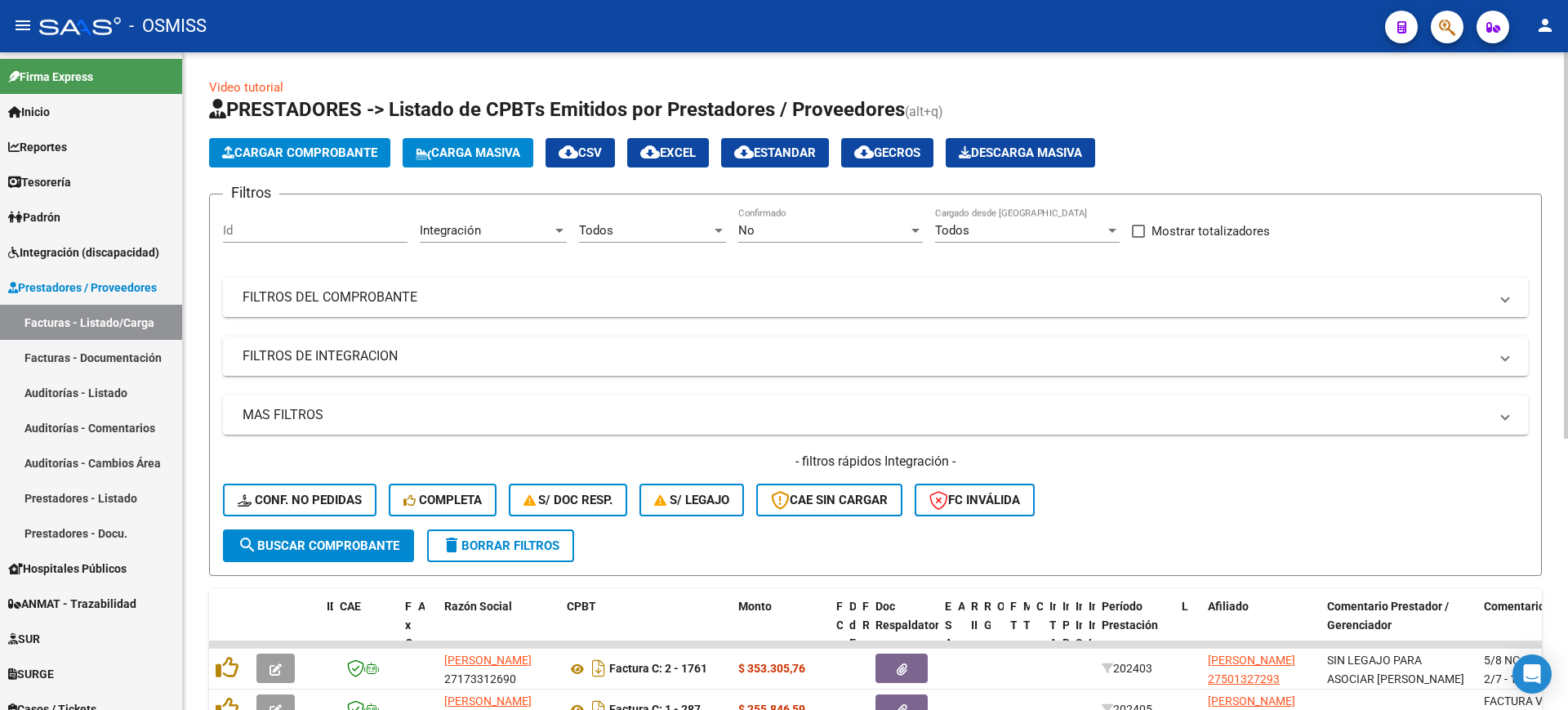
scroll to position [461, 0]
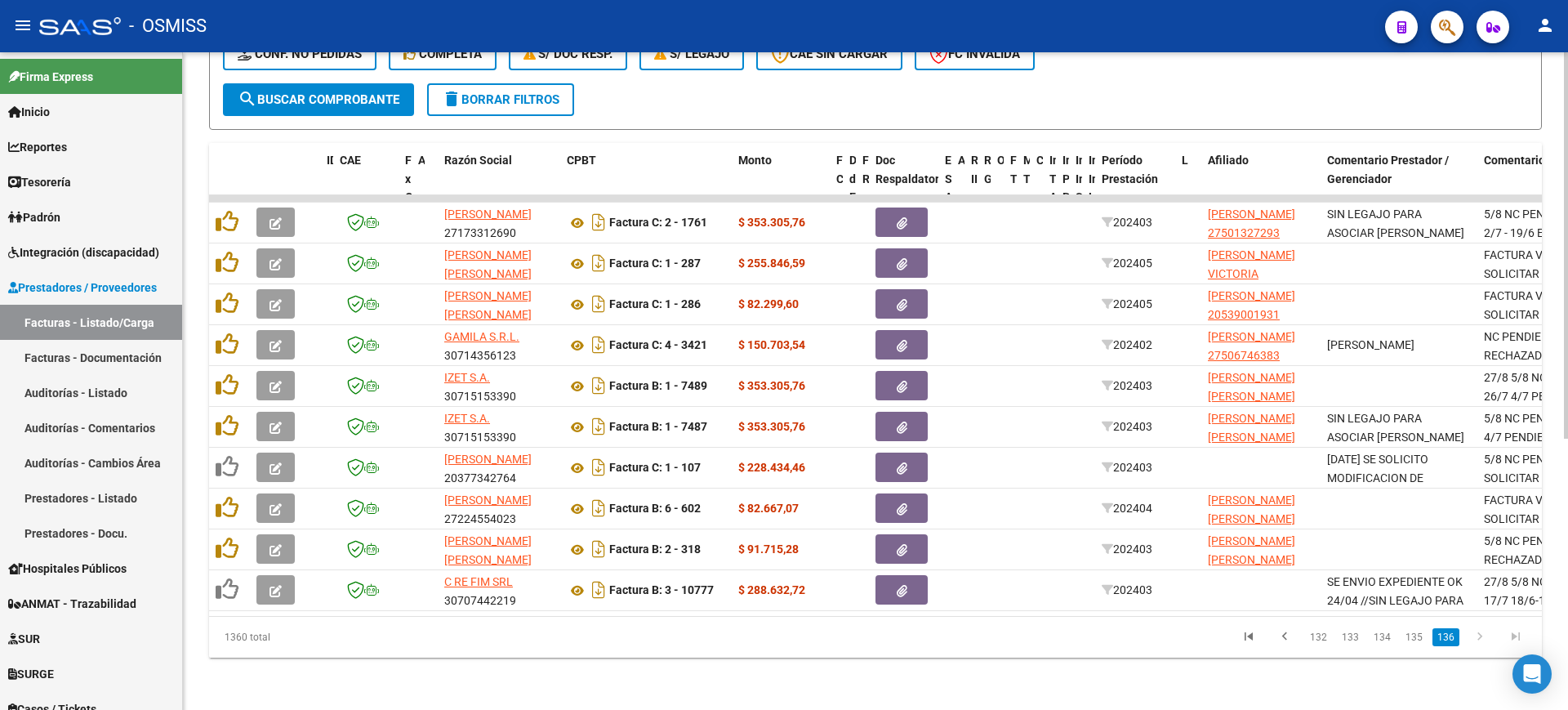
click at [370, 92] on span "search Buscar Comprobante" at bounding box center [318, 99] width 161 height 15
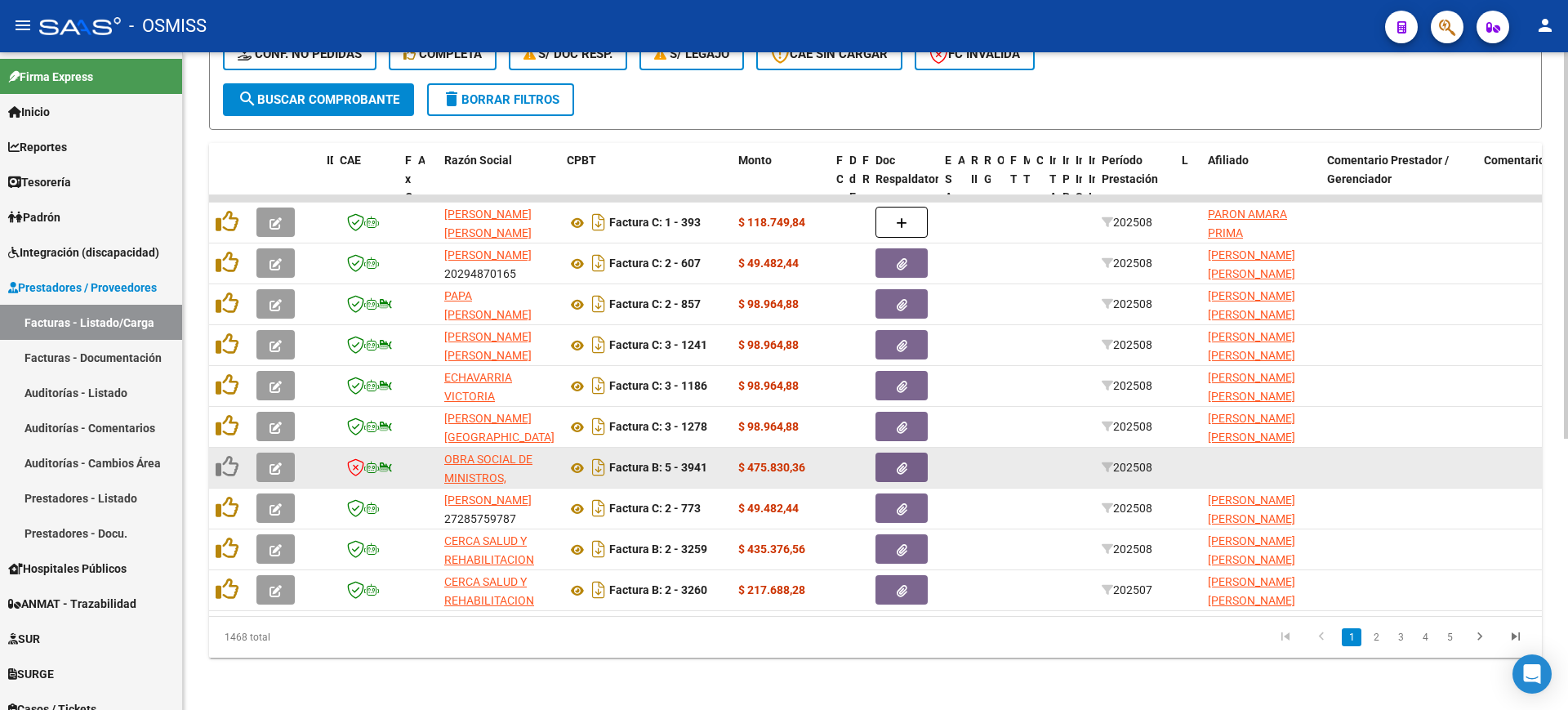
click at [274, 462] on icon "button" at bounding box center [276, 468] width 12 height 12
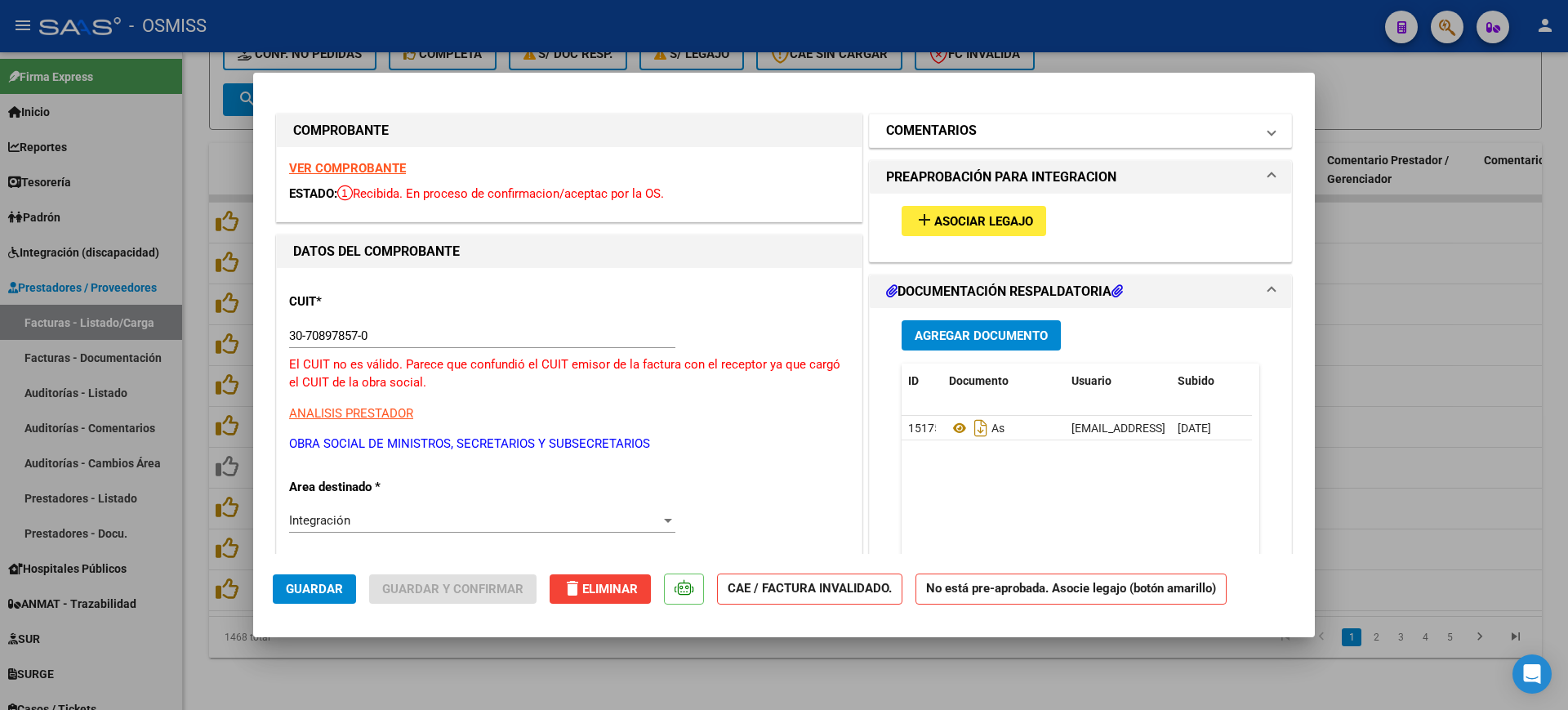
click at [1078, 124] on mat-panel-title "COMENTARIOS" at bounding box center [1071, 131] width 369 height 19
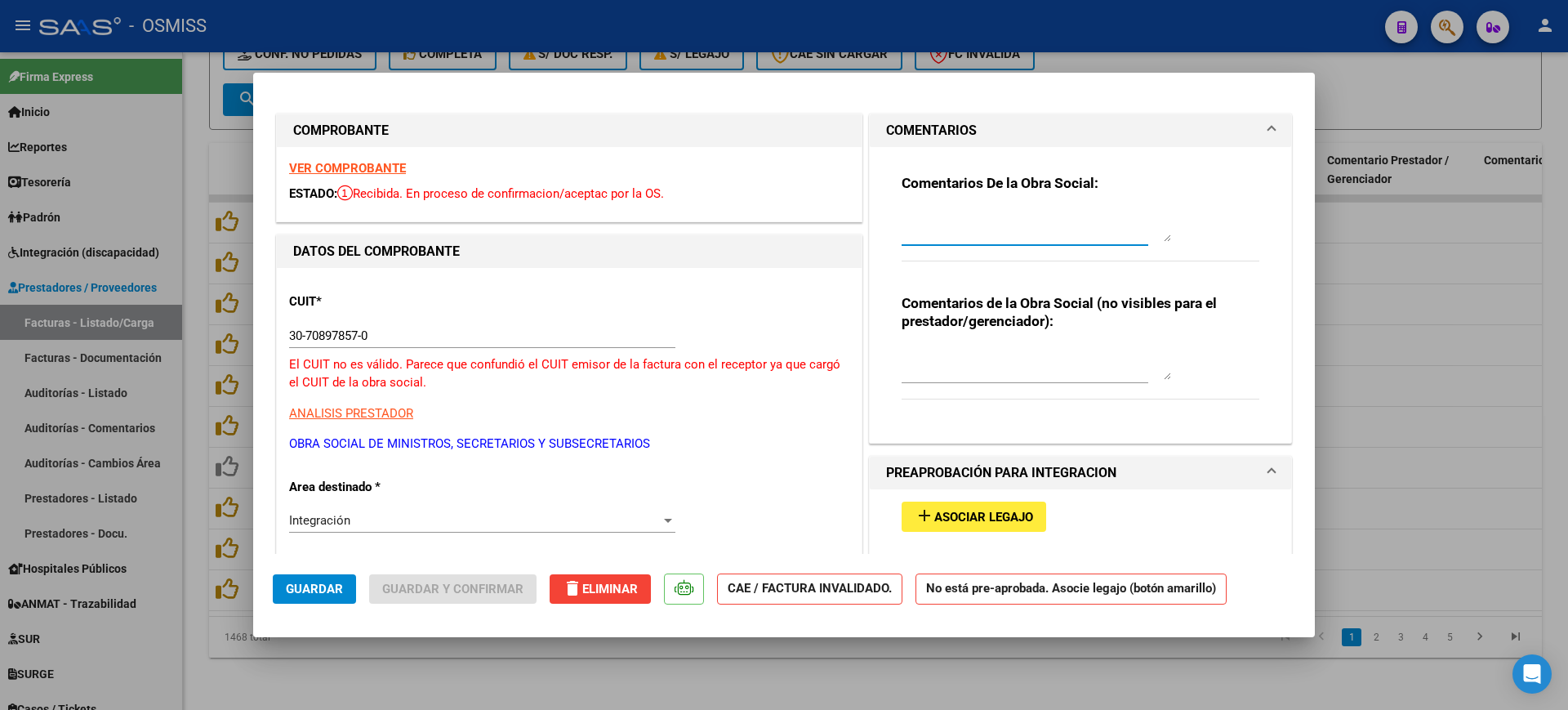
paste textarea "ESTA DOCUMENTACION PERTENECE A OTRO AFILIADO [DATE]"
type textarea "ESTA DOCUMENTACION PERTENECE A OTRO AFILIADO [DATE]"
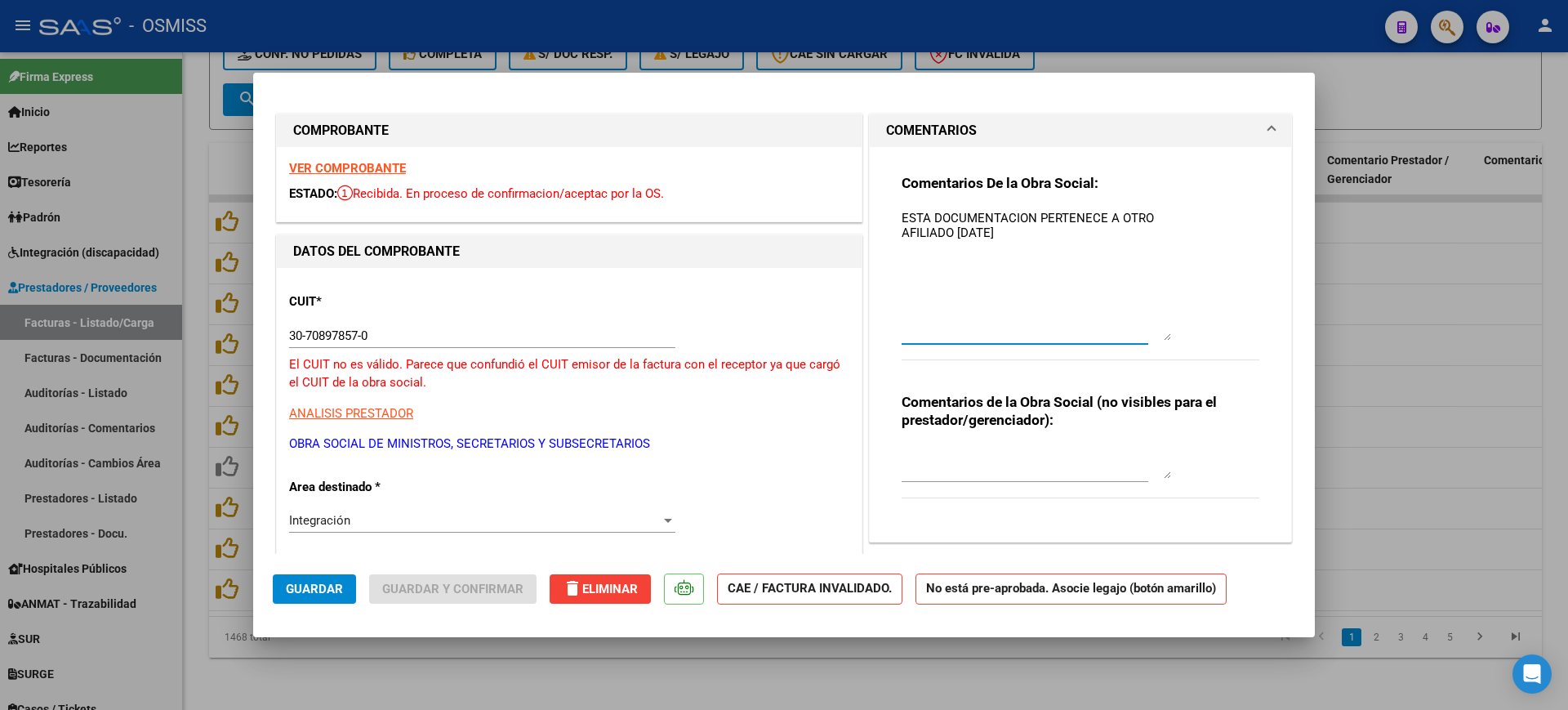
drag, startPoint x: 1151, startPoint y: 236, endPoint x: 1061, endPoint y: 255, distance: 92.0
click at [1167, 331] on div "Comentarios De la Obra Social: ESTA DOCUMENTACION PERTENECE A OTRO AFILIADO [DA…" at bounding box center [1081, 276] width 358 height 204
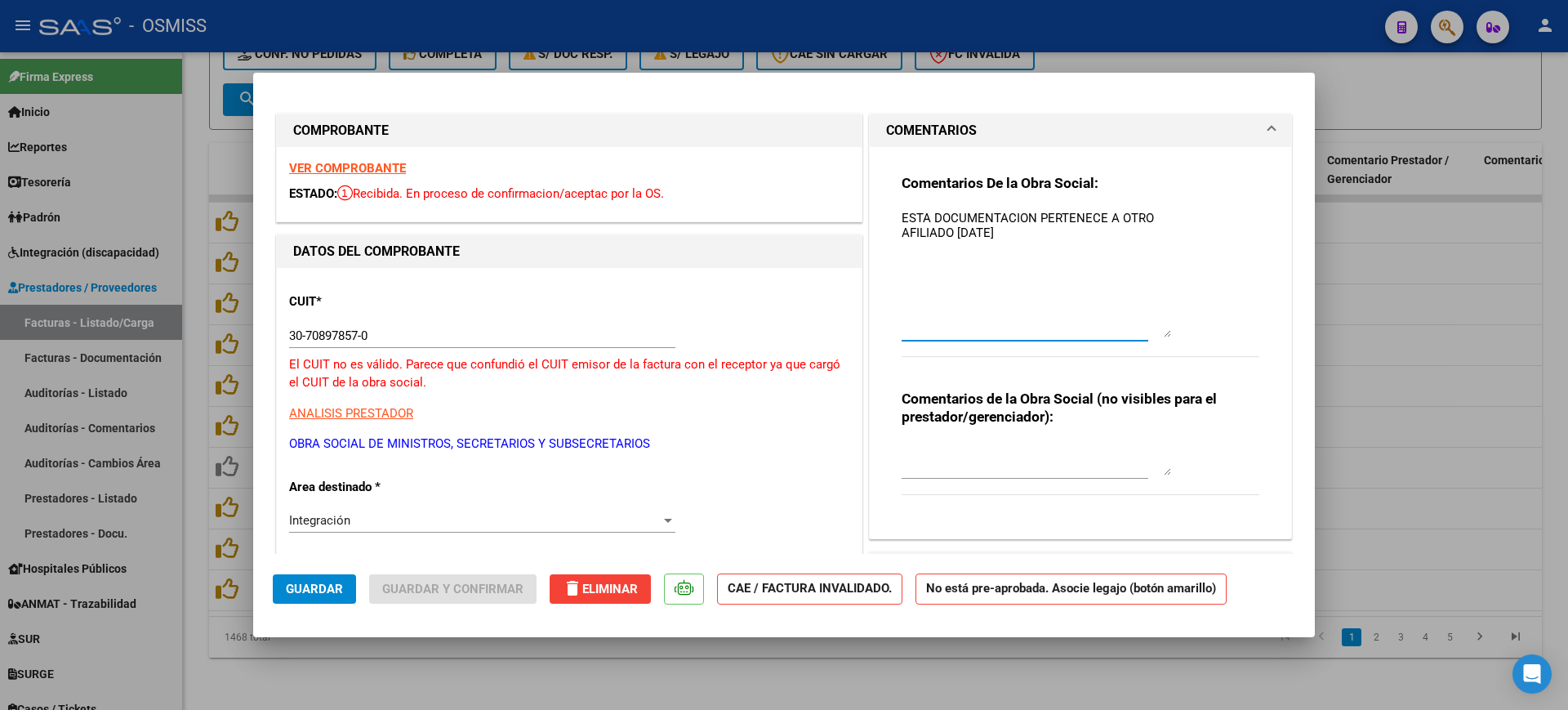
drag, startPoint x: 1055, startPoint y: 248, endPoint x: 769, endPoint y: 187, distance: 292.4
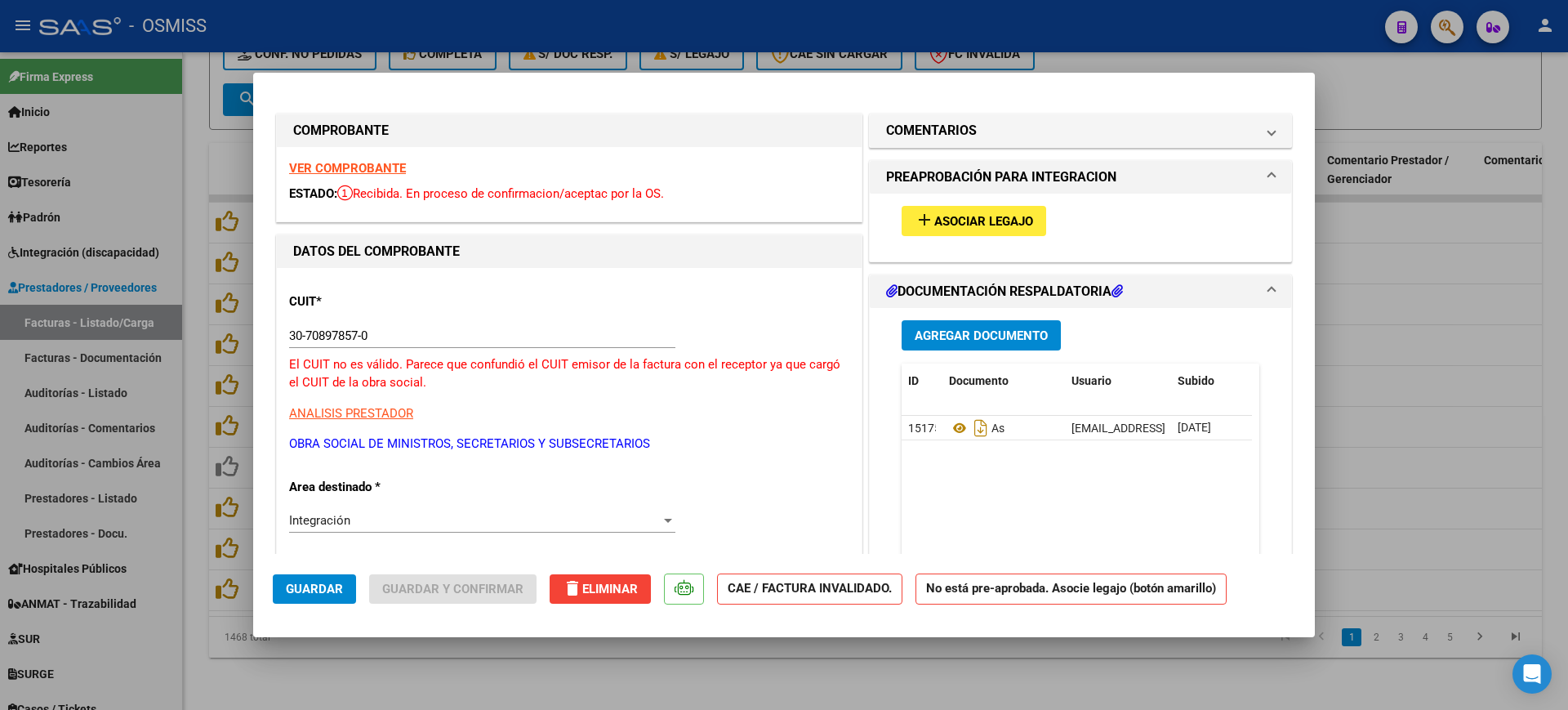
click at [1238, 672] on div at bounding box center [784, 355] width 1568 height 710
type input "$ 0,00"
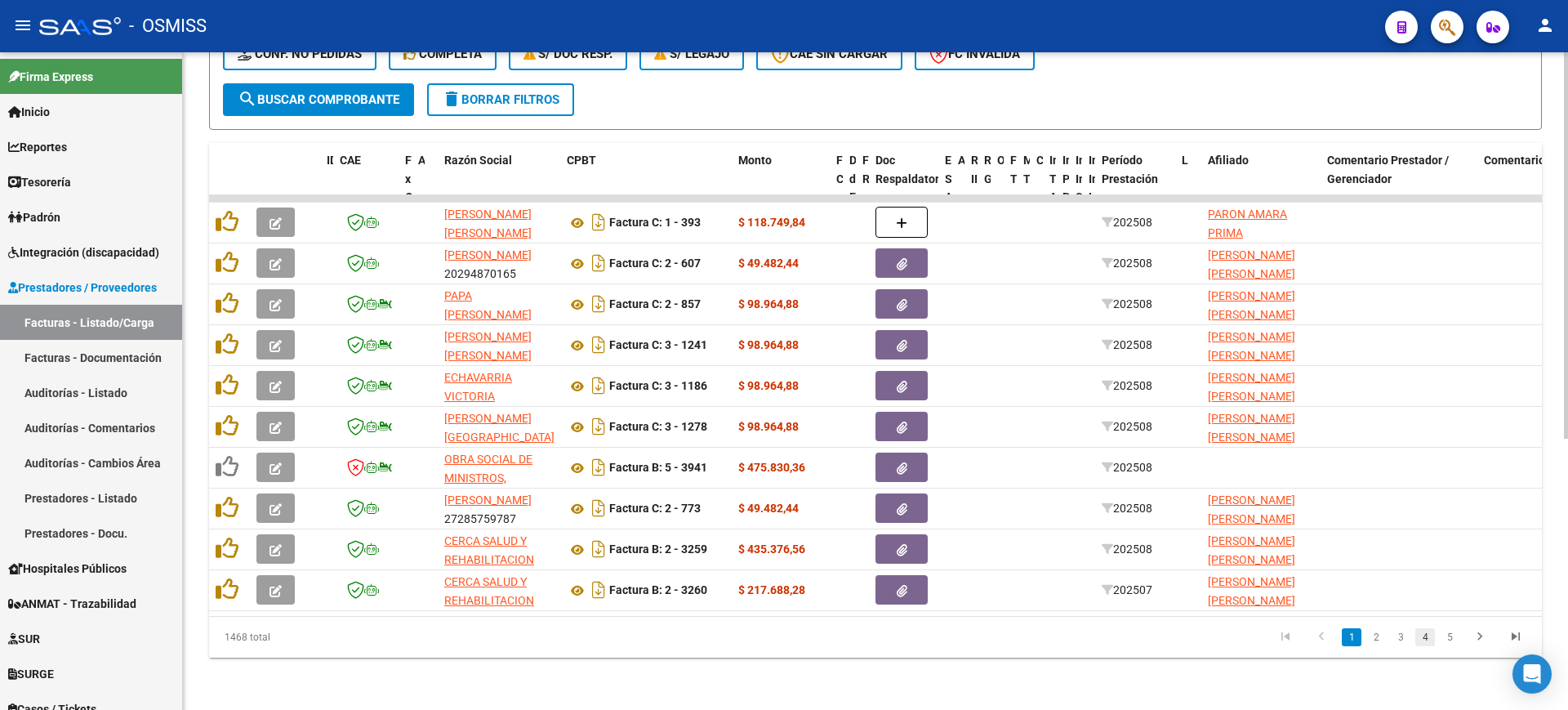
click at [1419, 631] on link "4" at bounding box center [1425, 637] width 19 height 18
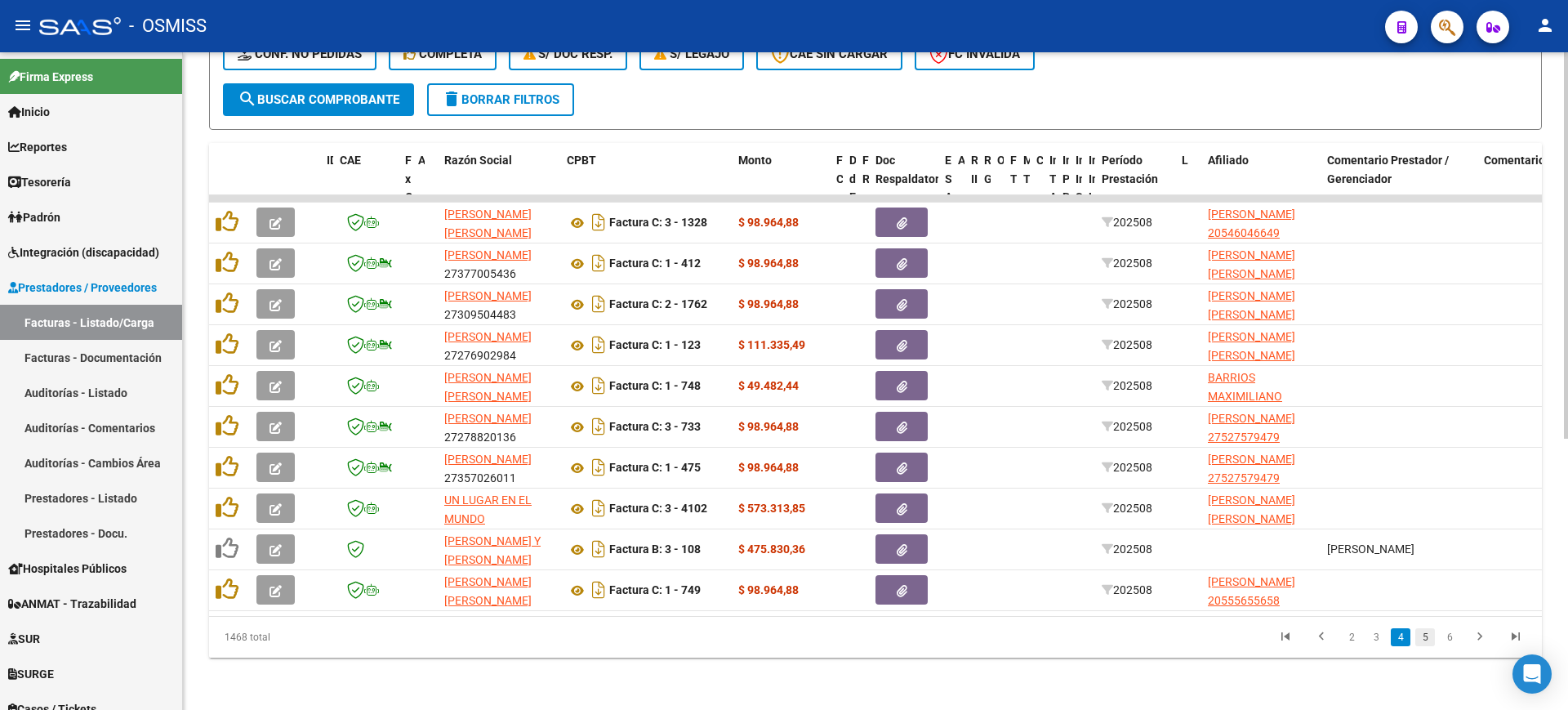
click at [1425, 642] on link "5" at bounding box center [1425, 637] width 19 height 18
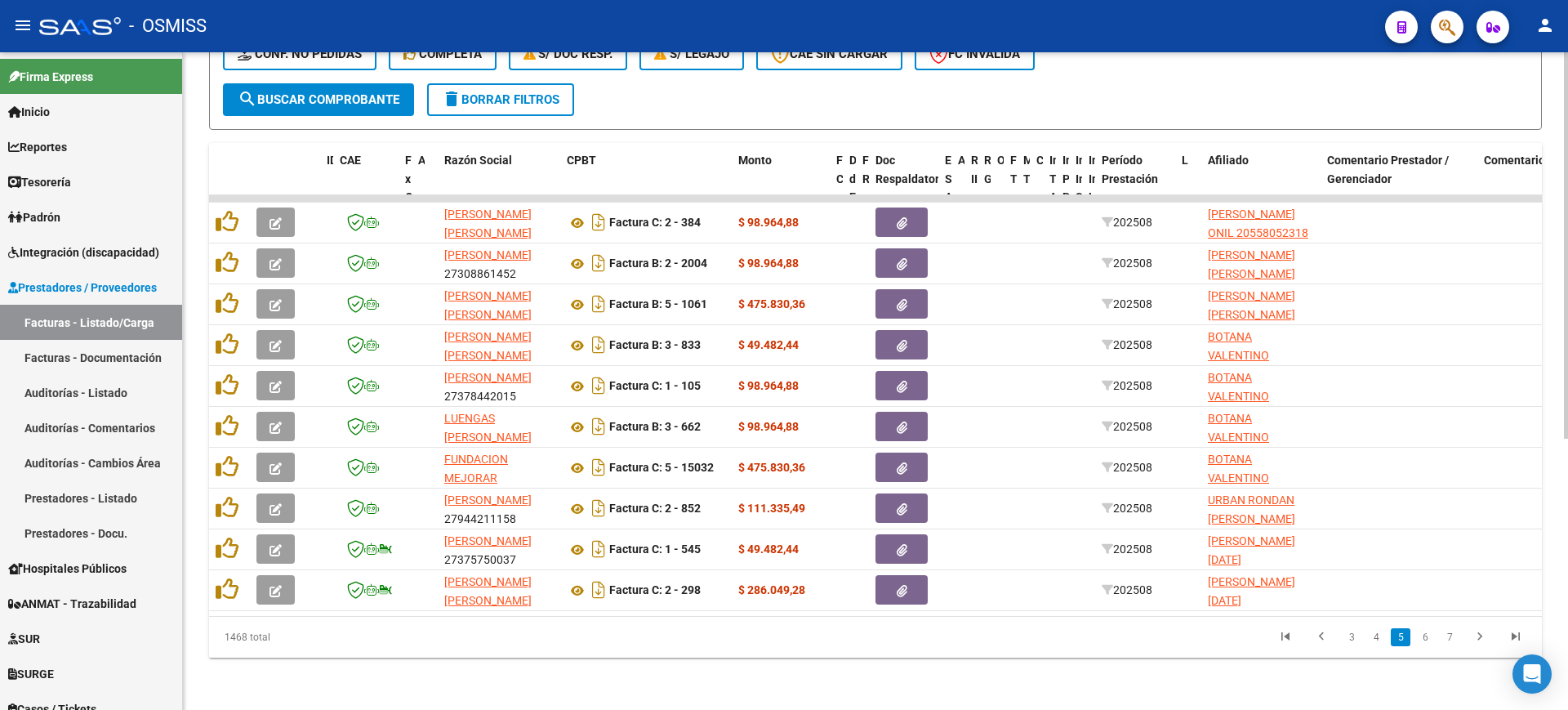
click at [1425, 642] on link "6" at bounding box center [1425, 637] width 19 height 18
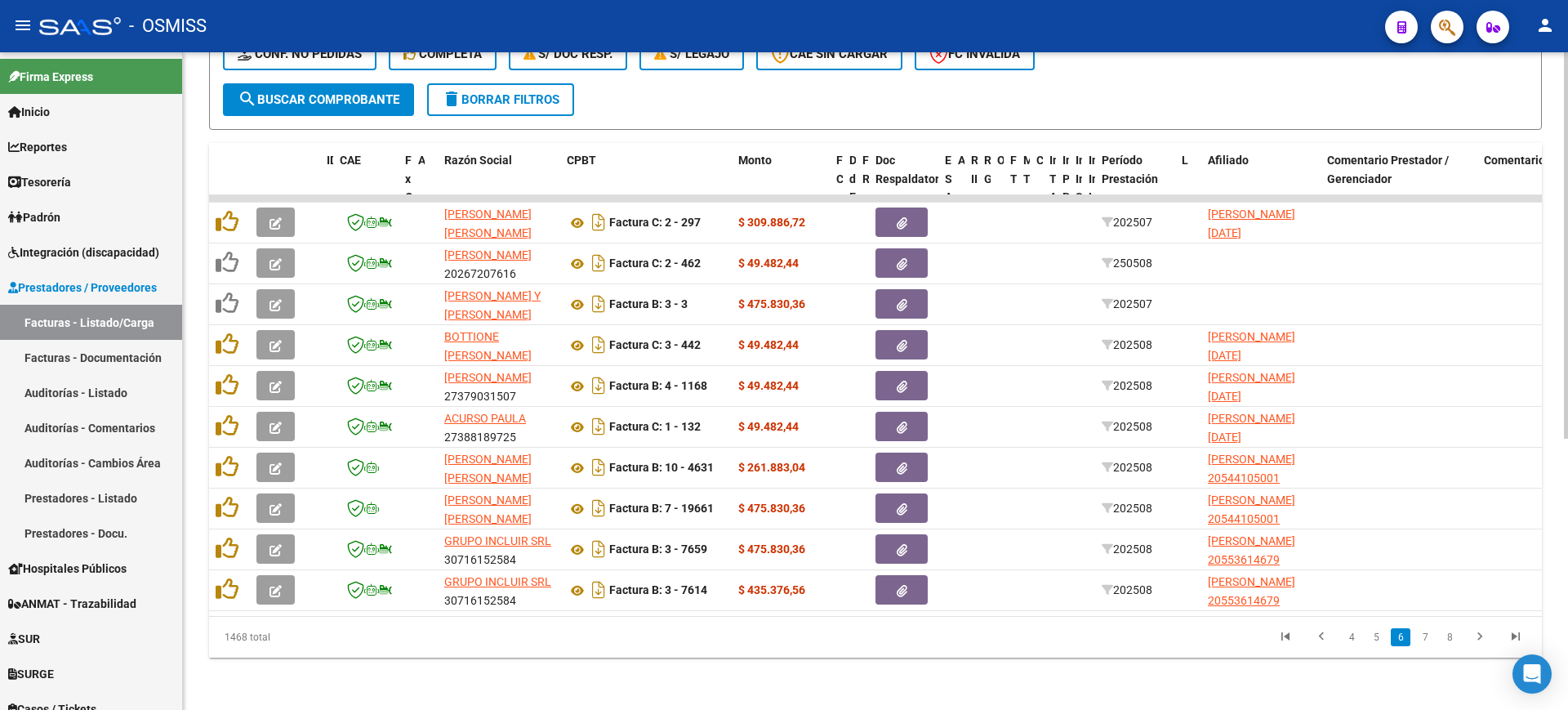
click at [1425, 642] on link "7" at bounding box center [1425, 637] width 19 height 18
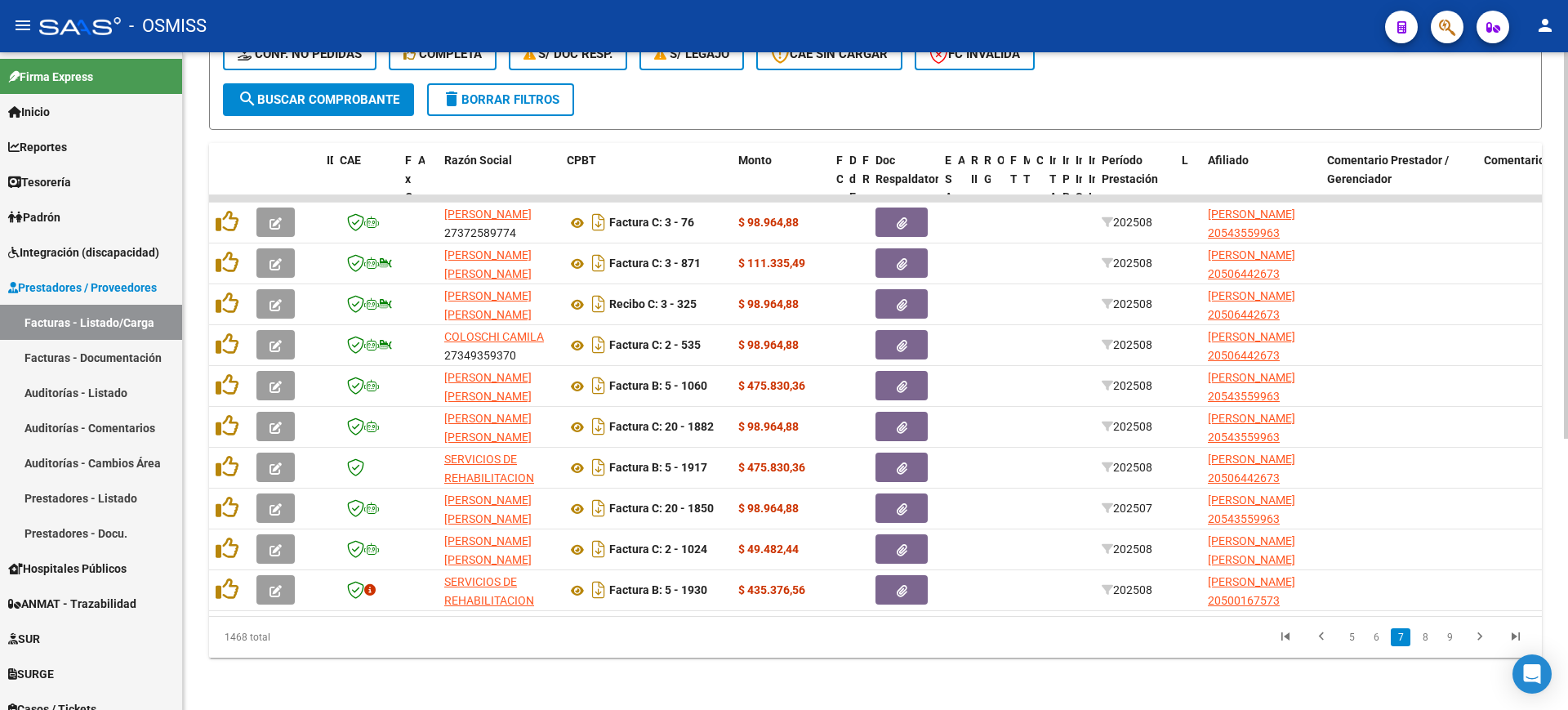
click at [1425, 642] on link "8" at bounding box center [1425, 637] width 19 height 18
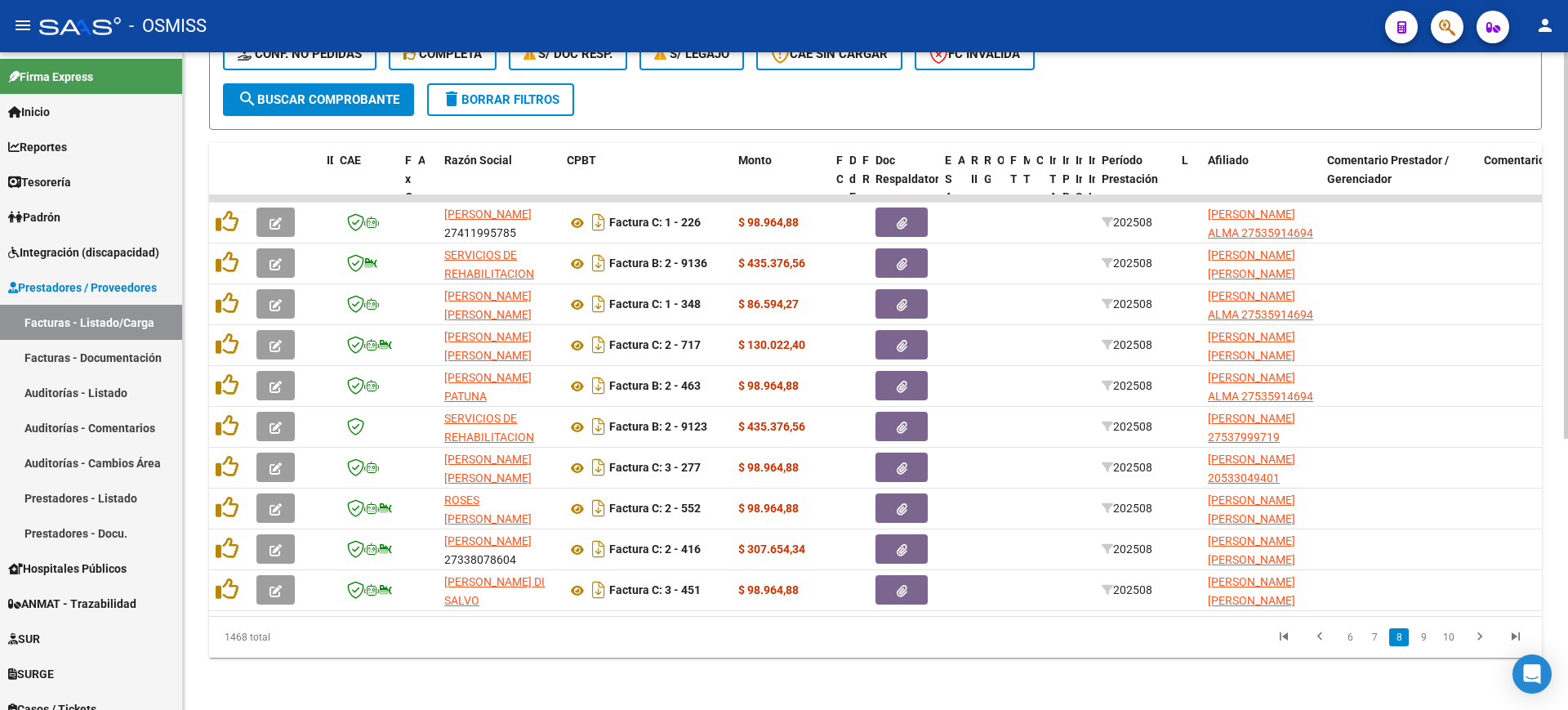
click at [1425, 642] on link "9" at bounding box center [1424, 637] width 19 height 18
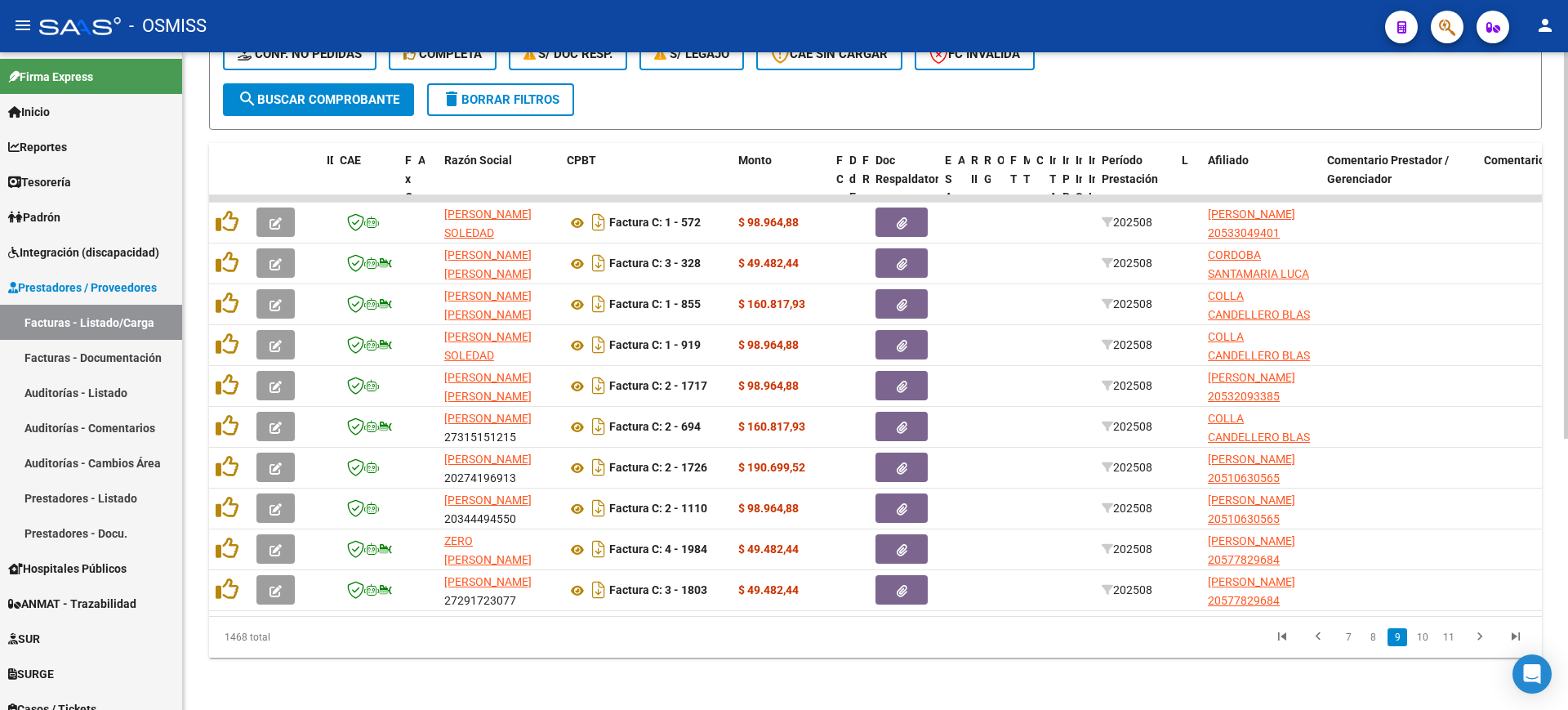
click at [1425, 641] on link "10" at bounding box center [1423, 637] width 21 height 18
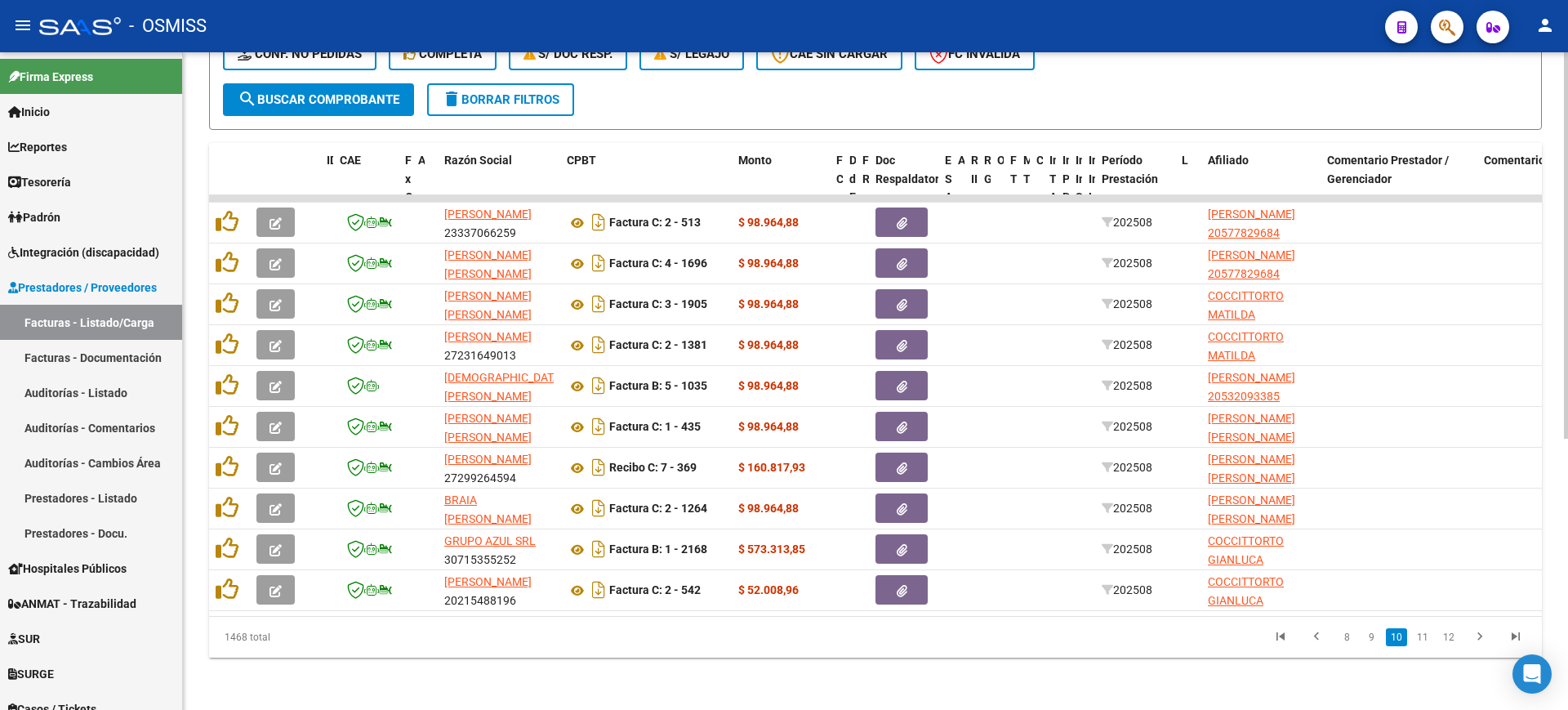
click at [1451, 640] on link "12" at bounding box center [1449, 637] width 21 height 18
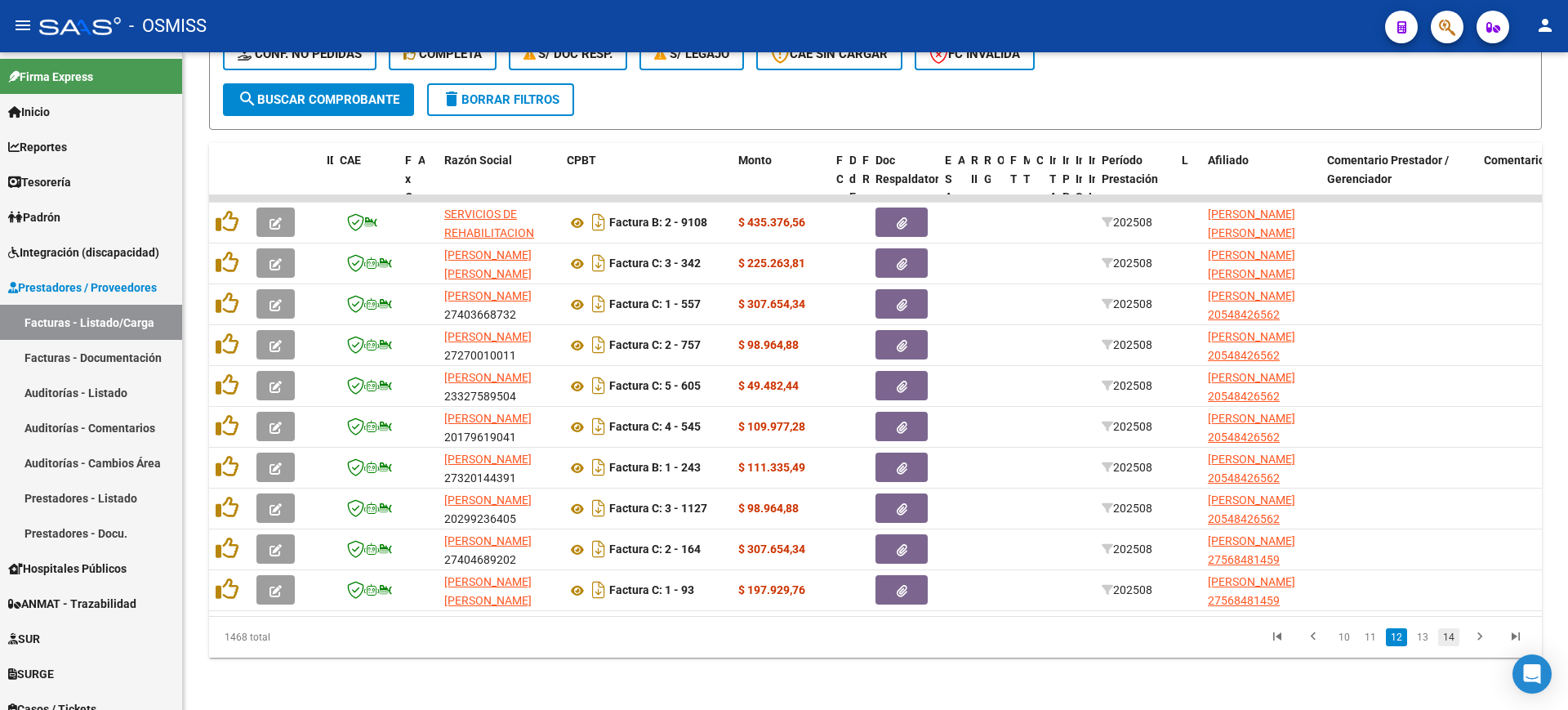
click at [1451, 639] on link "14" at bounding box center [1449, 637] width 21 height 18
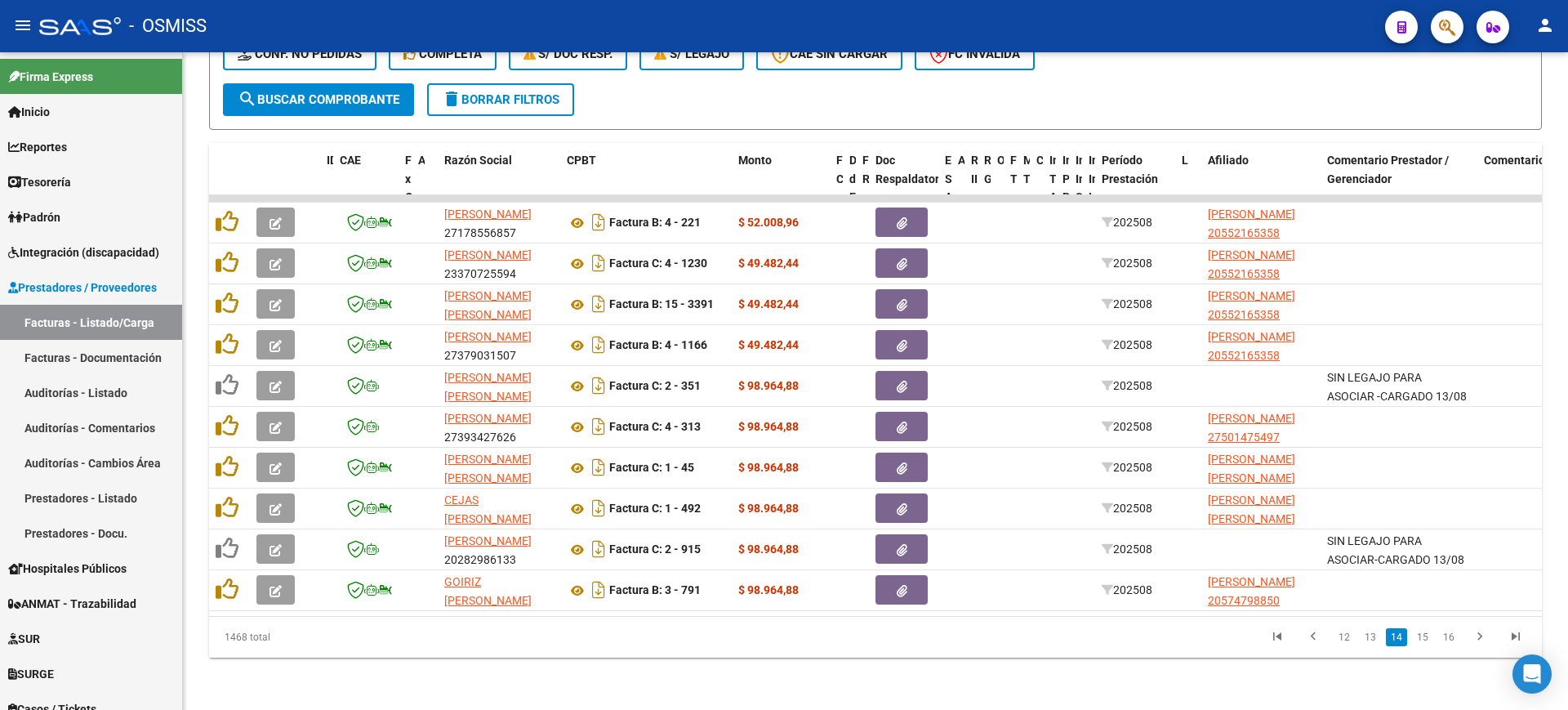
click at [1451, 639] on link "16" at bounding box center [1449, 637] width 21 height 18
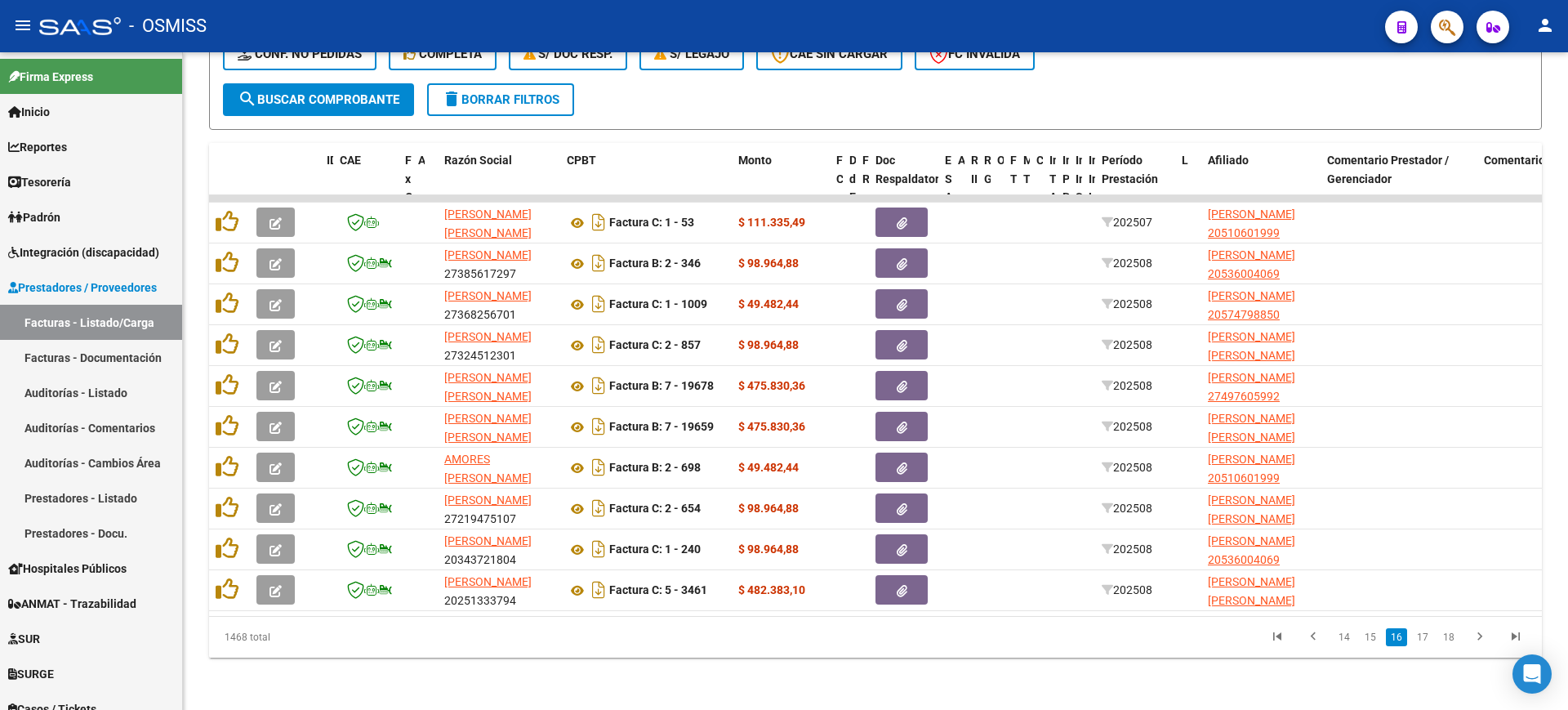
click at [1451, 639] on link "18" at bounding box center [1449, 637] width 21 height 18
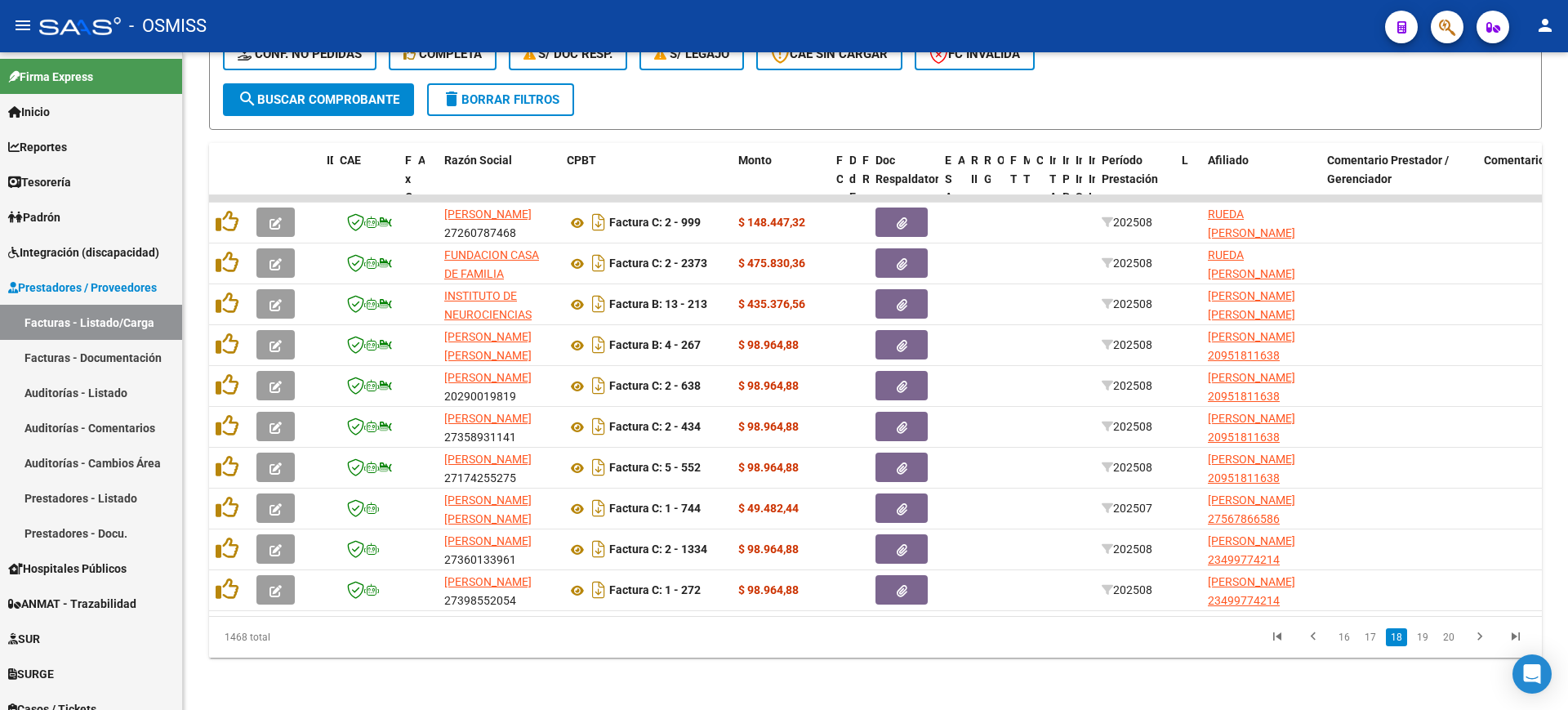
click at [1451, 639] on link "20" at bounding box center [1449, 637] width 21 height 18
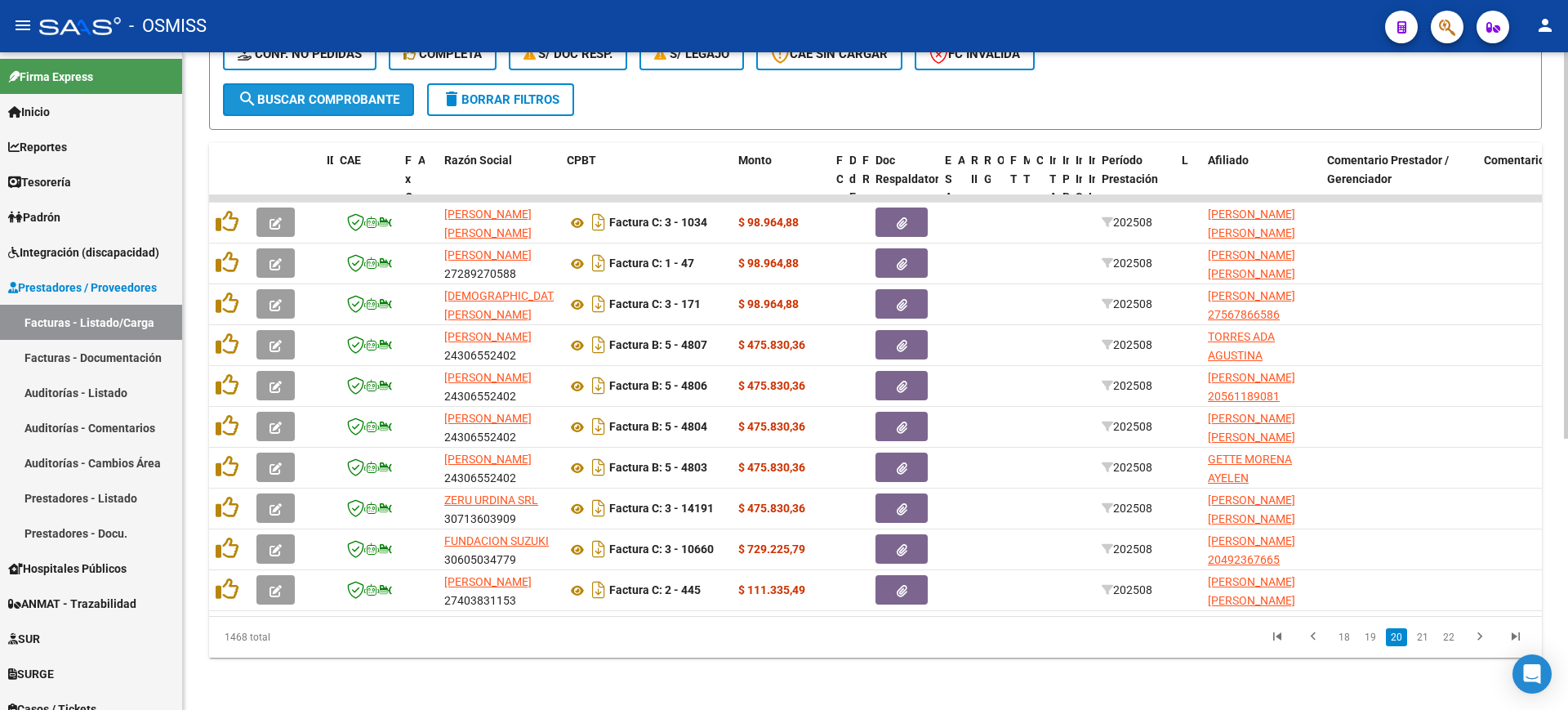
click at [349, 92] on span "search Buscar Comprobante" at bounding box center [318, 99] width 161 height 15
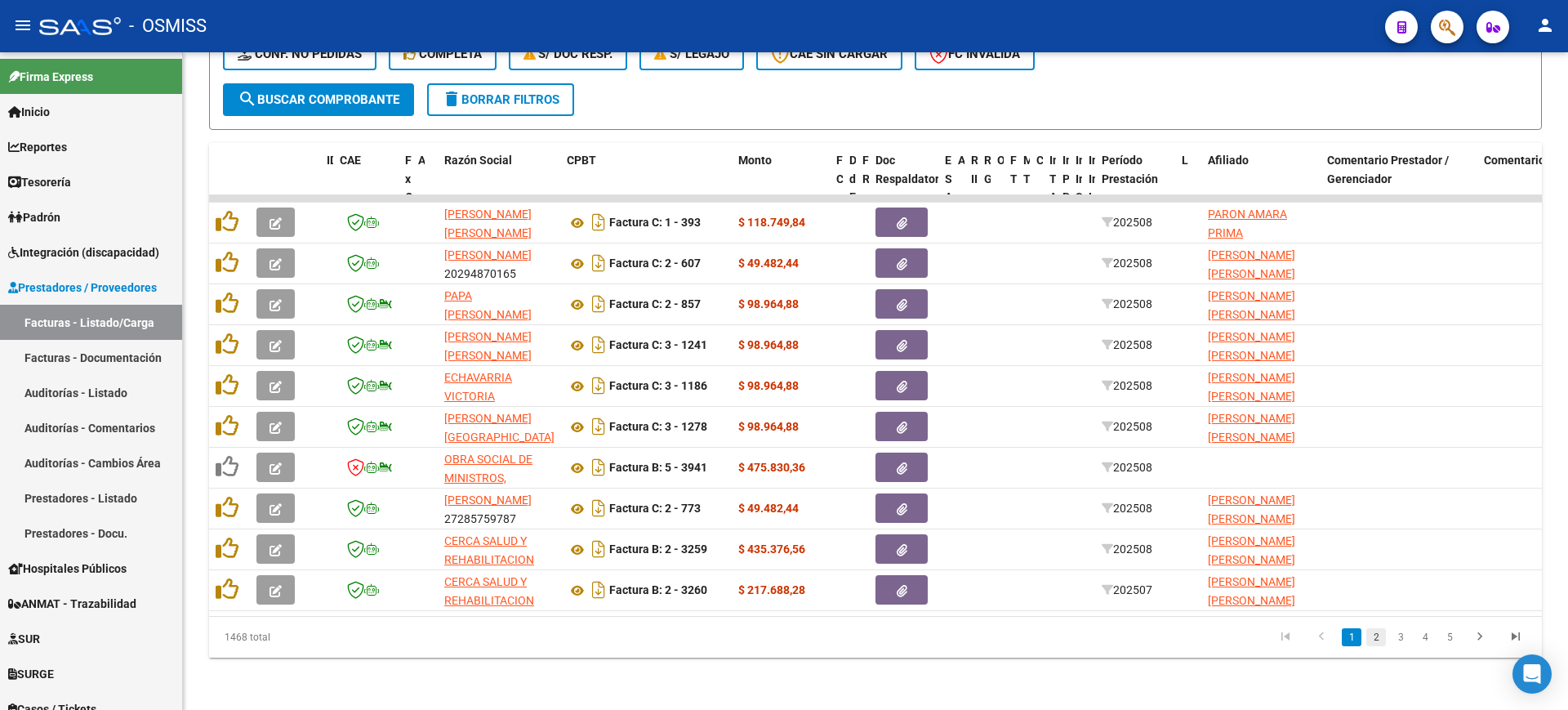
click at [1373, 639] on link "2" at bounding box center [1376, 637] width 19 height 18
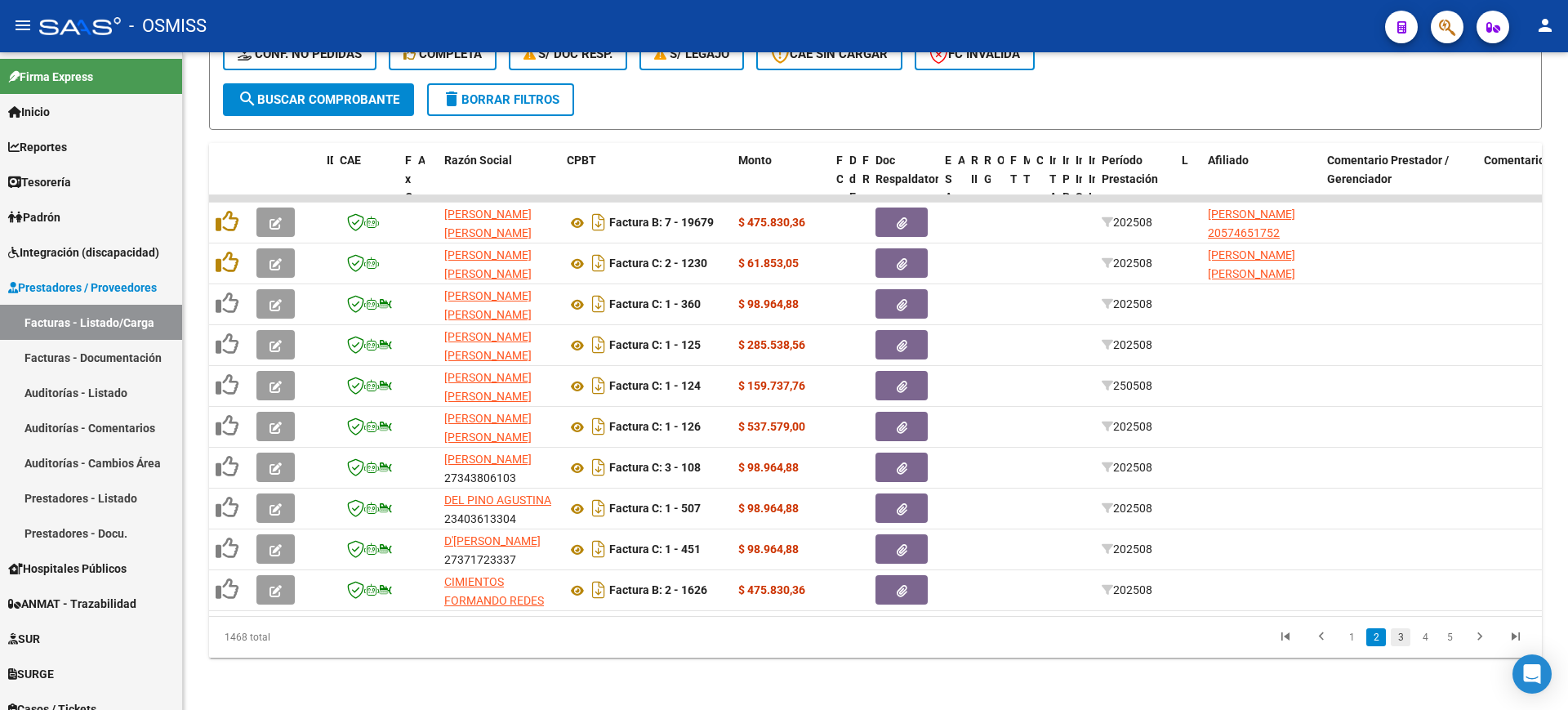
click at [1400, 638] on link "3" at bounding box center [1400, 637] width 19 height 18
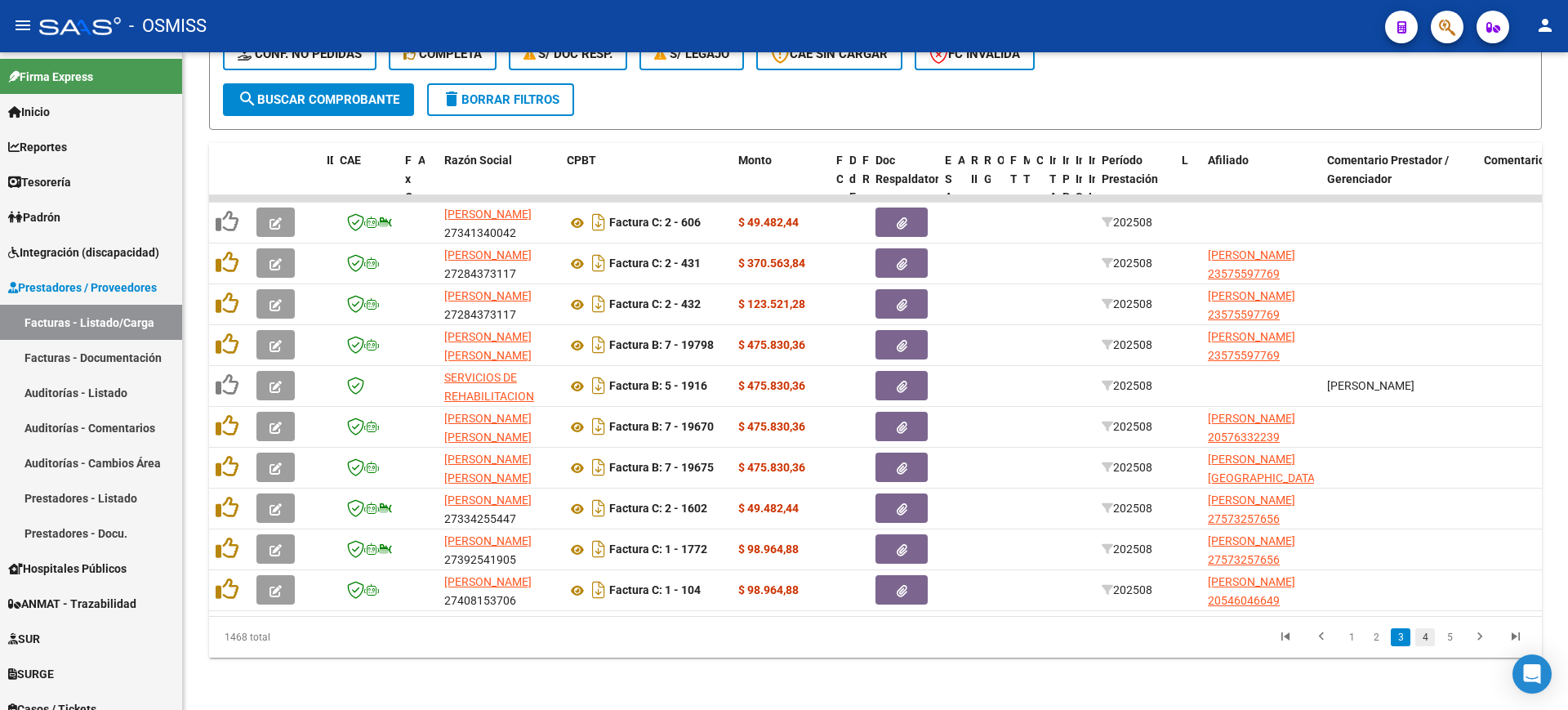
click at [1427, 637] on link "4" at bounding box center [1425, 637] width 19 height 18
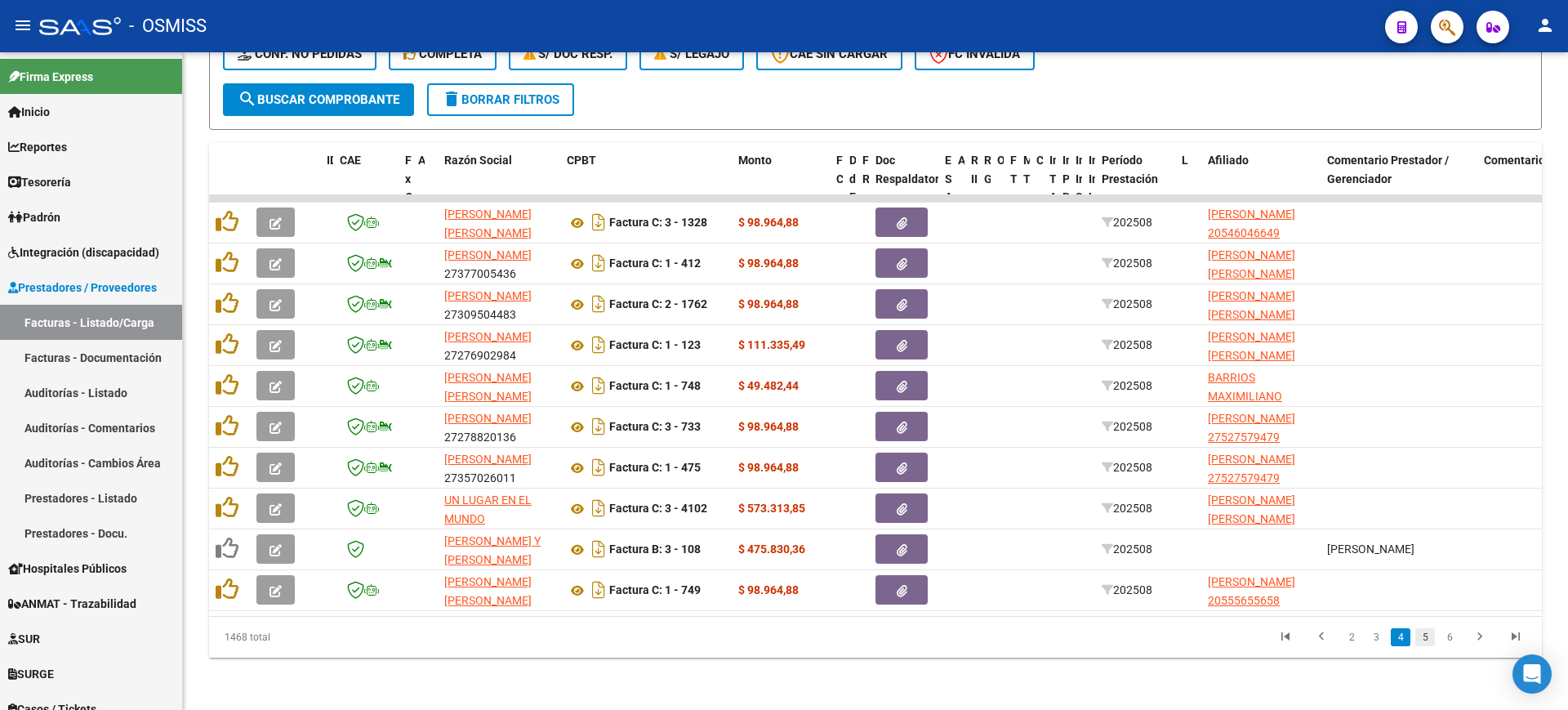
click at [1427, 637] on link "5" at bounding box center [1425, 637] width 19 height 18
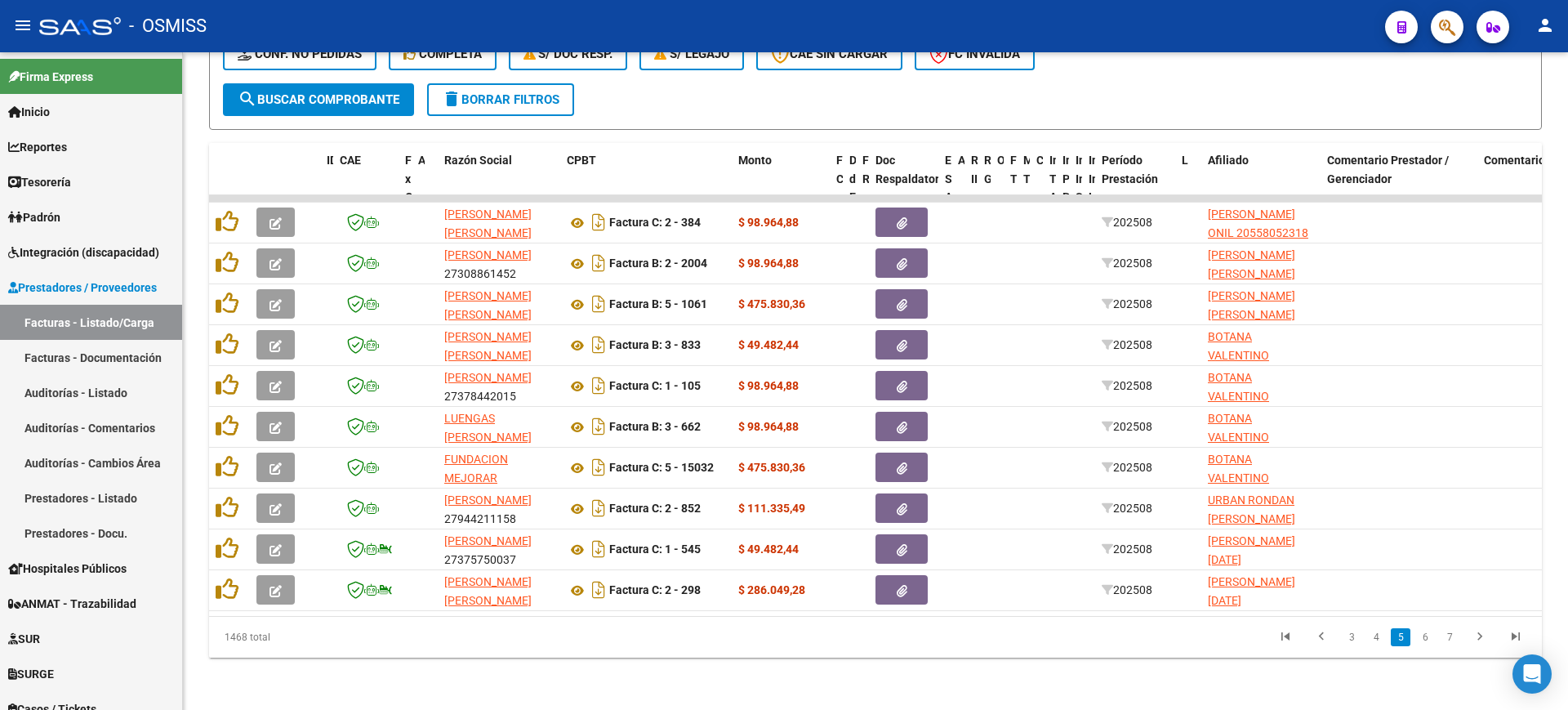
click at [1427, 637] on link "6" at bounding box center [1425, 637] width 19 height 18
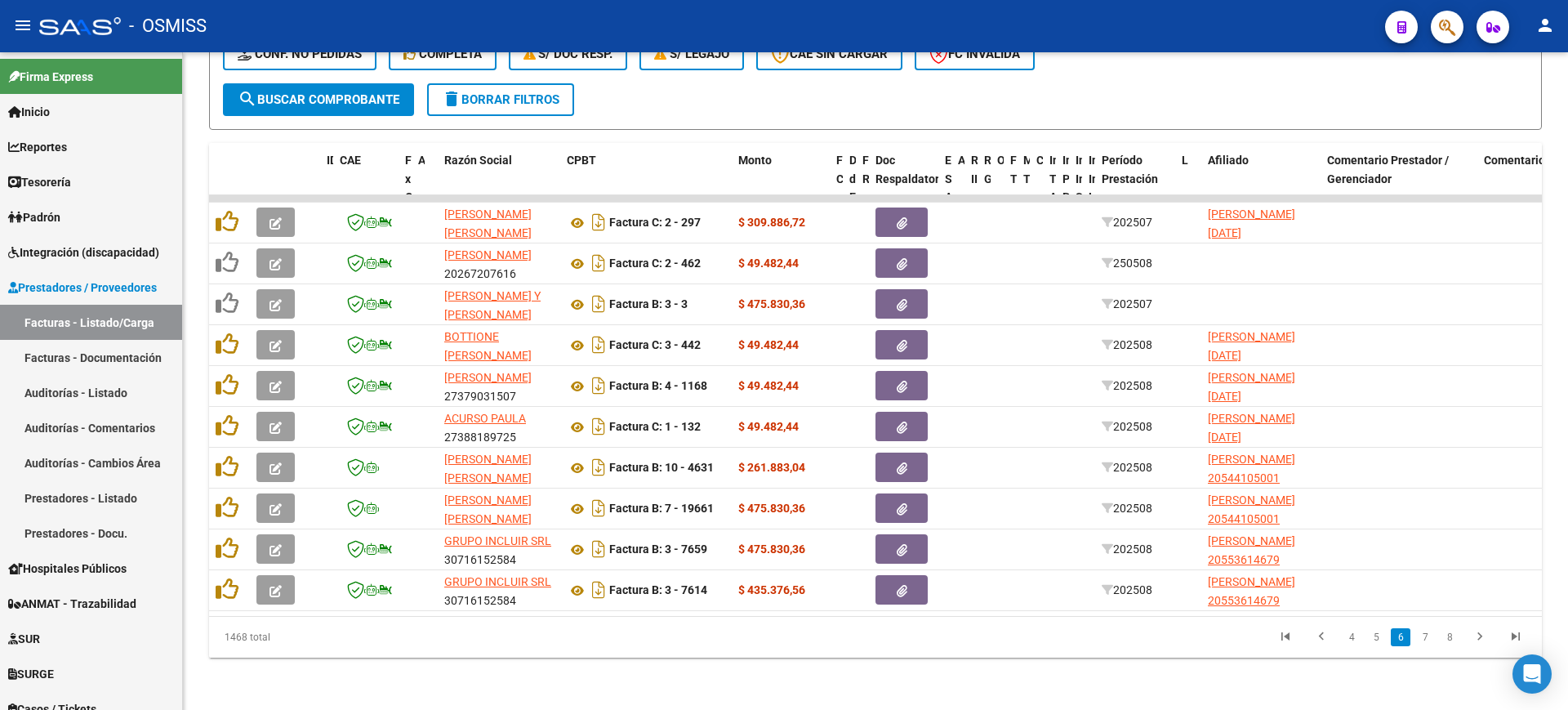
click at [1427, 637] on link "7" at bounding box center [1425, 637] width 19 height 18
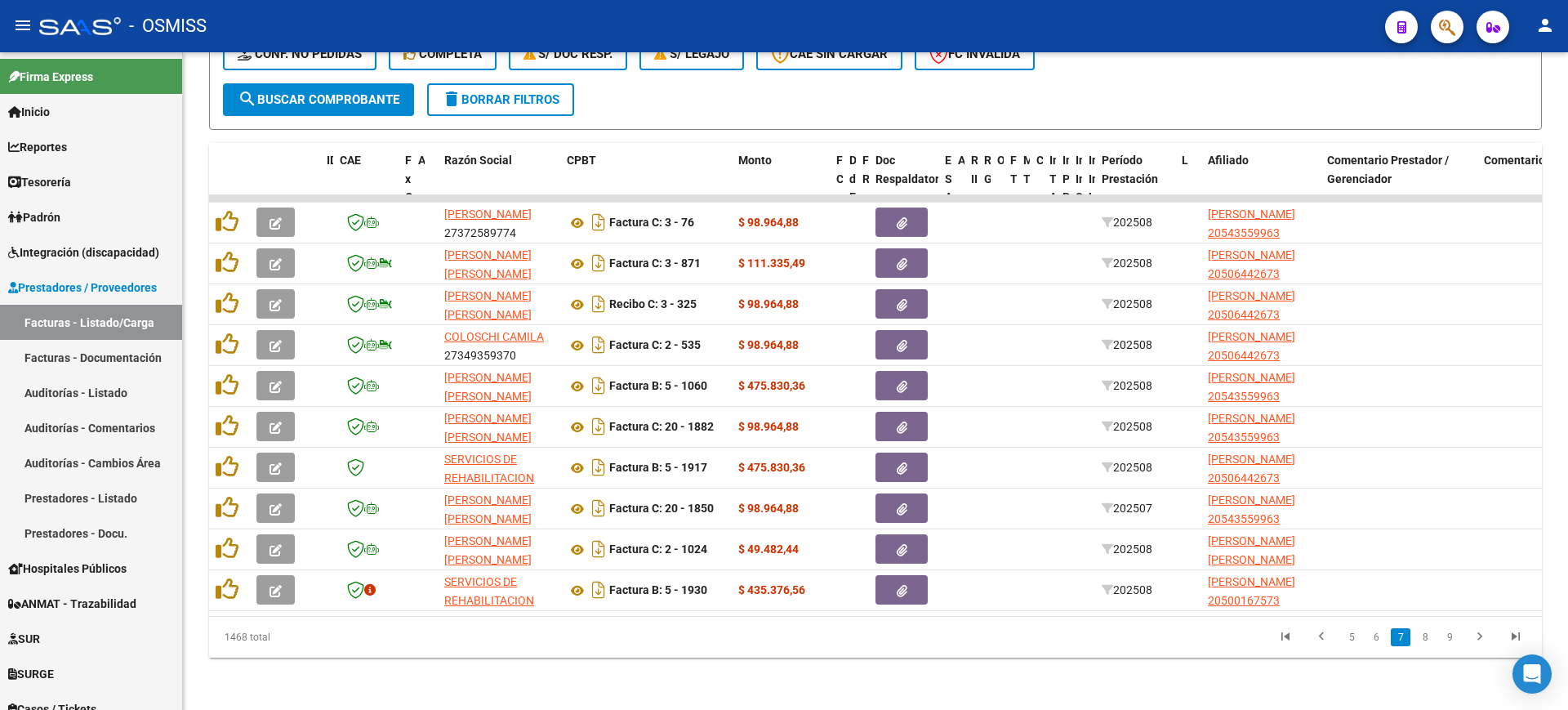
click at [1427, 637] on link "8" at bounding box center [1425, 637] width 19 height 18
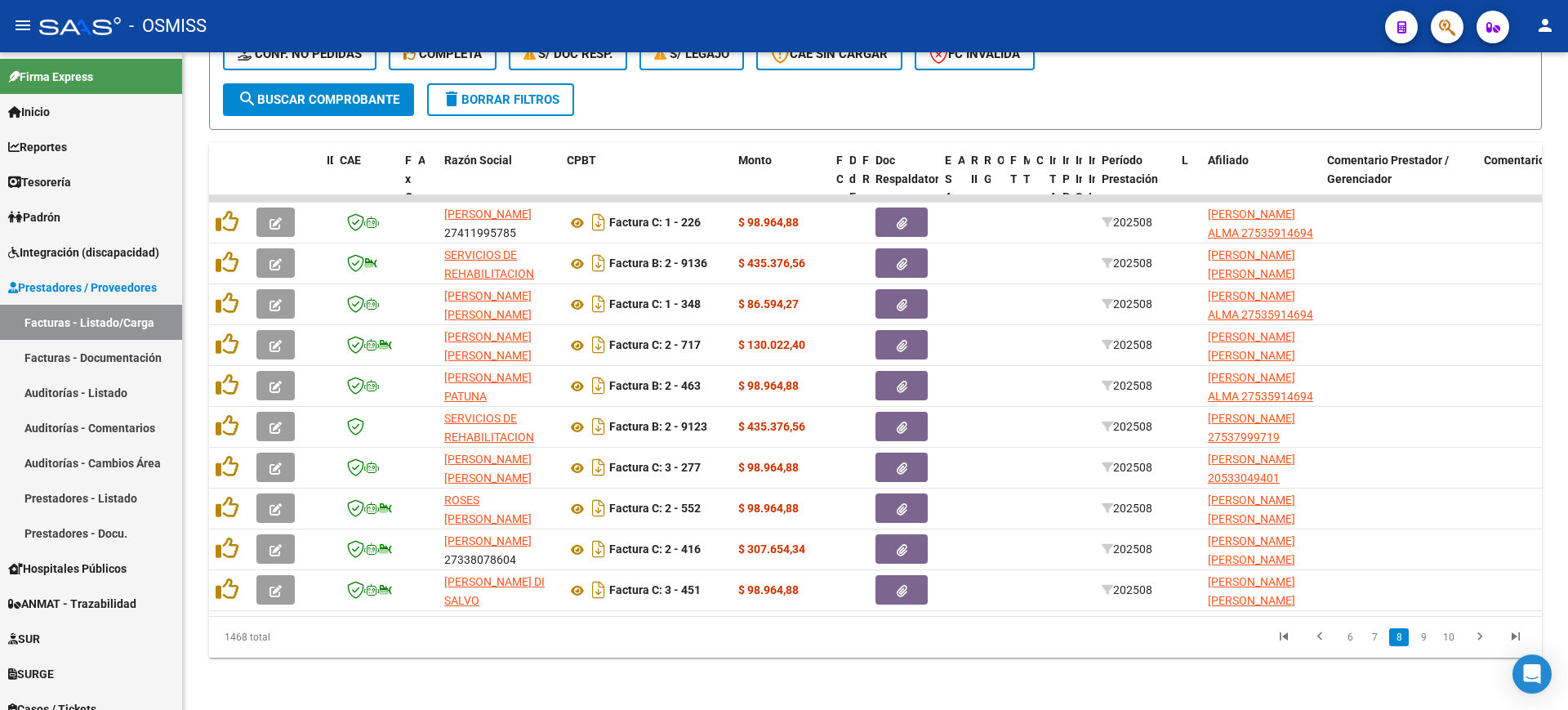
click at [1427, 637] on link "9" at bounding box center [1424, 637] width 19 height 18
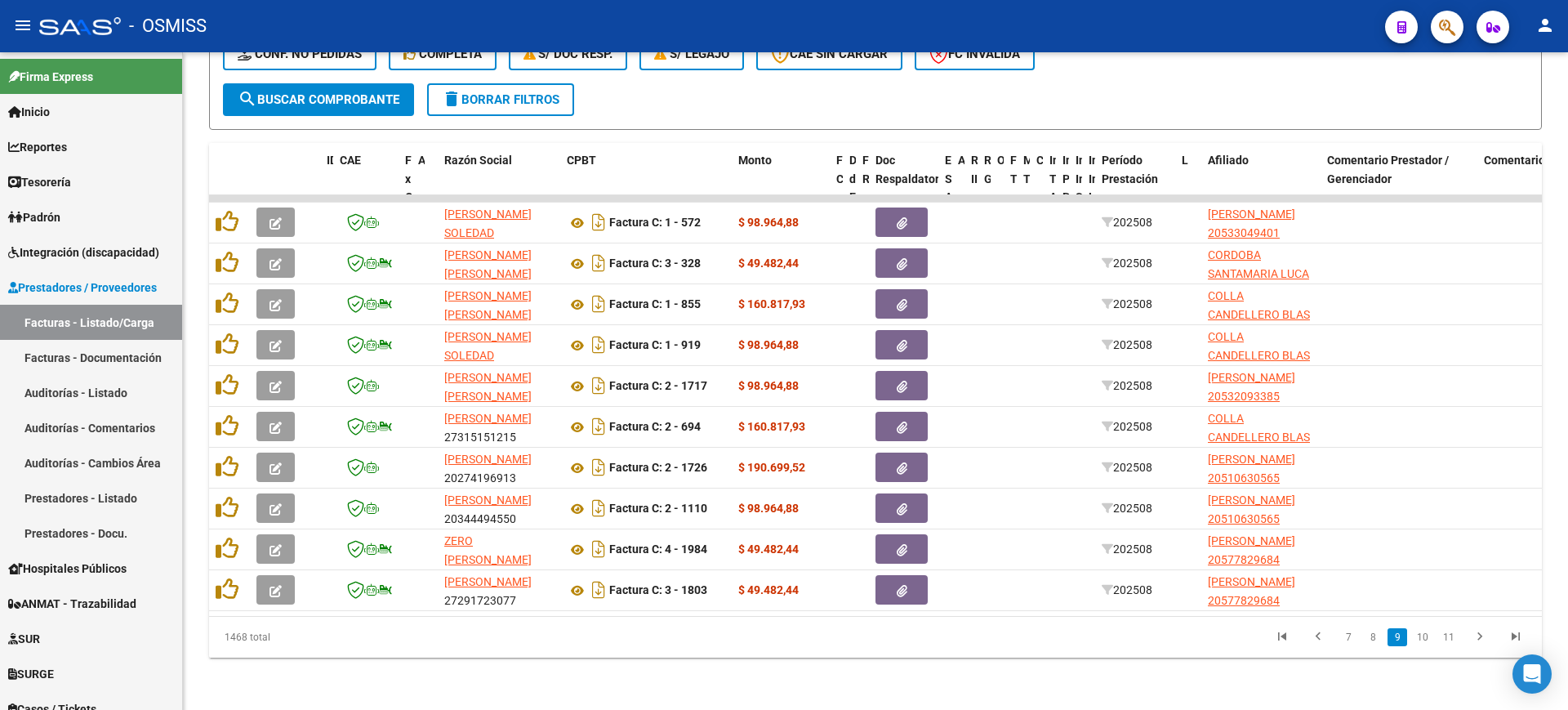
click at [1427, 637] on link "10" at bounding box center [1423, 637] width 21 height 18
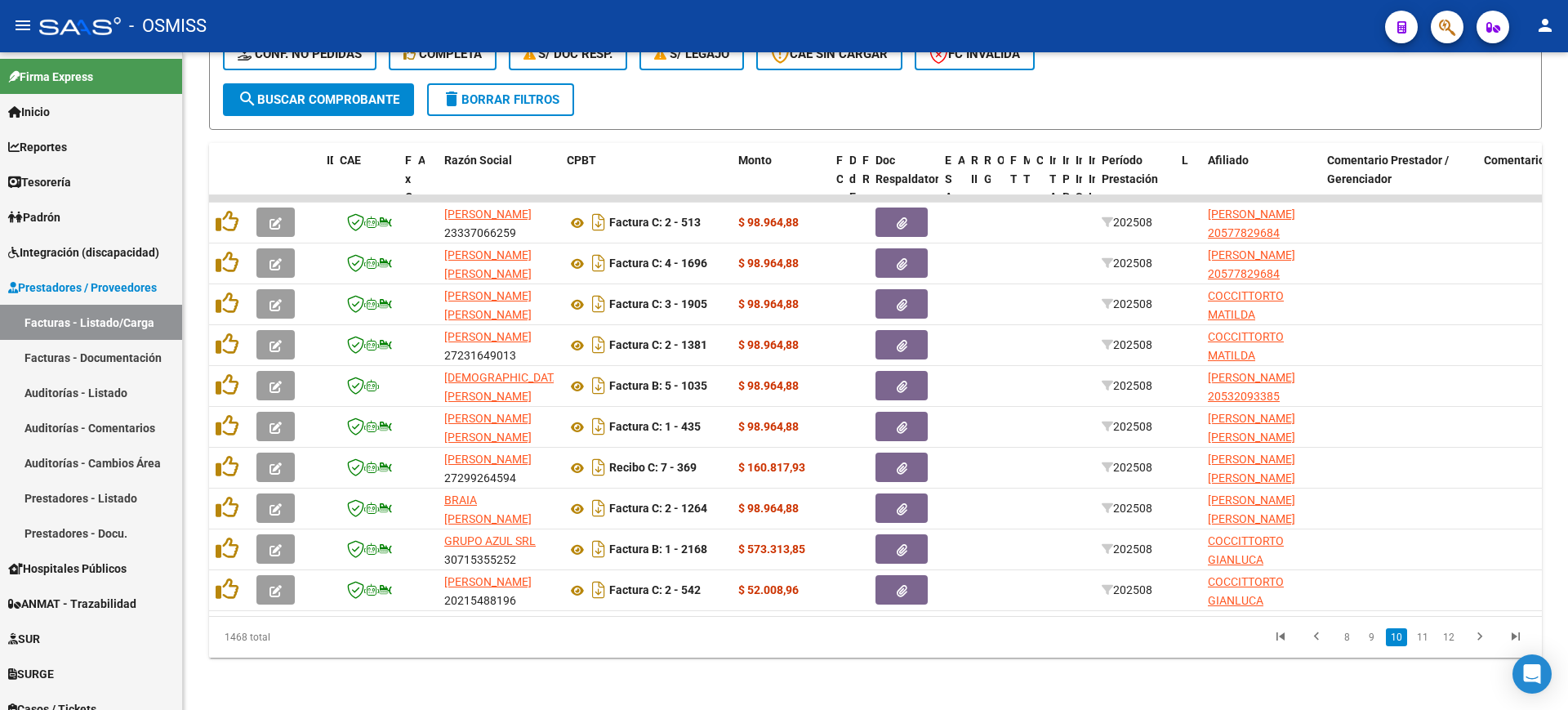
click at [1427, 637] on link "11" at bounding box center [1423, 637] width 21 height 18
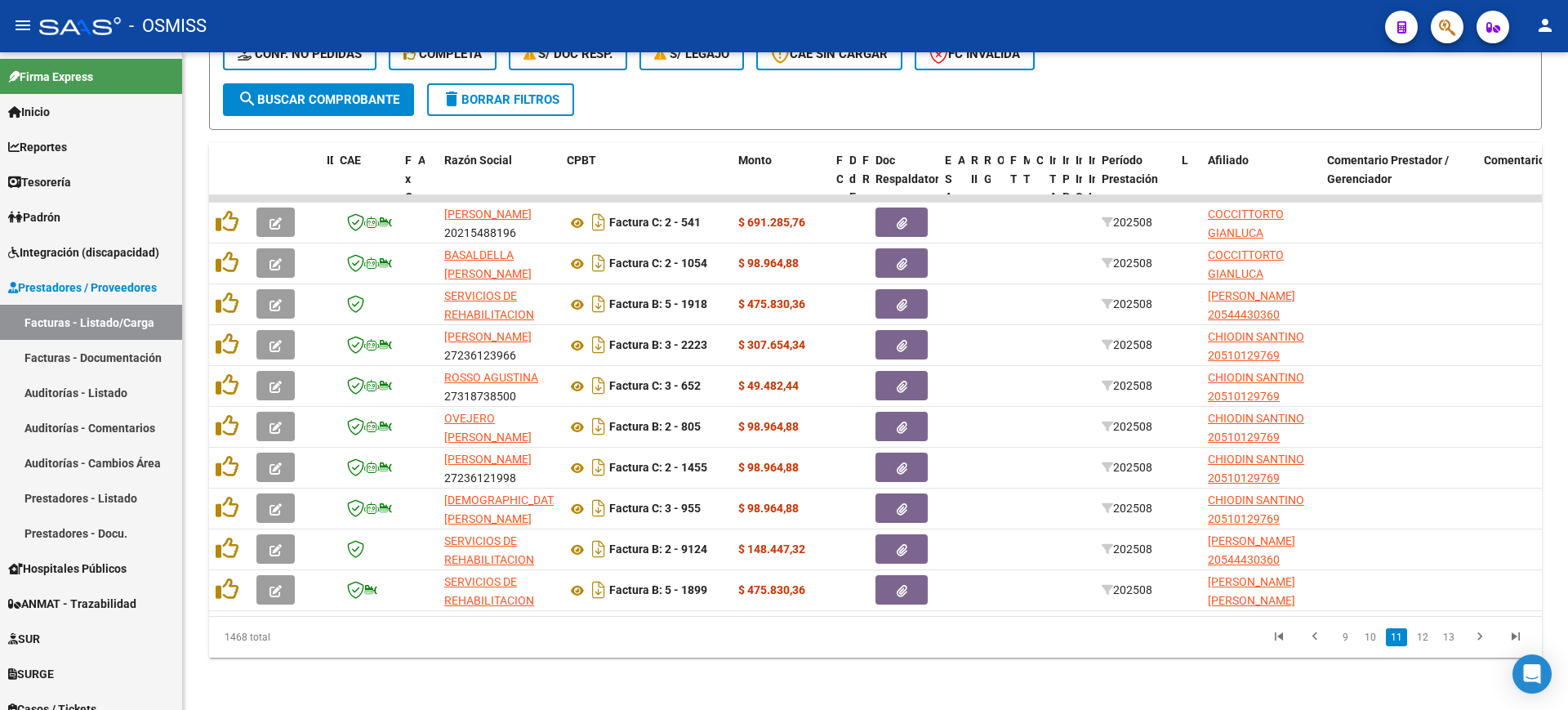
click at [1427, 637] on link "12" at bounding box center [1423, 637] width 21 height 18
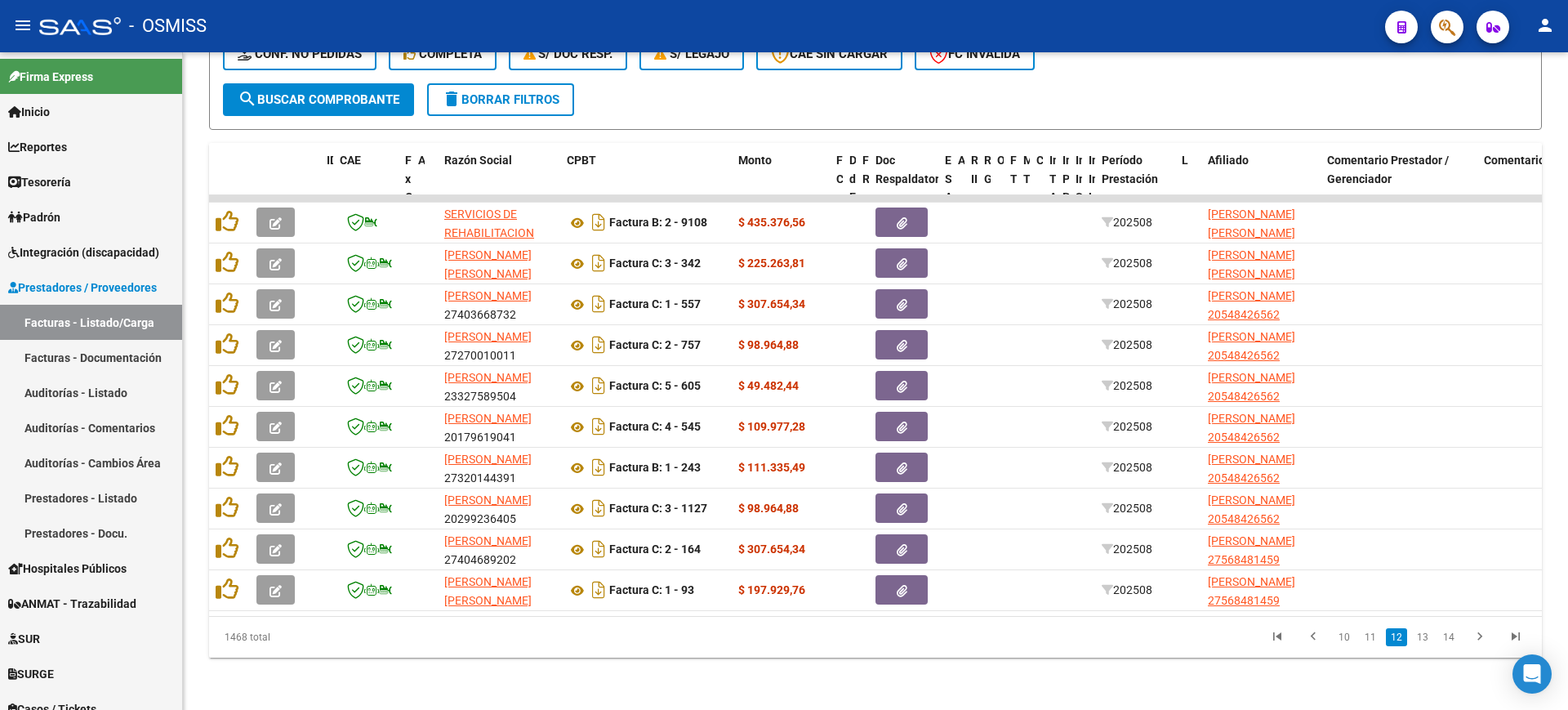
click at [1427, 637] on link "13" at bounding box center [1423, 637] width 21 height 18
click at [1427, 637] on link "14" at bounding box center [1423, 637] width 21 height 18
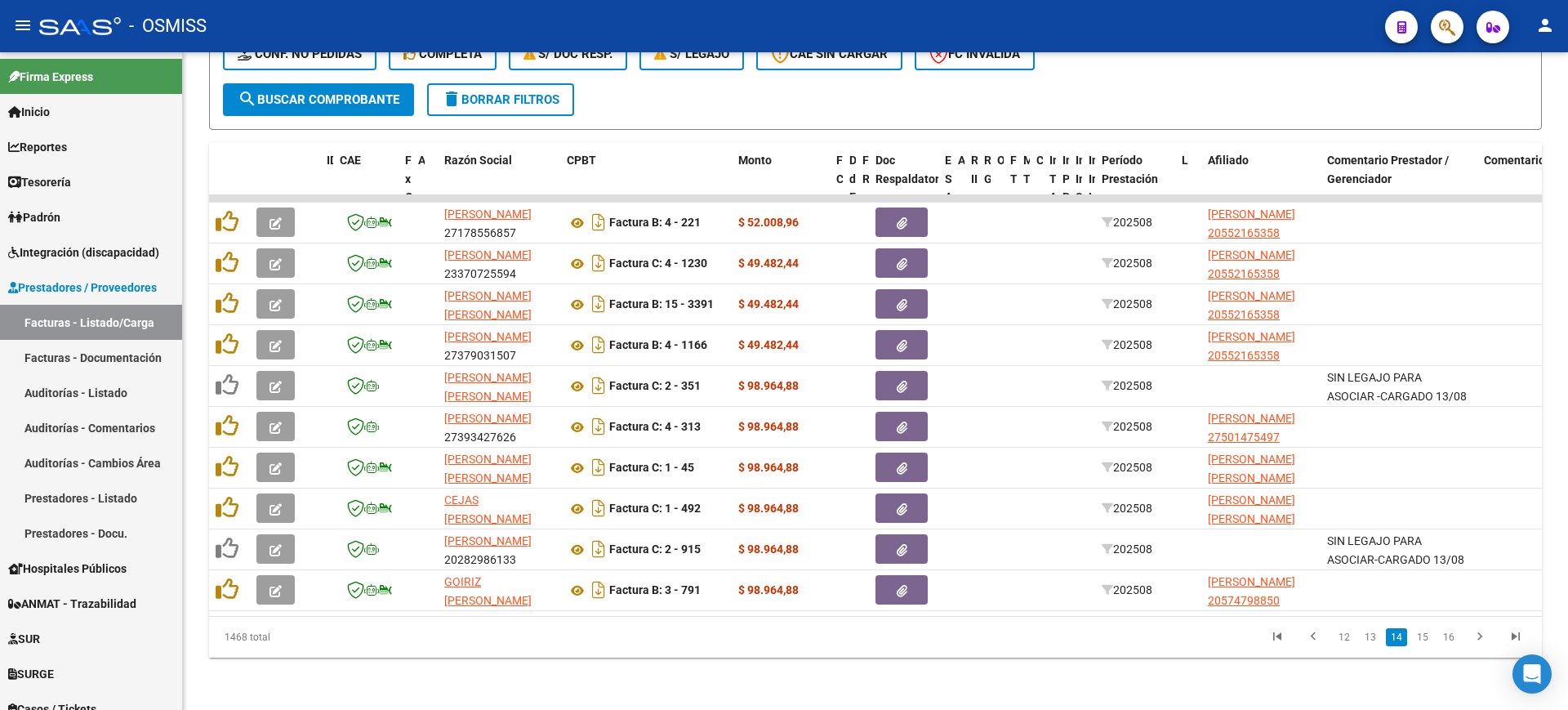
click at [1427, 637] on link "15" at bounding box center [1423, 637] width 21 height 18
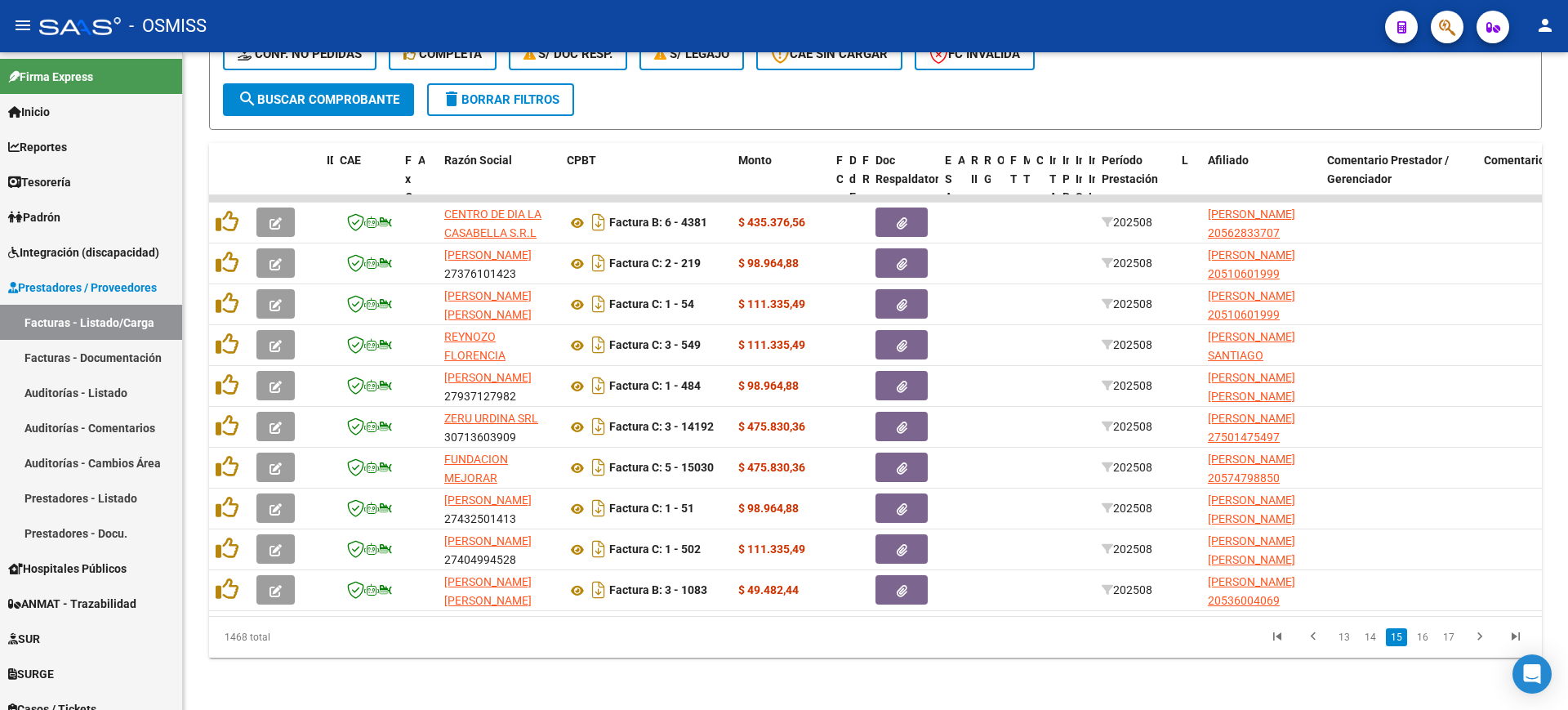
click at [1427, 637] on link "16" at bounding box center [1423, 637] width 21 height 18
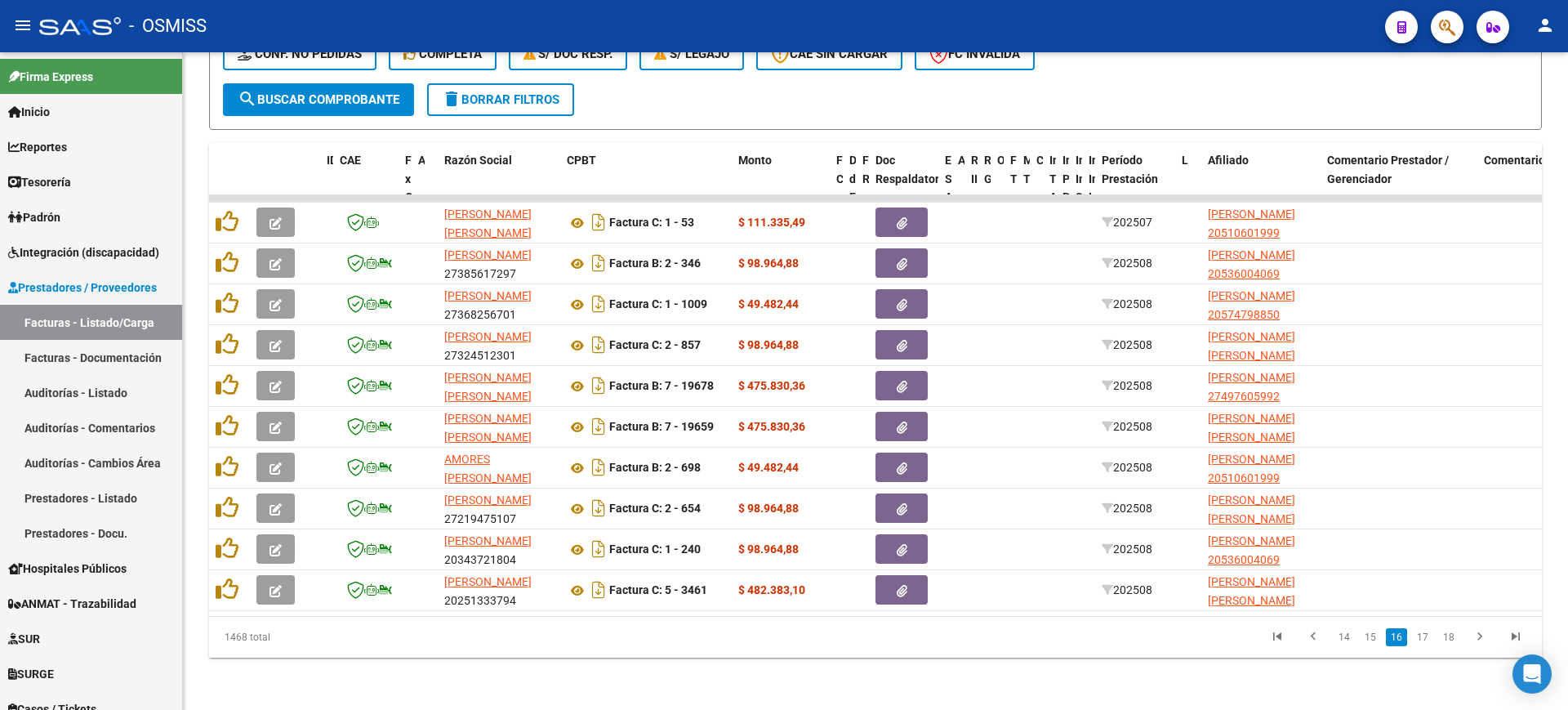
click at [1427, 637] on link "17" at bounding box center [1423, 637] width 21 height 18
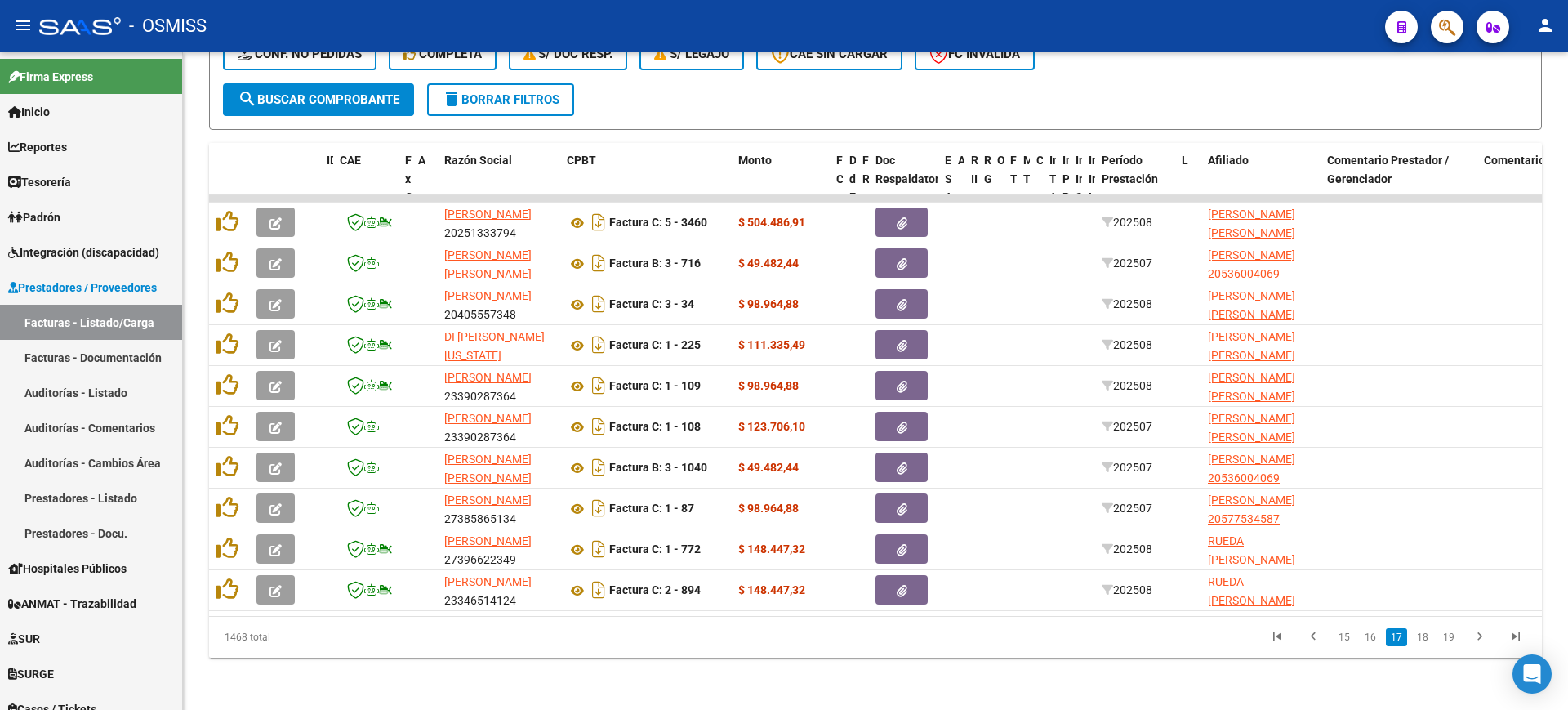
click at [1427, 637] on link "18" at bounding box center [1423, 637] width 21 height 18
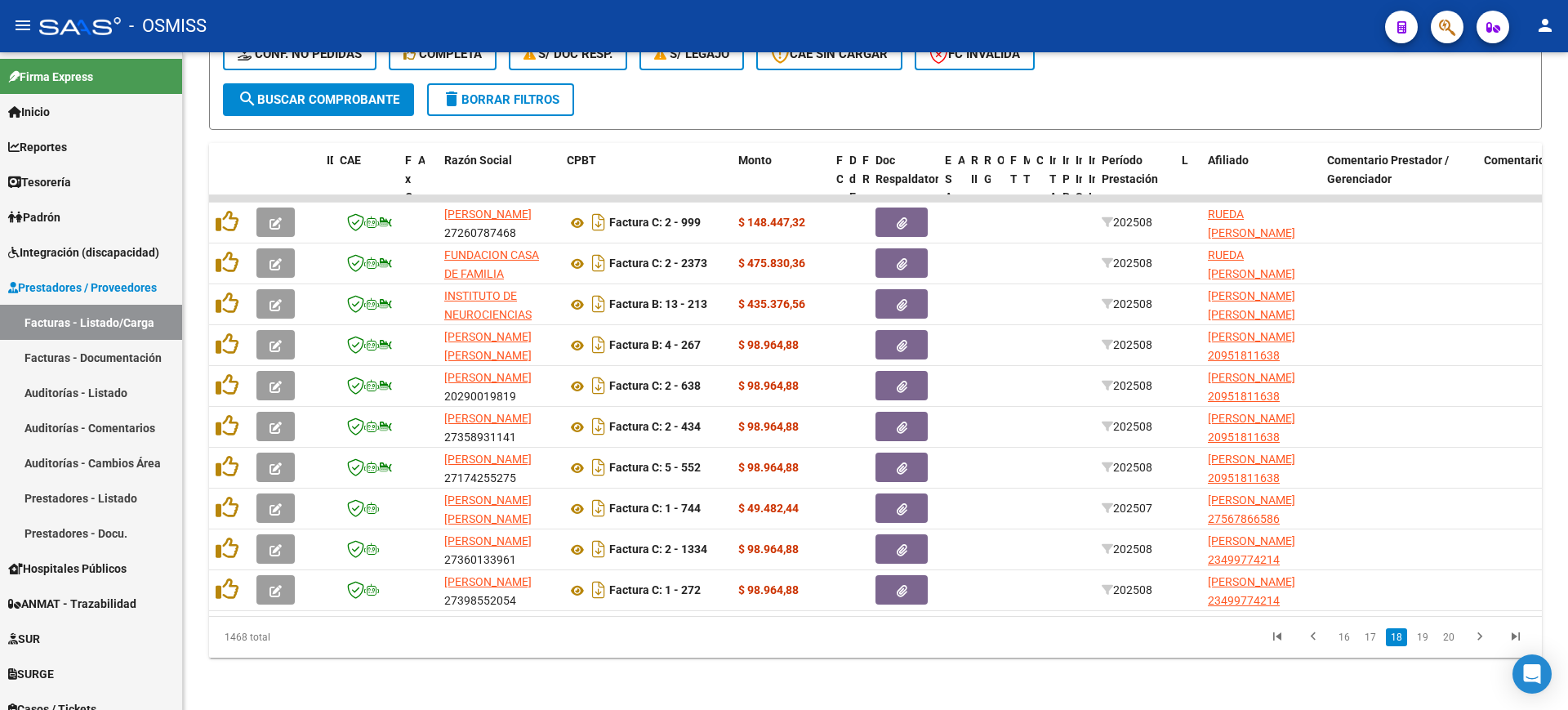
click at [1427, 637] on link "19" at bounding box center [1423, 637] width 21 height 18
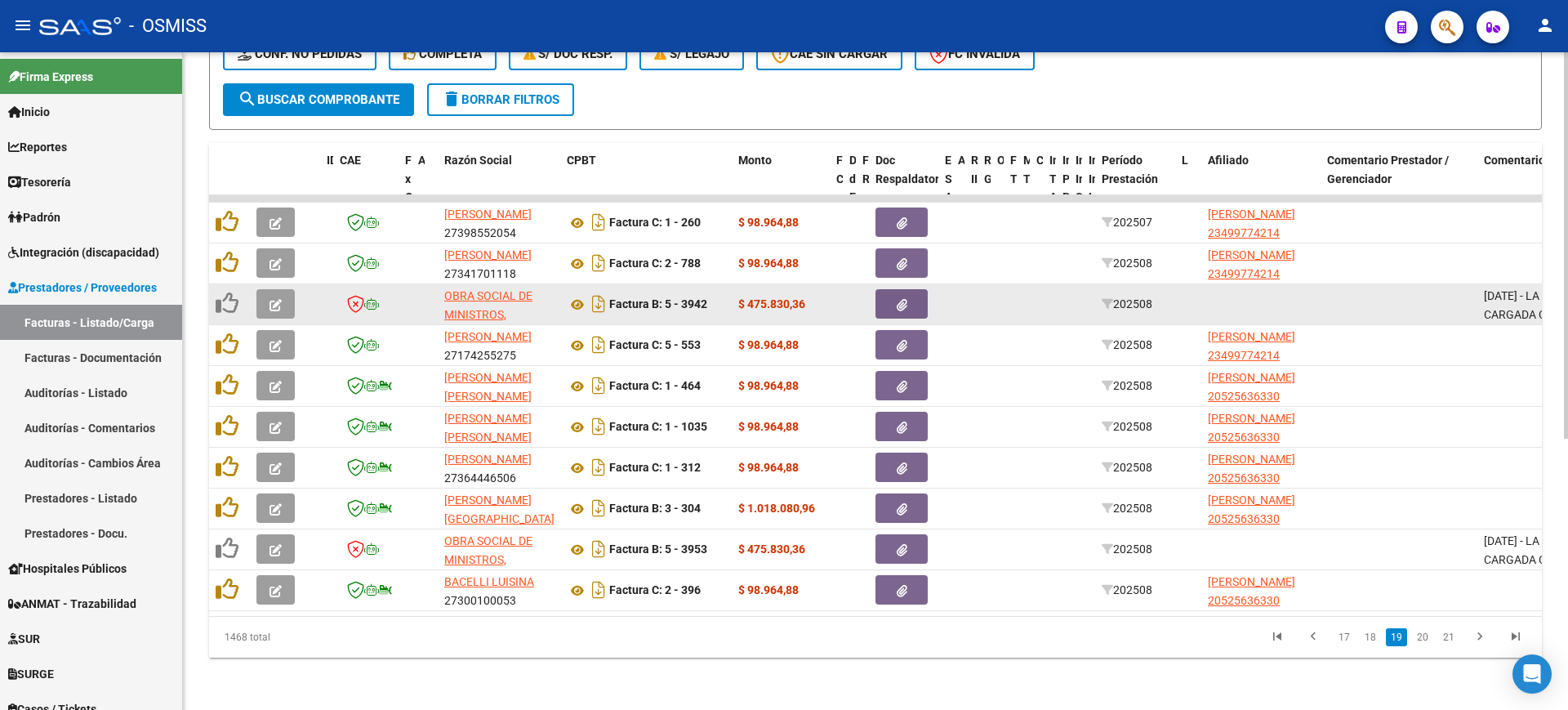
click at [1495, 290] on div "[DATE] - LA FACTURA FUE CARGADA CON OTRO CUIT. POR FAVOR, CORREGIR." at bounding box center [1556, 304] width 144 height 34
click at [1496, 290] on span "[DATE] - LA FACTURA FUE CARGADA CON OTRO CUIT. POR FAVOR, CORREGIR." at bounding box center [1554, 304] width 140 height 51
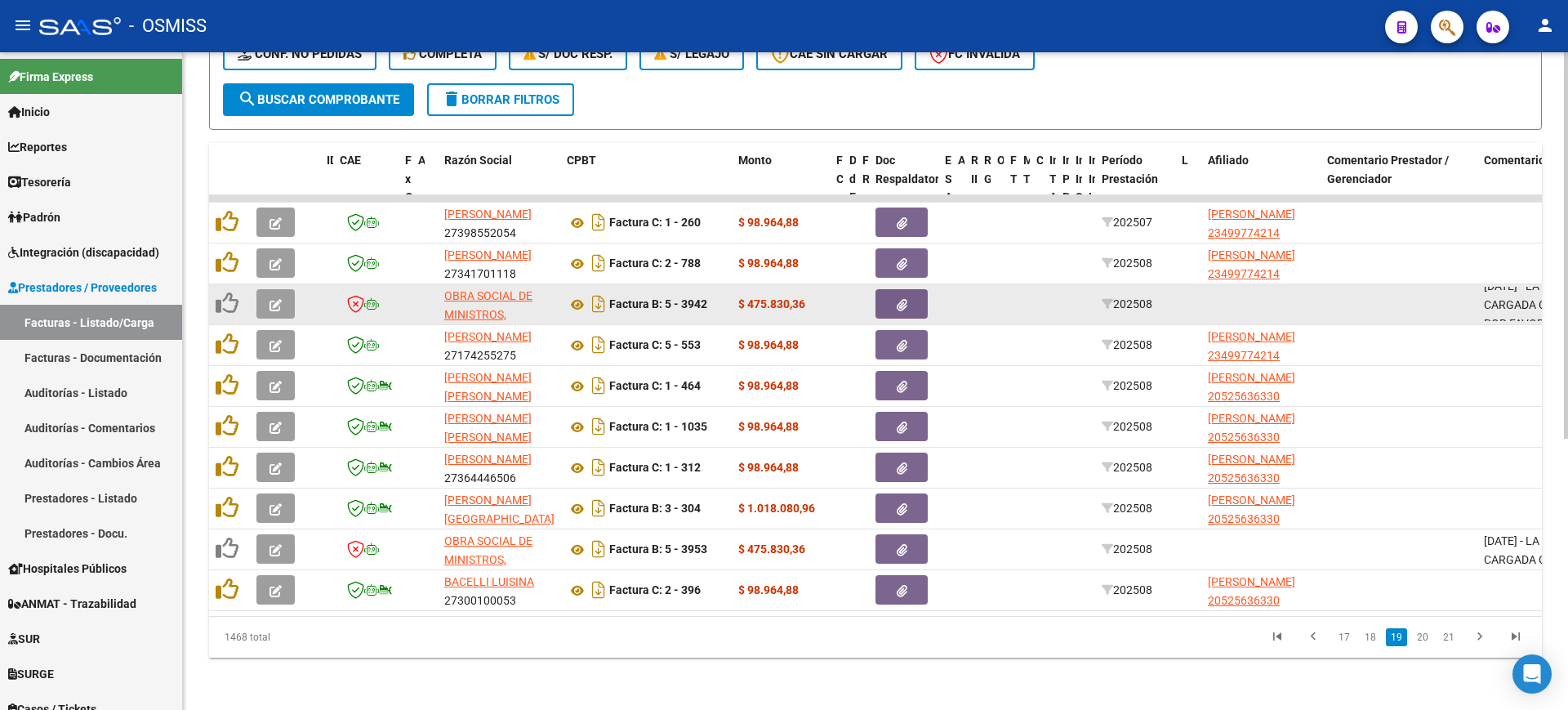
copy span "[DATE] - LA FACTURA FUE CARGADA CON OTRO CUIT. POR FAVOR, CORREGIR."
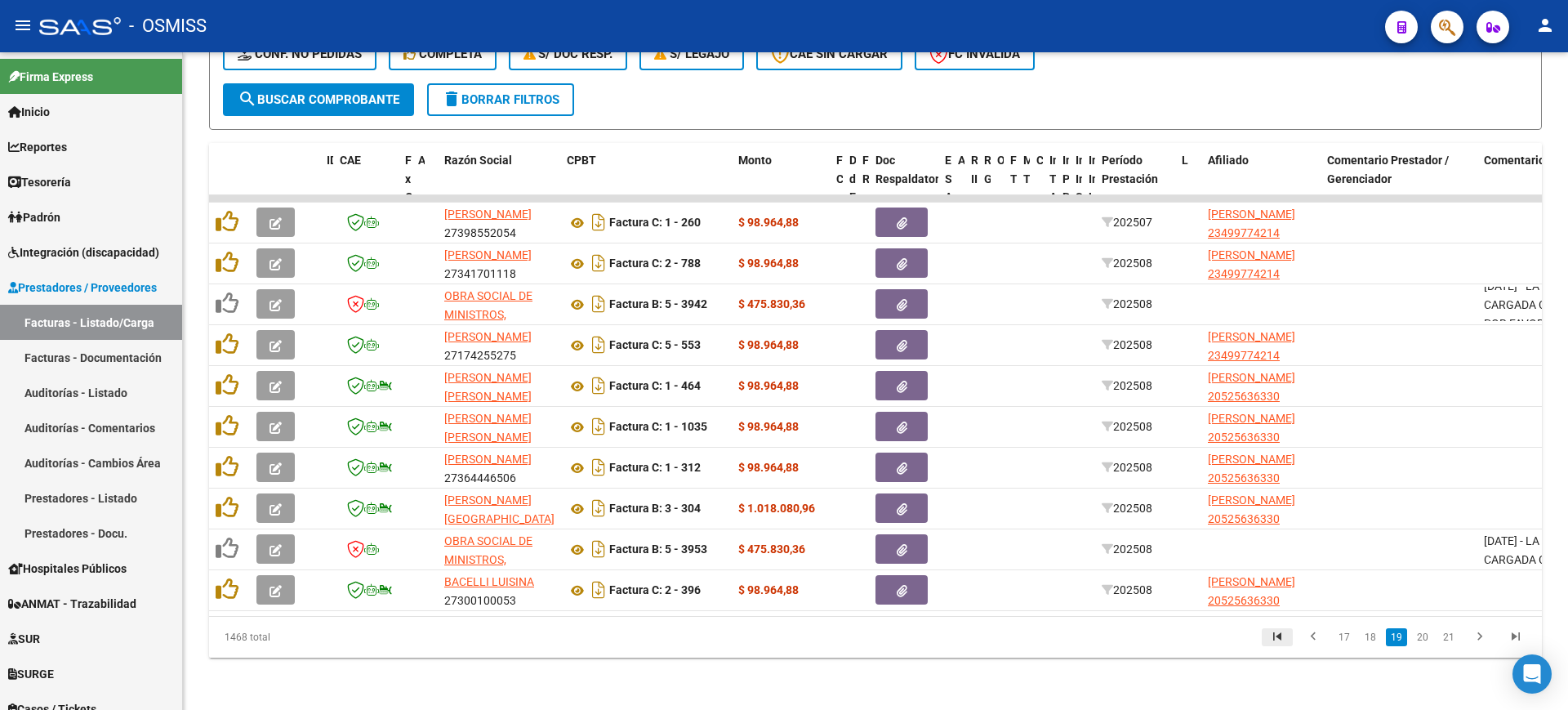
click at [1273, 638] on icon "go to first page" at bounding box center [1277, 638] width 21 height 19
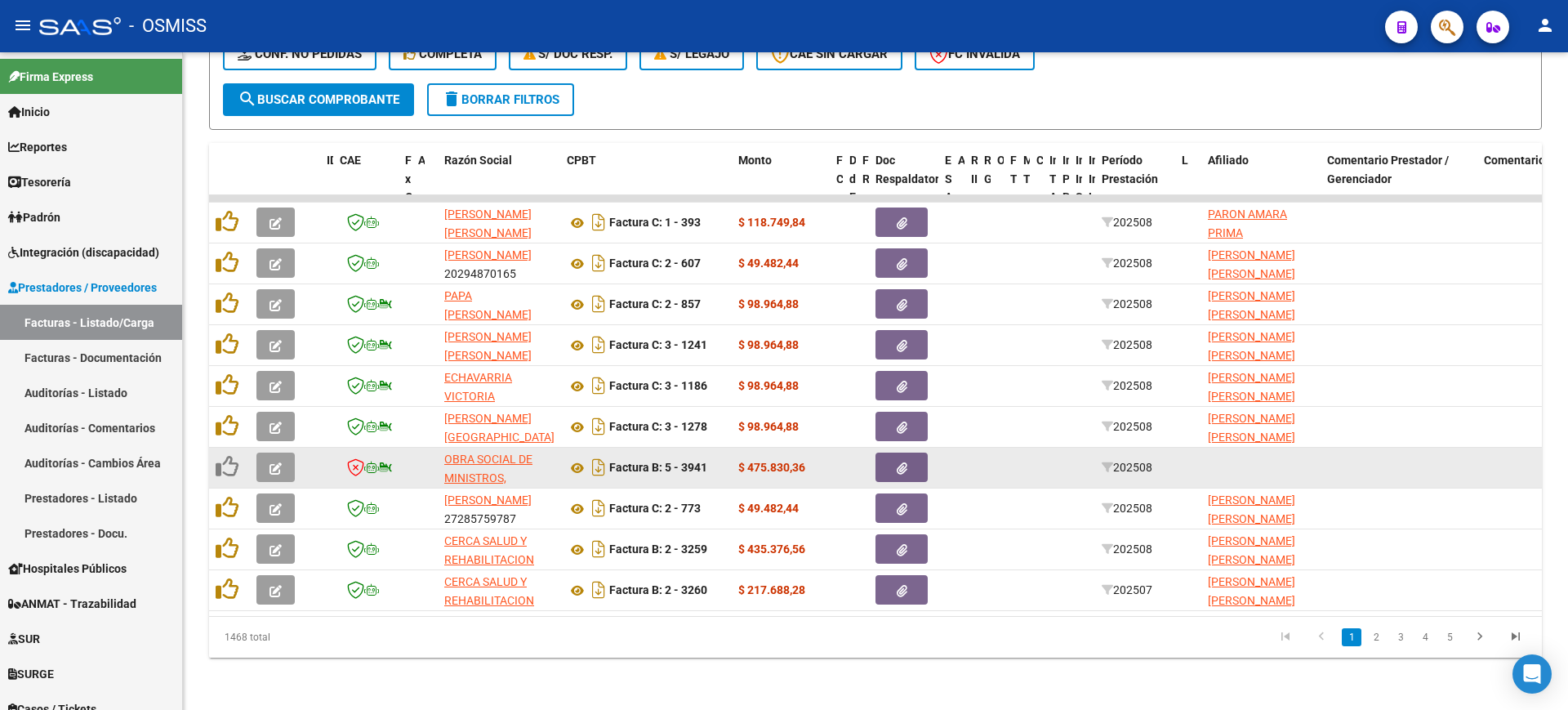
scroll to position [0, 0]
click at [277, 462] on icon "button" at bounding box center [276, 468] width 12 height 12
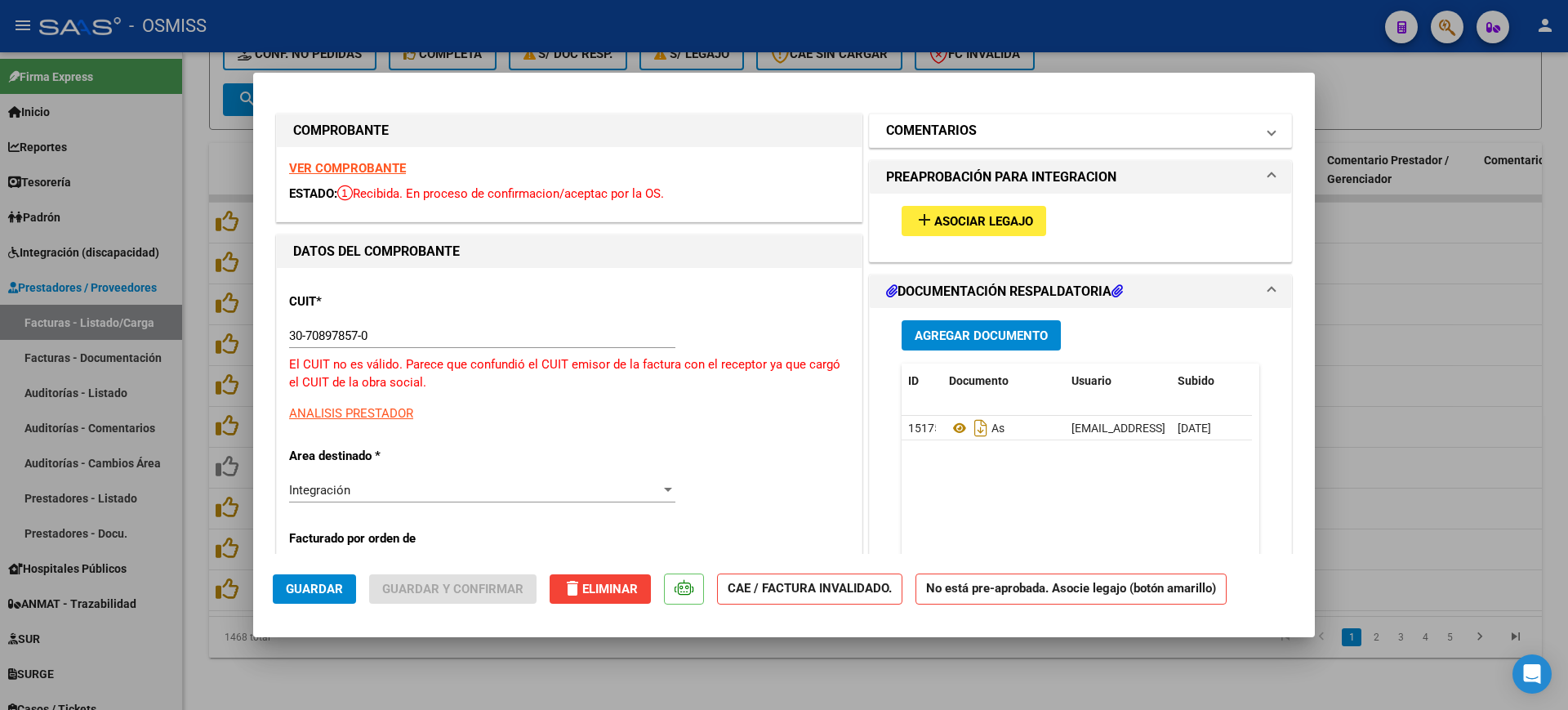
click at [969, 130] on mat-panel-title "COMENTARIOS" at bounding box center [1071, 131] width 369 height 19
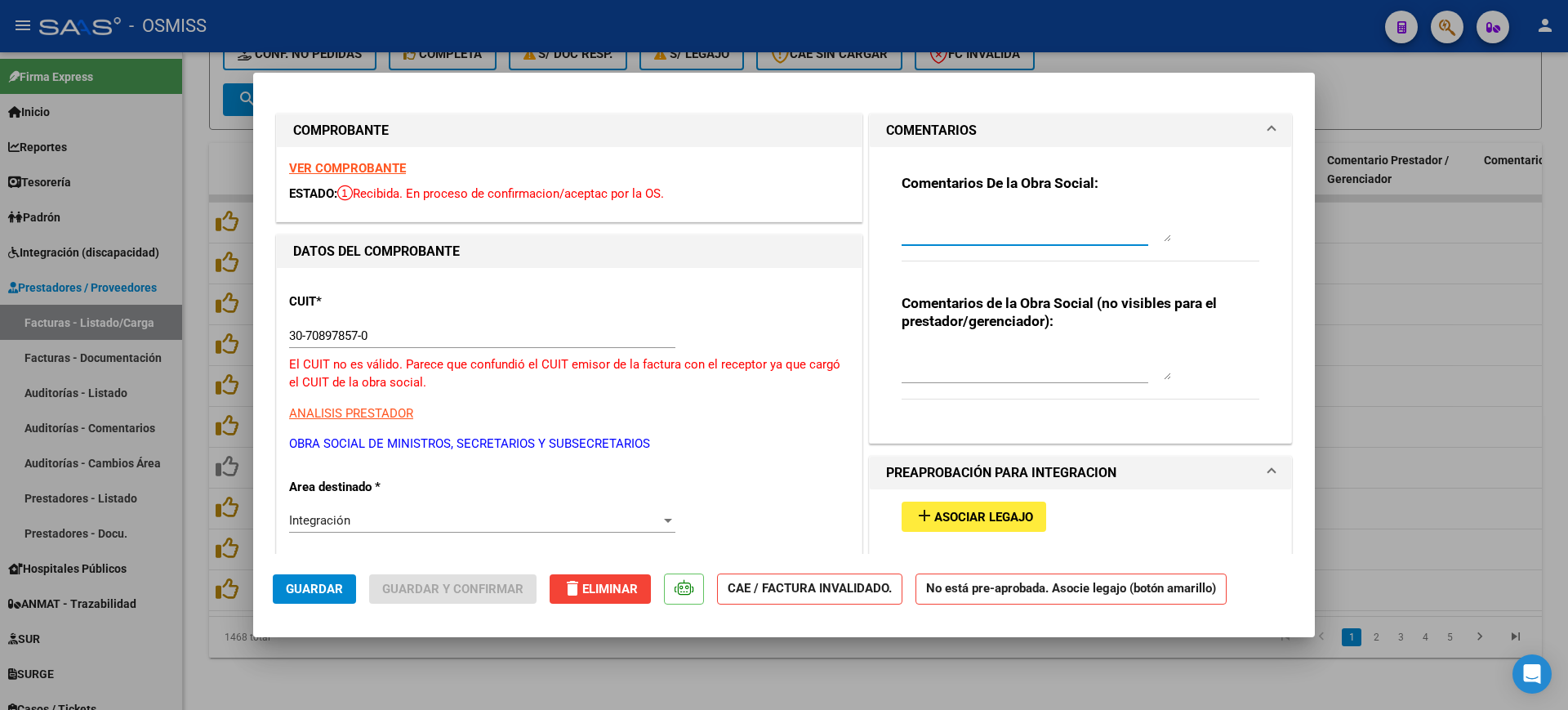
paste textarea "[DATE] - LA FACTURA FUE CARGADA CON OTRO CUIT. POR FAVOR, CORREGIR."
drag, startPoint x: 1146, startPoint y: 236, endPoint x: 1132, endPoint y: 417, distance: 181.5
click at [1148, 441] on div "Comentarios De la Obra Social: [DATE] - LA FACTURA FUE CARGADA CON OTRO CUIT. P…" at bounding box center [1080, 295] width 421 height 296
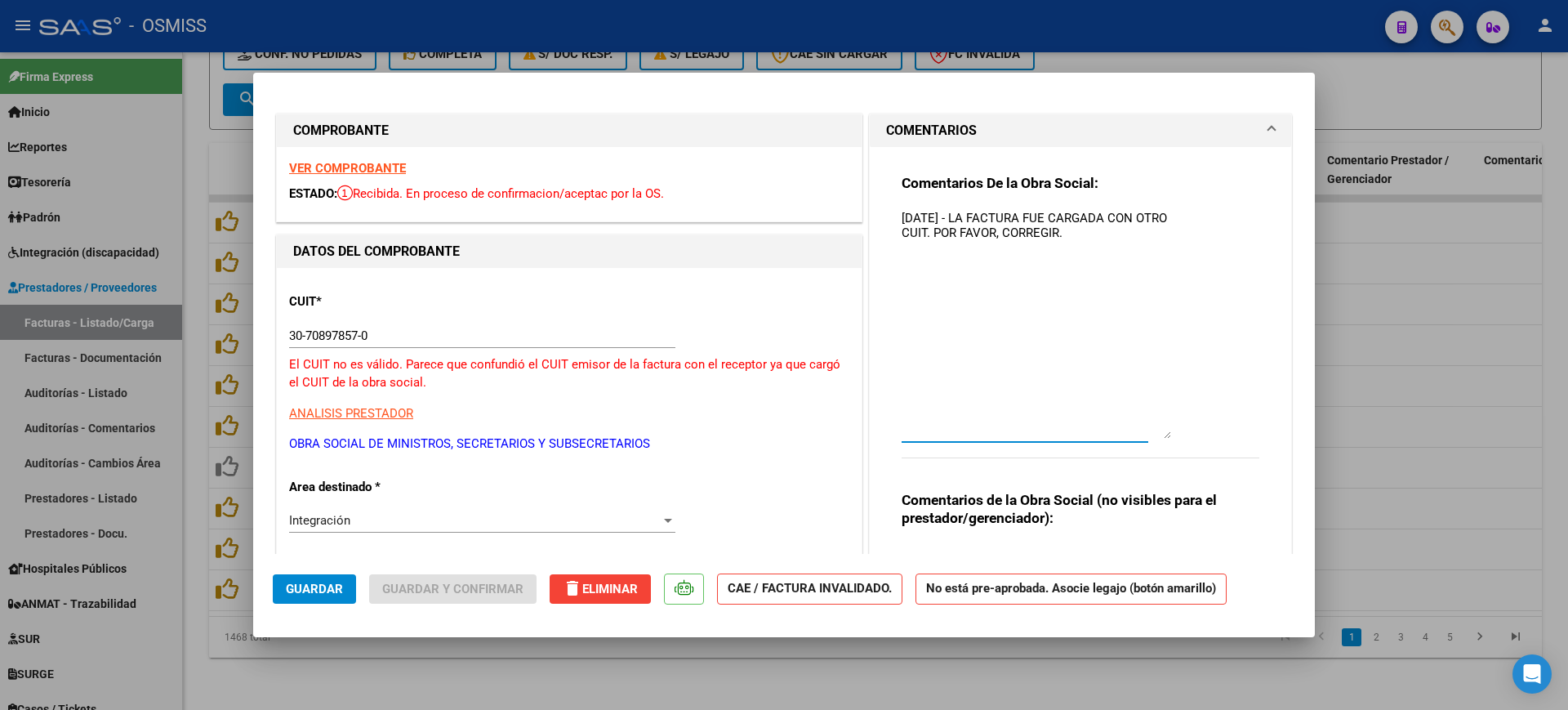
scroll to position [0, 0]
drag, startPoint x: 1154, startPoint y: 233, endPoint x: 1178, endPoint y: 461, distance: 229.3
click at [1180, 461] on div "Comentarios De la Obra Social: [DATE] - LA FACTURA FUE CARGADA CON OTRO CUIT. P…" at bounding box center [1081, 324] width 358 height 302
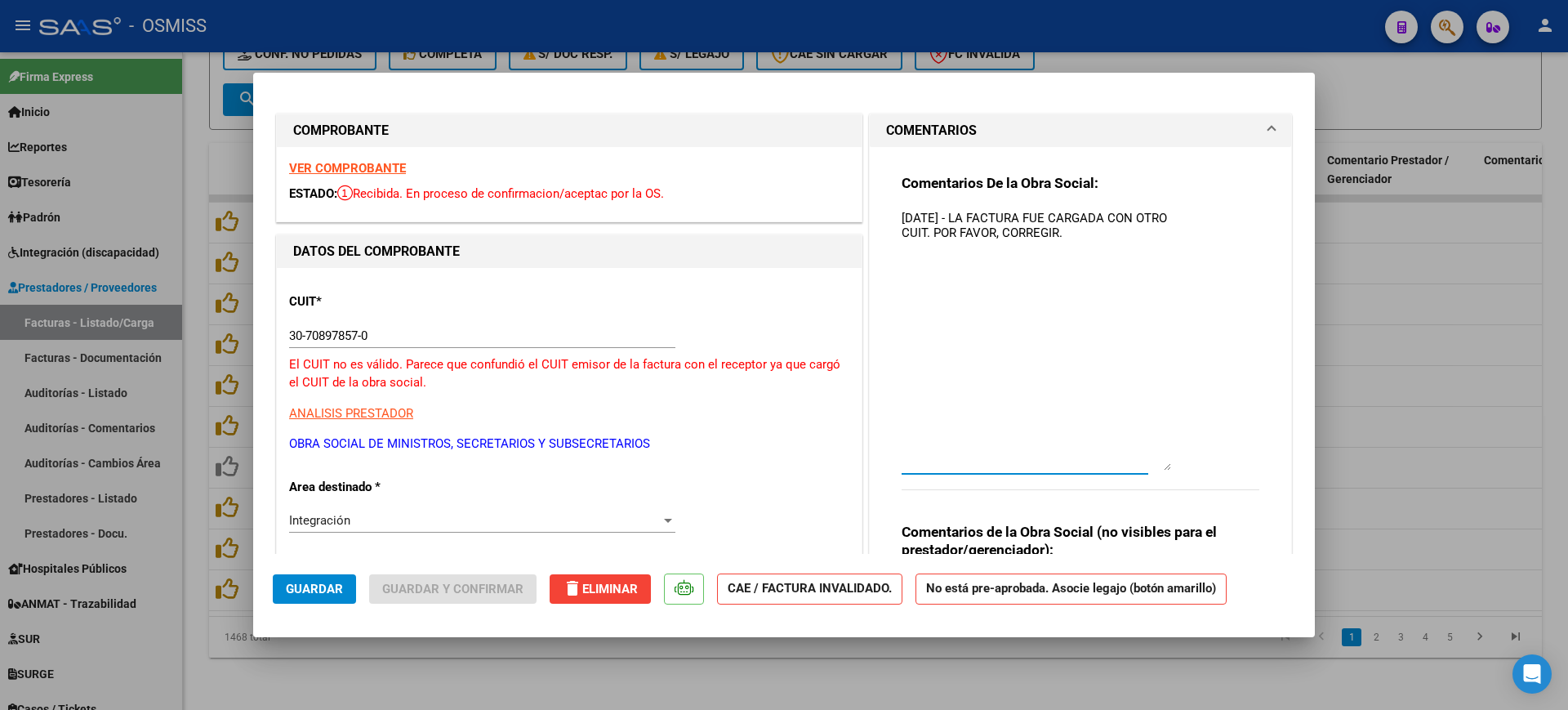
type textarea "[DATE] - LA FACTURA FUE CARGADA CON OTRO CUIT. POR FAVOR, CORREGIR."
click at [301, 591] on span "Guardar" at bounding box center [315, 589] width 58 height 15
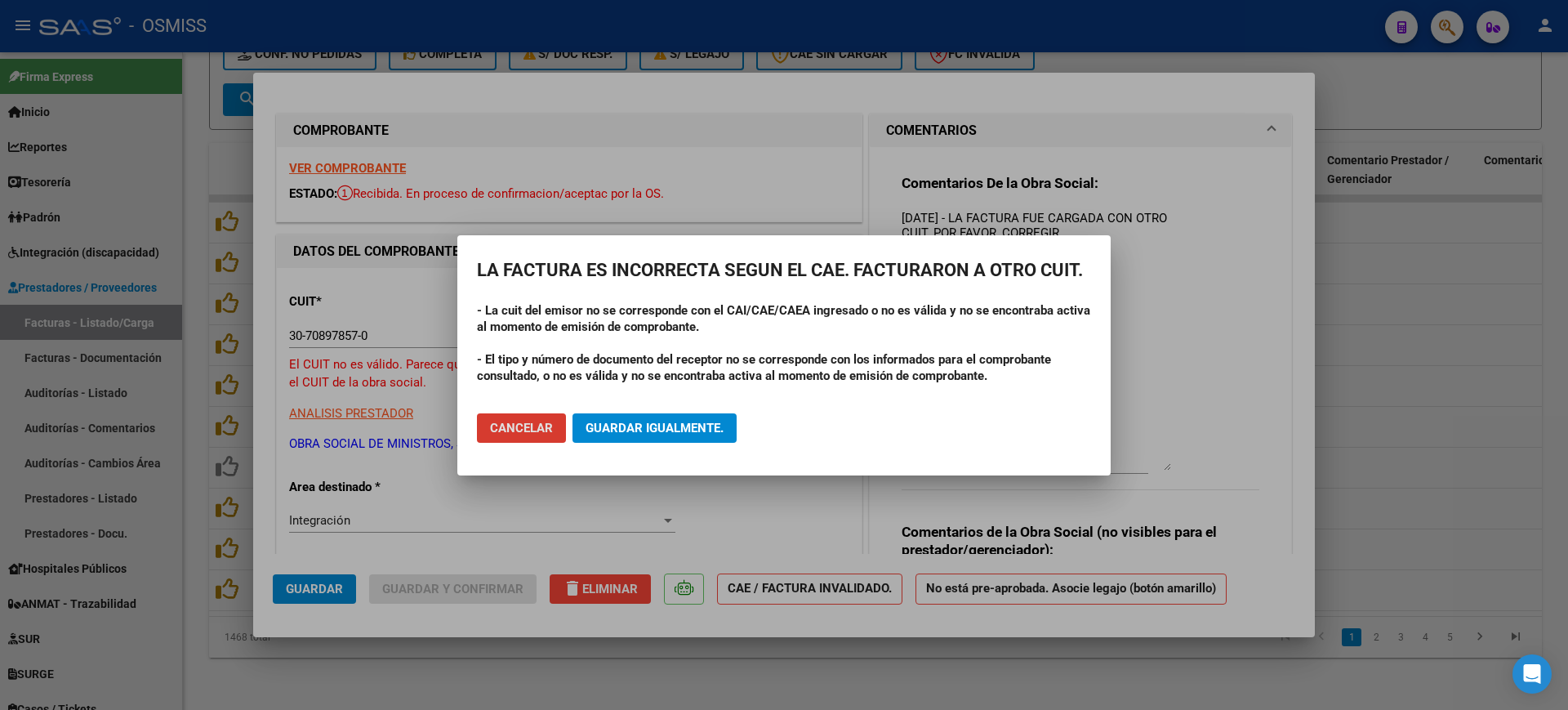
click at [709, 430] on span "Guardar igualmente." at bounding box center [654, 427] width 138 height 15
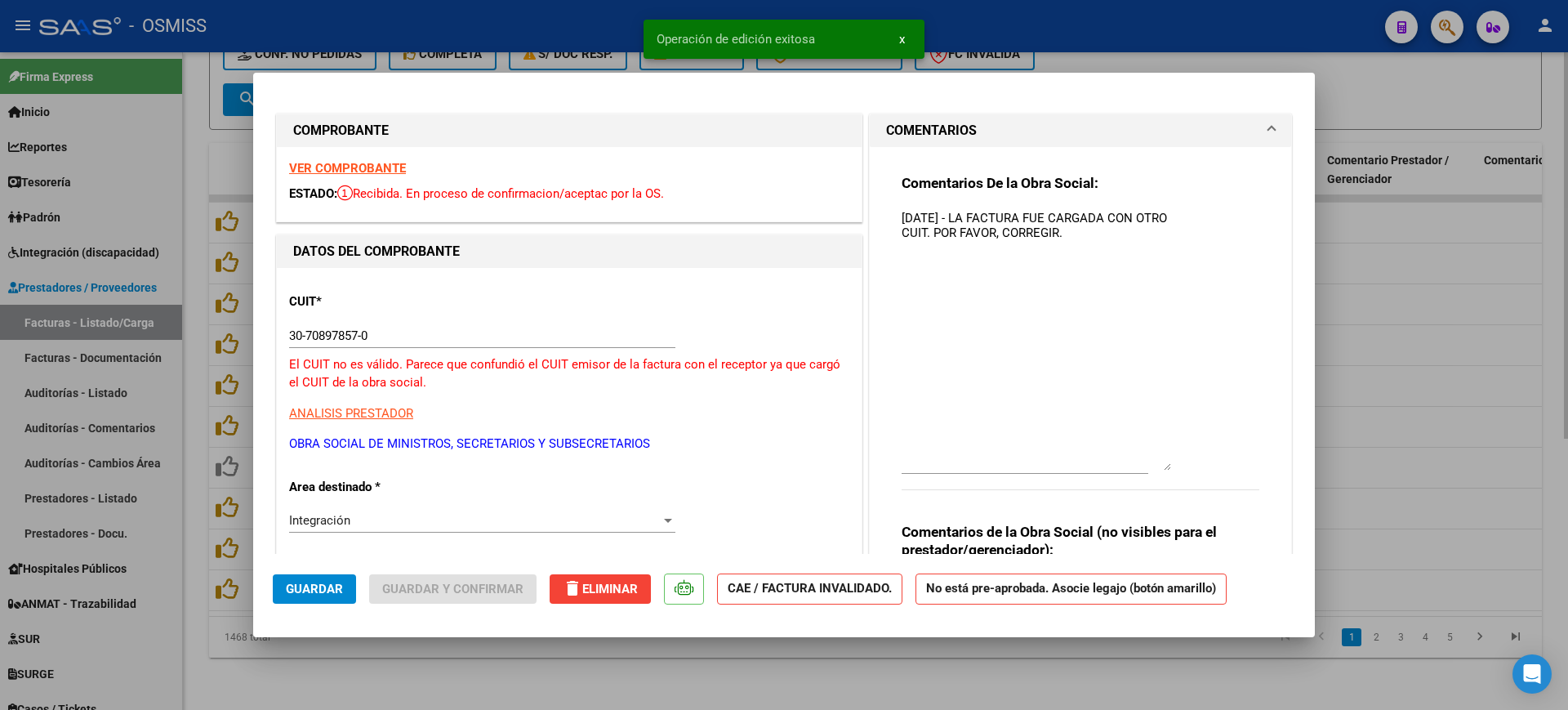
click at [835, 690] on div at bounding box center [784, 355] width 1568 height 710
type input "$ 0,00"
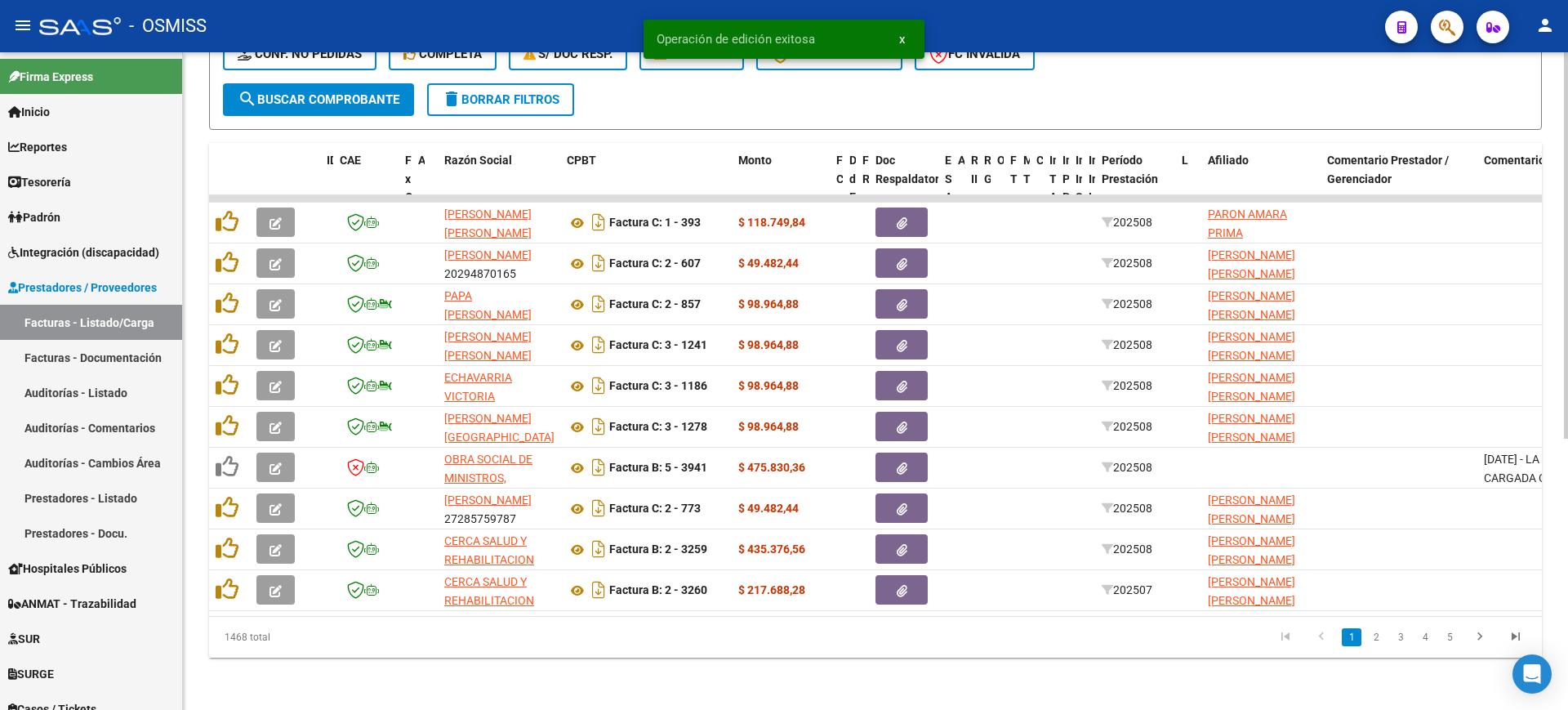
click at [1365, 631] on li "2" at bounding box center [1376, 637] width 24 height 28
click at [1371, 636] on link "2" at bounding box center [1376, 637] width 19 height 18
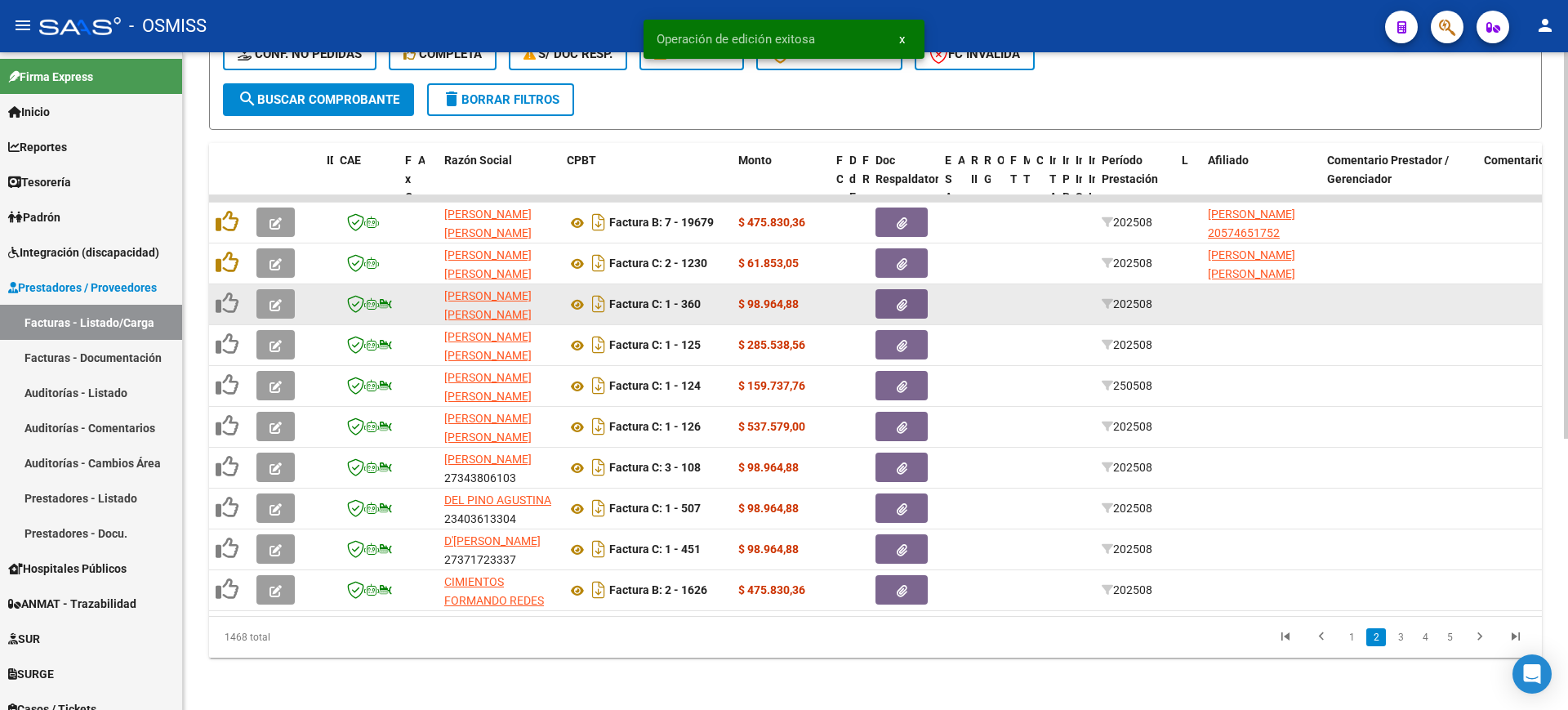
click at [287, 290] on button "button" at bounding box center [276, 304] width 38 height 30
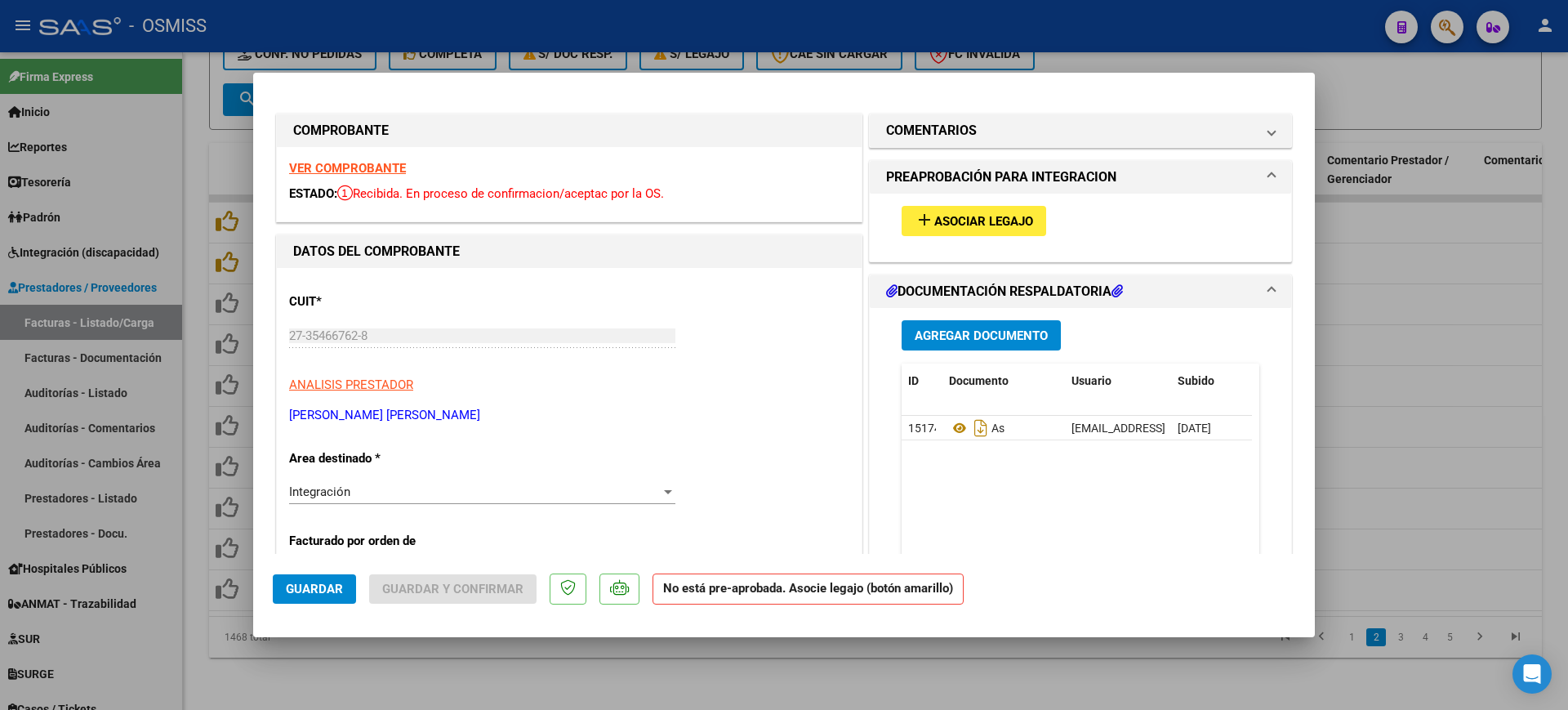
click at [395, 168] on strong "VER COMPROBANTE" at bounding box center [347, 167] width 117 height 15
click at [975, 217] on span "Asociar Legajo" at bounding box center [983, 221] width 99 height 15
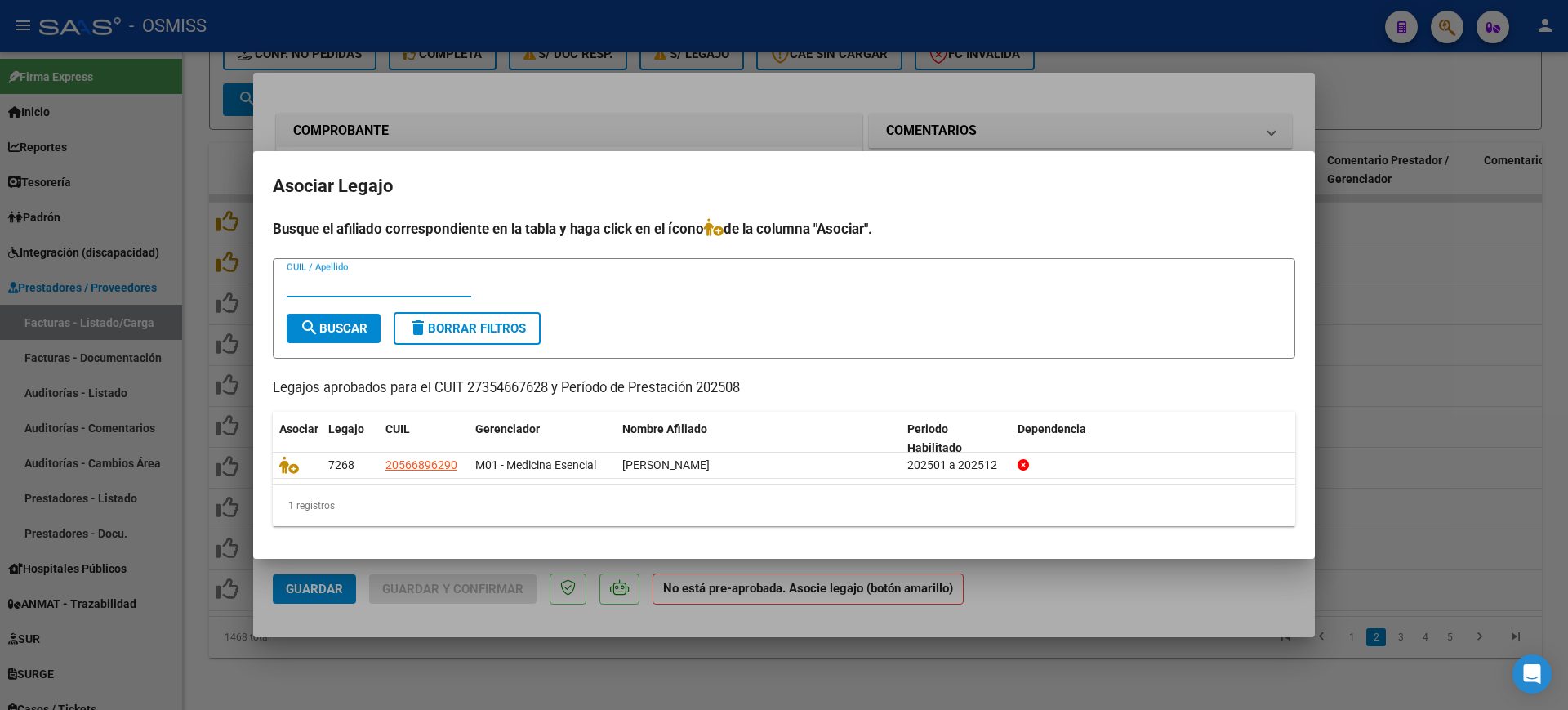
click at [1068, 569] on div at bounding box center [784, 355] width 1568 height 710
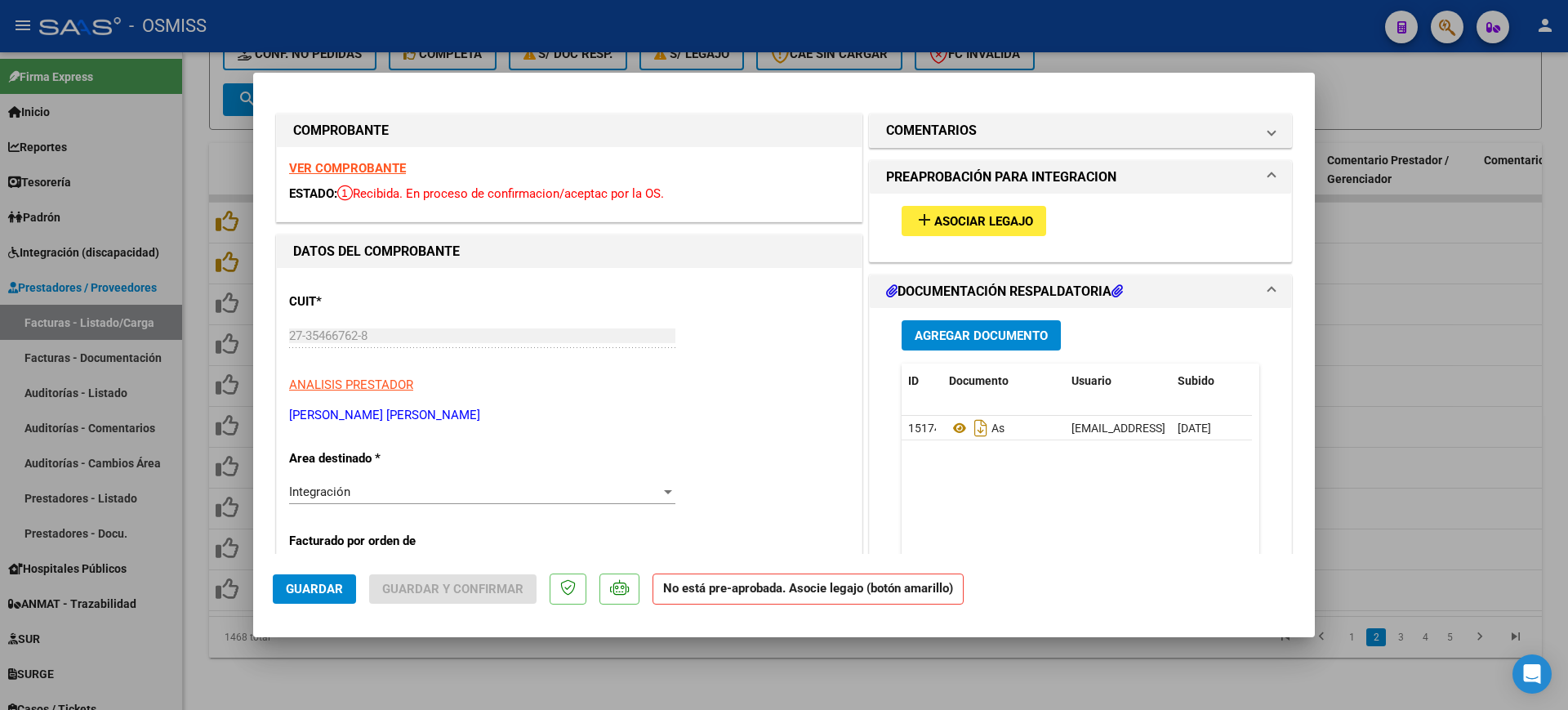
click at [941, 221] on span "Asociar Legajo" at bounding box center [983, 221] width 99 height 15
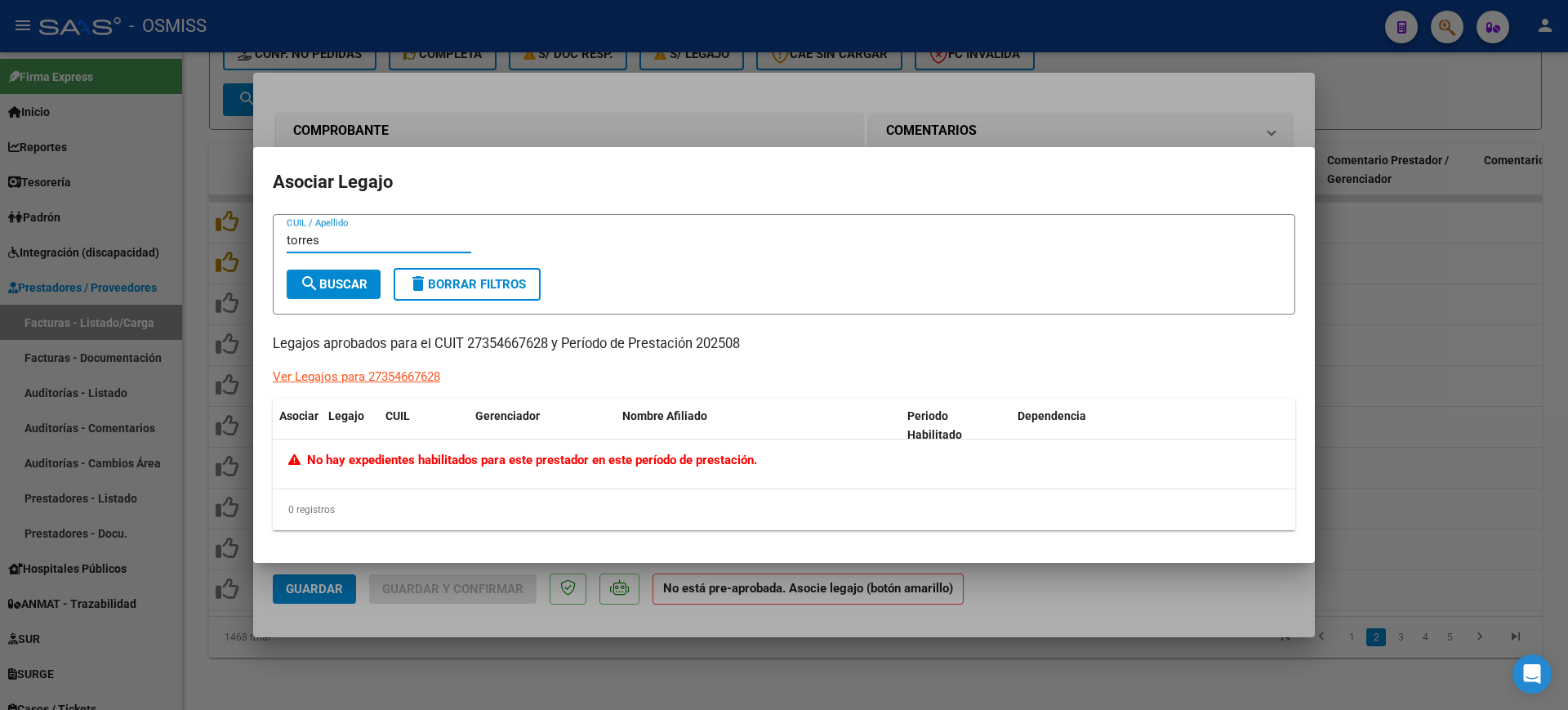
type input "torres"
click at [1117, 608] on div at bounding box center [784, 355] width 1568 height 710
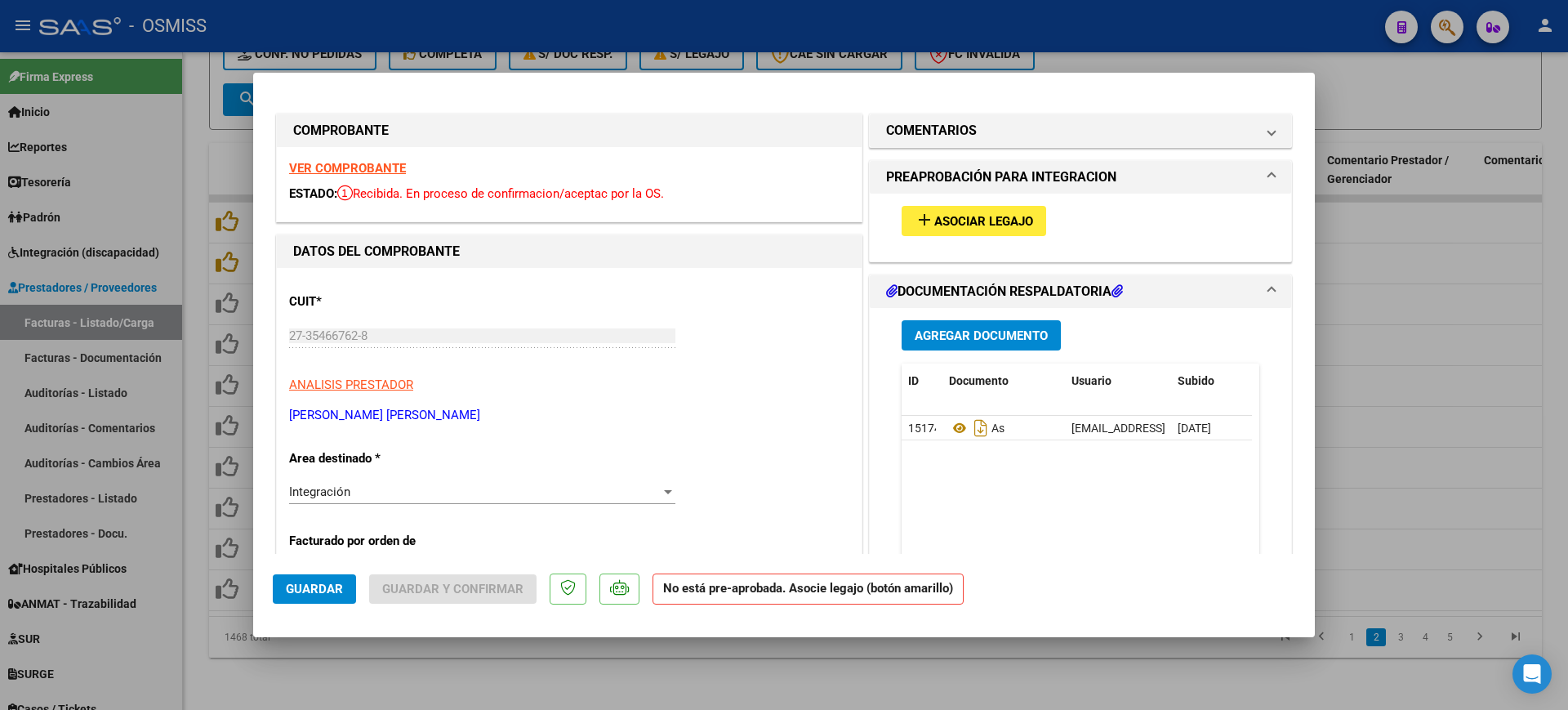
click at [1129, 666] on div at bounding box center [784, 355] width 1568 height 710
type input "$ 0,00"
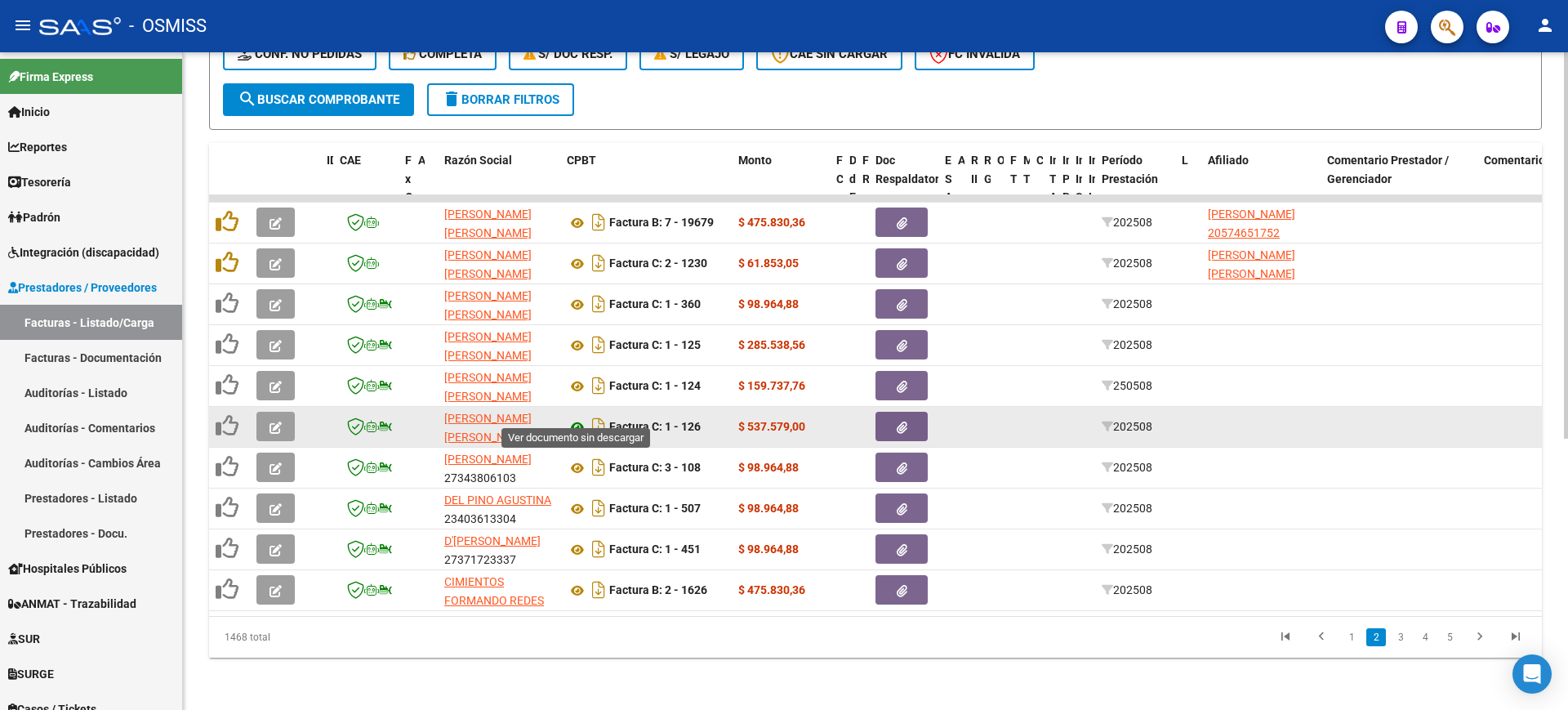
click at [577, 417] on icon at bounding box center [578, 427] width 21 height 19
click at [282, 412] on button "button" at bounding box center [276, 427] width 38 height 30
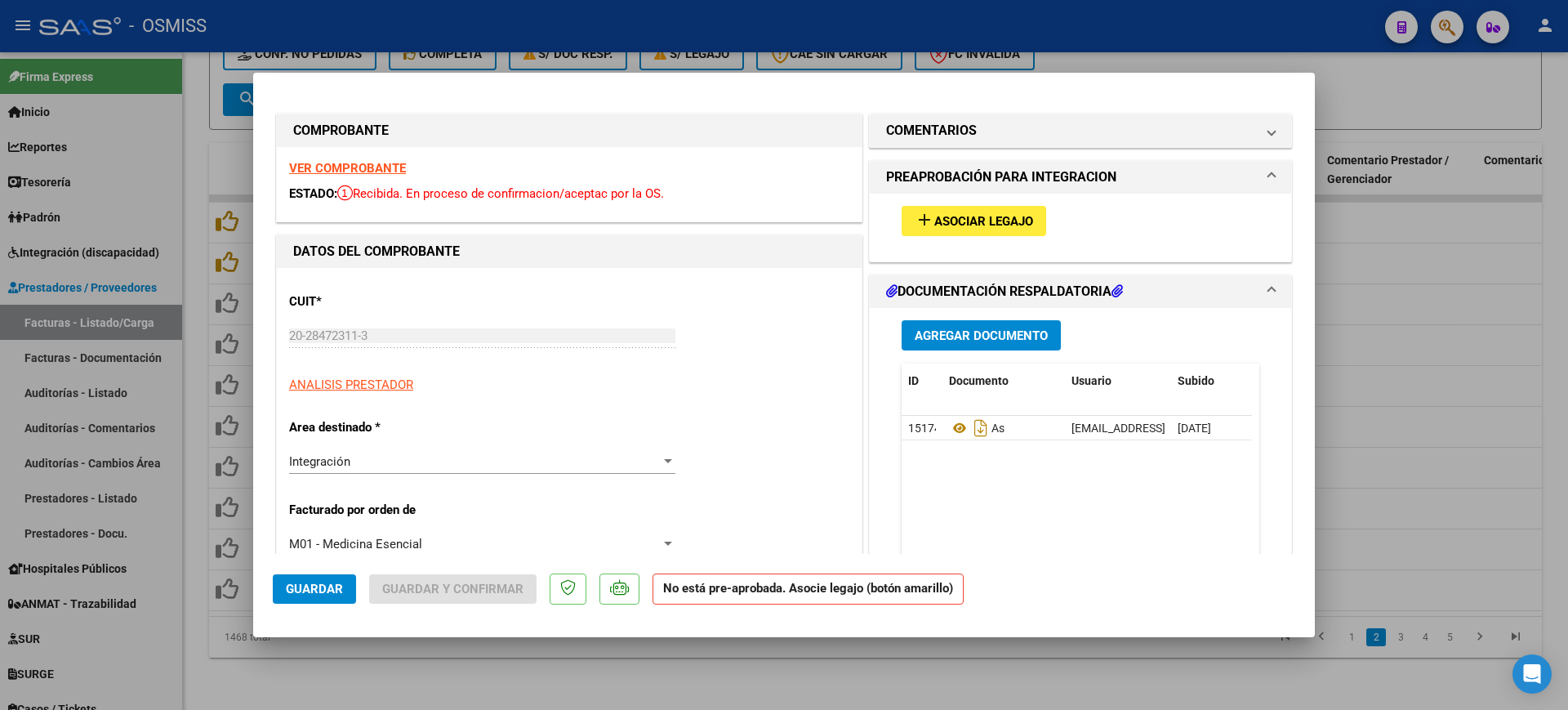
click at [948, 221] on span "Asociar Legajo" at bounding box center [983, 221] width 99 height 15
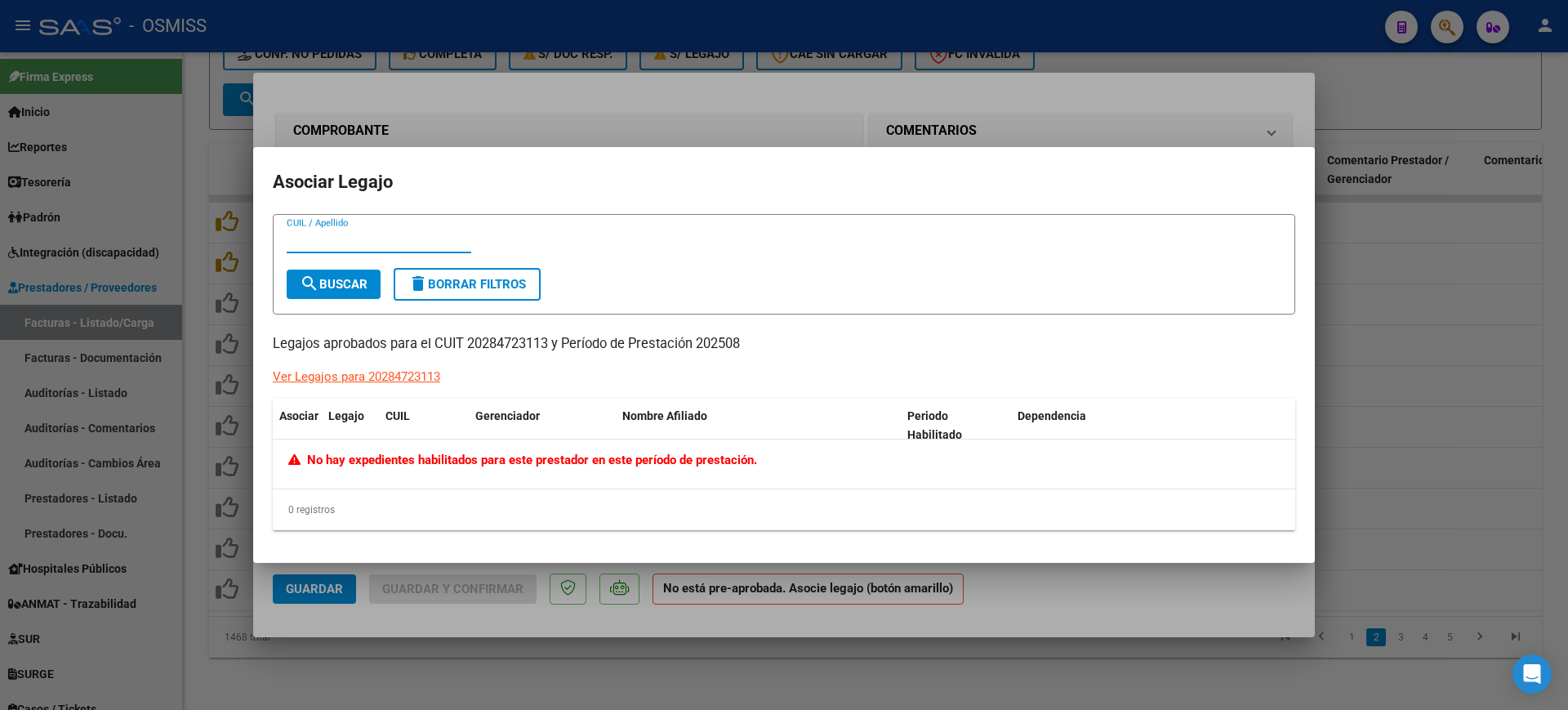
click at [1097, 591] on div at bounding box center [784, 355] width 1568 height 710
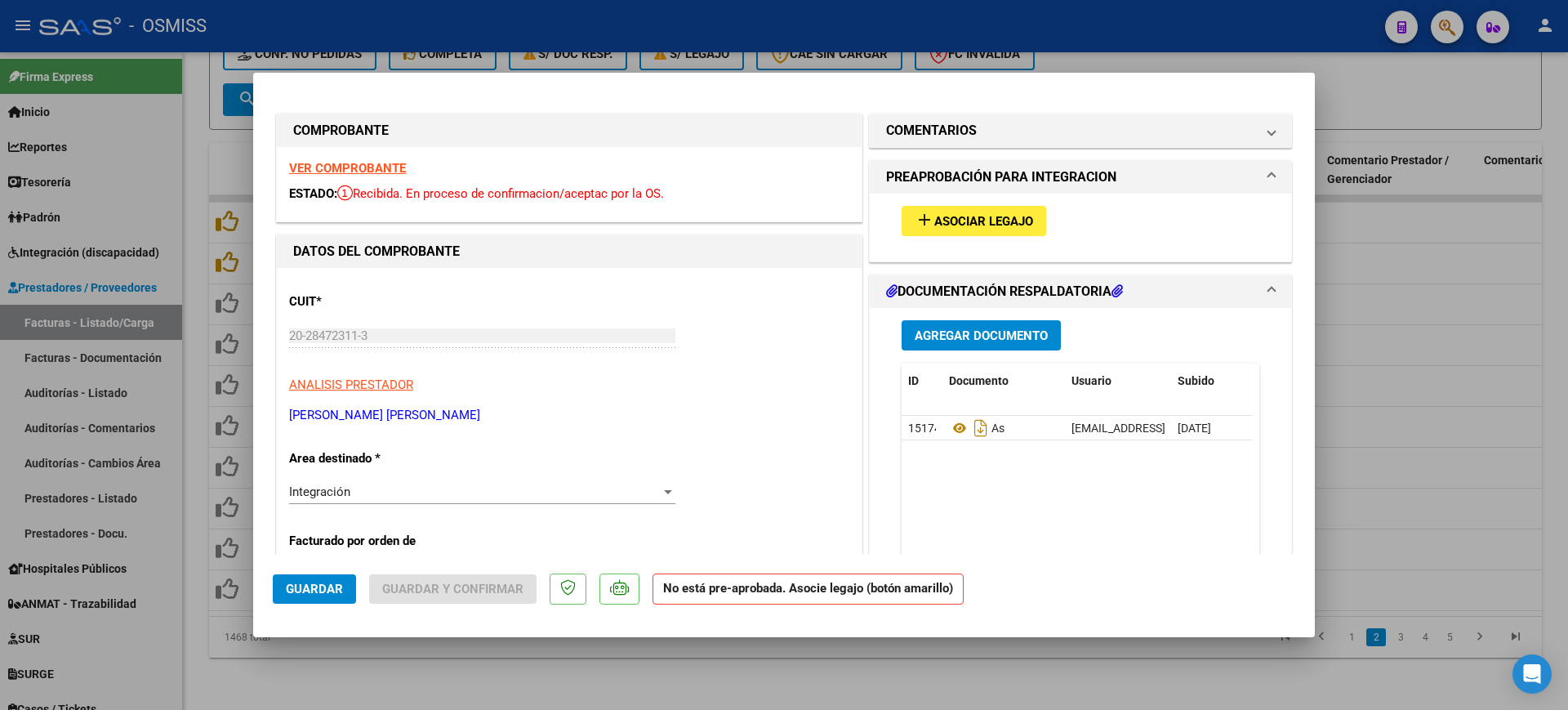
click at [1196, 668] on div at bounding box center [784, 355] width 1568 height 710
type input "$ 0,00"
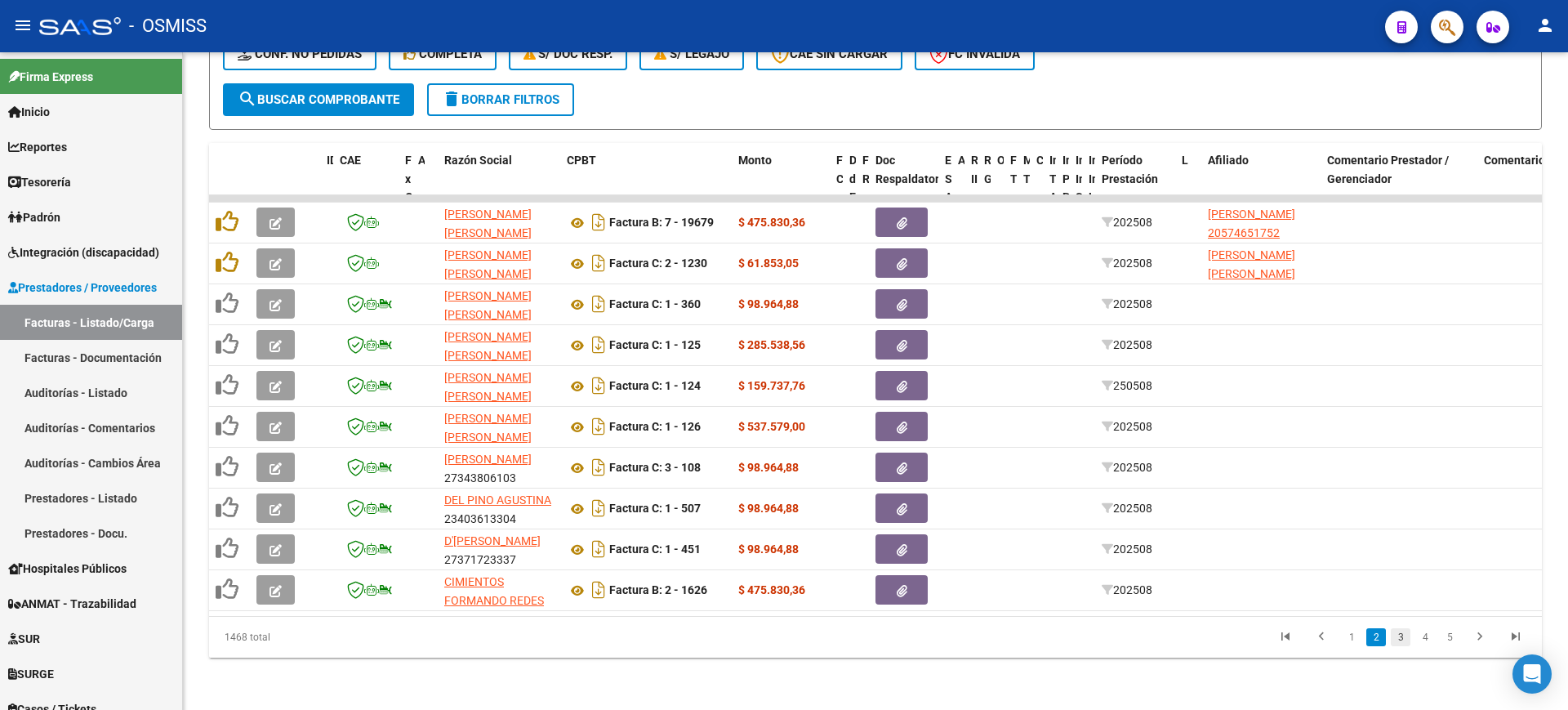
click at [1395, 639] on link "3" at bounding box center [1400, 637] width 19 height 18
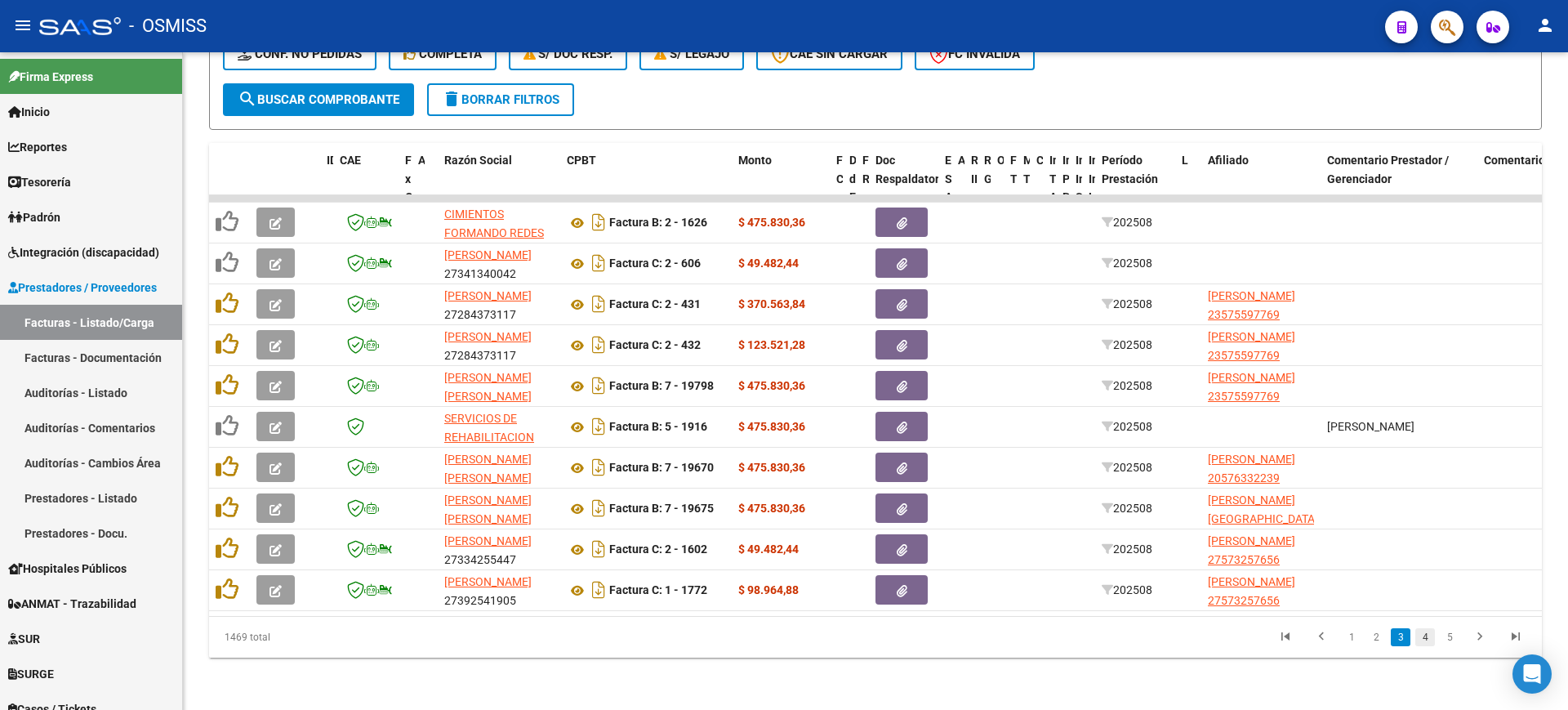
click at [1418, 637] on link "4" at bounding box center [1425, 637] width 19 height 18
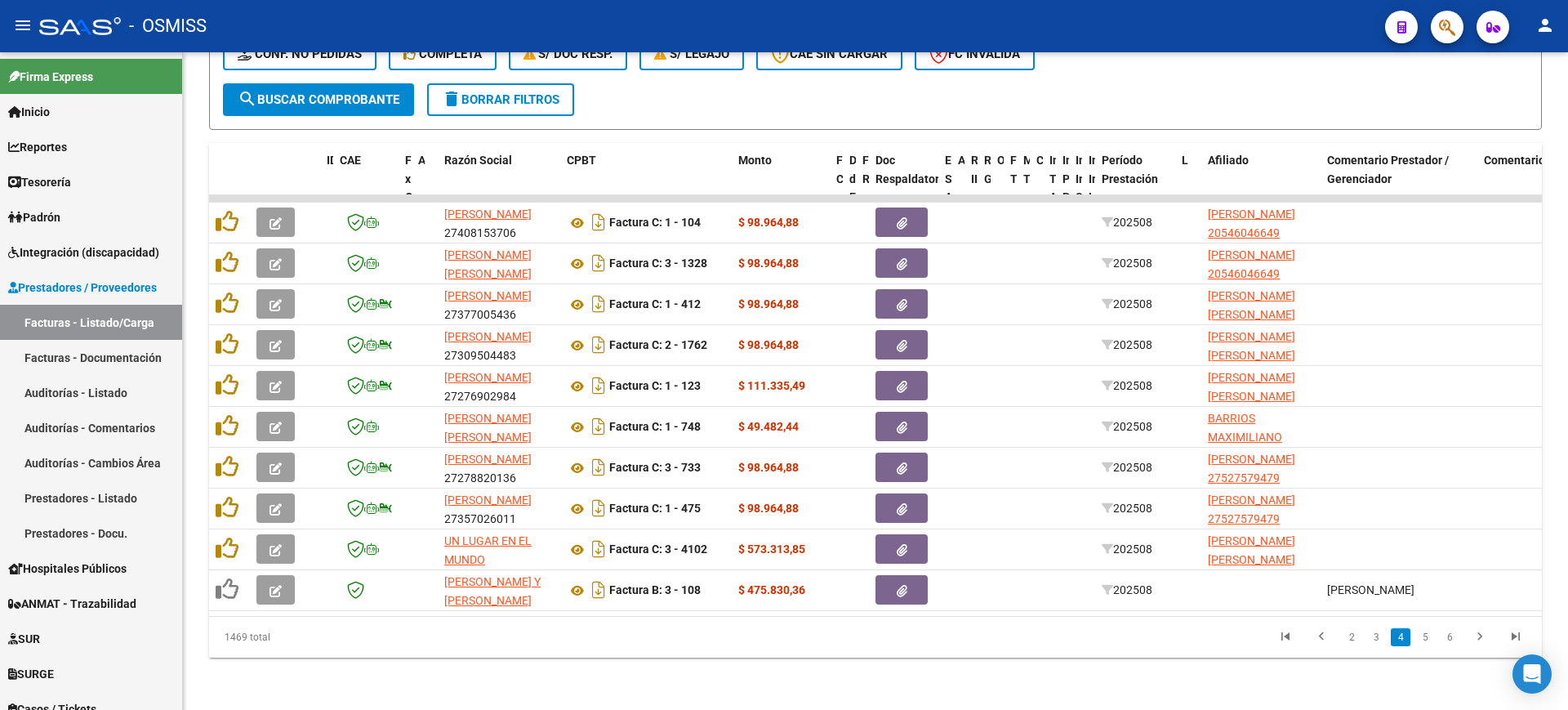
click at [1418, 637] on link "5" at bounding box center [1425, 637] width 19 height 18
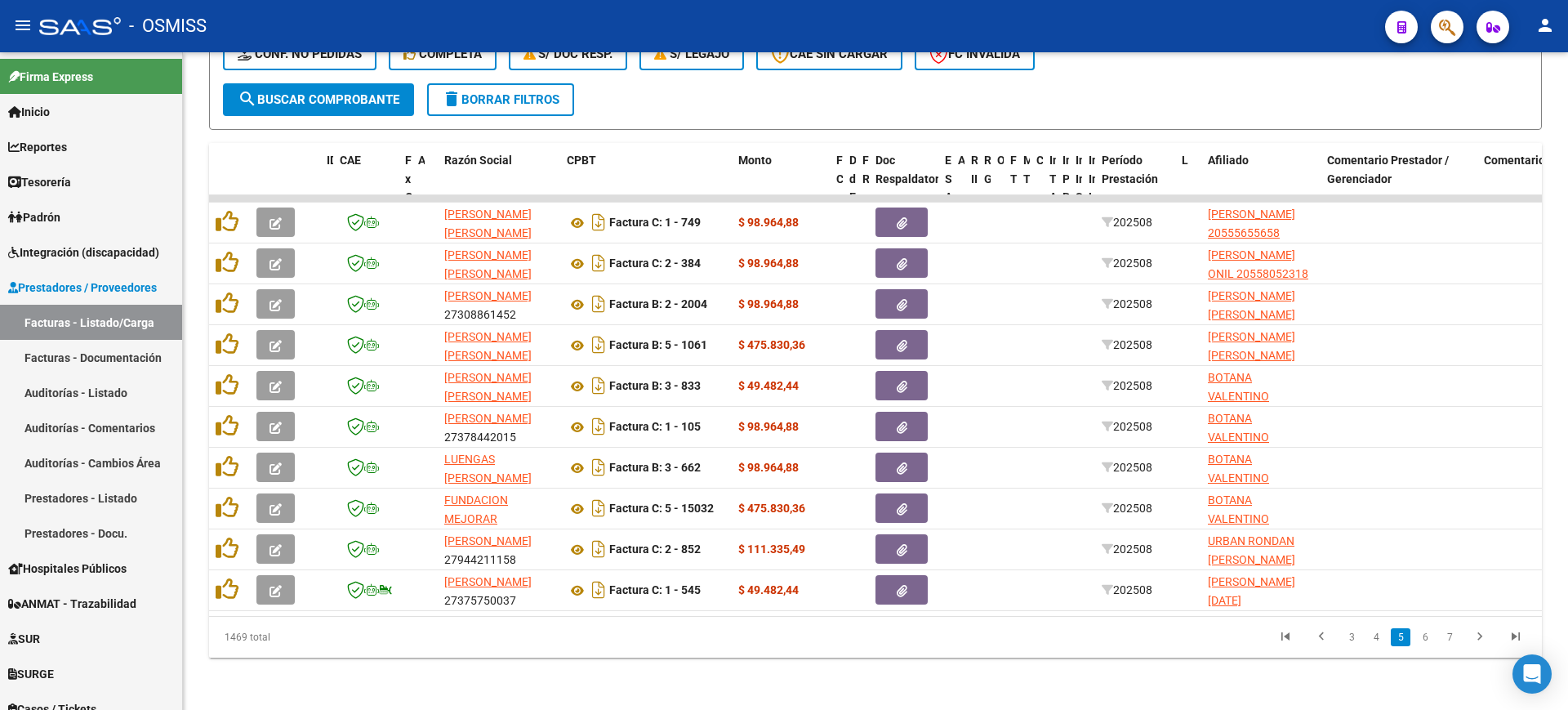
click at [1418, 637] on link "6" at bounding box center [1425, 637] width 19 height 18
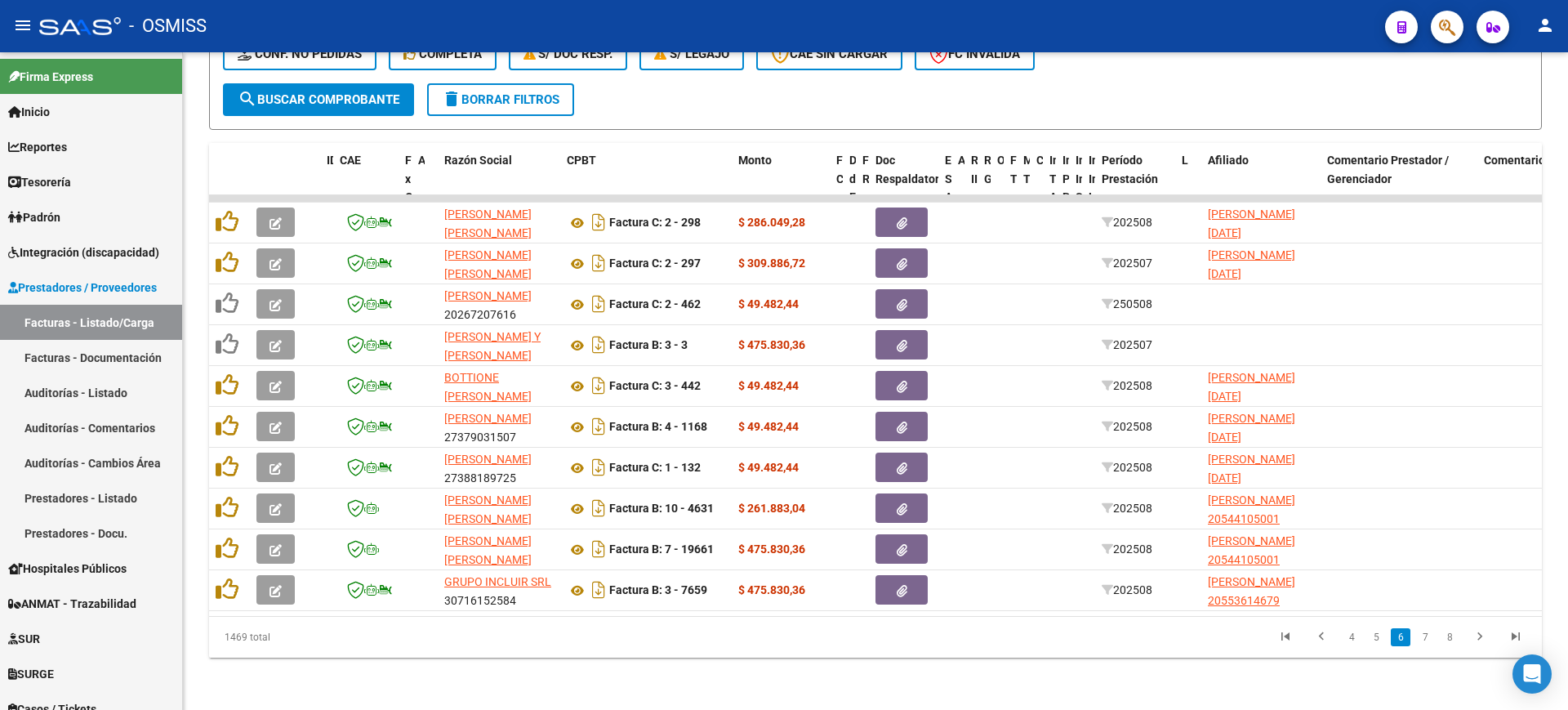
click at [1418, 637] on link "7" at bounding box center [1425, 637] width 19 height 18
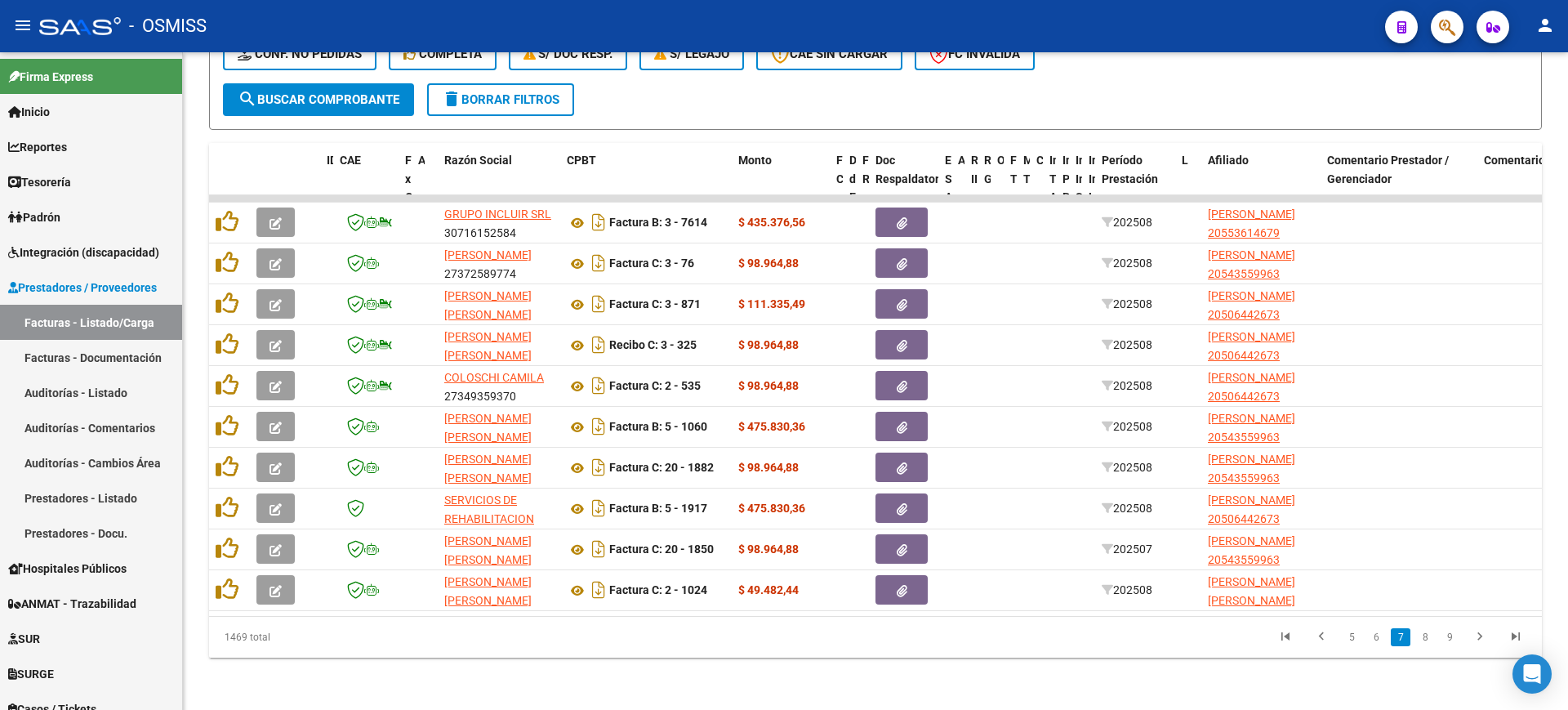
click at [1418, 637] on link "8" at bounding box center [1425, 637] width 19 height 18
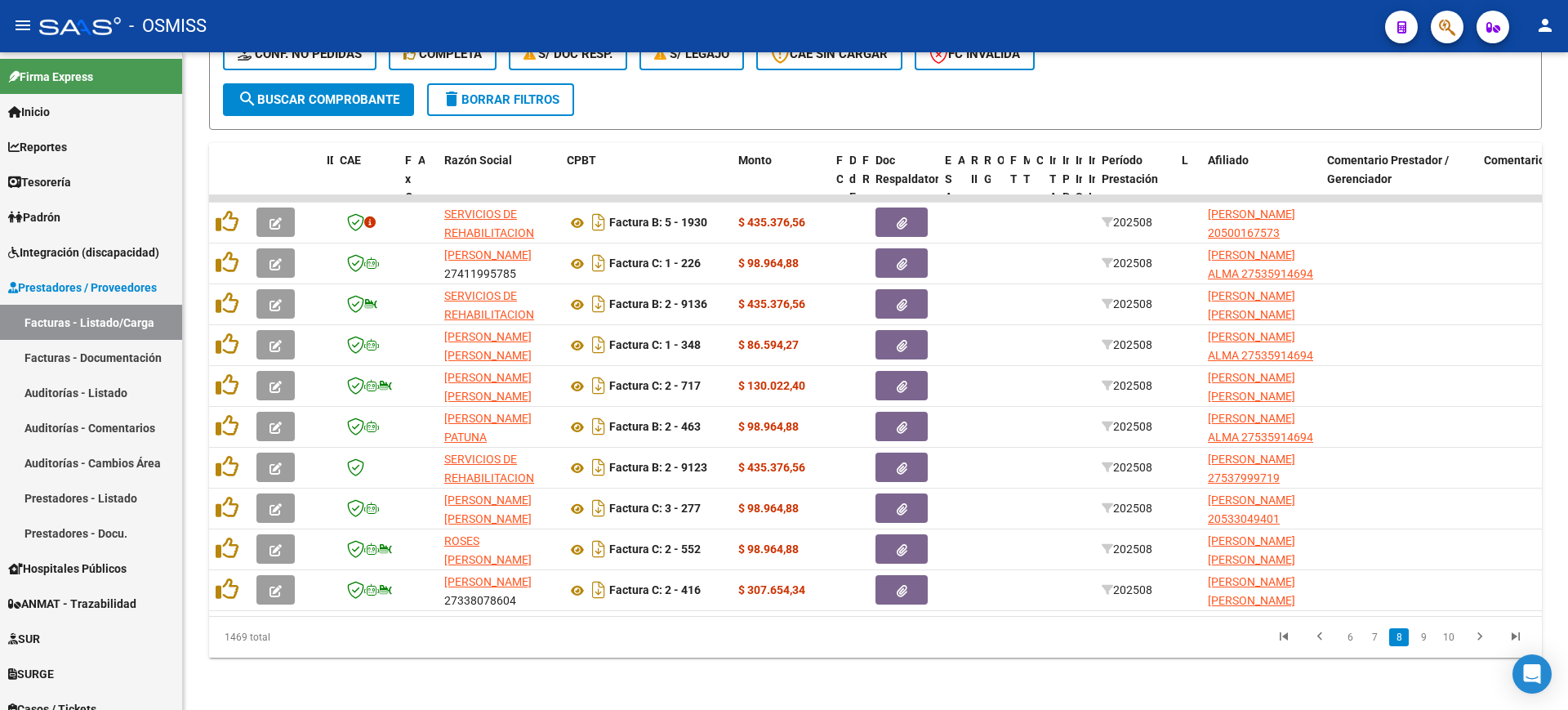
click at [1418, 637] on link "9" at bounding box center [1424, 637] width 19 height 18
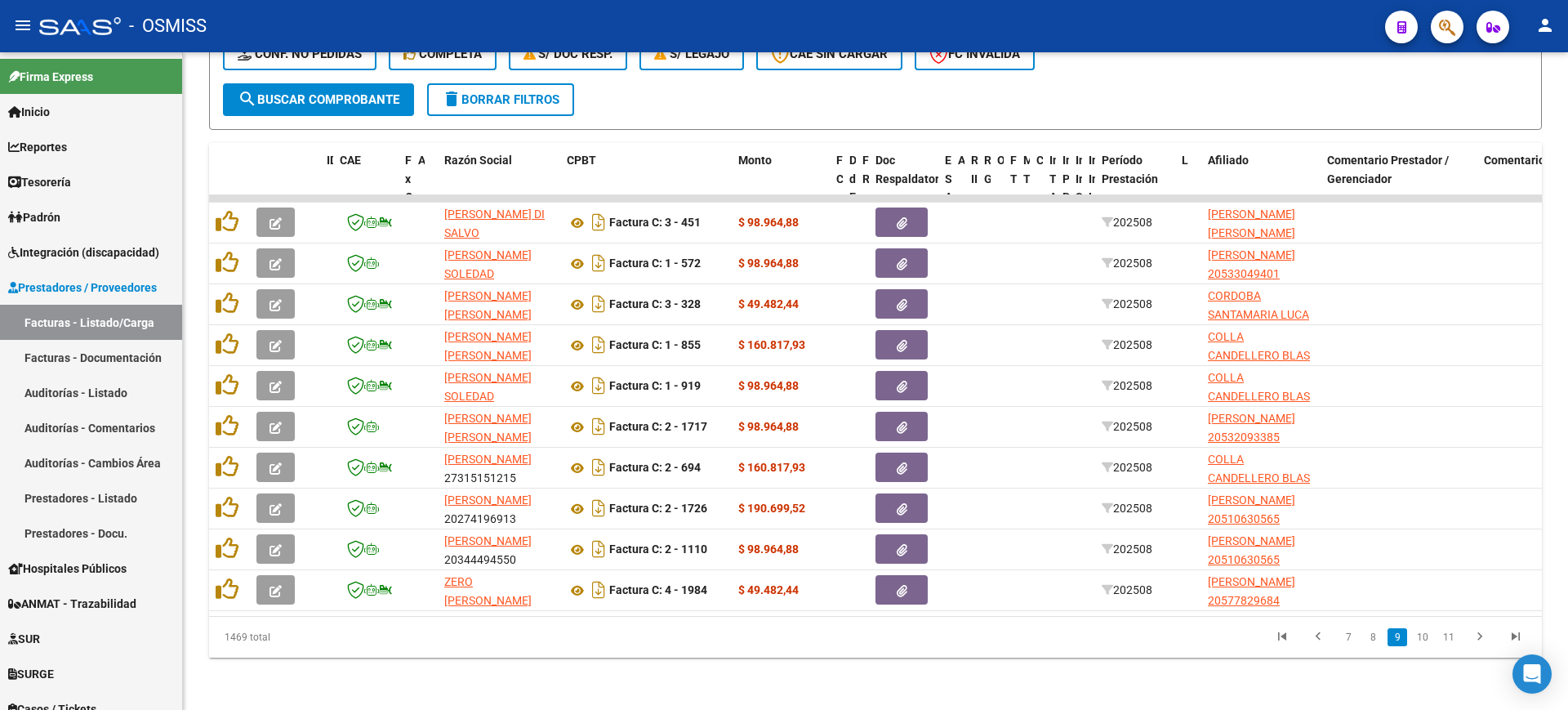
click at [1418, 637] on link "10" at bounding box center [1423, 637] width 21 height 18
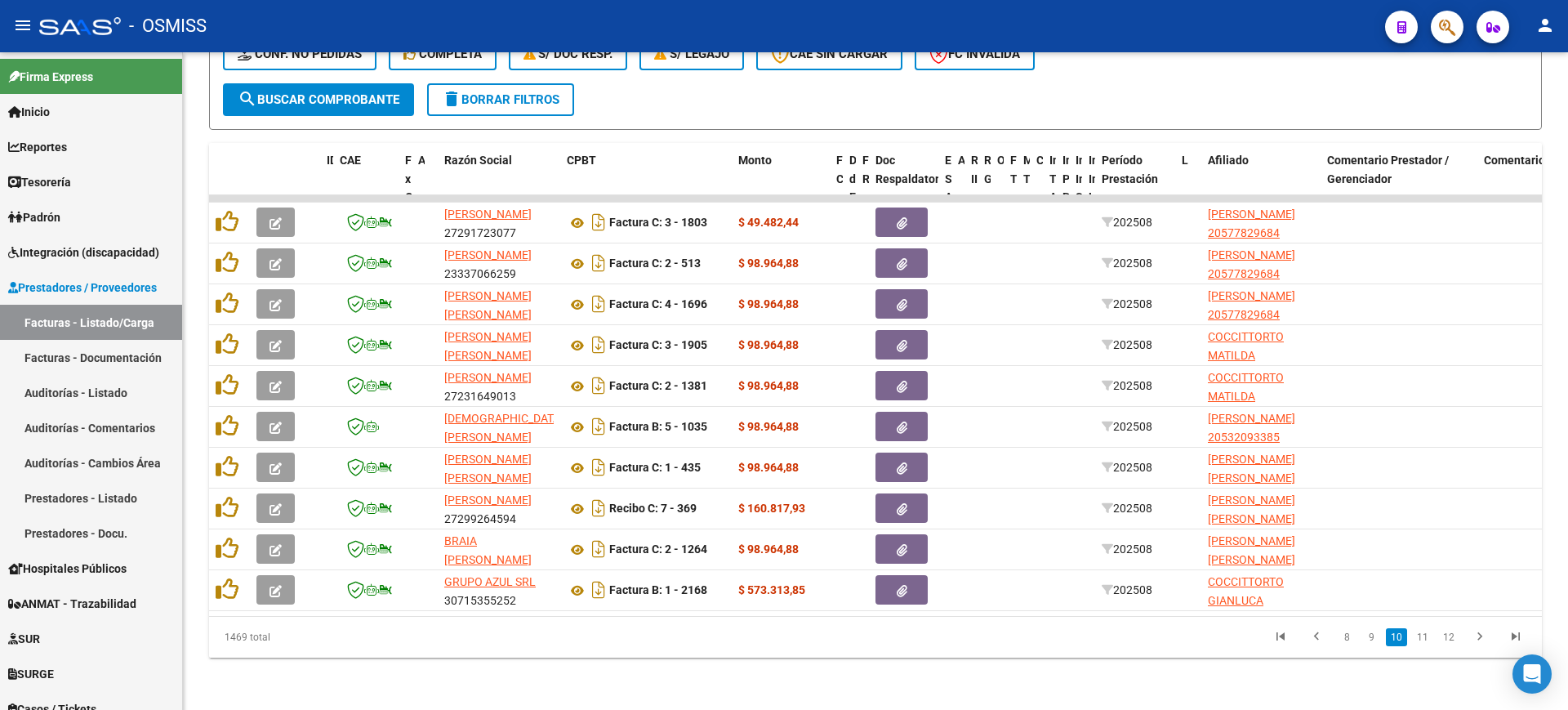
click at [1418, 637] on link "11" at bounding box center [1423, 637] width 21 height 18
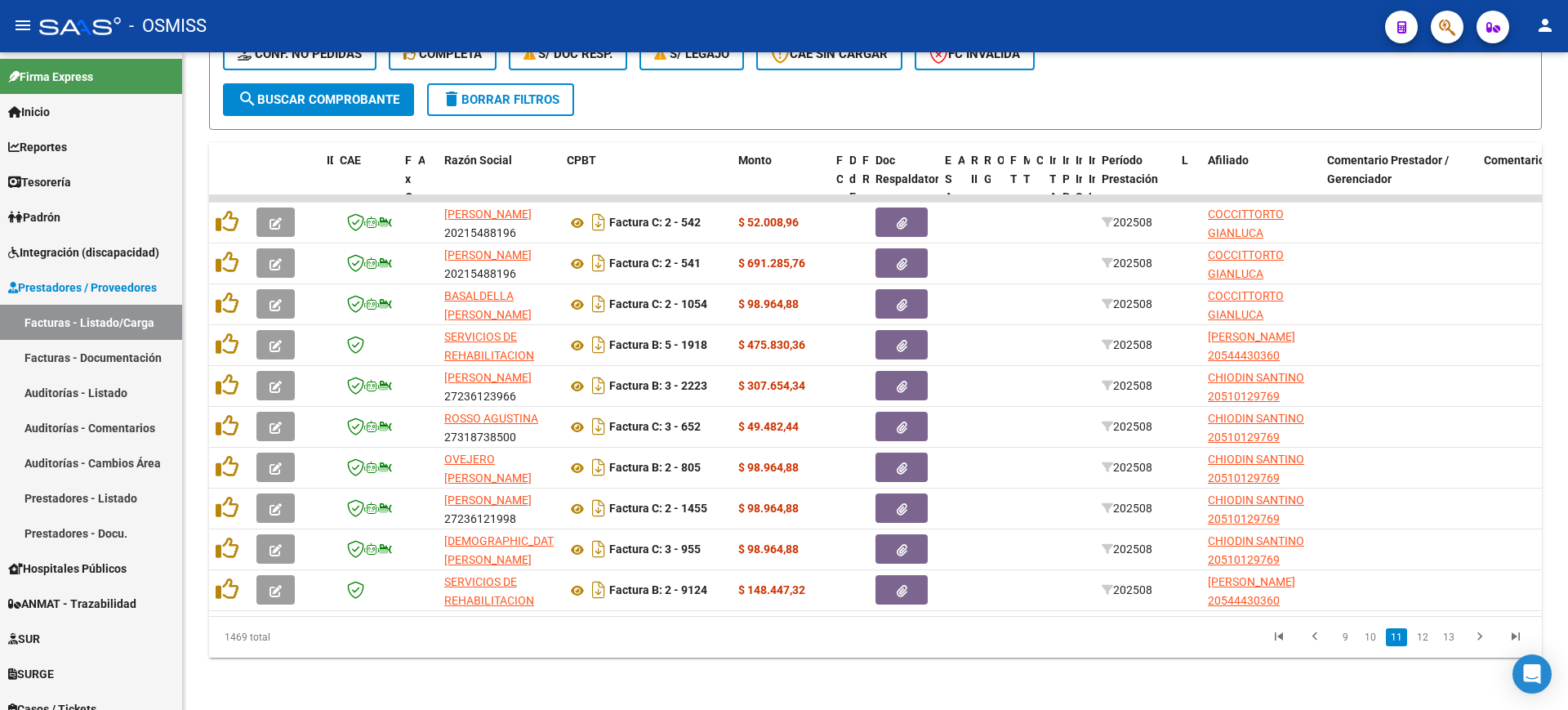
click at [1418, 637] on link "12" at bounding box center [1423, 637] width 21 height 18
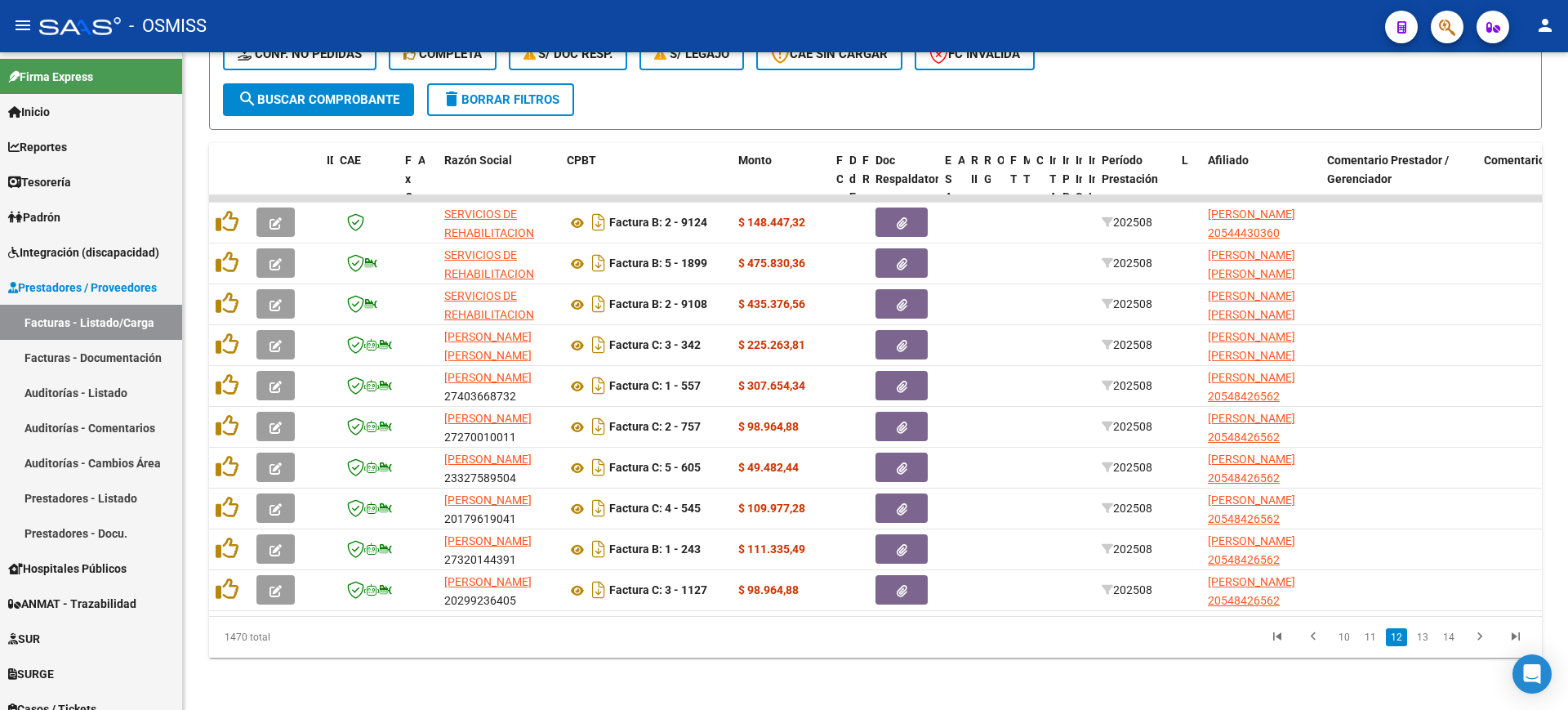
click at [1418, 637] on link "13" at bounding box center [1423, 637] width 21 height 18
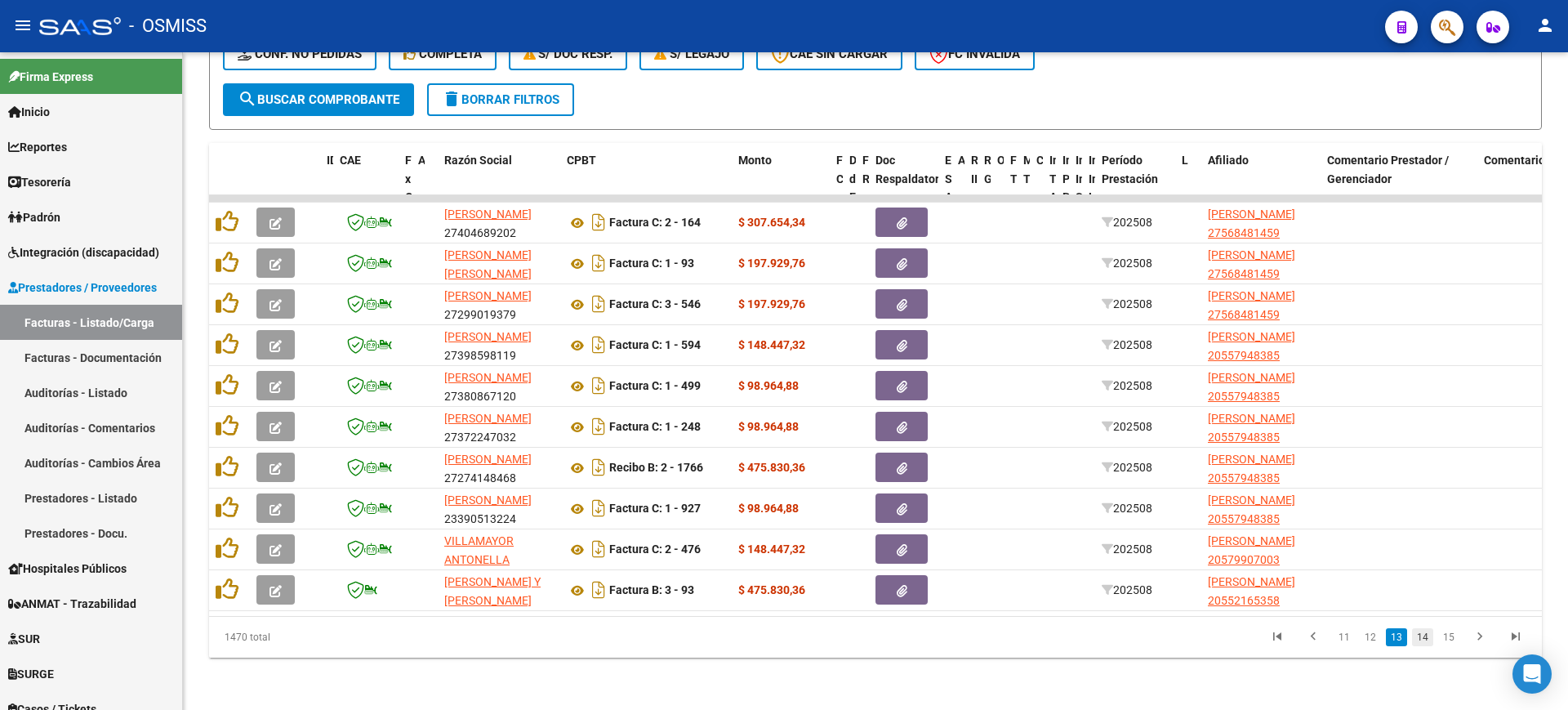
click at [1421, 636] on link "14" at bounding box center [1423, 637] width 21 height 18
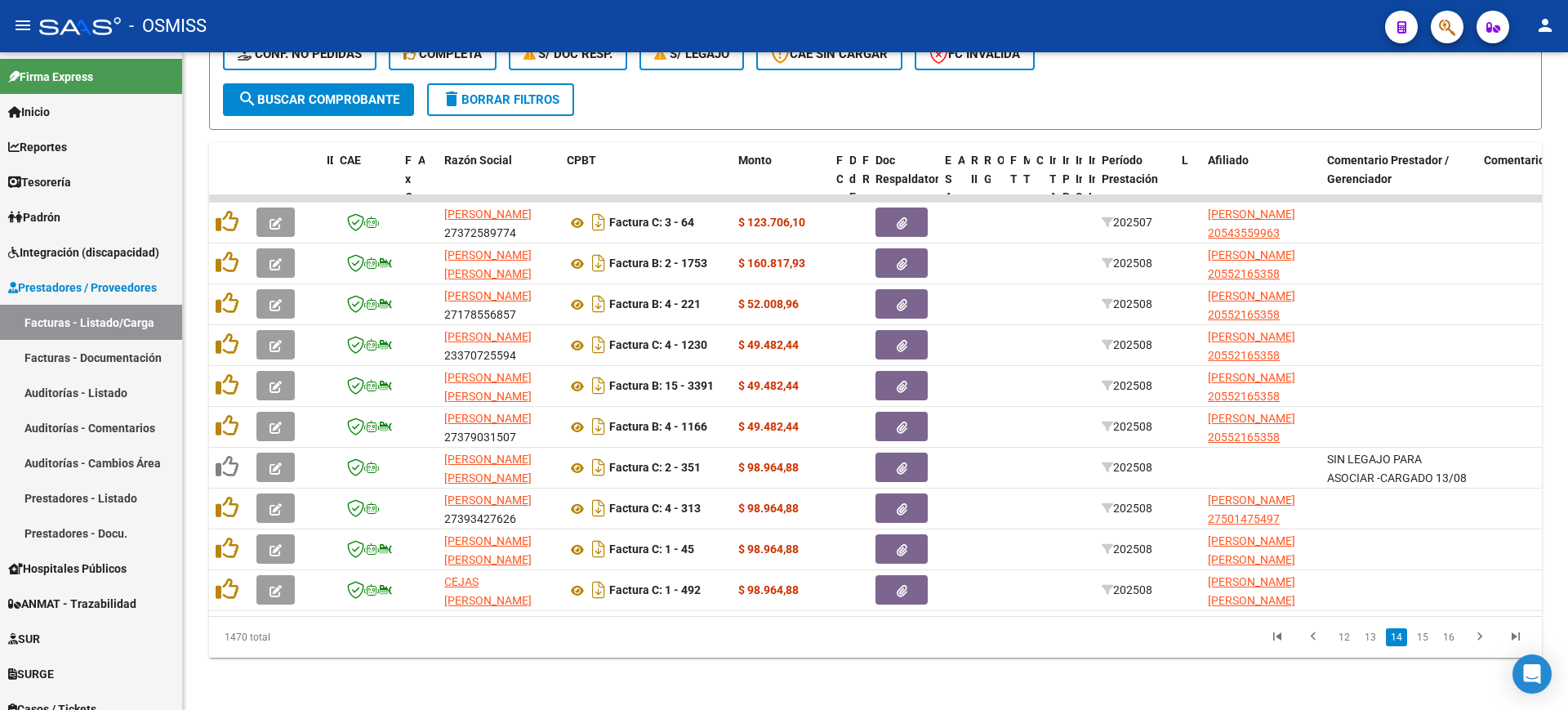
click at [1421, 636] on link "15" at bounding box center [1423, 637] width 21 height 18
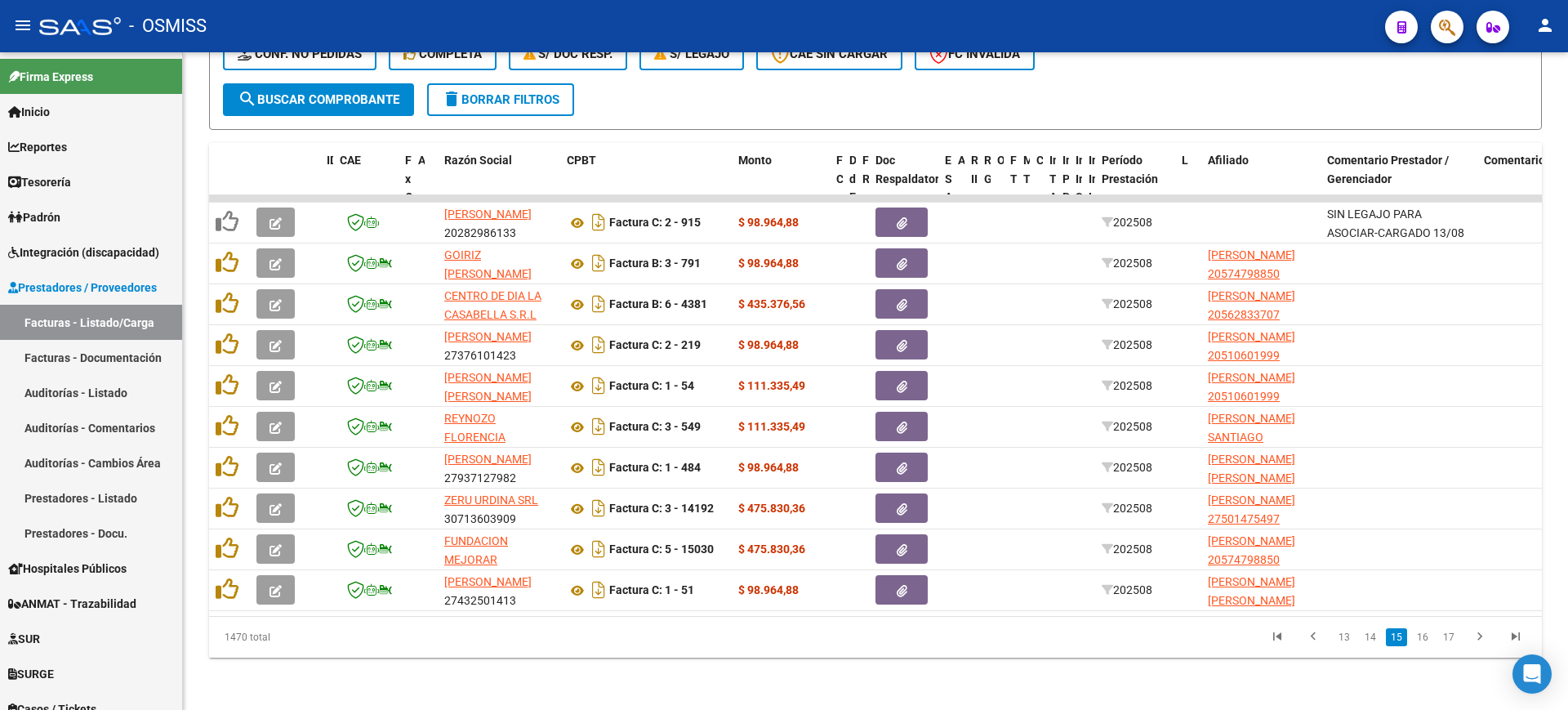
click at [1421, 636] on link "16" at bounding box center [1423, 637] width 21 height 18
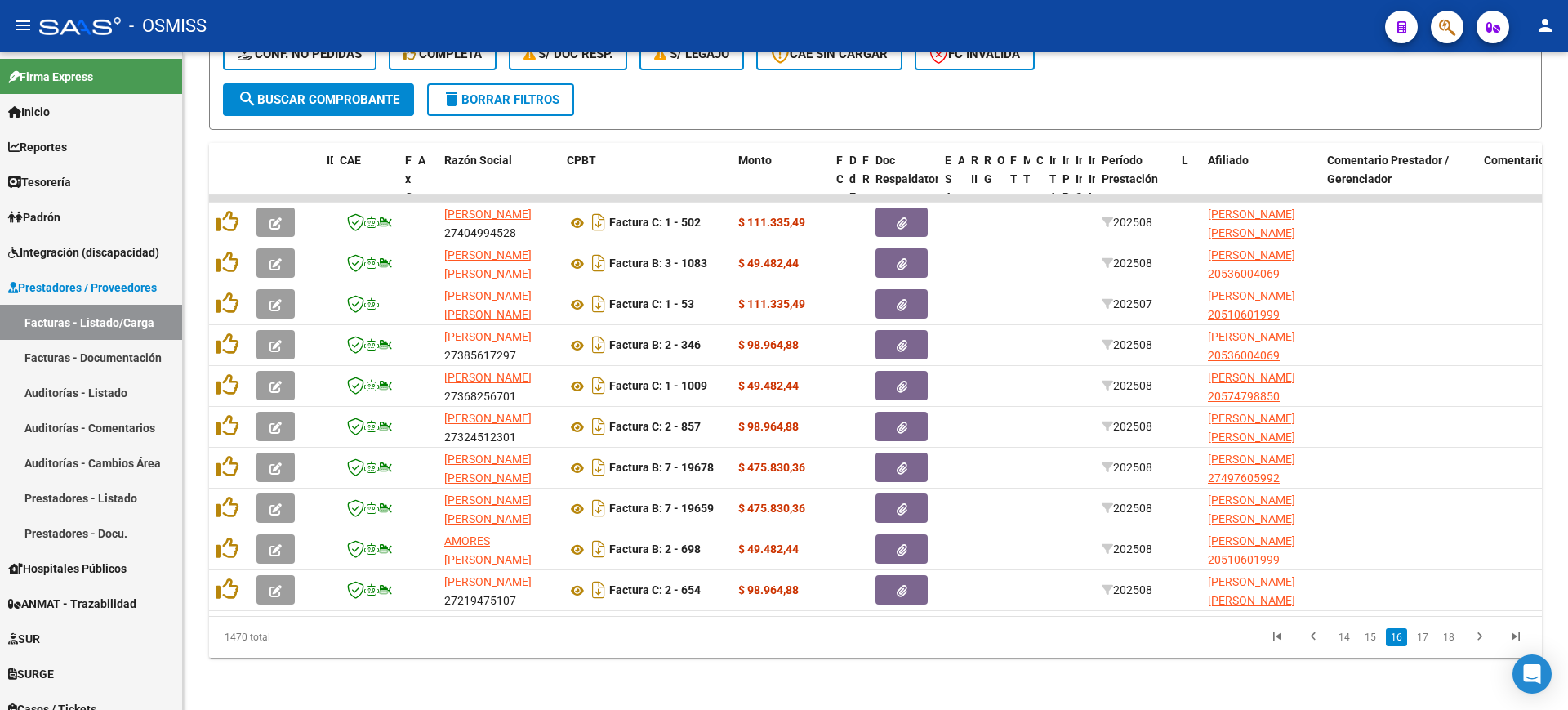
click at [1421, 636] on link "17" at bounding box center [1423, 637] width 21 height 18
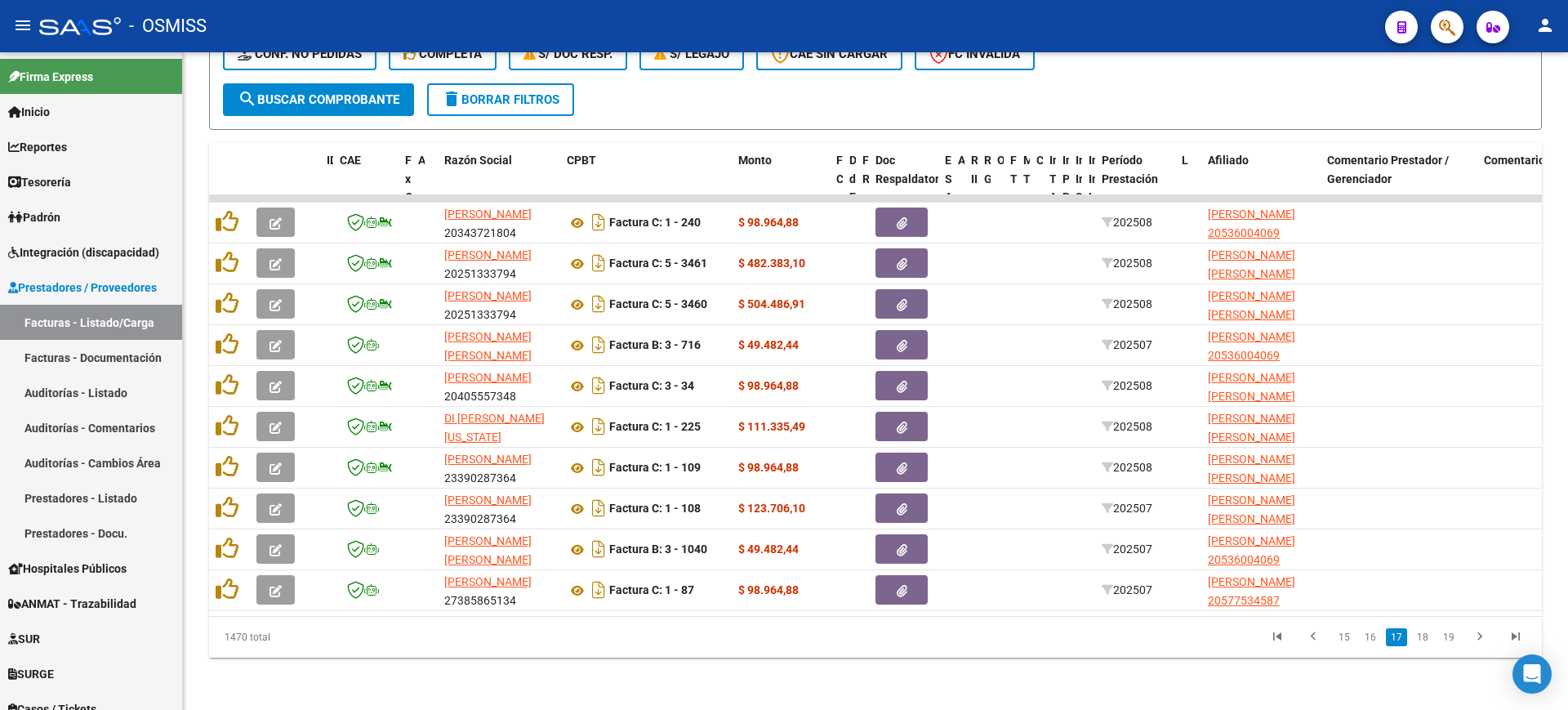
click at [1421, 636] on link "18" at bounding box center [1423, 637] width 21 height 18
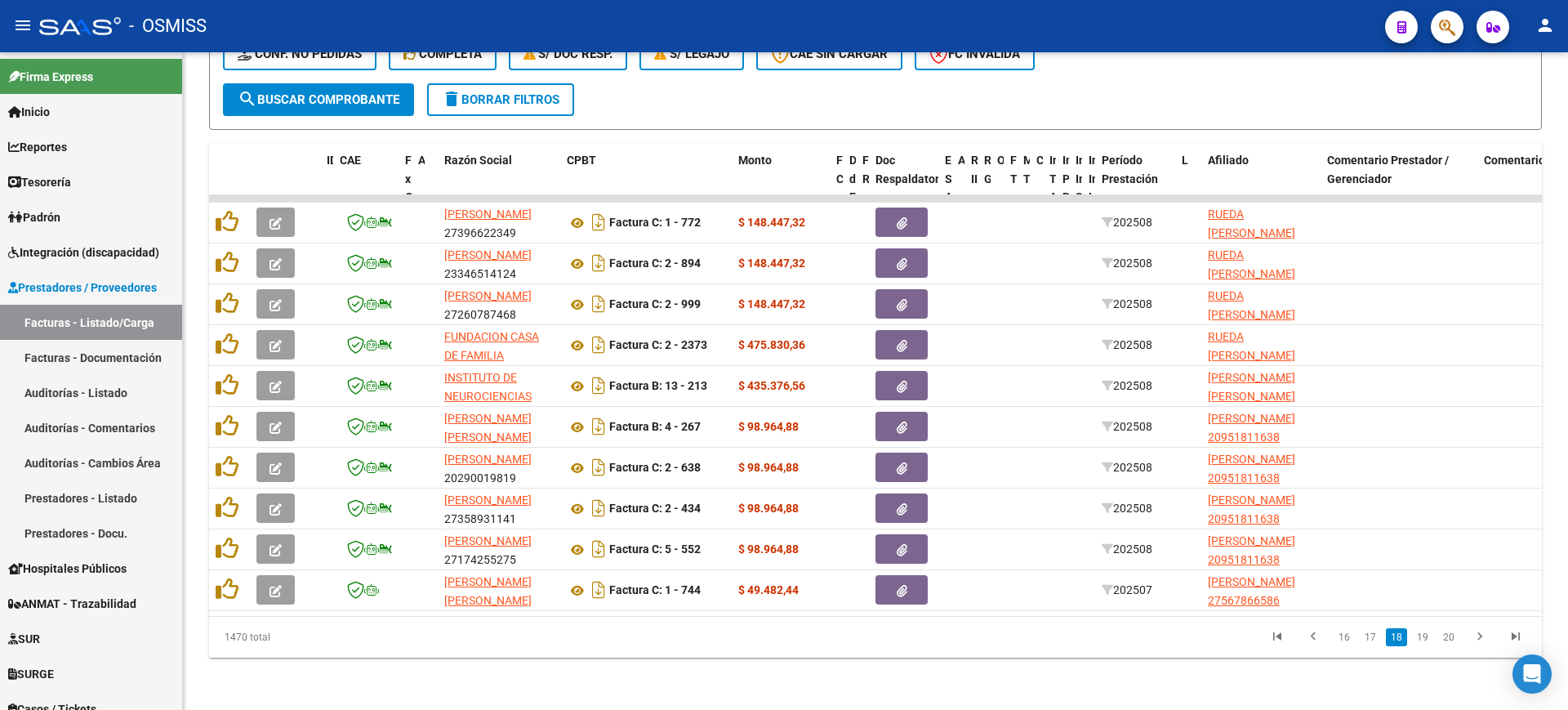
click at [1421, 636] on link "19" at bounding box center [1423, 637] width 21 height 18
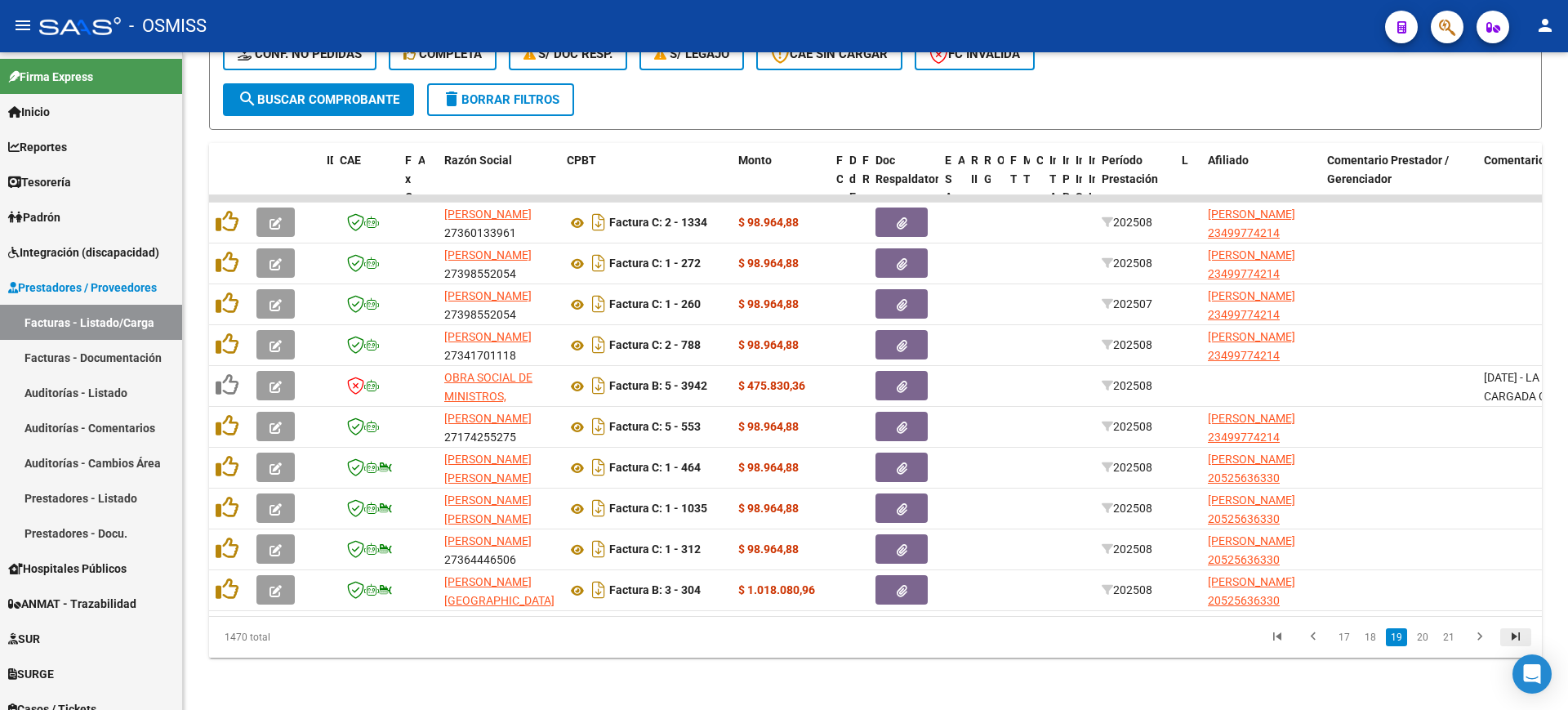
click at [1509, 629] on icon "go to last page" at bounding box center [1516, 638] width 21 height 19
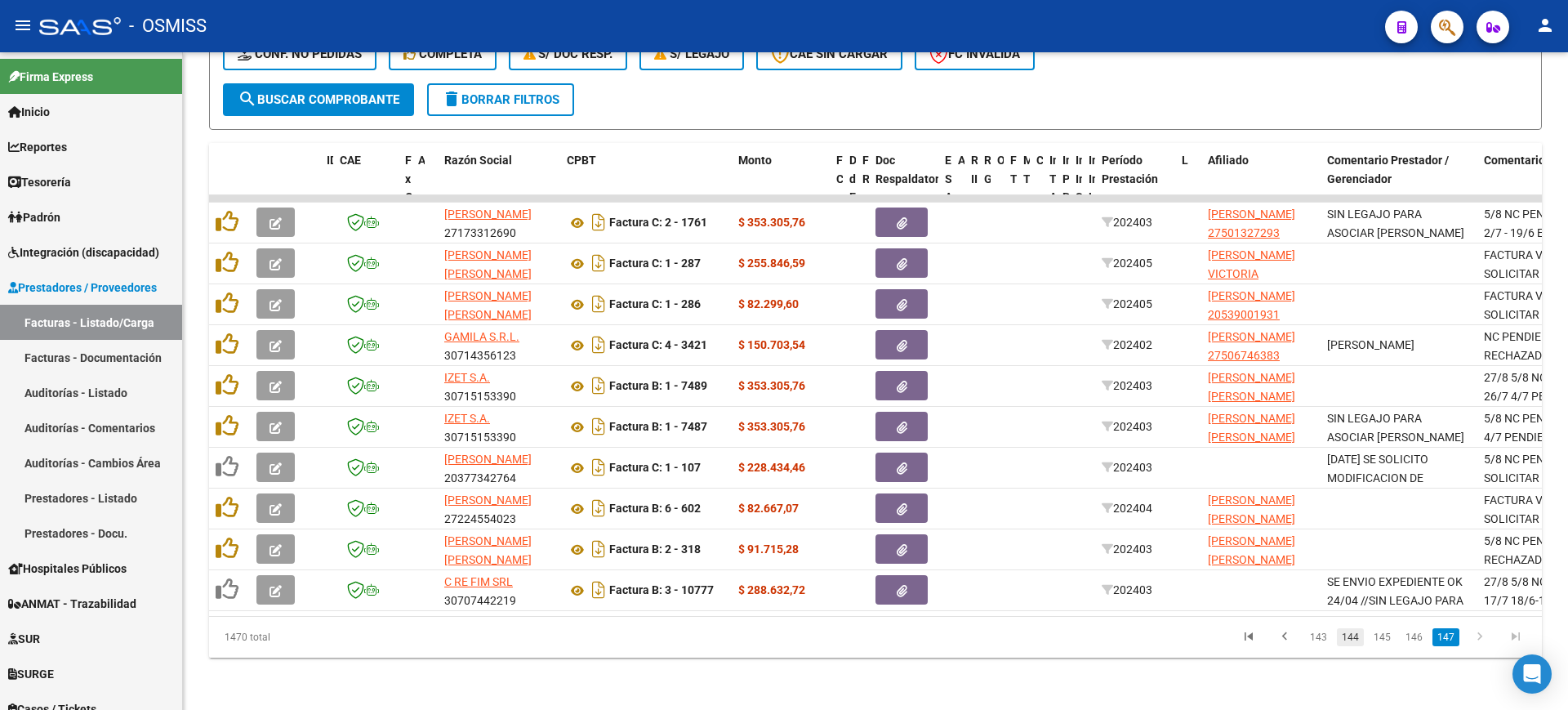
click at [1350, 631] on link "144" at bounding box center [1351, 637] width 27 height 18
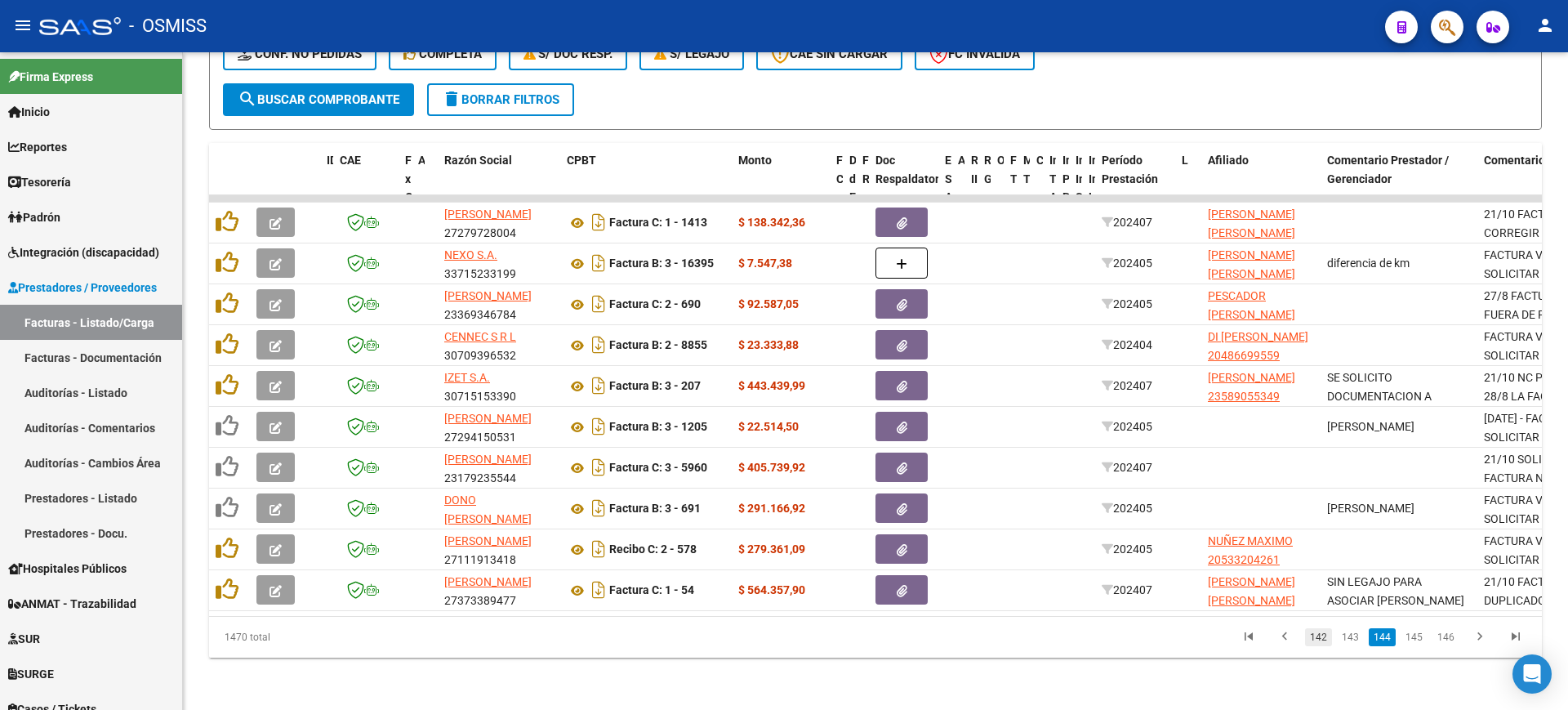
click at [1318, 636] on link "142" at bounding box center [1318, 637] width 27 height 18
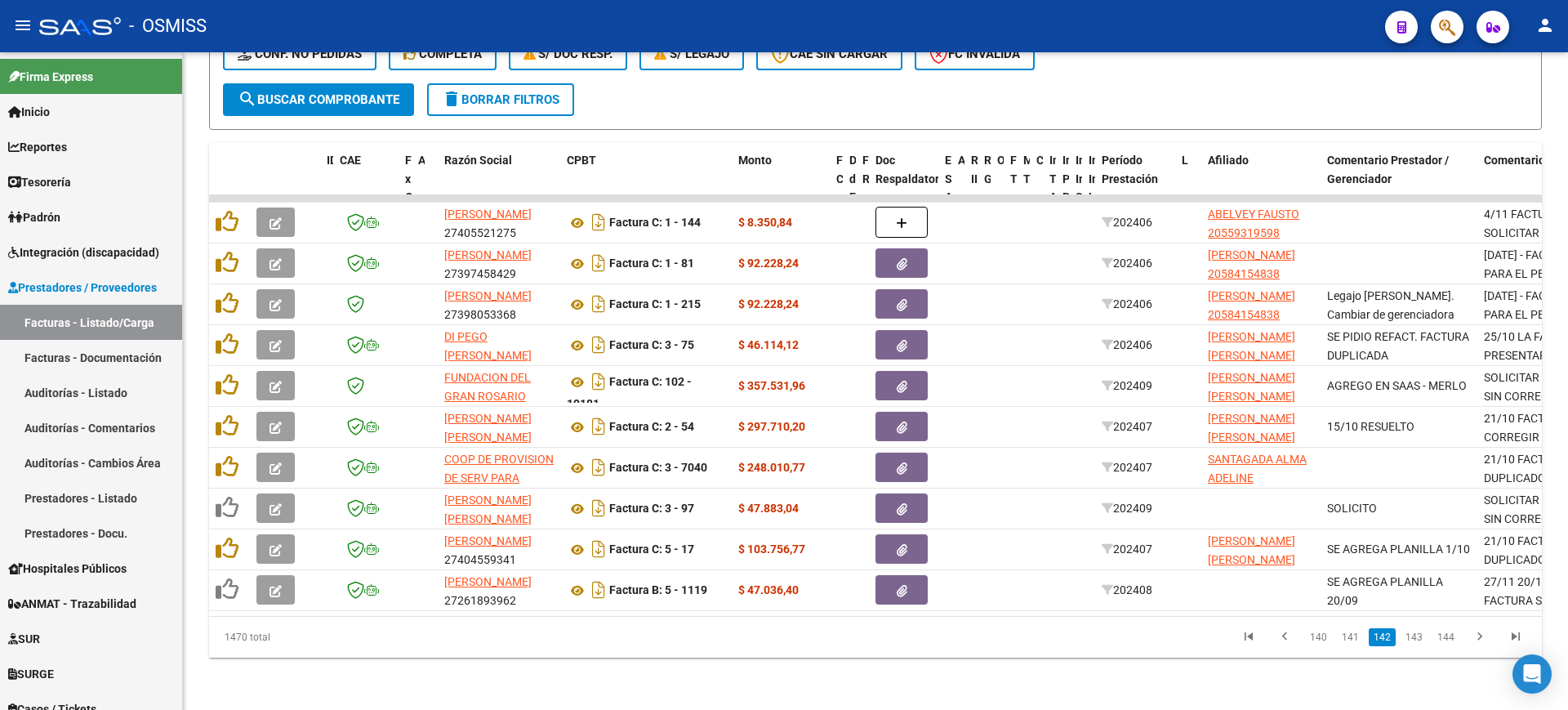
click at [1319, 638] on link "140" at bounding box center [1318, 637] width 27 height 18
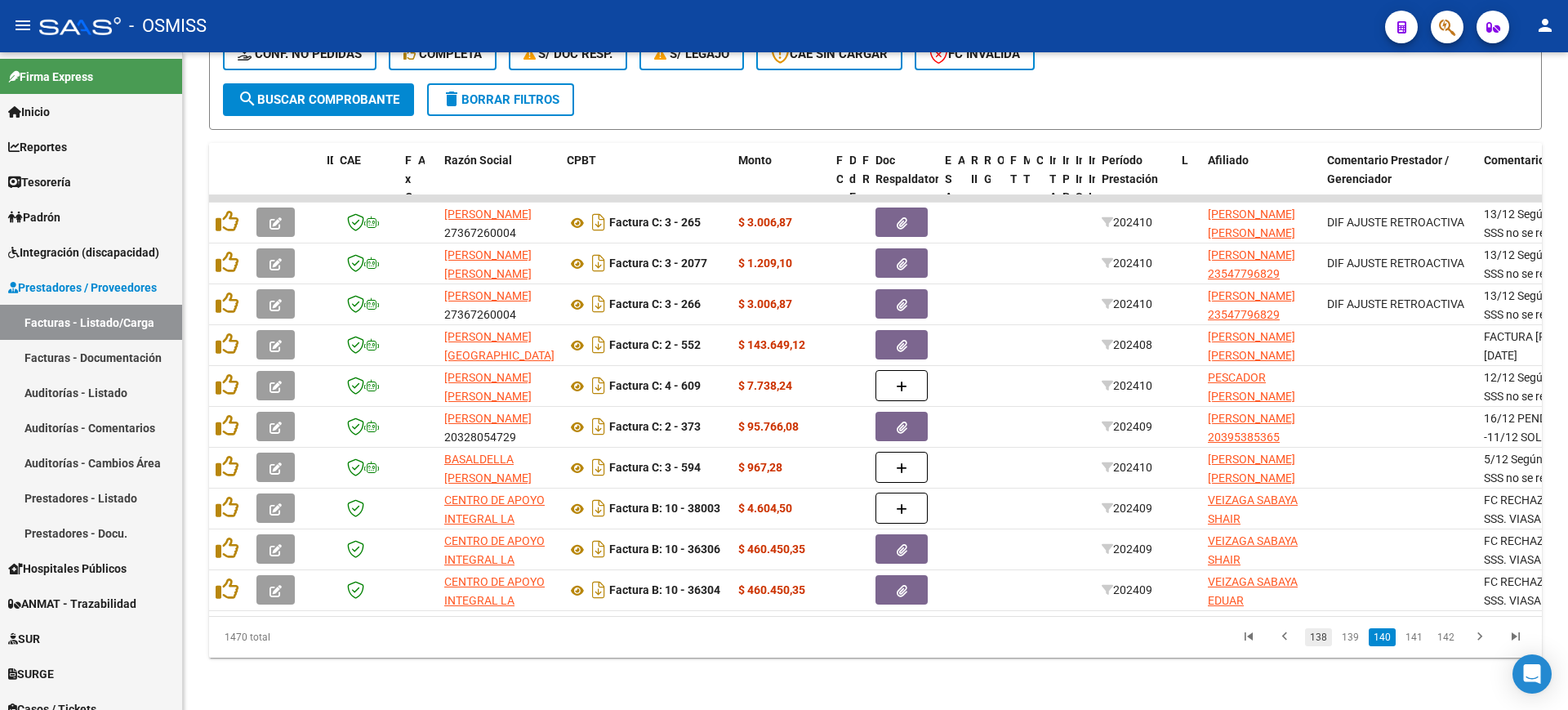
click at [1318, 637] on link "138" at bounding box center [1318, 637] width 27 height 18
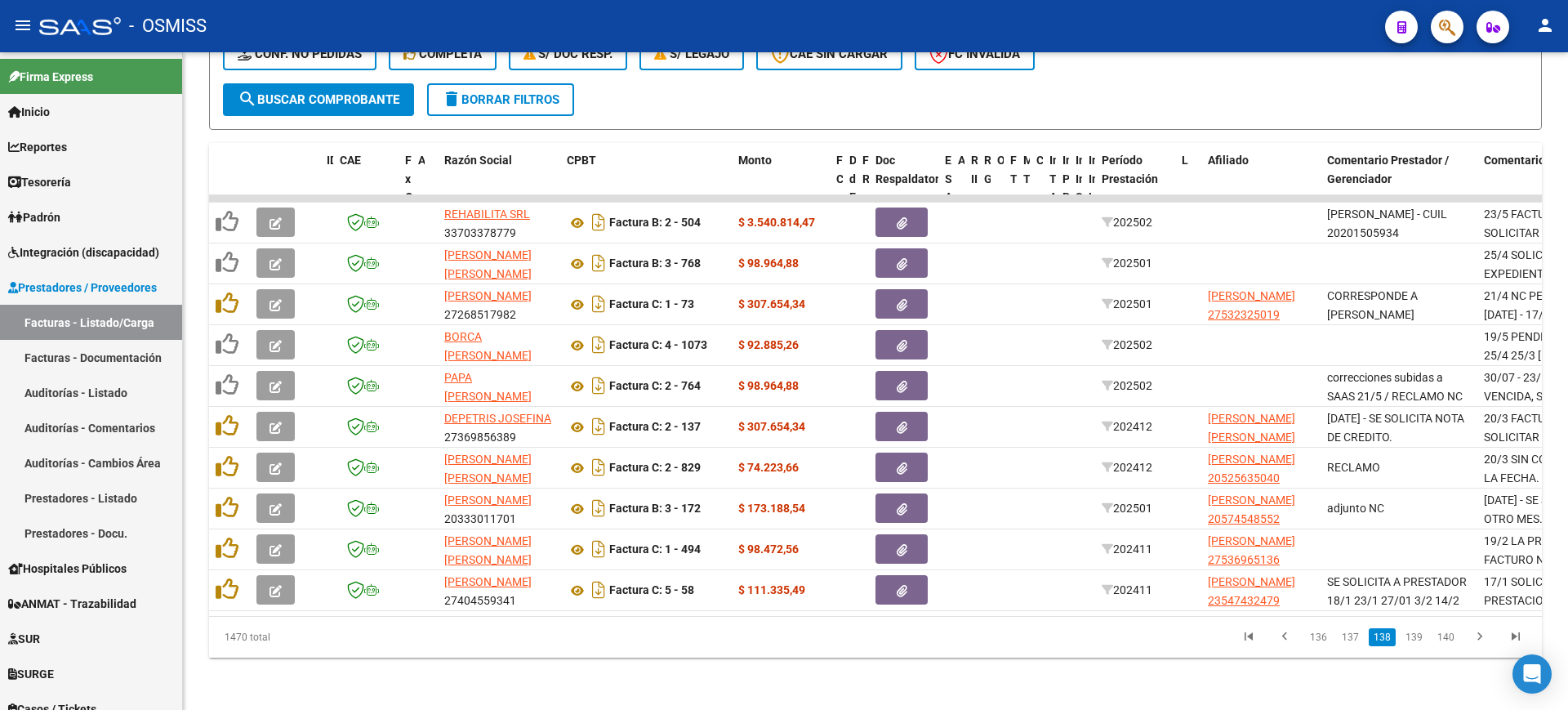
click at [1318, 637] on link "136" at bounding box center [1318, 637] width 27 height 18
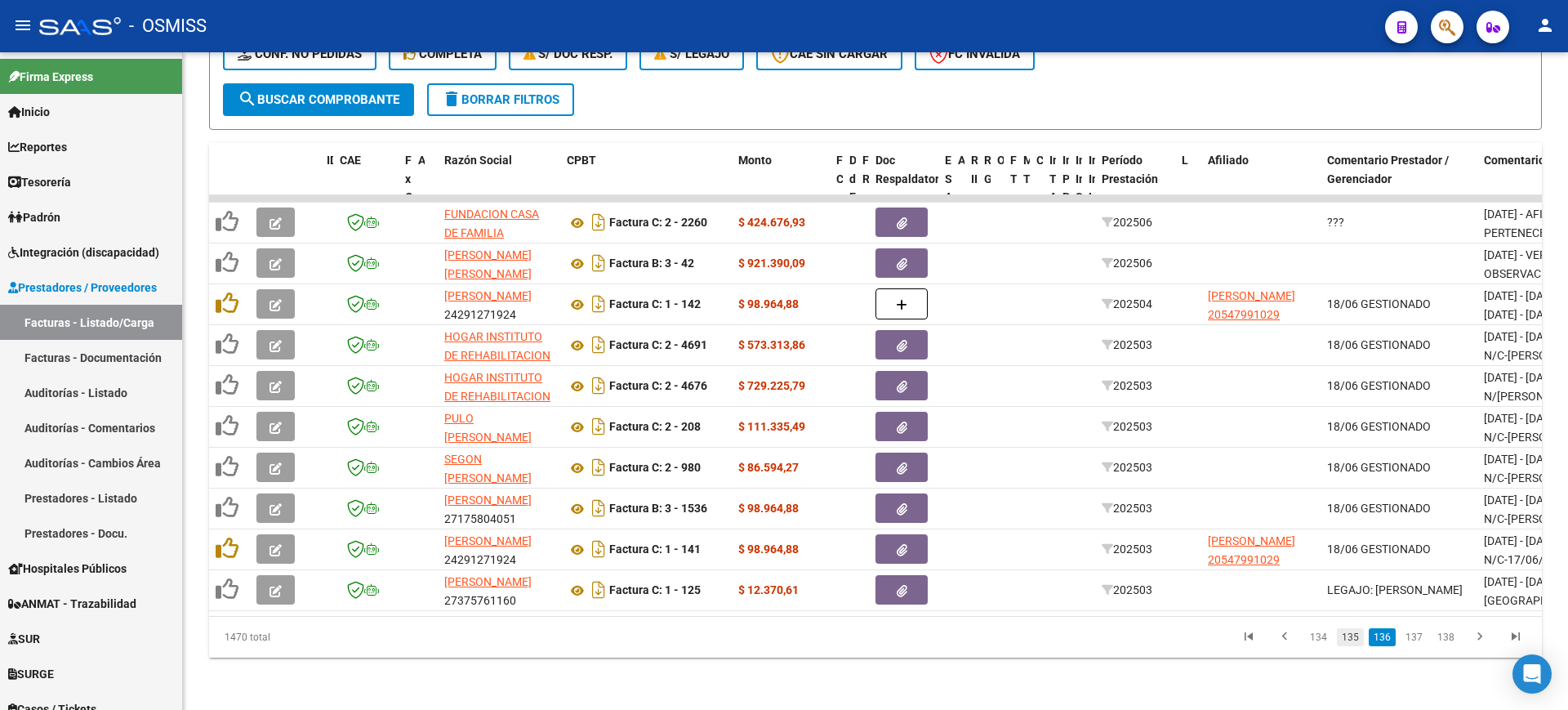
click at [1354, 635] on link "135" at bounding box center [1351, 637] width 27 height 18
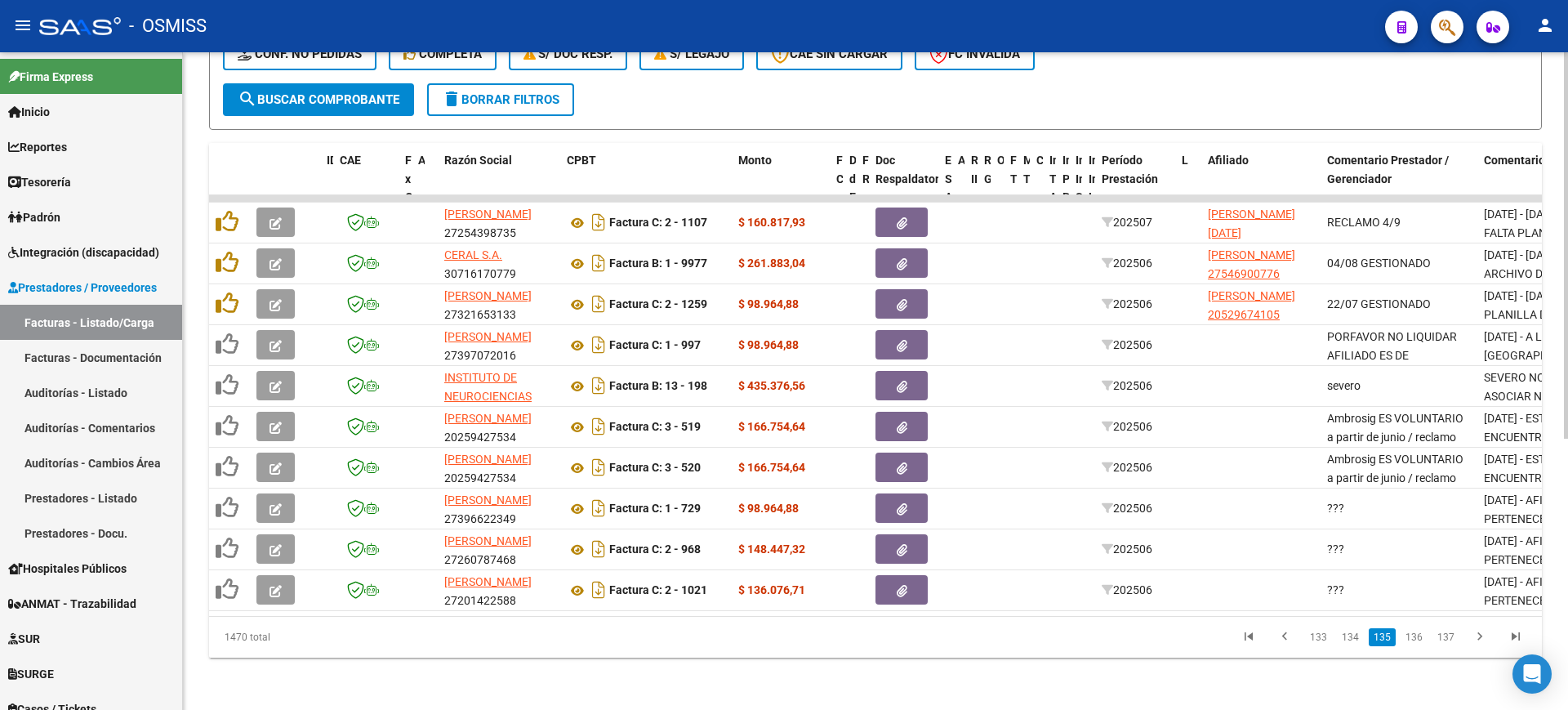
click at [1356, 635] on link "134" at bounding box center [1351, 637] width 27 height 18
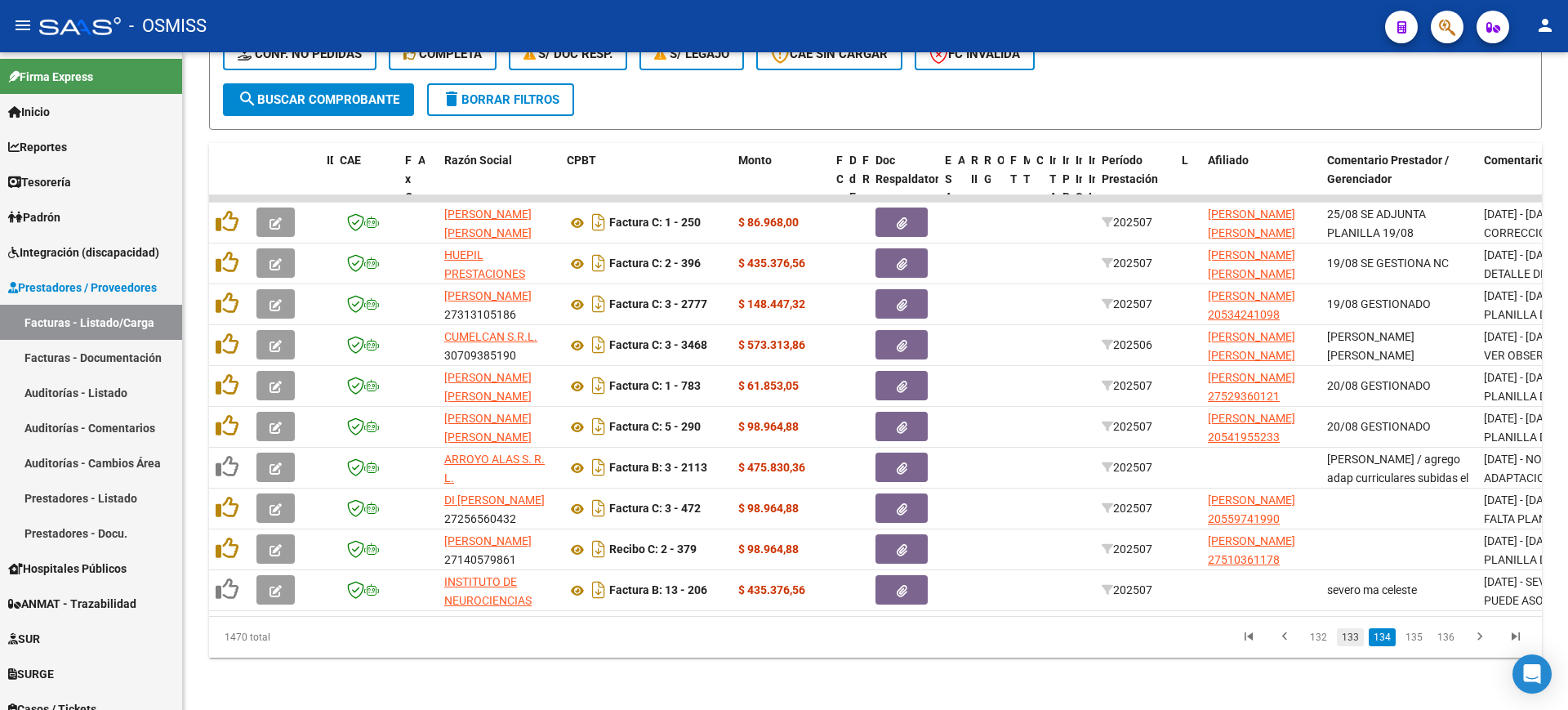
click at [1356, 633] on link "133" at bounding box center [1351, 637] width 27 height 18
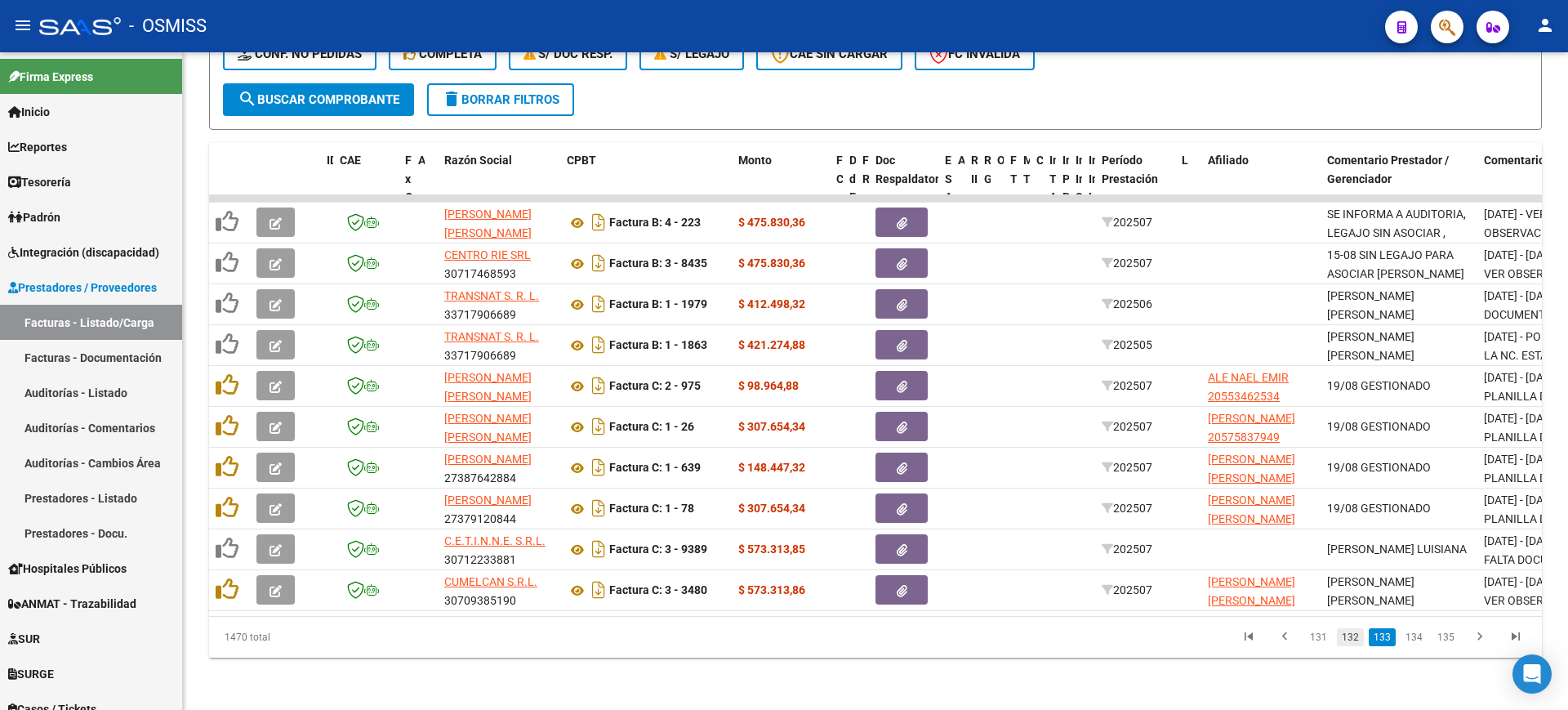
click at [1352, 638] on link "132" at bounding box center [1351, 637] width 27 height 18
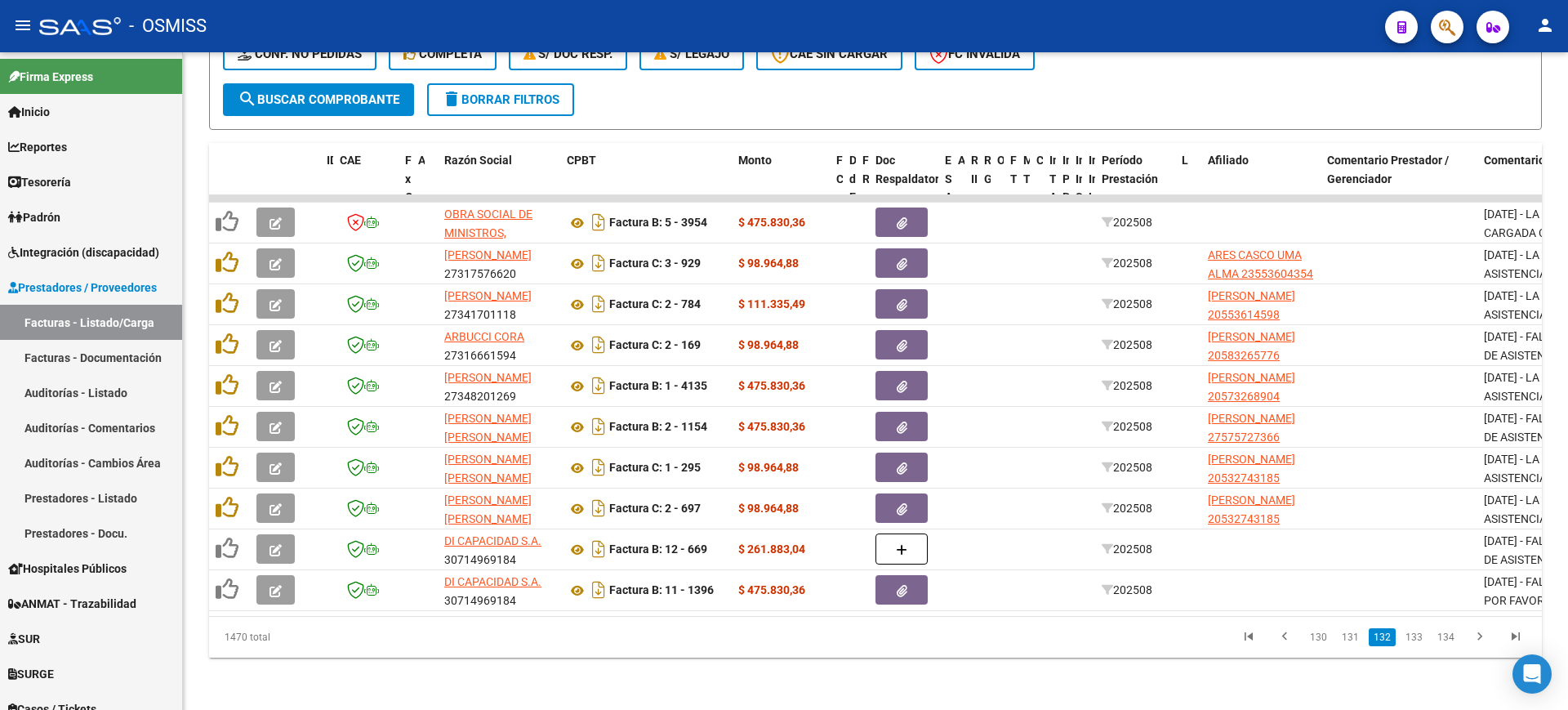
click at [1352, 638] on link "131" at bounding box center [1351, 637] width 27 height 18
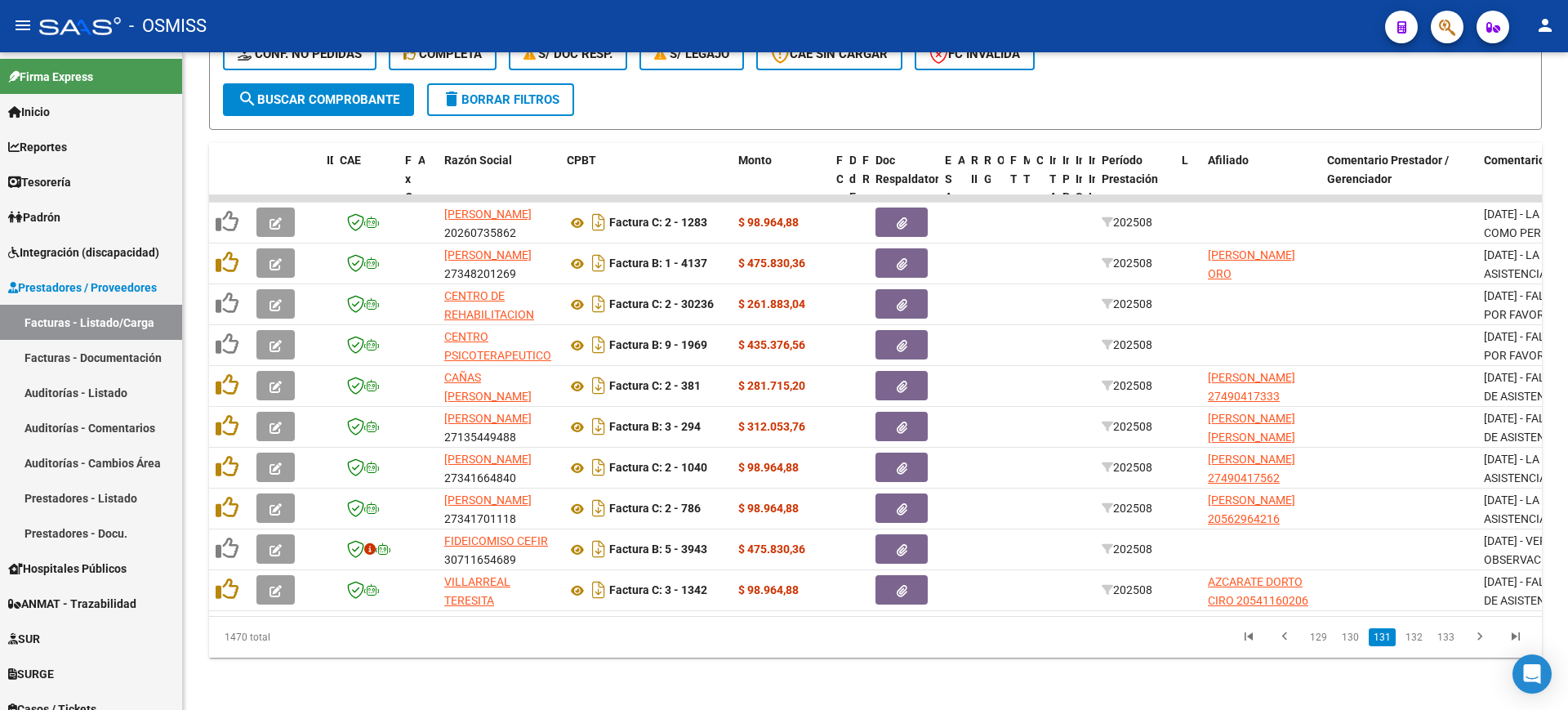
click at [1352, 638] on link "130" at bounding box center [1351, 637] width 27 height 18
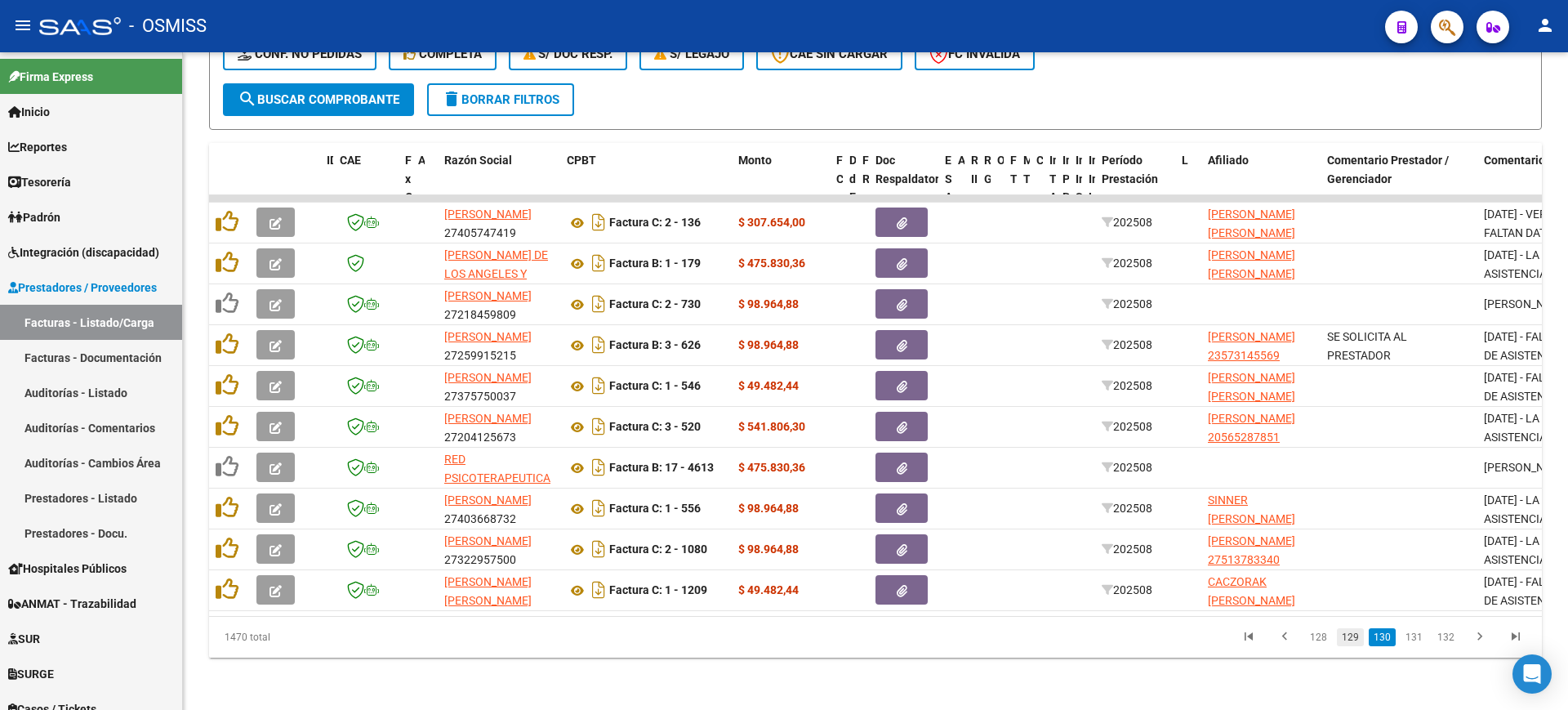
click at [1353, 638] on link "129" at bounding box center [1351, 637] width 27 height 18
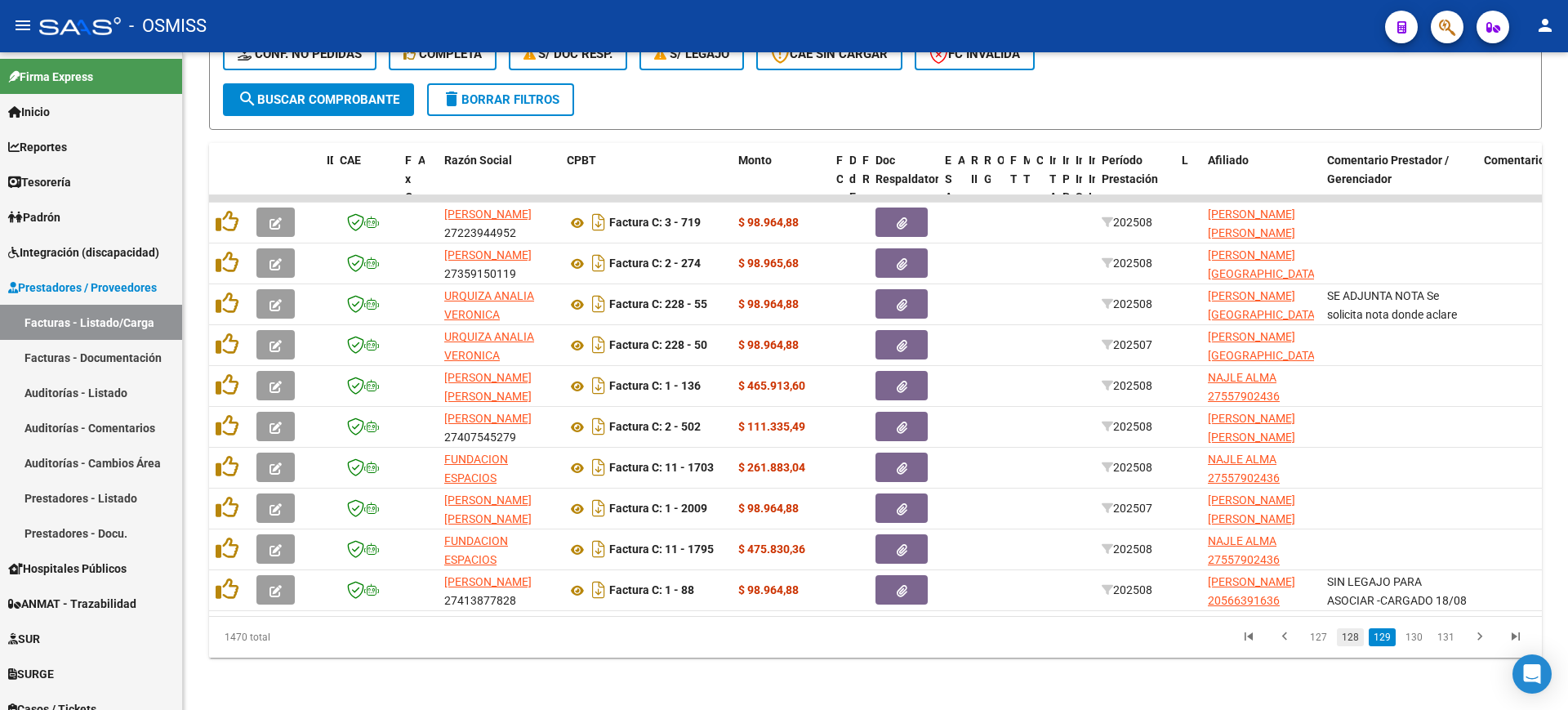
click at [1356, 633] on link "128" at bounding box center [1351, 637] width 27 height 18
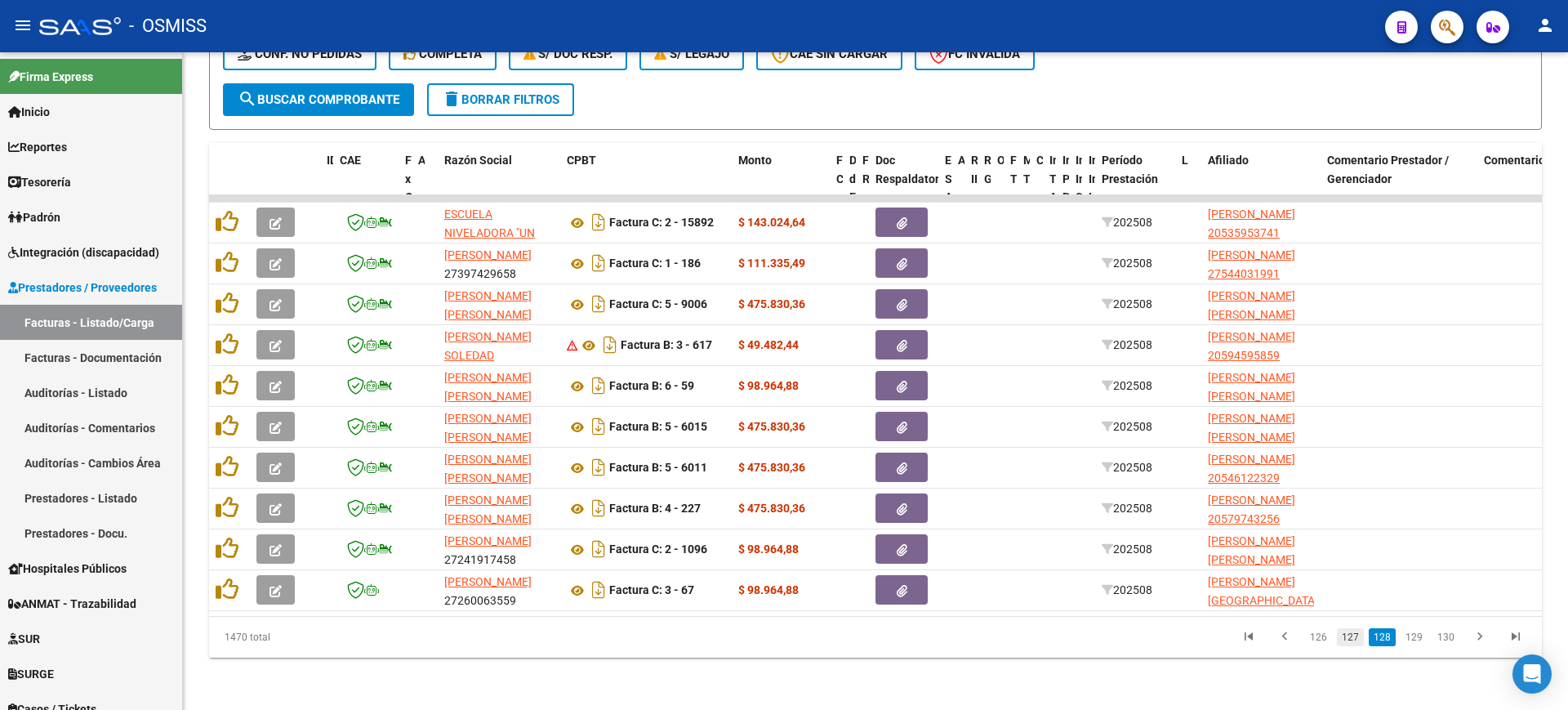
click at [1356, 631] on link "127" at bounding box center [1351, 637] width 27 height 18
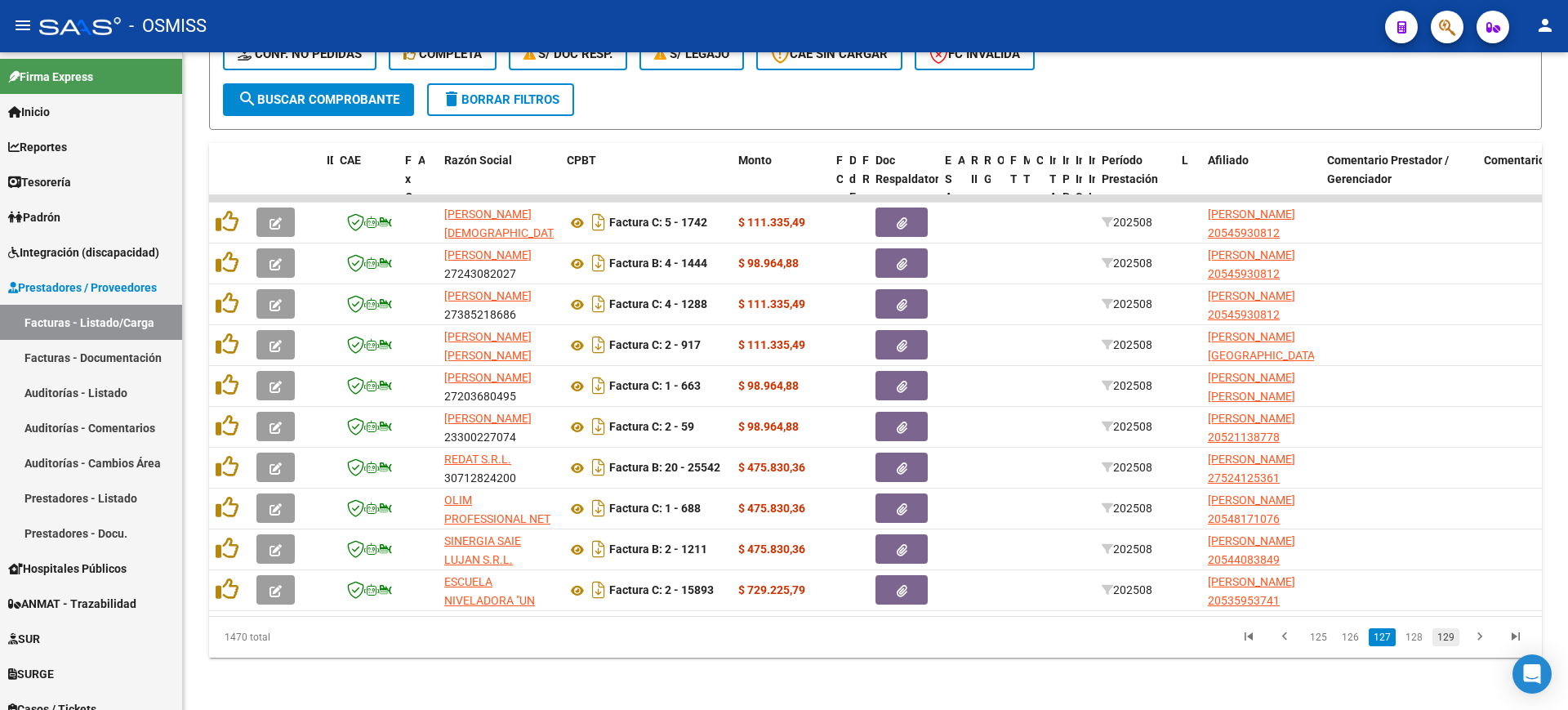
click at [1453, 638] on link "129" at bounding box center [1446, 637] width 27 height 18
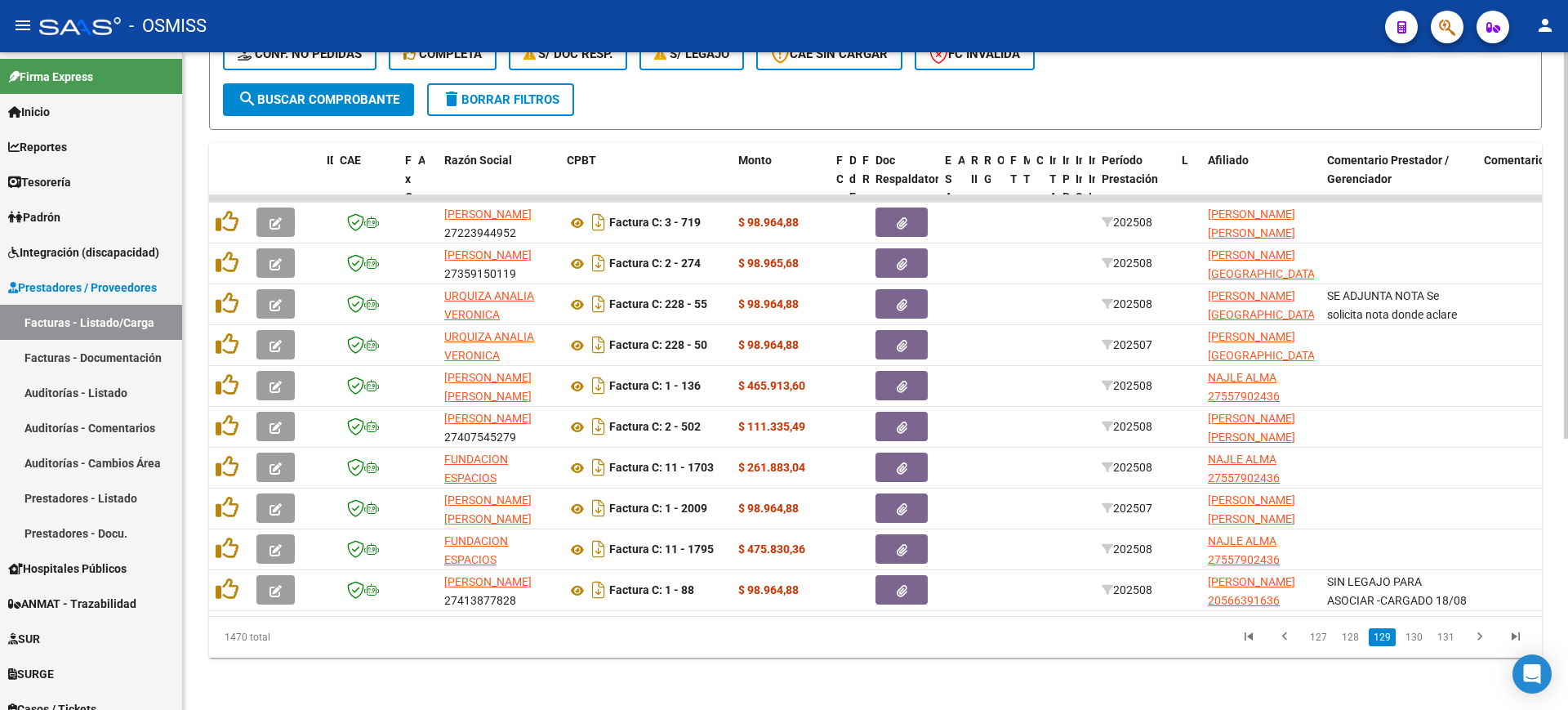
click at [1451, 638] on link "131" at bounding box center [1446, 637] width 27 height 18
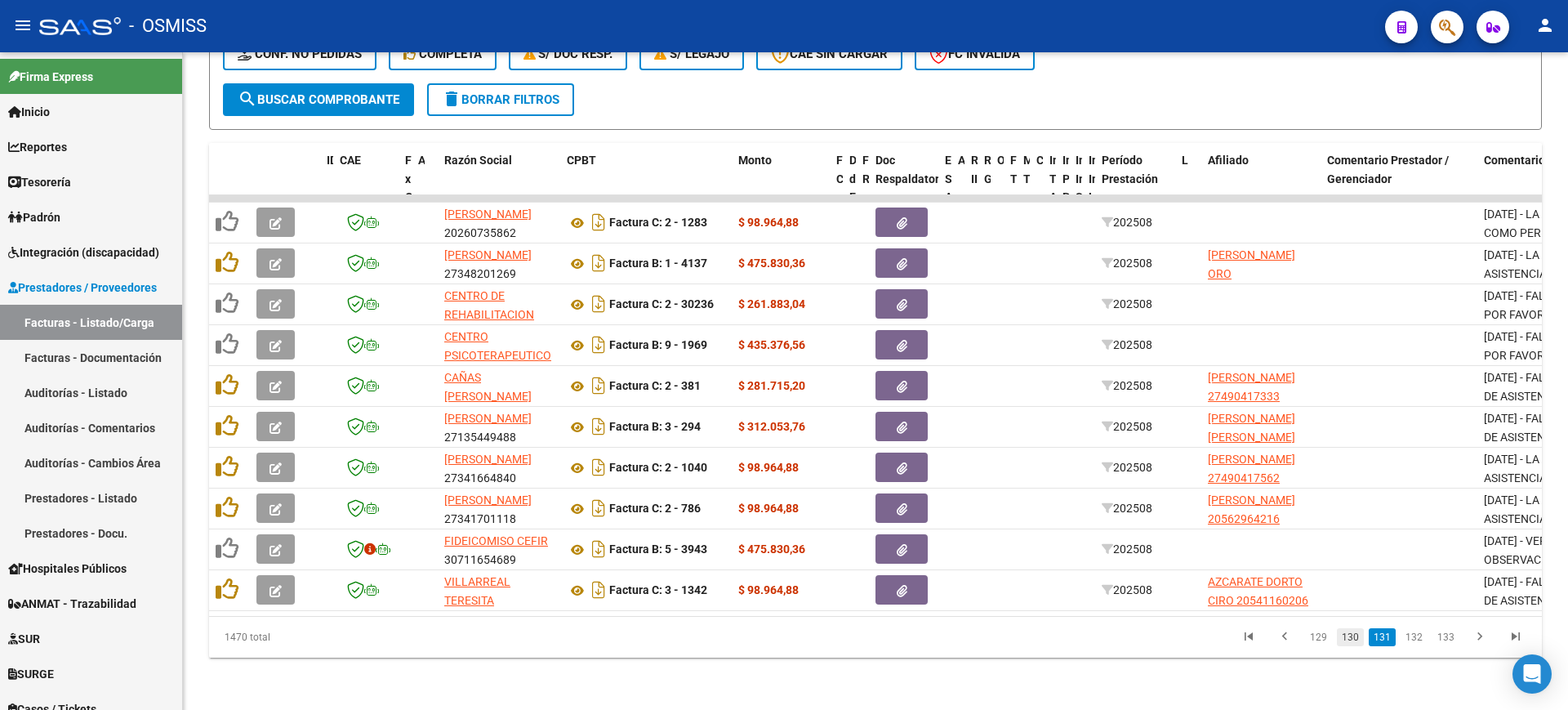
click at [1356, 638] on link "130" at bounding box center [1351, 637] width 27 height 18
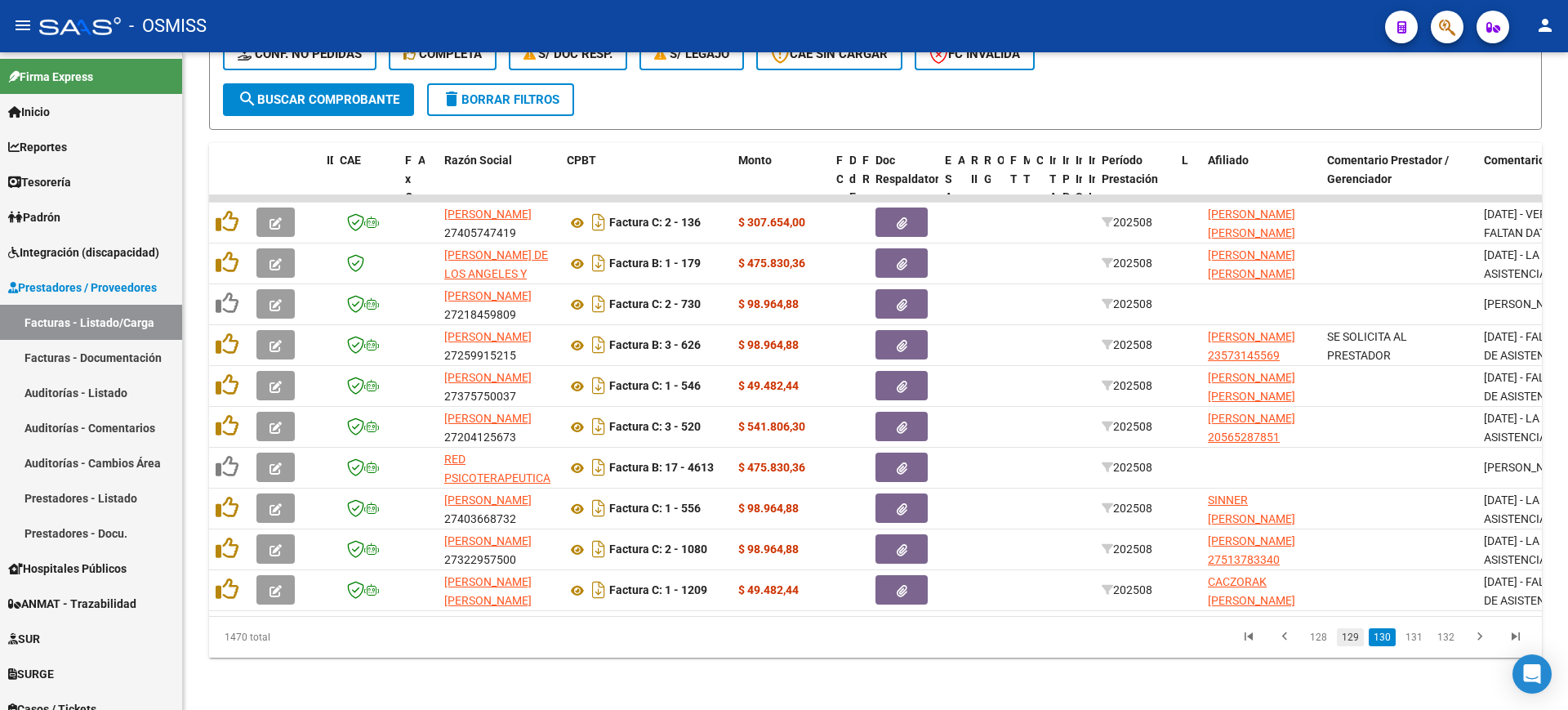
click at [1349, 641] on link "129" at bounding box center [1351, 637] width 27 height 18
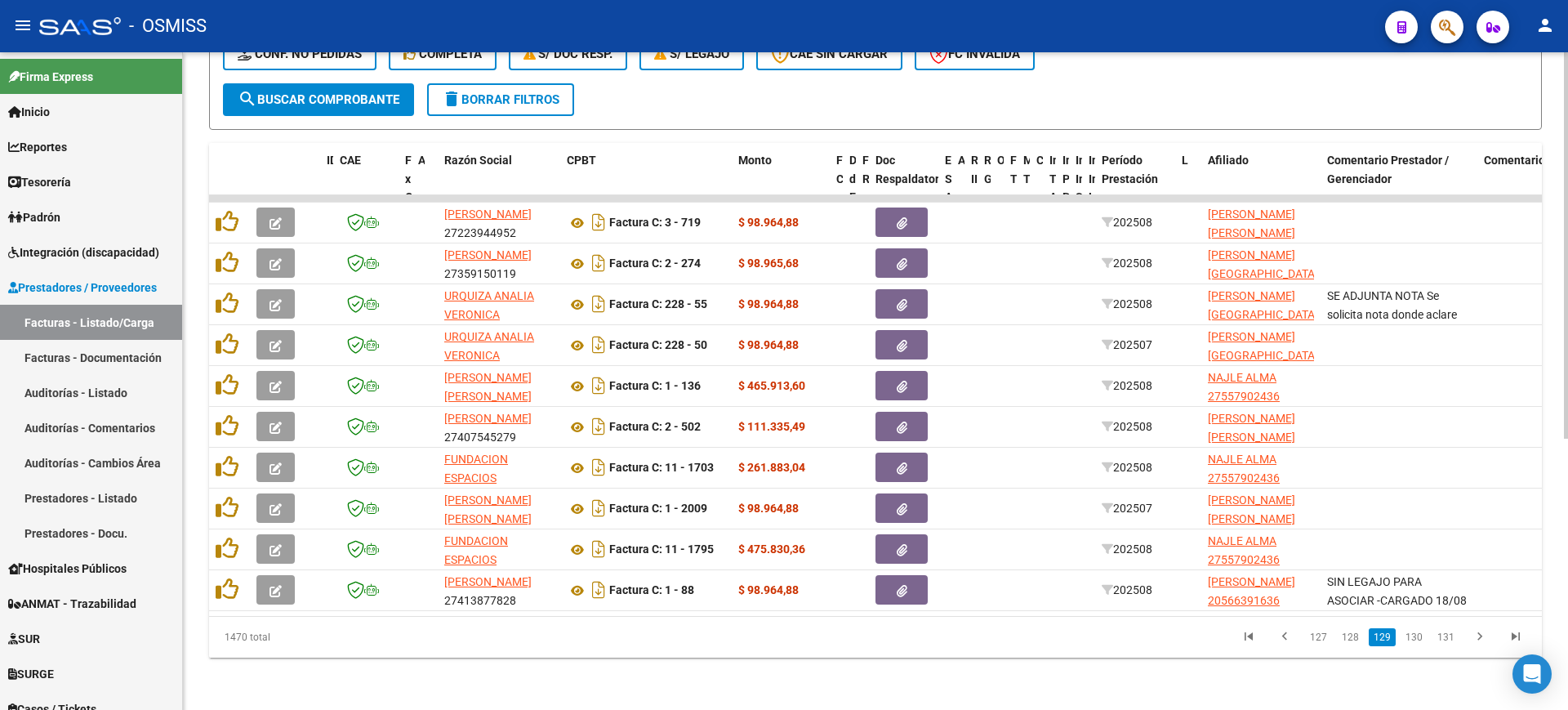
click at [323, 92] on span "search Buscar Comprobante" at bounding box center [318, 99] width 161 height 15
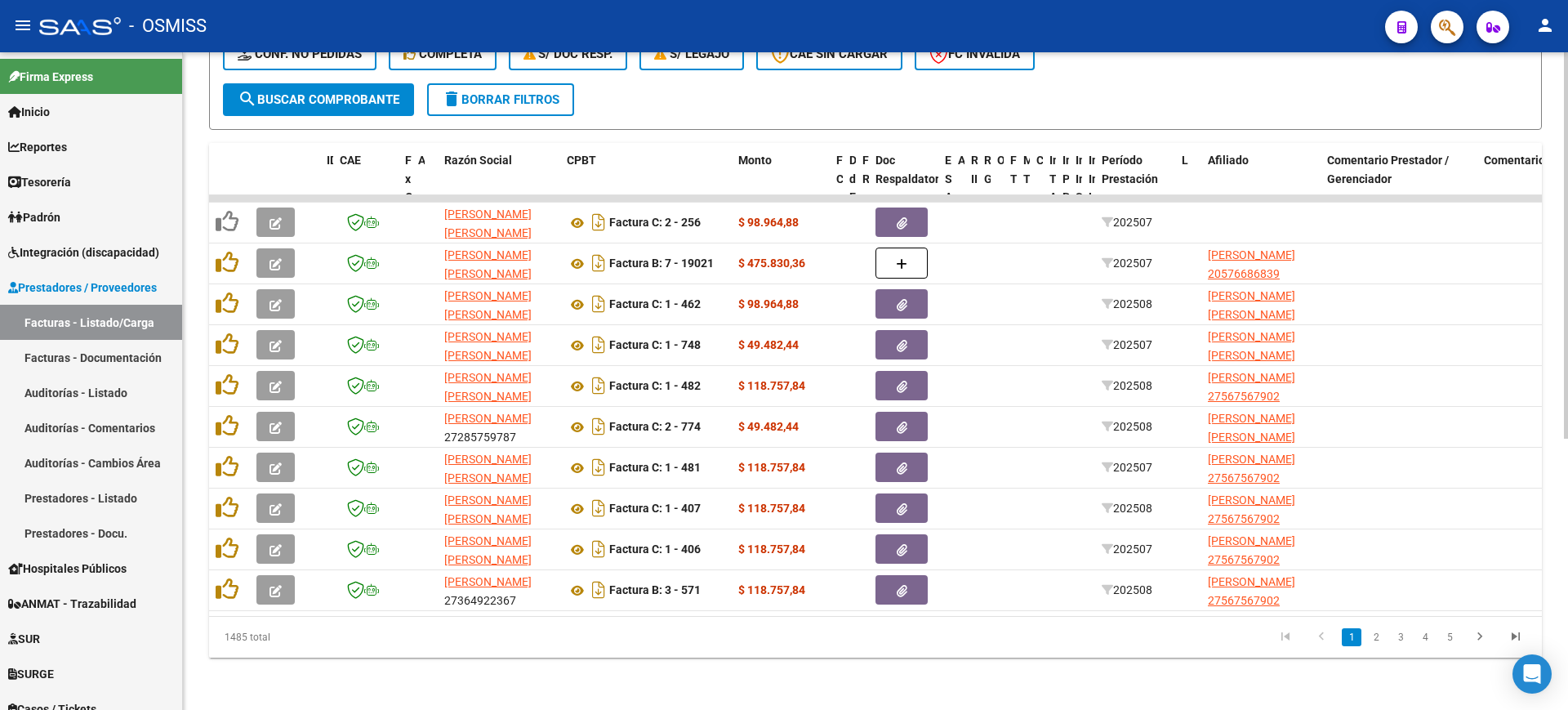
click at [374, 92] on span "search Buscar Comprobante" at bounding box center [318, 99] width 161 height 15
click at [360, 83] on button "search Buscar Comprobante" at bounding box center [318, 99] width 191 height 32
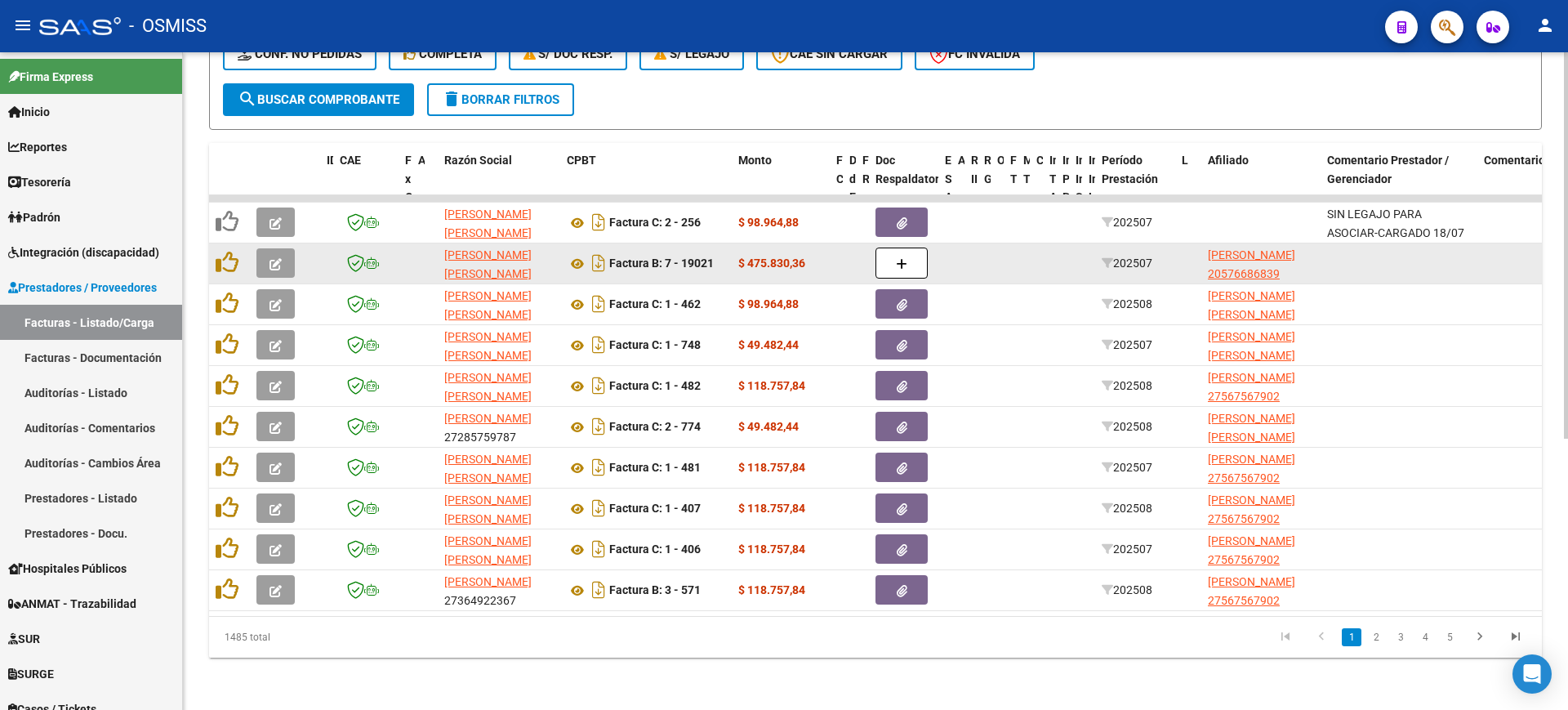
click at [274, 258] on icon "button" at bounding box center [276, 264] width 12 height 12
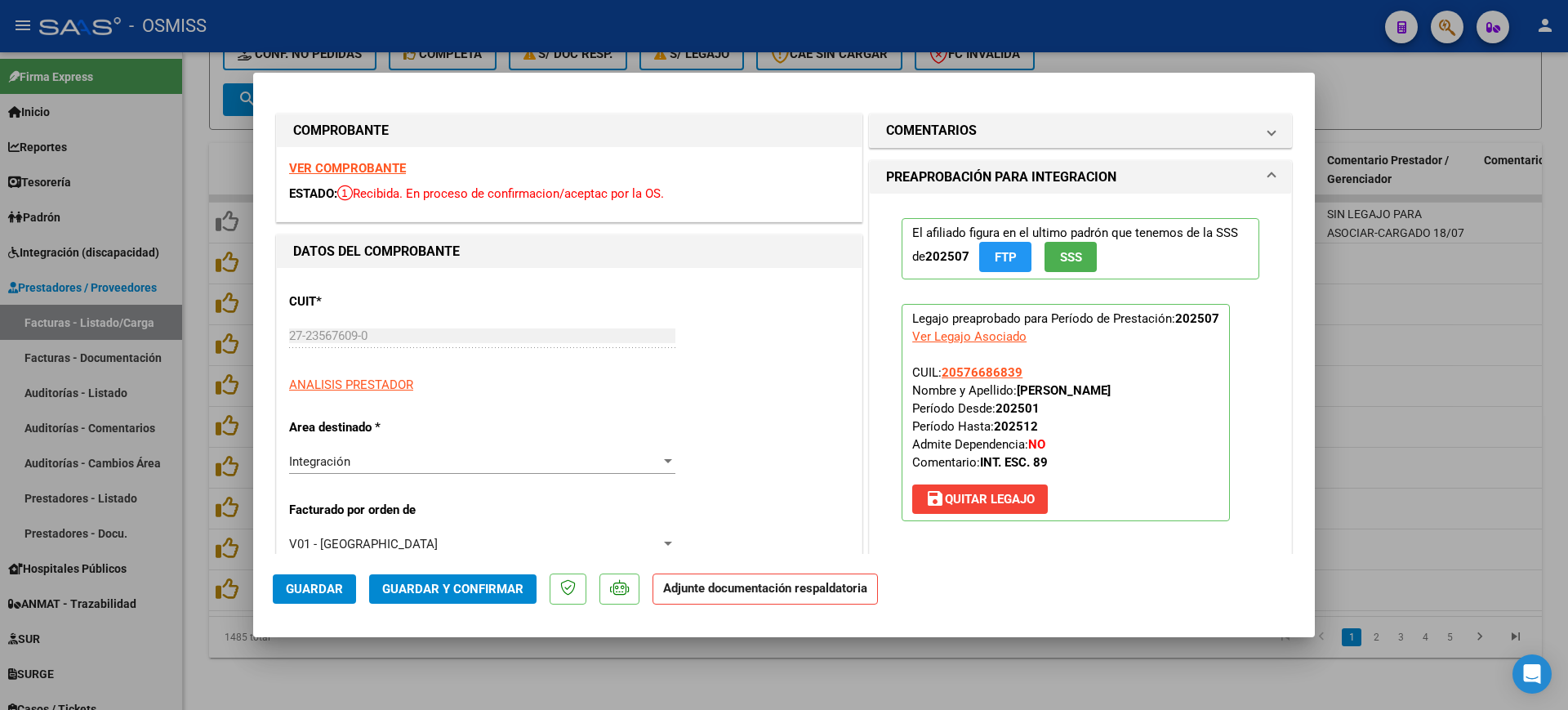
drag, startPoint x: 420, startPoint y: 689, endPoint x: 390, endPoint y: 443, distance: 247.8
click at [422, 683] on div at bounding box center [784, 355] width 1568 height 710
type input "$ 0,00"
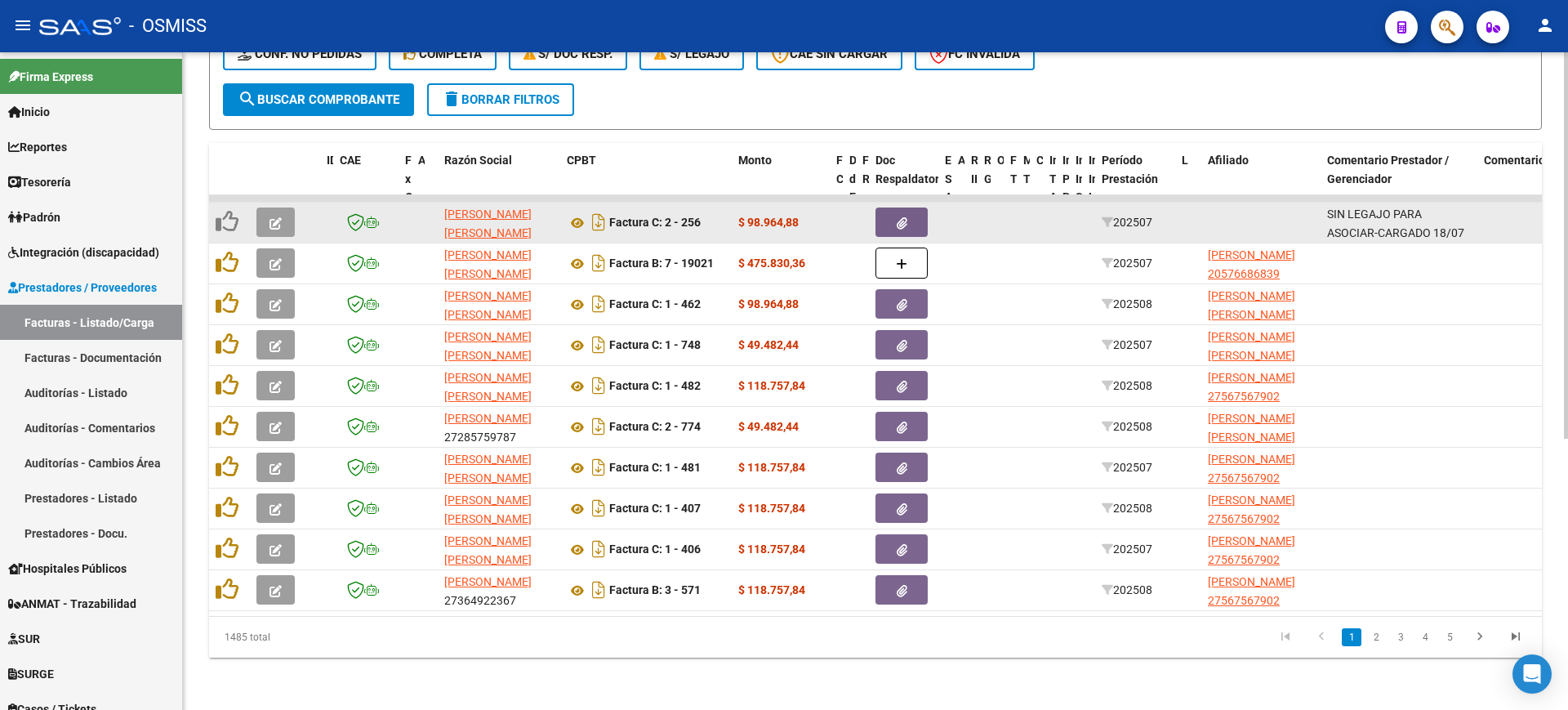
click at [268, 208] on button "button" at bounding box center [276, 222] width 38 height 30
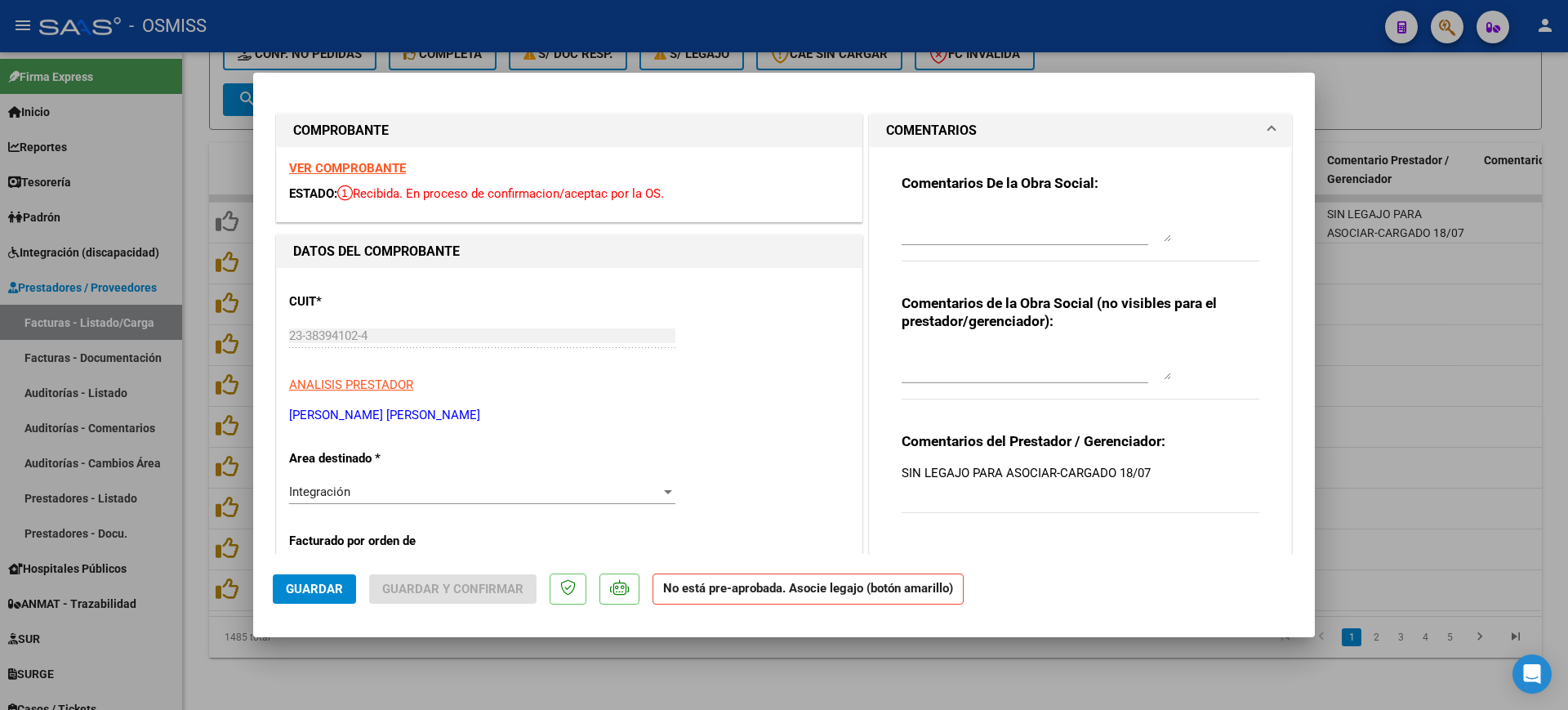
drag, startPoint x: 426, startPoint y: 693, endPoint x: 398, endPoint y: 514, distance: 181.2
click at [427, 693] on div at bounding box center [784, 355] width 1568 height 710
type input "$ 0,00"
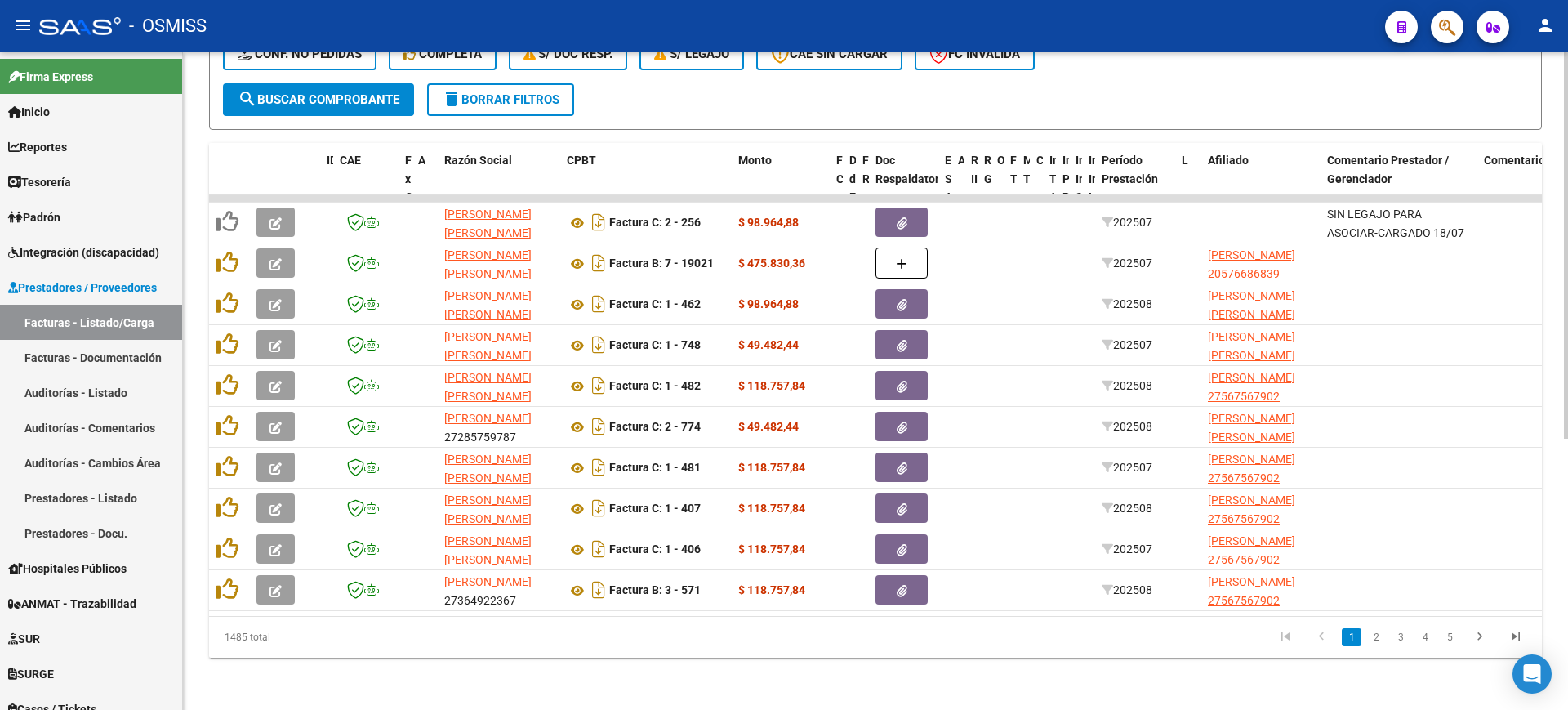
click at [313, 92] on span "search Buscar Comprobante" at bounding box center [318, 99] width 161 height 15
click at [1381, 636] on link "2" at bounding box center [1376, 637] width 19 height 18
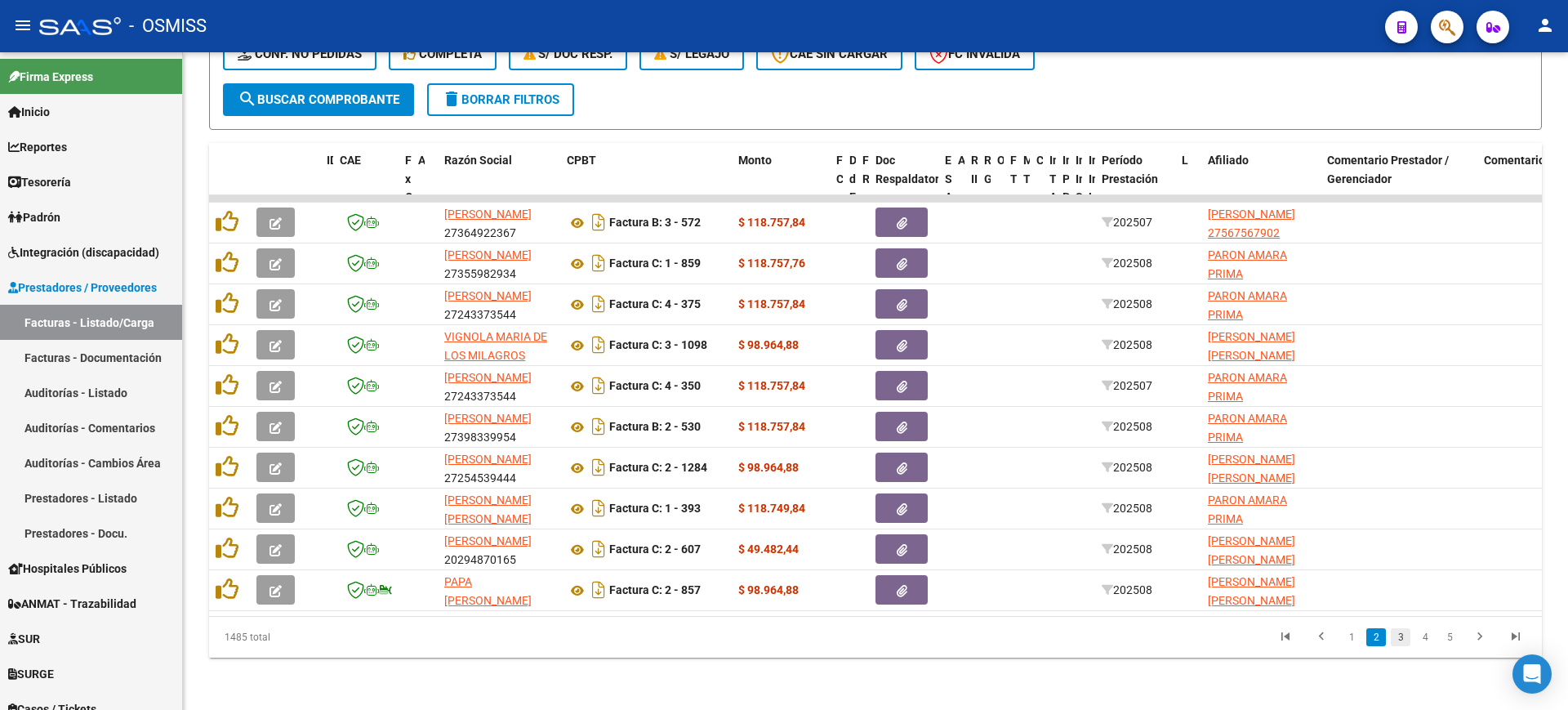
click at [1407, 642] on link "3" at bounding box center [1400, 637] width 19 height 18
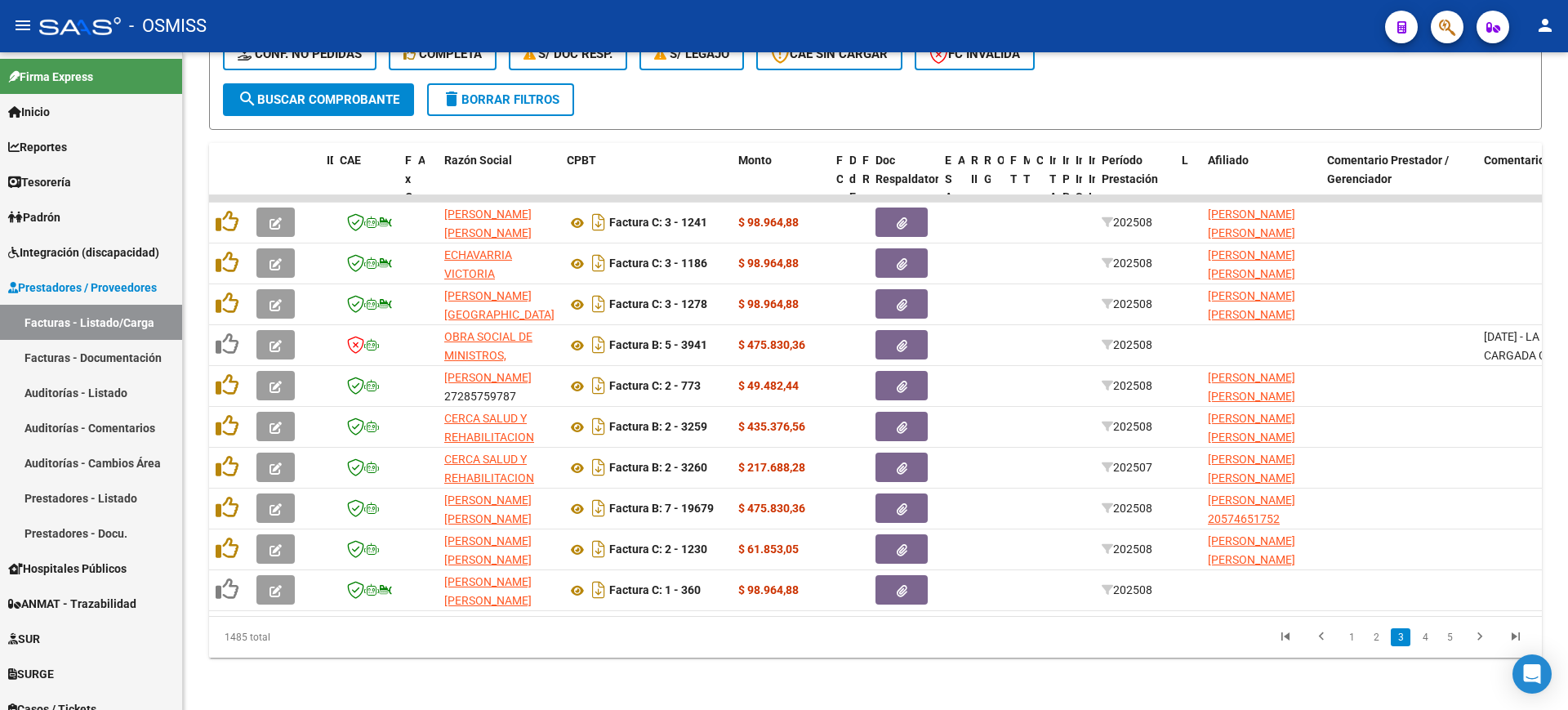
click at [1421, 639] on link "4" at bounding box center [1425, 637] width 19 height 18
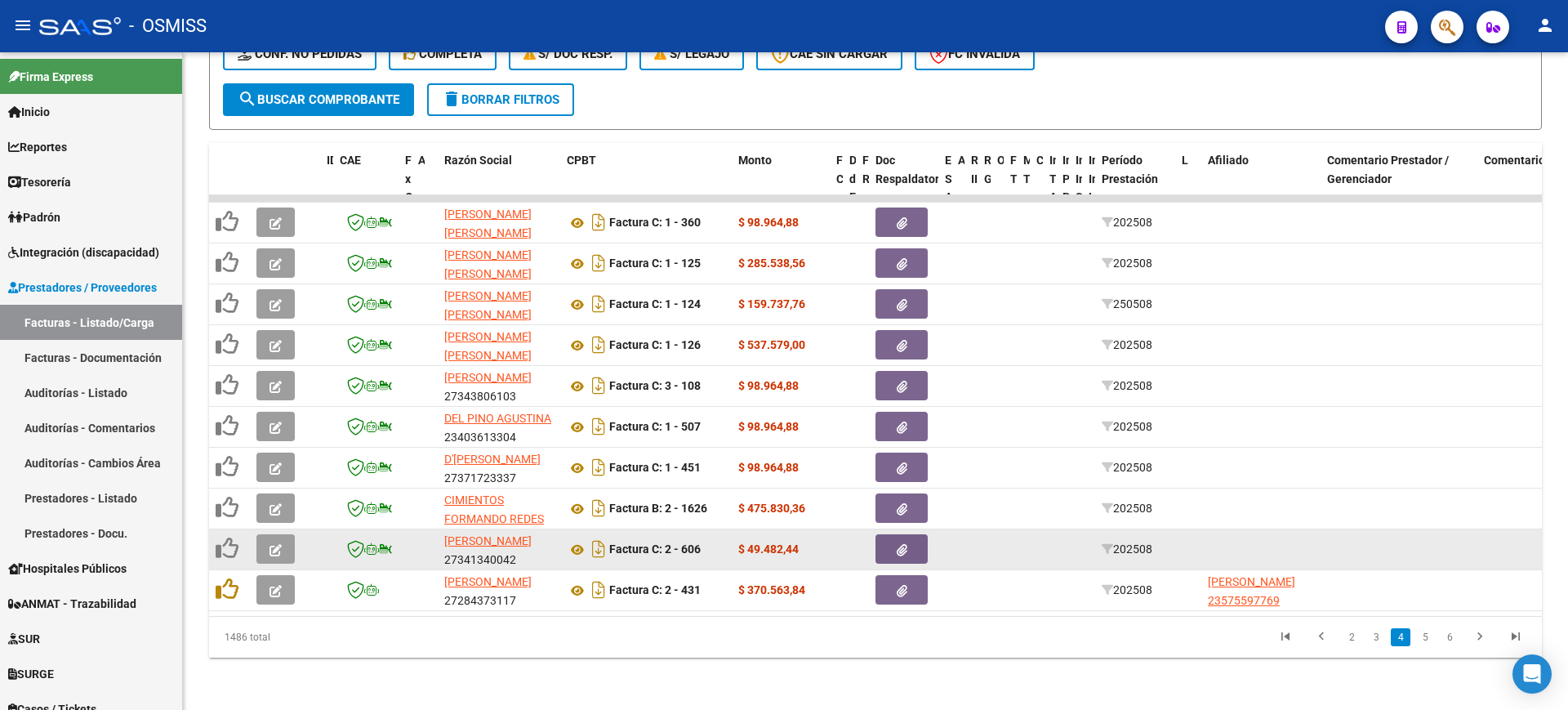
click at [288, 534] on button "button" at bounding box center [276, 549] width 38 height 30
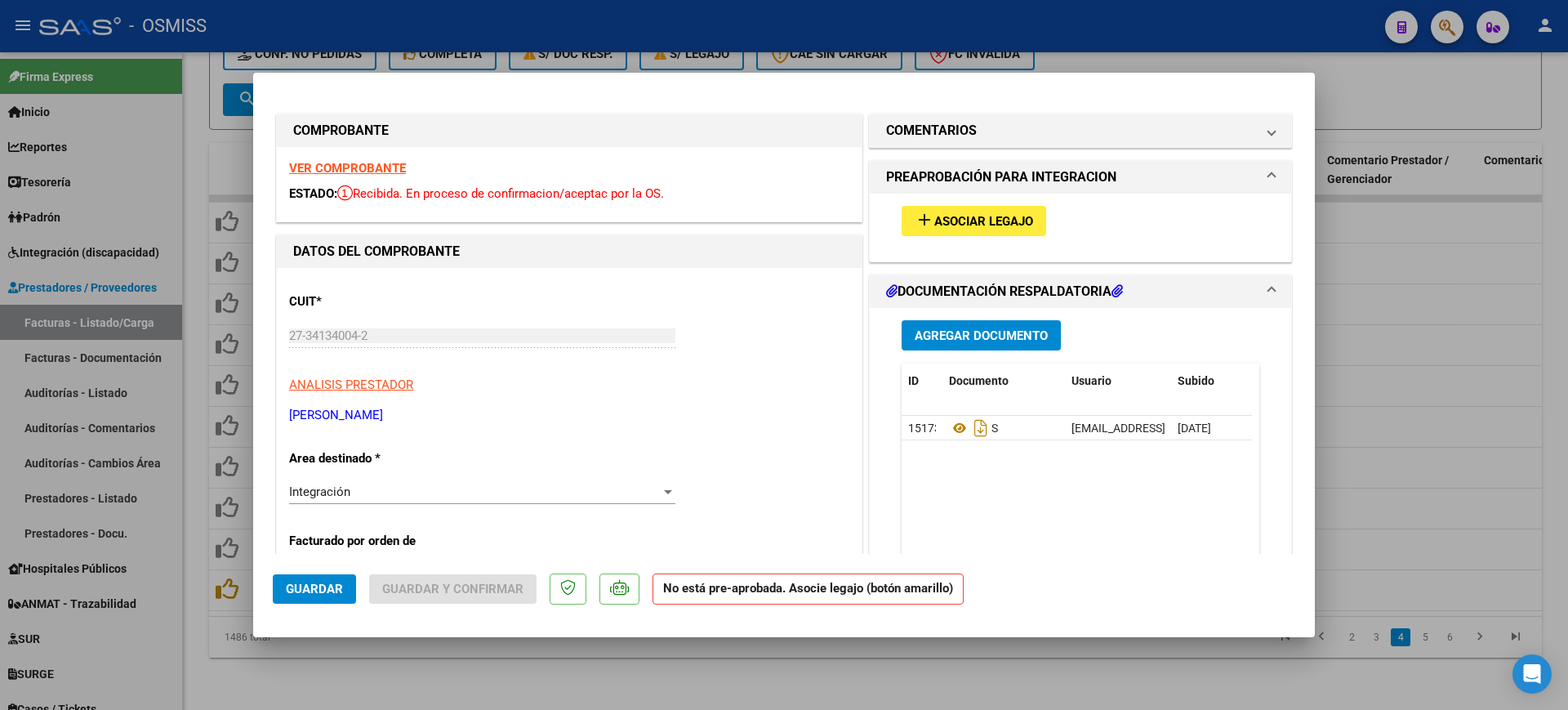
click at [394, 159] on div "VER COMPROBANTE ESTADO: Recibida. En proceso de confirmacion/aceptac por la OS." at bounding box center [569, 184] width 585 height 74
click at [401, 163] on strong "VER COMPROBANTE" at bounding box center [347, 167] width 117 height 15
click at [957, 218] on span "Asociar Legajo" at bounding box center [983, 221] width 99 height 15
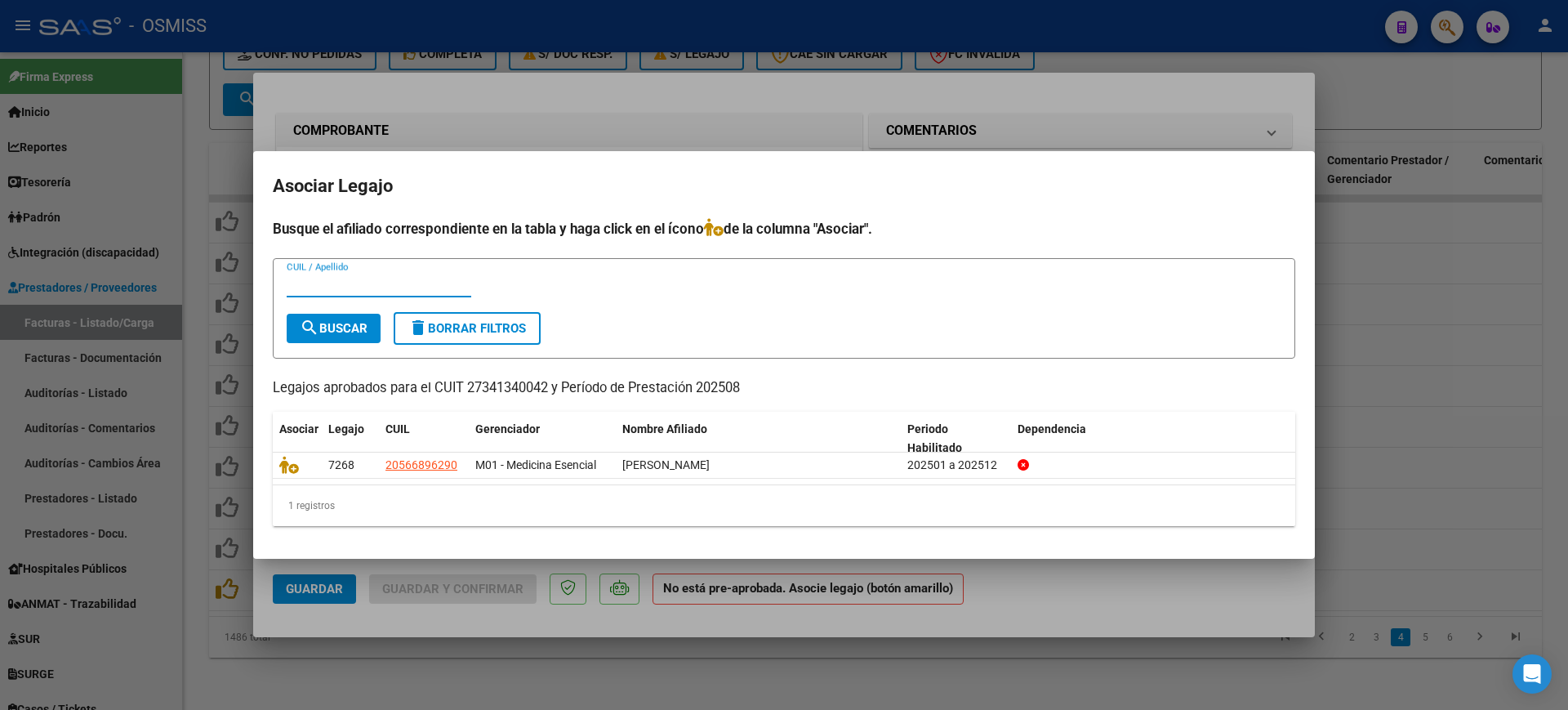
drag, startPoint x: 1069, startPoint y: 597, endPoint x: 1077, endPoint y: 638, distance: 41.8
click at [1070, 597] on div at bounding box center [784, 355] width 1568 height 710
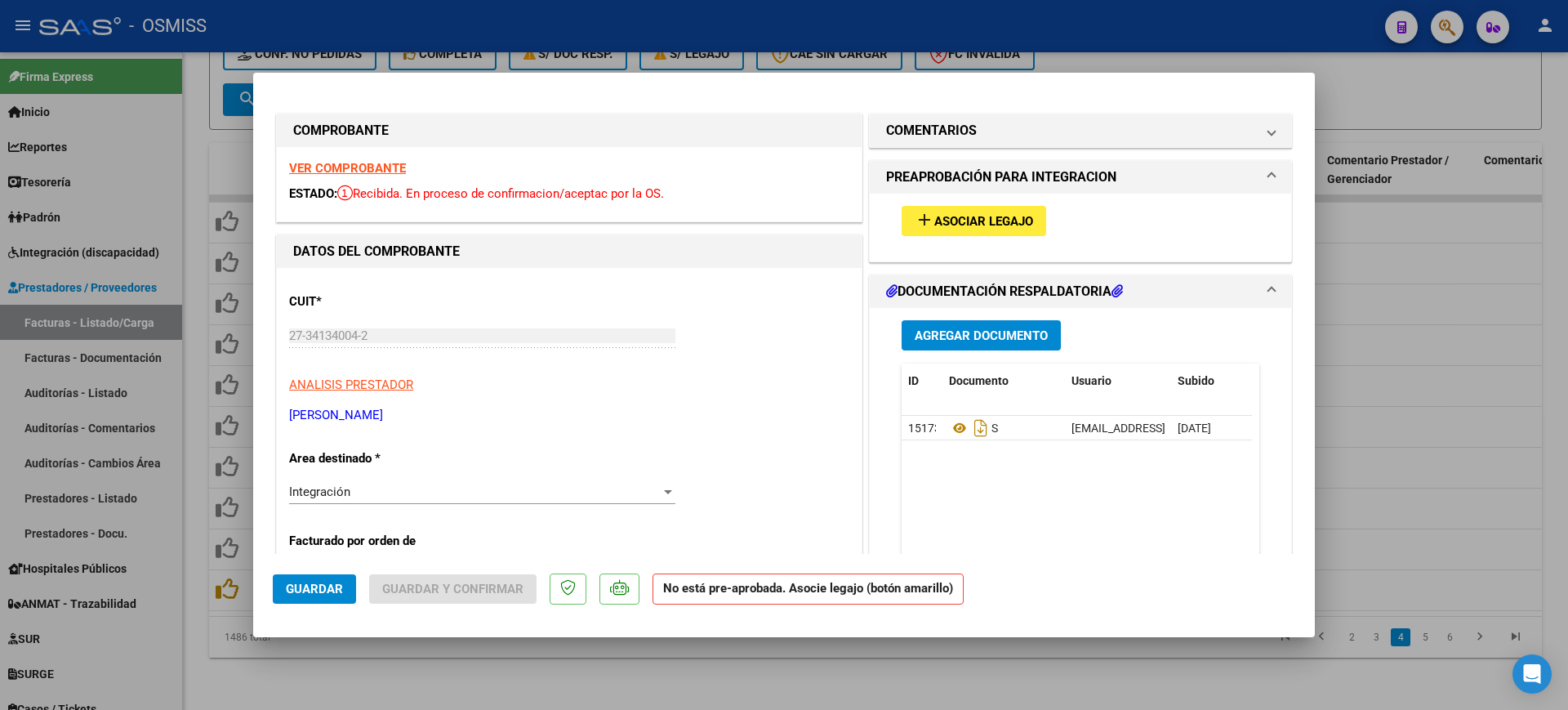
click at [1084, 672] on div at bounding box center [784, 355] width 1568 height 710
type input "$ 0,00"
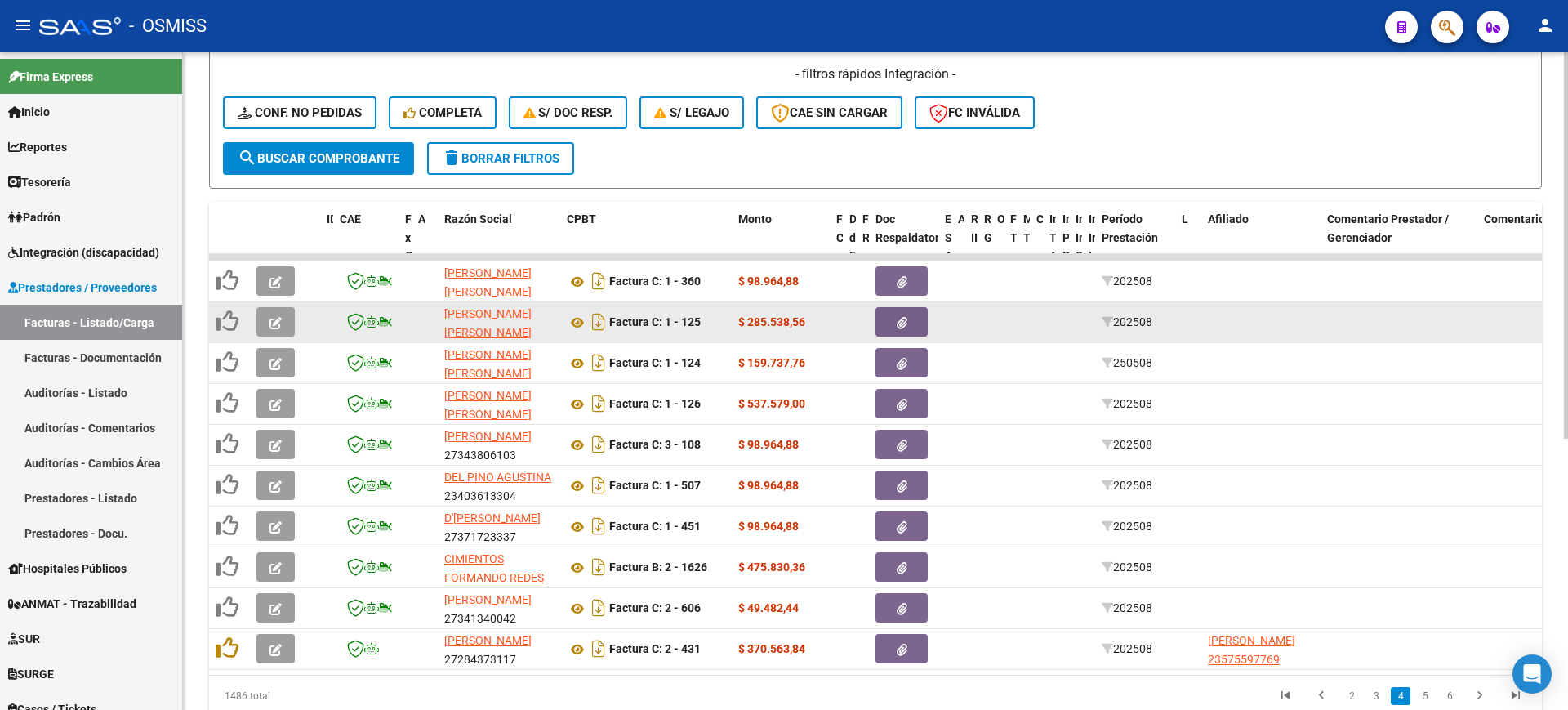
scroll to position [359, 0]
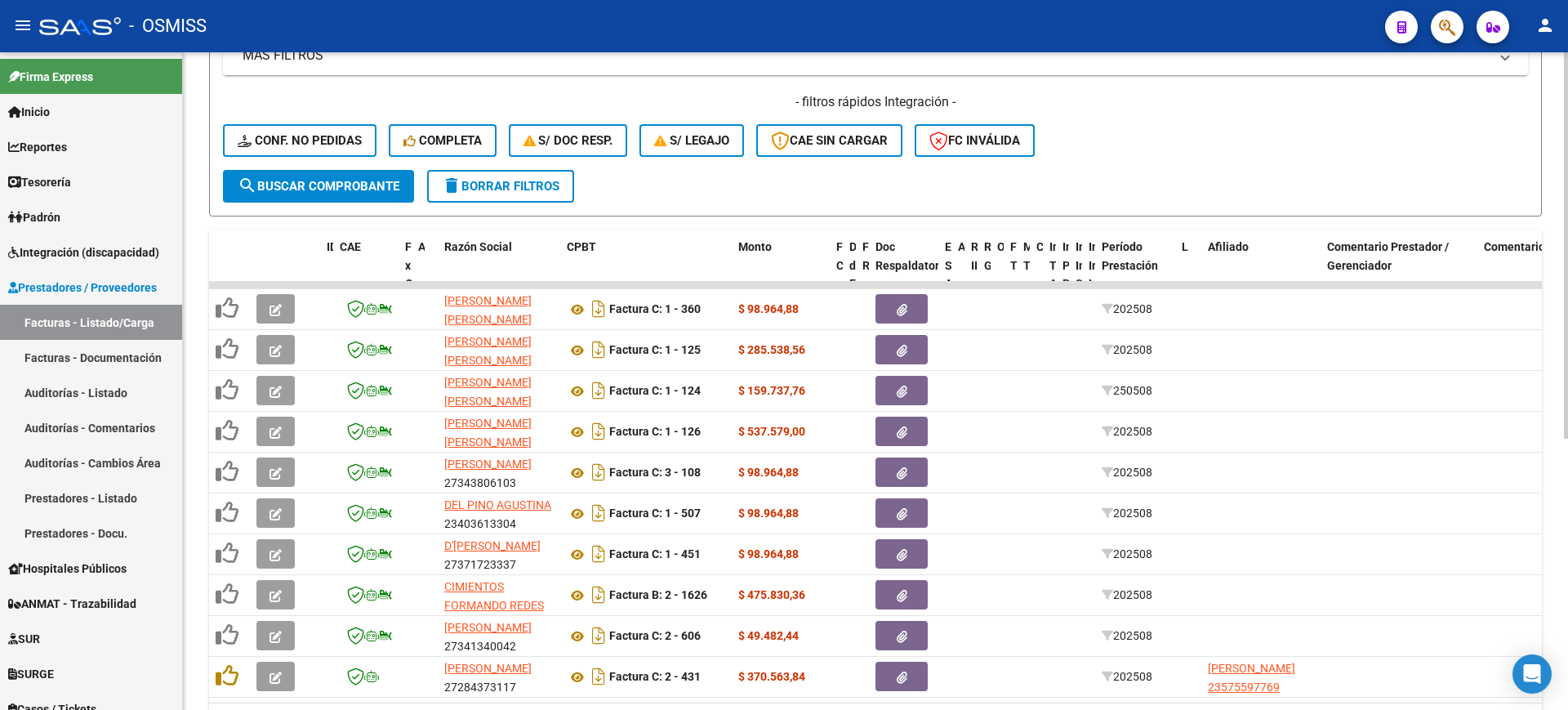
click at [380, 203] on form "Filtros Id Integración Area Todos Seleccionar Gerenciador No Confirmado Todos C…" at bounding box center [876, 25] width 1333 height 382
click at [396, 186] on span "search Buscar Comprobante" at bounding box center [318, 186] width 161 height 15
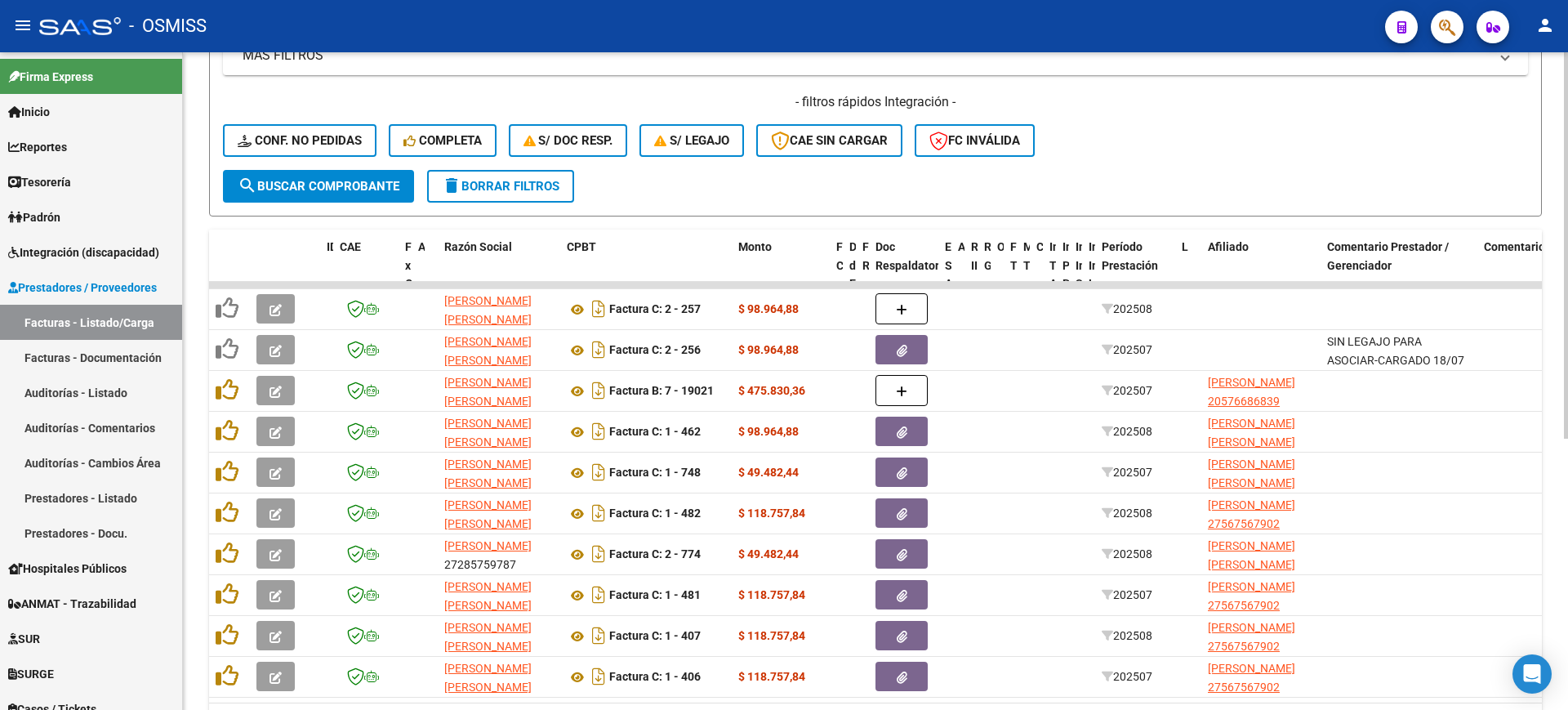
drag, startPoint x: 401, startPoint y: 195, endPoint x: 390, endPoint y: 184, distance: 15.6
click at [401, 194] on button "search Buscar Comprobante" at bounding box center [318, 186] width 191 height 32
click at [390, 184] on span "search Buscar Comprobante" at bounding box center [318, 186] width 161 height 15
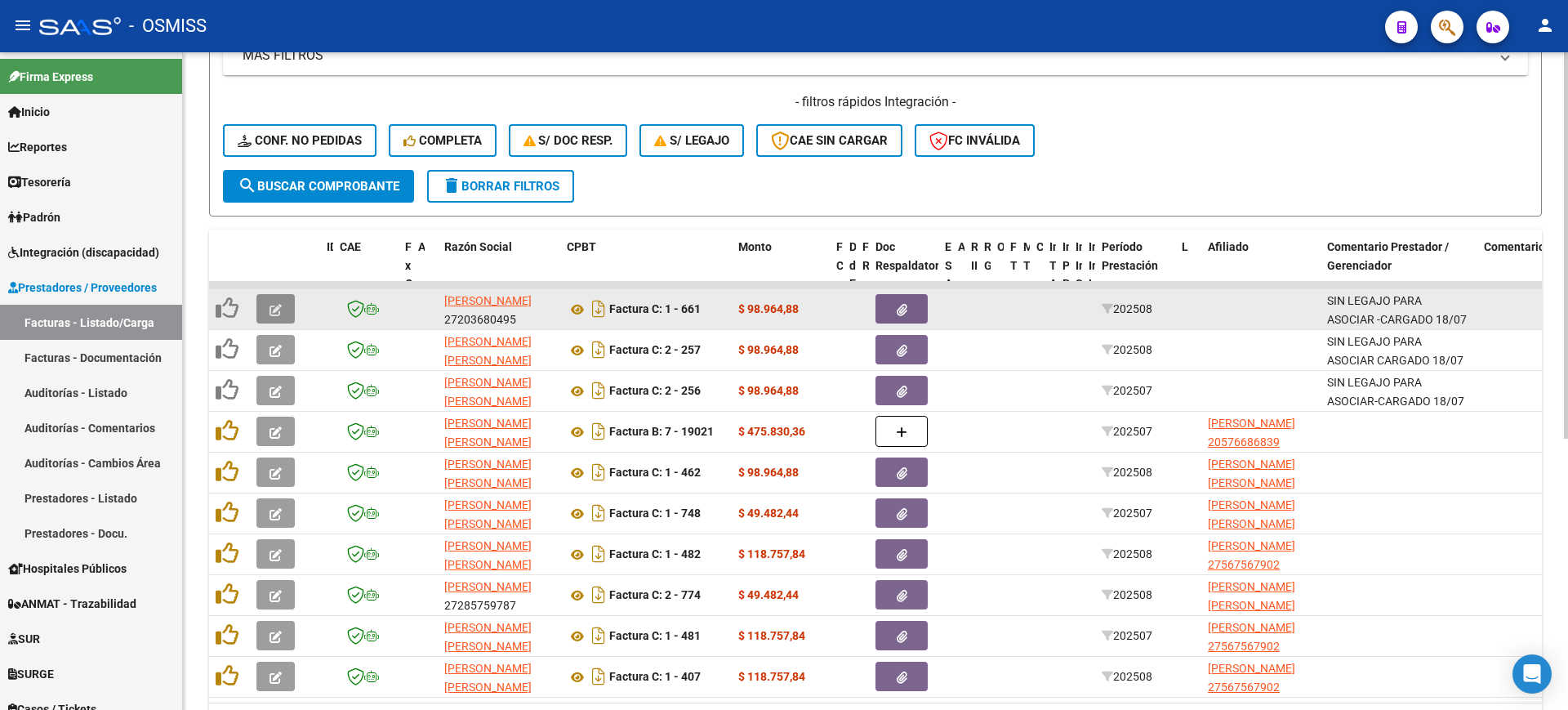
click at [289, 302] on button "button" at bounding box center [276, 309] width 38 height 30
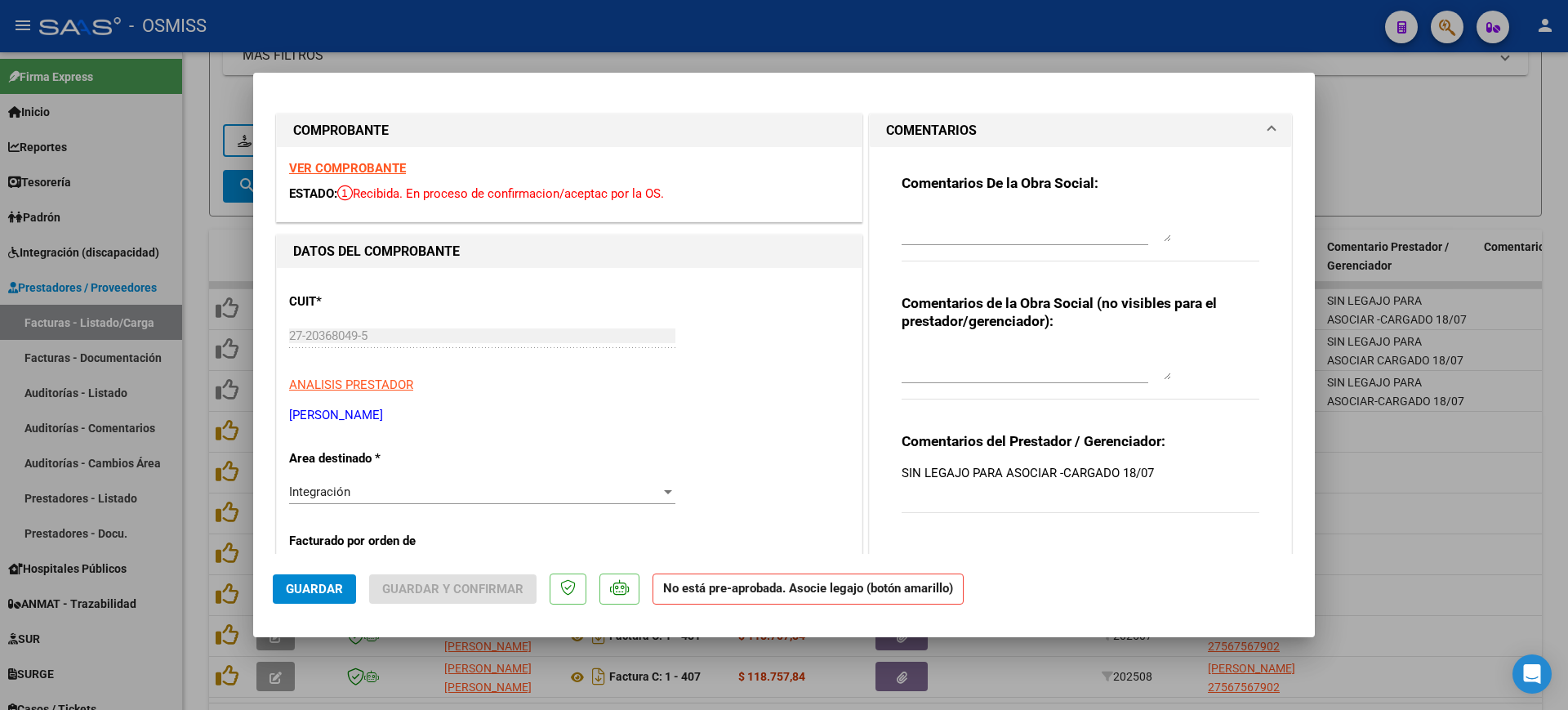
click at [186, 236] on div at bounding box center [784, 355] width 1568 height 710
type input "$ 0,00"
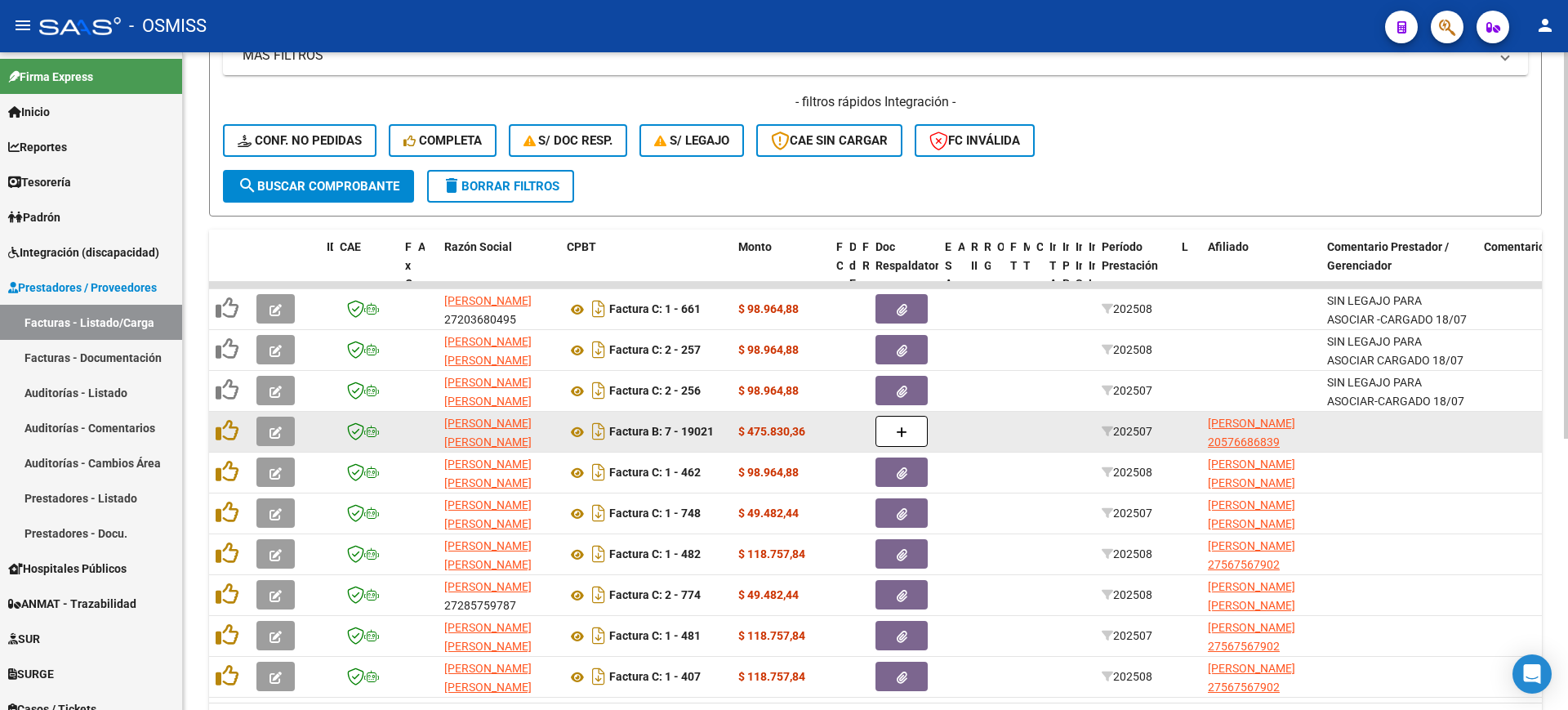
scroll to position [461, 0]
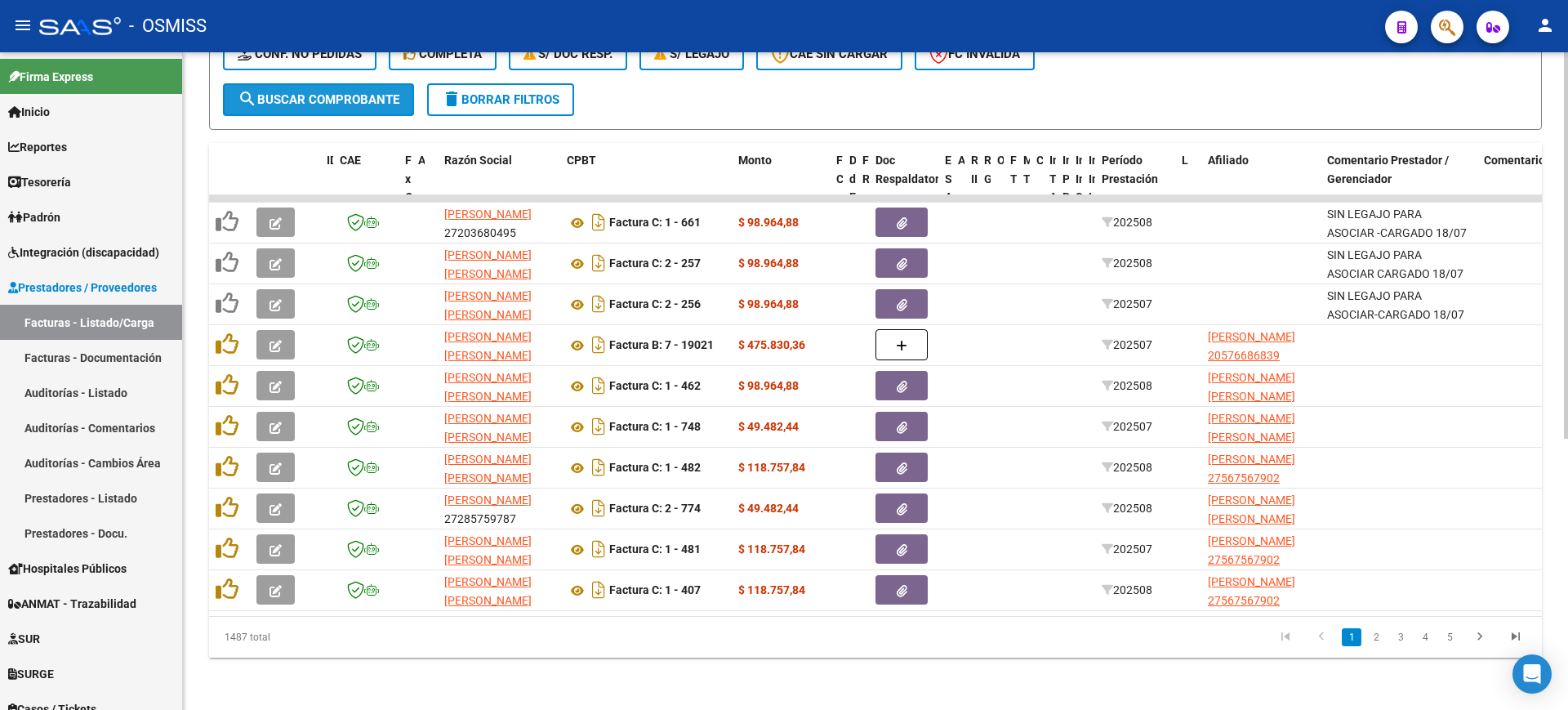
click at [373, 92] on button "search Buscar Comprobante" at bounding box center [318, 99] width 191 height 32
drag, startPoint x: 274, startPoint y: 651, endPoint x: 217, endPoint y: 608, distance: 71.4
click at [198, 626] on div "Video tutorial PRESTADORES -> Listado de CPBTs Emitidos por Prestadores / Prove…" at bounding box center [876, 158] width 1386 height 1103
click at [392, 92] on span "search Buscar Comprobante" at bounding box center [318, 99] width 161 height 15
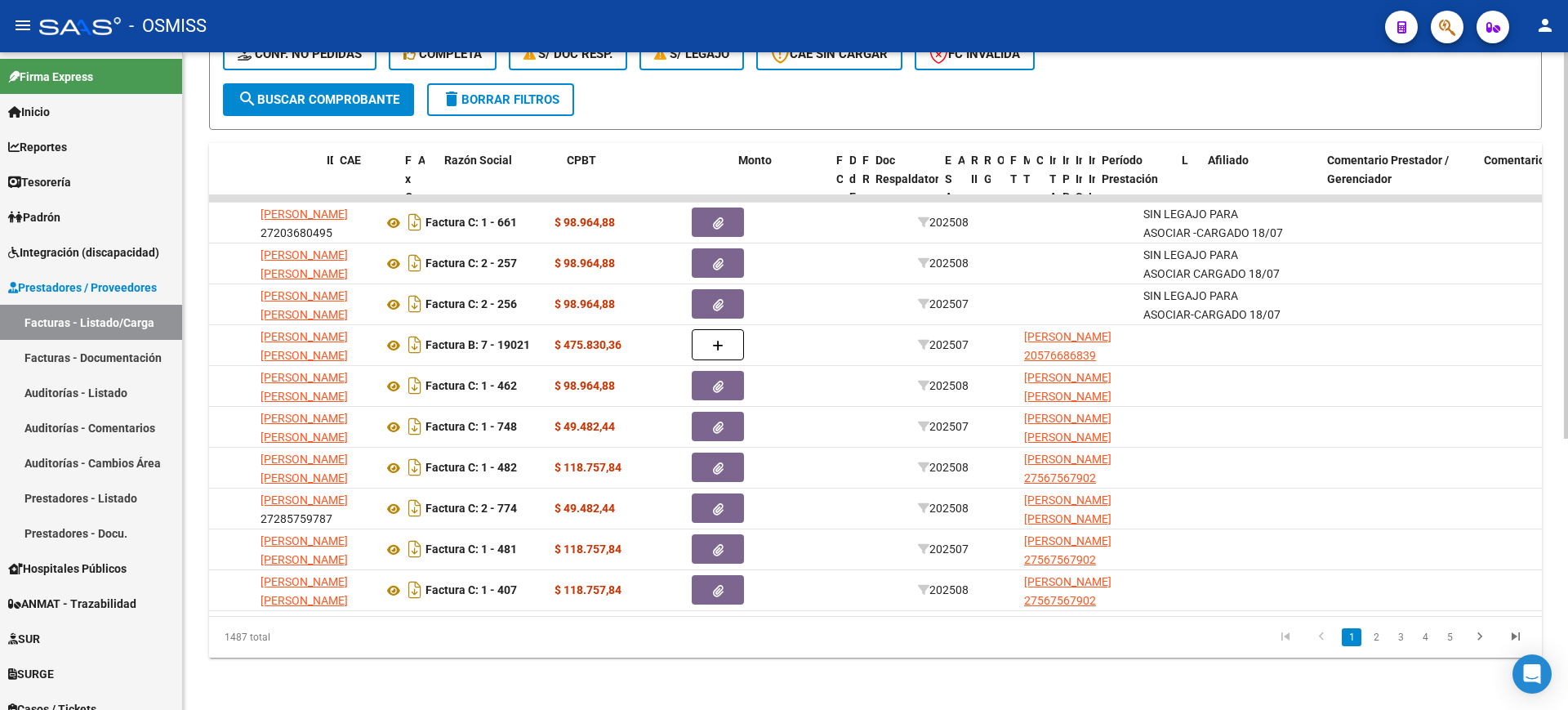
scroll to position [0, 0]
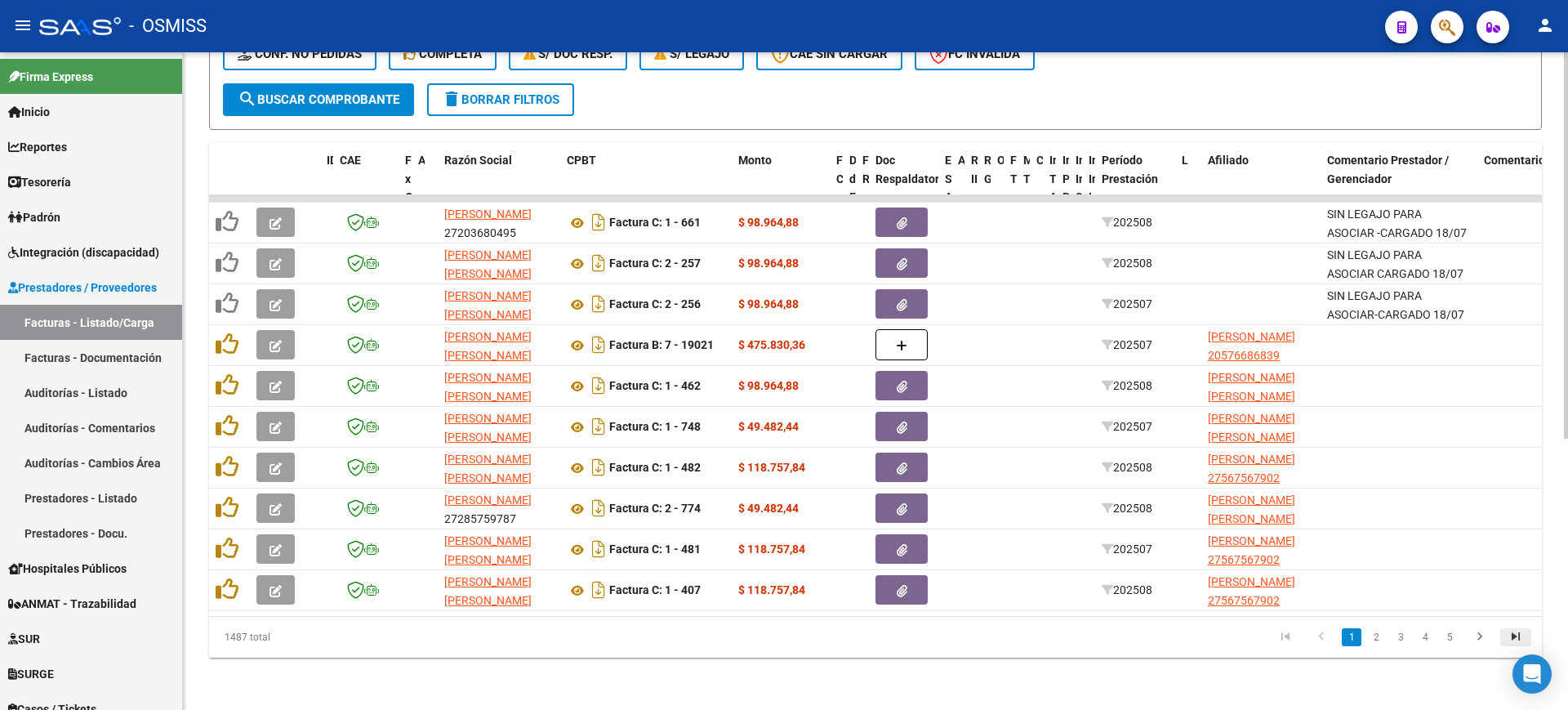
click at [1520, 638] on icon "go to last page" at bounding box center [1516, 638] width 21 height 19
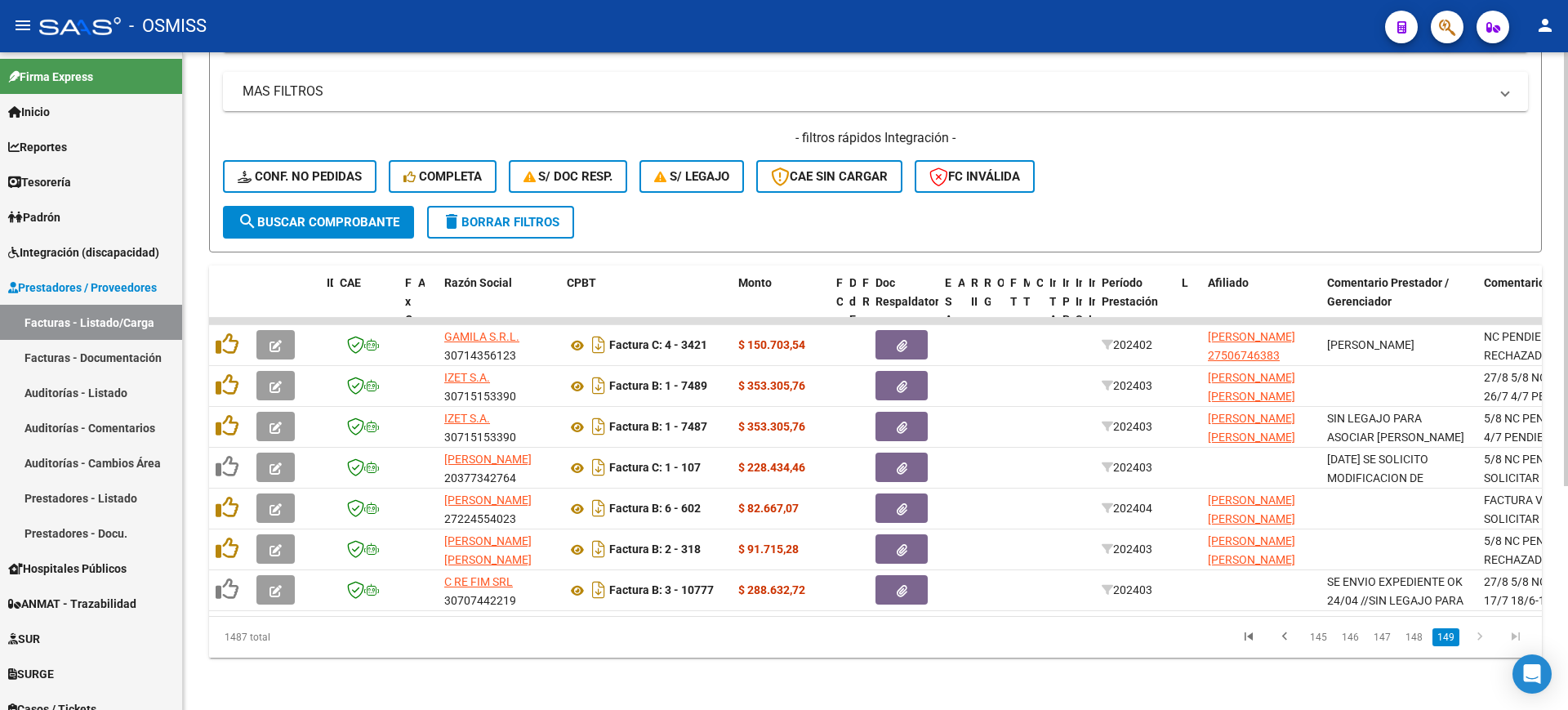
scroll to position [339, 0]
click at [1242, 636] on icon "go to first page" at bounding box center [1249, 638] width 21 height 19
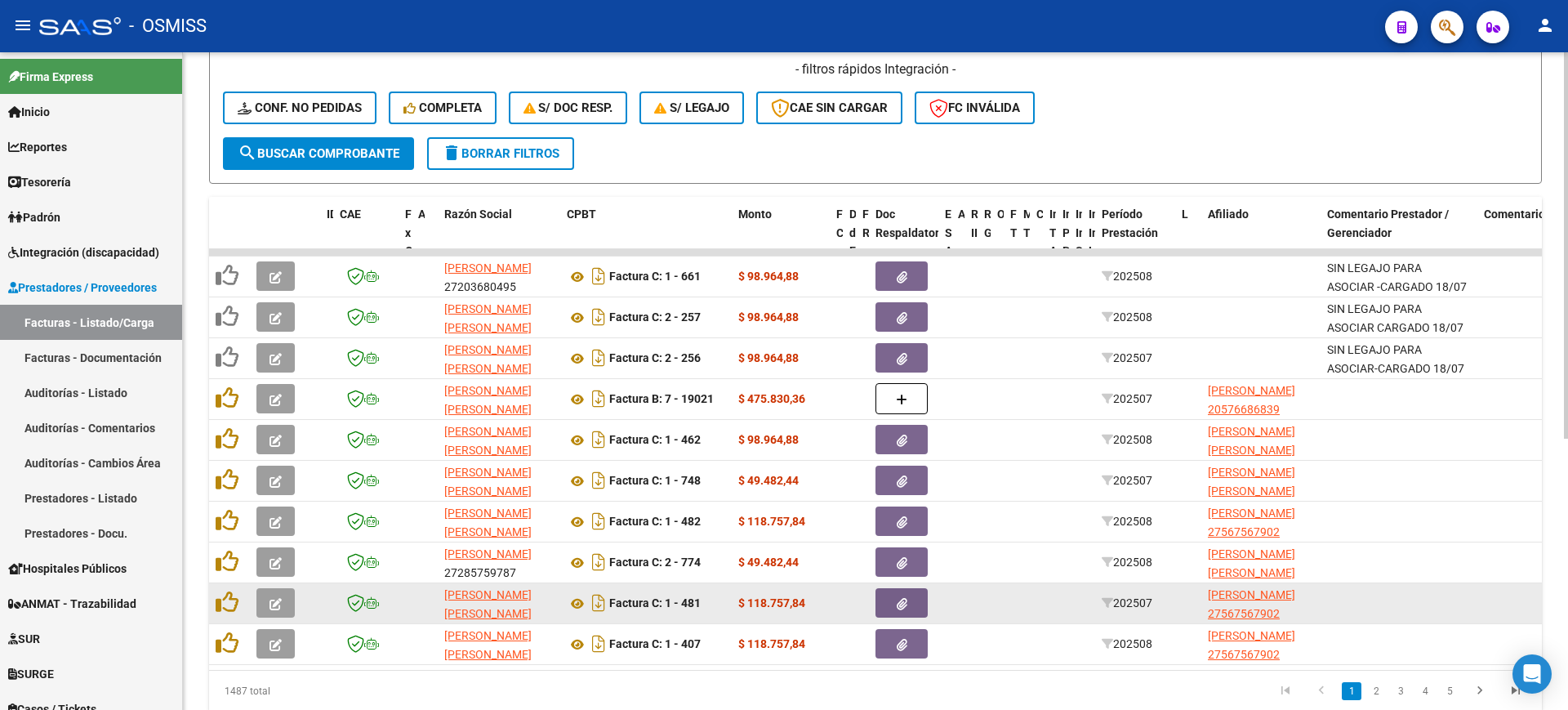
scroll to position [461, 0]
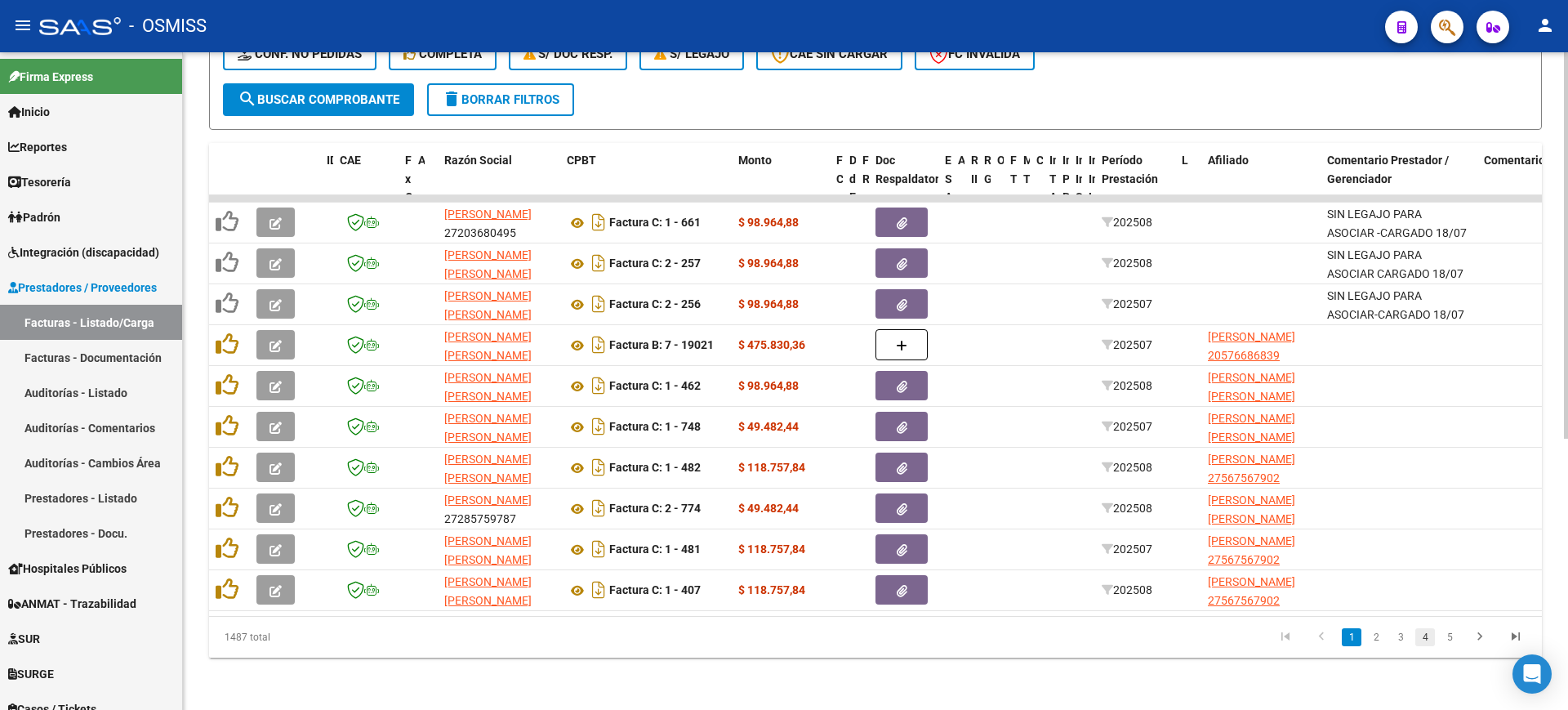
click at [1428, 633] on link "4" at bounding box center [1425, 637] width 19 height 18
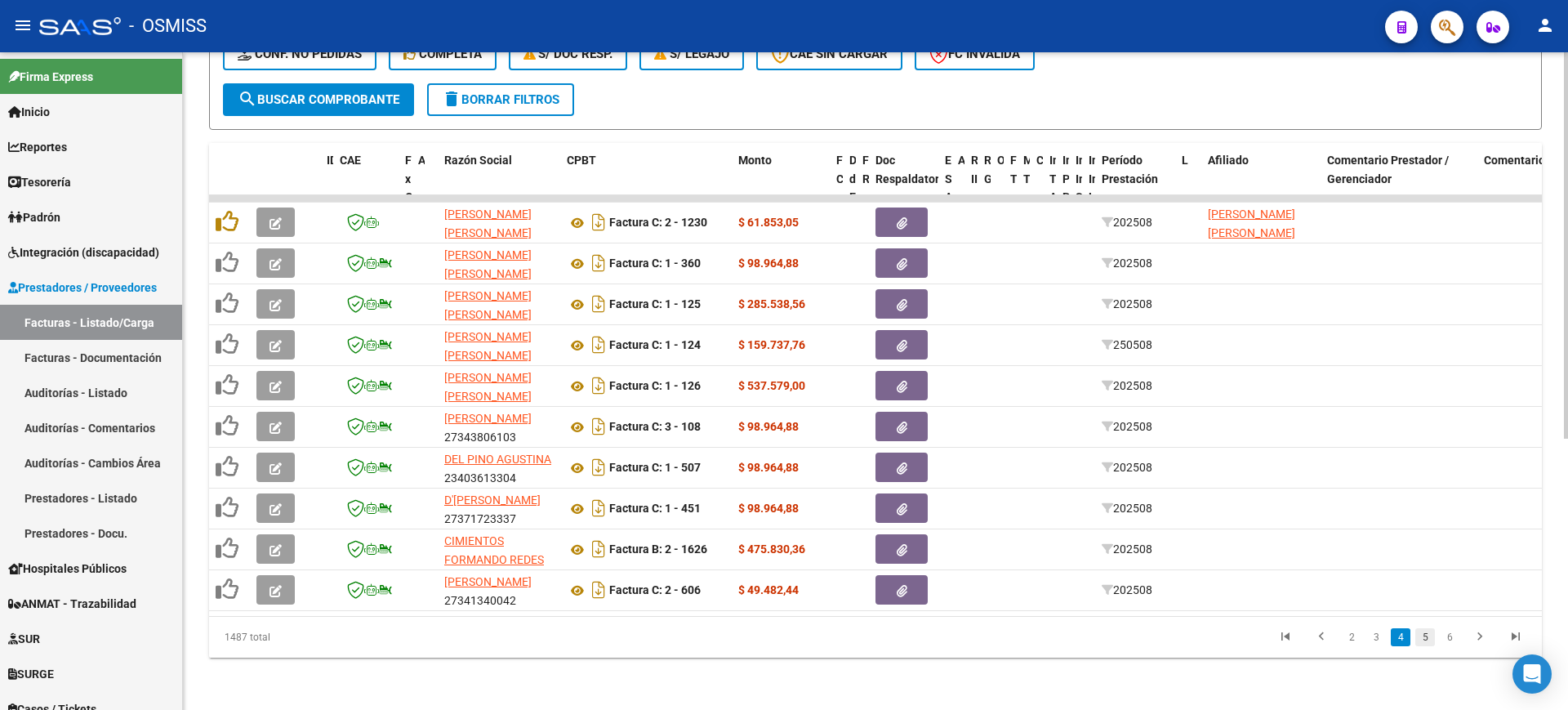
click at [1427, 641] on link "5" at bounding box center [1425, 637] width 19 height 18
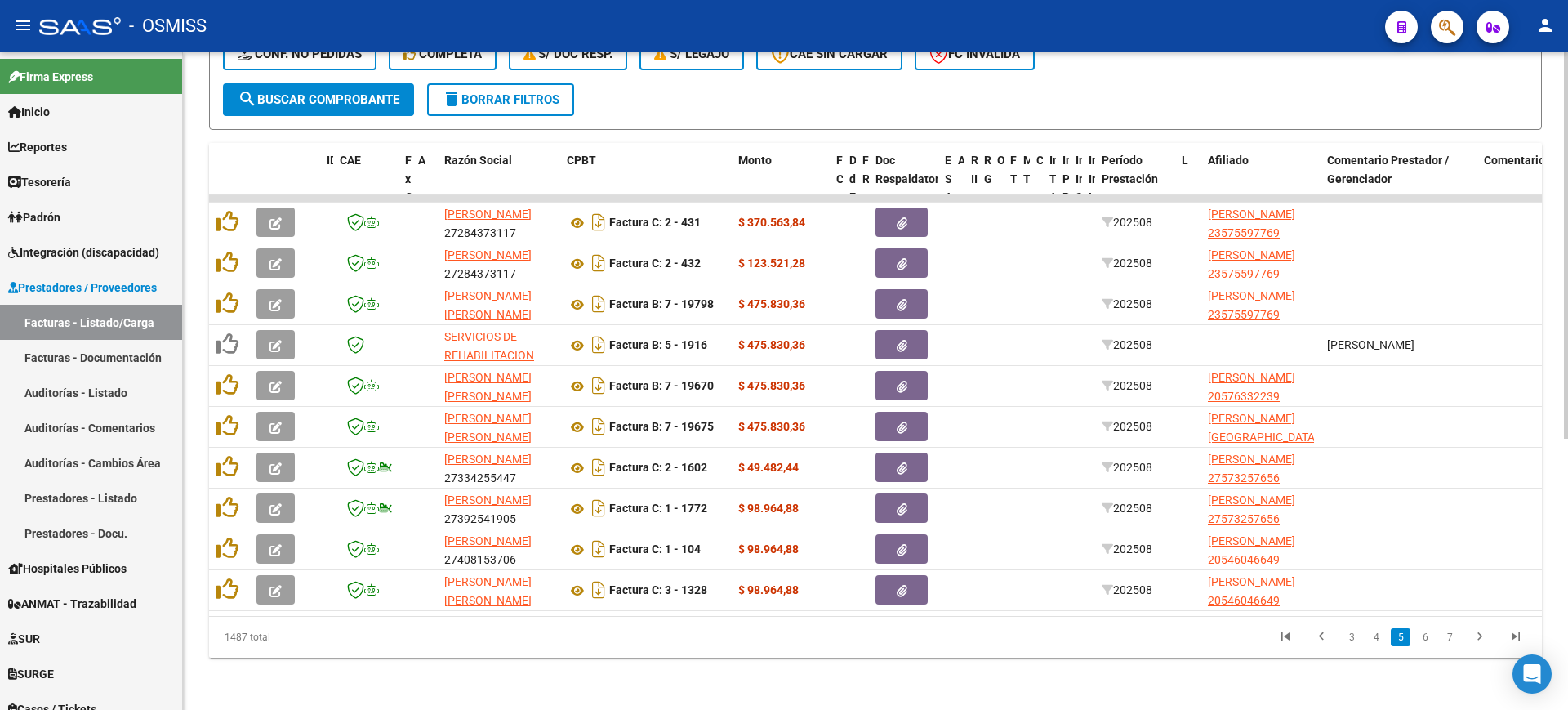
click at [1427, 641] on link "6" at bounding box center [1425, 637] width 19 height 18
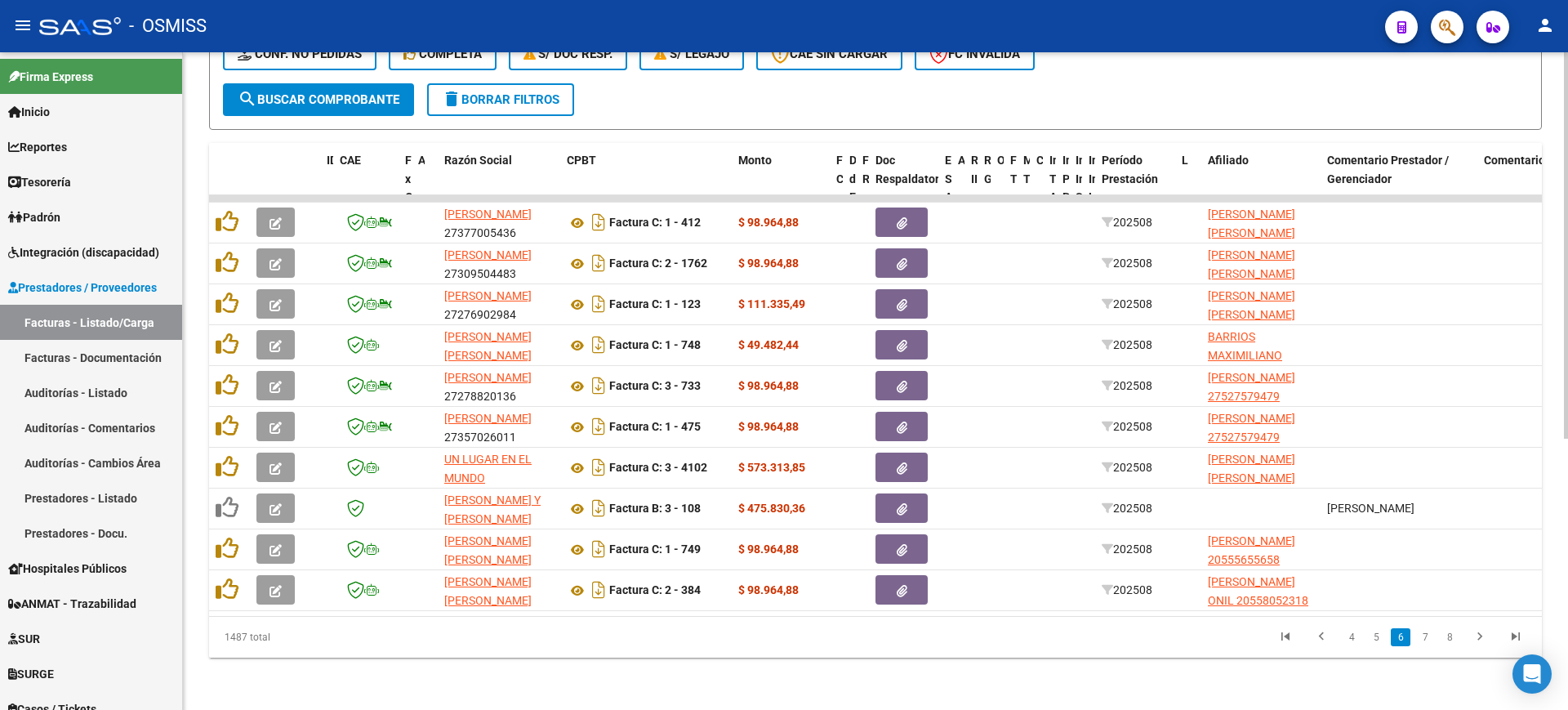
click at [1287, 631] on icon "go to first page" at bounding box center [1285, 638] width 21 height 19
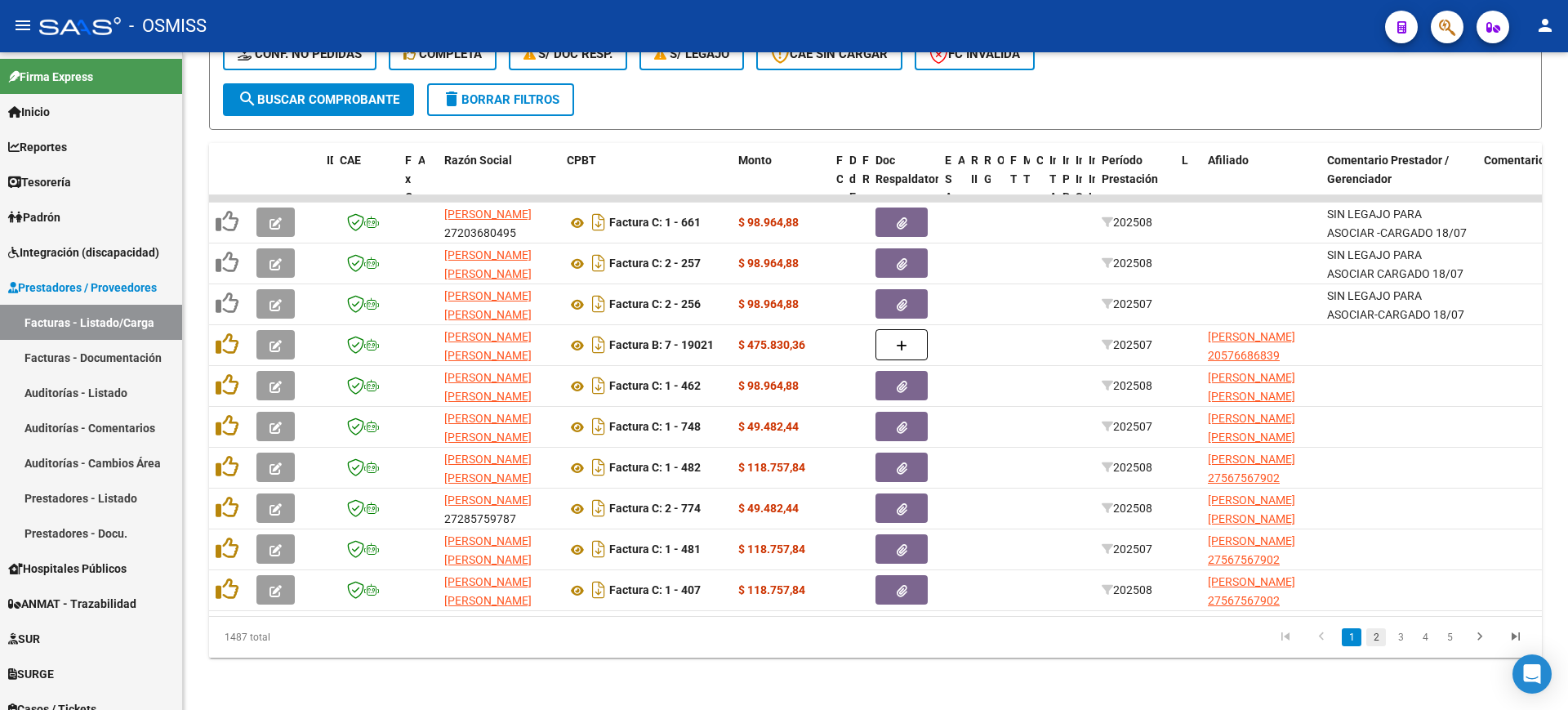
click at [1380, 638] on link "2" at bounding box center [1376, 637] width 19 height 18
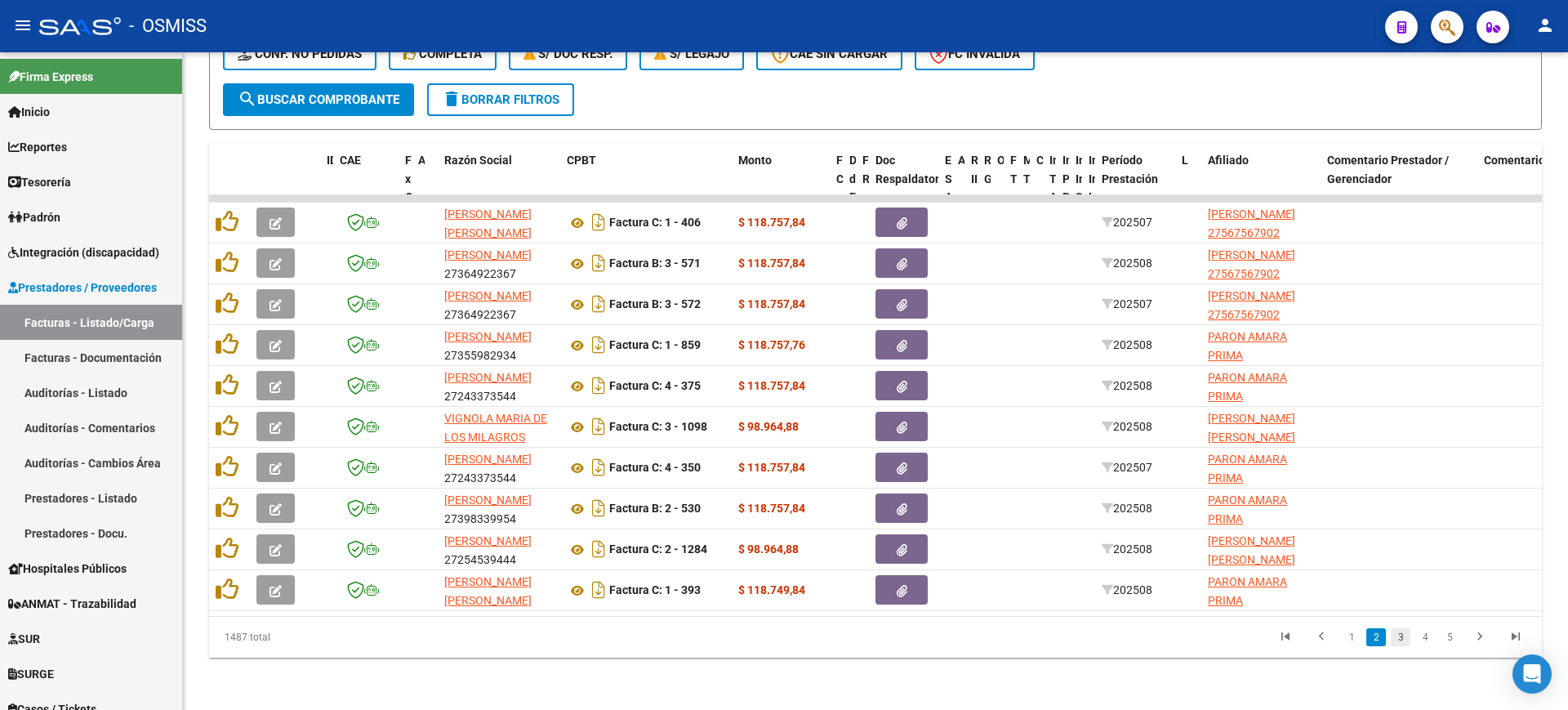
click at [1407, 640] on link "3" at bounding box center [1400, 637] width 19 height 18
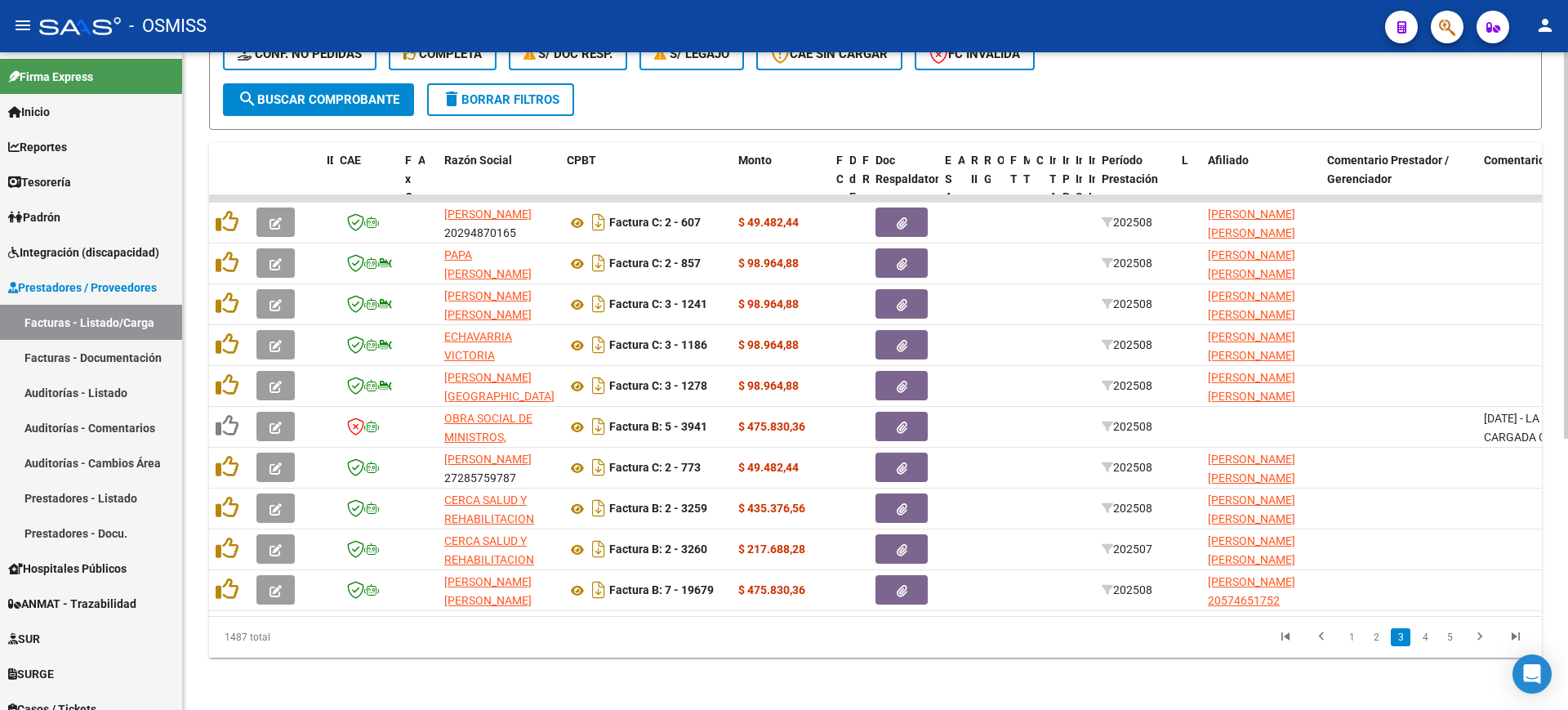
click at [678, 665] on div "Video tutorial PRESTADORES -> Listado de CPBTs Emitidos por Prestadores / Prove…" at bounding box center [876, 158] width 1386 height 1103
click at [1430, 641] on link "4" at bounding box center [1425, 637] width 19 height 18
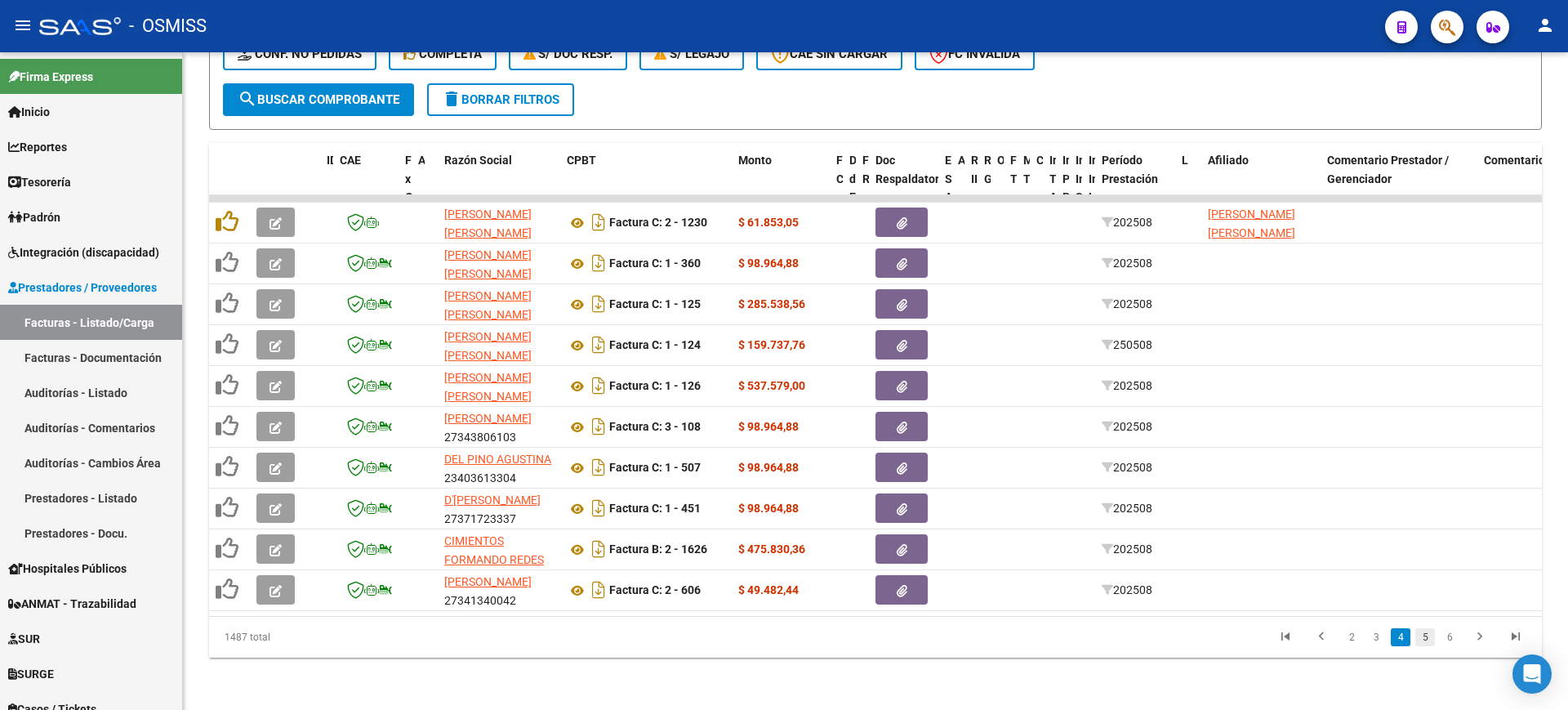
click at [1429, 640] on link "5" at bounding box center [1425, 637] width 19 height 18
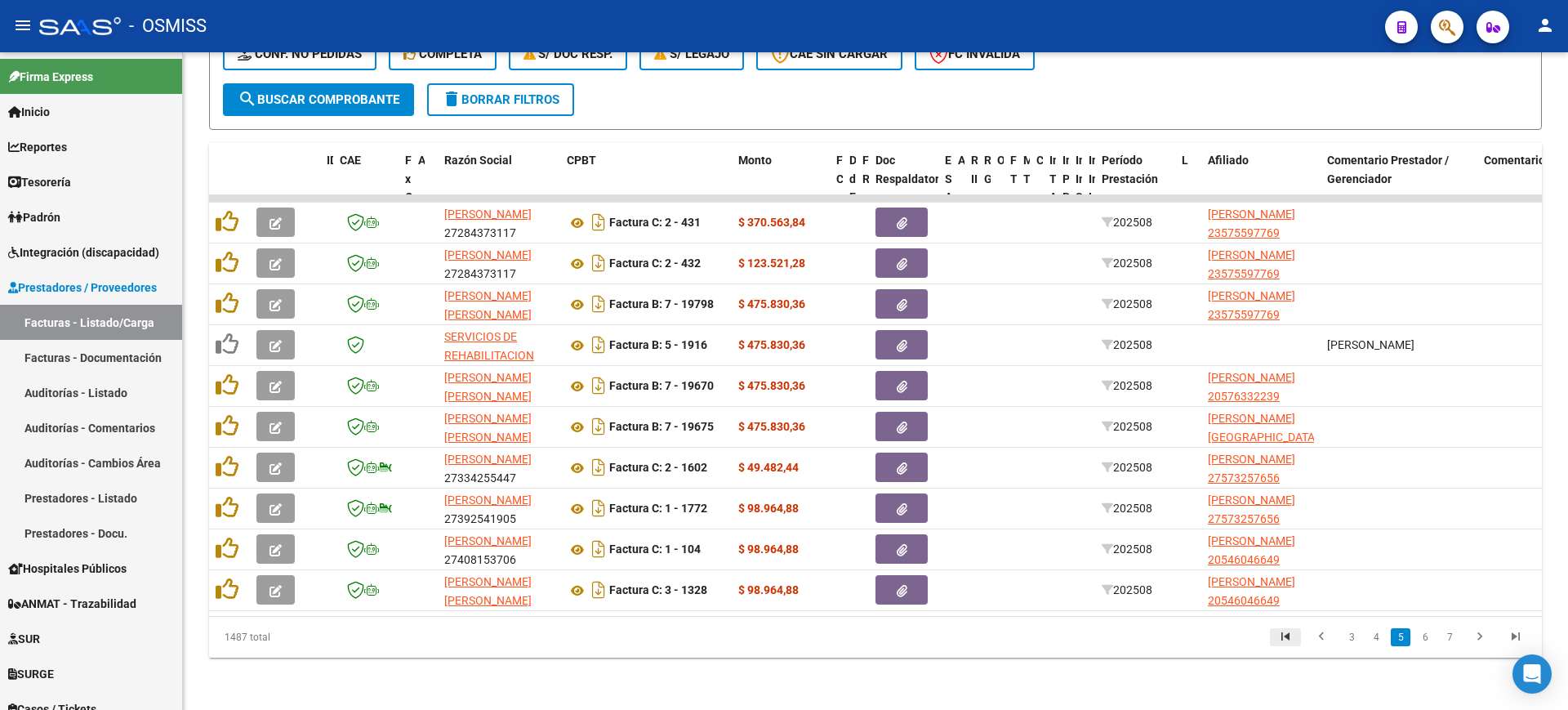
click at [1279, 637] on icon "go to first page" at bounding box center [1285, 638] width 21 height 19
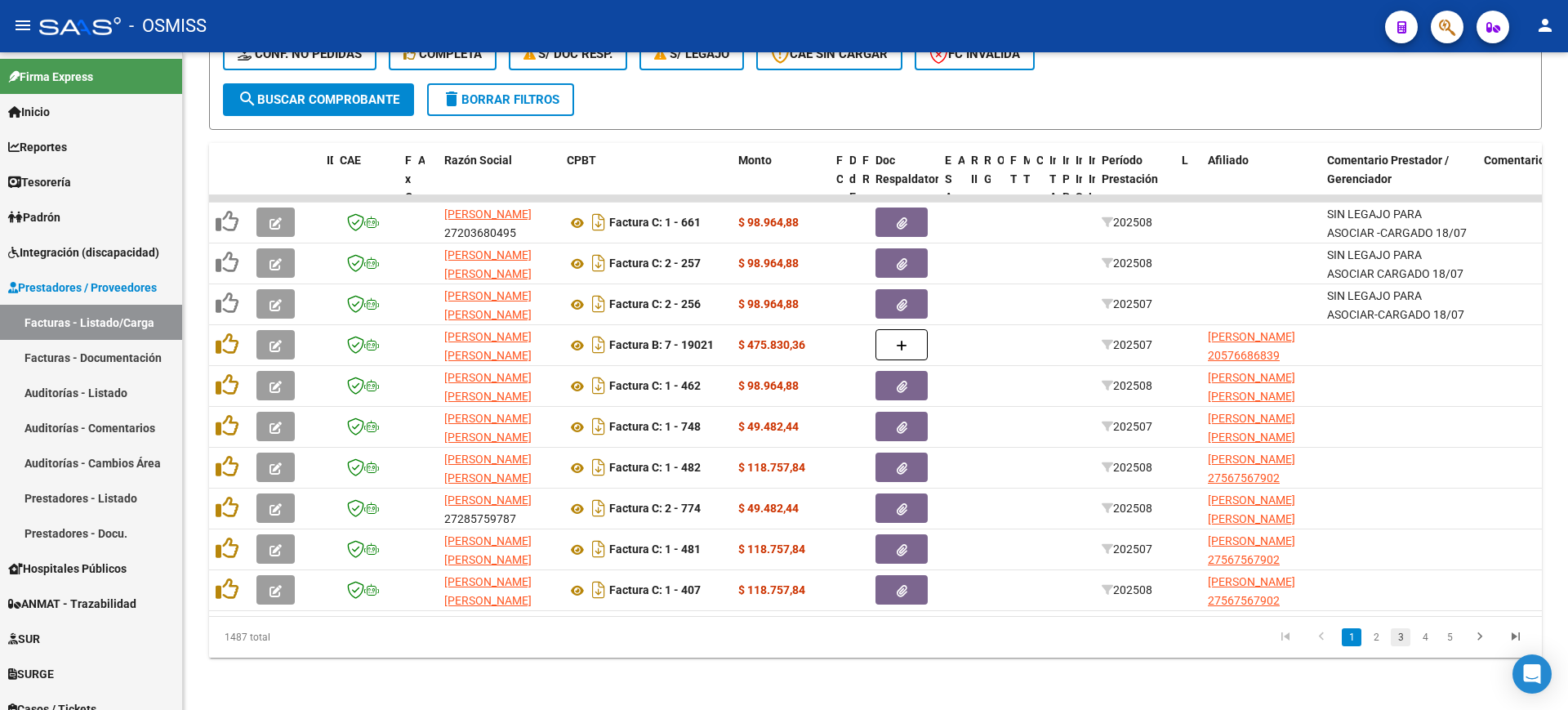
click at [1401, 637] on link "3" at bounding box center [1400, 637] width 19 height 18
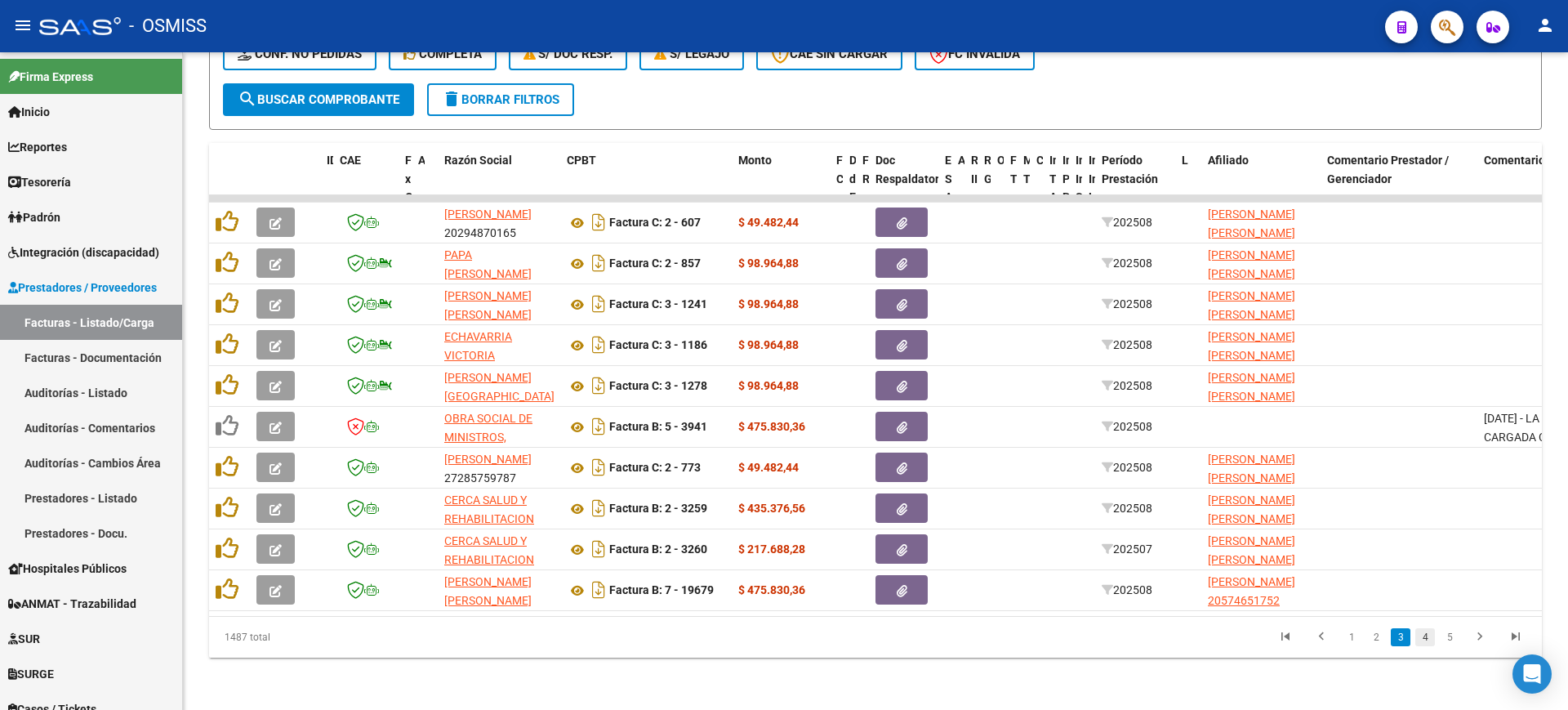
click at [1423, 638] on link "4" at bounding box center [1425, 637] width 19 height 18
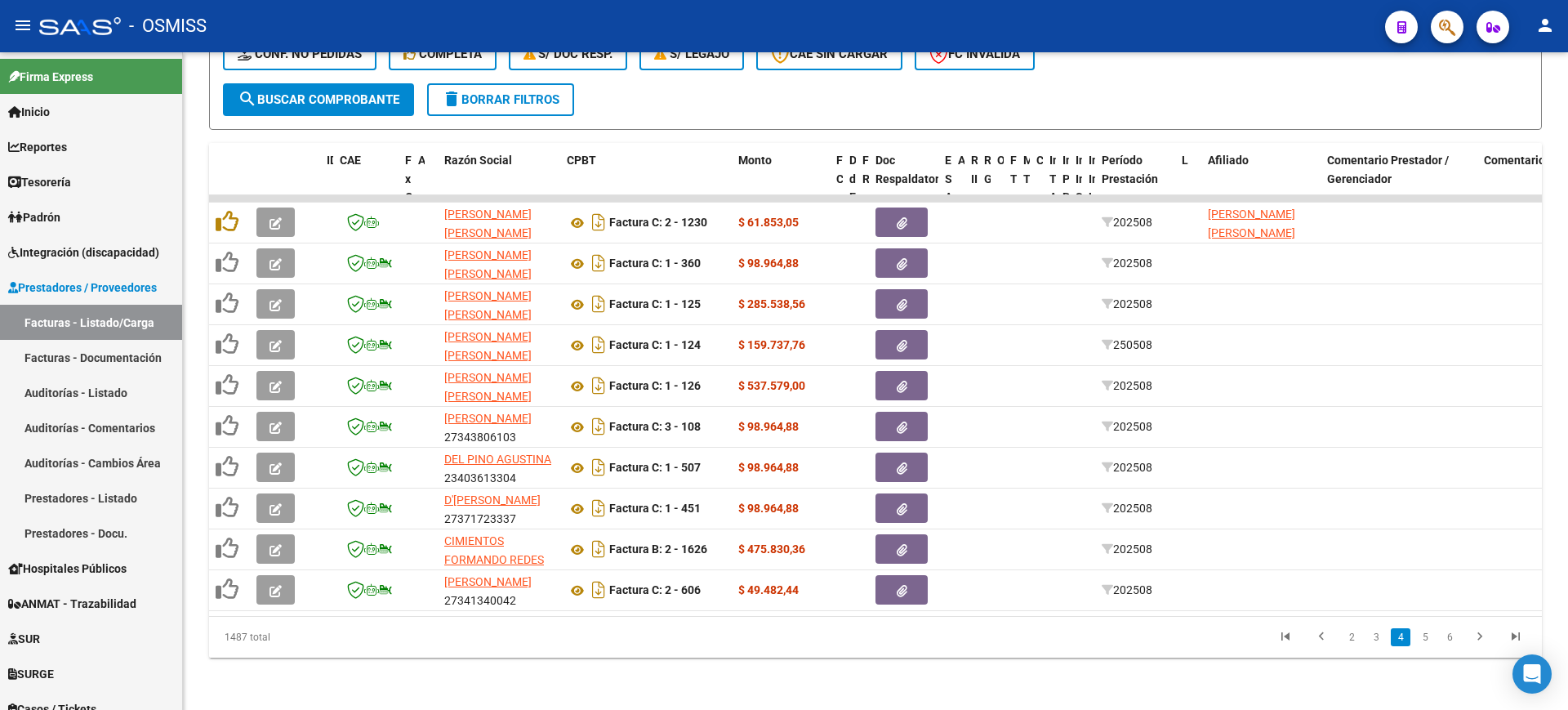
click at [1423, 638] on link "5" at bounding box center [1425, 637] width 19 height 18
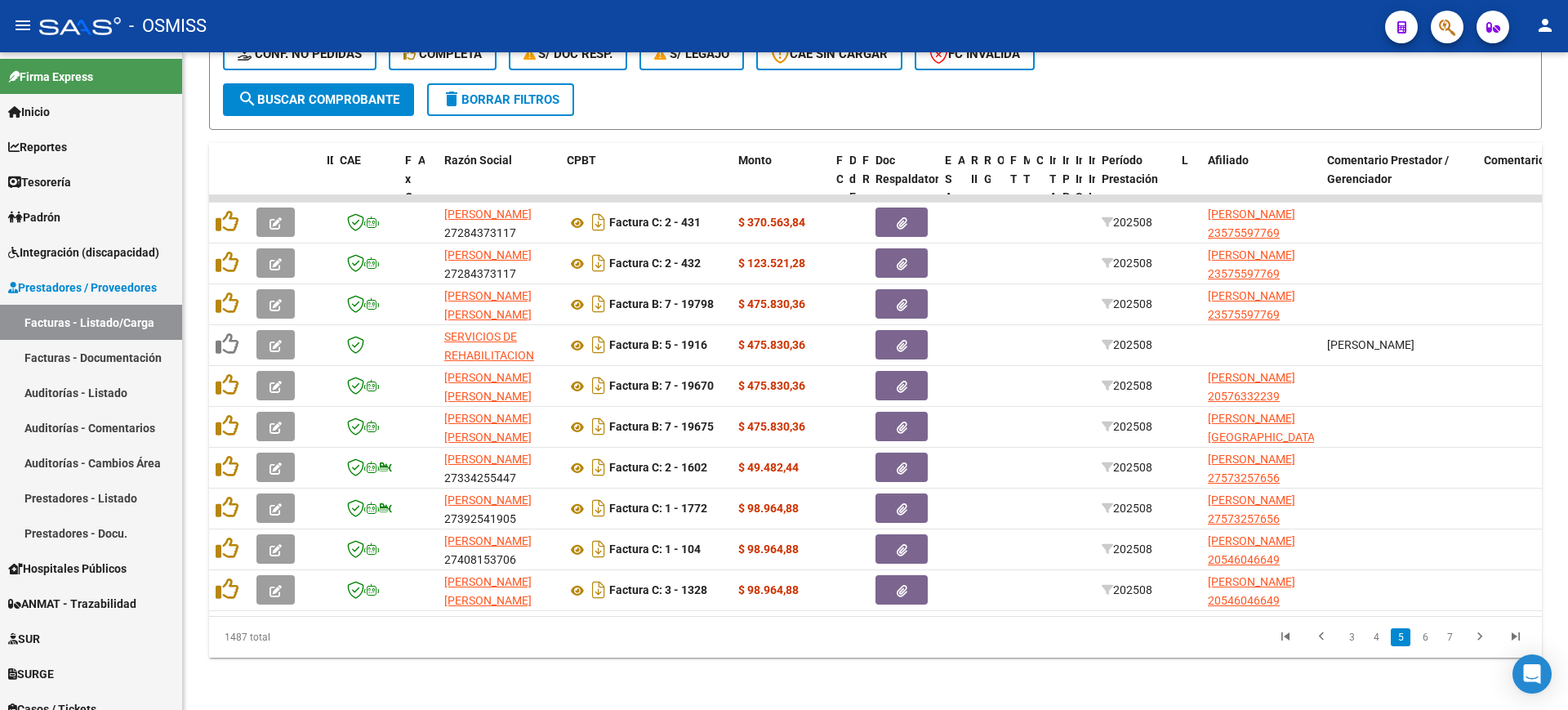
click at [1423, 638] on link "6" at bounding box center [1425, 637] width 19 height 18
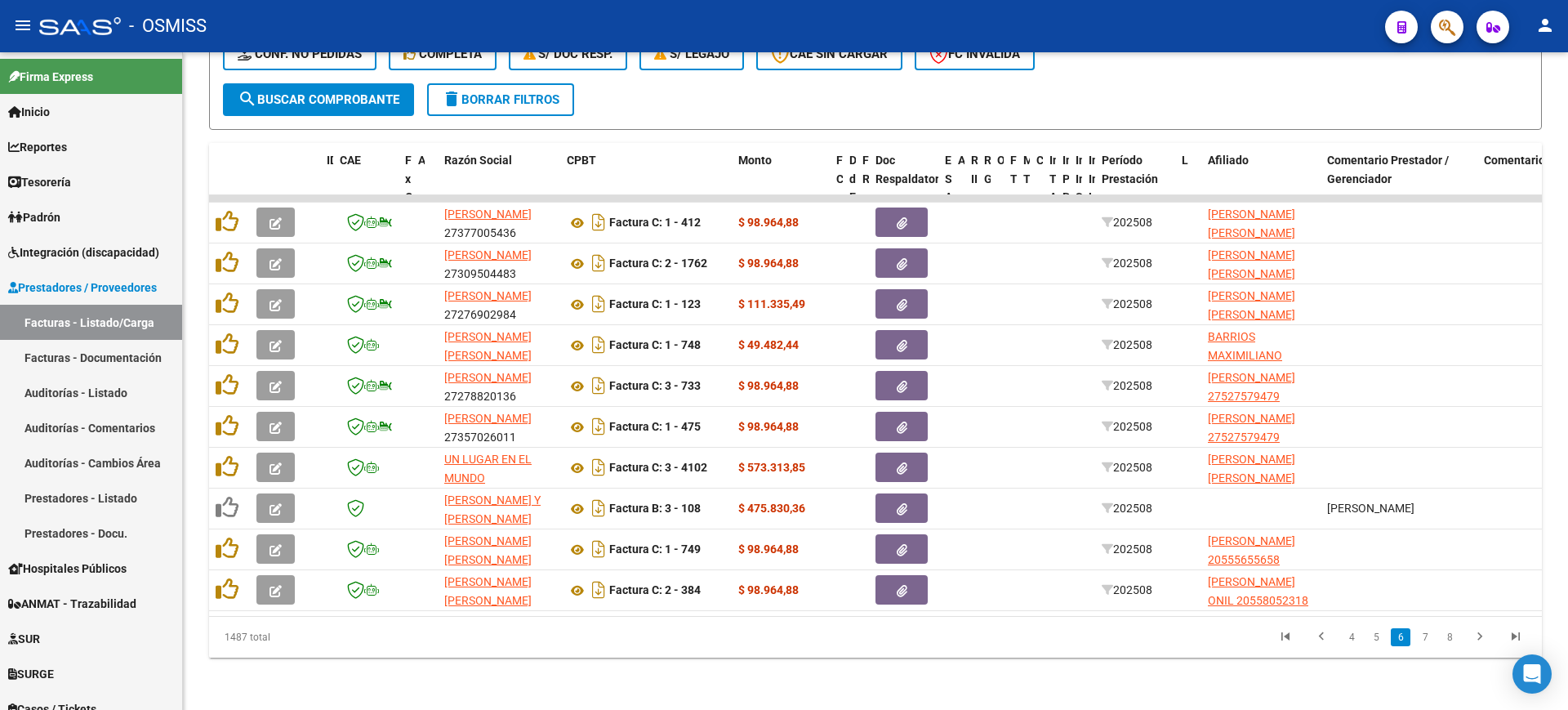
click at [1423, 638] on link "7" at bounding box center [1425, 637] width 19 height 18
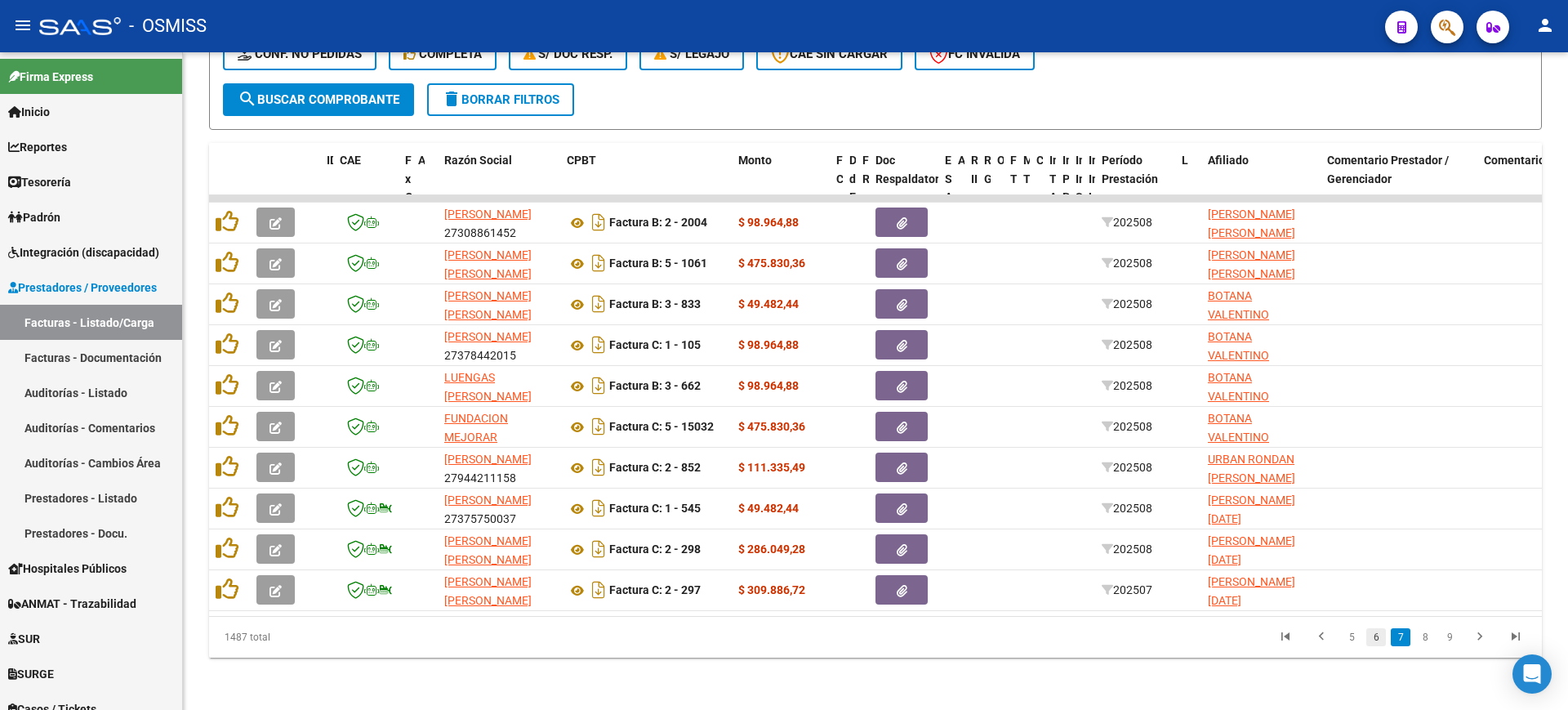
click at [1380, 634] on link "6" at bounding box center [1376, 637] width 19 height 18
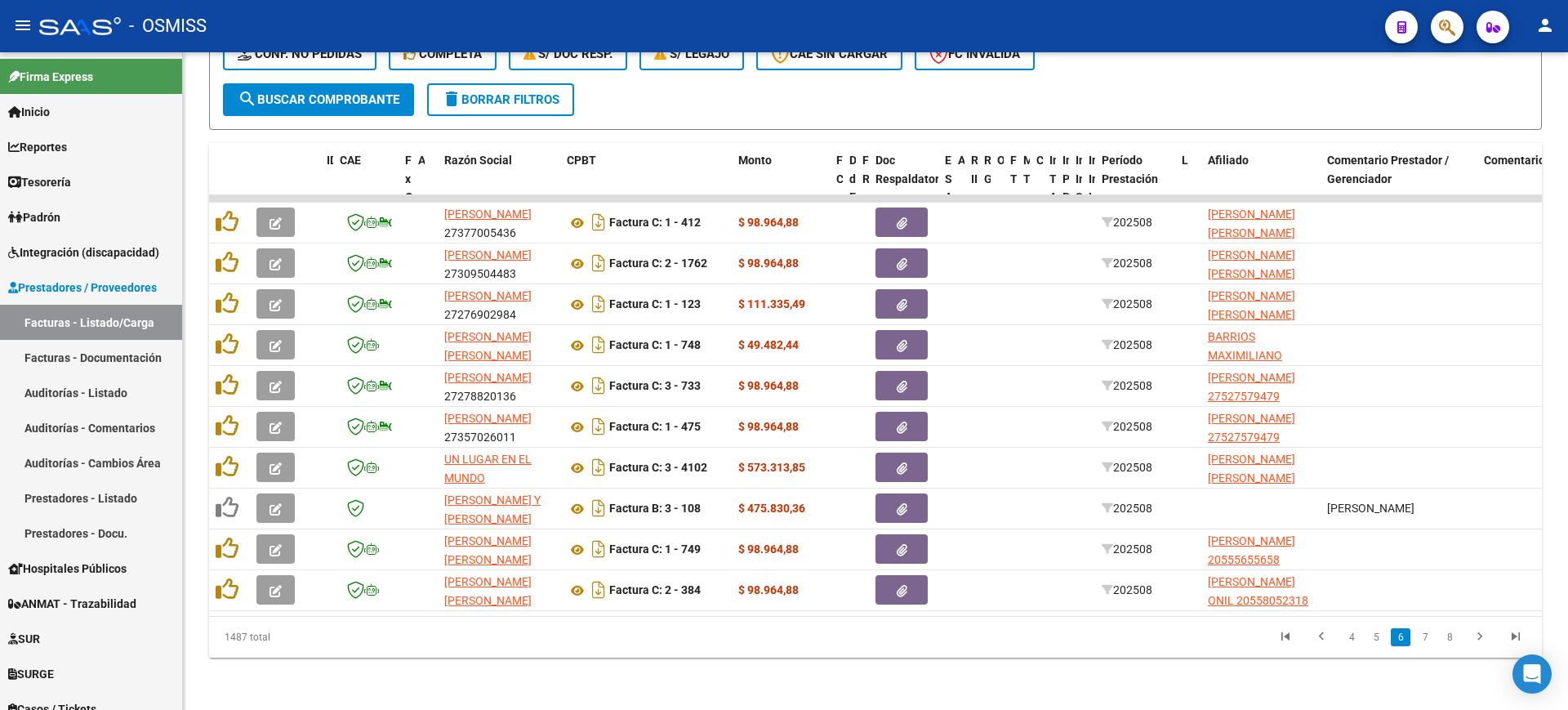
click at [1380, 634] on link "5" at bounding box center [1376, 637] width 19 height 18
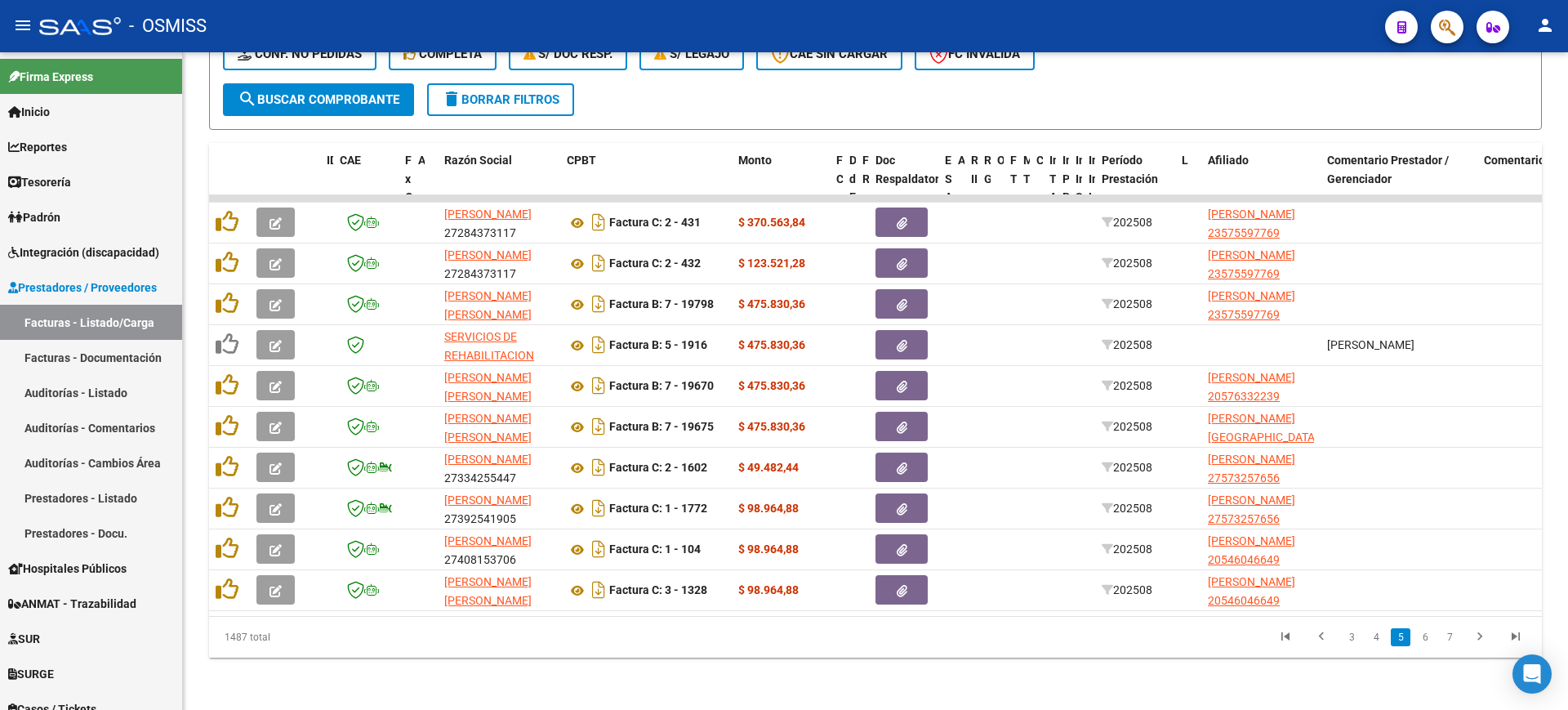
click at [1380, 634] on link "4" at bounding box center [1376, 637] width 19 height 18
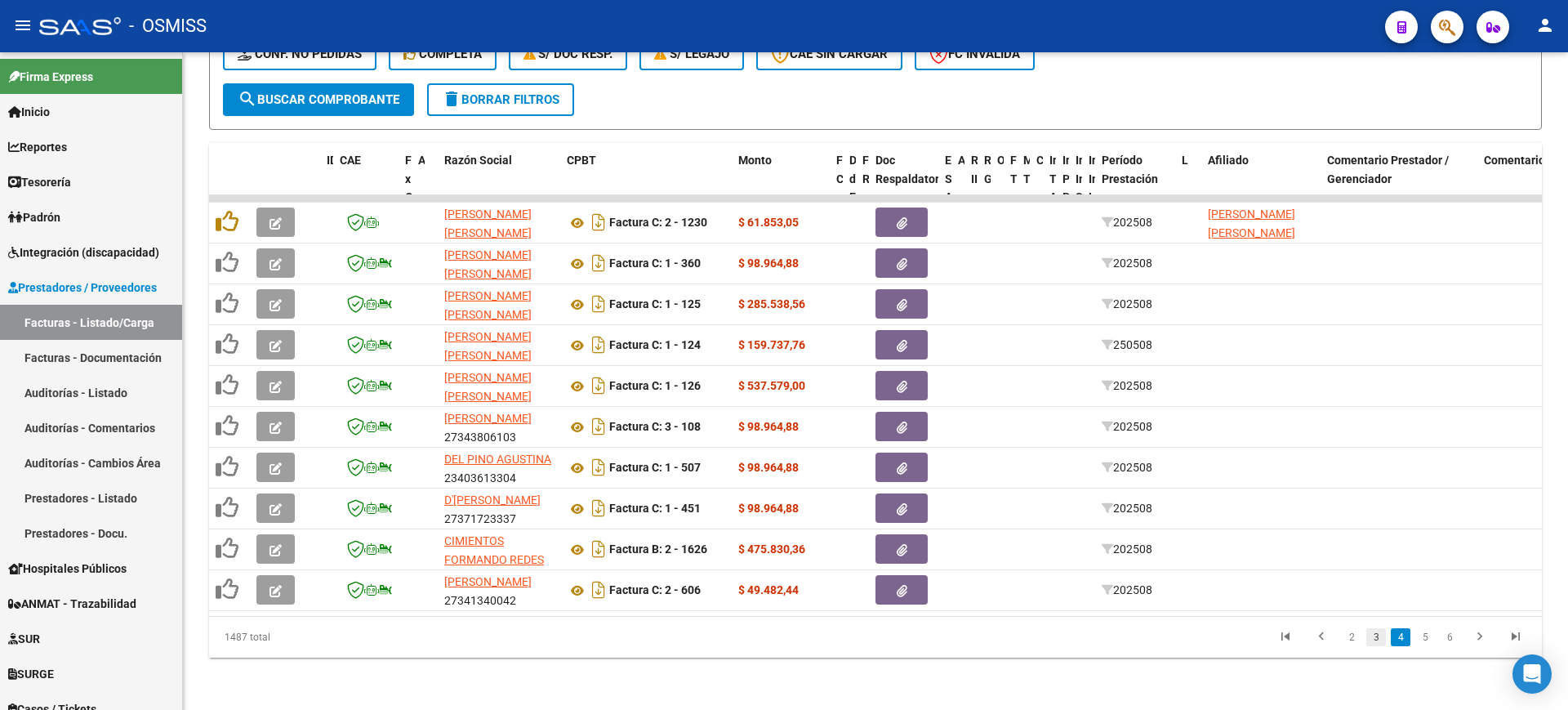
click at [1377, 636] on link "3" at bounding box center [1376, 637] width 19 height 18
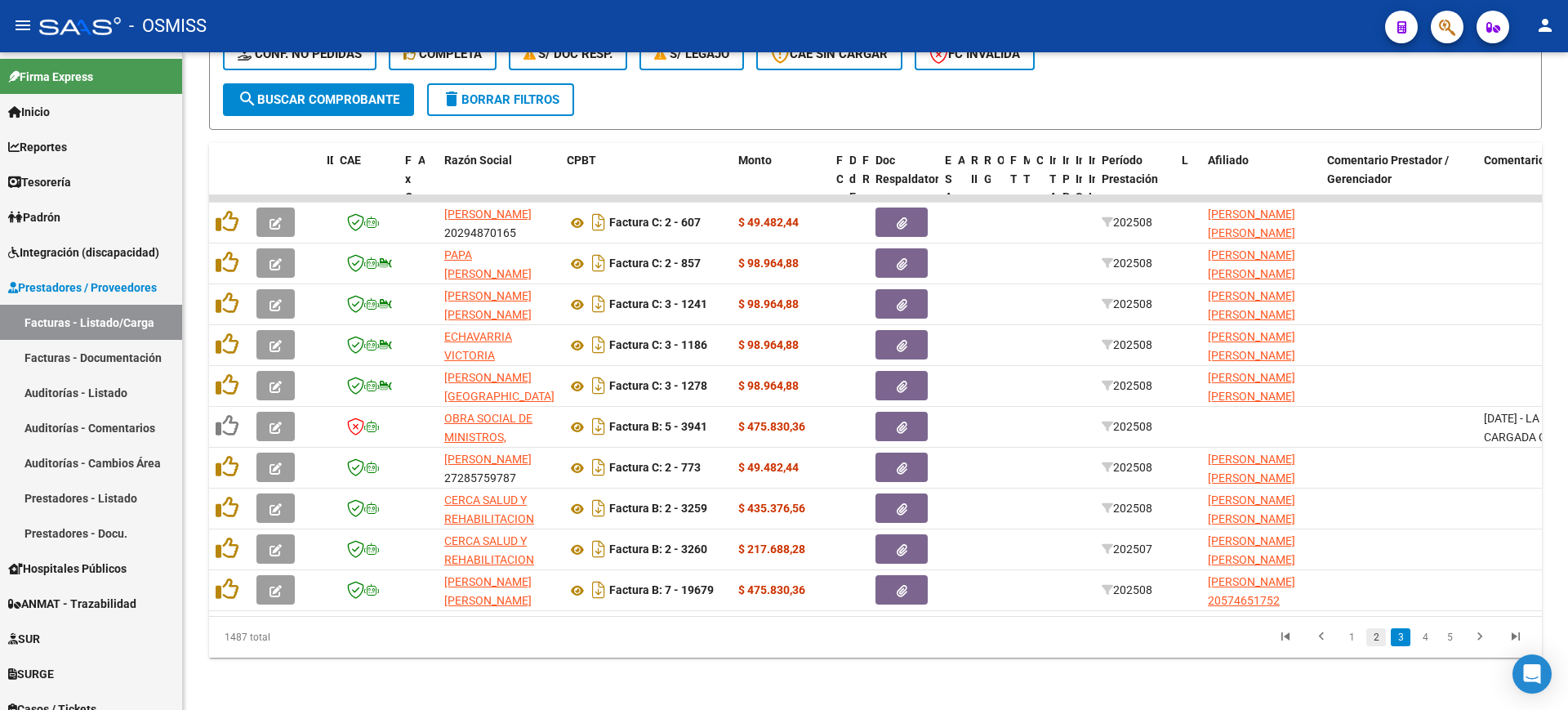
click at [1370, 638] on link "2" at bounding box center [1376, 637] width 19 height 18
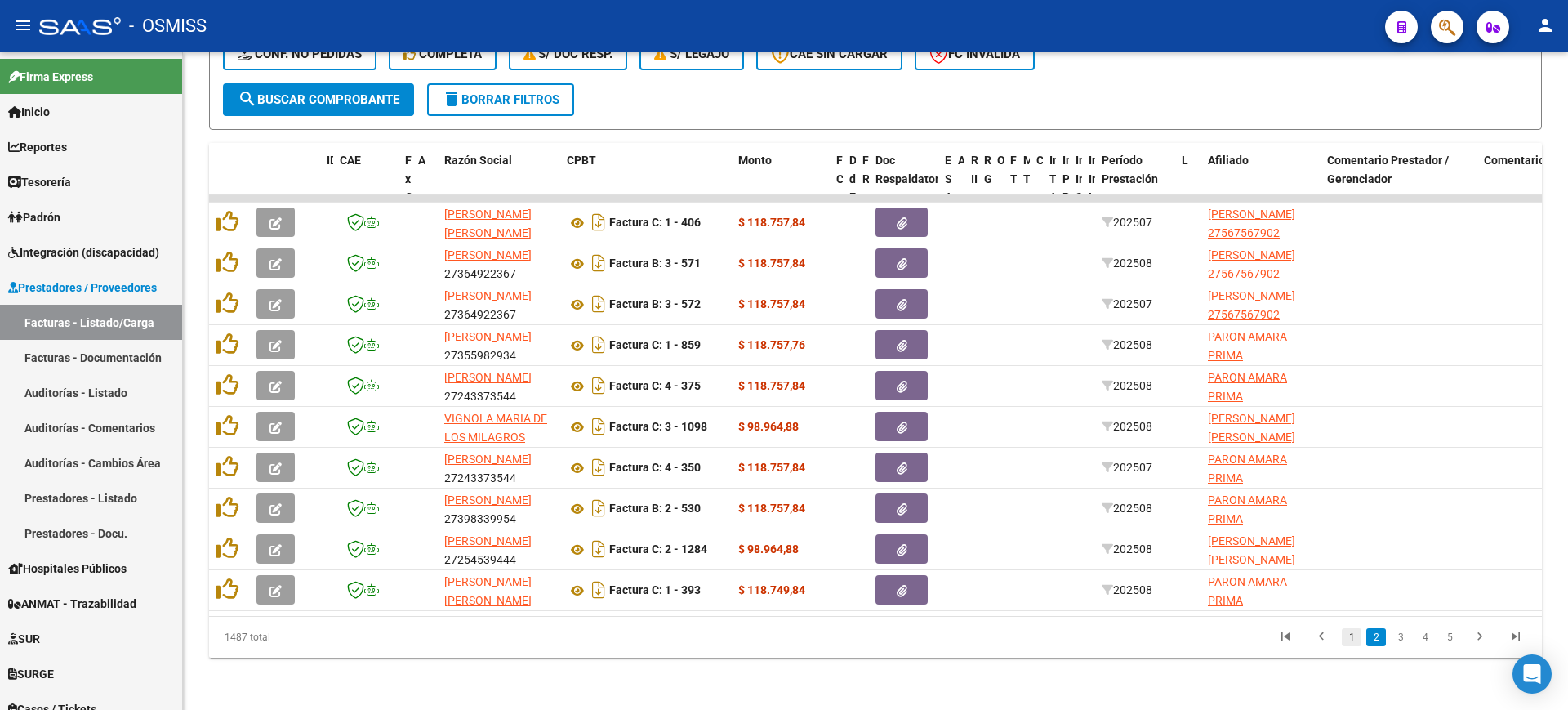
click at [1350, 639] on link "1" at bounding box center [1352, 637] width 19 height 18
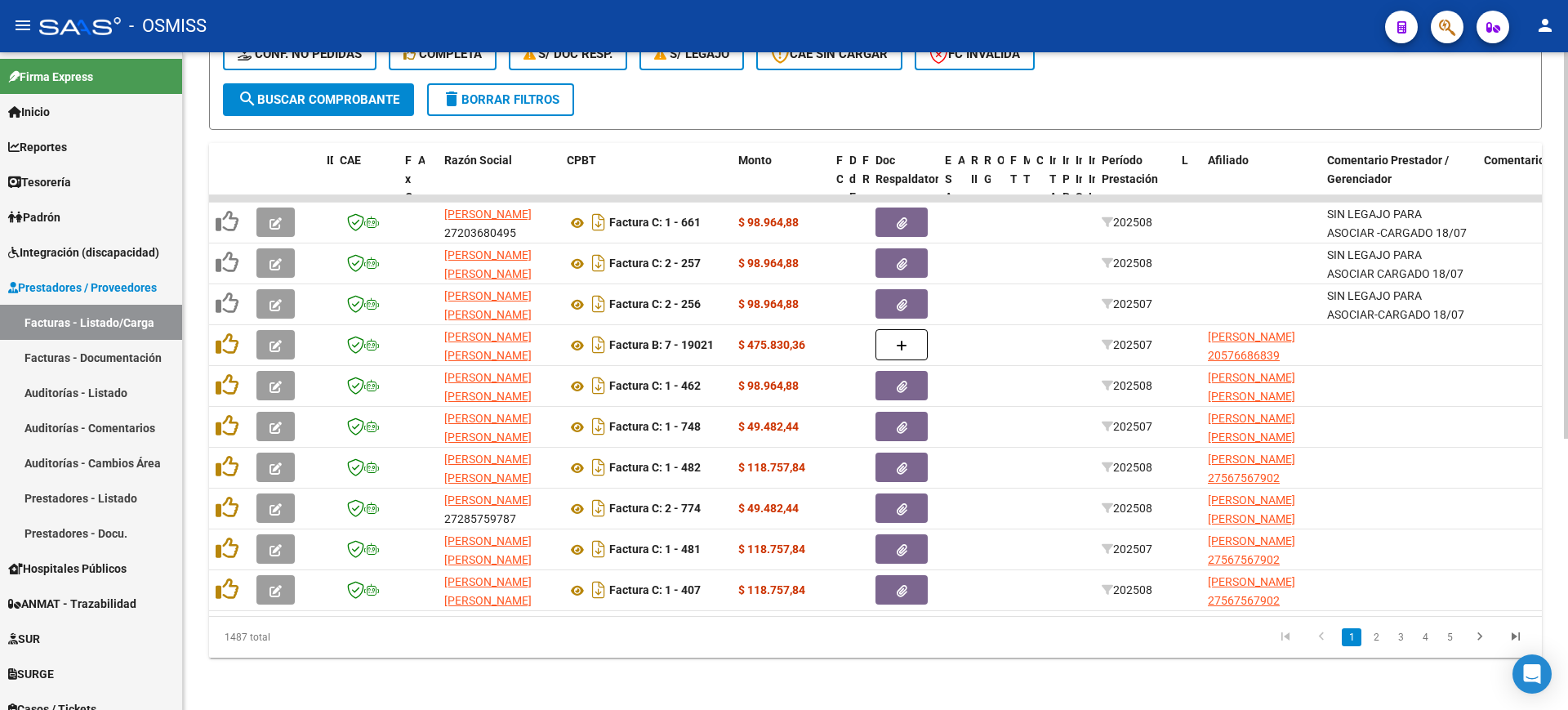
click at [298, 92] on span "search Buscar Comprobante" at bounding box center [318, 99] width 161 height 15
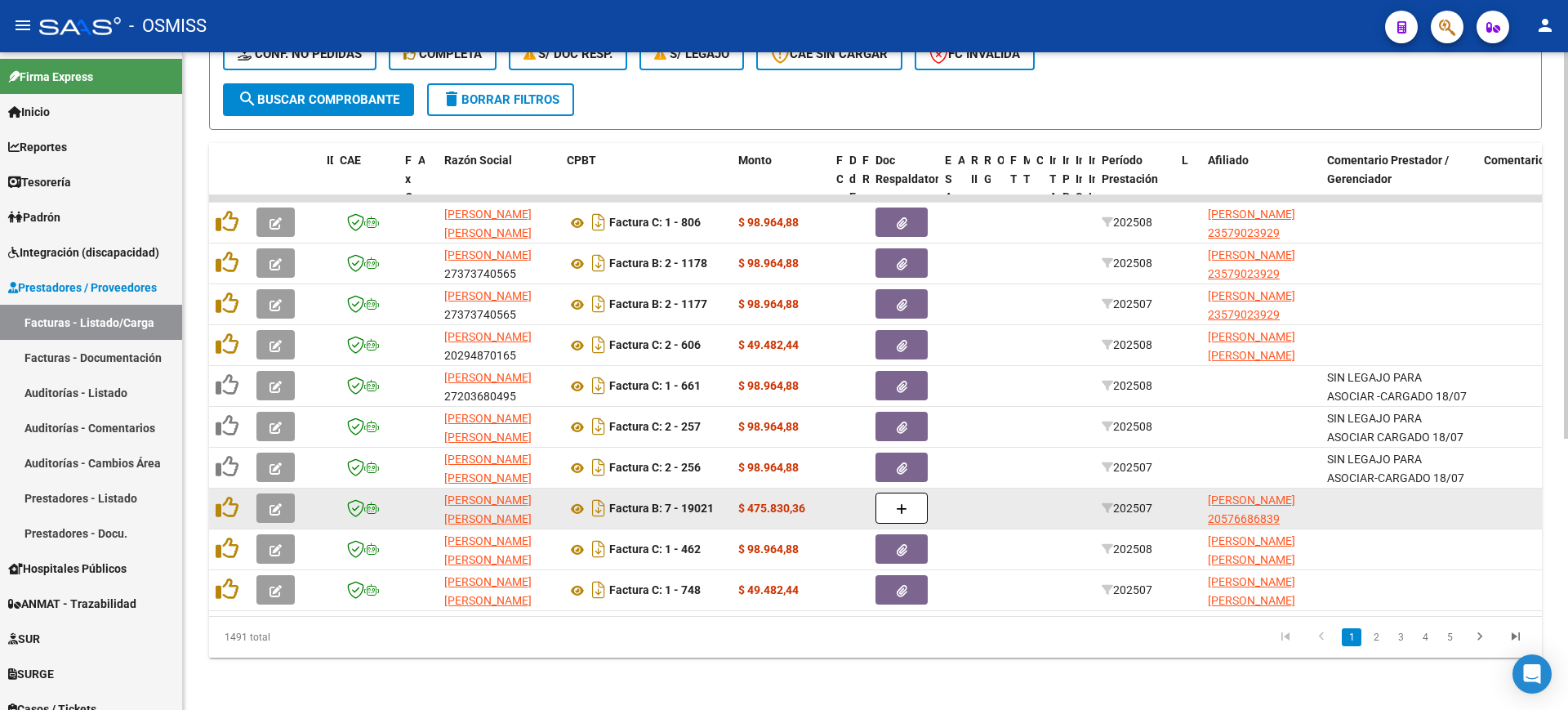
click at [280, 503] on icon "button" at bounding box center [276, 509] width 12 height 12
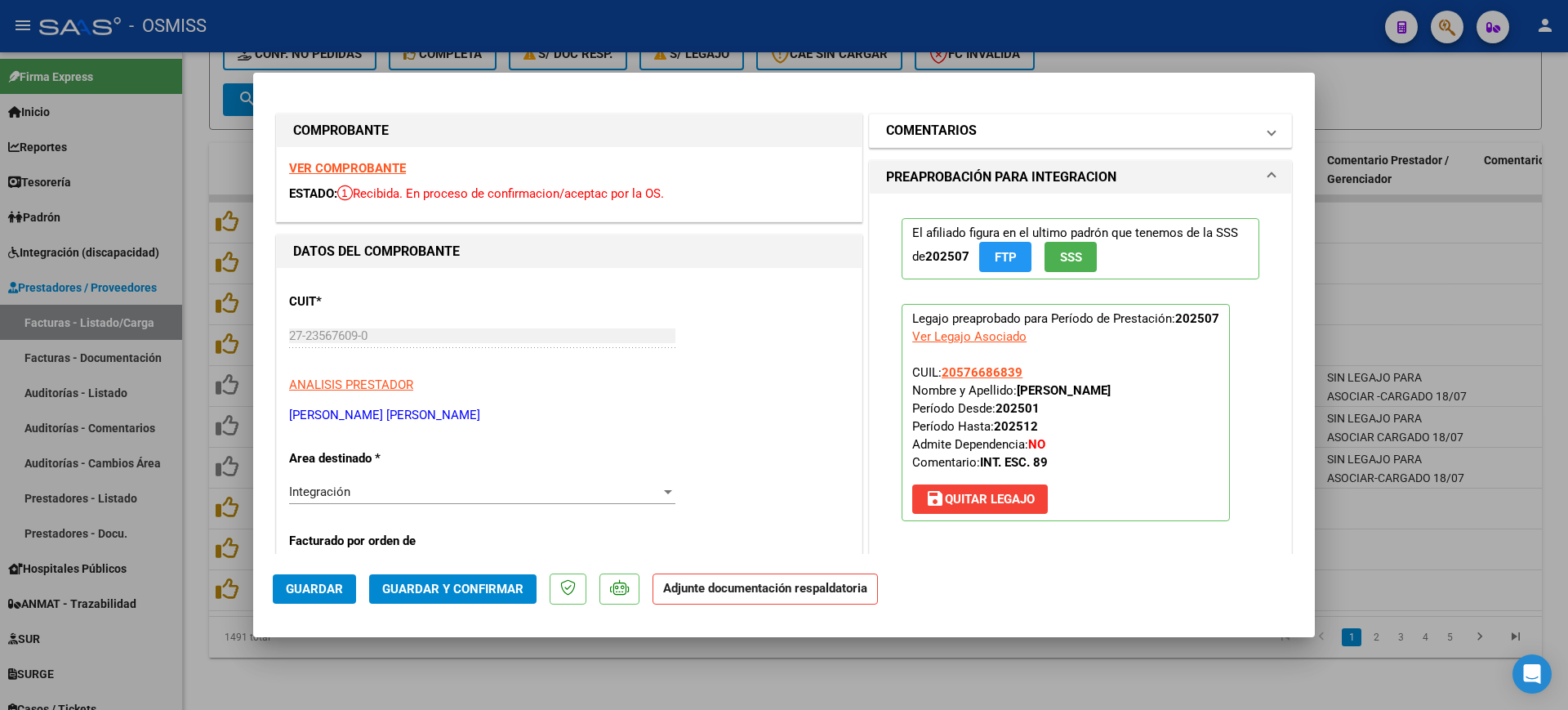
click at [1004, 116] on mat-expansion-panel-header "COMENTARIOS" at bounding box center [1080, 130] width 421 height 32
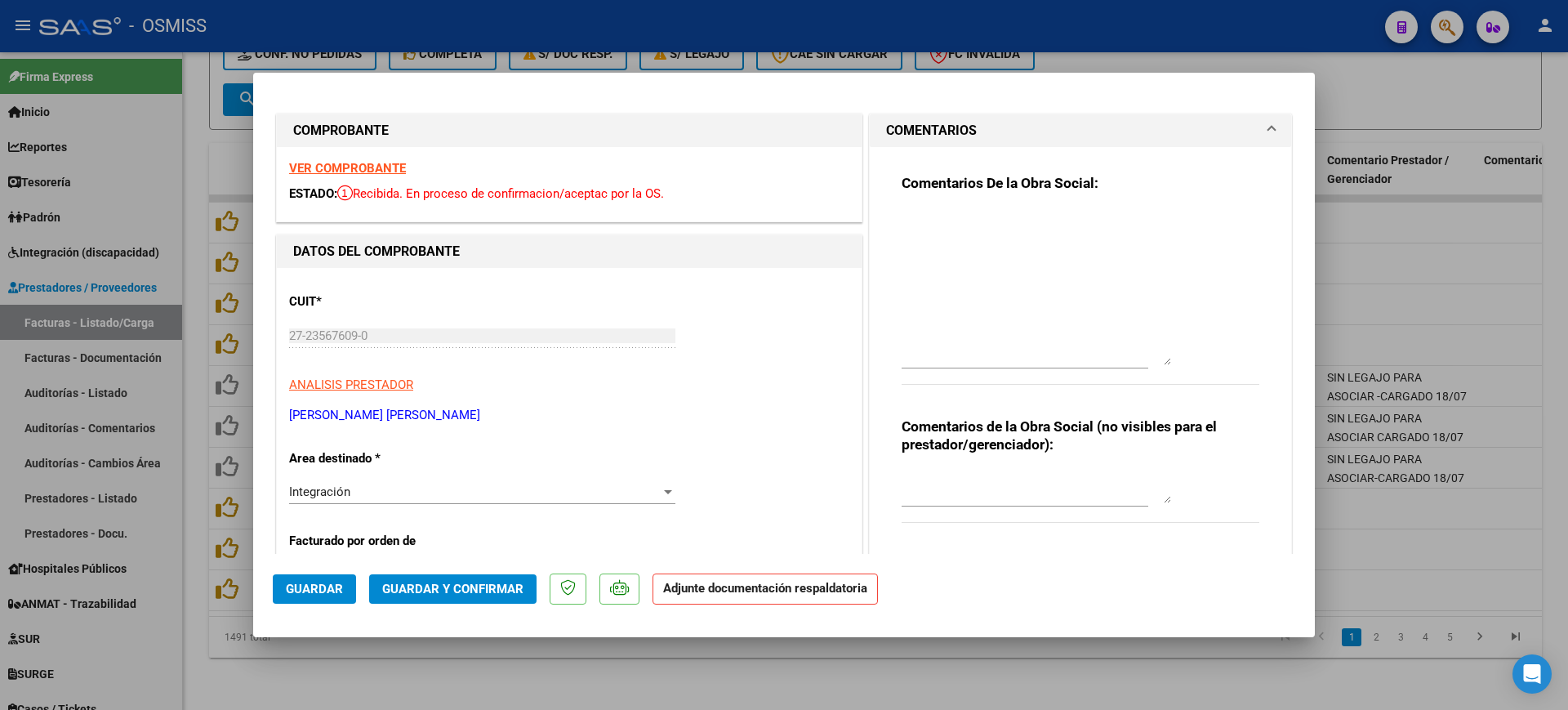
drag, startPoint x: 1150, startPoint y: 229, endPoint x: 1039, endPoint y: 278, distance: 121.3
click at [1147, 354] on textarea at bounding box center [1037, 287] width 270 height 156
click at [1035, 274] on textarea at bounding box center [1037, 289] width 270 height 159
type textarea "[DATE] - FALTA PLANILLA DE ASISTENCIA."
drag, startPoint x: 319, startPoint y: 591, endPoint x: 351, endPoint y: 591, distance: 32.0
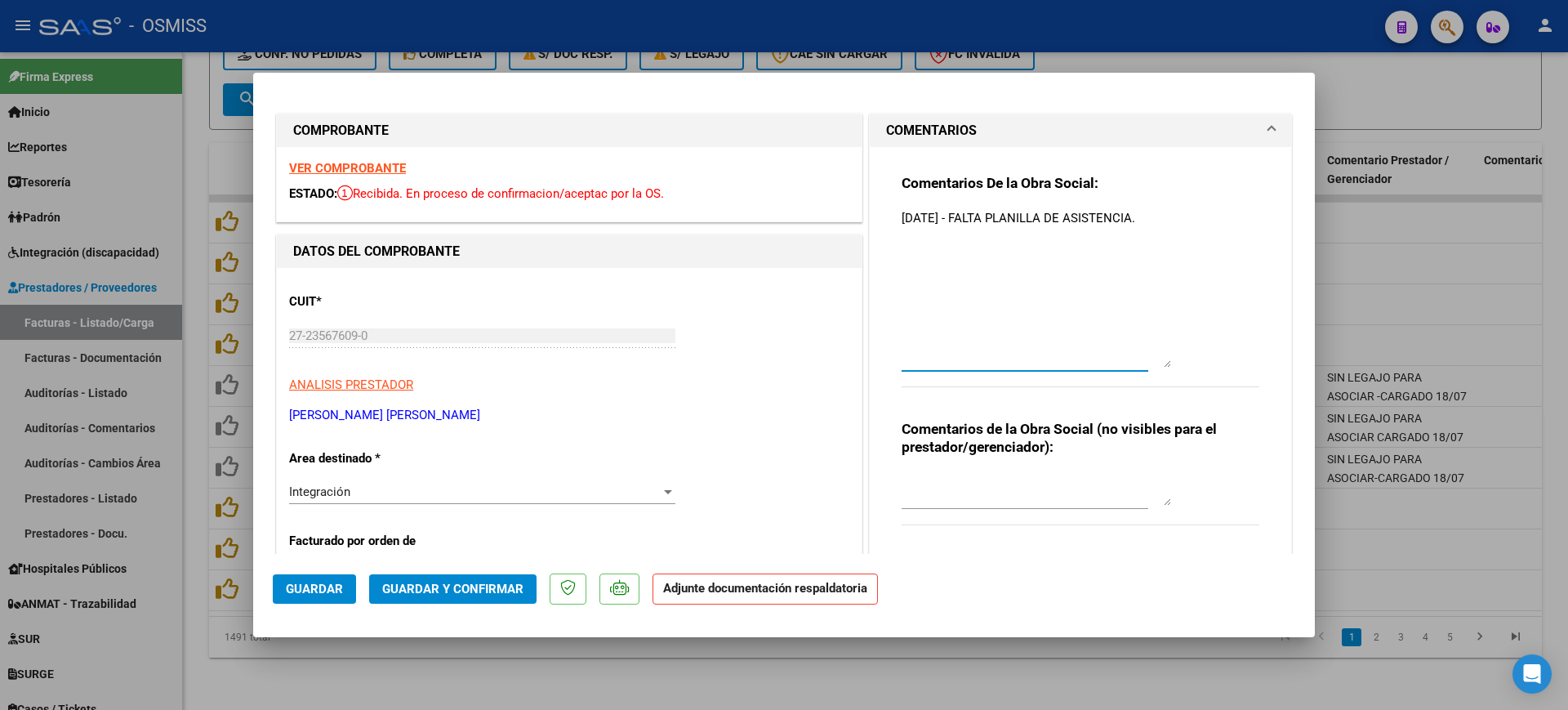
click at [321, 591] on span "Guardar" at bounding box center [315, 589] width 58 height 15
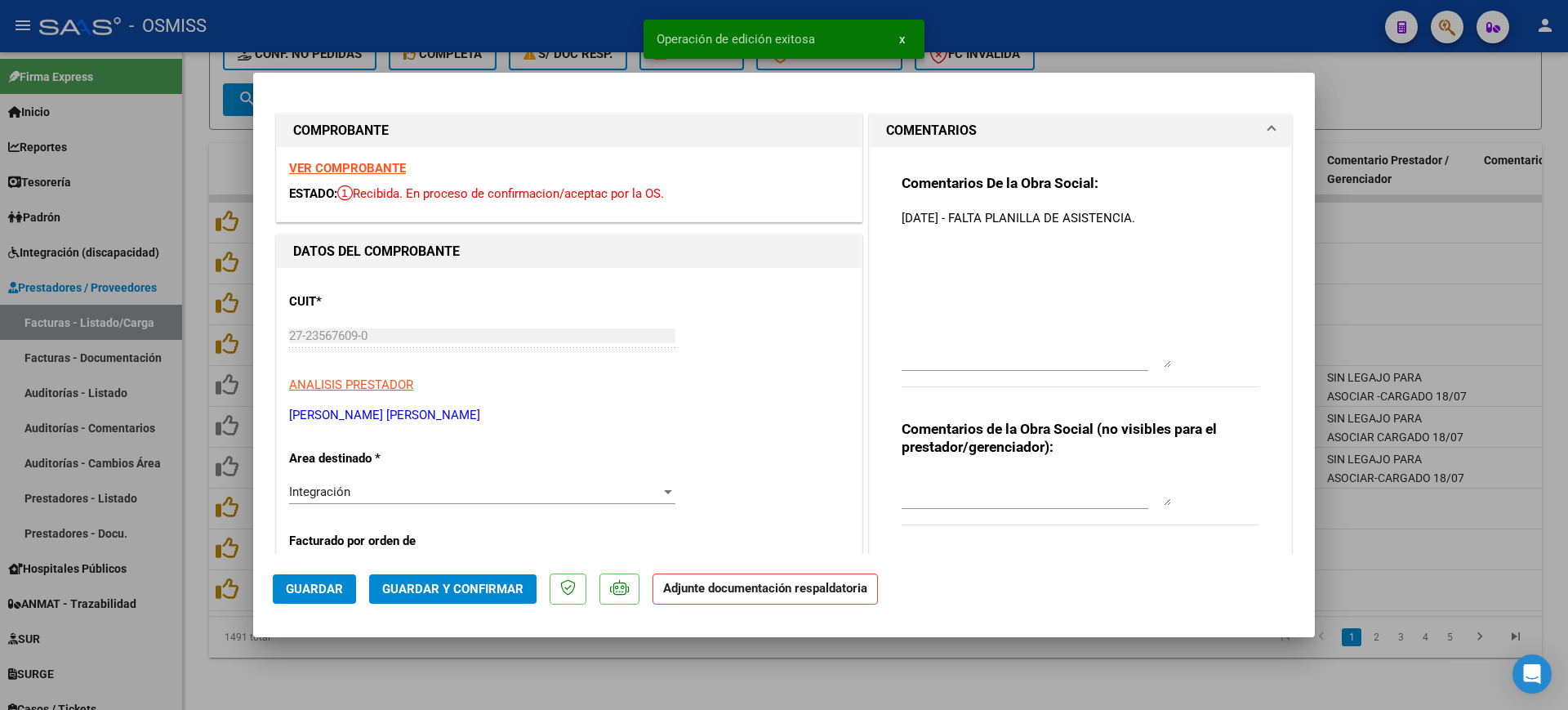
click at [641, 674] on div at bounding box center [784, 355] width 1568 height 710
type input "$ 0,00"
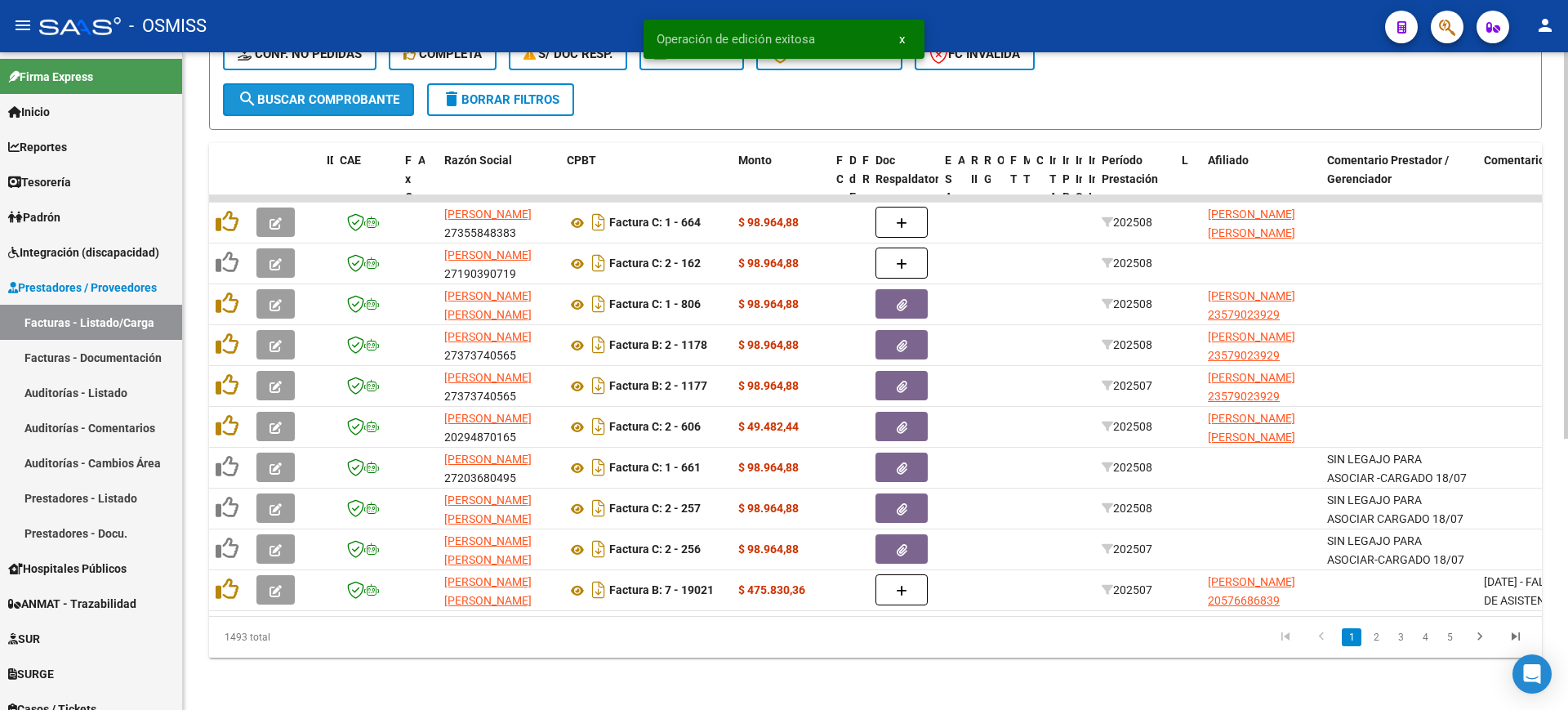
click at [308, 92] on span "search Buscar Comprobante" at bounding box center [318, 99] width 161 height 15
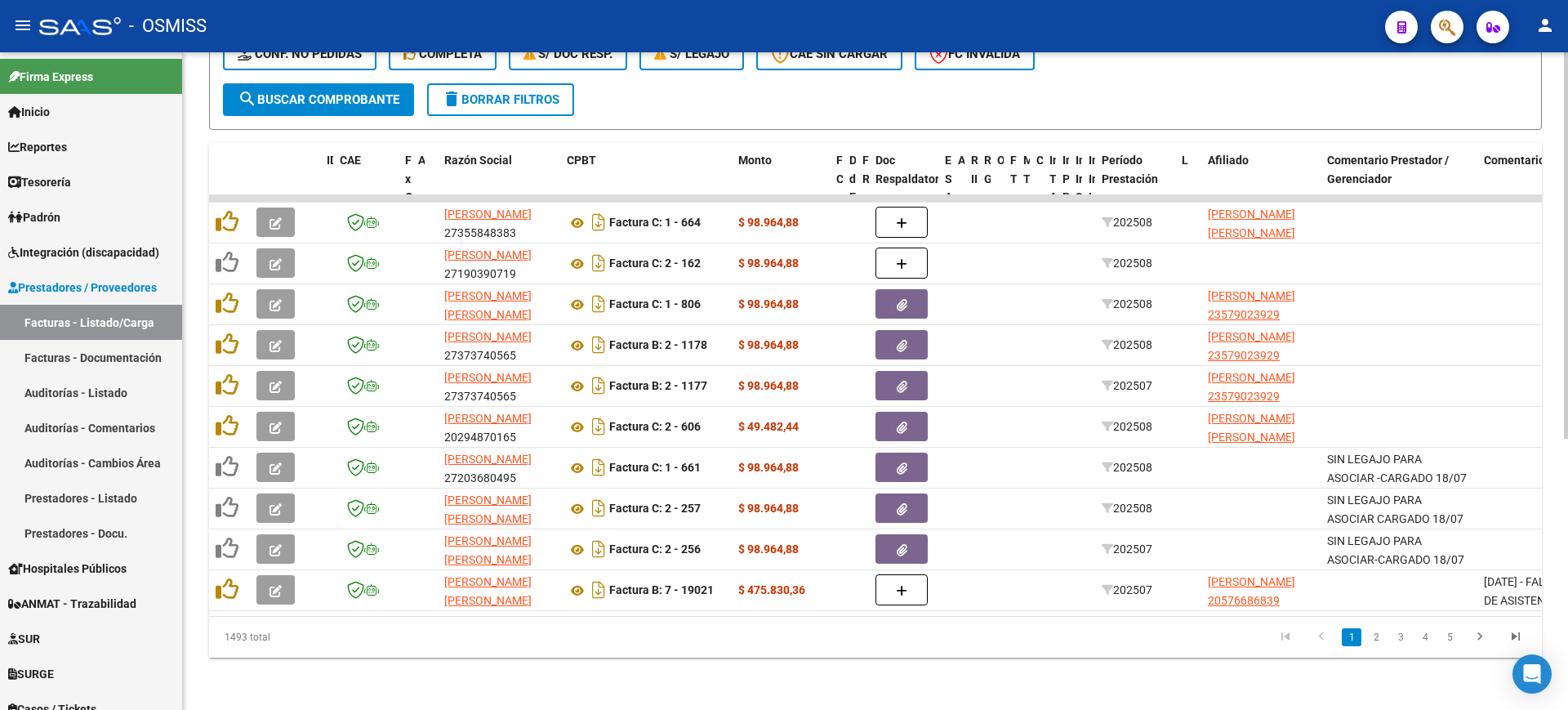
click at [308, 92] on span "search Buscar Comprobante" at bounding box center [318, 99] width 161 height 15
click at [355, 83] on button "search Buscar Comprobante" at bounding box center [318, 99] width 191 height 32
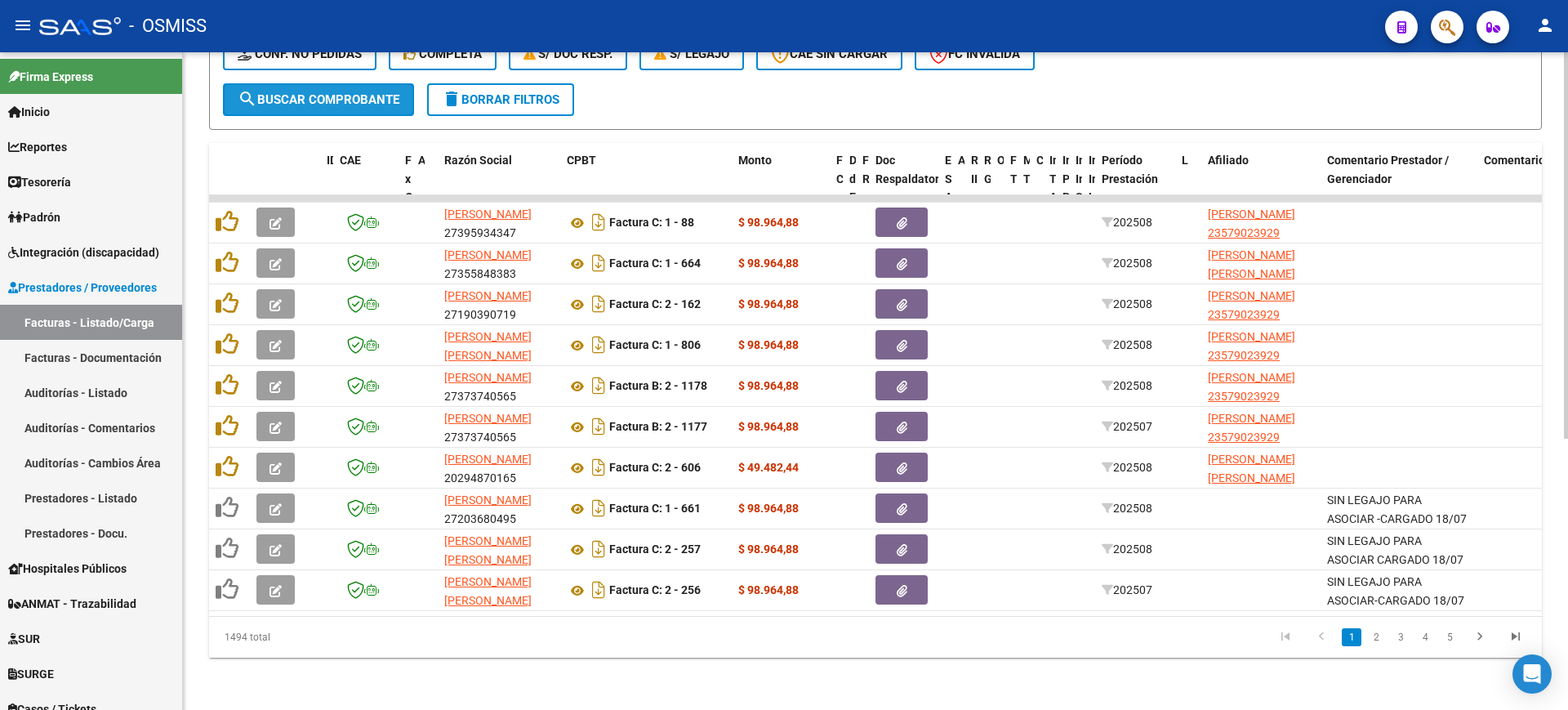
click at [359, 93] on button "search Buscar Comprobante" at bounding box center [318, 99] width 191 height 32
click at [864, 659] on div "Video tutorial PRESTADORES -> Listado de CPBTs Emitidos por Prestadores / Prove…" at bounding box center [876, 158] width 1386 height 1103
click at [310, 92] on span "search Buscar Comprobante" at bounding box center [318, 99] width 161 height 15
click at [1376, 630] on link "2" at bounding box center [1376, 637] width 19 height 18
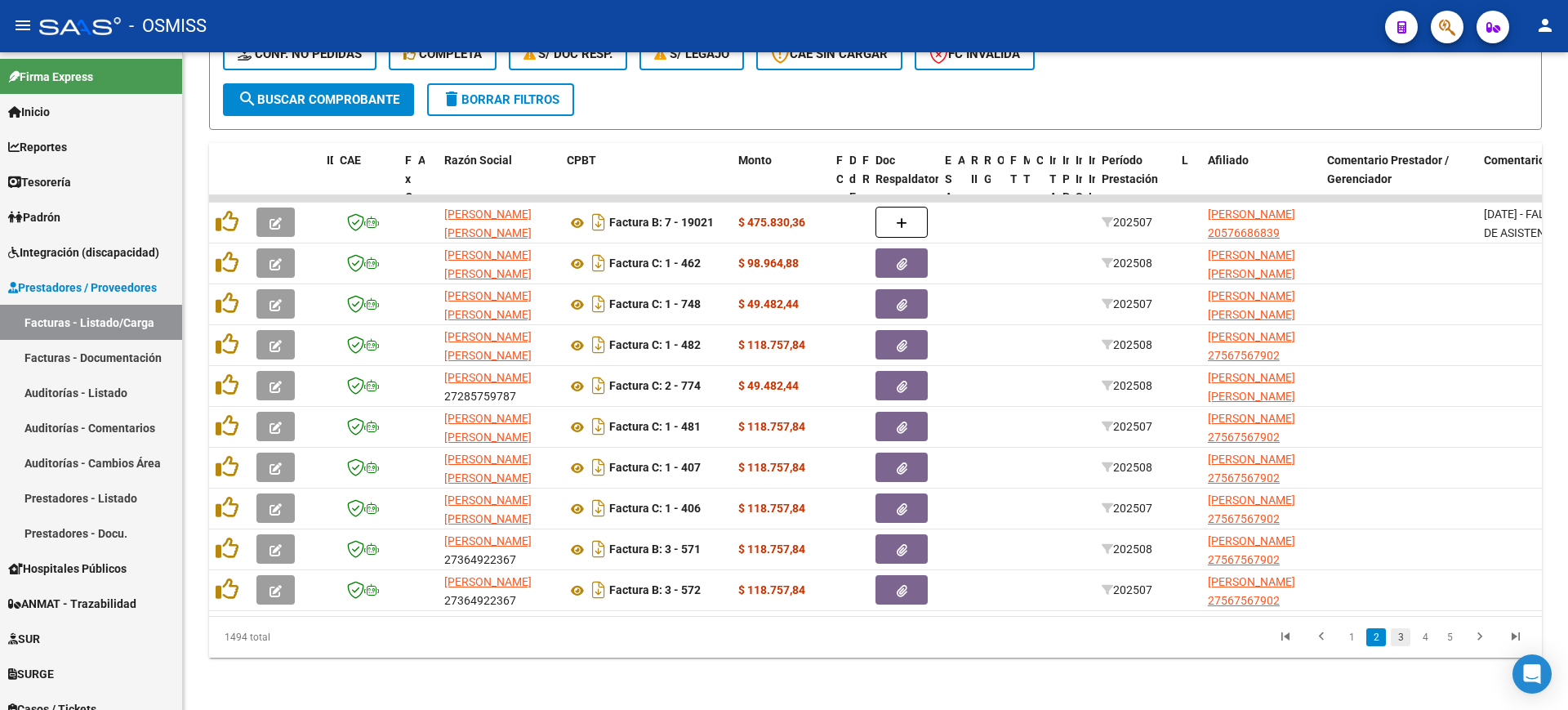
click at [1403, 639] on link "3" at bounding box center [1400, 637] width 19 height 18
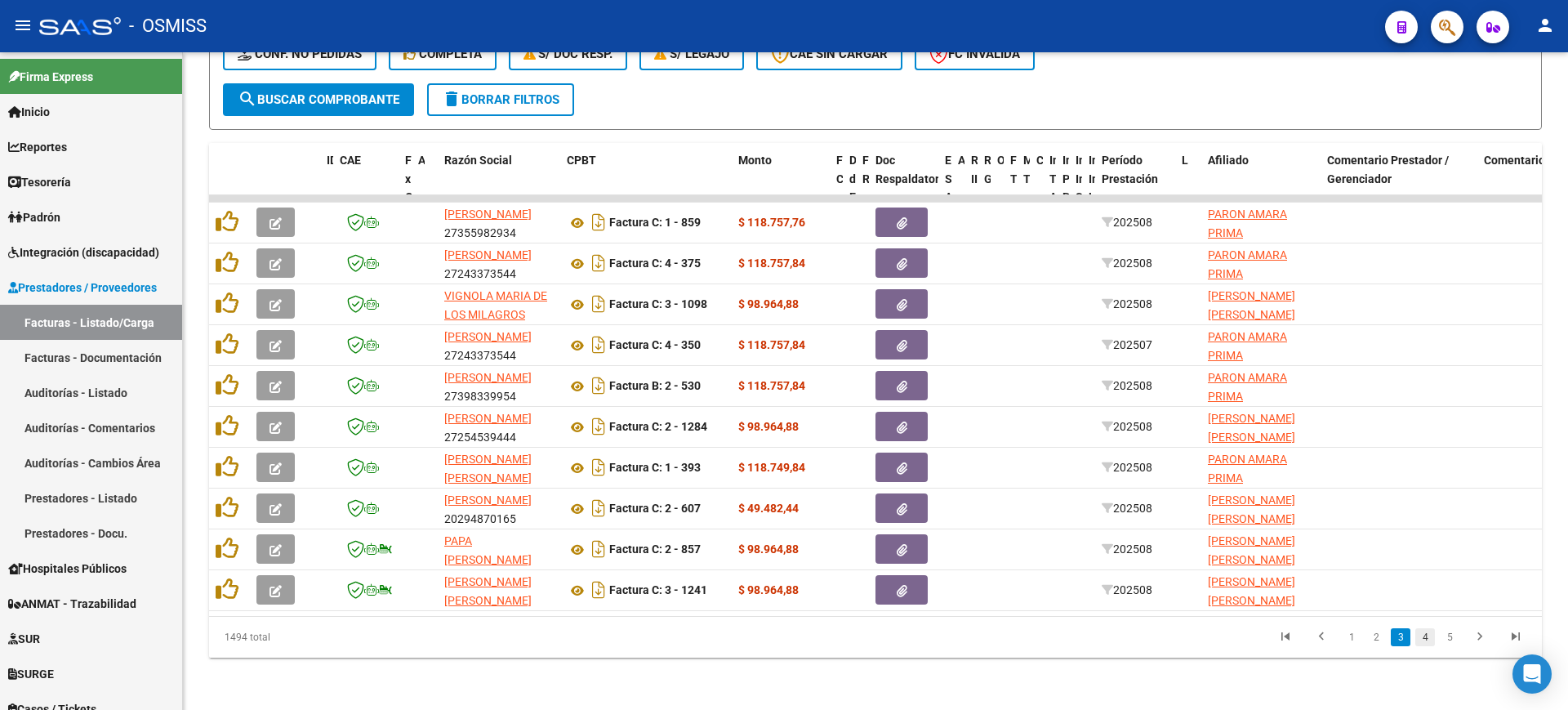
click at [1423, 638] on link "4" at bounding box center [1425, 637] width 19 height 18
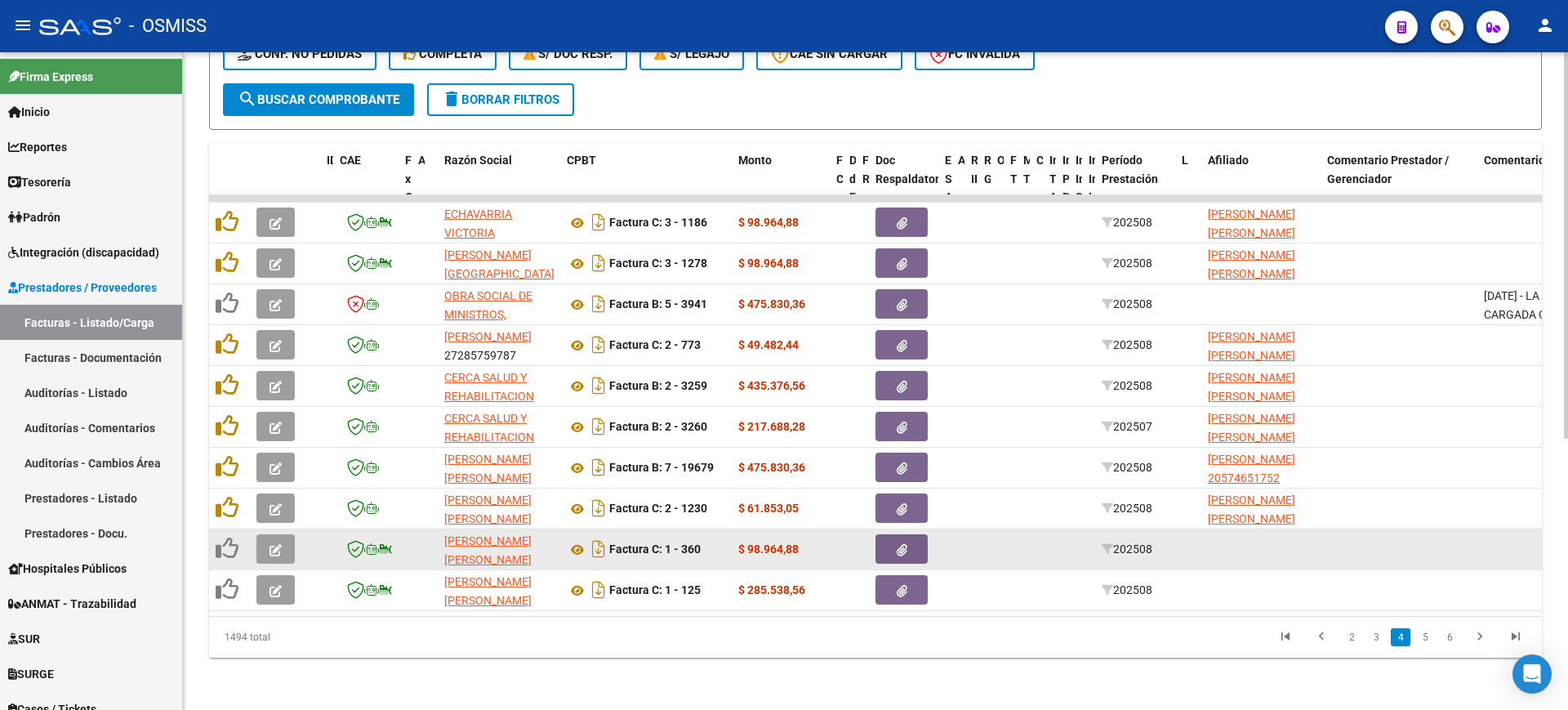
click at [275, 543] on icon "button" at bounding box center [276, 550] width 12 height 12
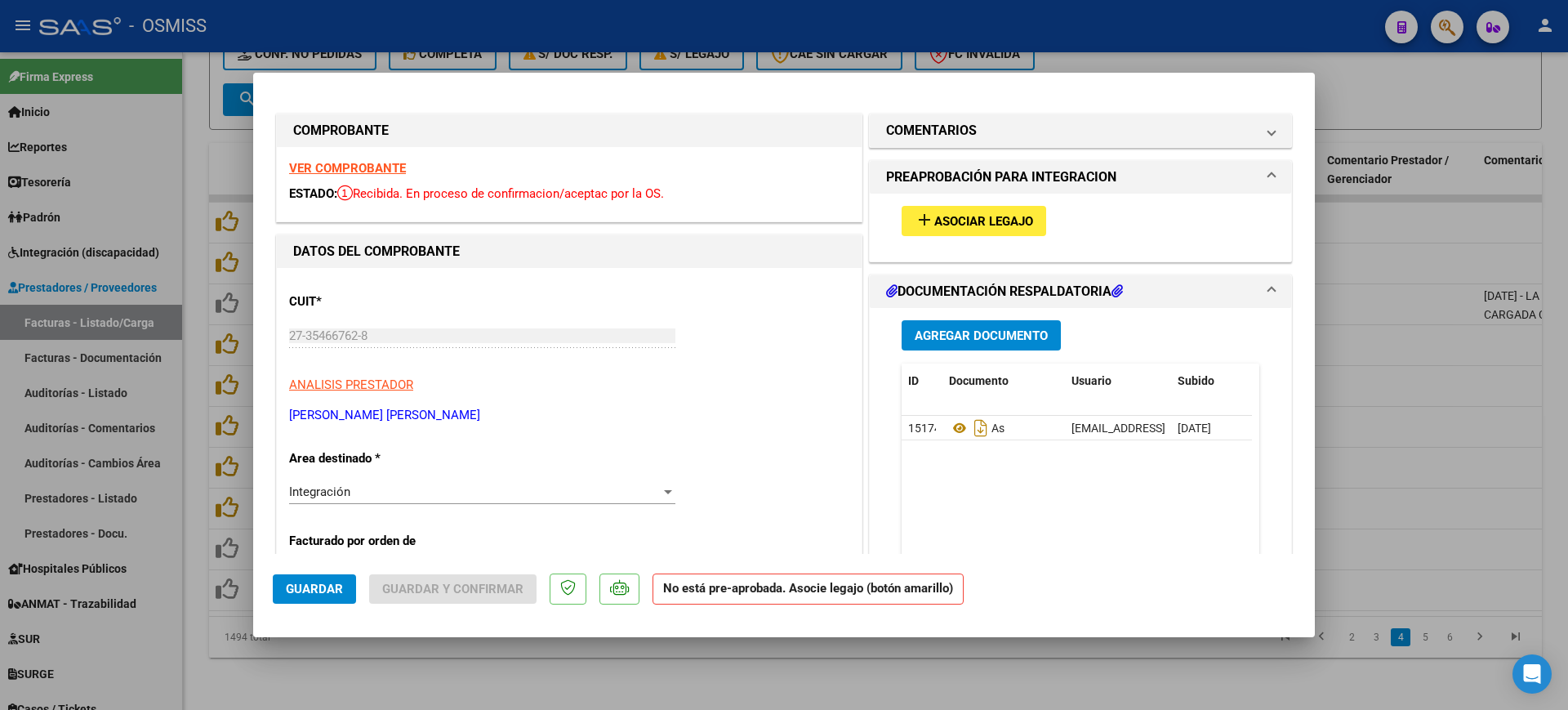
click at [393, 168] on strong "VER COMPROBANTE" at bounding box center [347, 167] width 117 height 15
click at [967, 208] on button "add Asociar Legajo" at bounding box center [975, 221] width 145 height 31
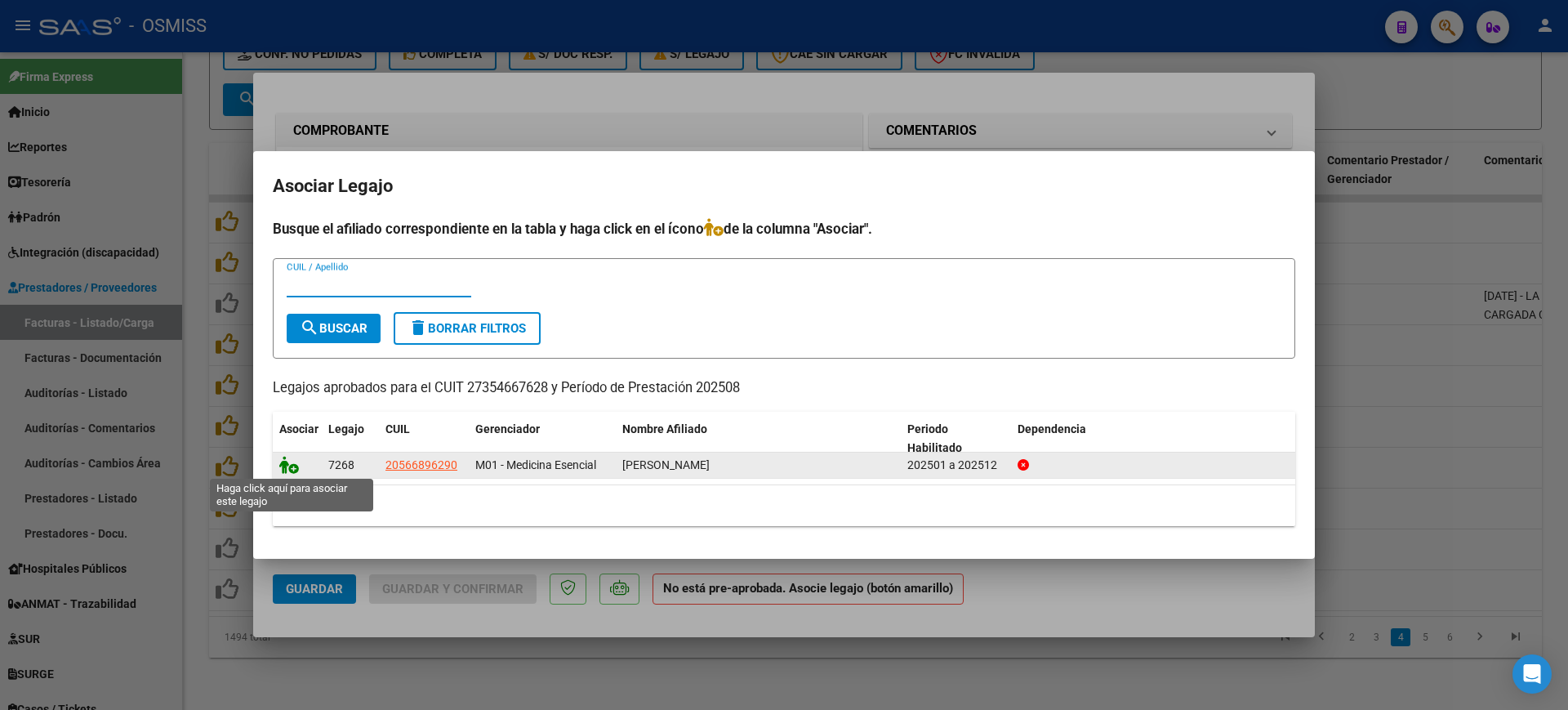
click at [285, 467] on icon at bounding box center [289, 464] width 19 height 18
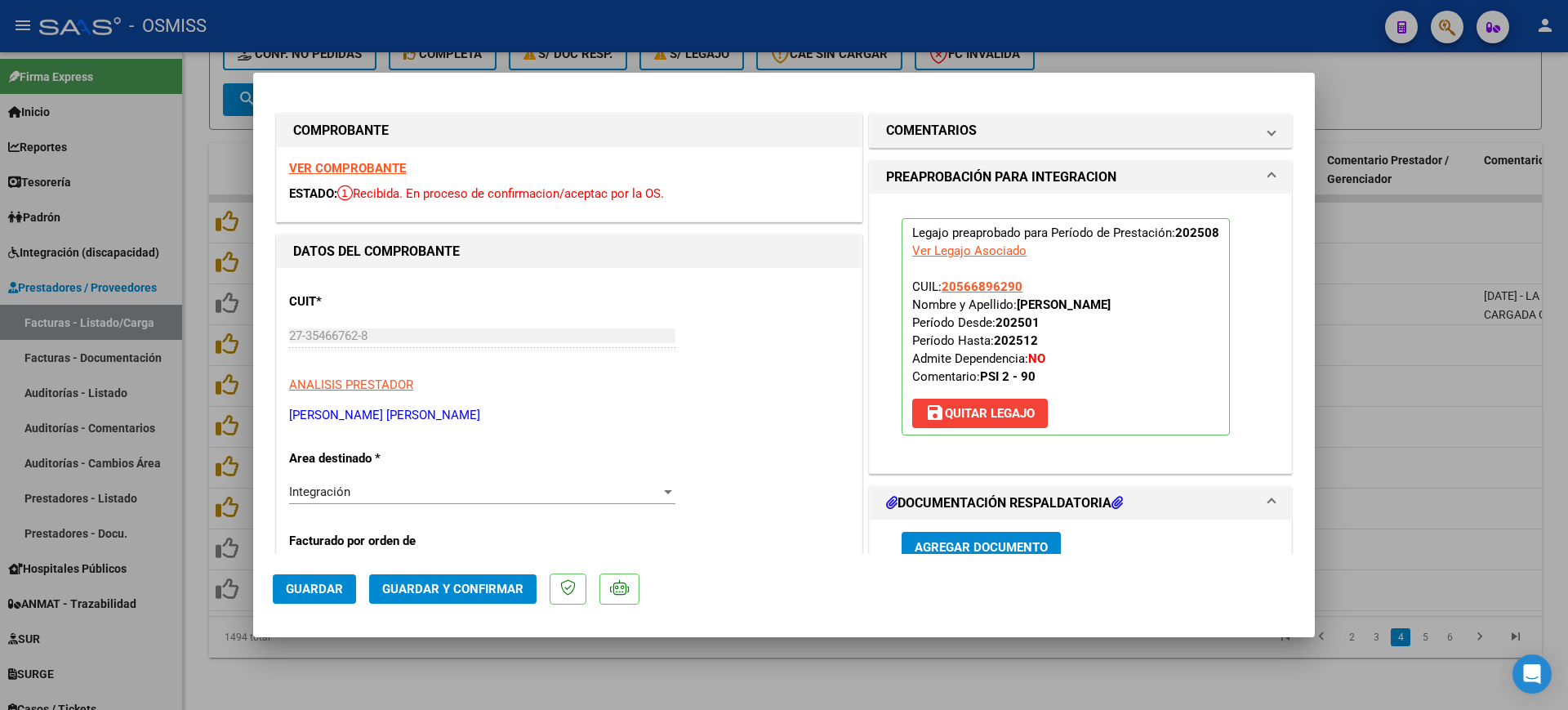
click at [321, 590] on span "Guardar" at bounding box center [315, 589] width 58 height 15
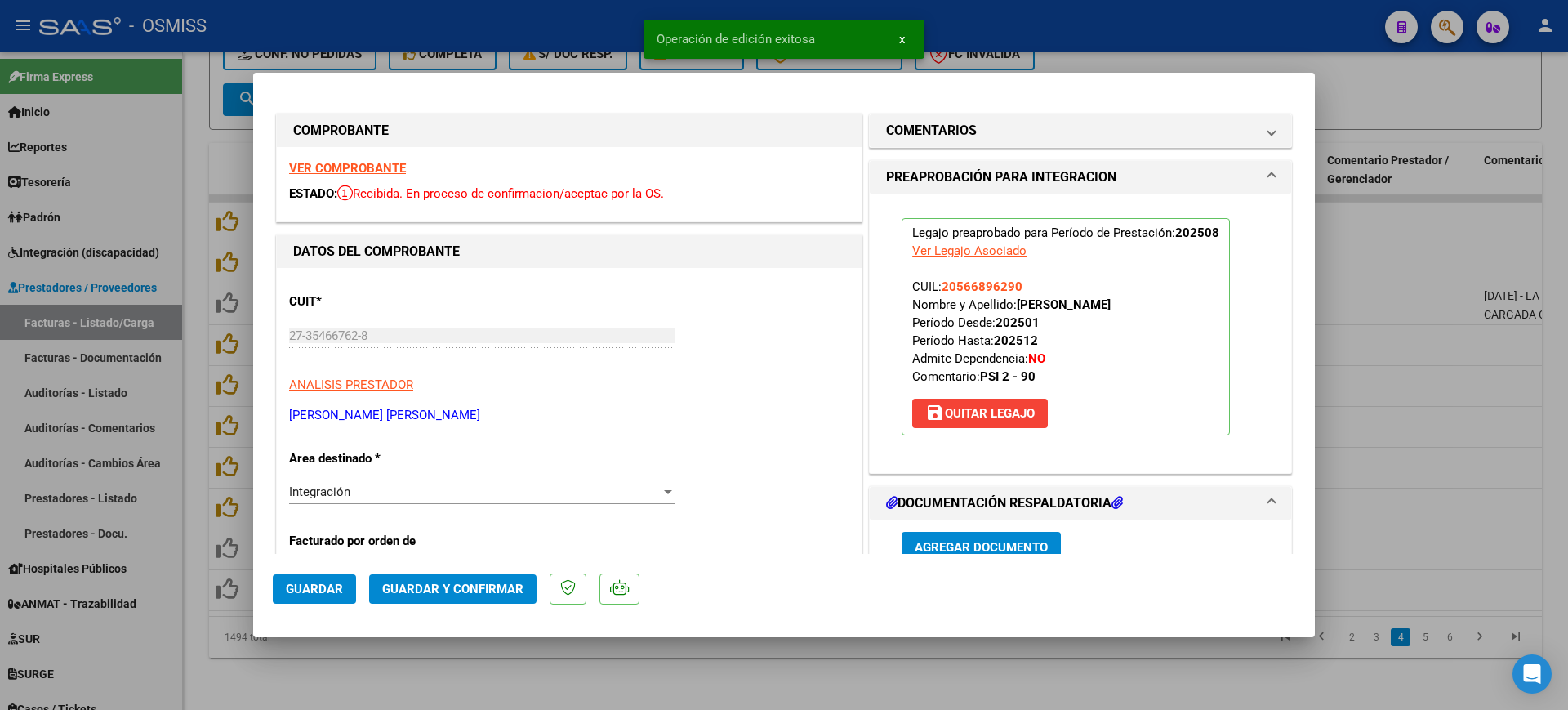
click at [462, 674] on div at bounding box center [784, 355] width 1568 height 710
type input "$ 0,00"
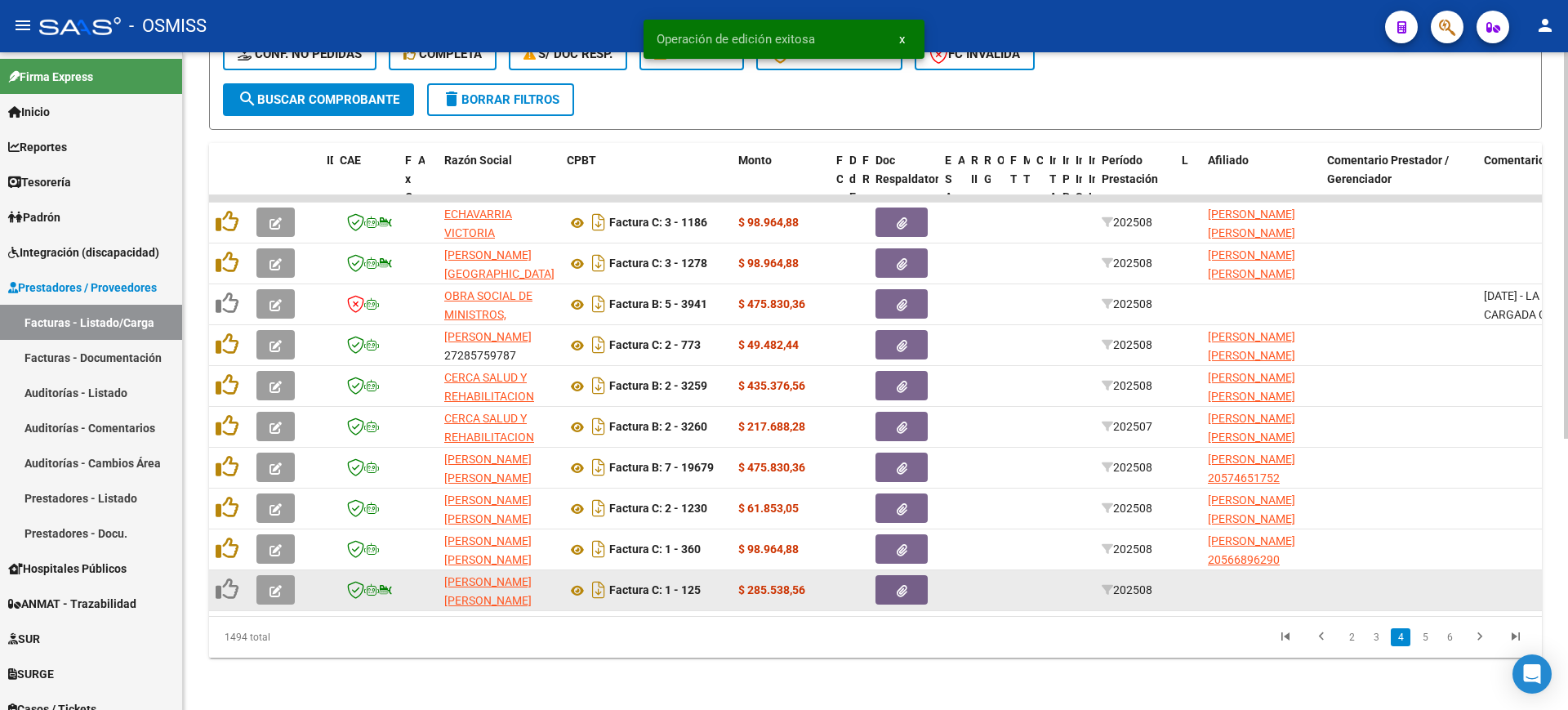
click at [283, 576] on button "button" at bounding box center [276, 590] width 38 height 30
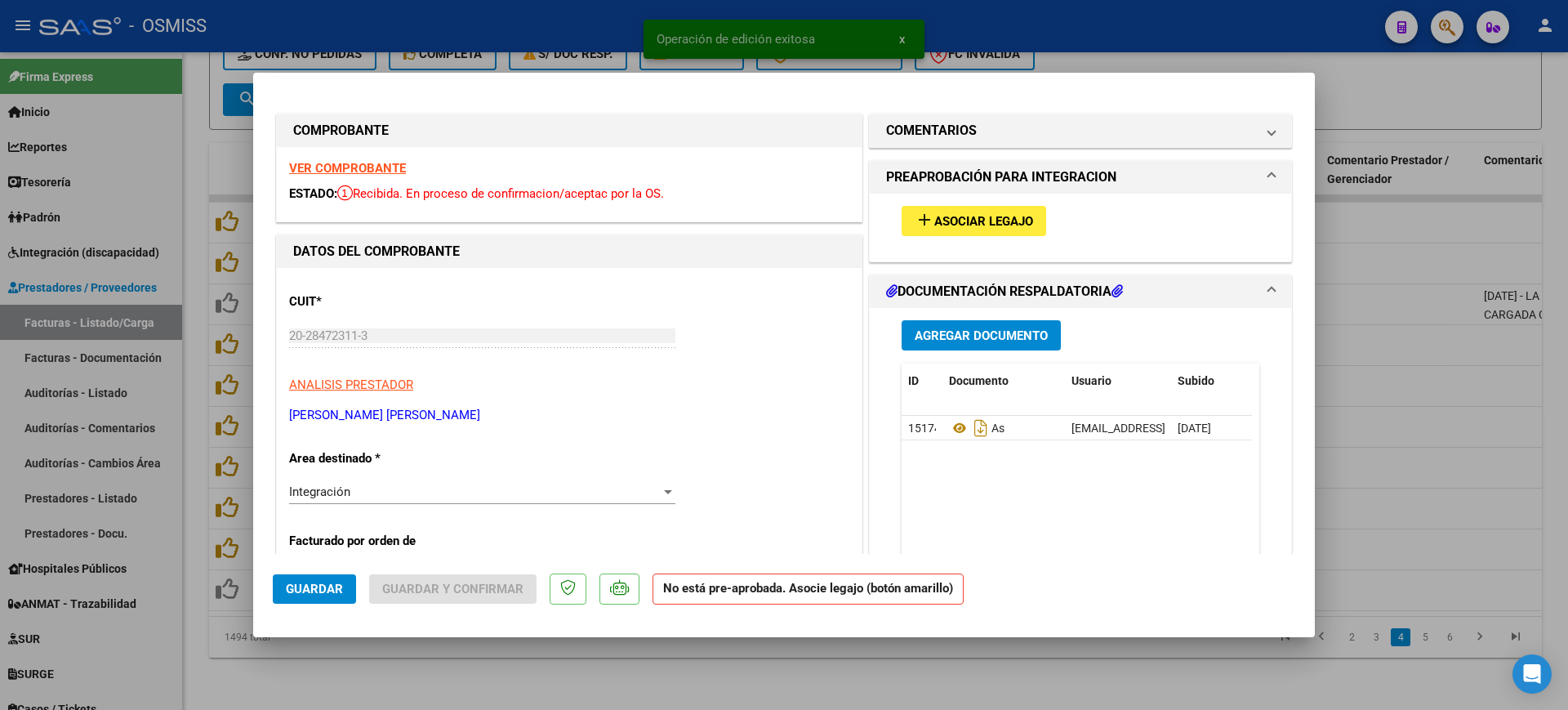
click at [387, 165] on strong "VER COMPROBANTE" at bounding box center [347, 167] width 117 height 15
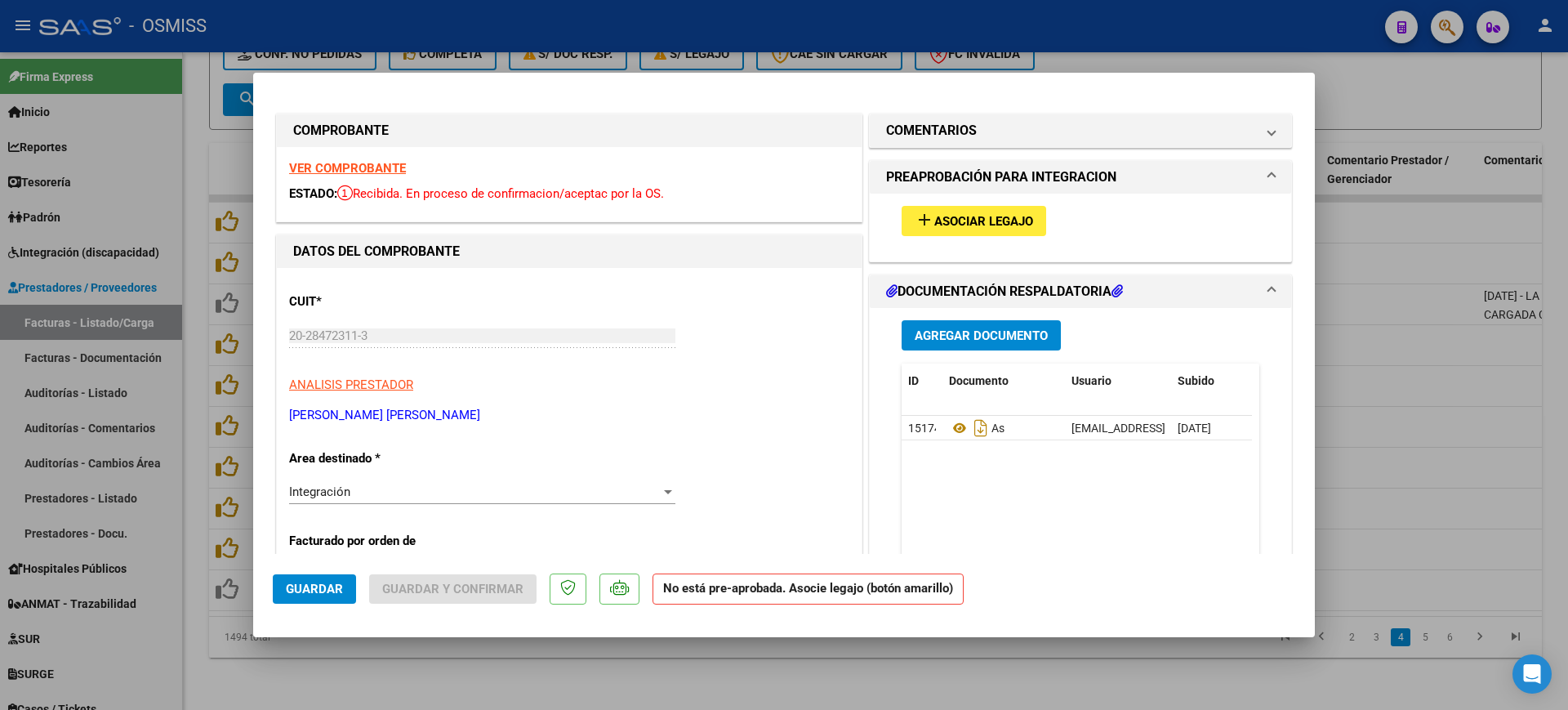
click at [972, 209] on button "add Asociar Legajo" at bounding box center [975, 221] width 145 height 31
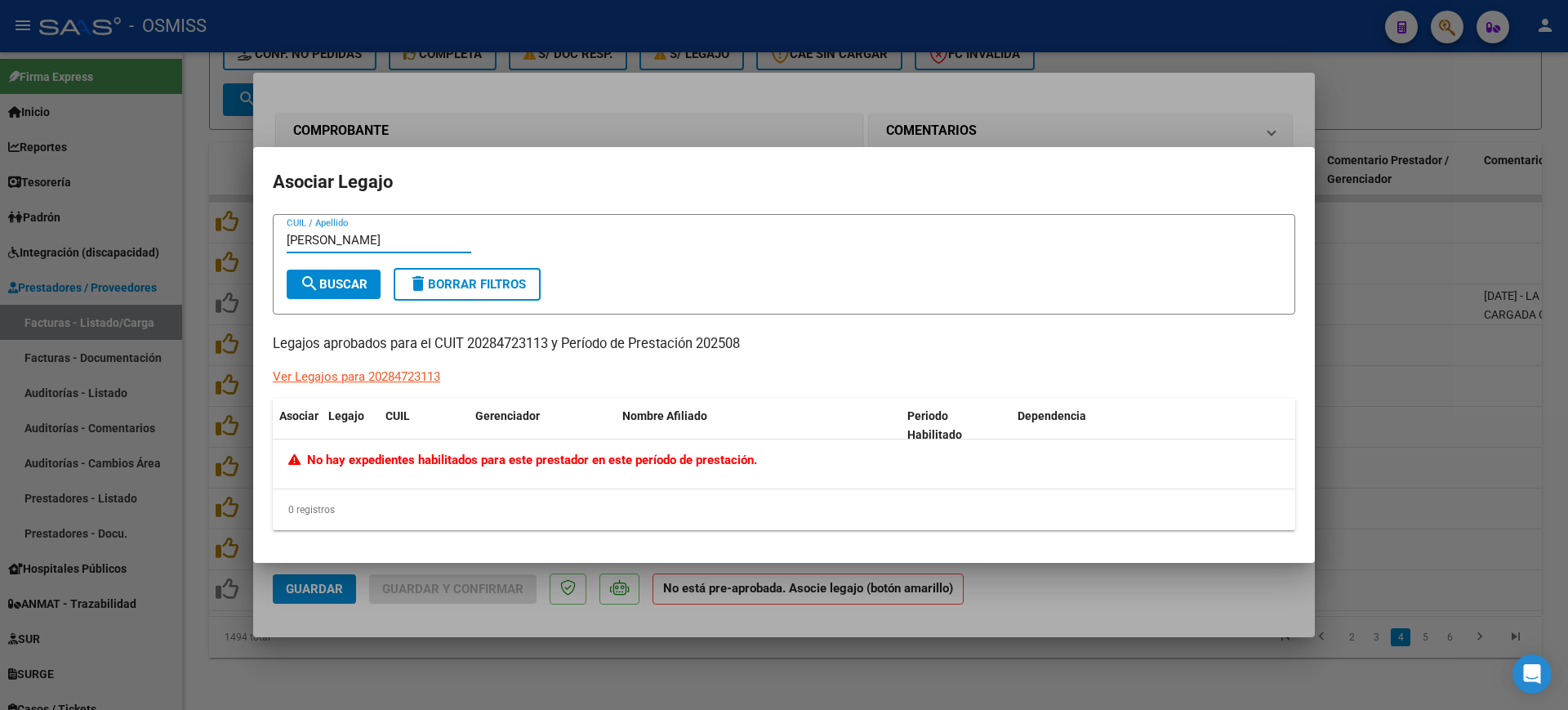
type input "[PERSON_NAME]"
click at [1152, 540] on mat-dialog-content "[PERSON_NAME] CUIL / Apellido search Buscar delete Borrar Filtros Legajos aprob…" at bounding box center [784, 379] width 1062 height 330
click at [1151, 591] on div at bounding box center [784, 355] width 1568 height 710
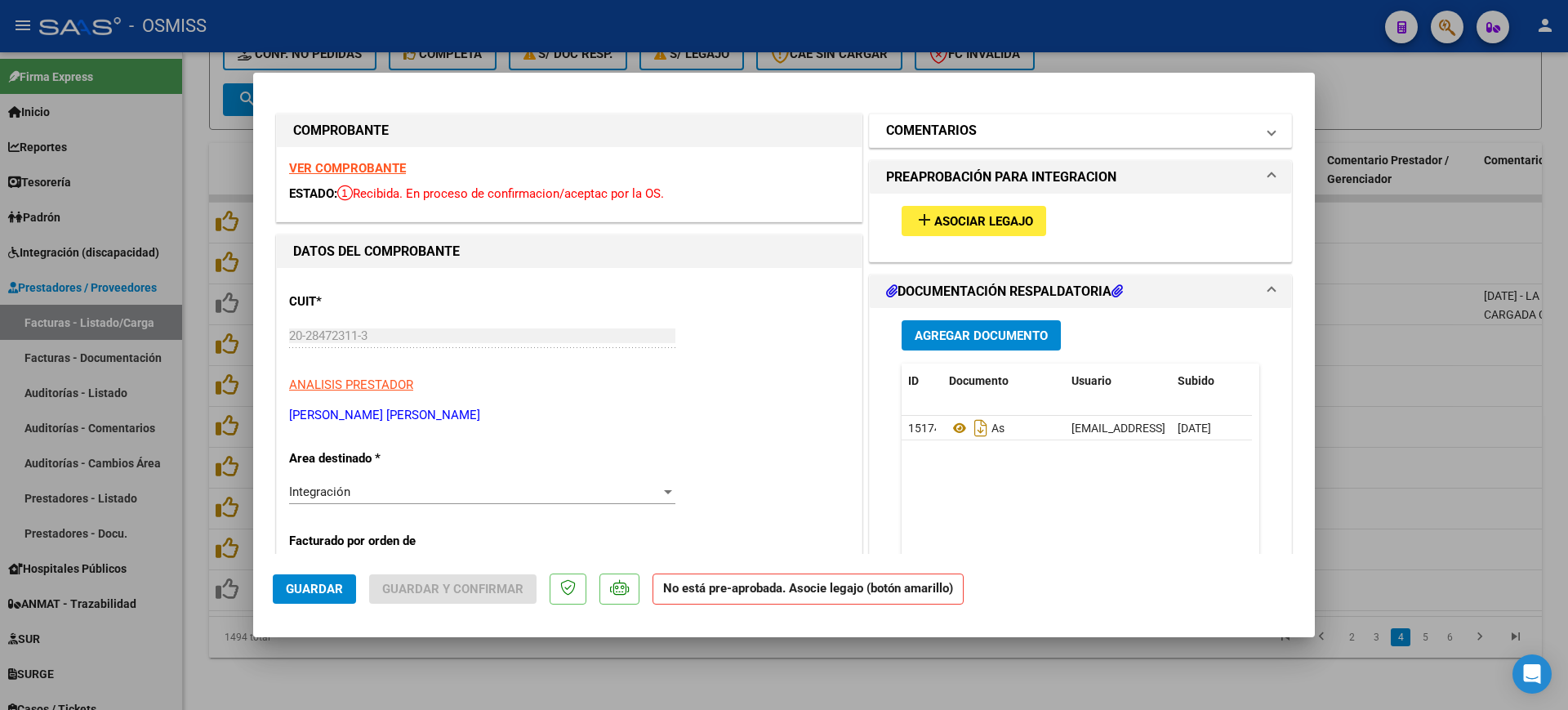
click at [1014, 135] on mat-panel-title "COMENTARIOS" at bounding box center [1071, 131] width 369 height 19
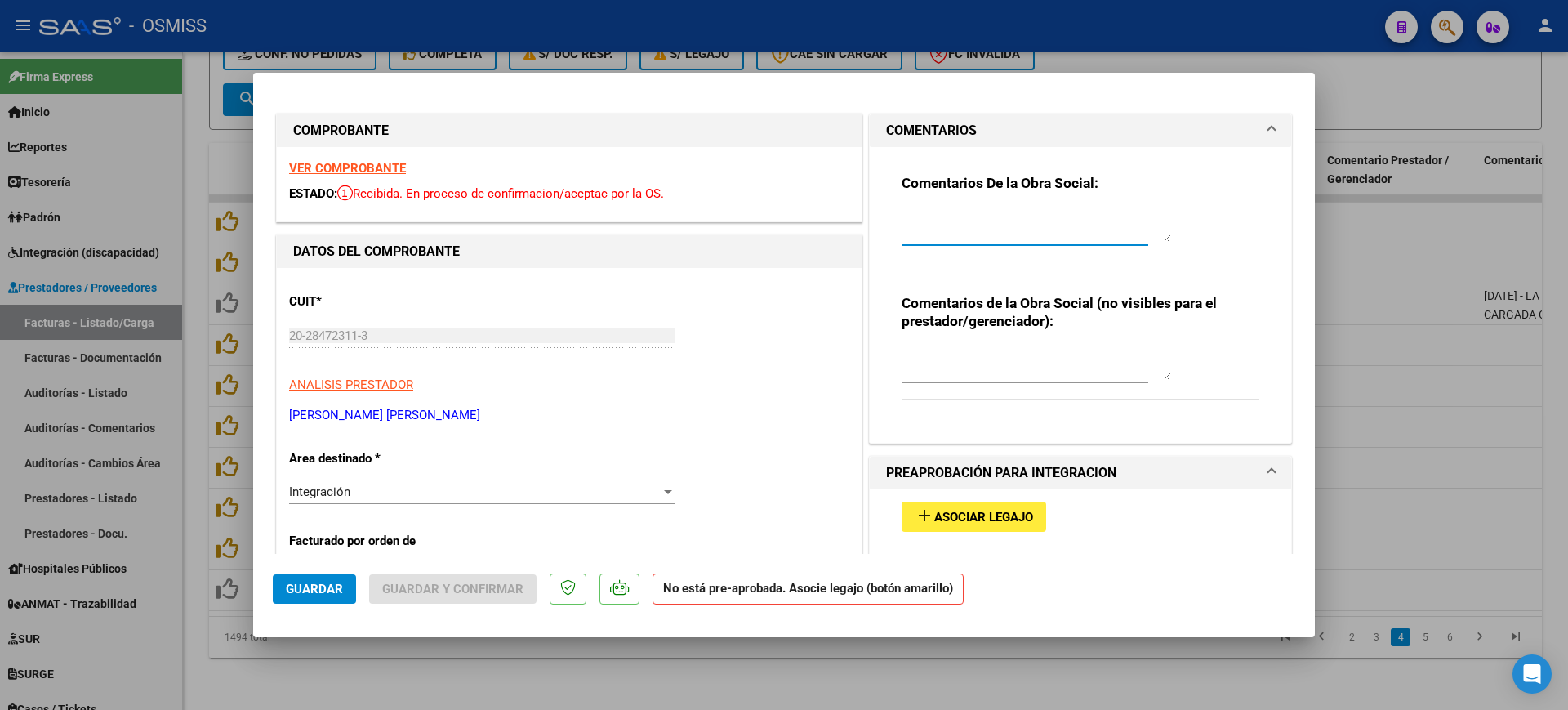
click at [1014, 211] on textarea at bounding box center [1037, 225] width 270 height 32
type textarea "ROBLEDO LAUTARO"
click at [313, 583] on span "Guardar" at bounding box center [315, 589] width 58 height 15
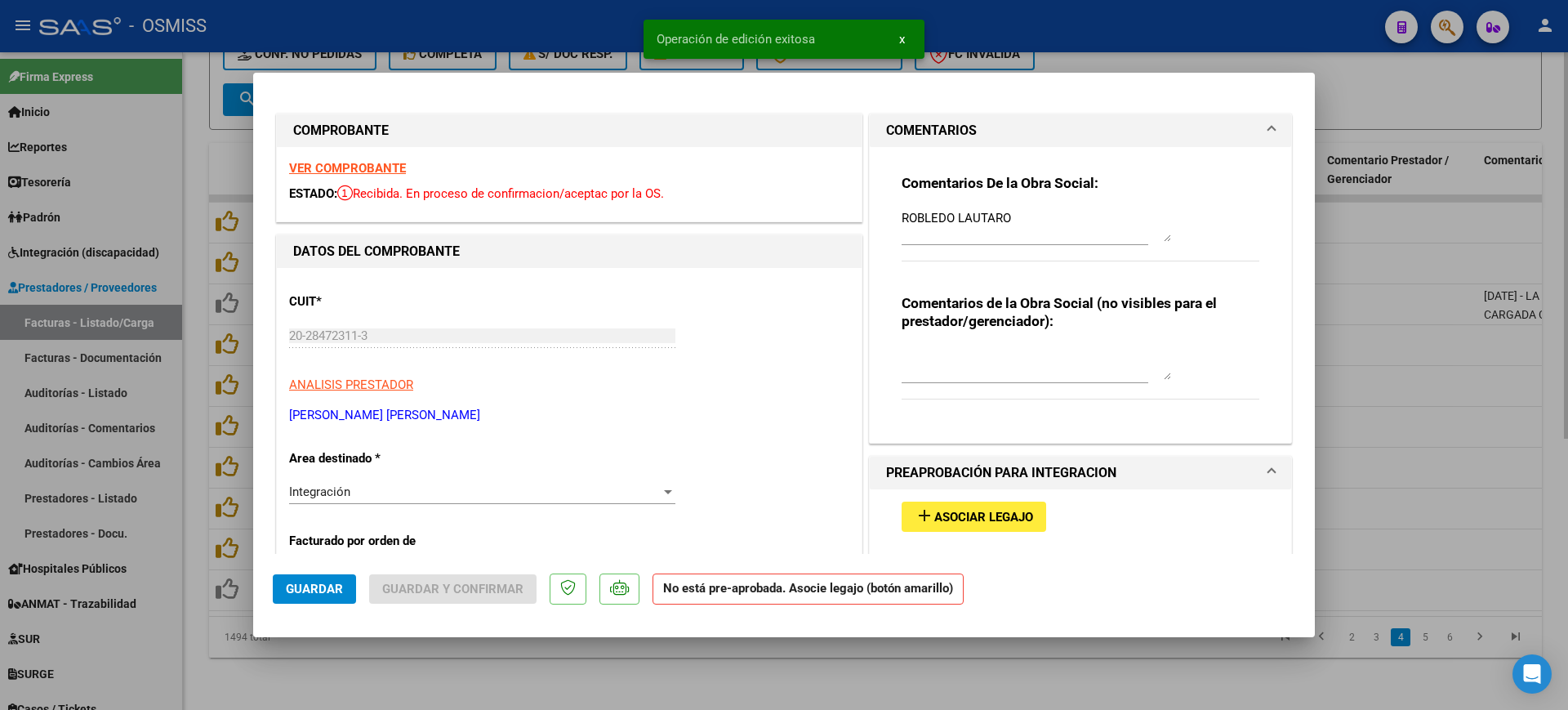
drag, startPoint x: 609, startPoint y: 682, endPoint x: 633, endPoint y: 654, distance: 36.9
click at [610, 682] on div at bounding box center [784, 355] width 1568 height 710
type input "$ 0,00"
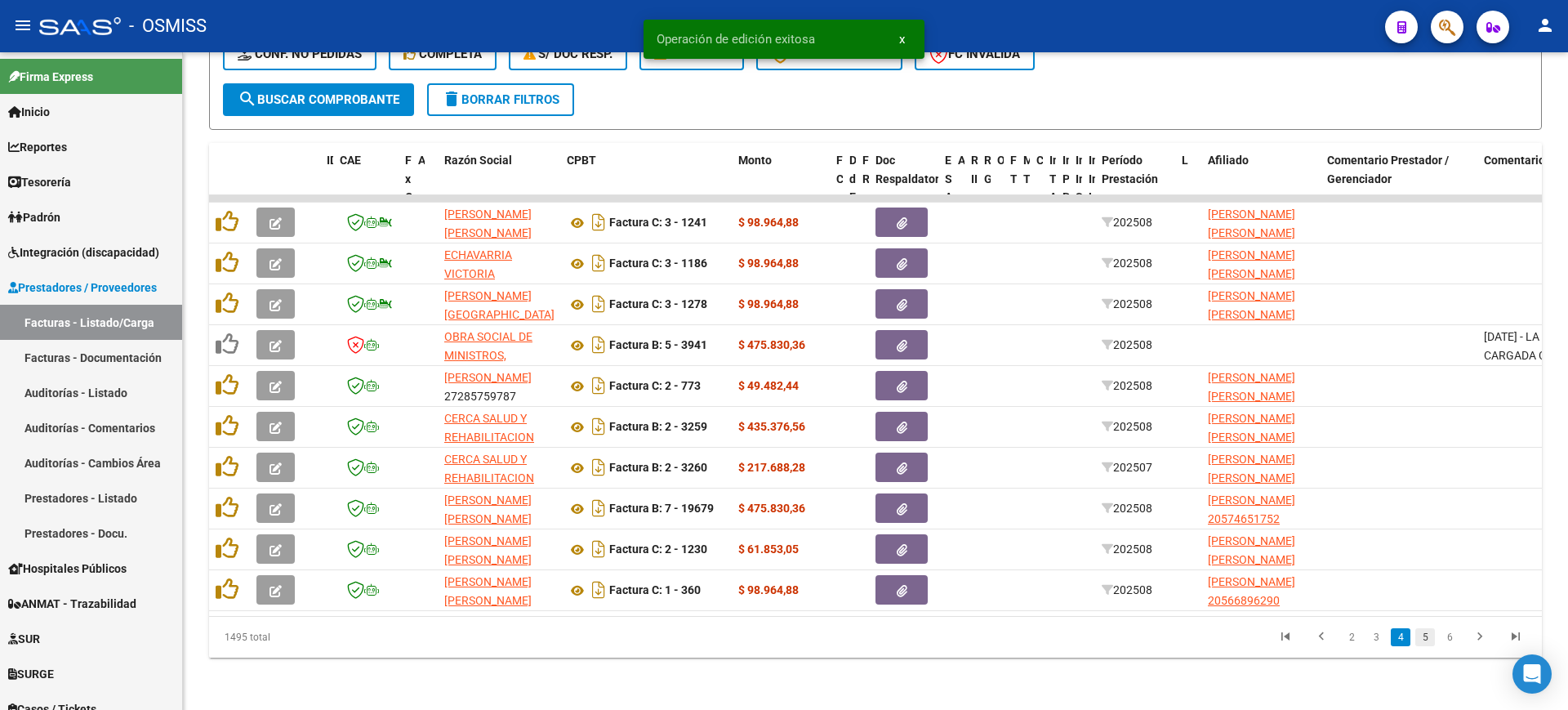
click at [1427, 643] on link "5" at bounding box center [1425, 637] width 19 height 18
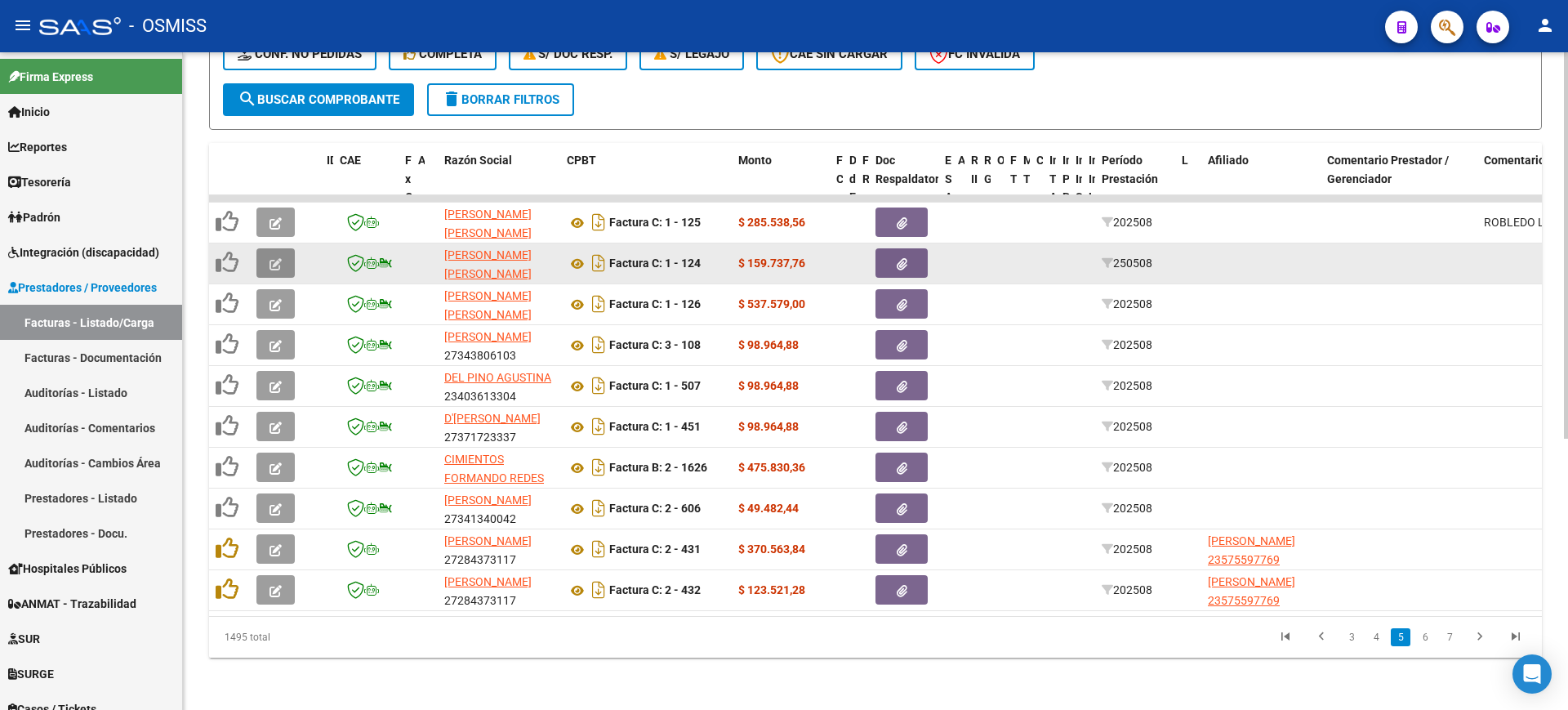
click at [281, 258] on icon "button" at bounding box center [276, 264] width 12 height 12
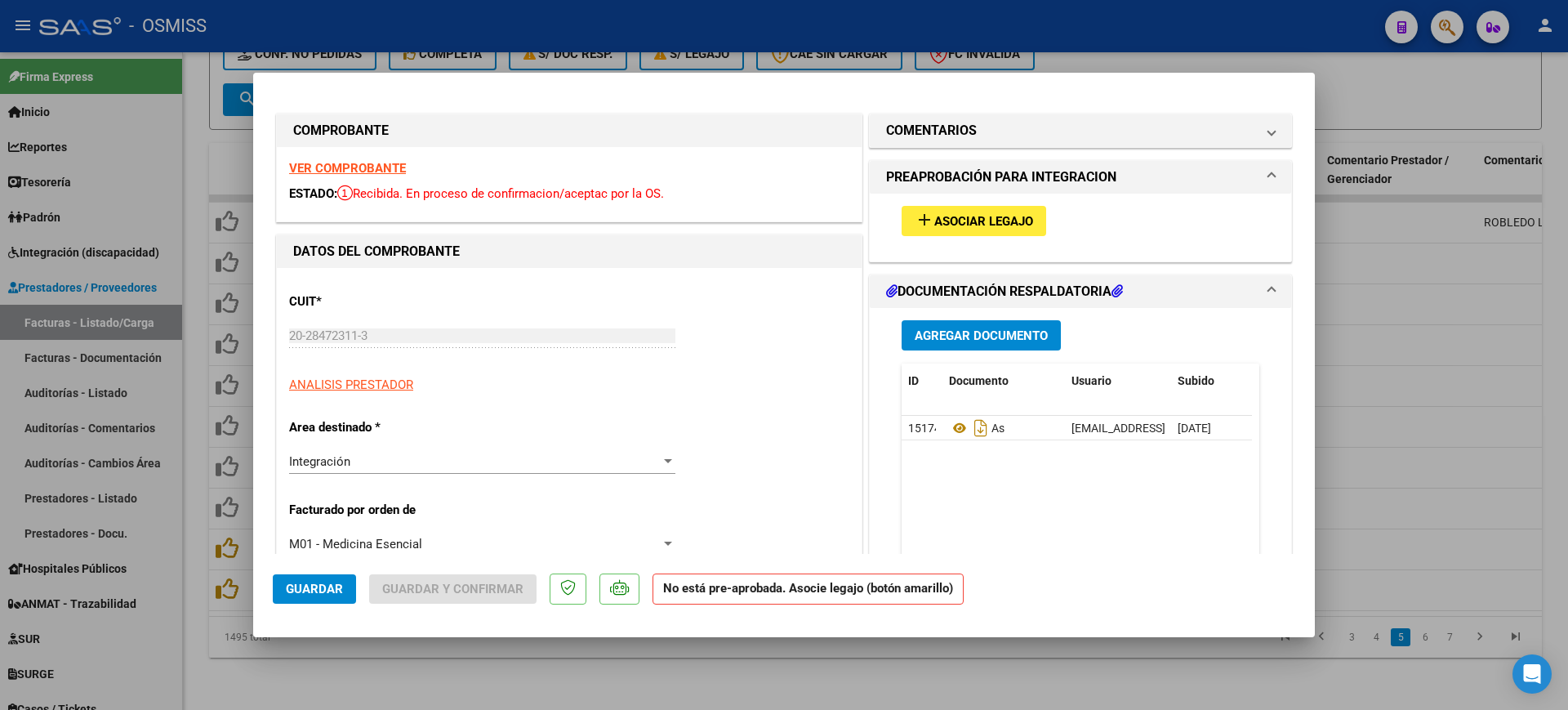
click at [346, 161] on strong "VER COMPROBANTE" at bounding box center [347, 167] width 117 height 15
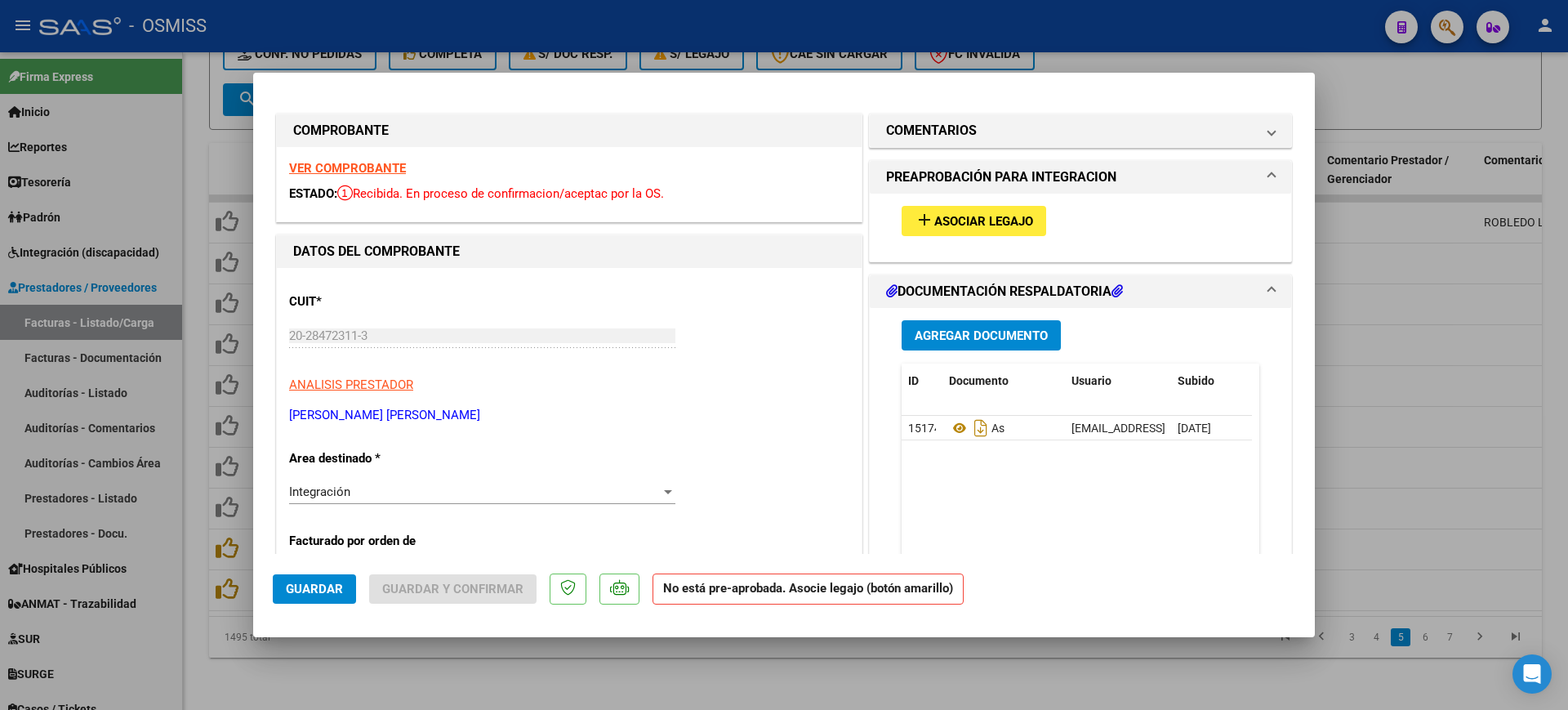
click at [969, 232] on button "add Asociar Legajo" at bounding box center [975, 221] width 145 height 31
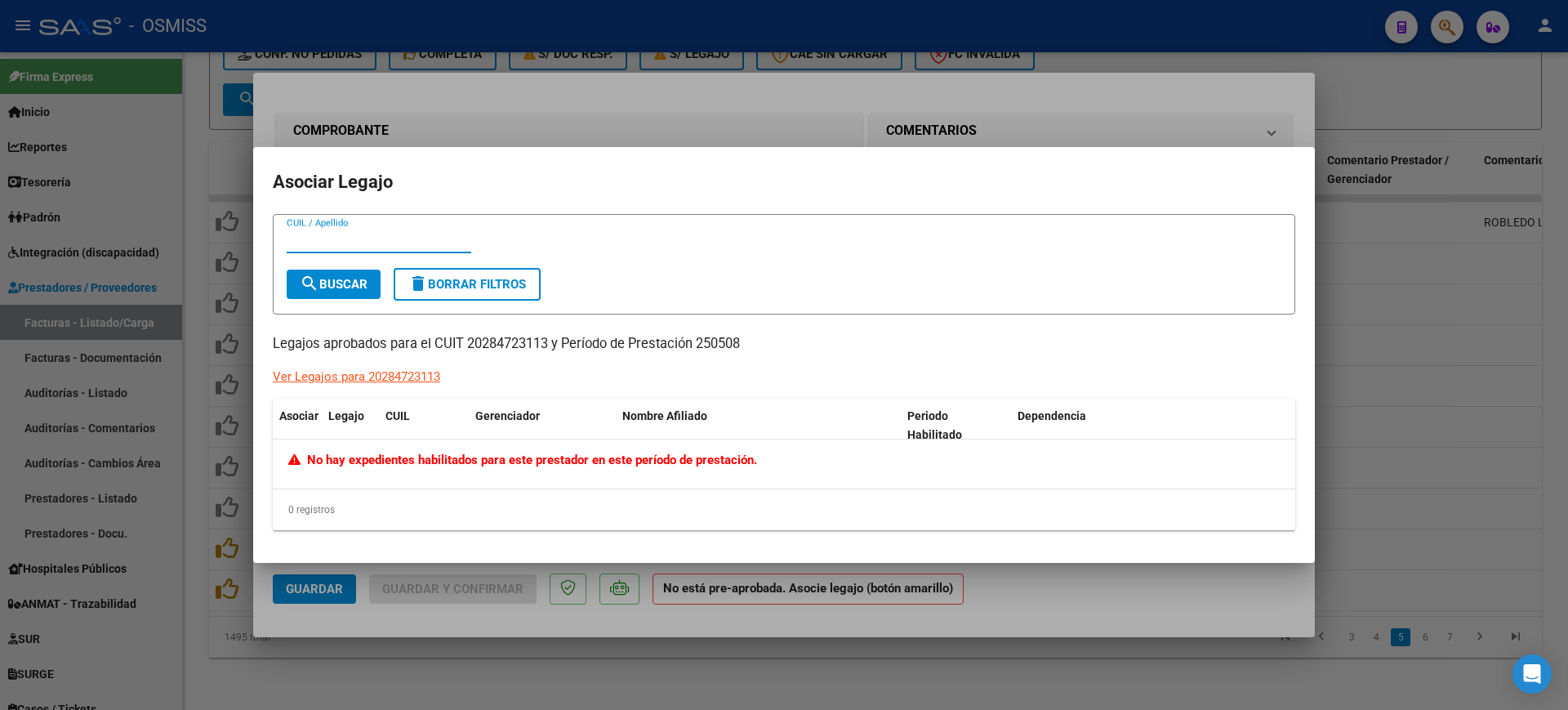
click at [1085, 581] on div at bounding box center [784, 355] width 1568 height 710
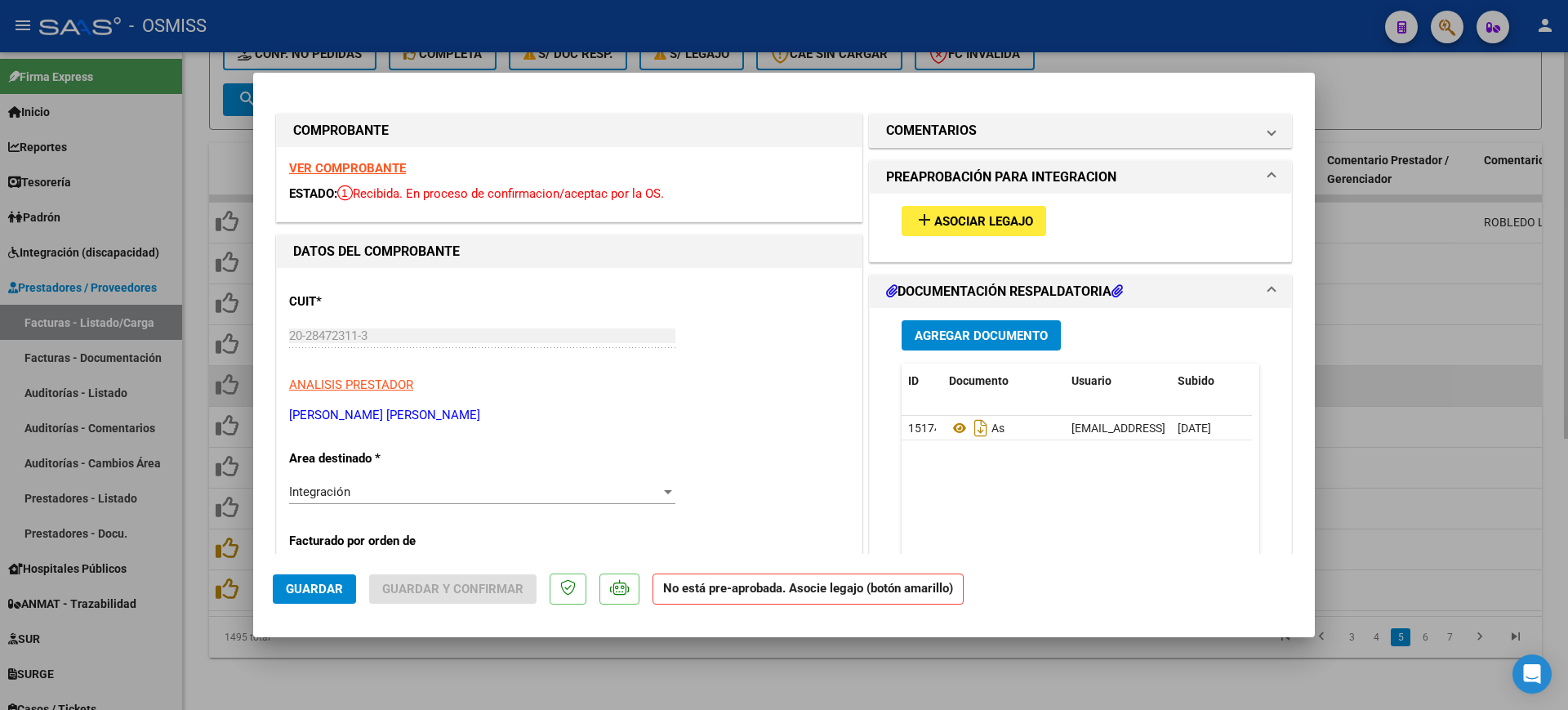
drag, startPoint x: 1300, startPoint y: 678, endPoint x: 1528, endPoint y: 364, distance: 388.0
click at [1301, 678] on div at bounding box center [784, 355] width 1568 height 710
type input "$ 0,00"
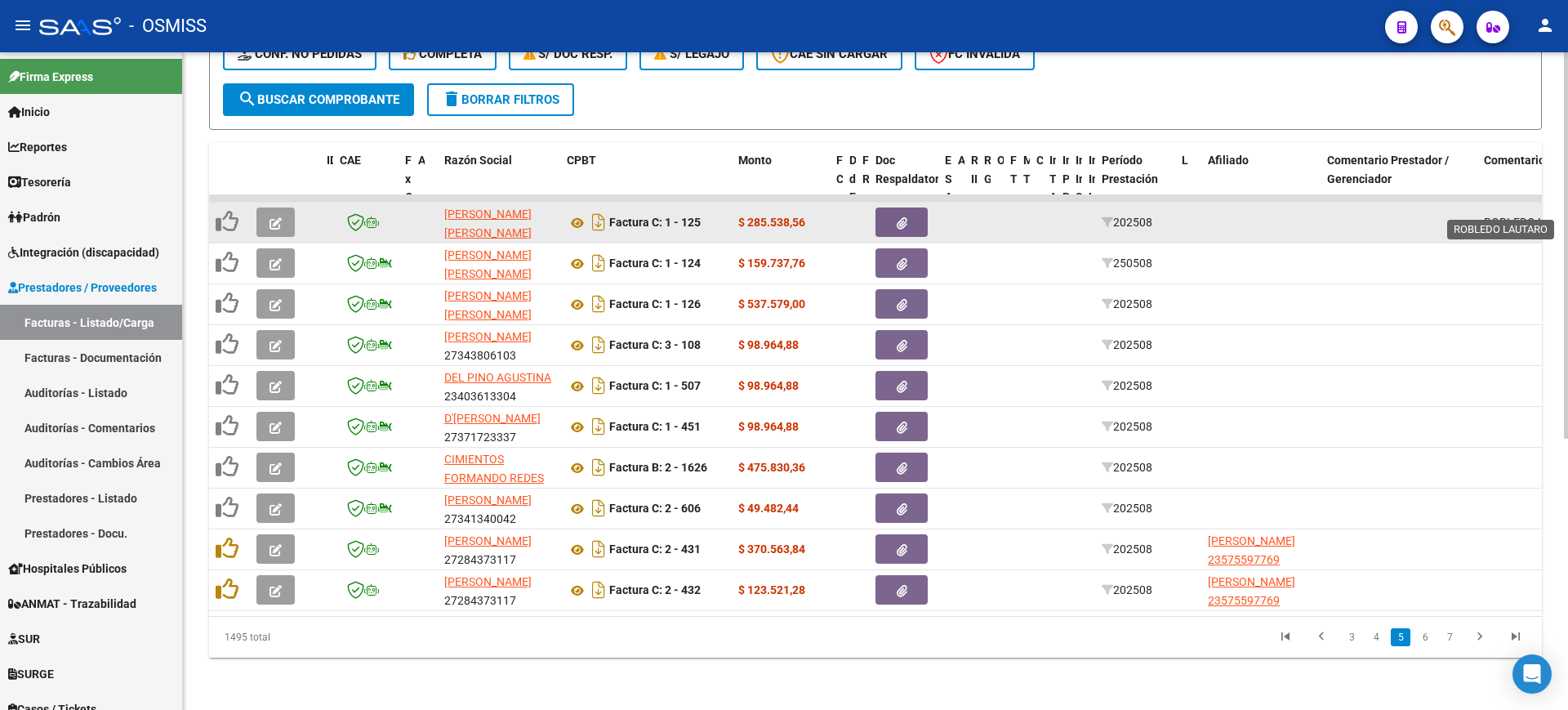
click at [1518, 215] on span "ROBLEDO LAUTARO" at bounding box center [1536, 222] width 104 height 13
copy span "ROBLEDO LAUTARO"
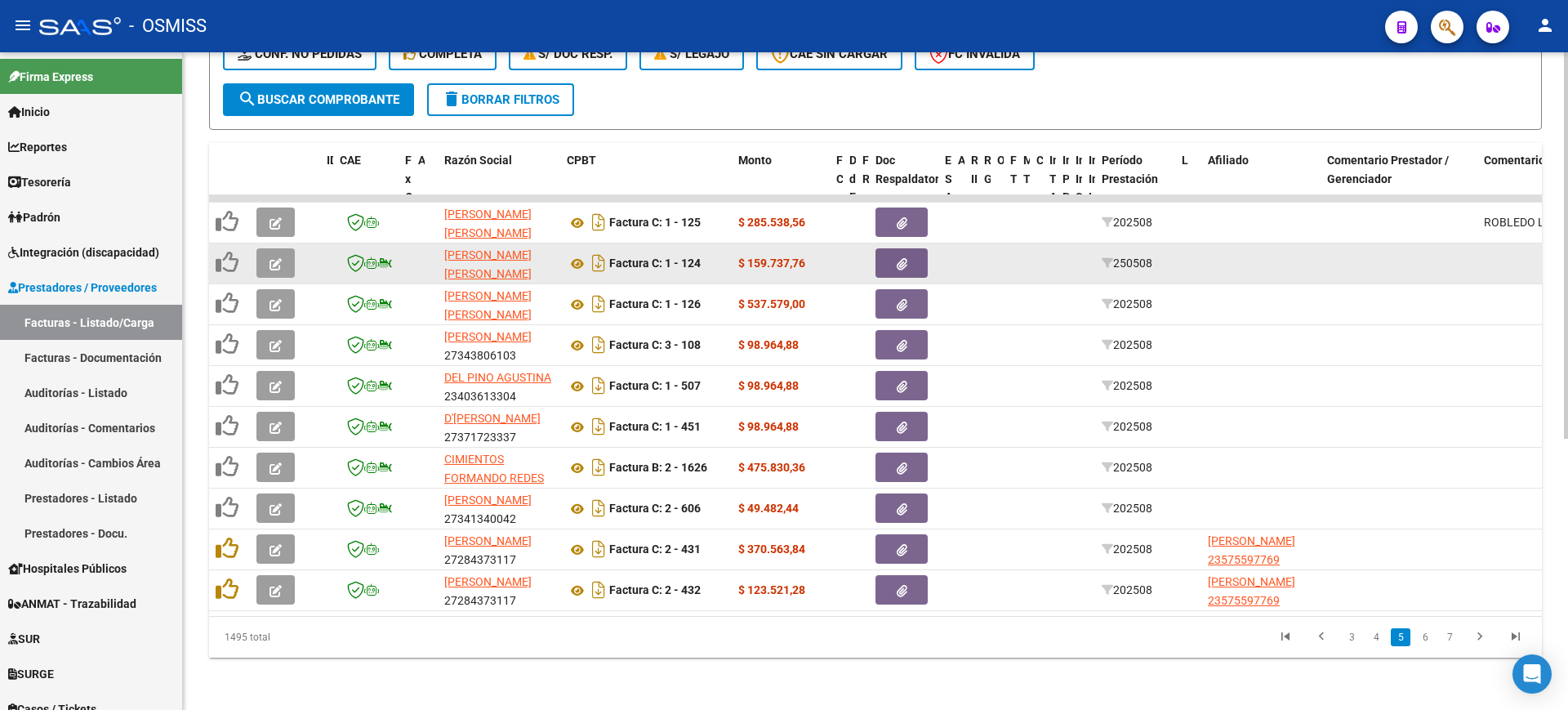
click at [276, 258] on icon "button" at bounding box center [276, 264] width 12 height 12
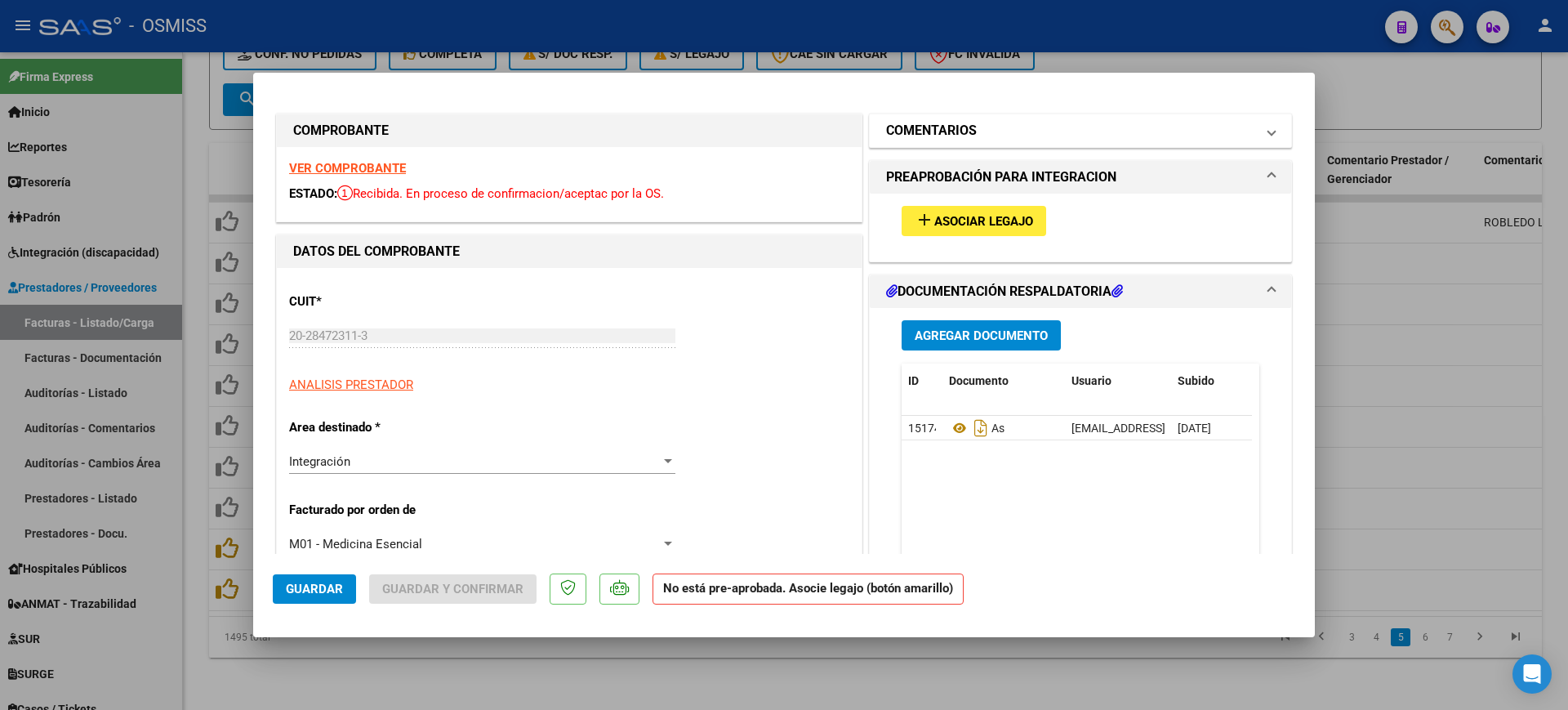
click at [898, 126] on h1 "COMENTARIOS" at bounding box center [932, 131] width 91 height 19
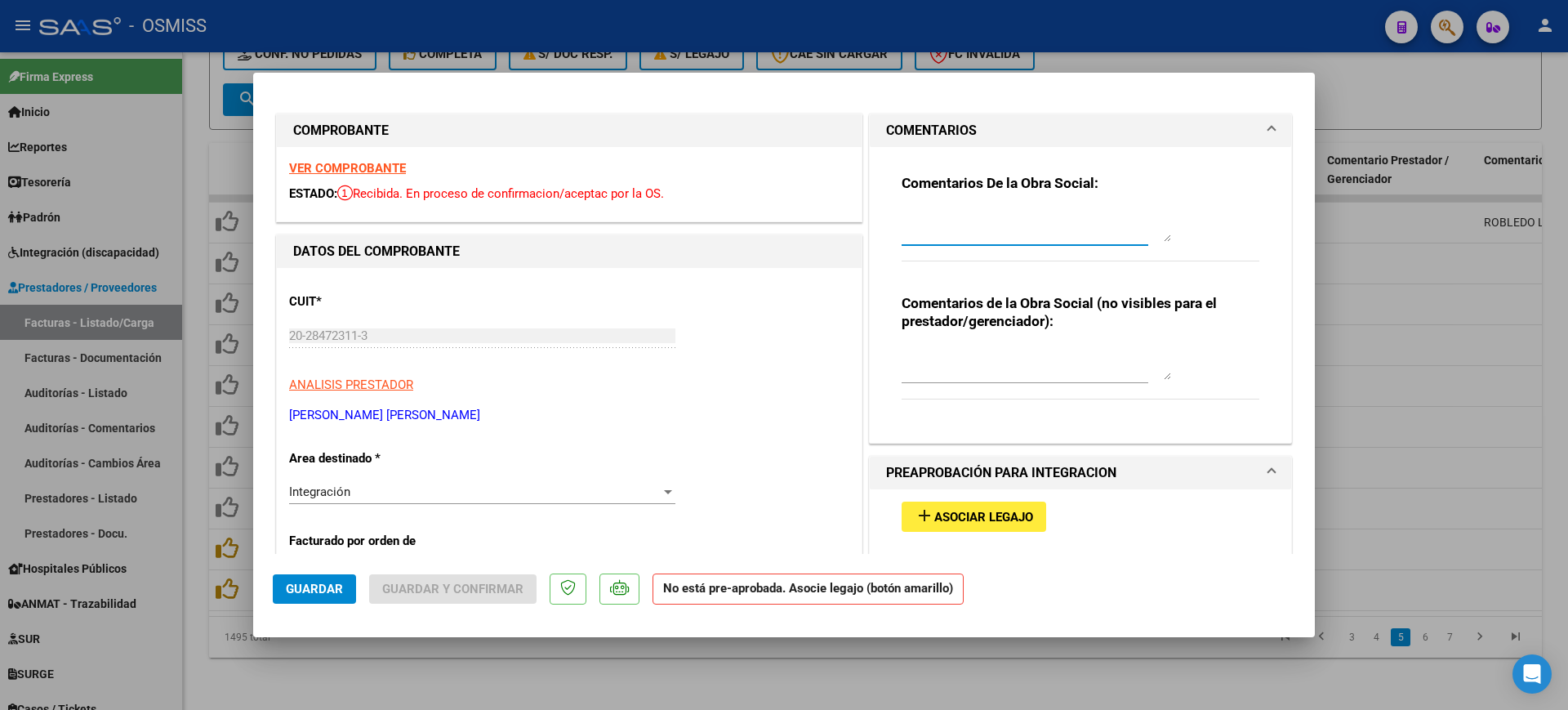
paste textarea "ROBLEDO LAUTARO"
type textarea "ROBLEDO LAUTARO"
click at [327, 584] on span "Guardar" at bounding box center [315, 589] width 58 height 15
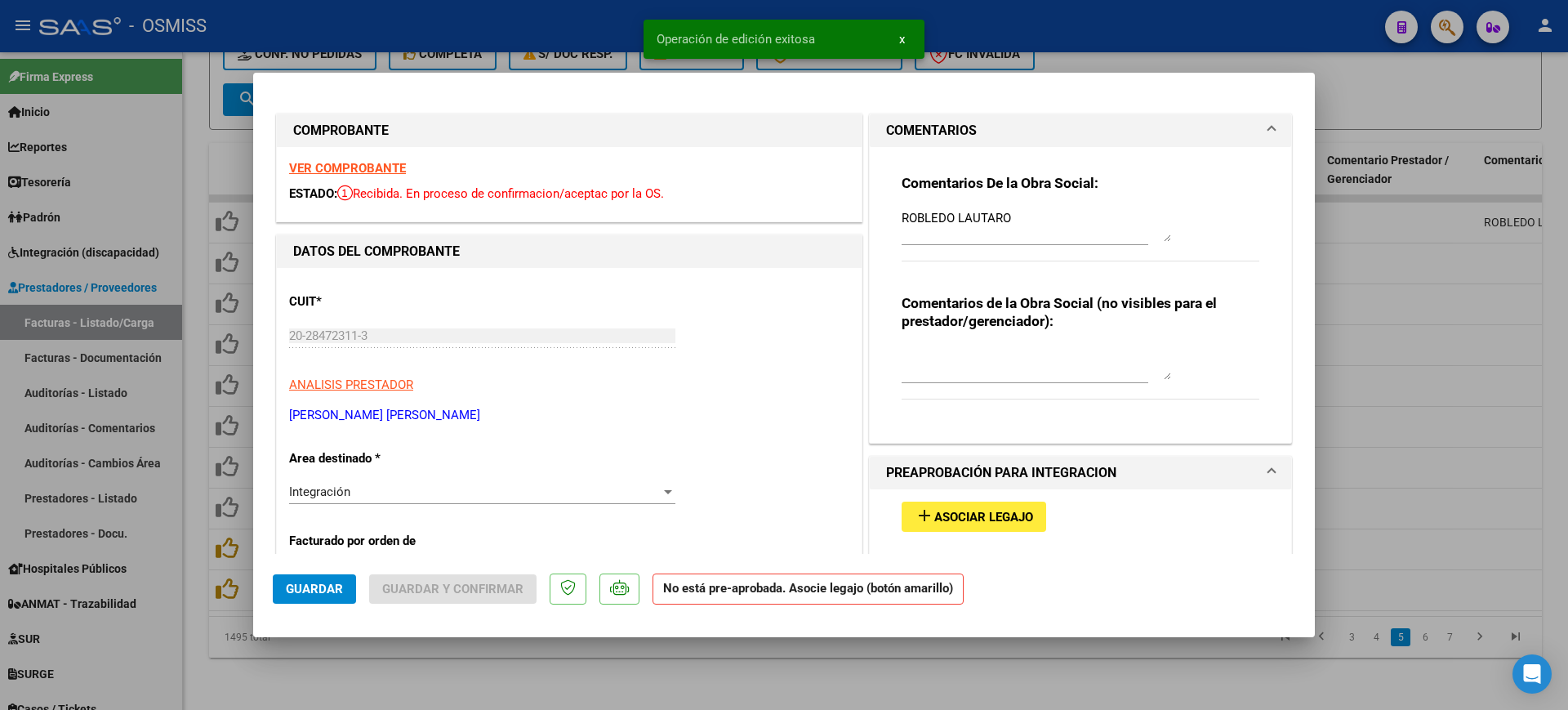
click at [498, 669] on div at bounding box center [784, 355] width 1568 height 710
type input "$ 0,00"
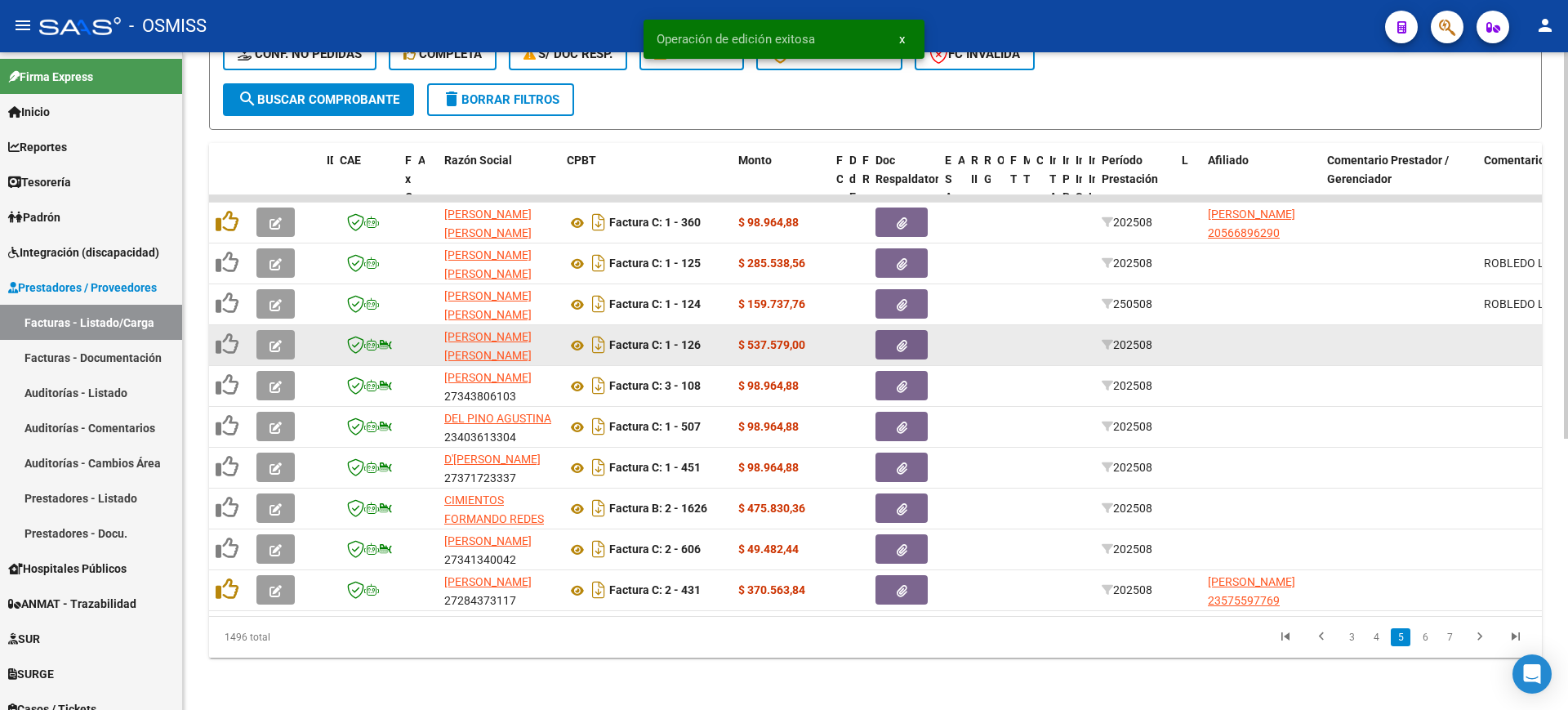
click at [285, 330] on button "button" at bounding box center [276, 345] width 38 height 30
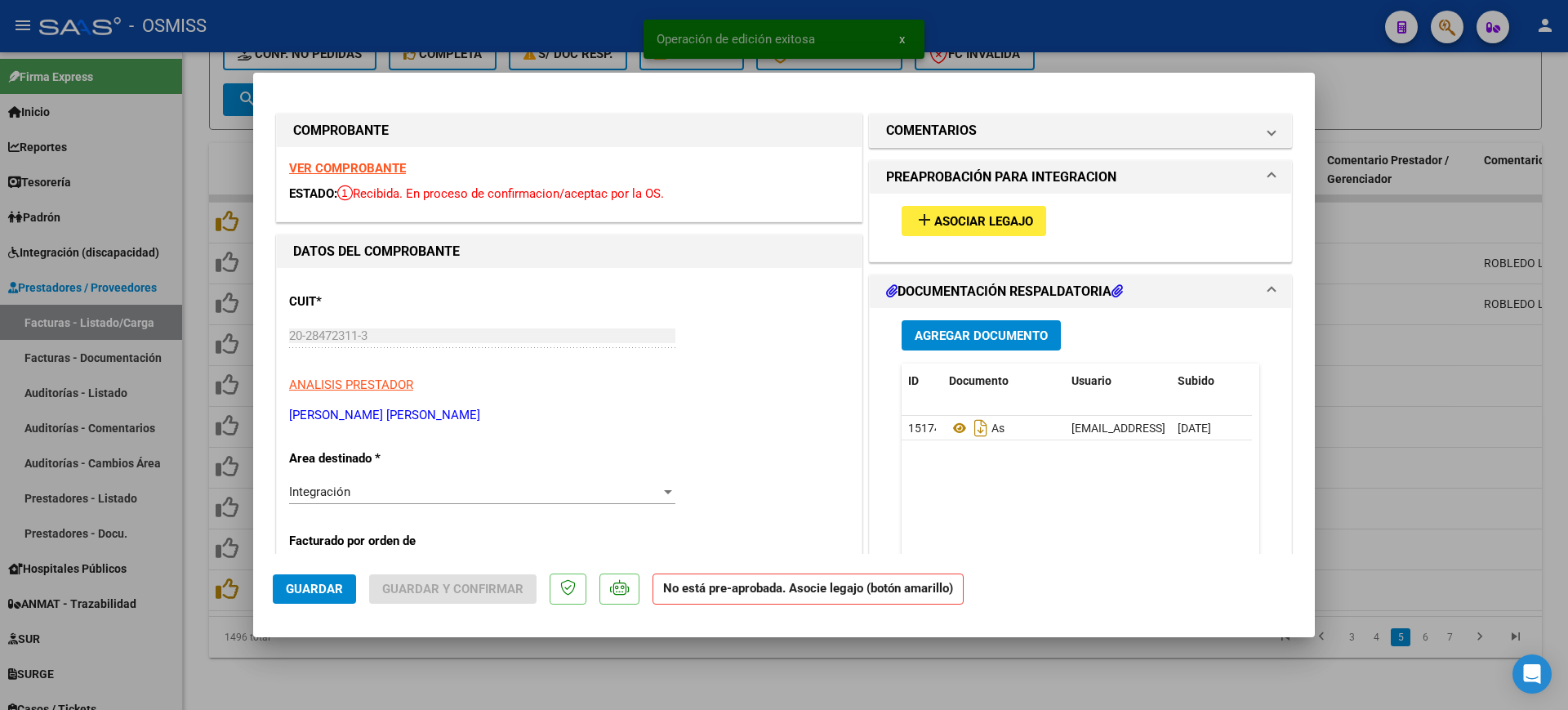
click at [356, 167] on strong "VER COMPROBANTE" at bounding box center [347, 167] width 117 height 15
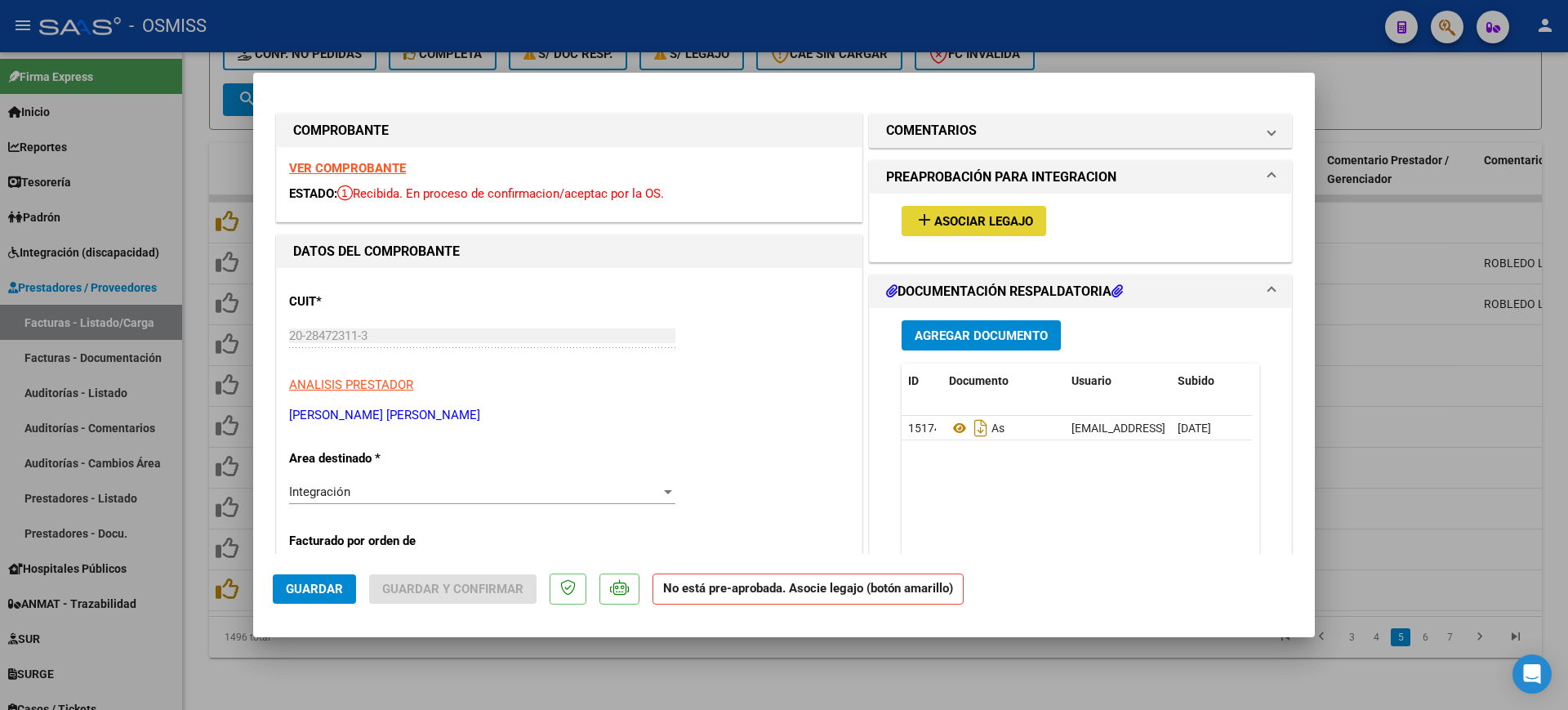
click at [962, 226] on span "Asociar Legajo" at bounding box center [983, 221] width 99 height 15
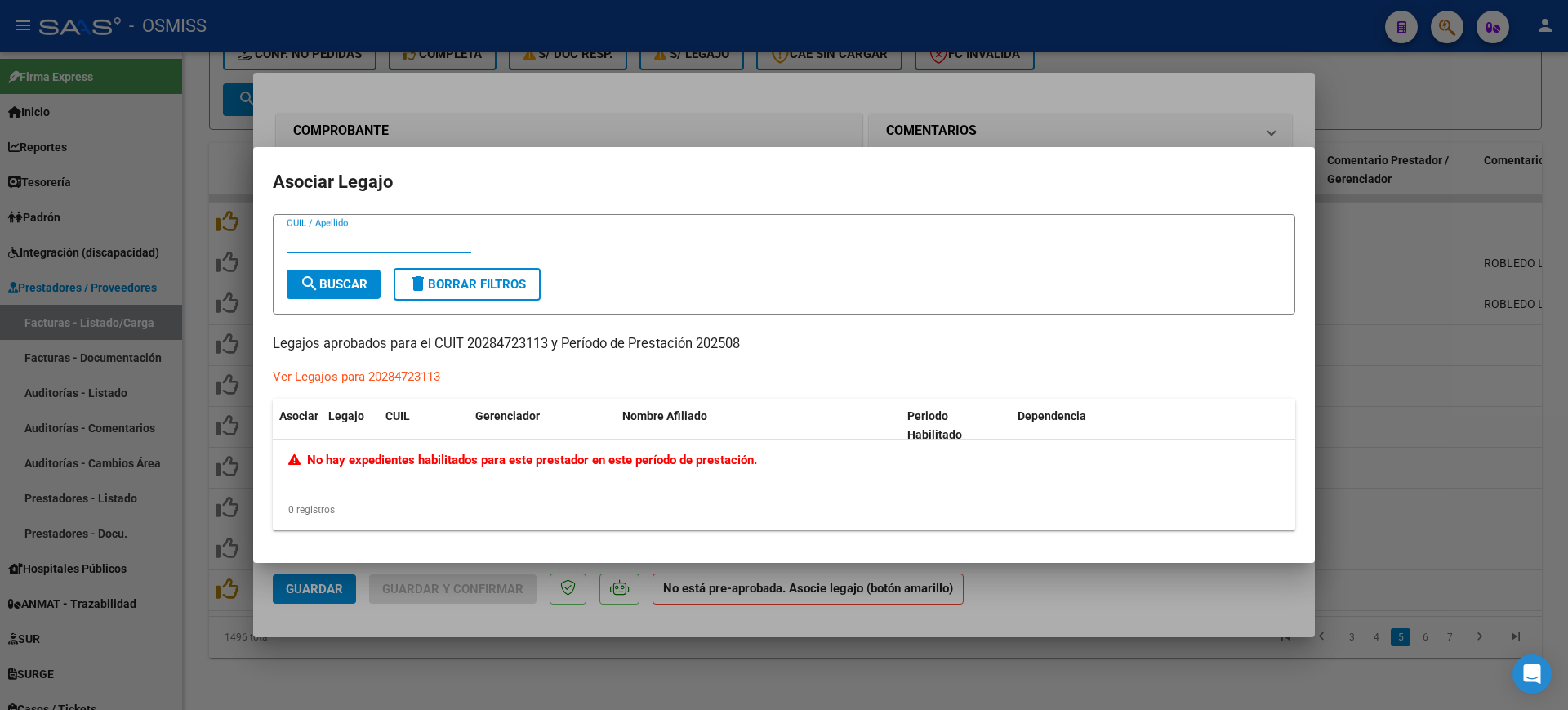
click at [1044, 587] on div at bounding box center [784, 355] width 1568 height 710
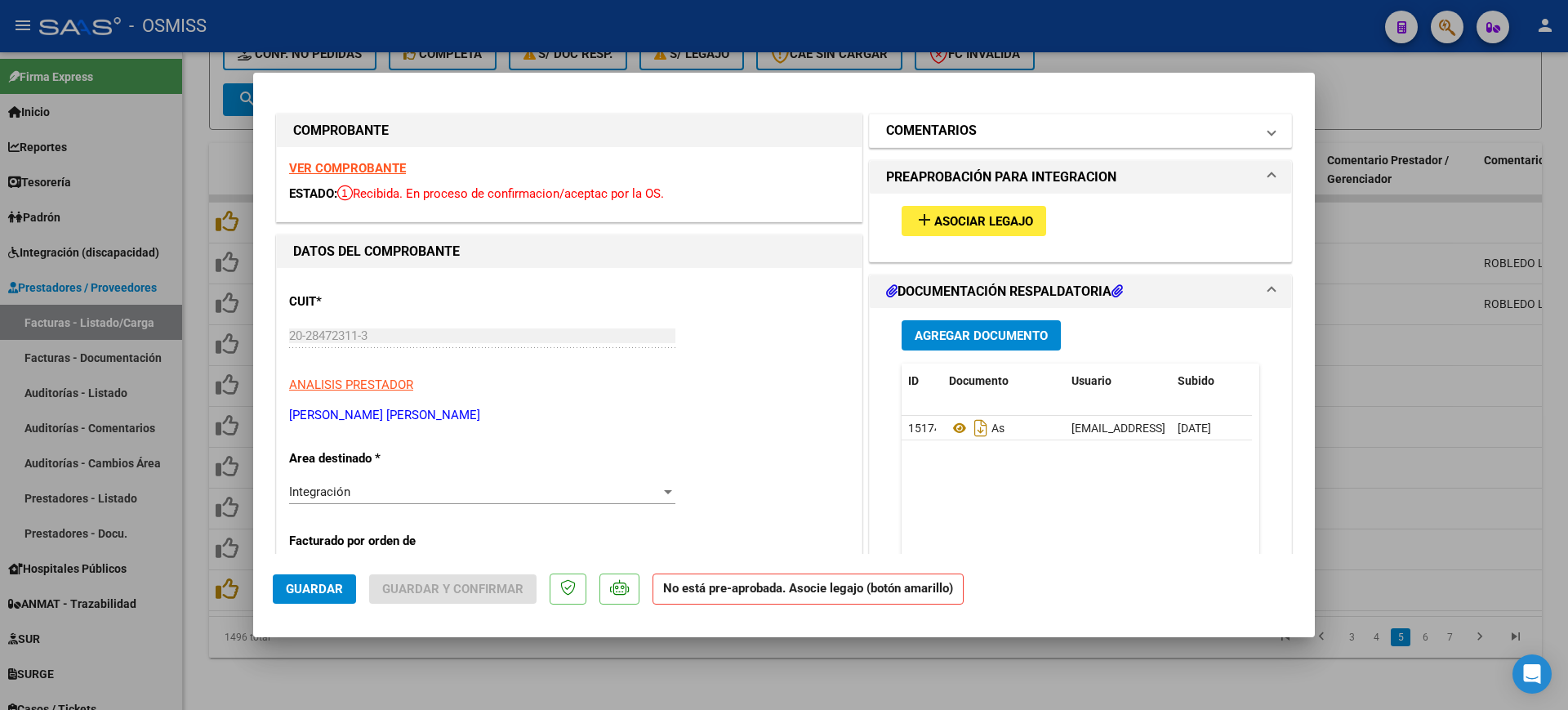
click at [992, 129] on mat-panel-title "COMENTARIOS" at bounding box center [1071, 131] width 369 height 19
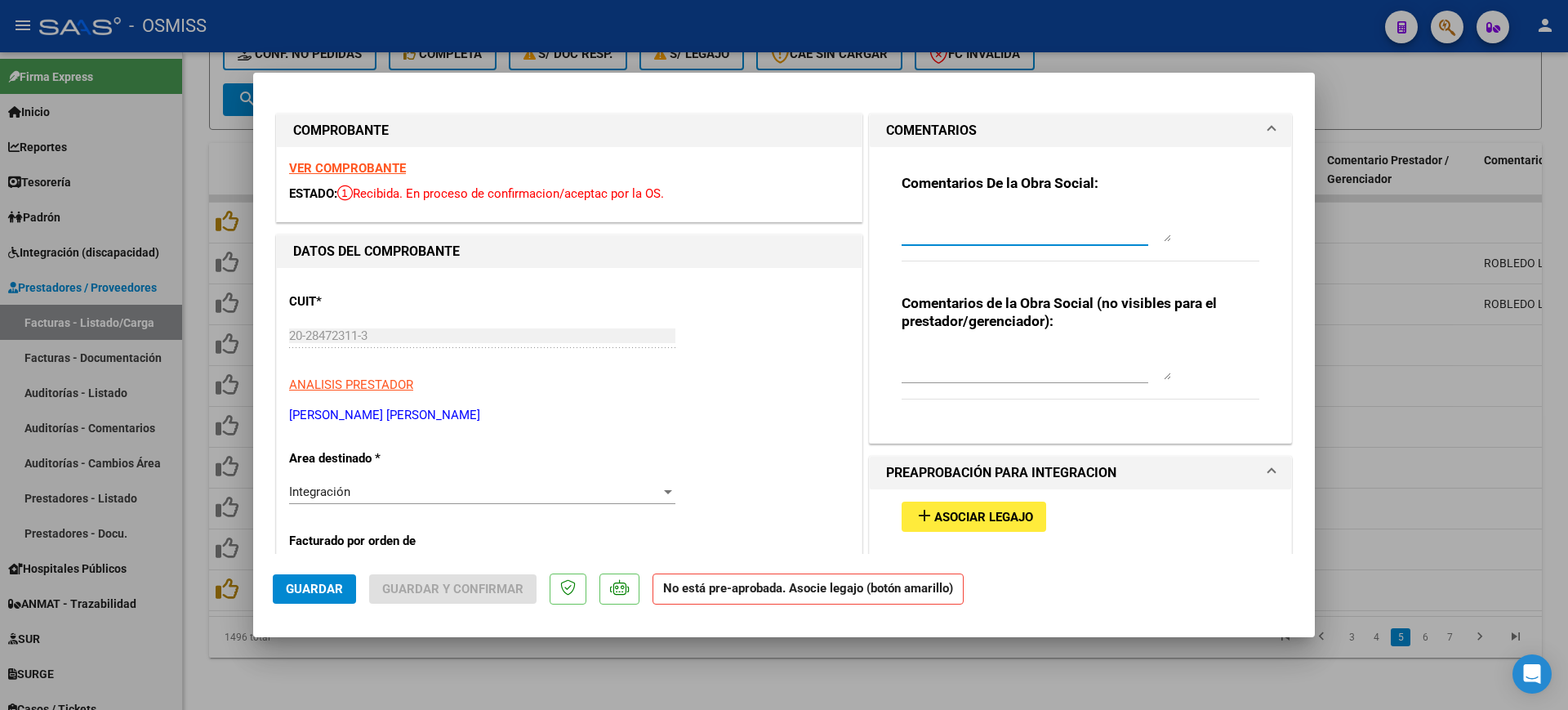
paste textarea "ROBLEDO LAUTARO"
type textarea "ROBLEDO LAUTARO"
click at [285, 584] on button "Guardar" at bounding box center [314, 589] width 83 height 30
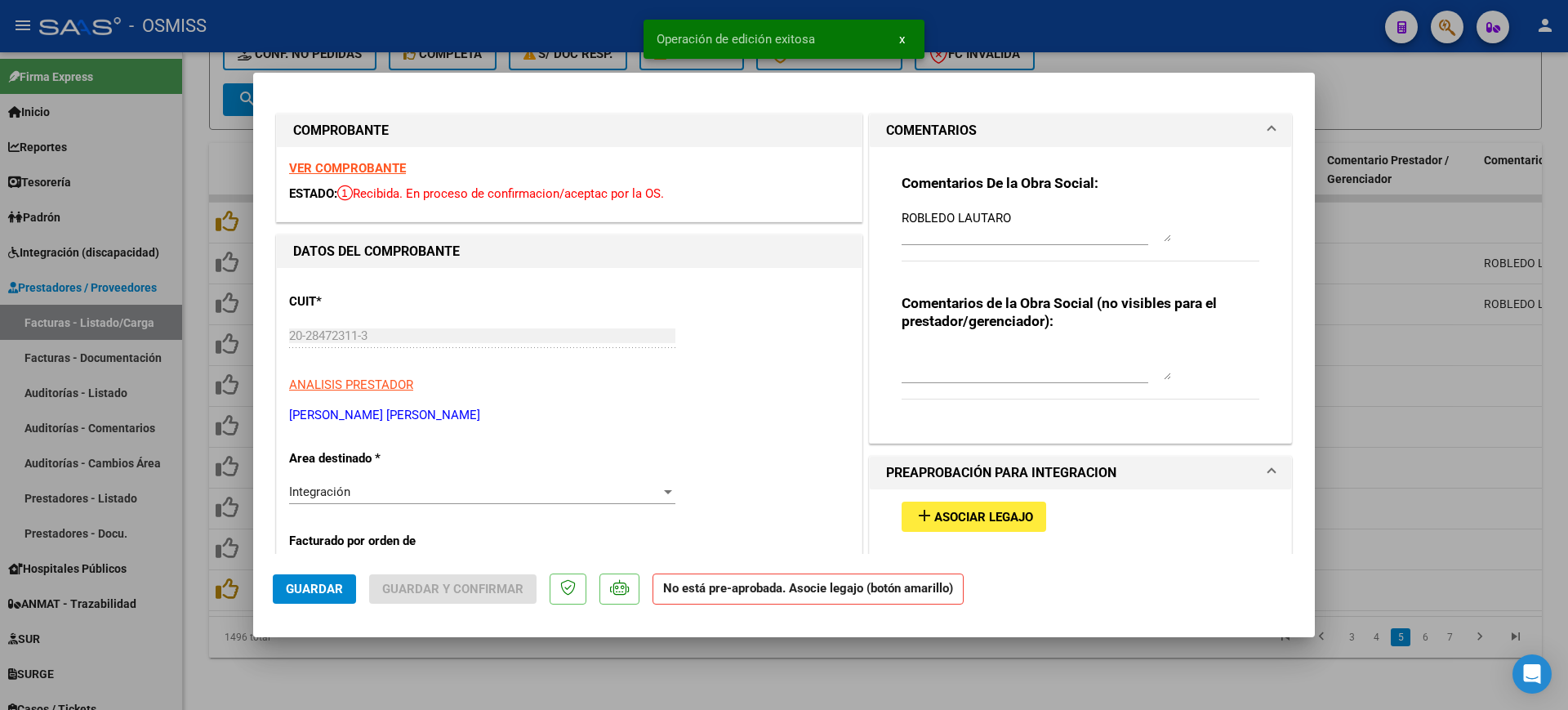
click at [537, 673] on div at bounding box center [784, 355] width 1568 height 710
type input "$ 0,00"
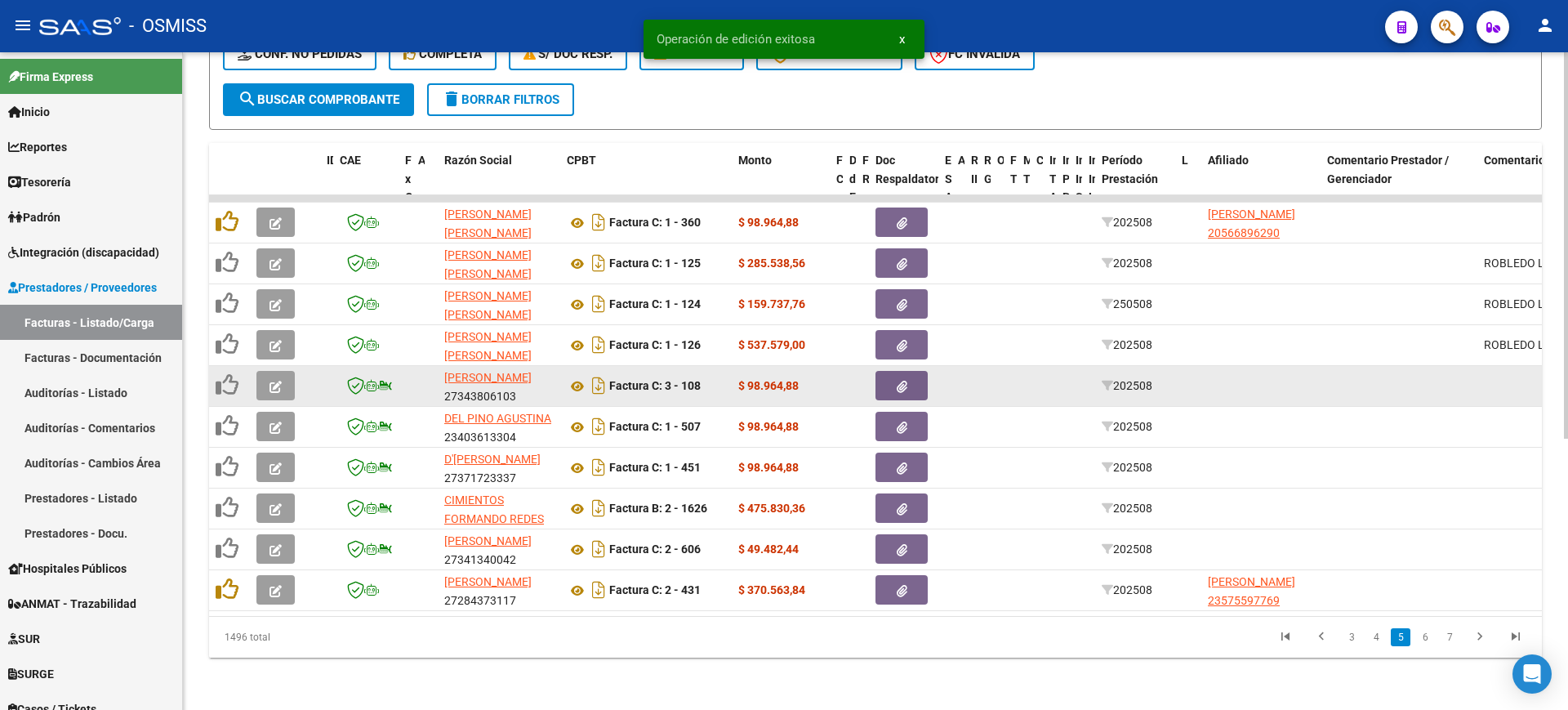
click at [288, 372] on button "button" at bounding box center [276, 386] width 38 height 30
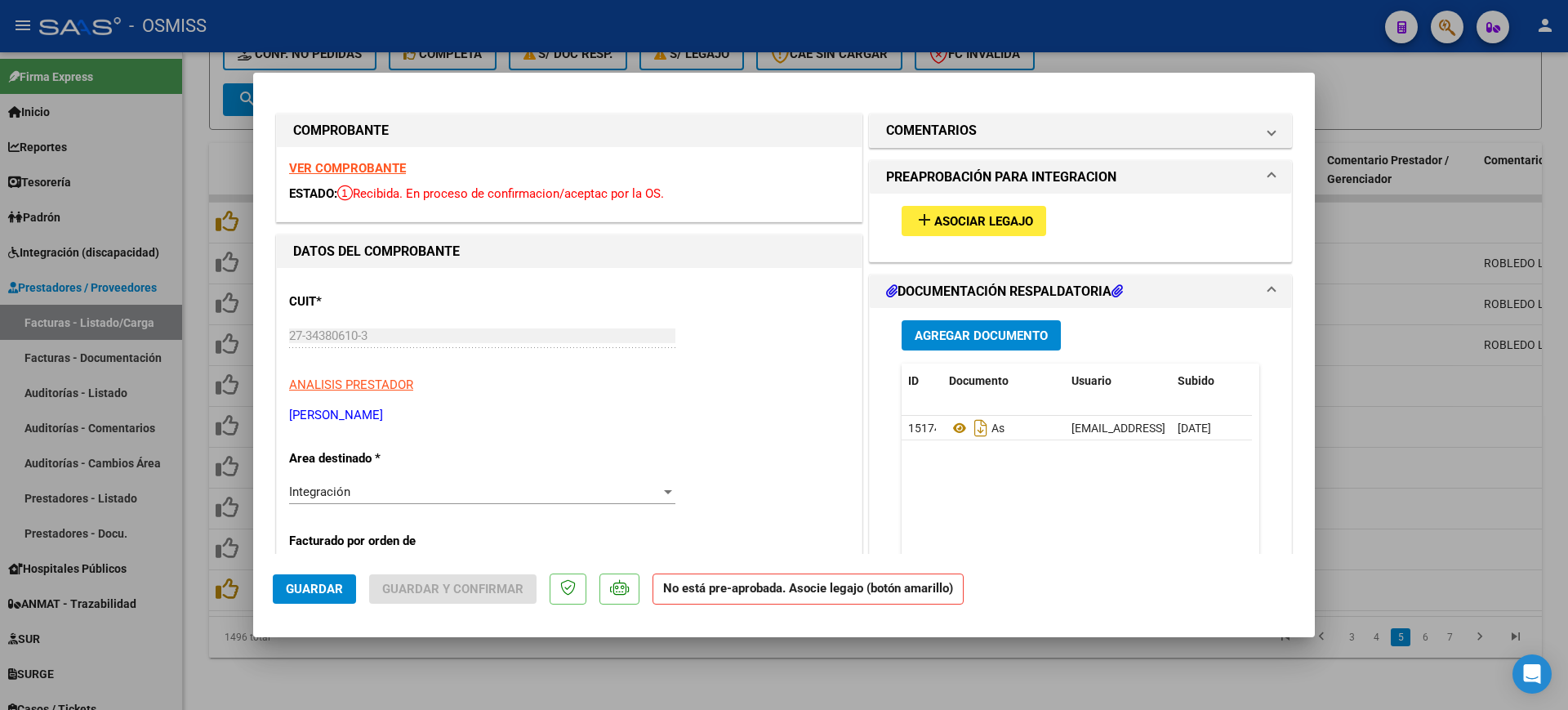
click at [387, 162] on strong "VER COMPROBANTE" at bounding box center [347, 167] width 117 height 15
click at [1016, 667] on div at bounding box center [784, 355] width 1568 height 710
type input "$ 0,00"
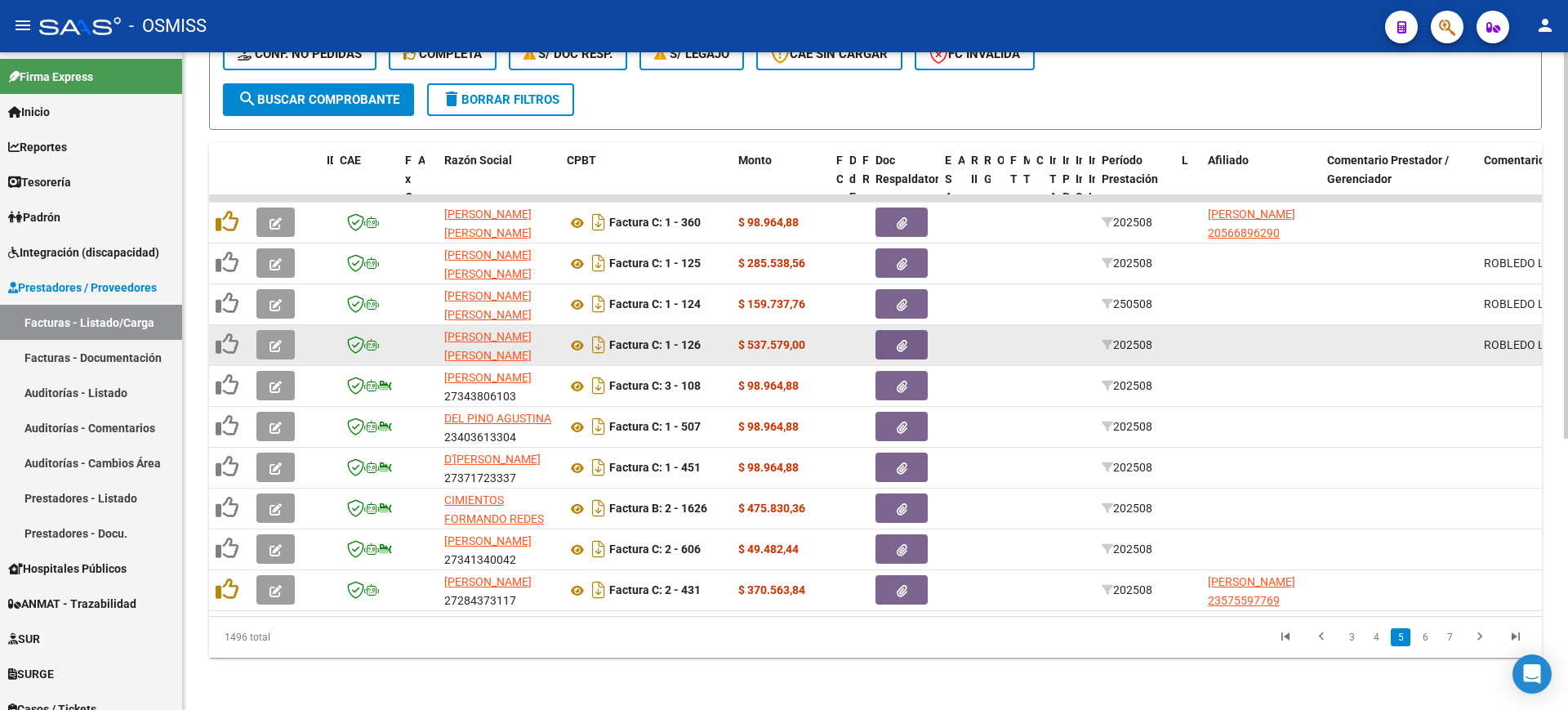
click at [280, 339] on icon "button" at bounding box center [276, 345] width 12 height 12
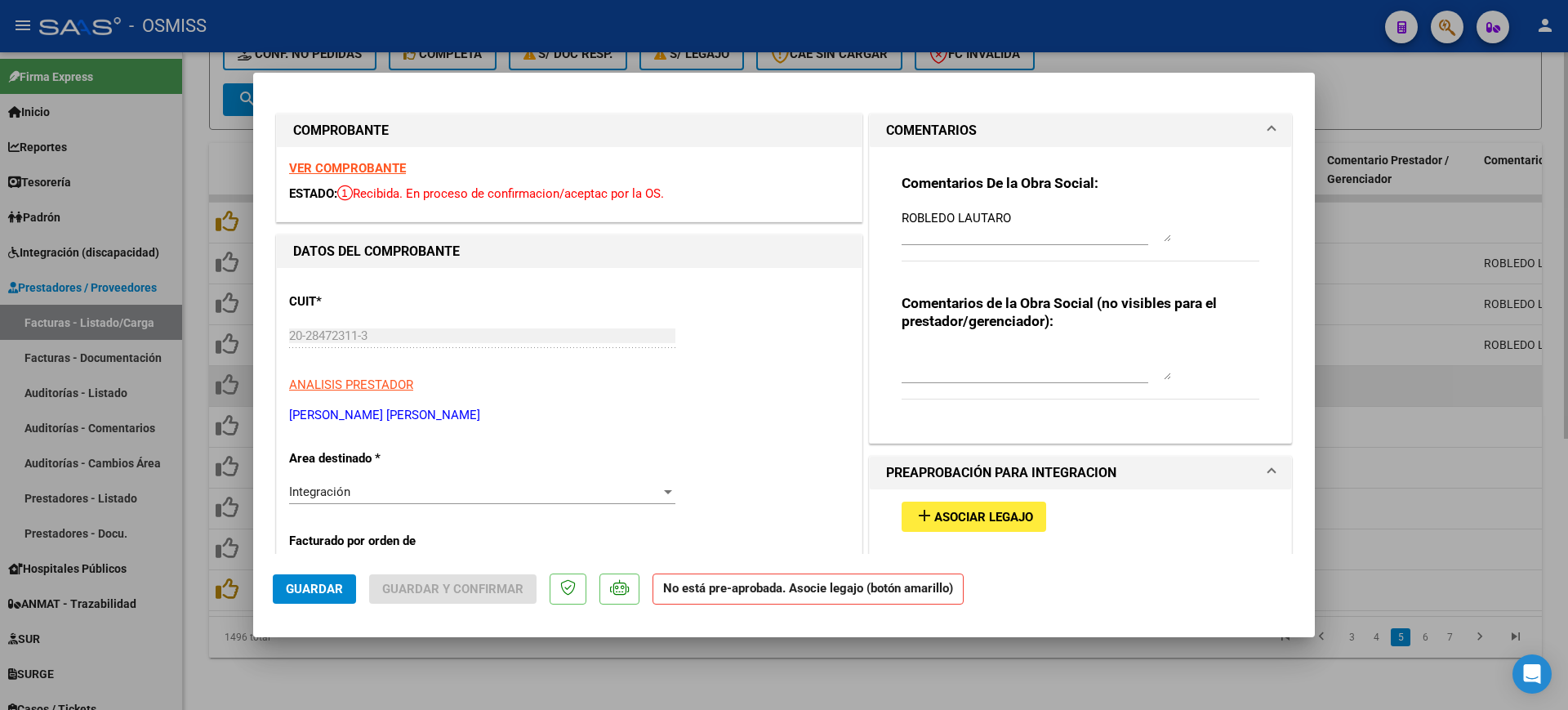
drag, startPoint x: 578, startPoint y: 672, endPoint x: 339, endPoint y: 363, distance: 390.6
click at [577, 670] on div at bounding box center [784, 355] width 1568 height 710
type input "$ 0,00"
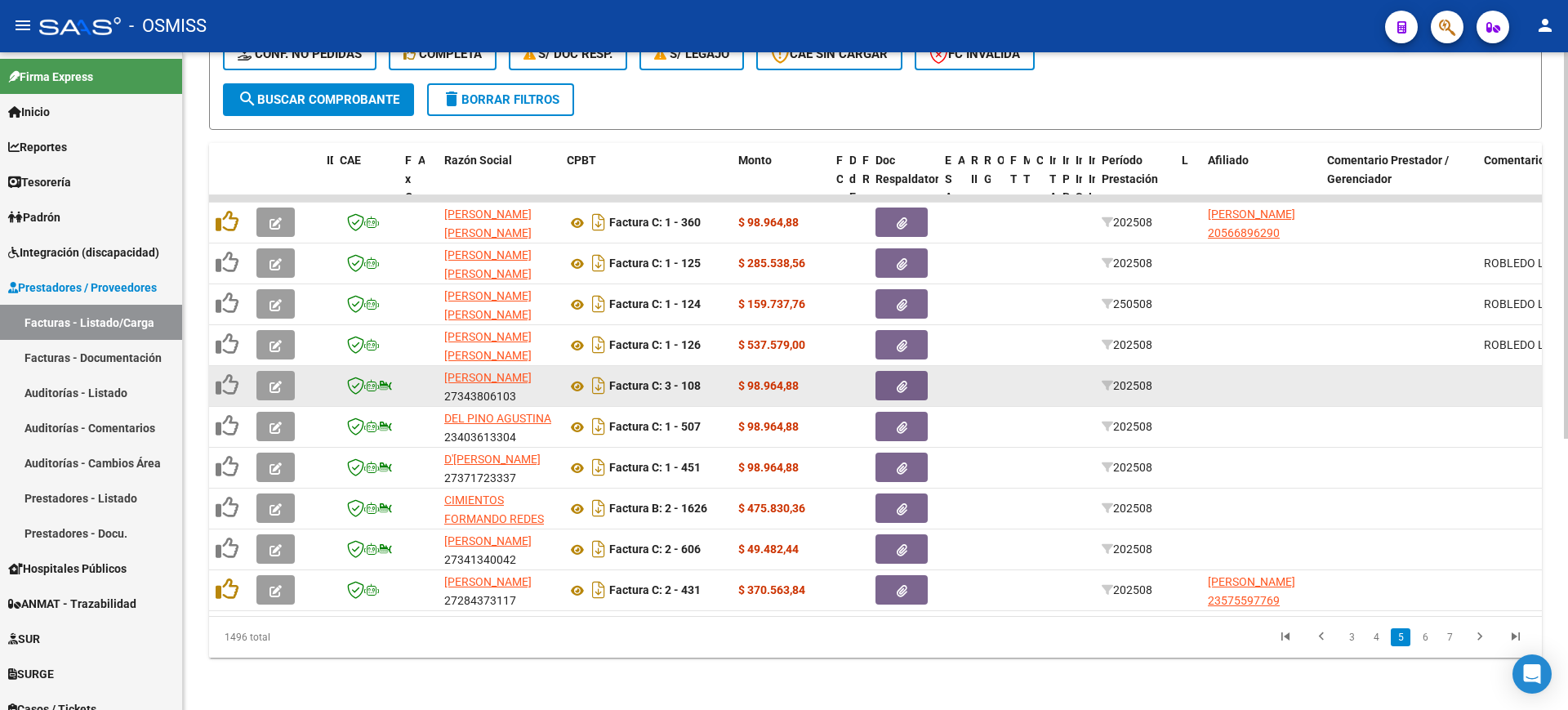
click at [285, 371] on button "button" at bounding box center [276, 386] width 38 height 30
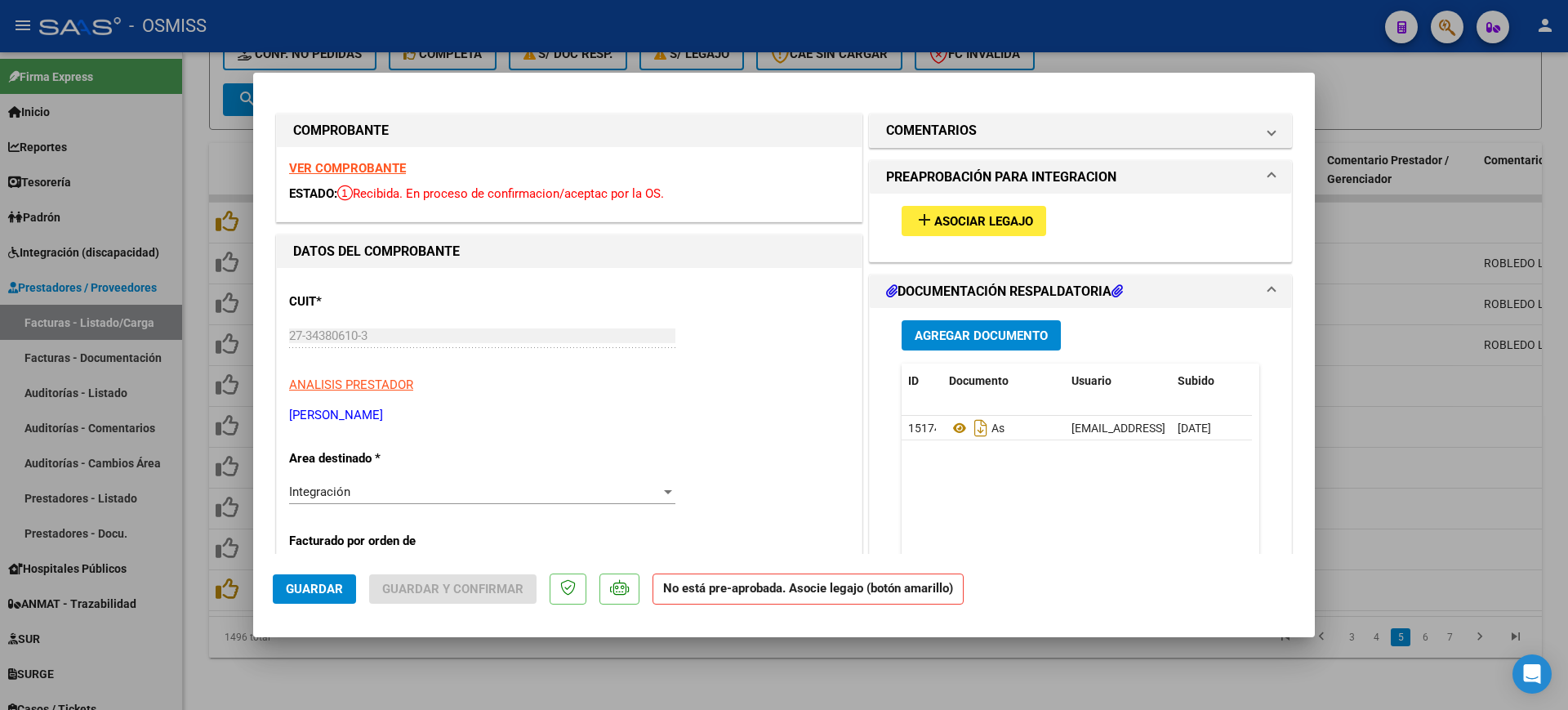
click at [942, 225] on span "Asociar Legajo" at bounding box center [983, 221] width 99 height 15
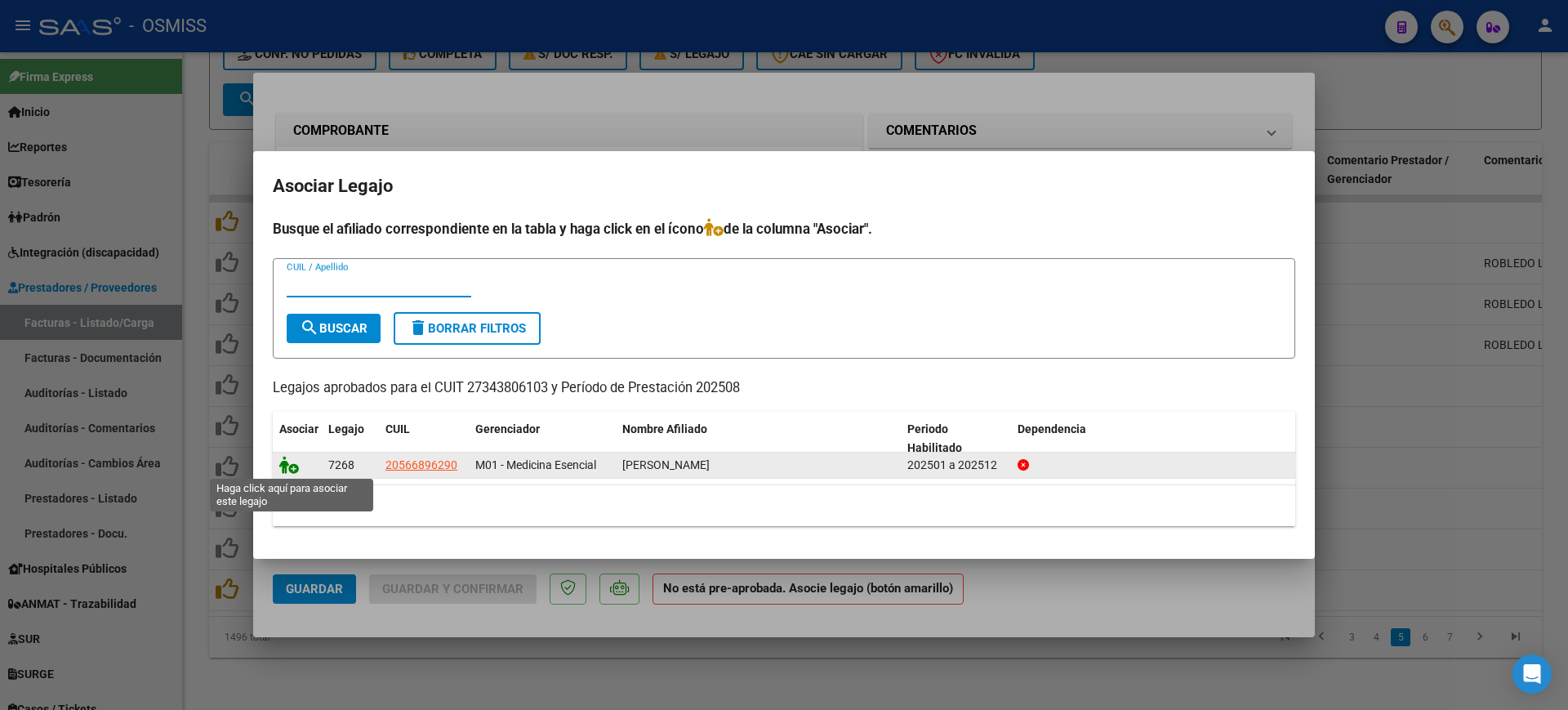
click at [291, 462] on icon at bounding box center [289, 464] width 19 height 18
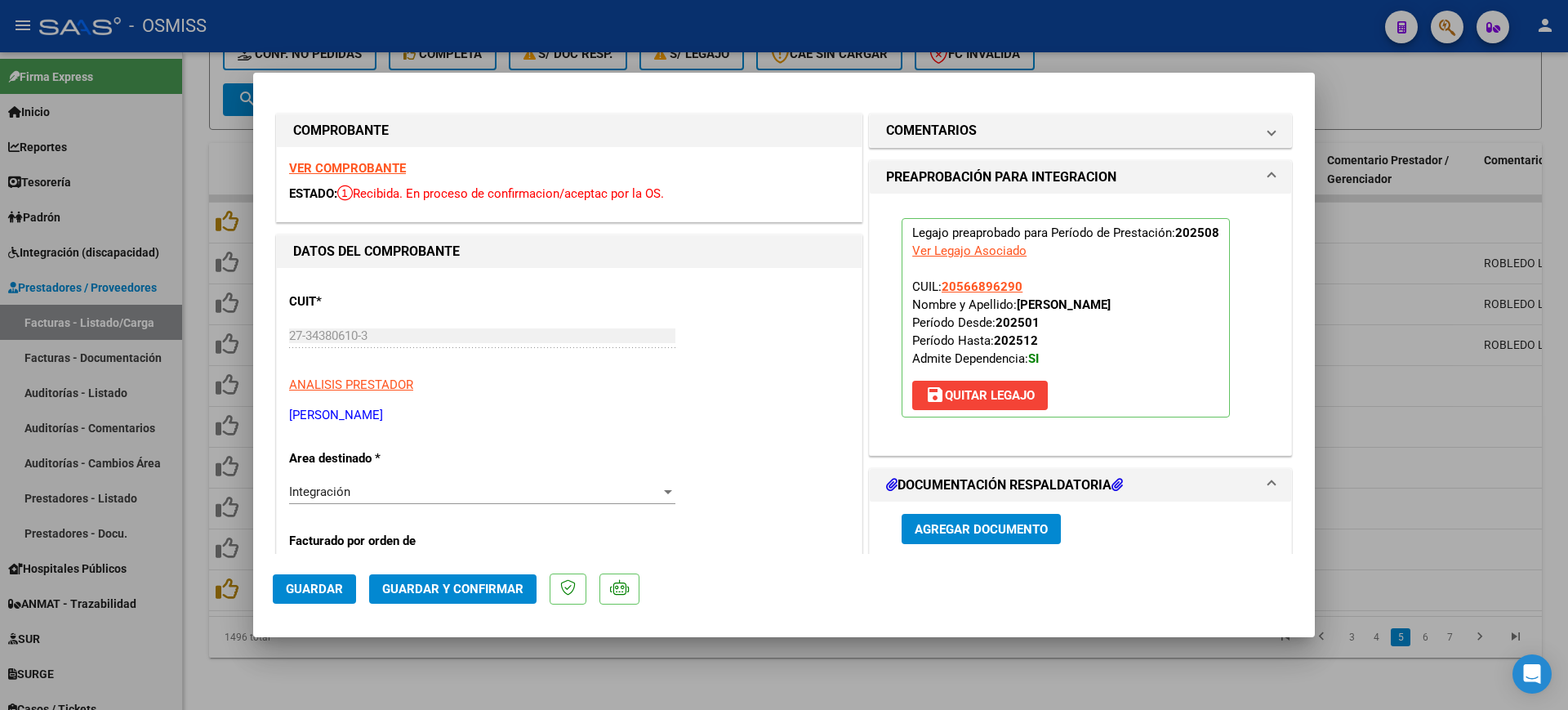
click at [301, 595] on span "Guardar" at bounding box center [315, 589] width 58 height 15
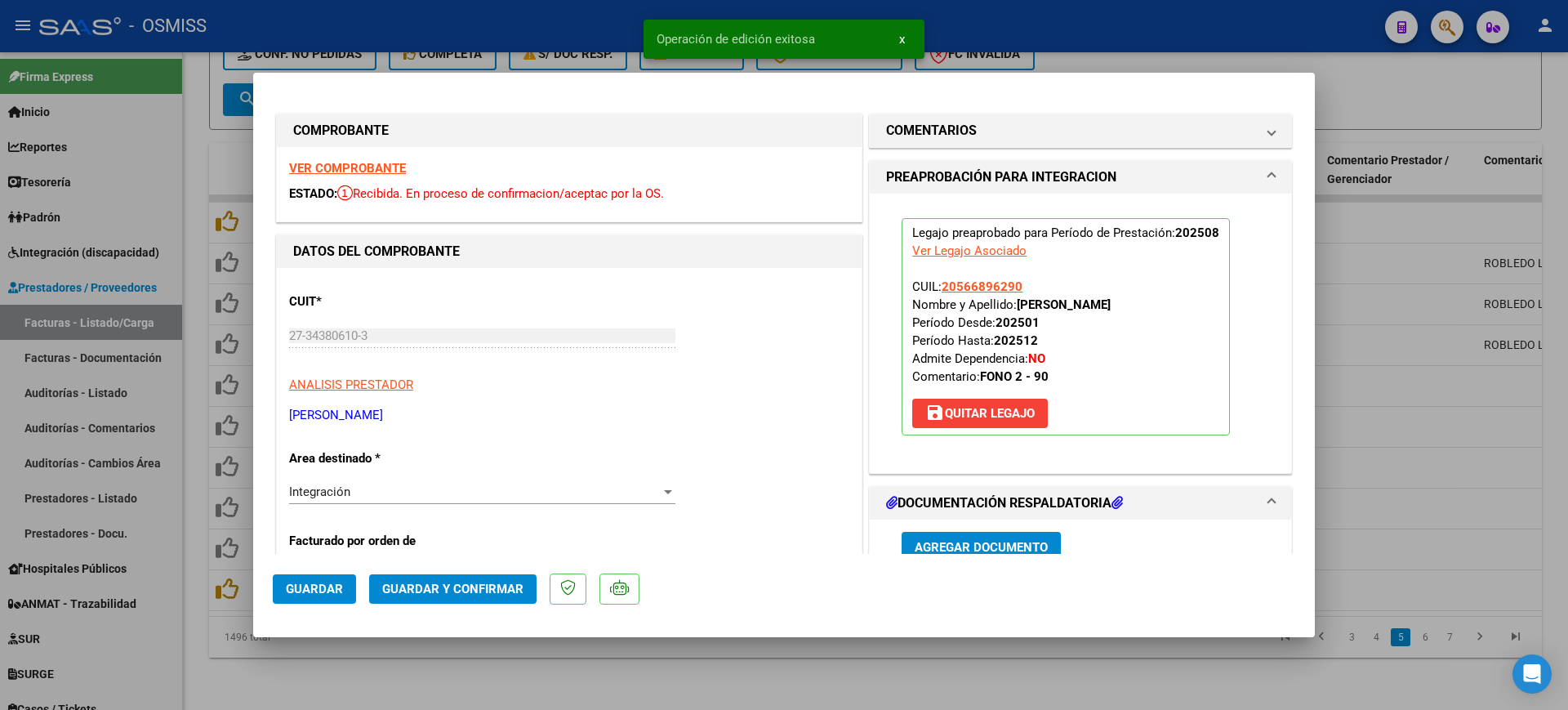
drag, startPoint x: 455, startPoint y: 672, endPoint x: 570, endPoint y: 481, distance: 222.9
click at [466, 653] on div at bounding box center [784, 355] width 1568 height 710
type input "$ 0,00"
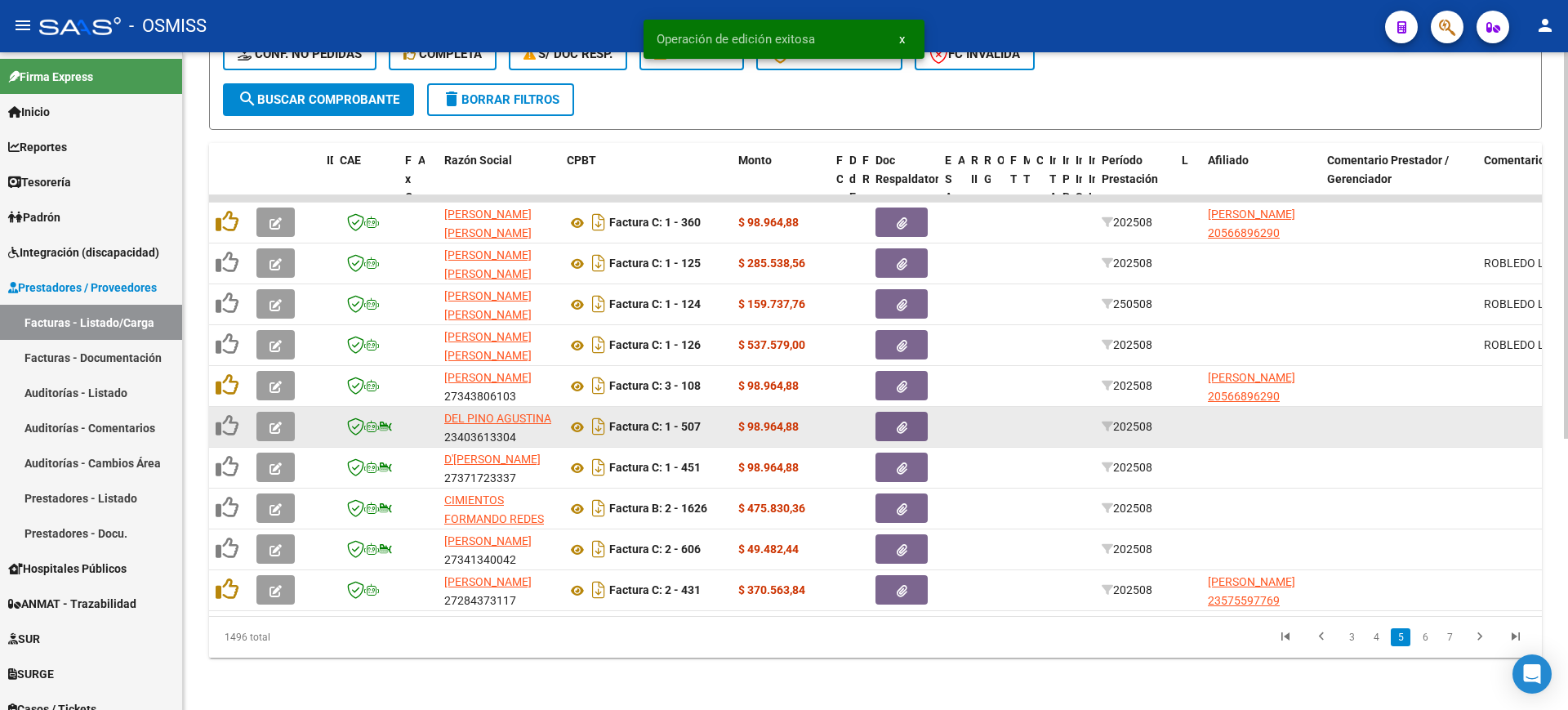
click at [277, 419] on button "button" at bounding box center [276, 427] width 38 height 30
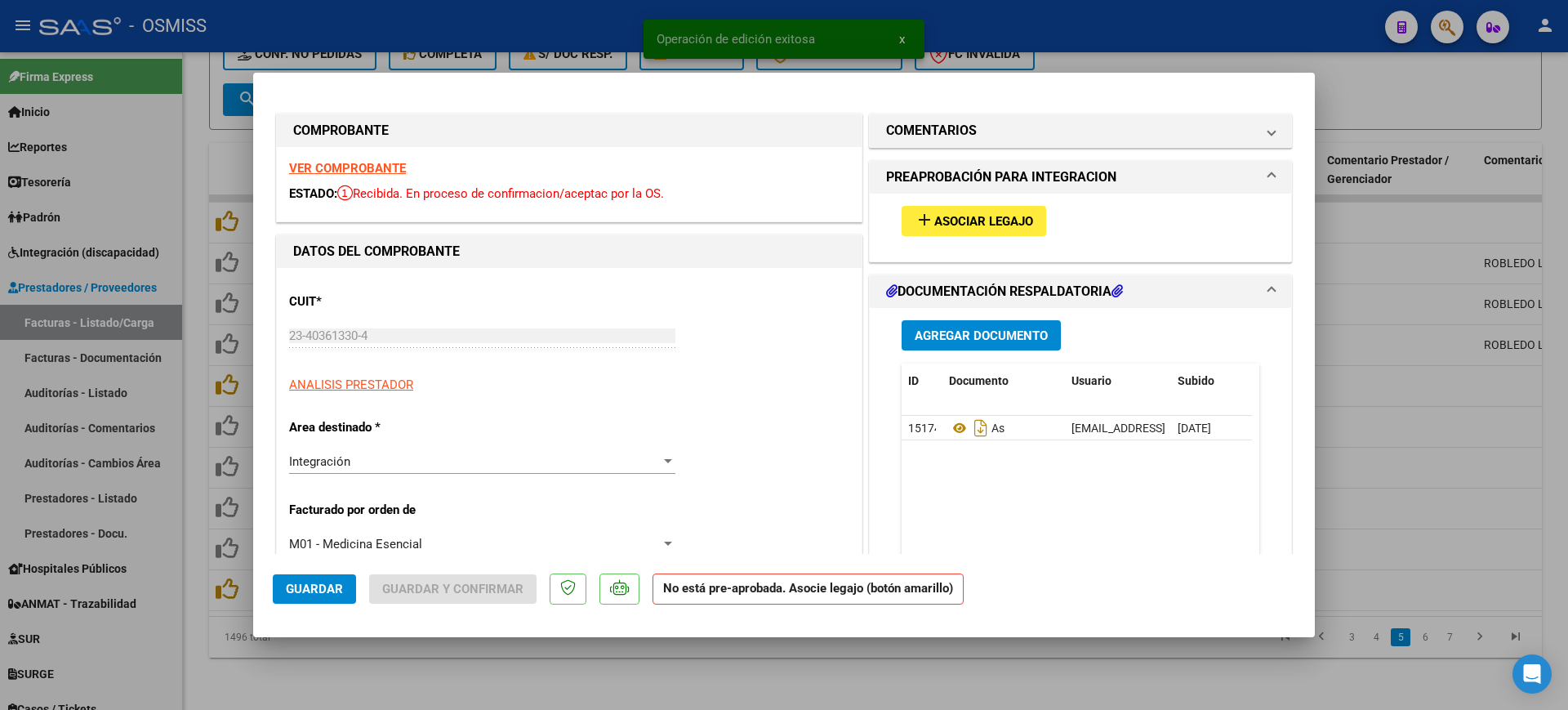
click at [353, 167] on strong "VER COMPROBANTE" at bounding box center [347, 167] width 117 height 15
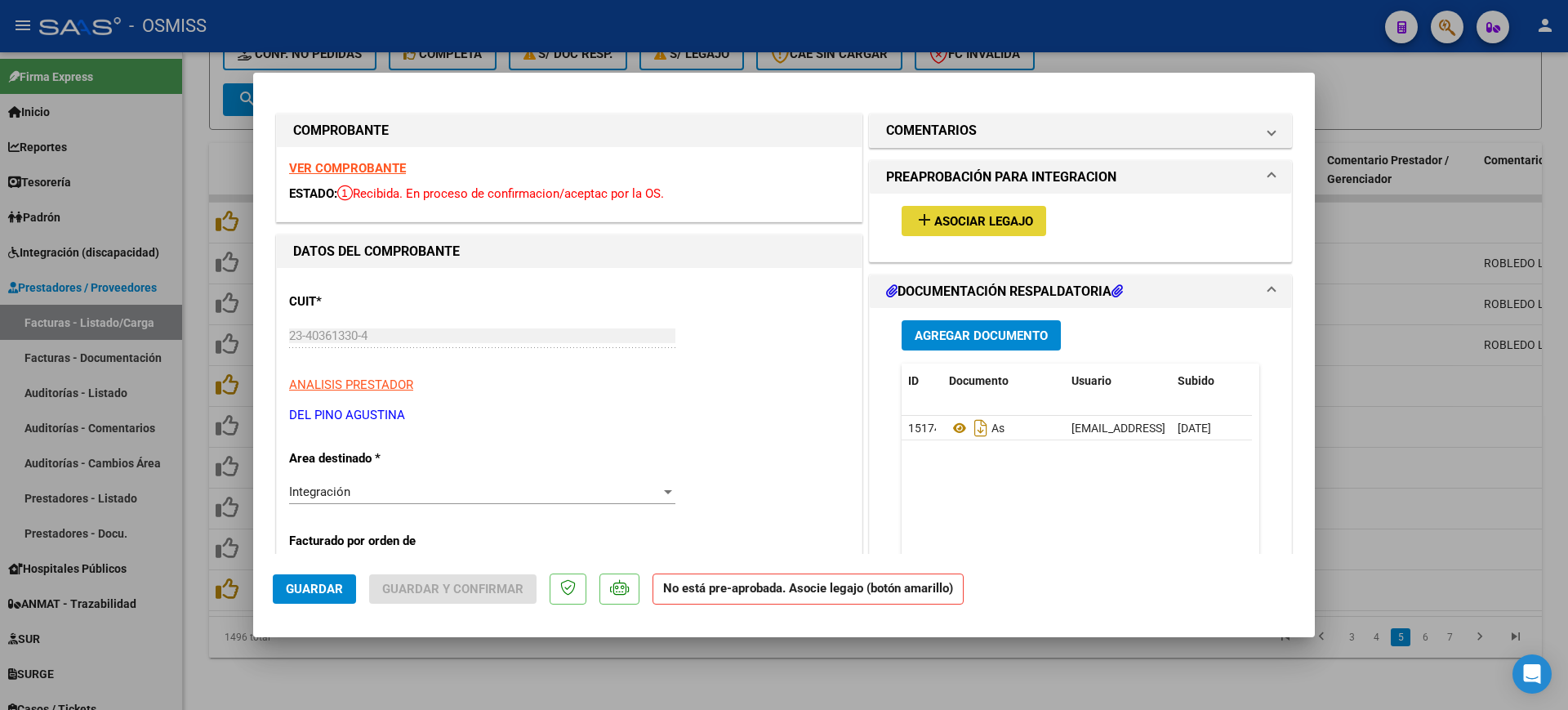
click at [1020, 211] on button "add Asociar Legajo" at bounding box center [975, 221] width 145 height 31
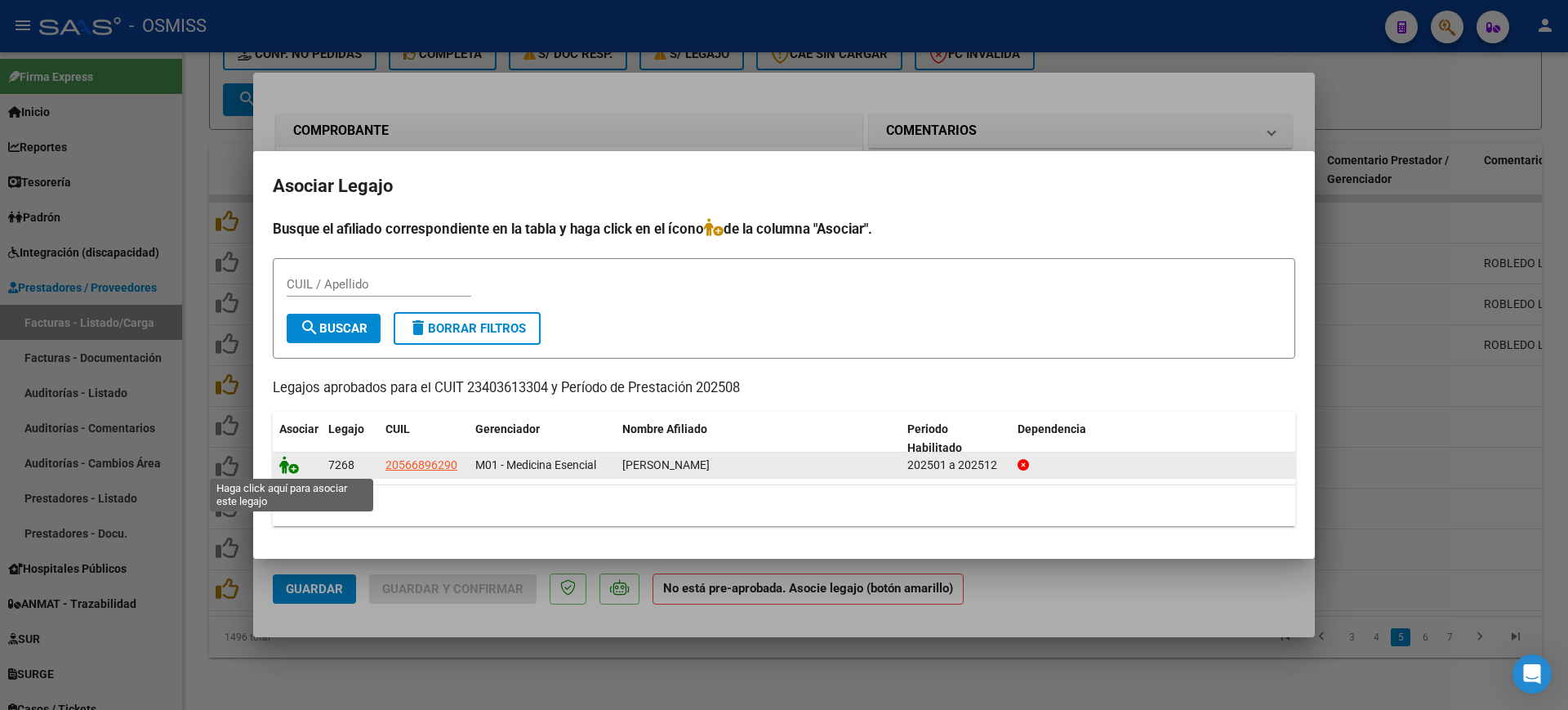
click at [288, 465] on icon at bounding box center [289, 464] width 19 height 18
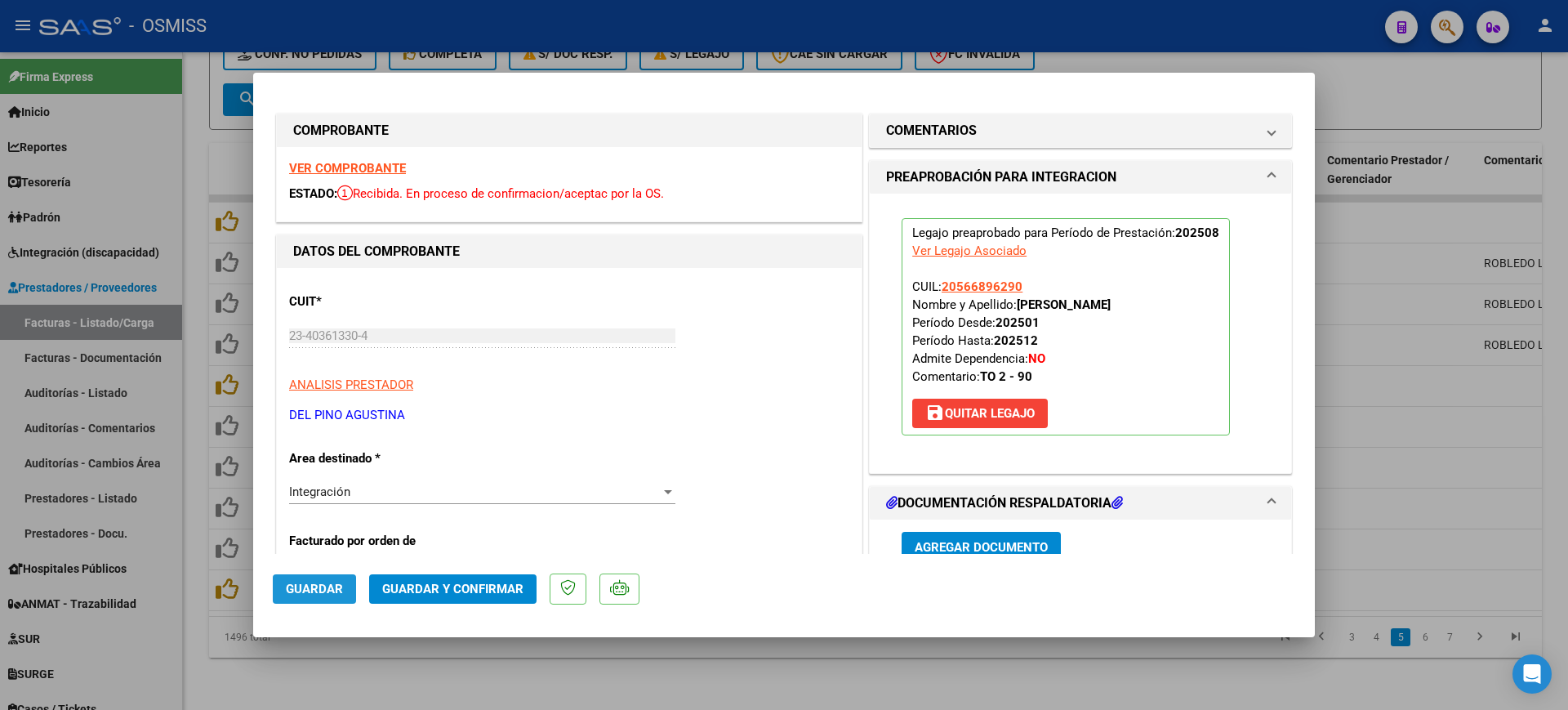
click at [298, 575] on button "Guardar" at bounding box center [314, 589] width 83 height 30
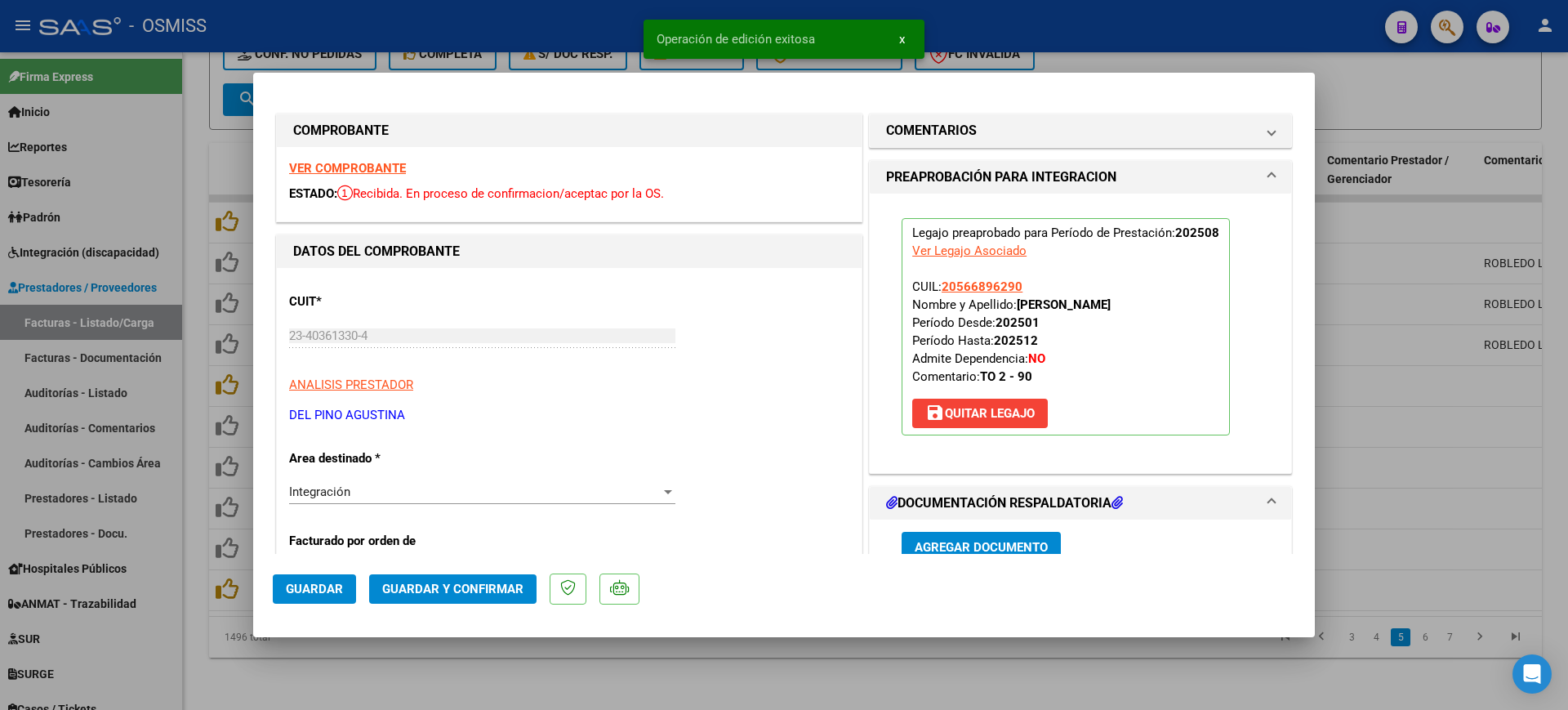
click at [434, 657] on div at bounding box center [784, 355] width 1568 height 710
type input "$ 0,00"
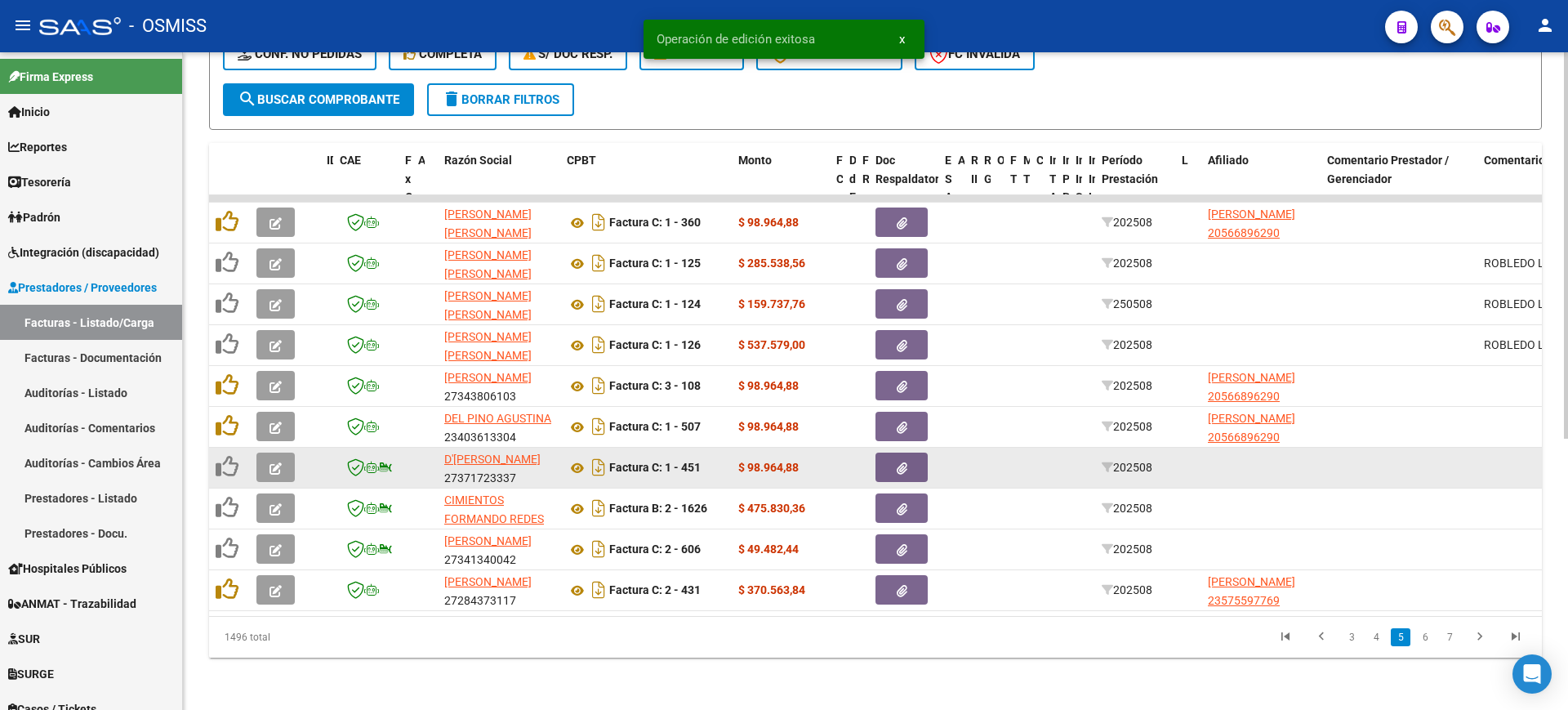
click at [265, 453] on button "button" at bounding box center [276, 468] width 38 height 30
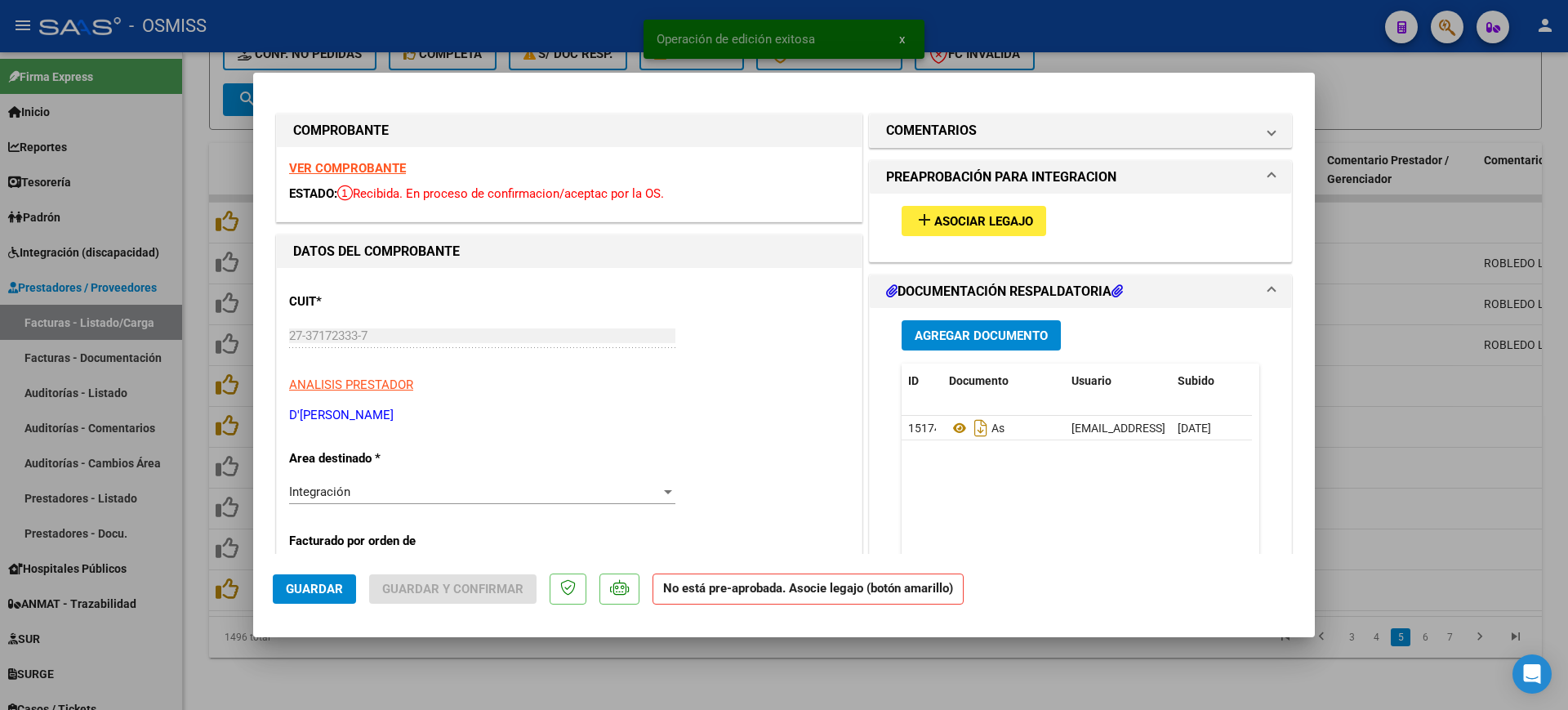
click at [380, 170] on strong "VER COMPROBANTE" at bounding box center [347, 167] width 117 height 15
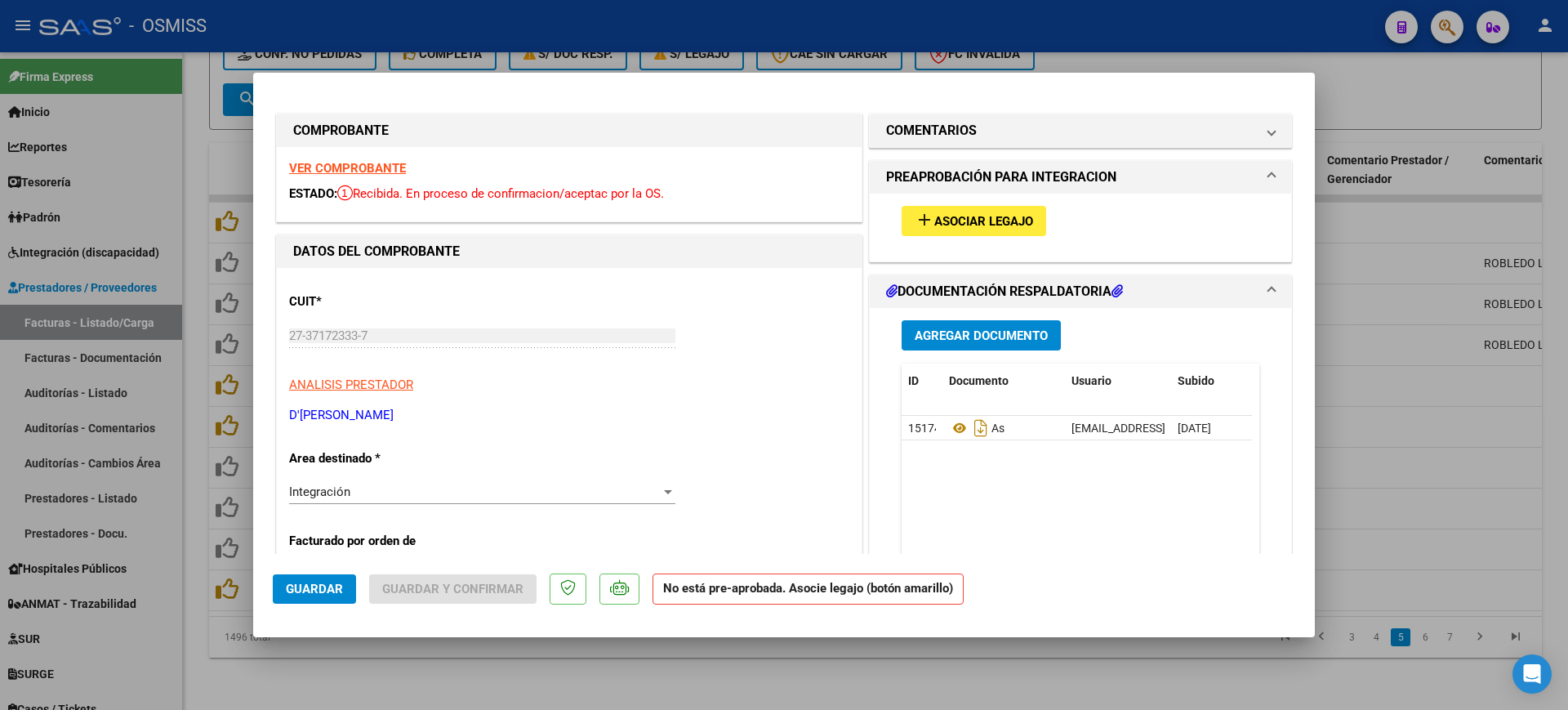
click at [983, 204] on div "add Asociar Legajo" at bounding box center [1080, 221] width 382 height 55
click at [990, 219] on span "Asociar Legajo" at bounding box center [983, 221] width 99 height 15
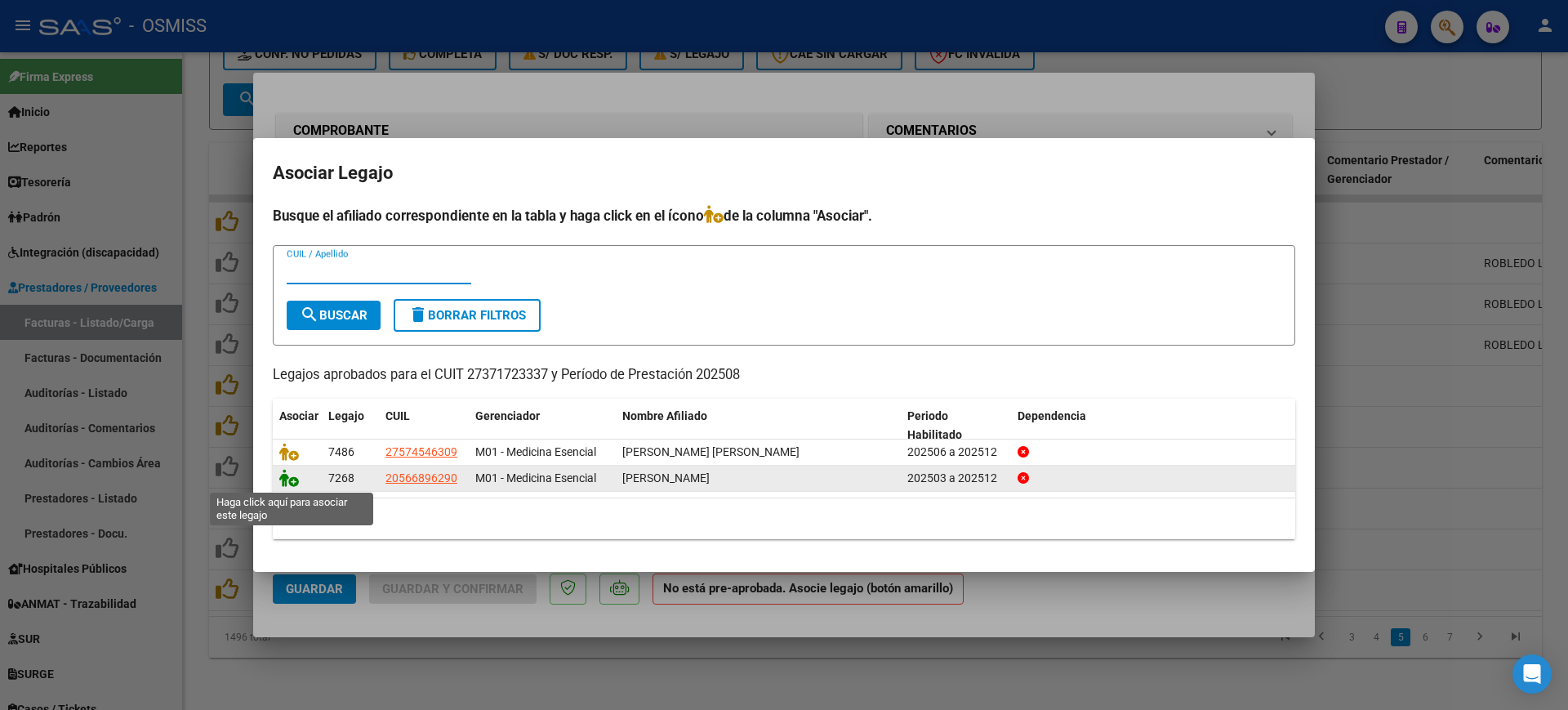
click at [282, 484] on icon at bounding box center [289, 477] width 19 height 18
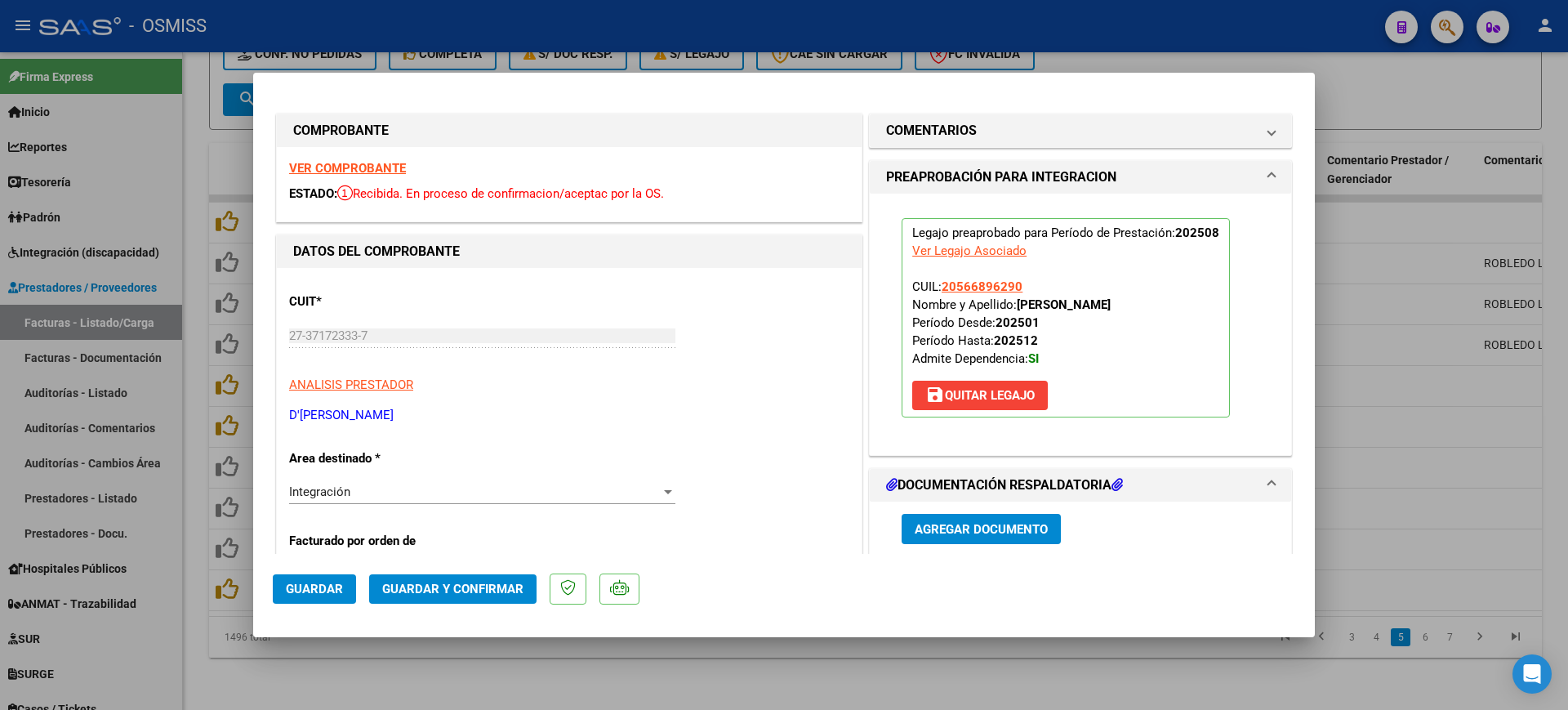
click at [314, 595] on span "Guardar" at bounding box center [315, 589] width 58 height 15
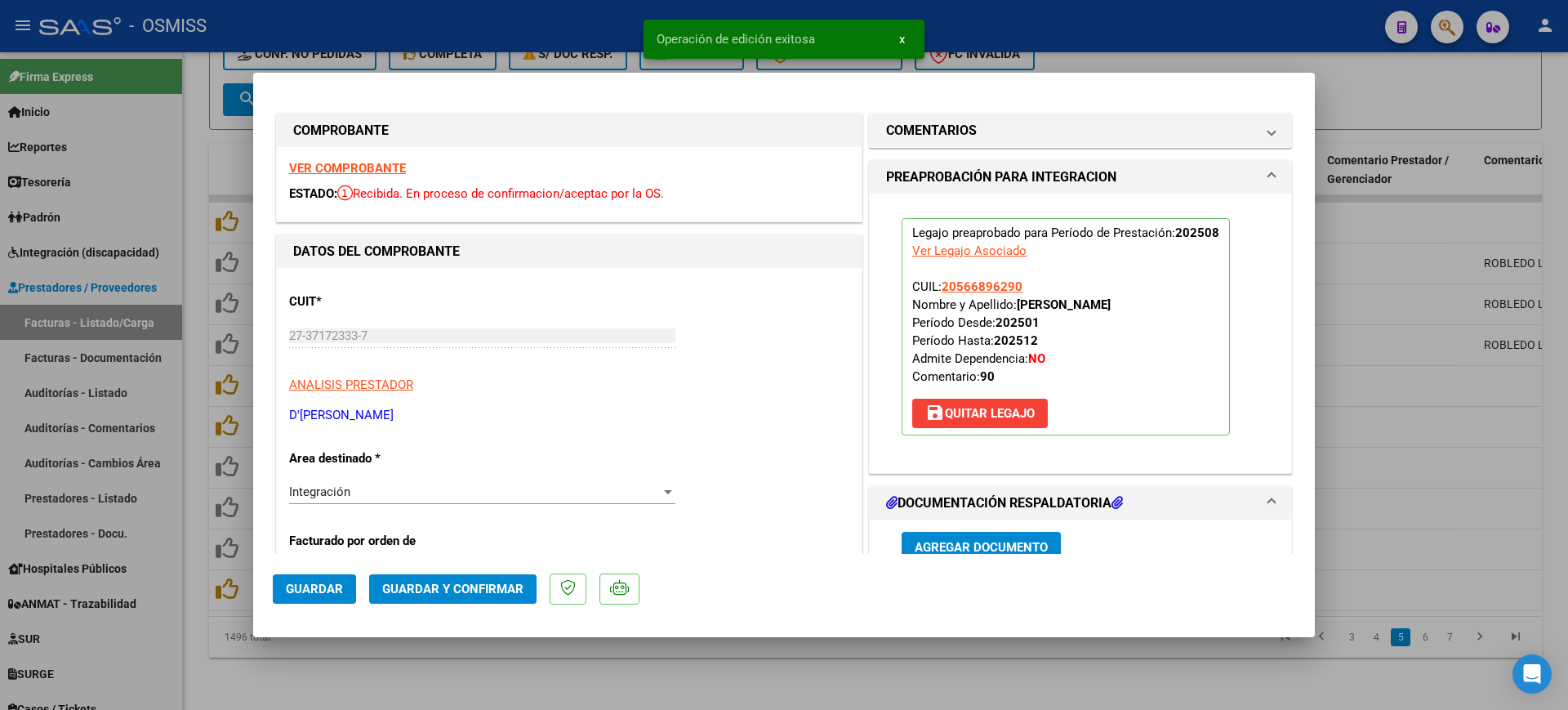
click at [399, 686] on div at bounding box center [784, 355] width 1568 height 710
type input "$ 0,00"
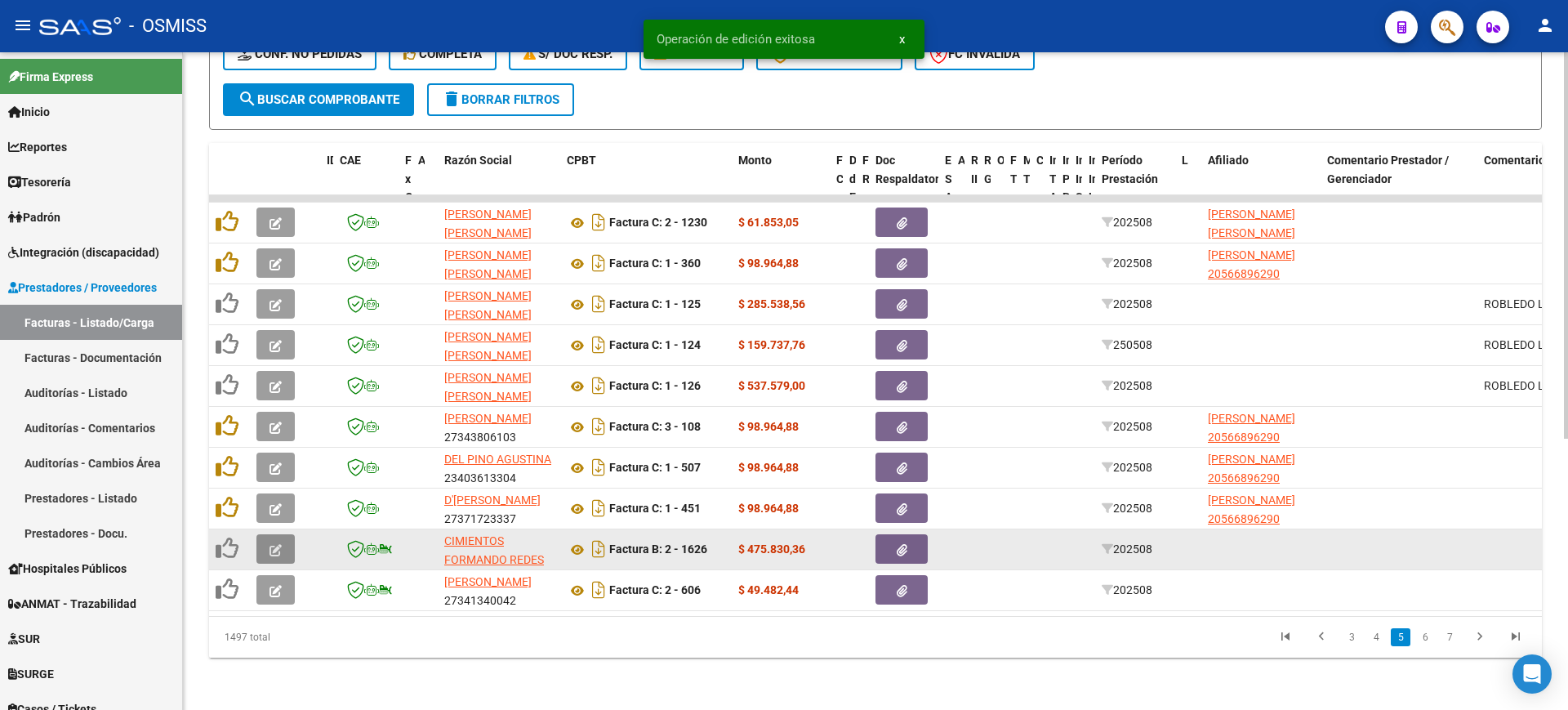
click at [270, 543] on icon "button" at bounding box center [276, 550] width 12 height 12
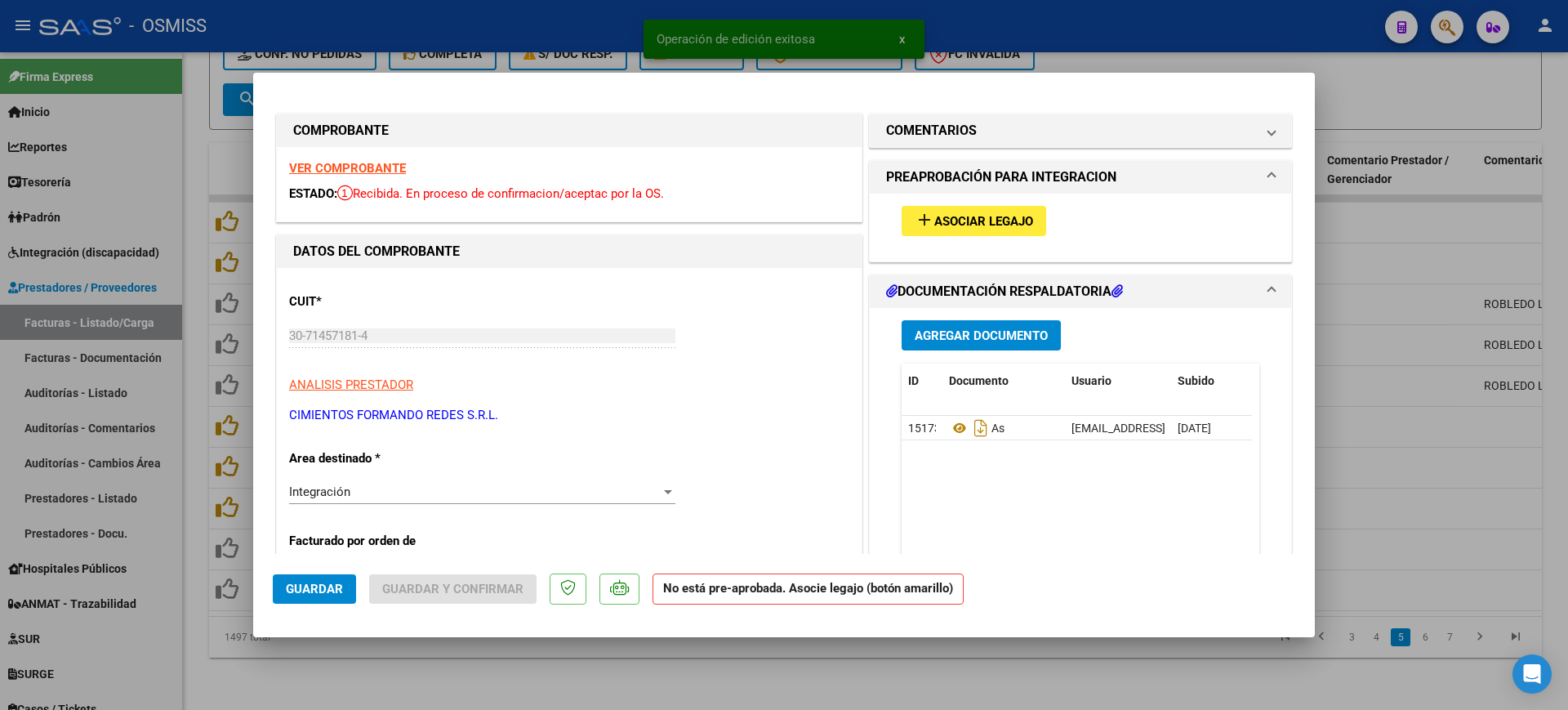
click at [350, 172] on strong "VER COMPROBANTE" at bounding box center [347, 167] width 117 height 15
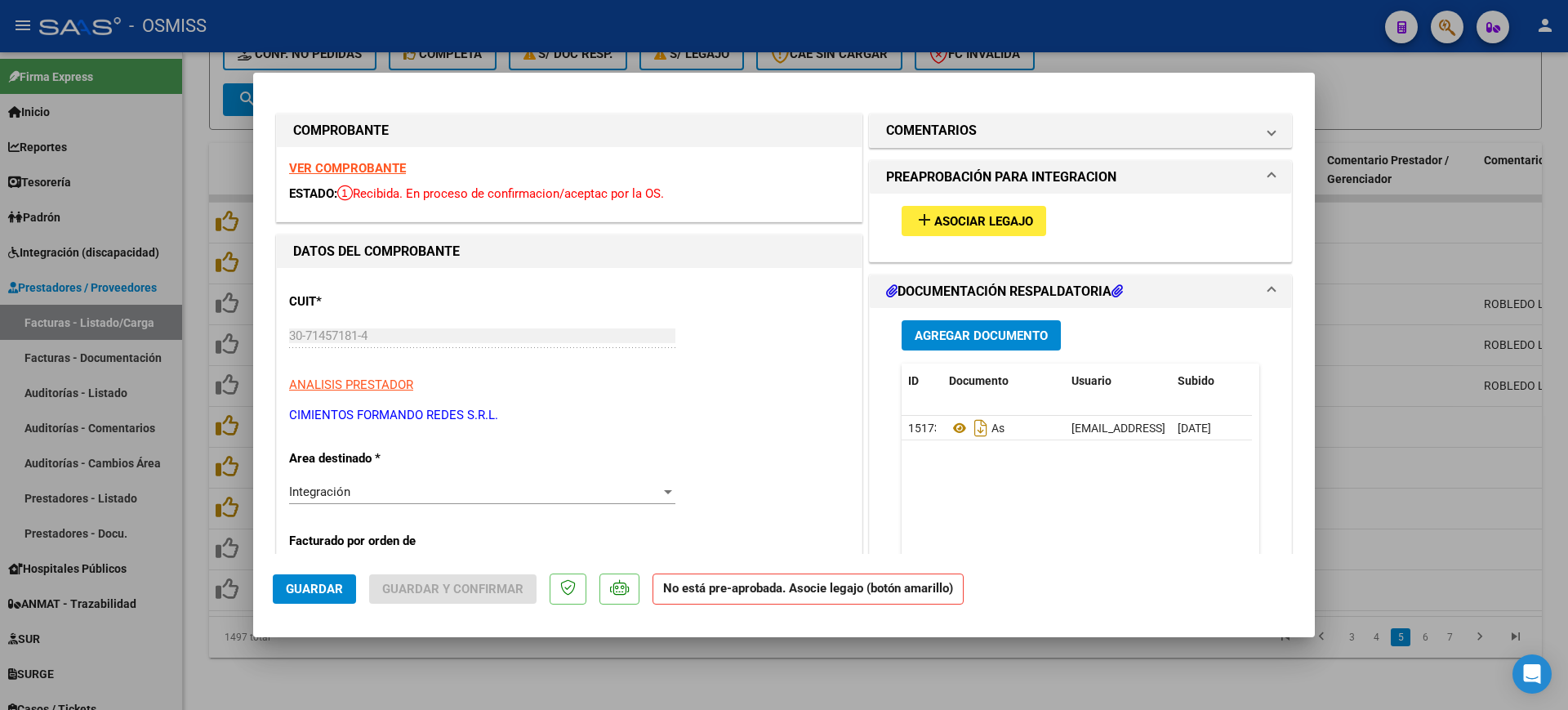
click at [989, 204] on div "add Asociar Legajo" at bounding box center [1080, 221] width 382 height 55
click at [996, 222] on span "Asociar Legajo" at bounding box center [983, 221] width 99 height 15
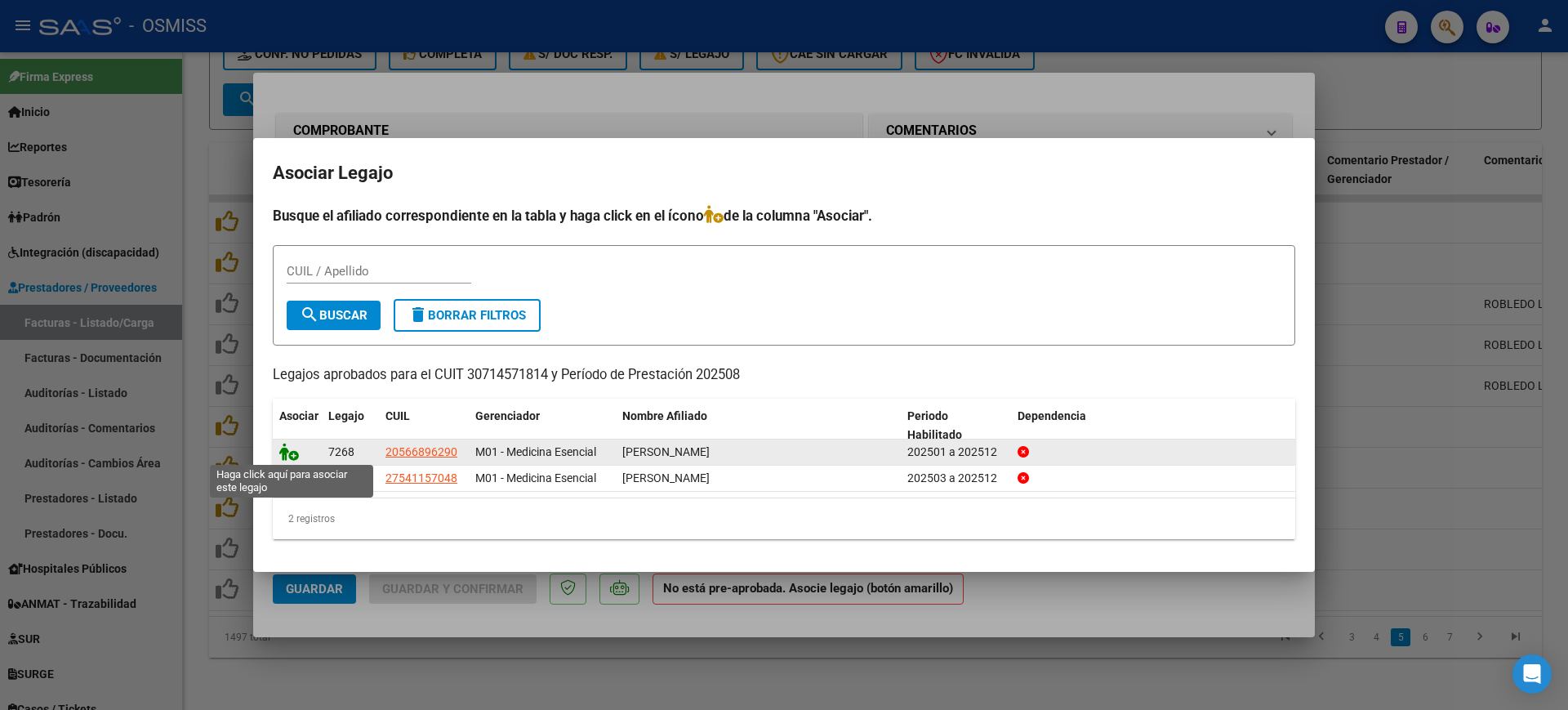
click at [290, 444] on icon at bounding box center [289, 451] width 19 height 18
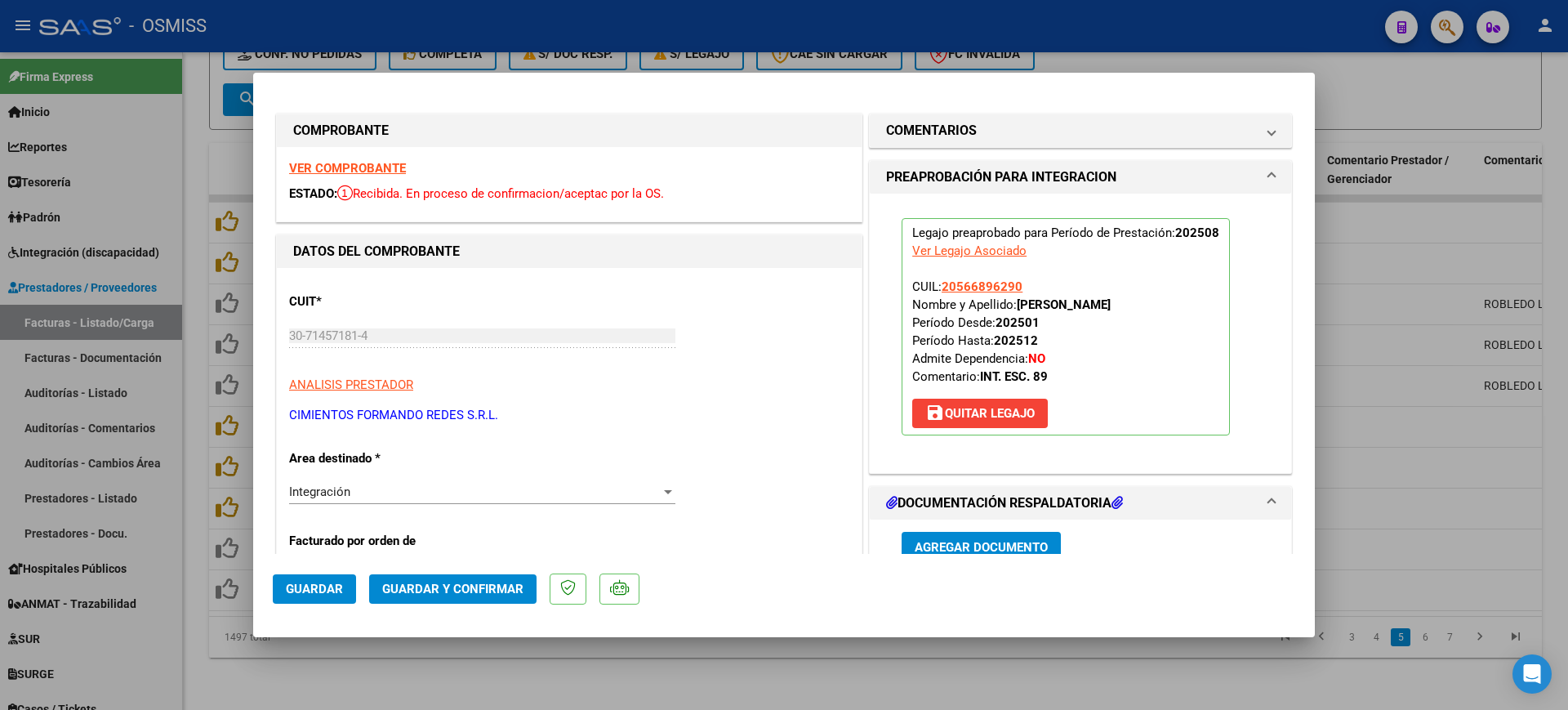
click at [300, 597] on button "Guardar" at bounding box center [314, 589] width 83 height 30
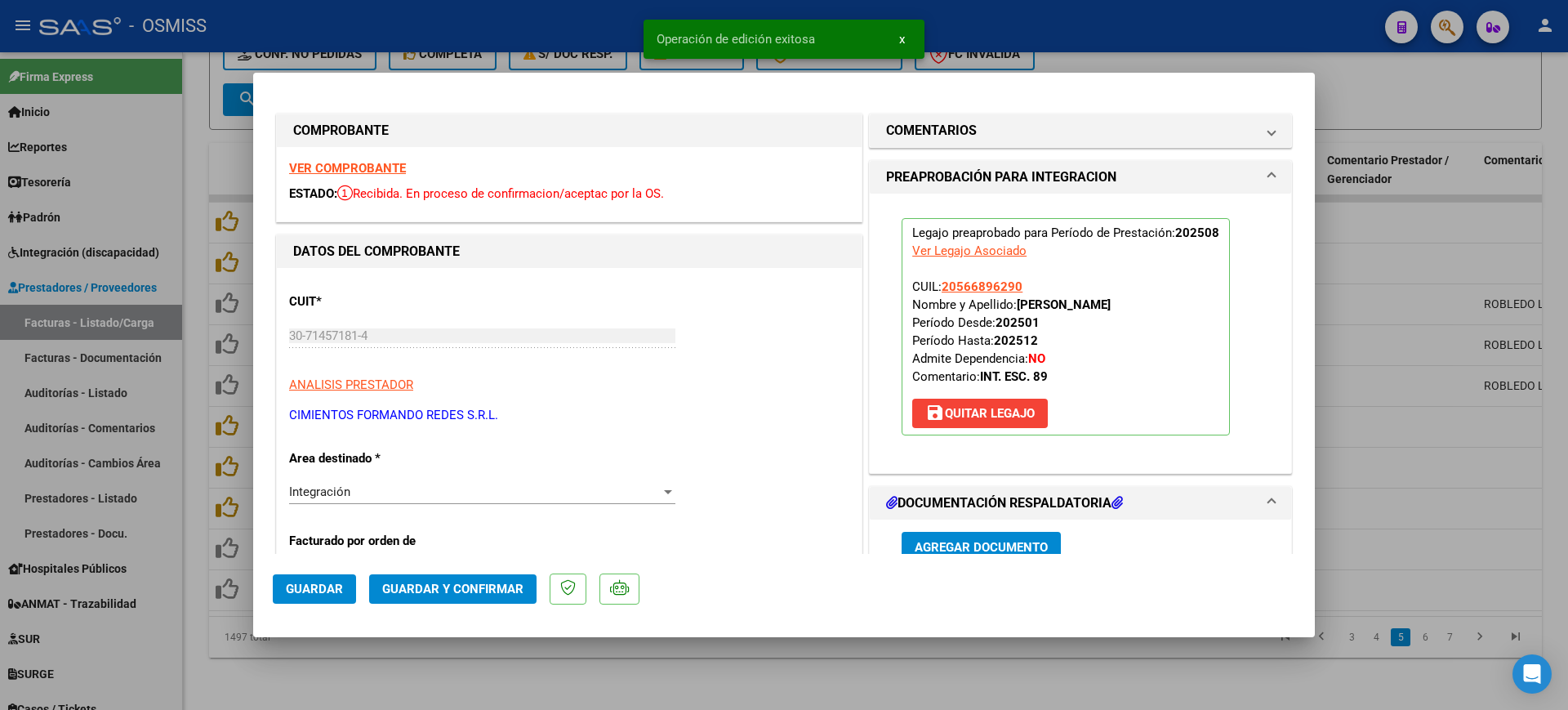
click at [410, 672] on div at bounding box center [784, 355] width 1568 height 710
type input "$ 0,00"
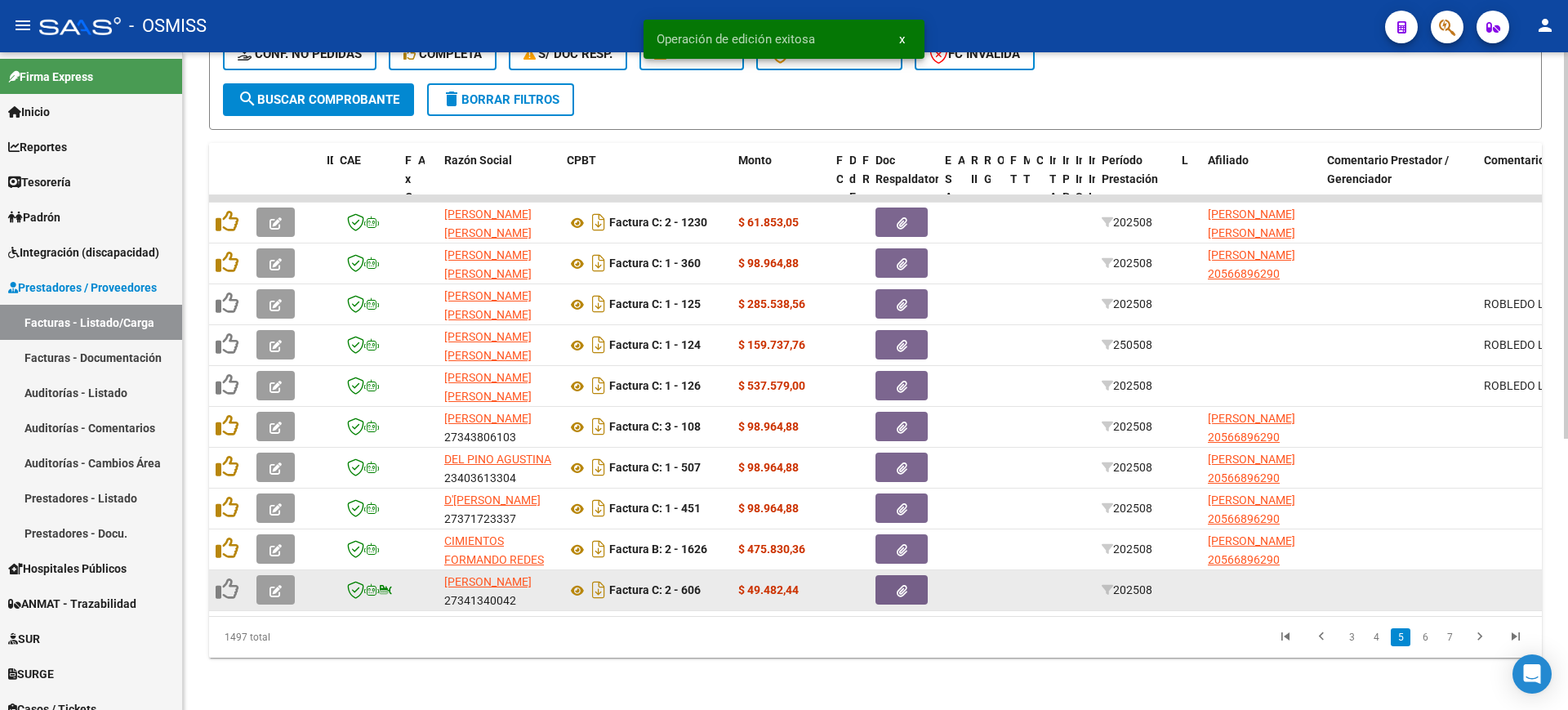
click at [279, 584] on icon "button" at bounding box center [276, 591] width 12 height 12
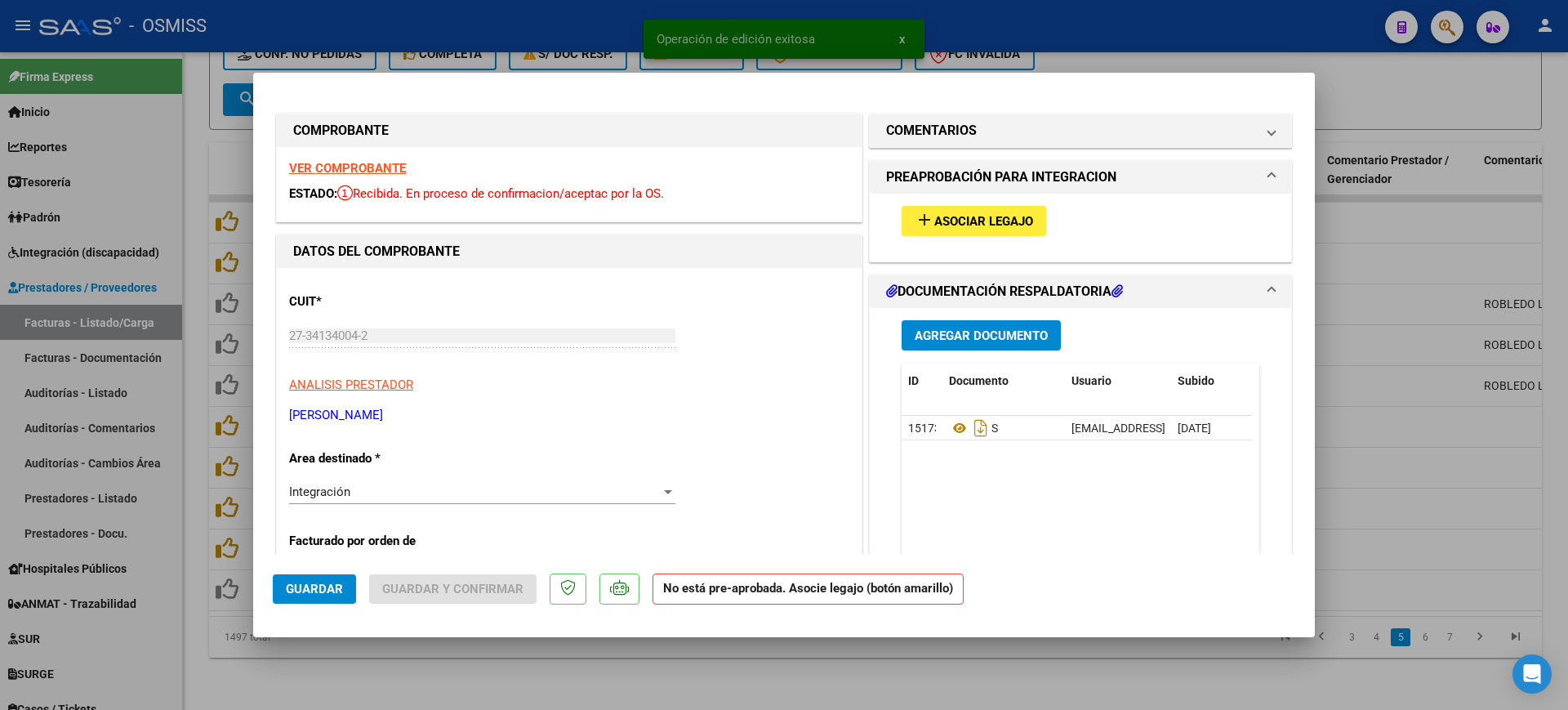
click at [364, 166] on strong "VER COMPROBANTE" at bounding box center [347, 167] width 117 height 15
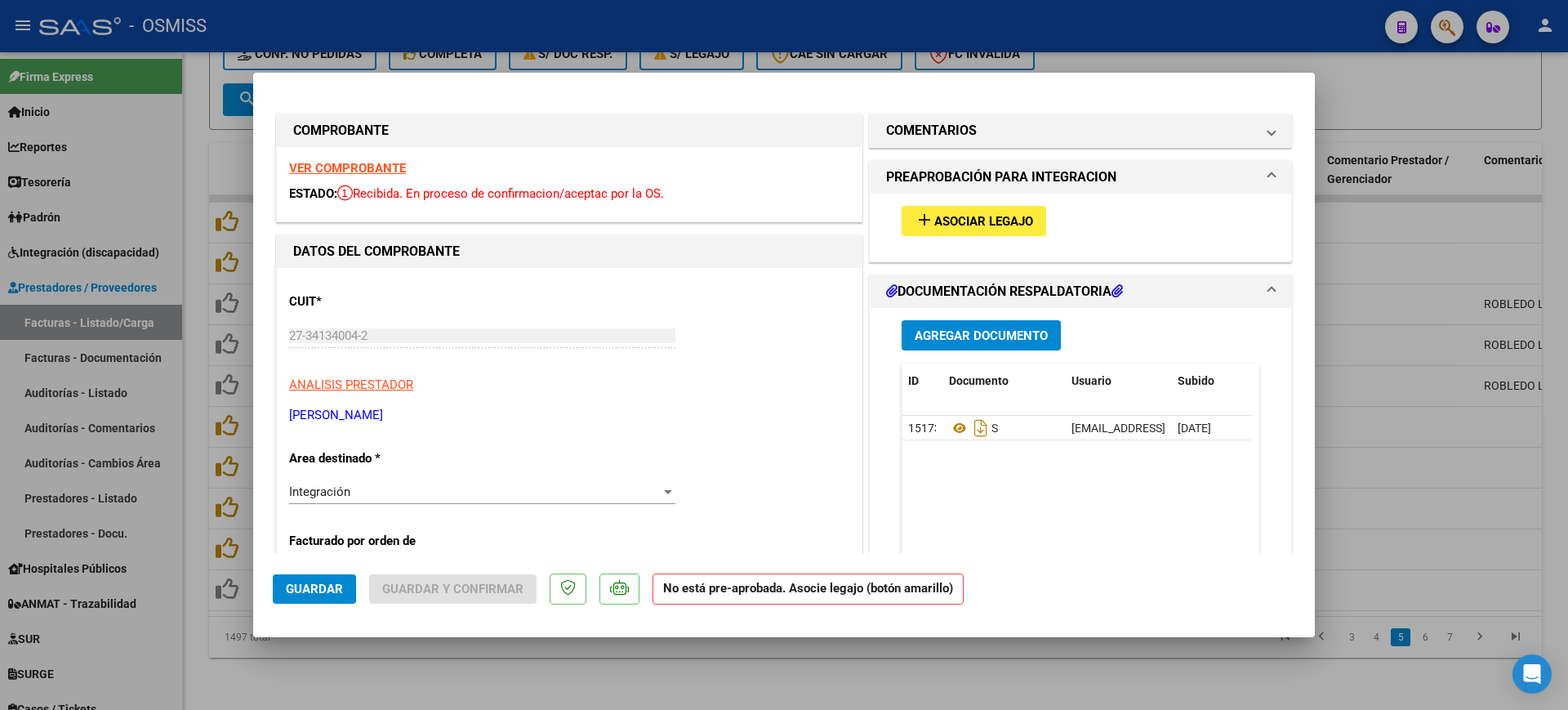
click at [954, 211] on button "add Asociar Legajo" at bounding box center [975, 221] width 145 height 31
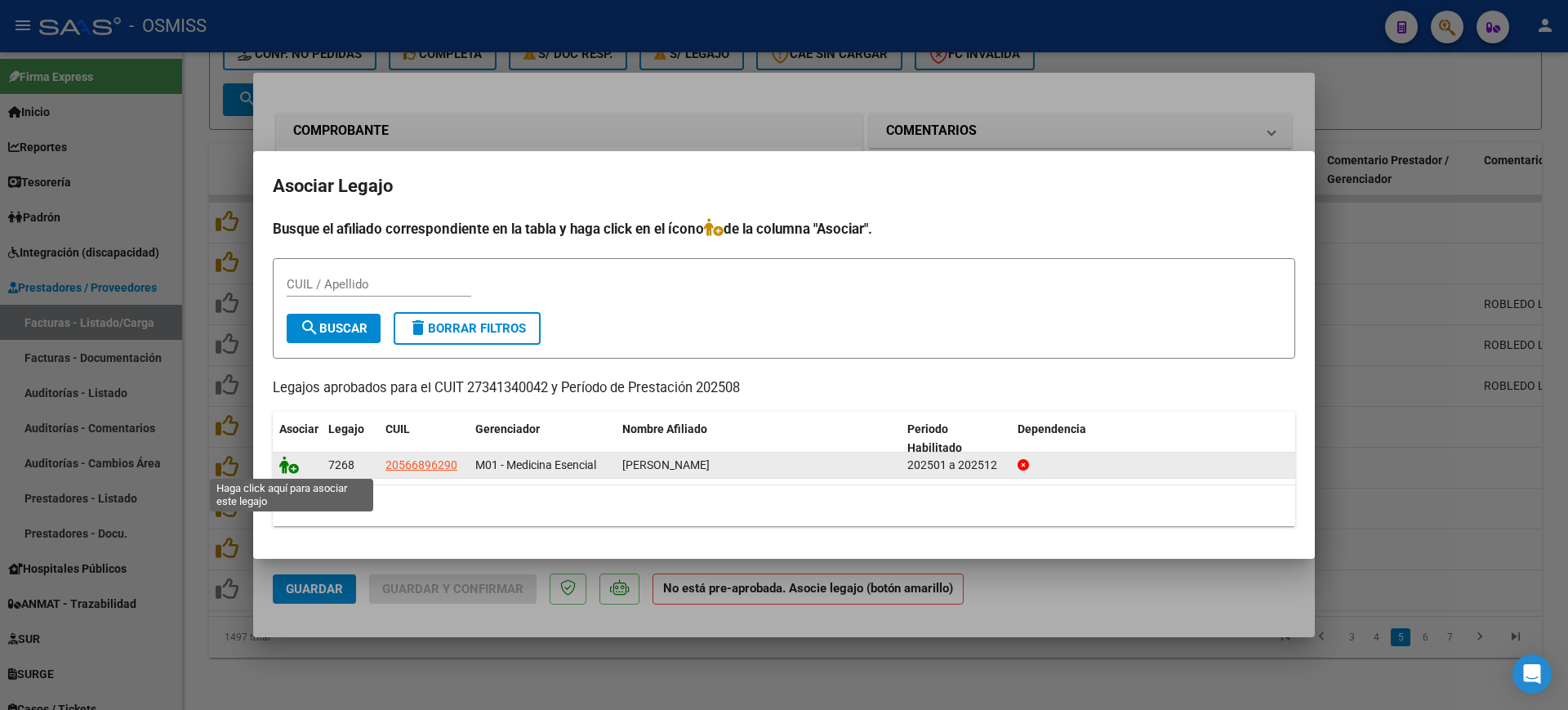
click at [295, 461] on icon at bounding box center [289, 464] width 19 height 18
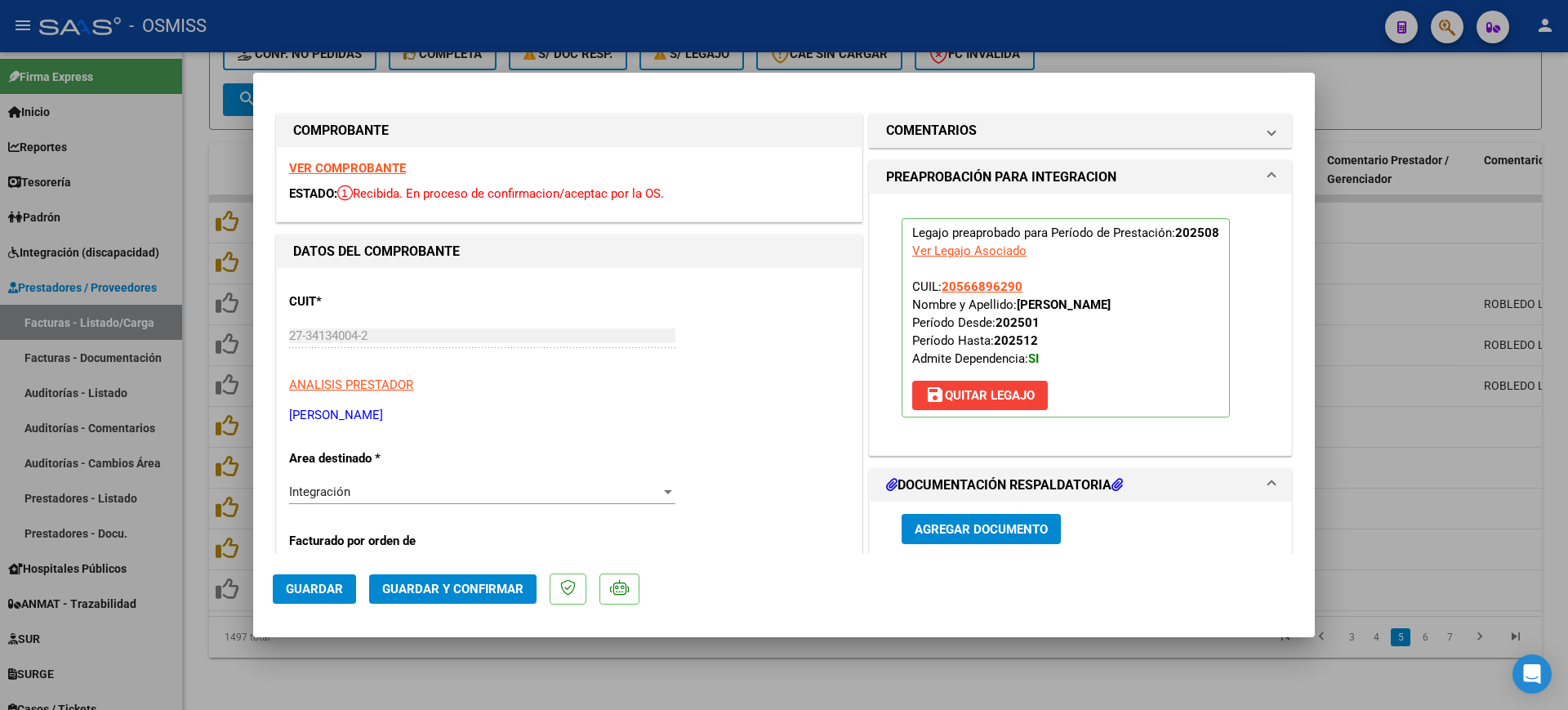
click at [304, 590] on span "Guardar" at bounding box center [315, 589] width 58 height 15
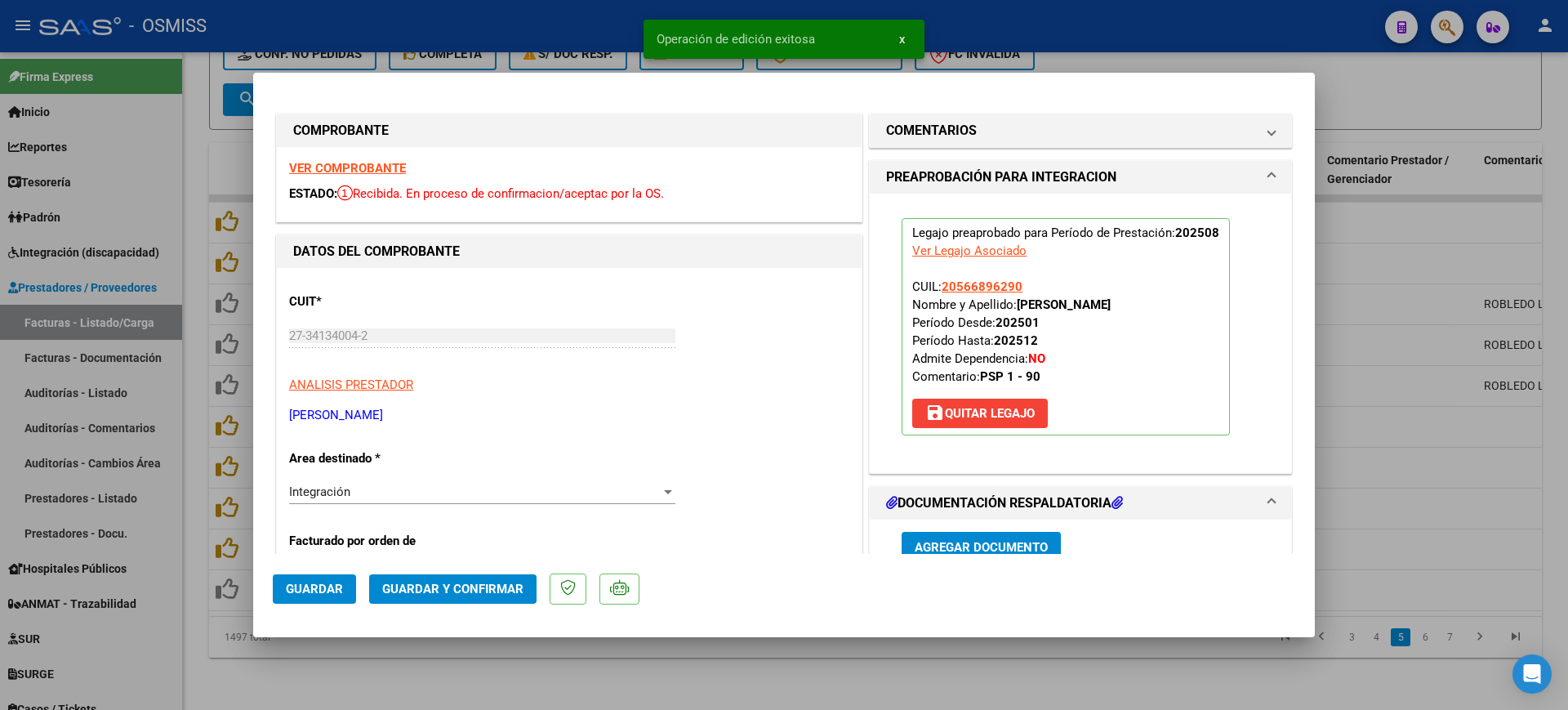
click at [1141, 672] on div at bounding box center [784, 355] width 1568 height 710
type input "$ 0,00"
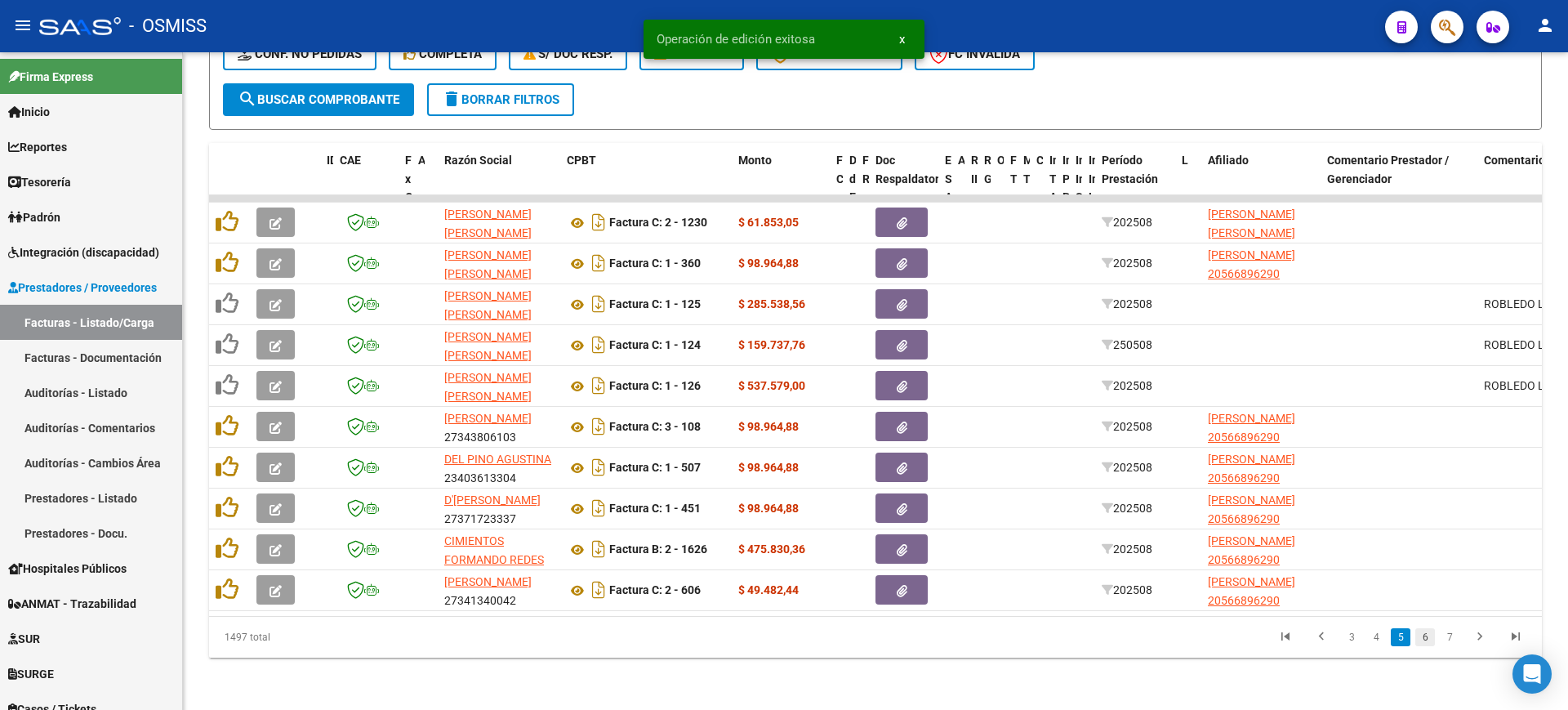
click at [1427, 635] on link "6" at bounding box center [1425, 637] width 19 height 18
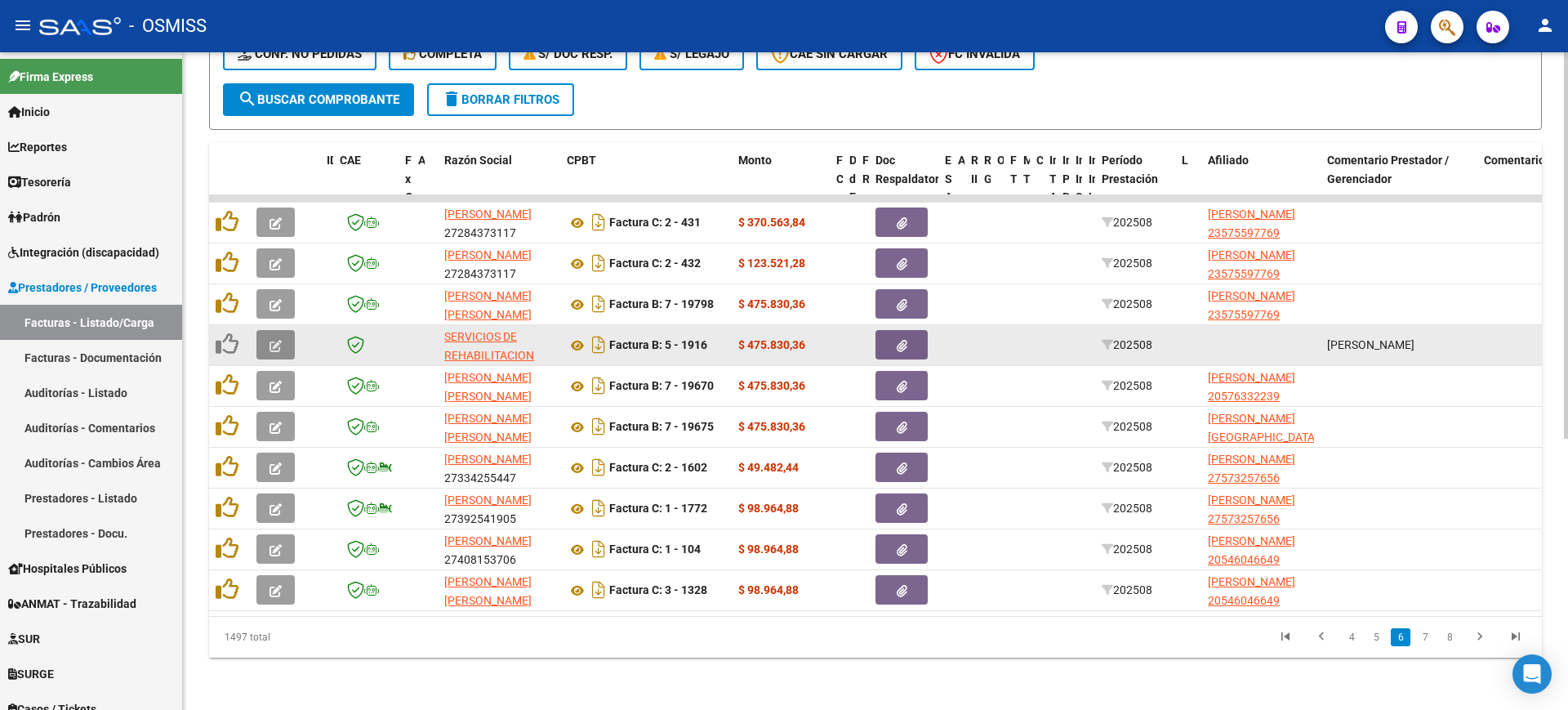
click at [272, 339] on icon "button" at bounding box center [276, 345] width 12 height 12
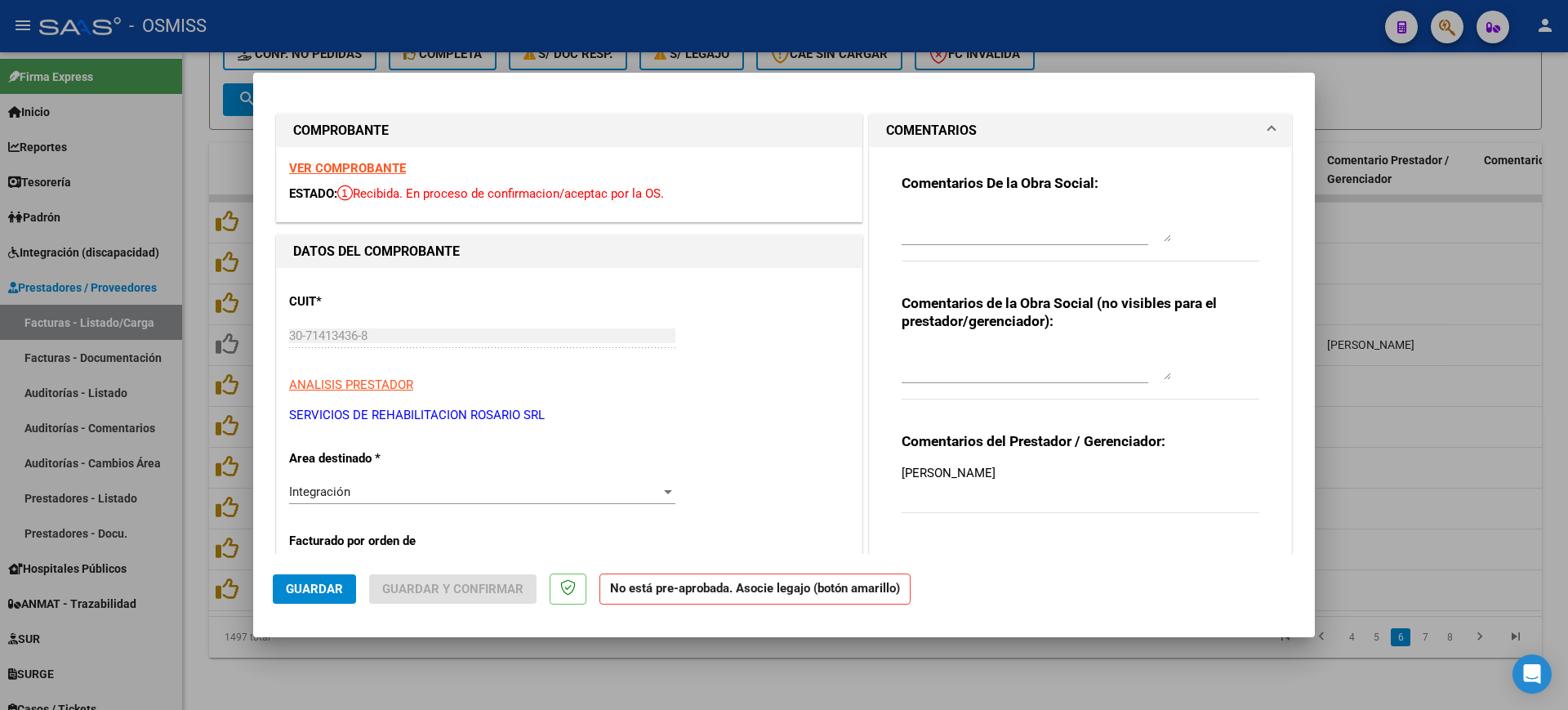
click at [386, 167] on strong "VER COMPROBANTE" at bounding box center [347, 167] width 117 height 15
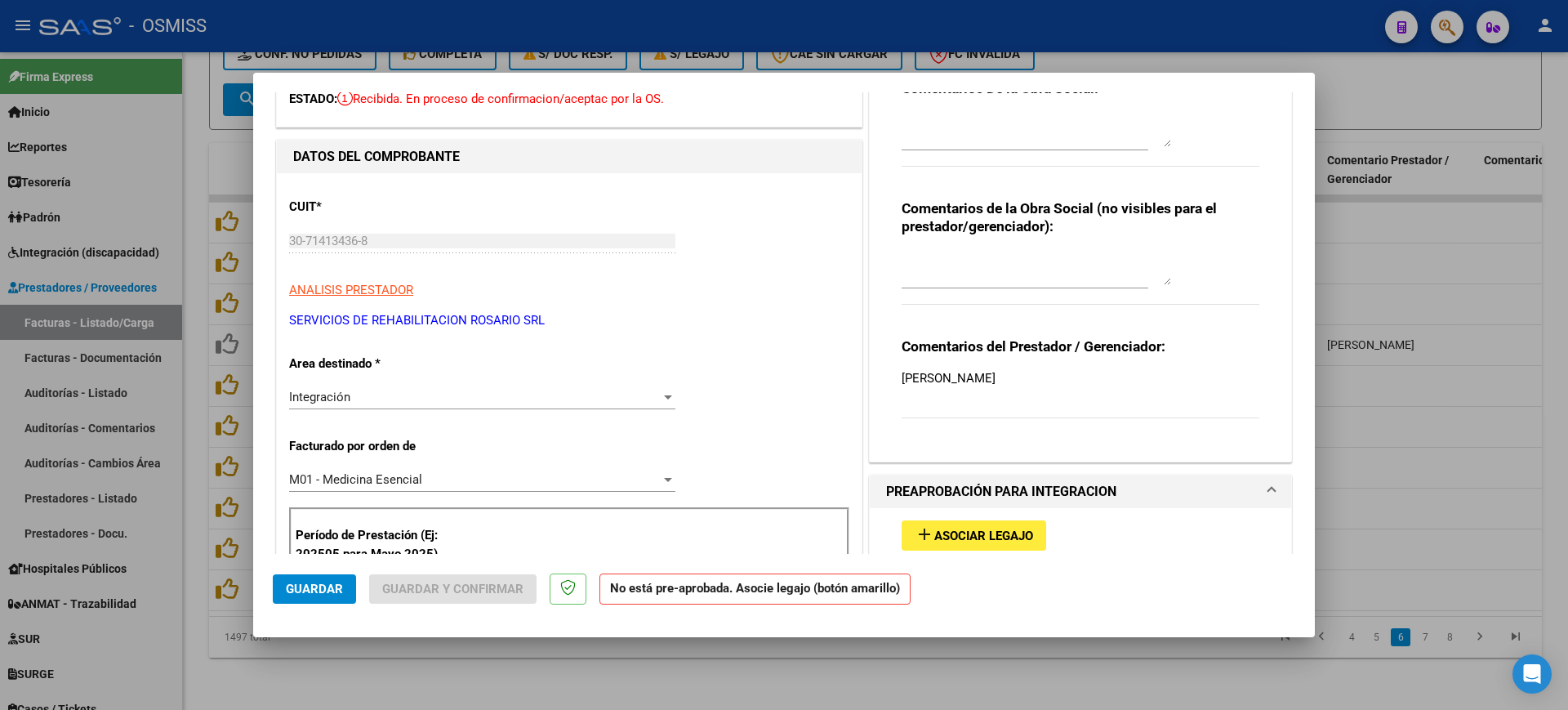
scroll to position [306, 0]
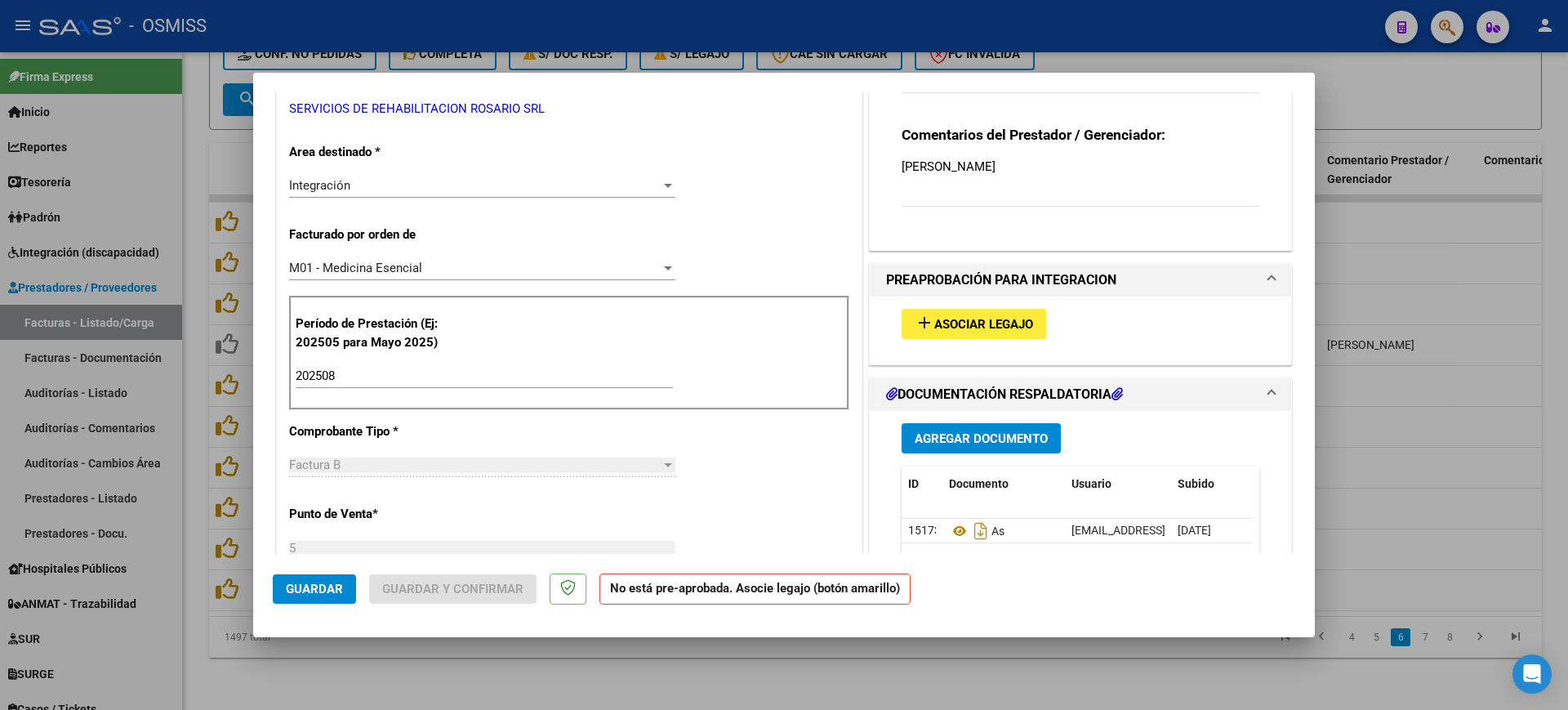
click at [992, 313] on button "add Asociar Legajo" at bounding box center [975, 324] width 145 height 31
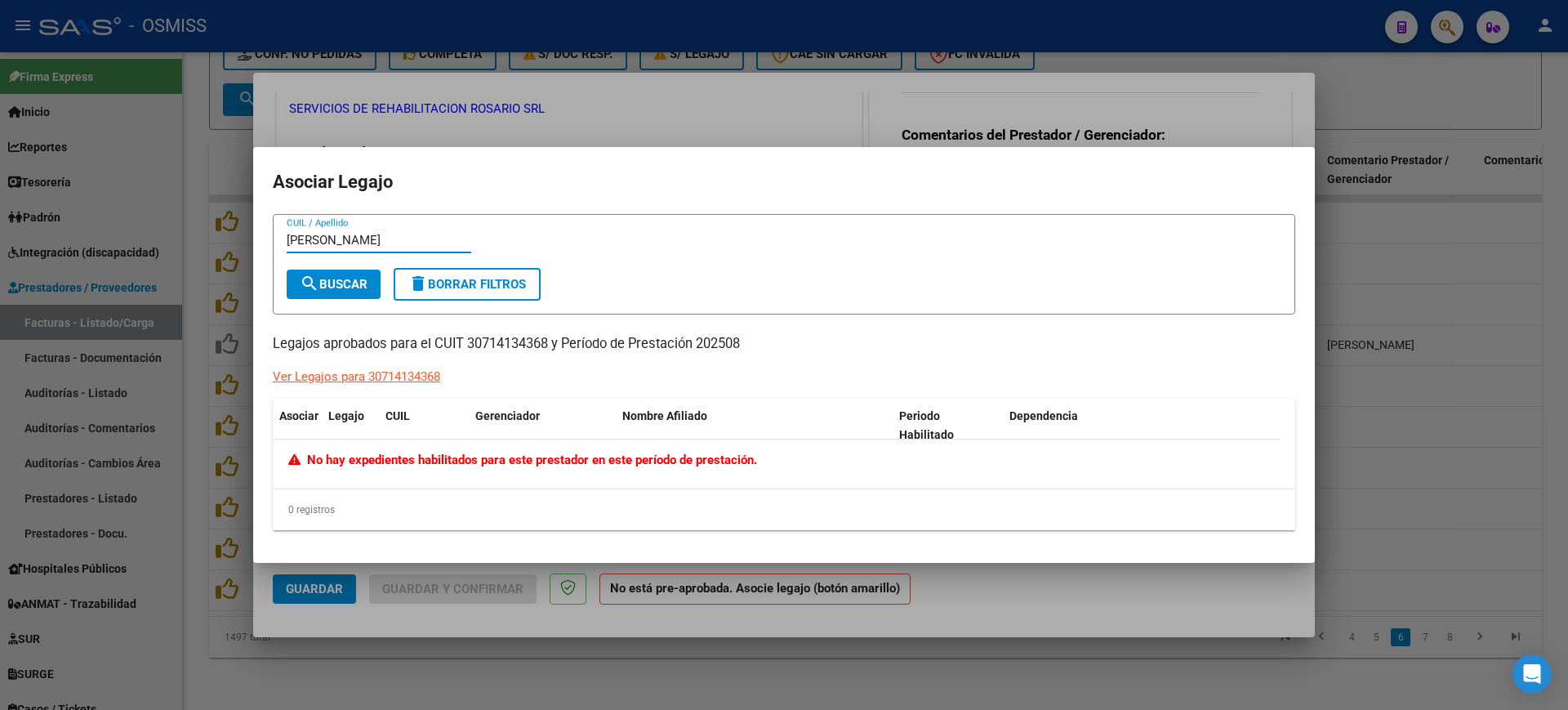
type input "[PERSON_NAME]"
click at [991, 573] on div at bounding box center [784, 355] width 1568 height 710
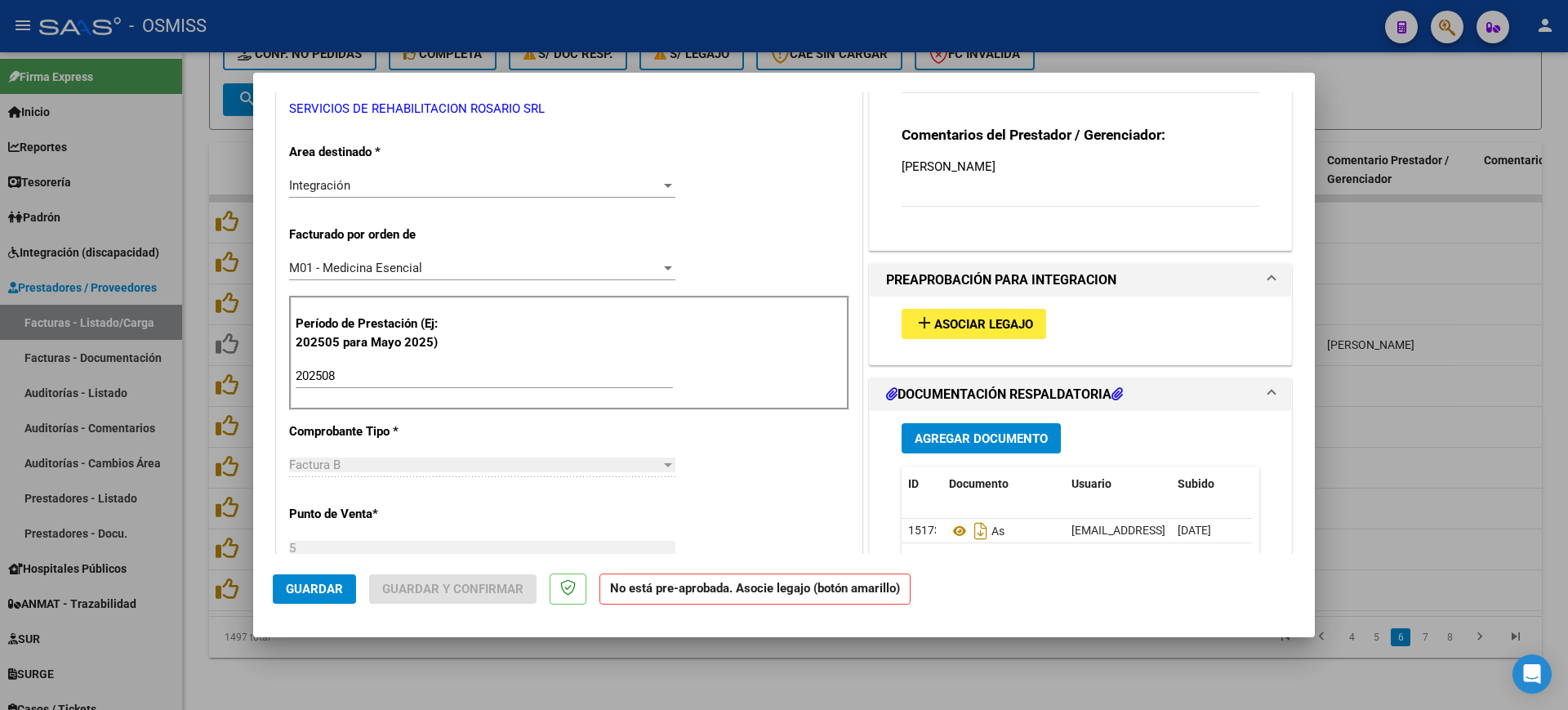
click at [1007, 662] on div at bounding box center [784, 355] width 1568 height 710
type input "$ 0,00"
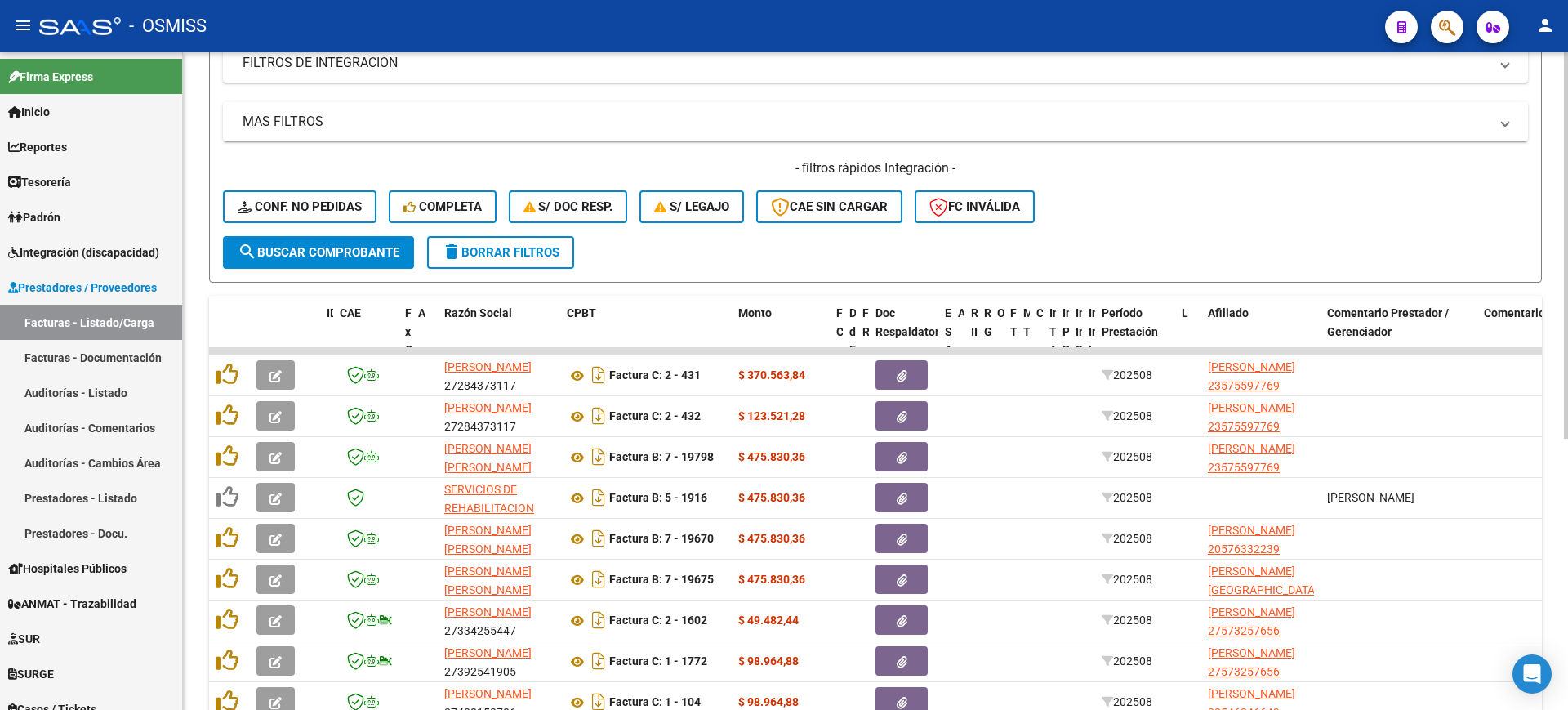
scroll to position [461, 0]
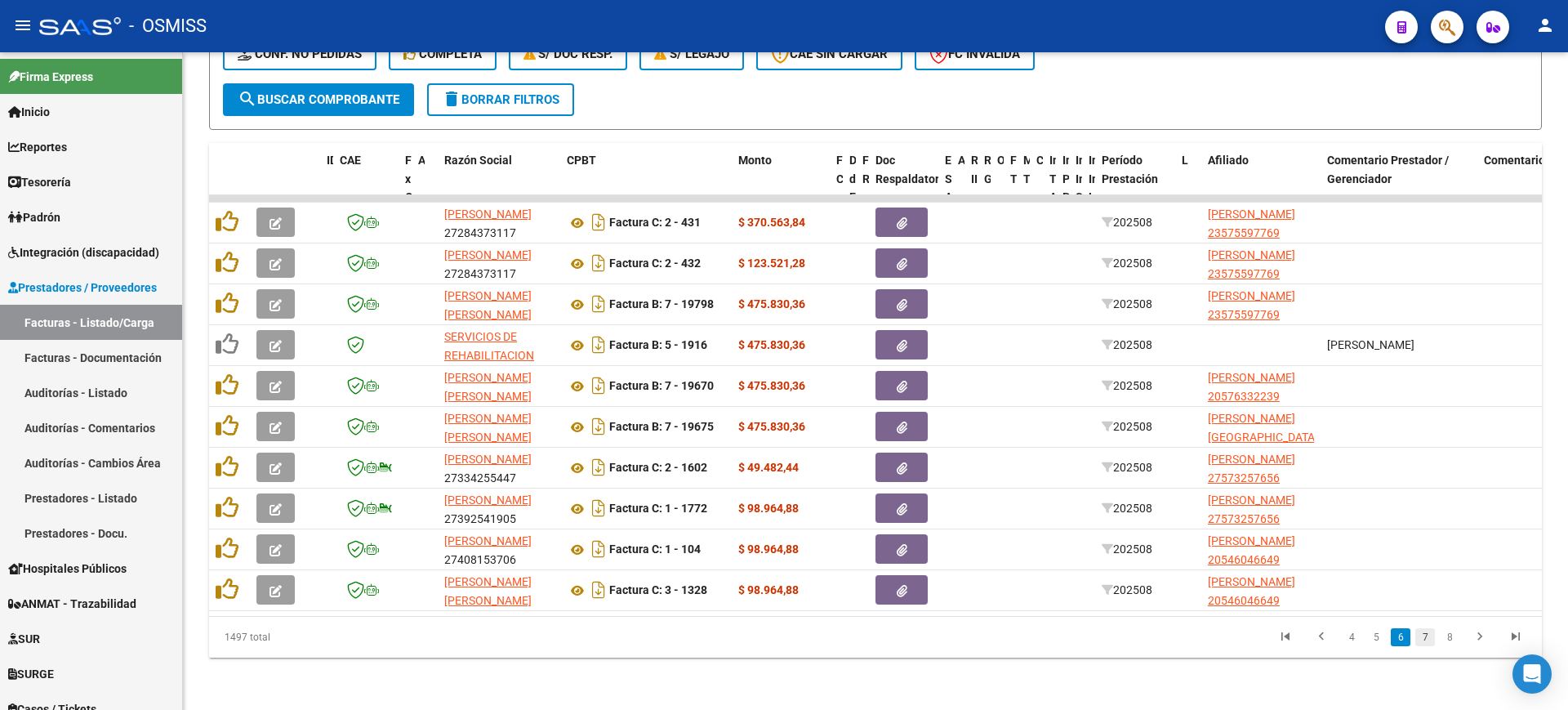
click at [1428, 638] on link "7" at bounding box center [1425, 637] width 19 height 18
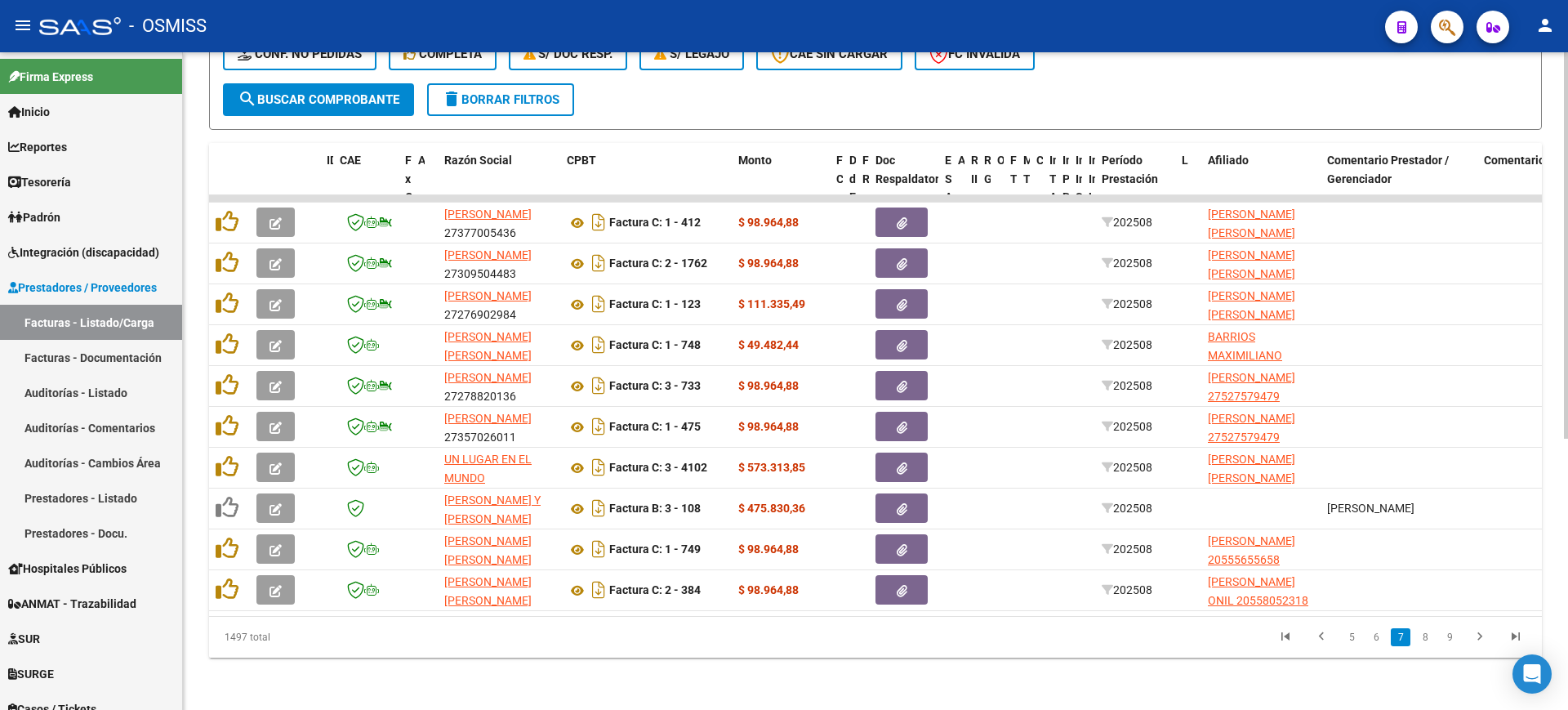
click at [1428, 638] on link "8" at bounding box center [1425, 637] width 19 height 18
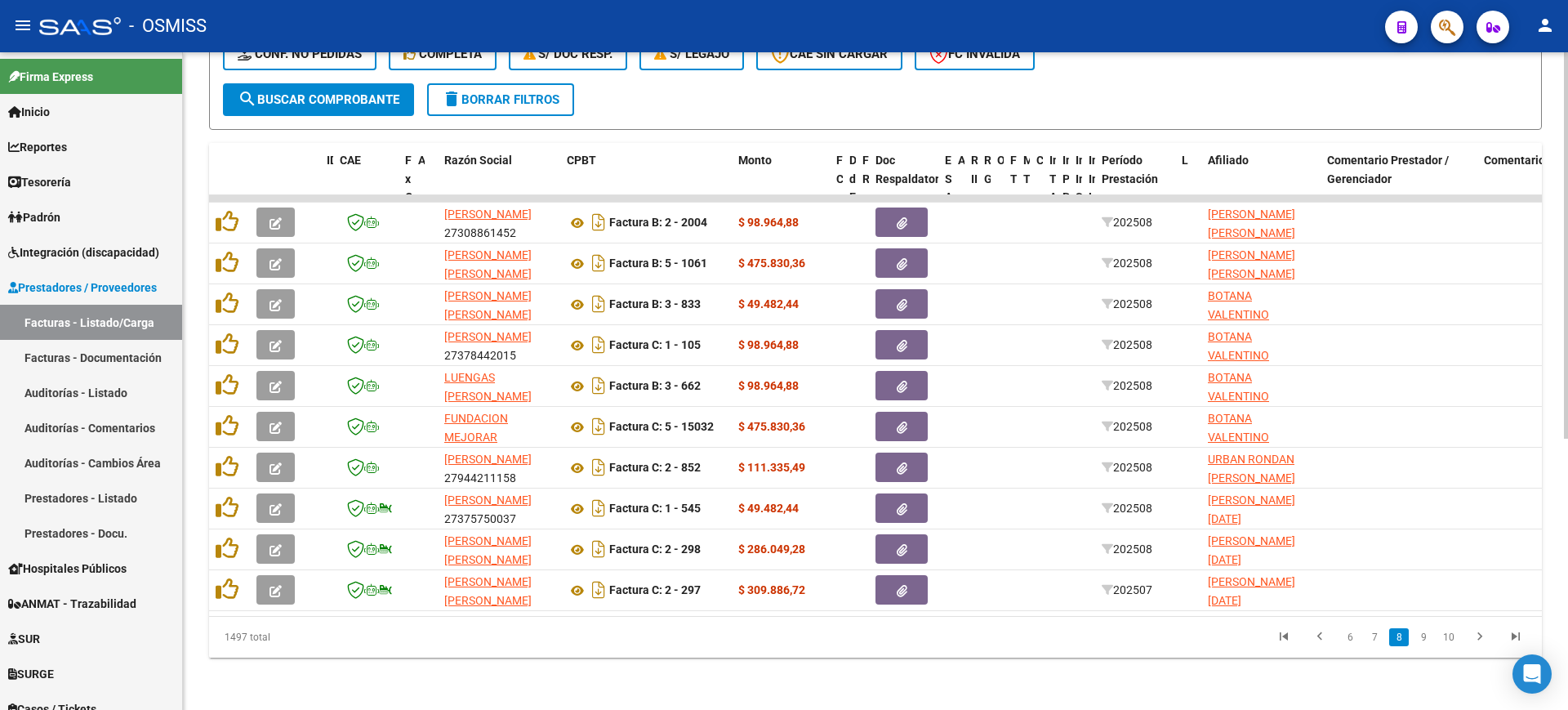
click at [1428, 638] on link "9" at bounding box center [1424, 637] width 19 height 18
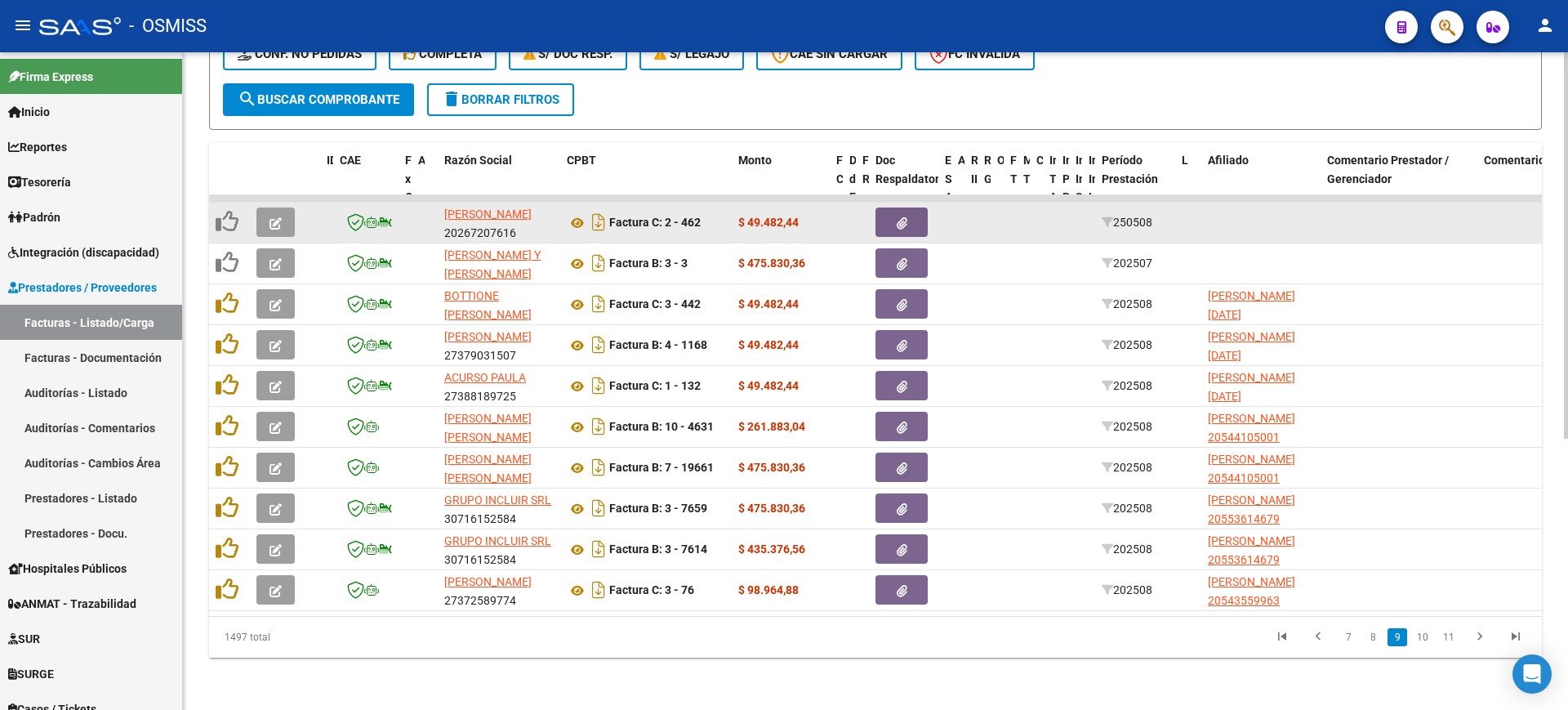
click at [287, 208] on button "button" at bounding box center [276, 222] width 38 height 30
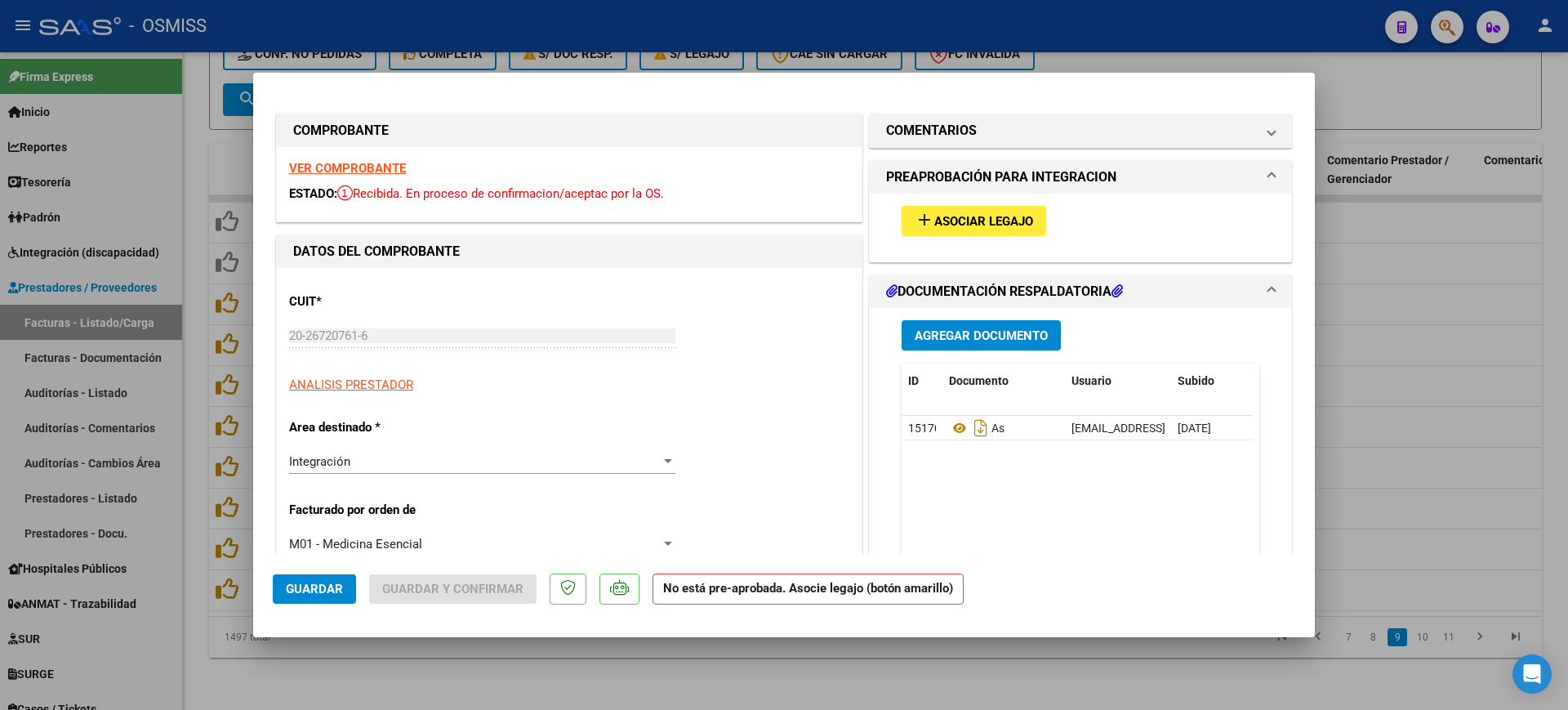
click at [322, 173] on strong "VER COMPROBANTE" at bounding box center [347, 167] width 117 height 15
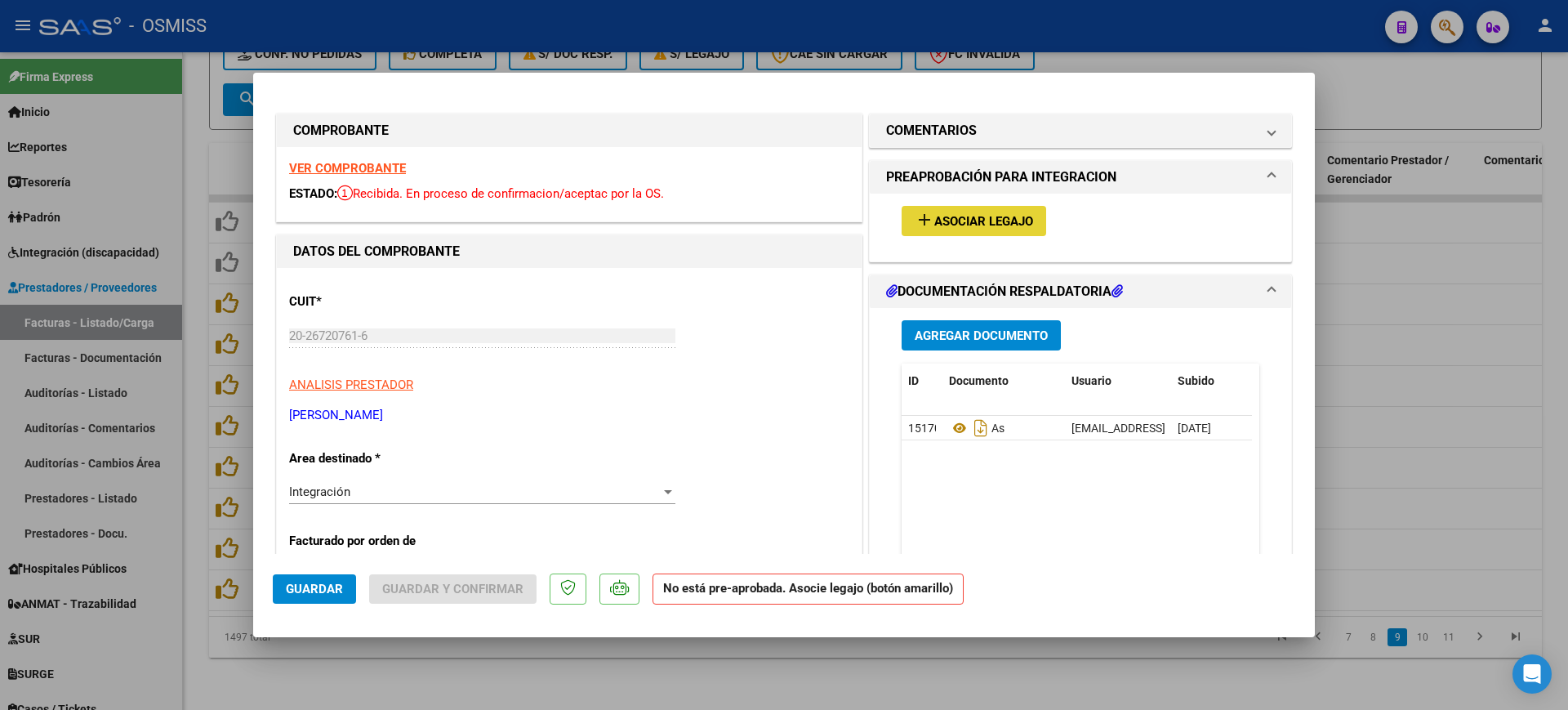
click at [1012, 229] on button "add Asociar Legajo" at bounding box center [975, 221] width 145 height 31
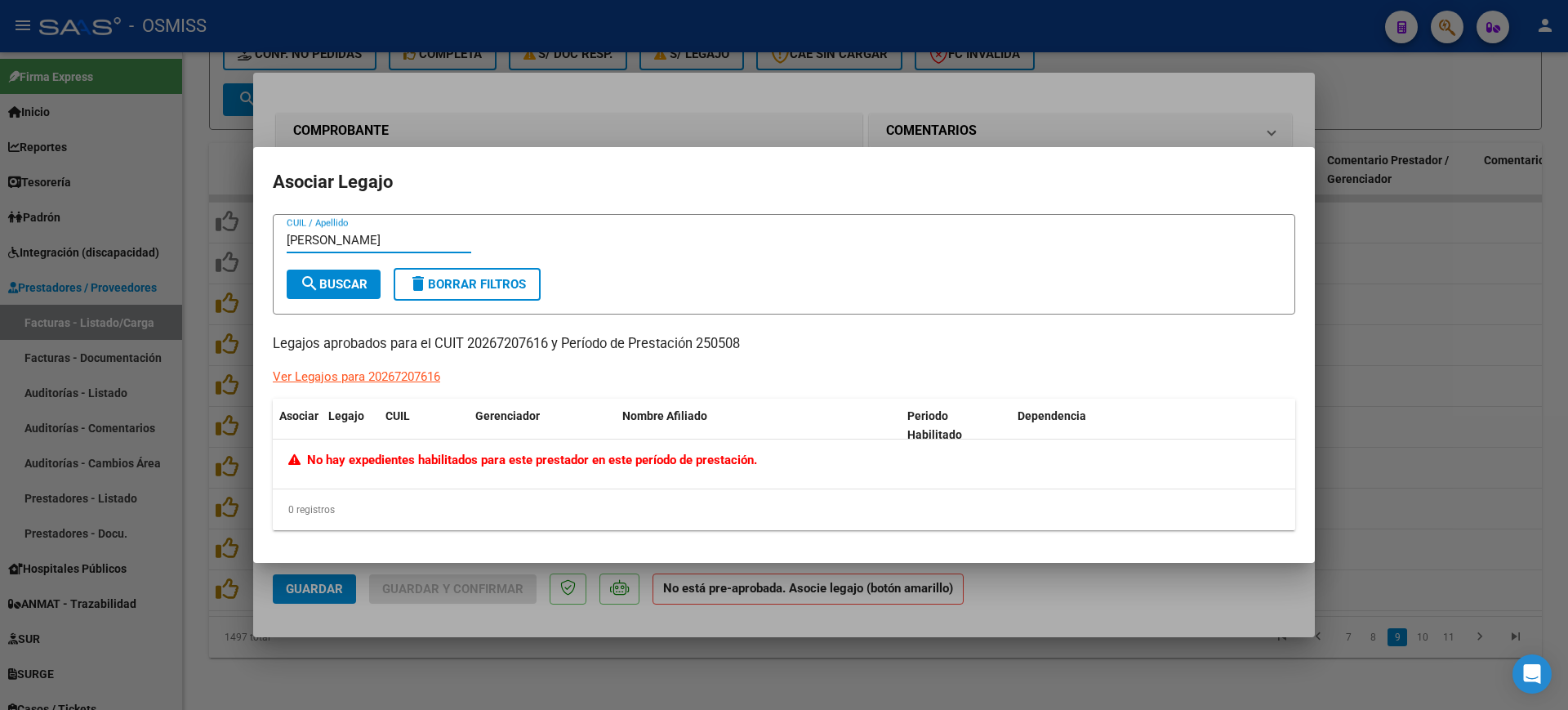
type input "[PERSON_NAME]"
click at [1076, 572] on div at bounding box center [784, 355] width 1568 height 710
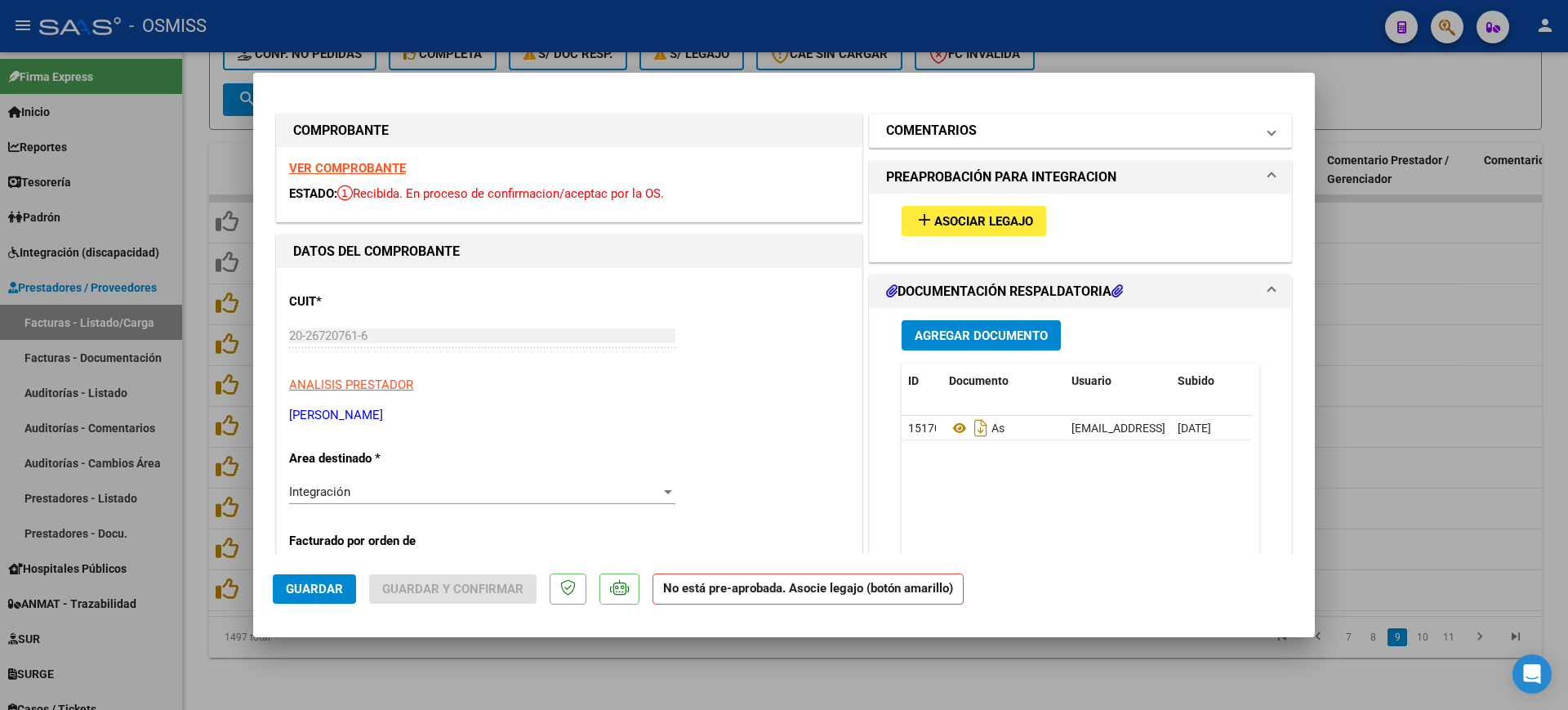
click at [975, 137] on mat-panel-title "COMENTARIOS" at bounding box center [1071, 131] width 369 height 19
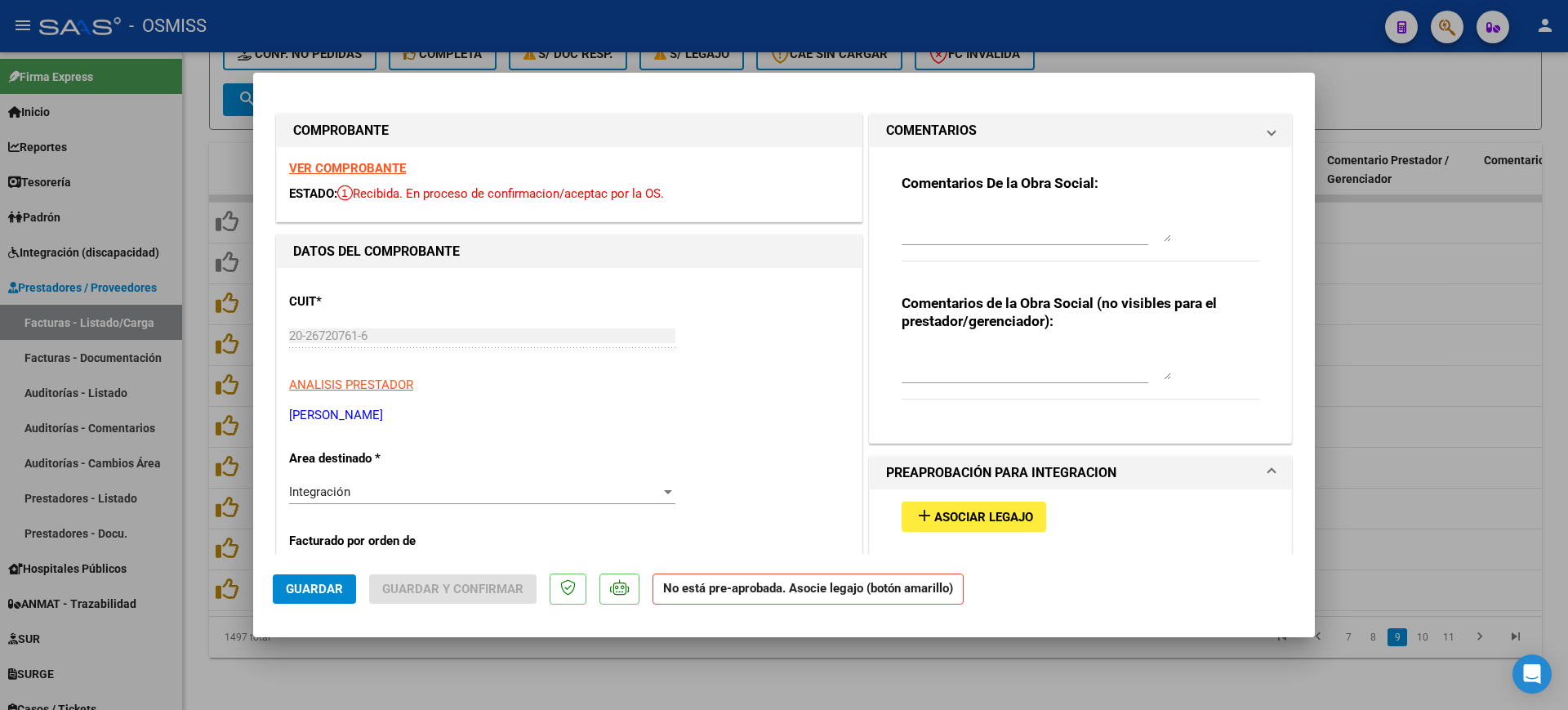
click at [981, 229] on textarea at bounding box center [1037, 225] width 270 height 32
type textarea "[PERSON_NAME]"
click at [319, 582] on span "Guardar" at bounding box center [315, 589] width 58 height 15
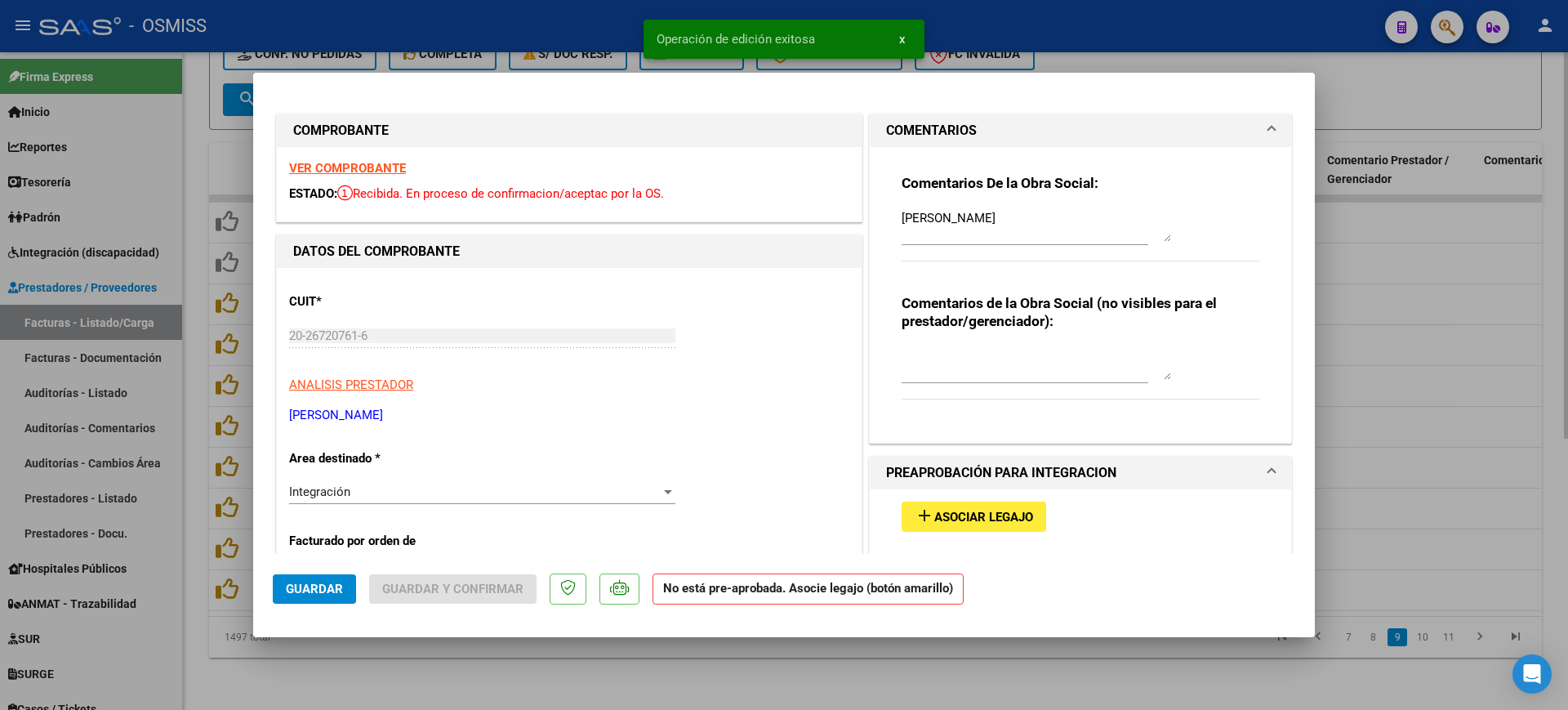
drag, startPoint x: 441, startPoint y: 672, endPoint x: 441, endPoint y: 659, distance: 13.0
click at [442, 672] on div at bounding box center [784, 355] width 1568 height 710
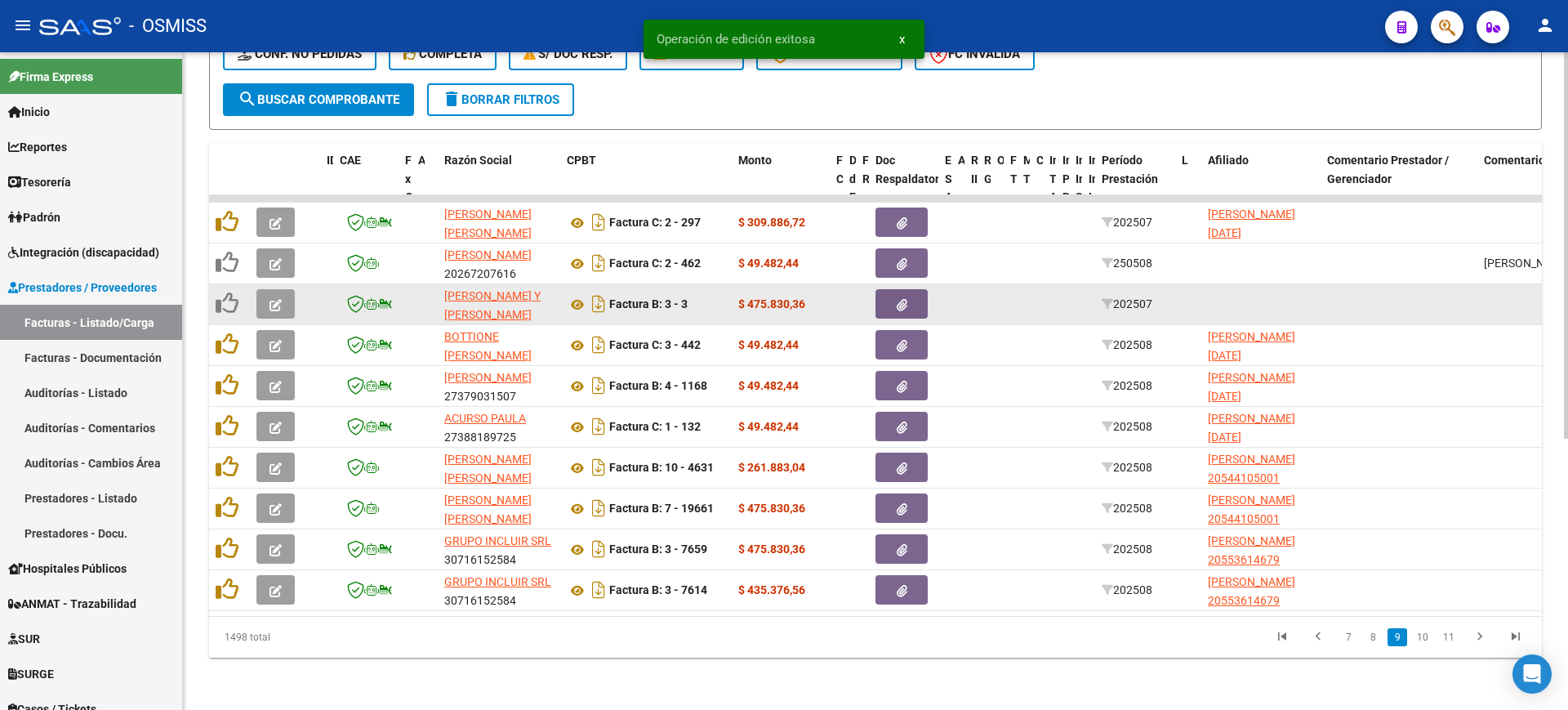
click at [272, 299] on icon "button" at bounding box center [276, 305] width 12 height 12
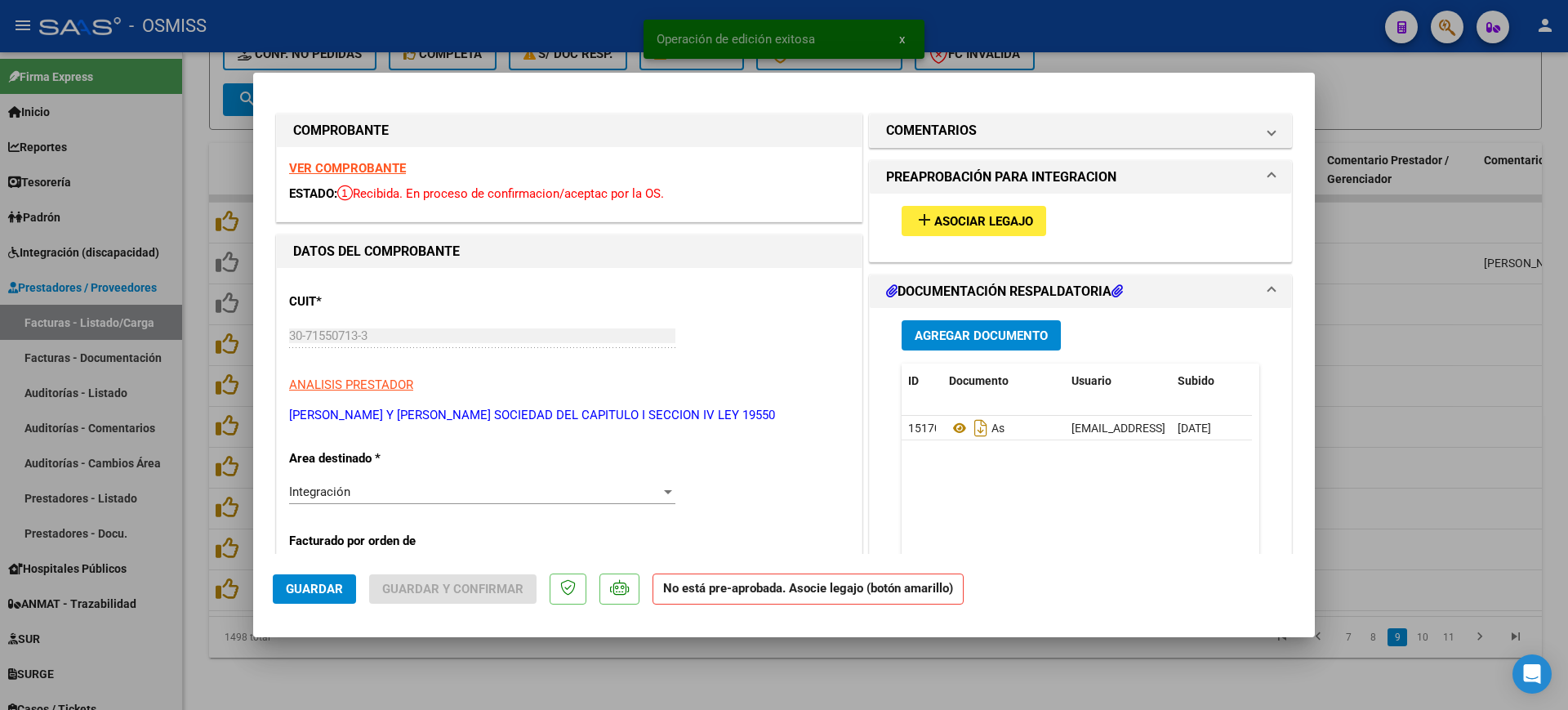
click at [361, 166] on strong "VER COMPROBANTE" at bounding box center [347, 167] width 117 height 15
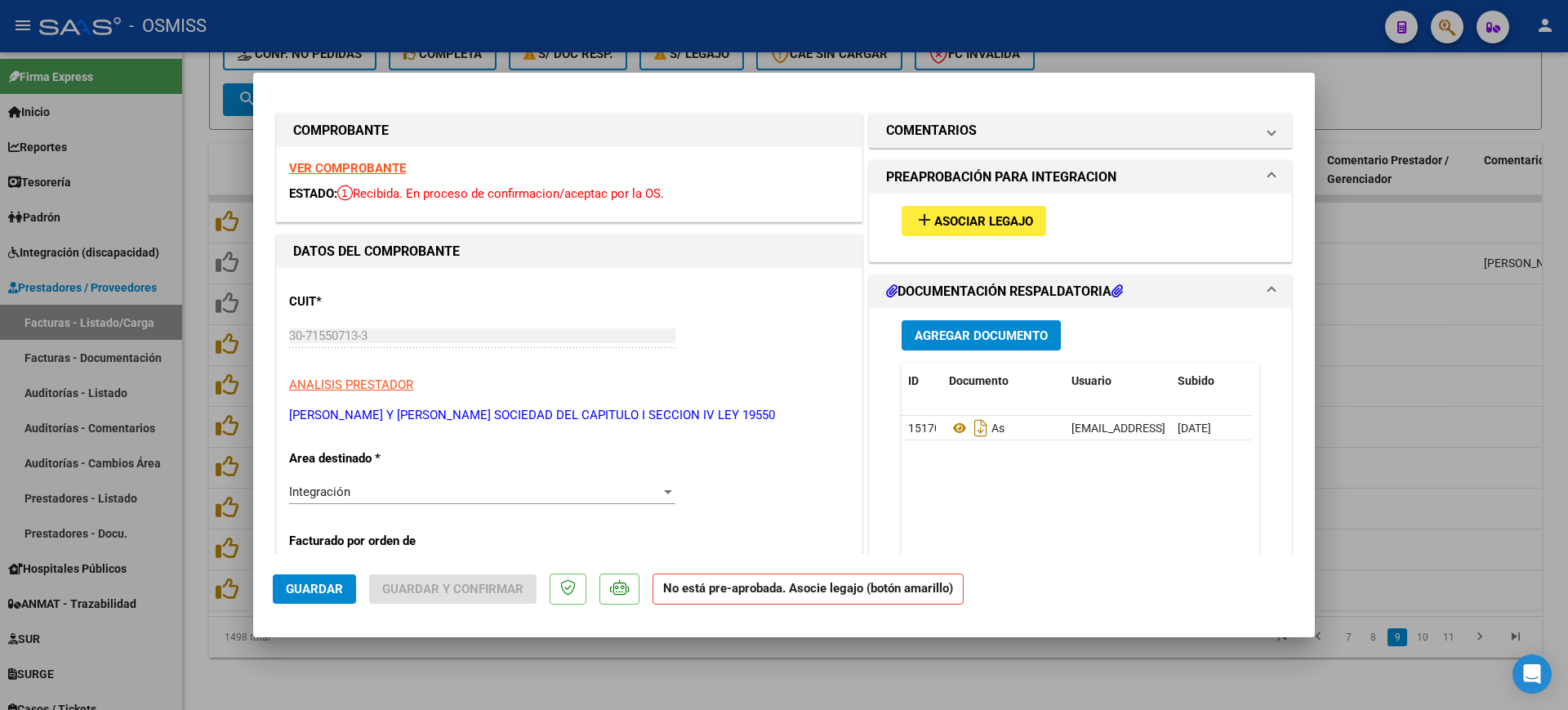
click at [997, 225] on span "Asociar Legajo" at bounding box center [983, 221] width 99 height 15
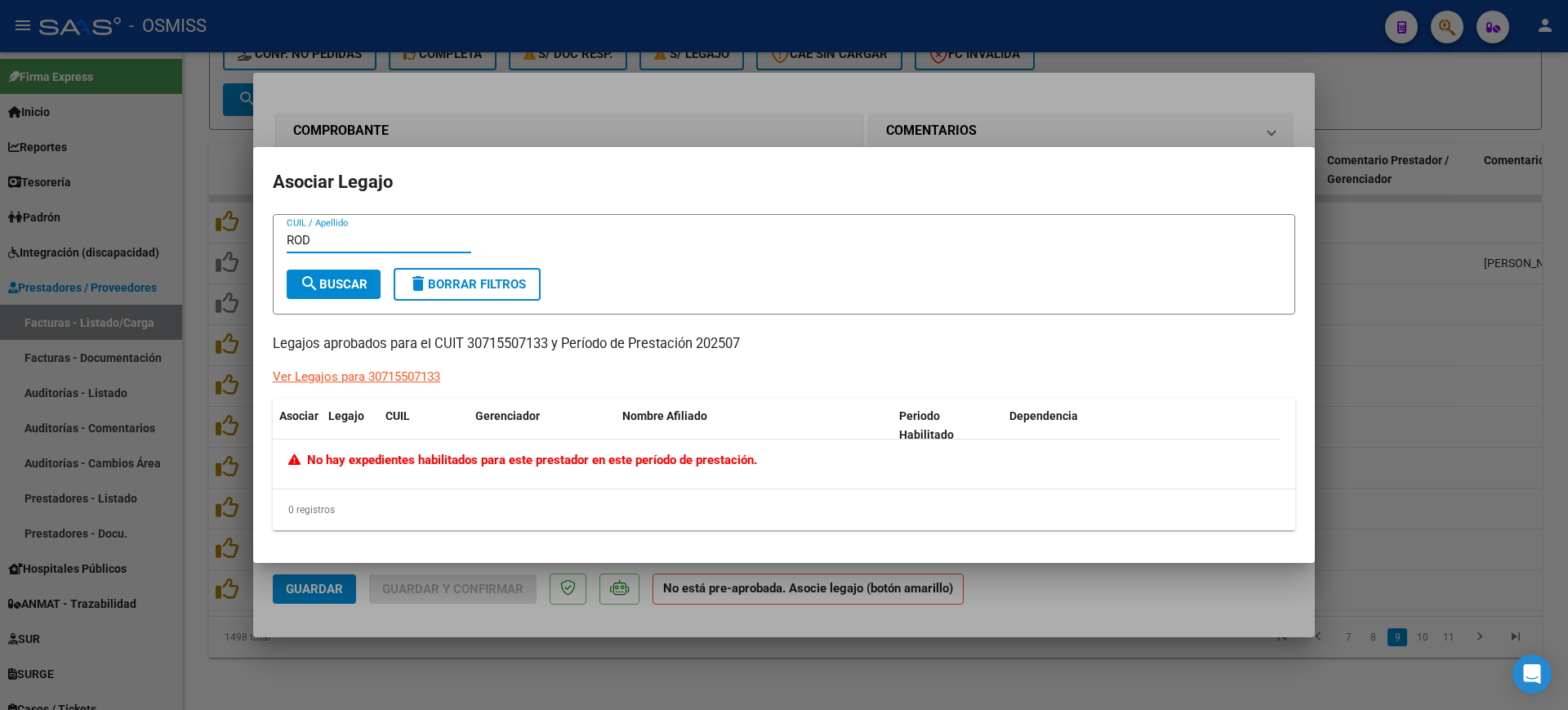
type input "ROD"
click at [1126, 606] on div at bounding box center [784, 355] width 1568 height 710
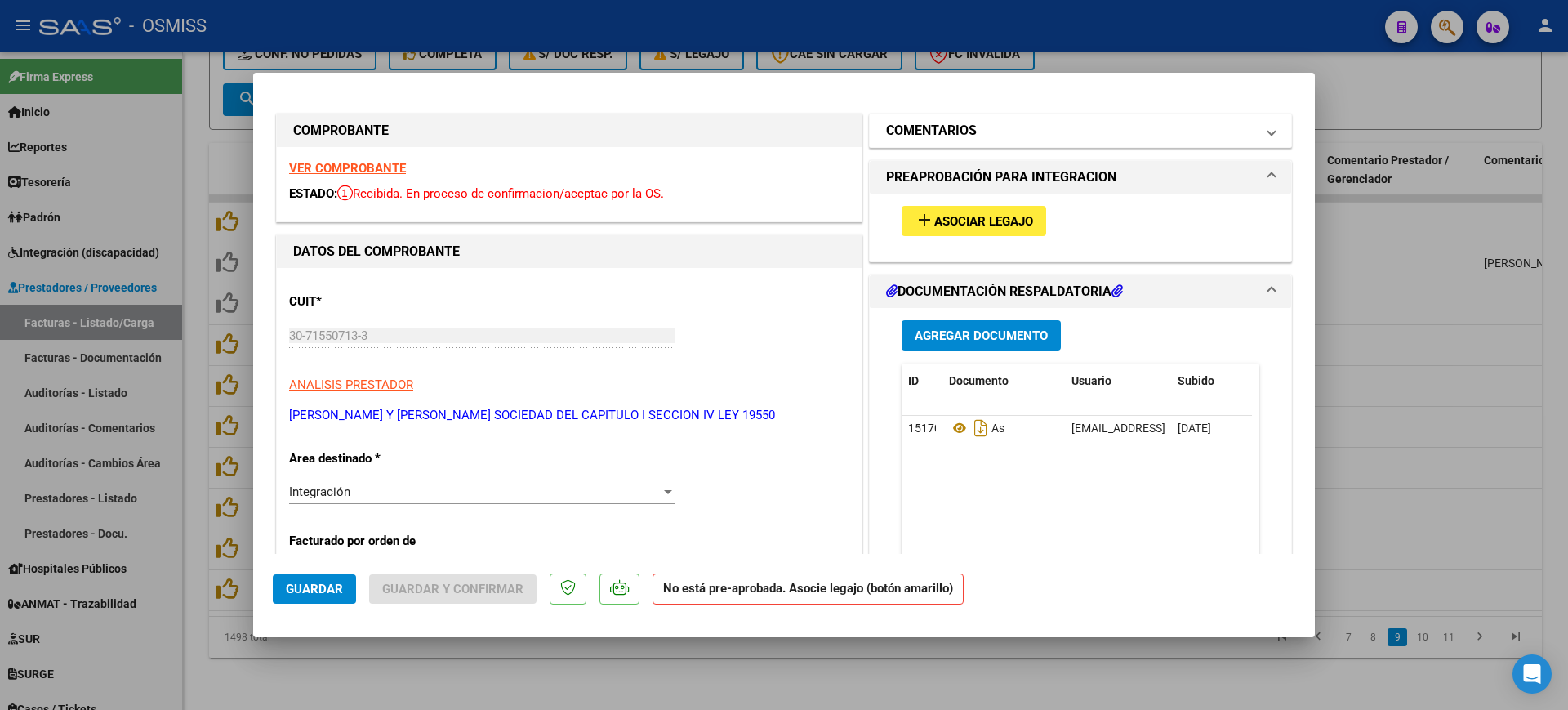
click at [1024, 119] on mat-expansion-panel-header "COMENTARIOS" at bounding box center [1080, 130] width 421 height 32
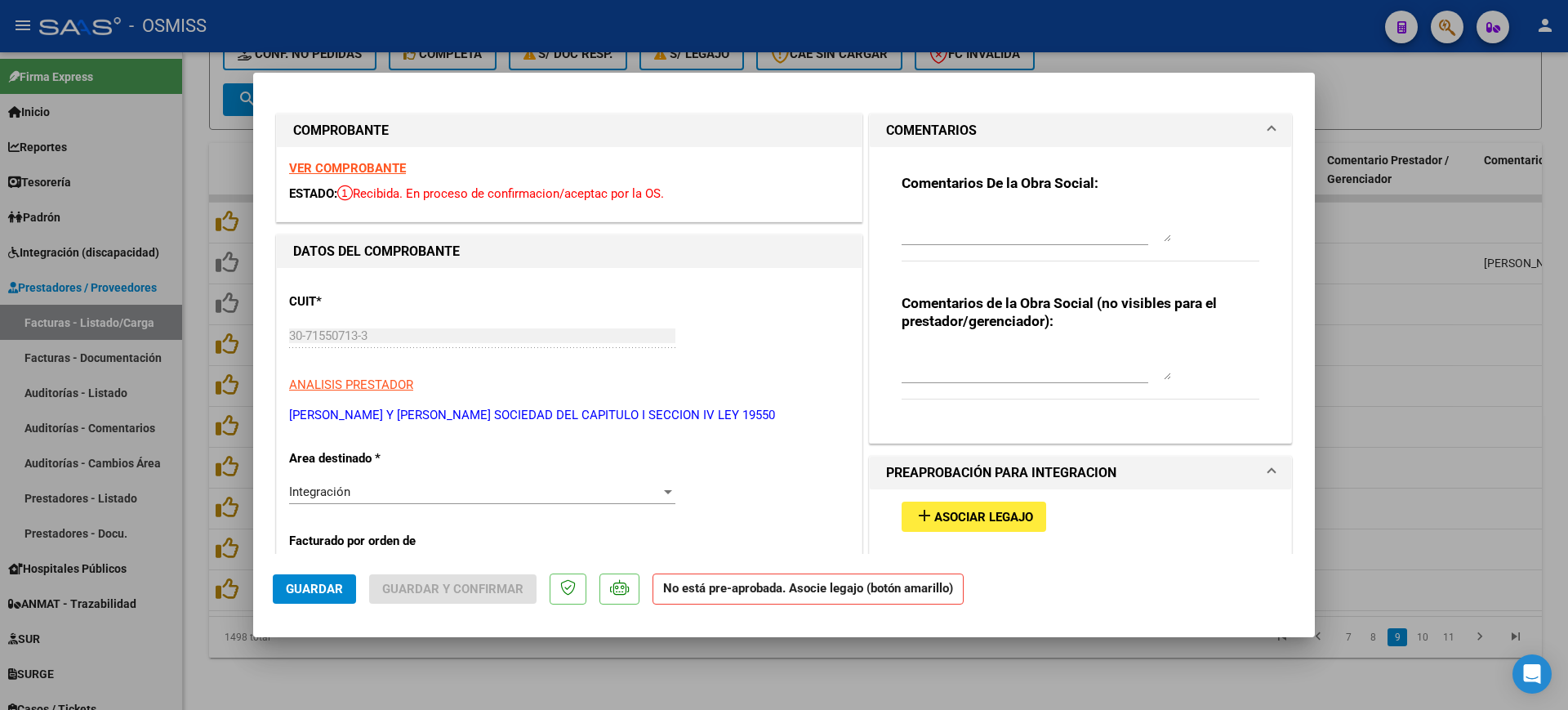
click at [1025, 206] on div at bounding box center [1037, 225] width 270 height 39
type textarea "[PERSON_NAME]"
click at [290, 591] on span "Guardar" at bounding box center [315, 589] width 58 height 15
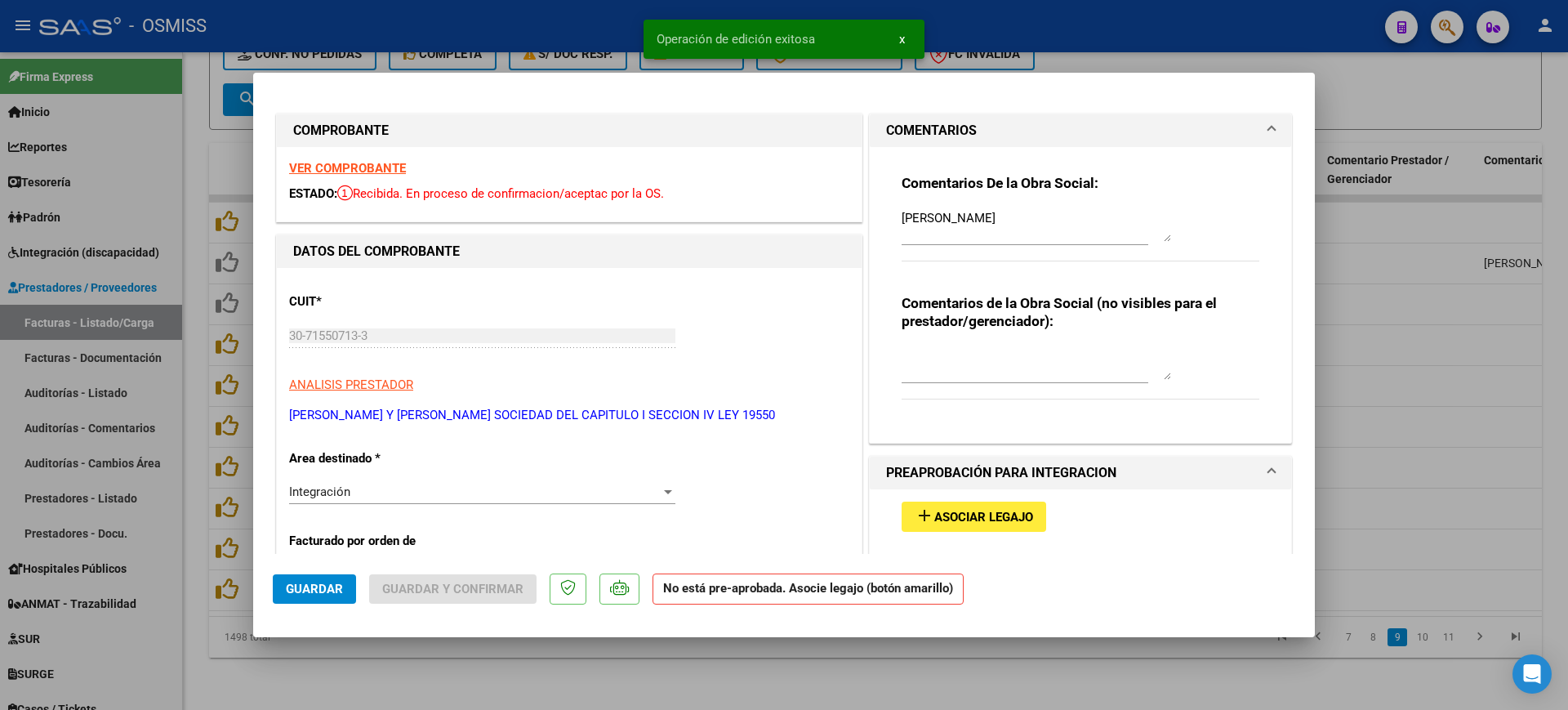
click at [611, 659] on div at bounding box center [784, 355] width 1568 height 710
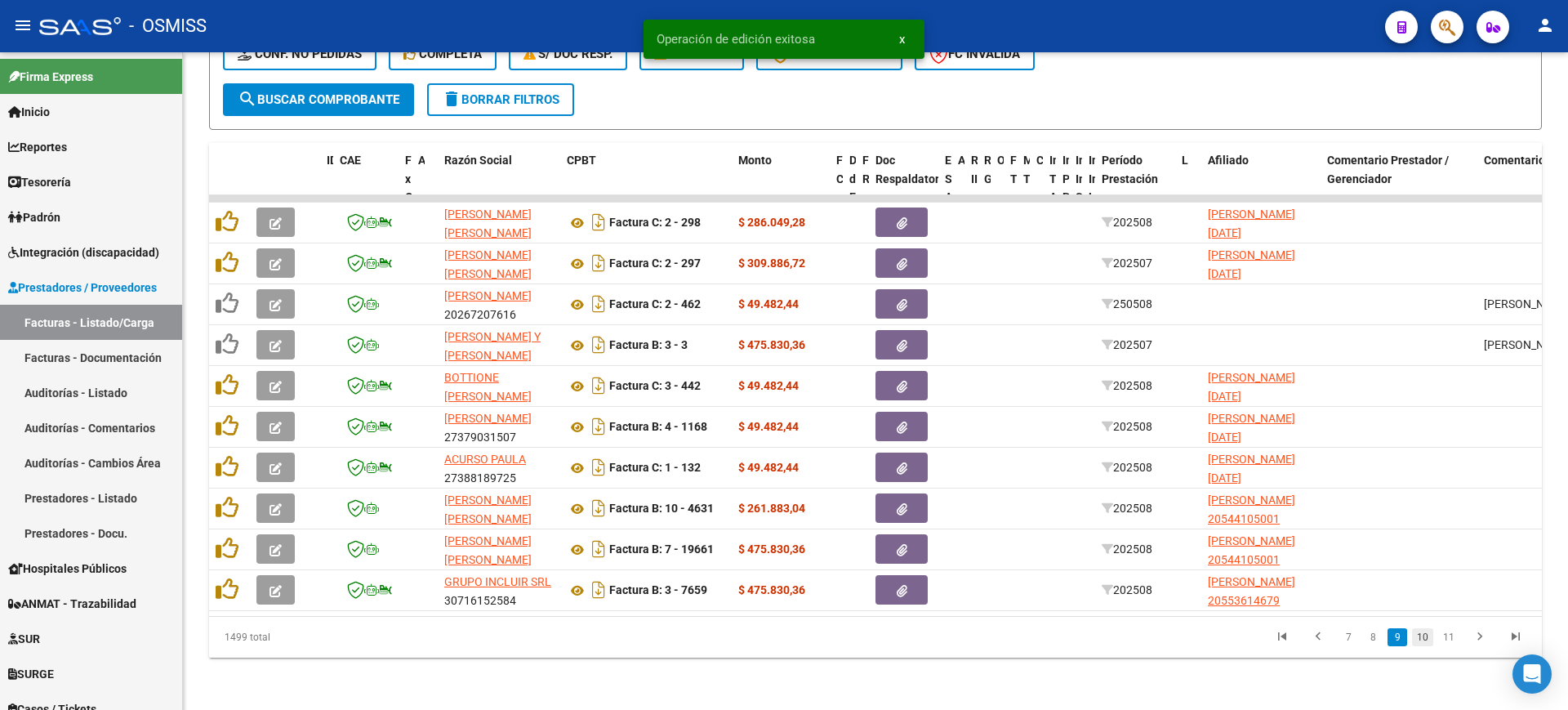
click at [1427, 639] on link "10" at bounding box center [1423, 637] width 21 height 18
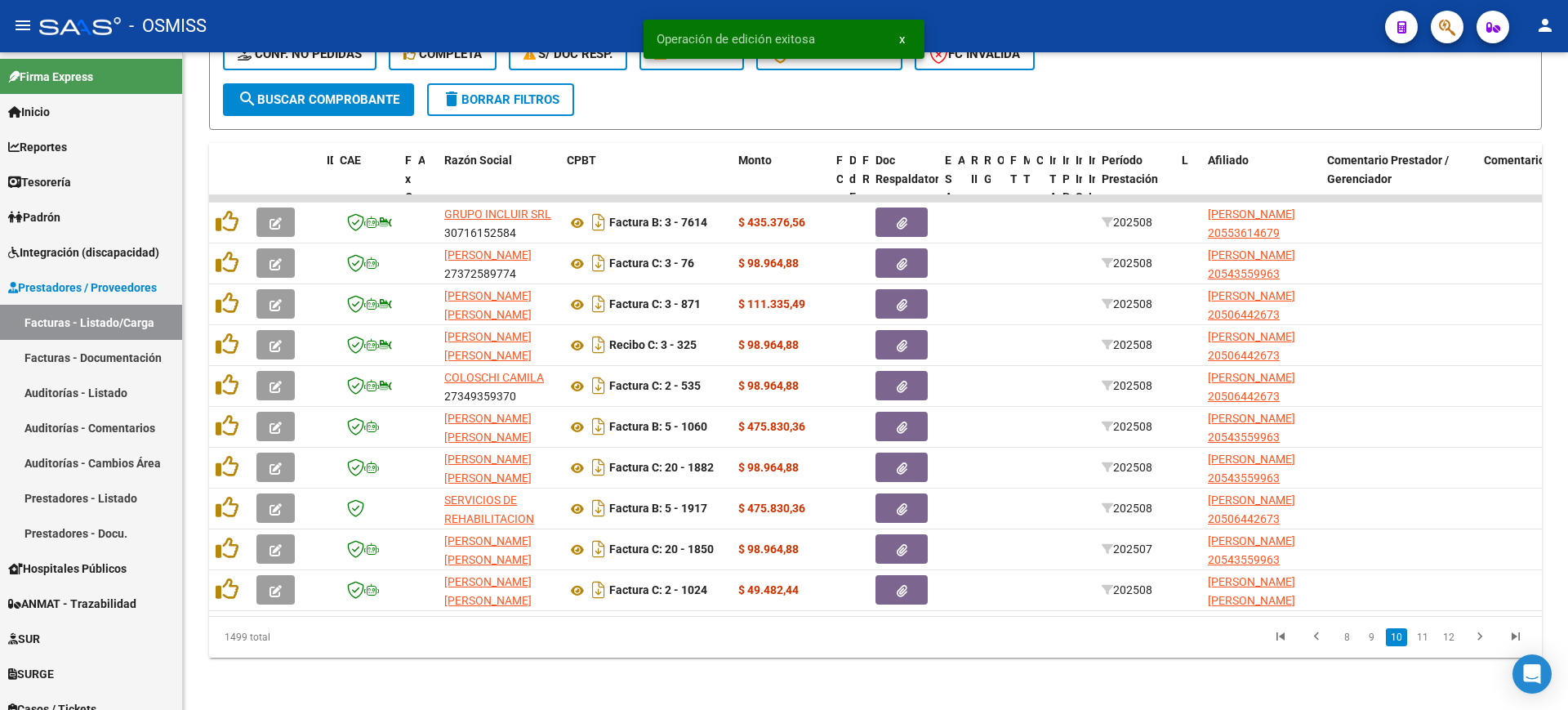
click at [1427, 639] on link "11" at bounding box center [1423, 637] width 21 height 18
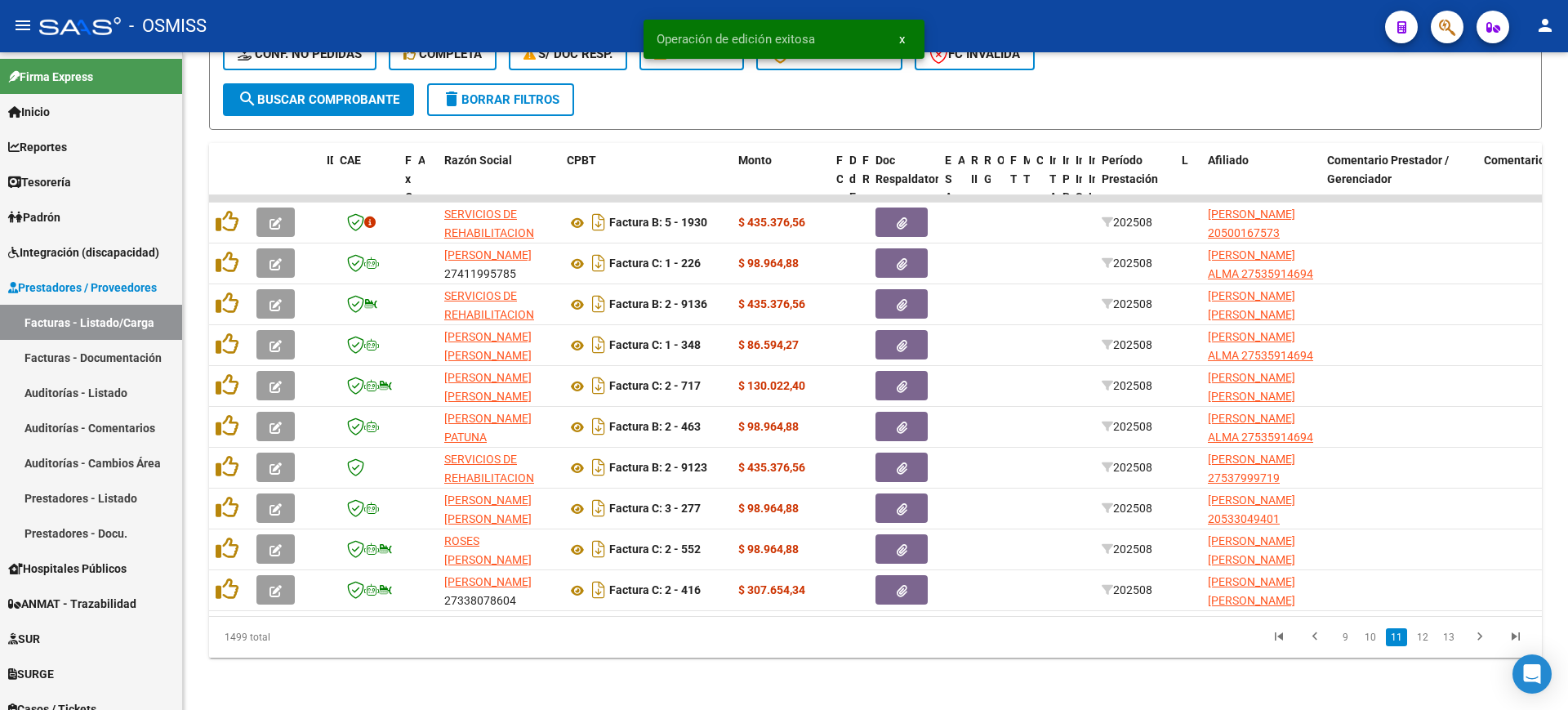
click at [1427, 639] on link "12" at bounding box center [1423, 637] width 21 height 18
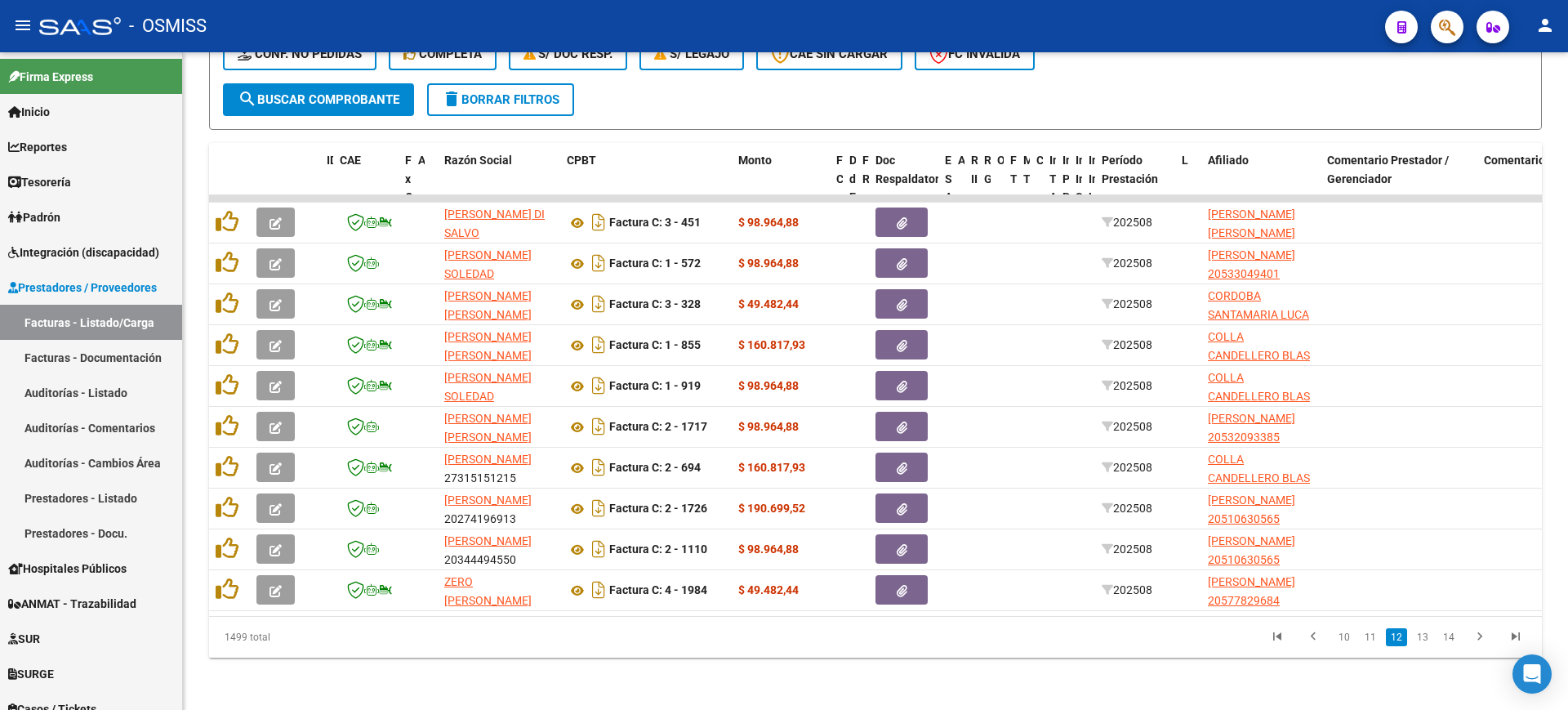
click at [1427, 639] on link "13" at bounding box center [1423, 637] width 21 height 18
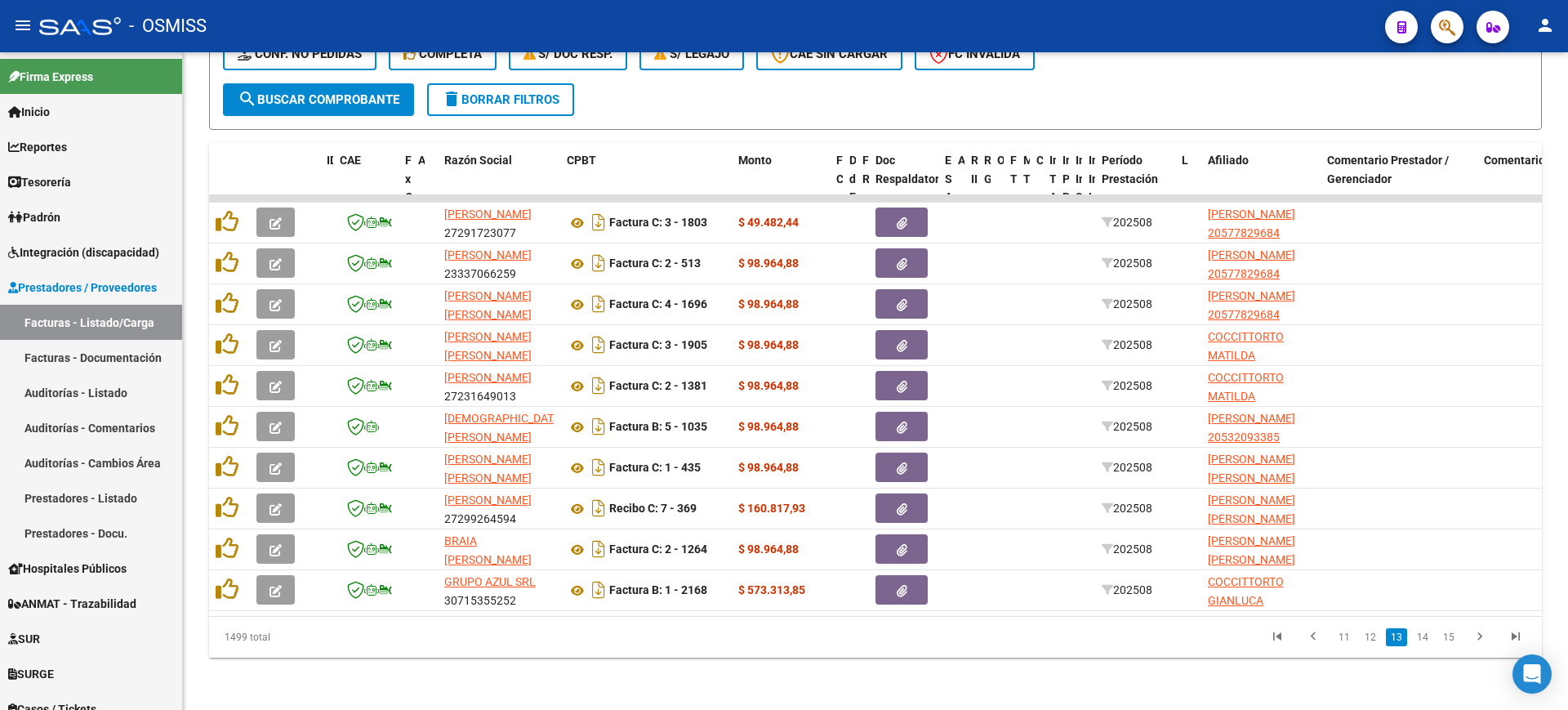
click at [1427, 639] on link "14" at bounding box center [1423, 637] width 21 height 18
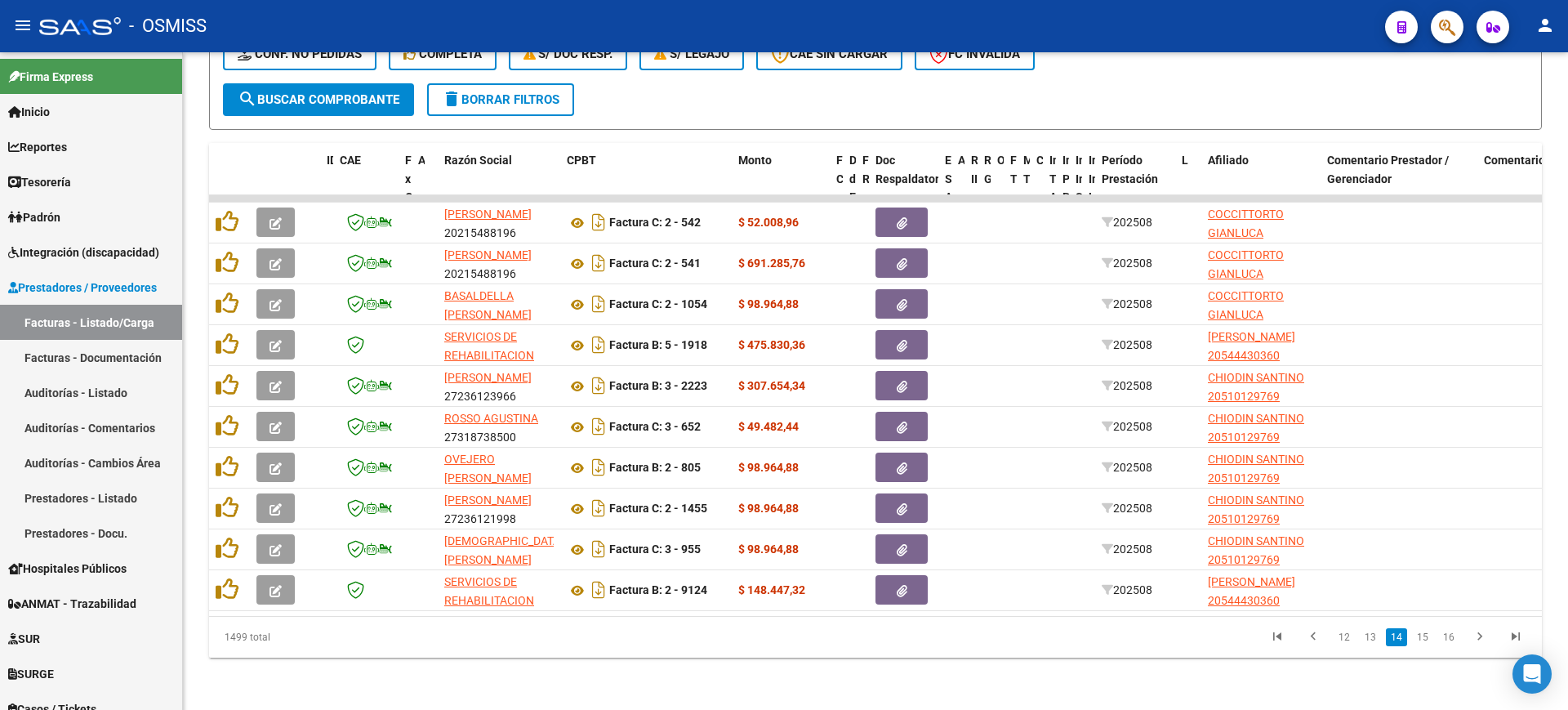
click at [1427, 639] on link "15" at bounding box center [1423, 637] width 21 height 18
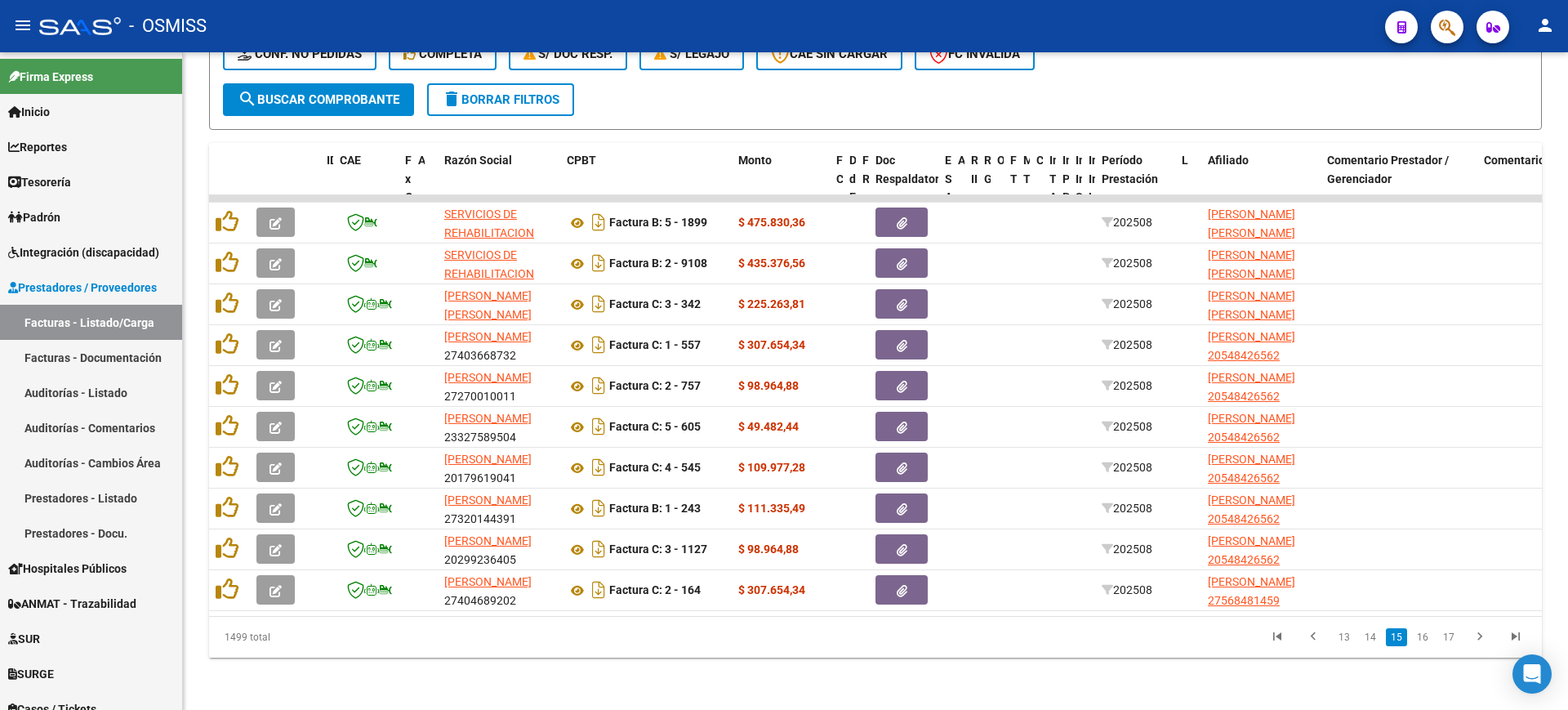
click at [1427, 639] on link "16" at bounding box center [1423, 637] width 21 height 18
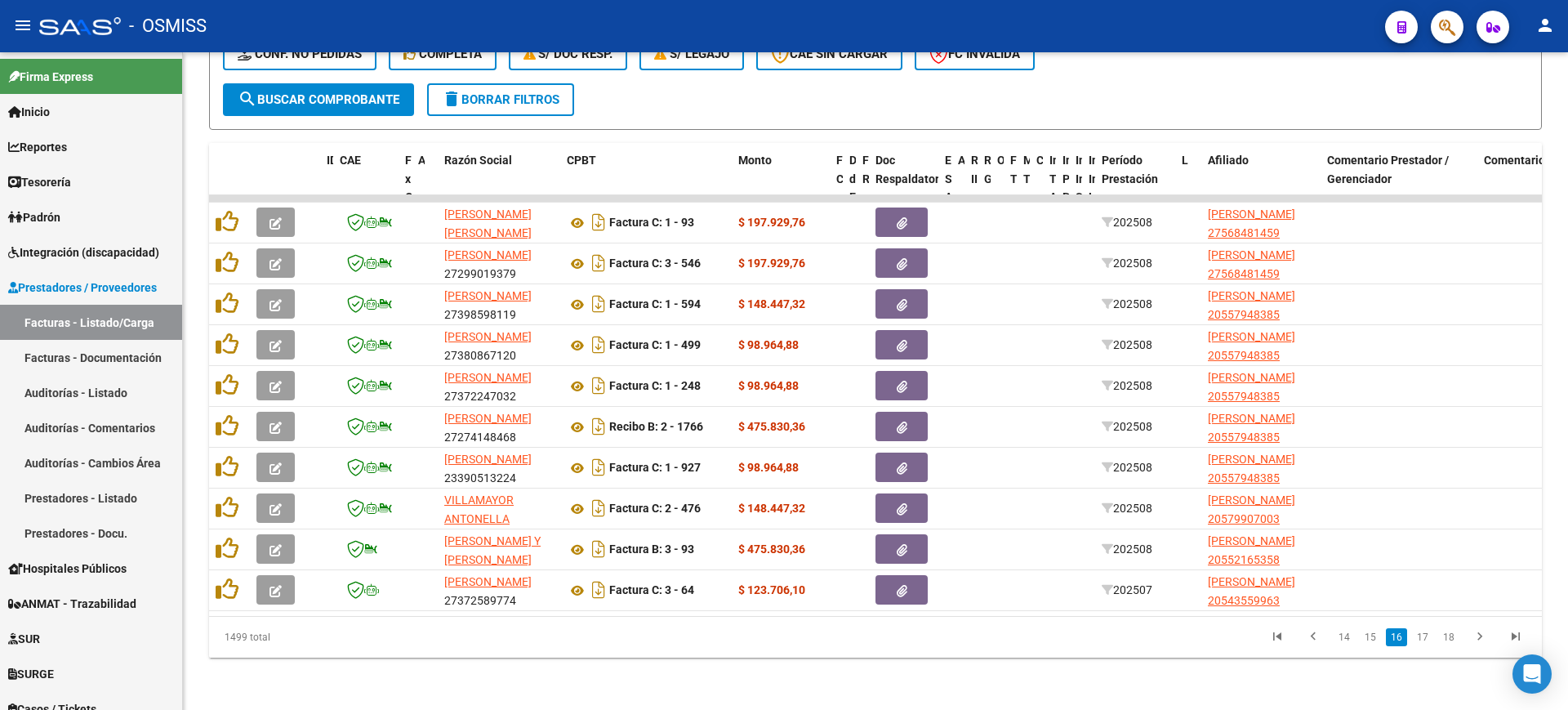
click at [1427, 639] on link "17" at bounding box center [1423, 637] width 21 height 18
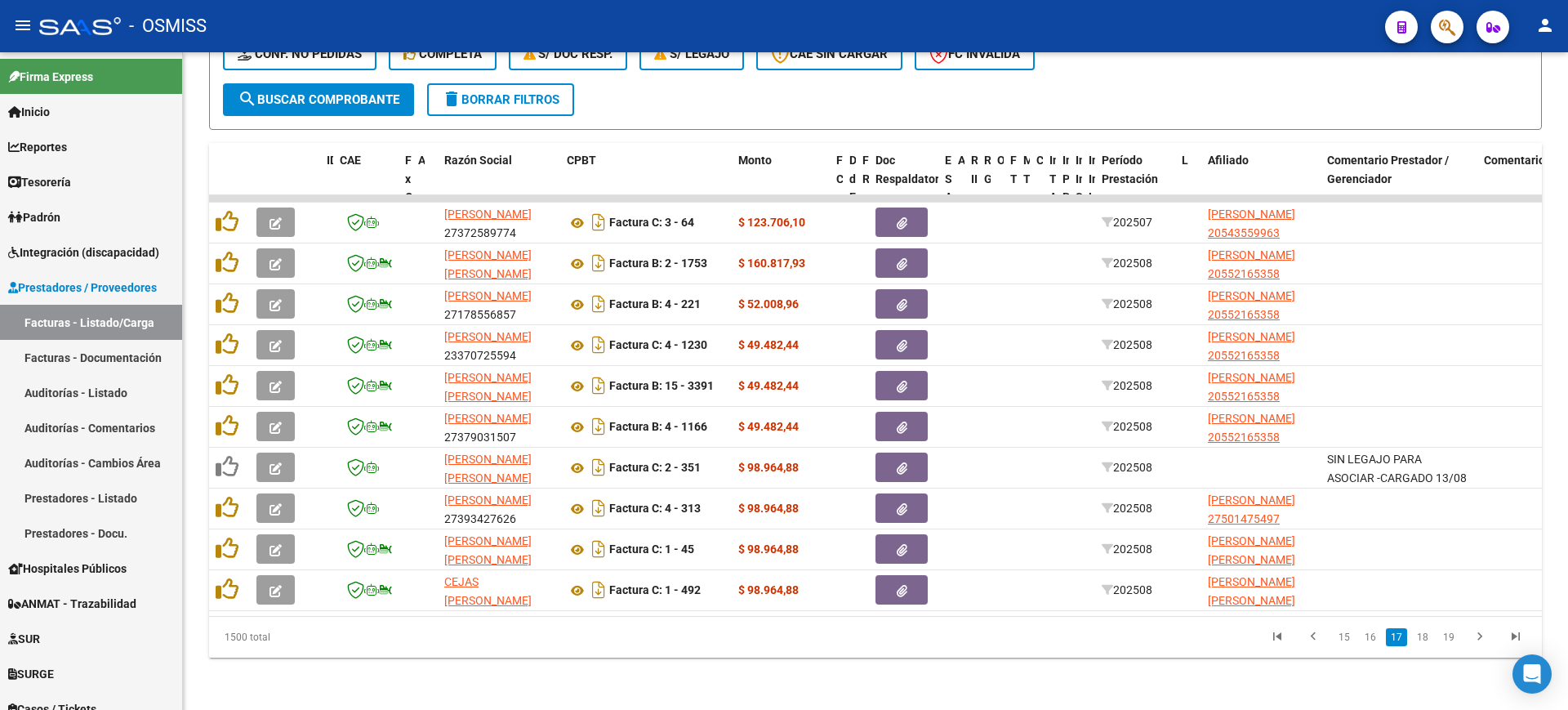
click at [1427, 639] on link "18" at bounding box center [1423, 637] width 21 height 18
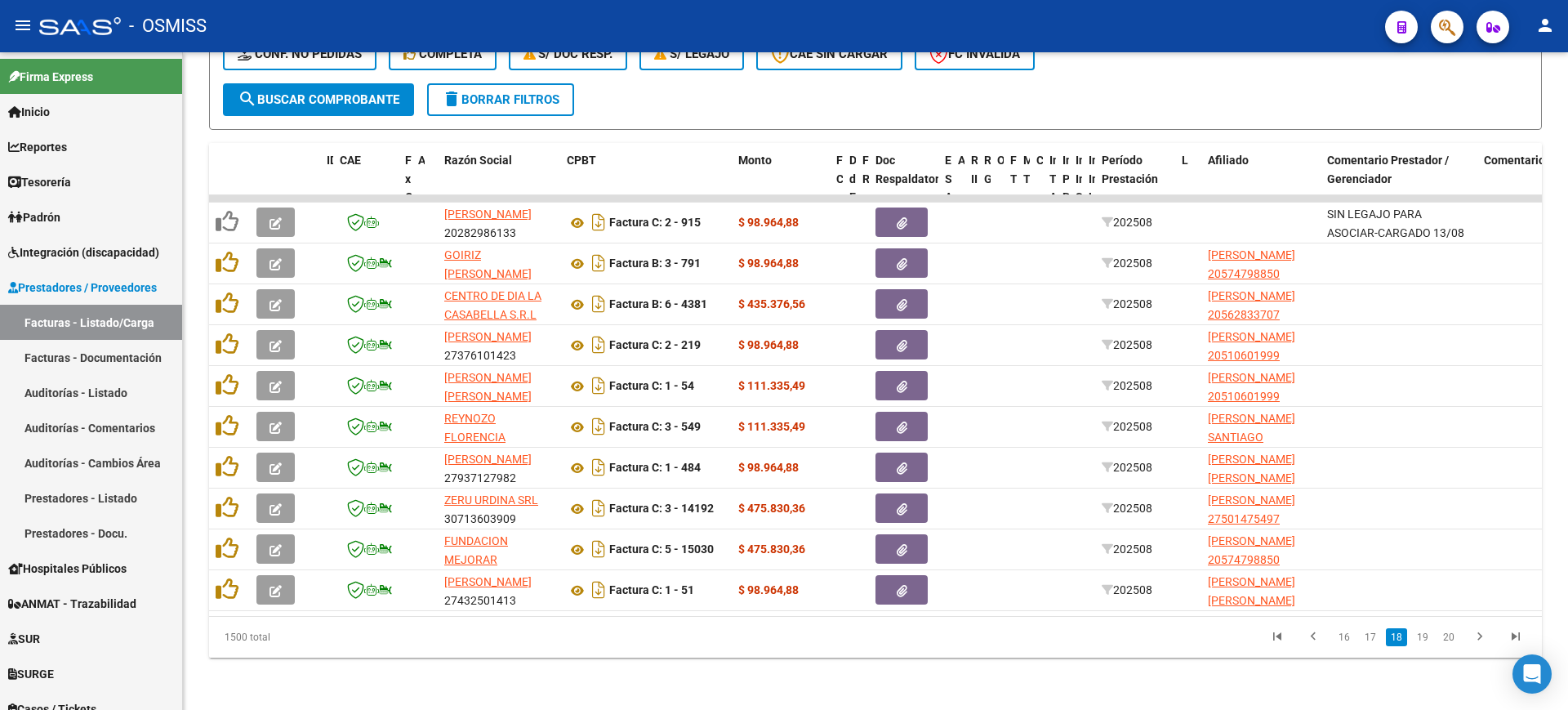
click at [1427, 639] on link "19" at bounding box center [1423, 637] width 21 height 18
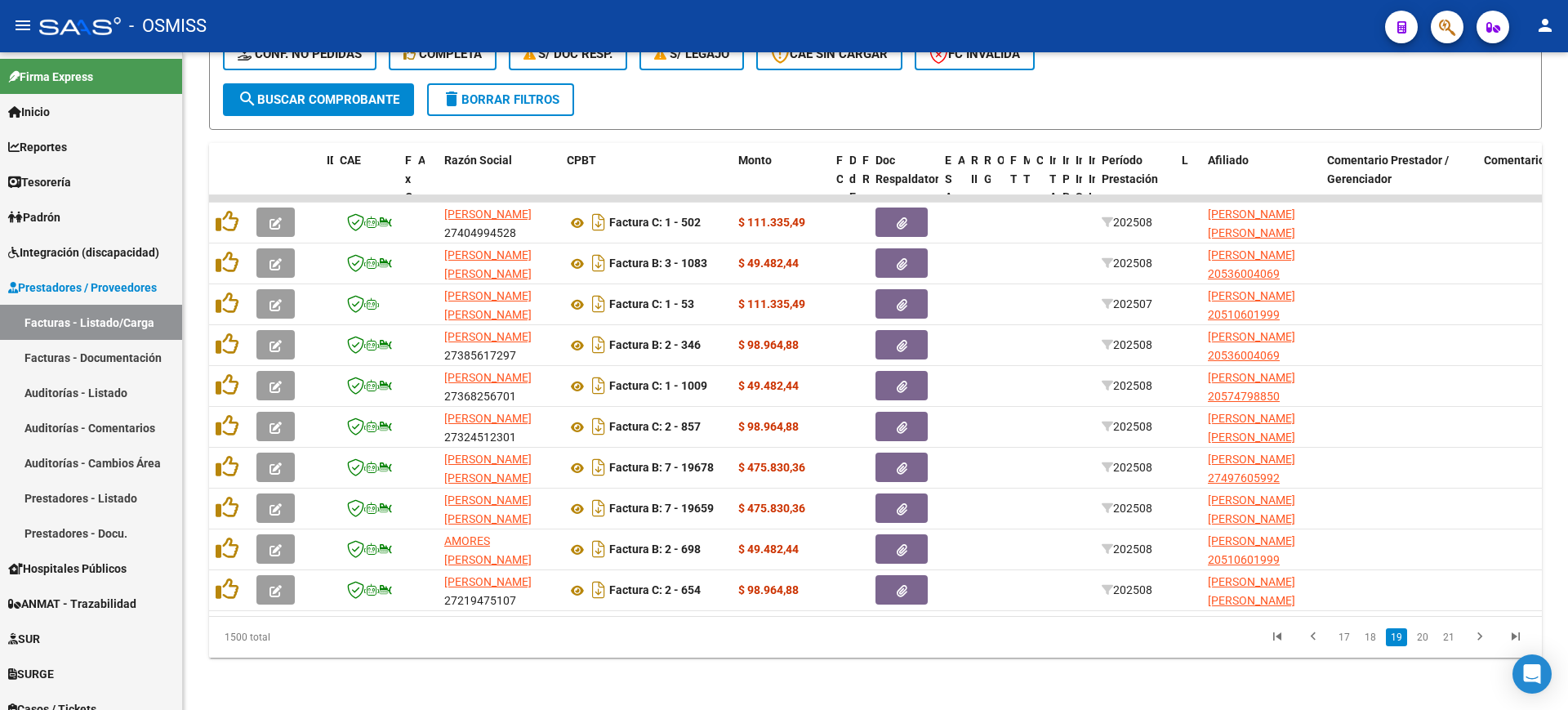
click at [1427, 639] on link "20" at bounding box center [1423, 637] width 21 height 18
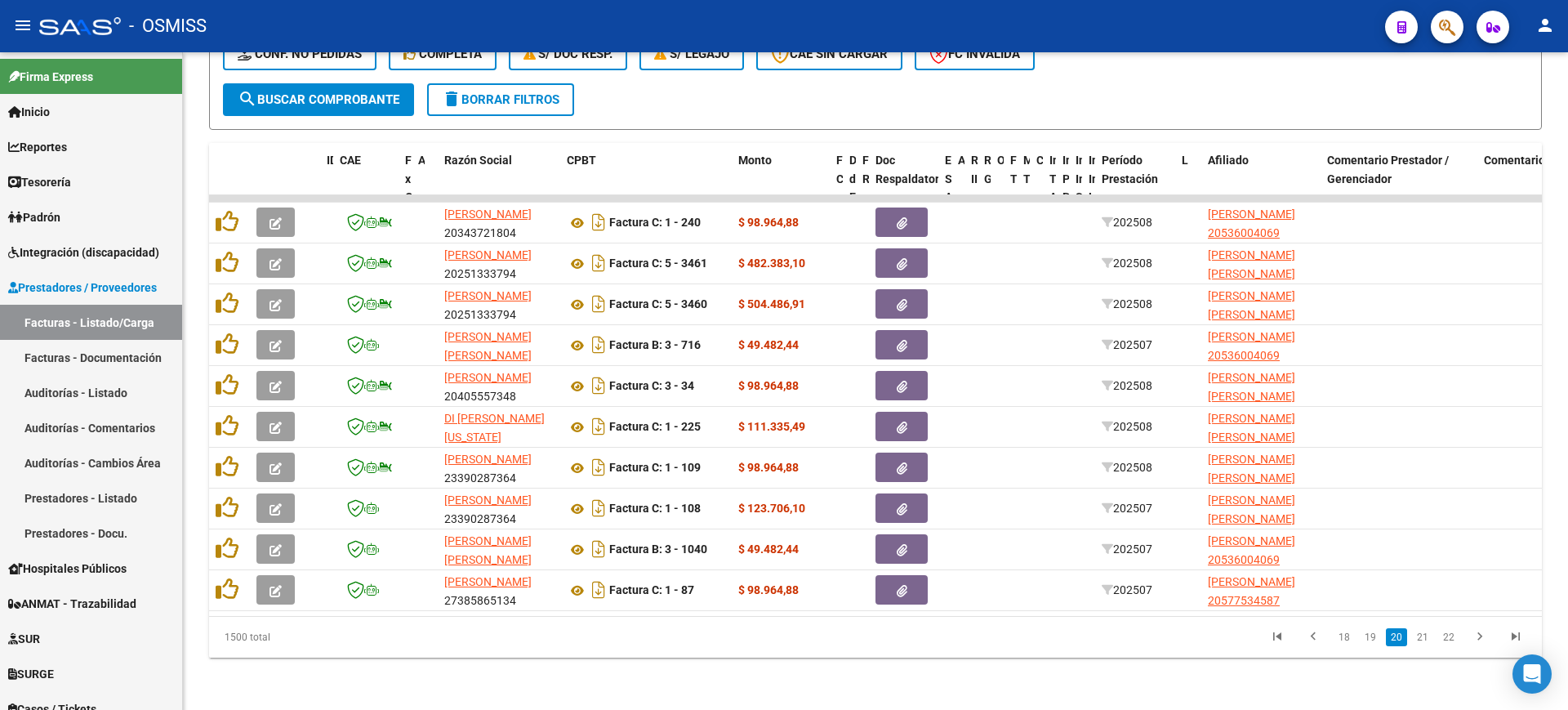
click at [1427, 639] on link "21" at bounding box center [1423, 637] width 21 height 18
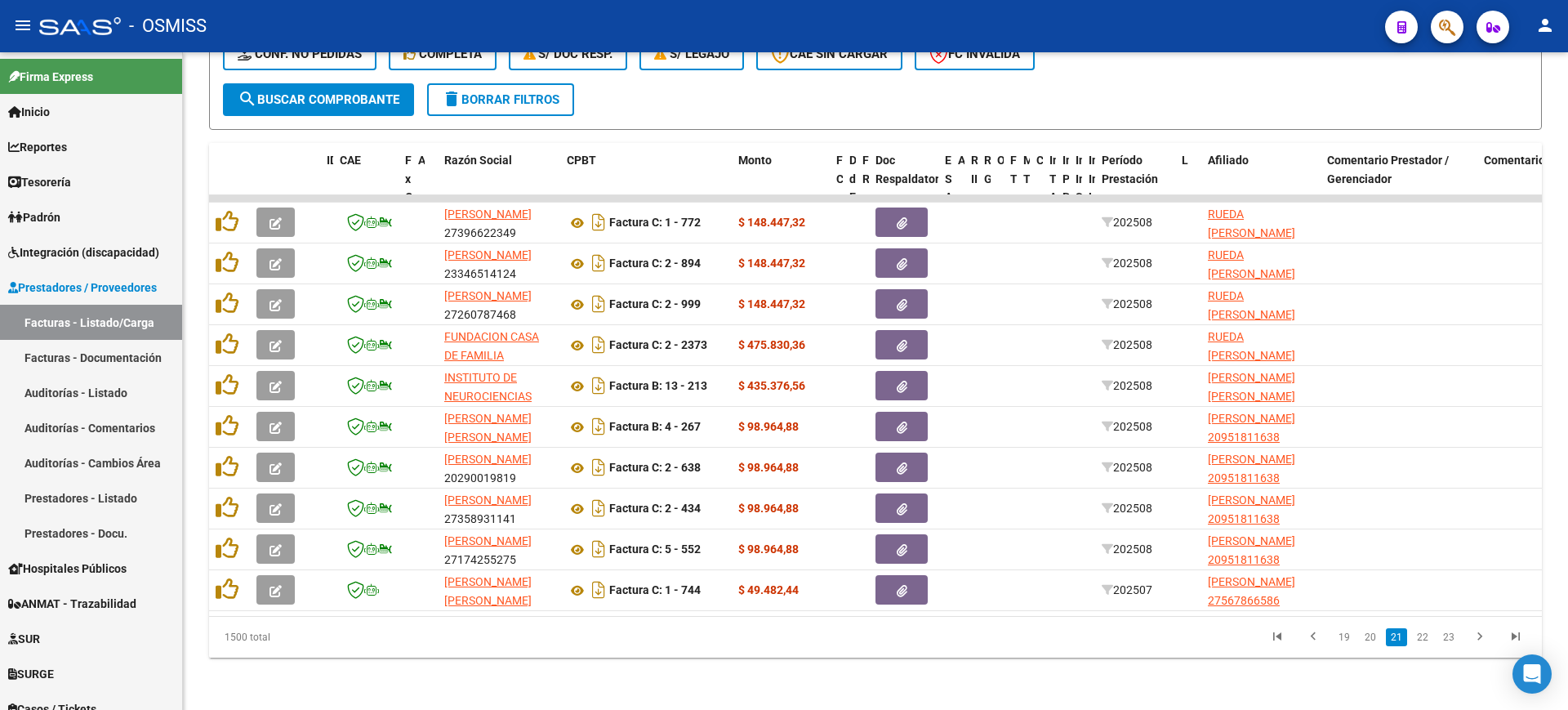
click at [1427, 639] on link "22" at bounding box center [1423, 637] width 21 height 18
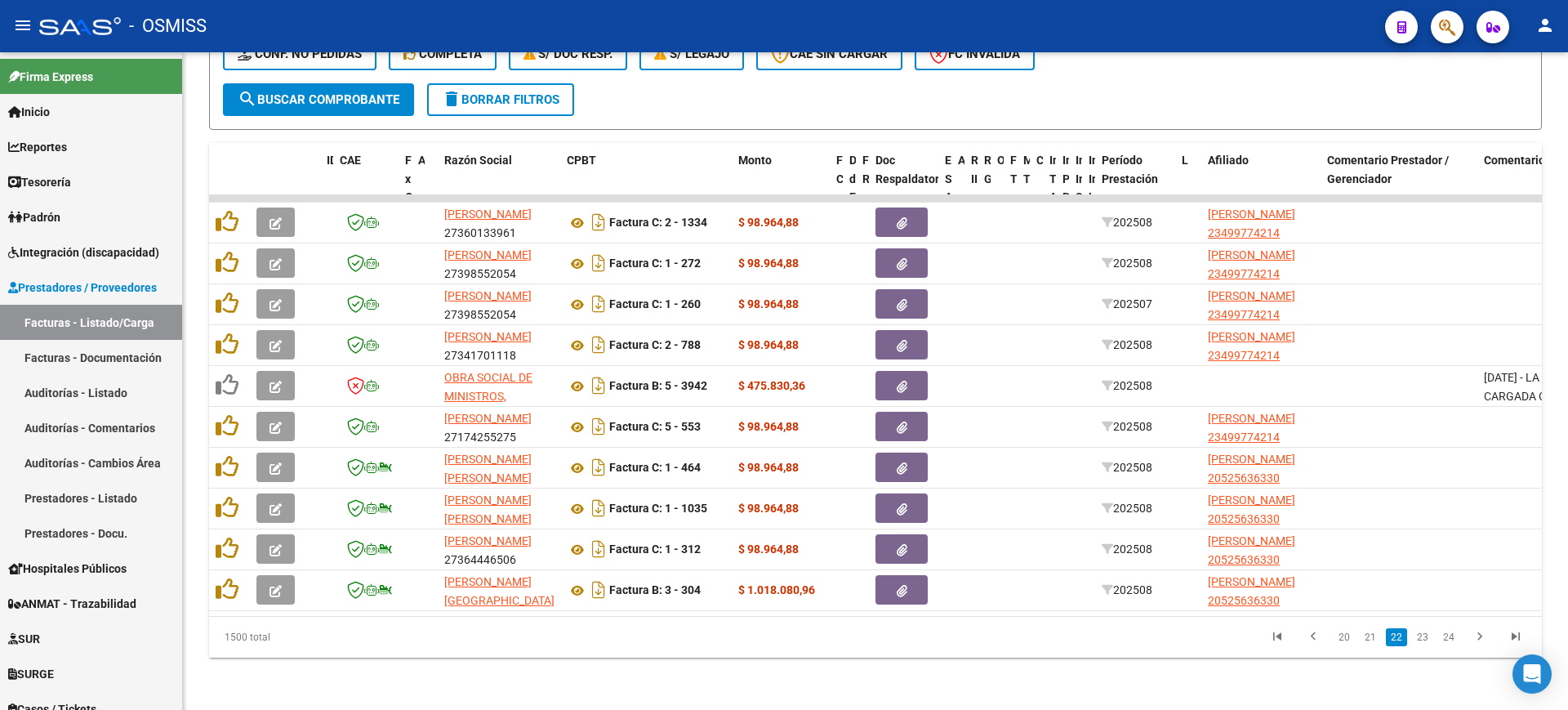
click at [1427, 639] on link "23" at bounding box center [1423, 637] width 21 height 18
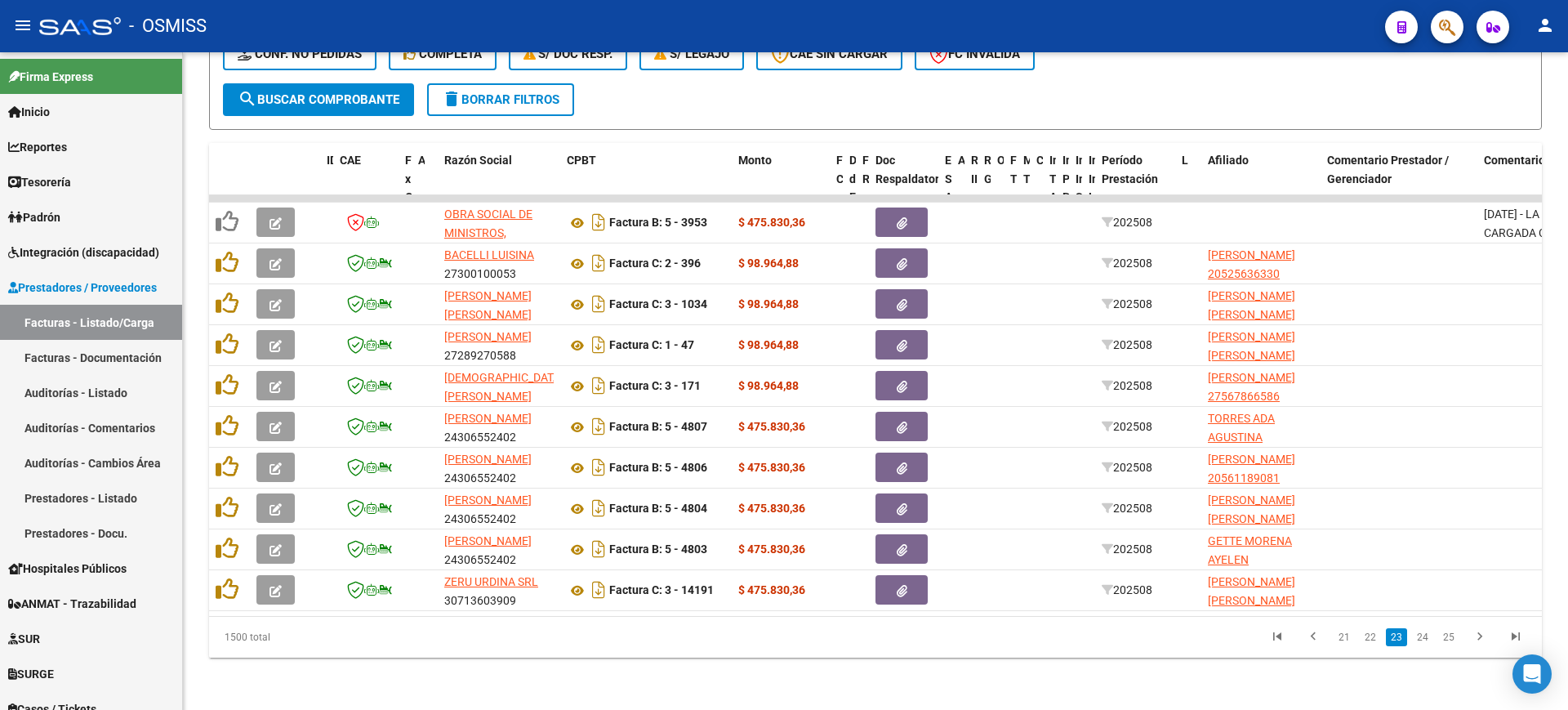
click at [1427, 639] on link "24" at bounding box center [1423, 637] width 21 height 18
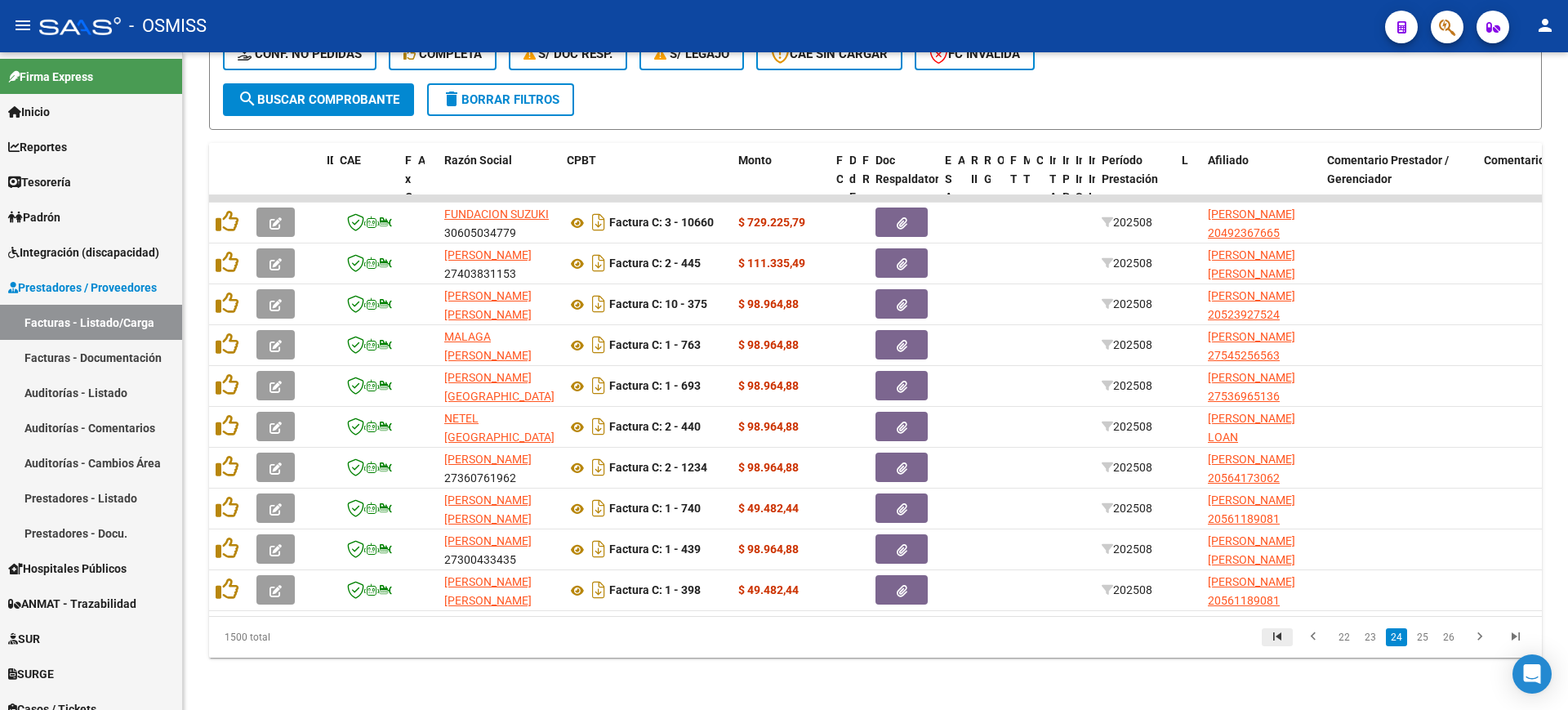
click at [1284, 631] on icon "go to first page" at bounding box center [1277, 638] width 21 height 19
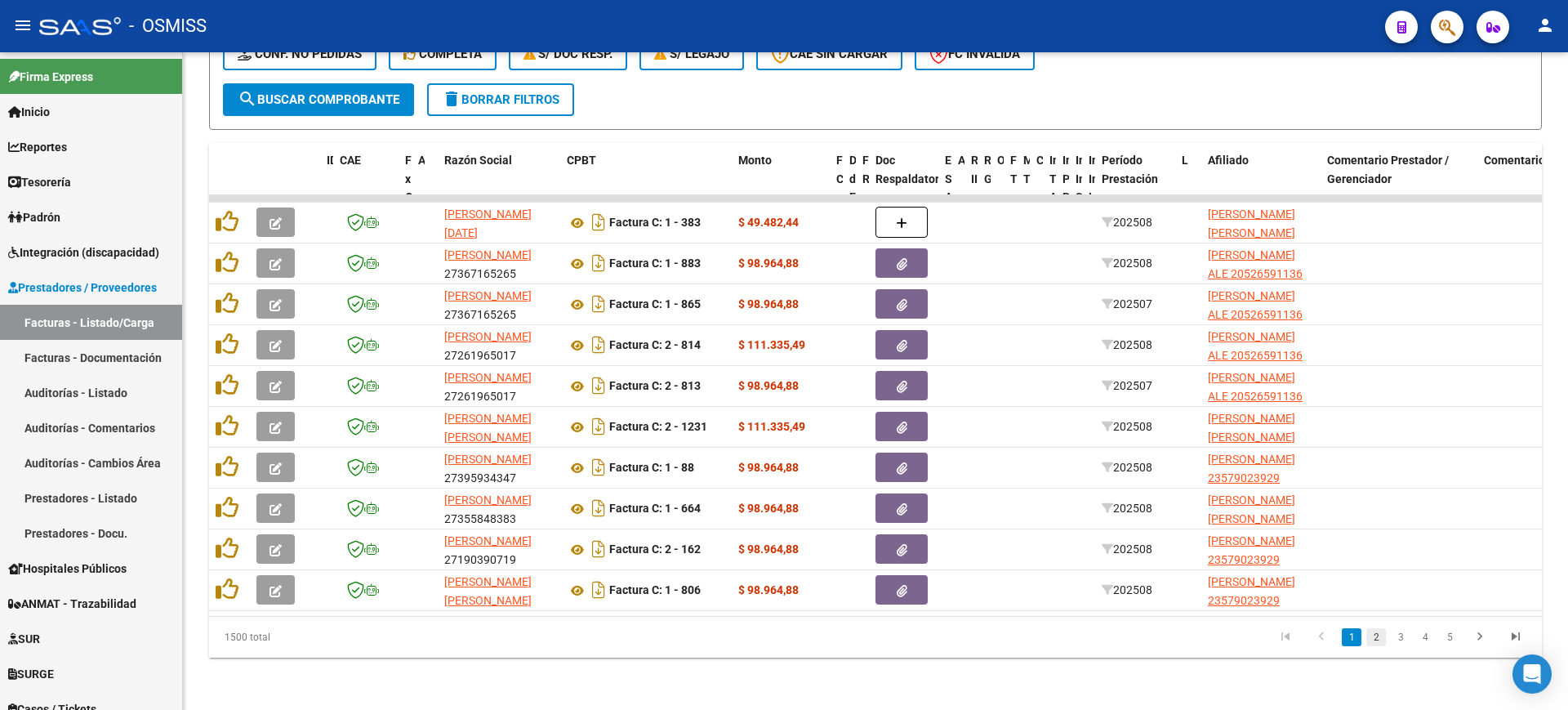
click at [1380, 634] on link "2" at bounding box center [1376, 637] width 19 height 18
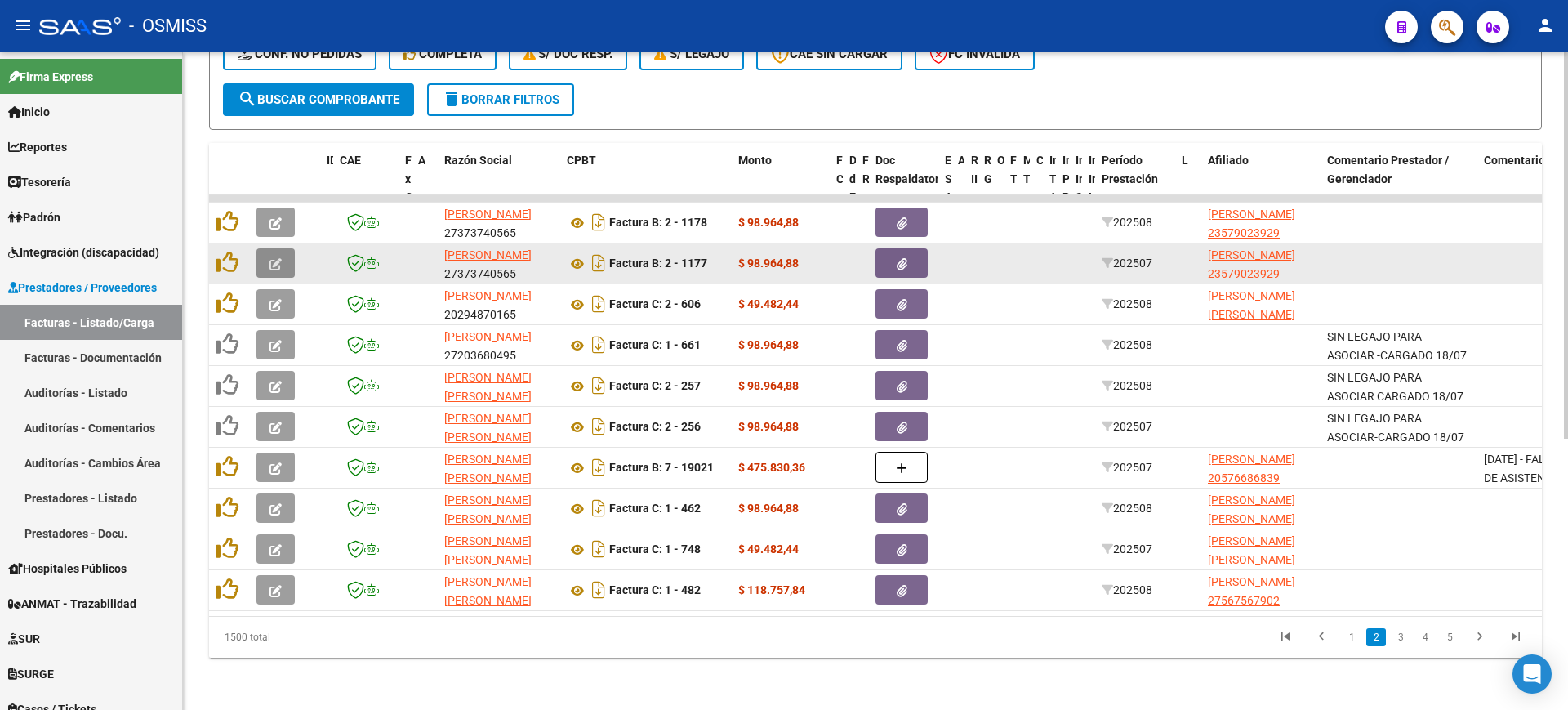
click at [274, 258] on icon "button" at bounding box center [276, 264] width 12 height 12
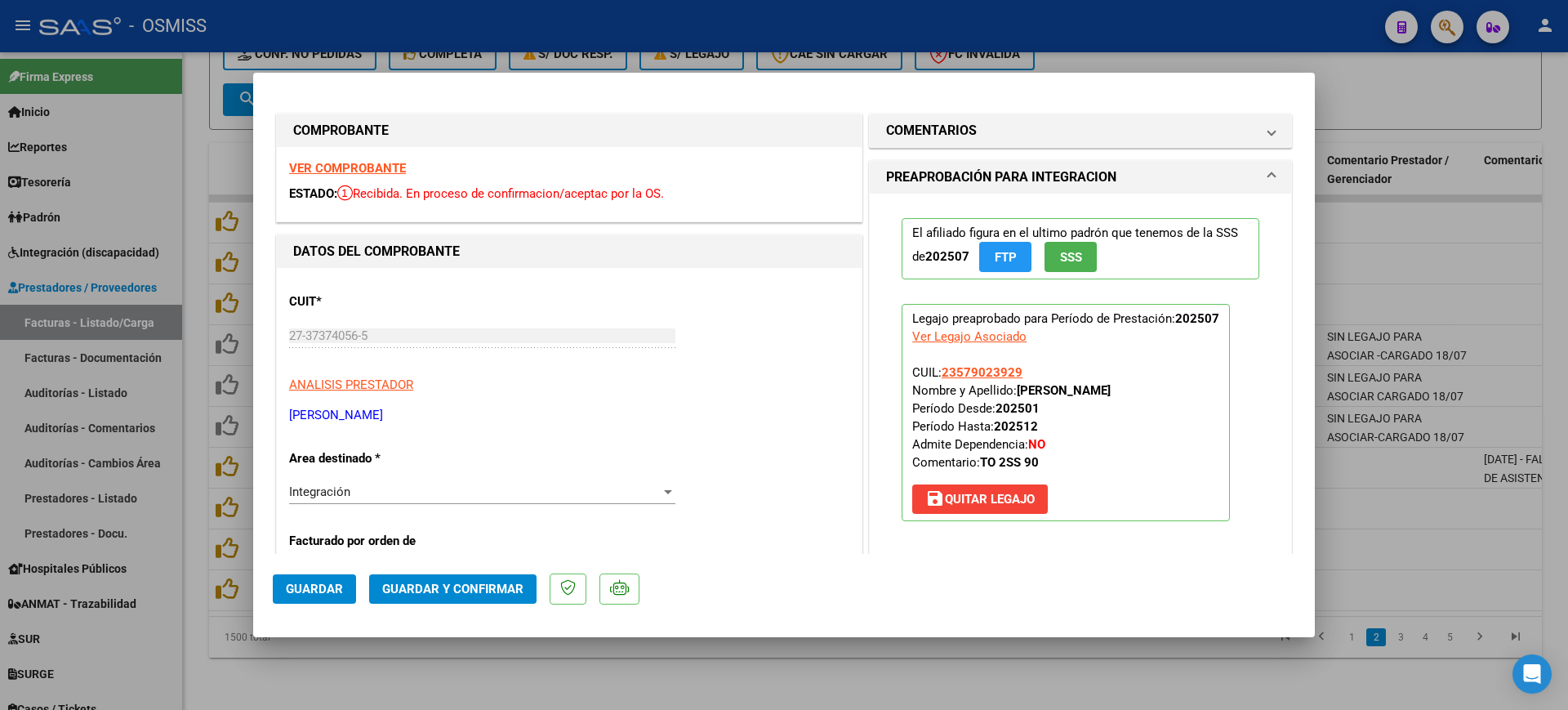
click at [521, 676] on div at bounding box center [784, 355] width 1568 height 710
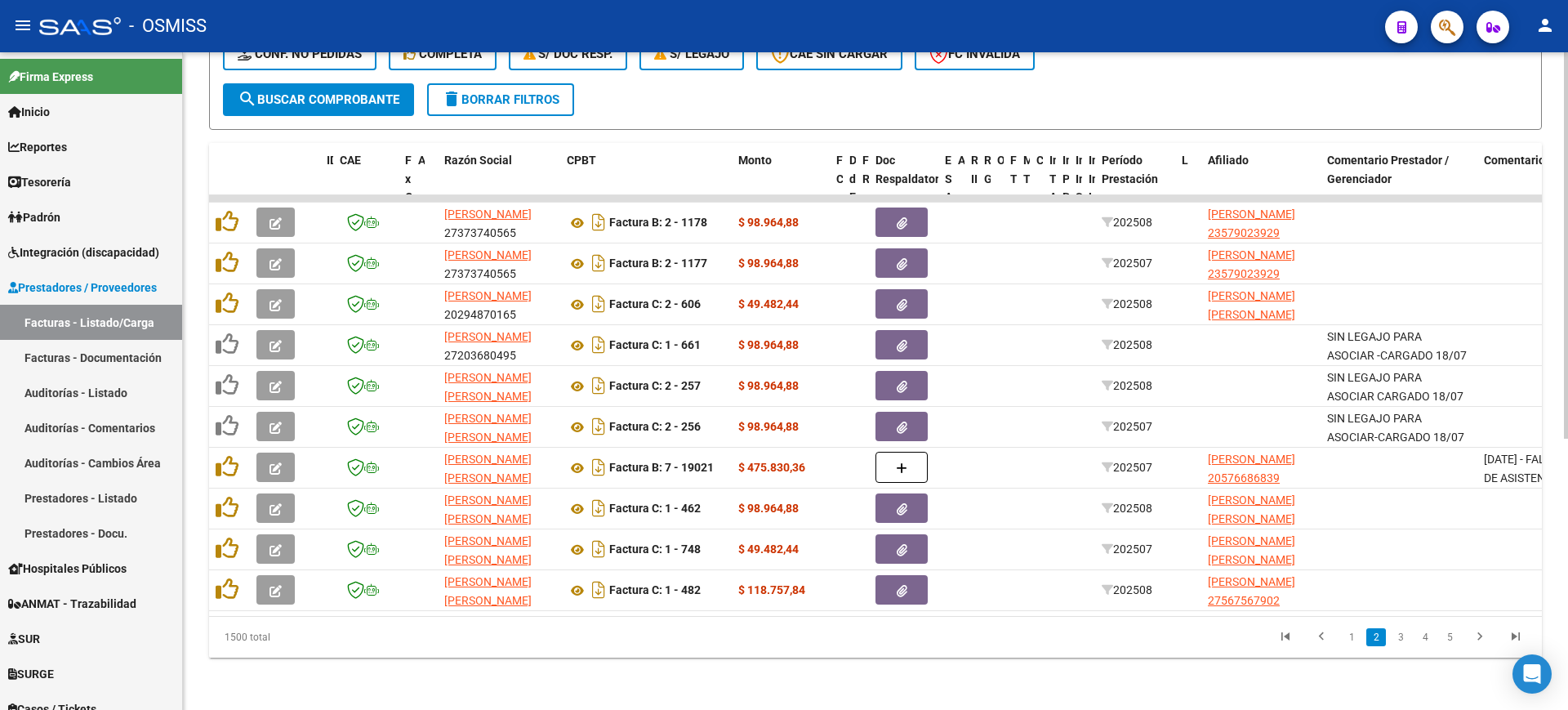
drag, startPoint x: 1401, startPoint y: 628, endPoint x: 1427, endPoint y: 644, distance: 30.5
click at [1402, 628] on link "3" at bounding box center [1400, 637] width 19 height 18
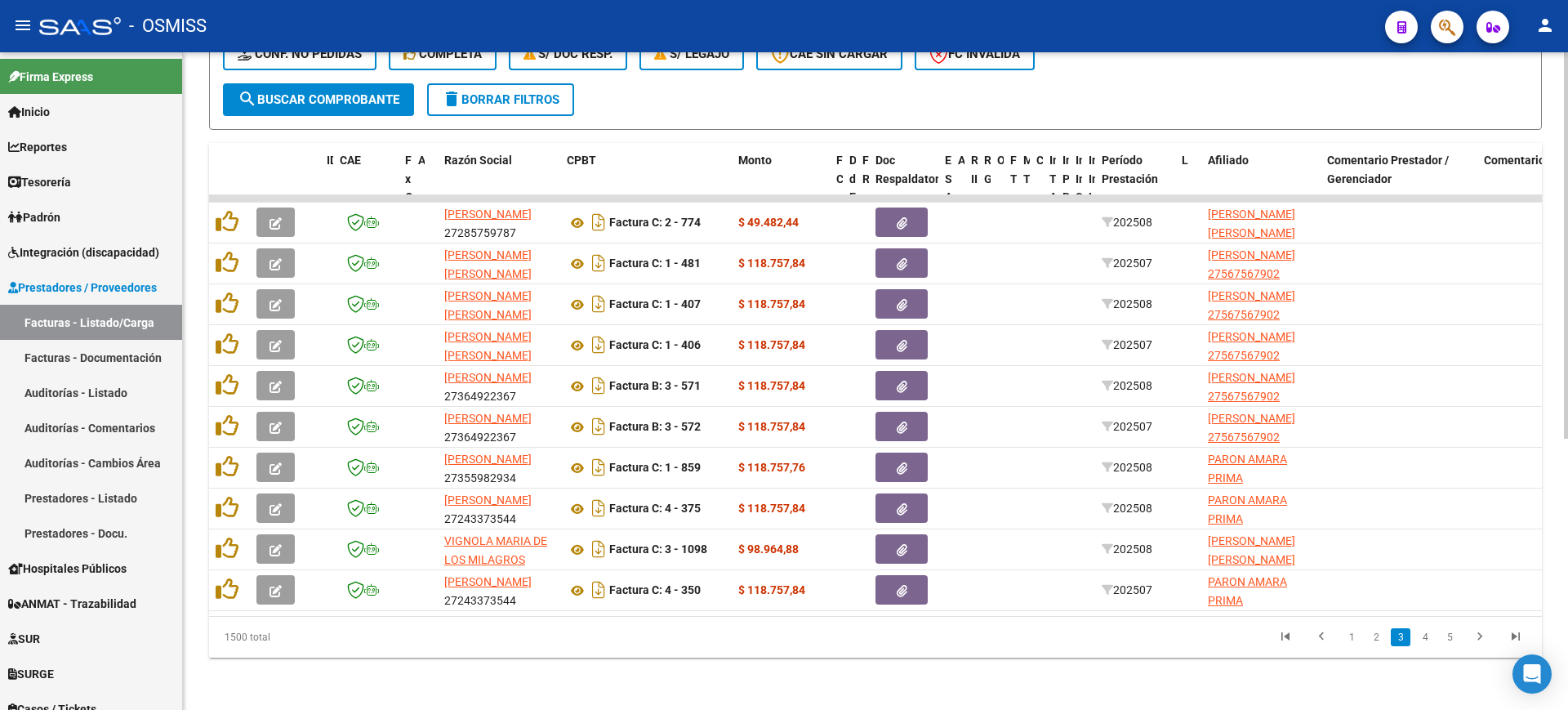
click at [386, 92] on span "search Buscar Comprobante" at bounding box center [318, 99] width 161 height 15
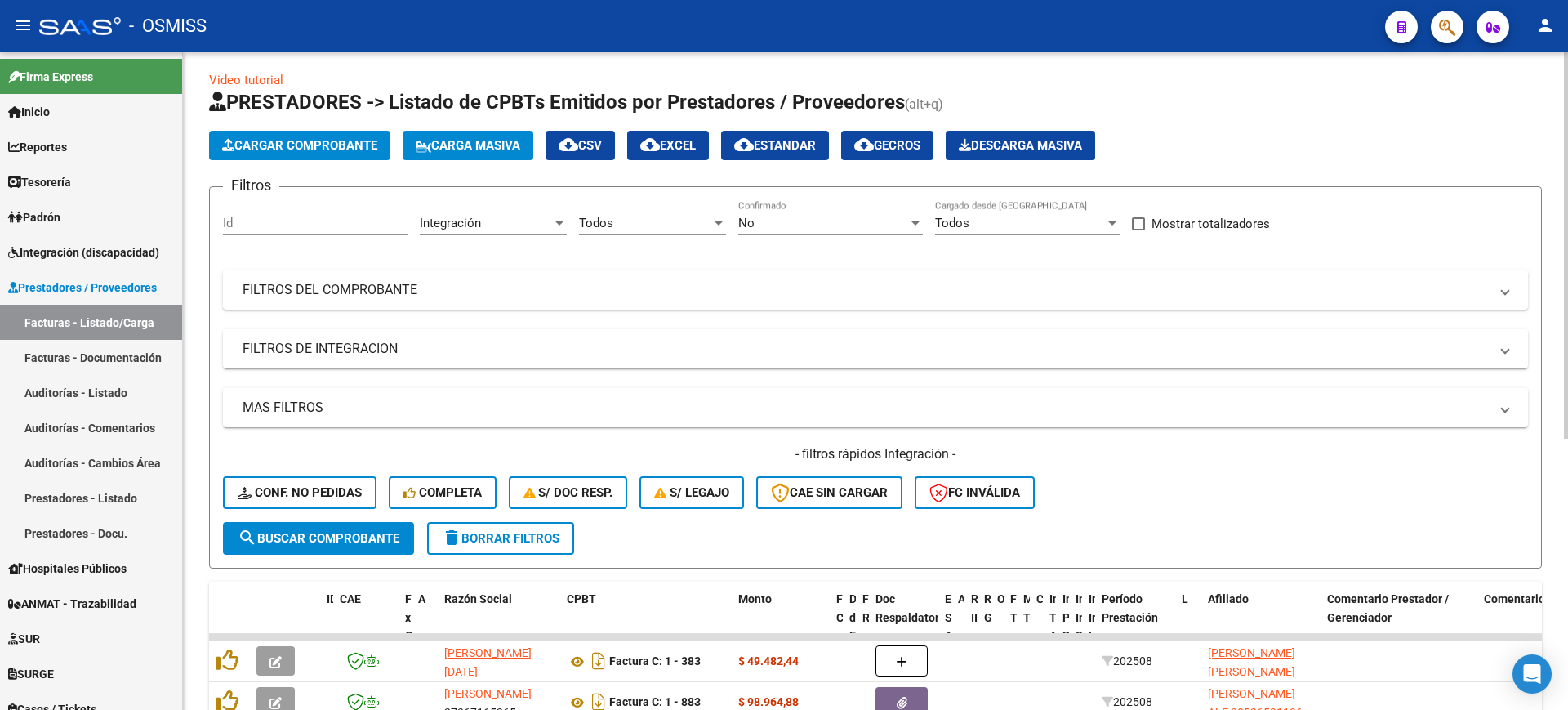
scroll to position [0, 0]
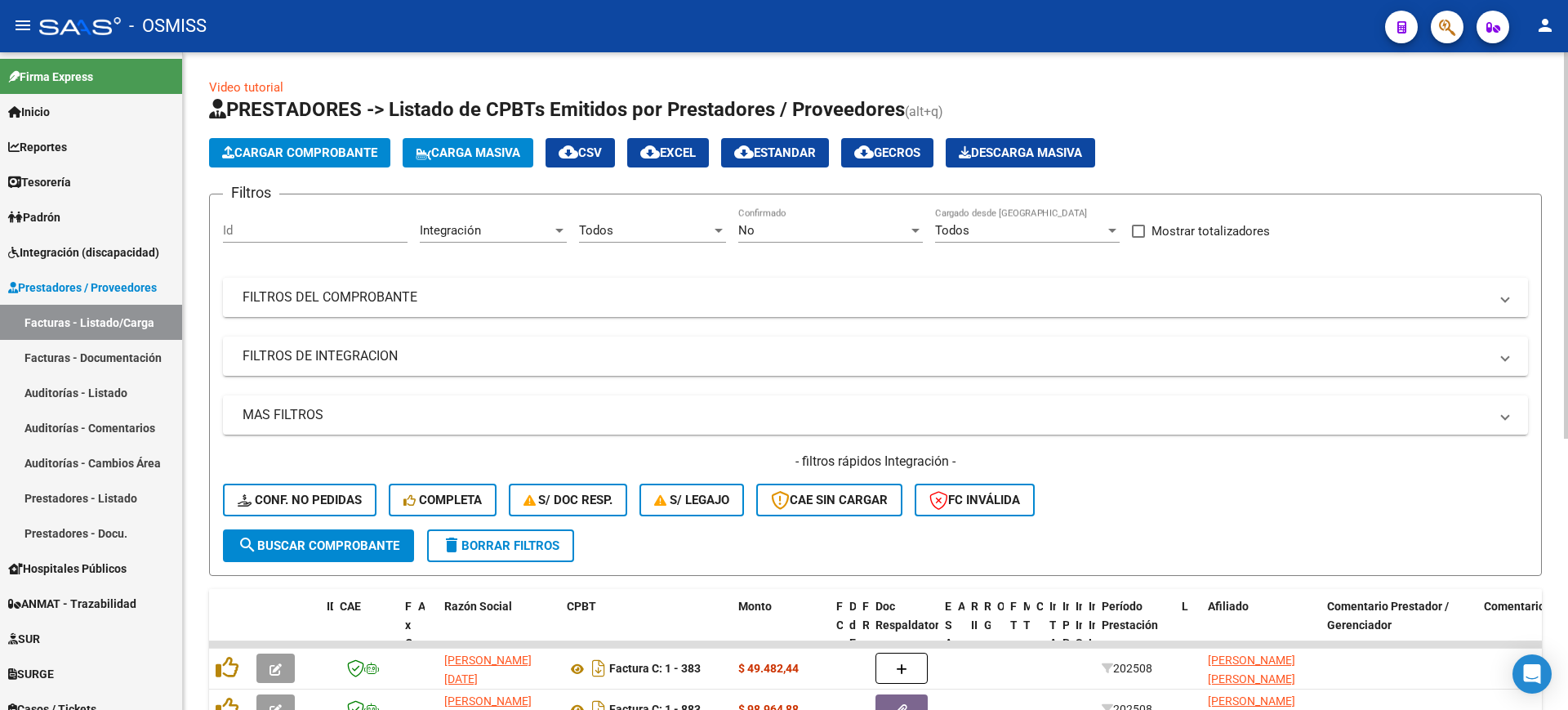
click at [612, 313] on mat-expansion-panel-header "FILTROS DEL COMPROBANTE" at bounding box center [876, 297] width 1305 height 39
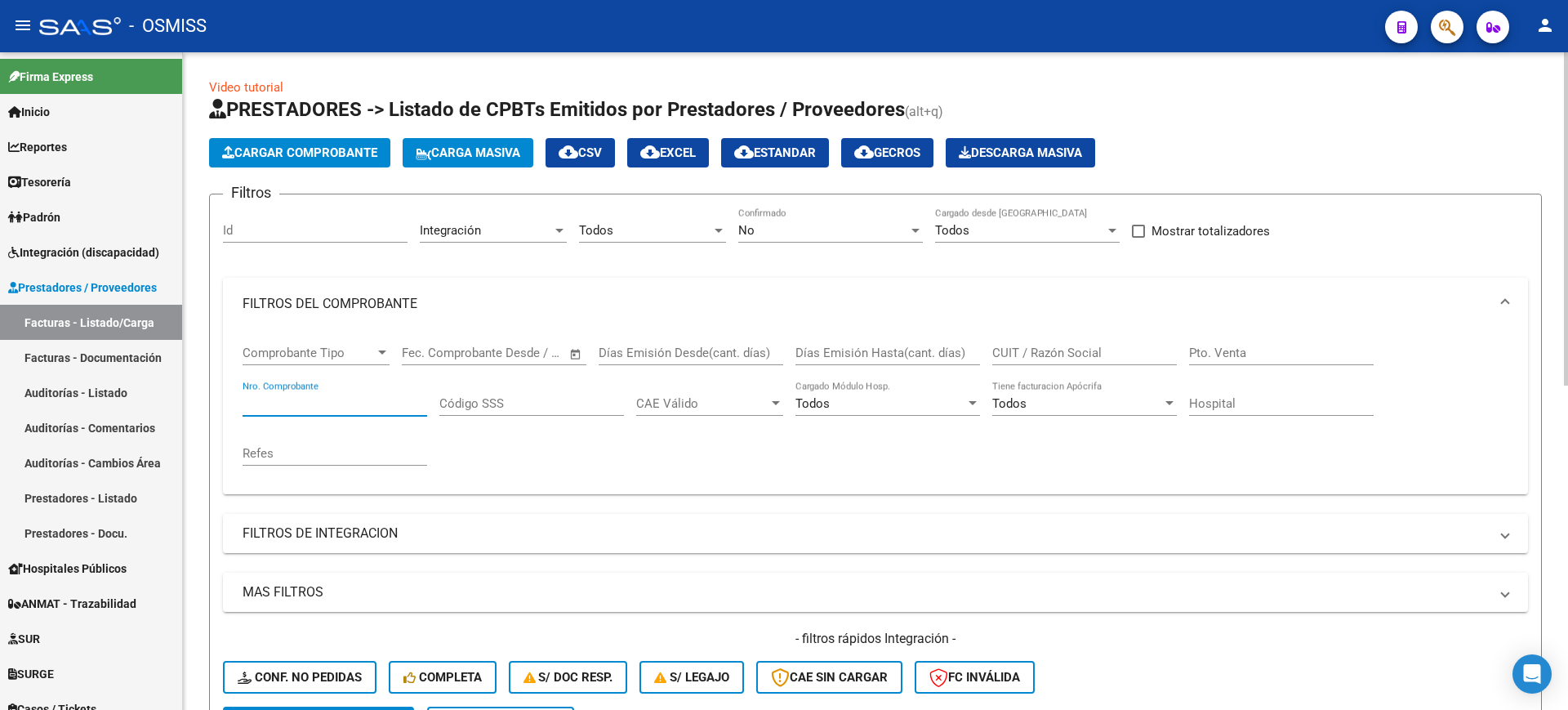
click at [360, 409] on input "Nro. Comprobante" at bounding box center [335, 403] width 185 height 15
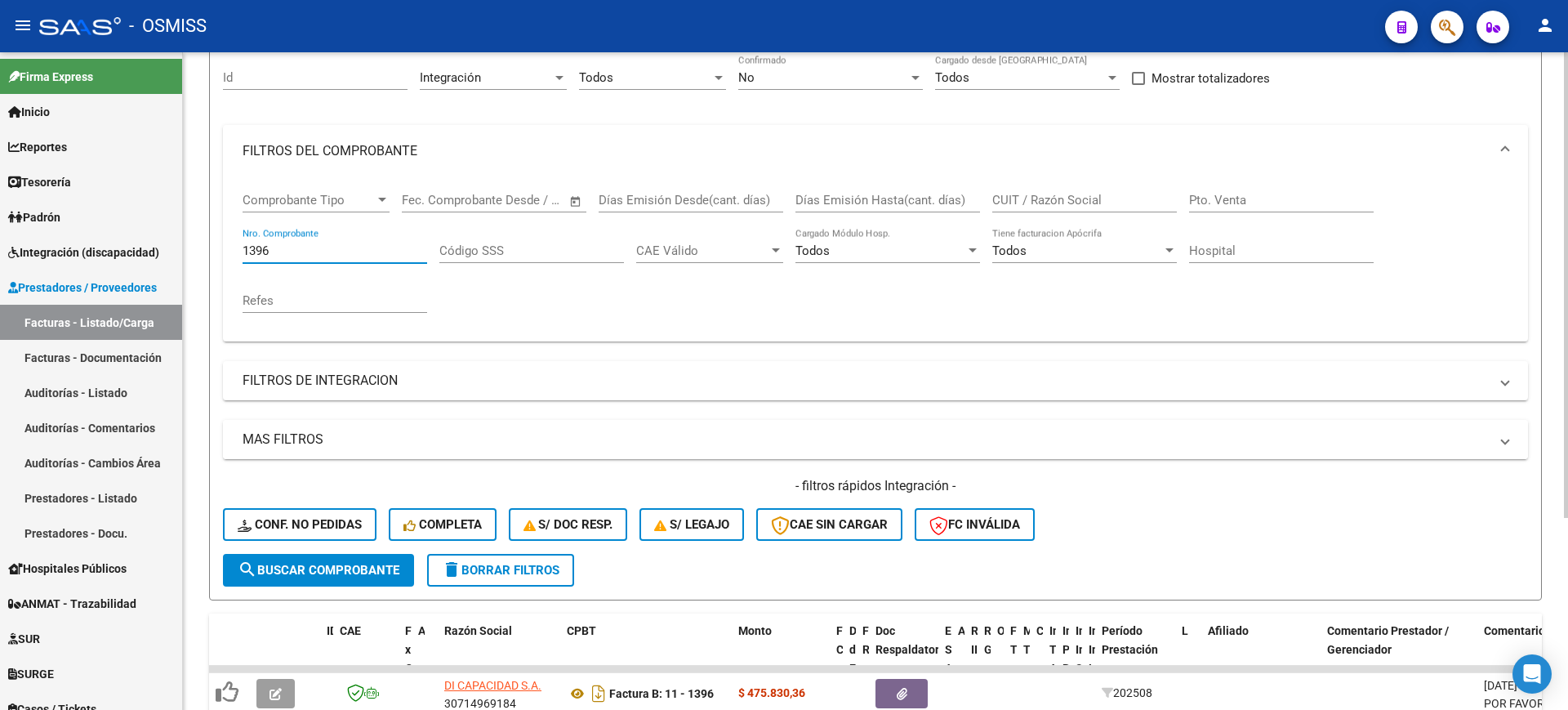
scroll to position [271, 0]
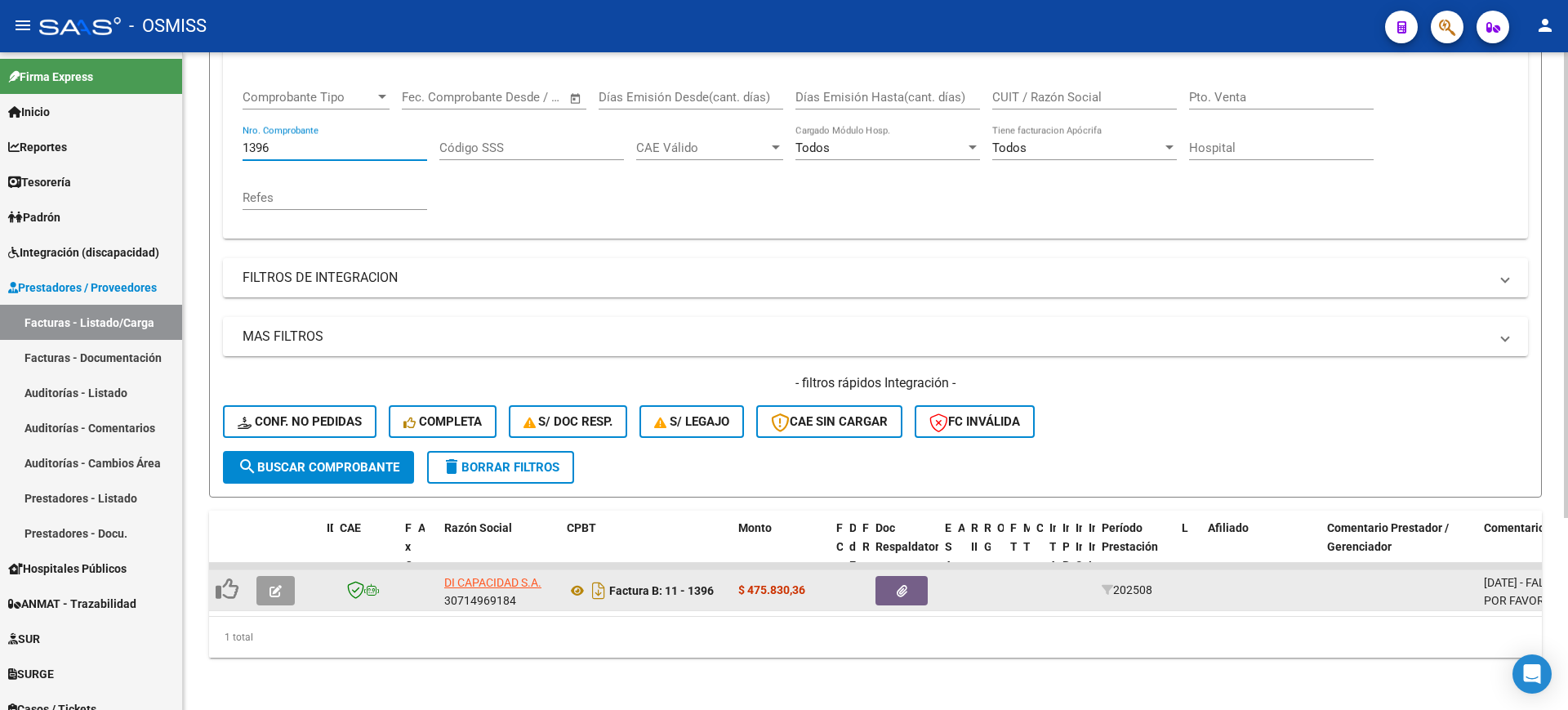
click at [277, 584] on icon "button" at bounding box center [276, 591] width 12 height 12
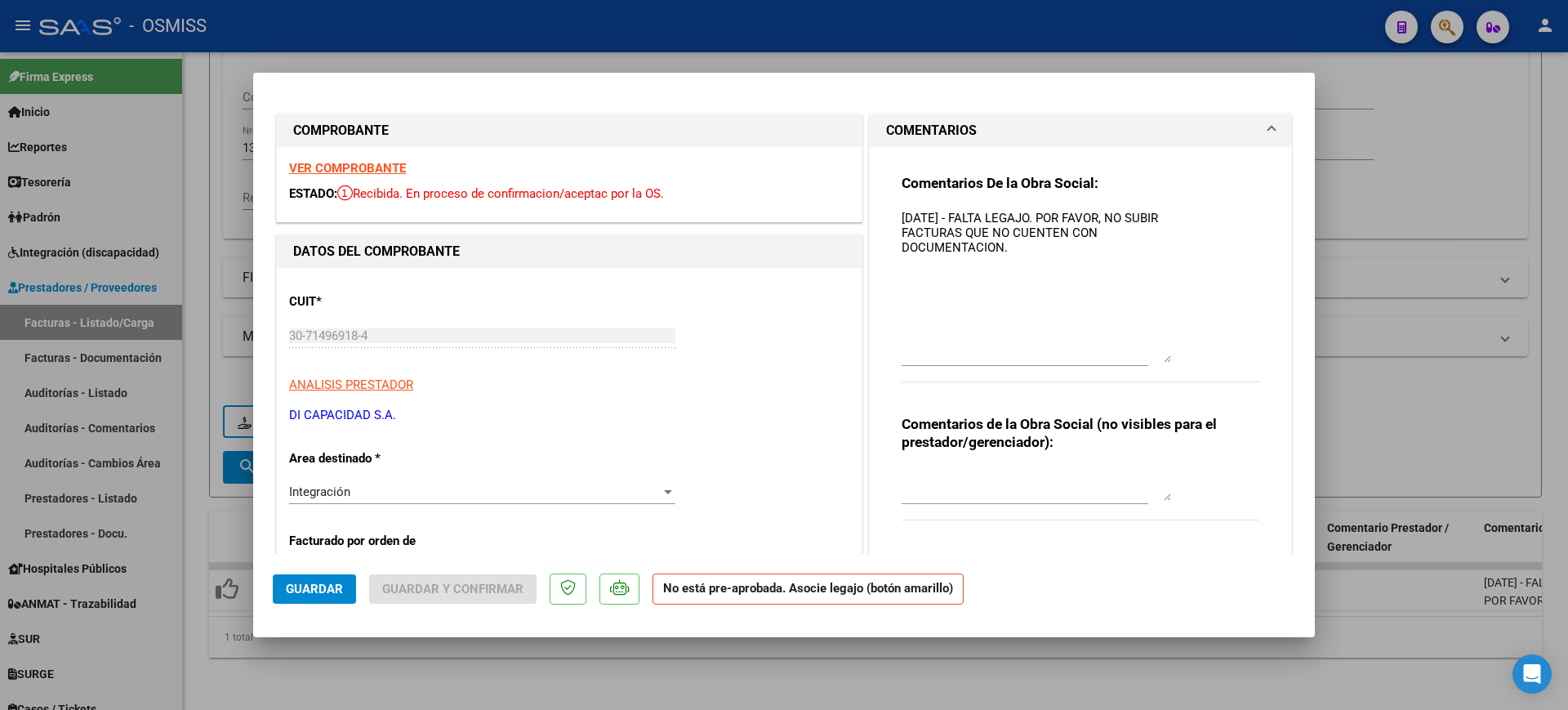
drag, startPoint x: 1151, startPoint y: 236, endPoint x: 1185, endPoint y: 379, distance: 147.0
click at [1189, 385] on div "Comentarios De la Obra Social: [DATE] - FALTA LEGAJO. POR FAVOR, NO SUBIR FACTU…" at bounding box center [1081, 286] width 358 height 226
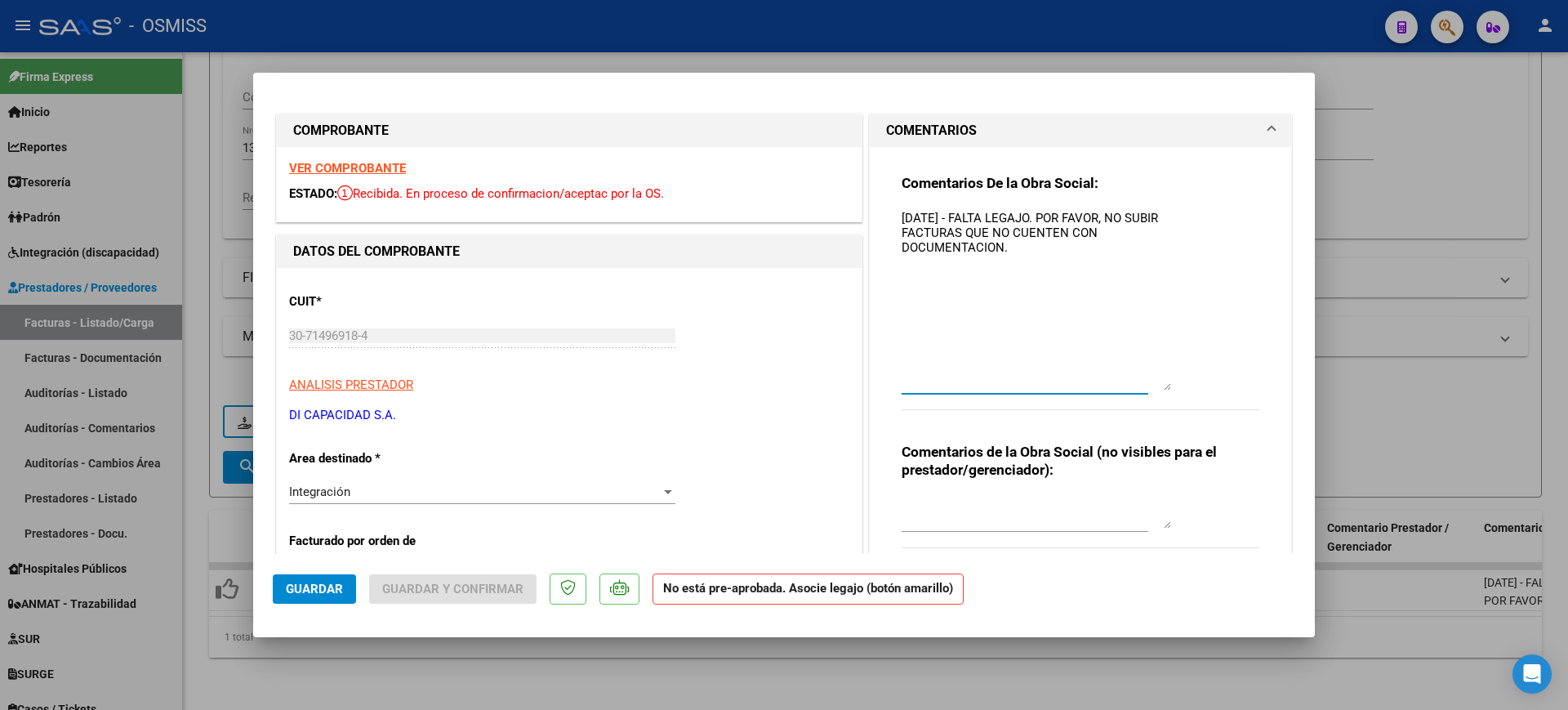
drag, startPoint x: 1065, startPoint y: 252, endPoint x: 1051, endPoint y: 220, distance: 34.9
click at [1051, 220] on textarea "[DATE] - FALTA LEGAJO. POR FAVOR, NO SUBIR FACTURAS QUE NO CUENTEN CON DOCUMENT…" at bounding box center [1037, 300] width 270 height 181
drag, startPoint x: 1133, startPoint y: 240, endPoint x: 1050, endPoint y: 213, distance: 87.3
click at [1050, 213] on textarea "[DATE] - FALTA LEGAJO. DIFERENCIAR SIEMPRE ENTRE [PERSON_NAME] Y MEDRITRAT-" at bounding box center [1037, 300] width 270 height 181
drag, startPoint x: 1051, startPoint y: 216, endPoint x: 962, endPoint y: 204, distance: 89.8
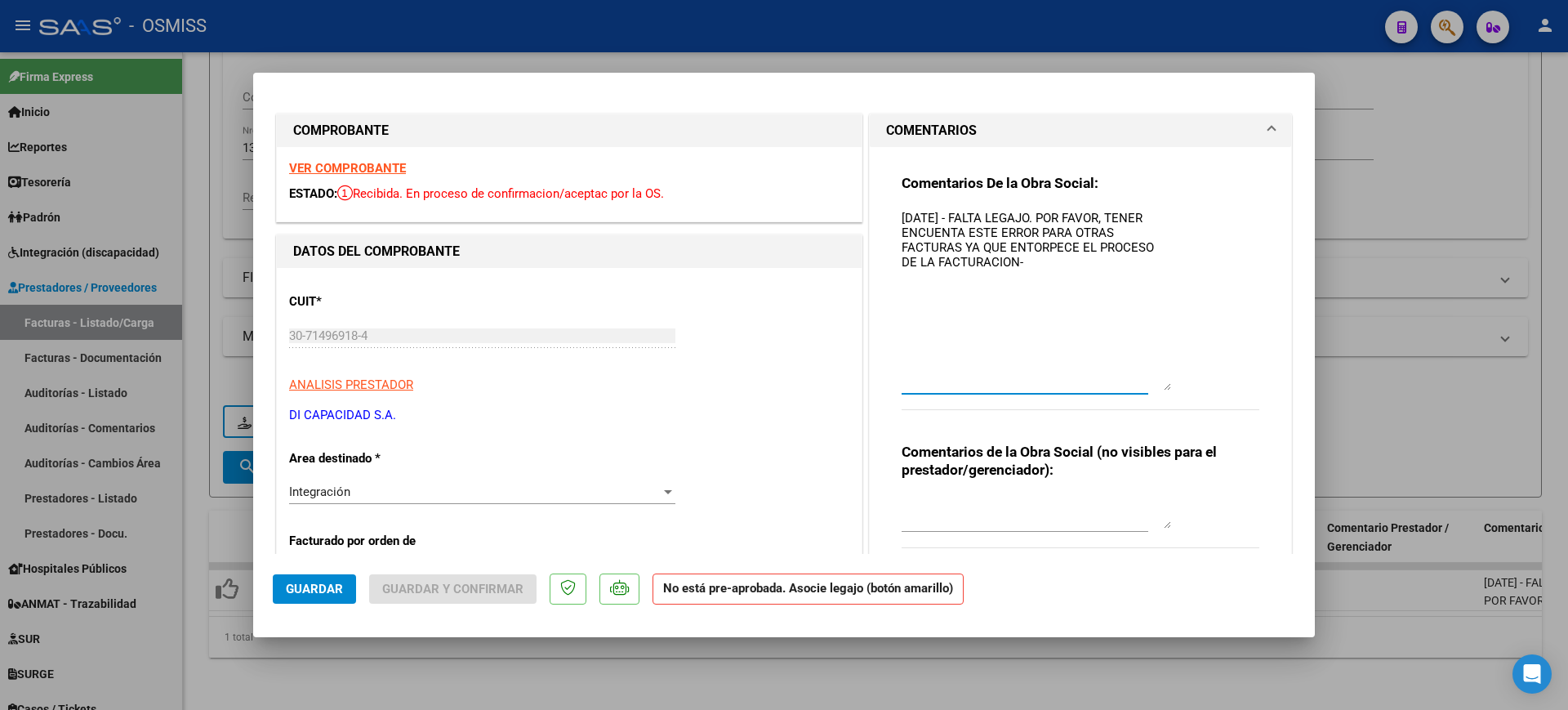
click at [962, 204] on div "Comentarios De la Obra Social: [DATE] - FALTA LEGAJO. POR FAVOR, TENER ENCUENTA…" at bounding box center [1081, 300] width 358 height 254
click at [902, 211] on textarea "[DATE] - LA FACTURA FUE ASOCIADA A OTRA GERENCIADORAS. POR FAVOR, TENER ENCUENT…" at bounding box center [1037, 300] width 270 height 181
drag, startPoint x: 1094, startPoint y: 277, endPoint x: 889, endPoint y: 219, distance: 213.0
click at [869, 198] on mat-expansion-panel "COMENTARIOS Comentarios De la Obra Social: [DATE] - LA FACTURA FUE ASOCIADA A O…" at bounding box center [1080, 352] width 423 height 479
click at [1069, 338] on textarea "[DATE] - LA FACTURA FUE ASOCIADA A OTRA GERENCIADORAS. POR FAVOR, TENER ENCUENT…" at bounding box center [1037, 300] width 270 height 181
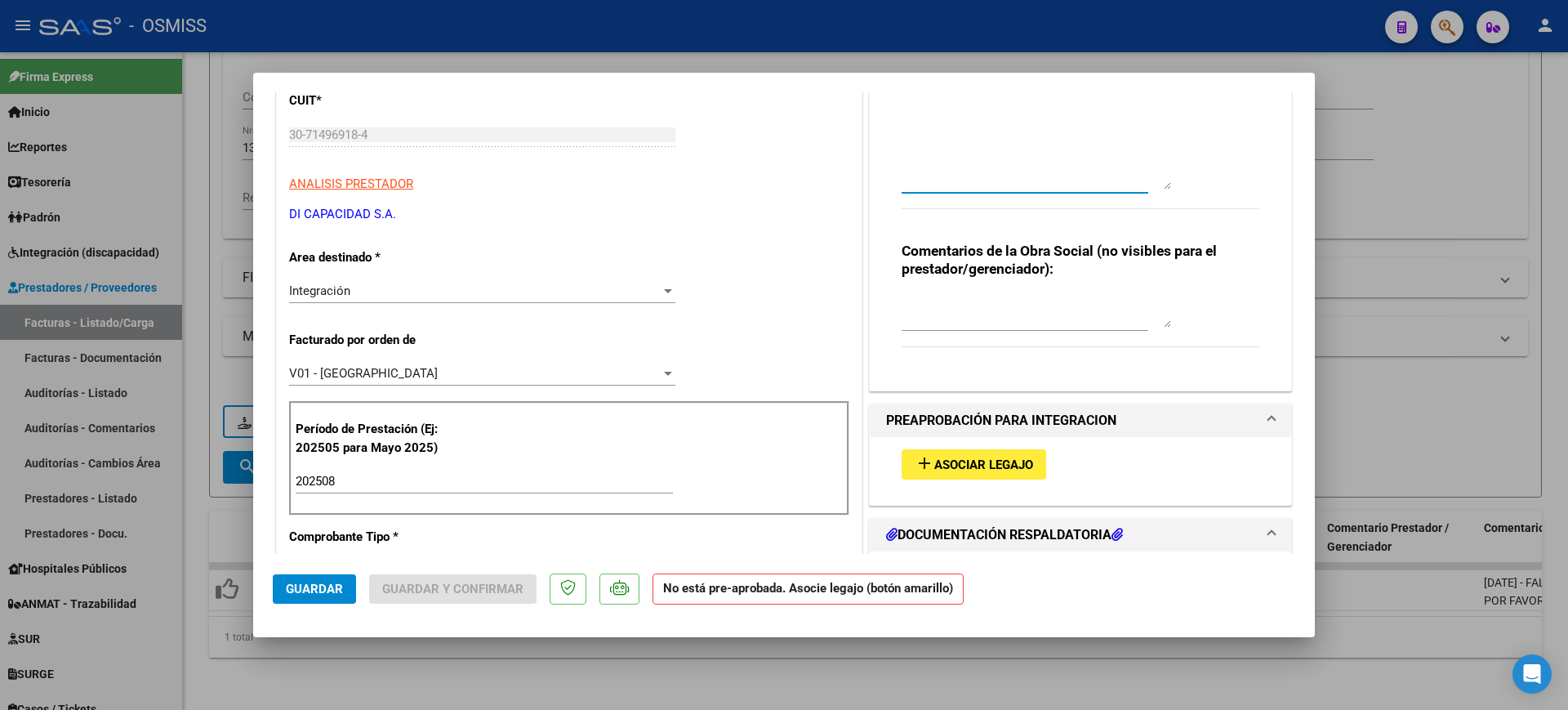
scroll to position [204, 0]
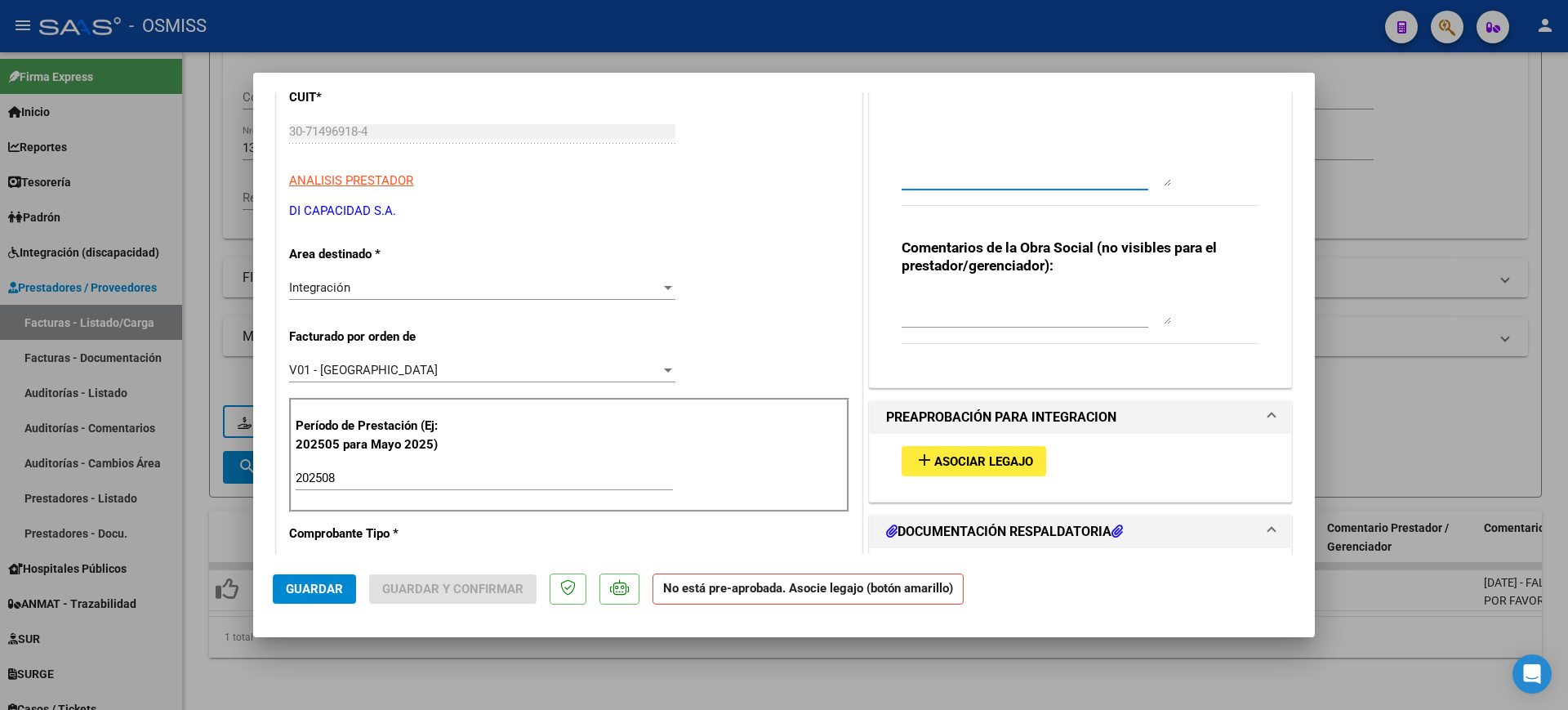
click at [575, 365] on div "V01 - [GEOGRAPHIC_DATA]" at bounding box center [475, 370] width 372 height 15
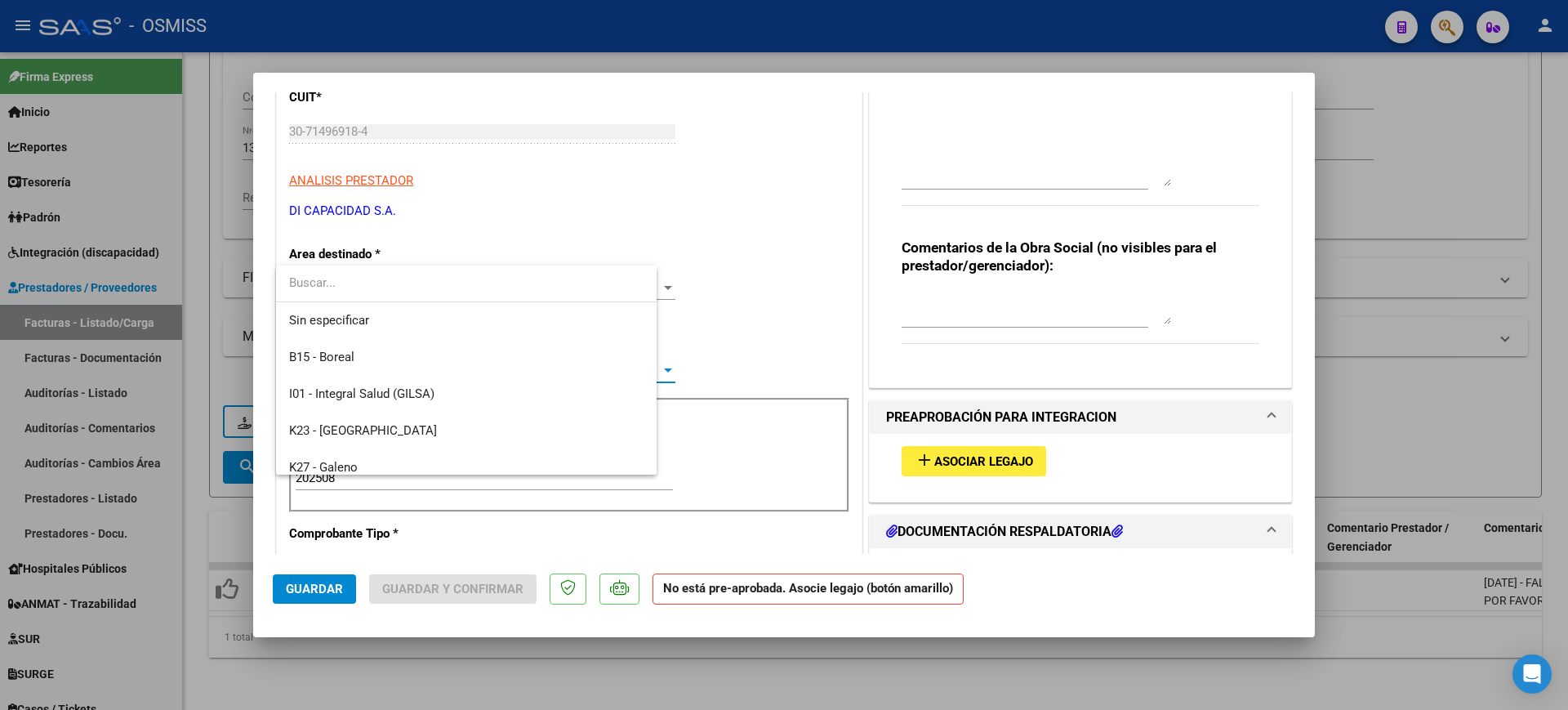
scroll to position [428, 0]
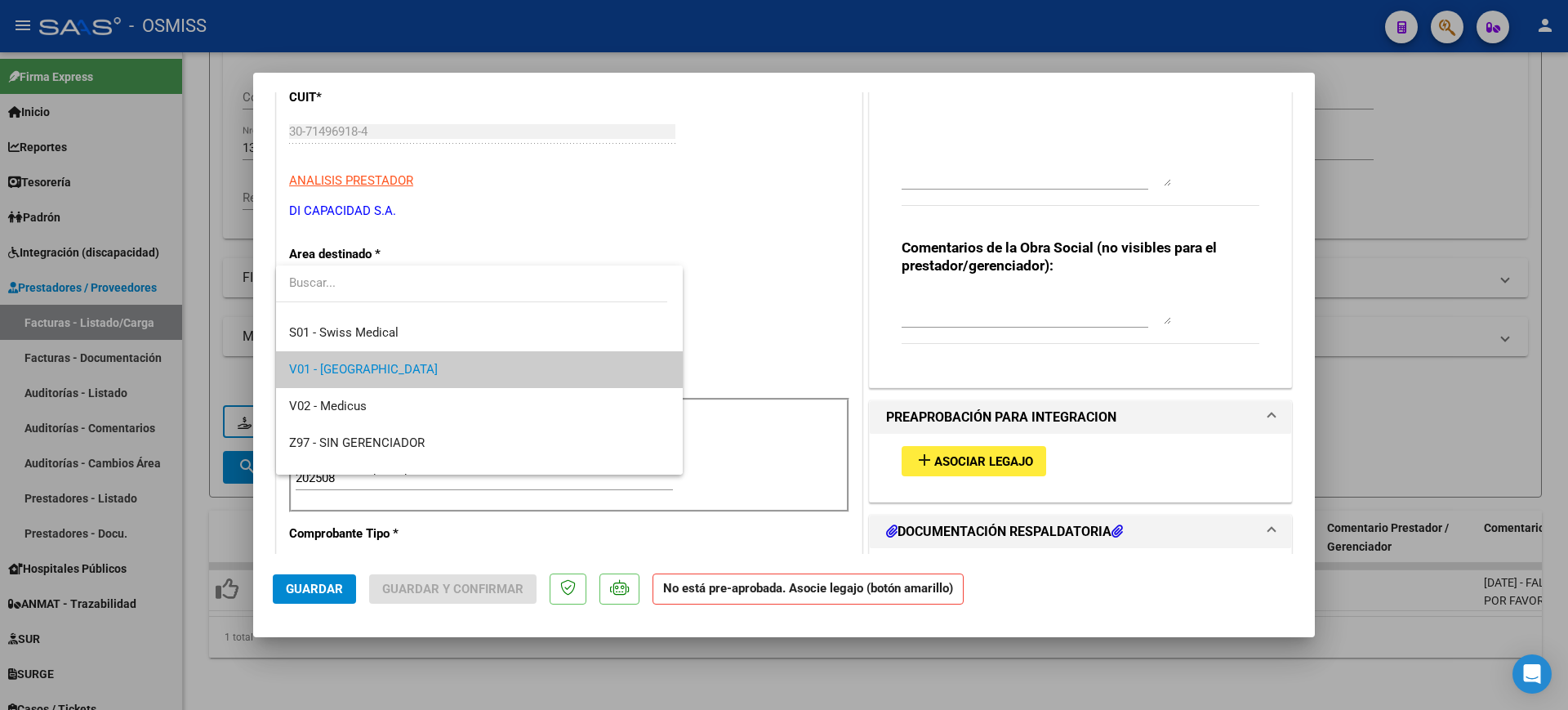
click at [798, 338] on div at bounding box center [784, 355] width 1568 height 710
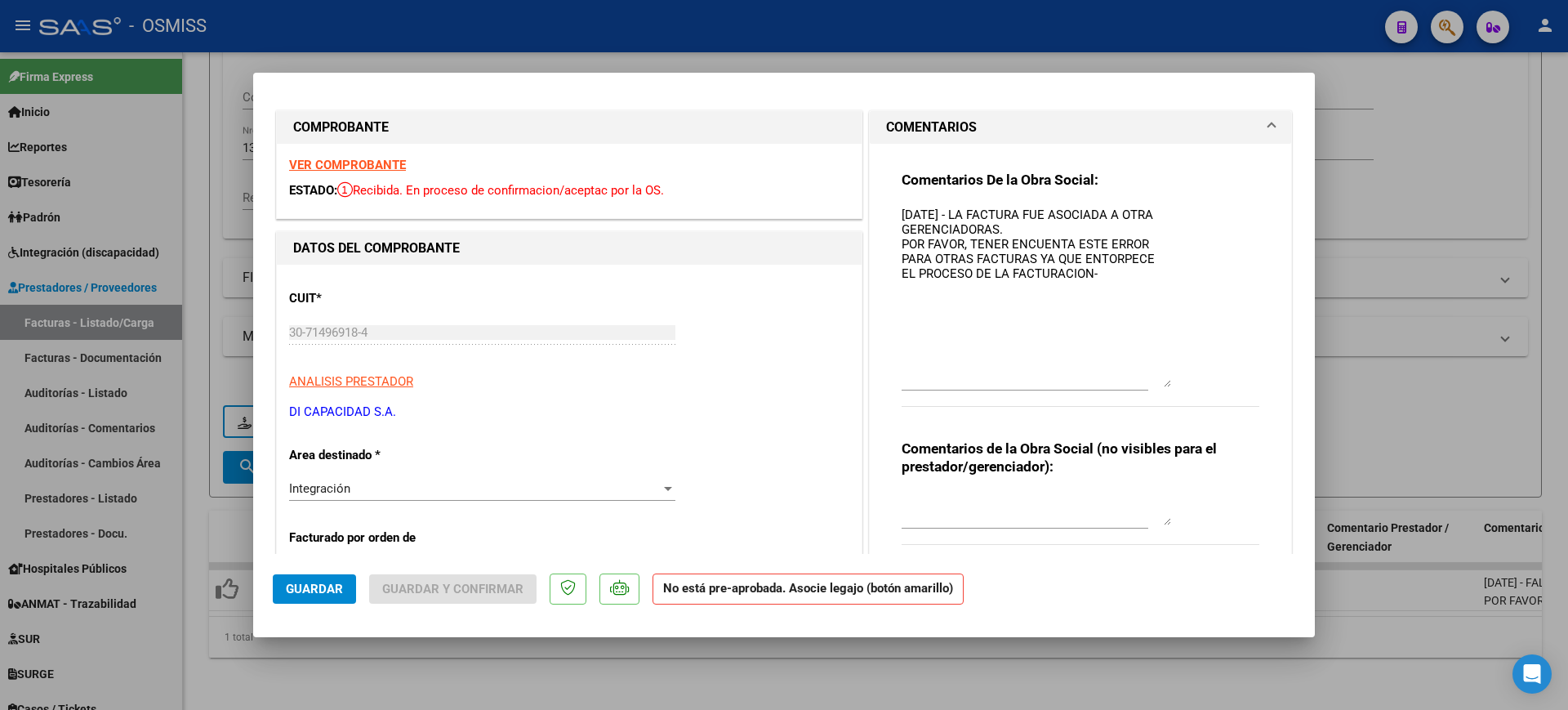
scroll to position [0, 0]
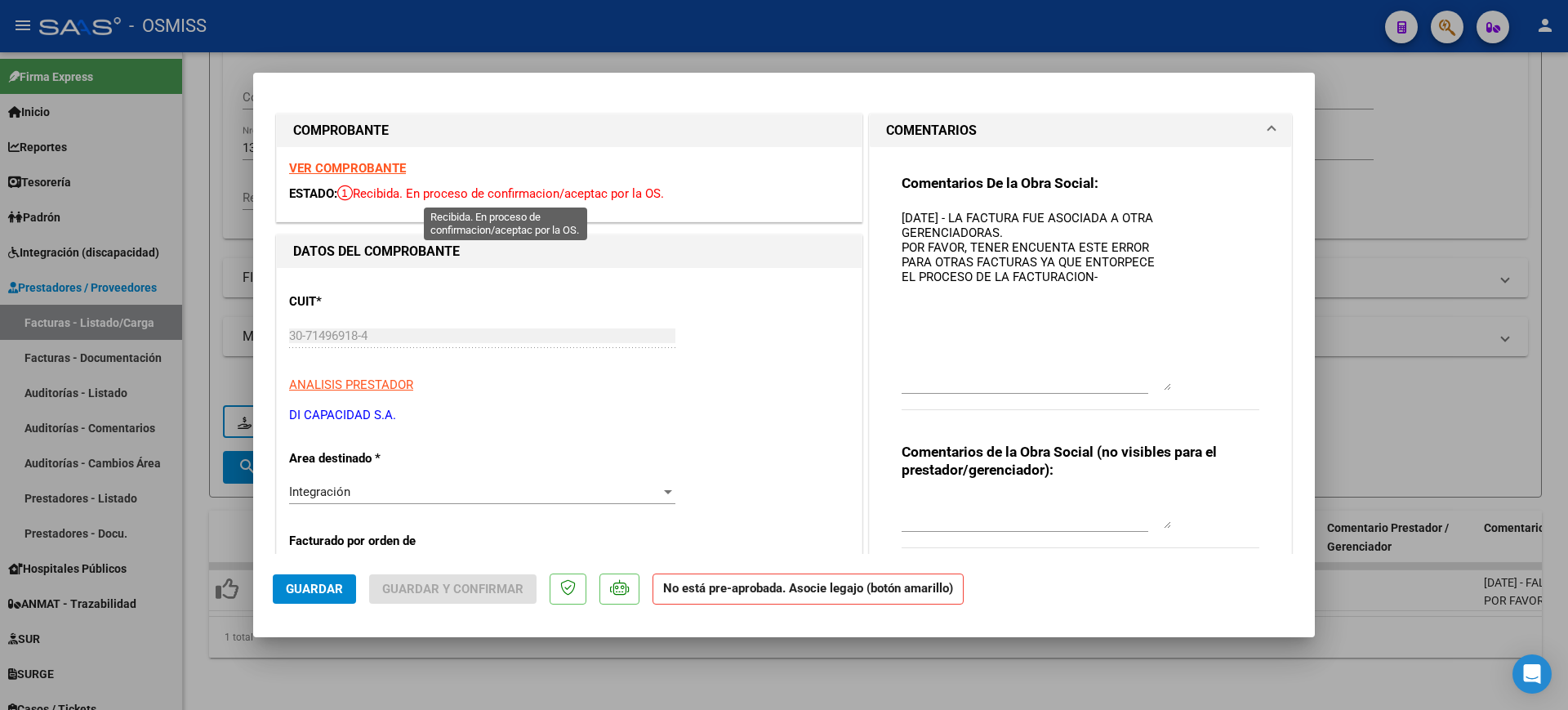
click at [389, 174] on strong "VER COMPROBANTE" at bounding box center [347, 167] width 117 height 15
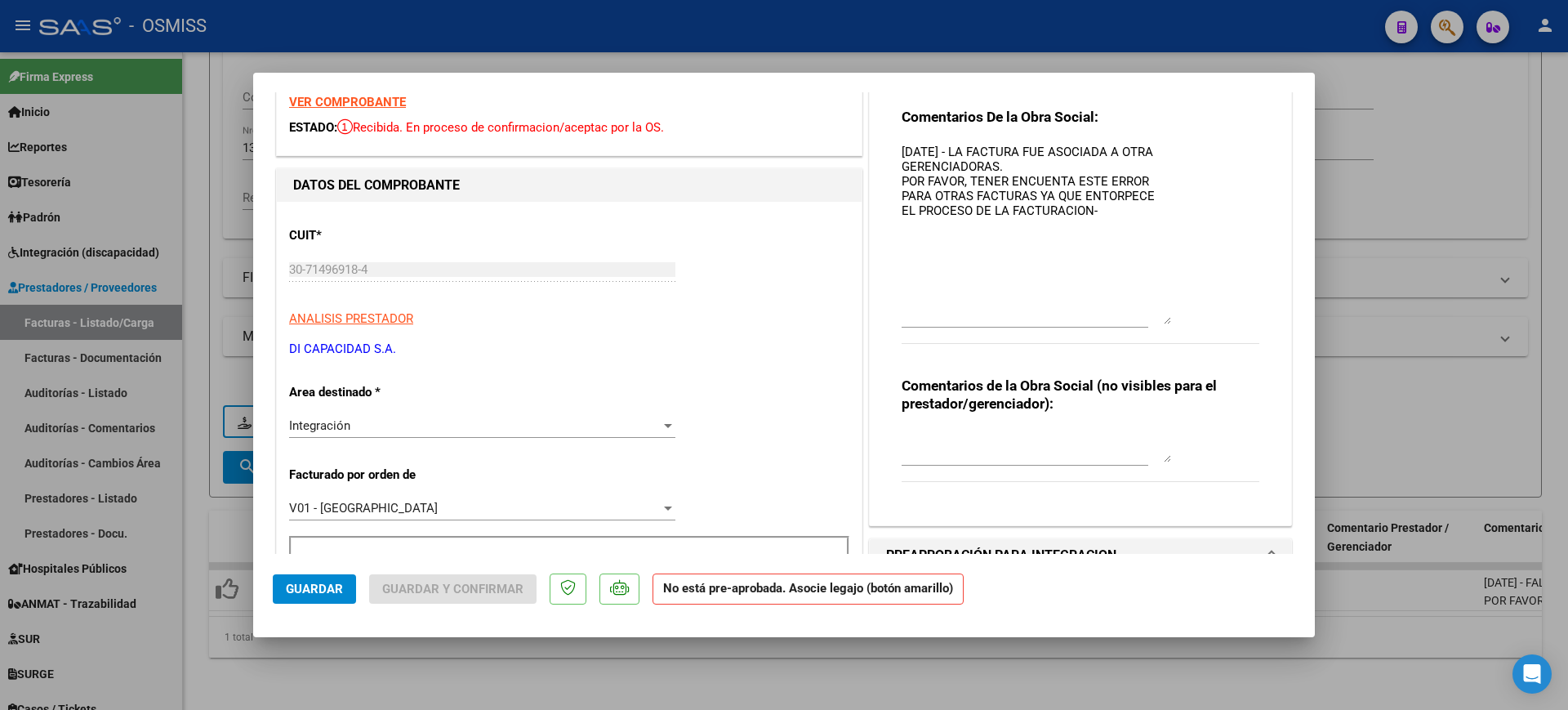
scroll to position [102, 0]
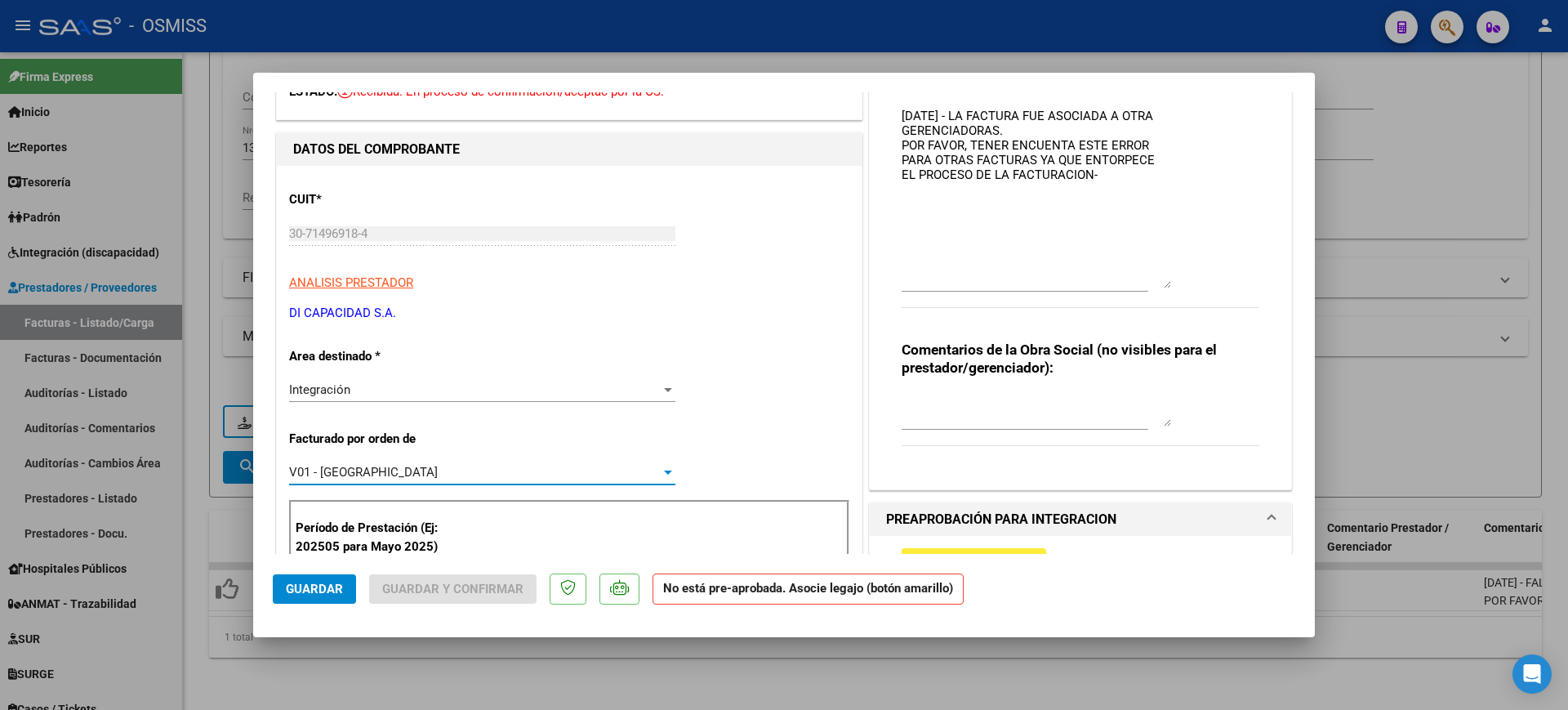
click at [390, 474] on div "V01 - [GEOGRAPHIC_DATA]" at bounding box center [475, 472] width 372 height 15
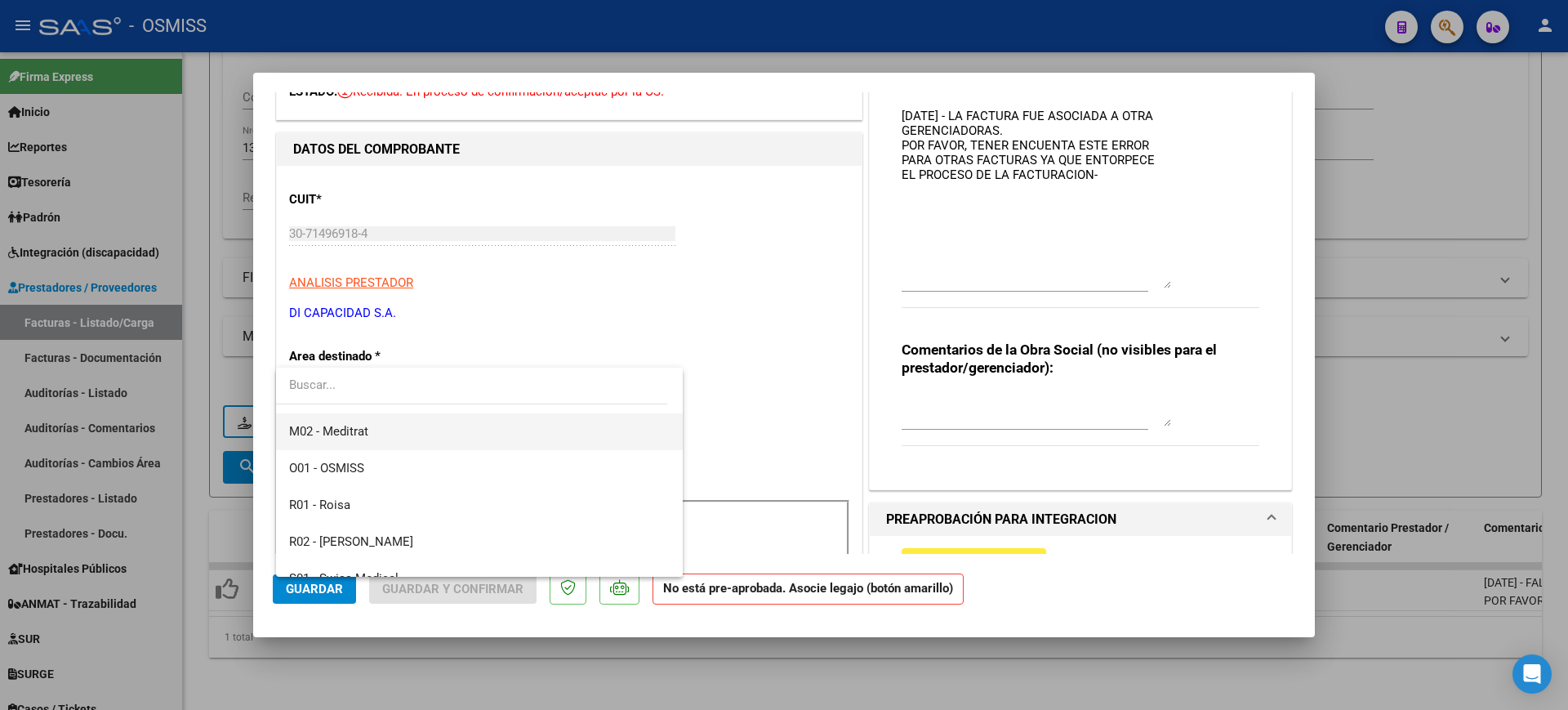
click at [371, 428] on span "M02 - Meditrat" at bounding box center [479, 432] width 380 height 37
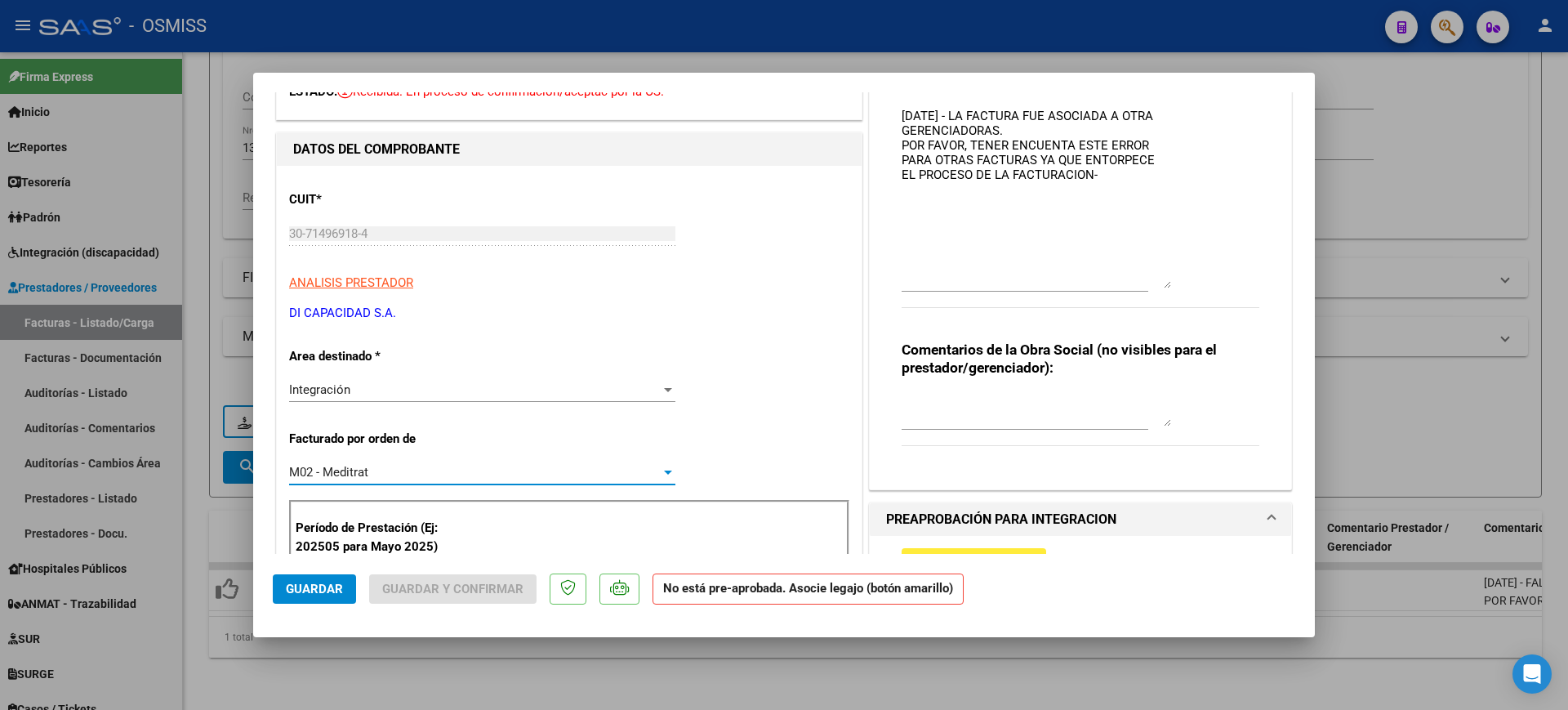
click at [339, 598] on button "Guardar" at bounding box center [314, 589] width 83 height 30
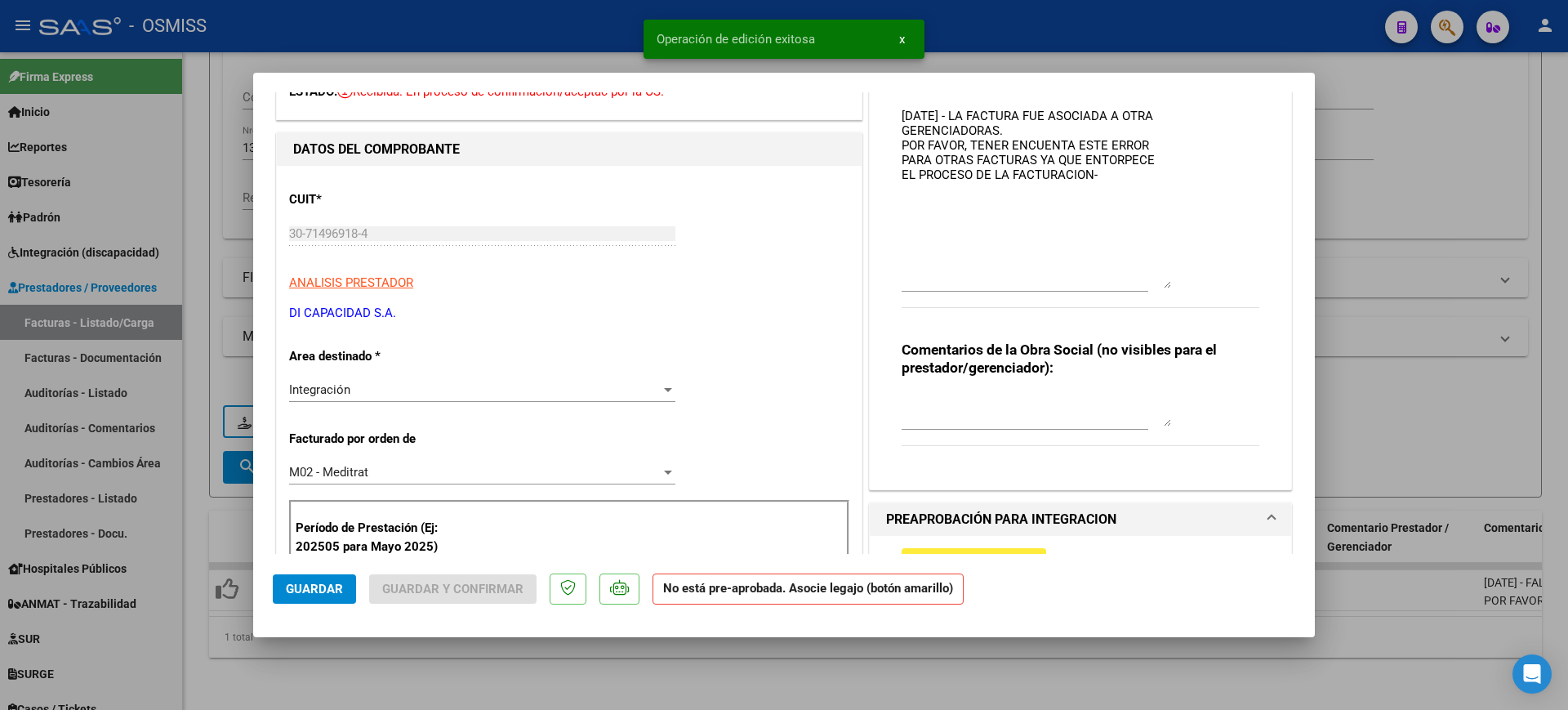
click at [456, 679] on div at bounding box center [784, 355] width 1568 height 710
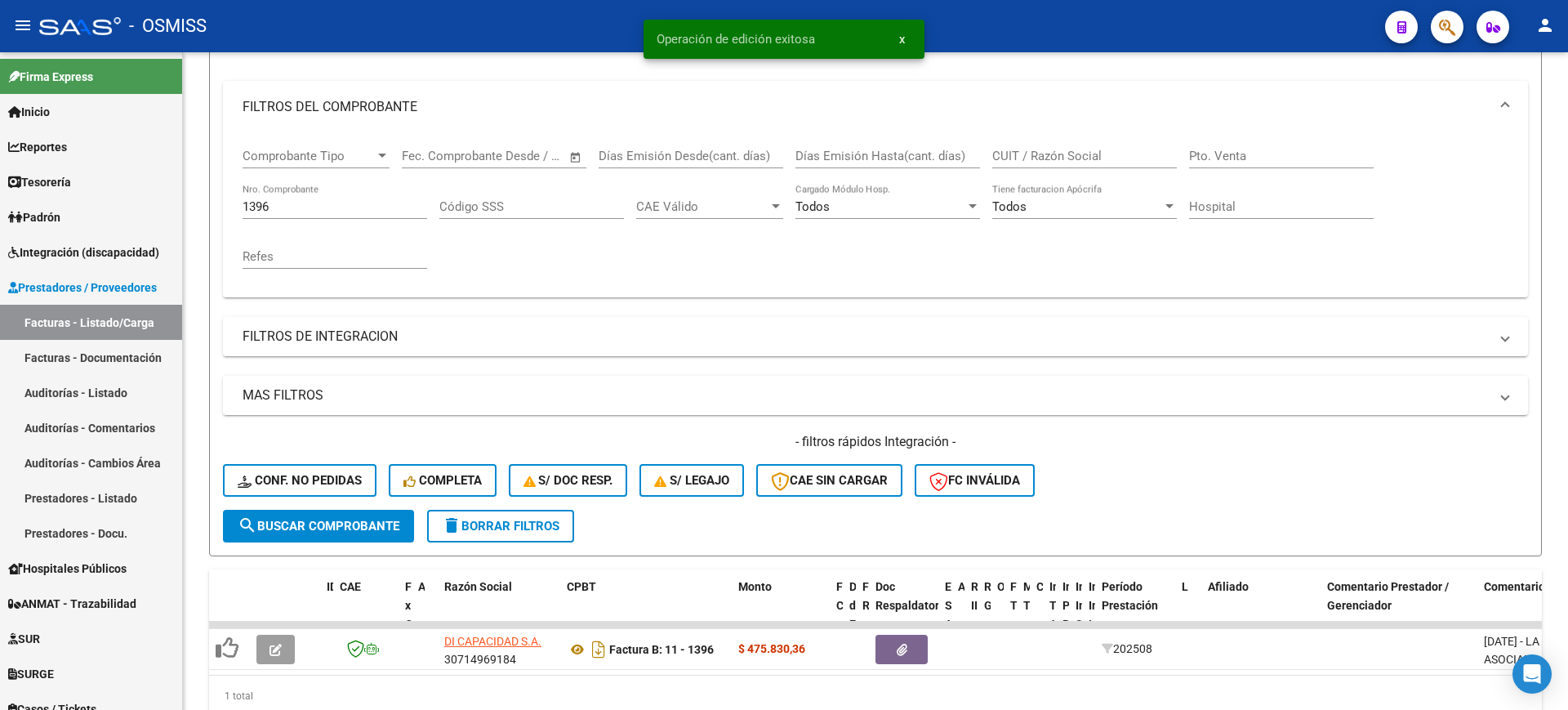
scroll to position [204, 0]
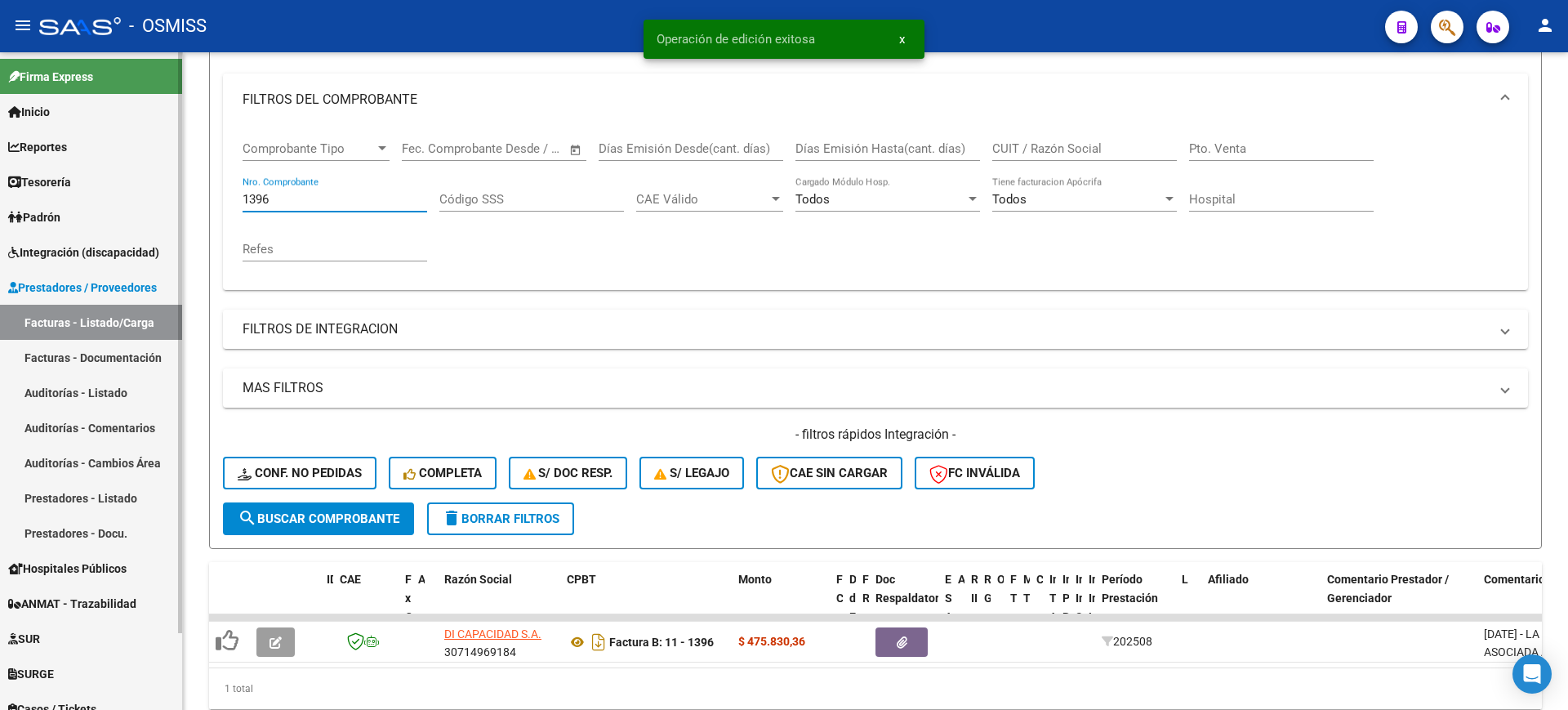
drag, startPoint x: 339, startPoint y: 199, endPoint x: 159, endPoint y: 113, distance: 199.5
click at [142, 181] on mat-sidenav-container "Firma Express Inicio Calendario SSS Instructivos Contacto OS Reportes Ingresos …" at bounding box center [784, 381] width 1568 height 658
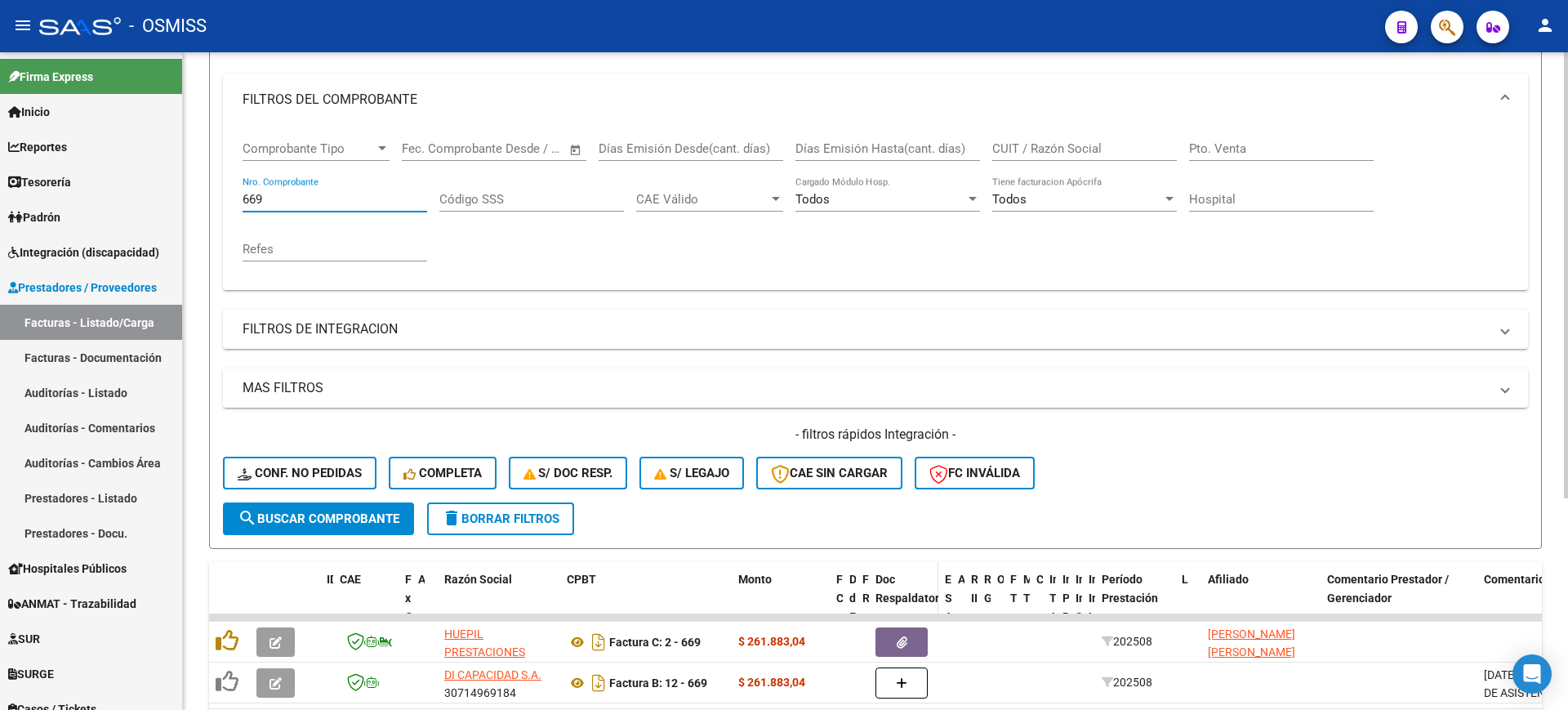
scroll to position [312, 0]
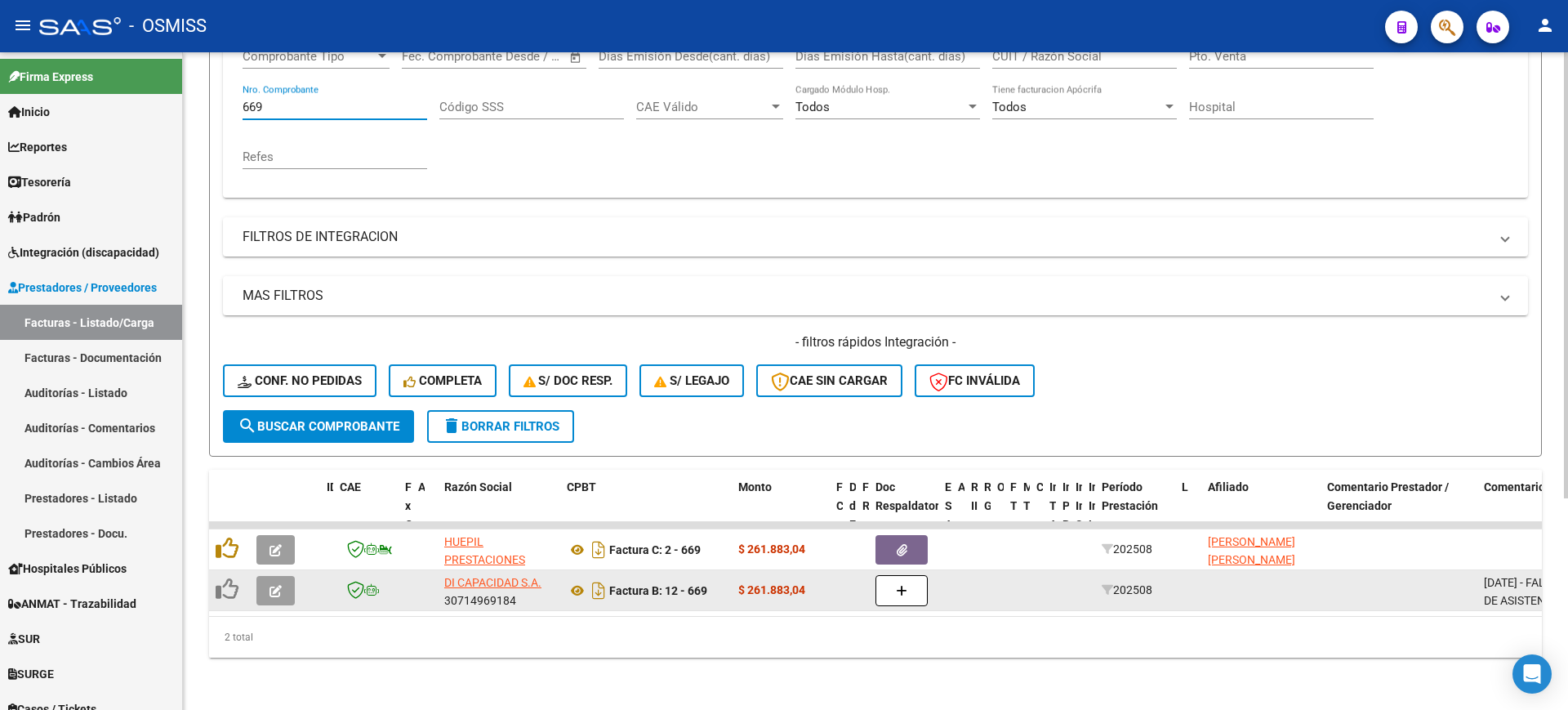
click at [274, 584] on icon "button" at bounding box center [276, 591] width 12 height 12
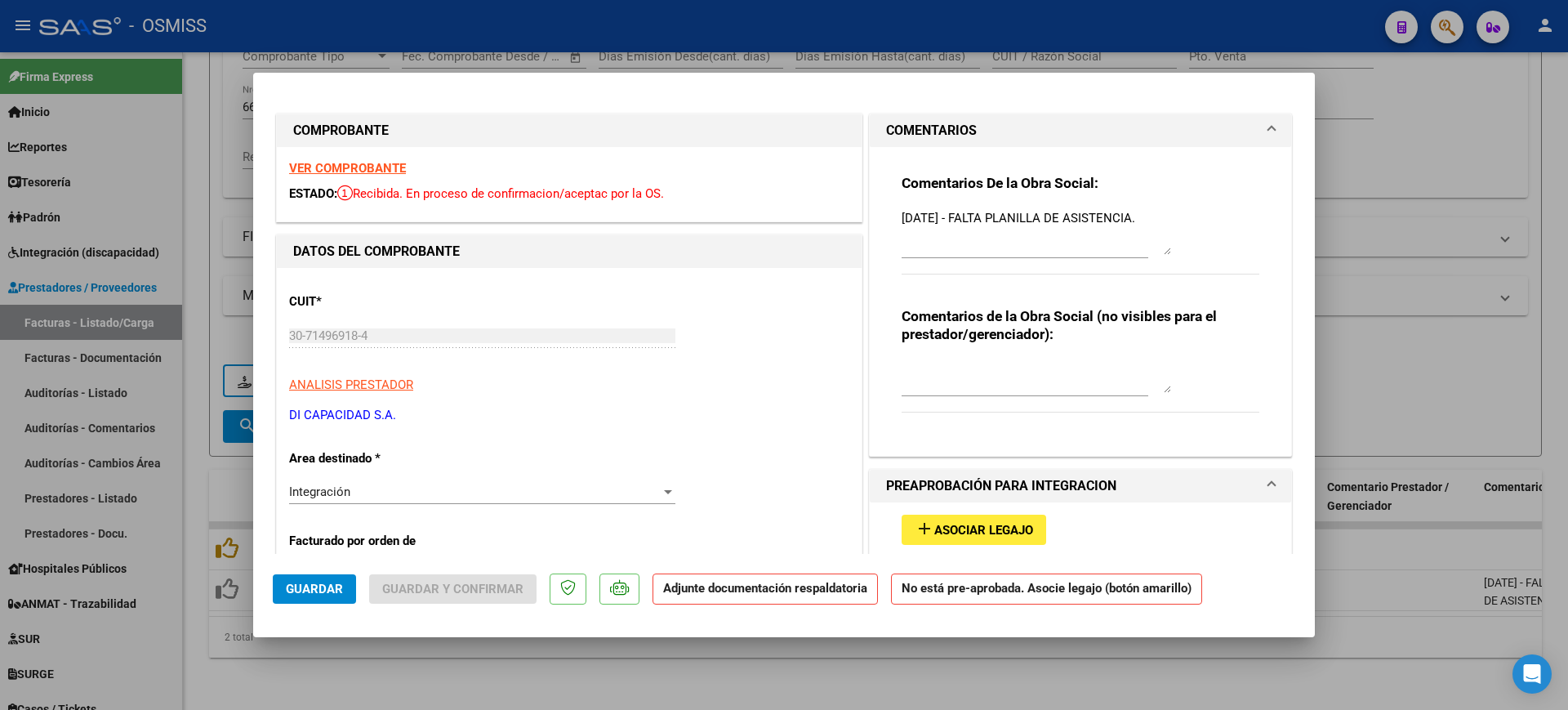
drag, startPoint x: 1155, startPoint y: 237, endPoint x: 1164, endPoint y: 320, distance: 83.5
click at [1167, 292] on div "Comentarios De la Obra Social: [DATE] - FALTA PLANILLA DE ASISTENCIA." at bounding box center [1081, 233] width 358 height 119
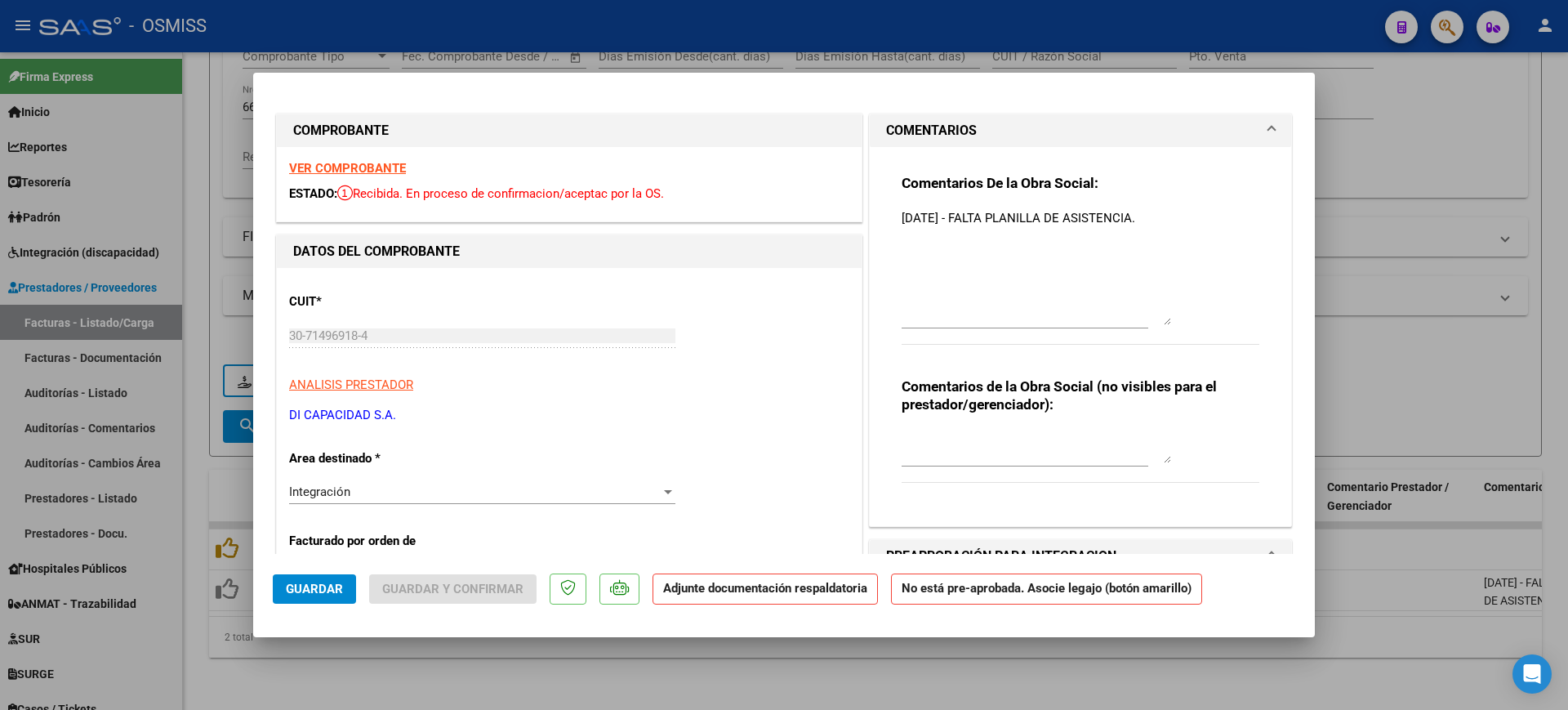
click at [902, 213] on textarea "[DATE] - FALTA PLANILLA DE ASISTENCIA." at bounding box center [1037, 267] width 270 height 116
click at [892, 210] on div "Comentarios De la Obra Social: [DATE] - FALTA PLANILLA DE ASISTENCIA. Comentari…" at bounding box center [1080, 330] width 382 height 365
click at [902, 237] on textarea "[DATE] - FALTA PLANILLA DE ASISTENCIA." at bounding box center [1037, 267] width 270 height 116
click at [1173, 221] on div "Comentarios De la Obra Social: [DATE] - FALTA PLANILLA DE ASISTENCIA." at bounding box center [1081, 268] width 358 height 188
click at [1162, 218] on textarea "[DATE] - FALTA PLANILLA DE ASISTENCIA." at bounding box center [1037, 267] width 270 height 116
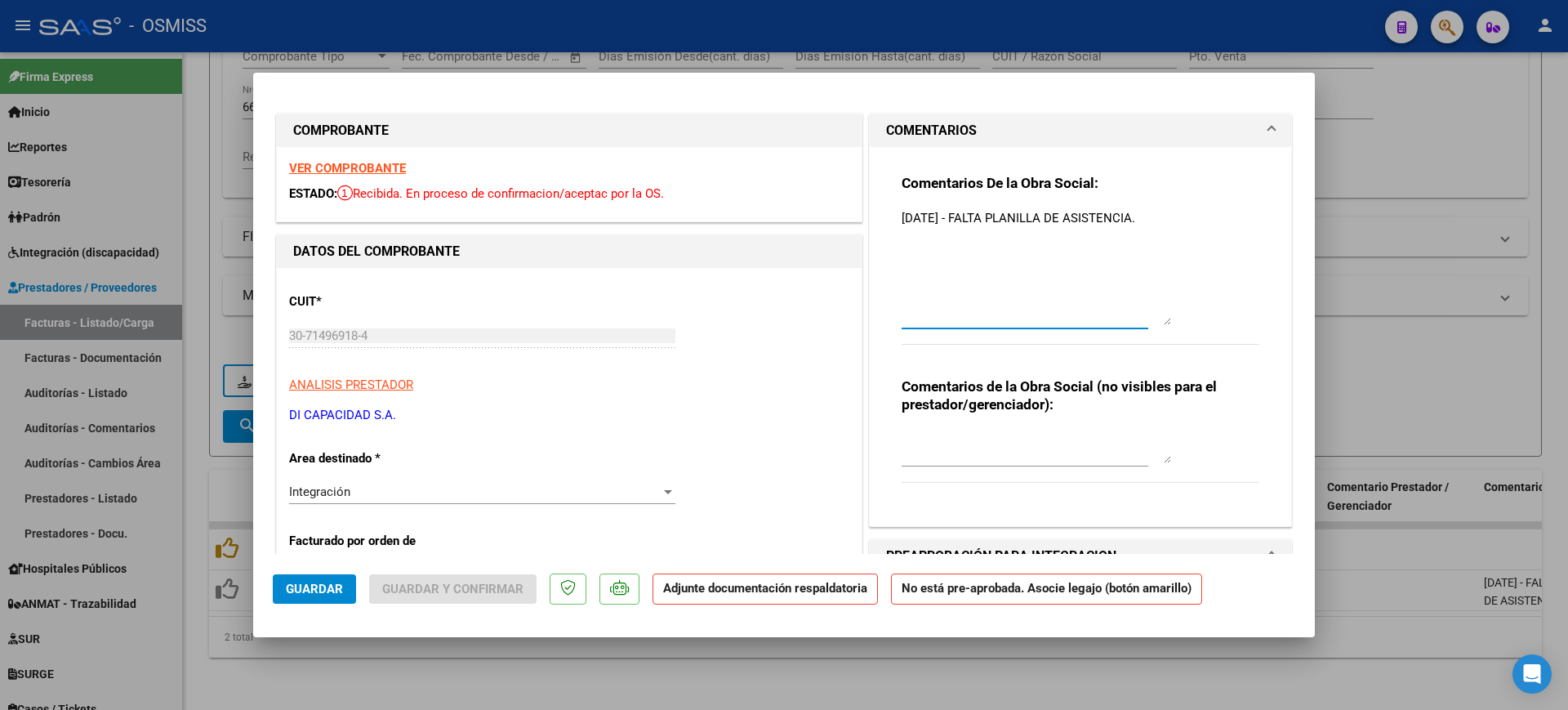
paste textarea "[DATE] - LA FACTURA FUE ASOCIADA A OTRA GERENCIADORAS. POR FAVOR, TENER ENCUENT…"
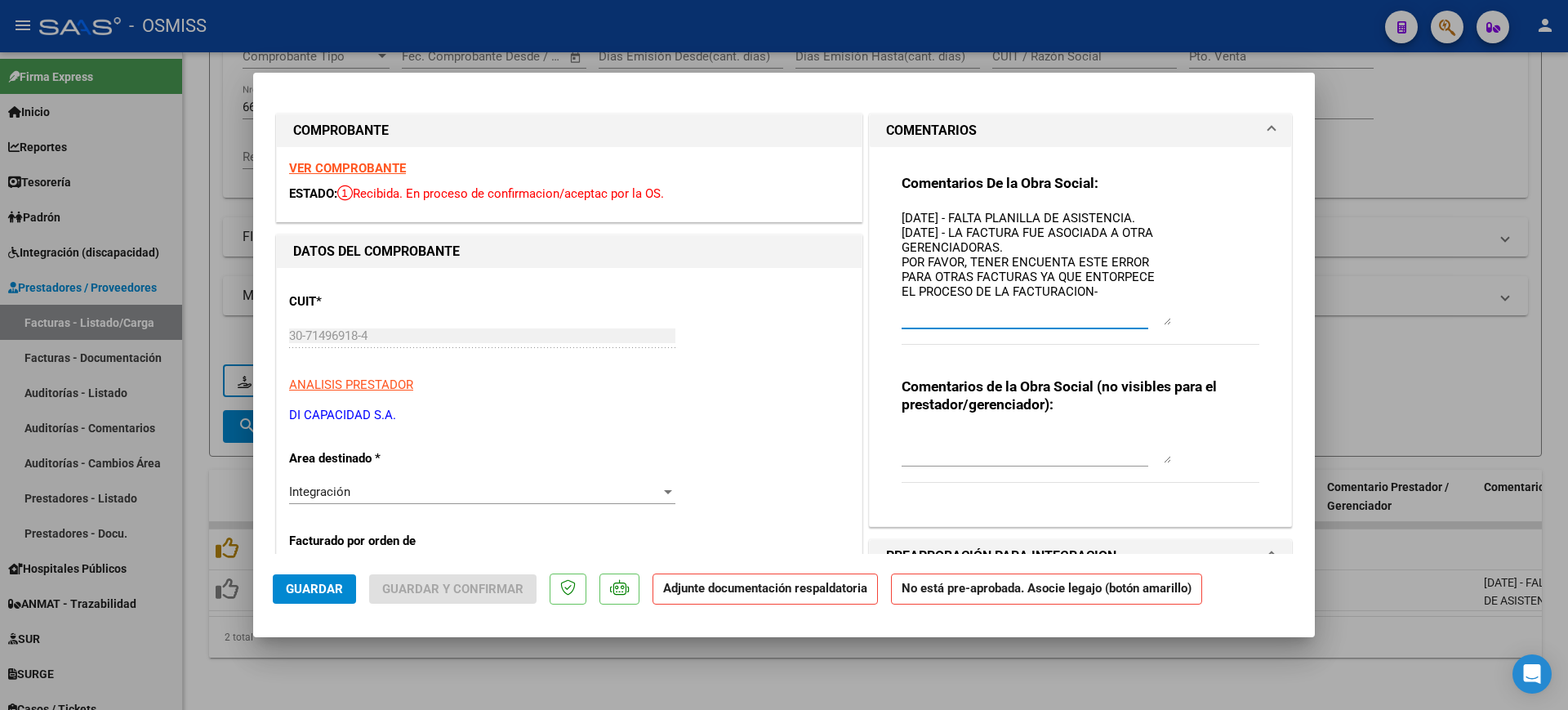
click at [723, 399] on div "CUIT * 30-71496918-4 Ingresar CUIT ANALISIS PRESTADOR DI CAPACIDAD S.A. ARCA Pa…" at bounding box center [569, 352] width 560 height 144
click at [362, 163] on strong "VER COMPROBANTE" at bounding box center [347, 167] width 117 height 15
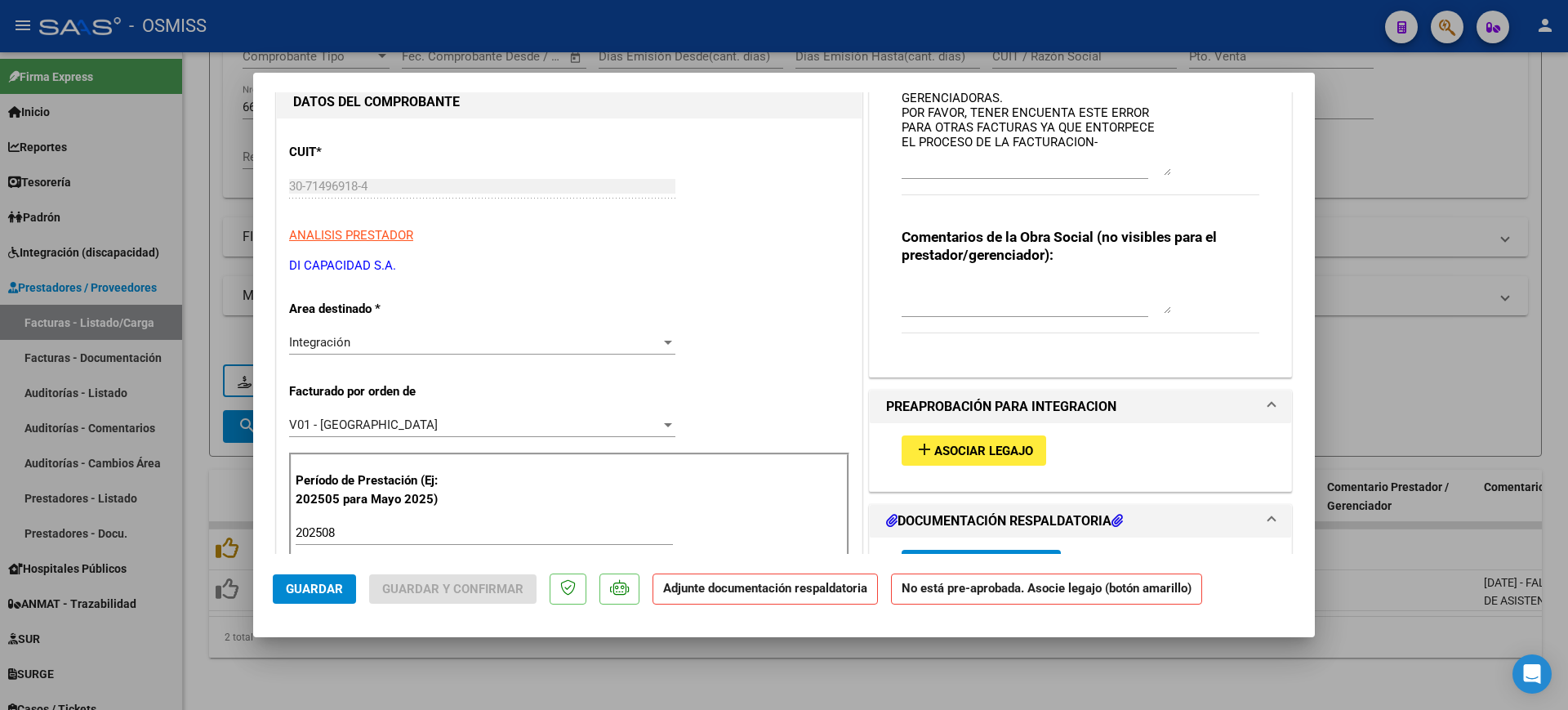
scroll to position [408, 0]
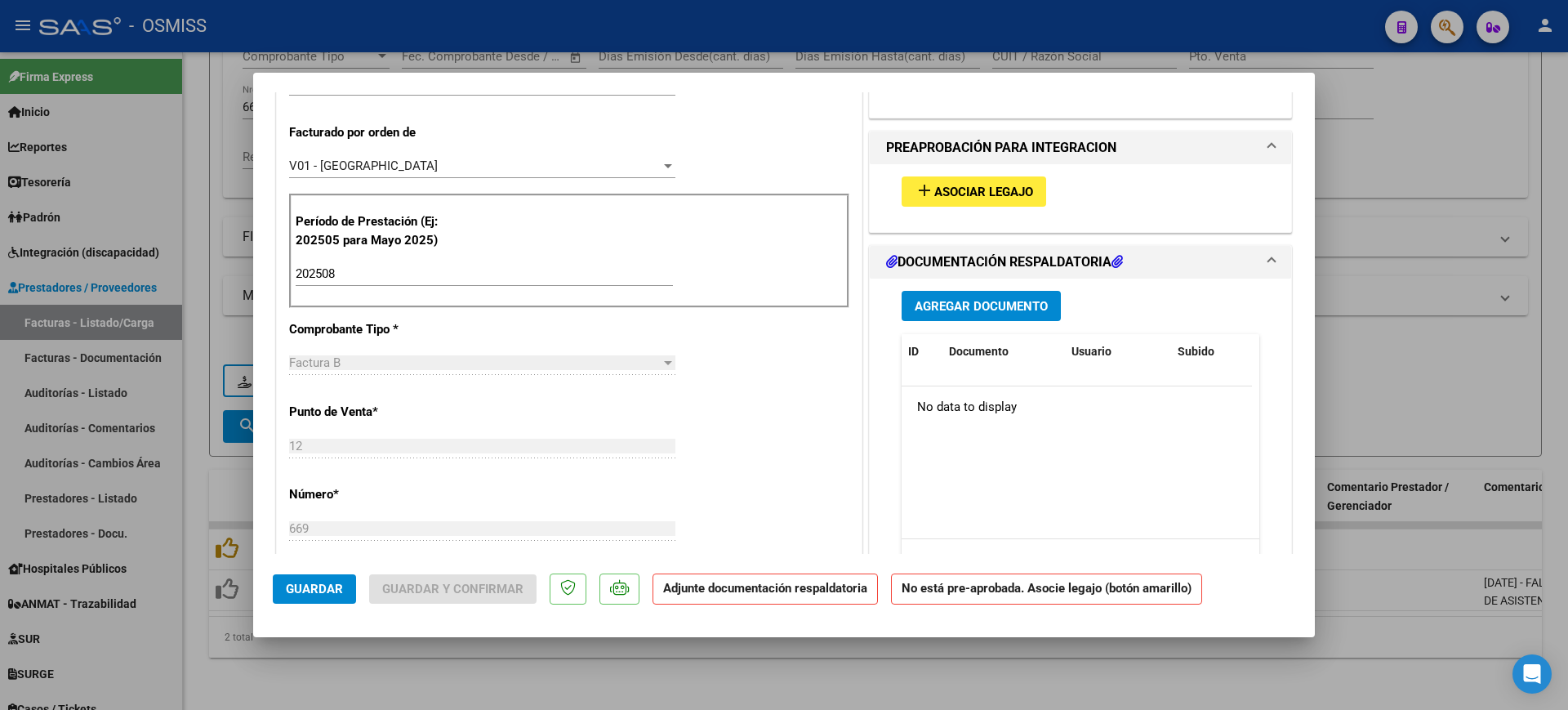
click at [384, 155] on div "V01 - [PERSON_NAME] Seleccionar Gerenciador" at bounding box center [482, 166] width 387 height 24
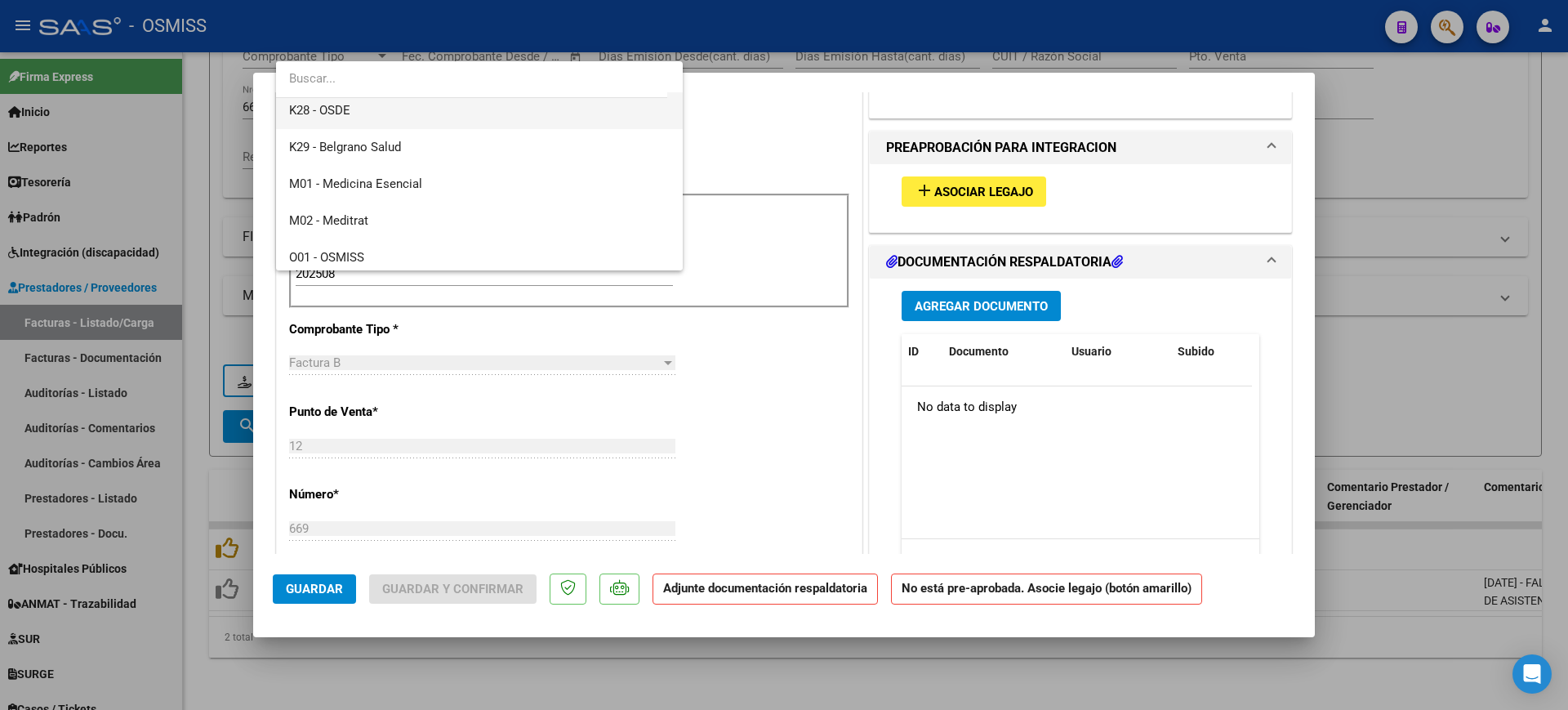
scroll to position [224, 0]
click at [384, 186] on span "M02 - Meditrat" at bounding box center [479, 186] width 380 height 37
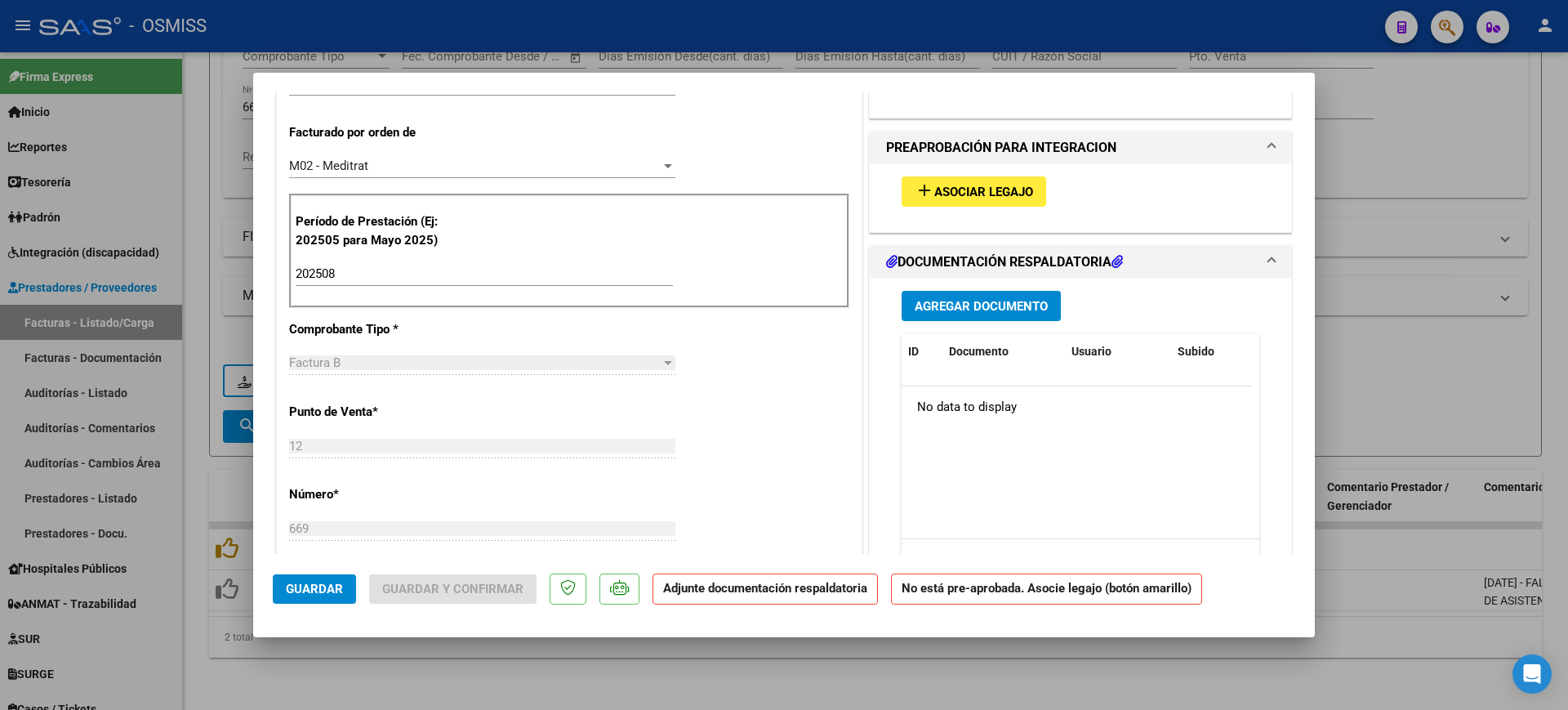
click at [835, 182] on div "CUIT * 30-71496918-4 Ingresar CUIT ANALISIS PRESTADOR DI CAPACIDAD S.A. ARCA Pa…" at bounding box center [569, 536] width 585 height 1355
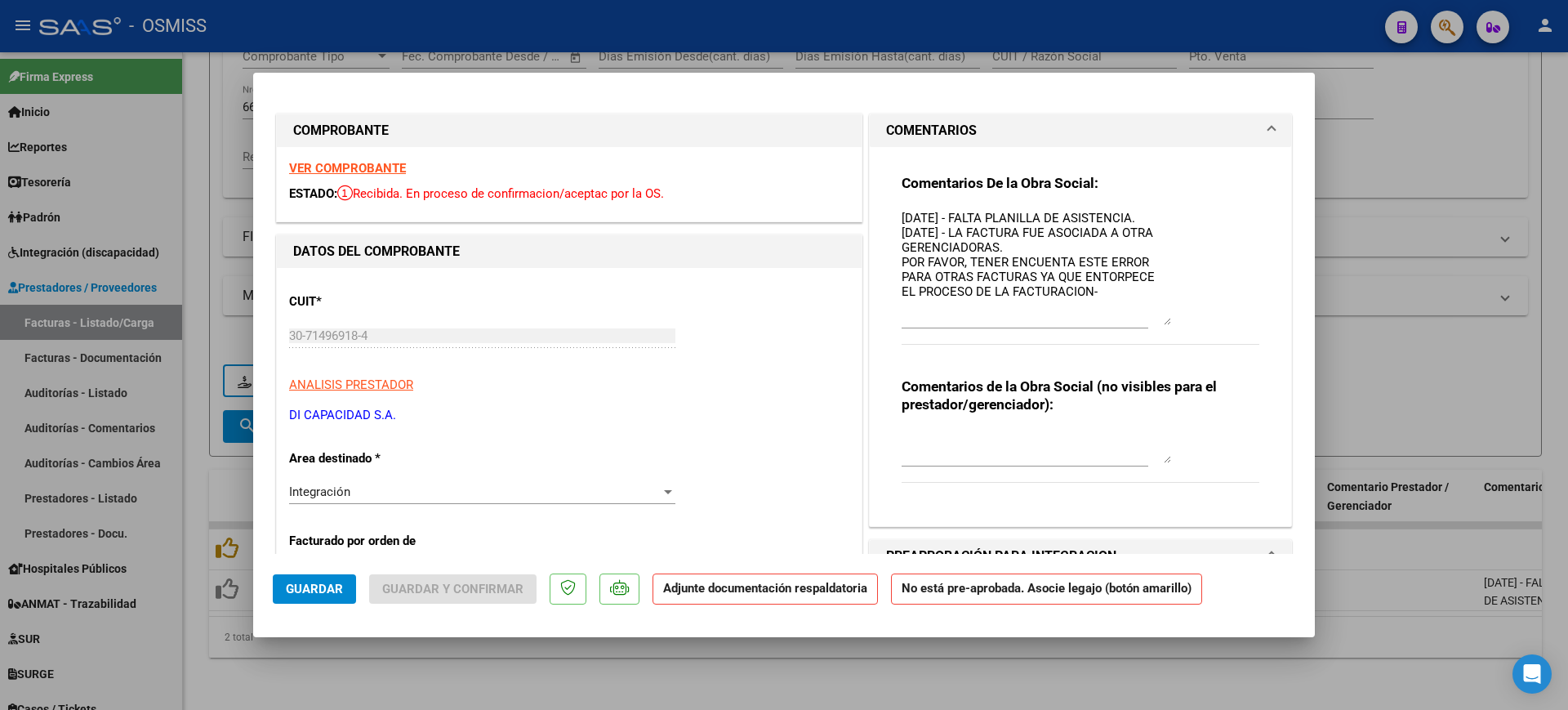
click at [342, 595] on button "Guardar" at bounding box center [314, 589] width 83 height 30
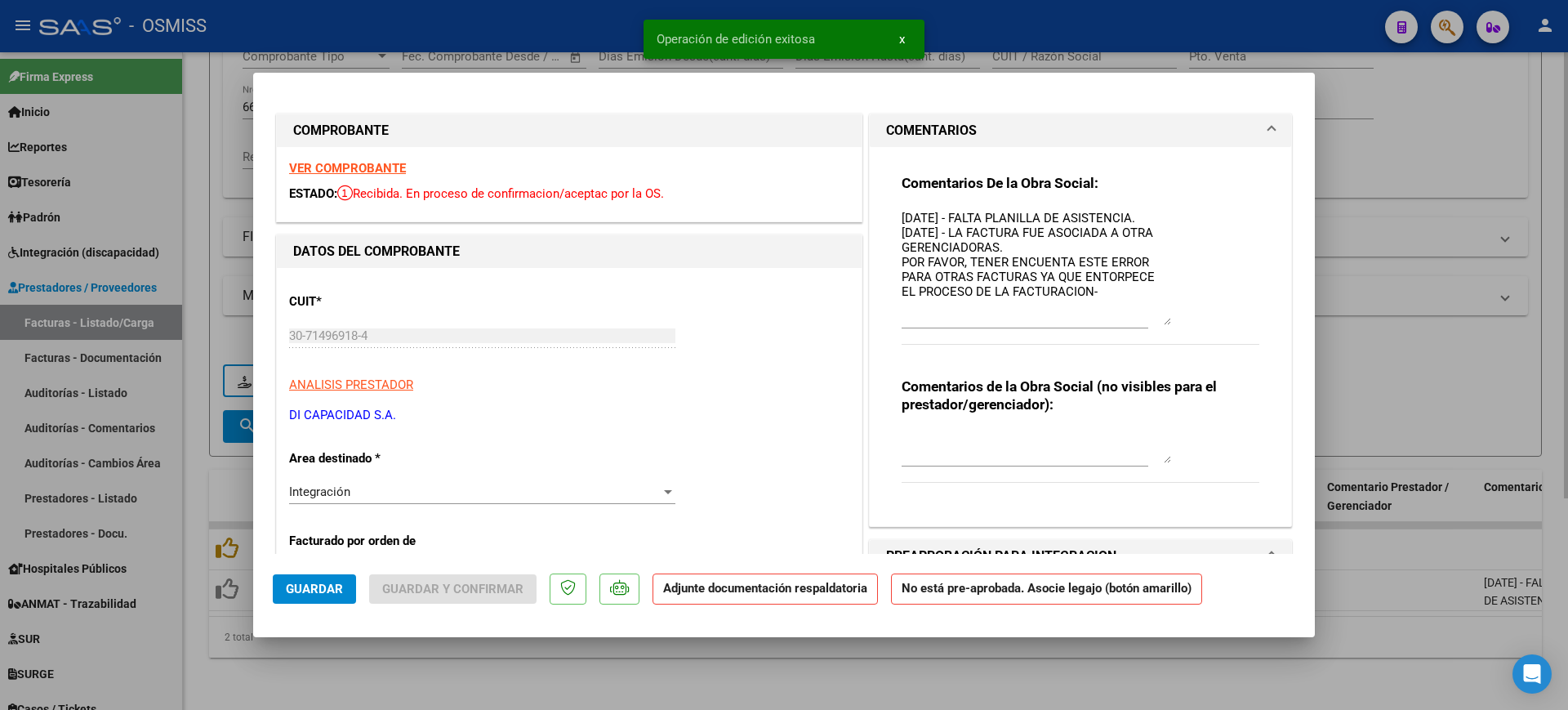
click at [478, 679] on div at bounding box center [784, 355] width 1568 height 710
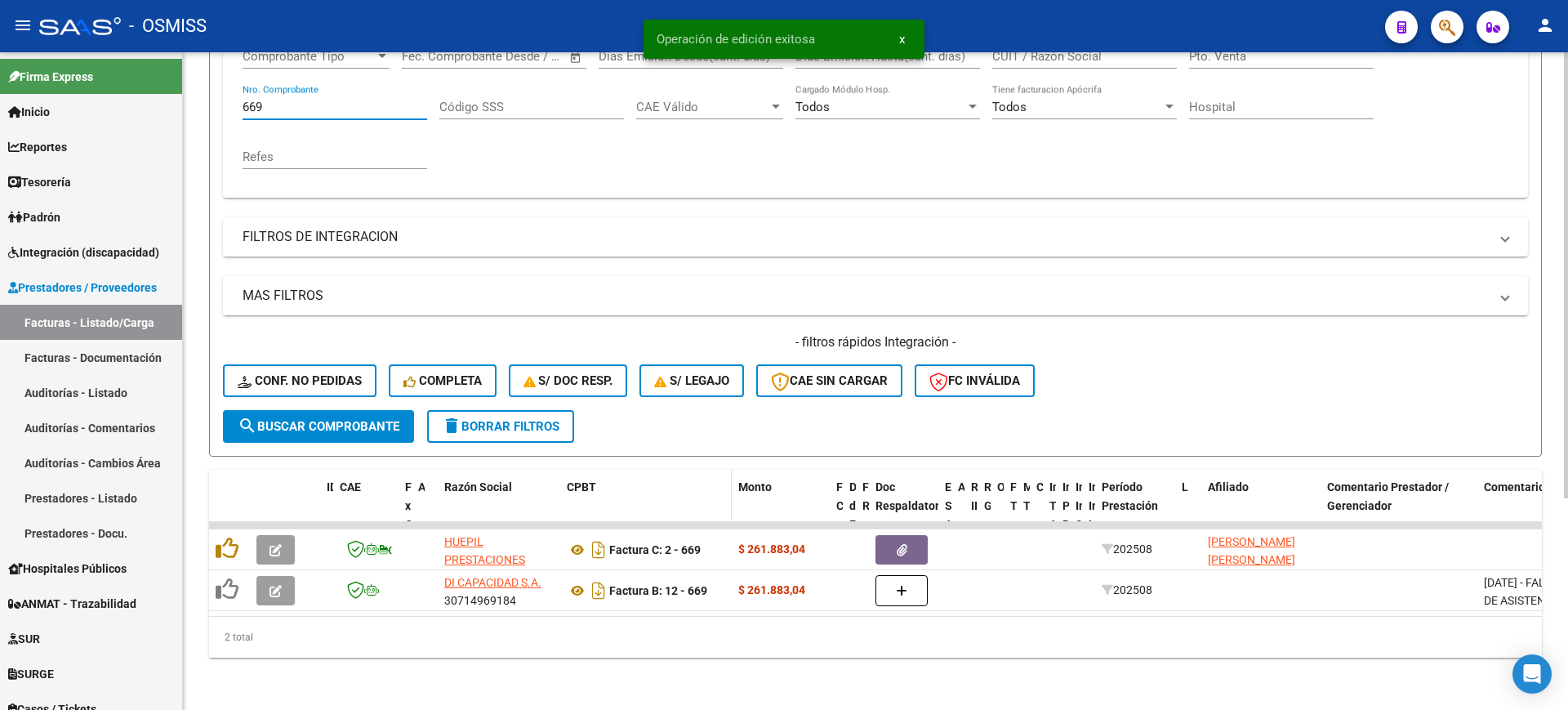
drag, startPoint x: 336, startPoint y: 89, endPoint x: 644, endPoint y: 474, distance: 493.0
click at [119, 87] on mat-sidenav-container "Firma Express Inicio Calendario SSS Instructivos Contacto OS Reportes Ingresos …" at bounding box center [784, 381] width 1568 height 658
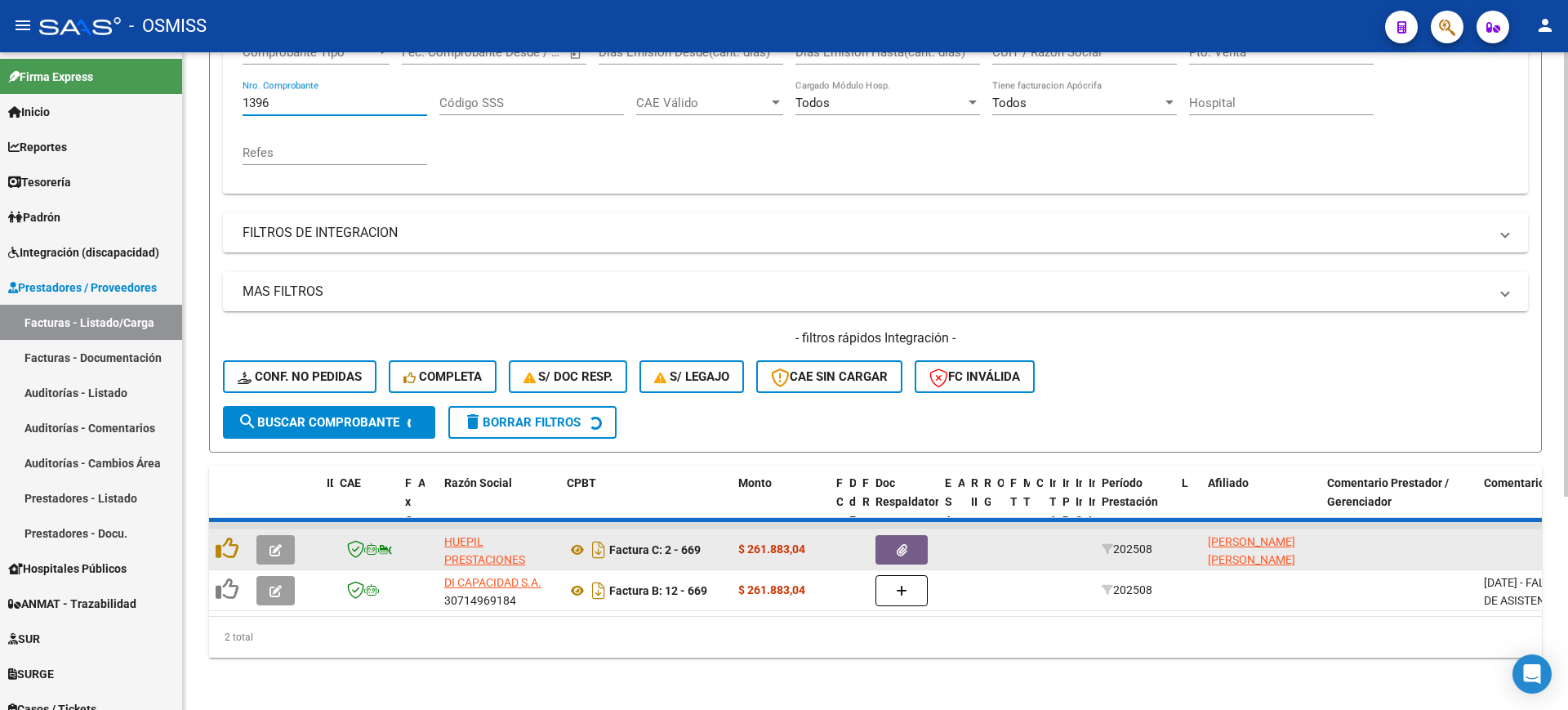
scroll to position [271, 0]
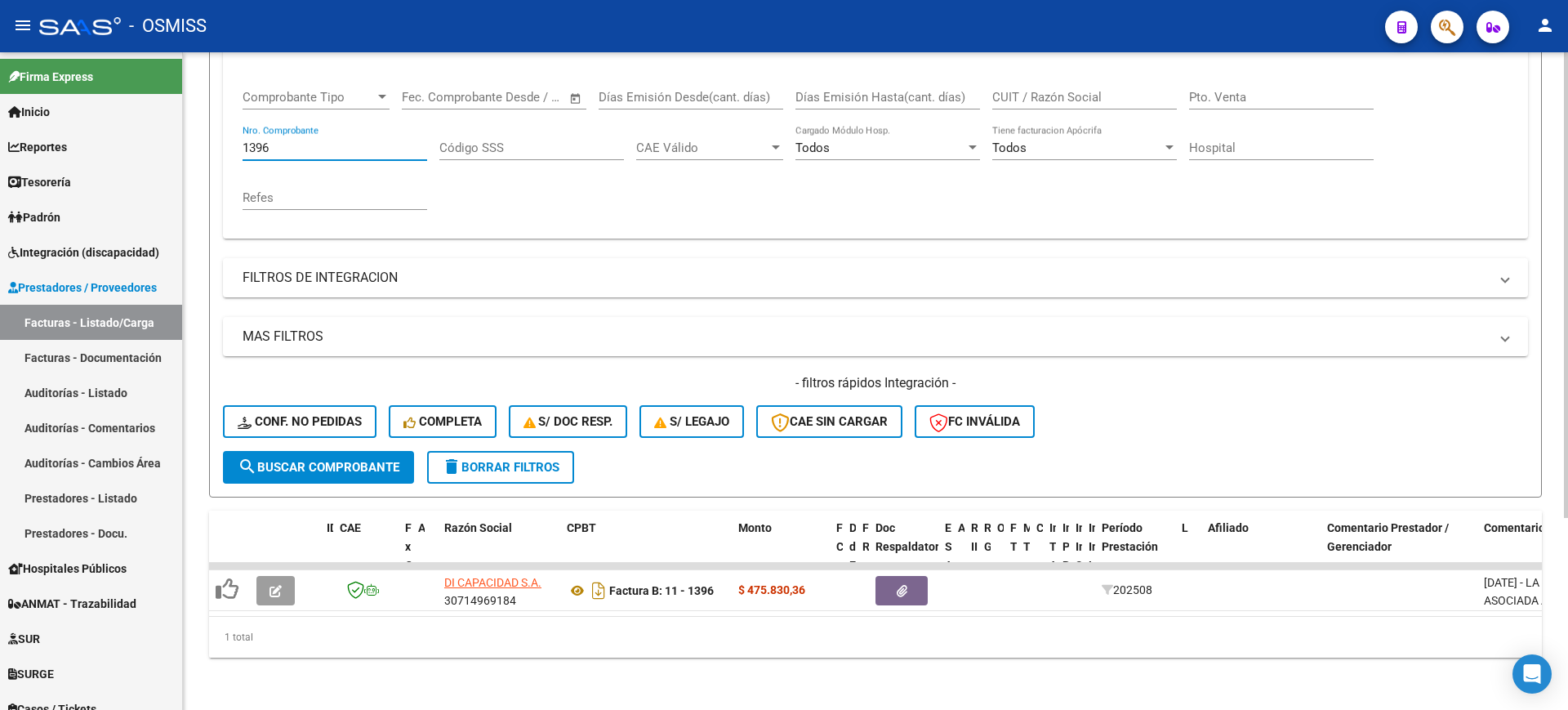
drag, startPoint x: 312, startPoint y: 128, endPoint x: 509, endPoint y: 483, distance: 406.0
click at [65, 99] on mat-sidenav-container "Firma Express Inicio Calendario SSS Instructivos Contacto OS Reportes Ingresos …" at bounding box center [784, 381] width 1568 height 658
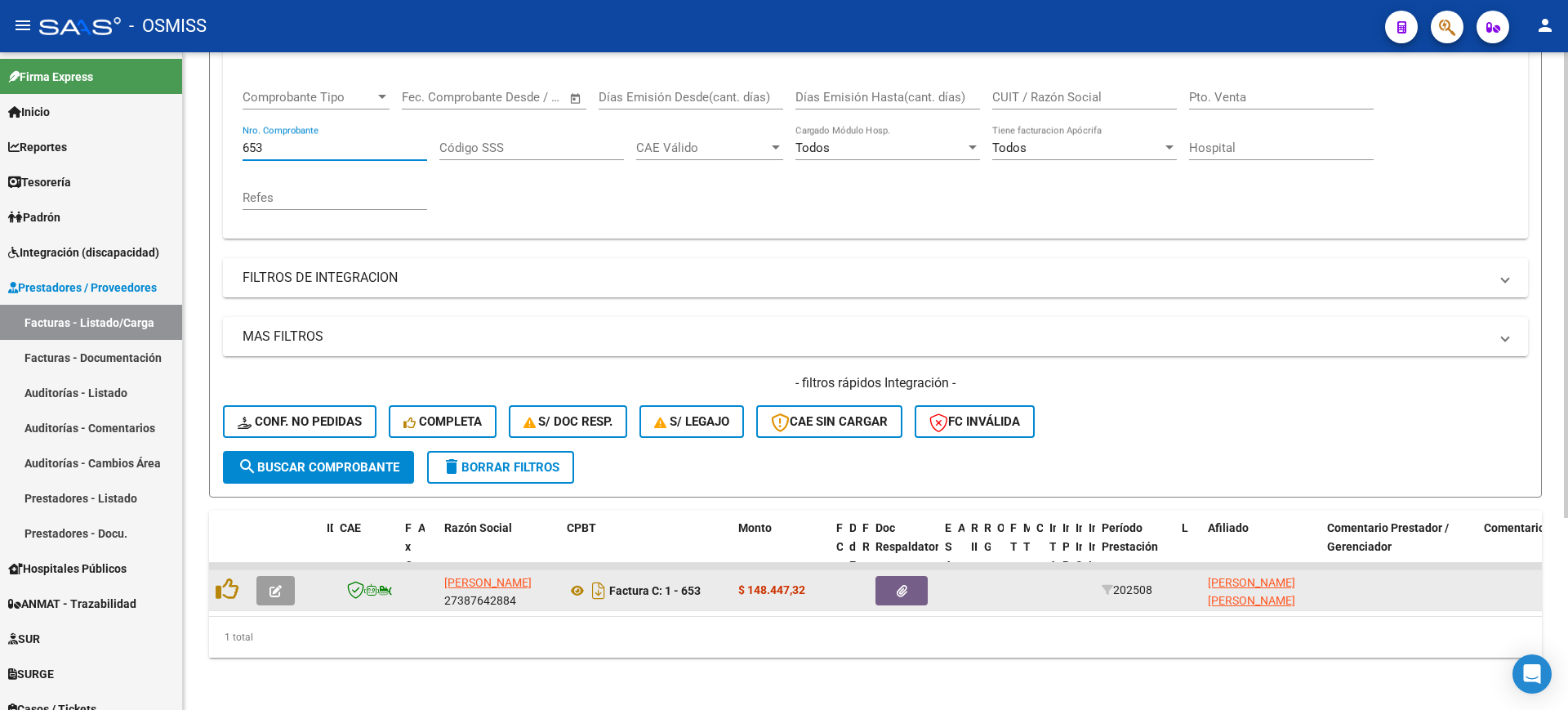
click at [267, 582] on button "button" at bounding box center [276, 591] width 38 height 30
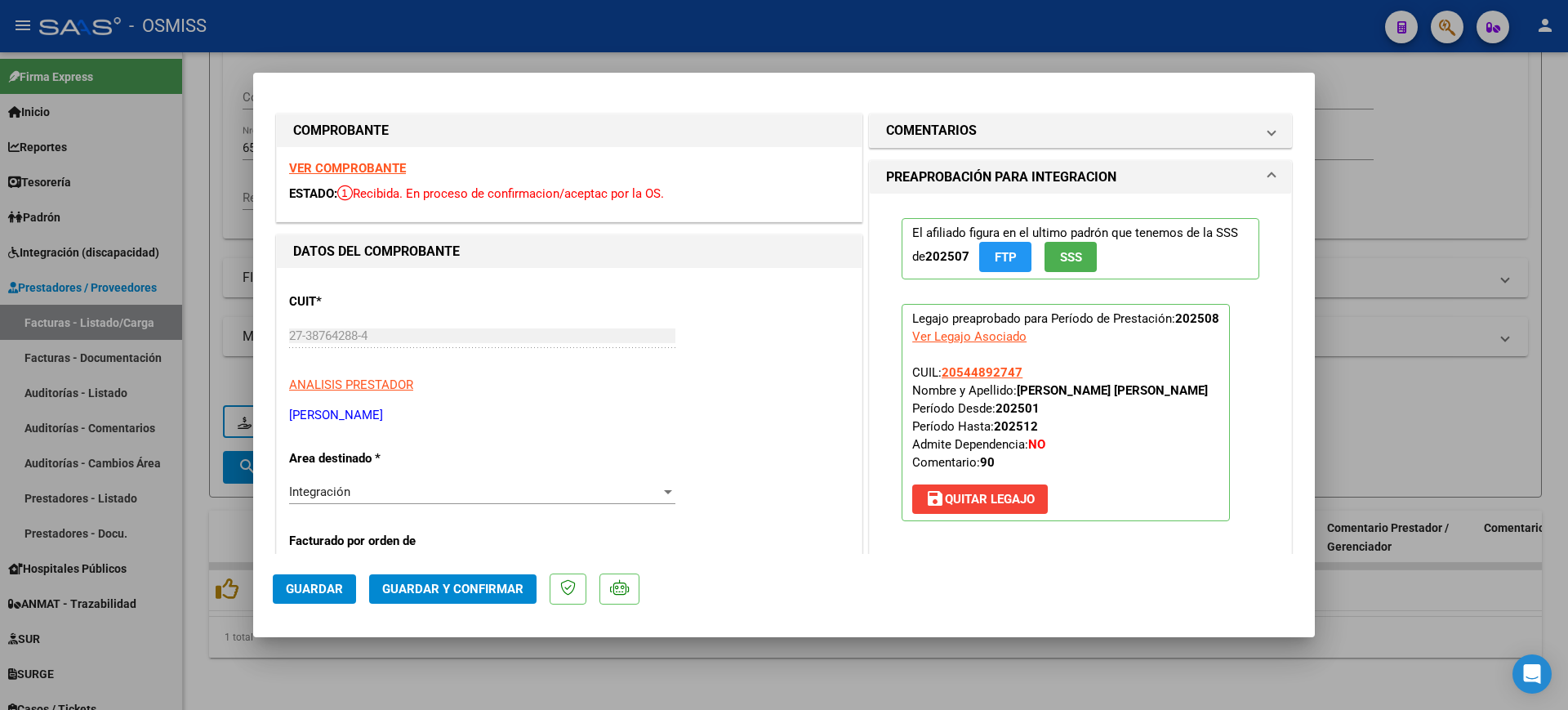
click at [370, 168] on strong "VER COMPROBANTE" at bounding box center [347, 167] width 117 height 15
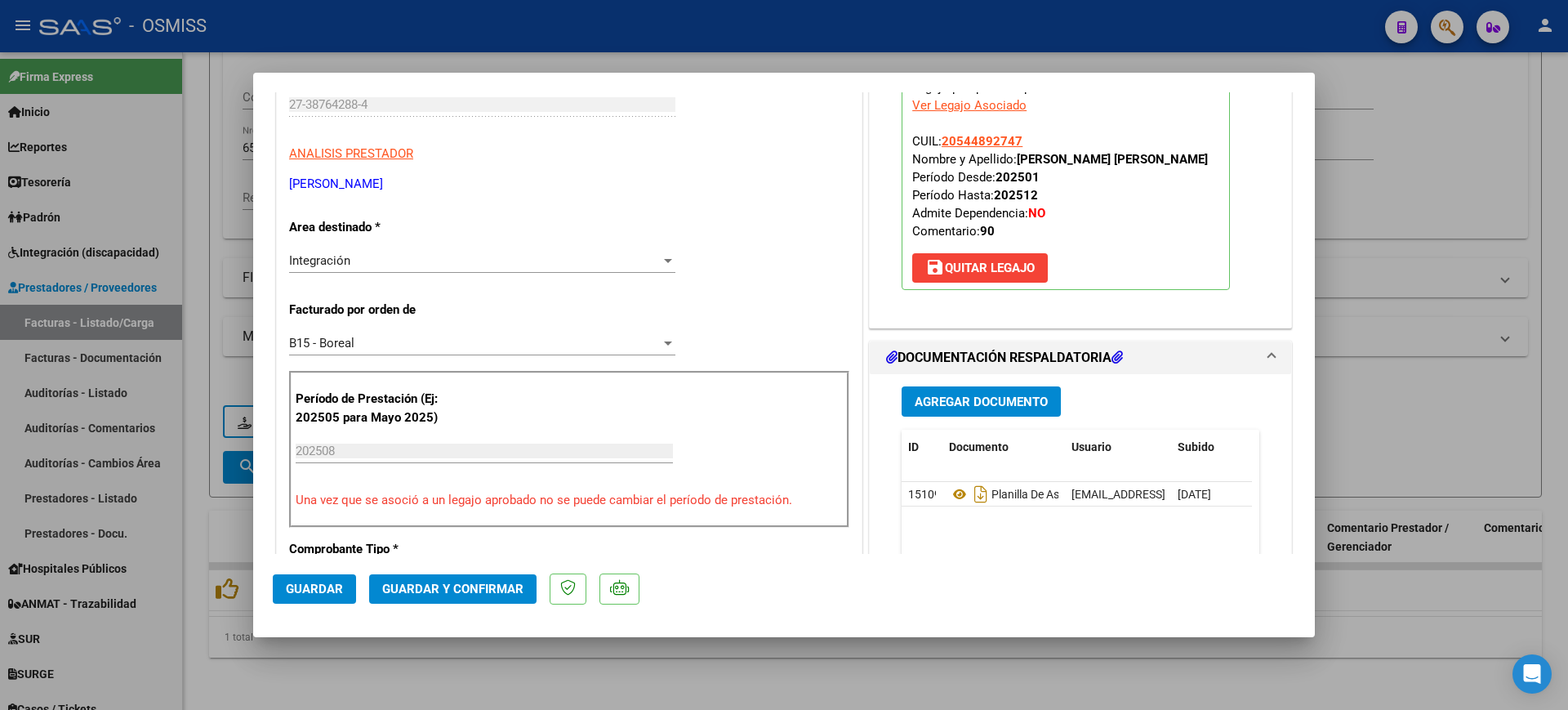
scroll to position [204, 0]
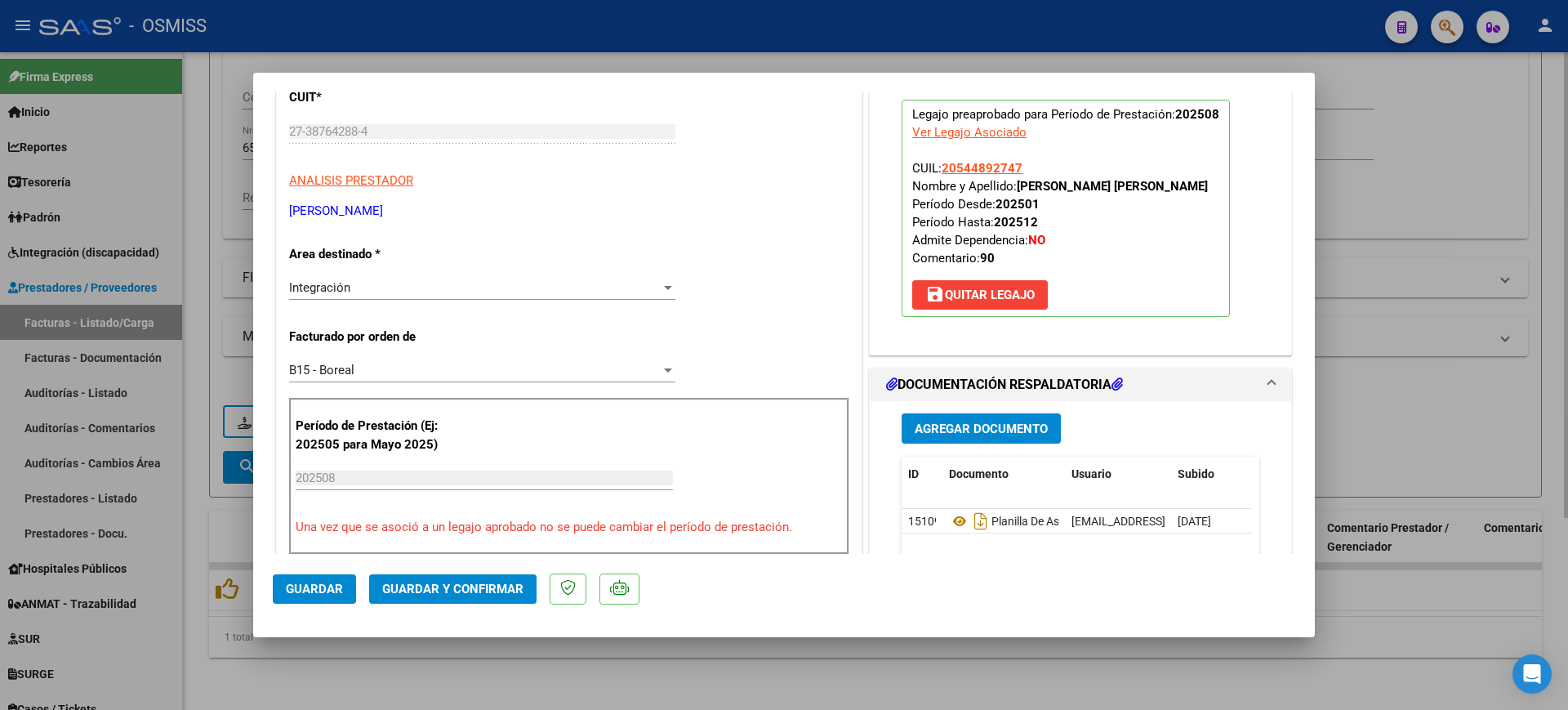
click at [782, 665] on div at bounding box center [784, 355] width 1568 height 710
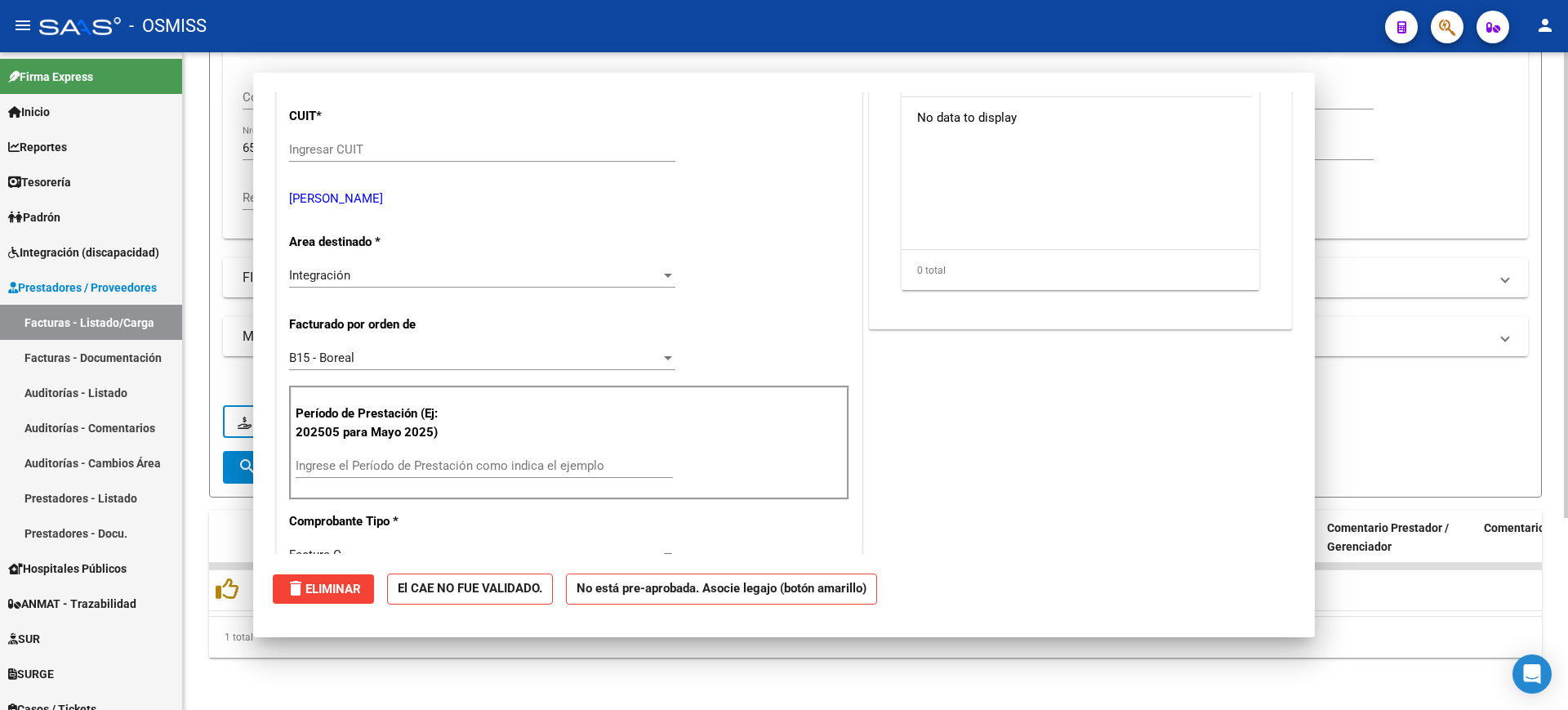
scroll to position [0, 0]
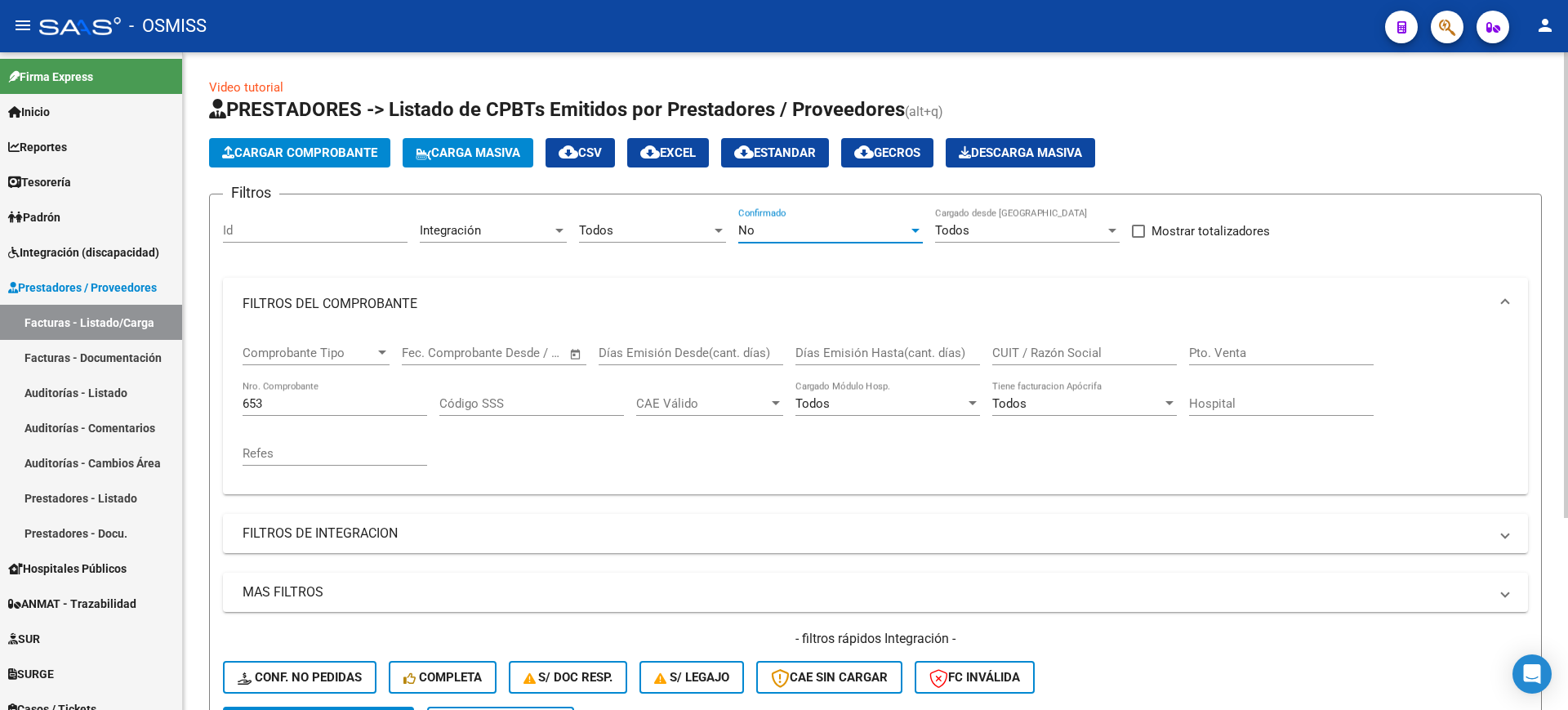
click at [802, 223] on div "No" at bounding box center [823, 230] width 170 height 15
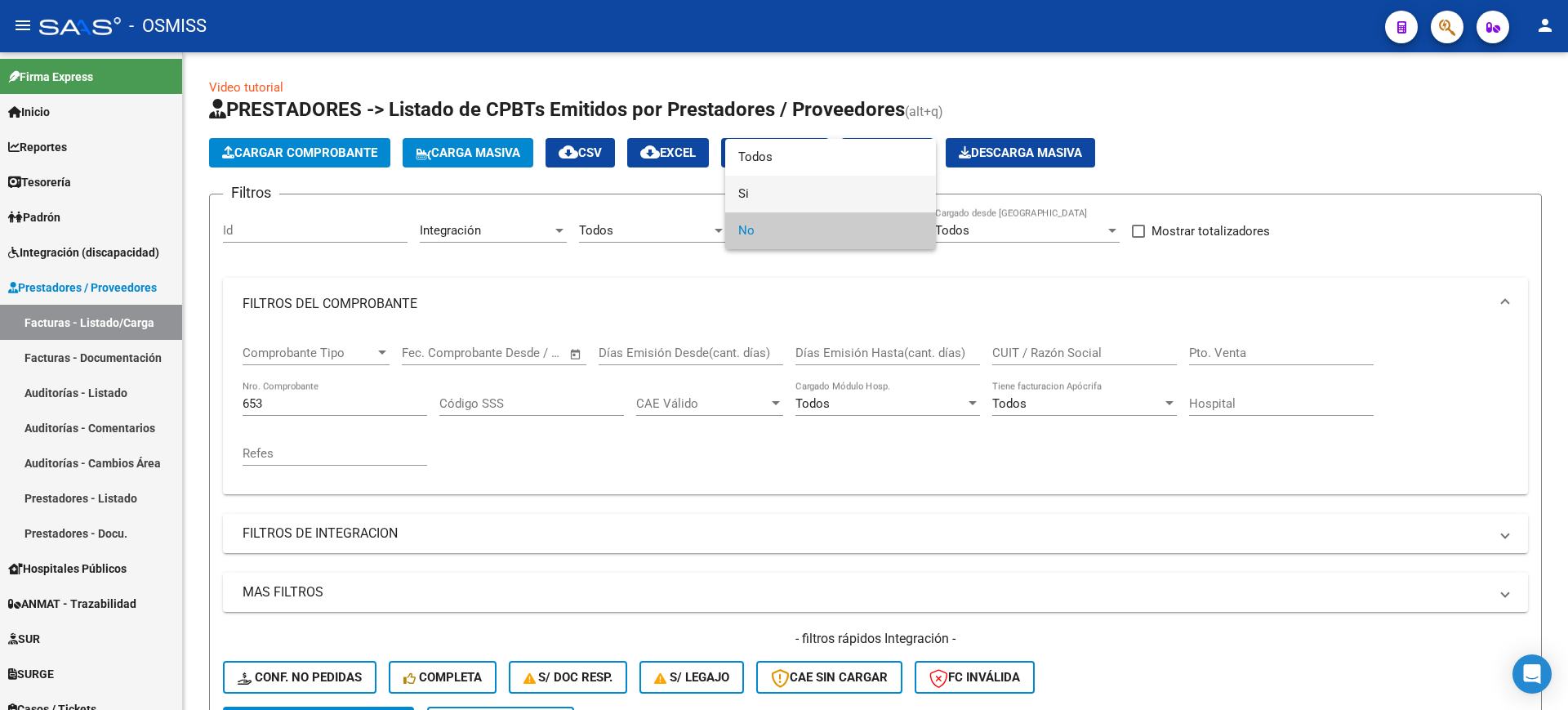
click at [797, 191] on span "Si" at bounding box center [831, 194] width 185 height 37
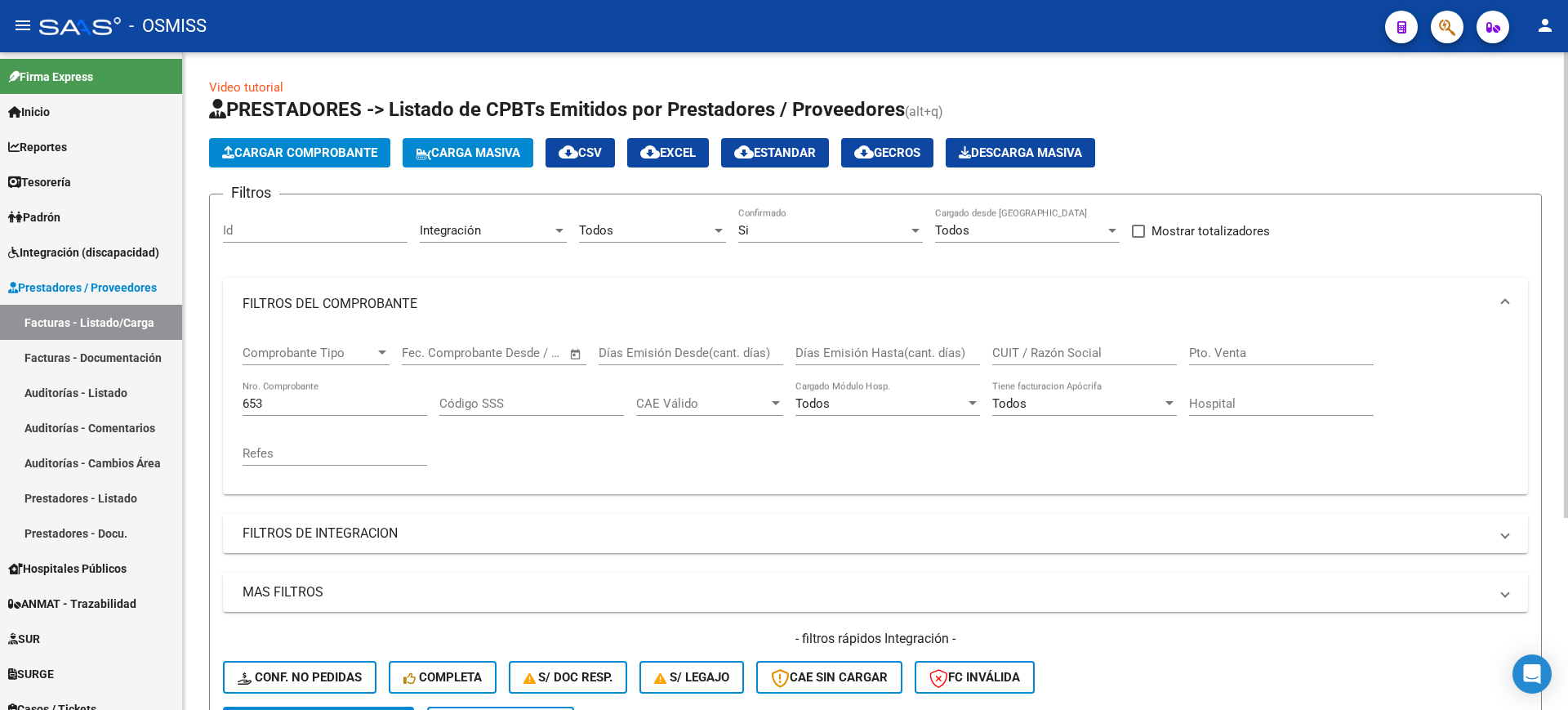
click at [324, 309] on mat-panel-title "FILTROS DEL COMPROBANTE" at bounding box center [866, 304] width 1247 height 18
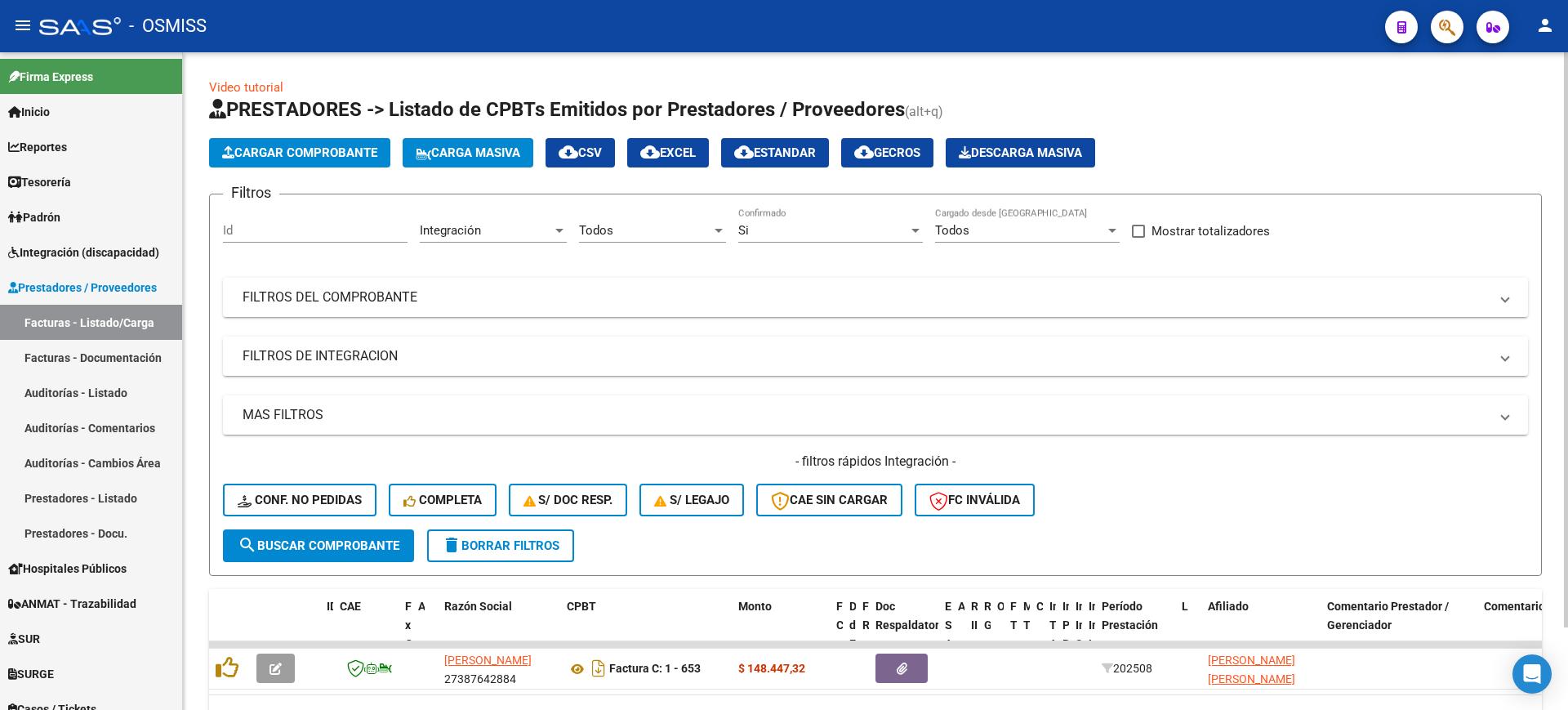
click at [352, 373] on mat-expansion-panel-header "FILTROS DE INTEGRACION" at bounding box center [876, 356] width 1305 height 39
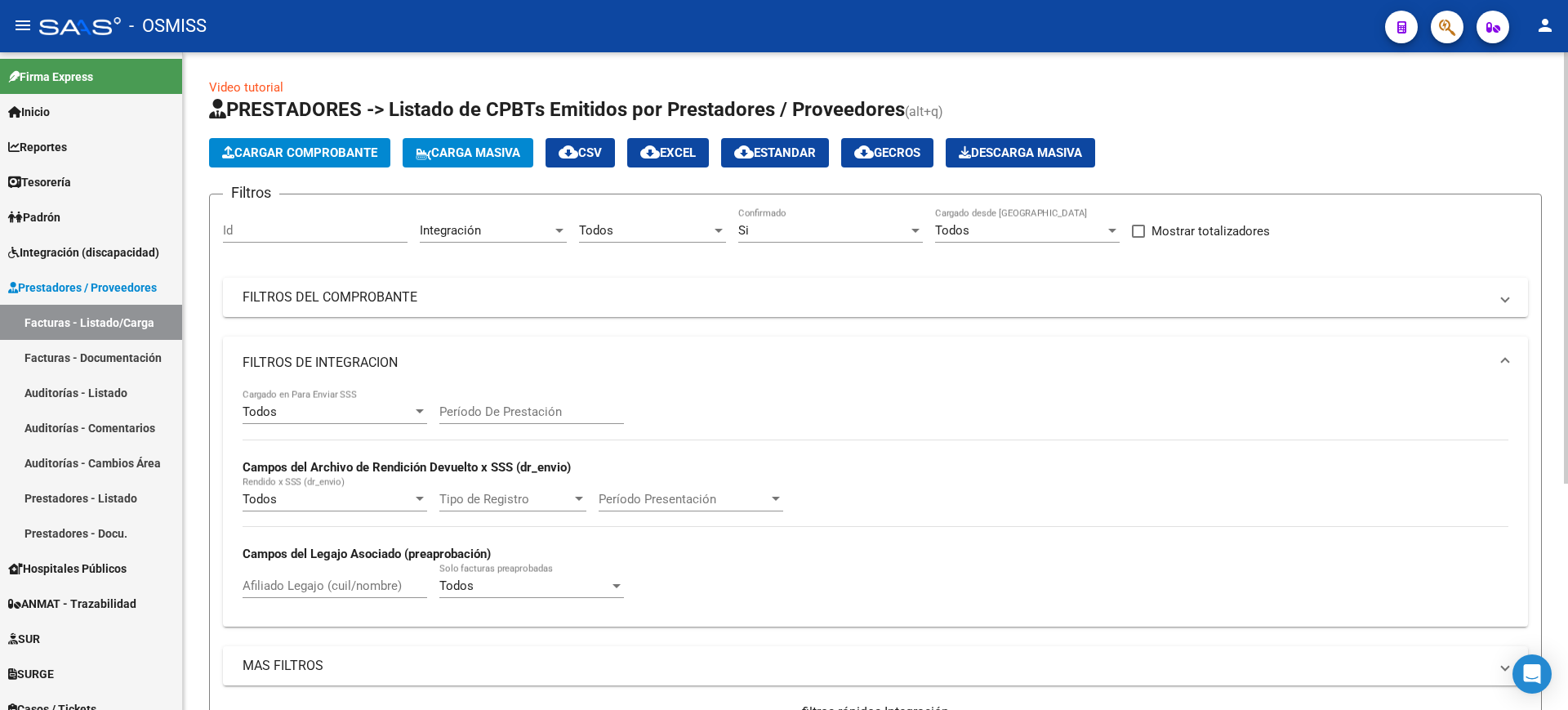
click at [297, 420] on div "Todos Cargado en Para Enviar SSS" at bounding box center [335, 406] width 185 height 35
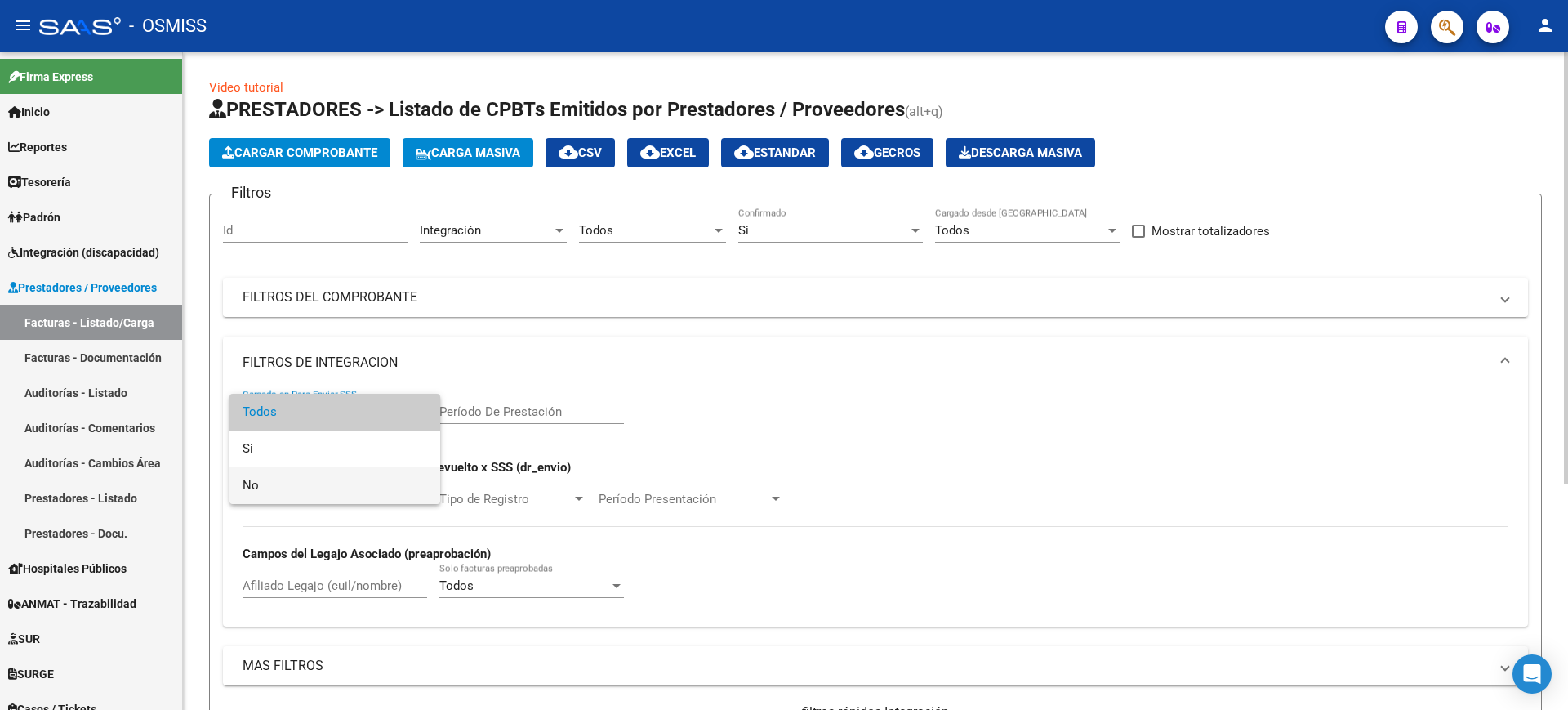
click at [298, 477] on span "No" at bounding box center [335, 485] width 185 height 37
click at [338, 354] on mat-panel-title "FILTROS DE INTEGRACION" at bounding box center [866, 362] width 1247 height 18
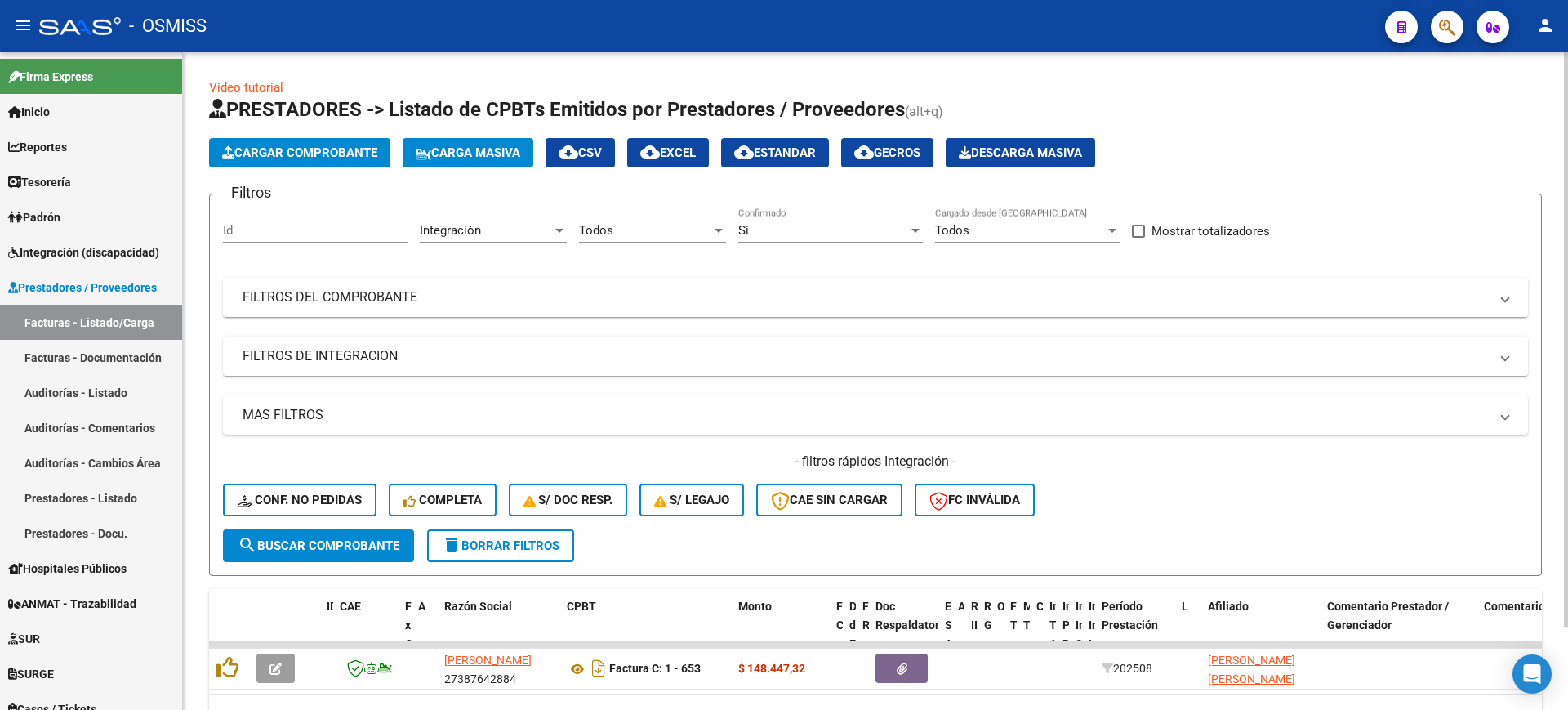
click at [346, 543] on span "search Buscar Comprobante" at bounding box center [318, 545] width 161 height 15
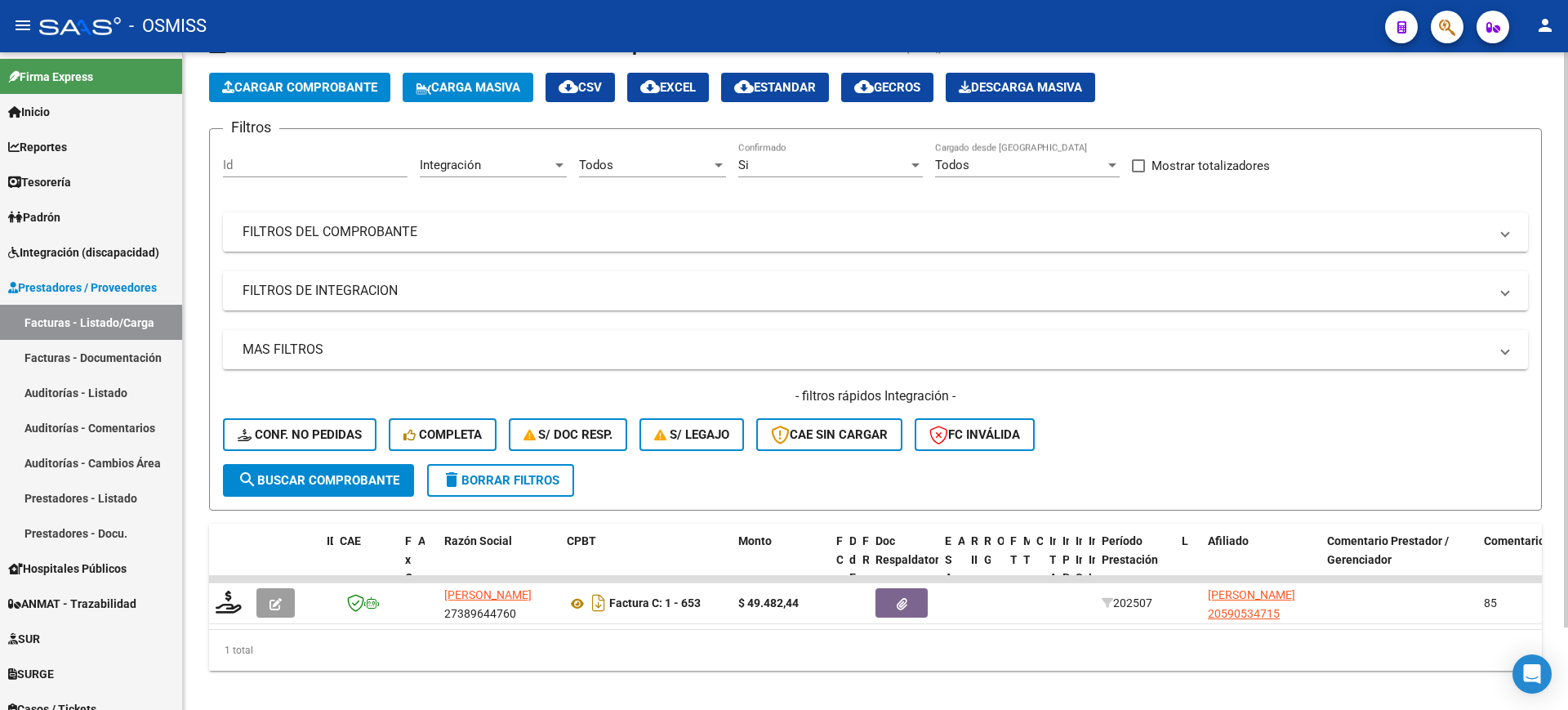
scroll to position [94, 0]
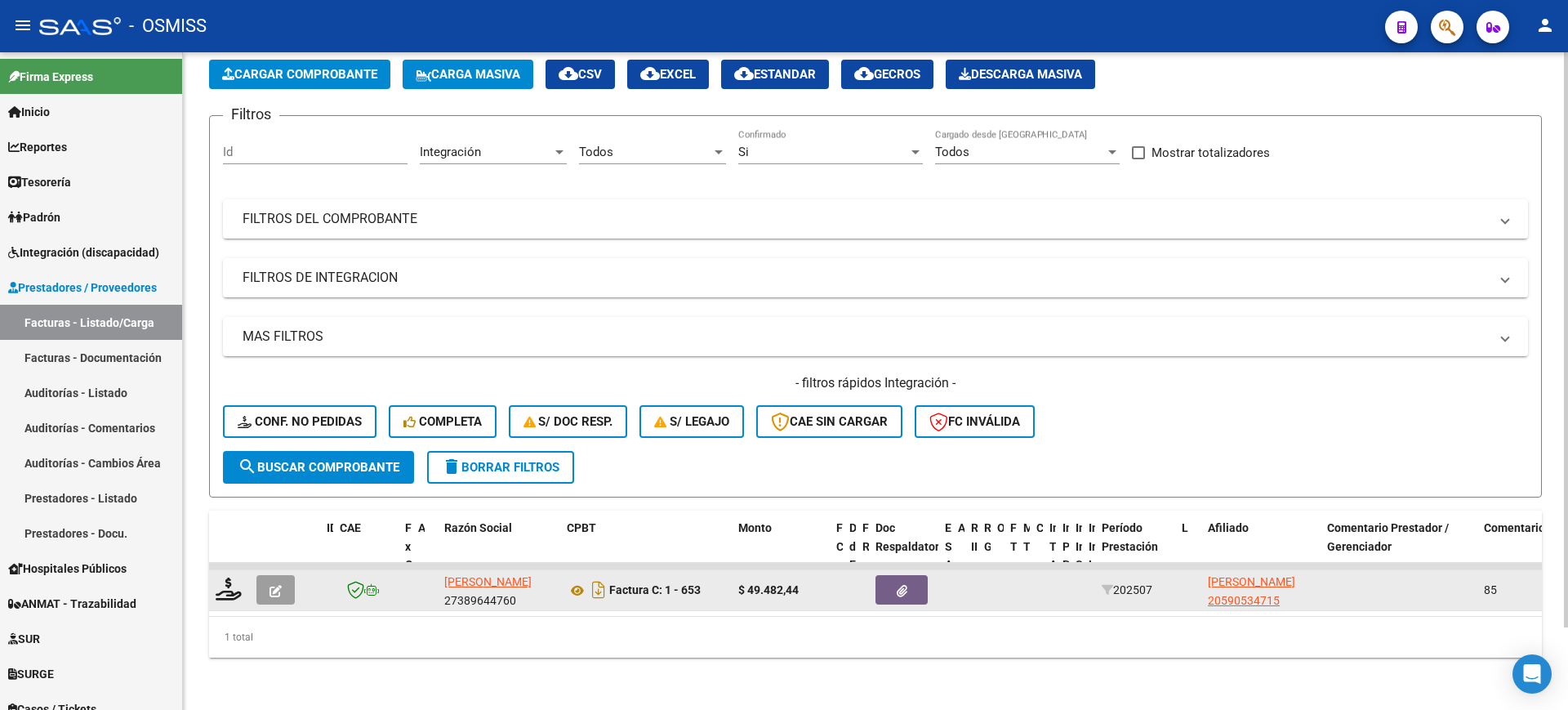
click at [270, 584] on icon "button" at bounding box center [276, 591] width 12 height 12
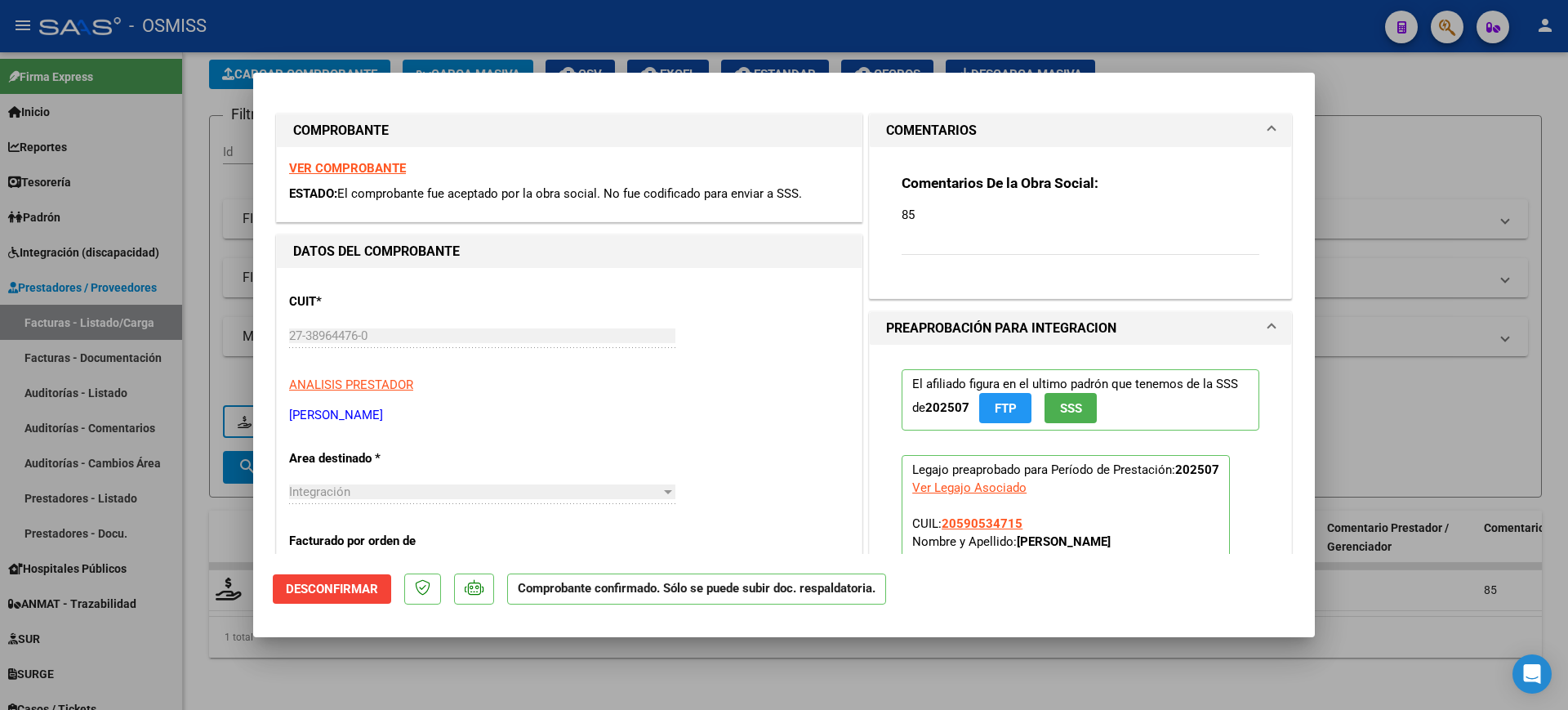
click at [365, 591] on span "Desconfirmar" at bounding box center [332, 589] width 92 height 15
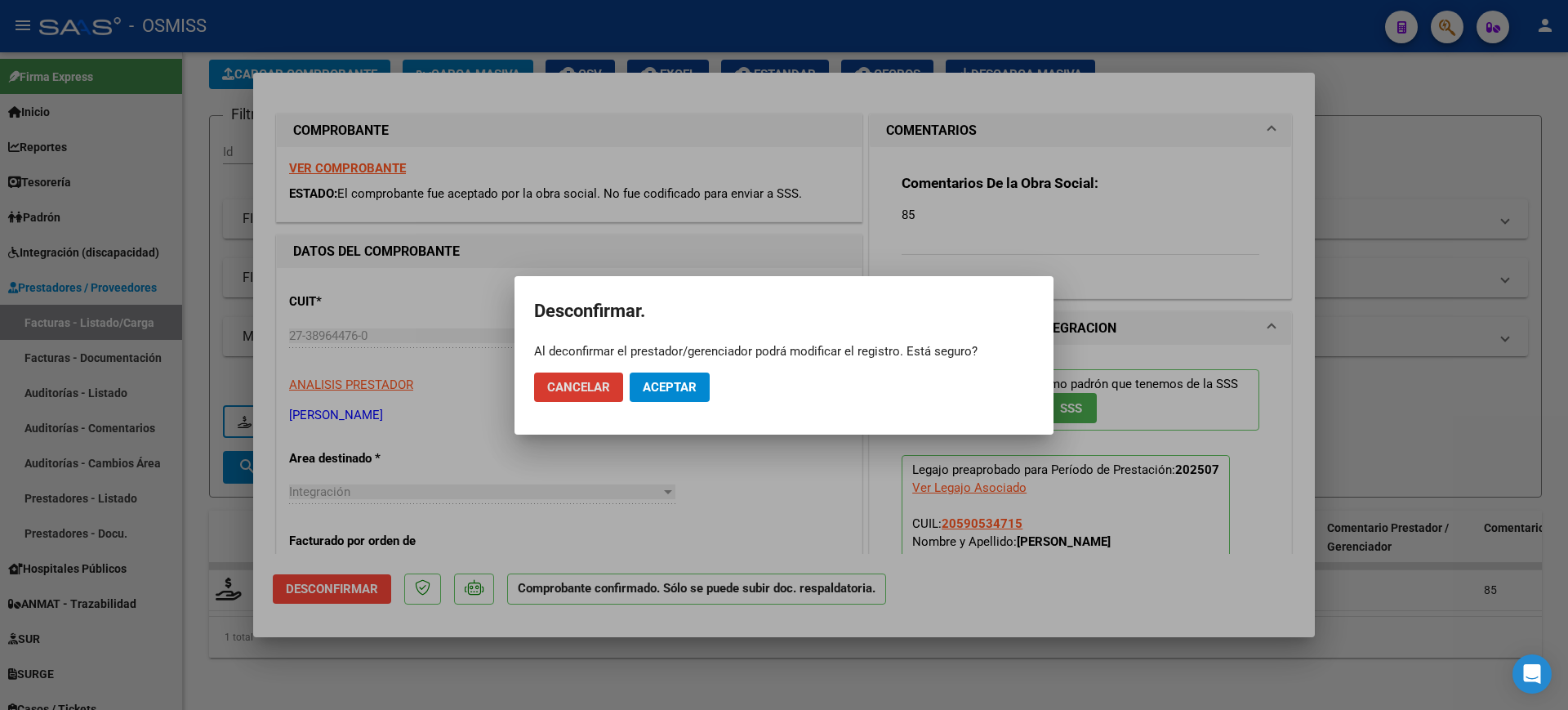
click at [683, 386] on span "Aceptar" at bounding box center [670, 386] width 54 height 15
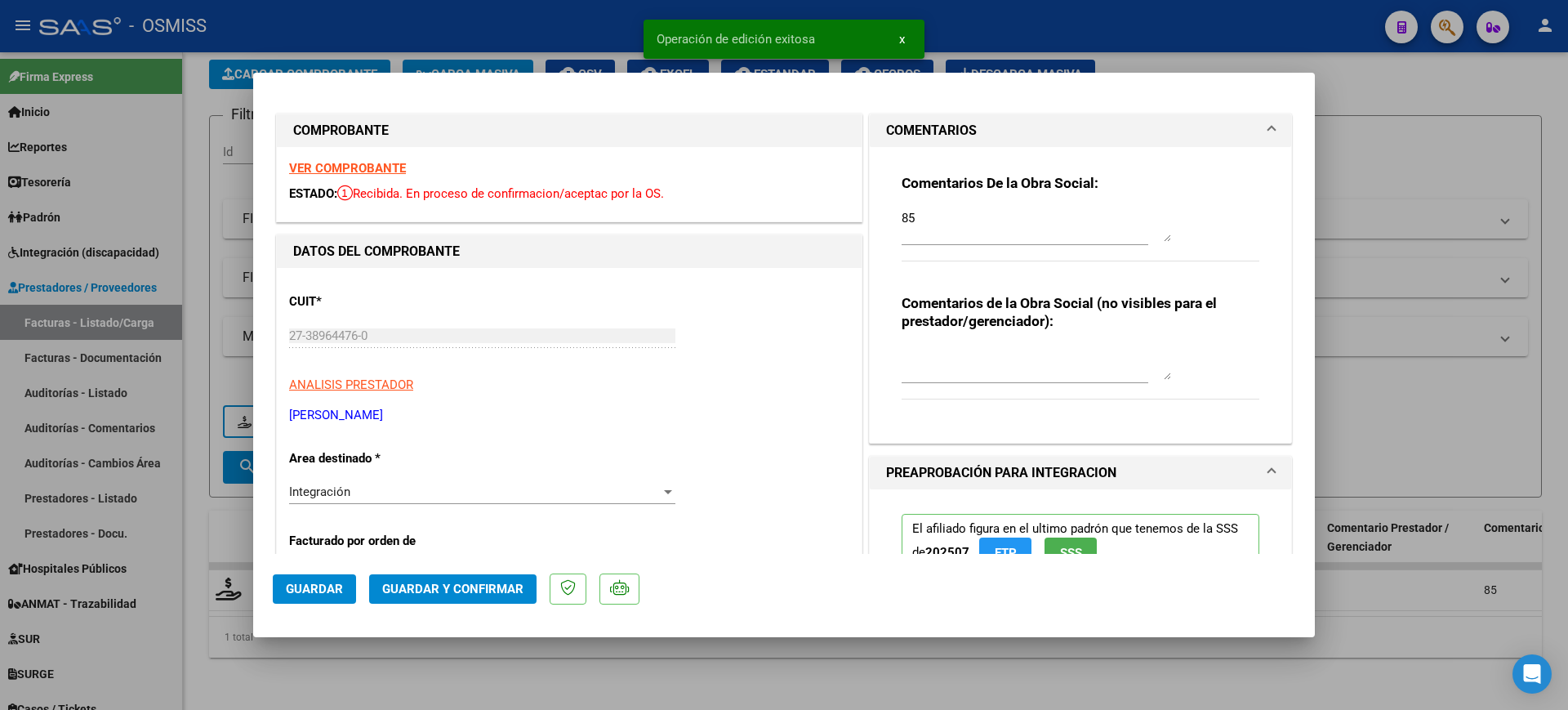
click at [462, 681] on div at bounding box center [784, 355] width 1568 height 710
type input "$ 0,00"
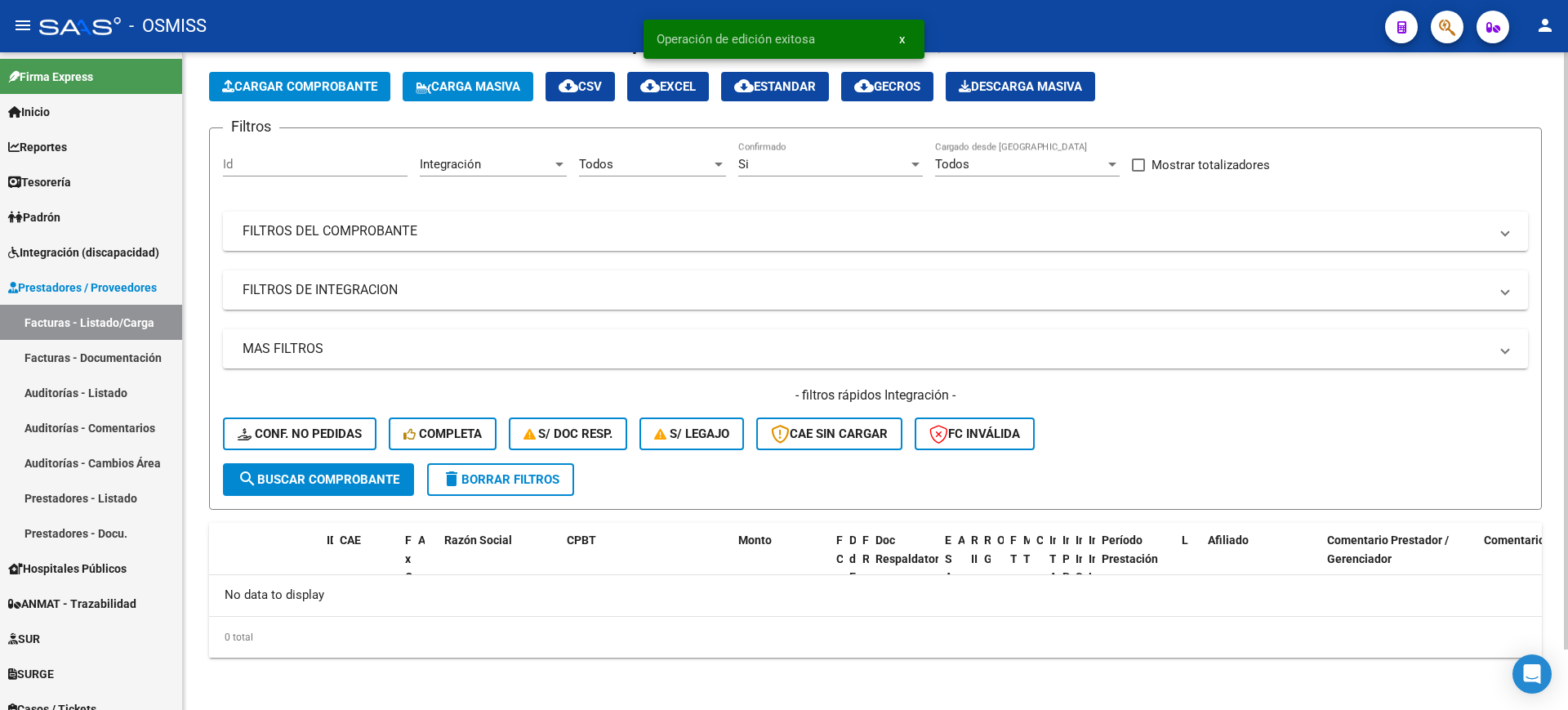
scroll to position [66, 0]
click at [800, 167] on div "Si" at bounding box center [823, 164] width 170 height 15
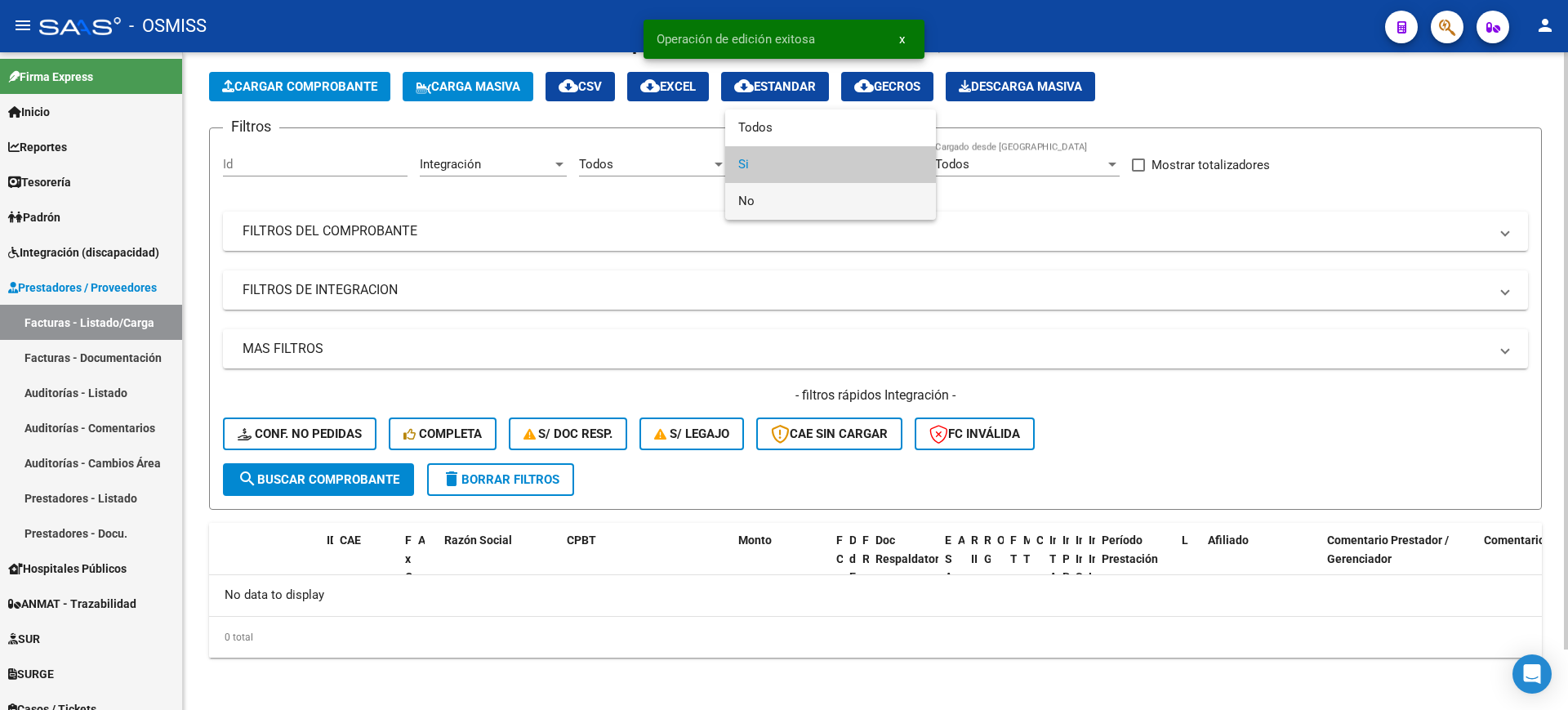
click at [789, 201] on span "No" at bounding box center [831, 201] width 185 height 37
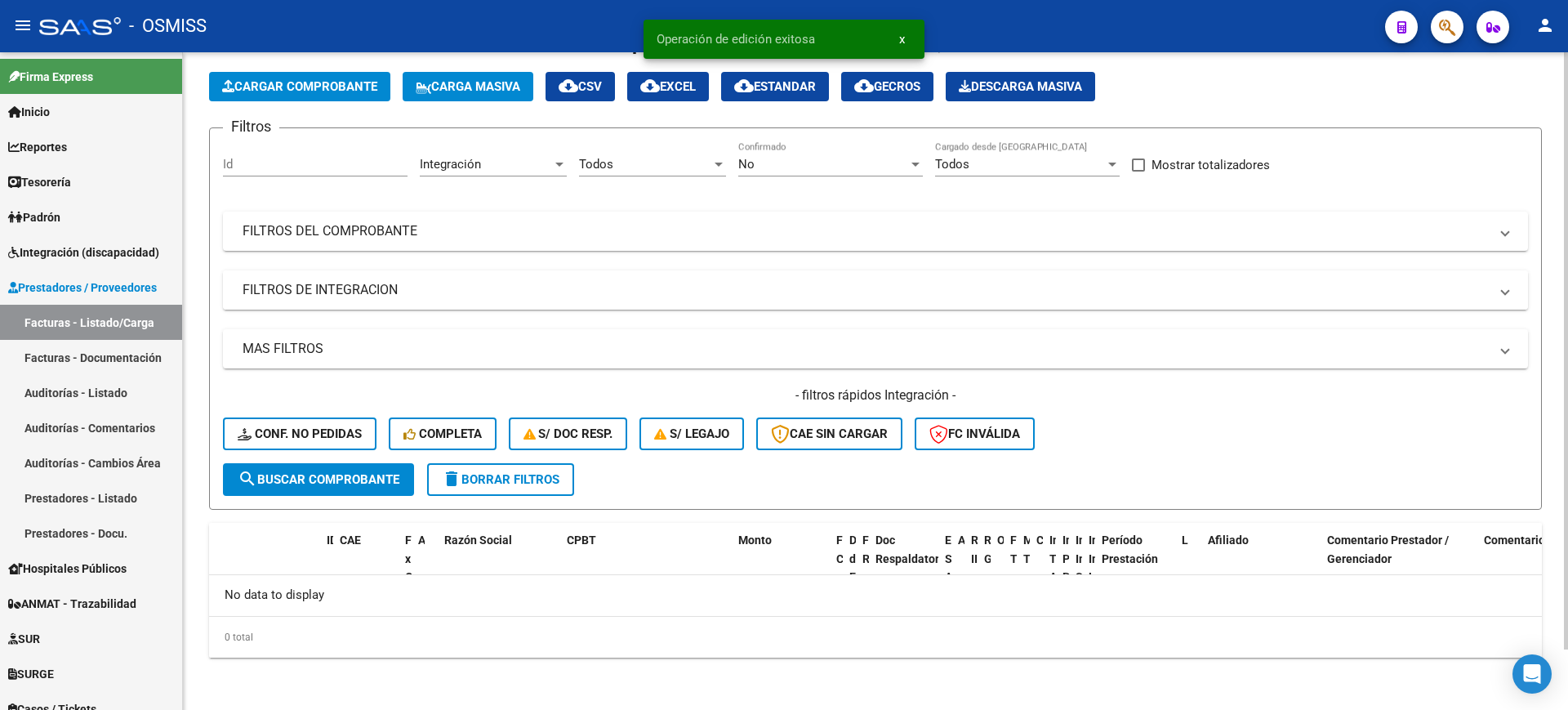
click at [382, 297] on mat-panel-title "FILTROS DE INTEGRACION" at bounding box center [866, 290] width 1247 height 18
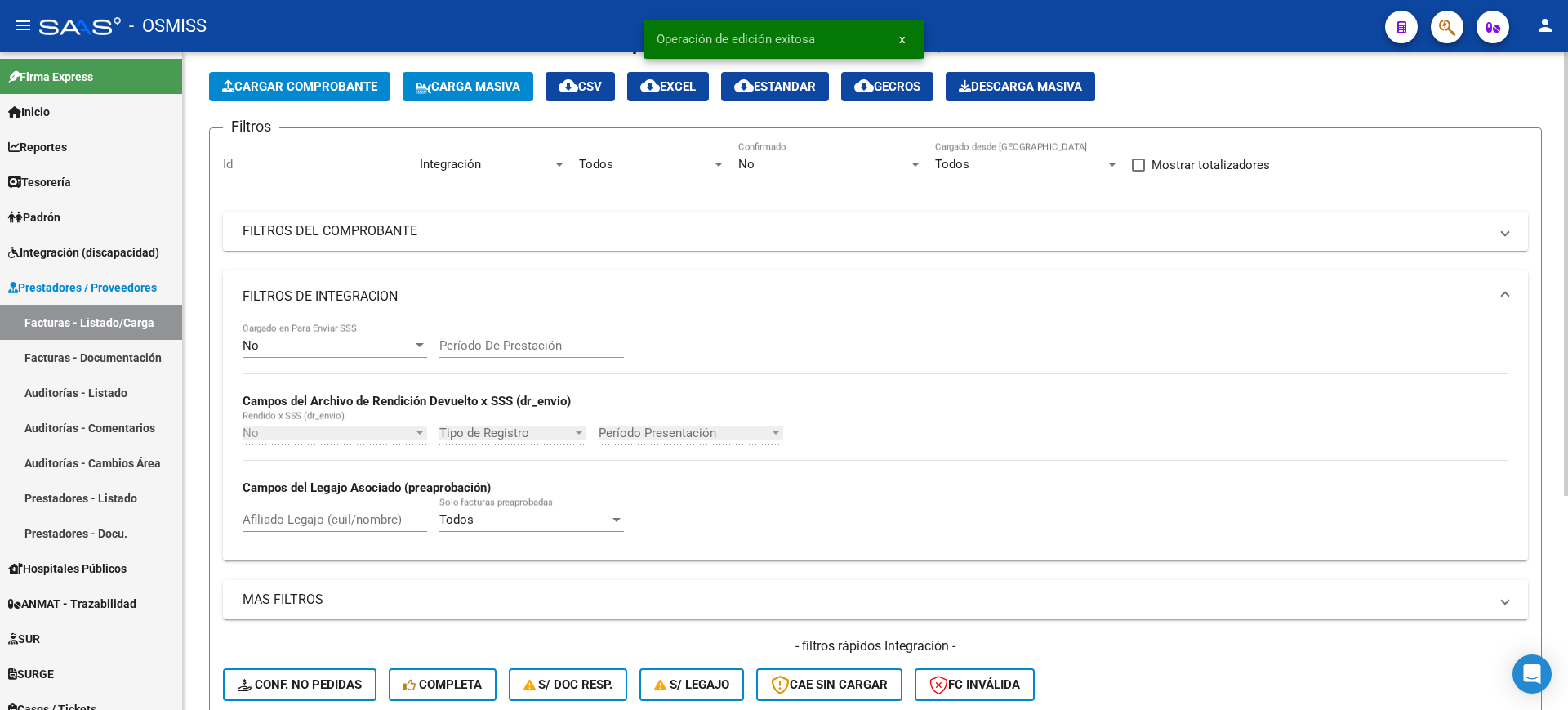
click at [314, 338] on div "No" at bounding box center [327, 345] width 170 height 15
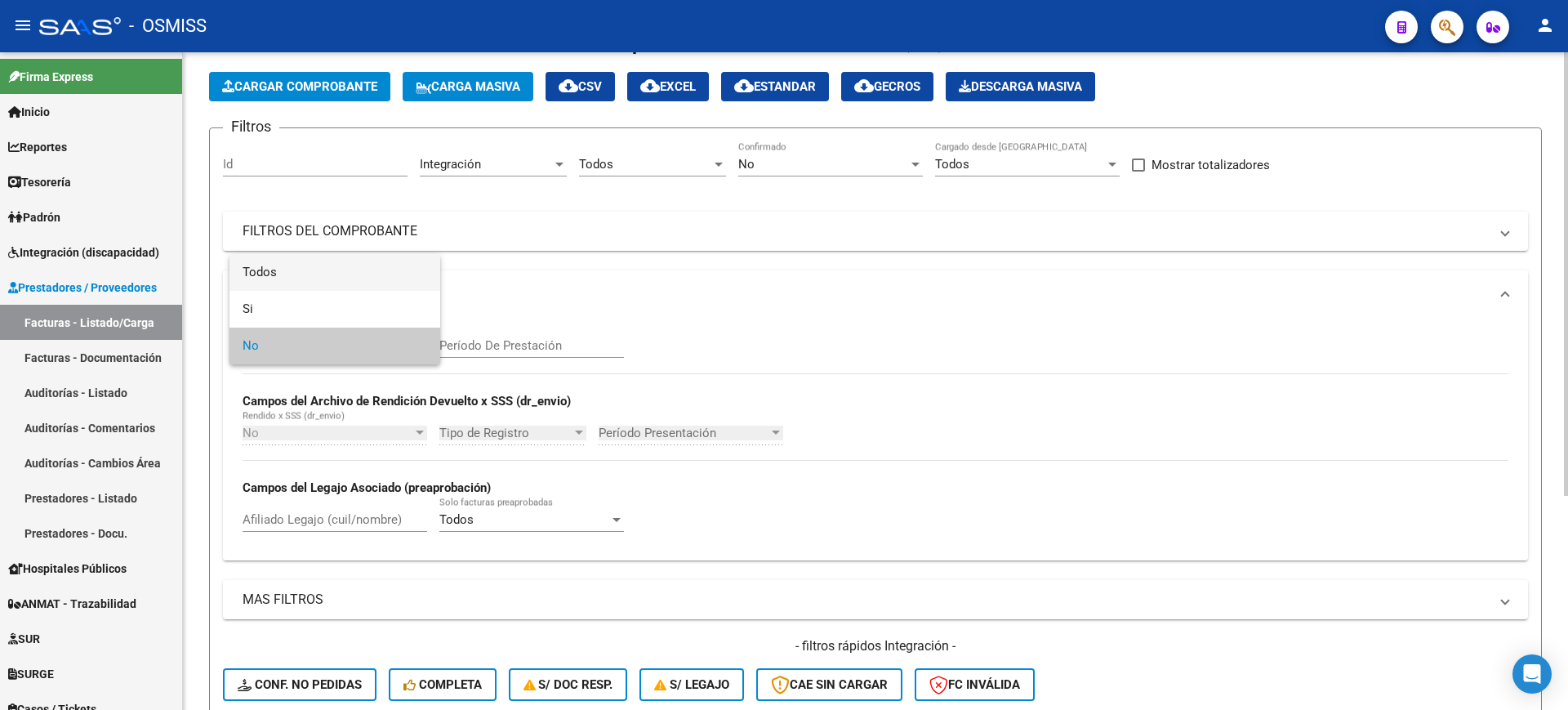
drag, startPoint x: 284, startPoint y: 276, endPoint x: 294, endPoint y: 299, distance: 25.1
click at [284, 276] on span "Todos" at bounding box center [335, 272] width 185 height 37
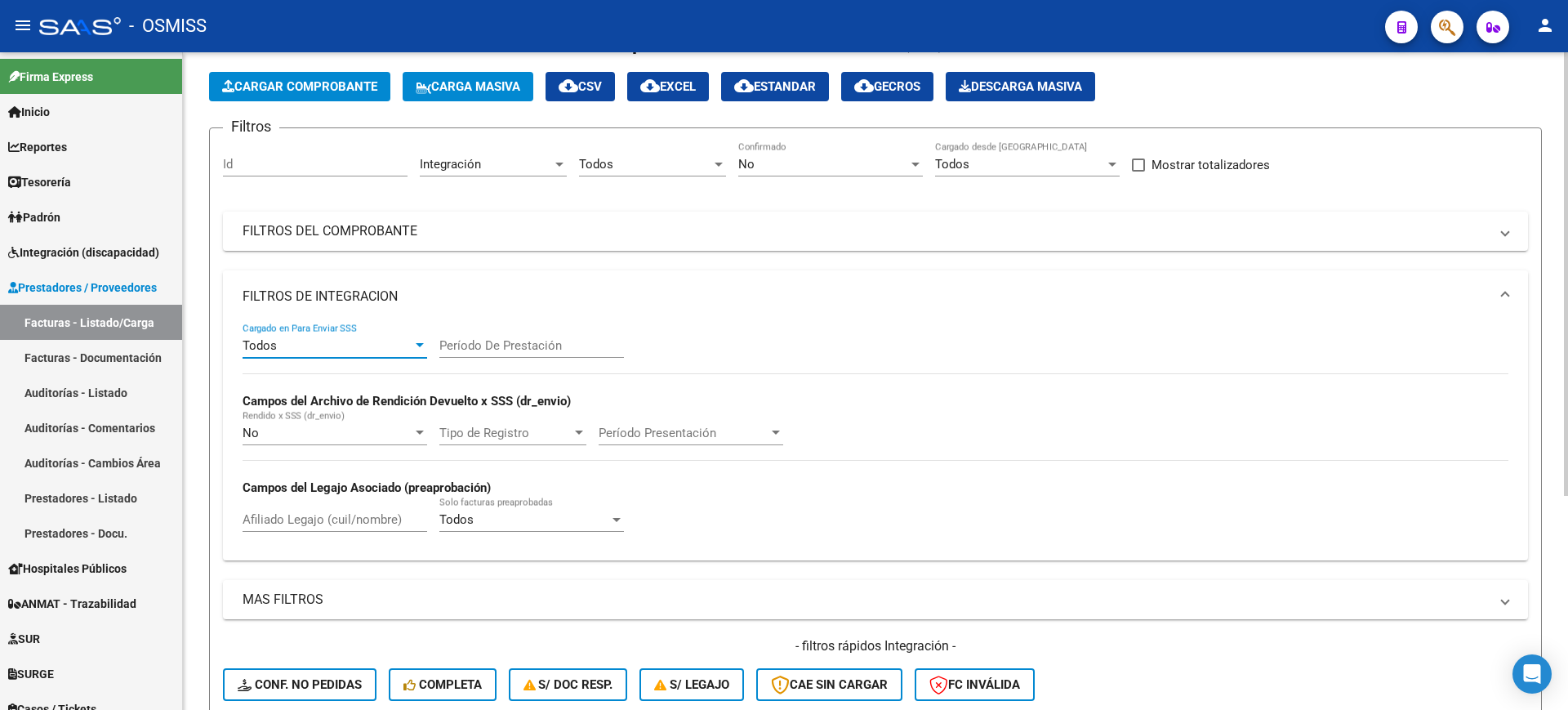
click at [295, 288] on mat-panel-title "FILTROS DE INTEGRACION" at bounding box center [866, 297] width 1247 height 18
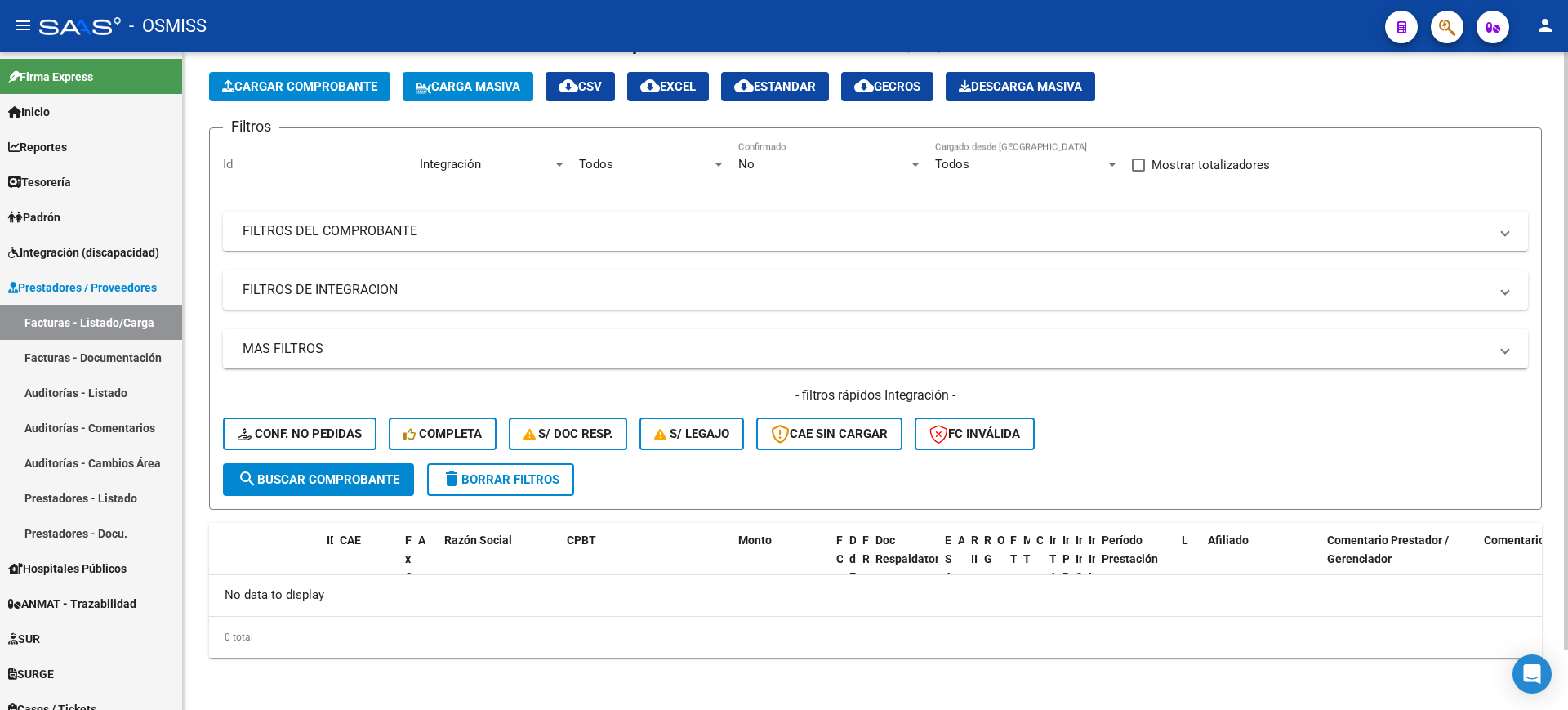
drag, startPoint x: 323, startPoint y: 478, endPoint x: 617, endPoint y: 122, distance: 461.7
click at [325, 478] on span "search Buscar Comprobante" at bounding box center [318, 479] width 161 height 15
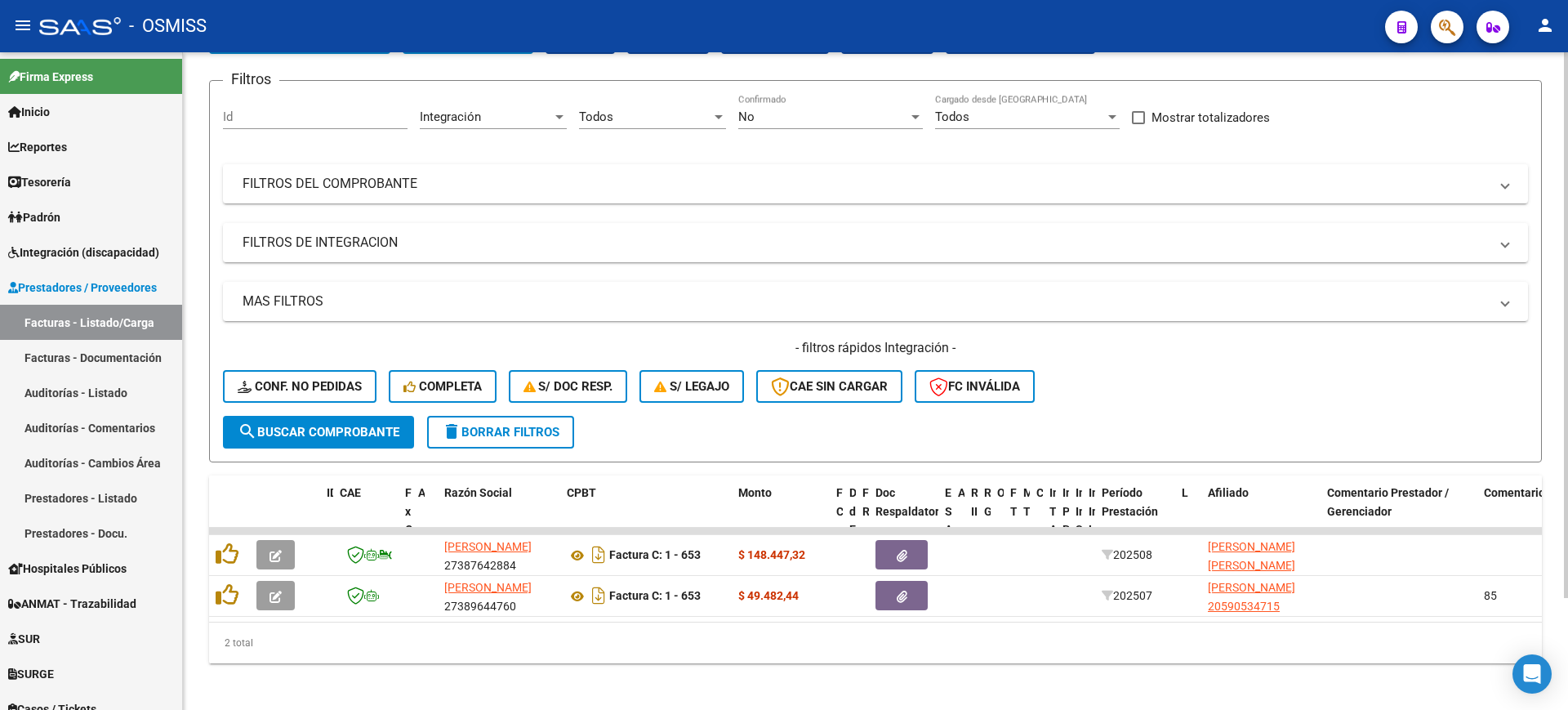
scroll to position [134, 0]
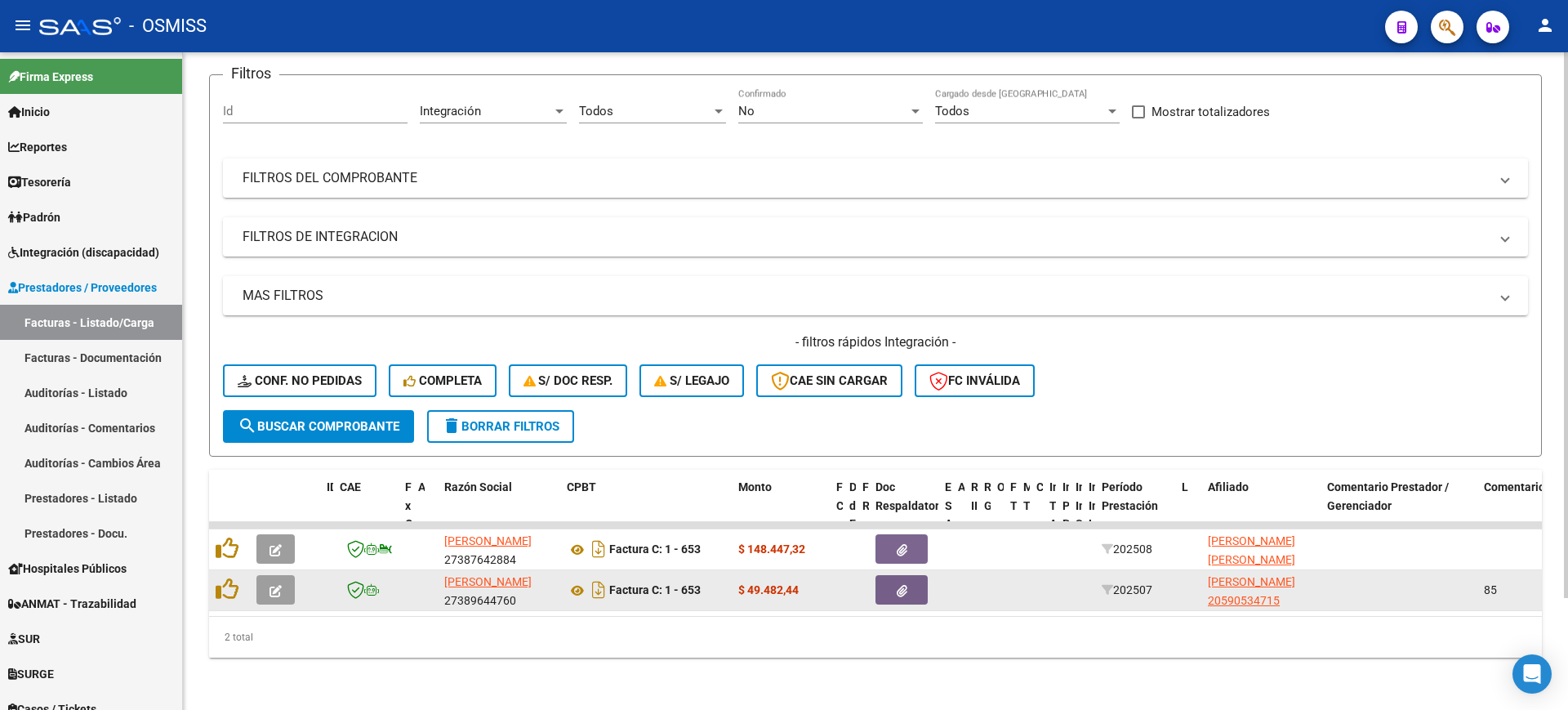
click at [276, 584] on icon "button" at bounding box center [276, 591] width 12 height 12
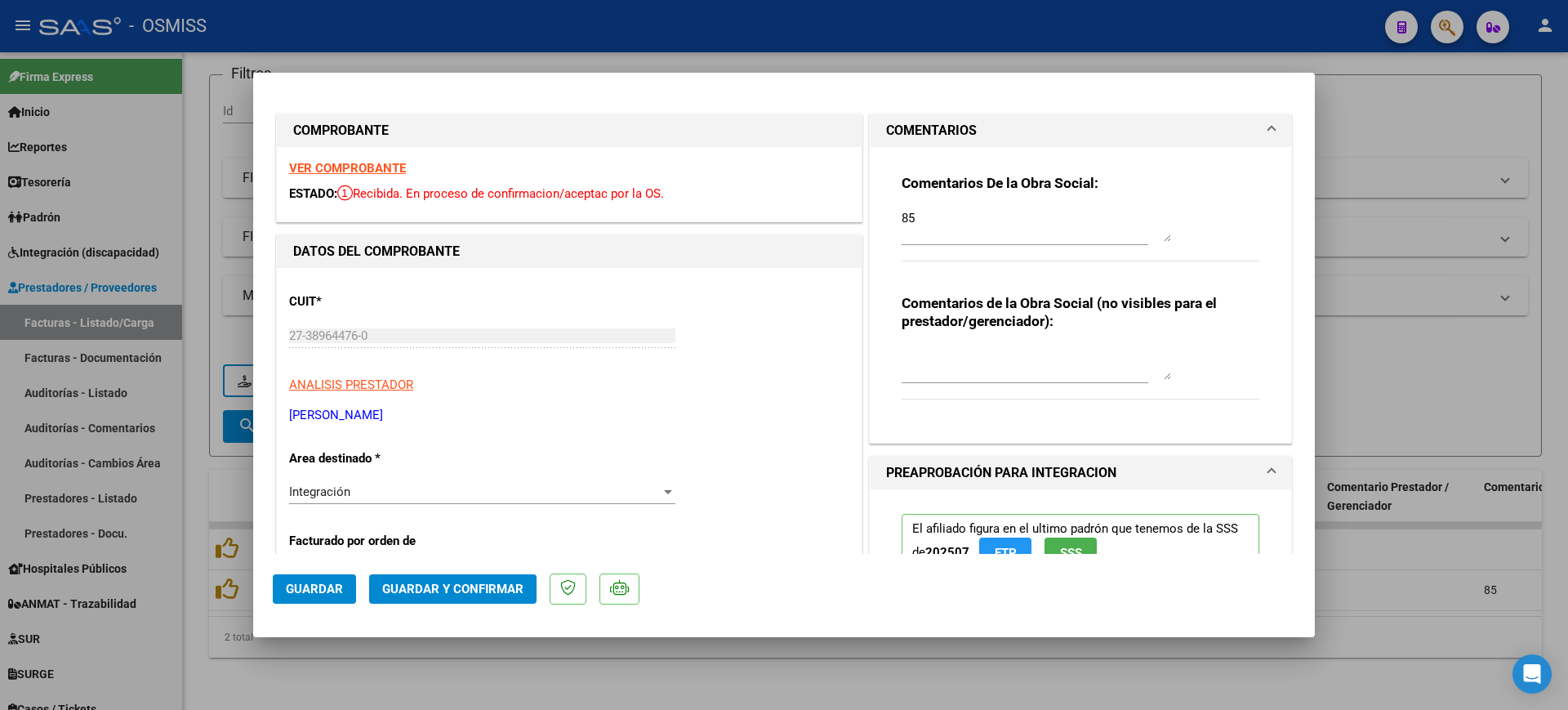
click at [365, 166] on strong "VER COMPROBANTE" at bounding box center [347, 167] width 117 height 15
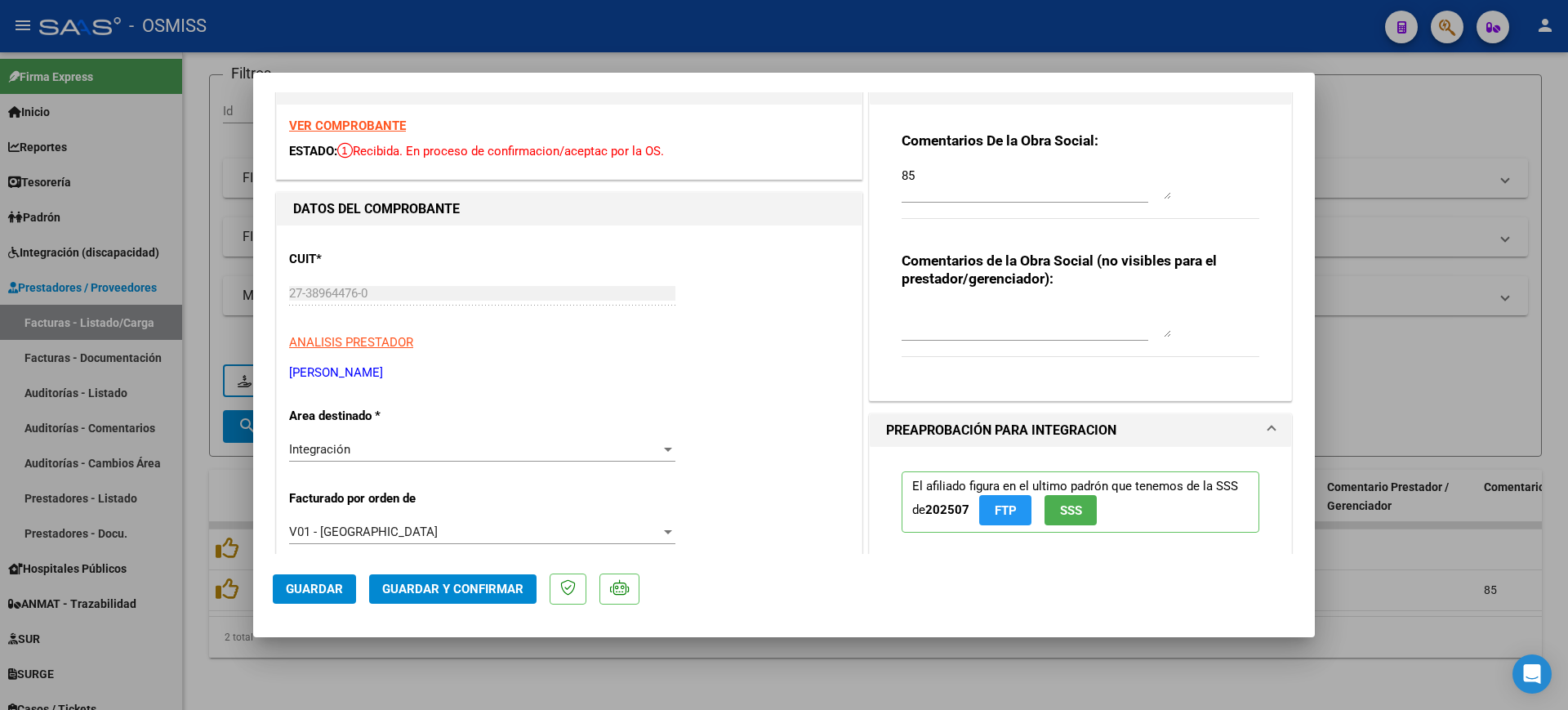
scroll to position [306, 0]
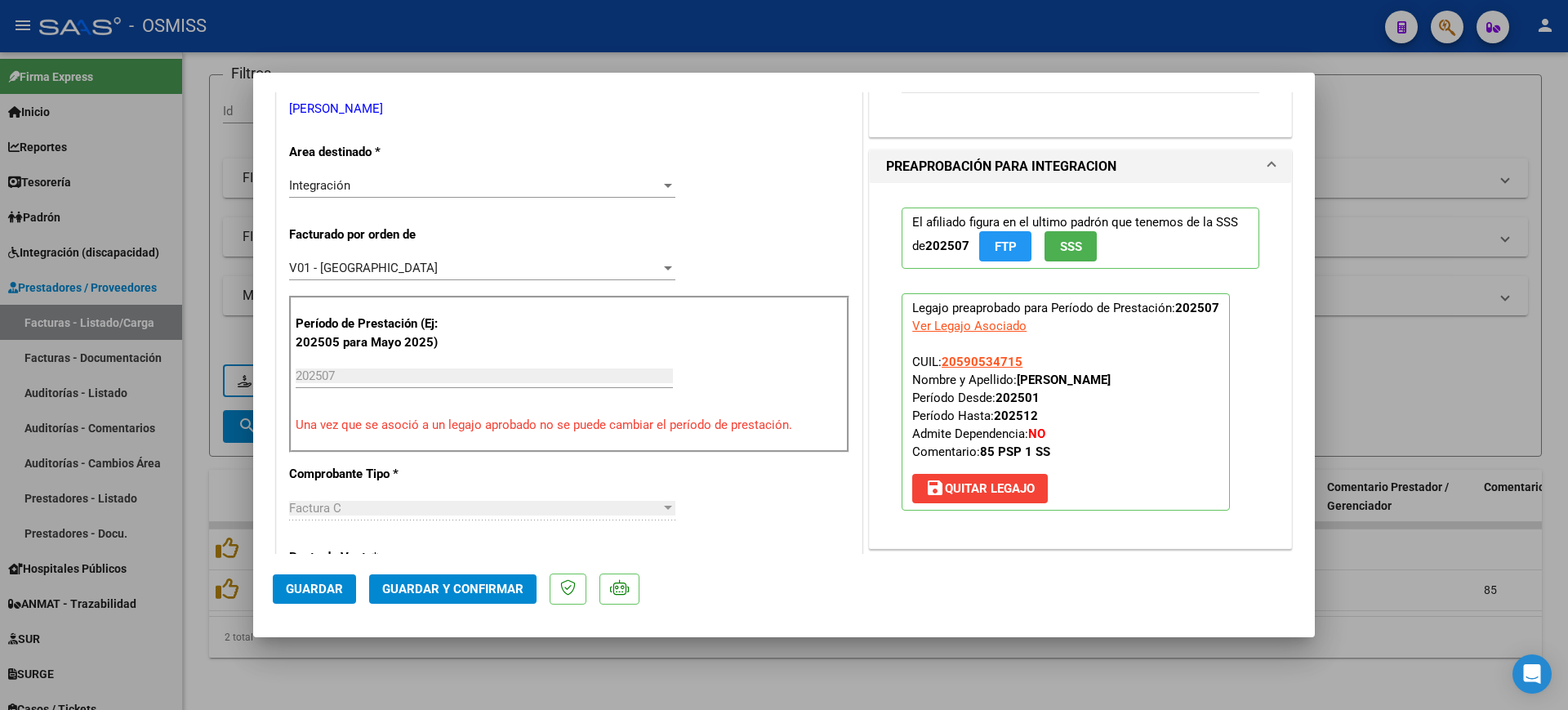
click at [386, 270] on div "V01 - [GEOGRAPHIC_DATA]" at bounding box center [475, 268] width 372 height 15
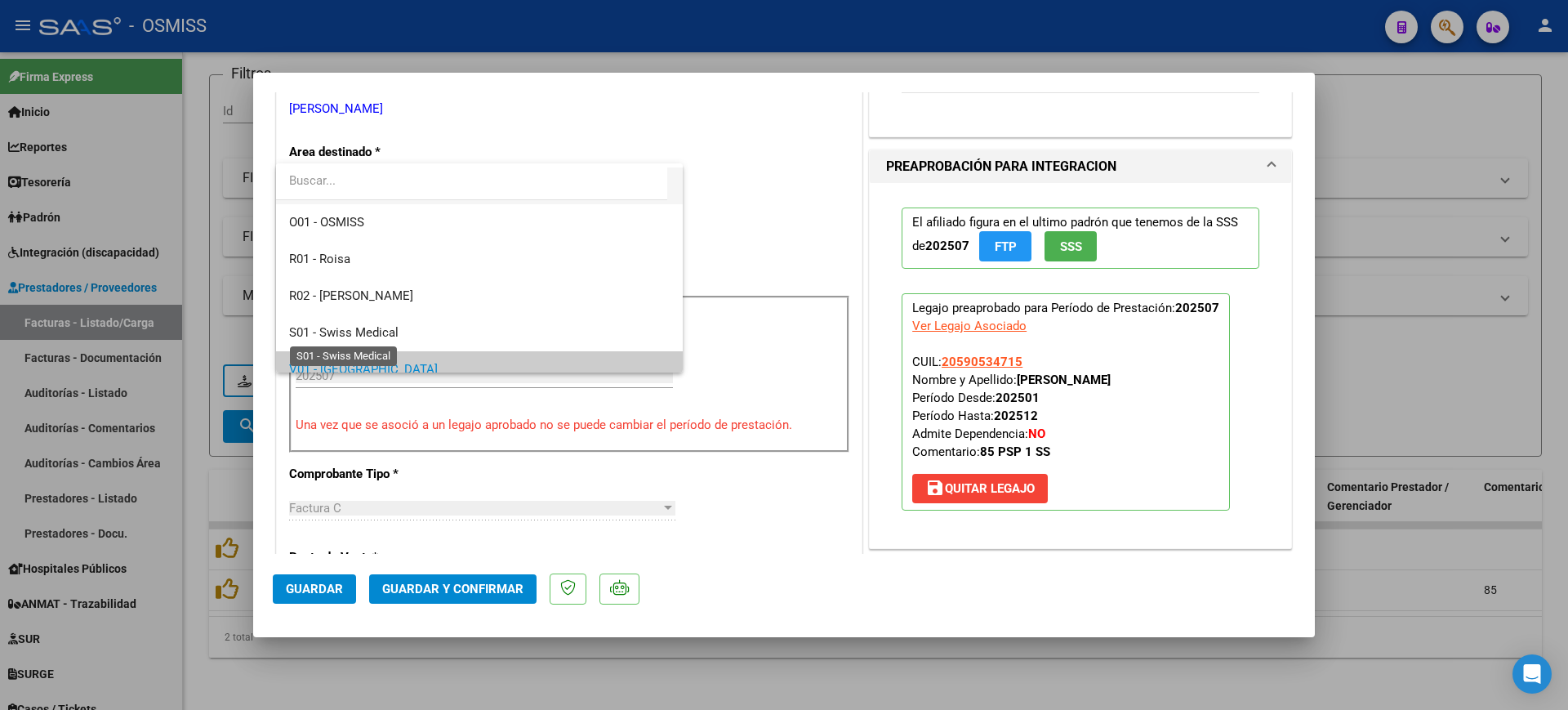
scroll to position [224, 0]
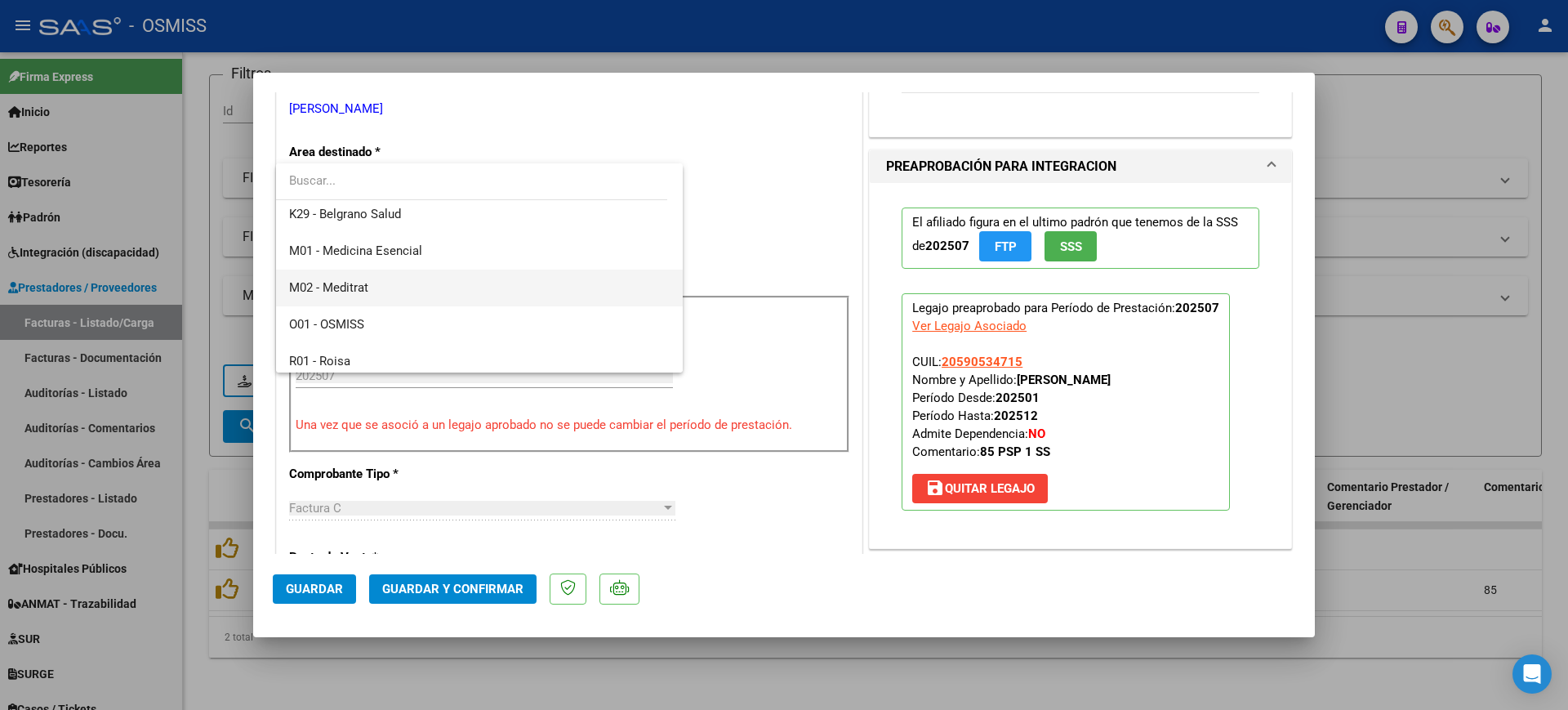
click at [376, 288] on span "M02 - Meditrat" at bounding box center [479, 288] width 380 height 37
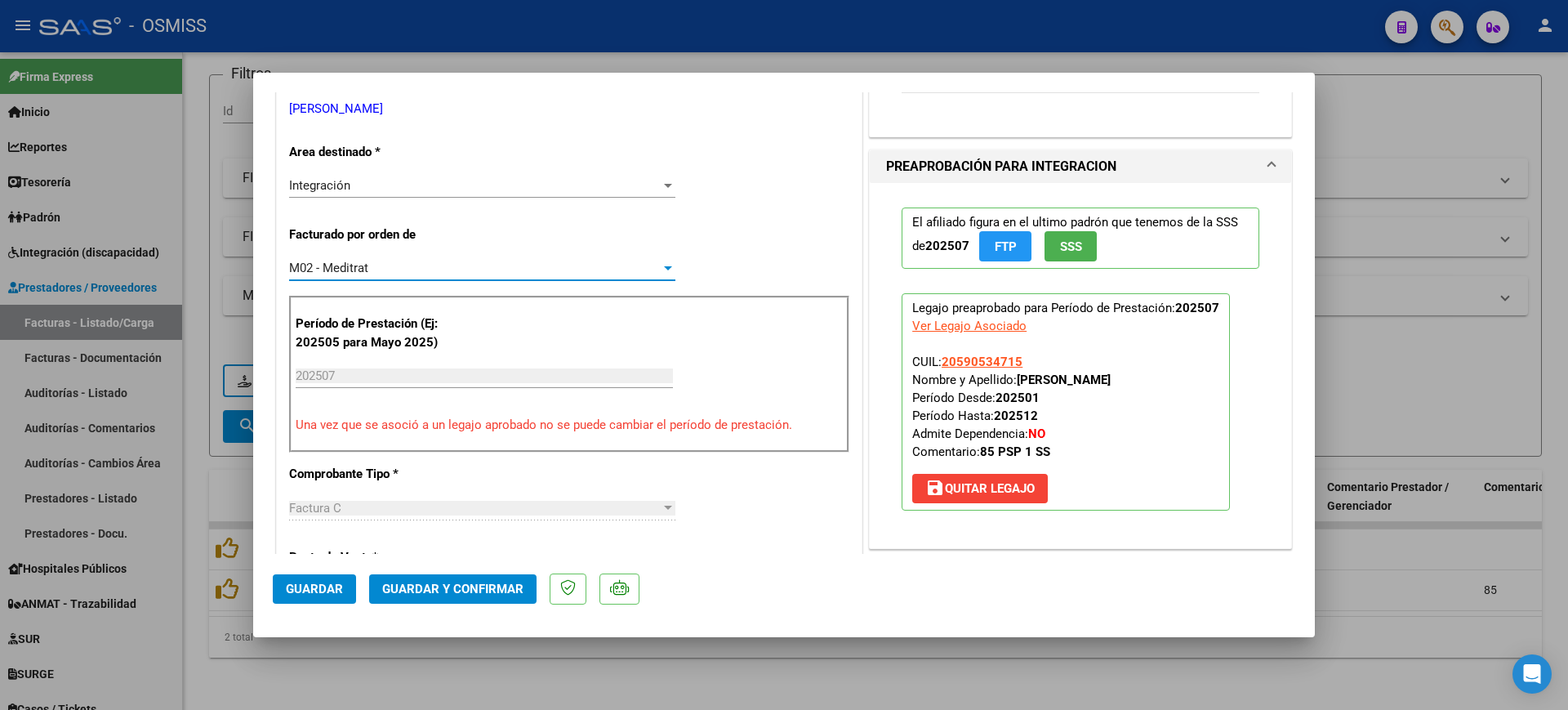
click at [804, 256] on div "CUIT * 27-38964476-0 Ingresar CUIT ANALISIS PRESTADOR INSAURRALDE CINTIA ALEJAN…" at bounding box center [569, 660] width 585 height 1397
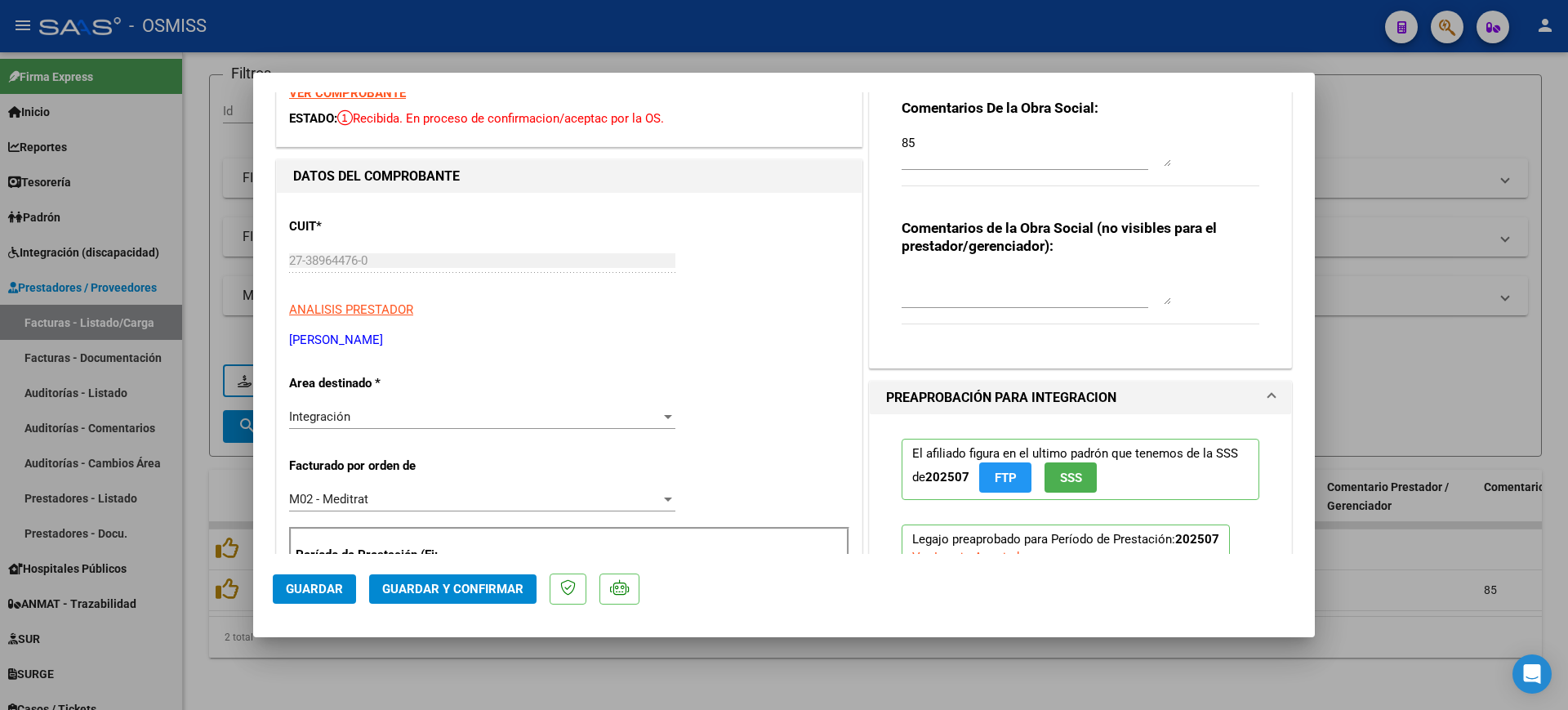
scroll to position [0, 0]
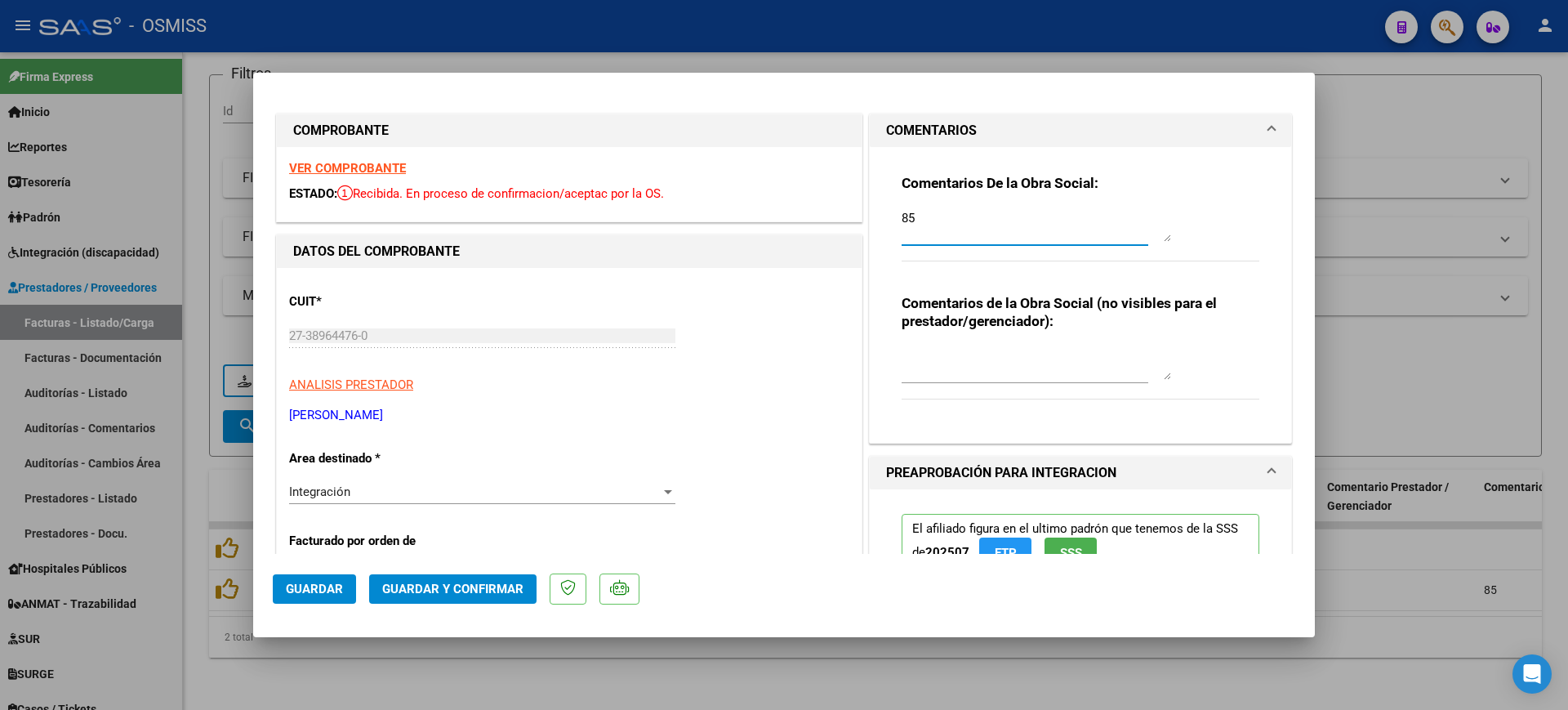
drag, startPoint x: 966, startPoint y: 215, endPoint x: 805, endPoint y: 208, distance: 161.2
drag, startPoint x: 889, startPoint y: 218, endPoint x: 898, endPoint y: 213, distance: 10.3
click at [889, 217] on div "Comentarios De la Obra Social: 85 Comentarios de la Obra Social (no visibles pa…" at bounding box center [1080, 289] width 382 height 283
click at [902, 213] on textarea "85" at bounding box center [1037, 225] width 270 height 32
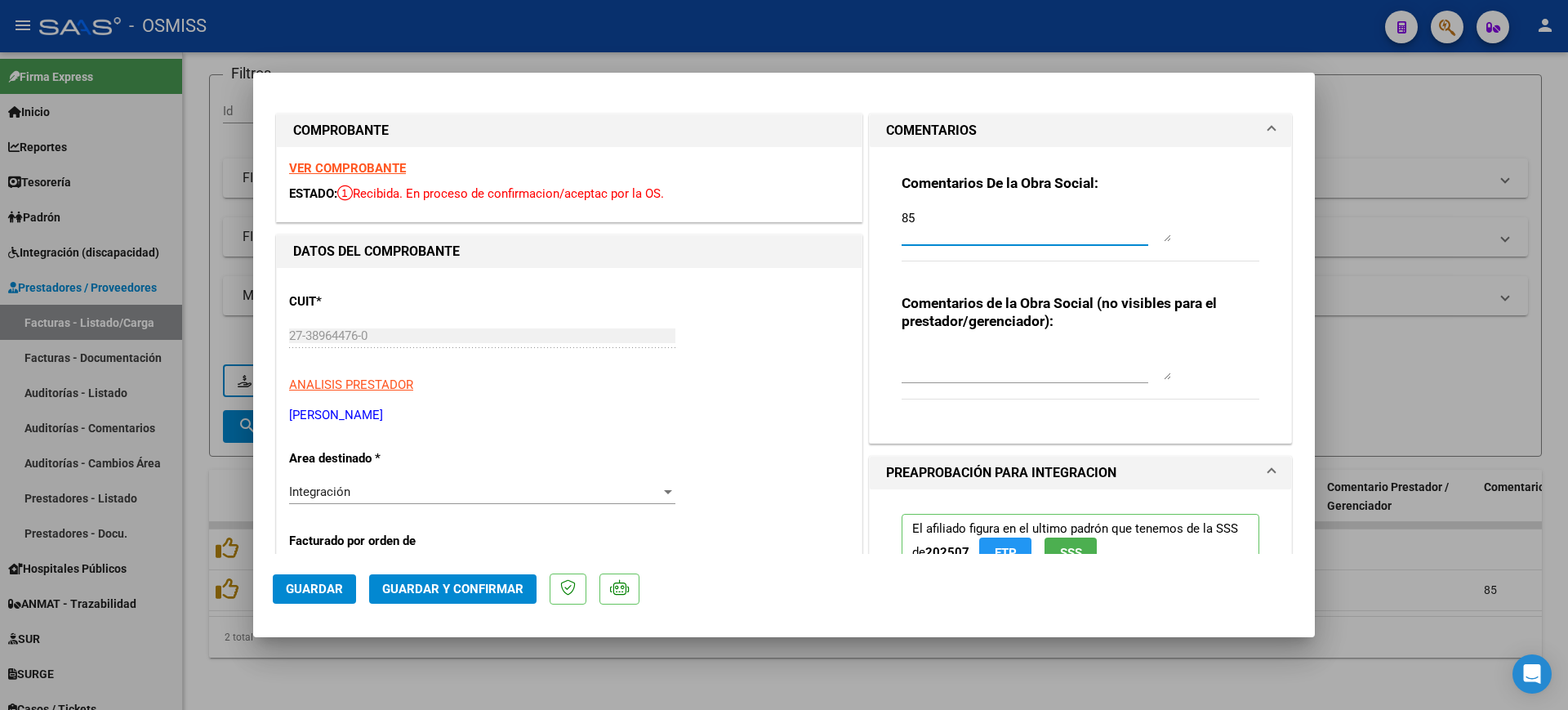
paste textarea "[DATE] - LA FACTURA FUE ASOCIADA A OTRA GERENCIADORAS. POR FAVOR, TENER ENCUENT…"
type textarea "12/09/2025 - LA FACTURA FUE ASOCIADA A OTRA GERENCIADORAS. POR FAVOR, TENER ENC…"
click at [327, 595] on span "Guardar" at bounding box center [315, 589] width 58 height 15
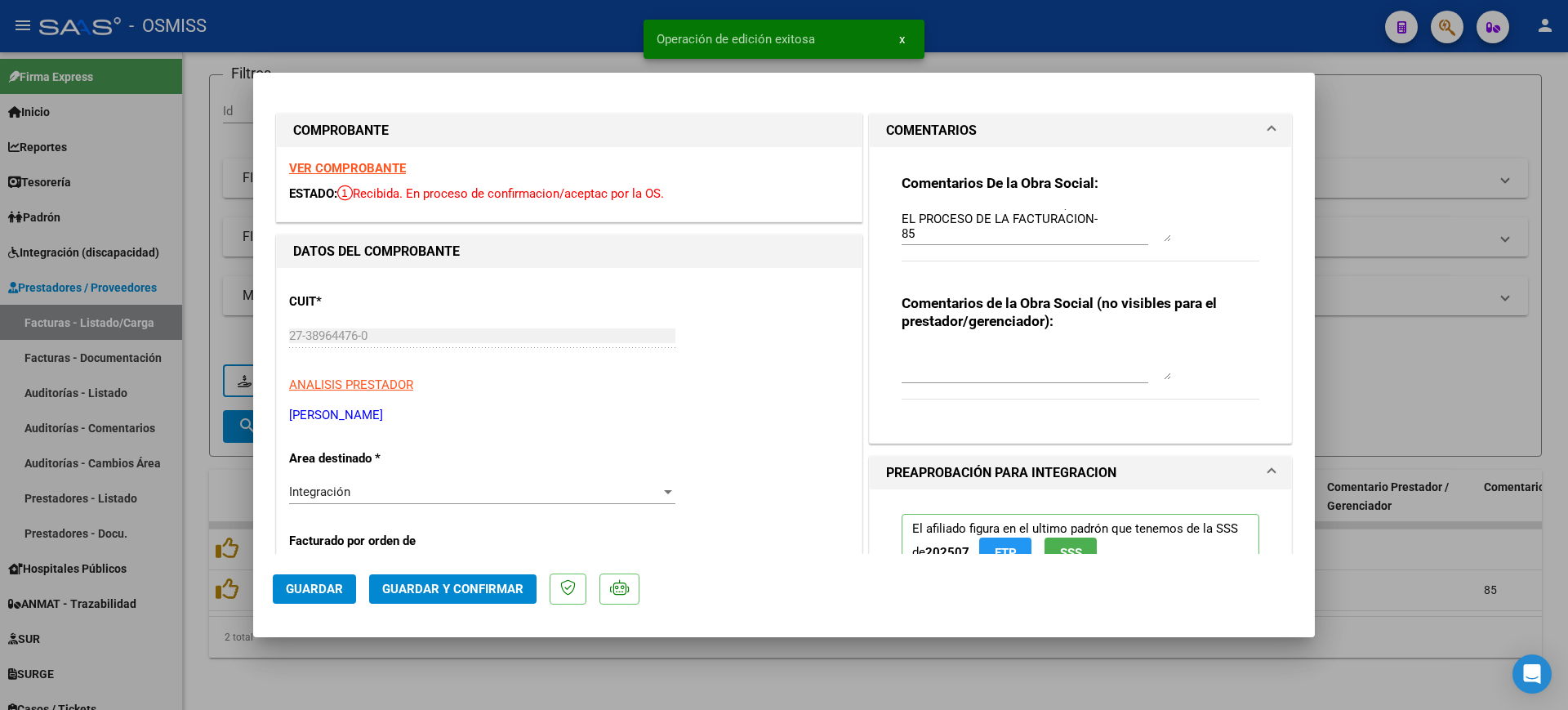
click at [475, 662] on div at bounding box center [784, 355] width 1568 height 710
type input "$ 0,00"
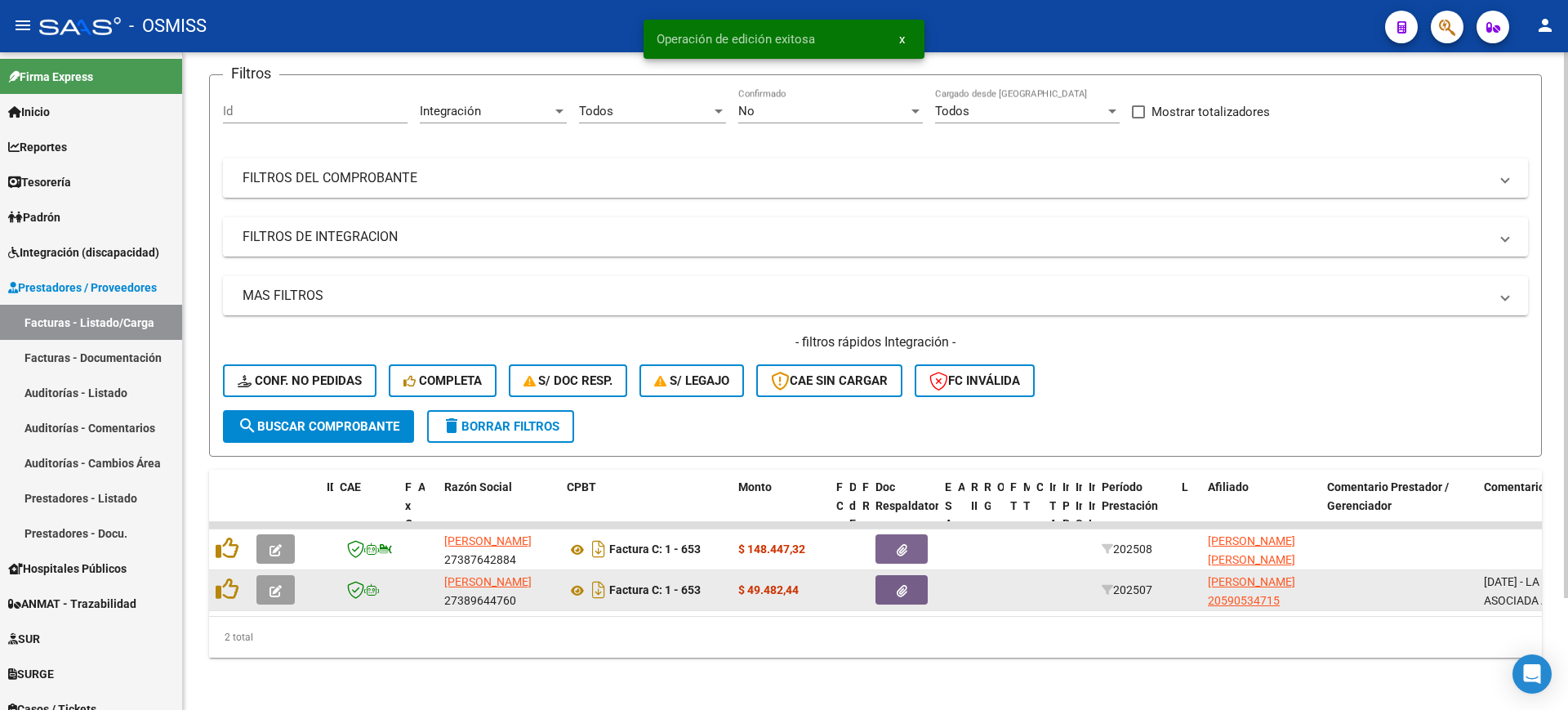
click at [280, 584] on icon "button" at bounding box center [276, 591] width 12 height 12
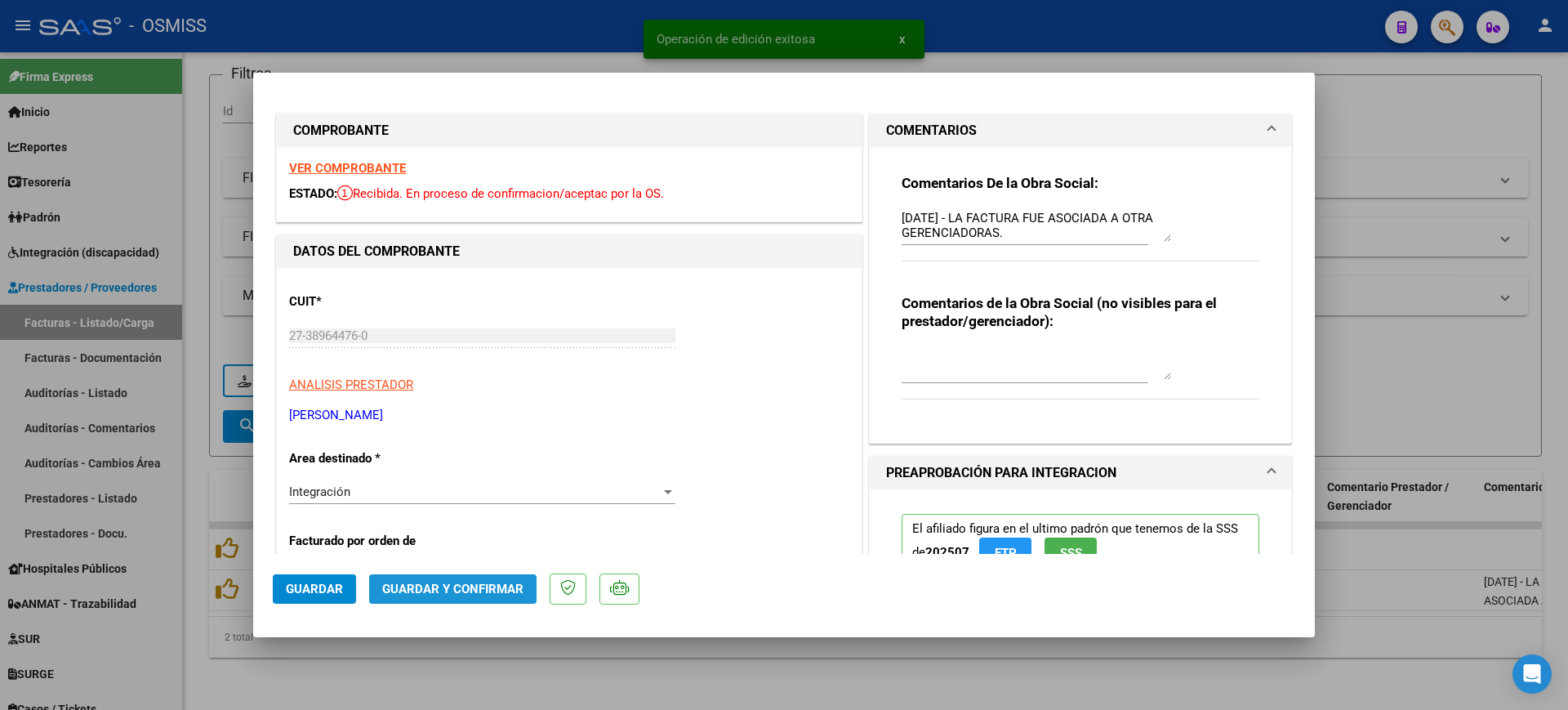
click at [436, 579] on button "Guardar y Confirmar" at bounding box center [453, 589] width 168 height 30
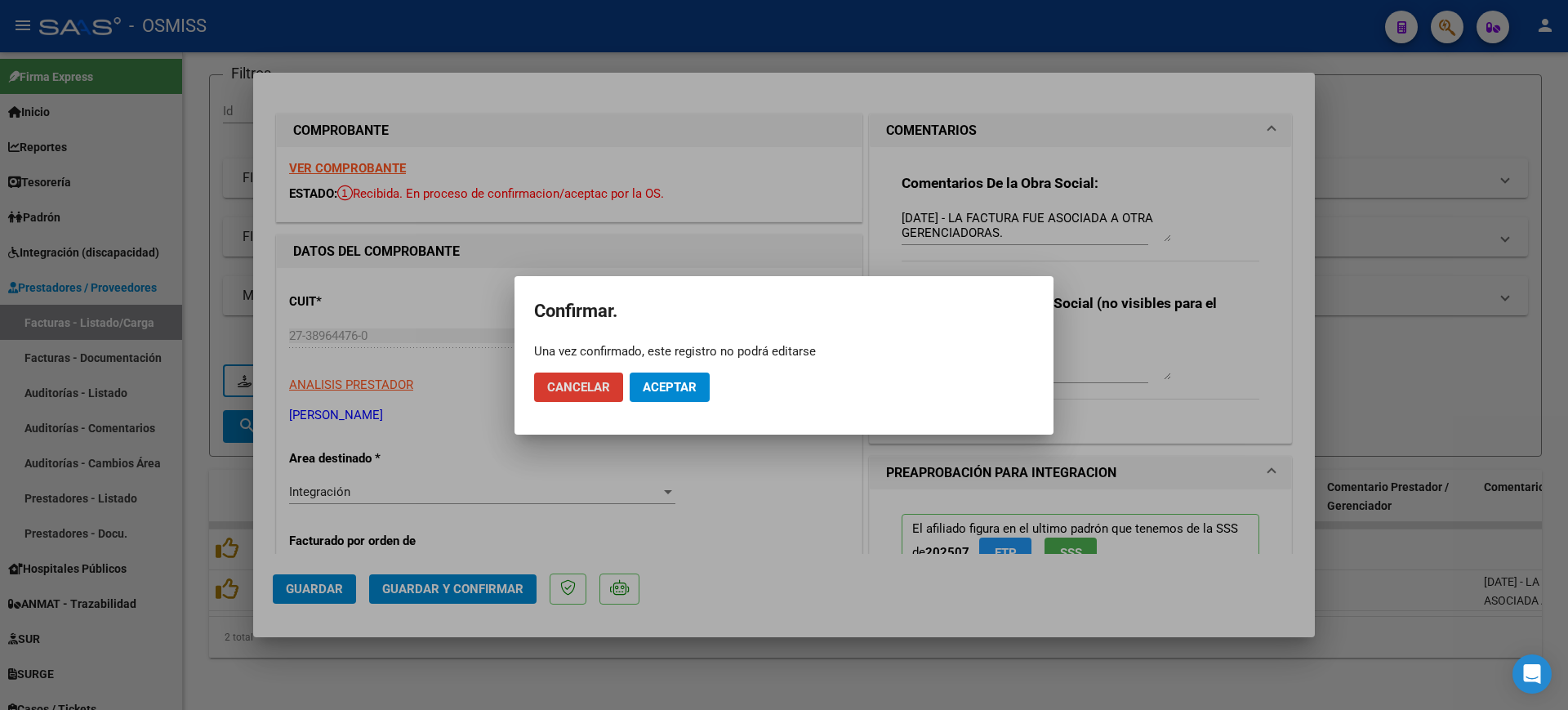
click at [672, 390] on span "Aceptar" at bounding box center [670, 386] width 54 height 15
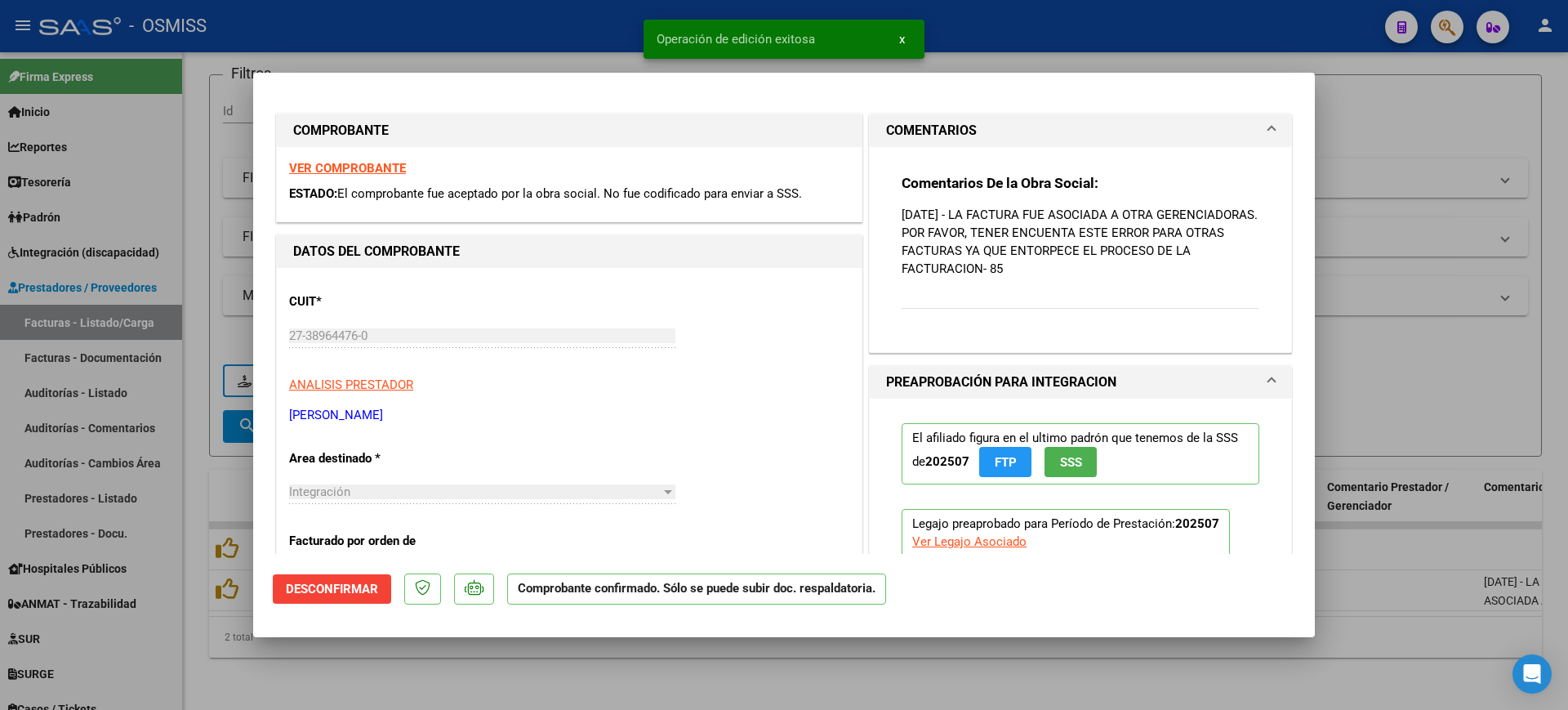
click at [704, 676] on div at bounding box center [784, 355] width 1568 height 710
type input "$ 0,00"
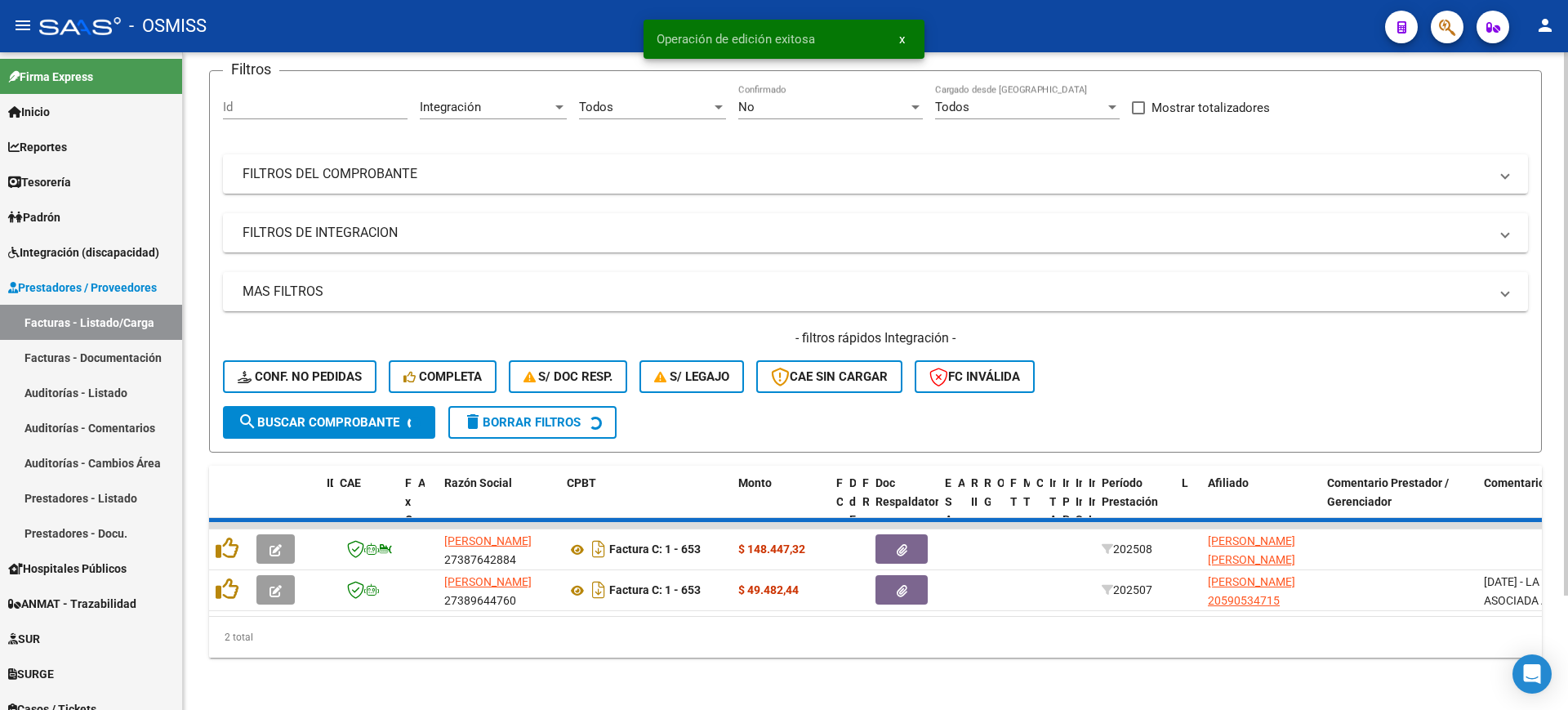
scroll to position [94, 0]
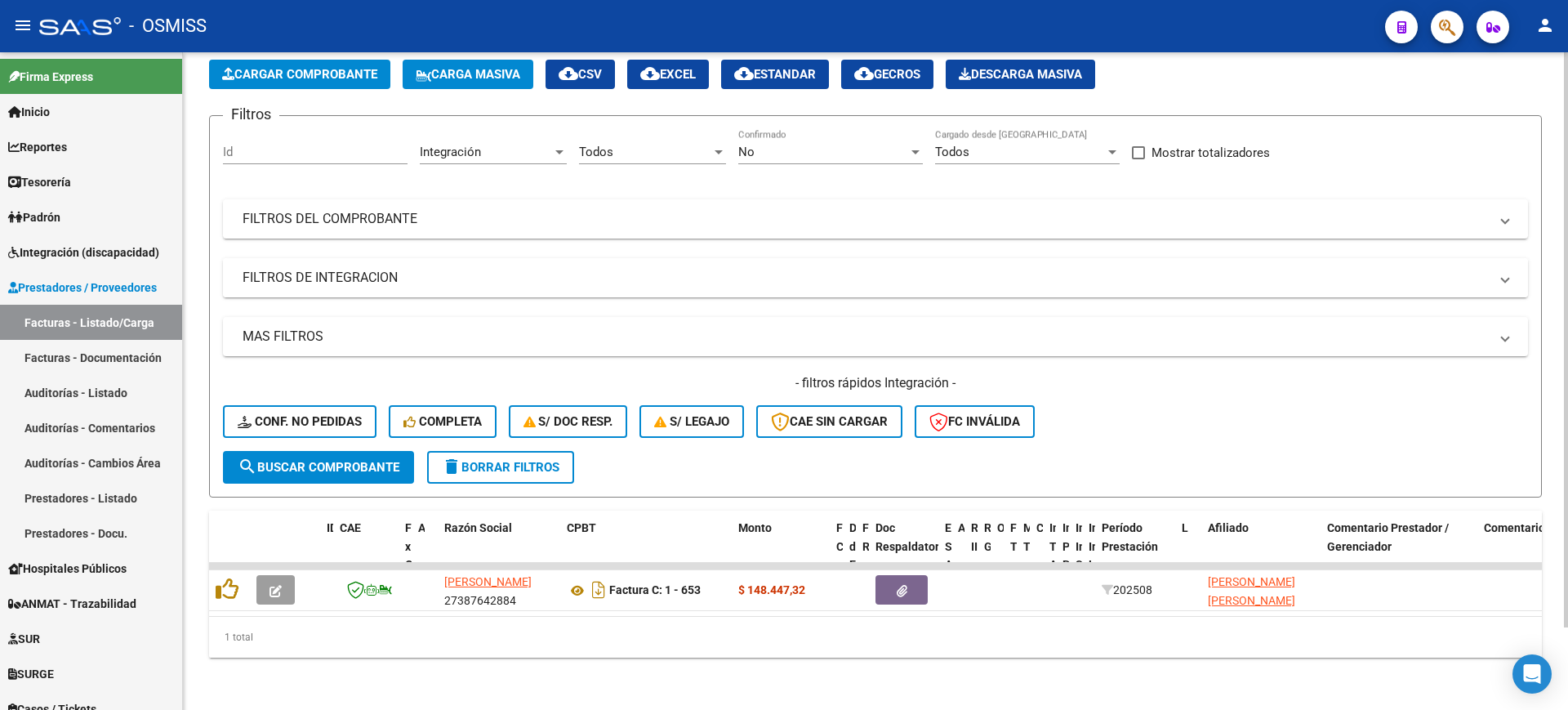
click at [379, 271] on mat-expansion-panel-header "FILTROS DE INTEGRACION" at bounding box center [876, 277] width 1305 height 39
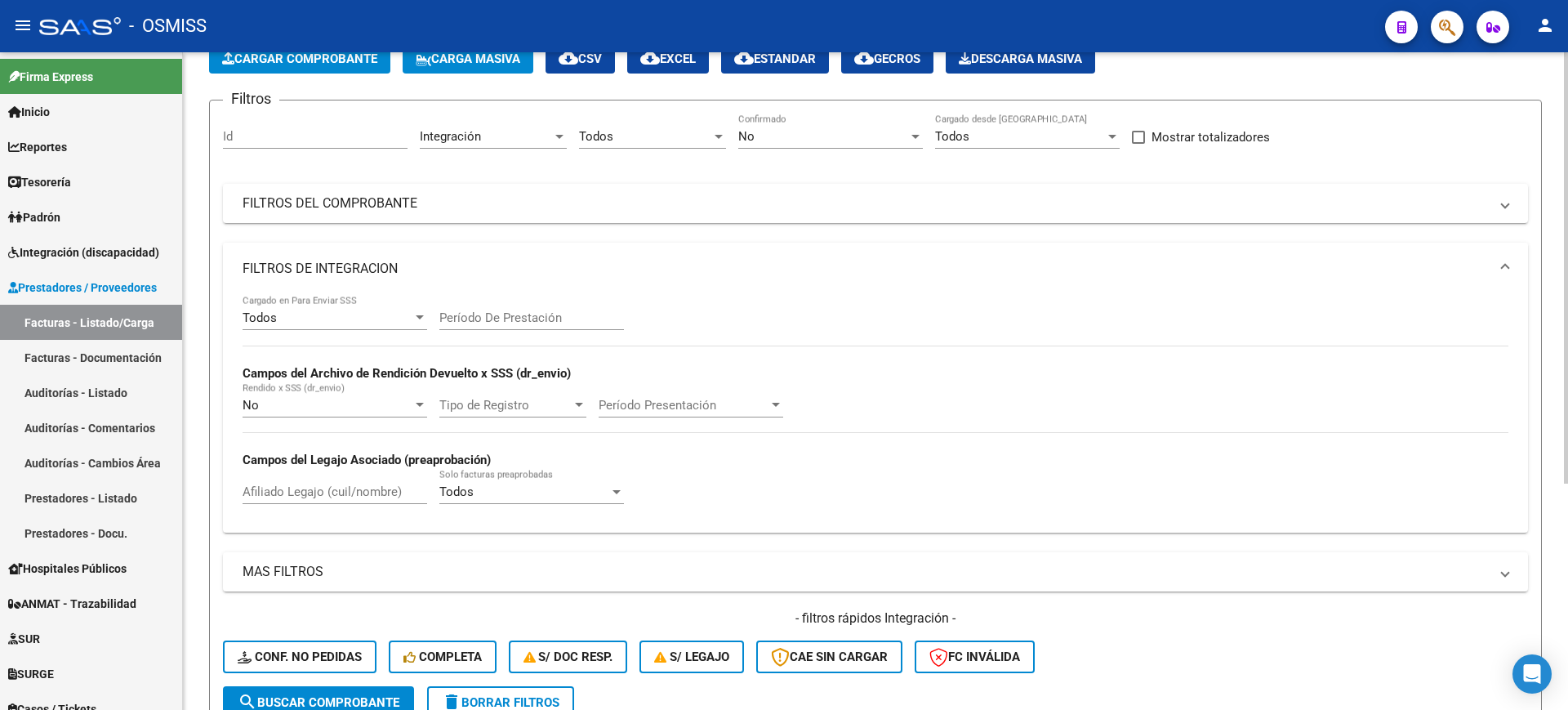
click at [390, 261] on mat-panel-title "FILTROS DE INTEGRACION" at bounding box center [866, 269] width 1247 height 18
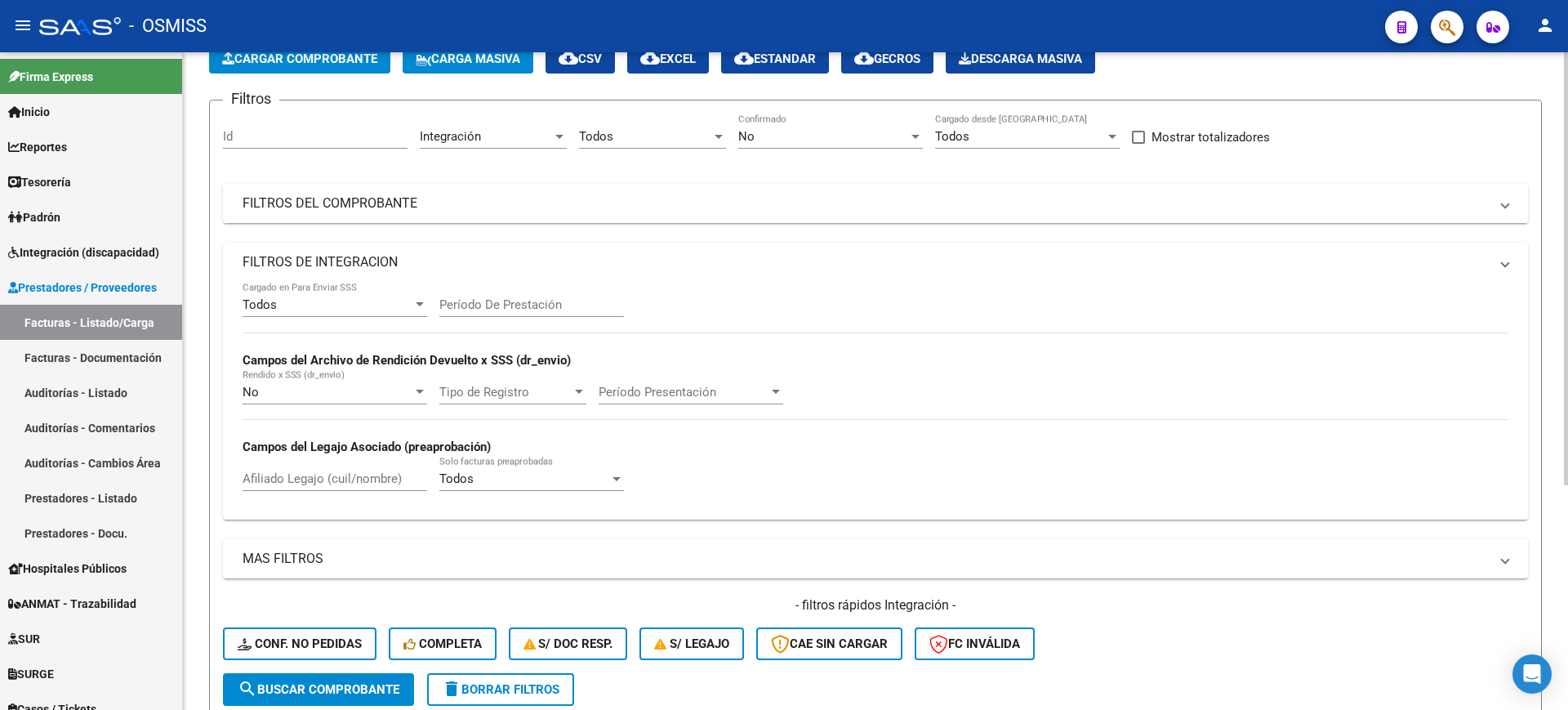
click at [394, 196] on mat-panel-title "FILTROS DEL COMPROBANTE" at bounding box center [866, 203] width 1247 height 18
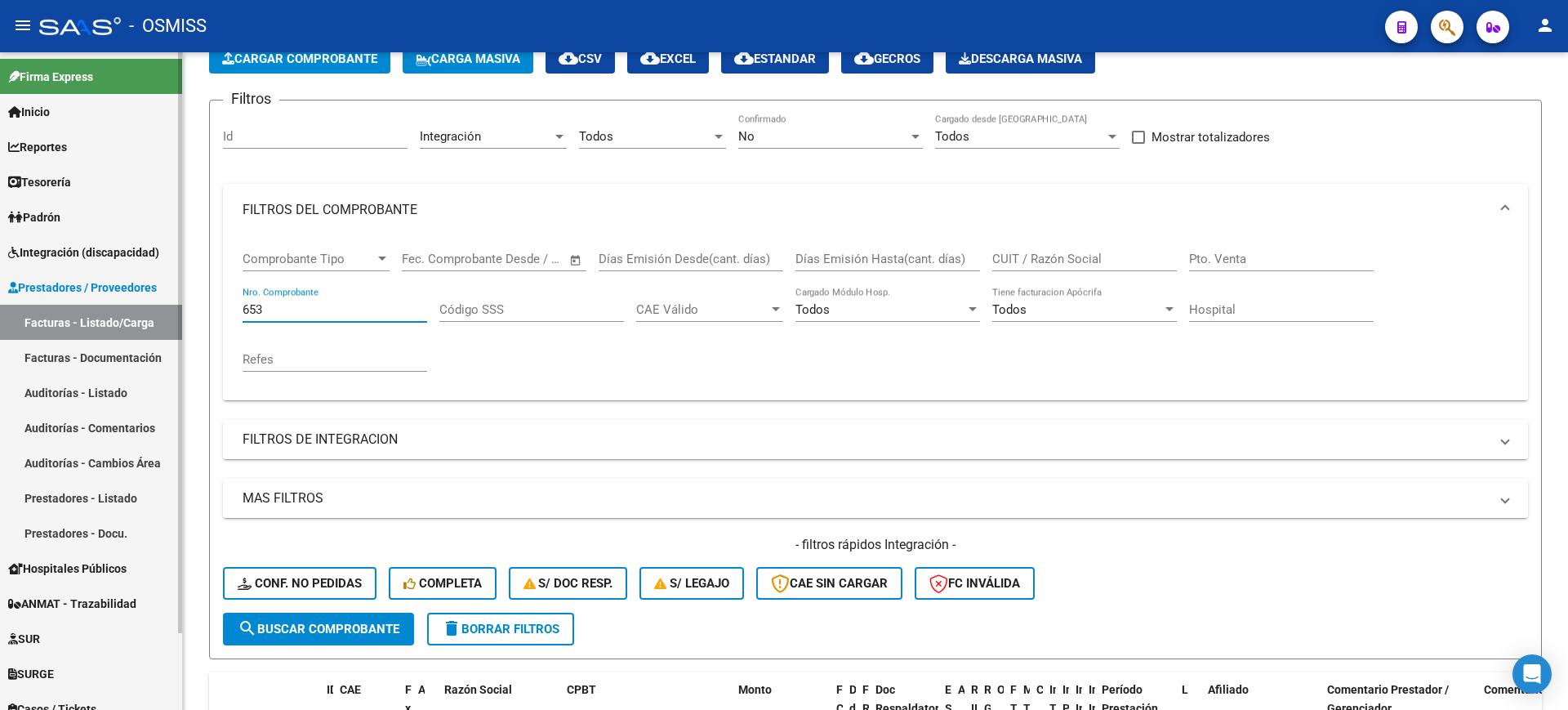
drag, startPoint x: 291, startPoint y: 310, endPoint x: 175, endPoint y: 301, distance: 116.3
click at [175, 301] on mat-sidenav-container "Firma Express Inicio Calendario SSS Instructivos Contacto OS Reportes Ingresos …" at bounding box center [784, 381] width 1568 height 658
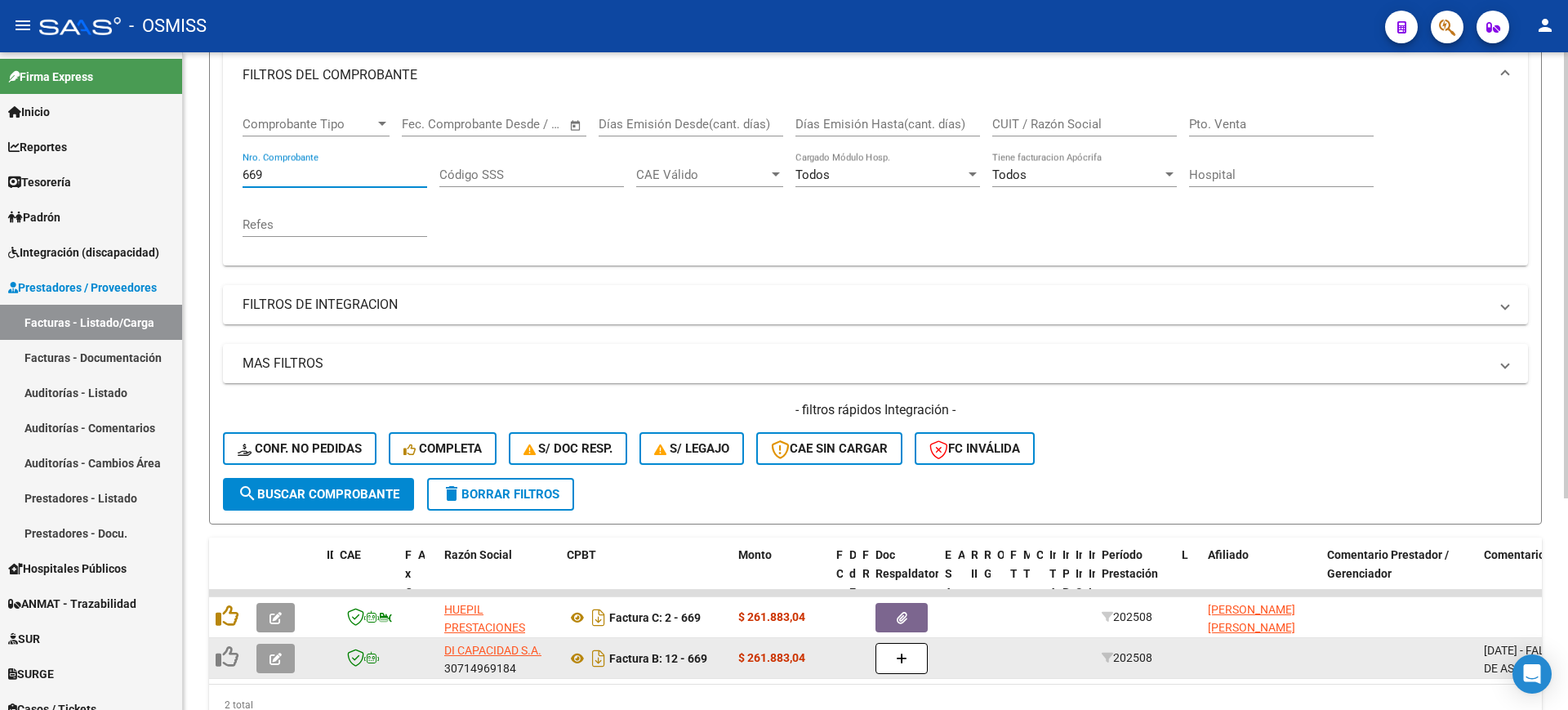
scroll to position [312, 0]
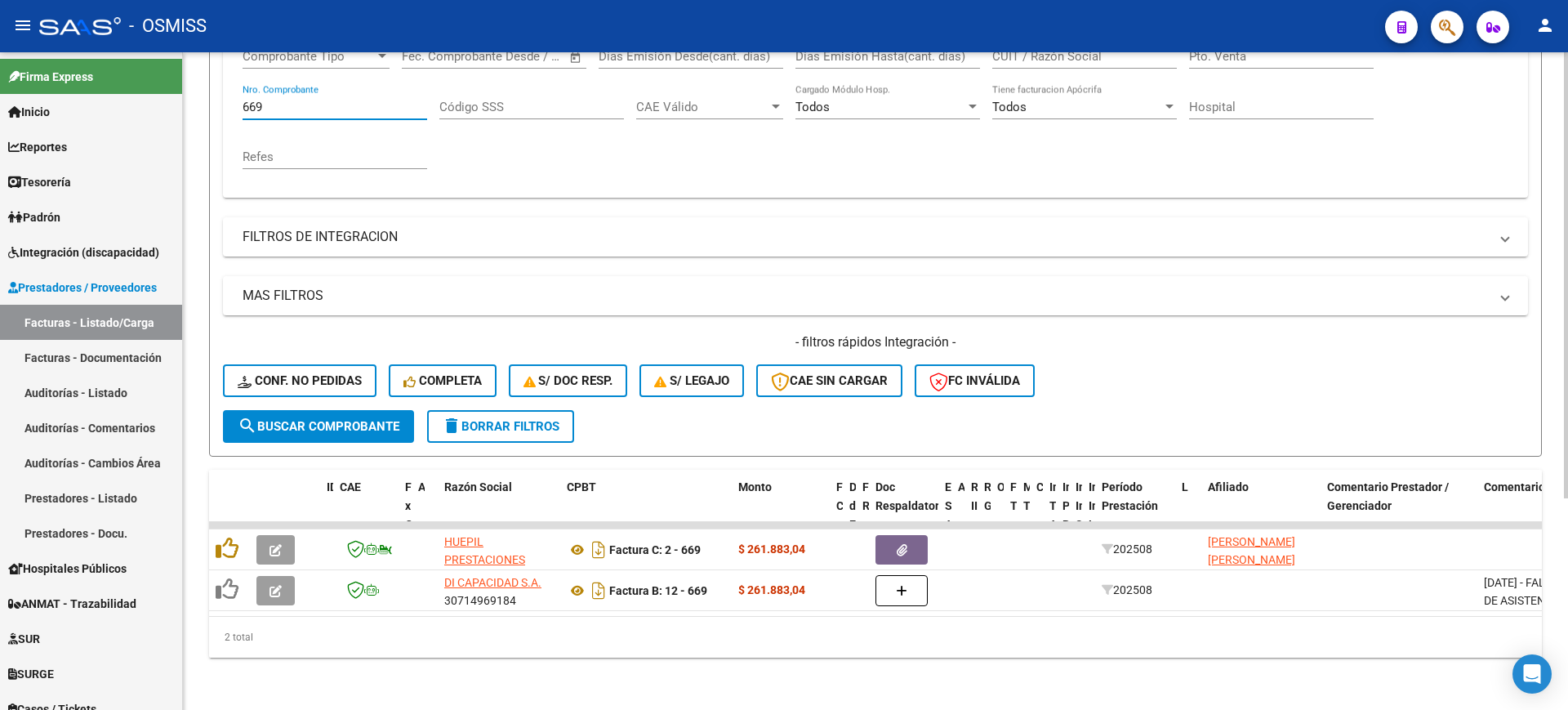
type input "669"
click at [1004, 700] on div "Video tutorial PRESTADORES -> Listado de CPBTs Emitidos por Prestadores / Prove…" at bounding box center [876, 232] width 1386 height 953
drag, startPoint x: 216, startPoint y: 88, endPoint x: 82, endPoint y: 24, distance: 148.5
click at [48, 73] on mat-sidenav-container "Firma Express Inicio Calendario SSS Instructivos Contacto OS Reportes Ingresos …" at bounding box center [784, 381] width 1568 height 658
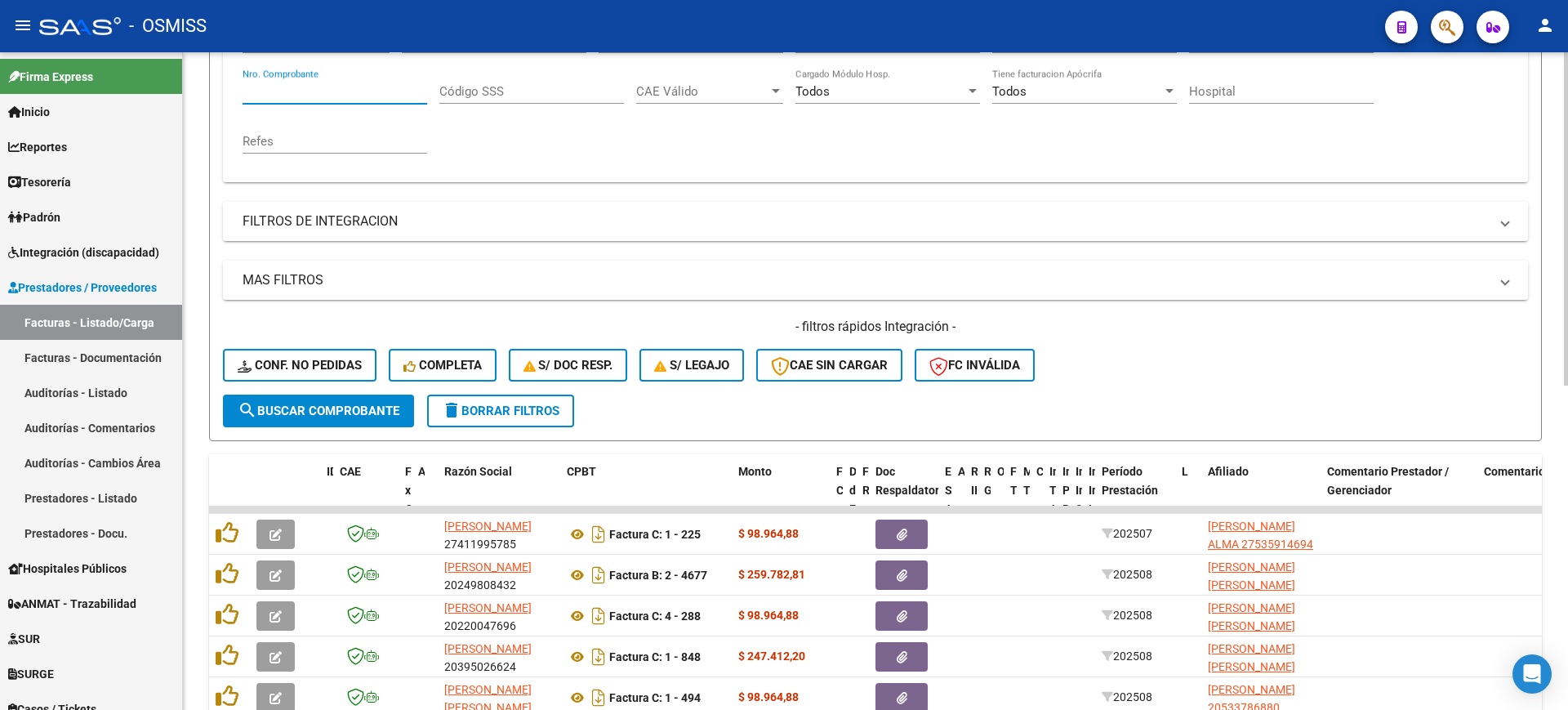
scroll to position [0, 0]
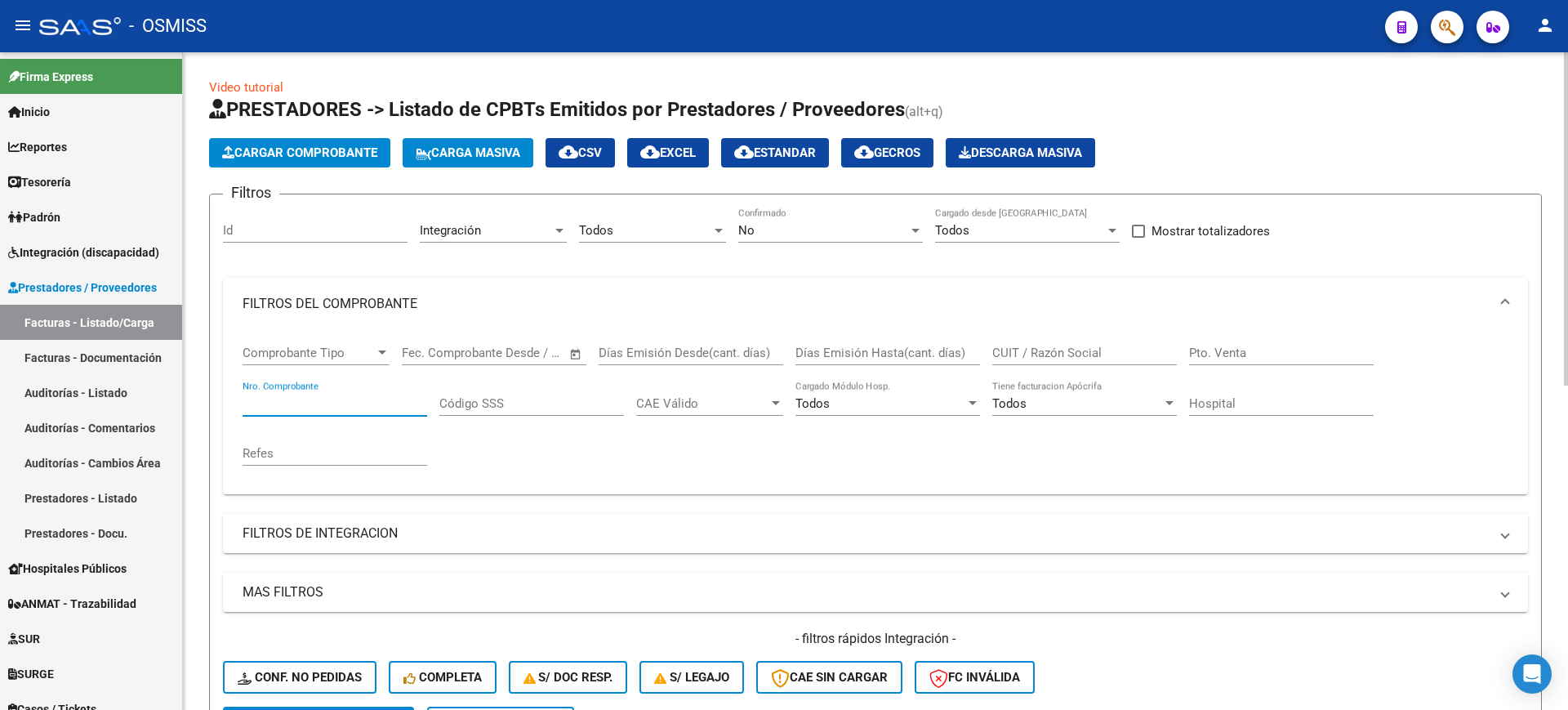
click at [368, 290] on mat-expansion-panel-header "FILTROS DEL COMPROBANTE" at bounding box center [876, 304] width 1305 height 52
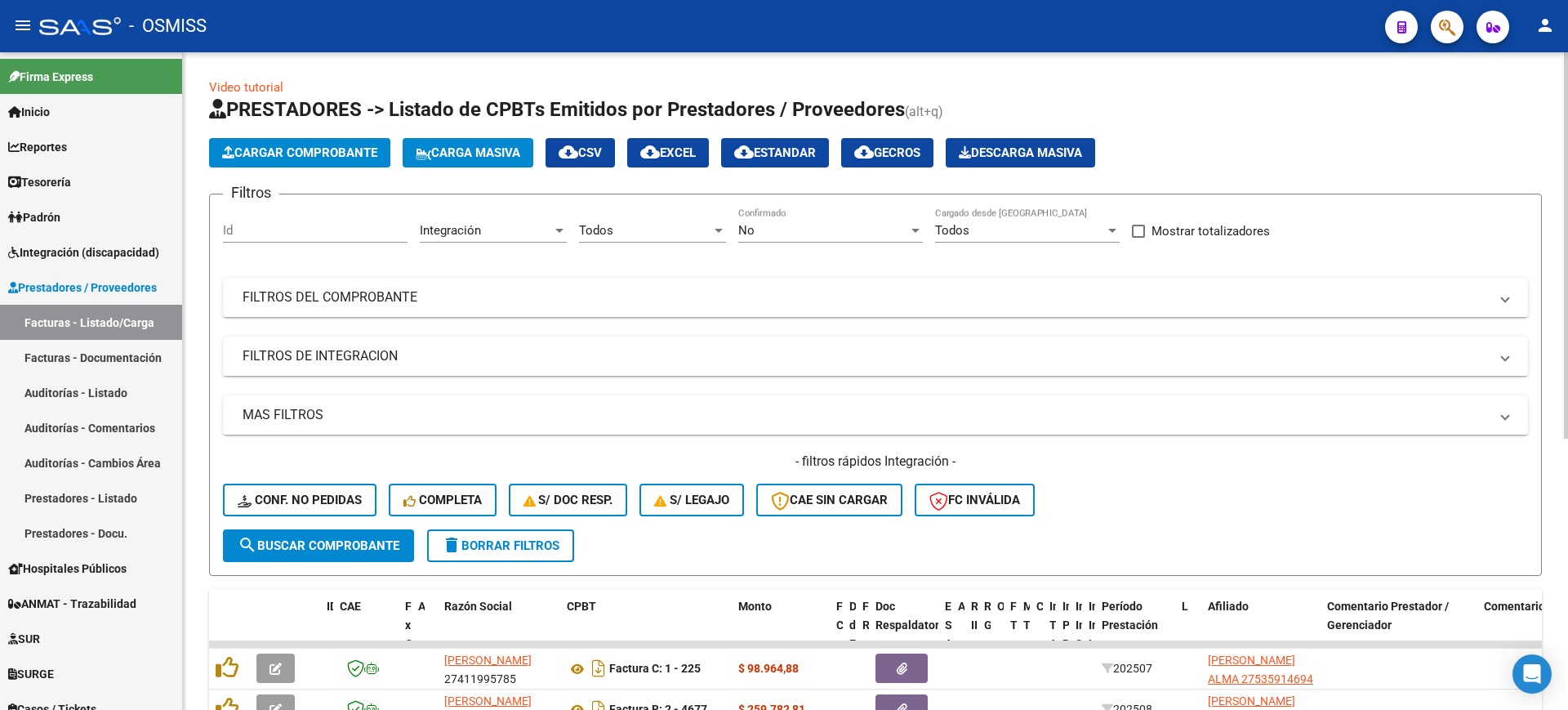
click at [398, 372] on mat-expansion-panel-header "FILTROS DE INTEGRACION" at bounding box center [876, 356] width 1305 height 39
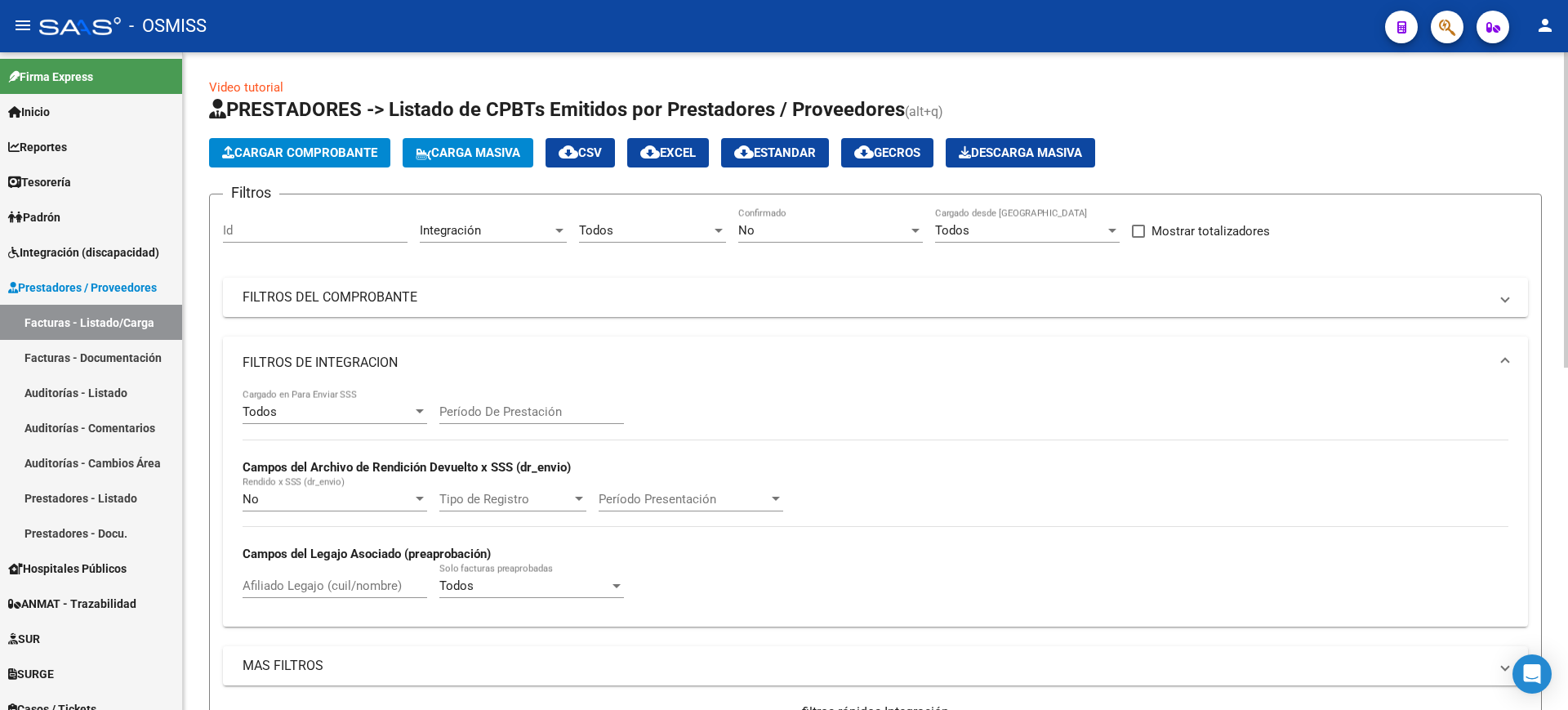
click at [400, 372] on mat-expansion-panel-header "FILTROS DE INTEGRACION" at bounding box center [876, 363] width 1305 height 52
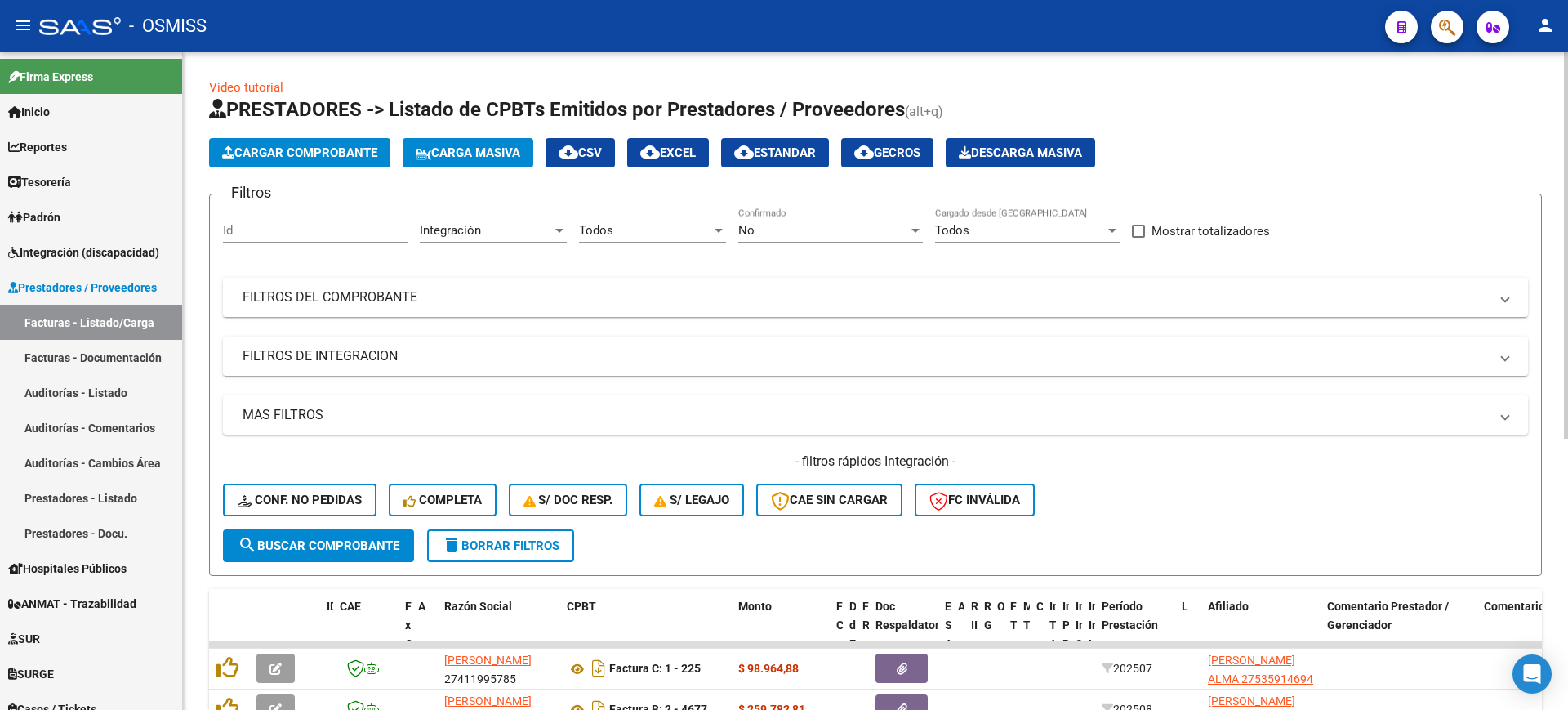
drag, startPoint x: 325, startPoint y: 545, endPoint x: 278, endPoint y: 528, distance: 50.0
click at [323, 545] on span "search Buscar Comprobante" at bounding box center [318, 545] width 161 height 15
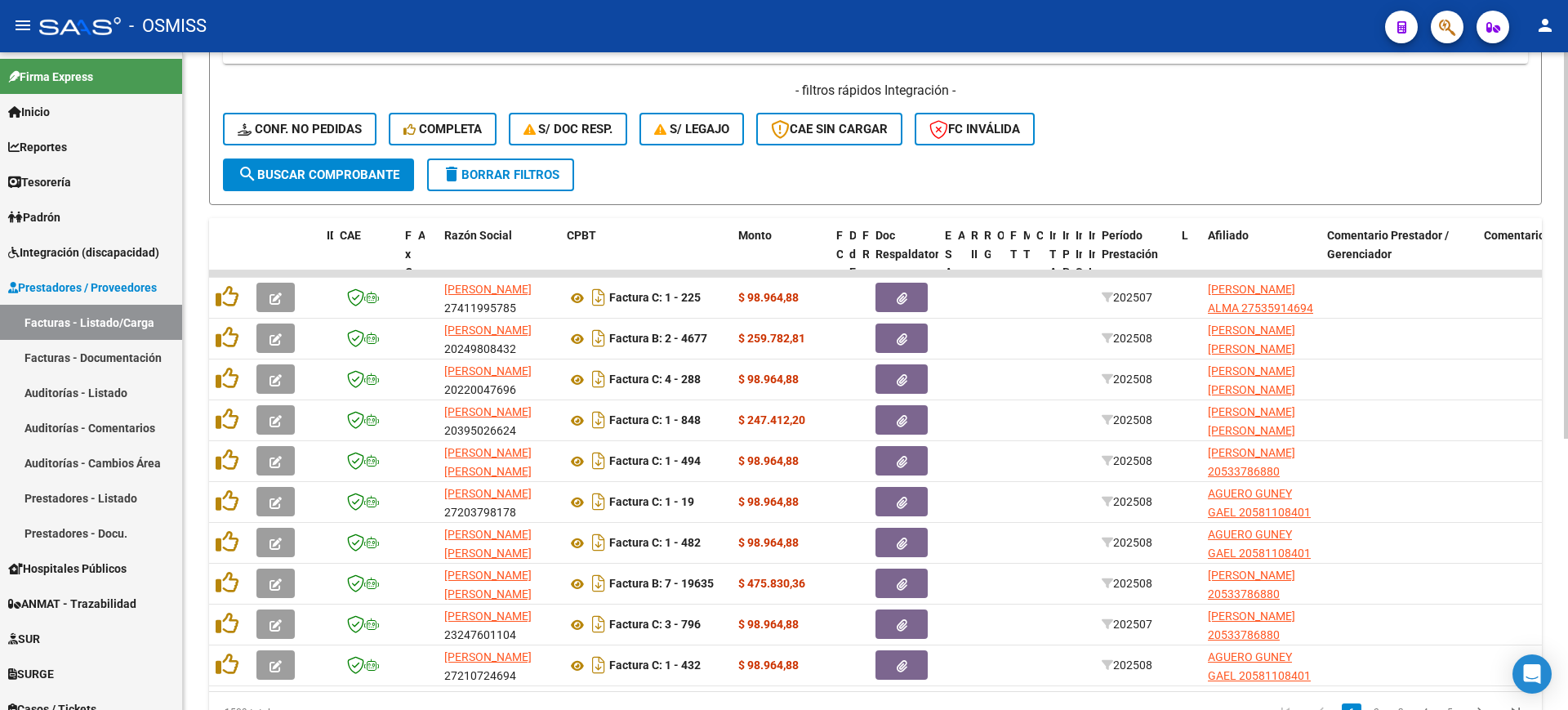
scroll to position [461, 0]
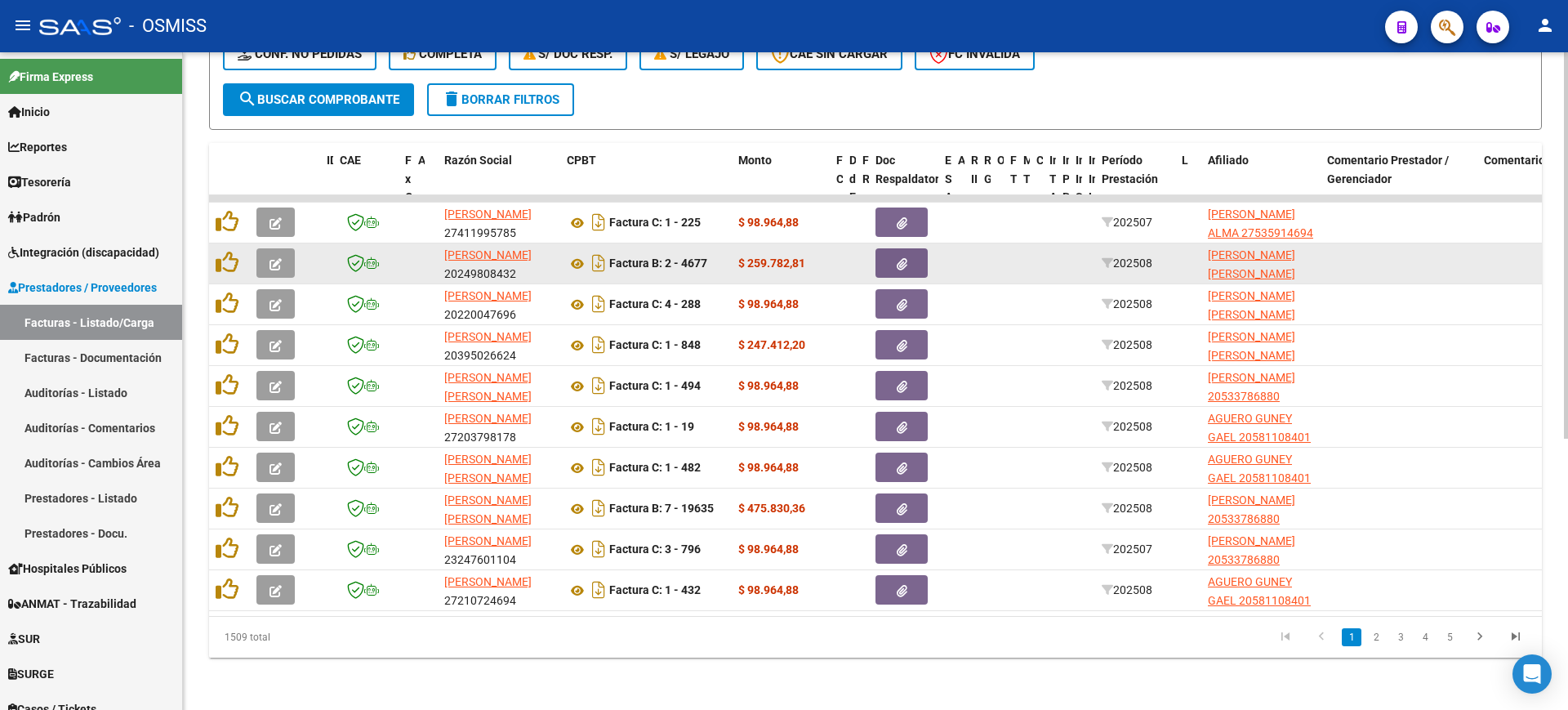
drag, startPoint x: 957, startPoint y: 656, endPoint x: 468, endPoint y: 239, distance: 642.7
click at [952, 645] on div "1509 total 1 2 3 4 5" at bounding box center [876, 637] width 1333 height 41
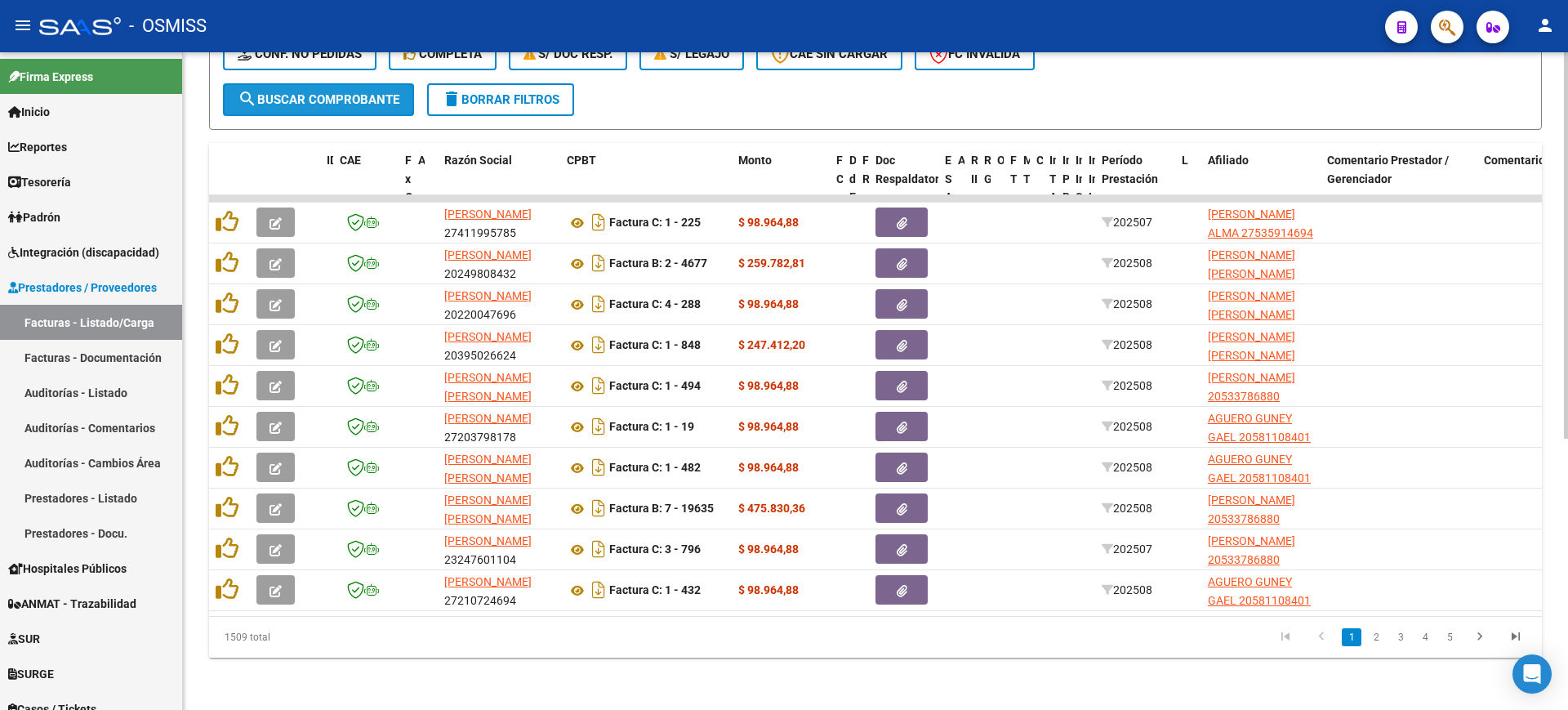
click at [358, 83] on button "search Buscar Comprobante" at bounding box center [318, 99] width 191 height 32
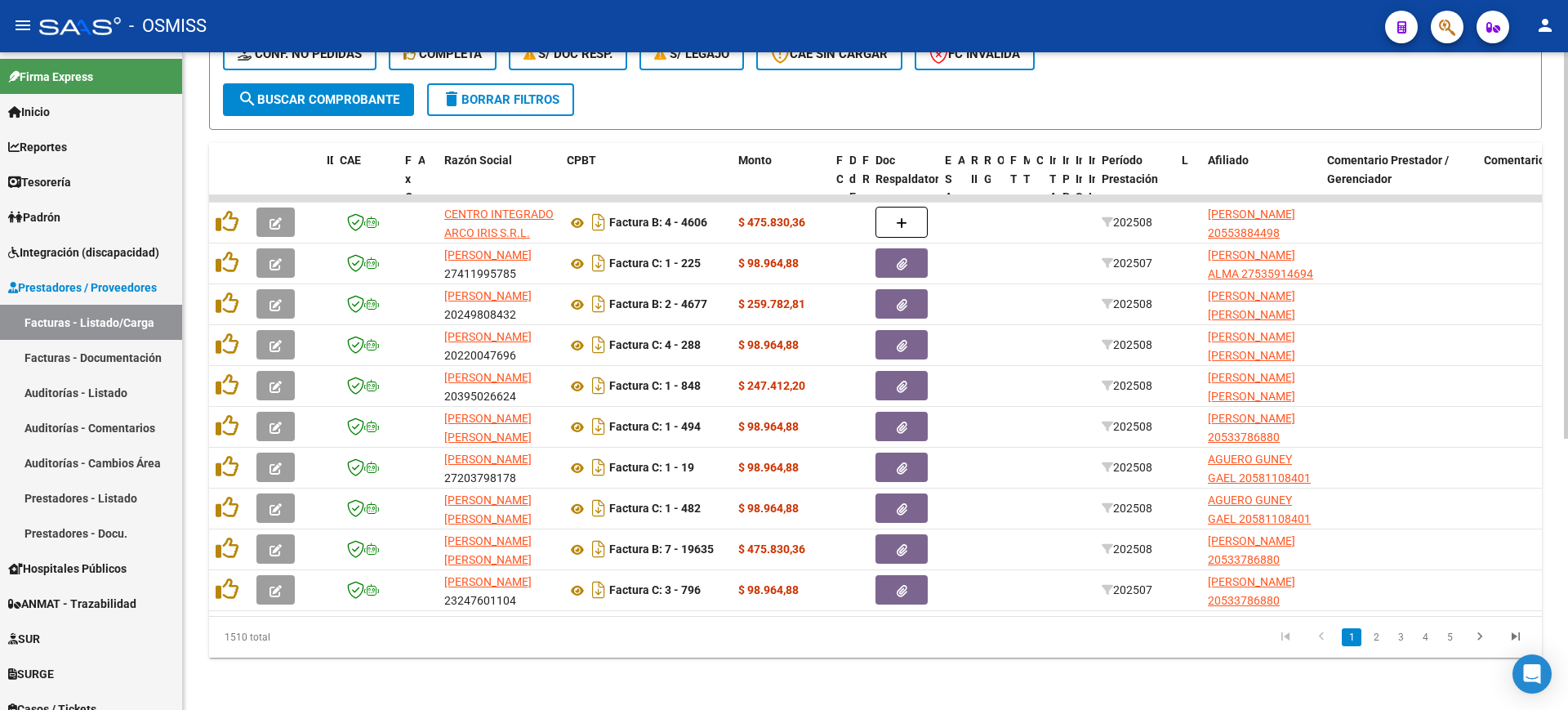
drag, startPoint x: 1370, startPoint y: 640, endPoint x: 1387, endPoint y: 638, distance: 17.1
click at [1370, 639] on link "2" at bounding box center [1376, 637] width 19 height 18
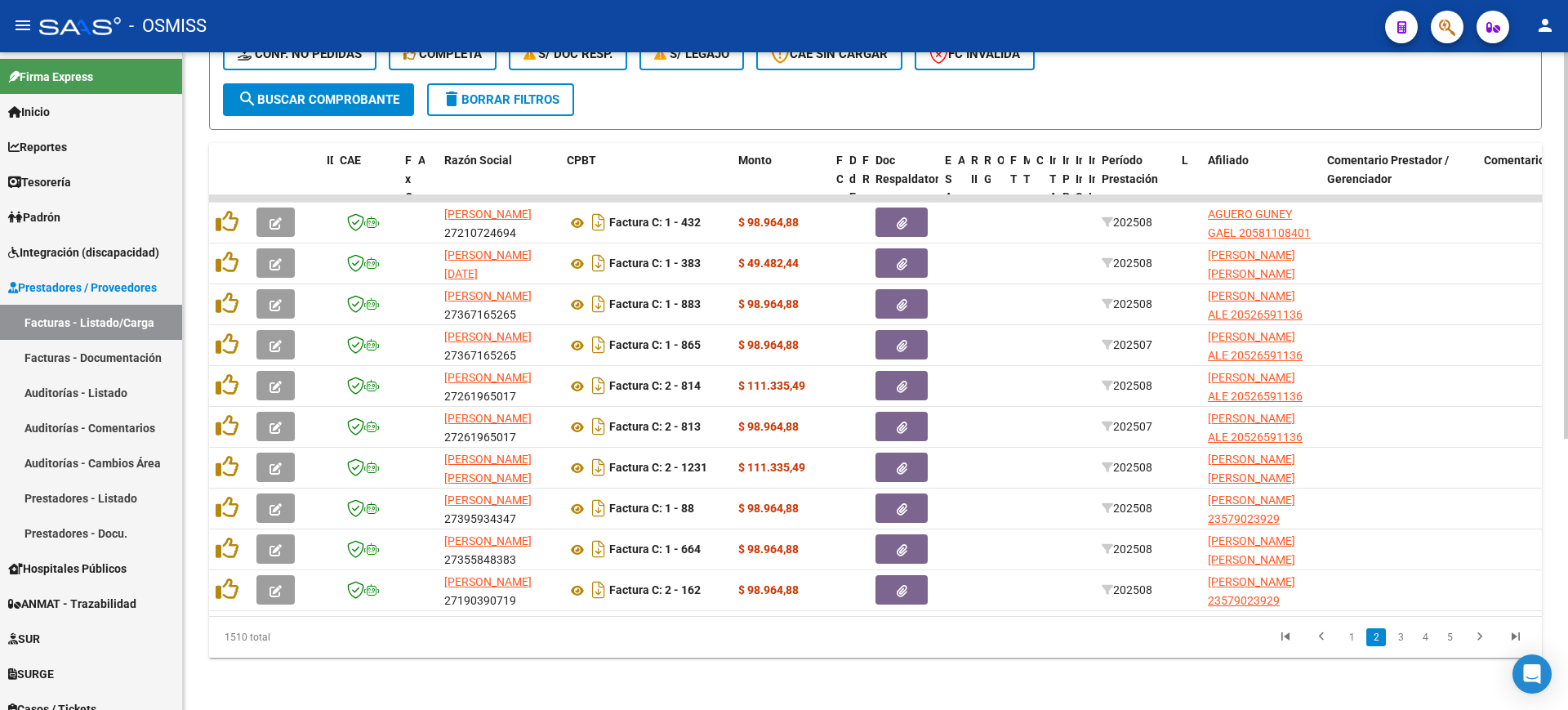
click at [1399, 642] on link "3" at bounding box center [1400, 637] width 19 height 18
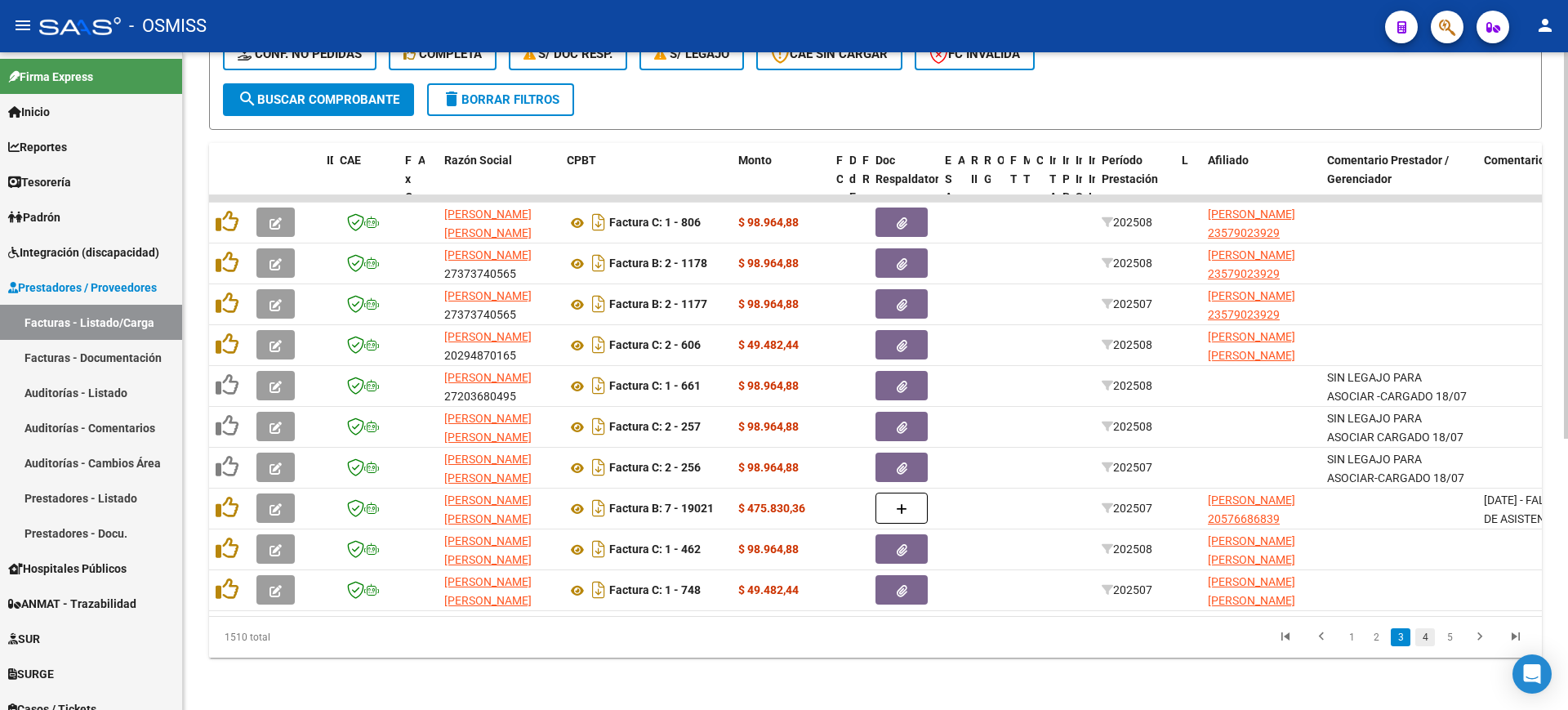
click at [1426, 637] on link "4" at bounding box center [1425, 637] width 19 height 18
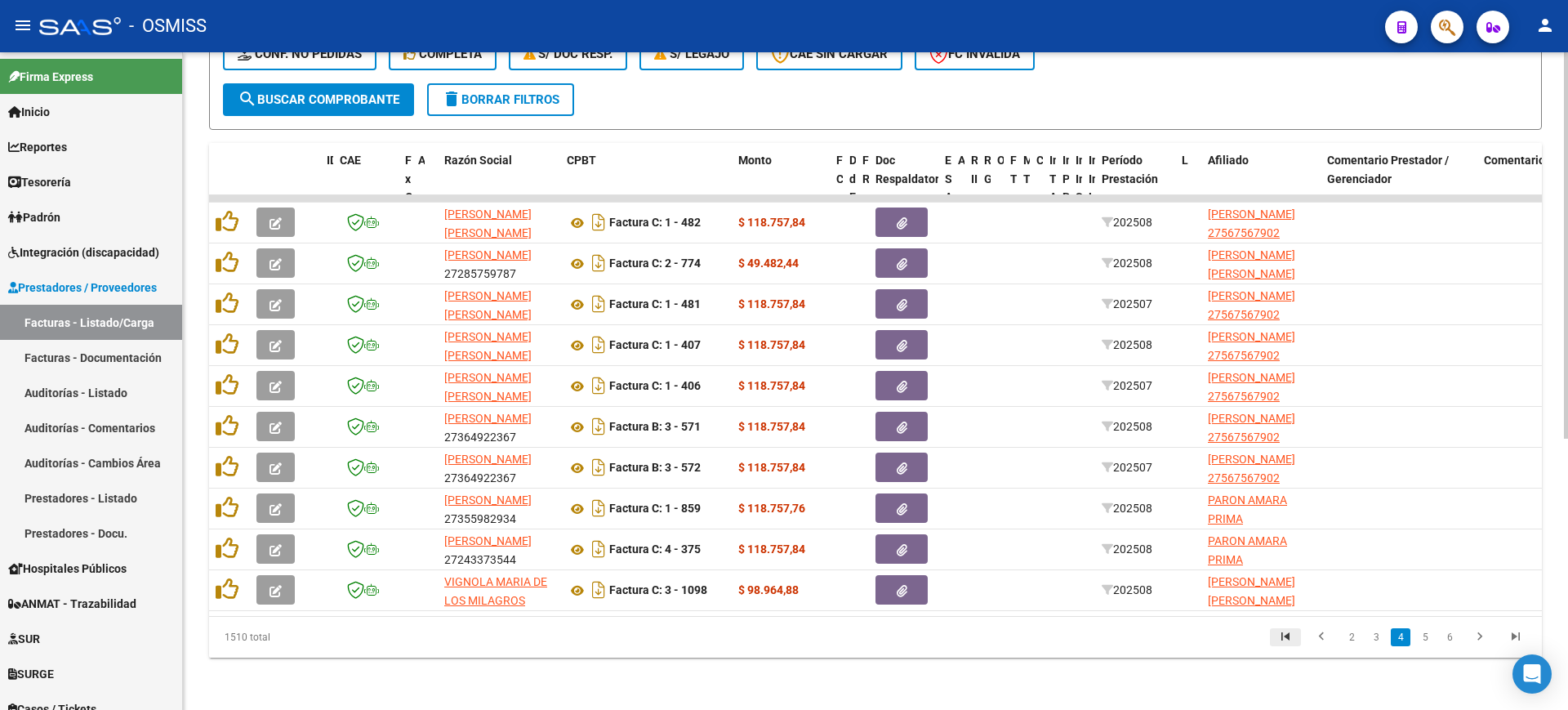
click at [1289, 638] on icon "go to first page" at bounding box center [1285, 638] width 21 height 19
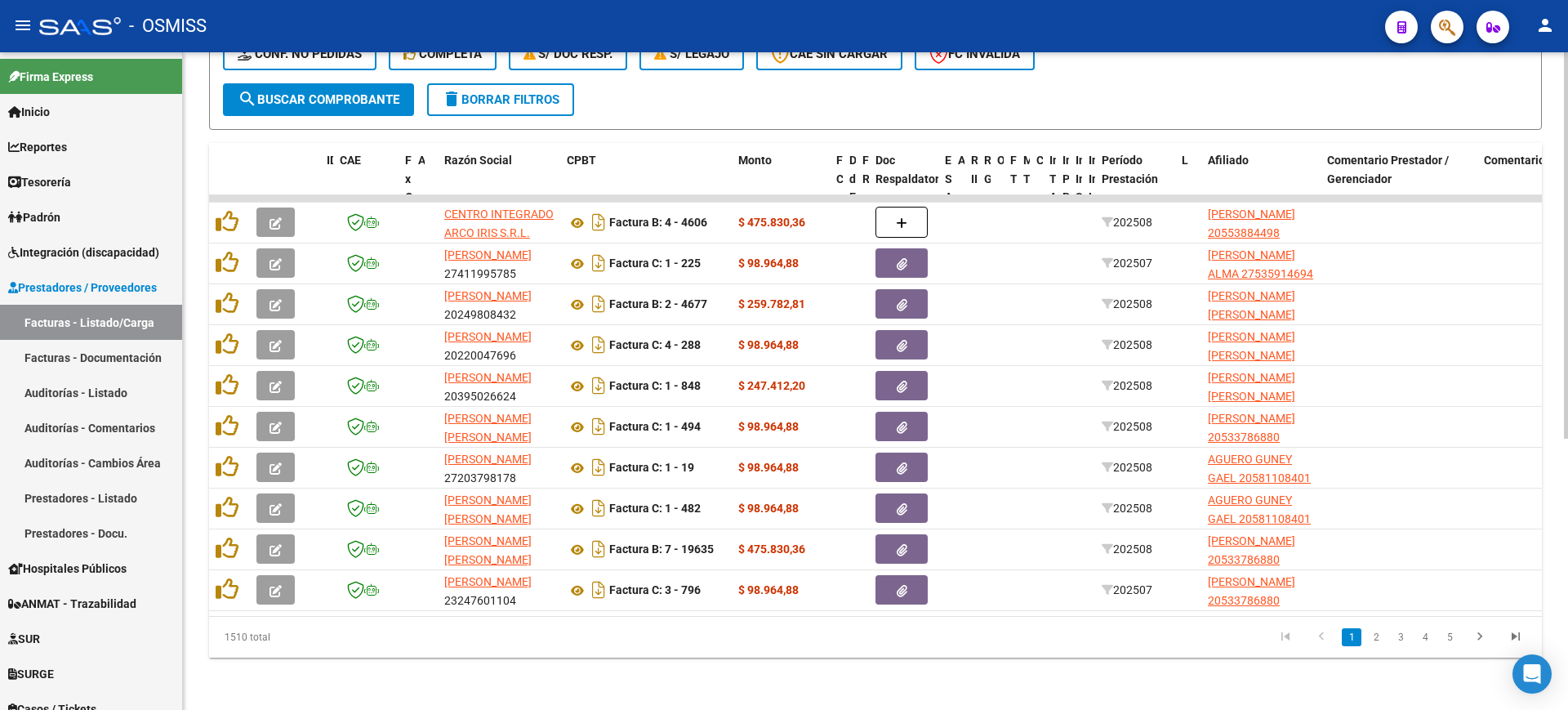
click at [328, 92] on span "search Buscar Comprobante" at bounding box center [318, 99] width 161 height 15
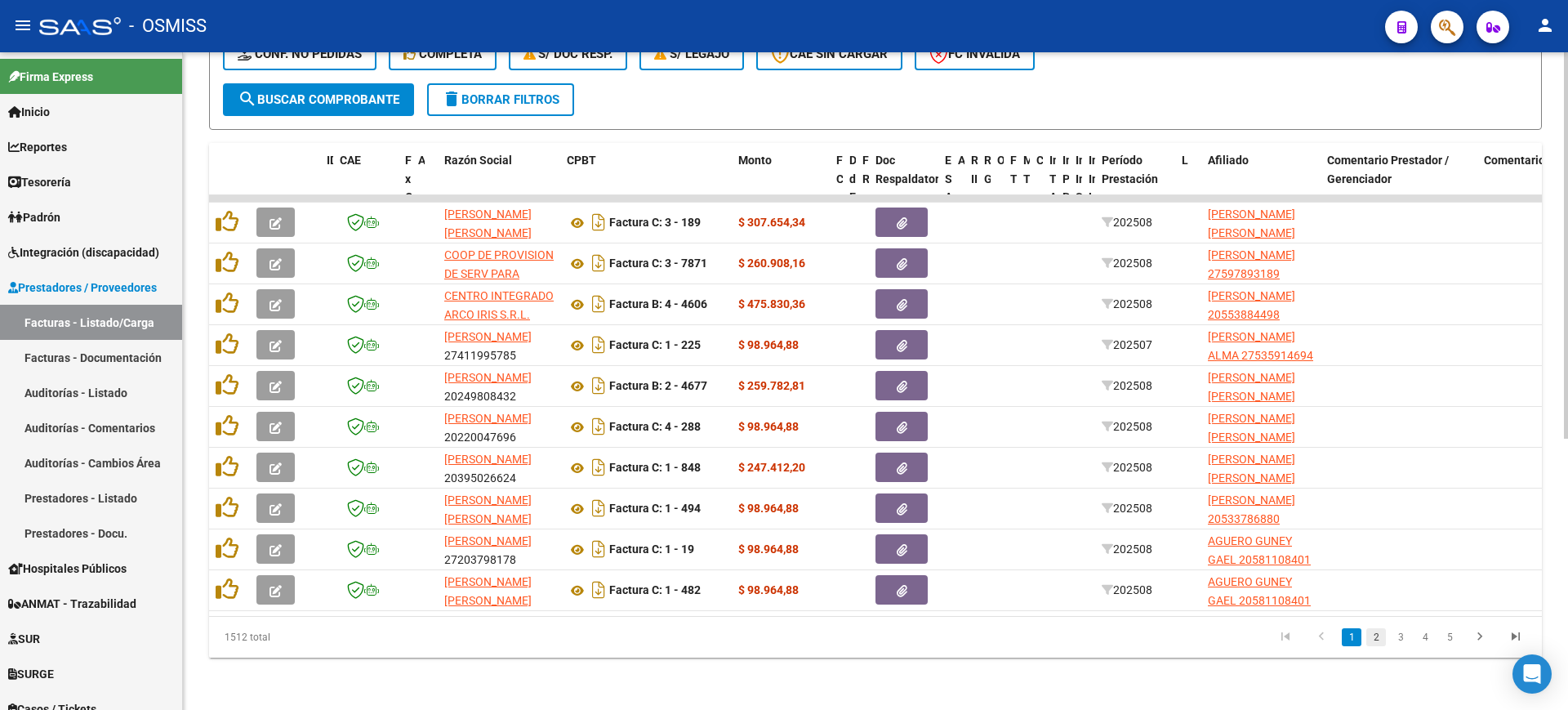
click at [1377, 637] on link "2" at bounding box center [1376, 637] width 19 height 18
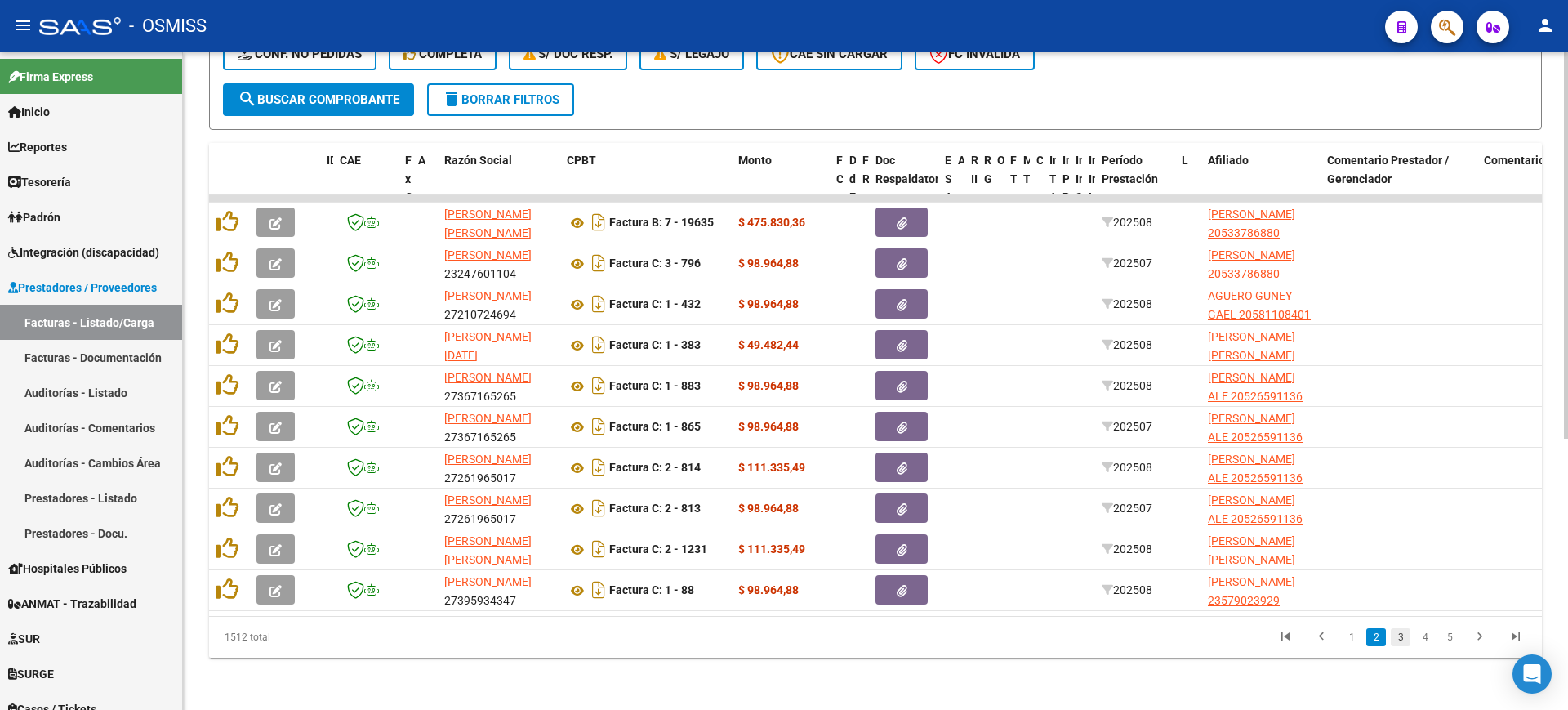
click at [1400, 637] on link "3" at bounding box center [1400, 637] width 19 height 18
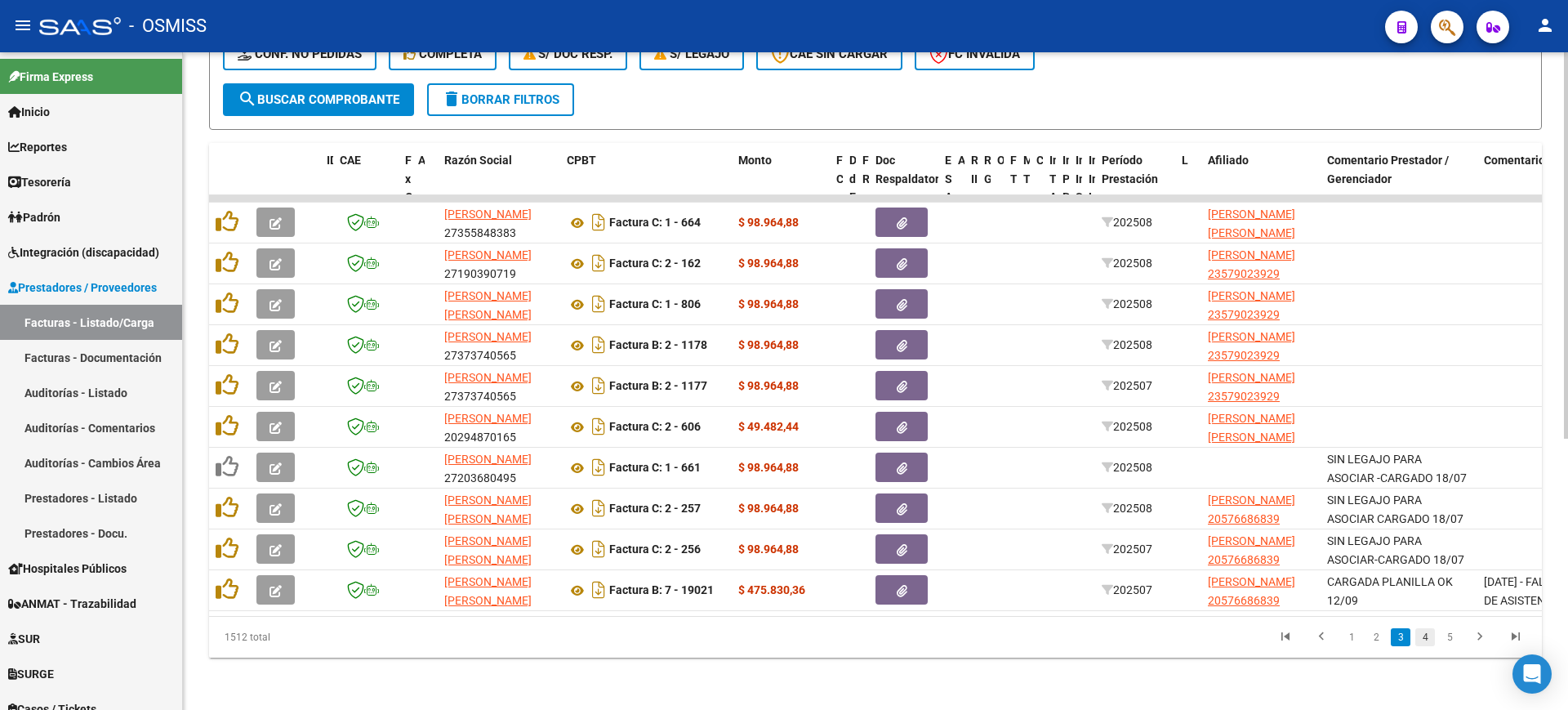
click at [1425, 640] on link "4" at bounding box center [1425, 637] width 19 height 18
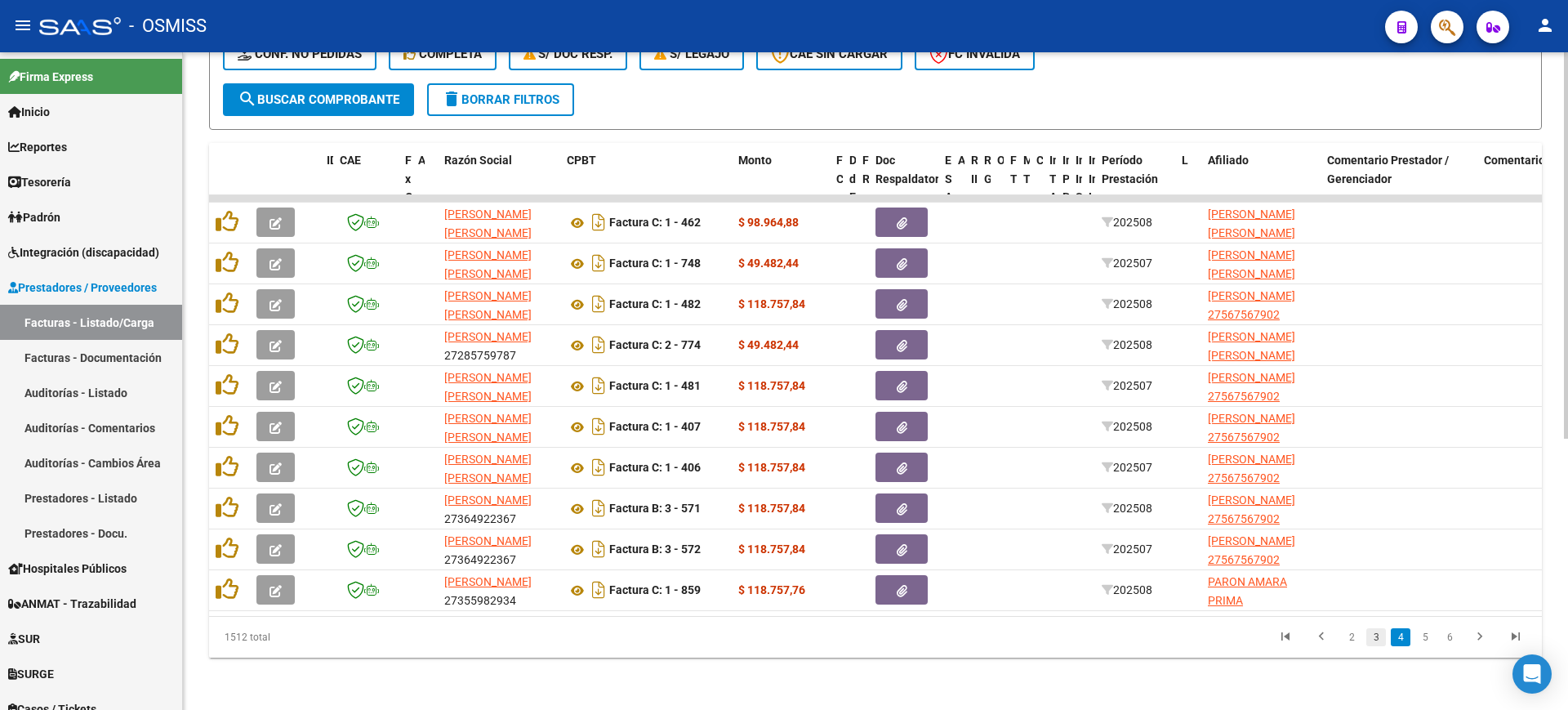
click at [1380, 632] on link "3" at bounding box center [1376, 637] width 19 height 18
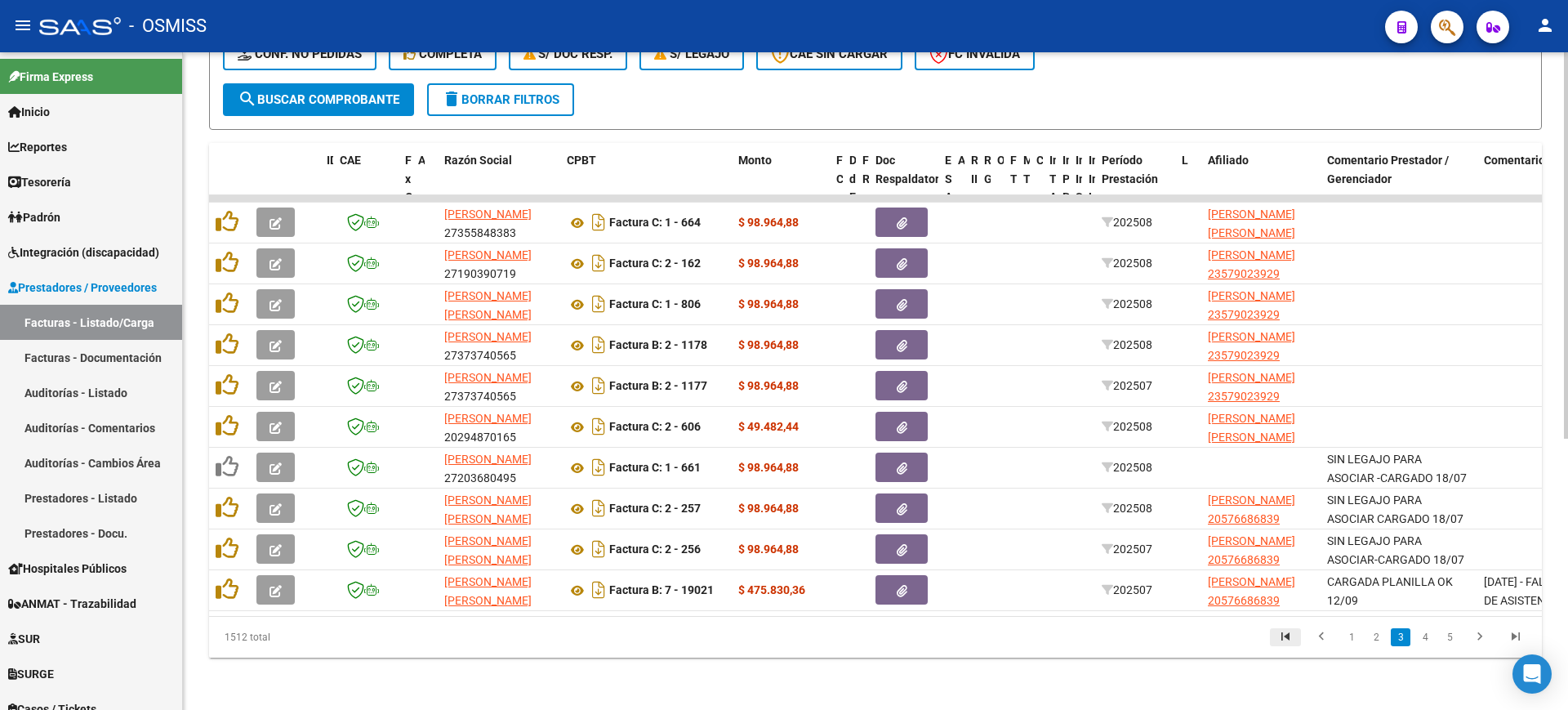
click at [1287, 634] on icon "go to first page" at bounding box center [1285, 638] width 21 height 19
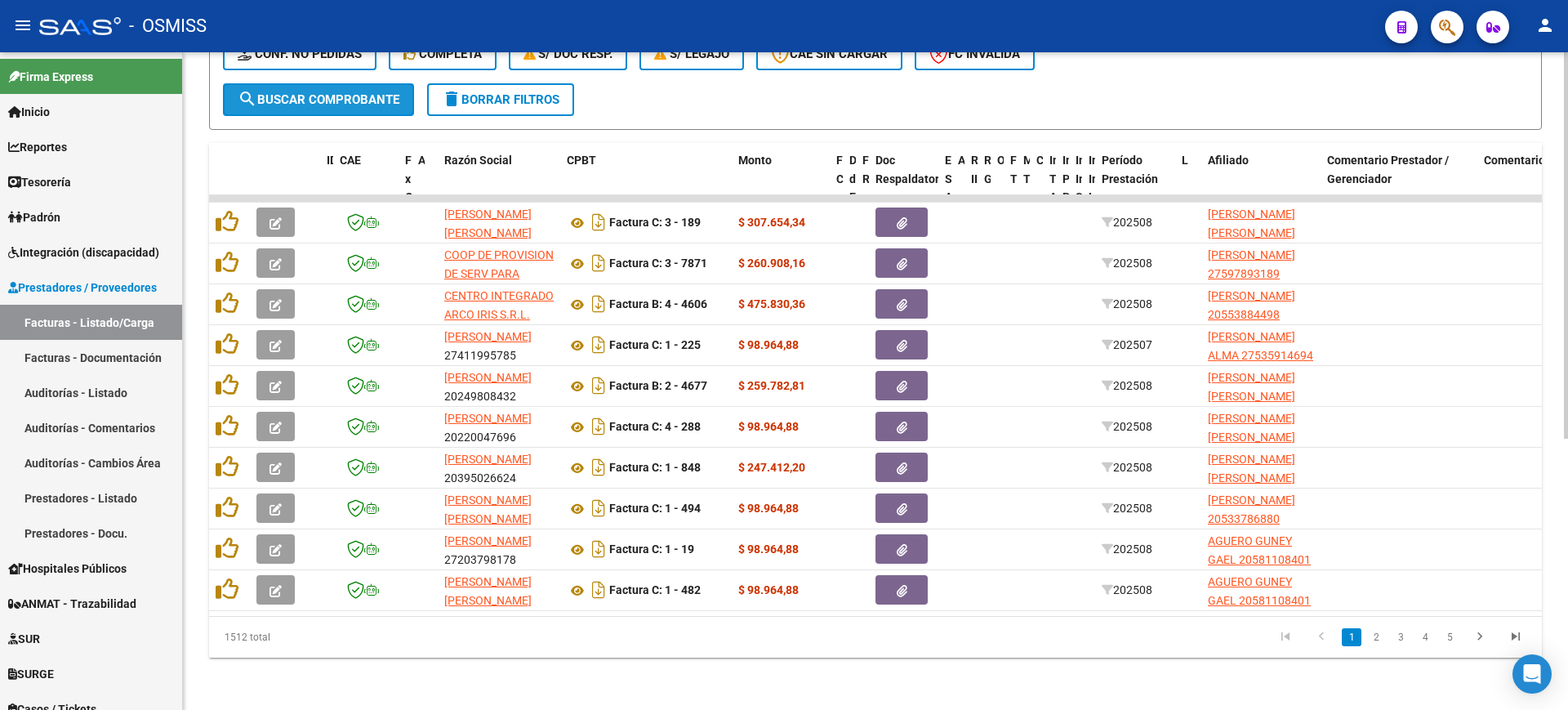
click at [359, 92] on span "search Buscar Comprobante" at bounding box center [318, 99] width 161 height 15
click at [1378, 638] on link "2" at bounding box center [1376, 637] width 19 height 18
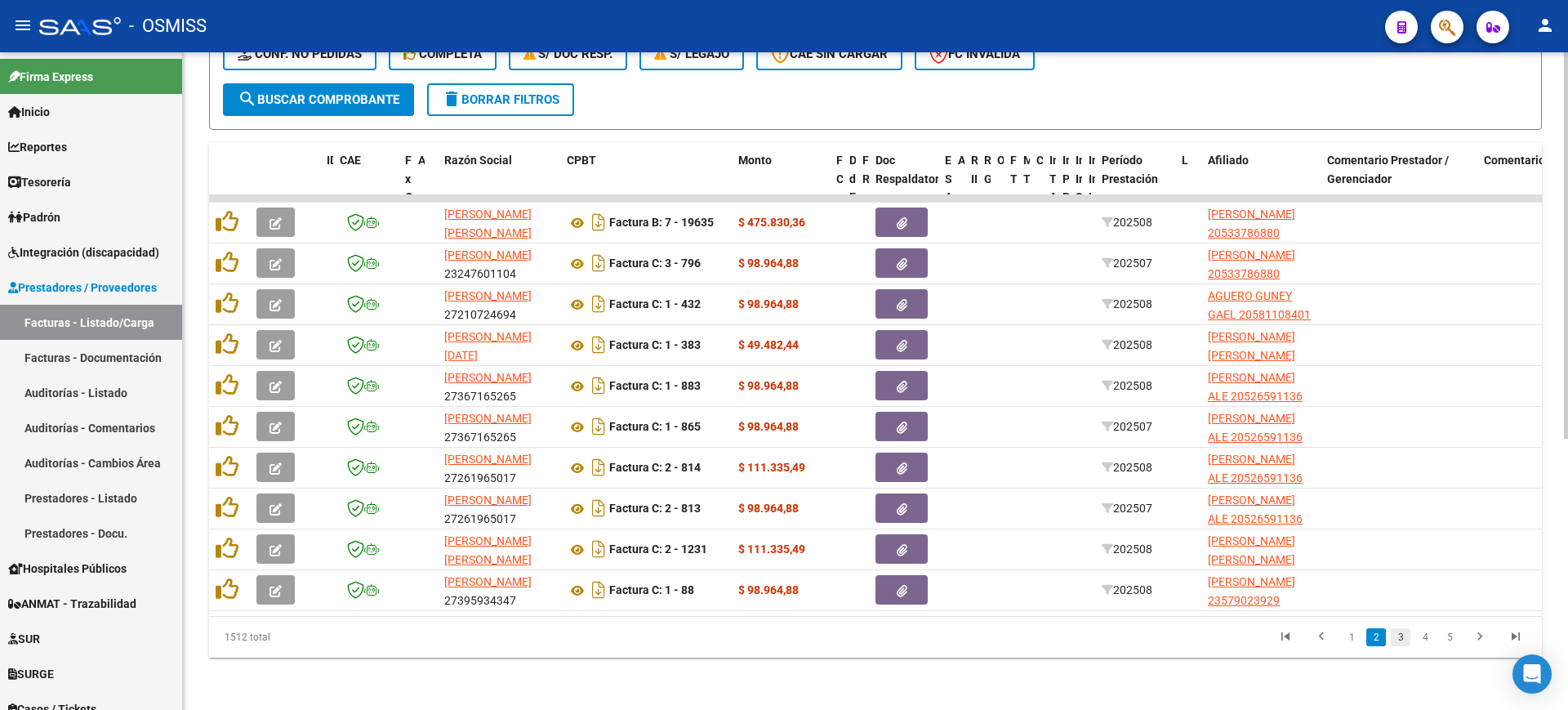
click at [1402, 639] on link "3" at bounding box center [1400, 637] width 19 height 18
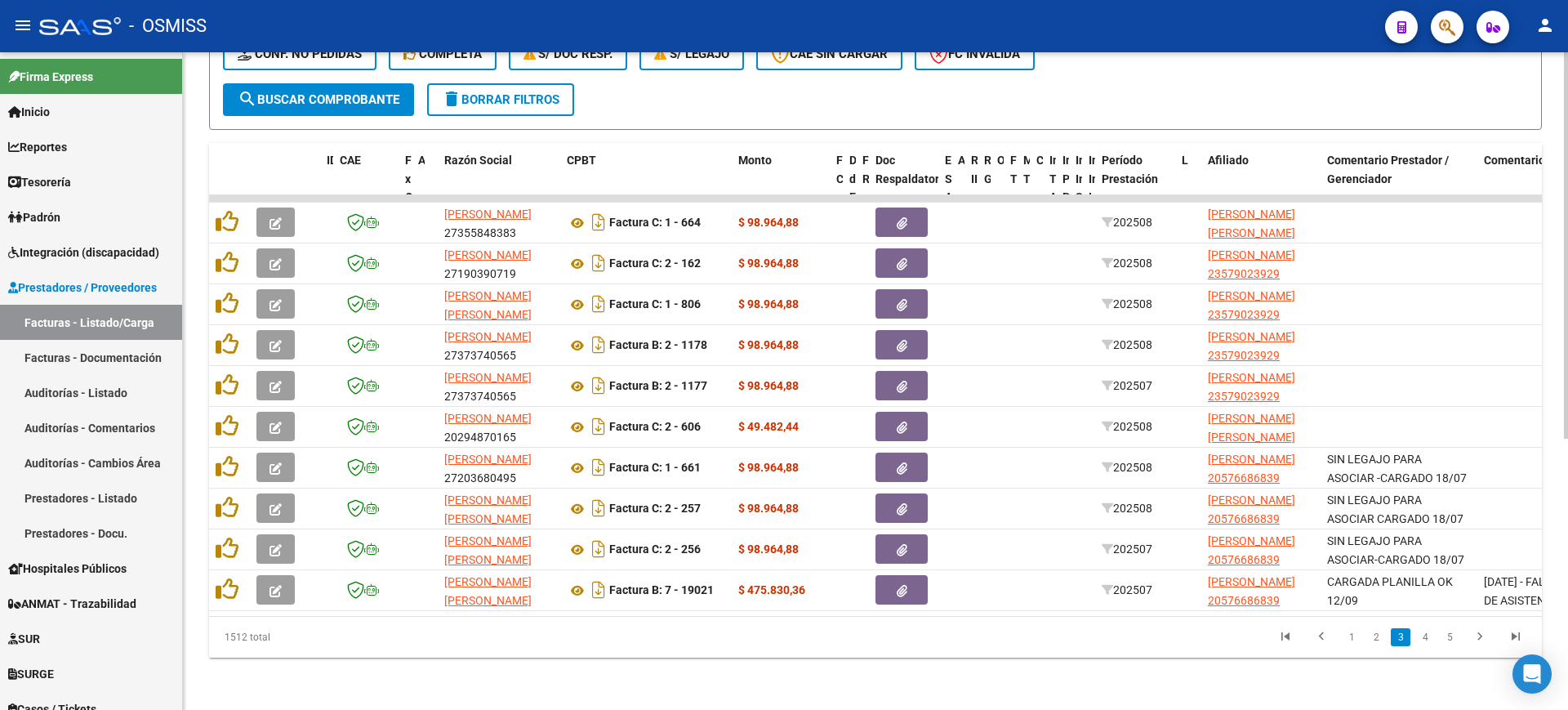
scroll to position [0, 0]
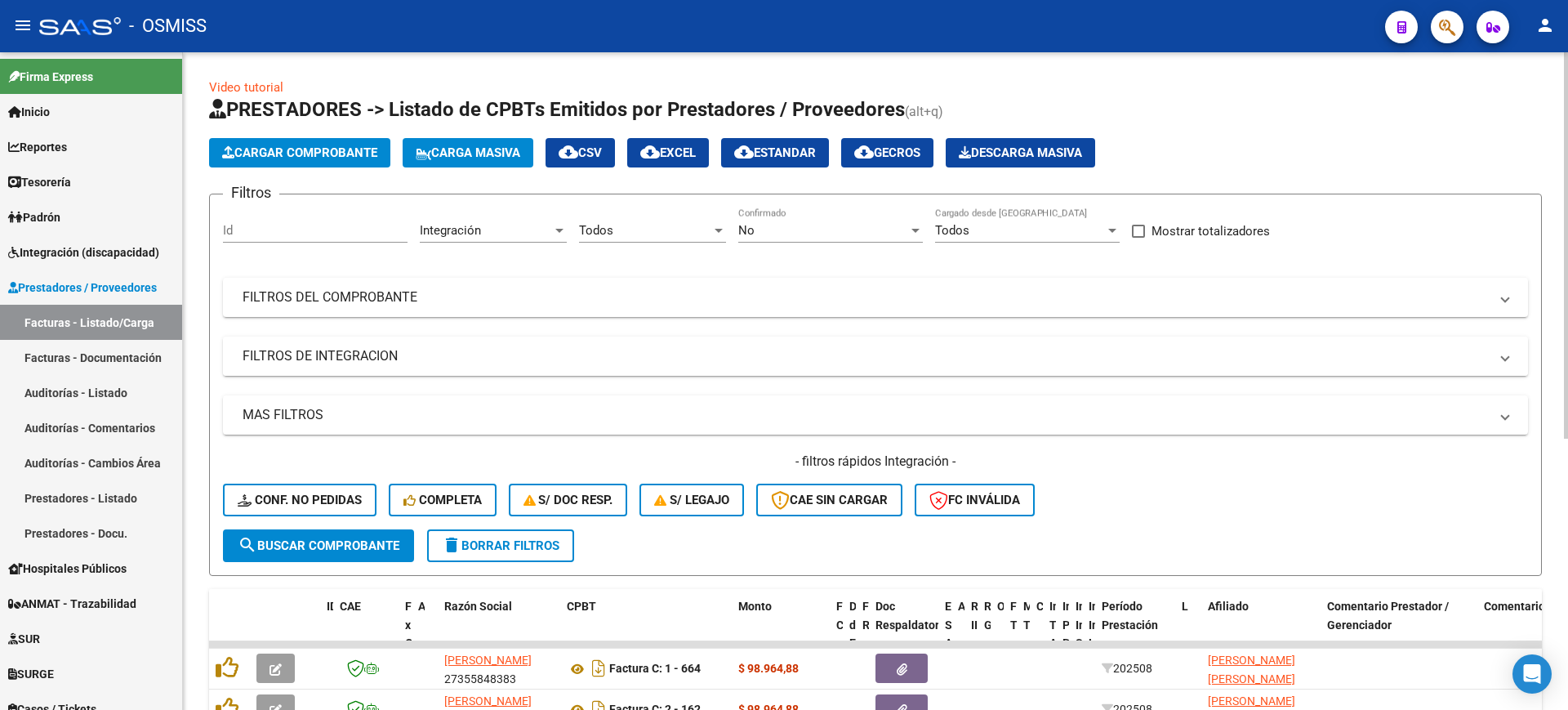
click at [400, 354] on mat-panel-title "FILTROS DE INTEGRACION" at bounding box center [866, 356] width 1247 height 18
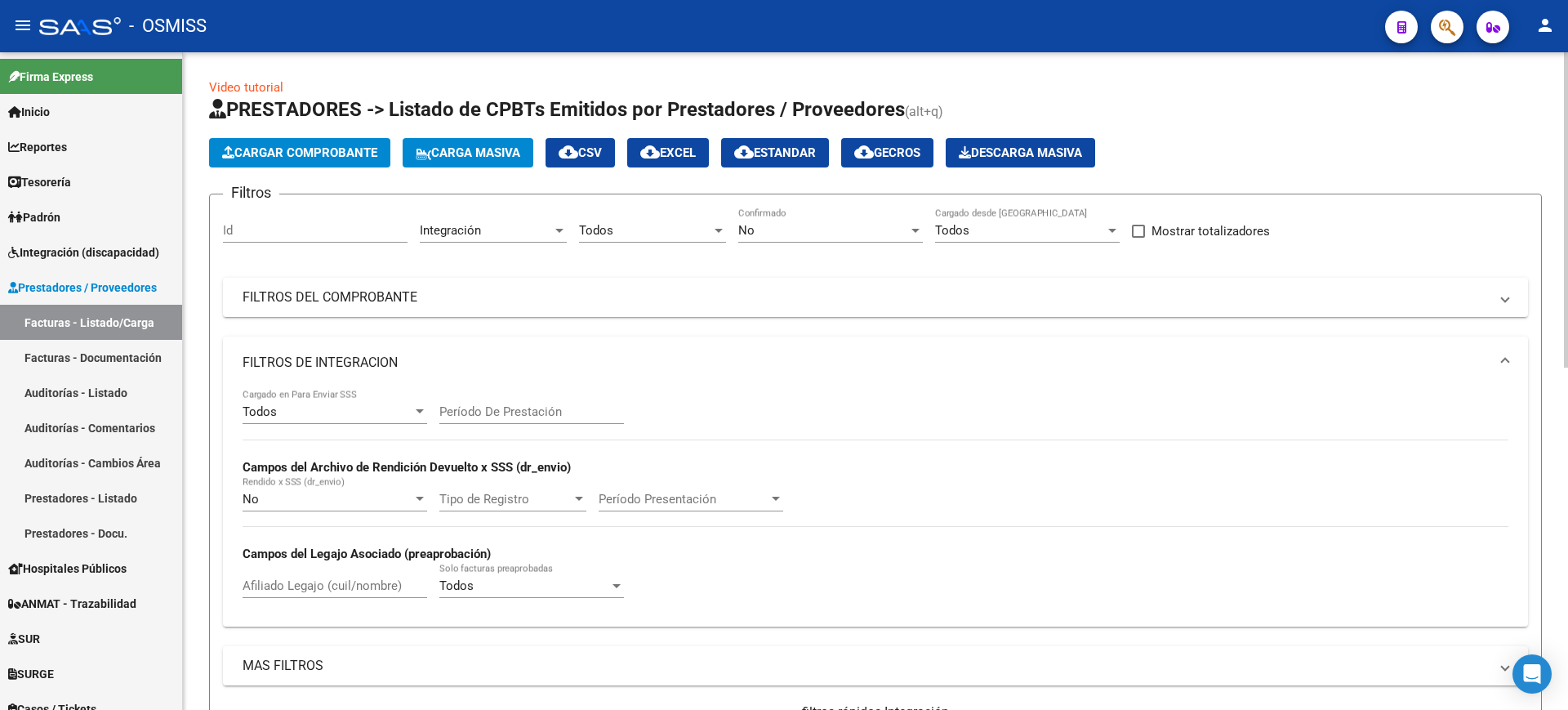
click at [480, 406] on input "Período De Prestación" at bounding box center [532, 411] width 185 height 15
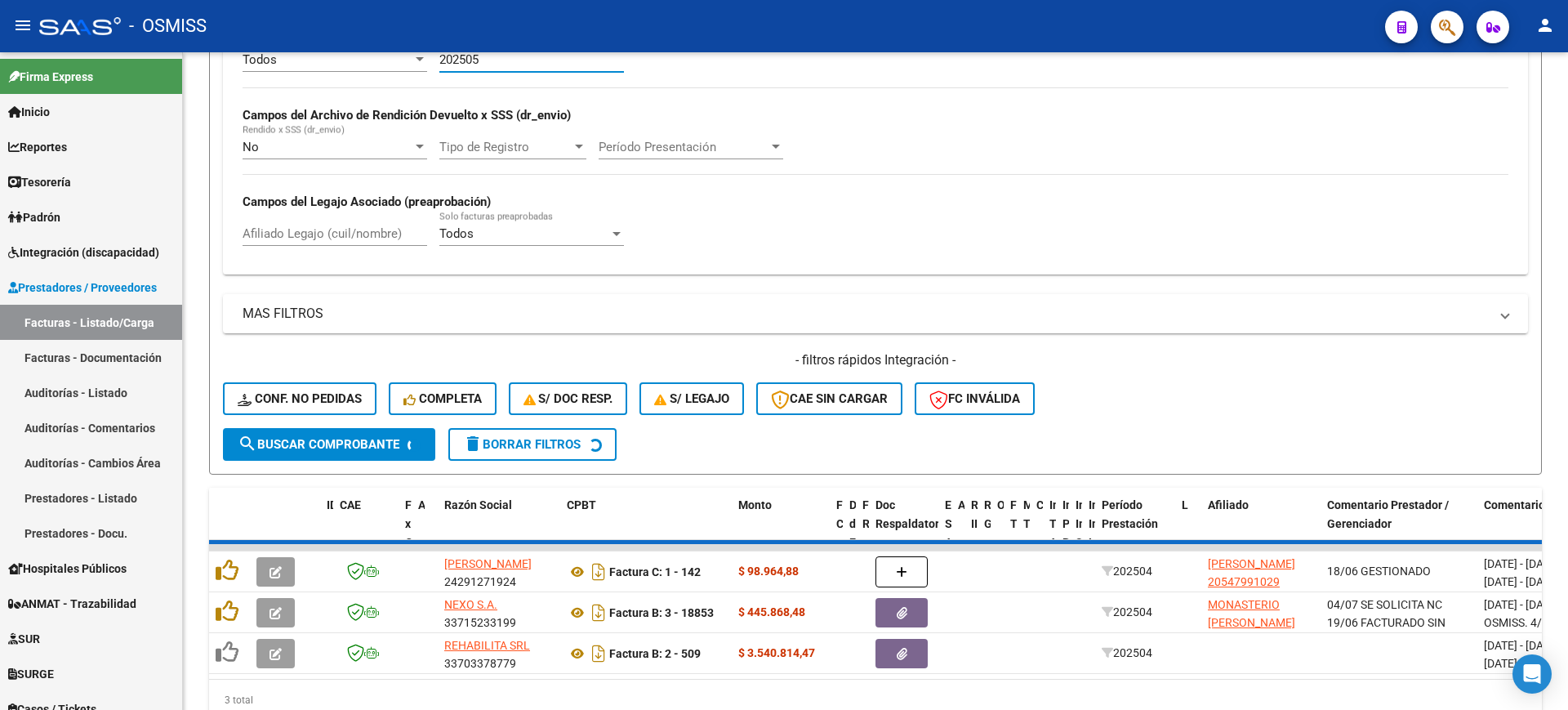
scroll to position [345, 0]
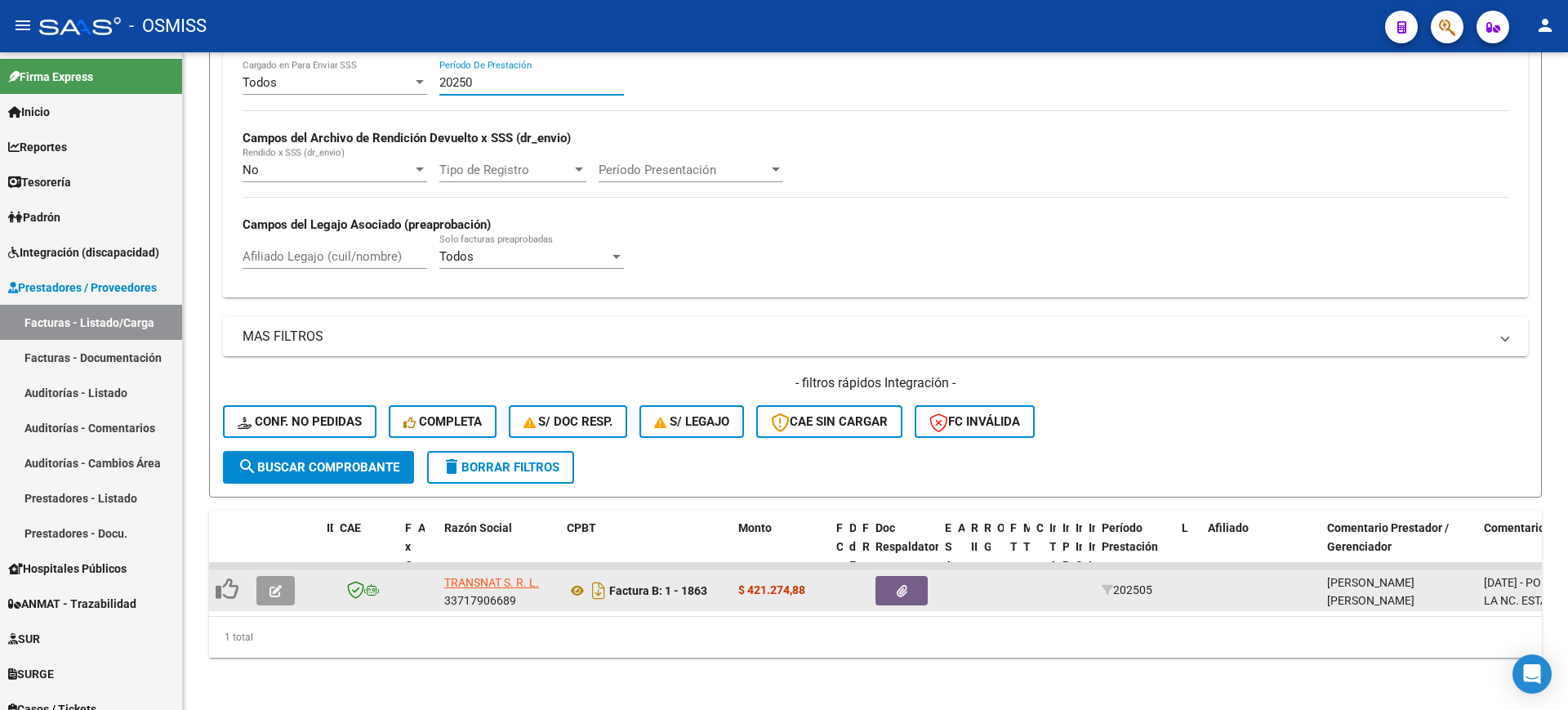
click at [916, 576] on button "button" at bounding box center [902, 591] width 52 height 30
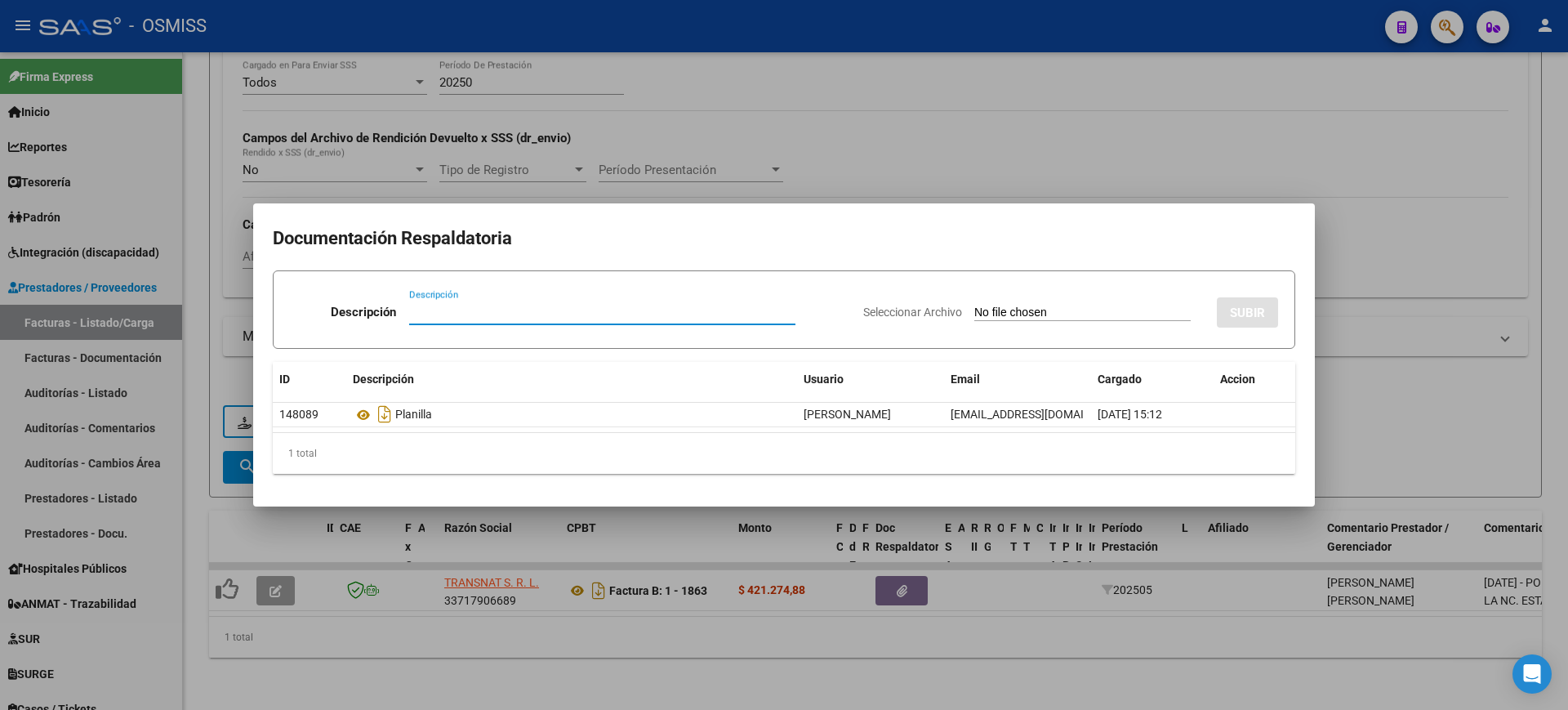
click at [923, 647] on div at bounding box center [784, 355] width 1568 height 710
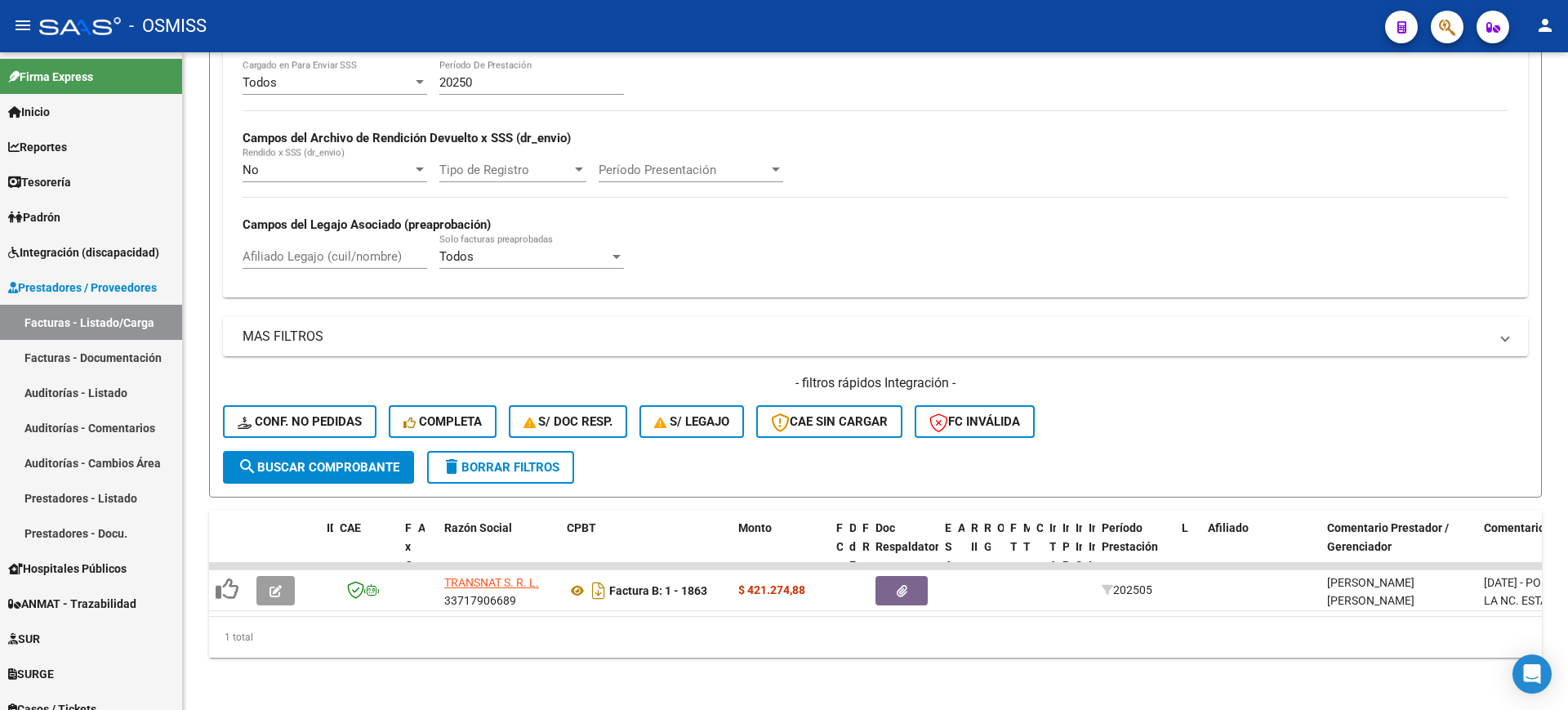
click at [582, 75] on input "20250" at bounding box center [532, 82] width 185 height 15
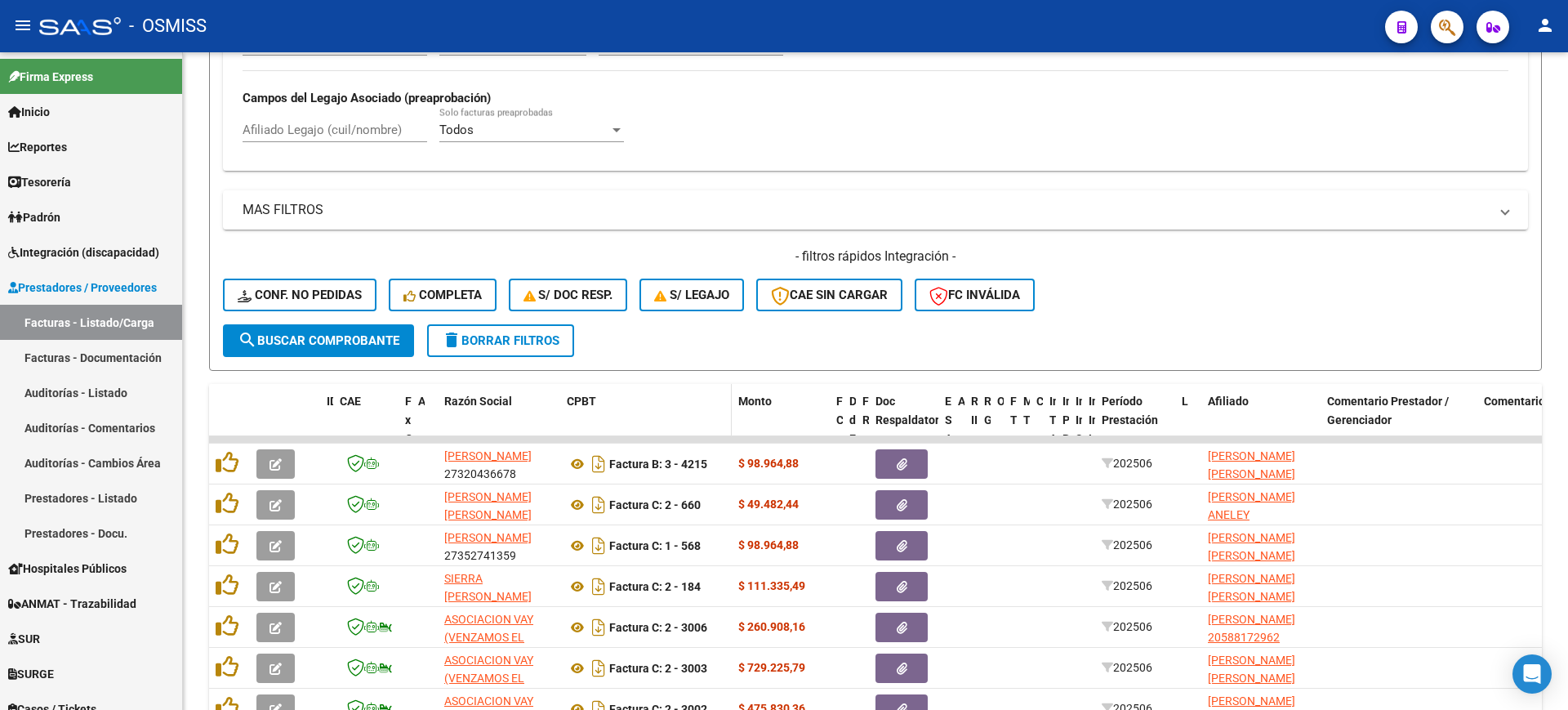
scroll to position [99, 0]
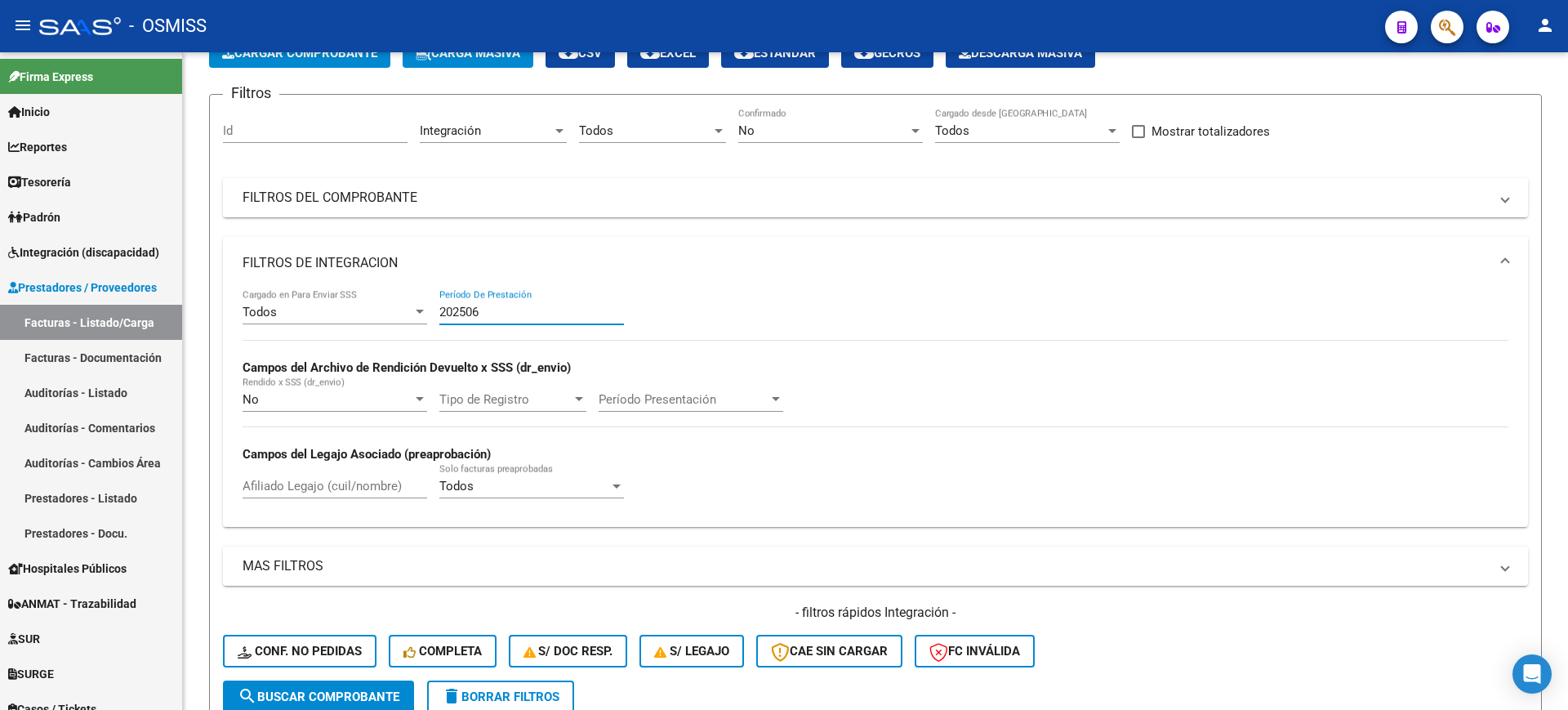
click at [539, 304] on input "202506" at bounding box center [532, 311] width 185 height 15
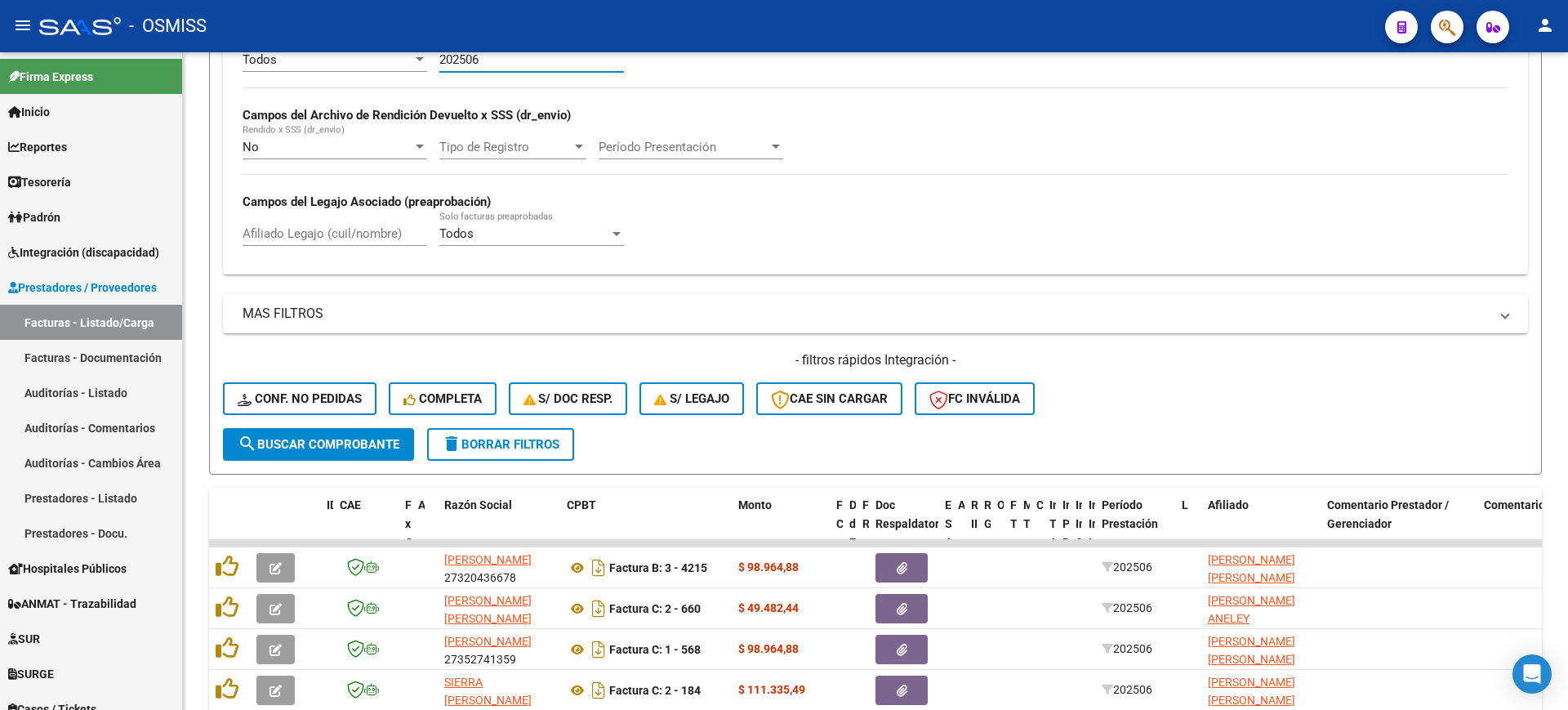
scroll to position [0, 0]
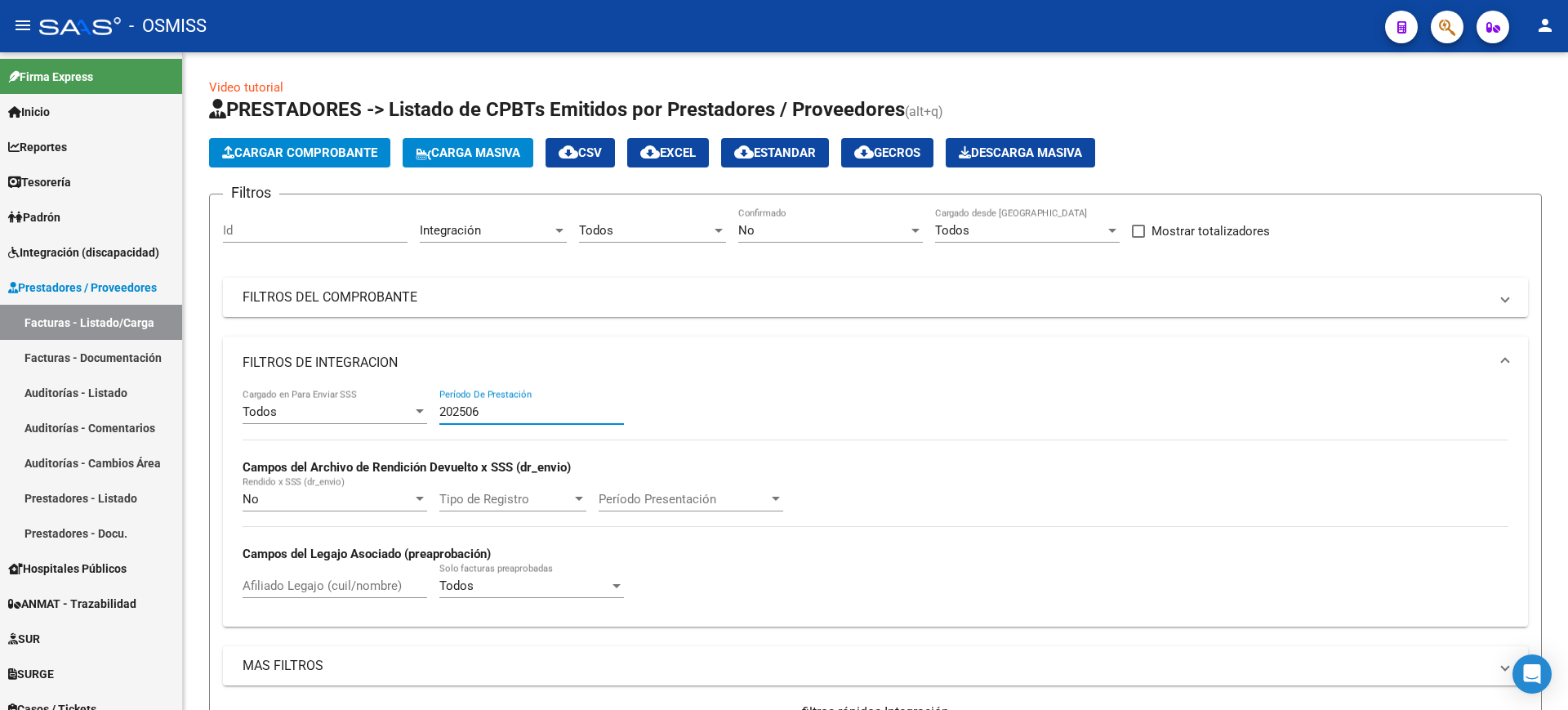
type input "202506"
click at [816, 219] on div "No Confirmado" at bounding box center [831, 225] width 185 height 35
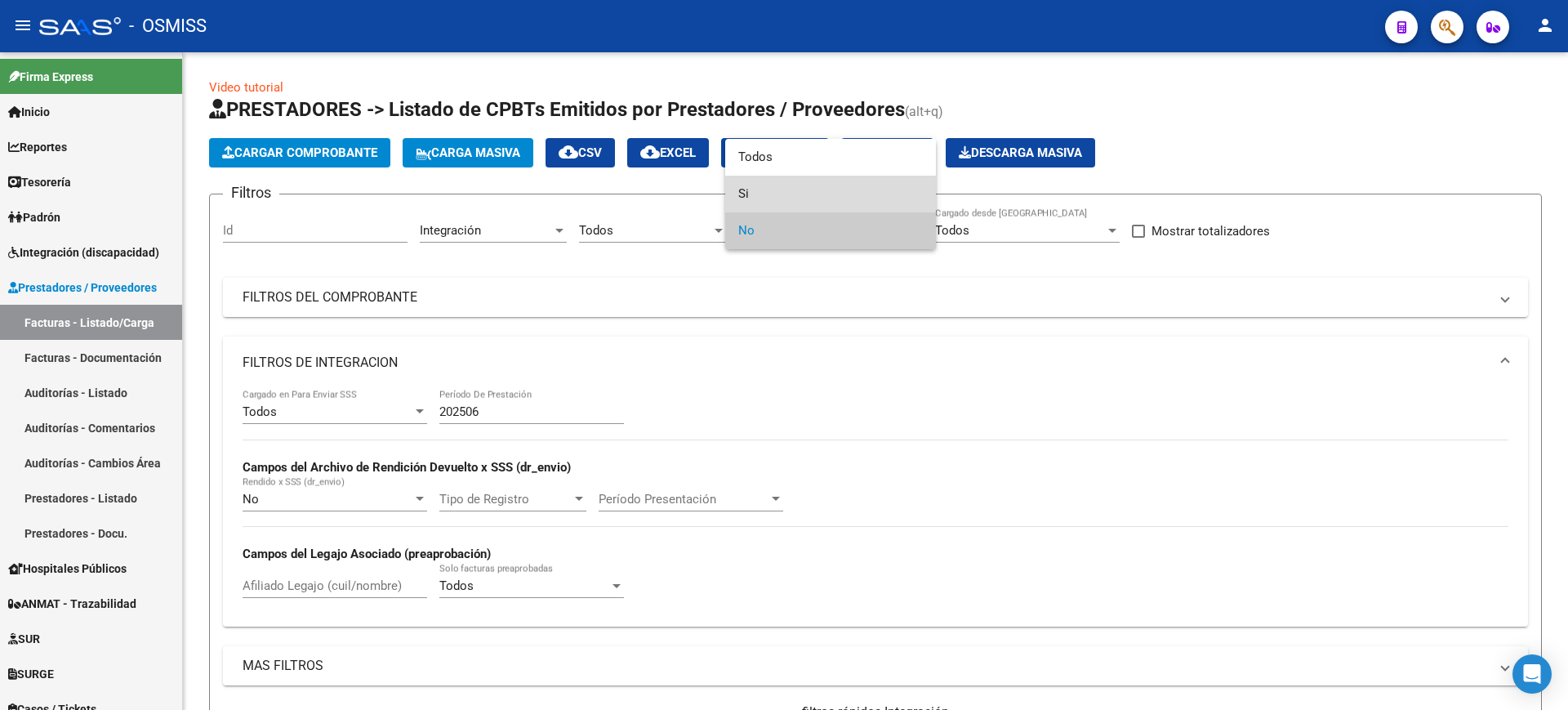
click at [784, 186] on span "Si" at bounding box center [831, 194] width 185 height 37
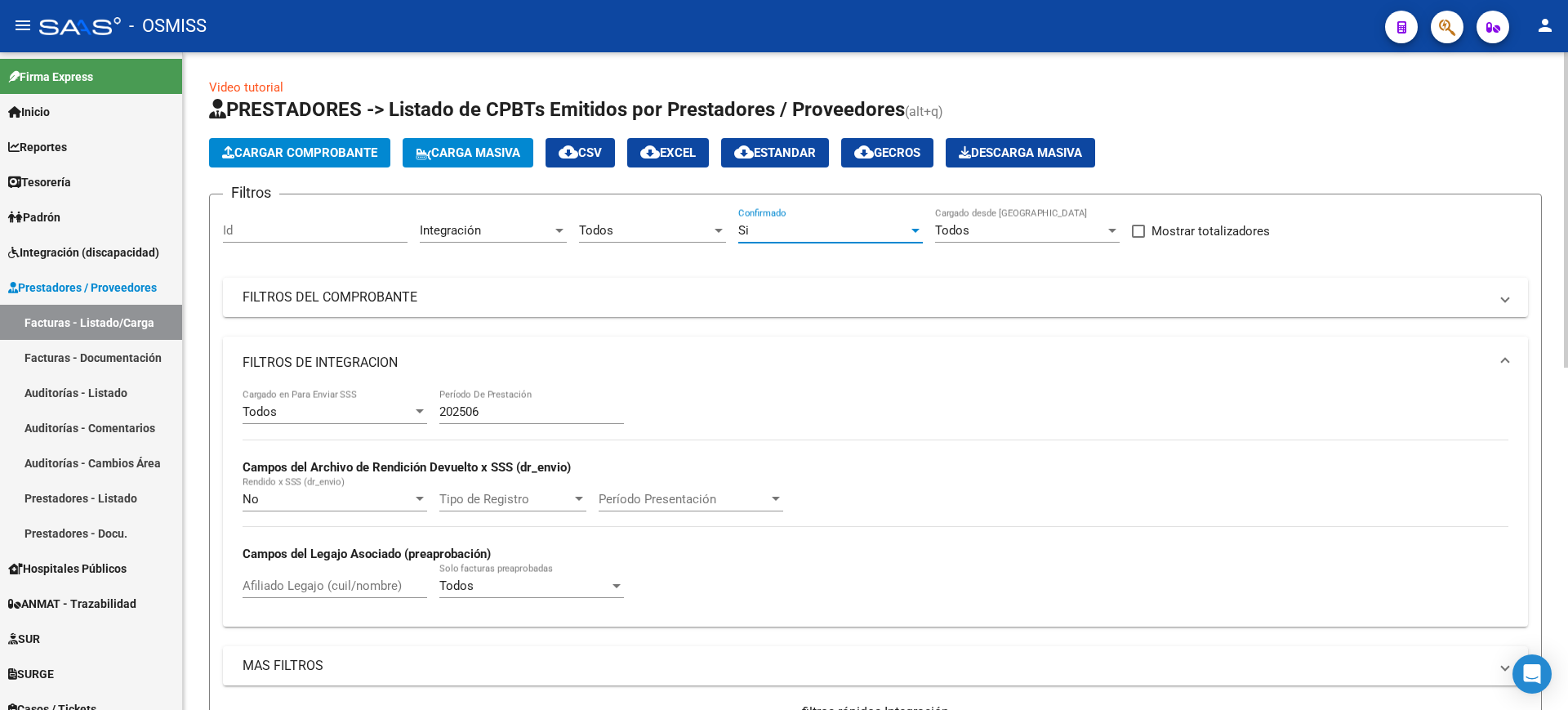
click at [351, 359] on mat-panel-title "FILTROS DE INTEGRACION" at bounding box center [866, 362] width 1247 height 18
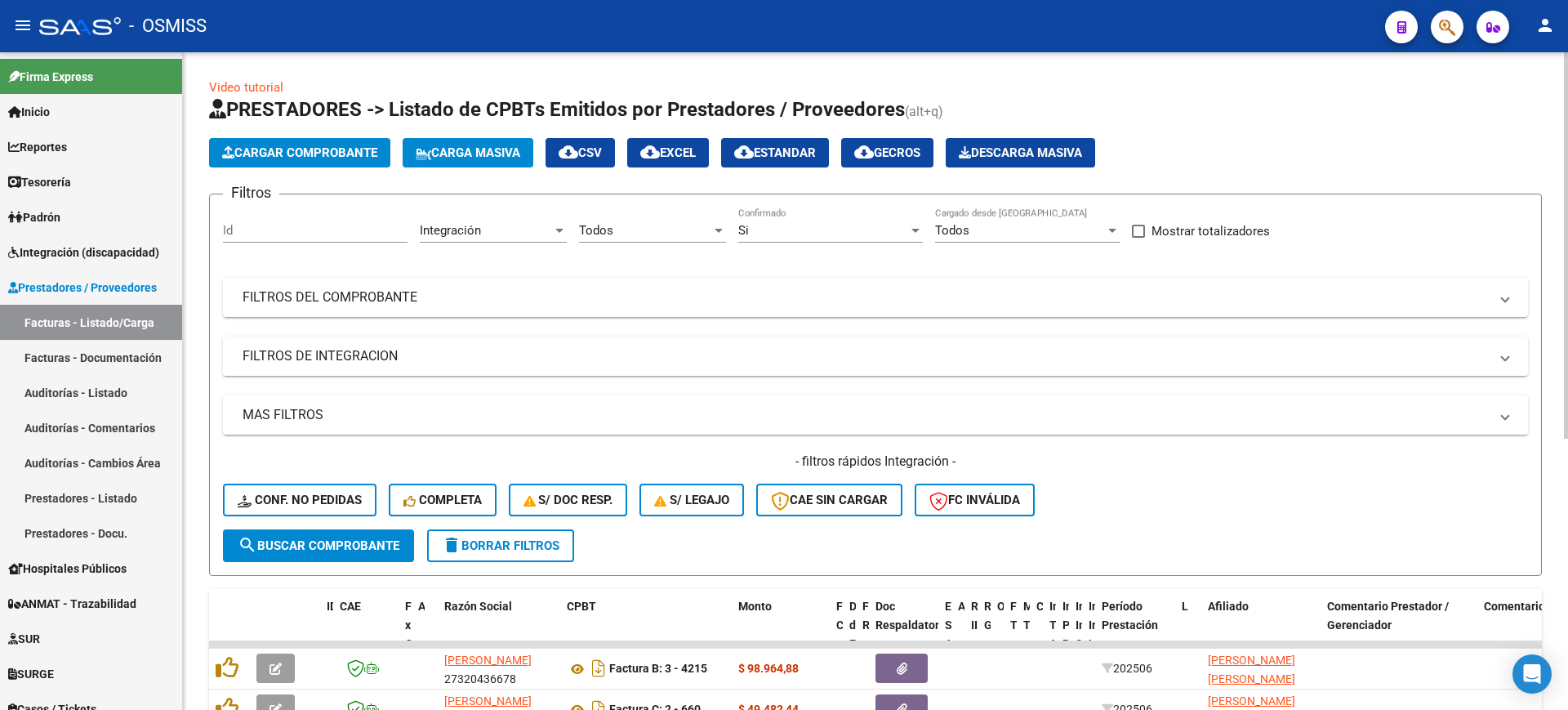
click at [312, 358] on mat-panel-title "FILTROS DE INTEGRACION" at bounding box center [866, 356] width 1247 height 18
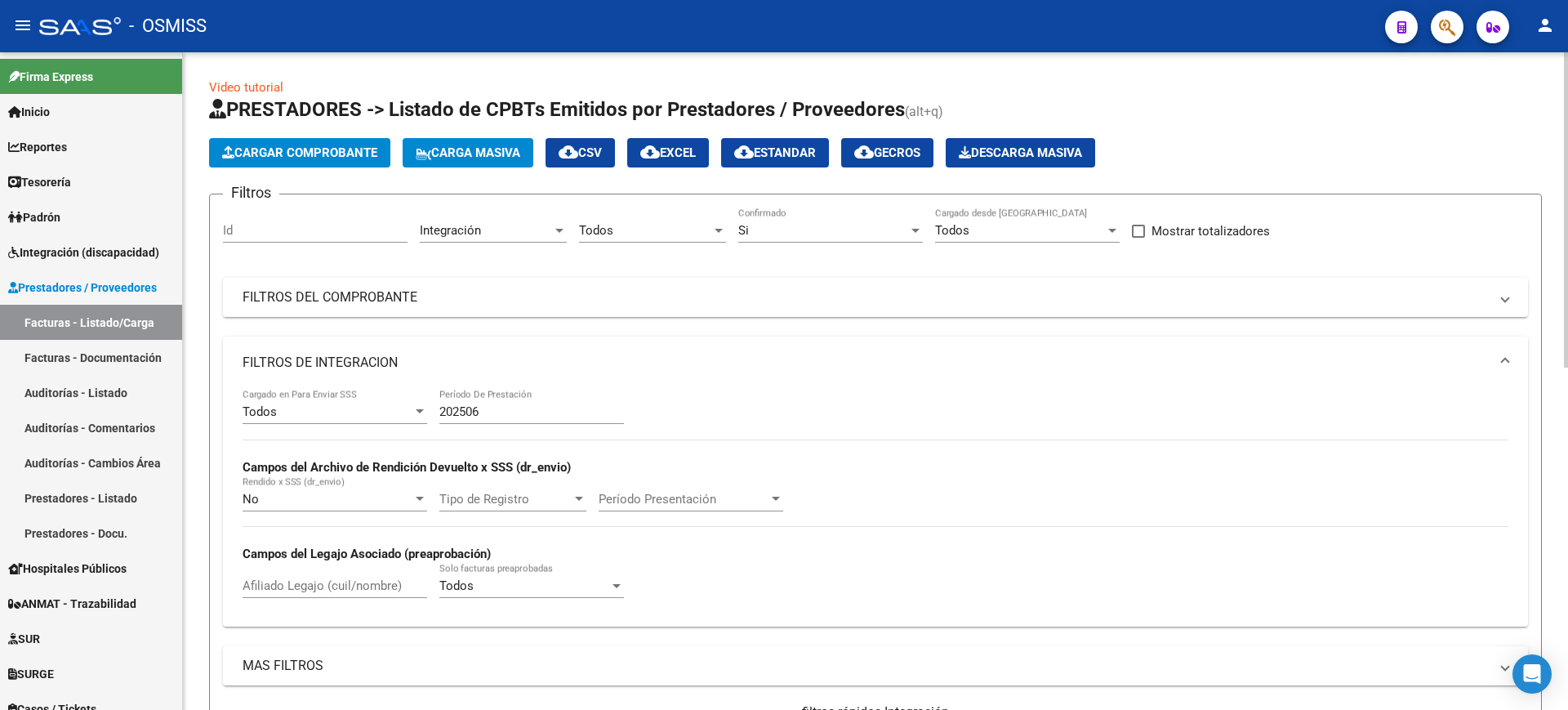
click at [306, 415] on div "Todos" at bounding box center [327, 411] width 170 height 15
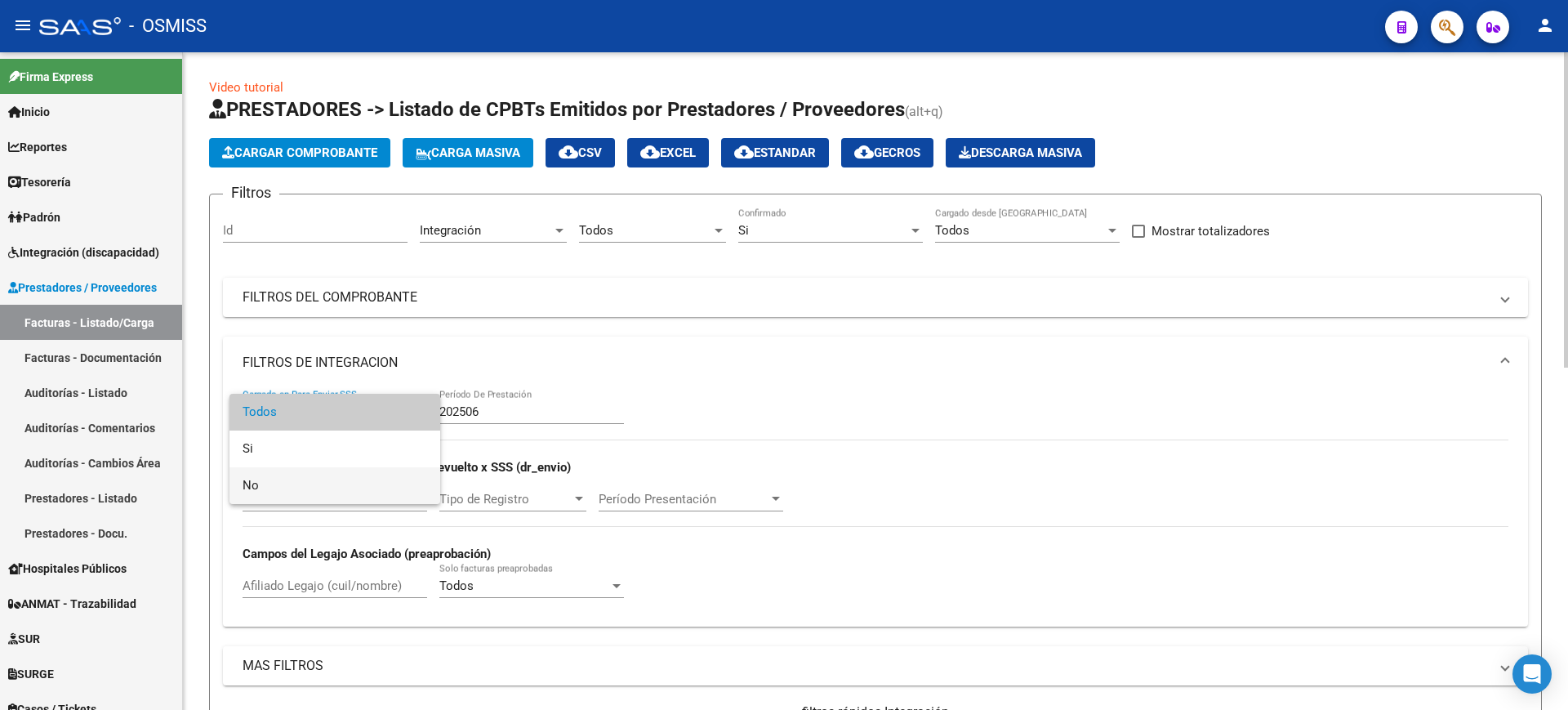
drag, startPoint x: 304, startPoint y: 488, endPoint x: 315, endPoint y: 434, distance: 55.1
click at [303, 479] on span "No" at bounding box center [335, 485] width 185 height 37
click at [336, 365] on mat-panel-title "FILTROS DE INTEGRACION" at bounding box center [866, 362] width 1247 height 18
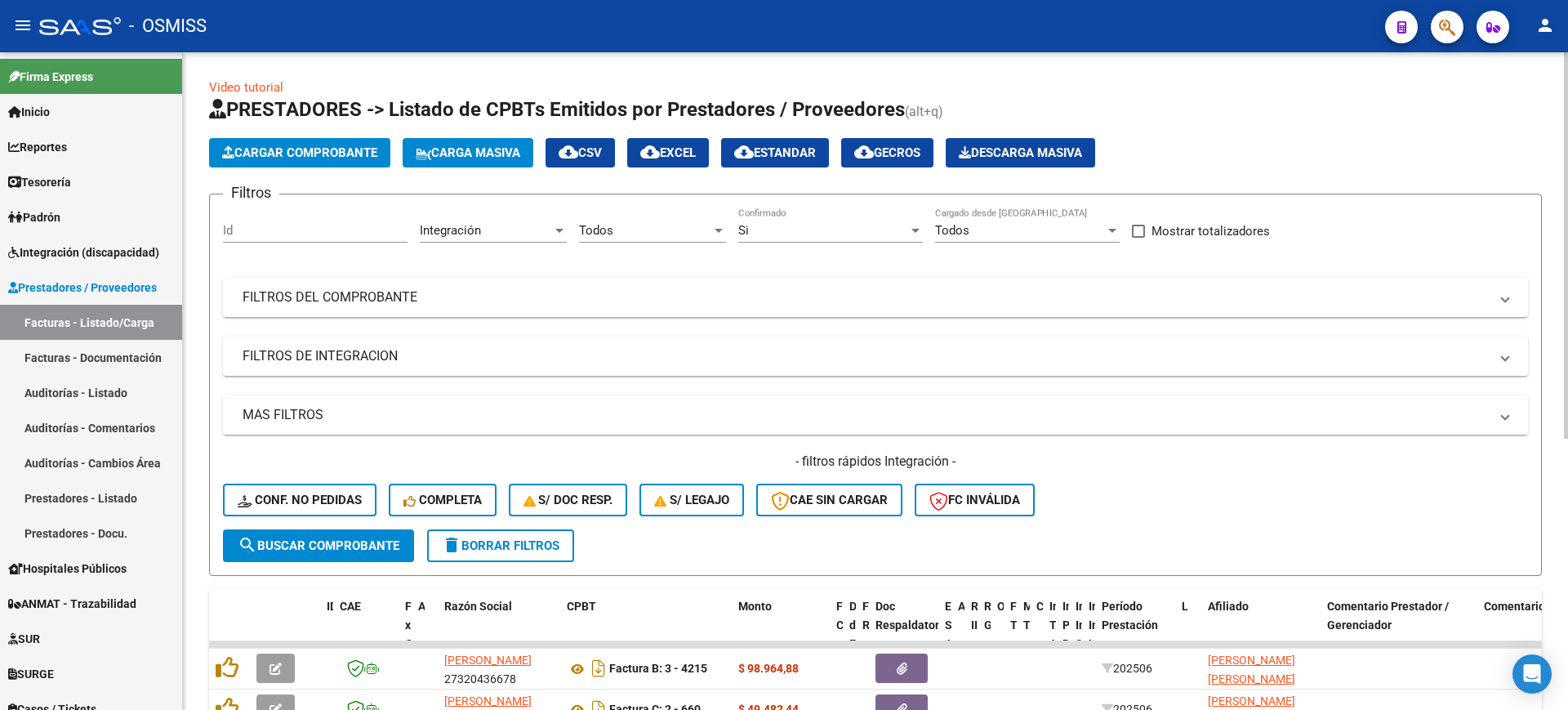
click at [312, 524] on div "- filtros rápidos Integración - Conf. no pedidas Completa S/ Doc Resp. S/ legaj…" at bounding box center [876, 491] width 1305 height 77
click at [305, 543] on span "search Buscar Comprobante" at bounding box center [318, 545] width 161 height 15
click at [770, 235] on div "Si" at bounding box center [823, 230] width 170 height 15
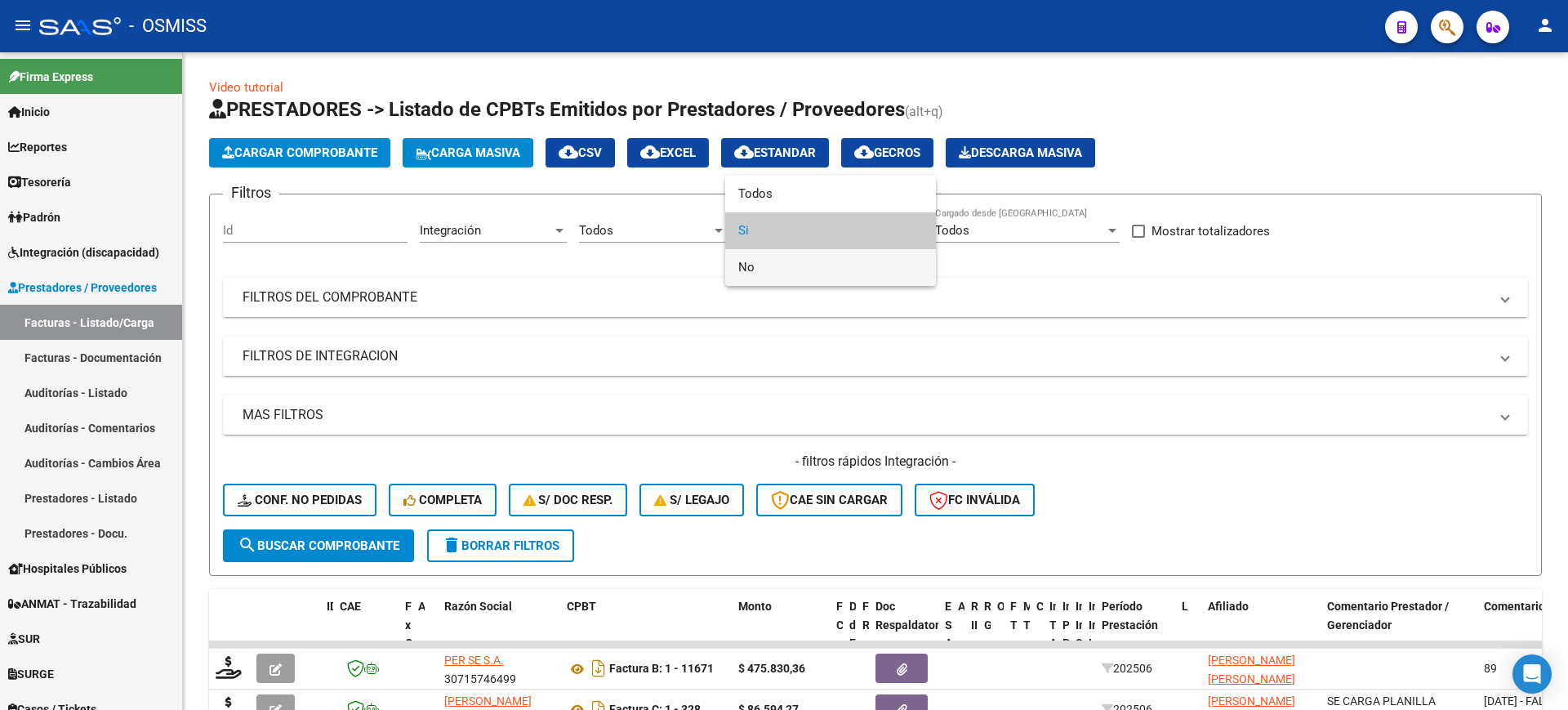
click at [774, 265] on span "No" at bounding box center [831, 268] width 185 height 37
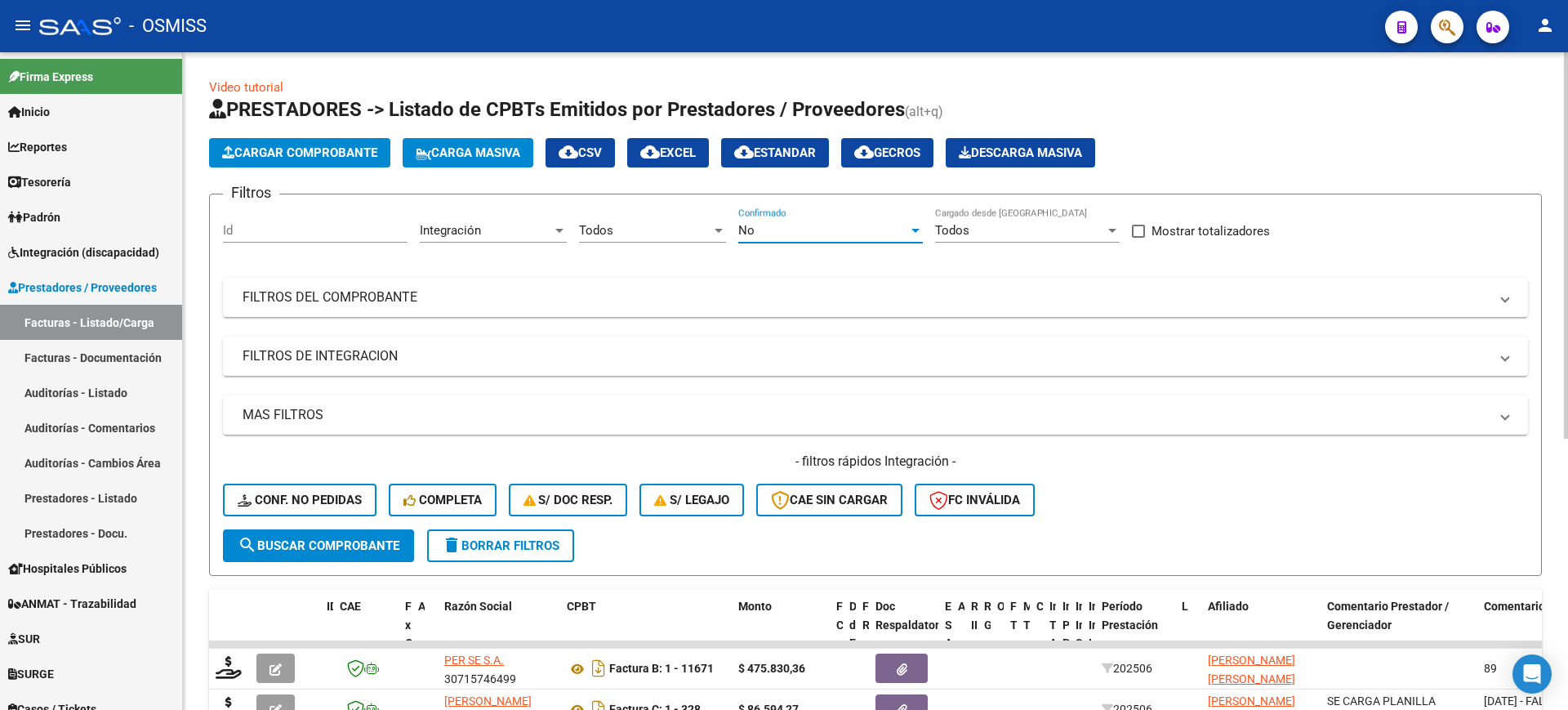
click at [416, 347] on mat-panel-title "FILTROS DE INTEGRACION" at bounding box center [866, 356] width 1247 height 18
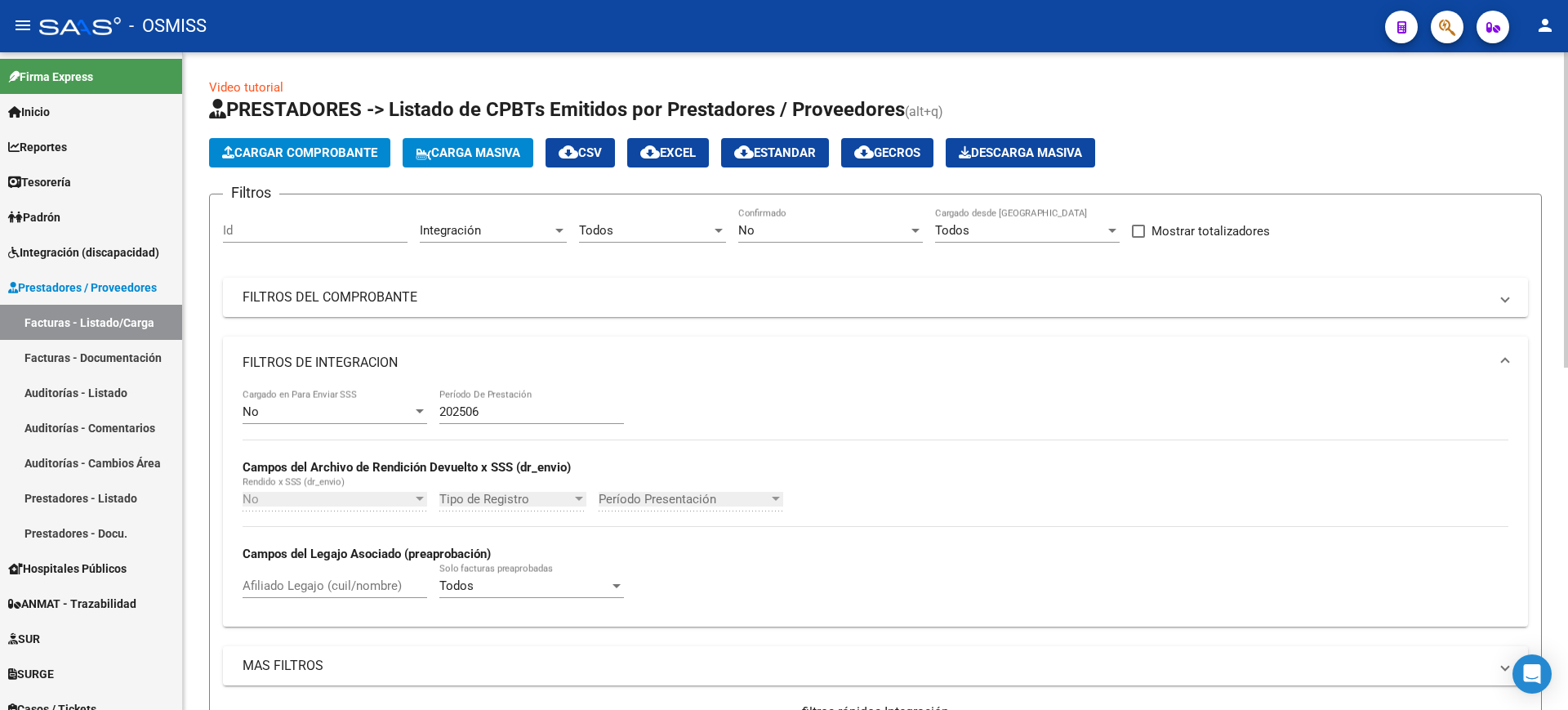
click at [380, 411] on div "No" at bounding box center [327, 411] width 170 height 15
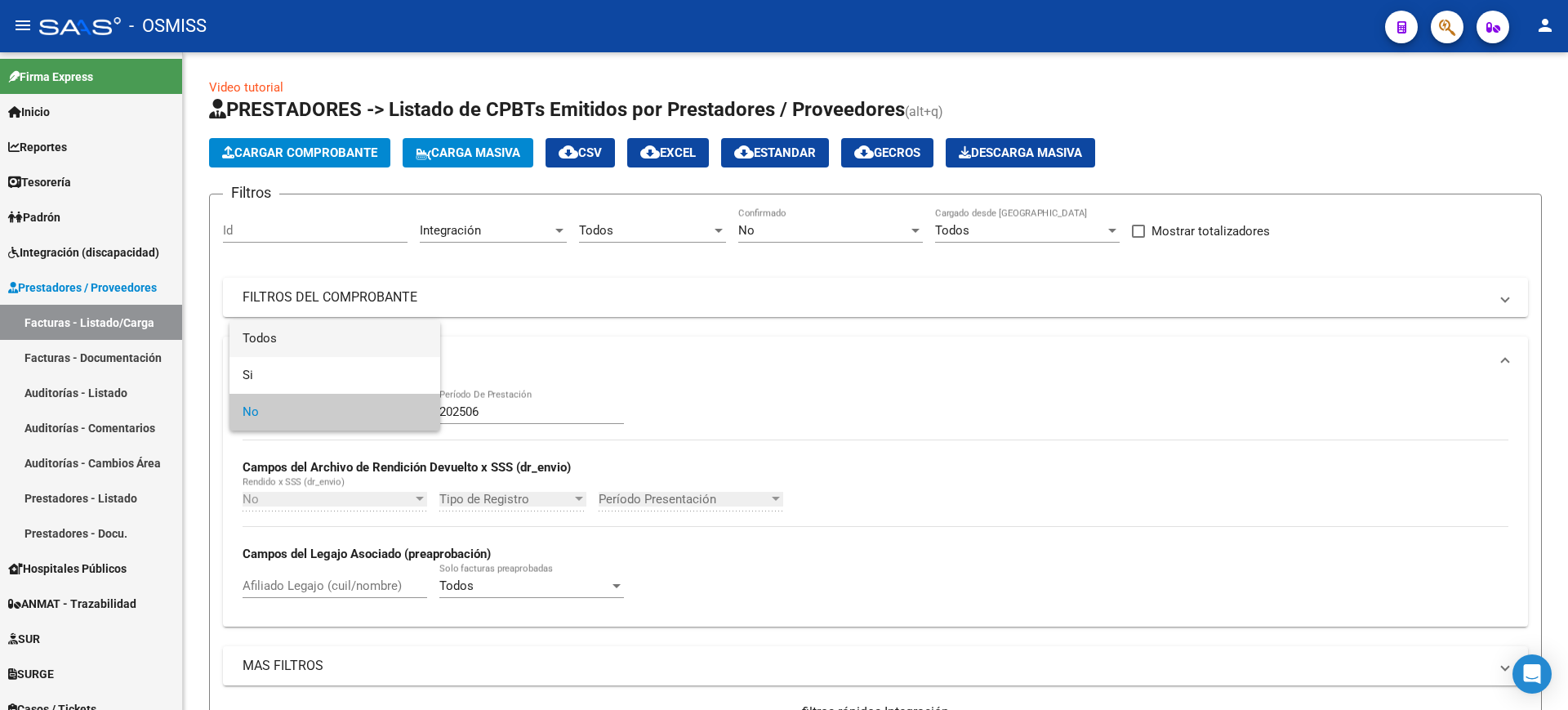
click at [337, 322] on span "Todos" at bounding box center [335, 338] width 185 height 37
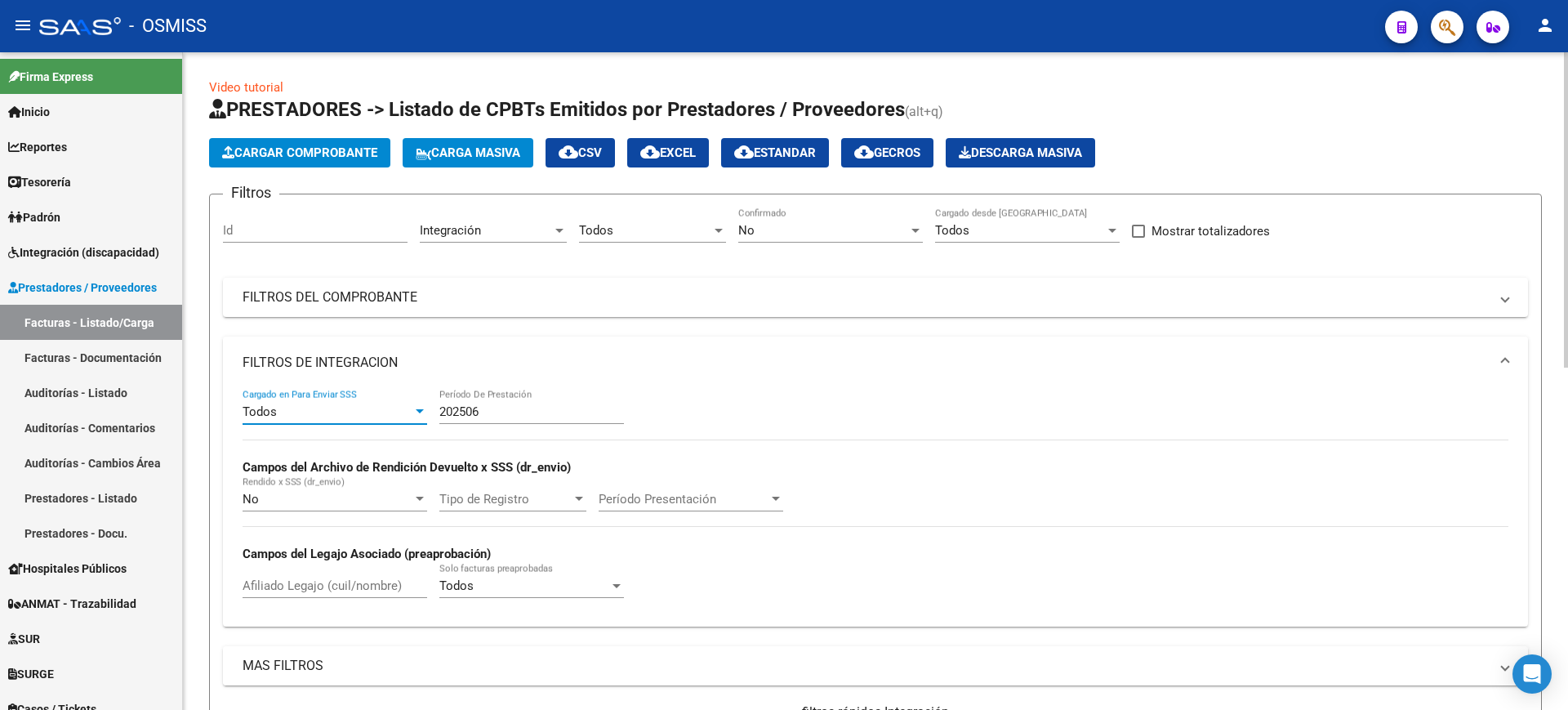
drag, startPoint x: 345, startPoint y: 351, endPoint x: 326, endPoint y: 481, distance: 131.4
click at [346, 352] on mat-expansion-panel-header "FILTROS DE INTEGRACION" at bounding box center [876, 363] width 1305 height 52
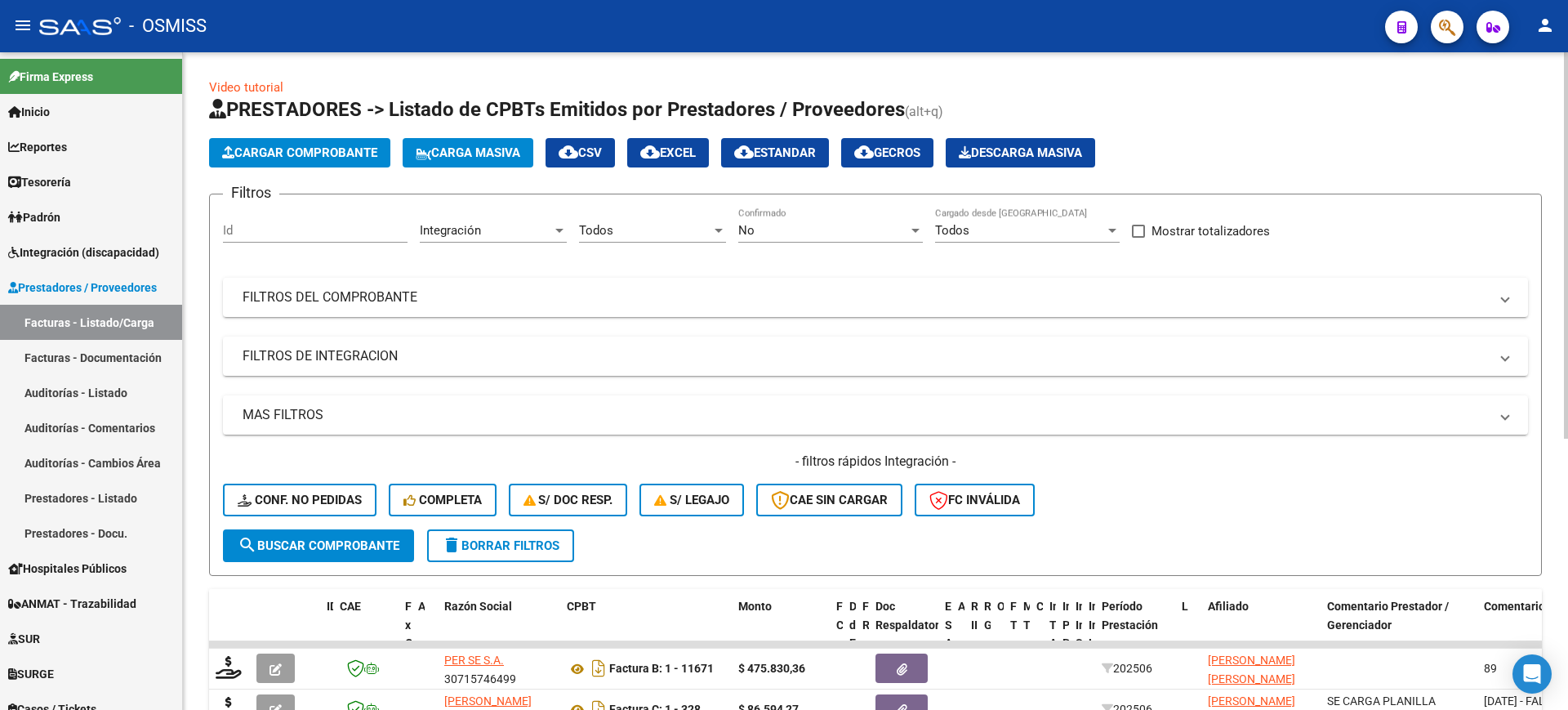
drag, startPoint x: 309, startPoint y: 536, endPoint x: 221, endPoint y: 502, distance: 94.3
click at [310, 536] on button "search Buscar Comprobante" at bounding box center [318, 545] width 191 height 32
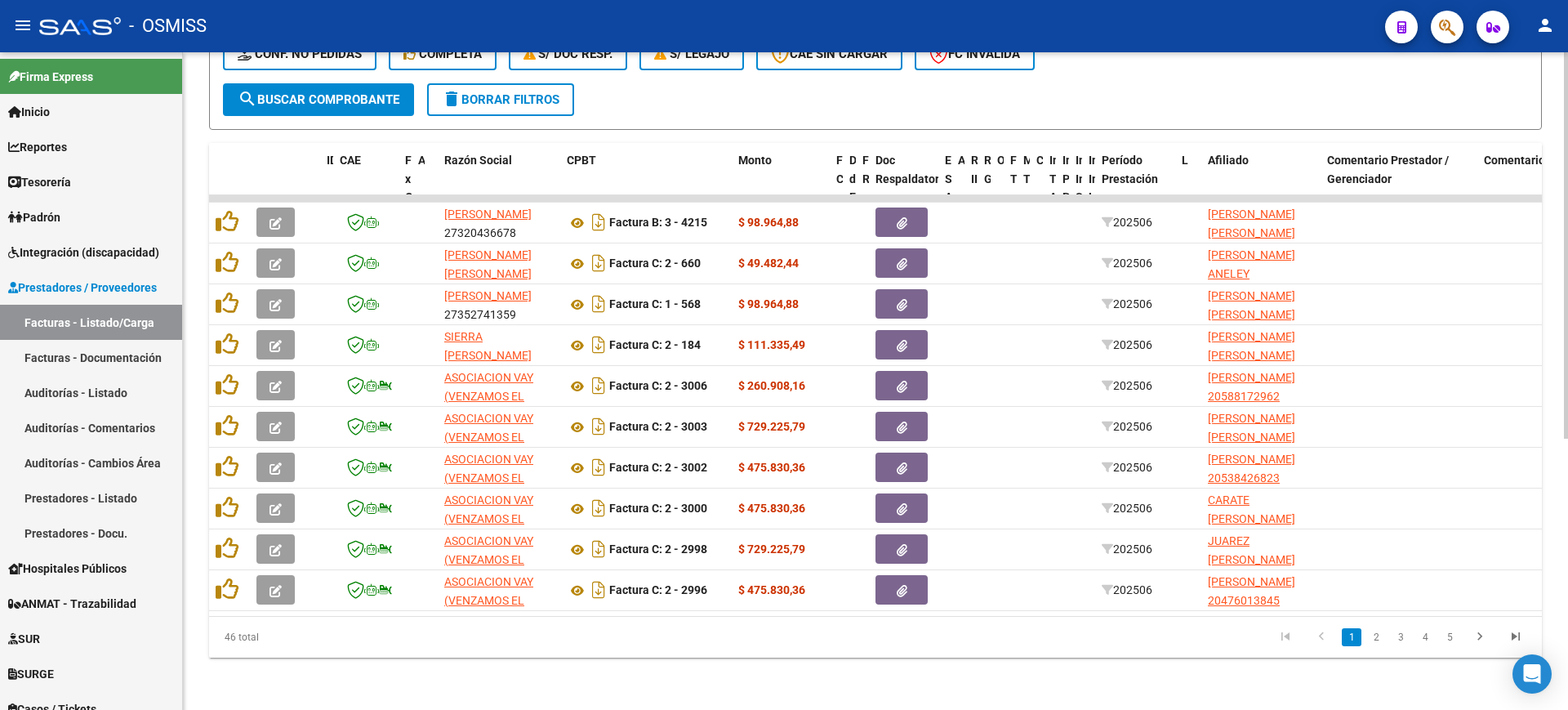
click at [371, 83] on button "search Buscar Comprobante" at bounding box center [318, 99] width 191 height 32
click at [370, 92] on span "search Buscar Comprobante" at bounding box center [318, 99] width 161 height 15
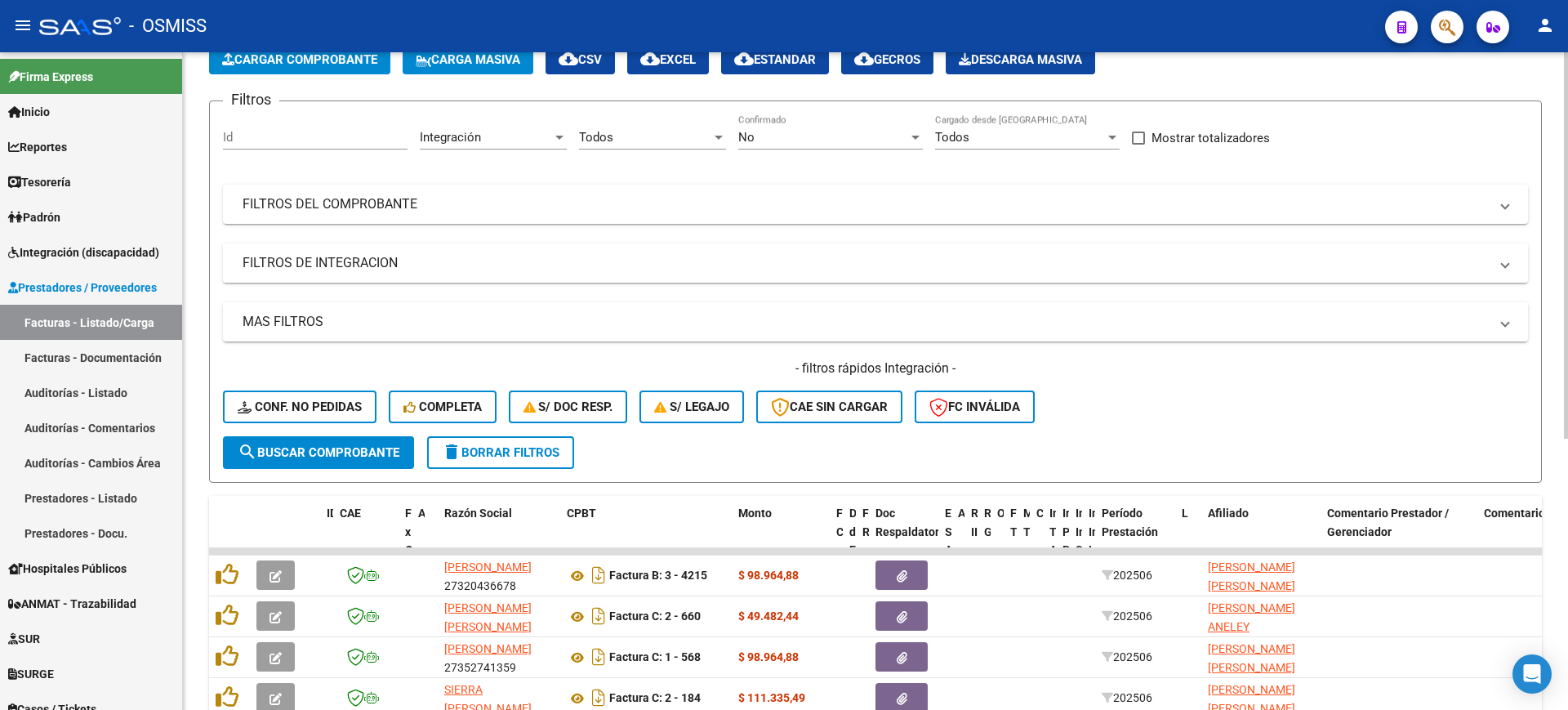
scroll to position [0, 0]
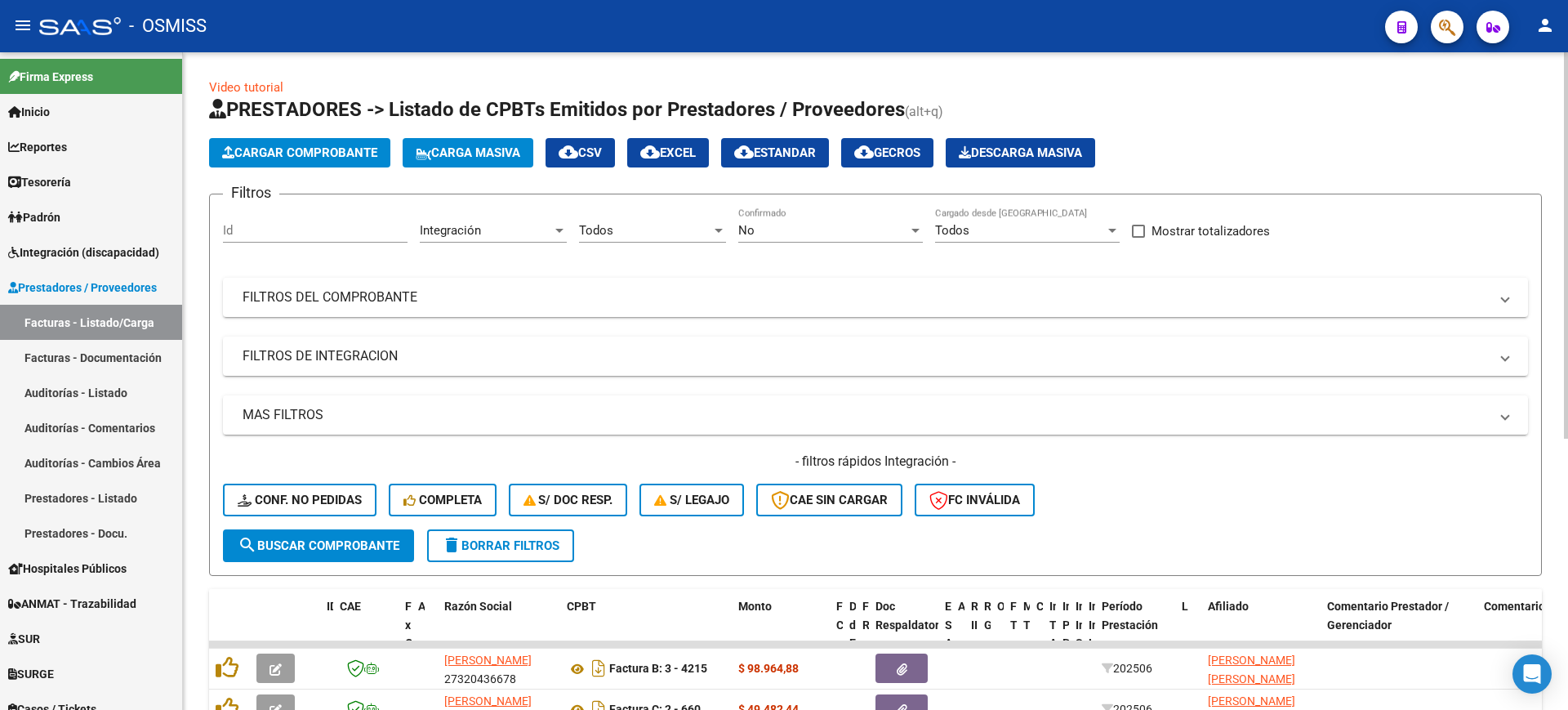
click at [800, 206] on form "Filtros Id Integración Area Todos Seleccionar Gerenciador No Confirmado Todos C…" at bounding box center [876, 385] width 1333 height 382
click at [388, 355] on mat-panel-title "FILTROS DE INTEGRACION" at bounding box center [866, 356] width 1247 height 18
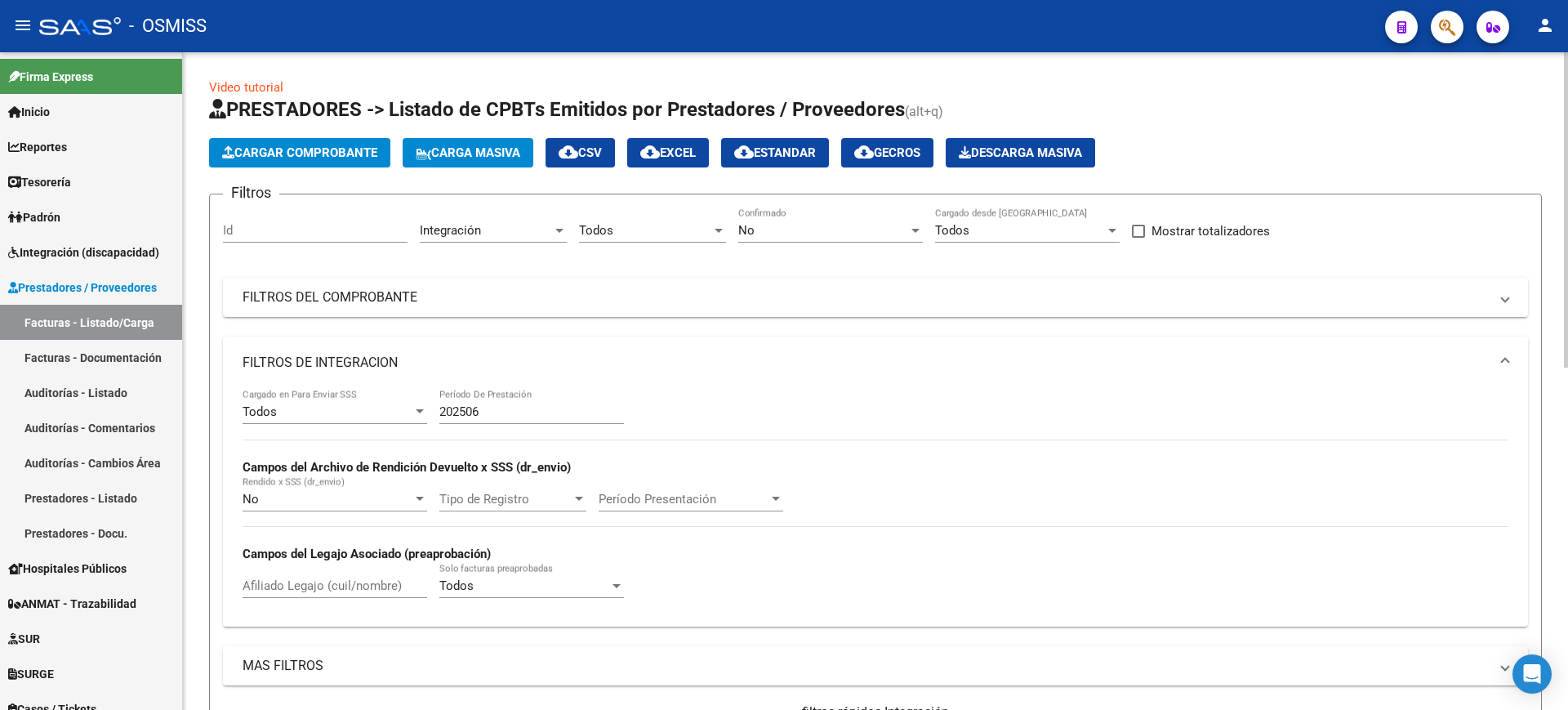
click at [545, 413] on input "202506" at bounding box center [532, 411] width 185 height 15
click at [391, 362] on mat-panel-title "FILTROS DE INTEGRACION" at bounding box center [866, 362] width 1247 height 18
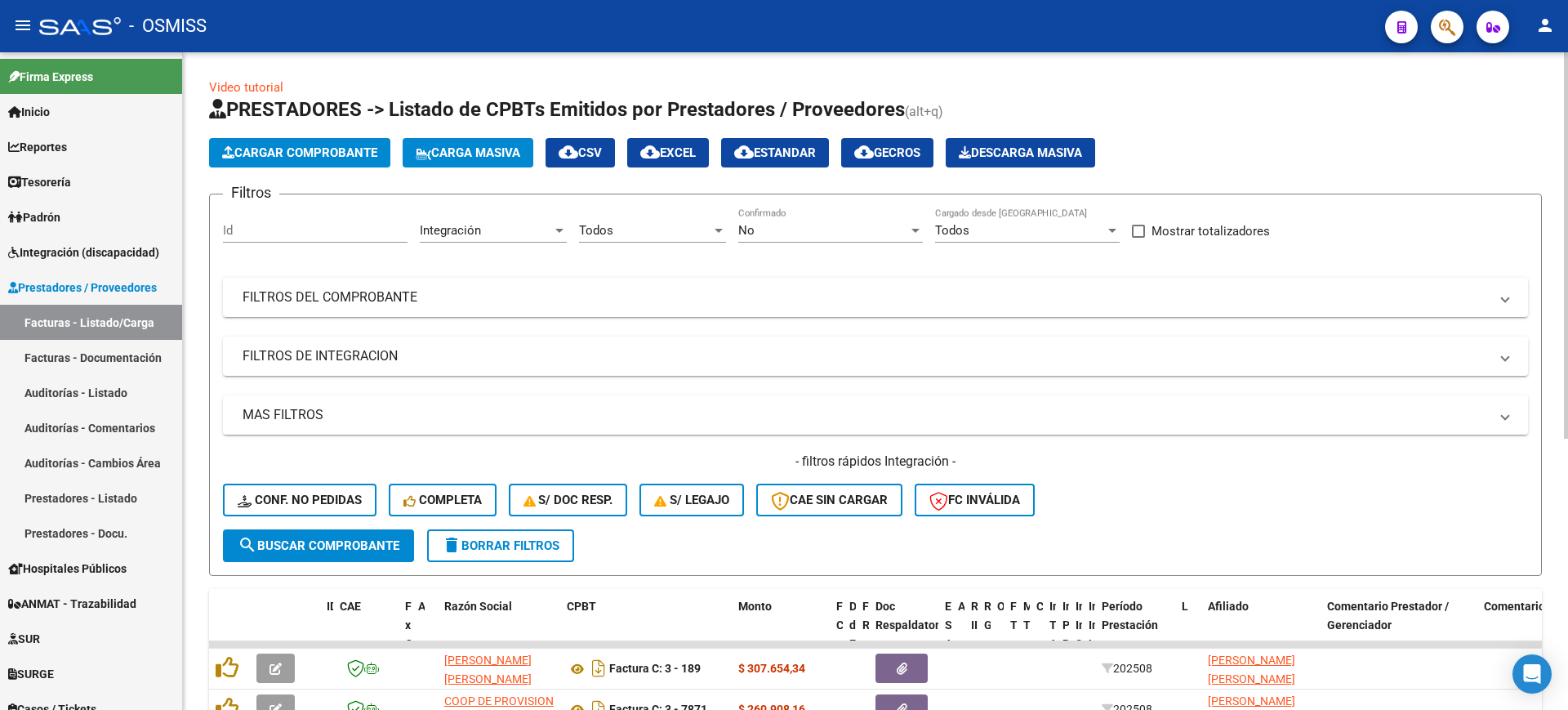
click at [190, 332] on div "Video tutorial PRESTADORES -> Listado de CPBTs Emitidos por Prestadores / Prove…" at bounding box center [876, 604] width 1386 height 1103
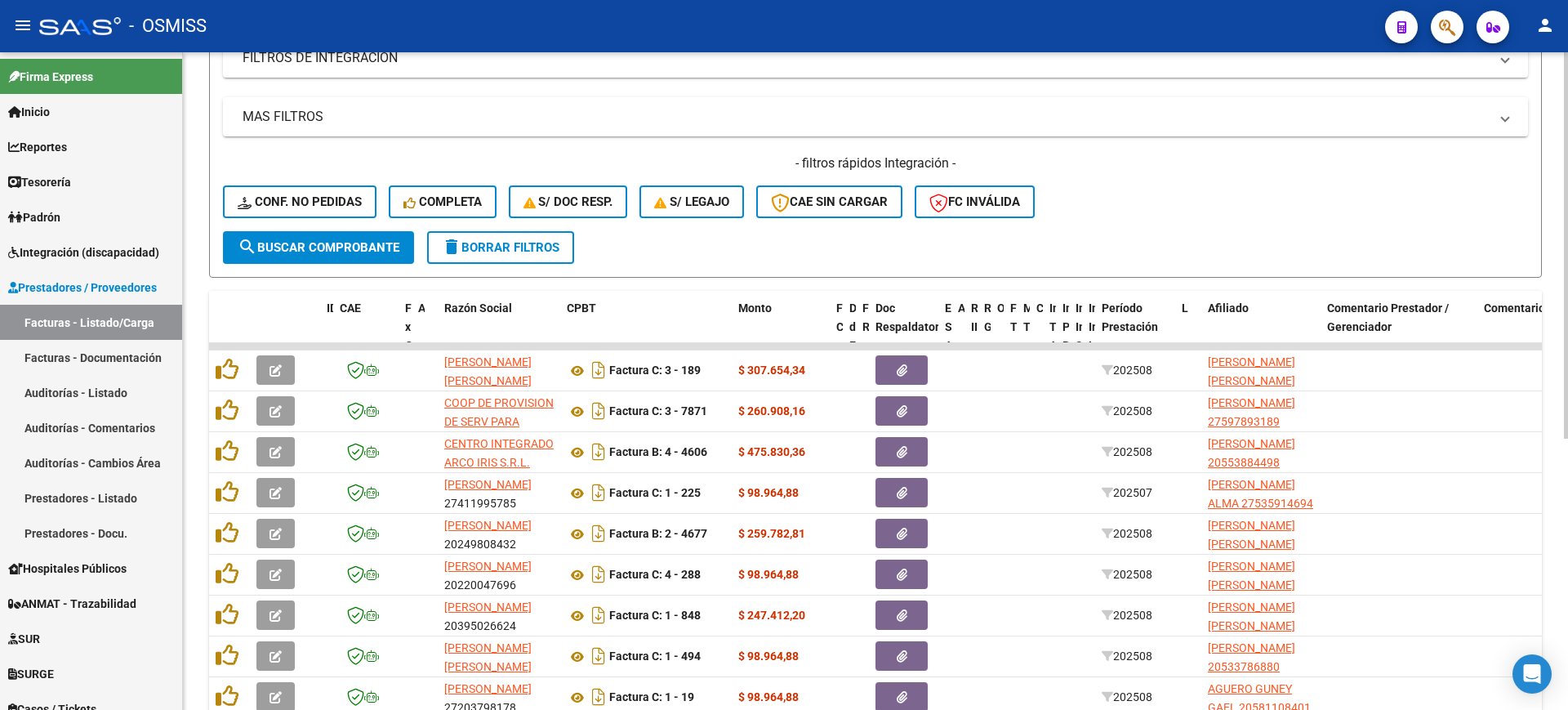
scroll to position [461, 0]
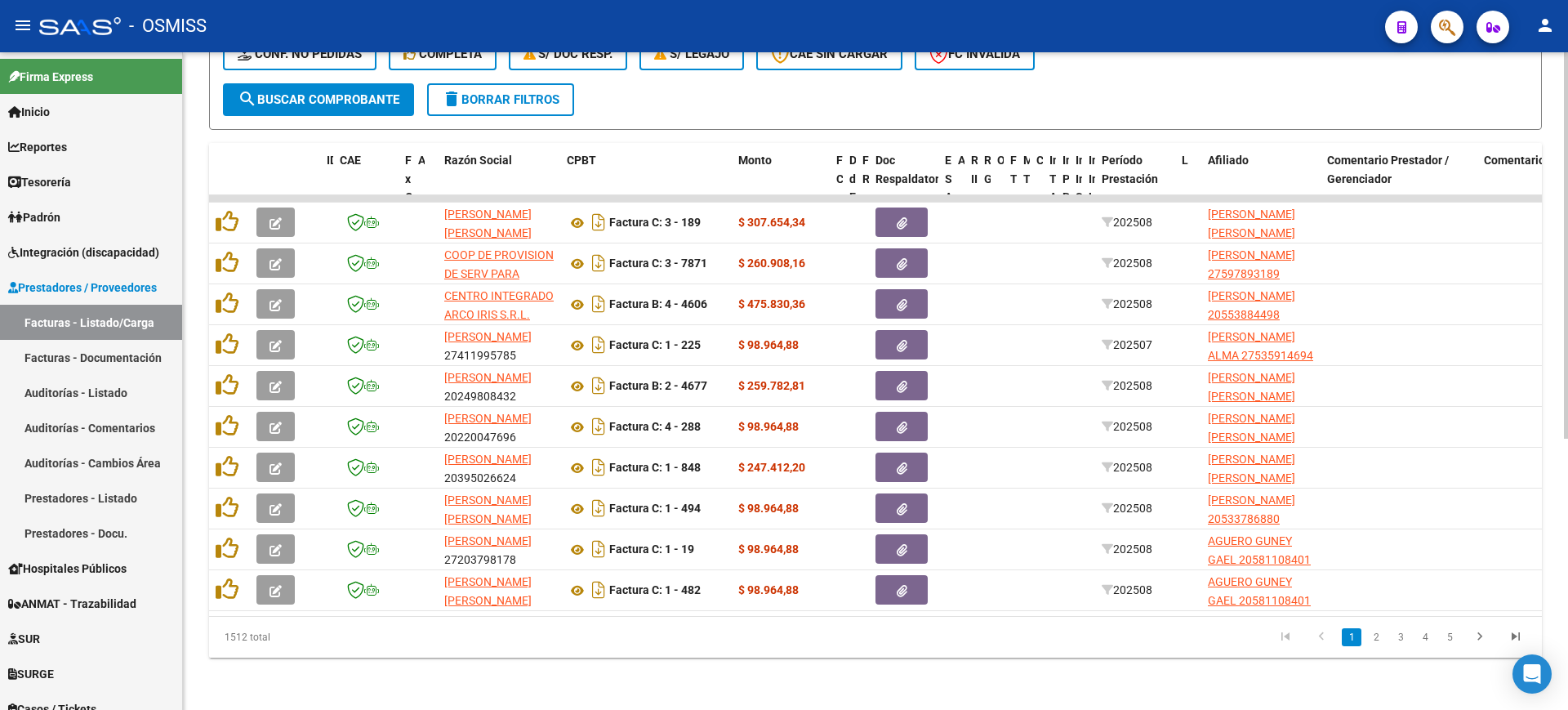
click at [1004, 676] on div "Video tutorial PRESTADORES -> Listado de CPBTs Emitidos por Prestadores / Prove…" at bounding box center [876, 158] width 1386 height 1103
click at [356, 83] on button "search Buscar Comprobante" at bounding box center [318, 99] width 191 height 32
click at [1519, 632] on icon "go to last page" at bounding box center [1516, 638] width 21 height 19
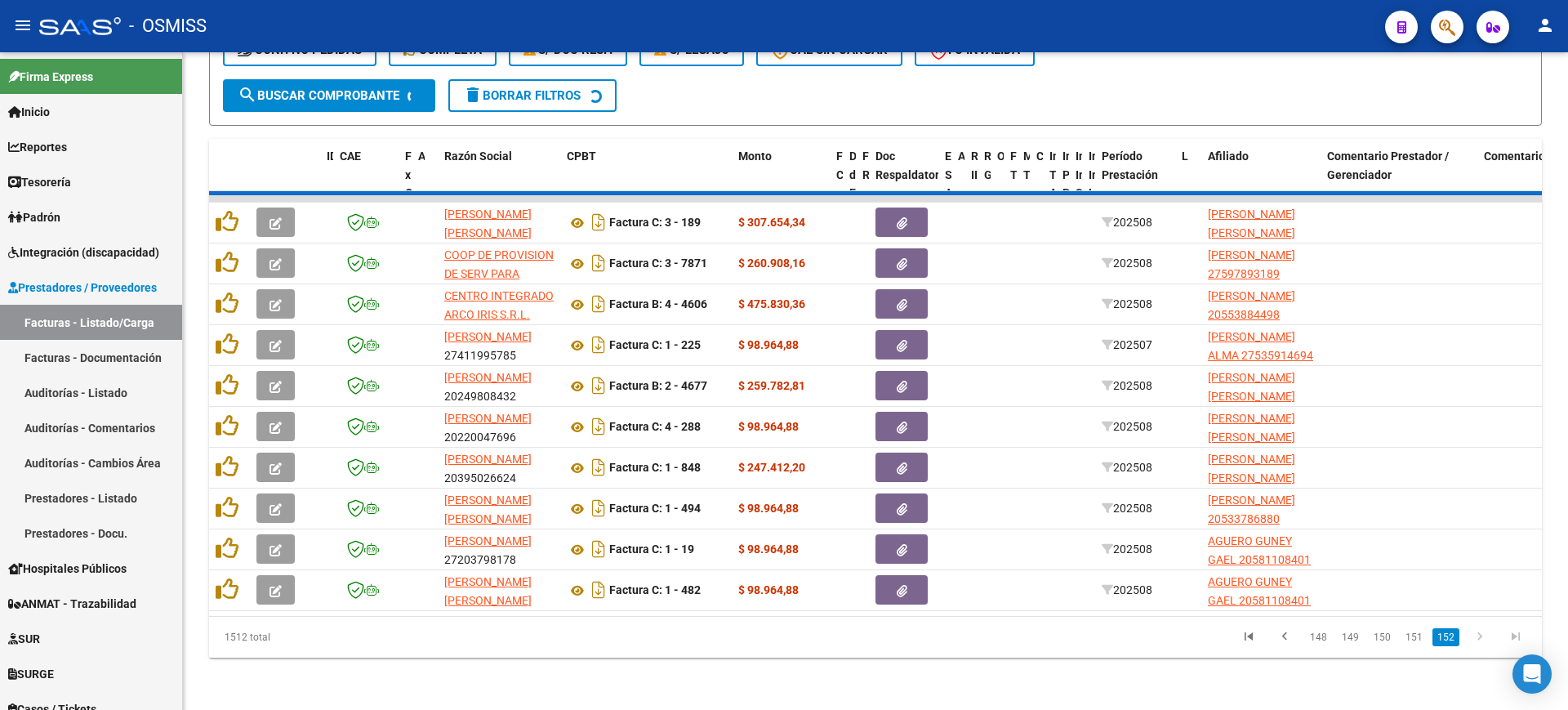
scroll to position [134, 0]
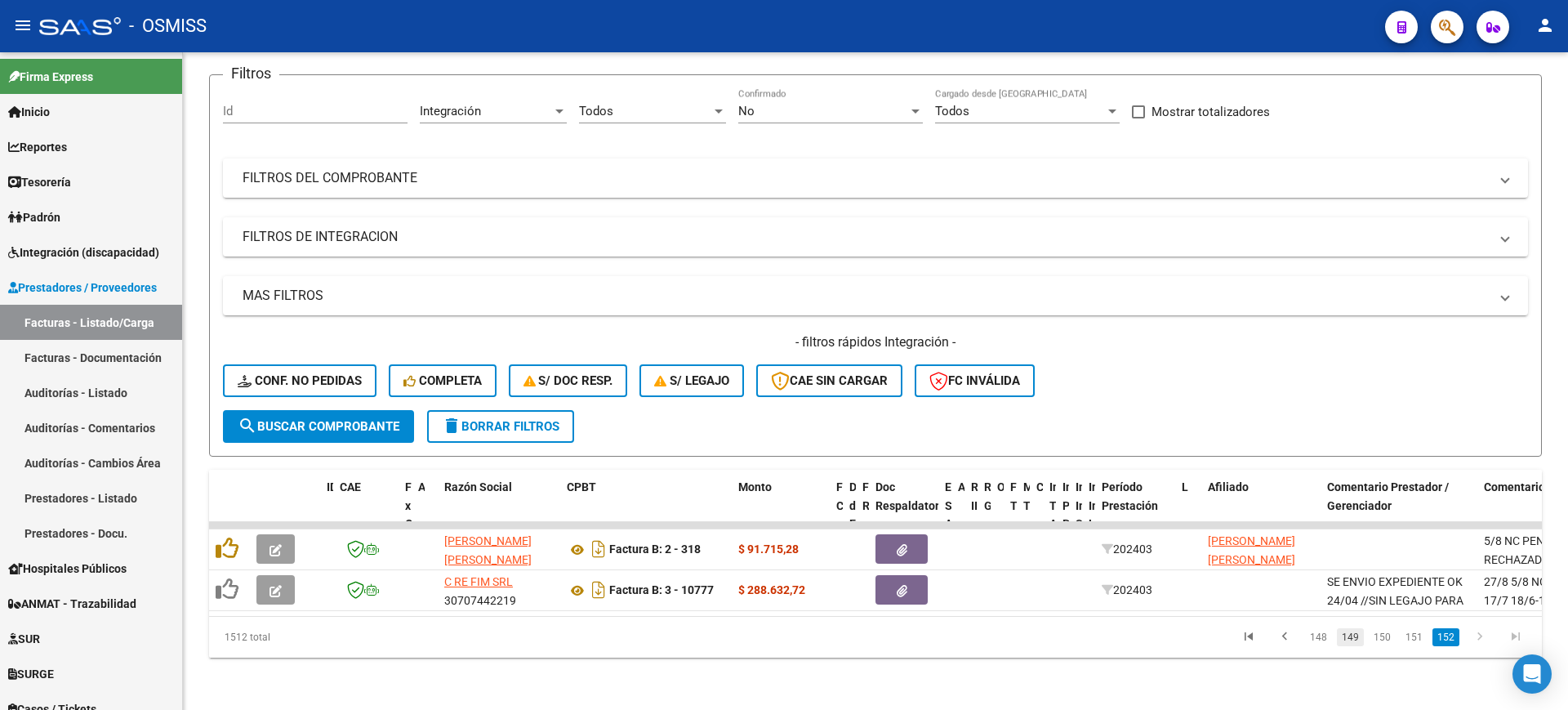
click at [1348, 634] on link "149" at bounding box center [1351, 637] width 27 height 18
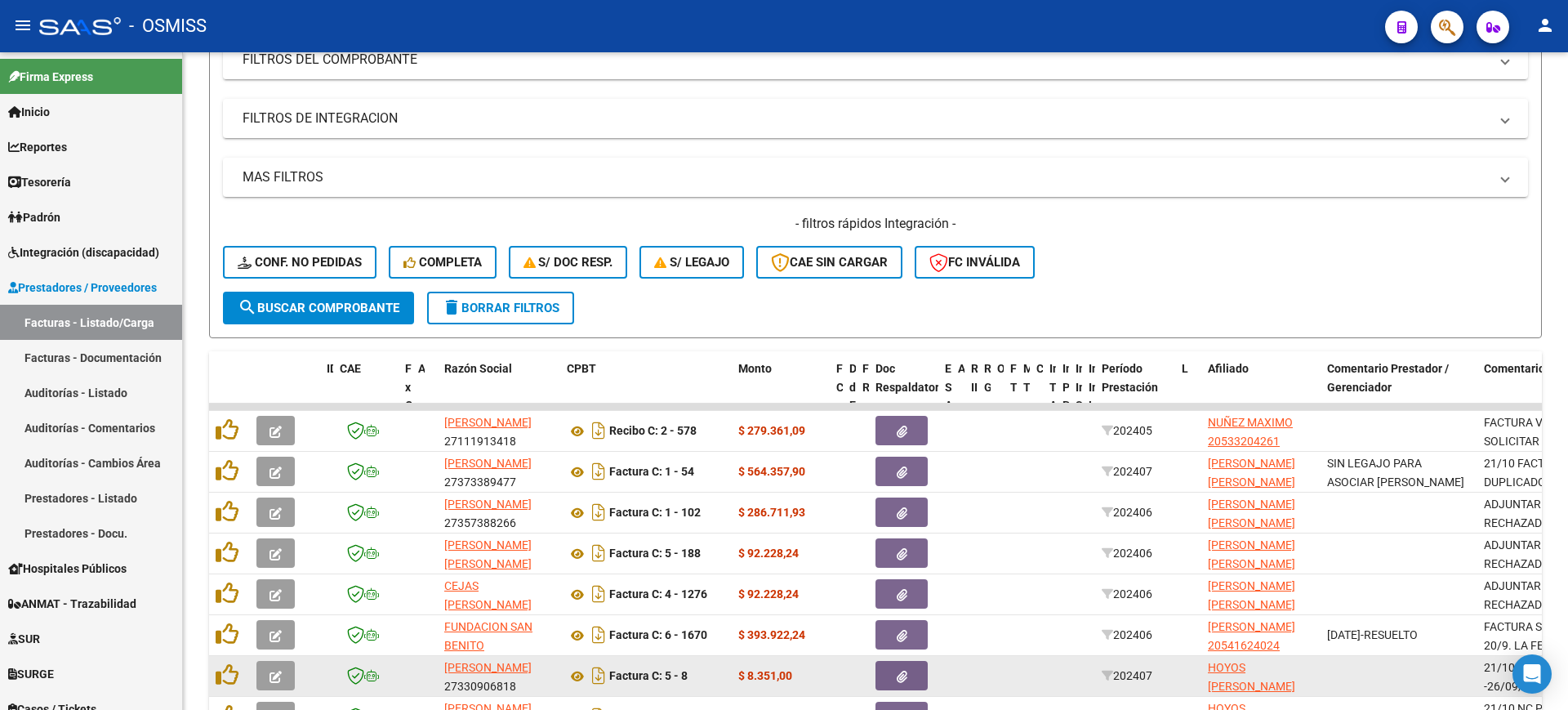
scroll to position [461, 0]
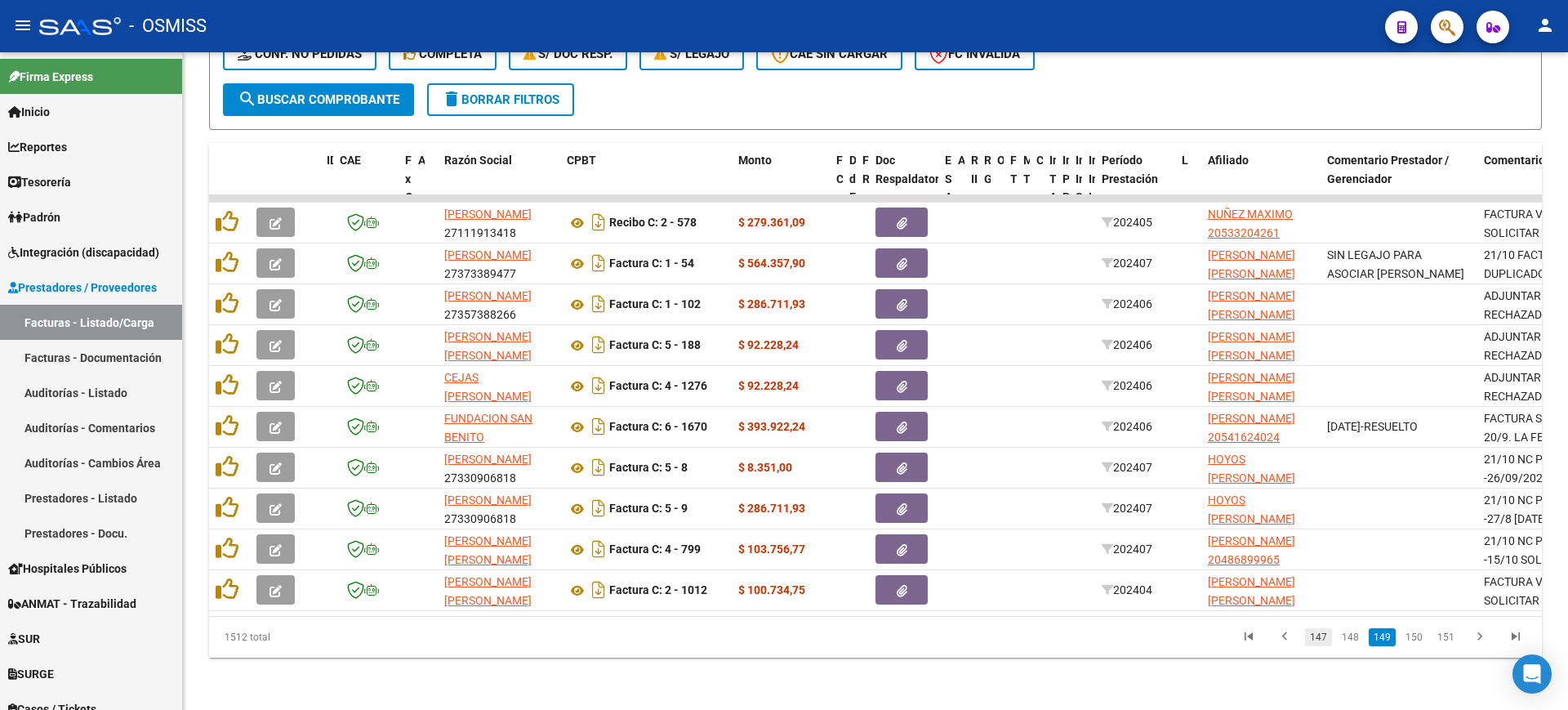
click at [1319, 642] on link "147" at bounding box center [1318, 637] width 27 height 18
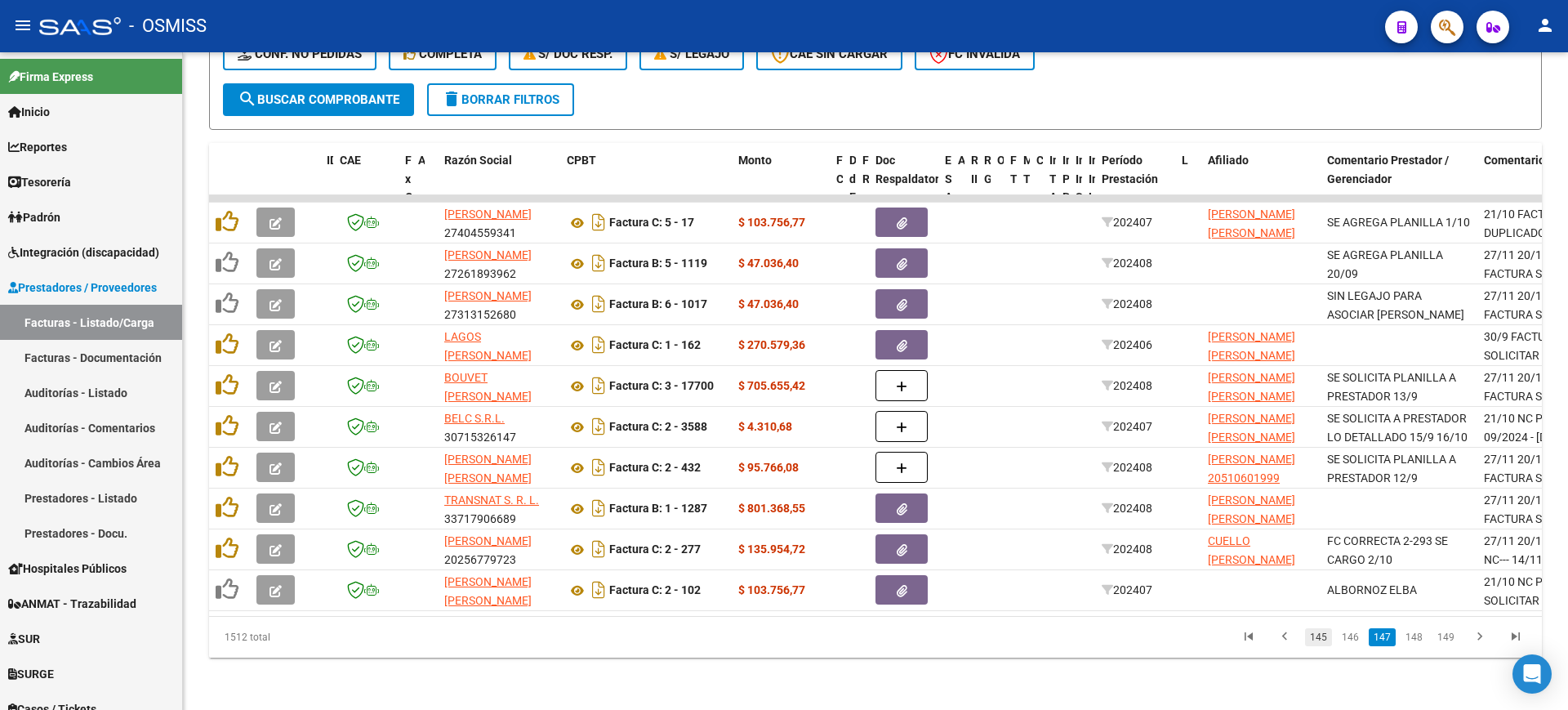
click at [1318, 642] on link "145" at bounding box center [1318, 637] width 27 height 18
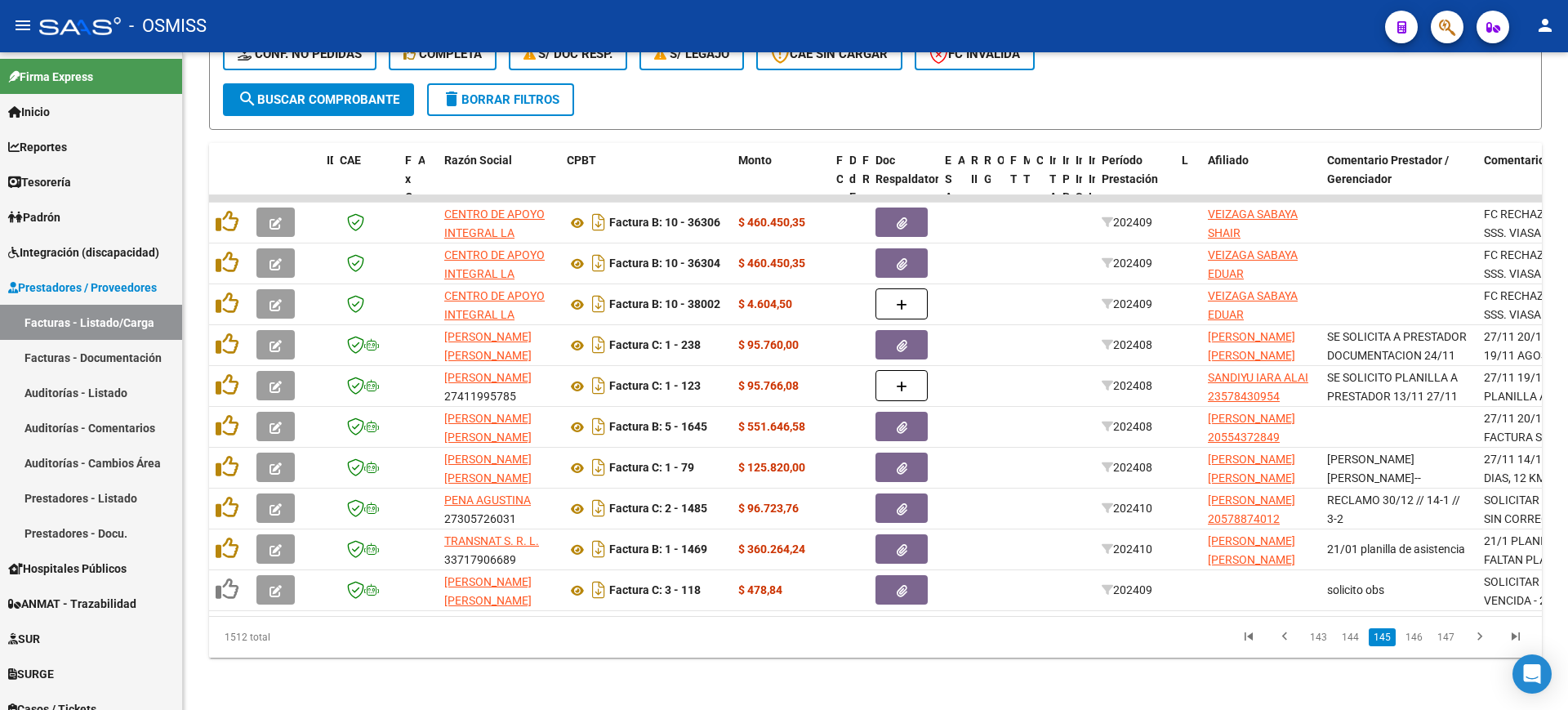
click at [1318, 641] on link "143" at bounding box center [1318, 637] width 27 height 18
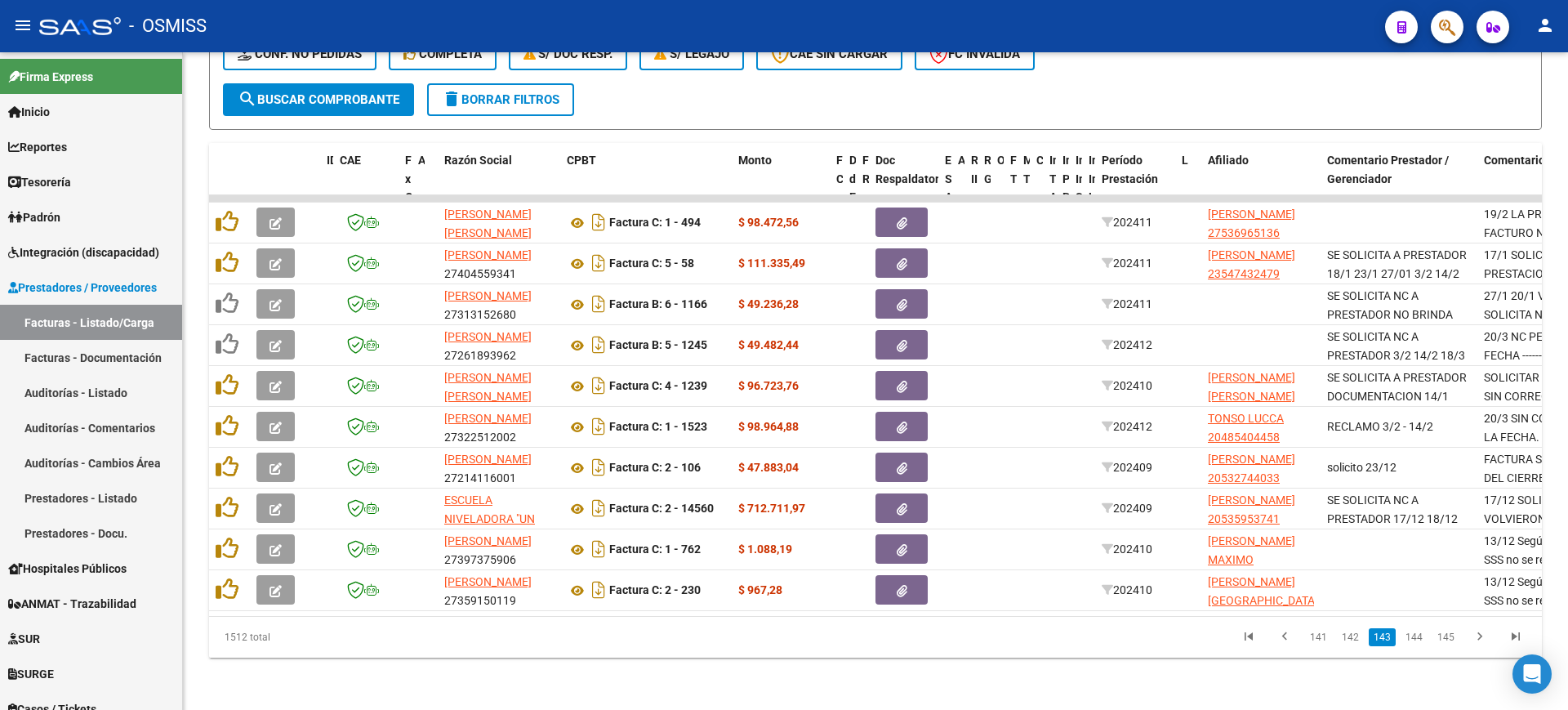
click at [1318, 641] on link "141" at bounding box center [1318, 637] width 27 height 18
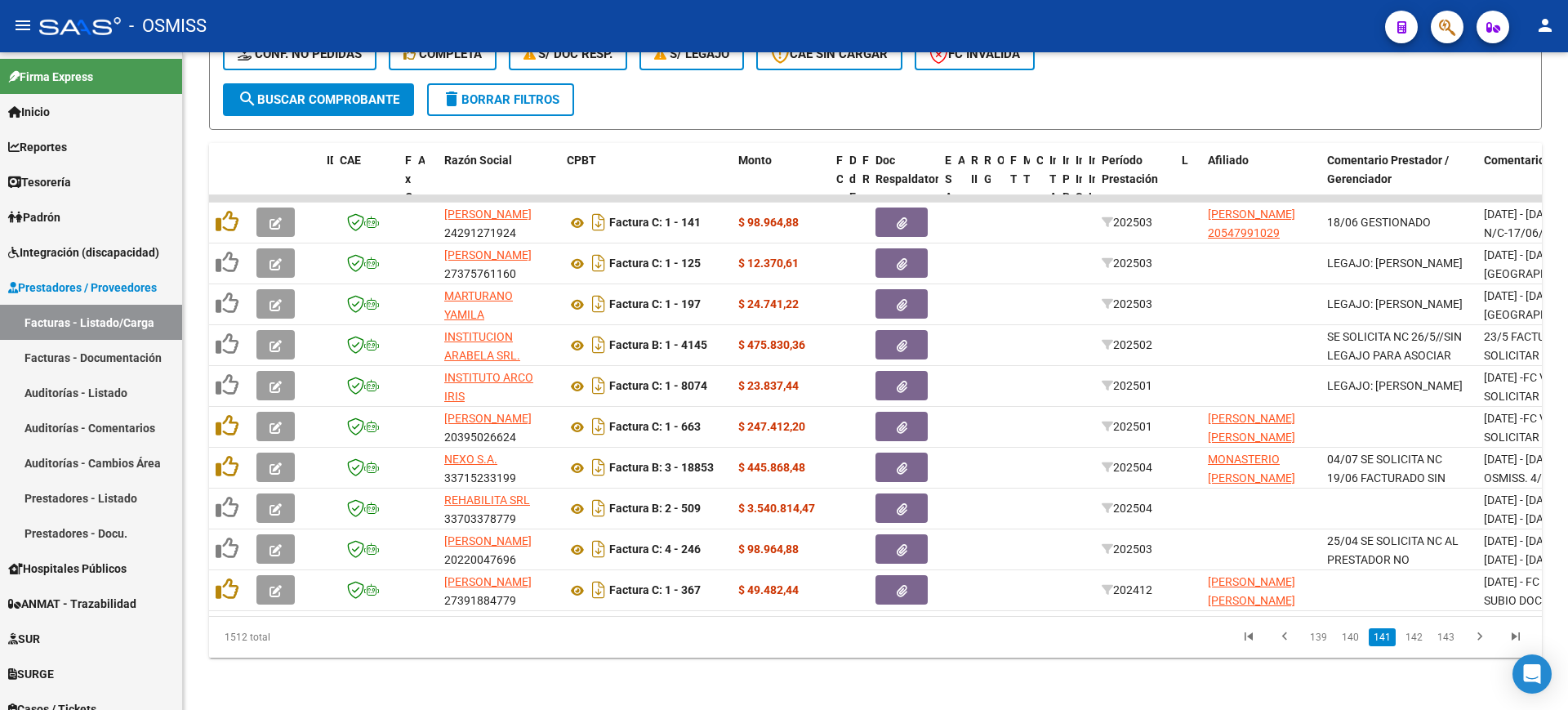
click at [1318, 636] on link "139" at bounding box center [1318, 637] width 27 height 18
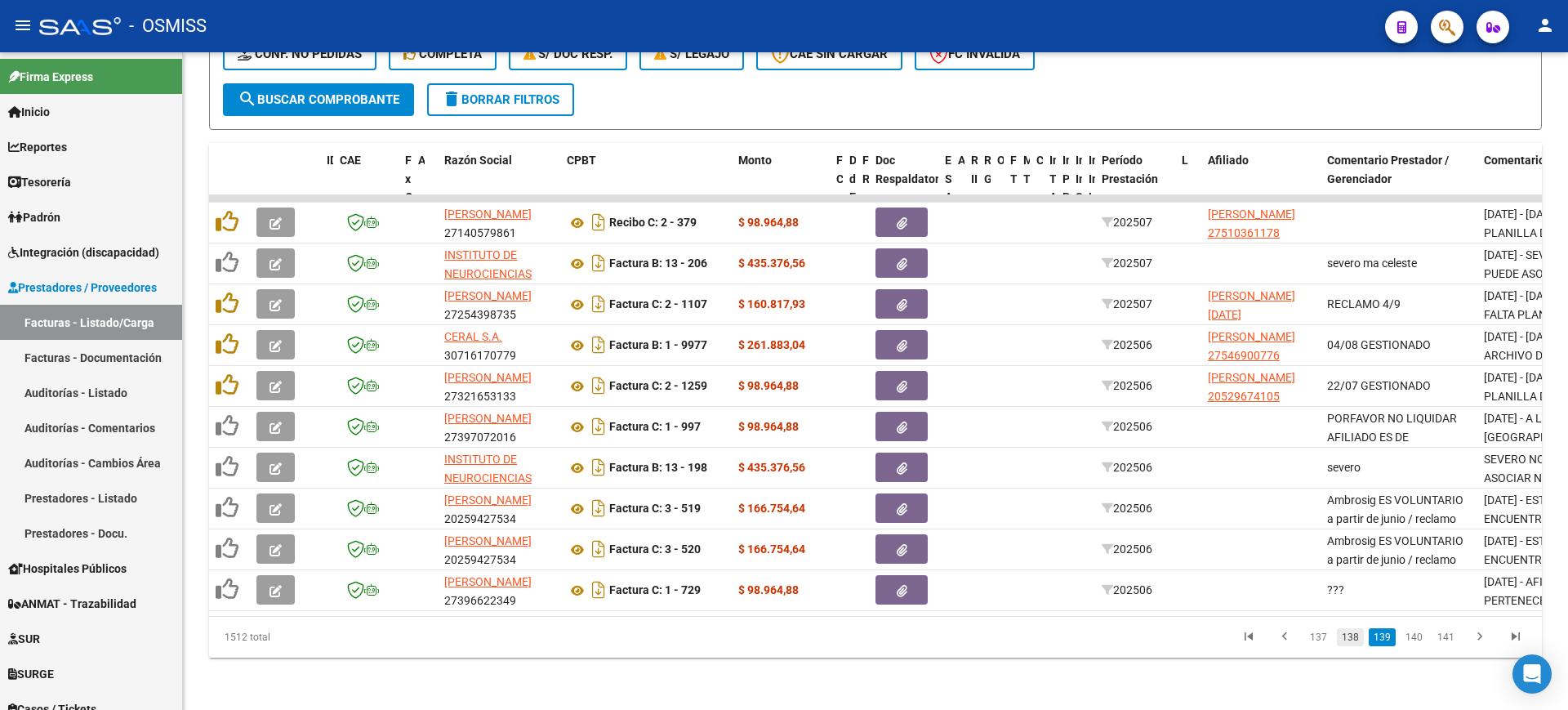
click at [1350, 634] on link "138" at bounding box center [1351, 637] width 27 height 18
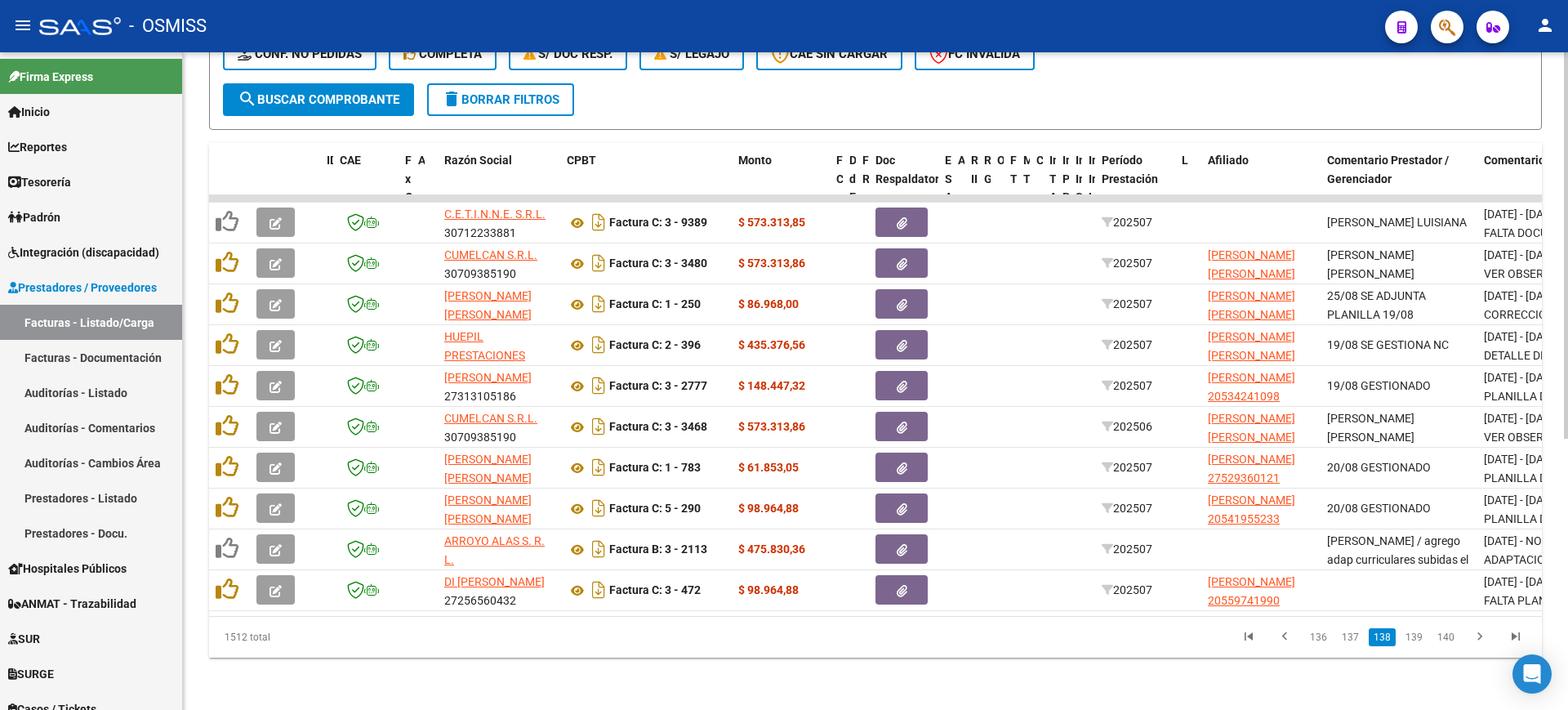
click at [1350, 634] on link "137" at bounding box center [1351, 637] width 27 height 18
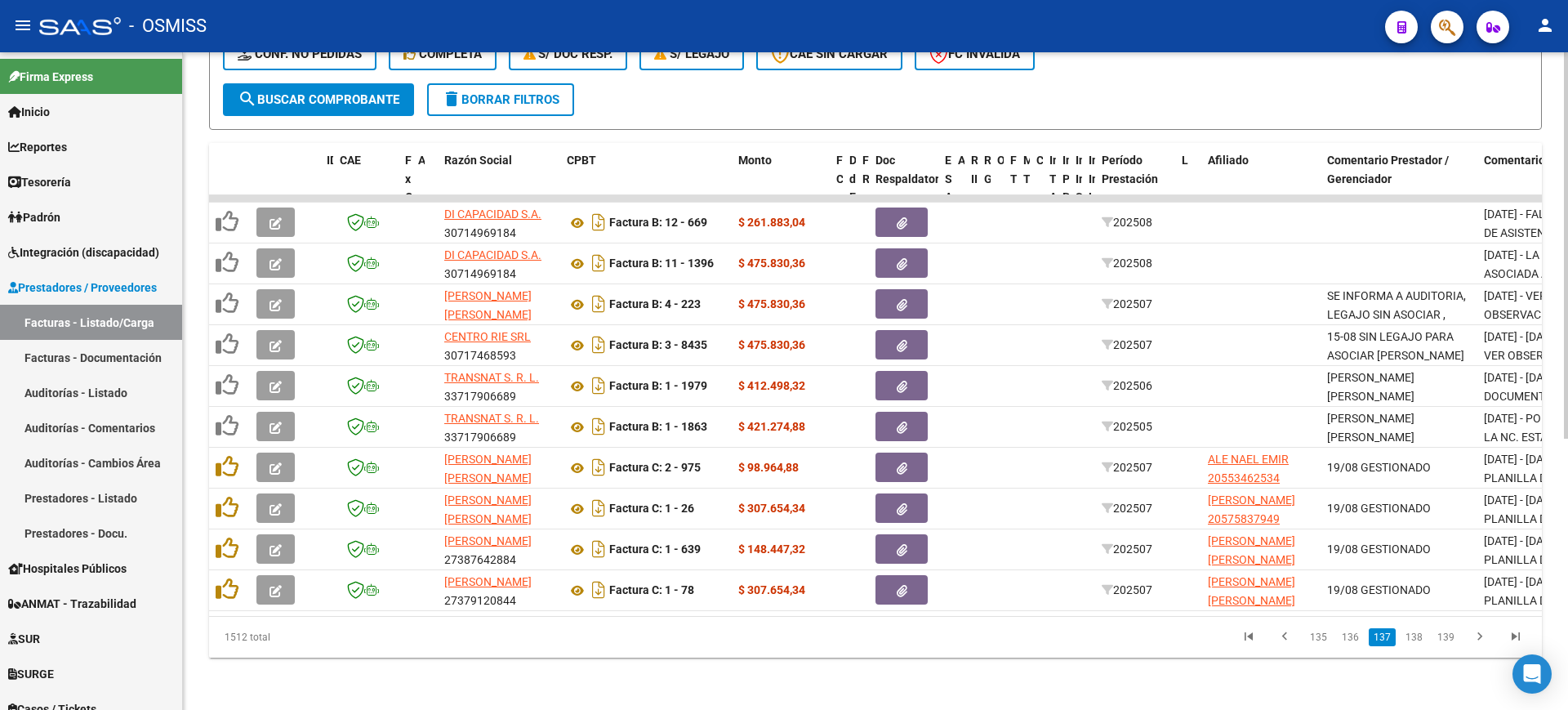
click at [1349, 632] on link "136" at bounding box center [1351, 637] width 27 height 18
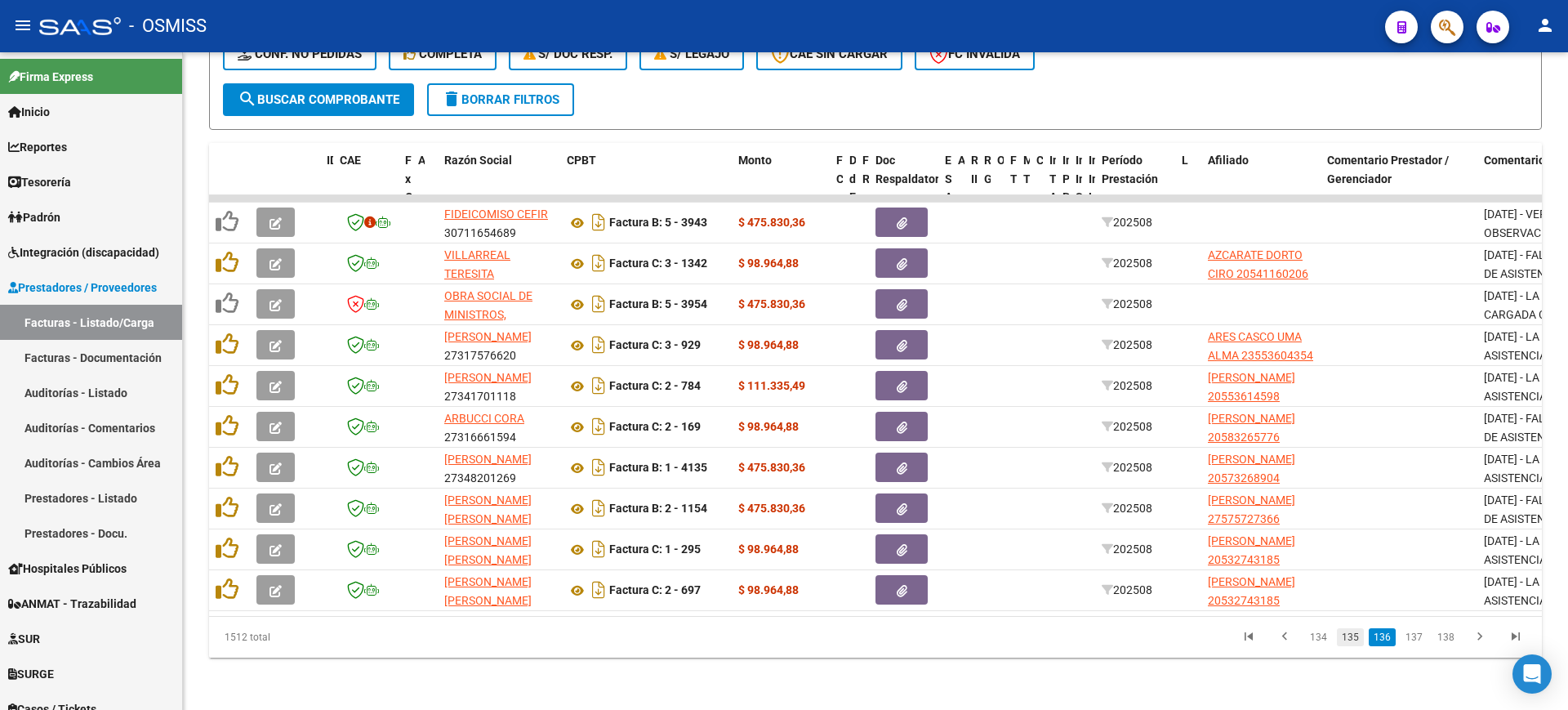
click at [1347, 630] on link "135" at bounding box center [1351, 637] width 27 height 18
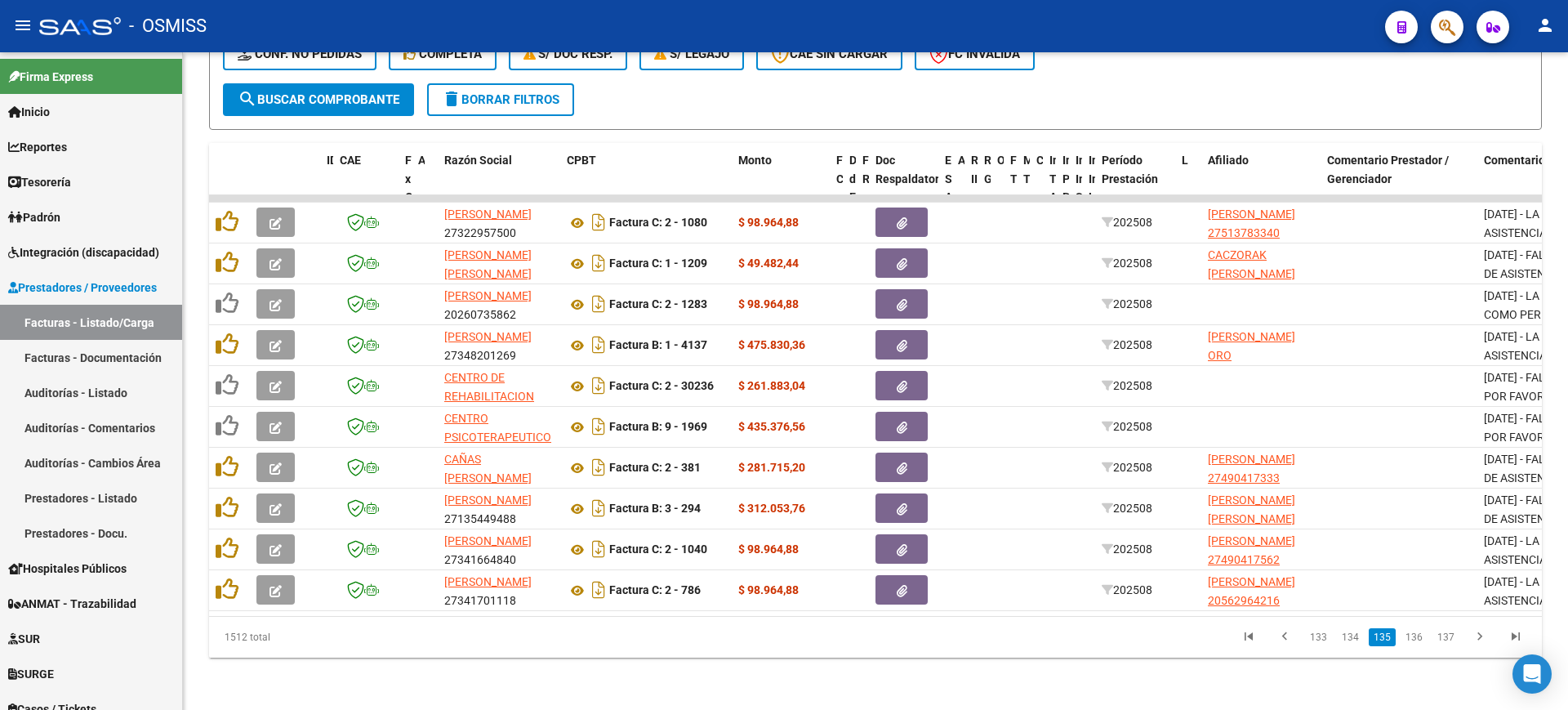
click at [1347, 630] on link "134" at bounding box center [1351, 637] width 27 height 18
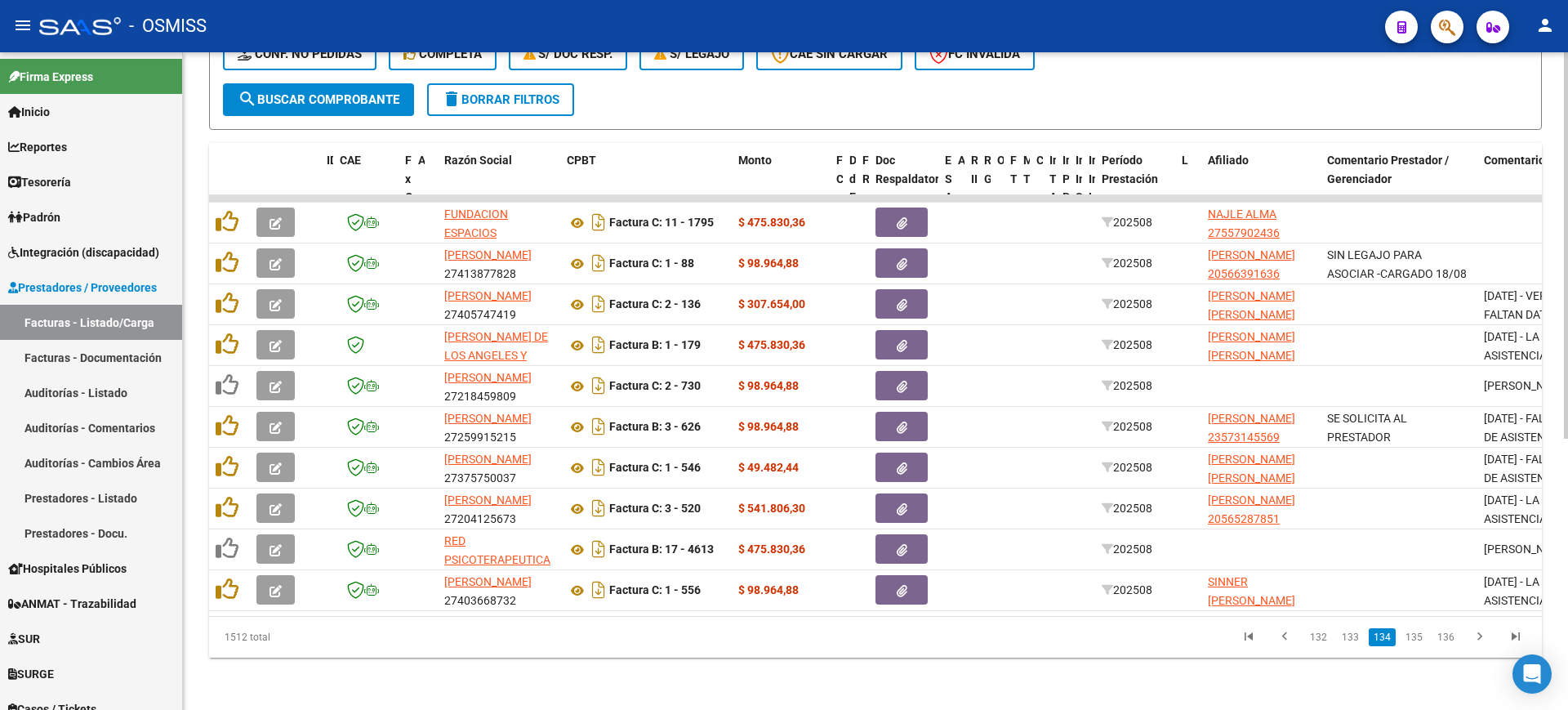
click at [379, 92] on span "search Buscar Comprobante" at bounding box center [318, 99] width 161 height 15
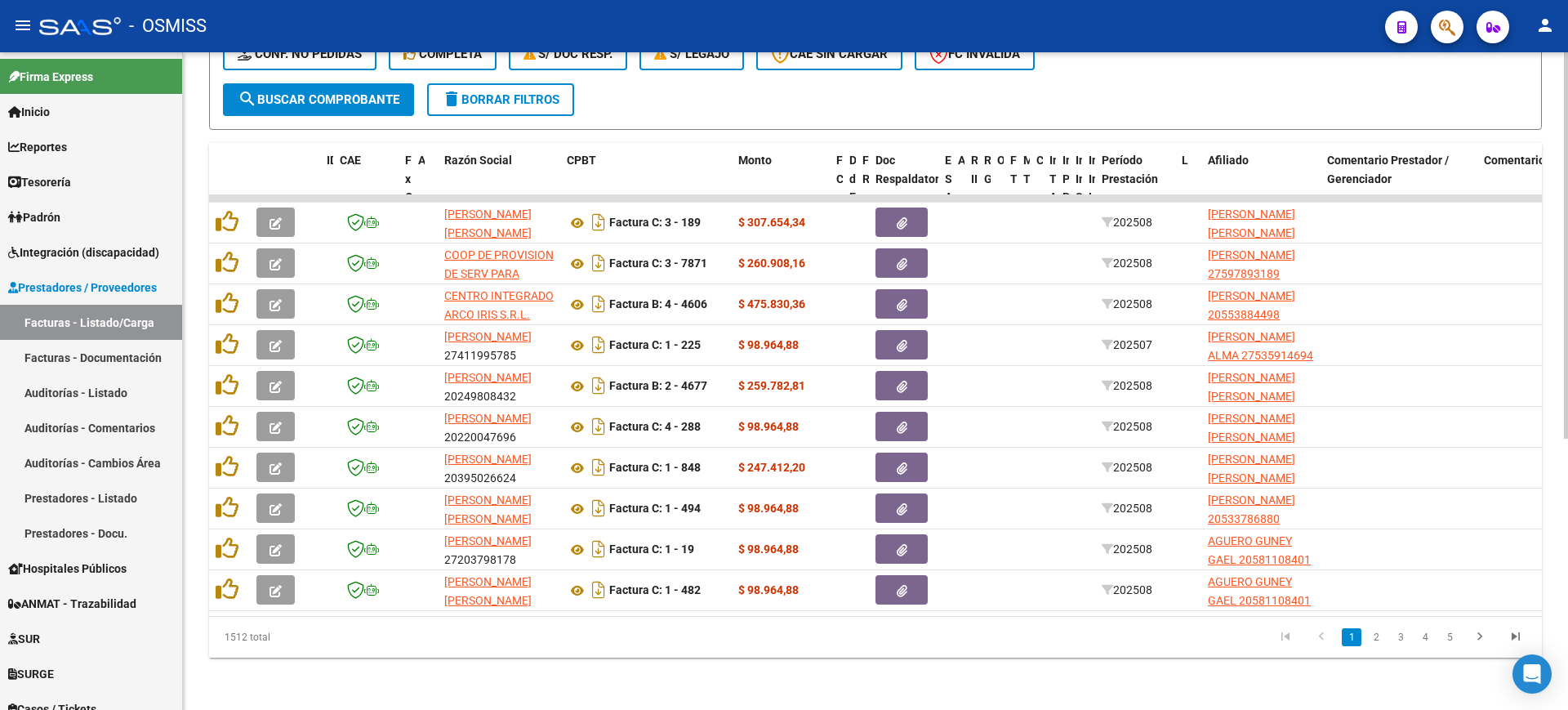
click at [317, 92] on span "search Buscar Comprobante" at bounding box center [318, 99] width 161 height 15
click at [395, 95] on button "search Buscar Comprobante" at bounding box center [318, 99] width 191 height 32
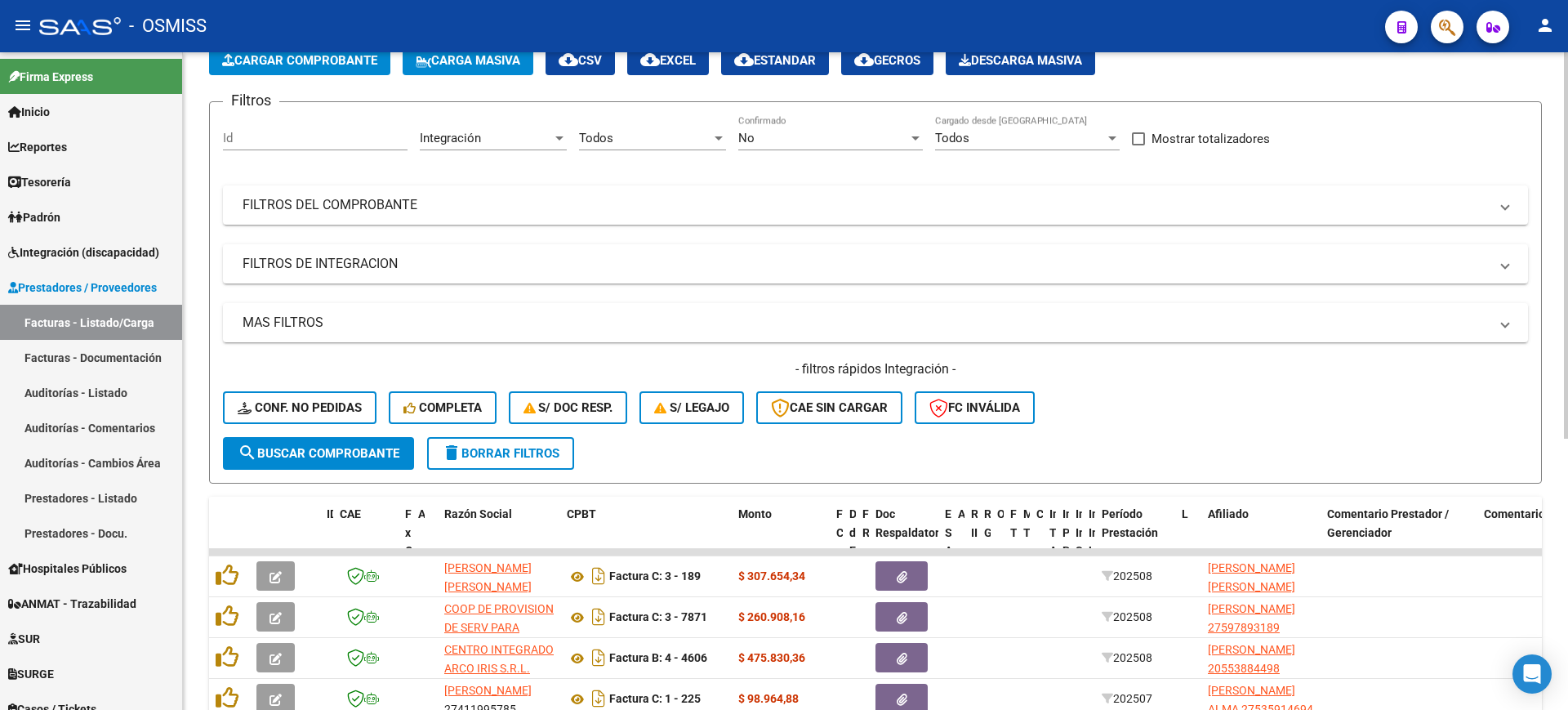
scroll to position [0, 0]
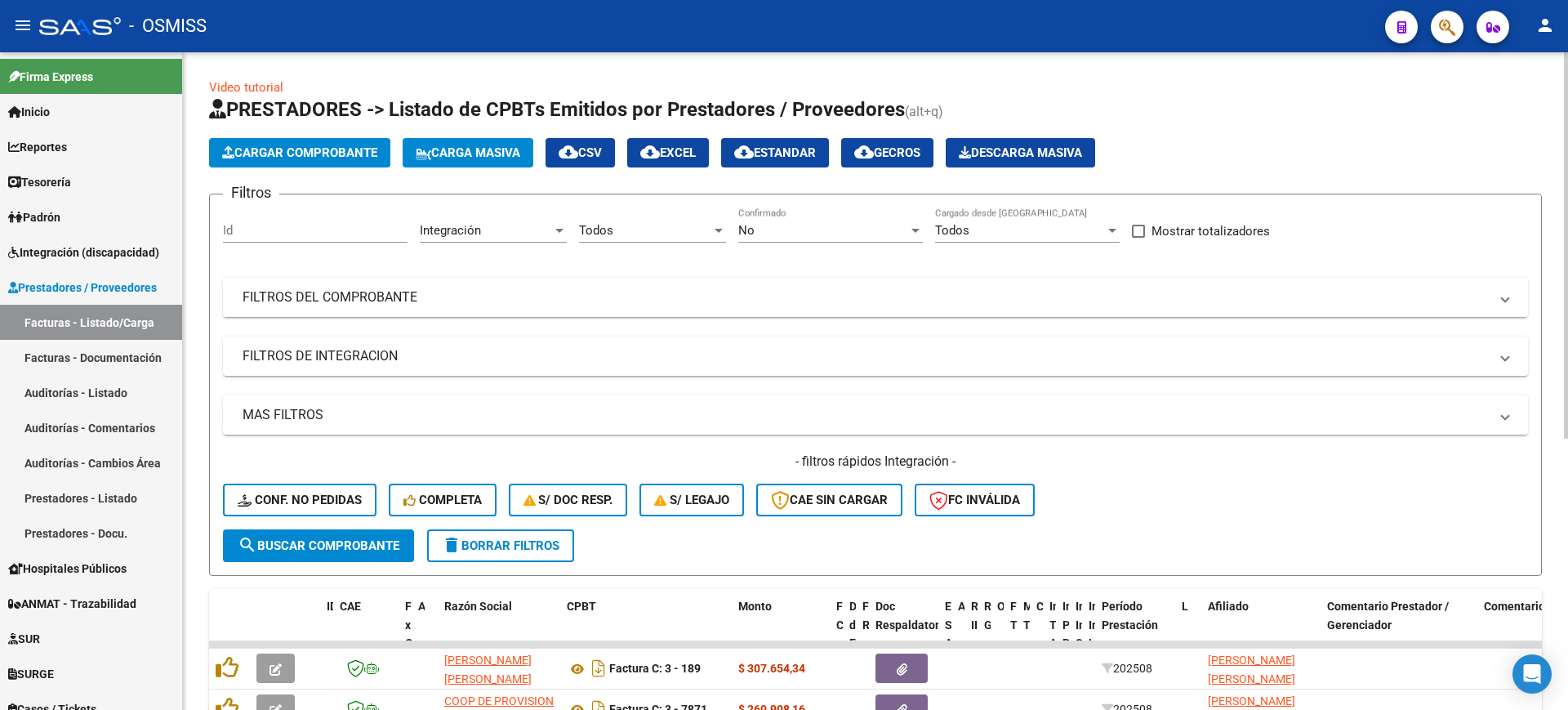
click at [500, 304] on mat-panel-title "FILTROS DEL COMPROBANTE" at bounding box center [866, 297] width 1247 height 18
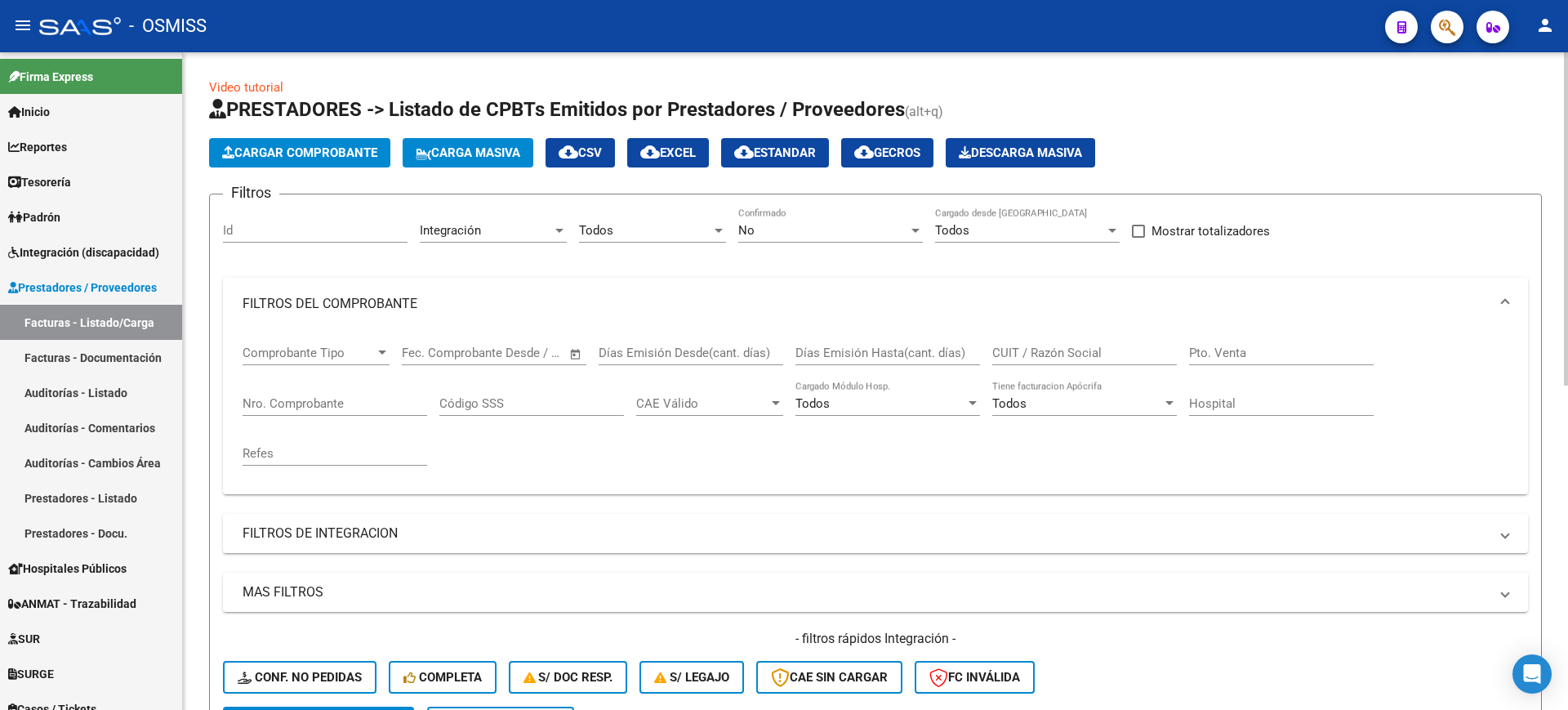
click at [334, 408] on input "Nro. Comprobante" at bounding box center [335, 403] width 185 height 15
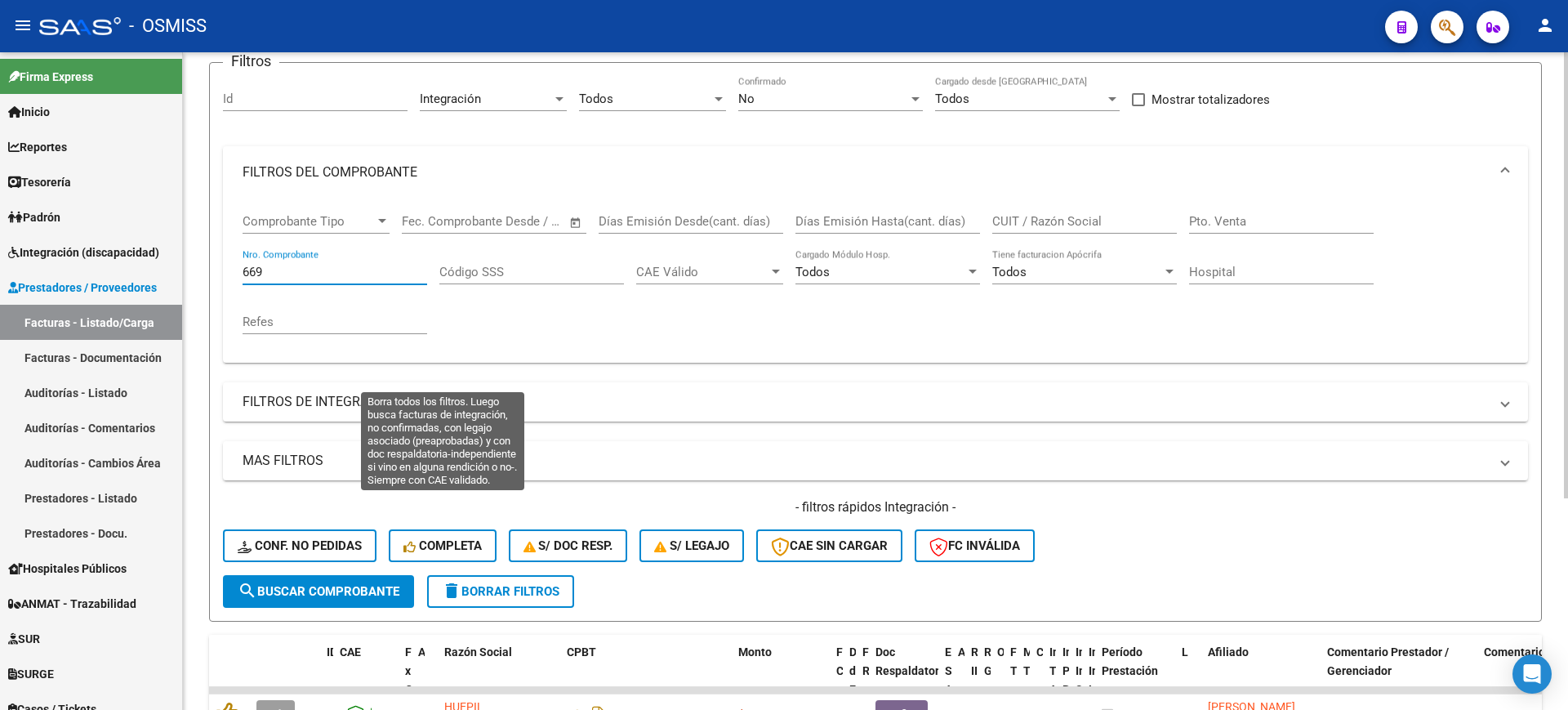
scroll to position [312, 0]
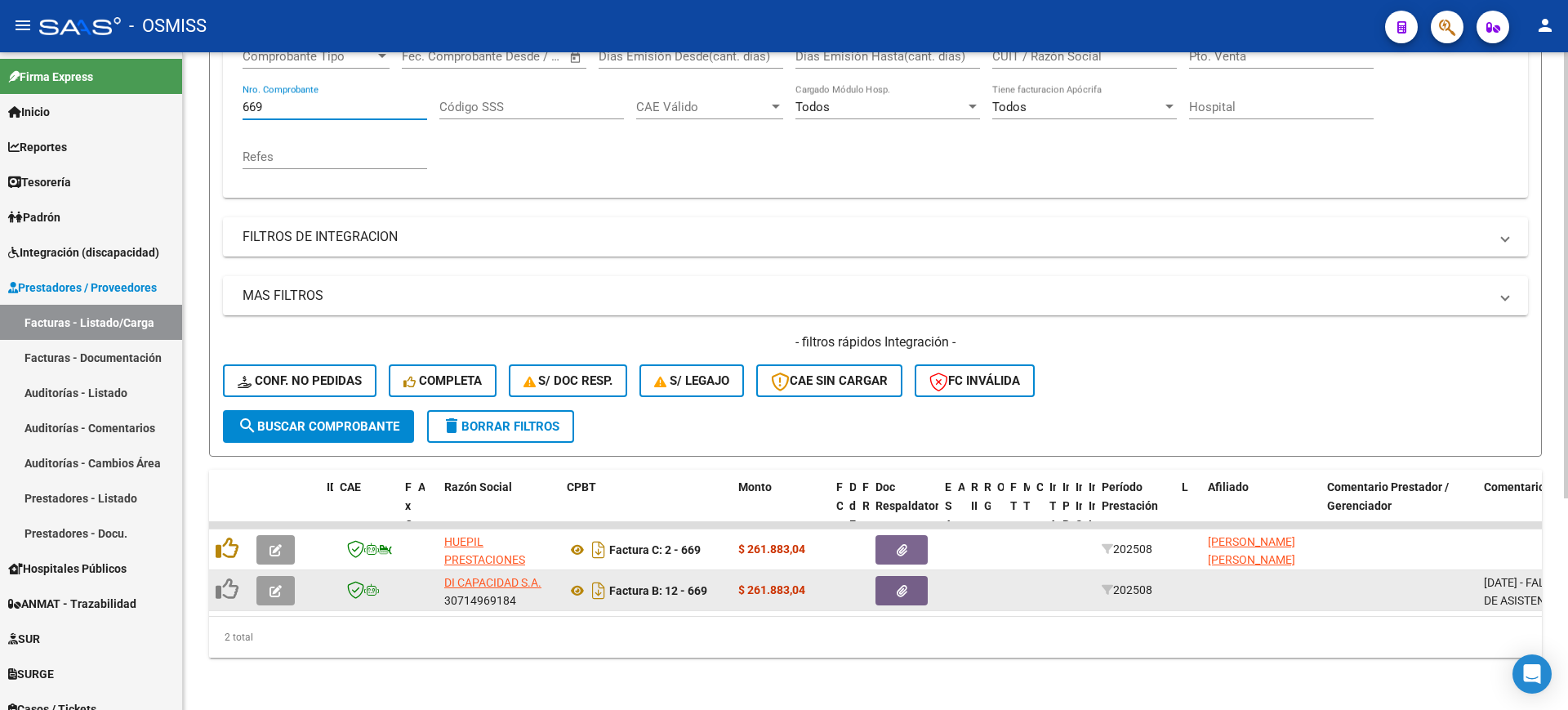
type input "669"
click at [880, 582] on button "button" at bounding box center [902, 591] width 52 height 30
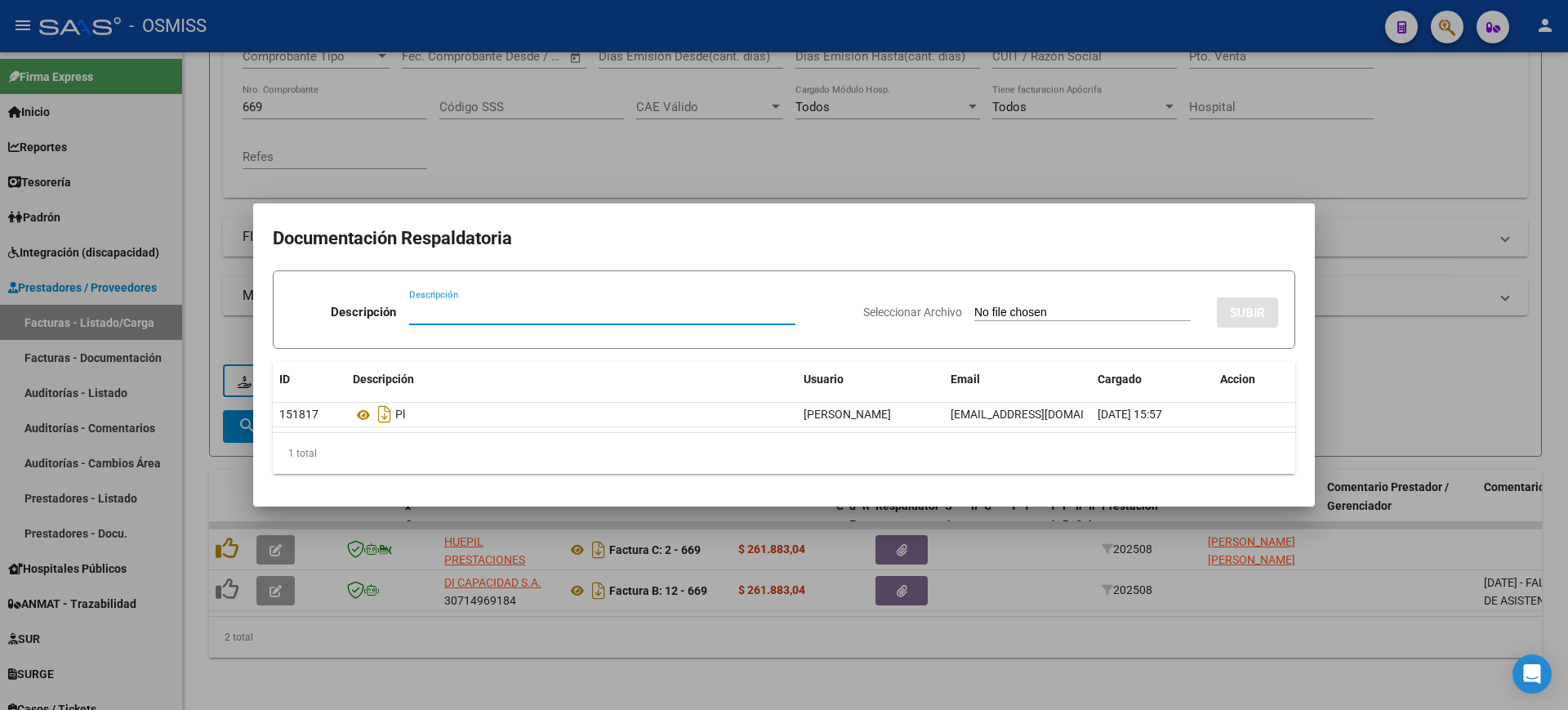
click at [866, 648] on div at bounding box center [784, 355] width 1568 height 710
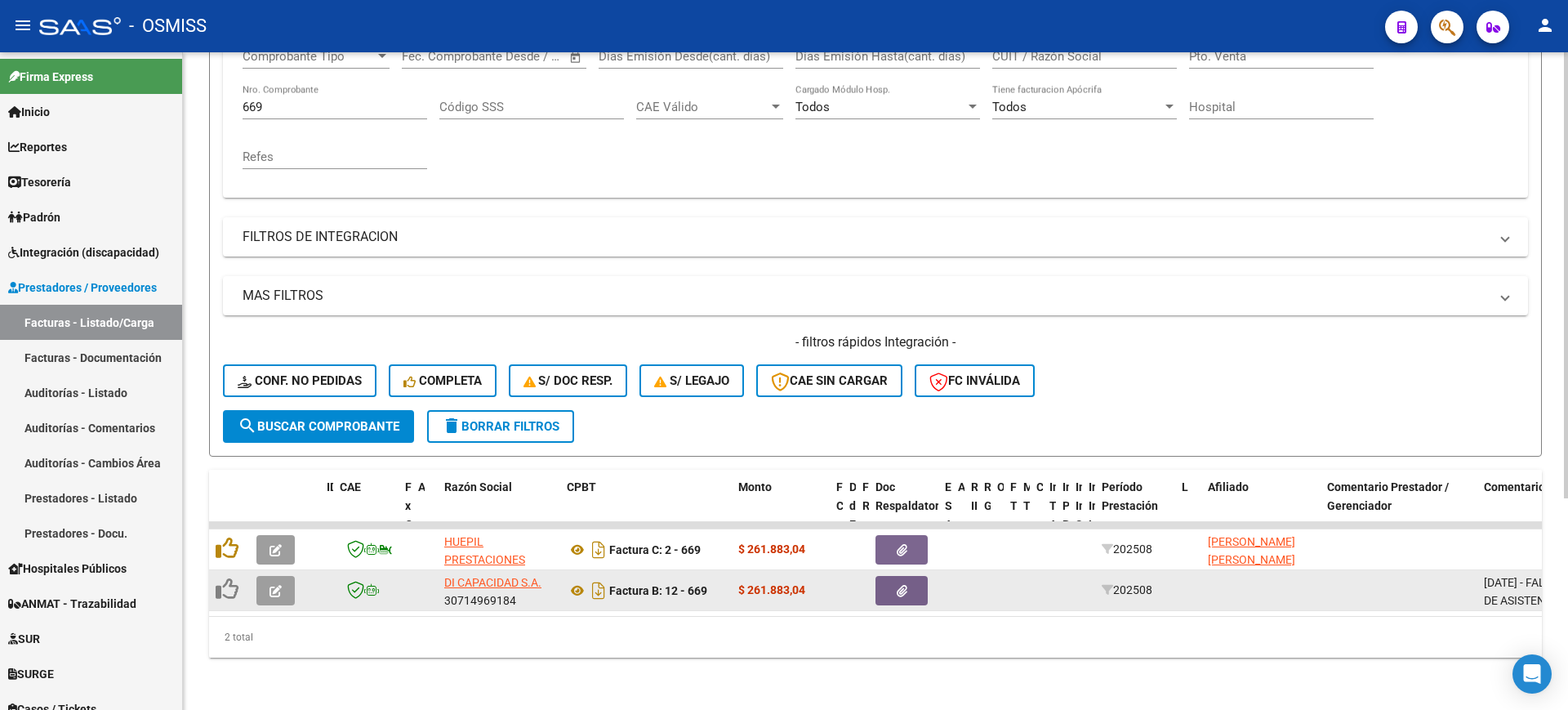
click at [270, 583] on span "button" at bounding box center [276, 590] width 12 height 15
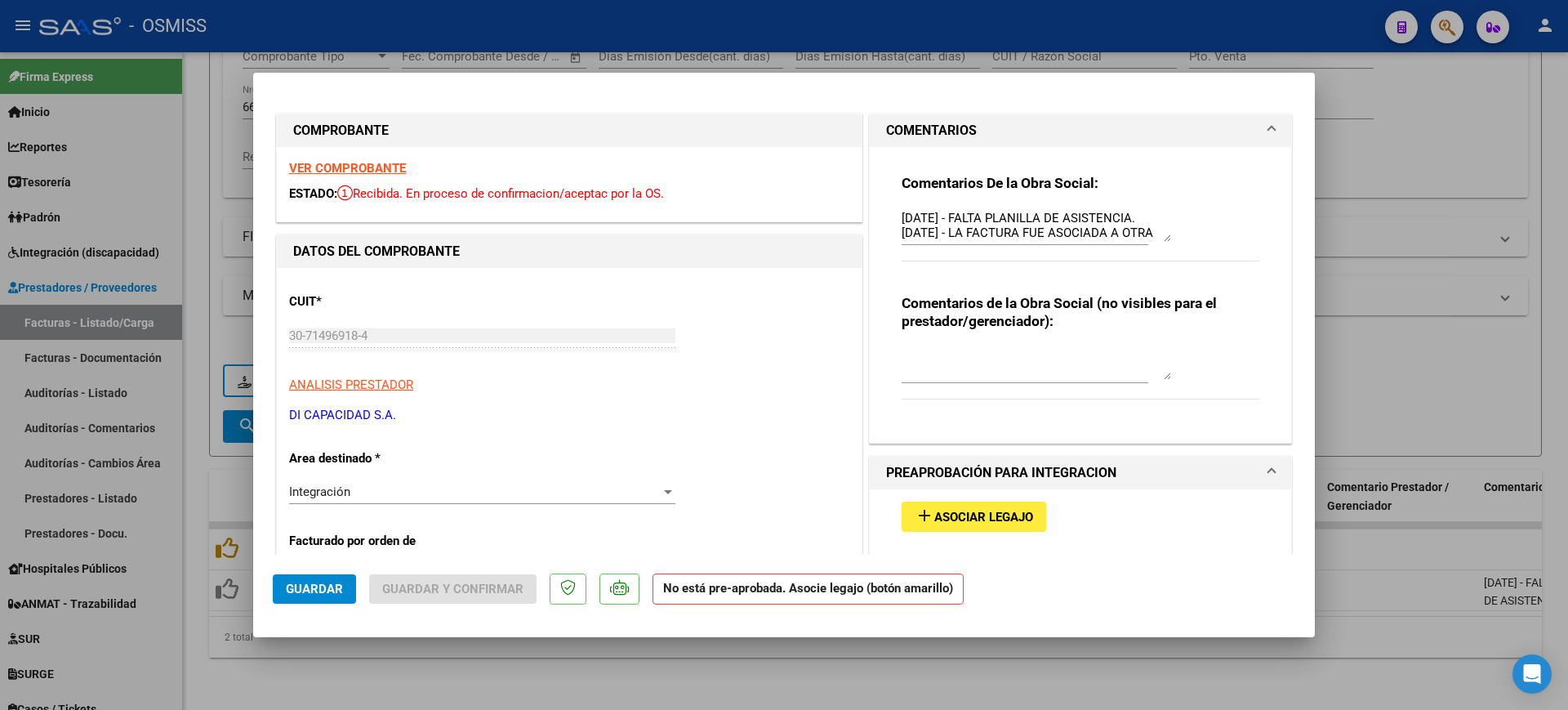
click at [804, 680] on div at bounding box center [784, 355] width 1568 height 710
type input "$ 0,00"
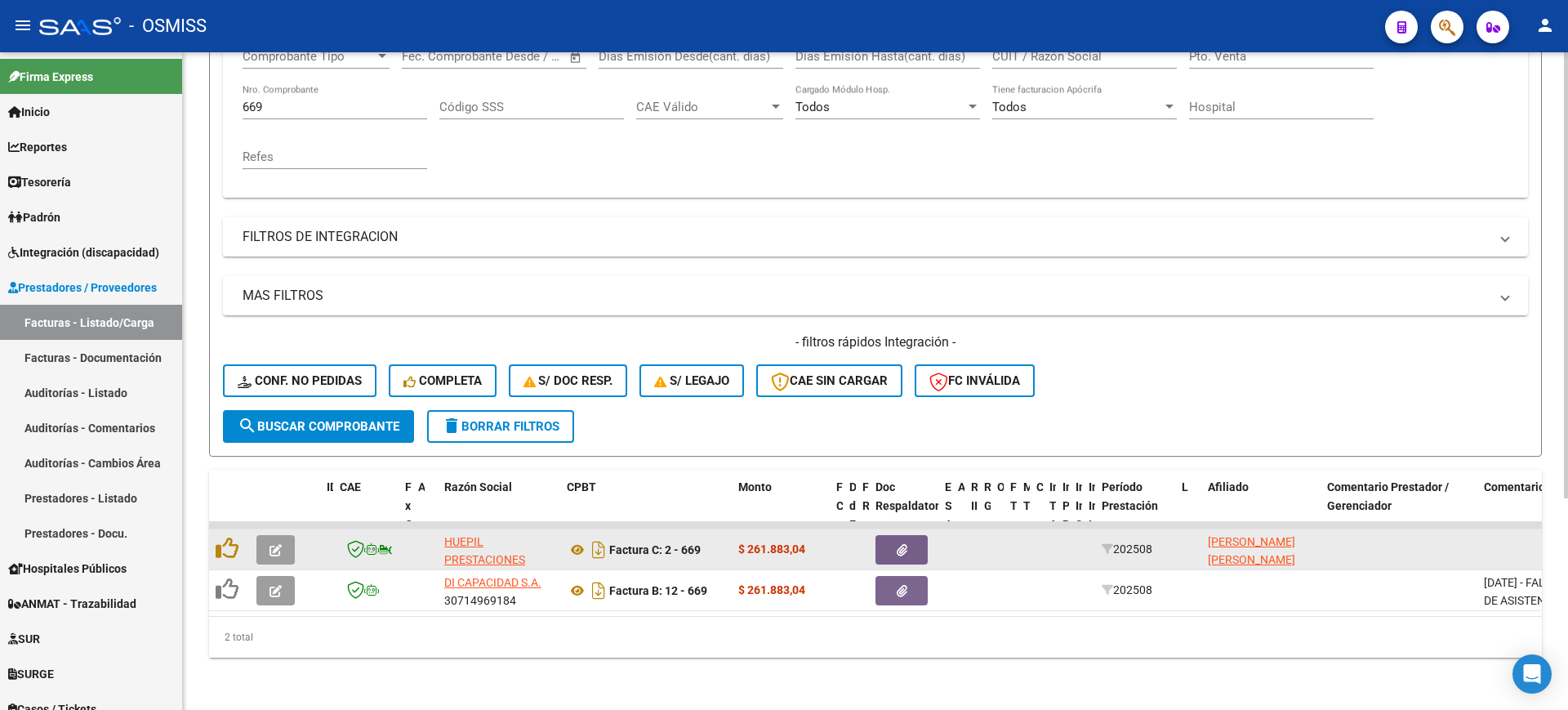
click at [275, 543] on icon "button" at bounding box center [276, 550] width 12 height 12
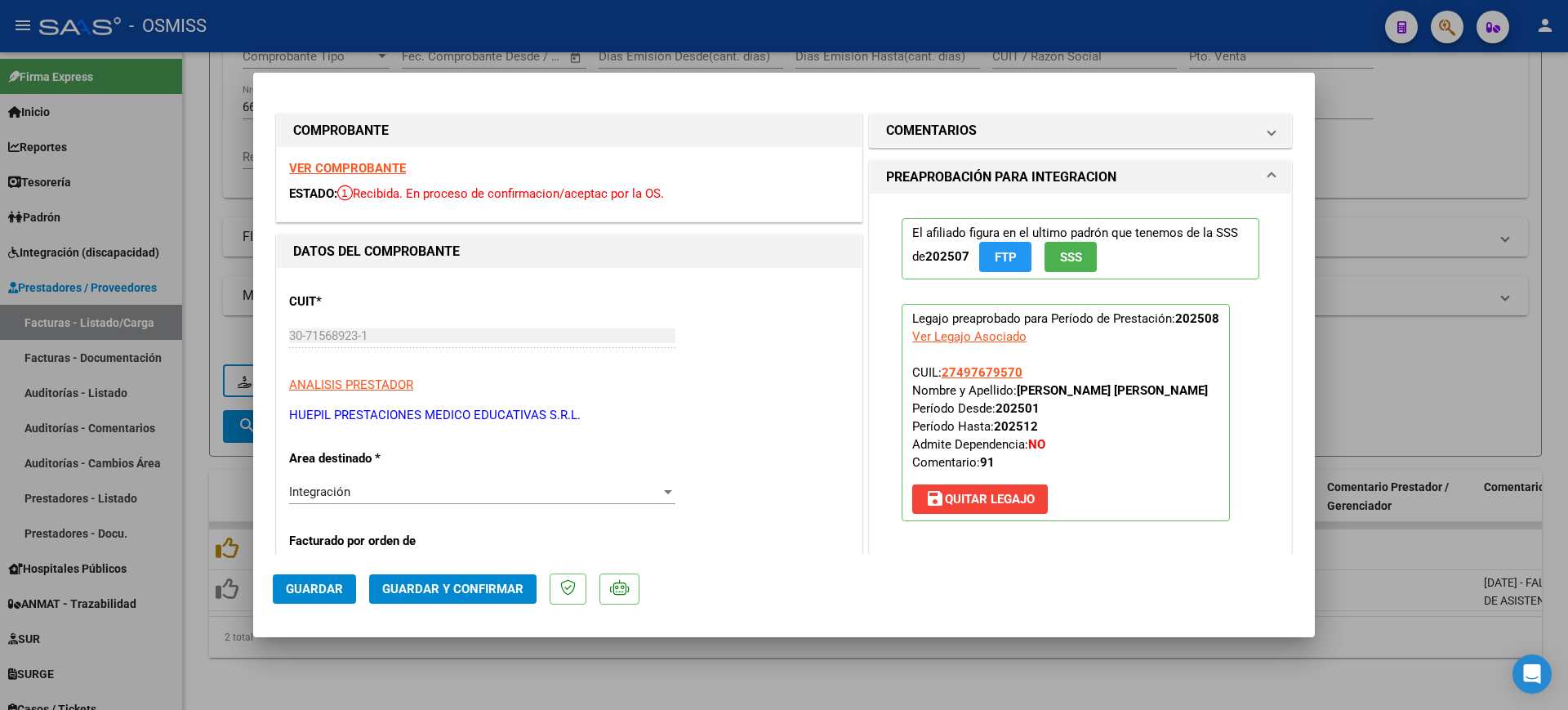
click at [377, 687] on div at bounding box center [784, 355] width 1568 height 710
type input "$ 0,00"
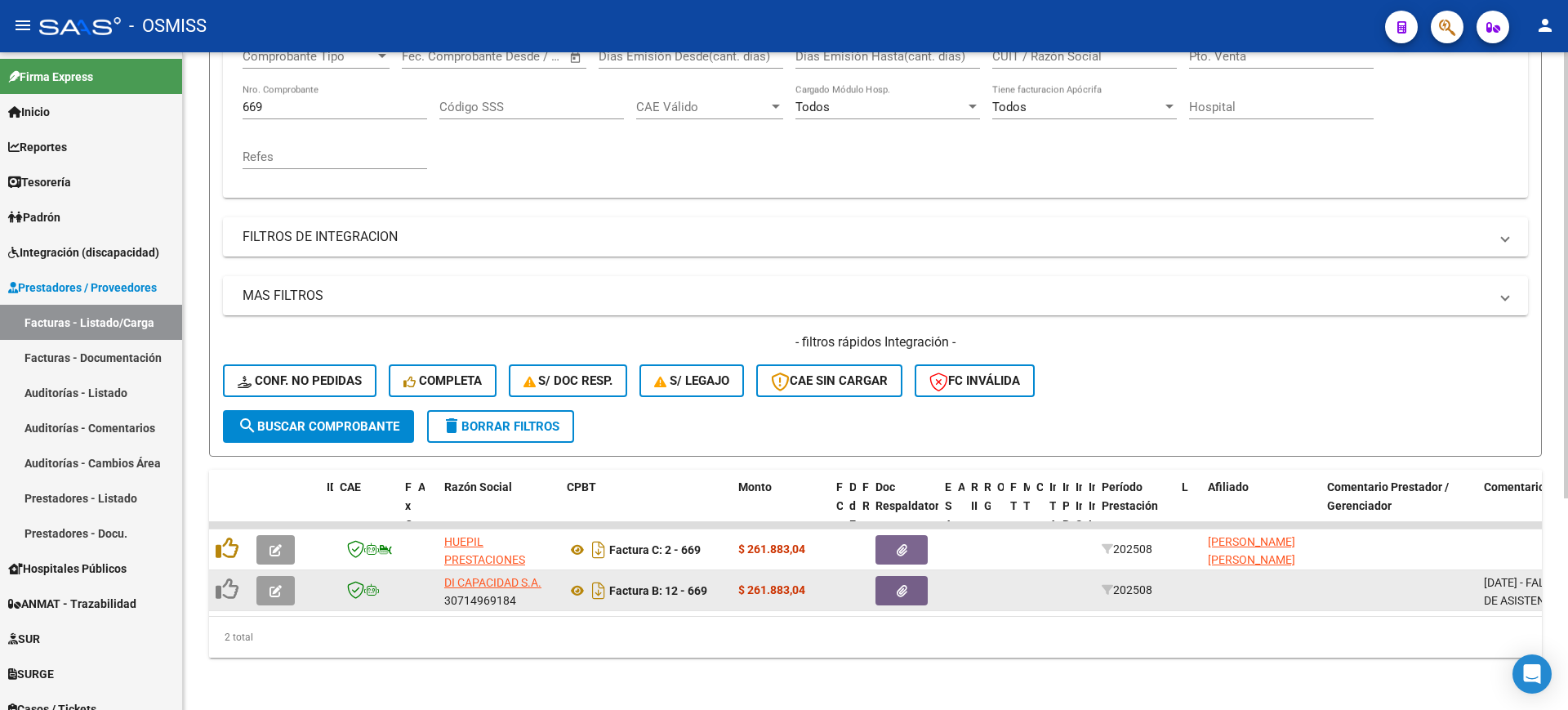
click at [284, 576] on button "button" at bounding box center [276, 591] width 38 height 30
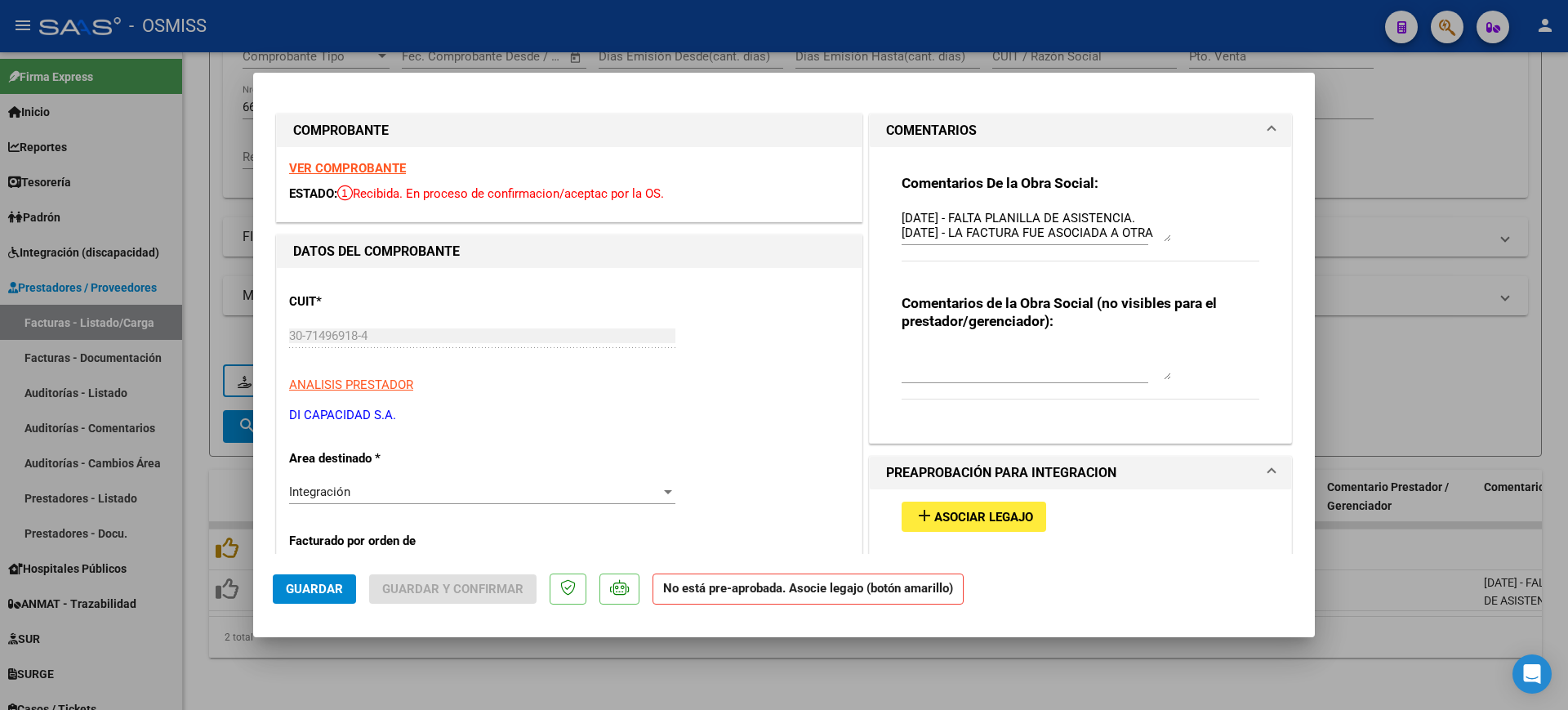
click at [400, 167] on strong "VER COMPROBANTE" at bounding box center [347, 167] width 117 height 15
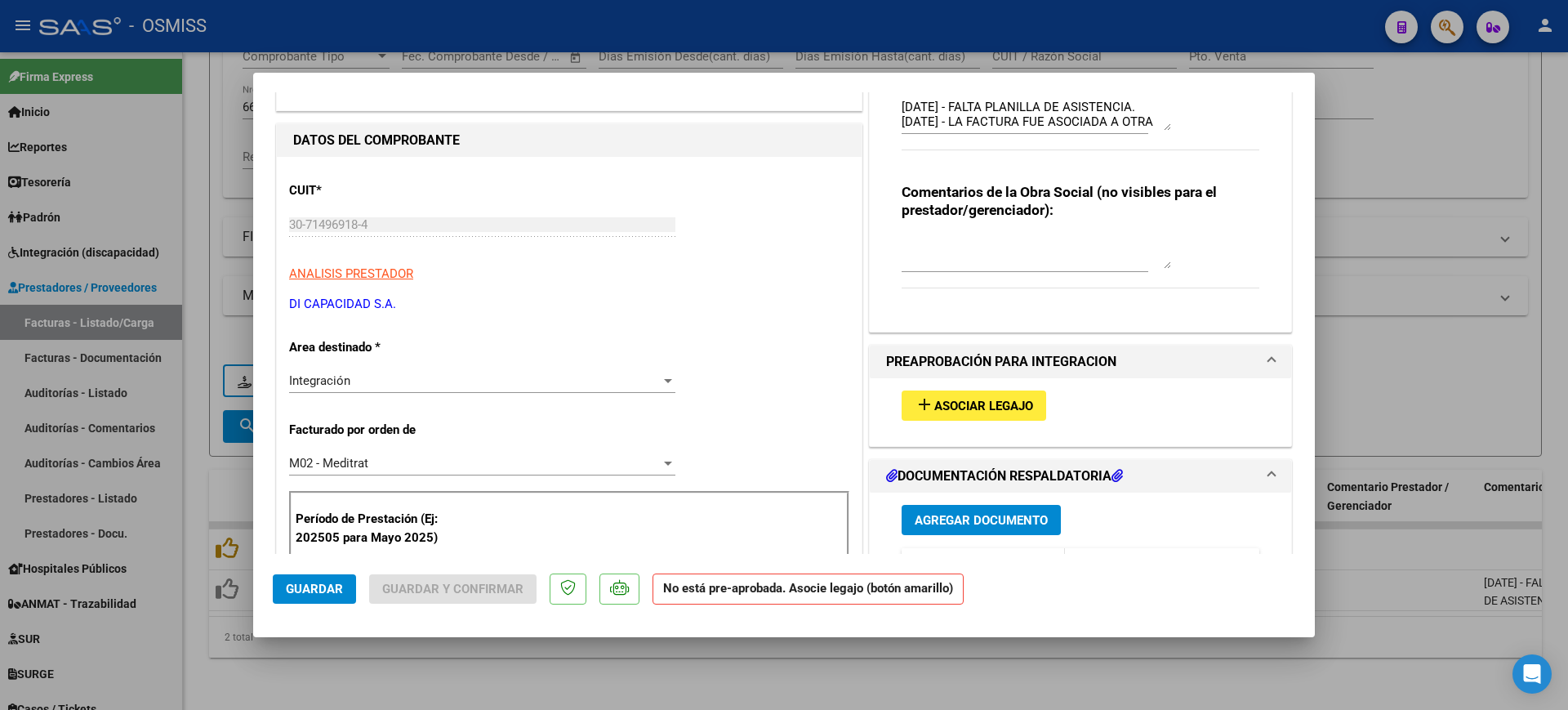
scroll to position [306, 0]
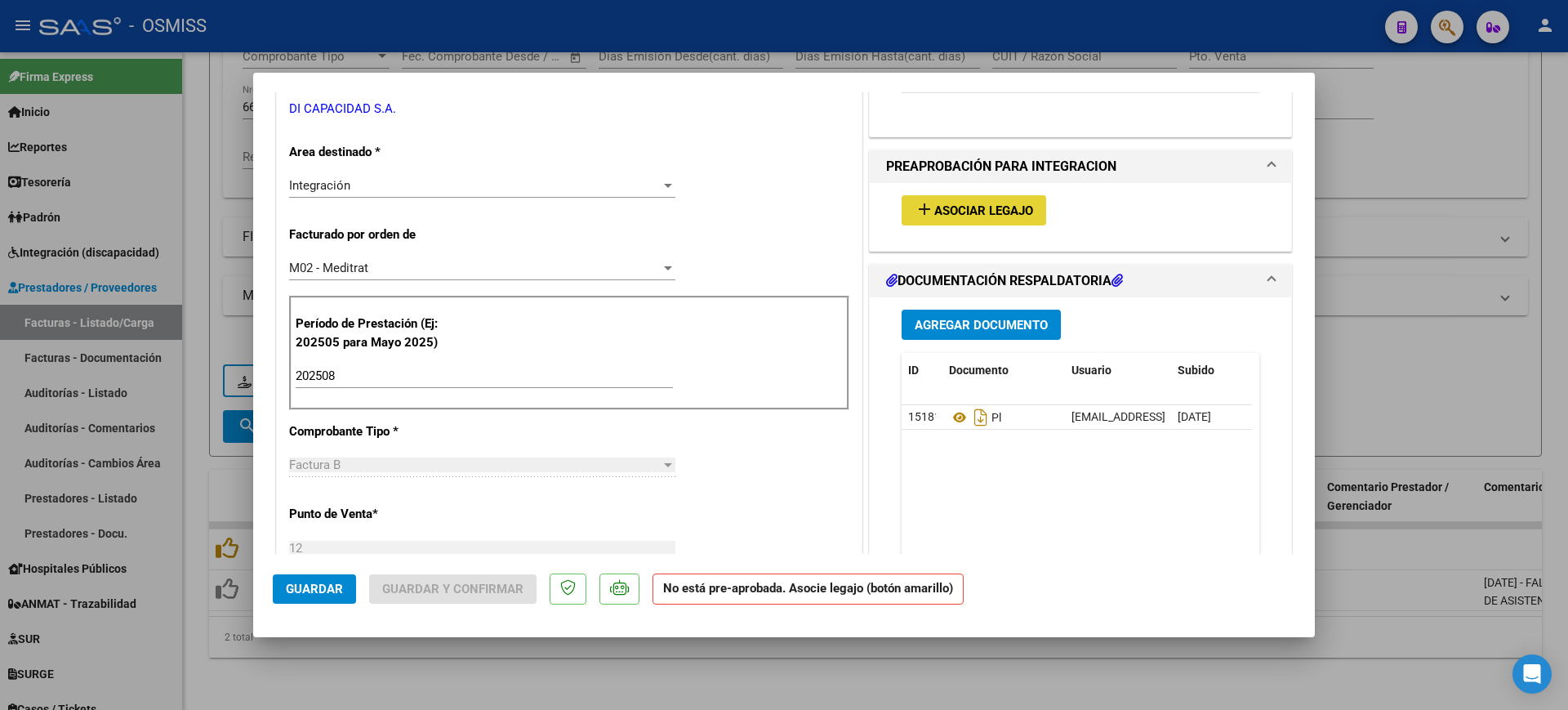
click at [968, 208] on span "Asociar Legajo" at bounding box center [983, 210] width 99 height 15
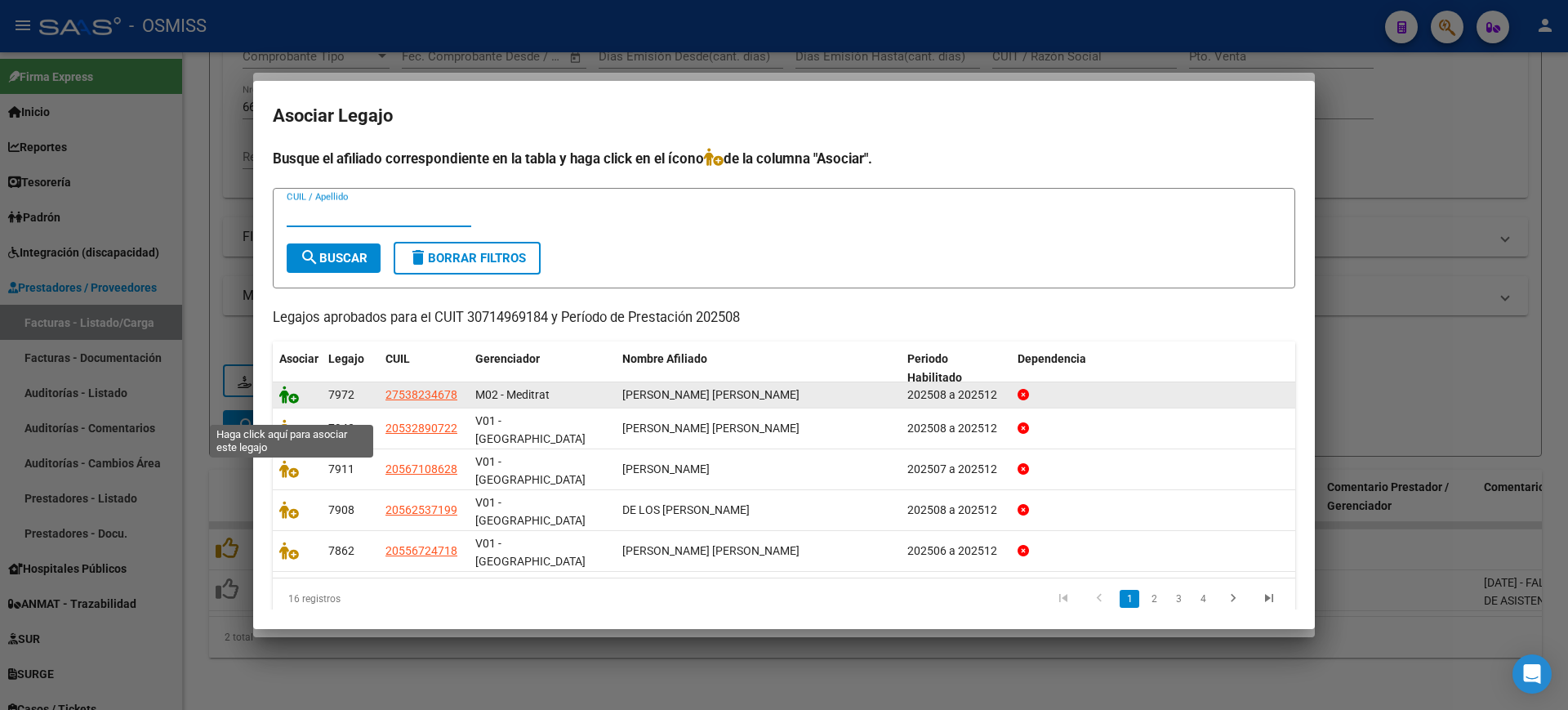
click at [285, 403] on icon at bounding box center [289, 394] width 19 height 18
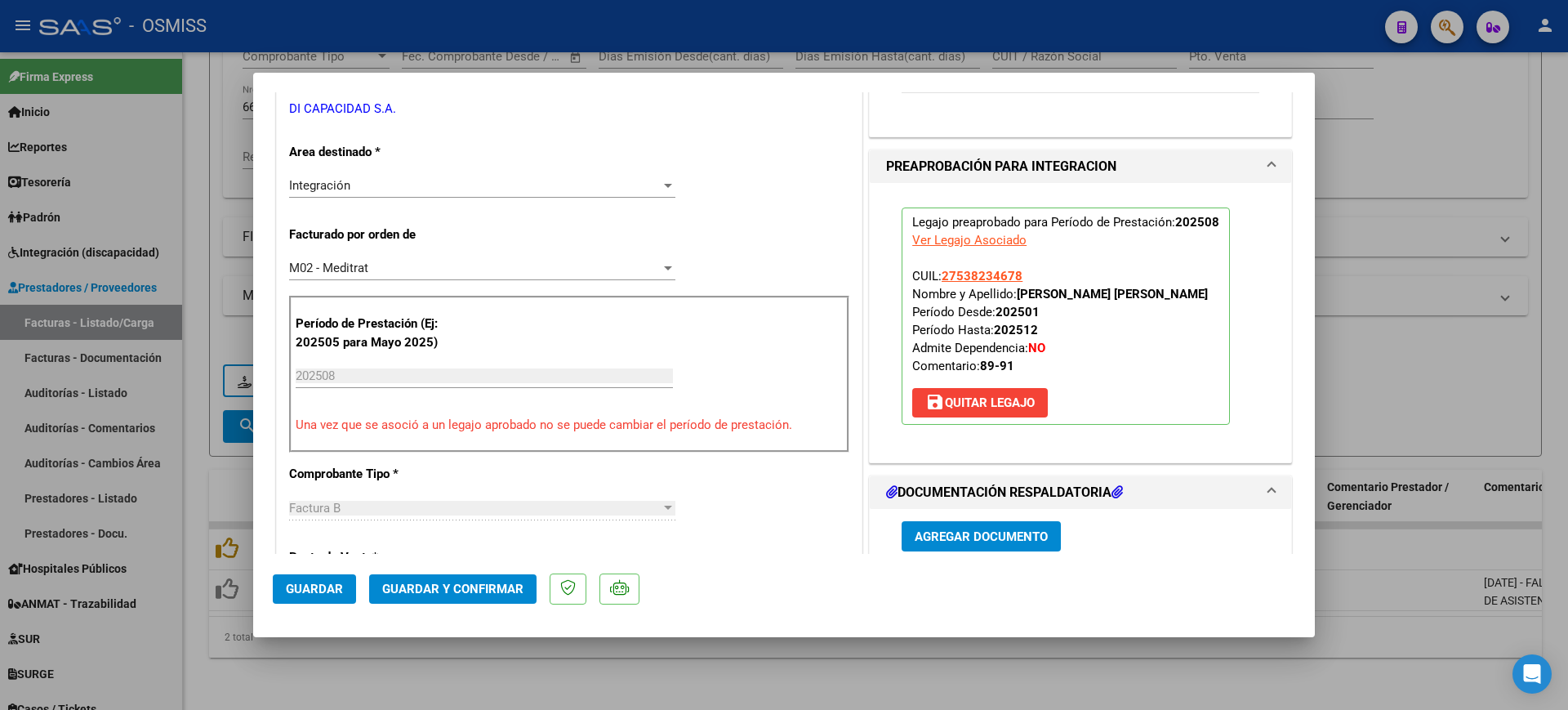
click at [289, 591] on span "Guardar" at bounding box center [315, 589] width 58 height 15
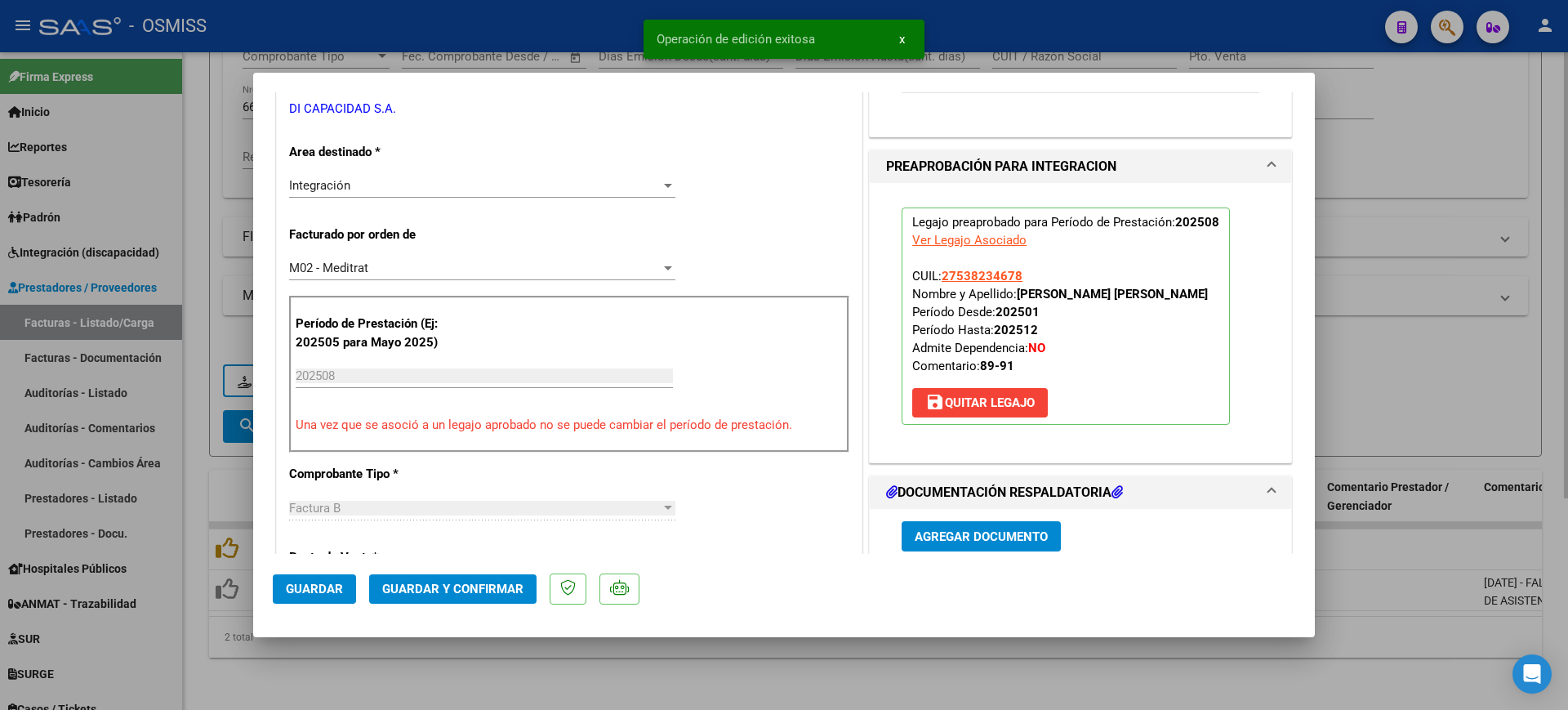
click at [483, 648] on div at bounding box center [784, 355] width 1568 height 710
type input "$ 0,00"
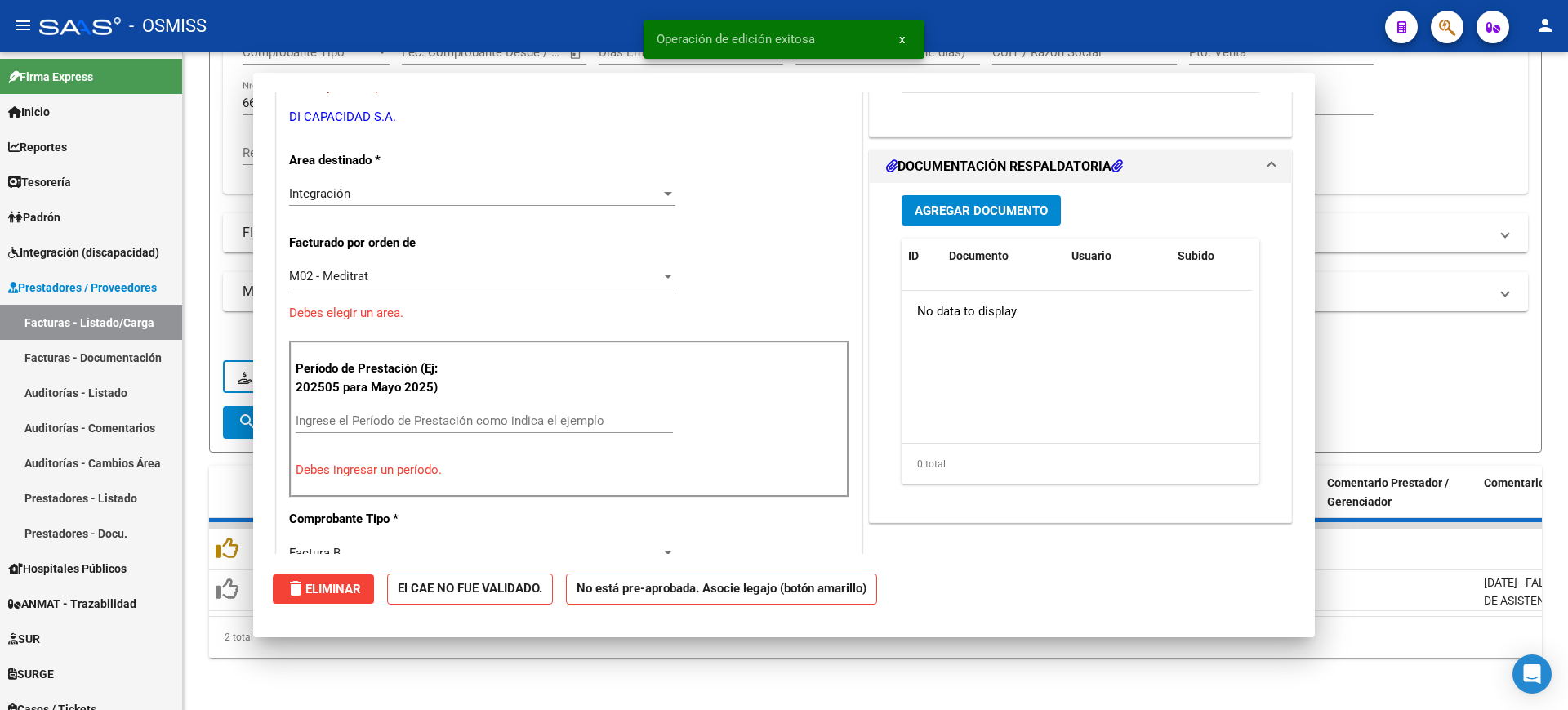
scroll to position [0, 0]
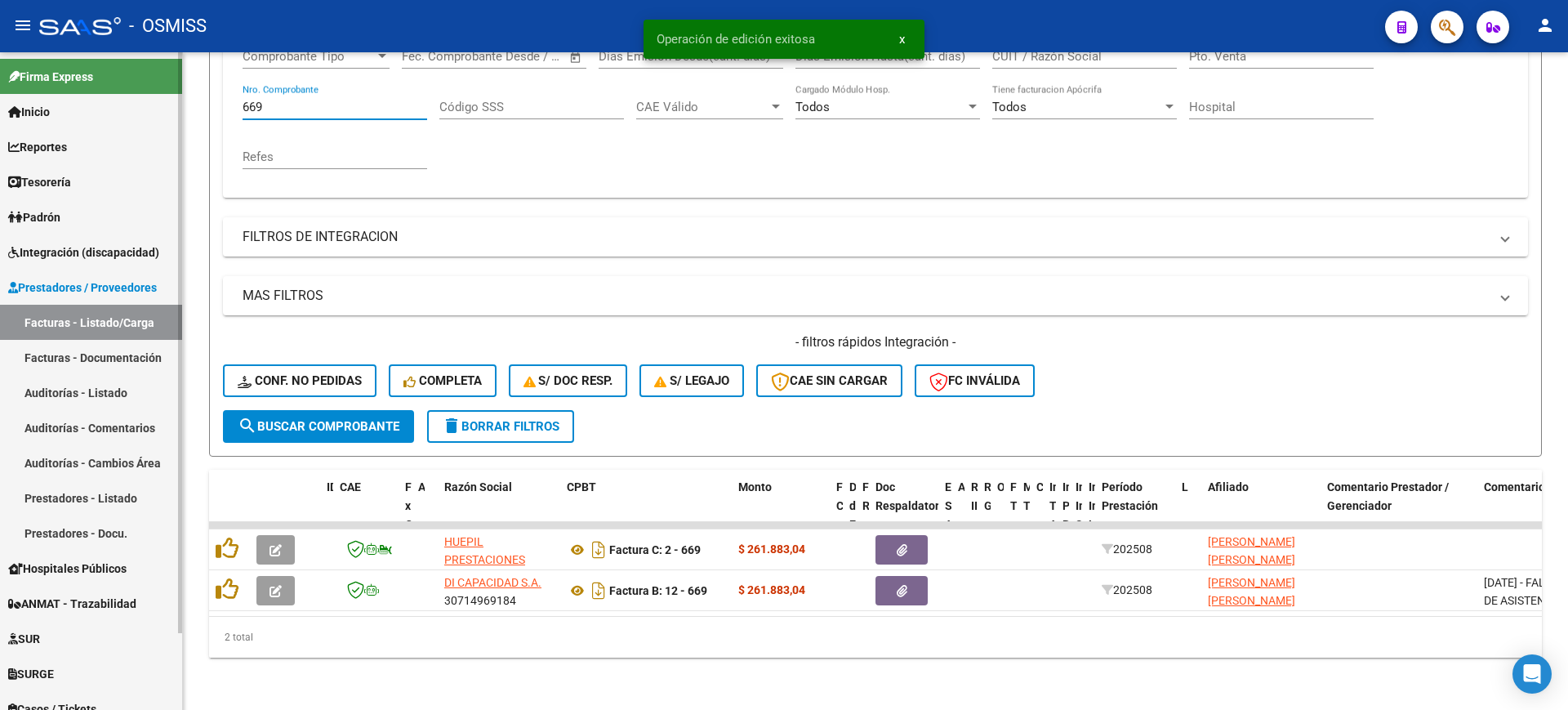
drag, startPoint x: 291, startPoint y: 95, endPoint x: 97, endPoint y: 65, distance: 196.3
click at [101, 76] on mat-sidenav-container "Firma Express Inicio Calendario SSS Instructivos Contacto OS Reportes Ingresos …" at bounding box center [784, 381] width 1568 height 658
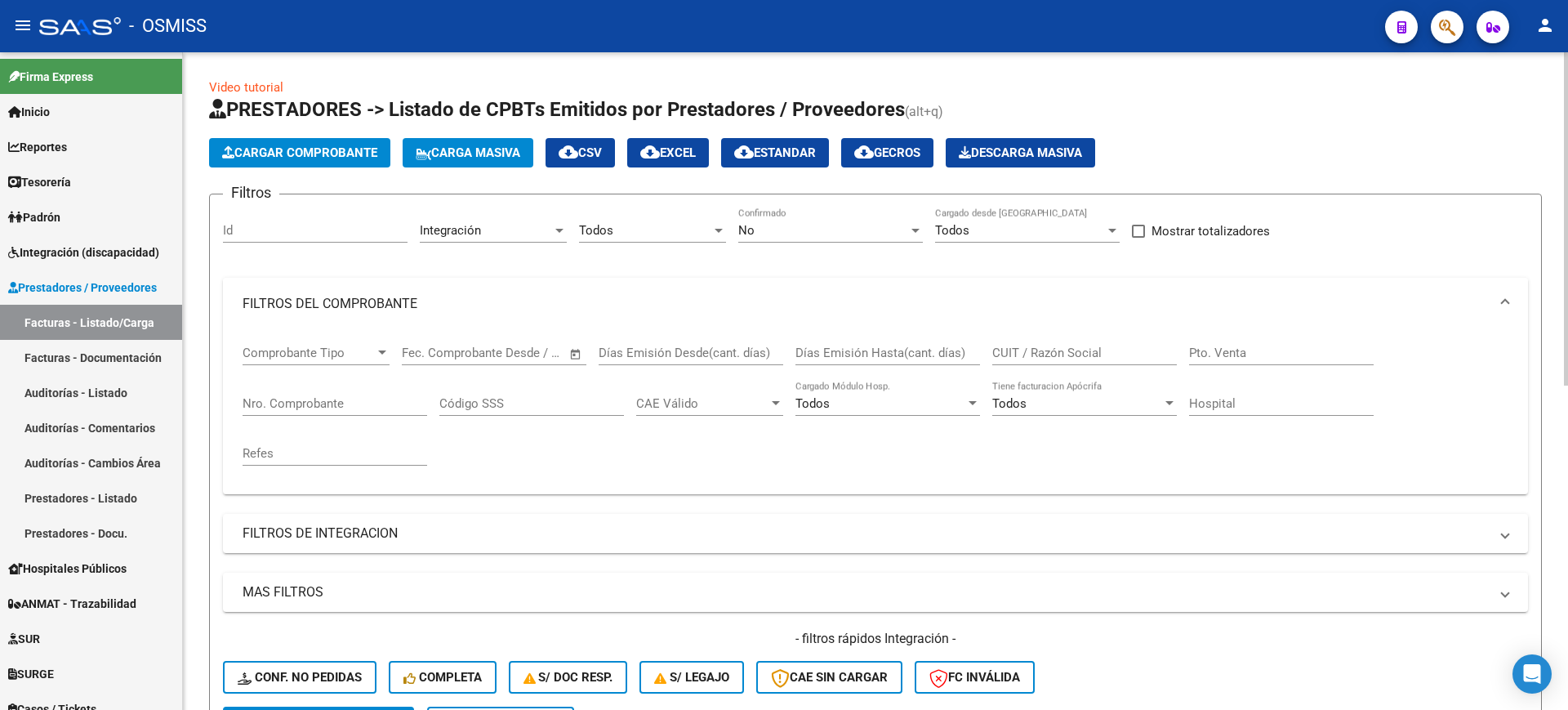
click at [350, 307] on mat-panel-title "FILTROS DEL COMPROBANTE" at bounding box center [866, 304] width 1247 height 18
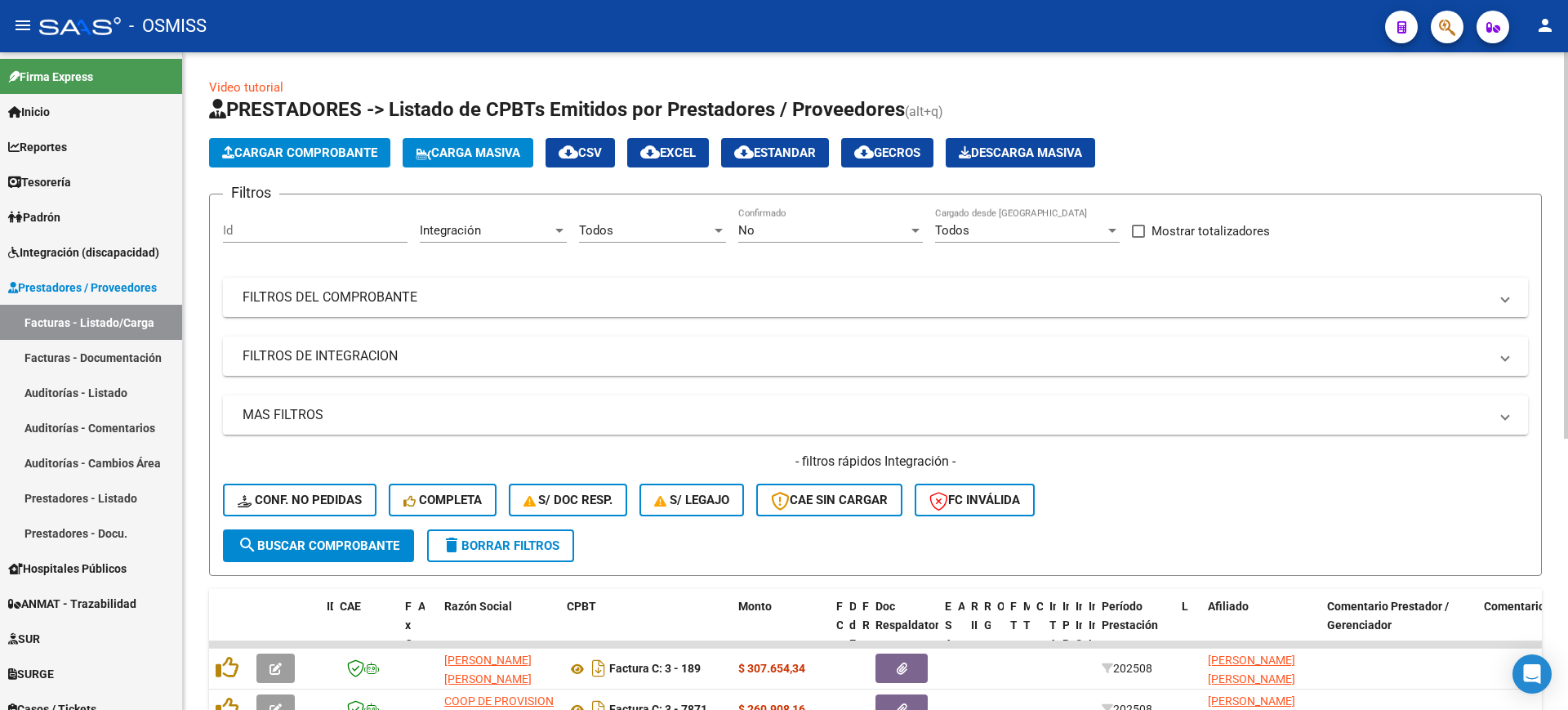
click at [365, 545] on span "search Buscar Comprobante" at bounding box center [318, 545] width 161 height 15
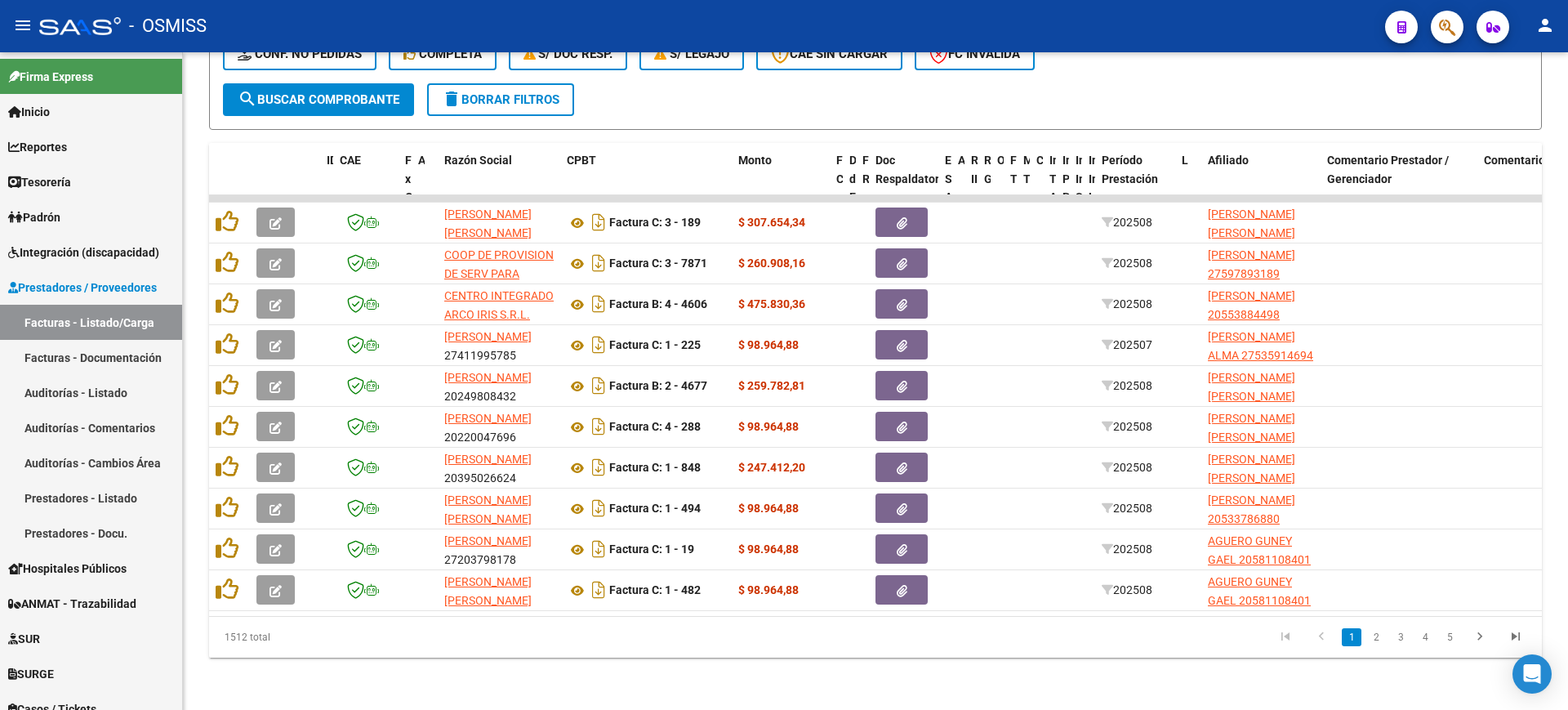
click at [993, 636] on datatable-pager "1 2 3 4 5" at bounding box center [1007, 637] width 1053 height 28
click at [918, 654] on div "1512 total 1 2 3 4 5" at bounding box center [876, 637] width 1333 height 41
click at [362, 83] on button "search Buscar Comprobante" at bounding box center [318, 99] width 191 height 32
click at [331, 92] on span "search Buscar Comprobante" at bounding box center [318, 99] width 161 height 15
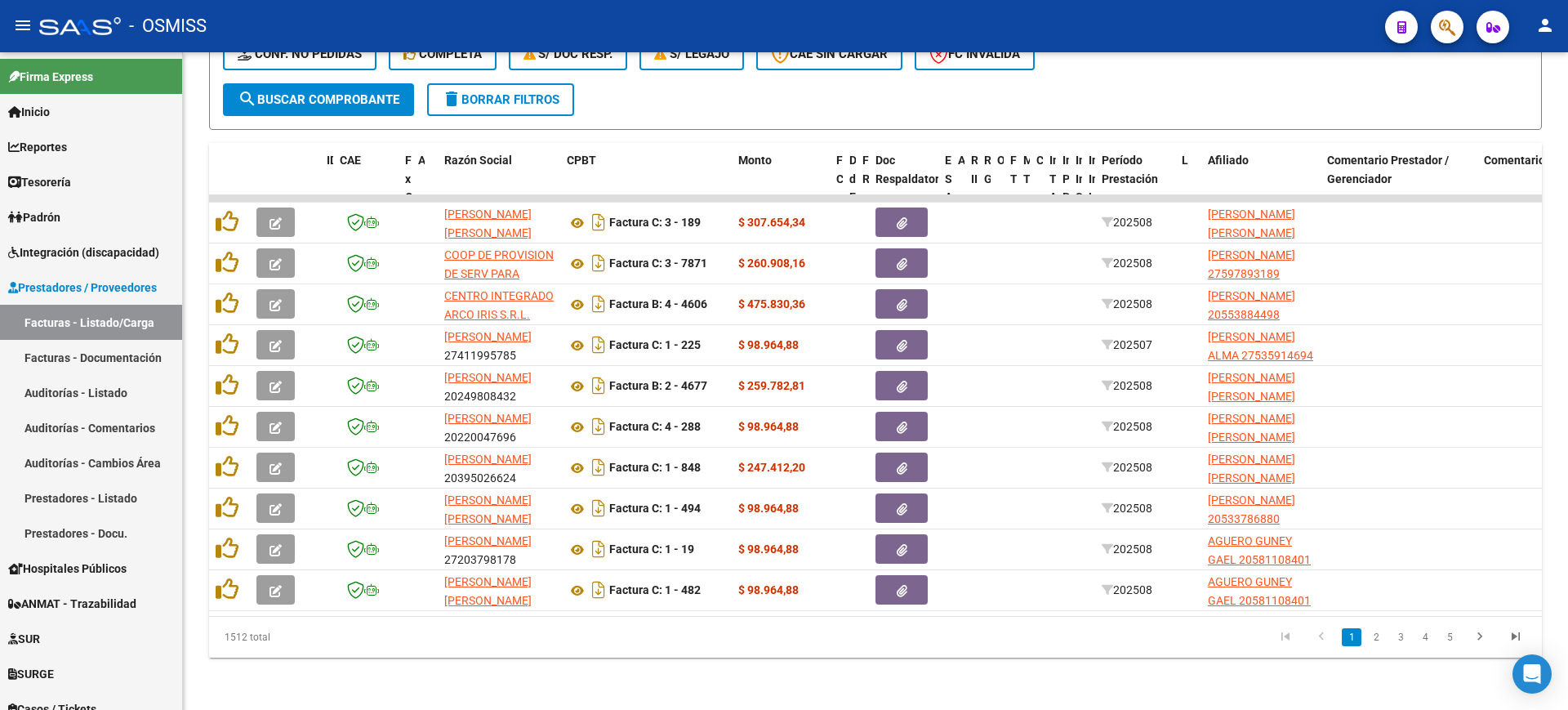
click at [331, 92] on span "search Buscar Comprobante" at bounding box center [318, 99] width 161 height 15
click at [325, 93] on button "search Buscar Comprobante" at bounding box center [318, 99] width 191 height 32
click at [338, 92] on span "search Buscar Comprobante" at bounding box center [318, 99] width 161 height 15
click at [1380, 633] on link "2" at bounding box center [1376, 637] width 19 height 18
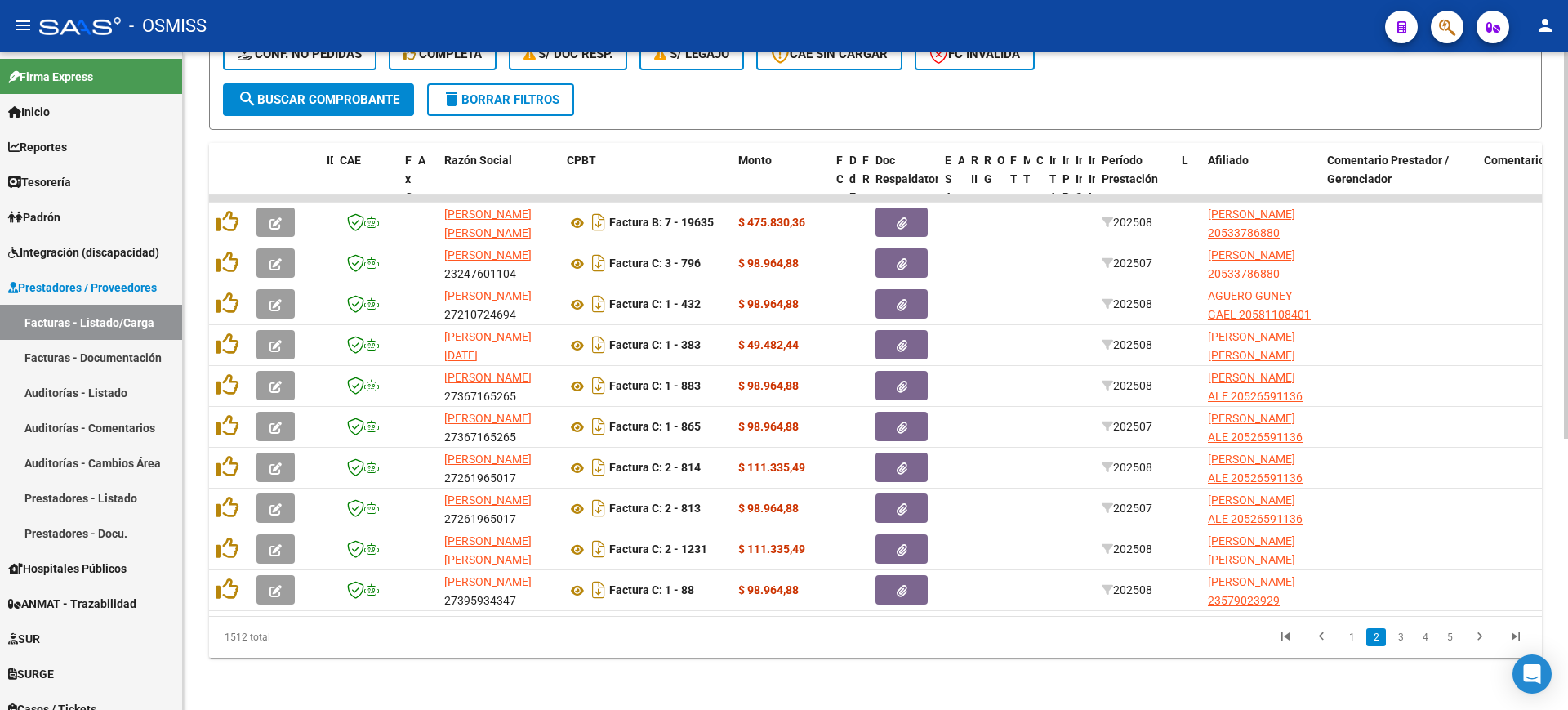
click at [1401, 641] on link "3" at bounding box center [1400, 637] width 19 height 18
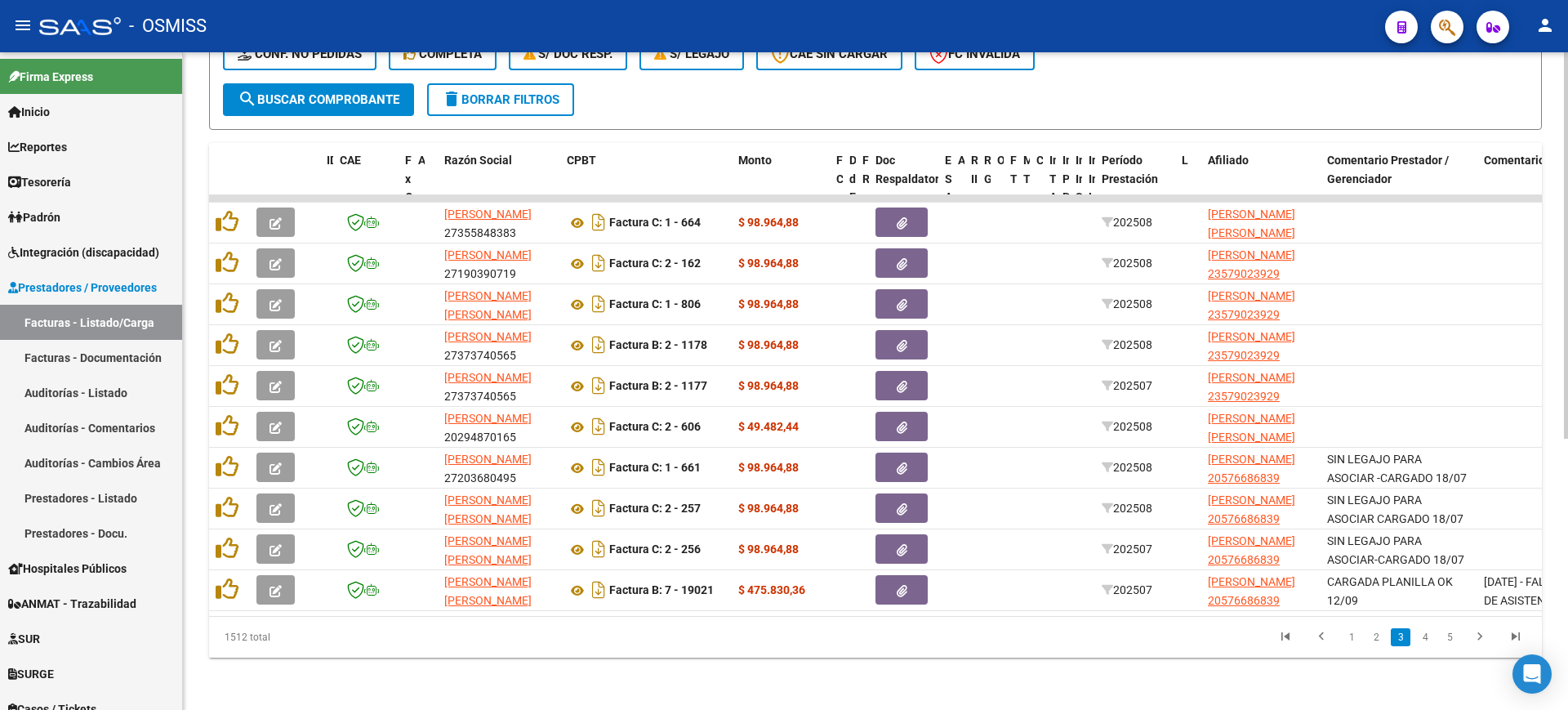
click at [1428, 636] on link "4" at bounding box center [1425, 637] width 19 height 18
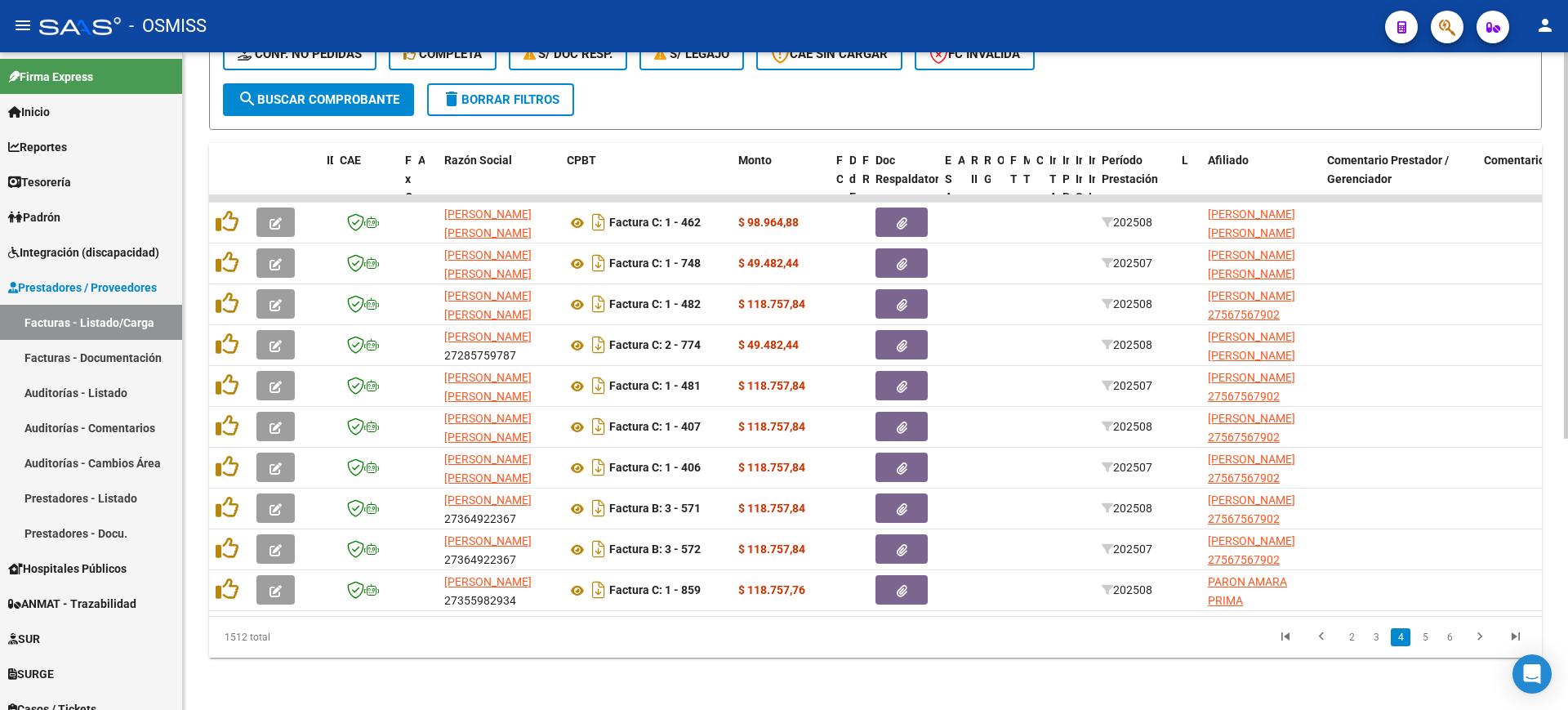
click at [1427, 637] on link "5" at bounding box center [1425, 637] width 19 height 18
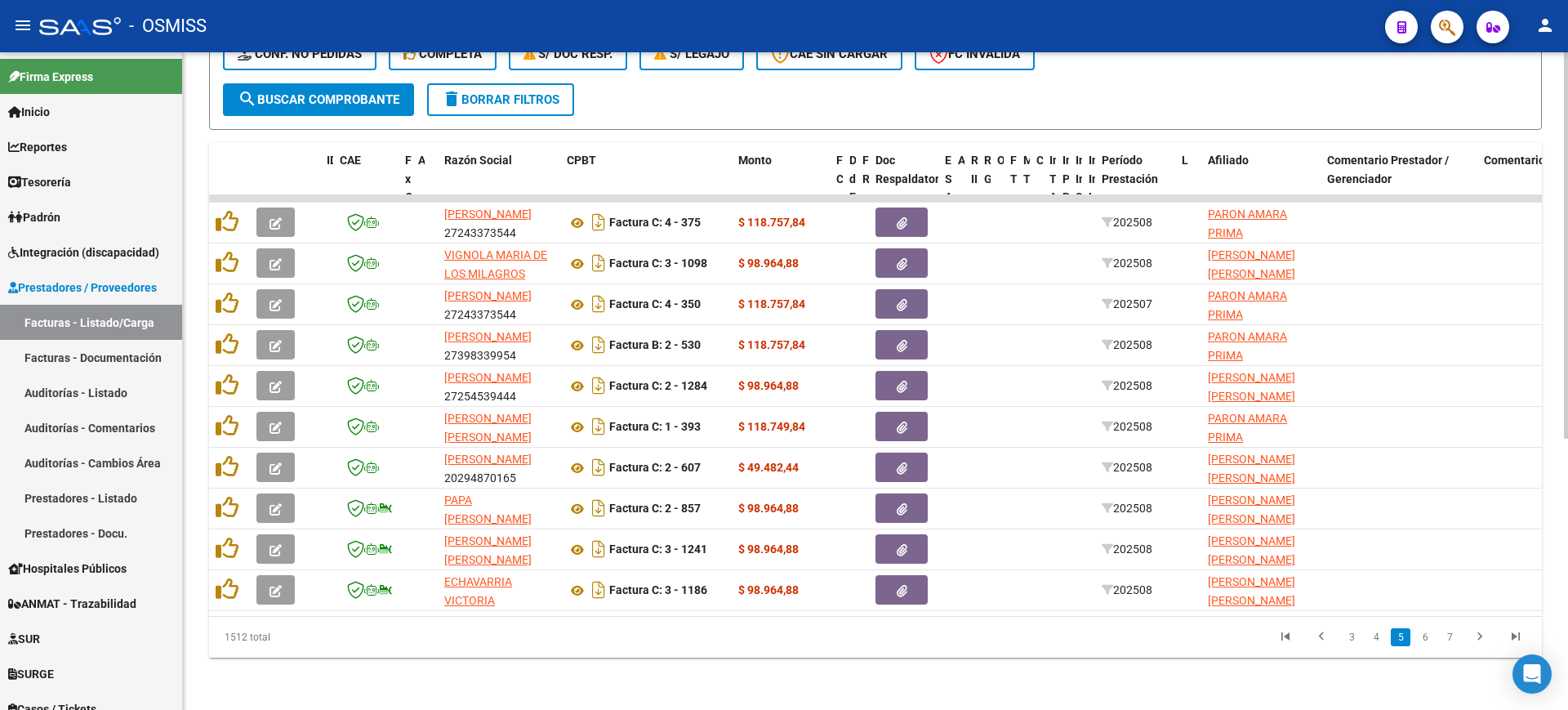
click at [1427, 637] on link "6" at bounding box center [1425, 637] width 19 height 18
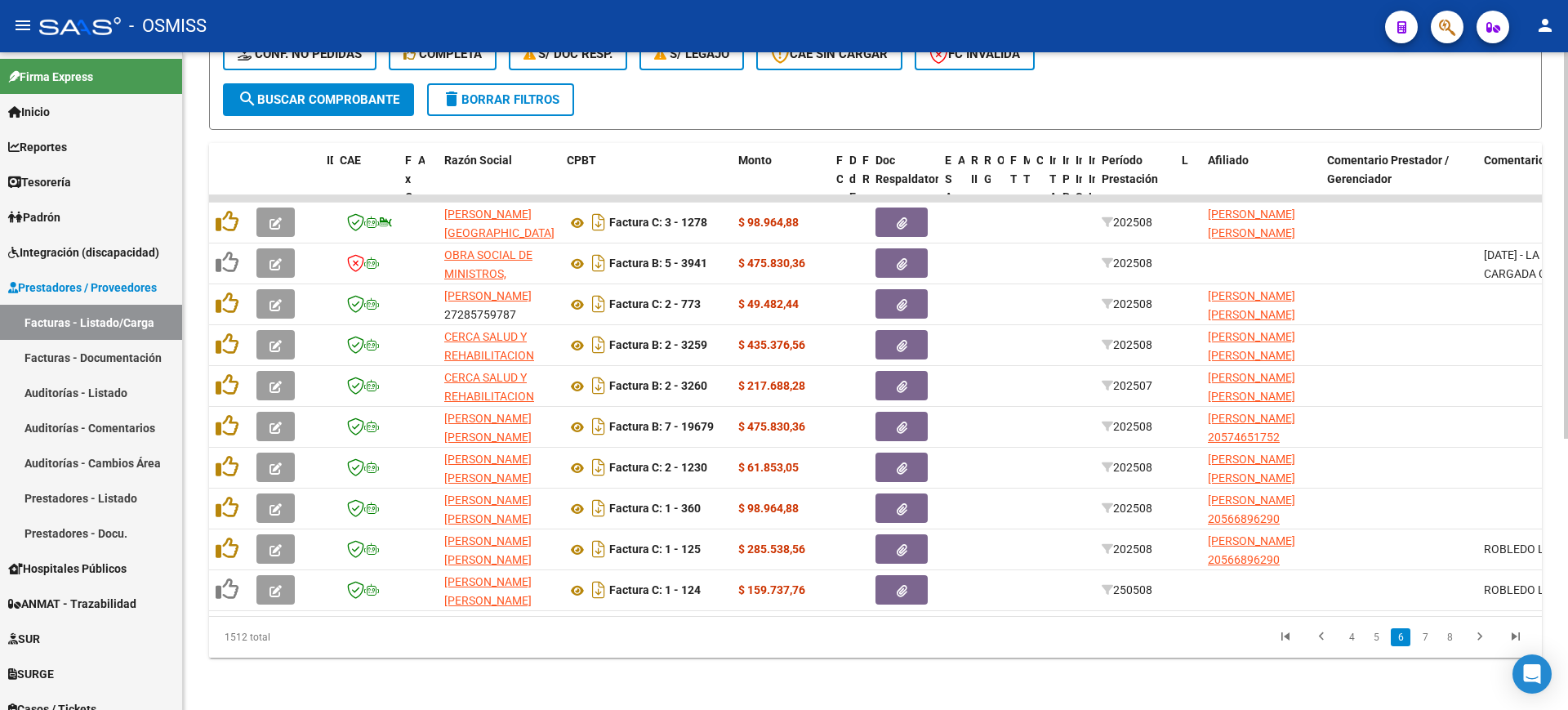
click at [1426, 637] on link "7" at bounding box center [1425, 637] width 19 height 18
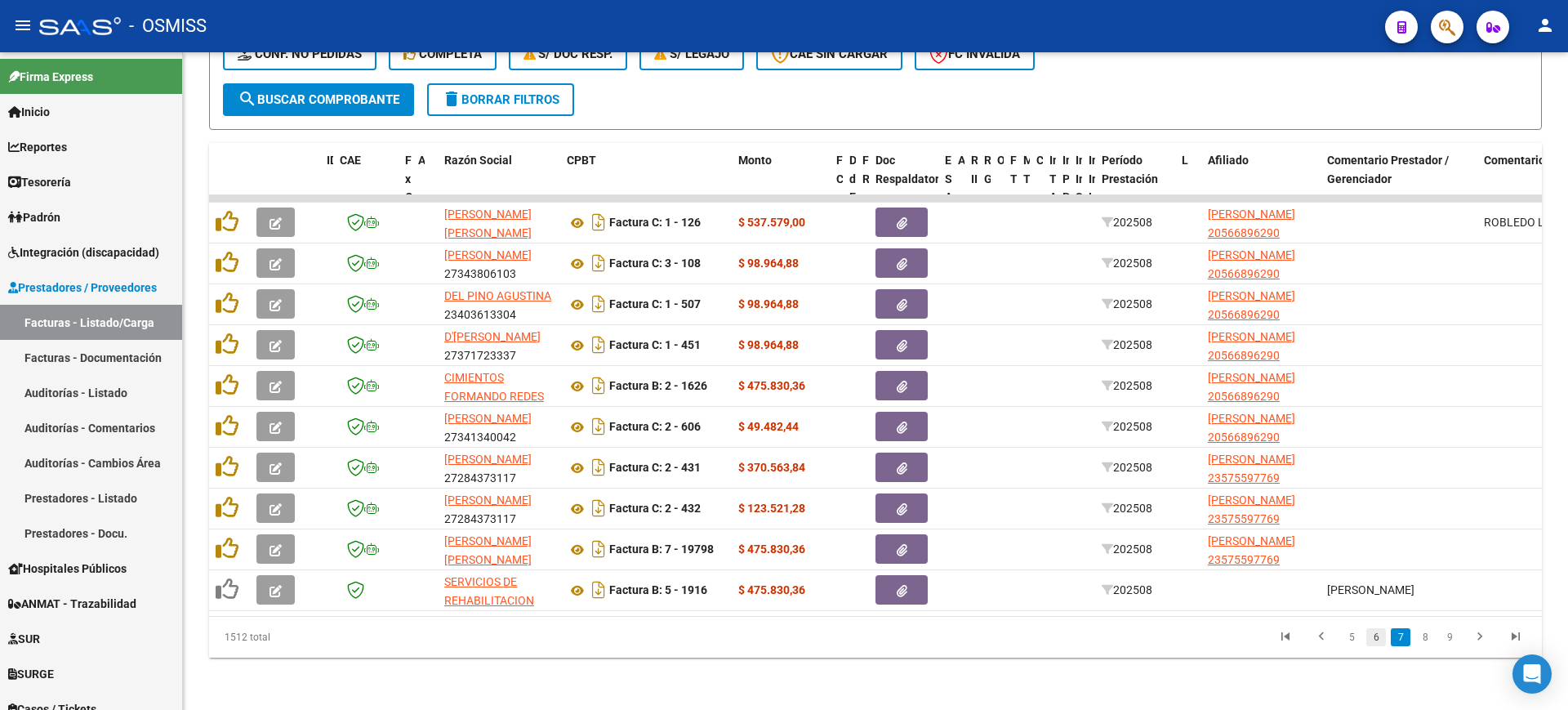
click at [1374, 636] on link "6" at bounding box center [1376, 637] width 19 height 18
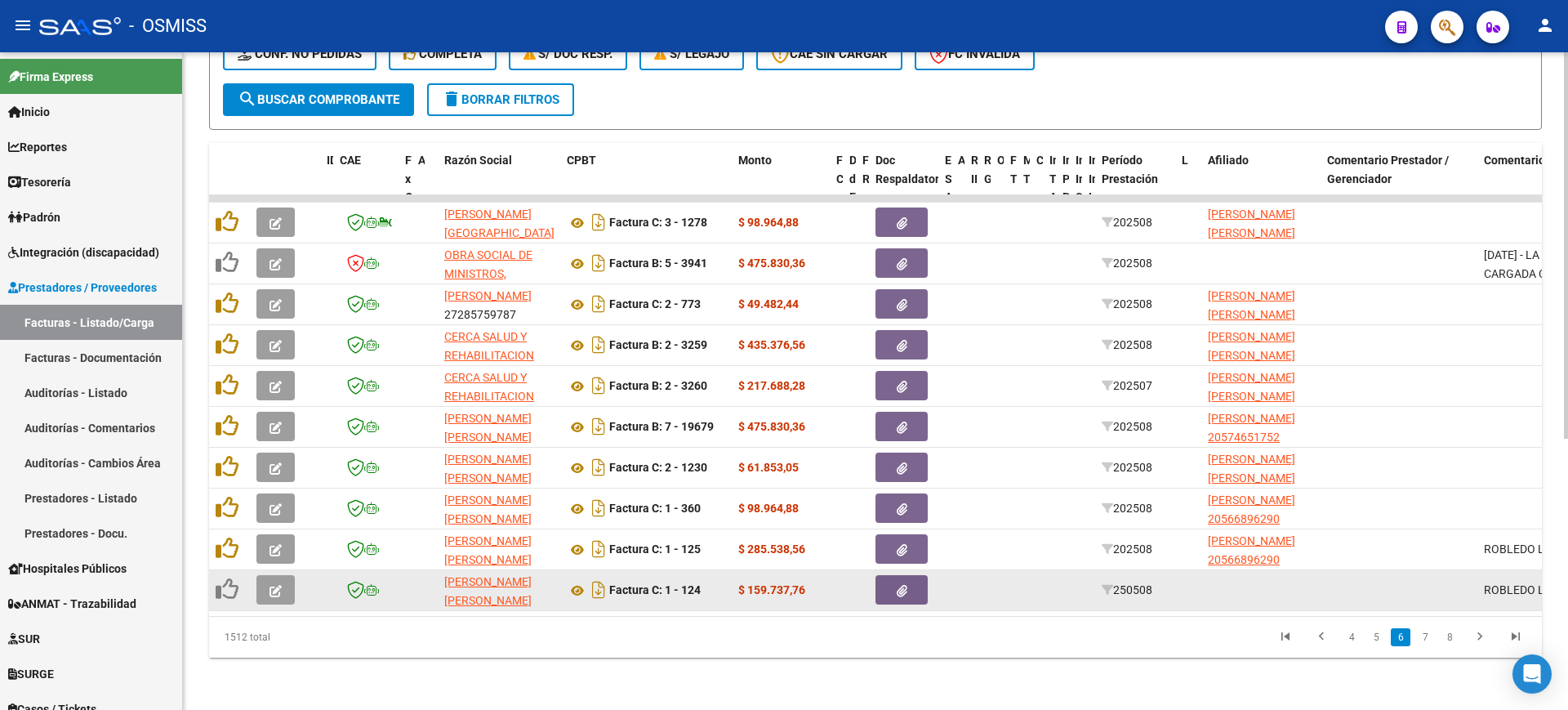
click at [278, 584] on icon "button" at bounding box center [276, 591] width 12 height 12
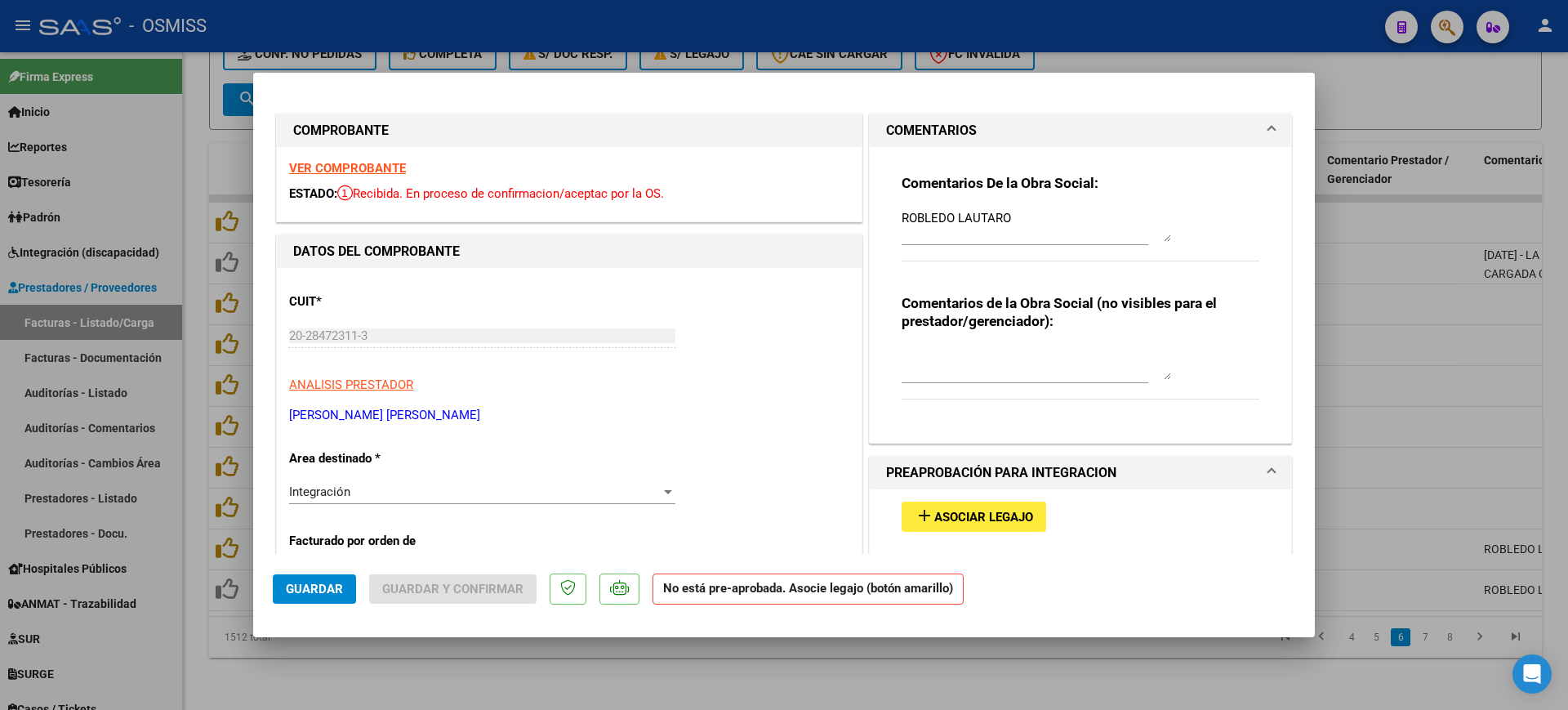
click at [387, 166] on strong "VER COMPROBANTE" at bounding box center [347, 167] width 117 height 15
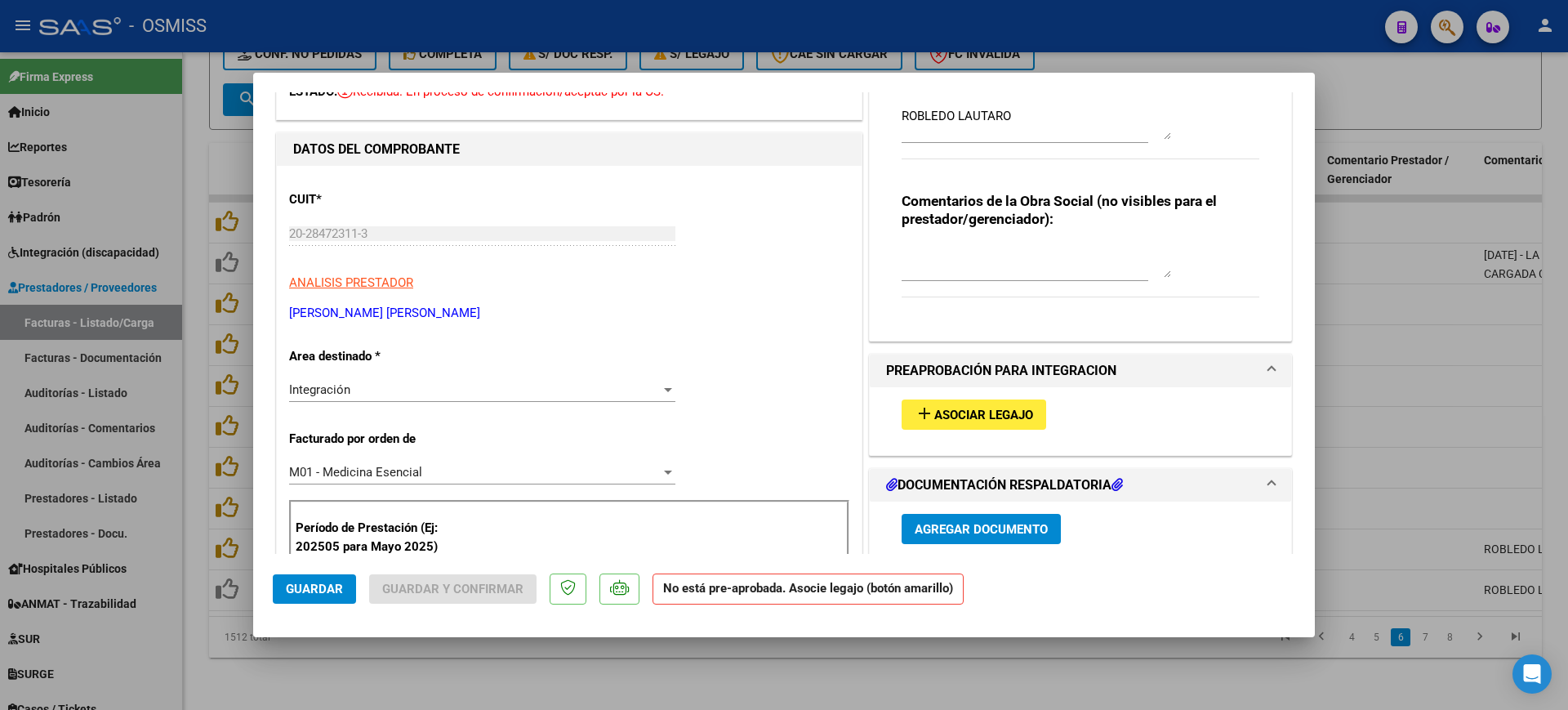
scroll to position [204, 0]
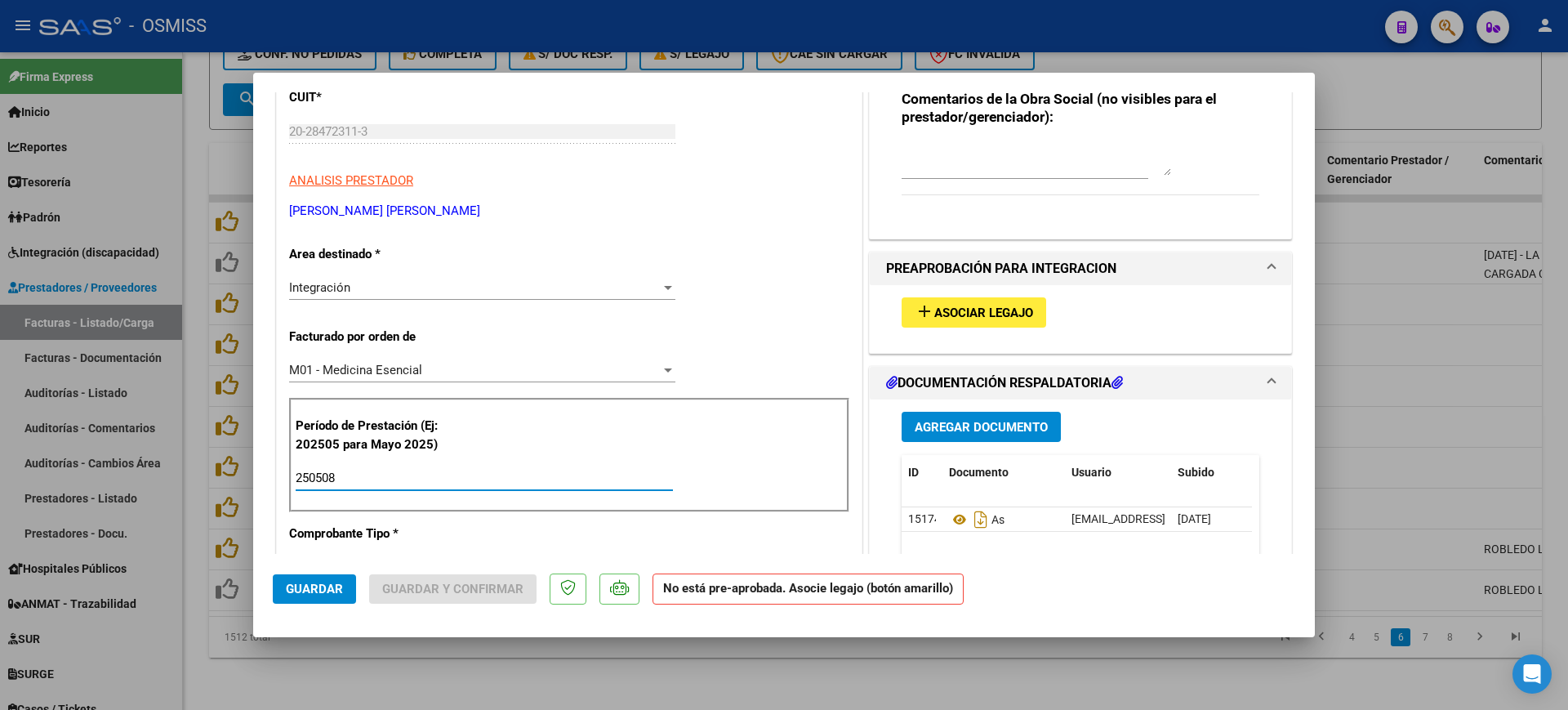
drag, startPoint x: 346, startPoint y: 481, endPoint x: 198, endPoint y: 427, distance: 157.5
click at [197, 434] on div "COMPROBANTE VER COMPROBANTE ESTADO: Recibida. En proceso de confirmacion/acepta…" at bounding box center [784, 355] width 1568 height 710
type input "202508"
click at [930, 301] on button "add Asociar Legajo" at bounding box center [975, 312] width 145 height 31
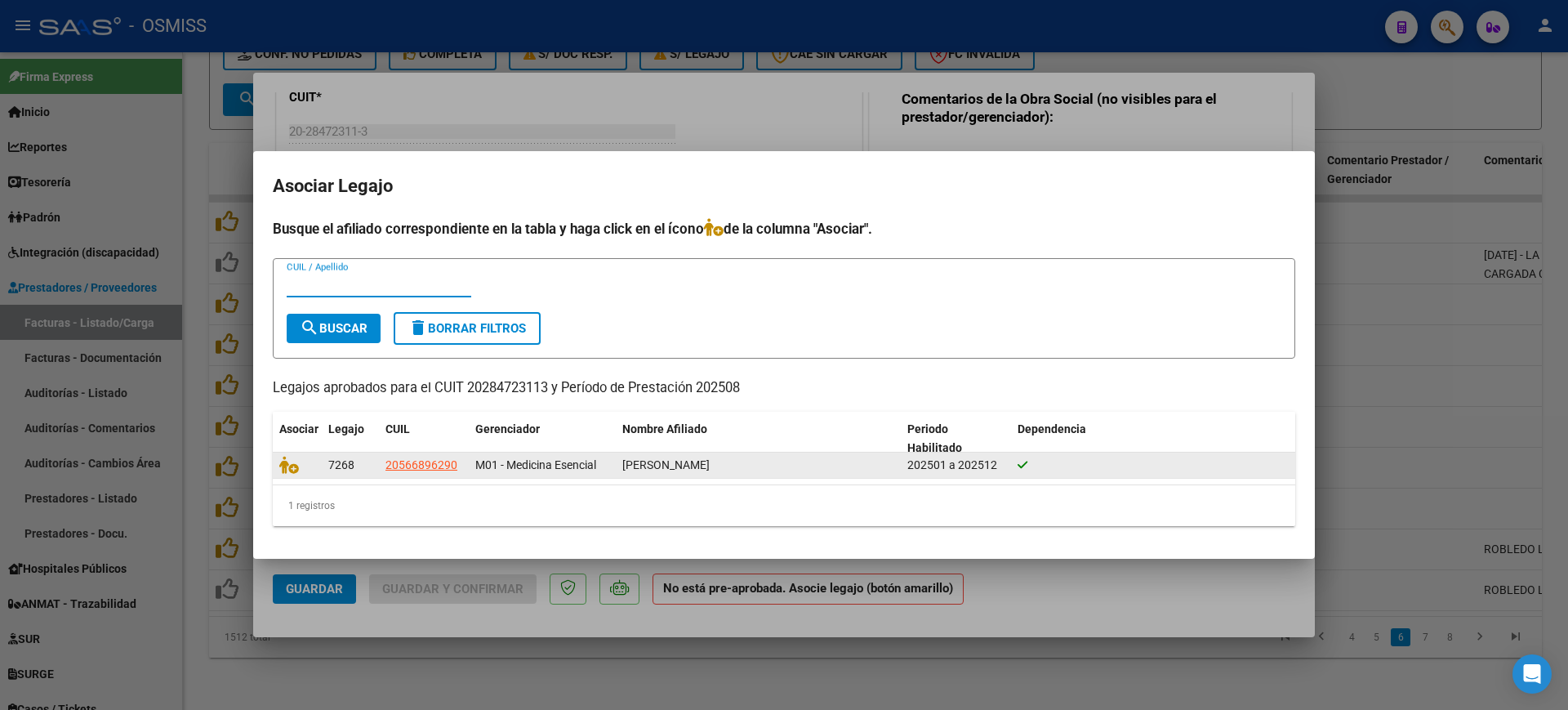
click at [277, 462] on datatable-body-cell at bounding box center [298, 465] width 49 height 25
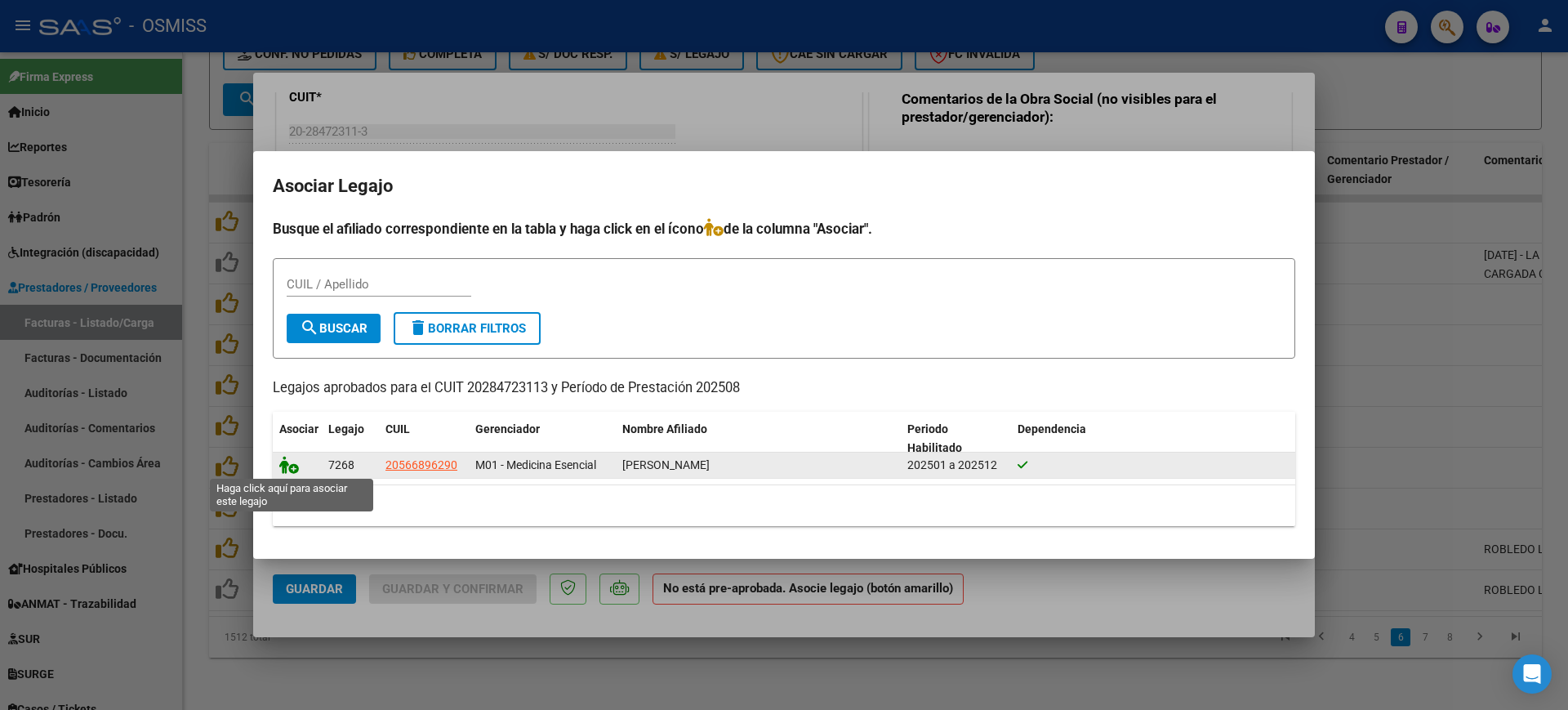
click at [286, 462] on icon at bounding box center [289, 464] width 19 height 18
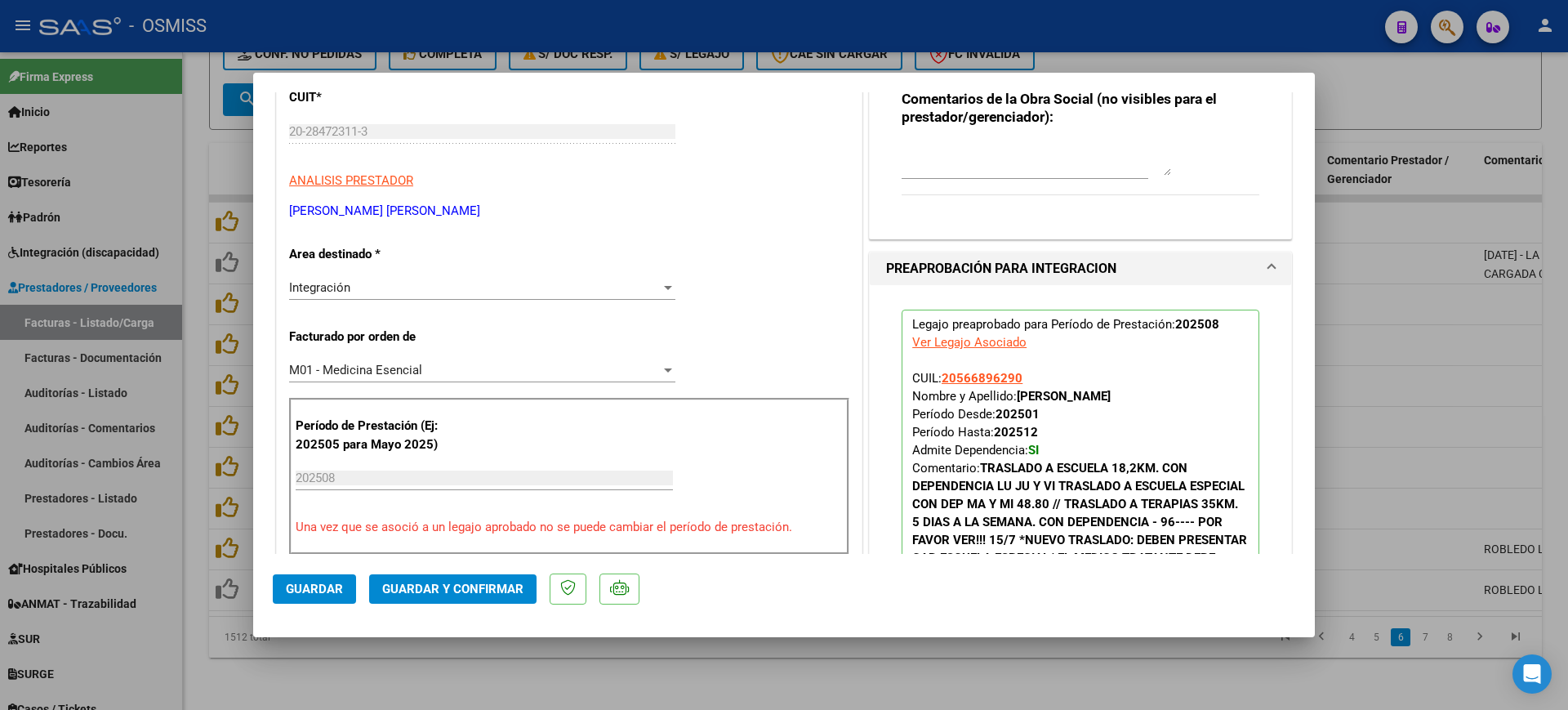
click at [313, 589] on span "Guardar" at bounding box center [315, 589] width 58 height 15
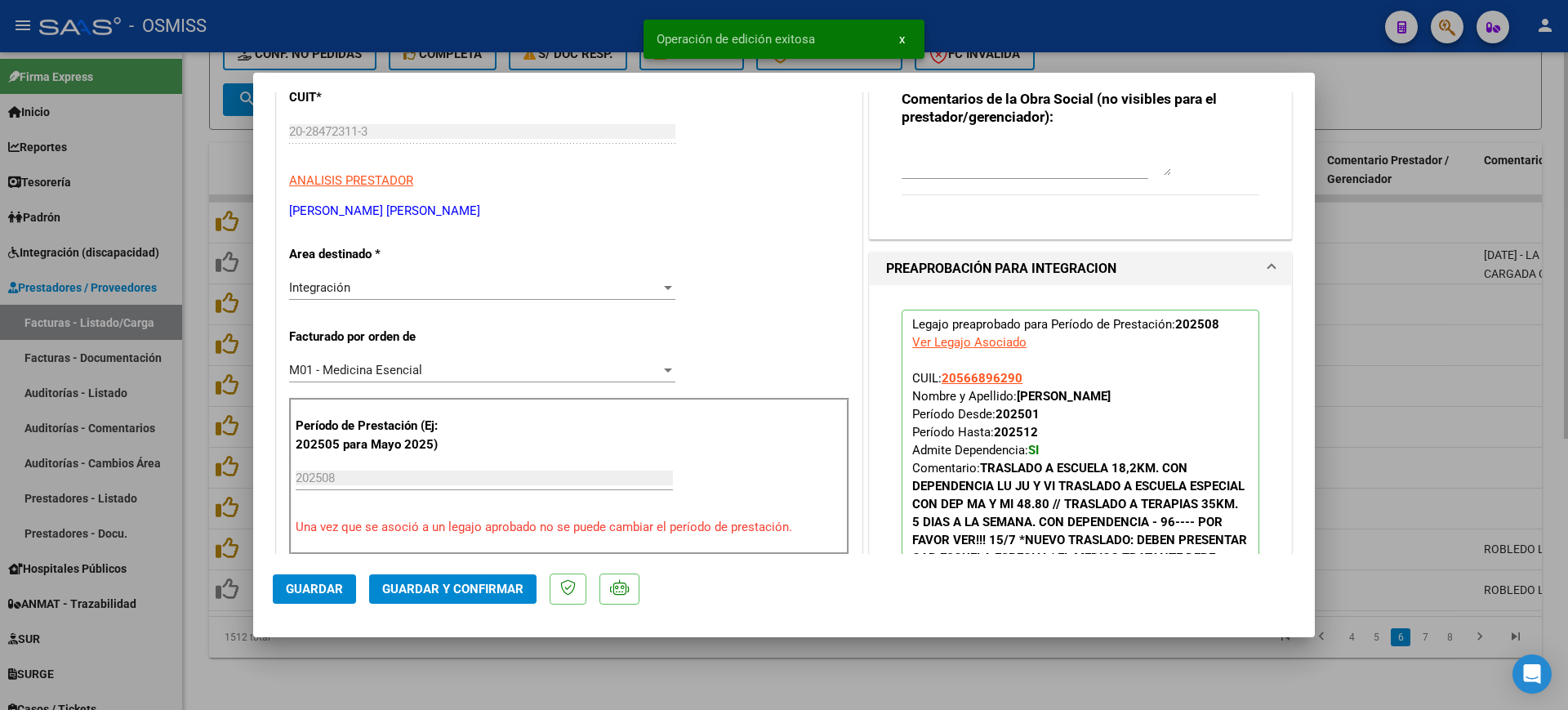
drag, startPoint x: 503, startPoint y: 685, endPoint x: 503, endPoint y: 672, distance: 13.0
click at [503, 684] on div at bounding box center [784, 355] width 1568 height 710
type input "$ 0,00"
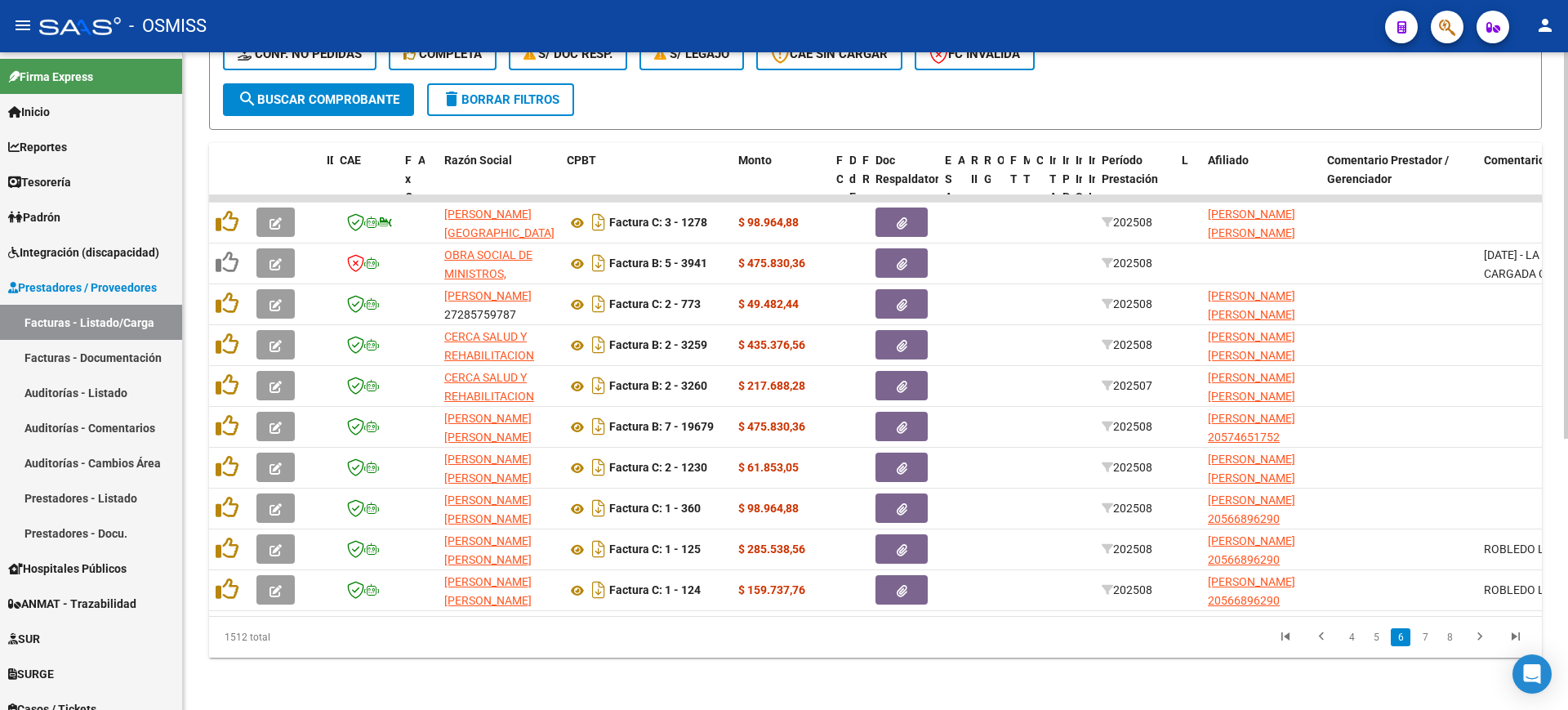
click at [1044, 685] on div "Video tutorial PRESTADORES -> Listado de CPBTs Emitidos por Prestadores / Prove…" at bounding box center [876, 158] width 1386 height 1103
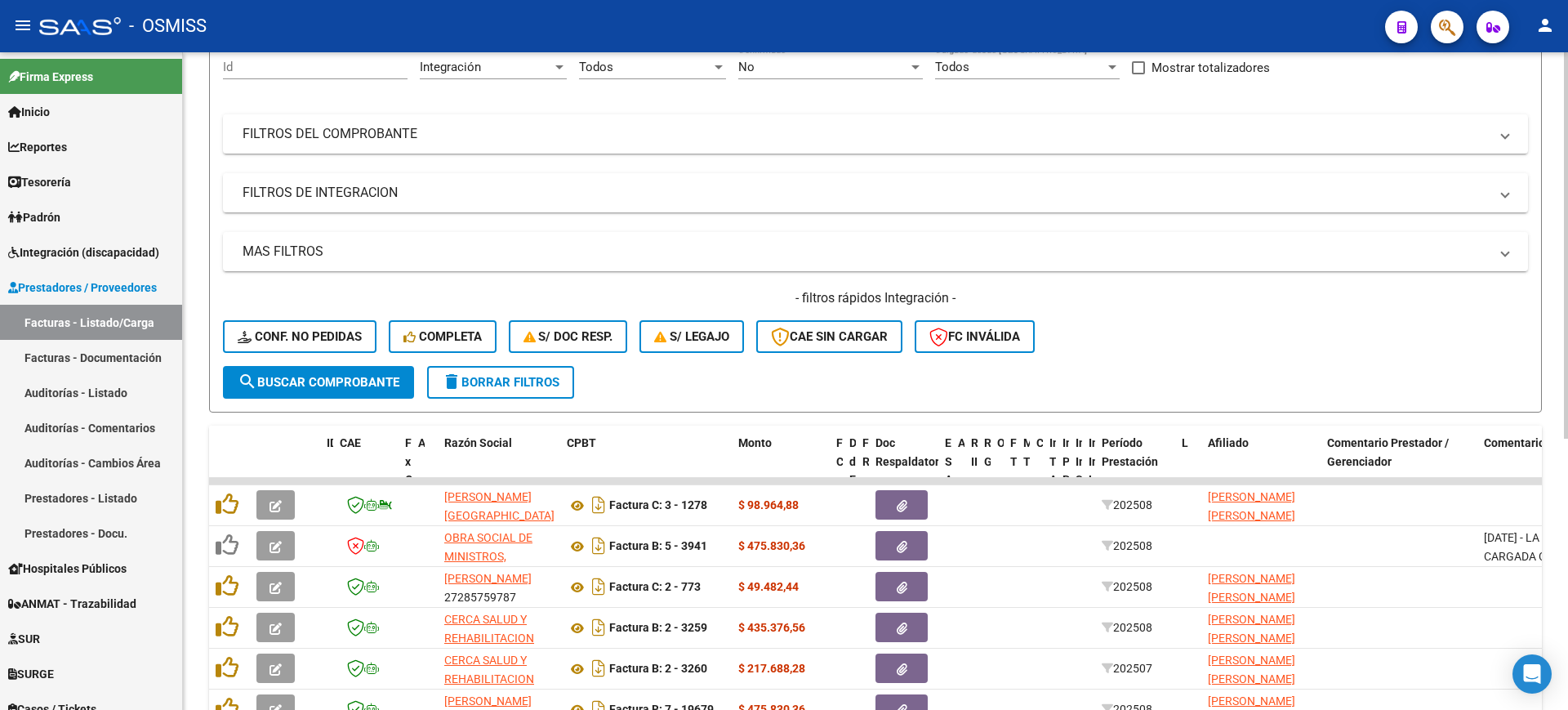
scroll to position [53, 0]
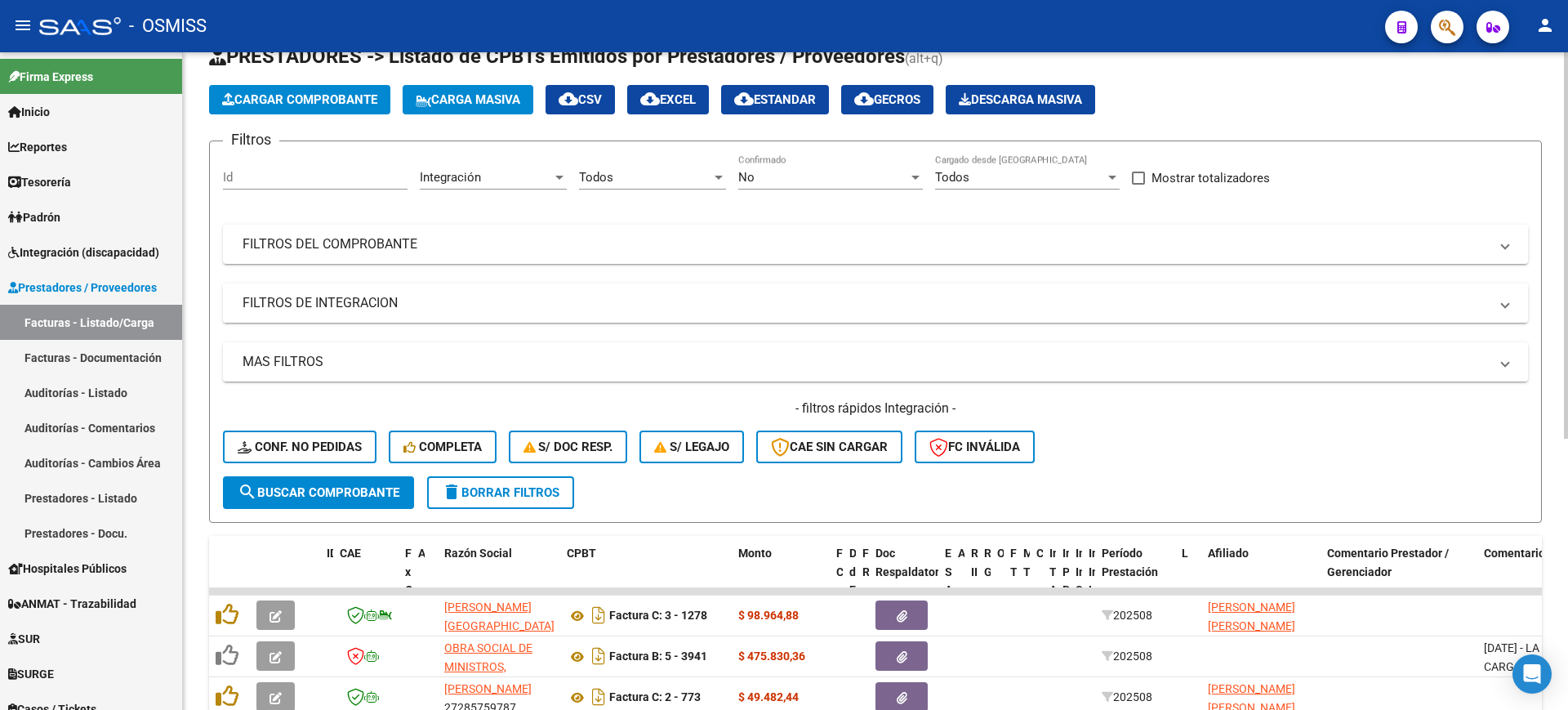
click at [347, 310] on mat-panel-title "FILTROS DE INTEGRACION" at bounding box center [866, 303] width 1247 height 18
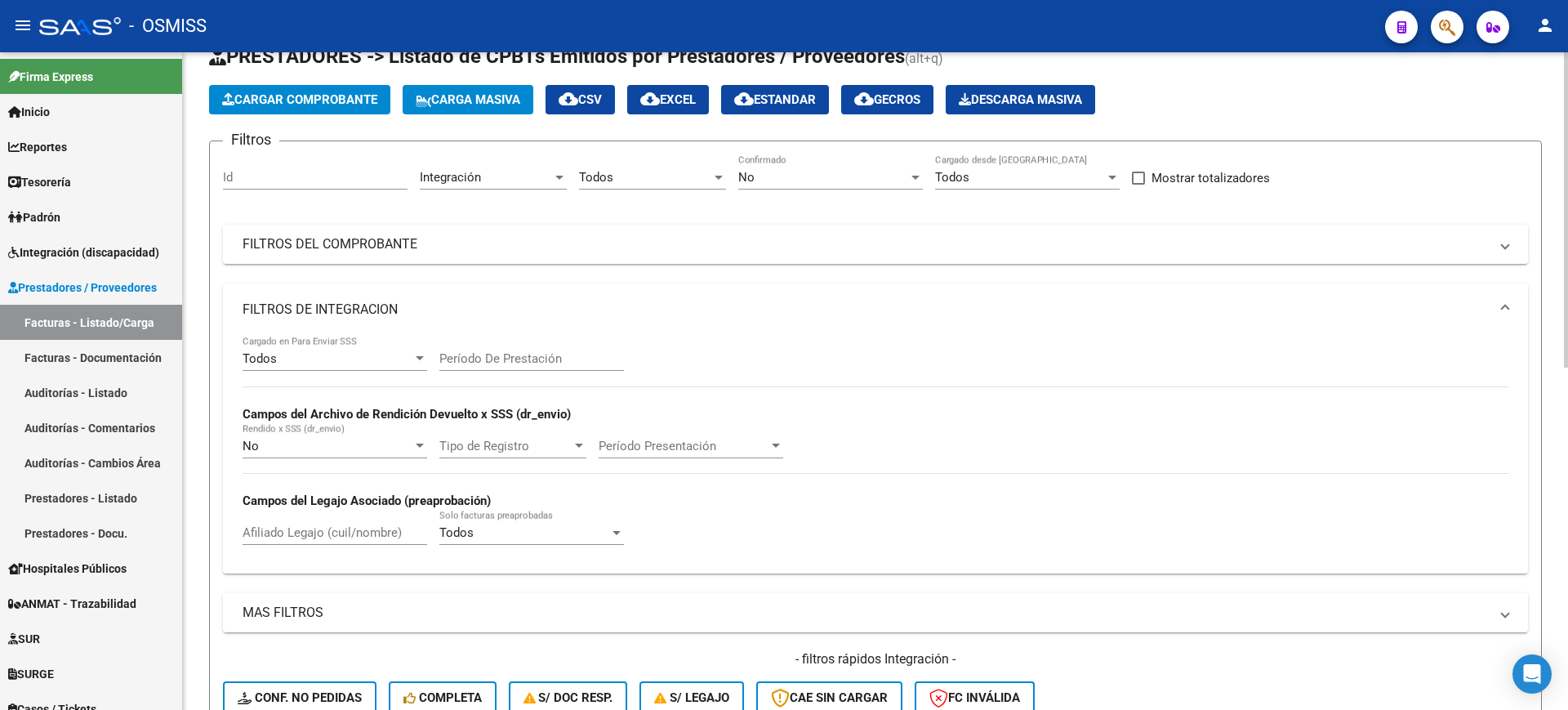
click at [536, 357] on input "Período De Prestación" at bounding box center [532, 358] width 185 height 15
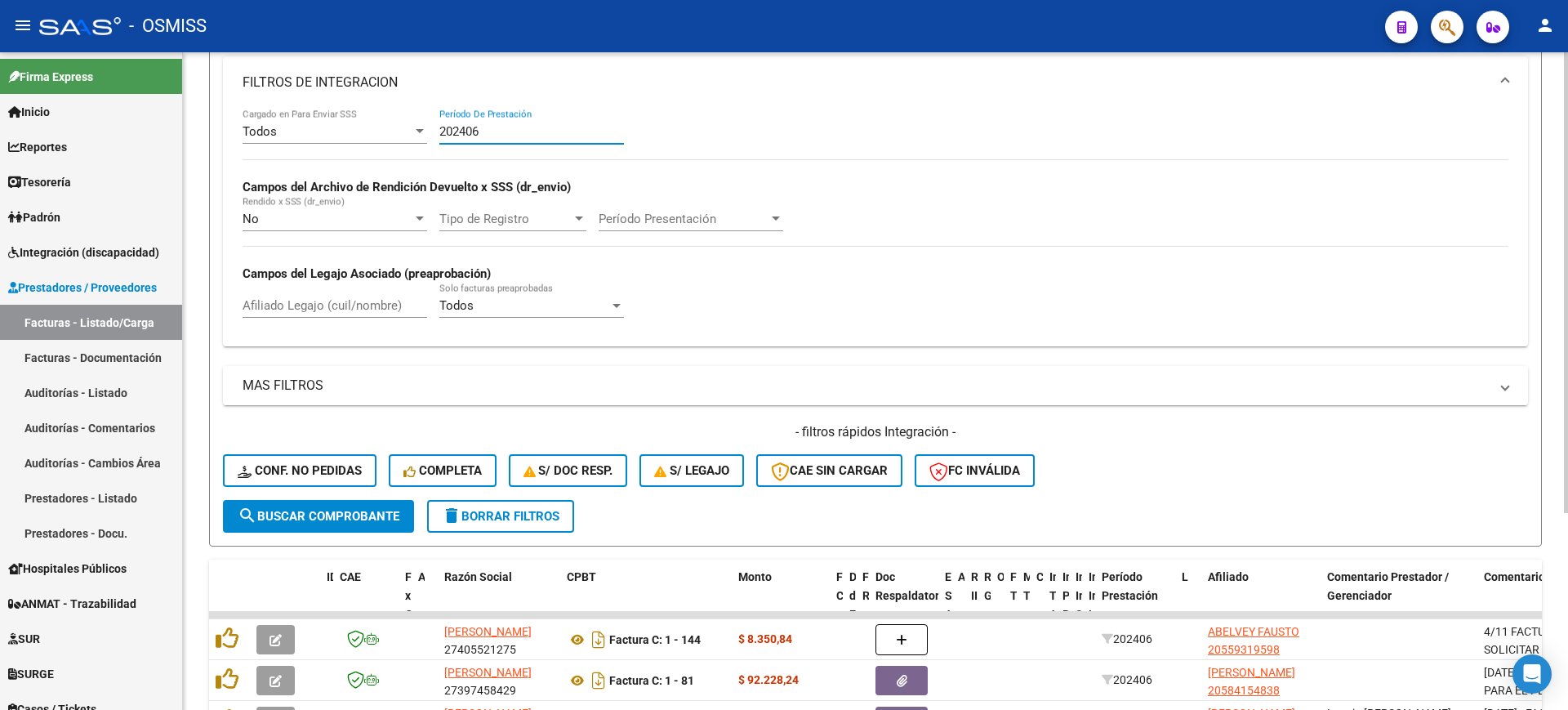
scroll to position [317, 0]
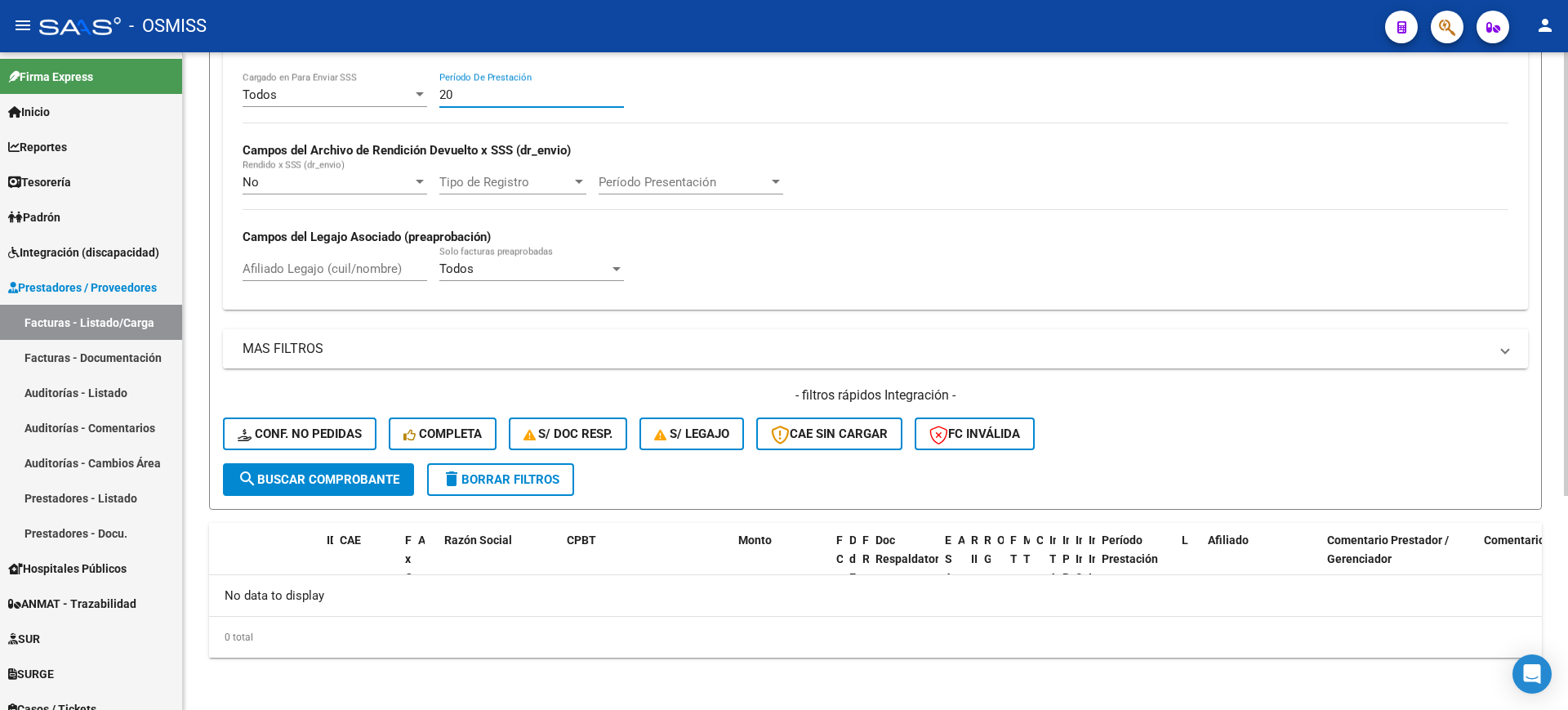
type input "2"
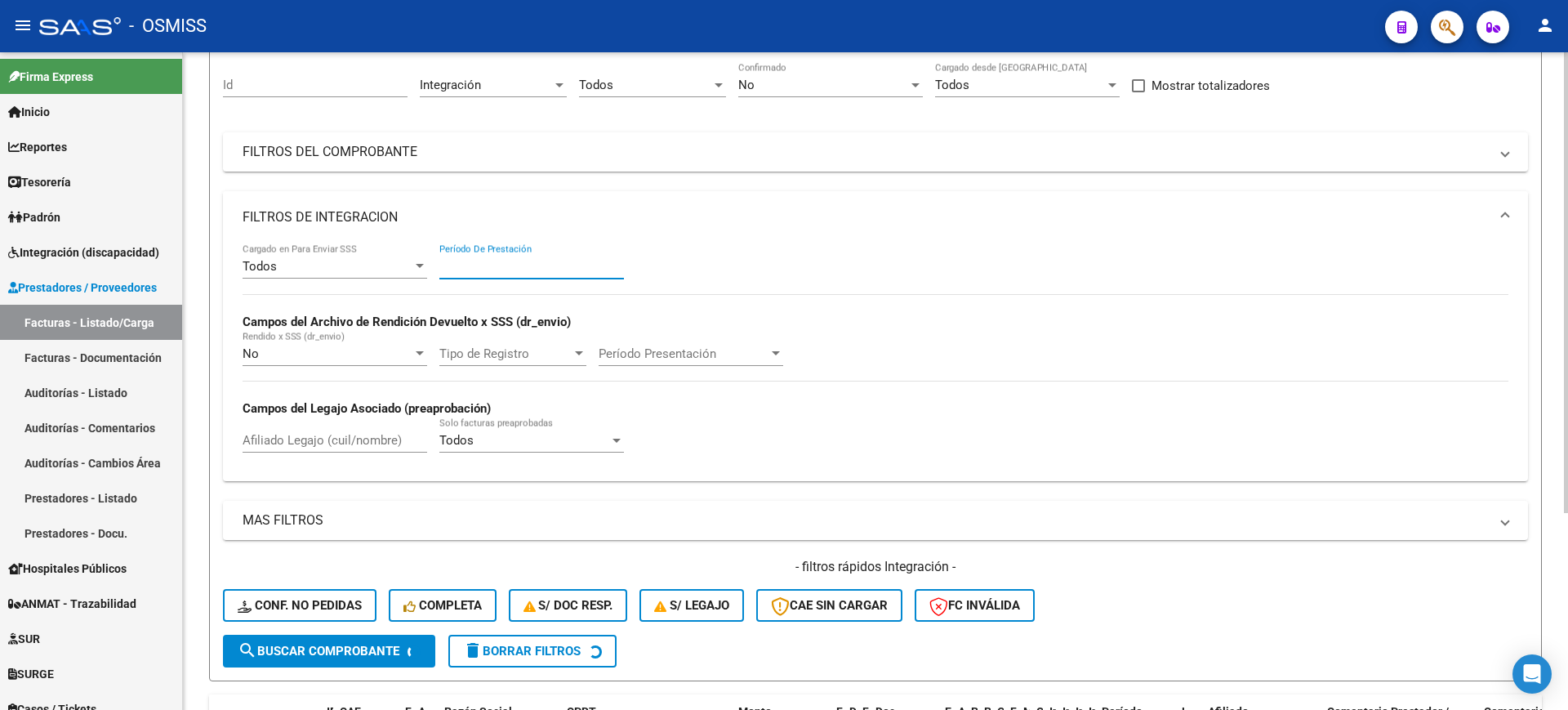
scroll to position [0, 0]
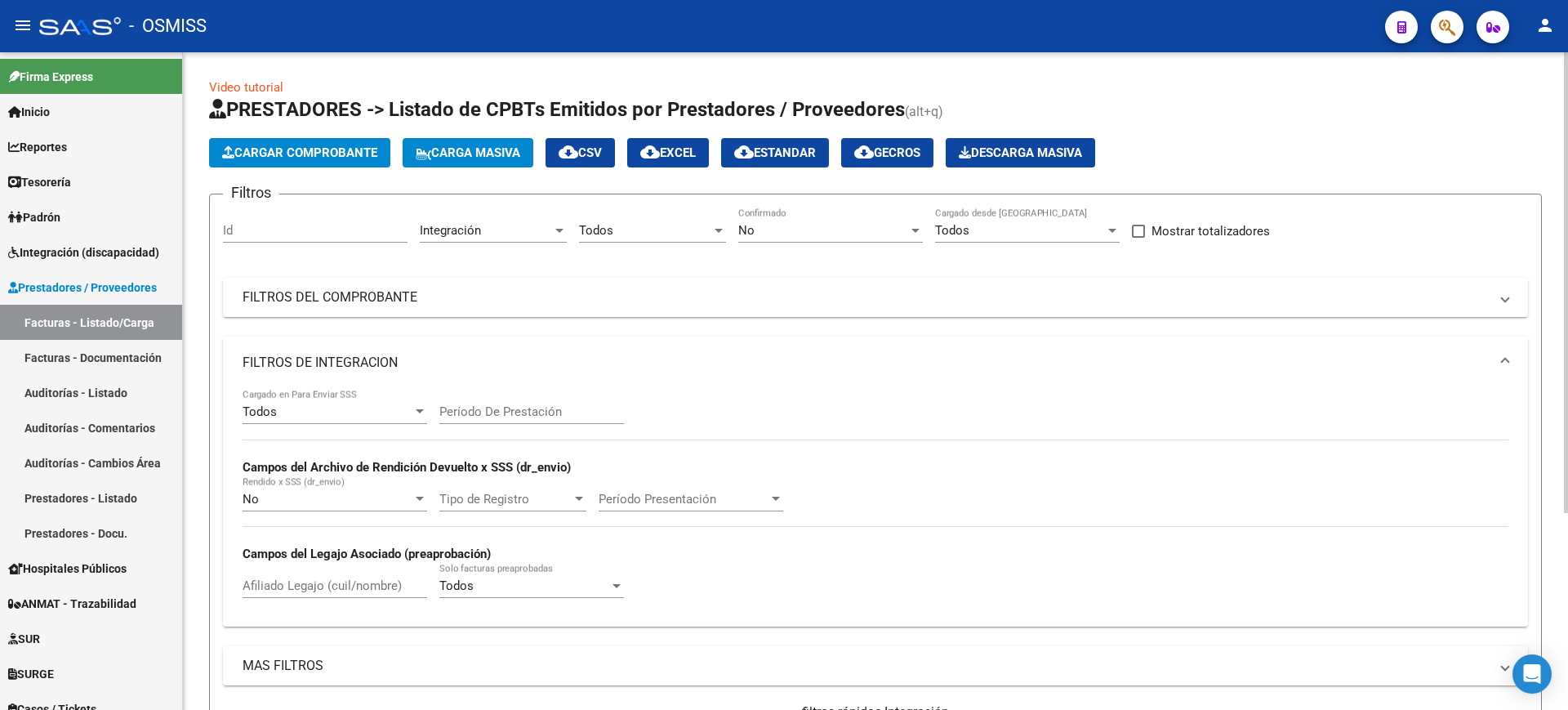
click at [339, 355] on mat-panel-title "FILTROS DE INTEGRACION" at bounding box center [866, 362] width 1247 height 18
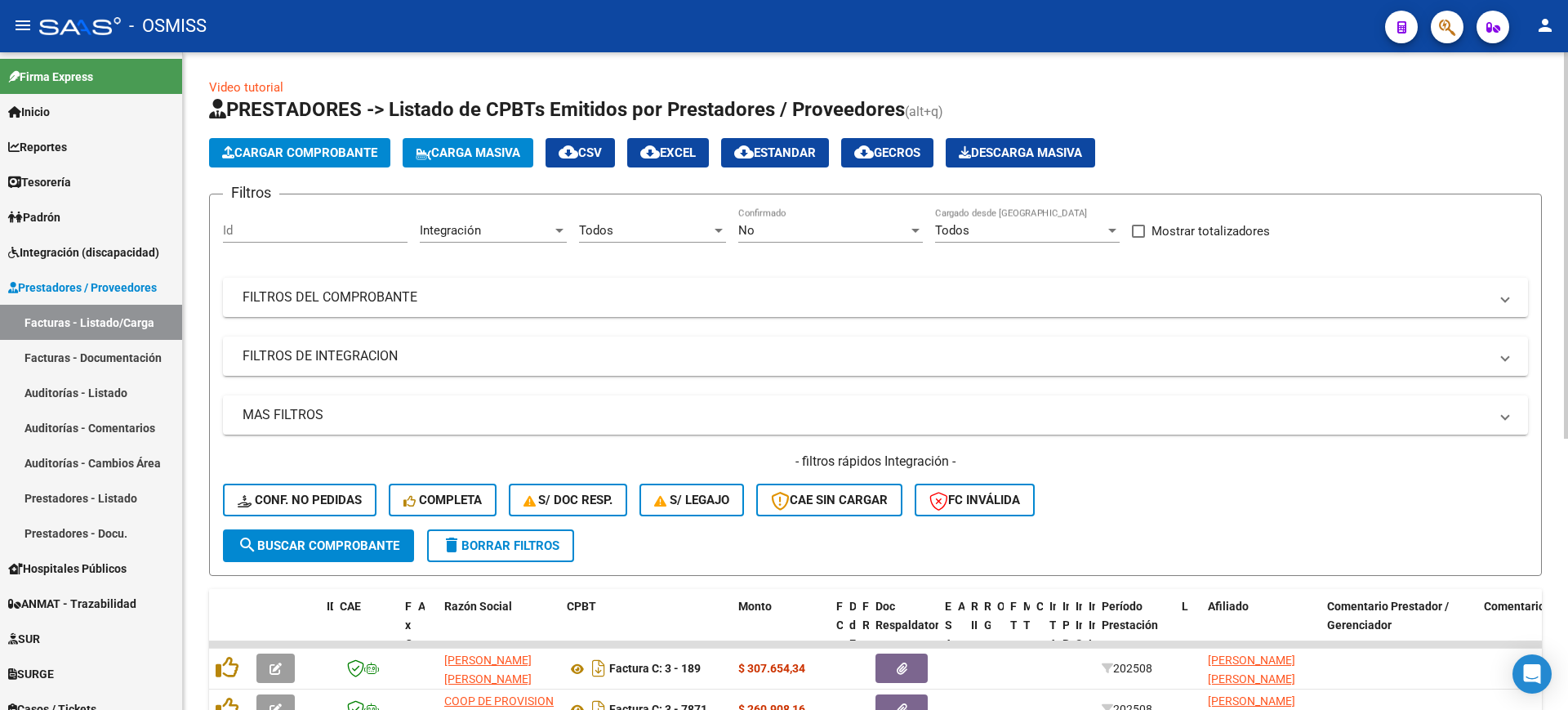
click at [206, 337] on div "Video tutorial PRESTADORES -> Listado de CPBTs Emitidos por Prestadores / Prove…" at bounding box center [876, 604] width 1386 height 1103
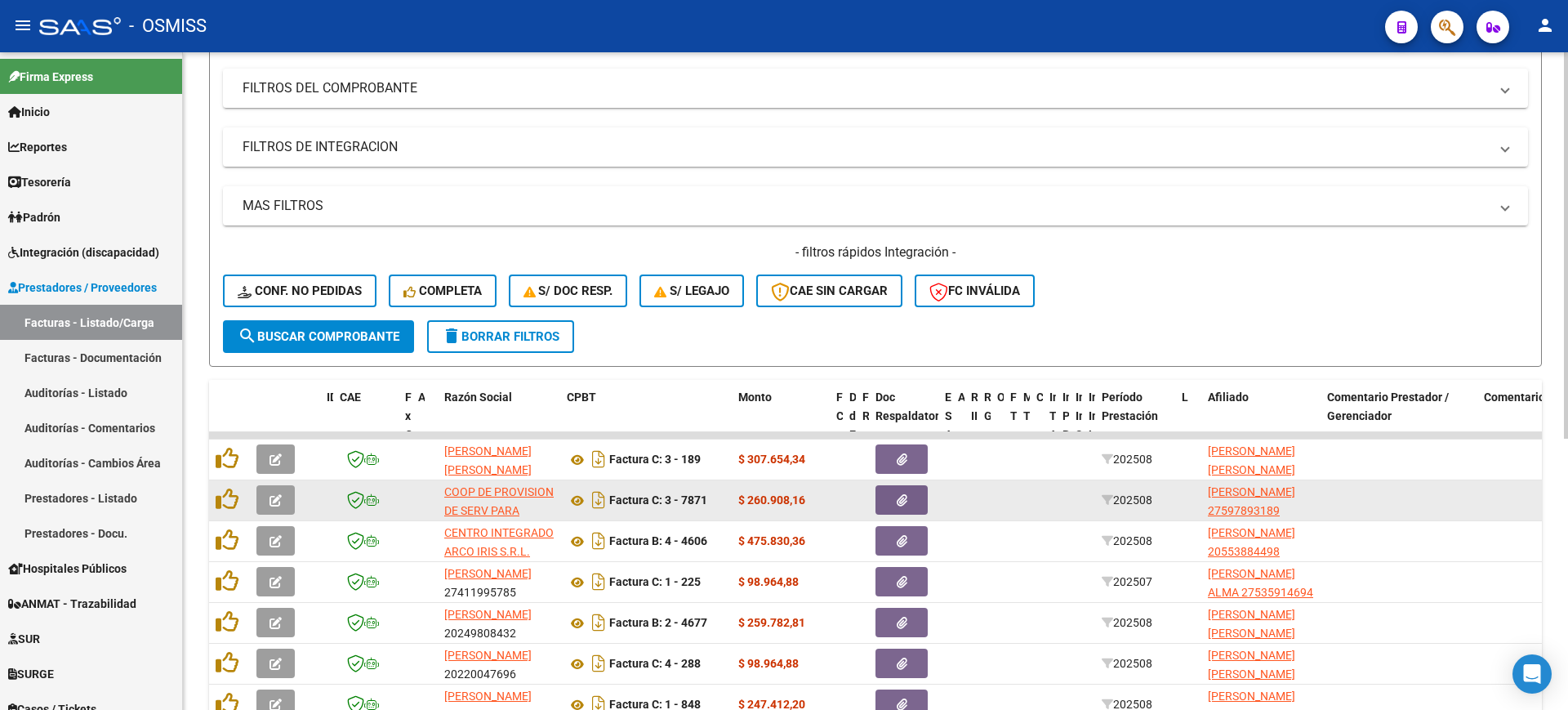
scroll to position [408, 0]
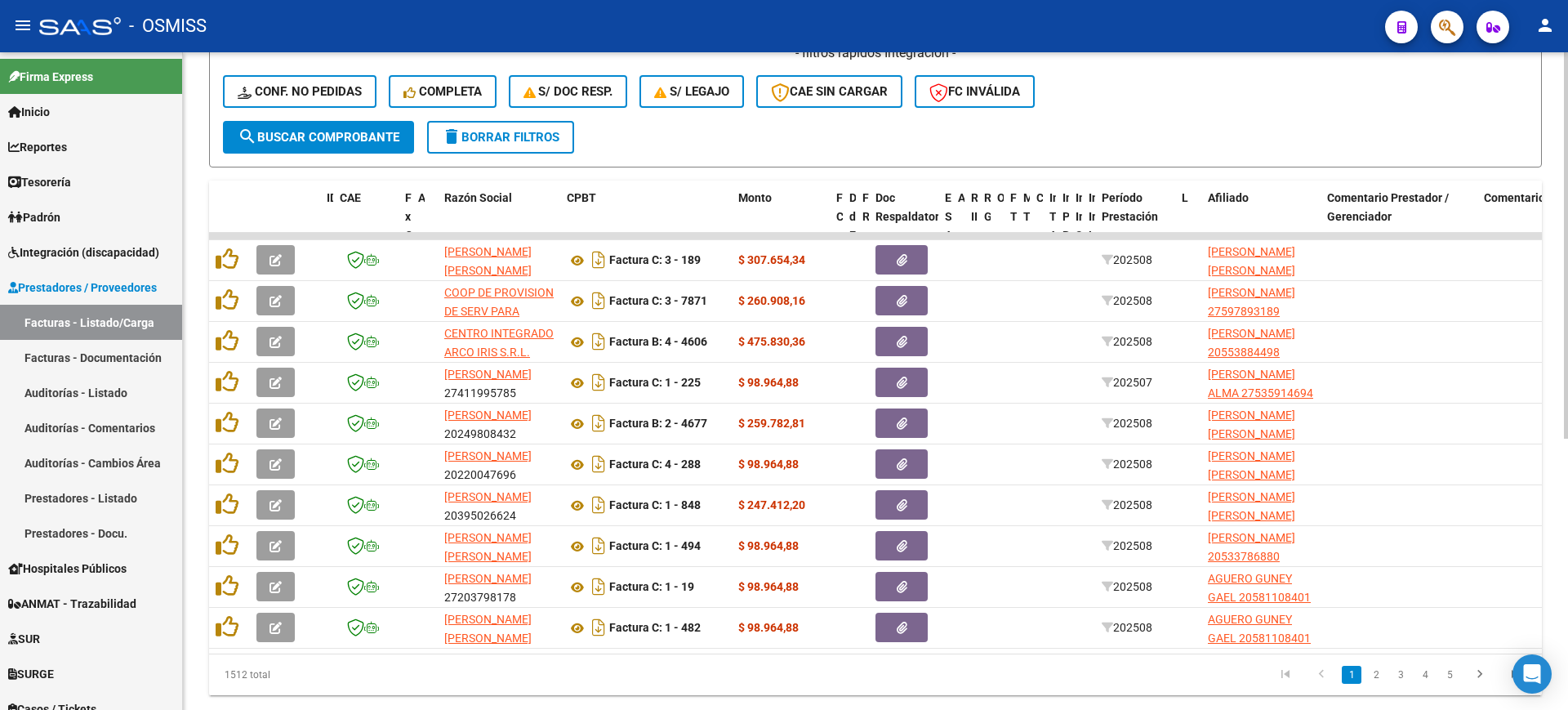
click at [345, 143] on span "search Buscar Comprobante" at bounding box center [318, 137] width 161 height 15
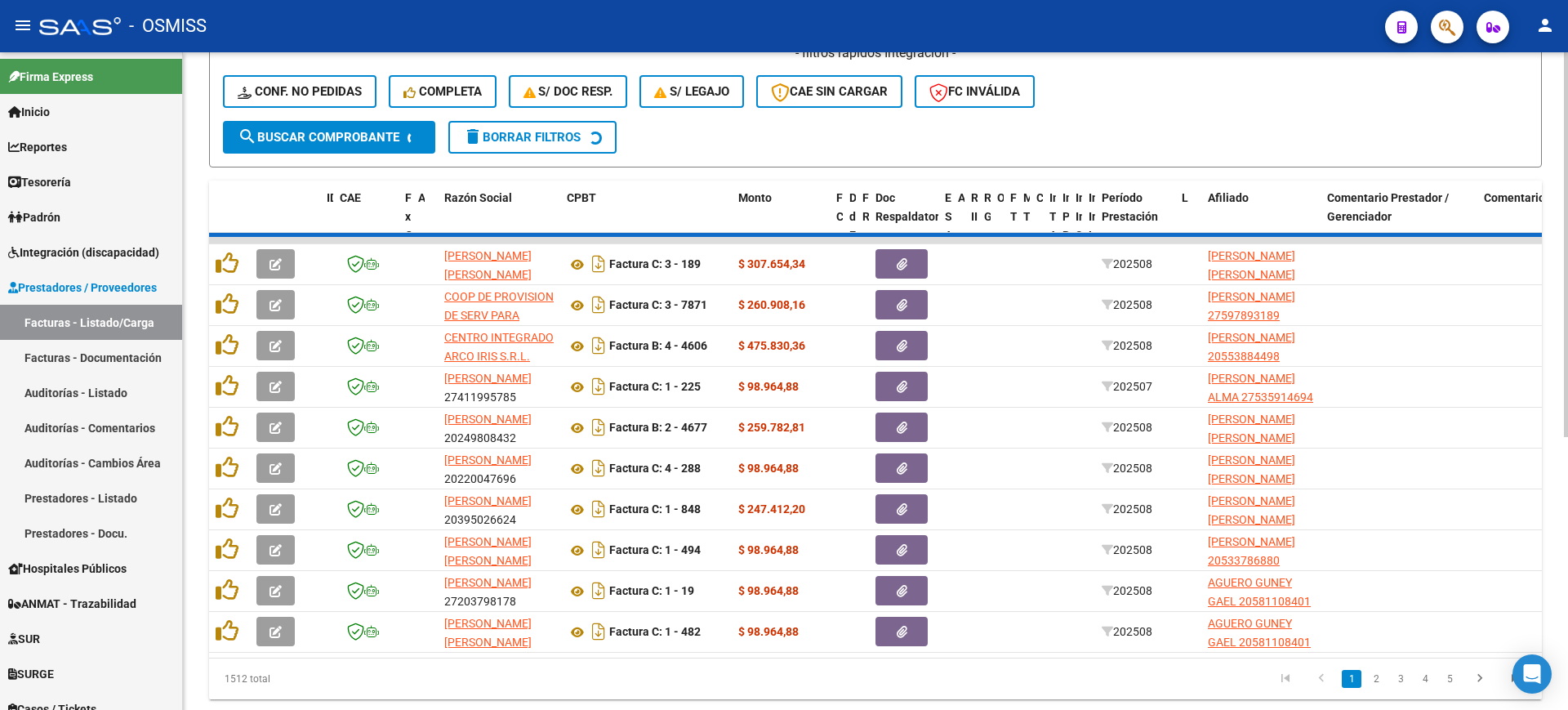
click at [195, 183] on div "Video tutorial PRESTADORES -> Listado de CPBTs Emitidos por Prestadores / Prove…" at bounding box center [876, 197] width 1386 height 1107
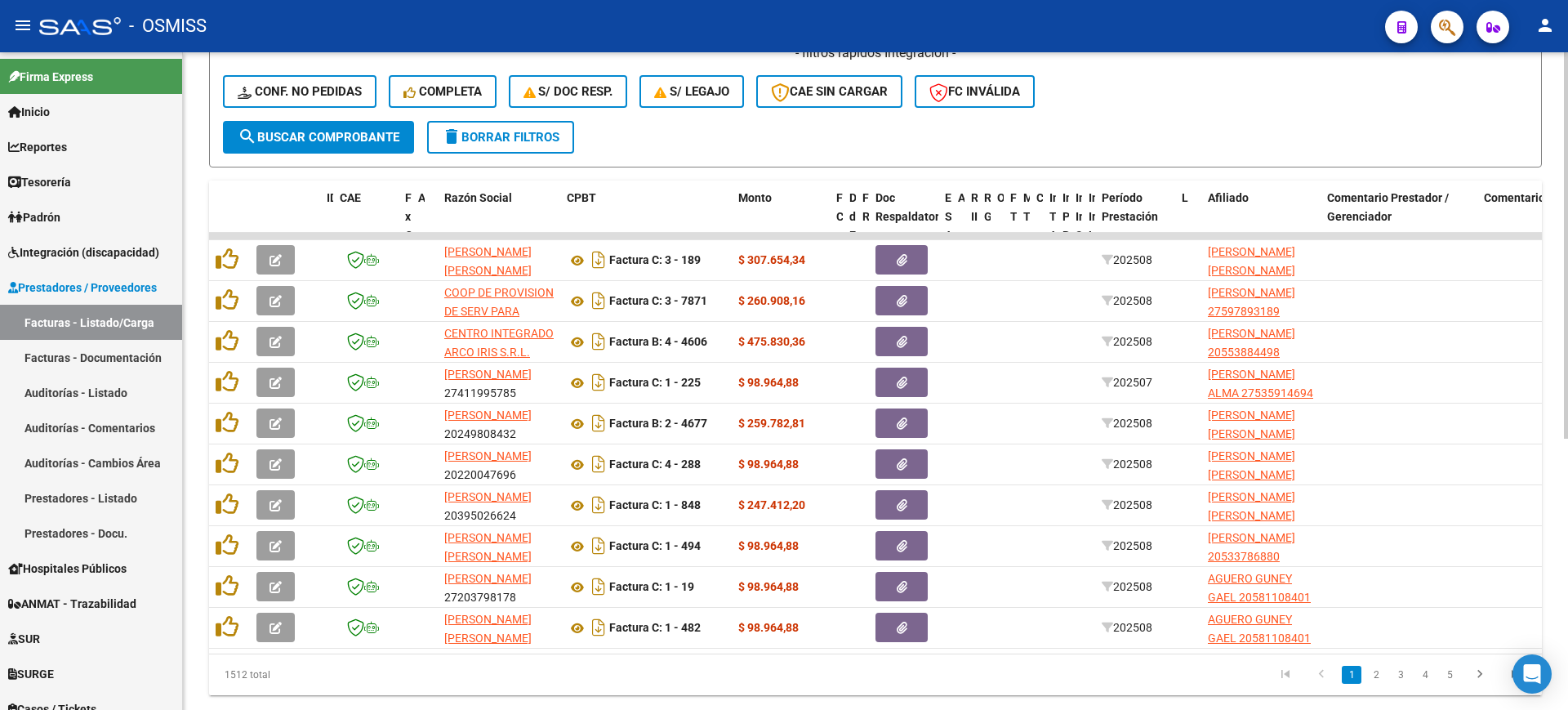
scroll to position [461, 0]
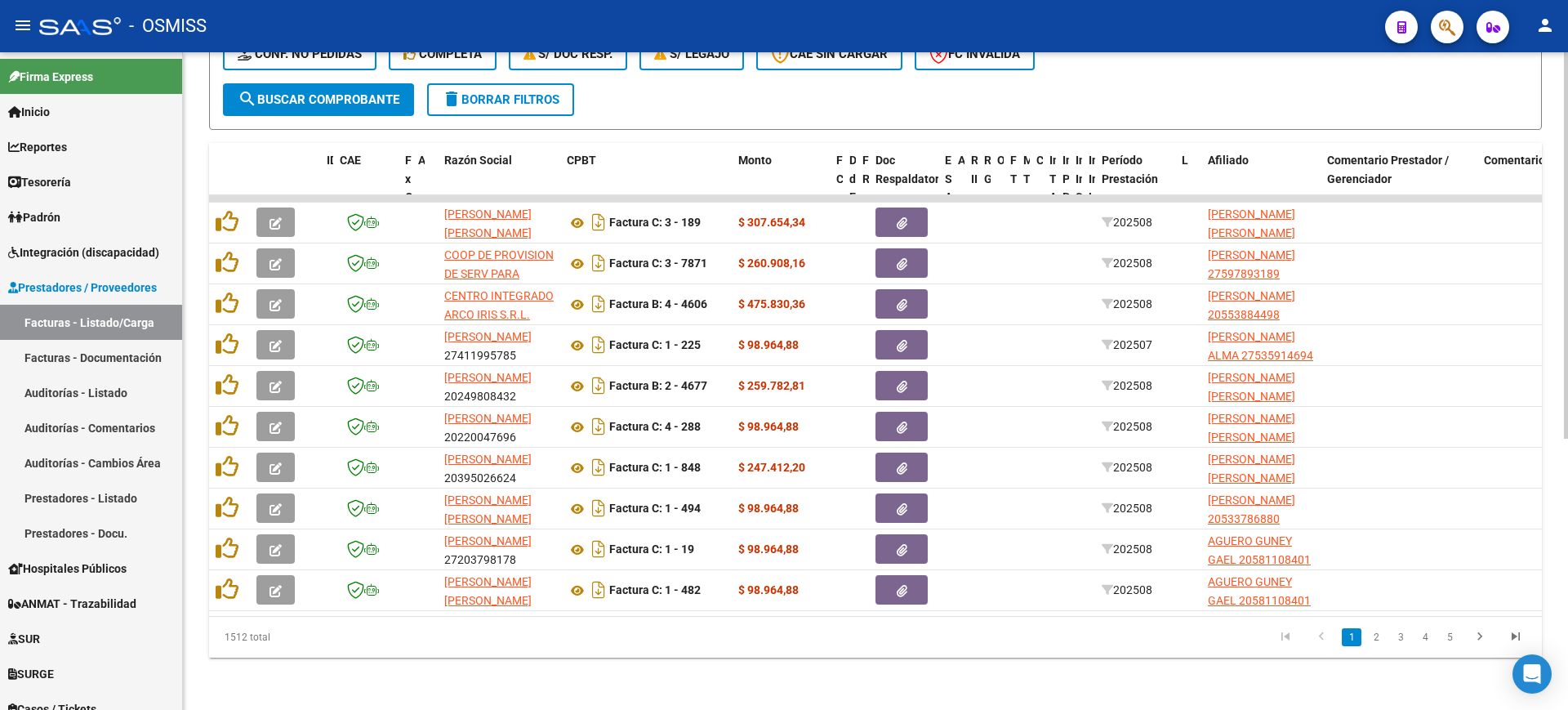
click at [270, 83] on button "search Buscar Comprobante" at bounding box center [318, 99] width 191 height 32
click at [1380, 635] on link "2" at bounding box center [1376, 637] width 19 height 18
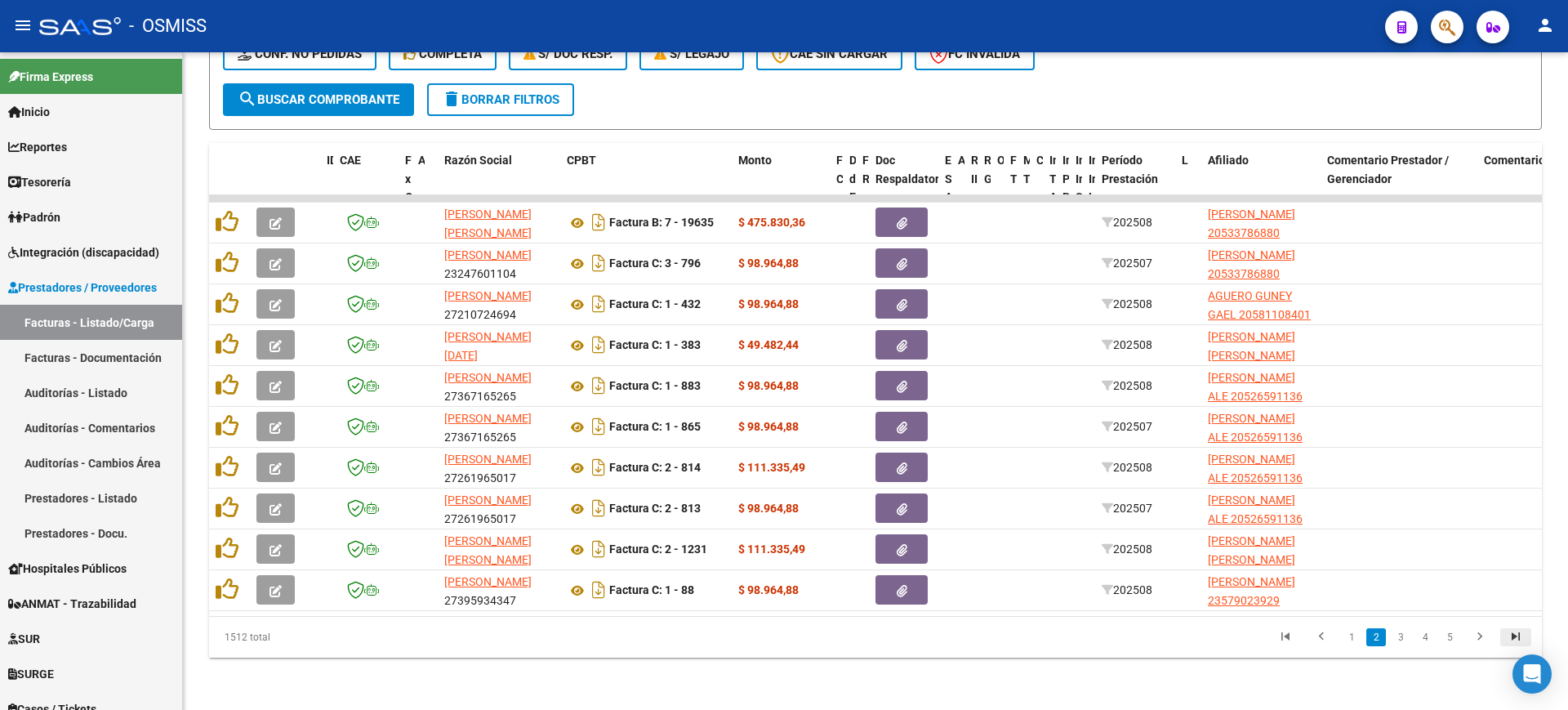
click at [1518, 638] on icon "go to last page" at bounding box center [1516, 638] width 21 height 19
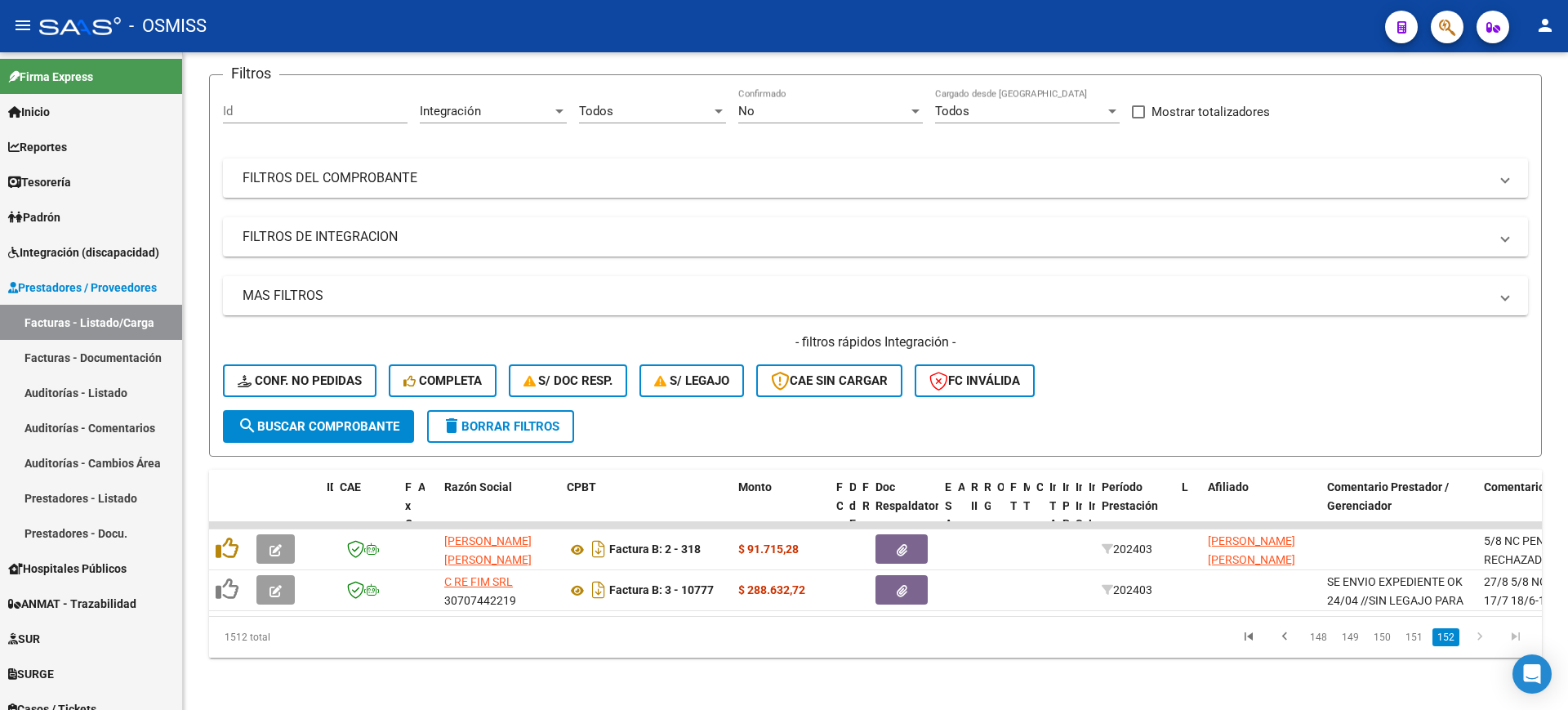
scroll to position [134, 0]
click at [1314, 637] on link "148" at bounding box center [1318, 637] width 27 height 18
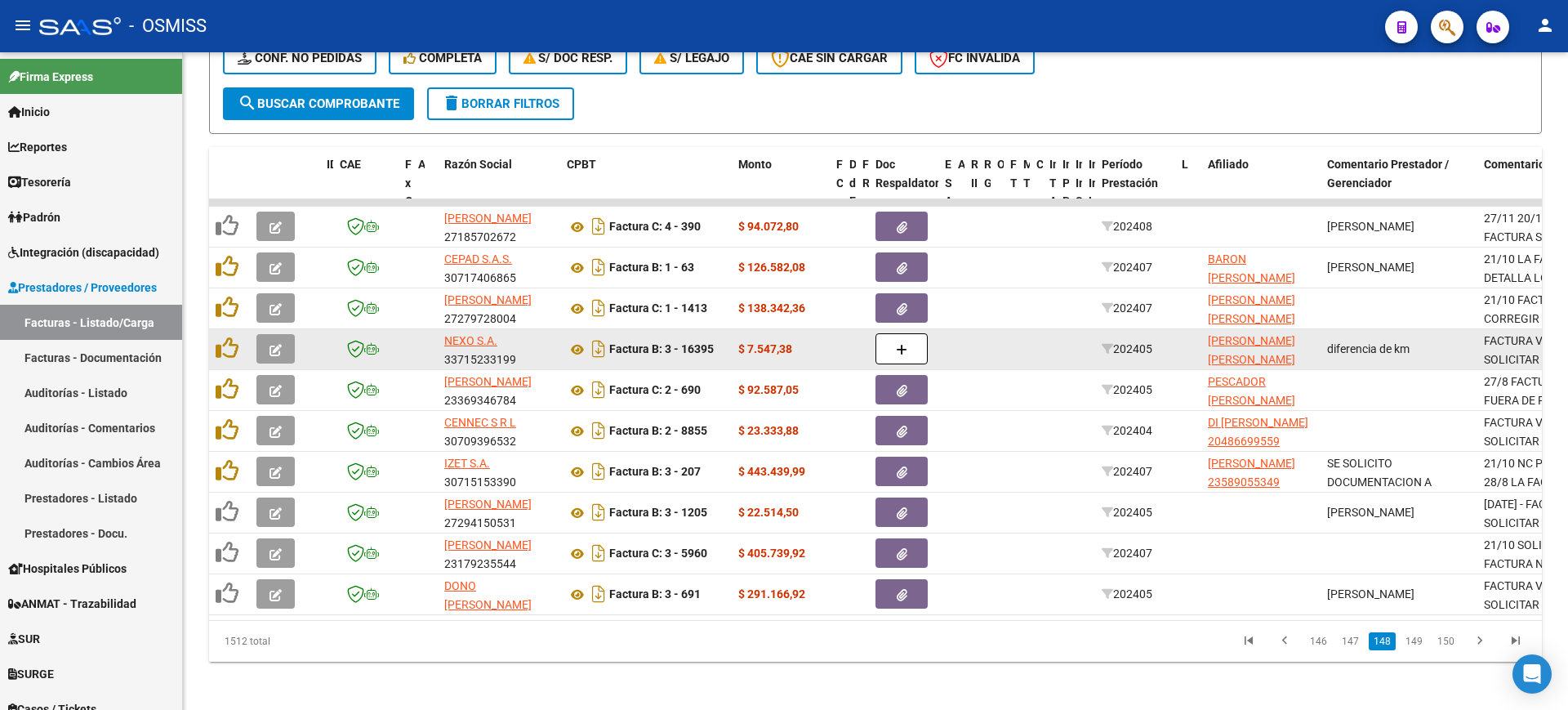
scroll to position [461, 0]
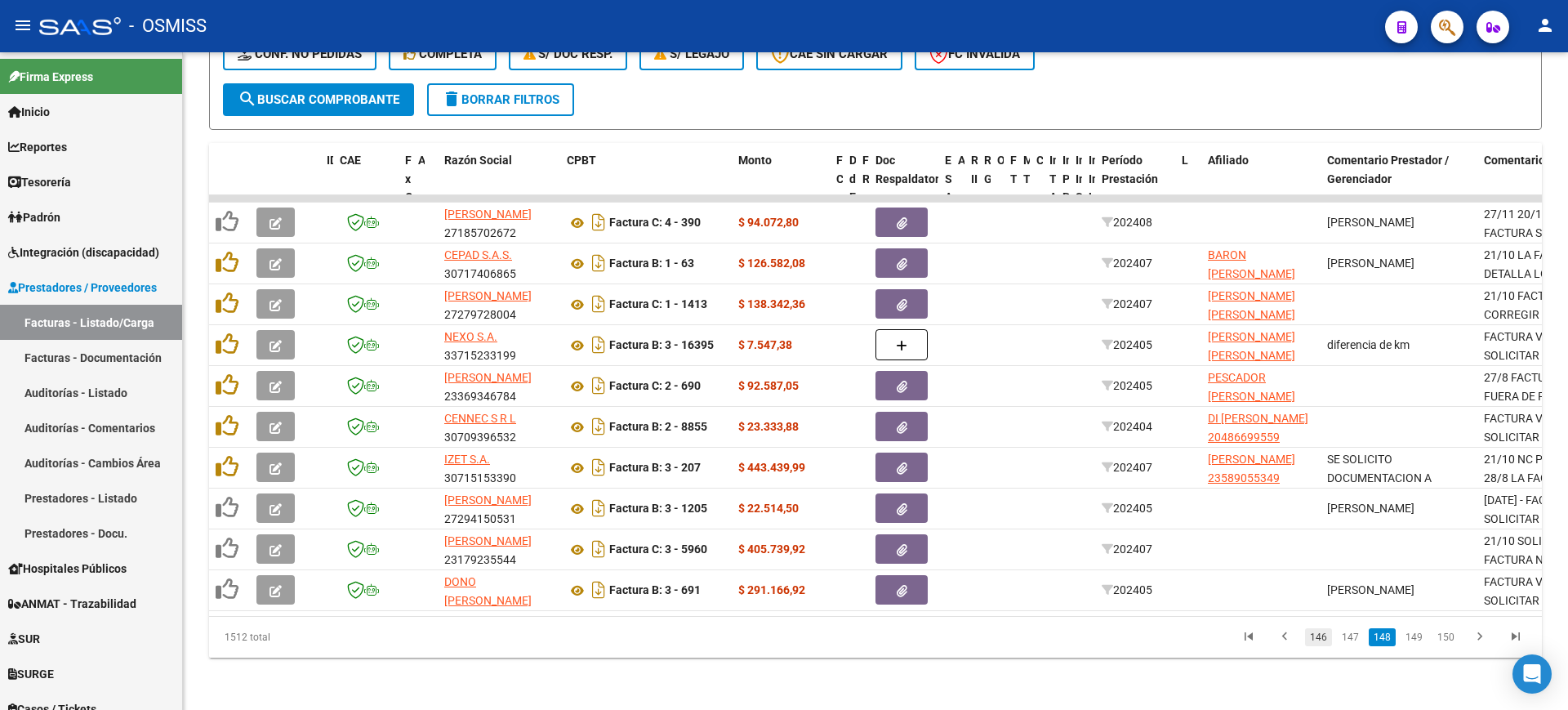
click at [1320, 632] on link "146" at bounding box center [1318, 637] width 27 height 18
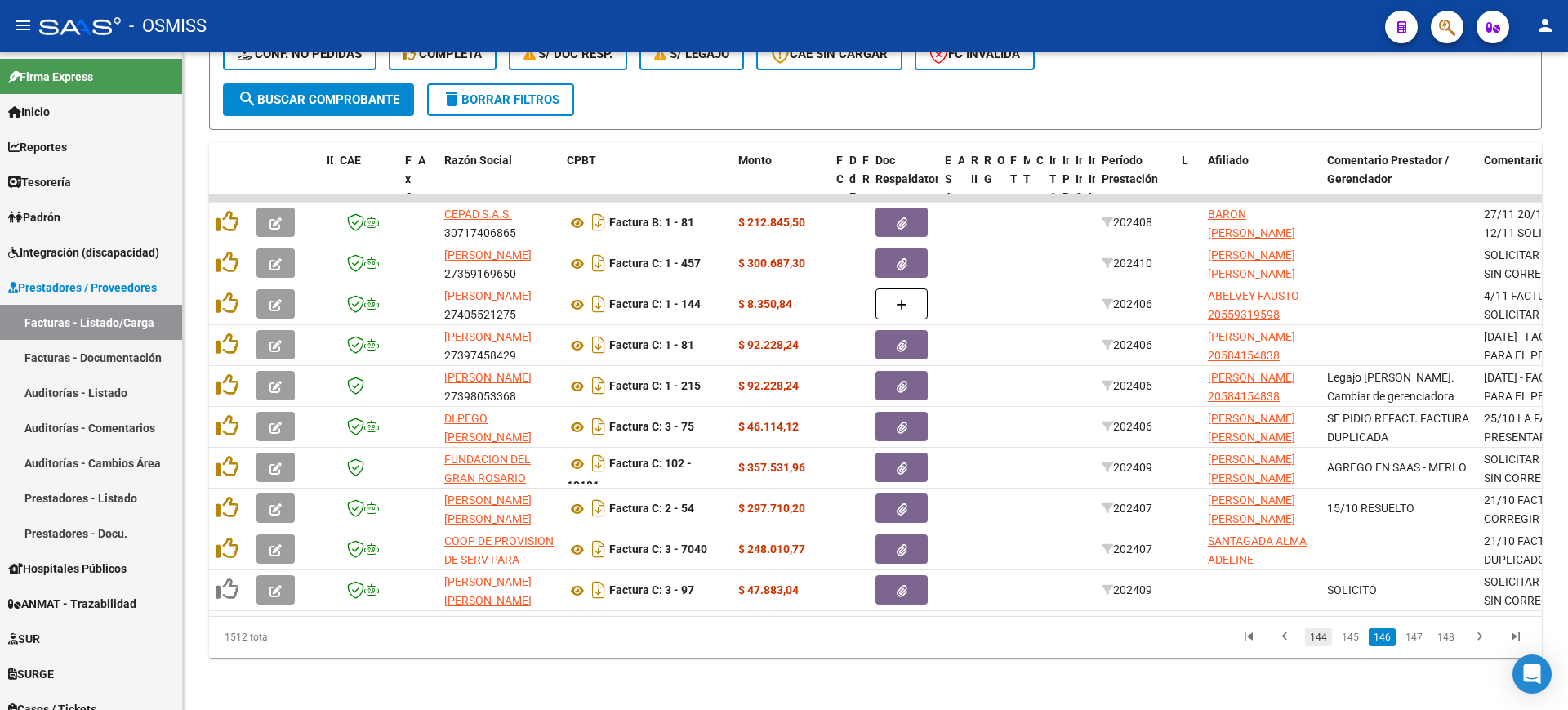
click at [1319, 640] on link "144" at bounding box center [1318, 637] width 27 height 18
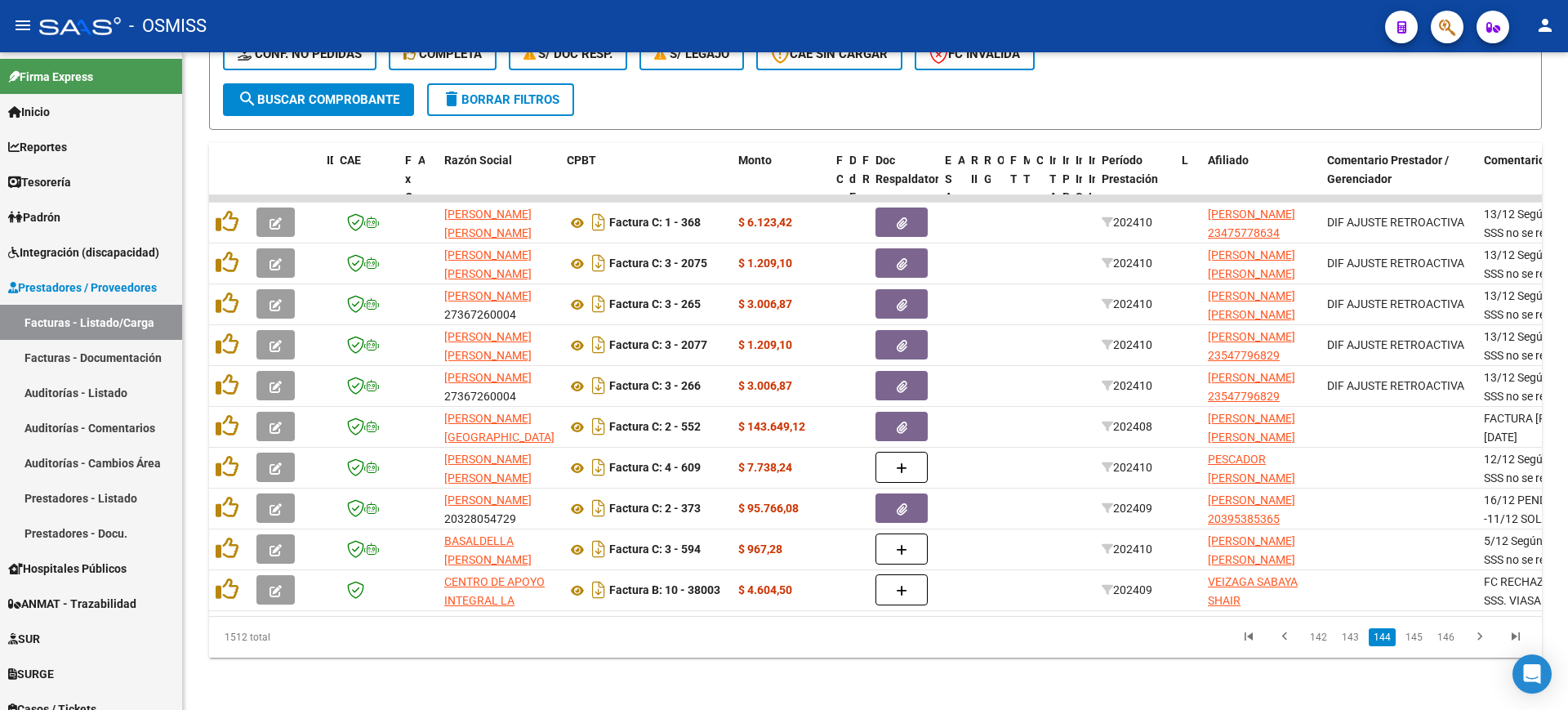
click at [1319, 640] on link "142" at bounding box center [1318, 637] width 27 height 18
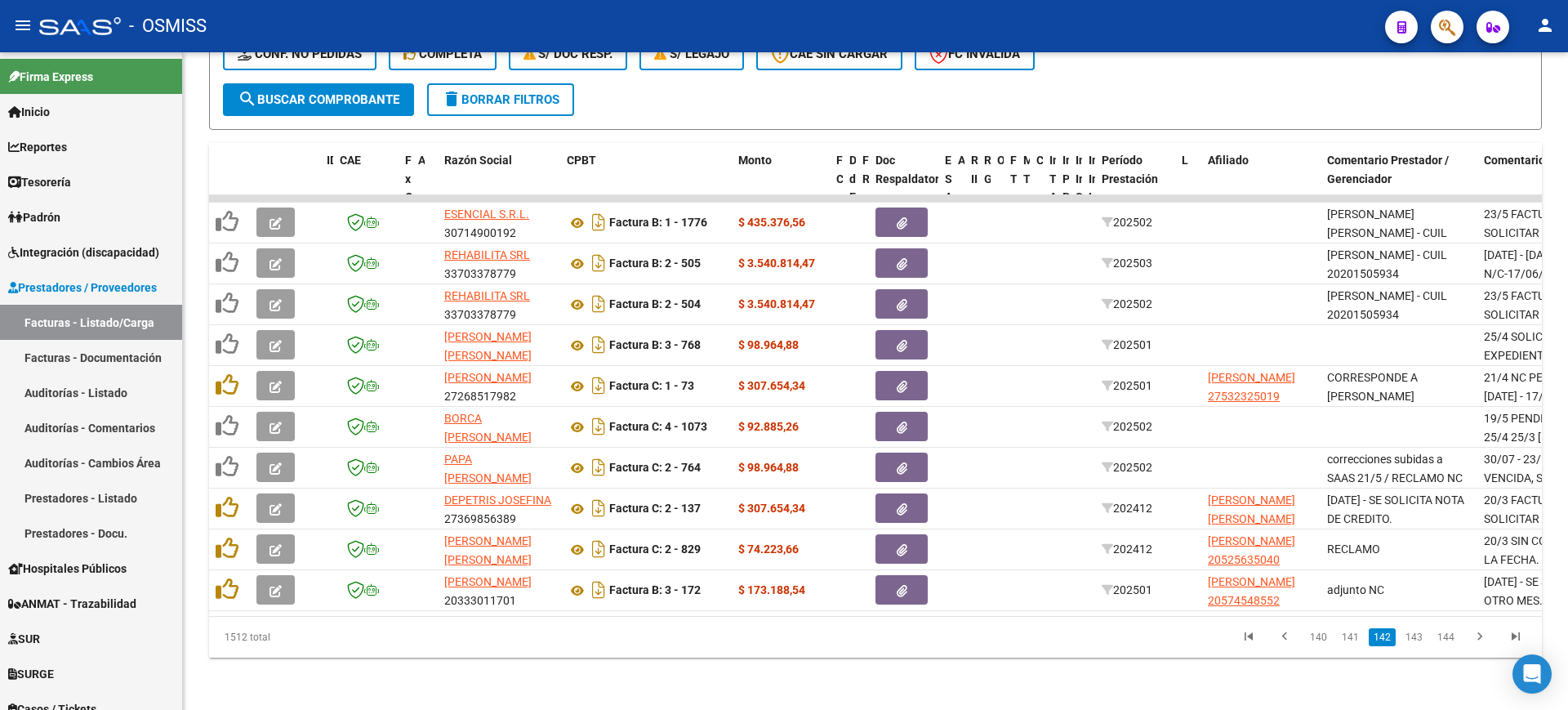
click at [1319, 640] on link "140" at bounding box center [1318, 637] width 27 height 18
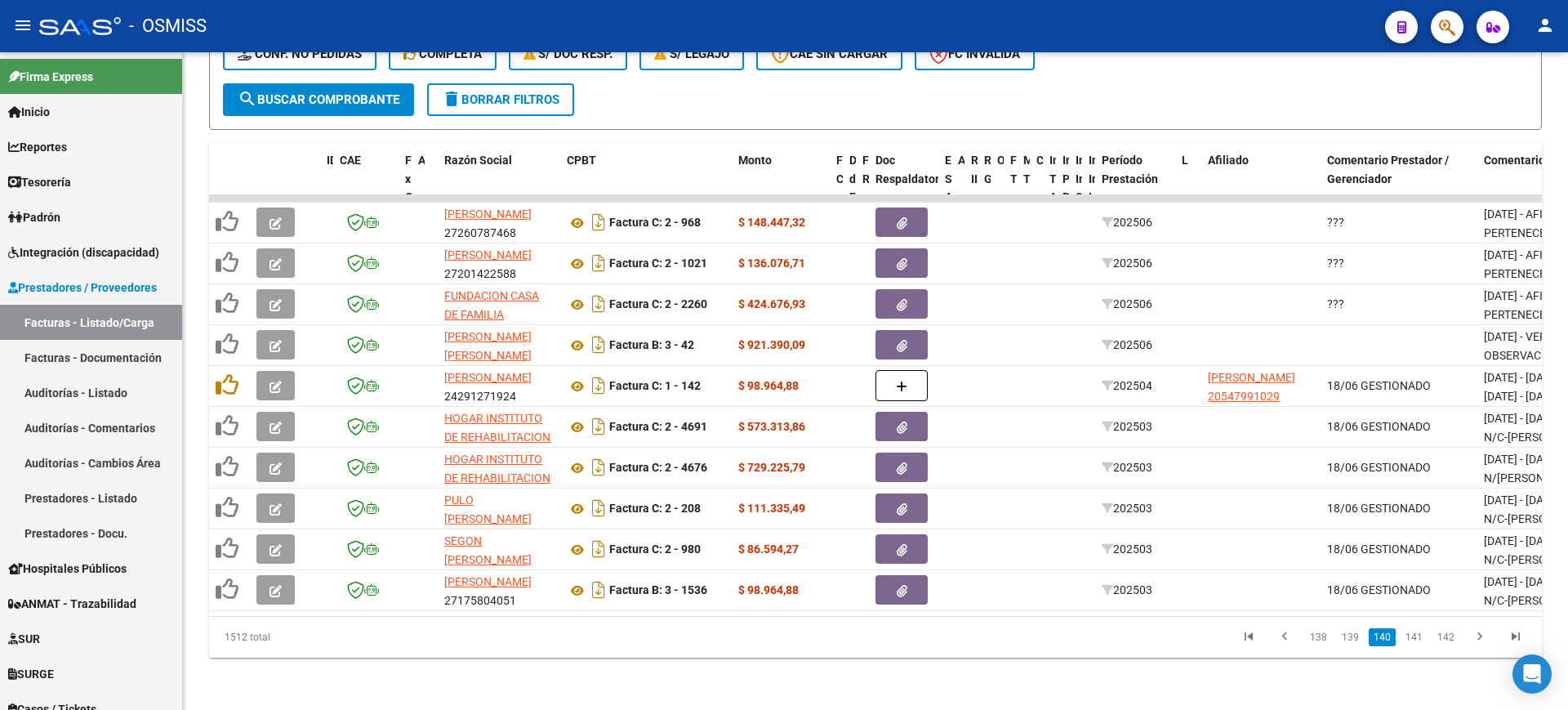
click at [1319, 640] on link "138" at bounding box center [1318, 637] width 27 height 18
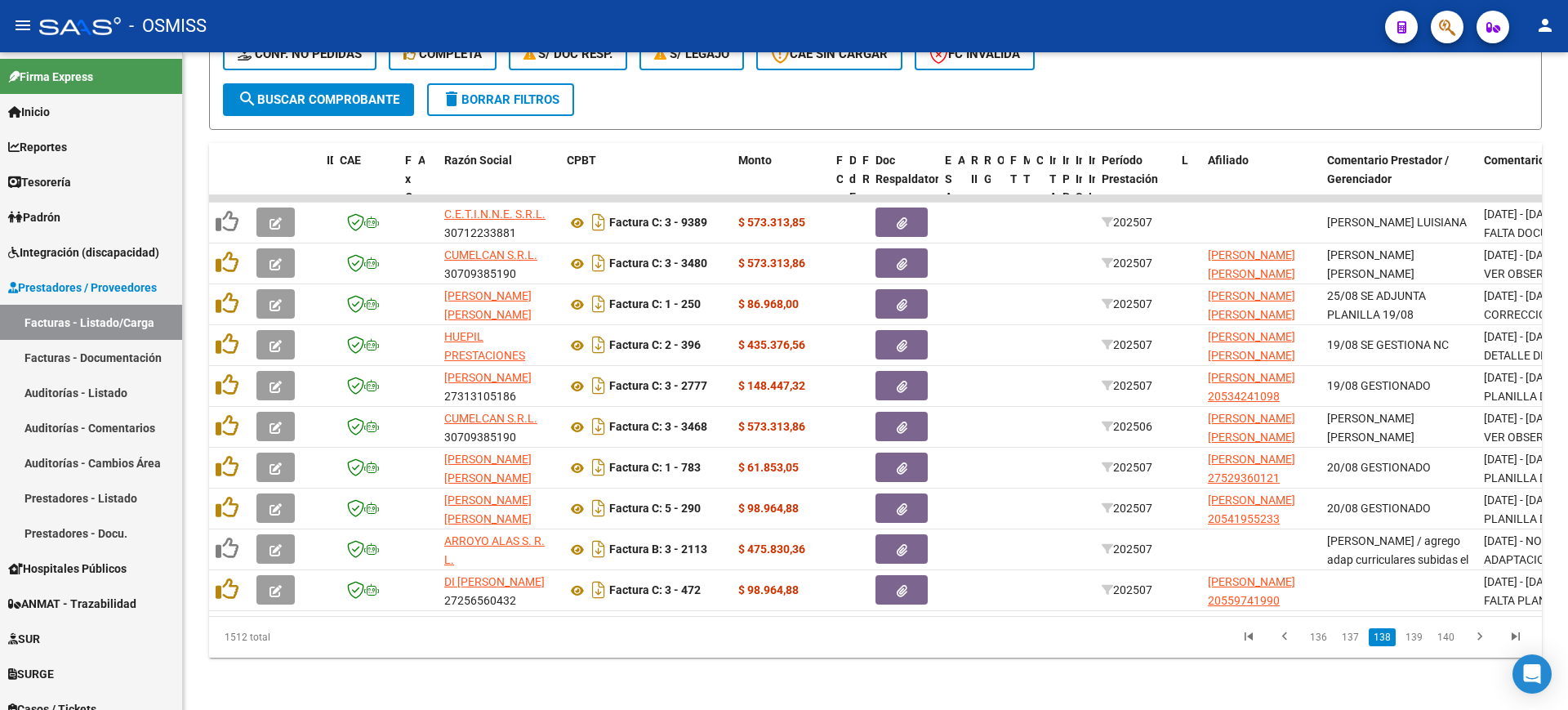
click at [1410, 640] on link "139" at bounding box center [1414, 637] width 27 height 18
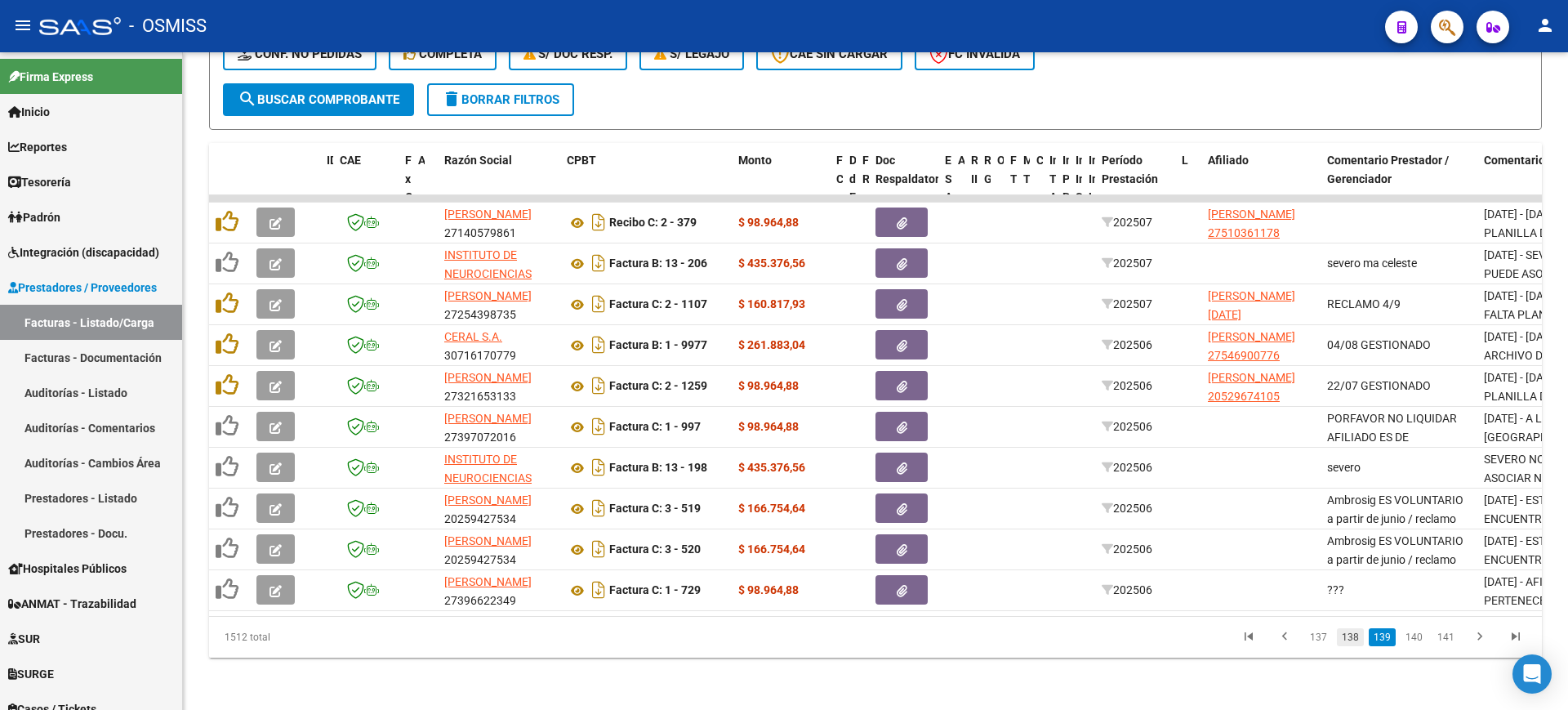
click at [1350, 633] on link "138" at bounding box center [1351, 637] width 27 height 18
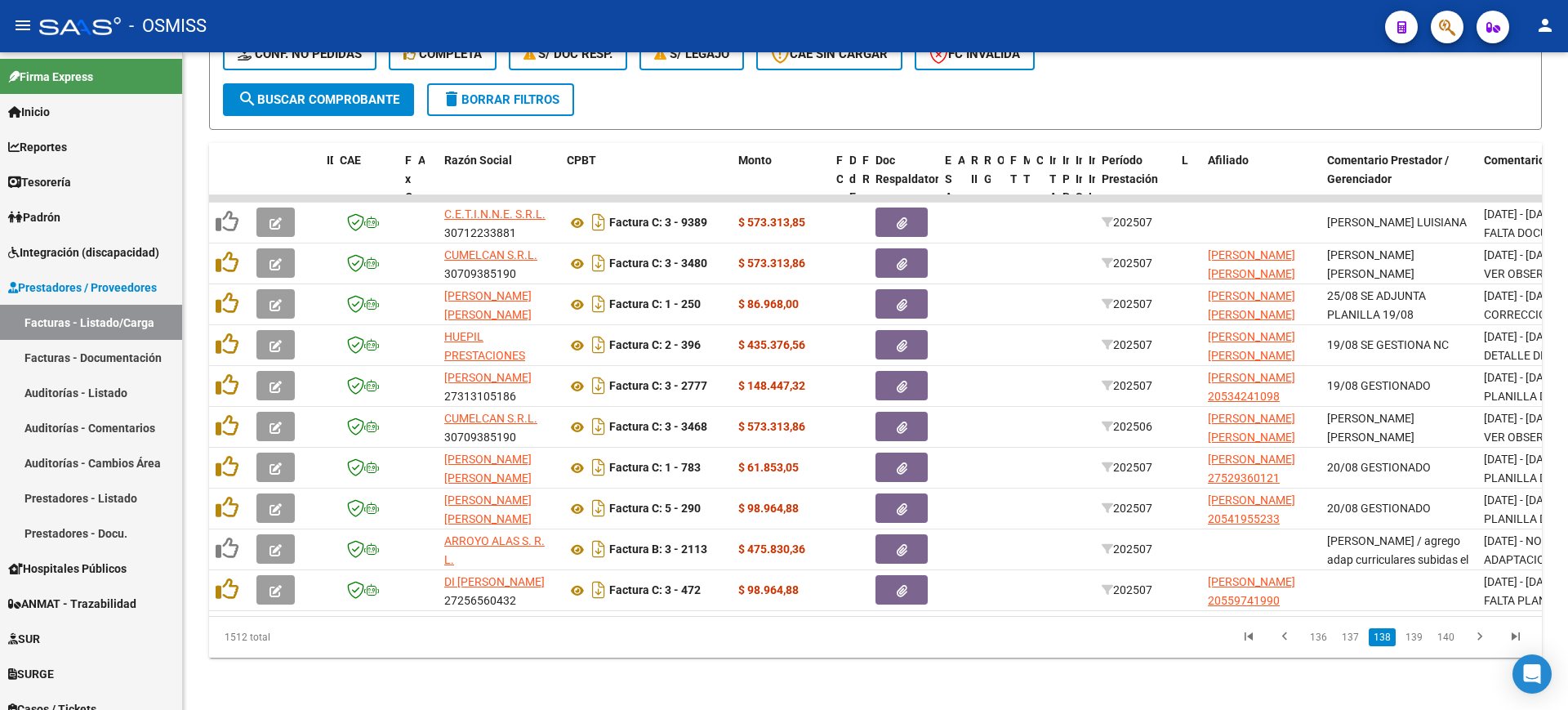
click at [1350, 633] on link "137" at bounding box center [1351, 637] width 27 height 18
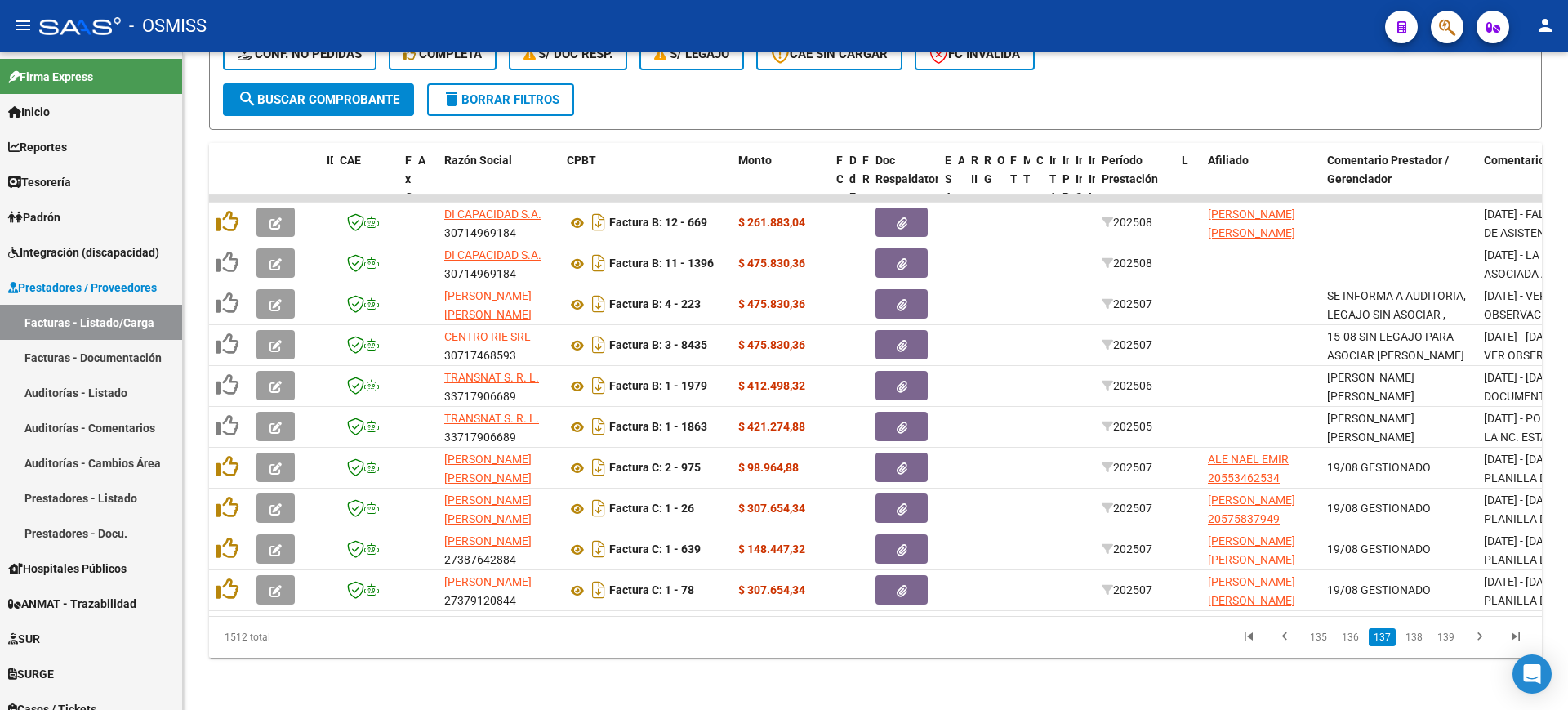
click at [1350, 633] on link "136" at bounding box center [1351, 637] width 27 height 18
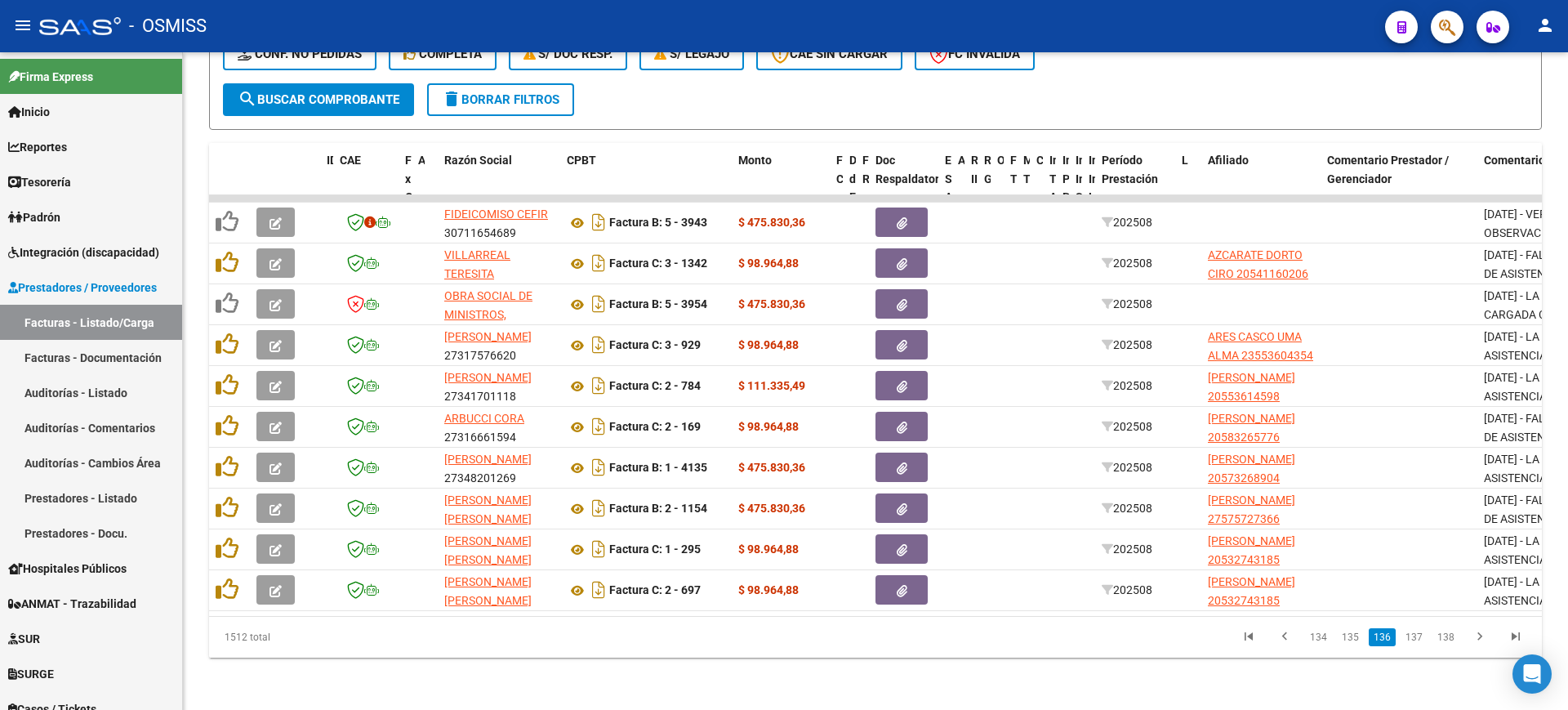
click at [1350, 633] on link "135" at bounding box center [1351, 637] width 27 height 18
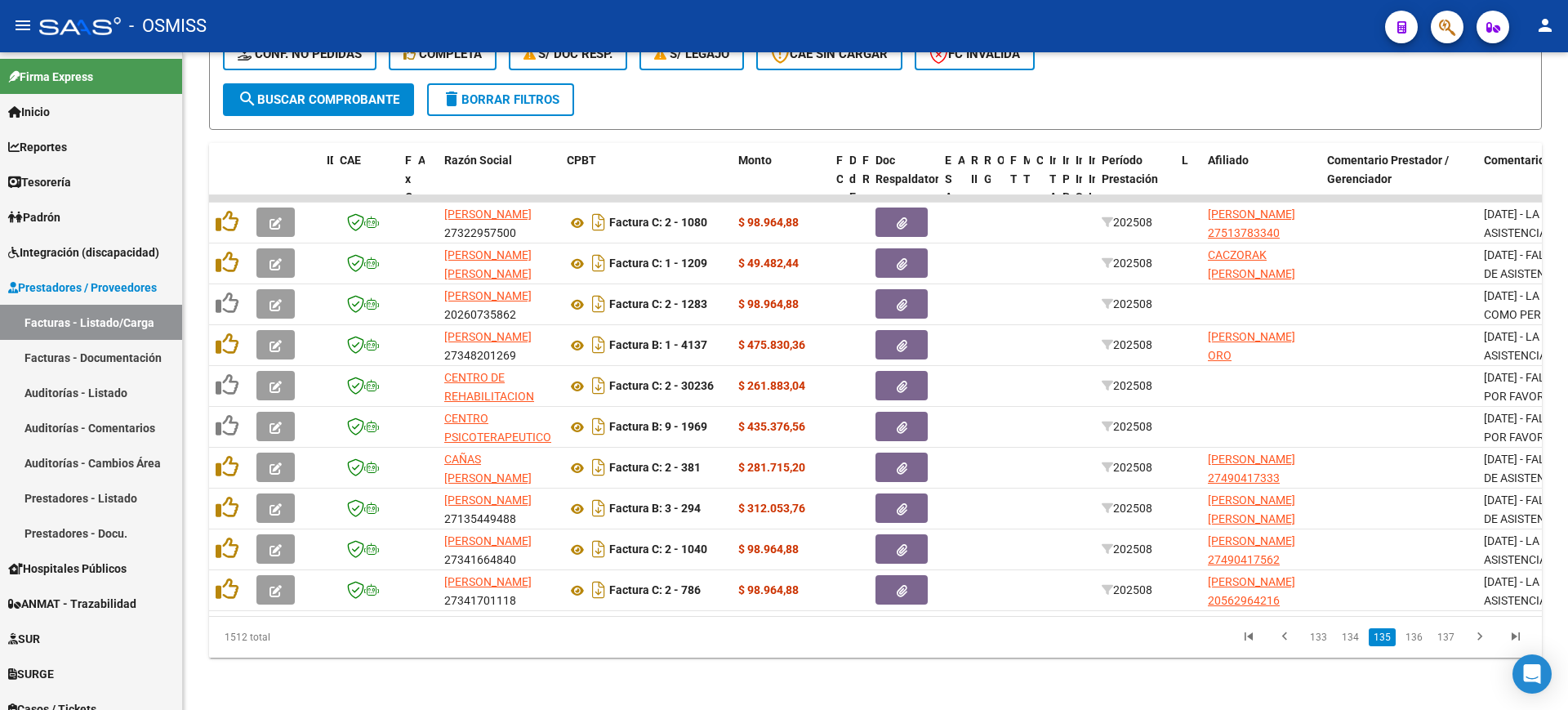
click at [1351, 632] on link "134" at bounding box center [1351, 637] width 27 height 18
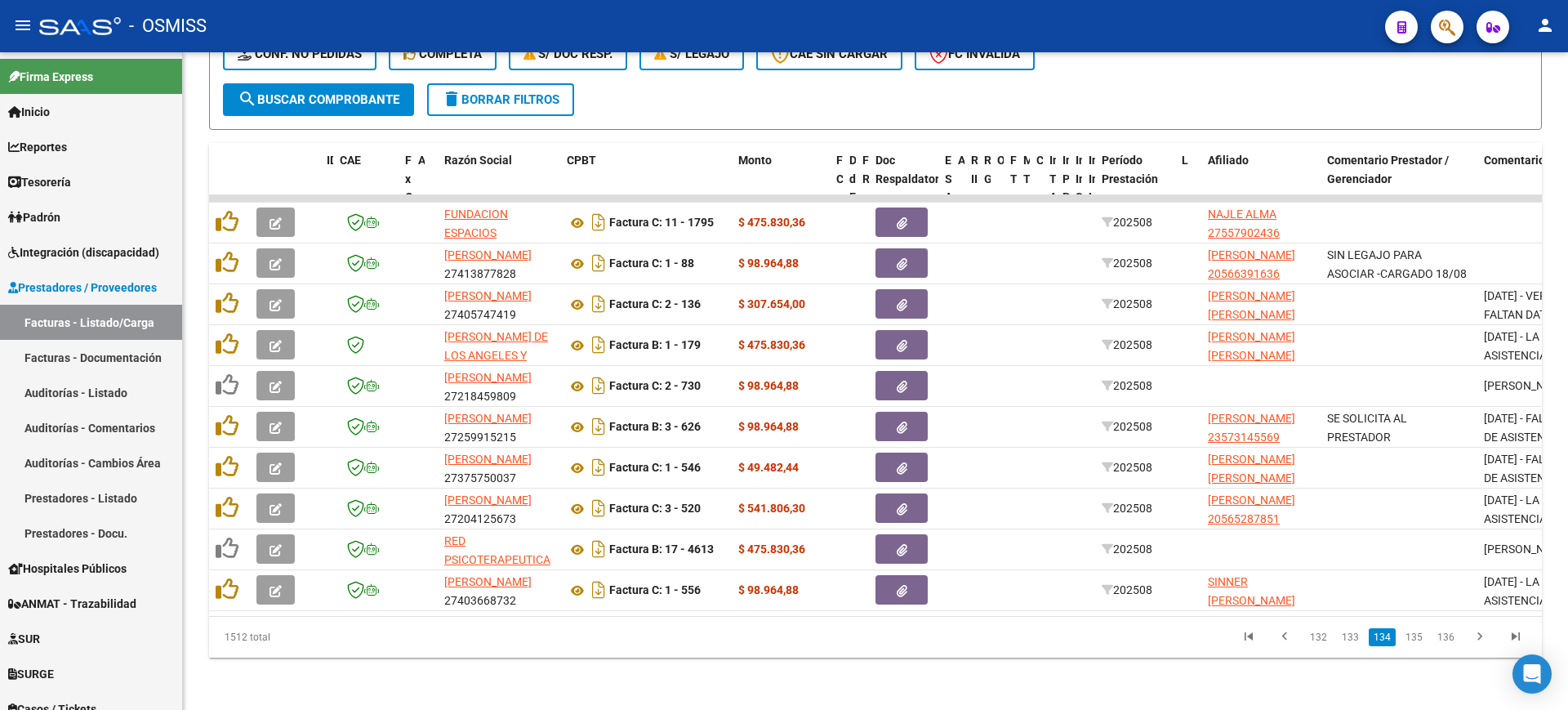
click at [1351, 632] on link "133" at bounding box center [1351, 637] width 27 height 18
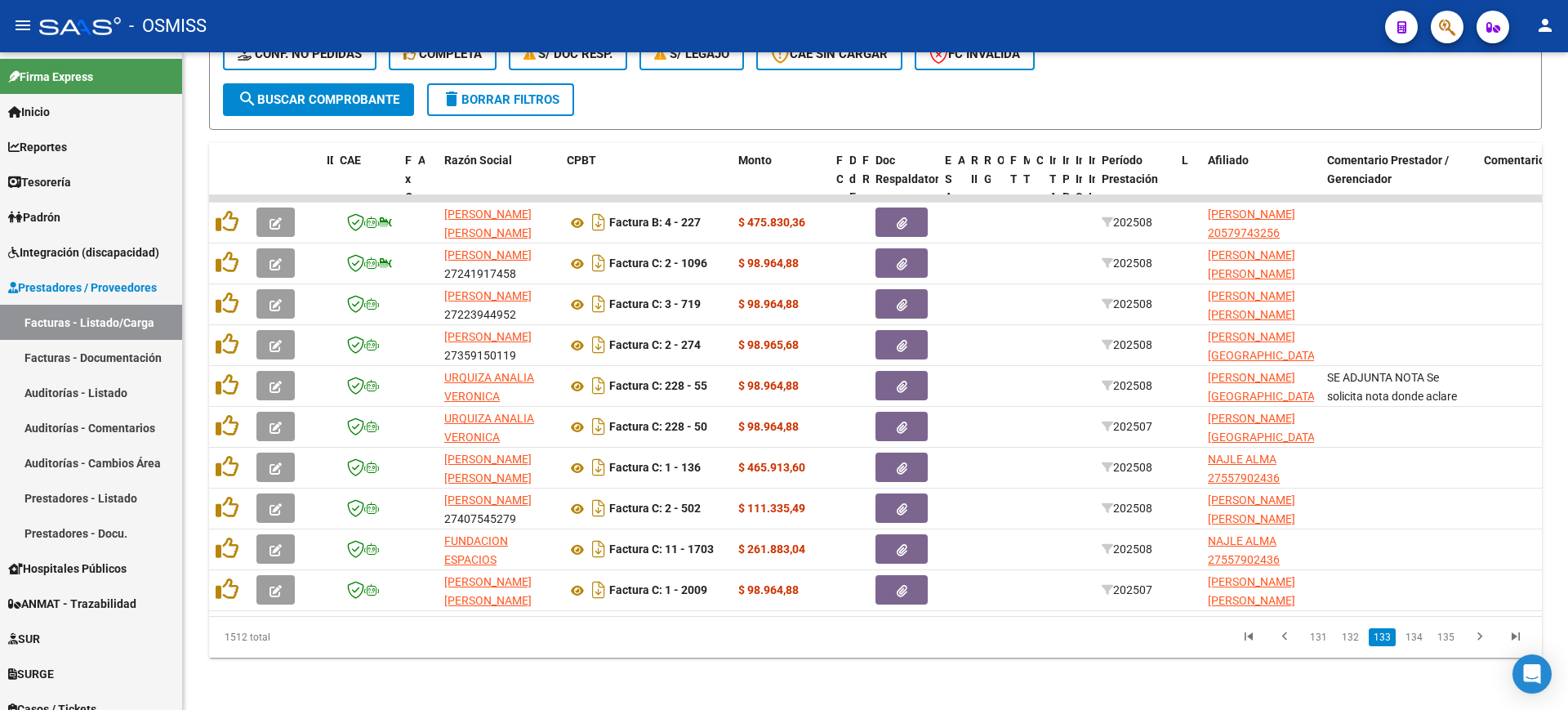
click at [1351, 632] on link "132" at bounding box center [1351, 637] width 27 height 18
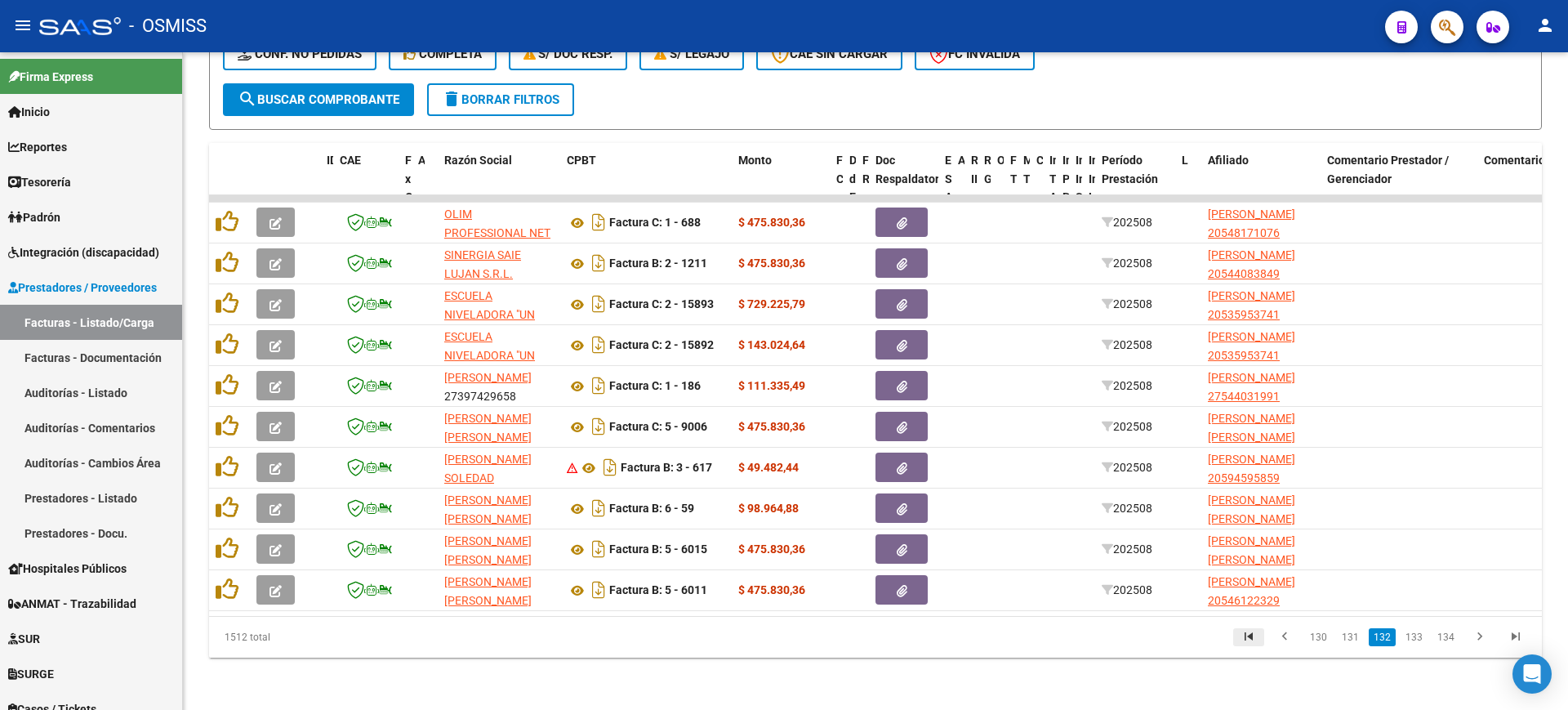
click at [1263, 641] on link "go to first page" at bounding box center [1250, 637] width 31 height 18
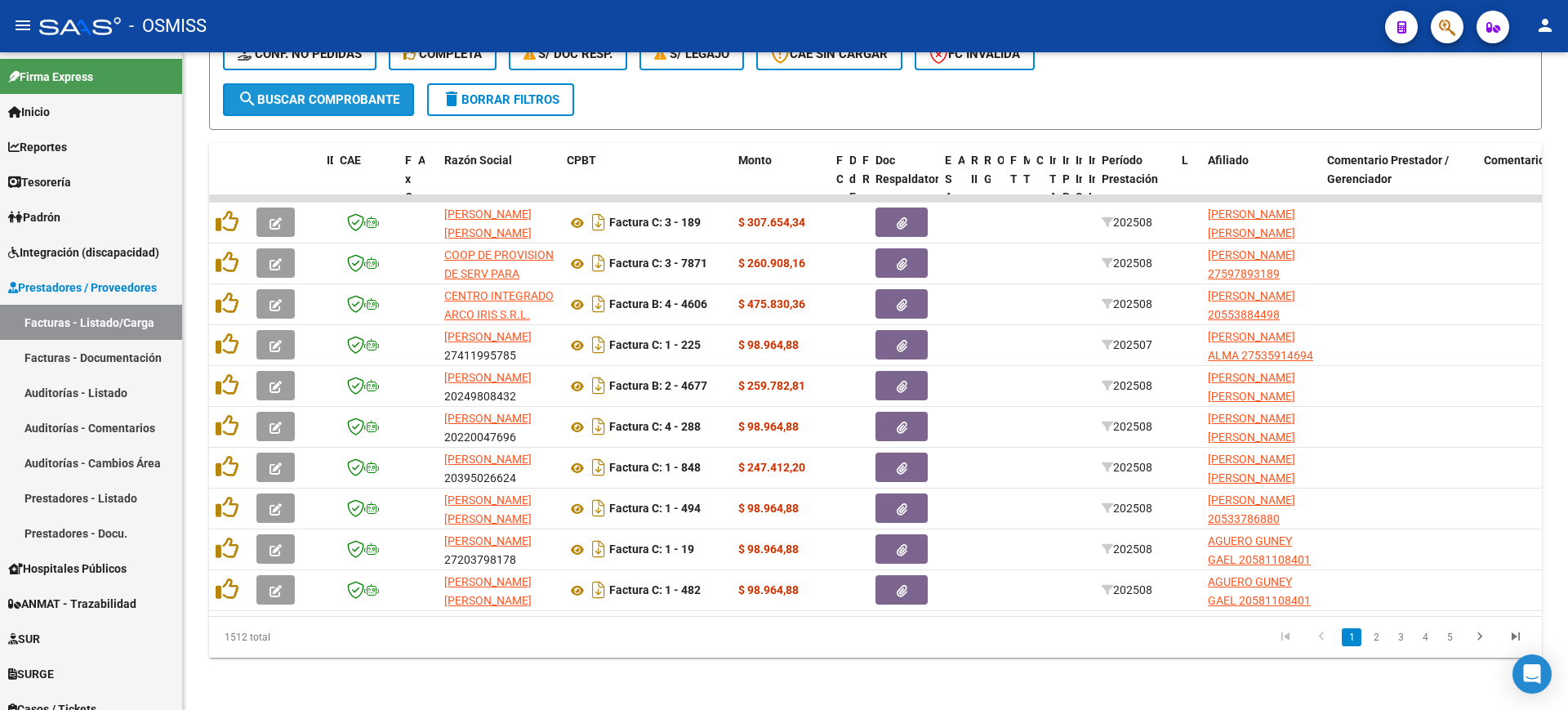
click at [348, 94] on button "search Buscar Comprobante" at bounding box center [318, 99] width 191 height 32
click at [366, 83] on button "search Buscar Comprobante" at bounding box center [318, 99] width 191 height 32
click at [369, 92] on span "search Buscar Comprobante" at bounding box center [318, 99] width 161 height 15
click at [480, 659] on div "Video tutorial PRESTADORES -> Listado de CPBTs Emitidos por Prestadores / Prove…" at bounding box center [876, 158] width 1386 height 1103
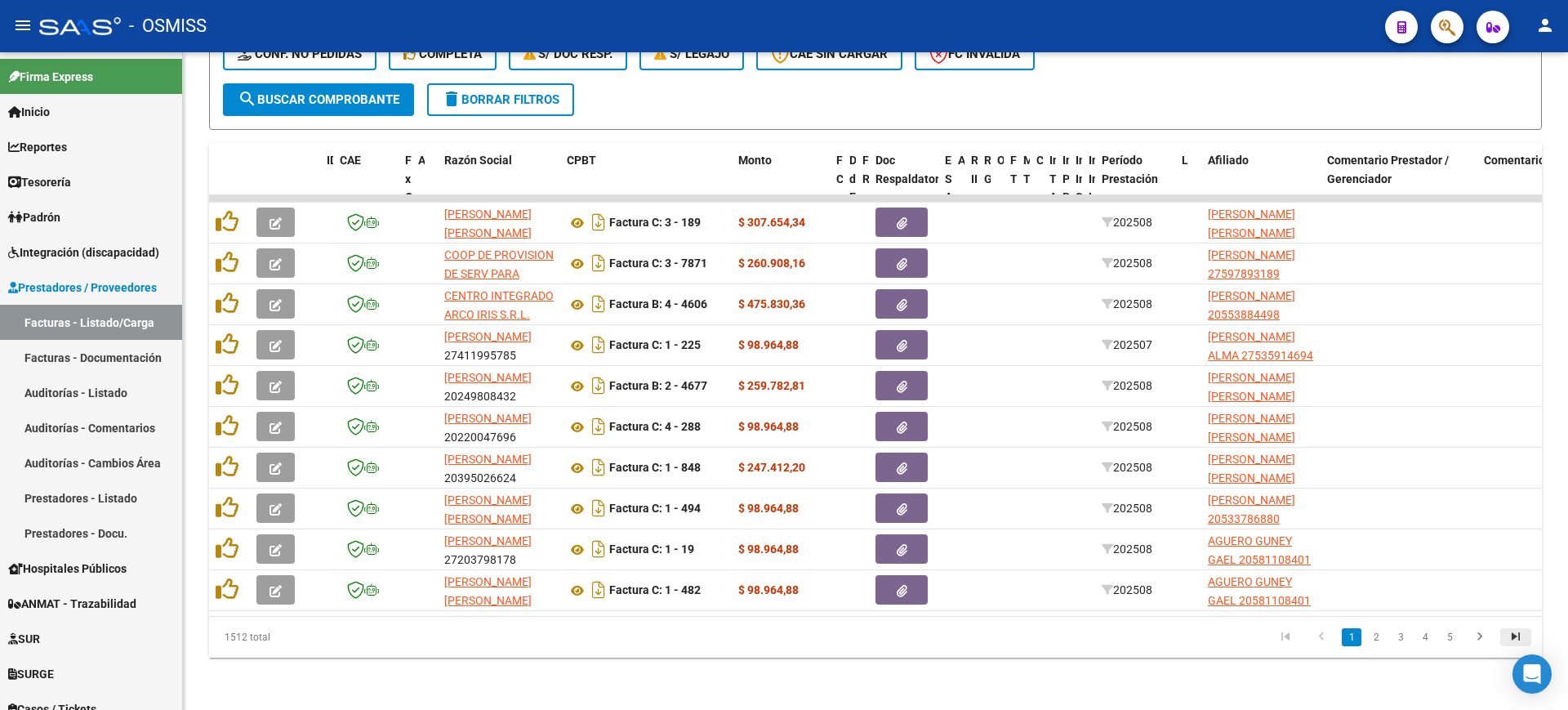
click at [1517, 639] on icon "go to last page" at bounding box center [1516, 638] width 21 height 19
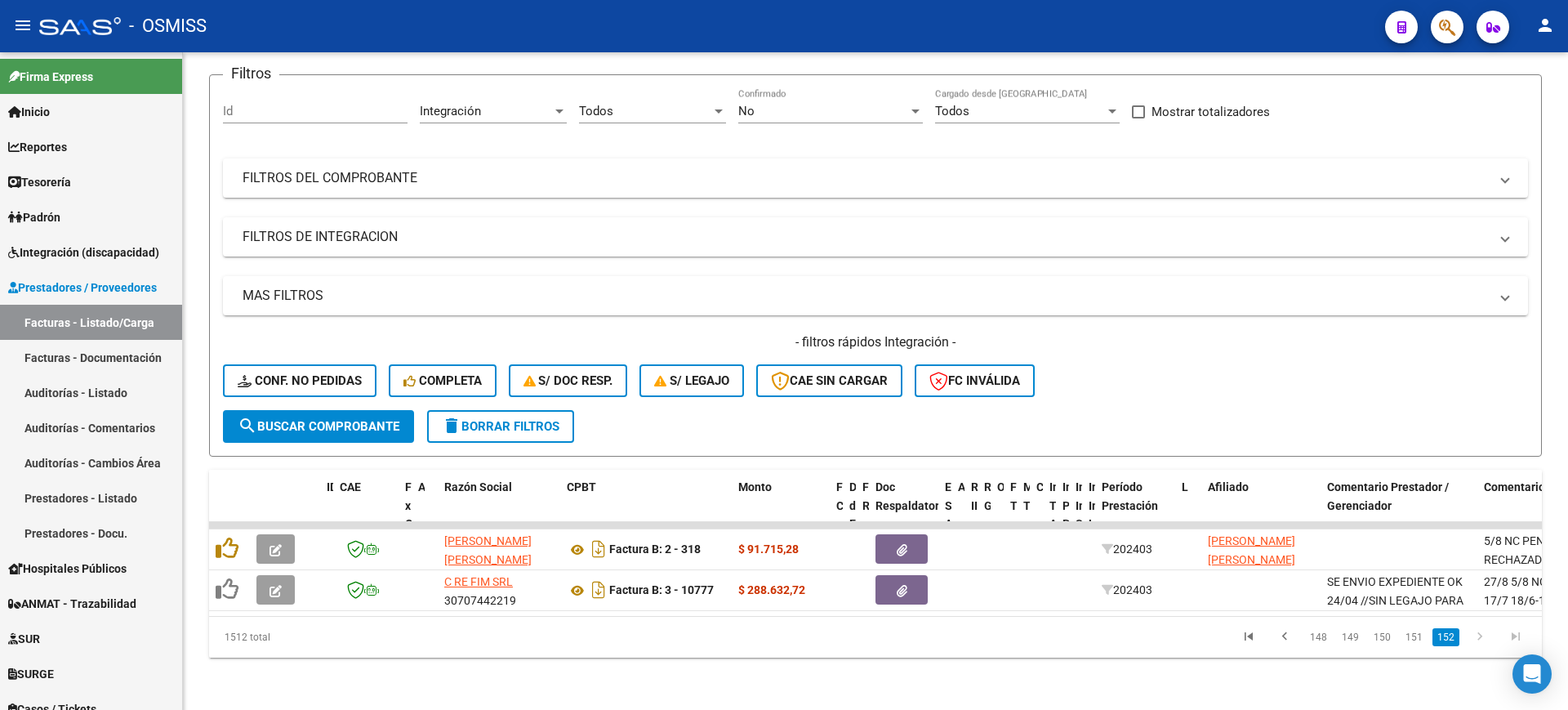
scroll to position [134, 0]
click at [1393, 638] on link "150" at bounding box center [1382, 637] width 27 height 18
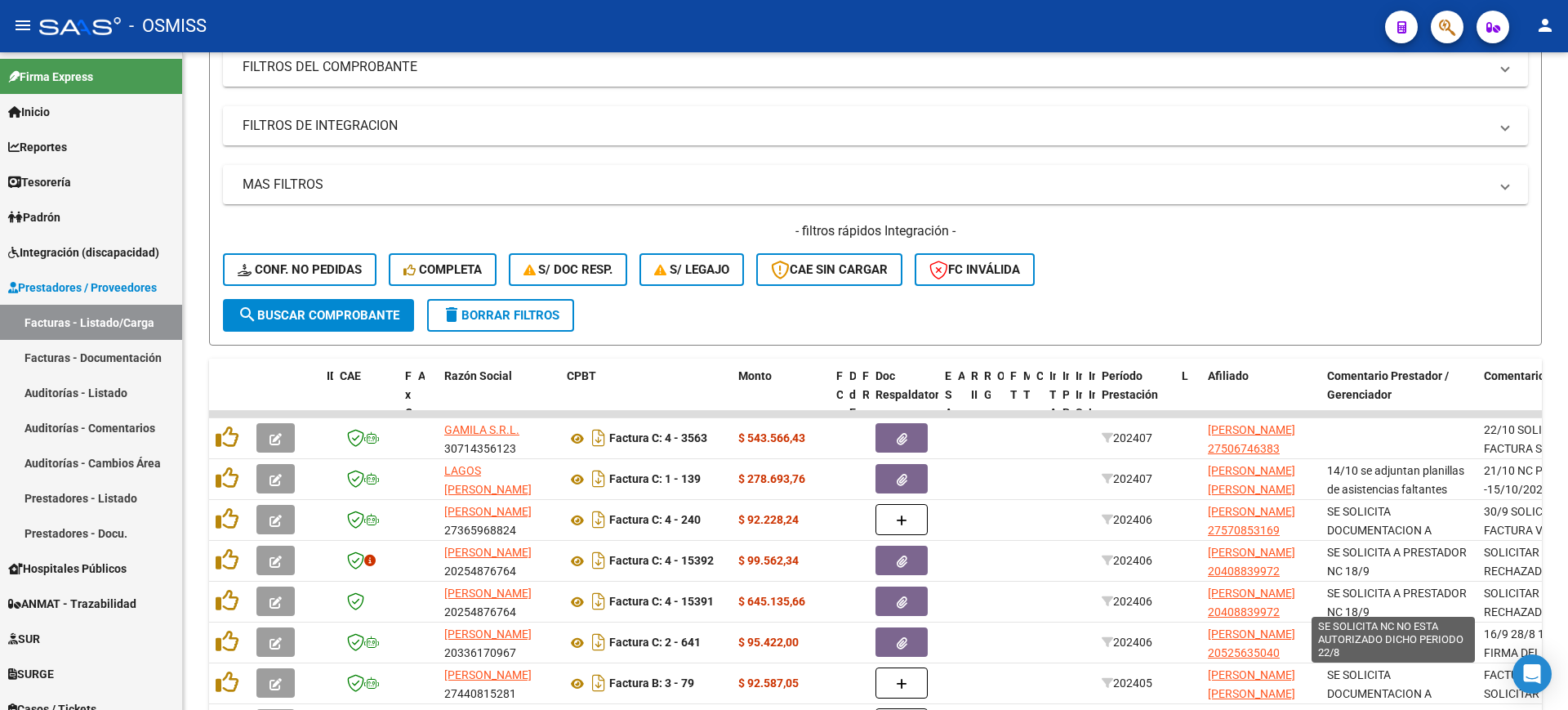
scroll to position [461, 0]
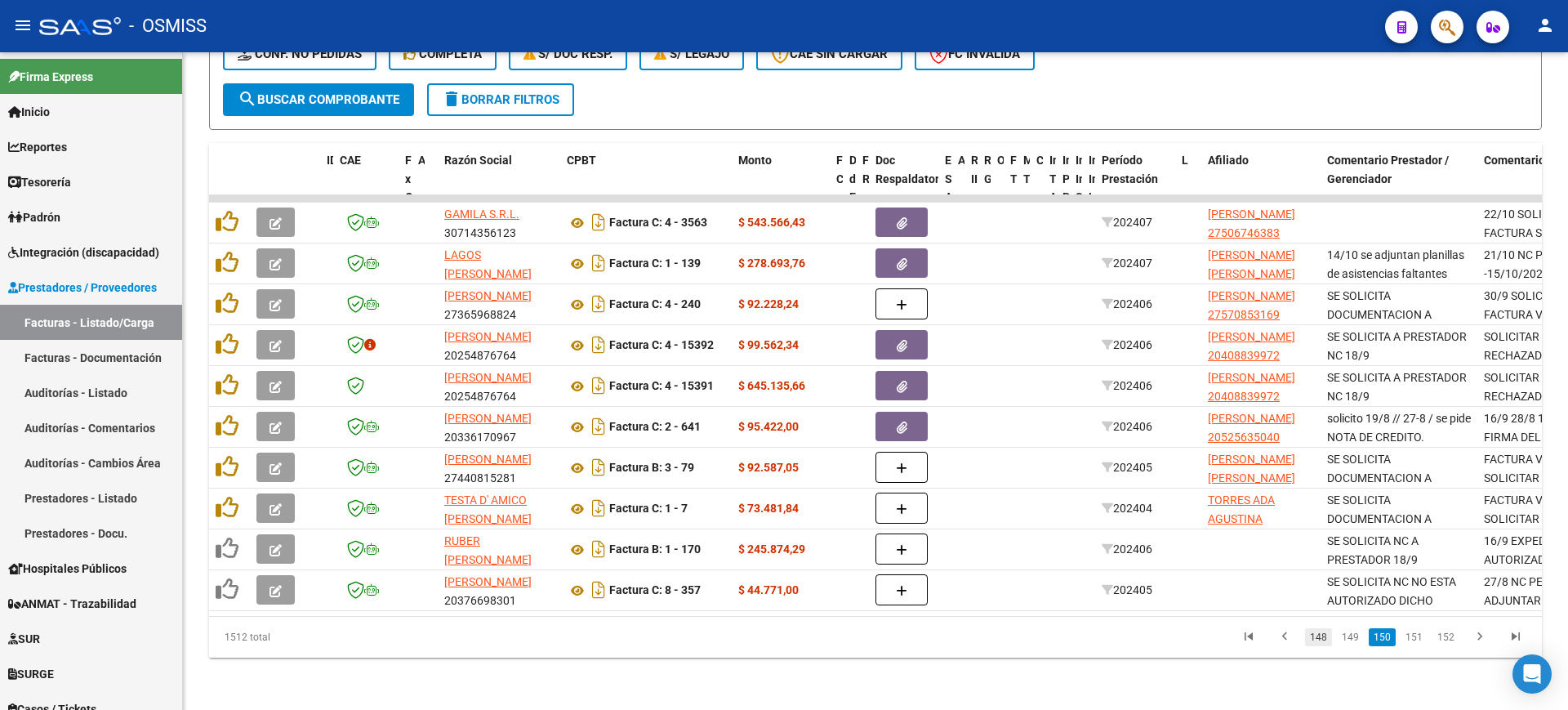
click at [1326, 641] on link "148" at bounding box center [1318, 637] width 27 height 18
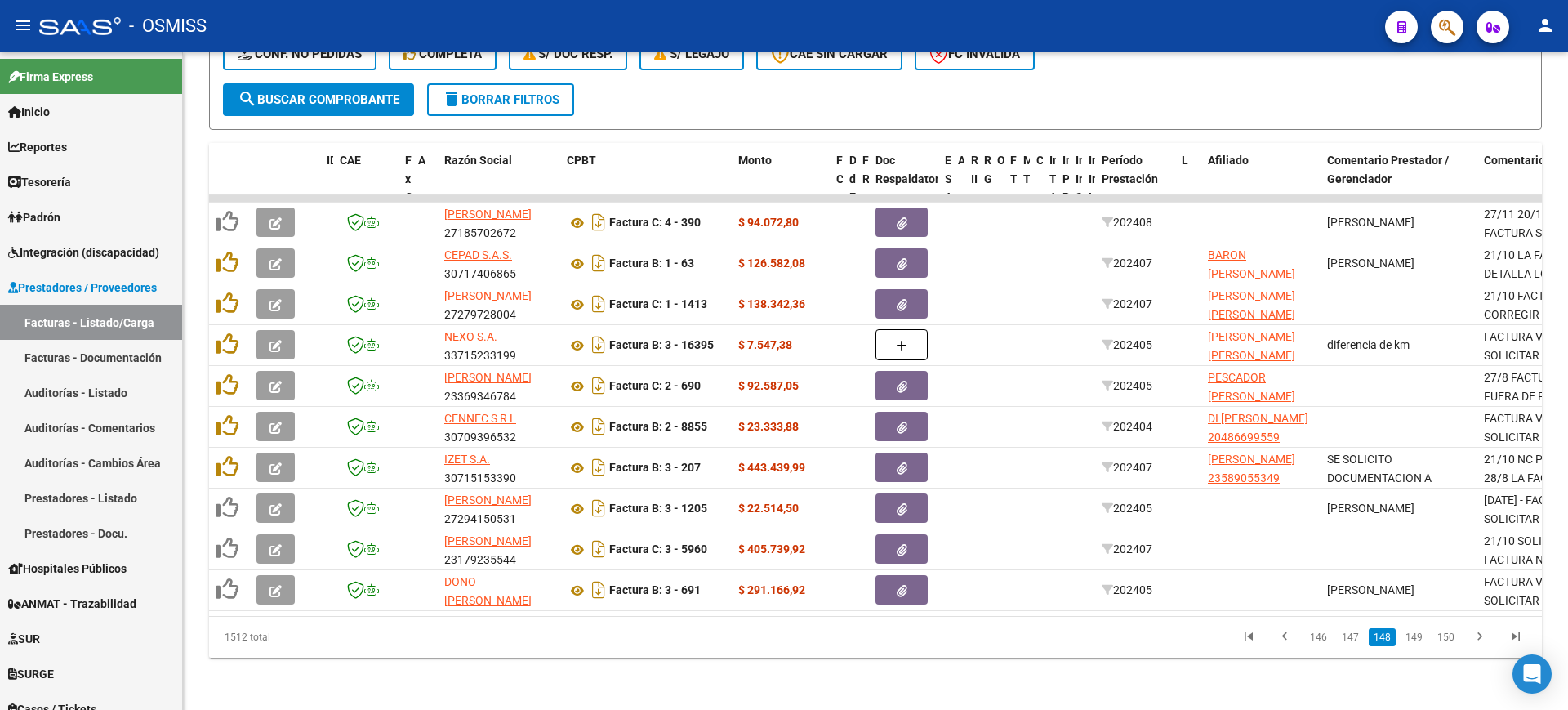
click at [1326, 641] on link "146" at bounding box center [1318, 637] width 27 height 18
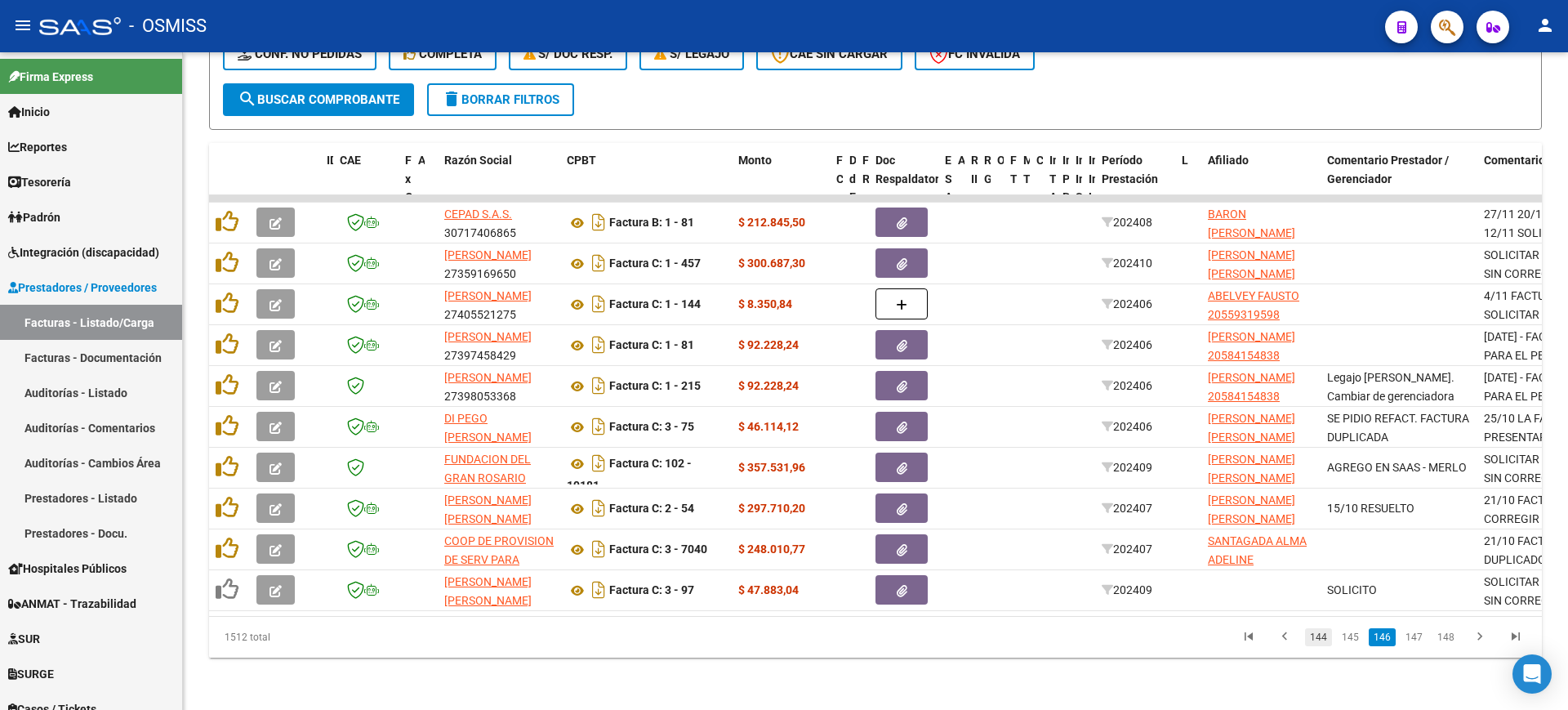
click at [1326, 639] on link "144" at bounding box center [1318, 637] width 27 height 18
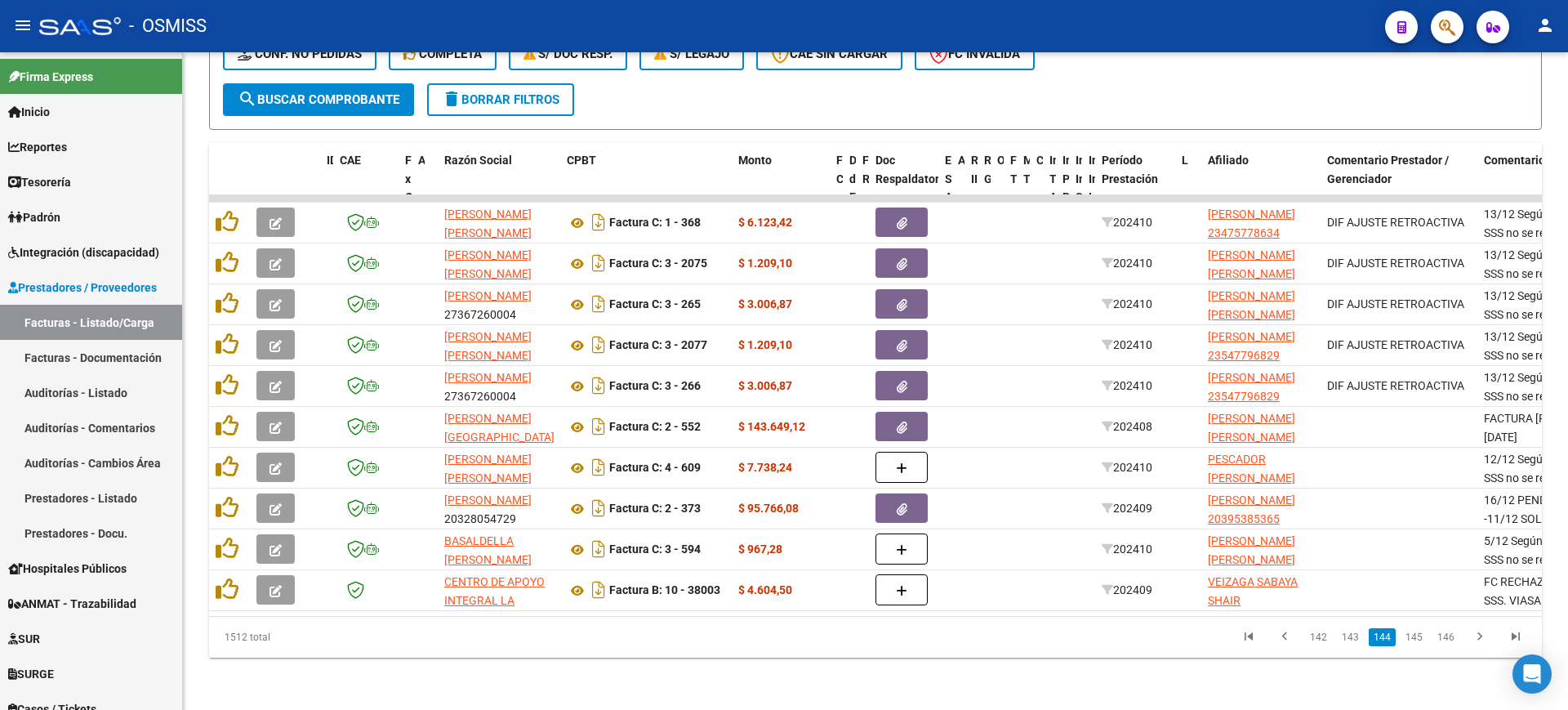
click at [1326, 639] on link "142" at bounding box center [1318, 637] width 27 height 18
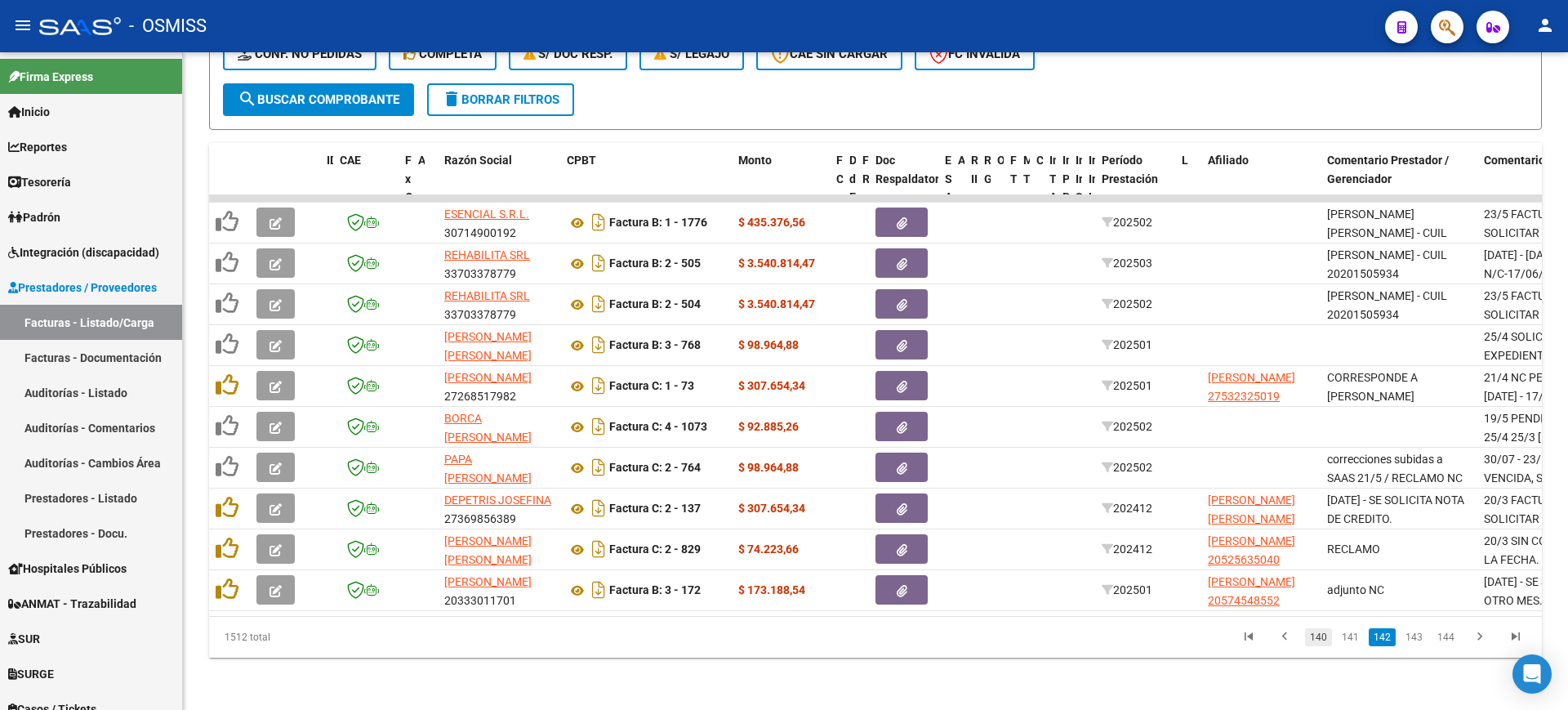
click at [1328, 628] on link "140" at bounding box center [1318, 637] width 27 height 18
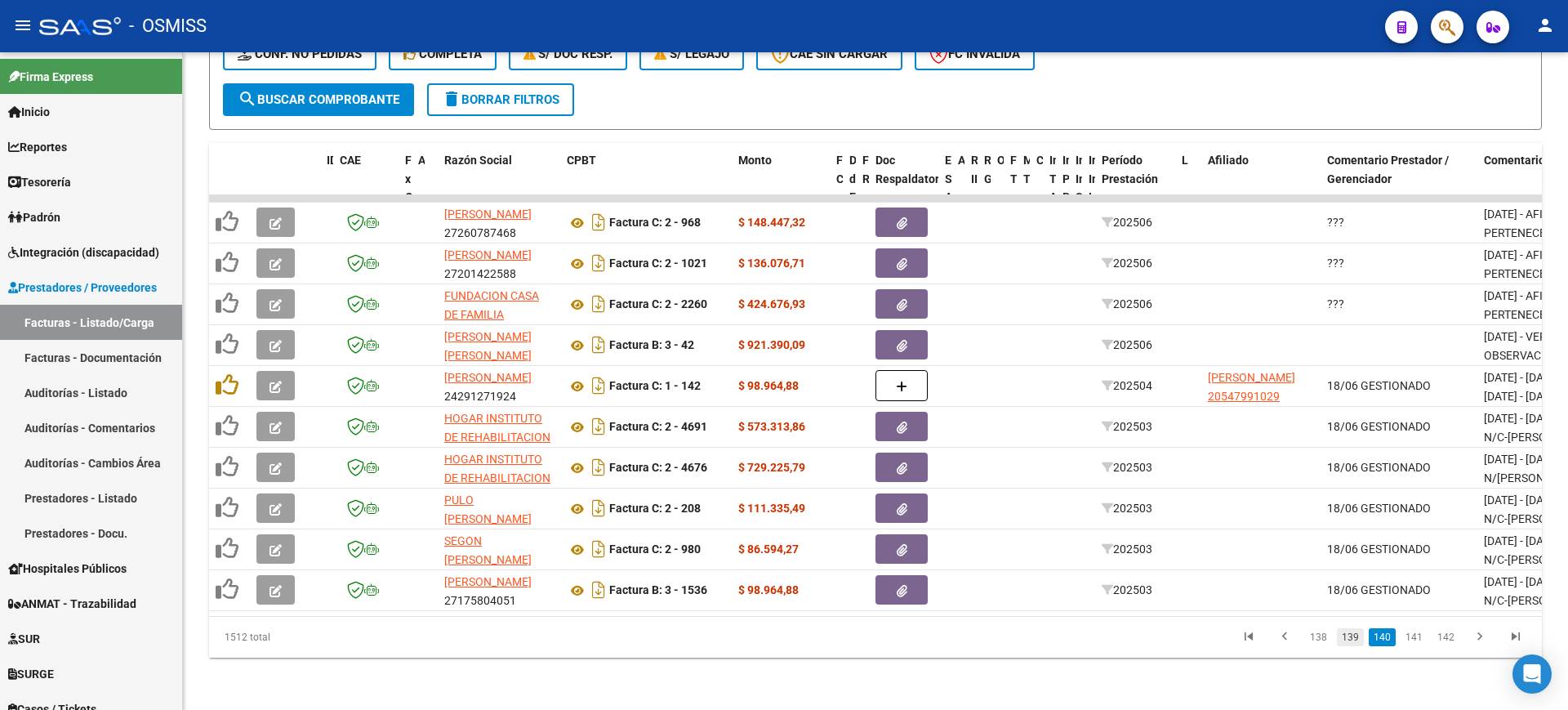
click at [1347, 631] on link "139" at bounding box center [1351, 637] width 27 height 18
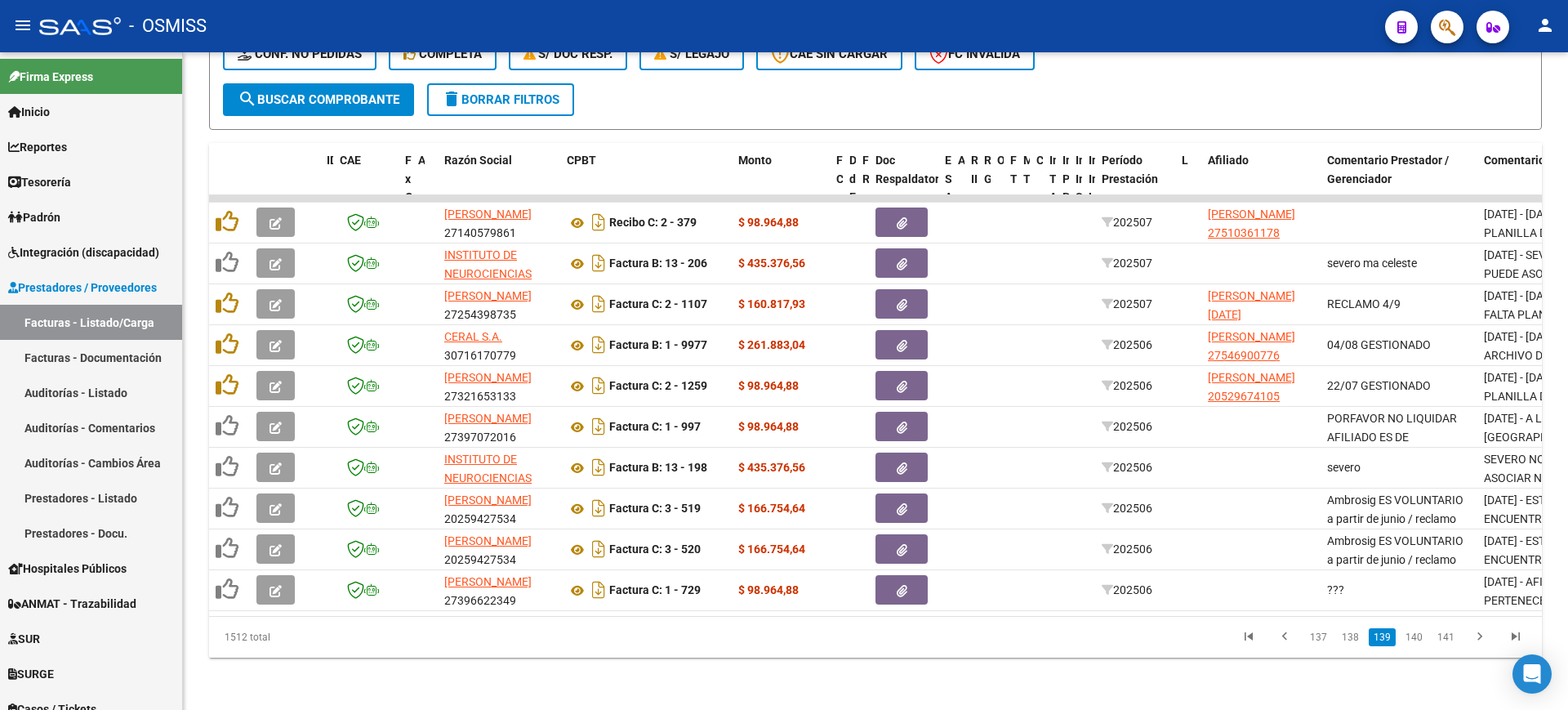
click at [1352, 640] on link "138" at bounding box center [1351, 637] width 27 height 18
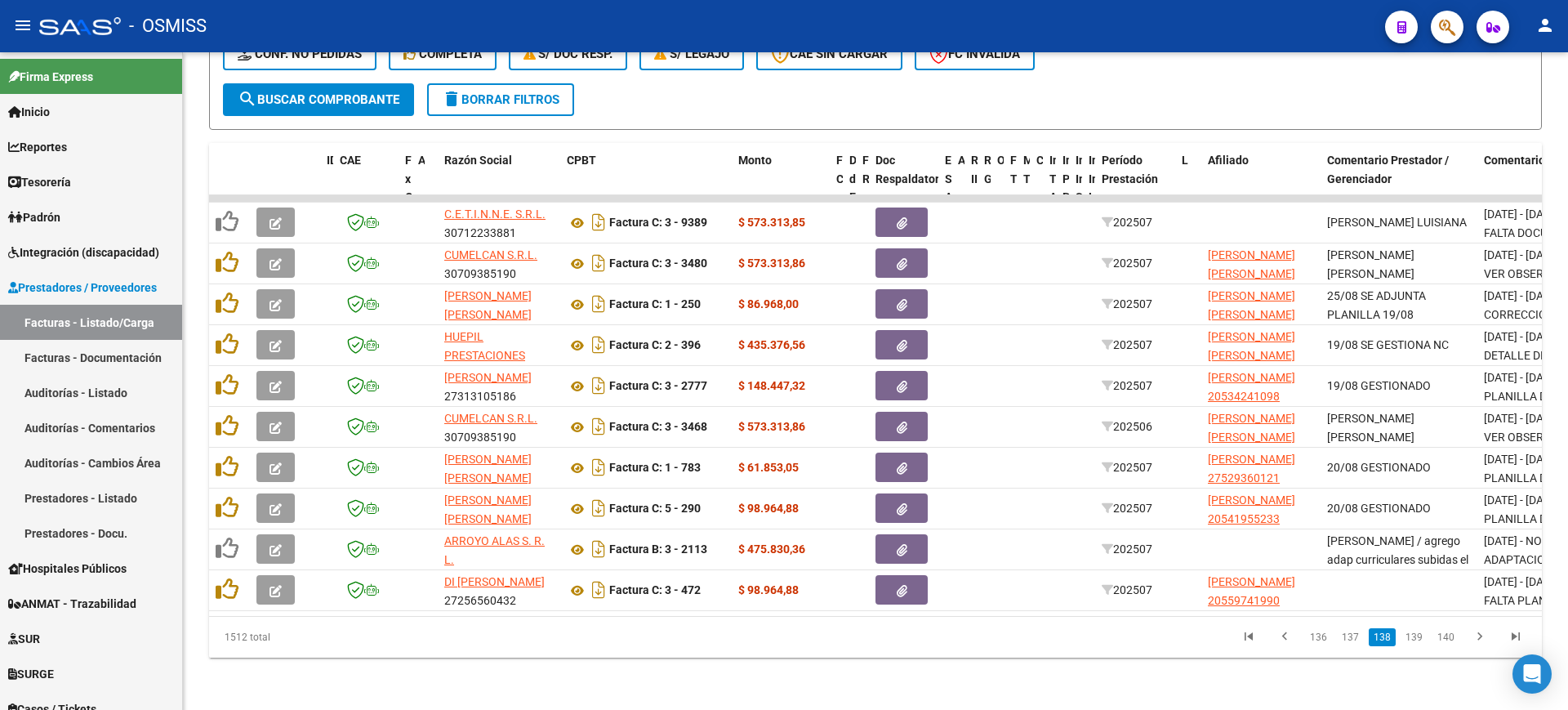
click at [1352, 640] on link "137" at bounding box center [1351, 637] width 27 height 18
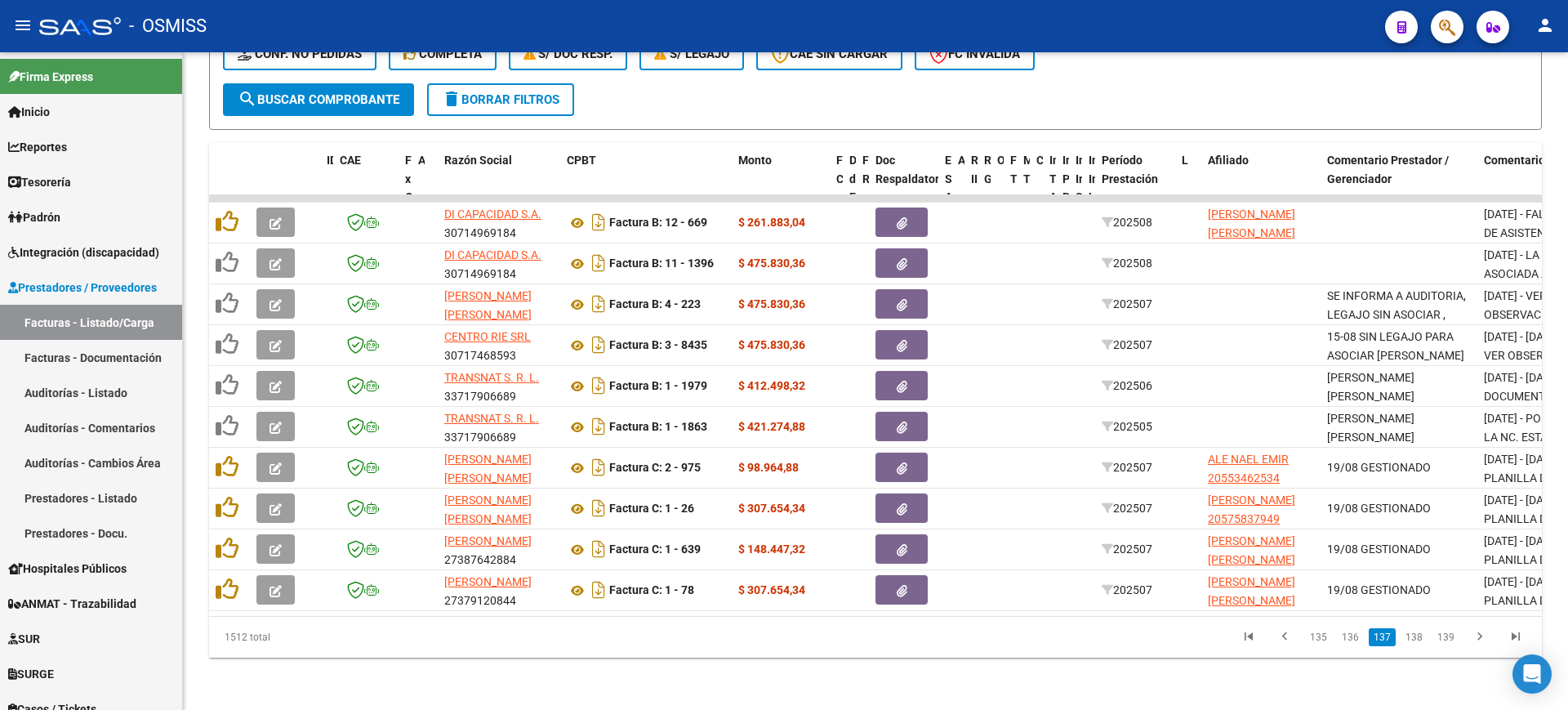
click at [1352, 640] on link "136" at bounding box center [1351, 637] width 27 height 18
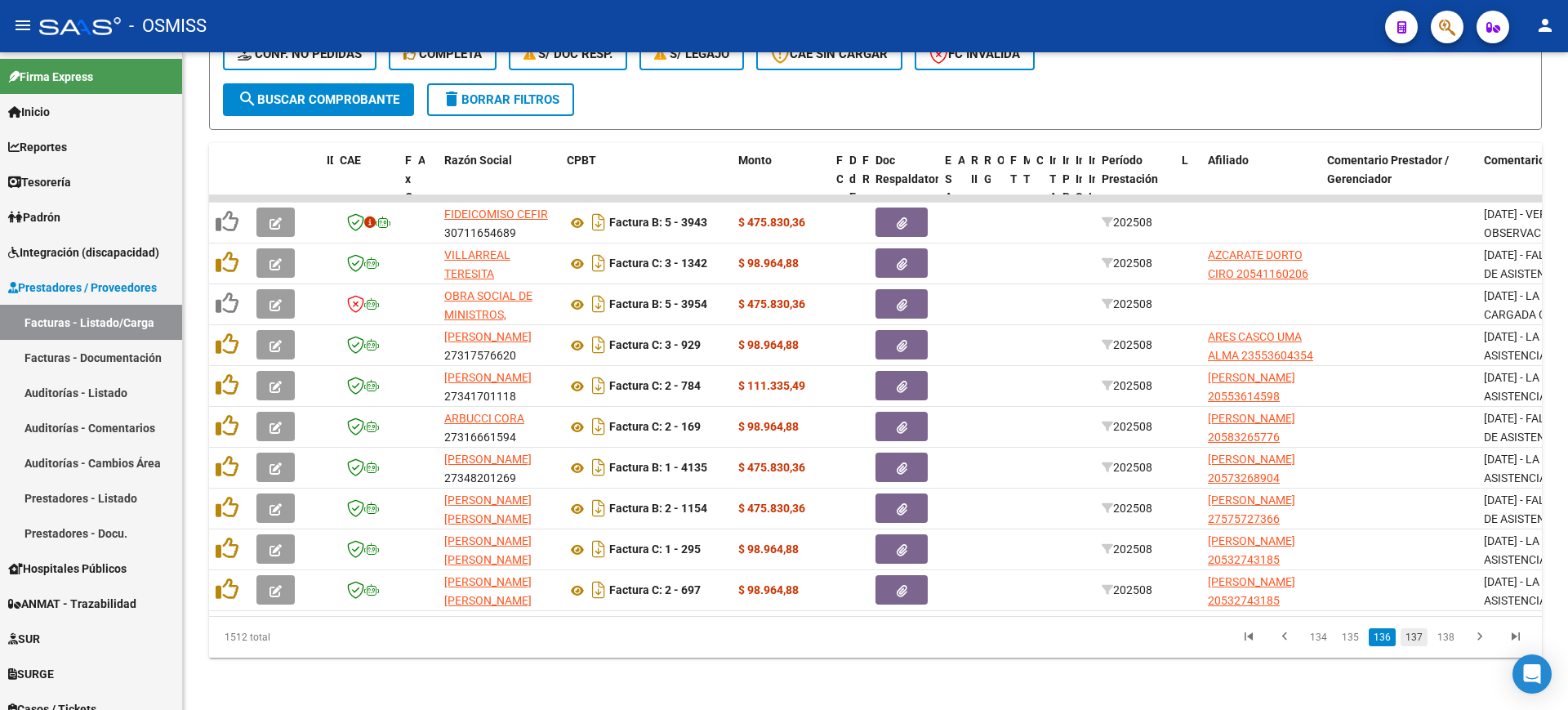
click at [1415, 642] on link "137" at bounding box center [1414, 637] width 27 height 18
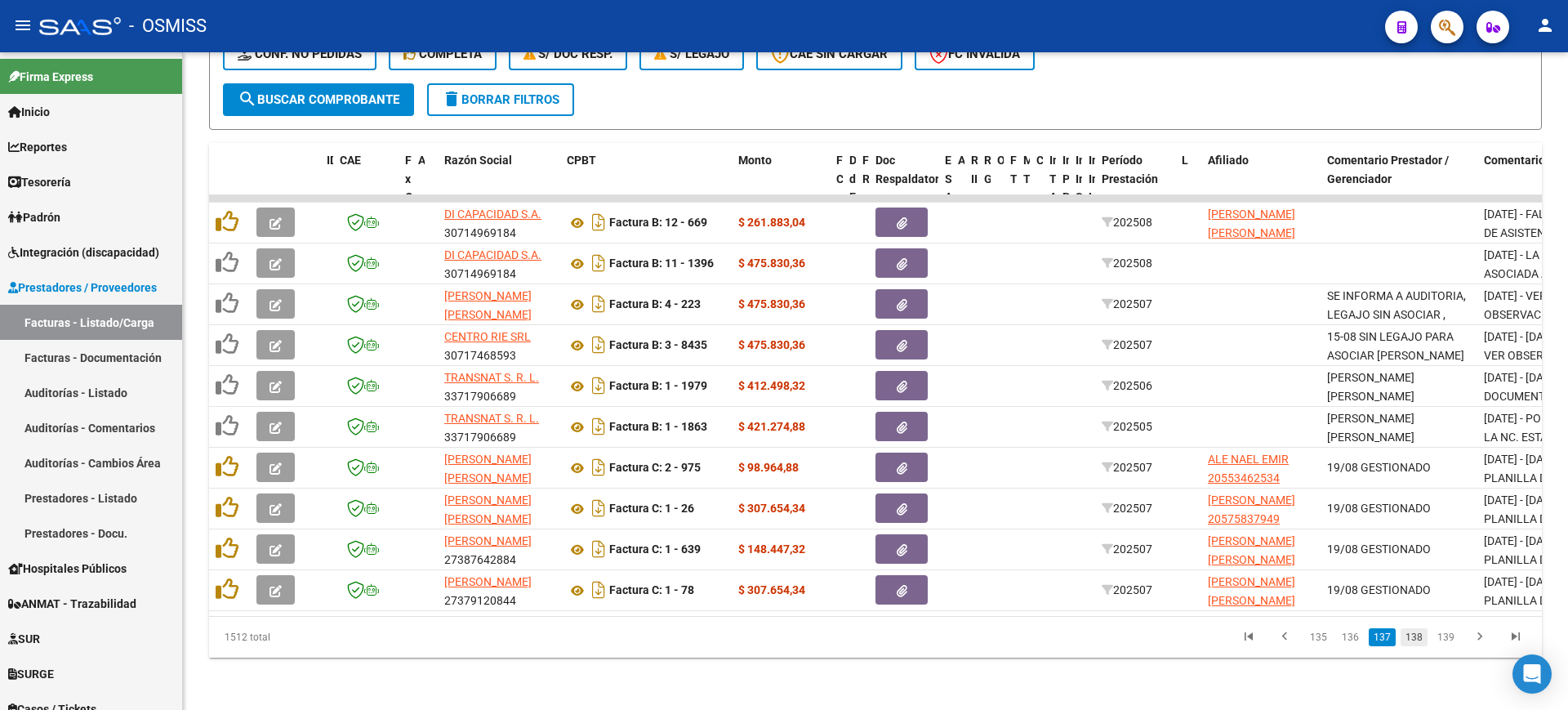
click at [1427, 634] on link "138" at bounding box center [1414, 637] width 27 height 18
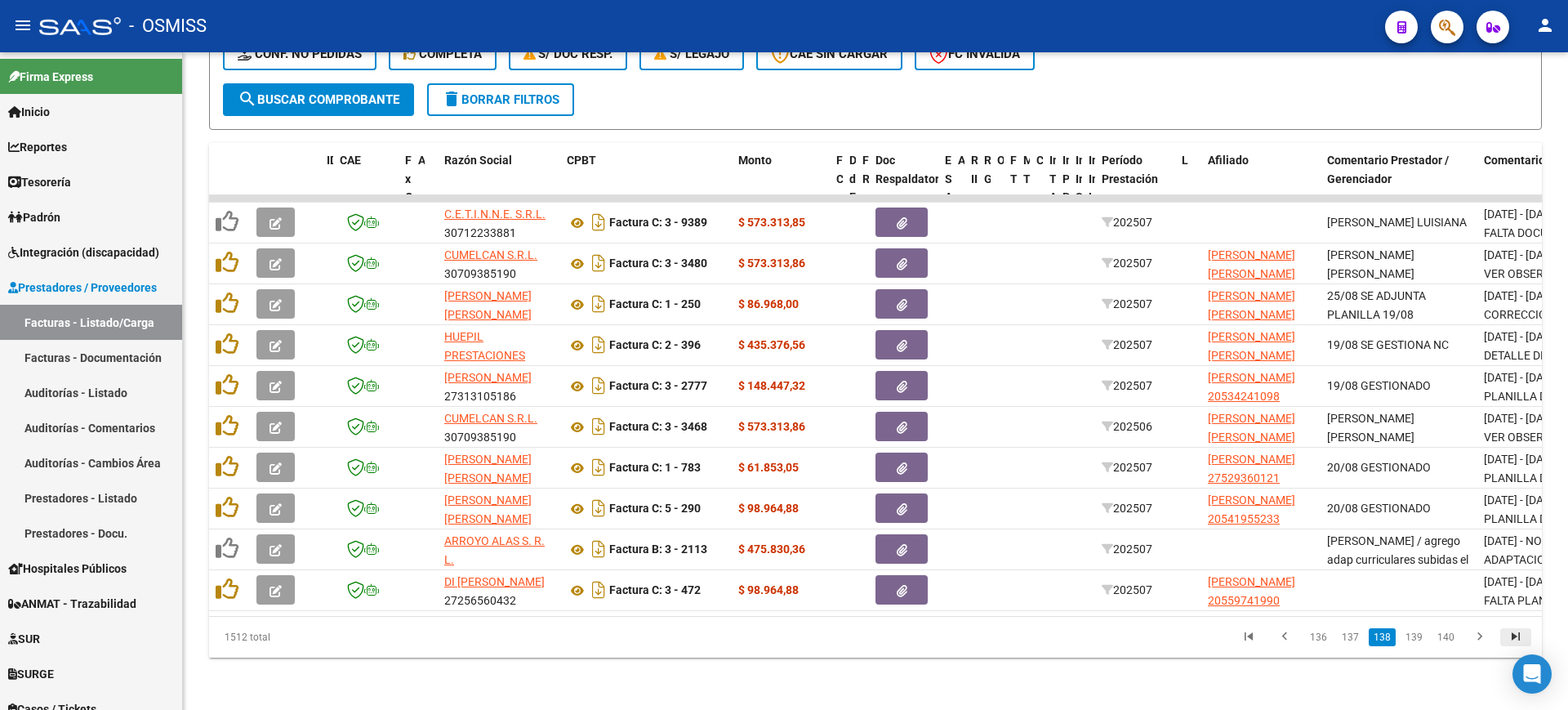
click at [1519, 632] on icon "go to last page" at bounding box center [1516, 638] width 21 height 19
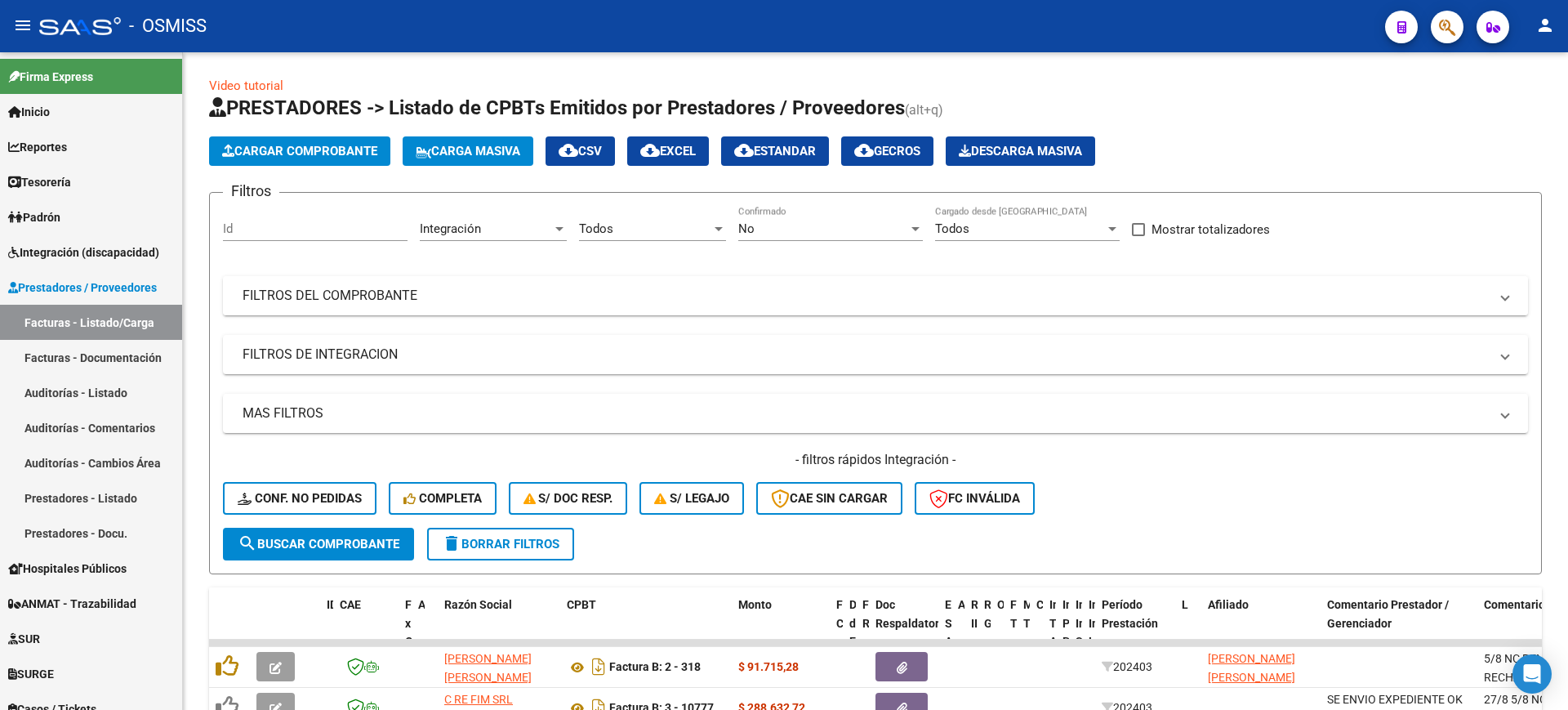
scroll to position [0, 0]
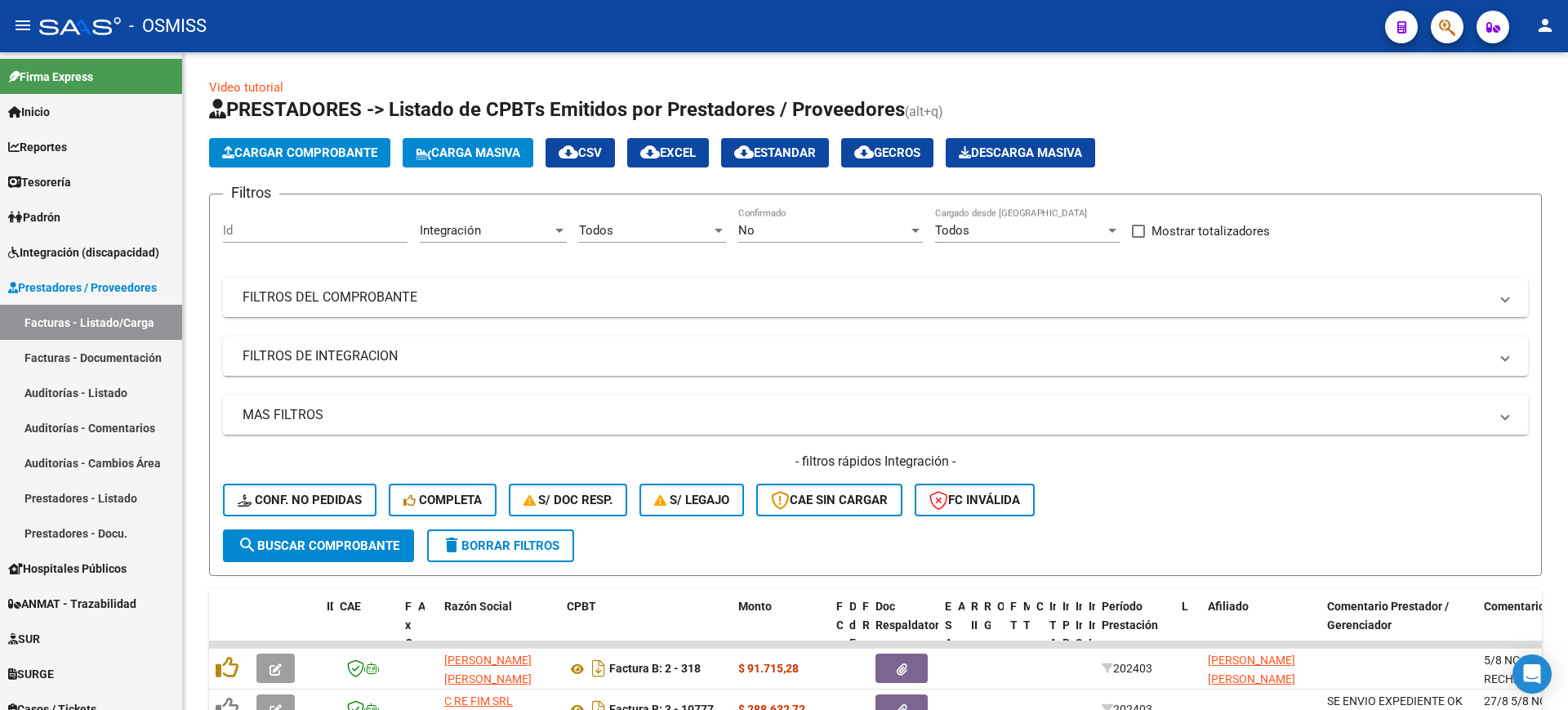
click at [373, 549] on span "search Buscar Comprobante" at bounding box center [318, 545] width 161 height 15
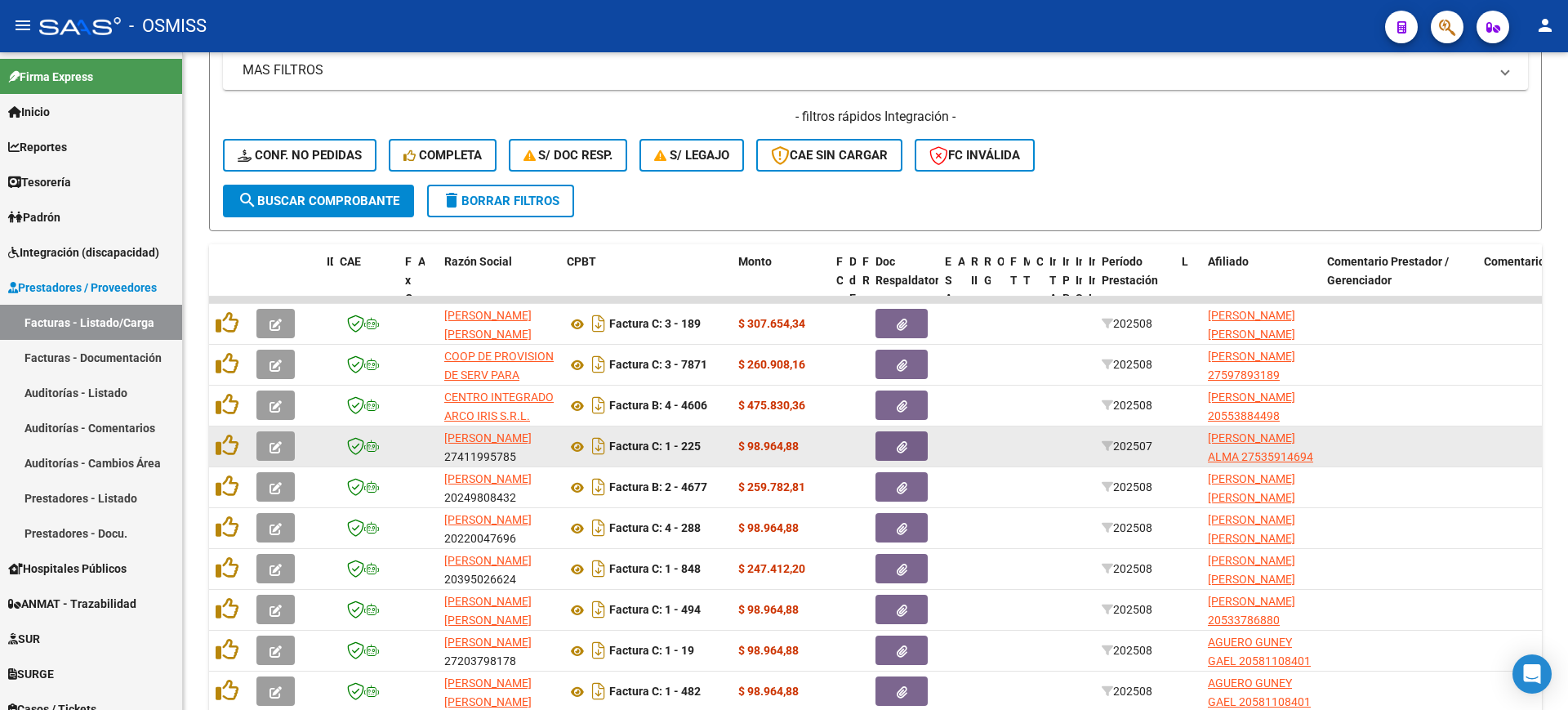
scroll to position [461, 0]
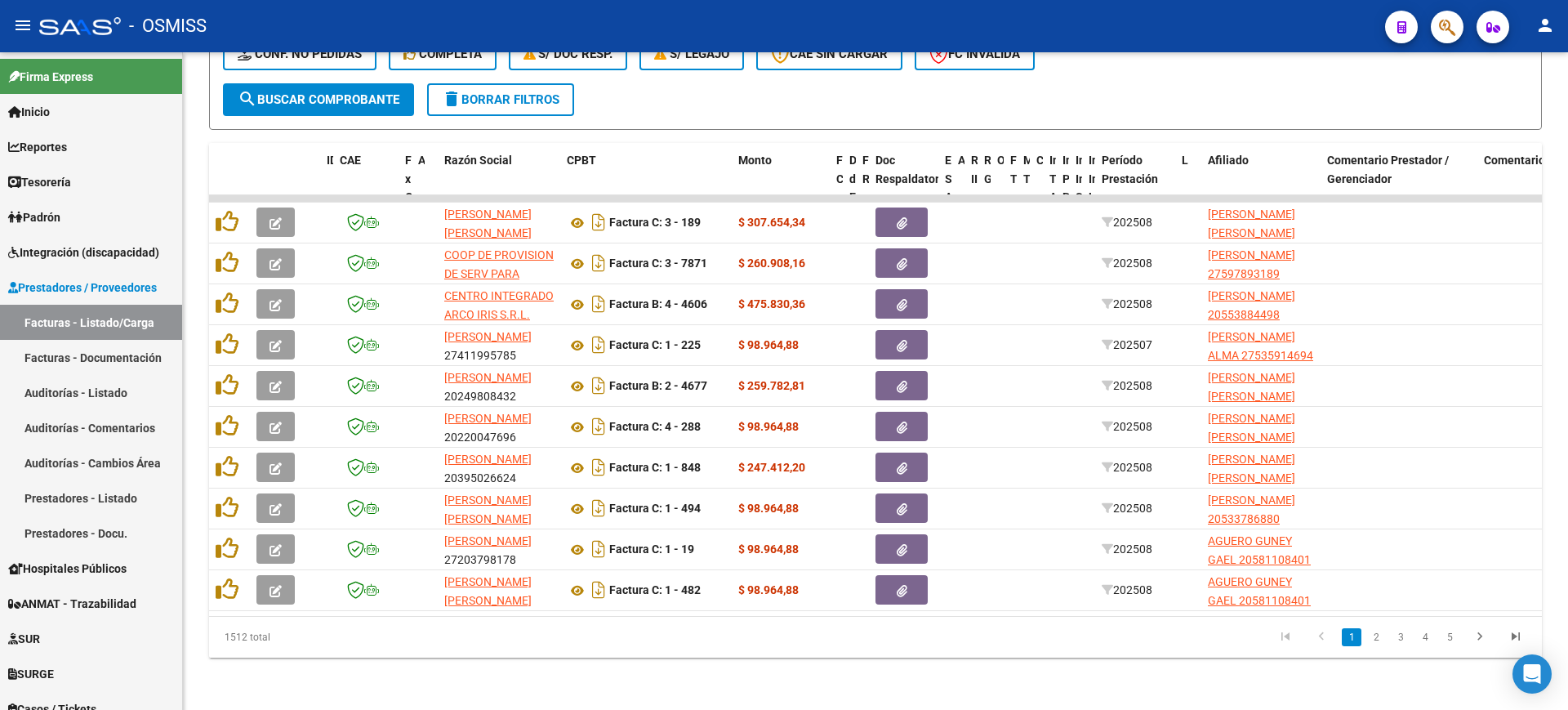
click at [339, 83] on button "search Buscar Comprobante" at bounding box center [318, 99] width 191 height 32
click at [480, 672] on div "Video tutorial PRESTADORES -> Listado de CPBTs Emitidos por Prestadores / Prove…" at bounding box center [876, 158] width 1386 height 1103
click at [329, 92] on span "search Buscar Comprobante" at bounding box center [318, 99] width 161 height 15
click at [324, 99] on button "search Buscar Comprobante" at bounding box center [318, 99] width 191 height 32
click at [783, 687] on div "Video tutorial PRESTADORES -> Listado de CPBTs Emitidos por Prestadores / Prove…" at bounding box center [876, 158] width 1386 height 1103
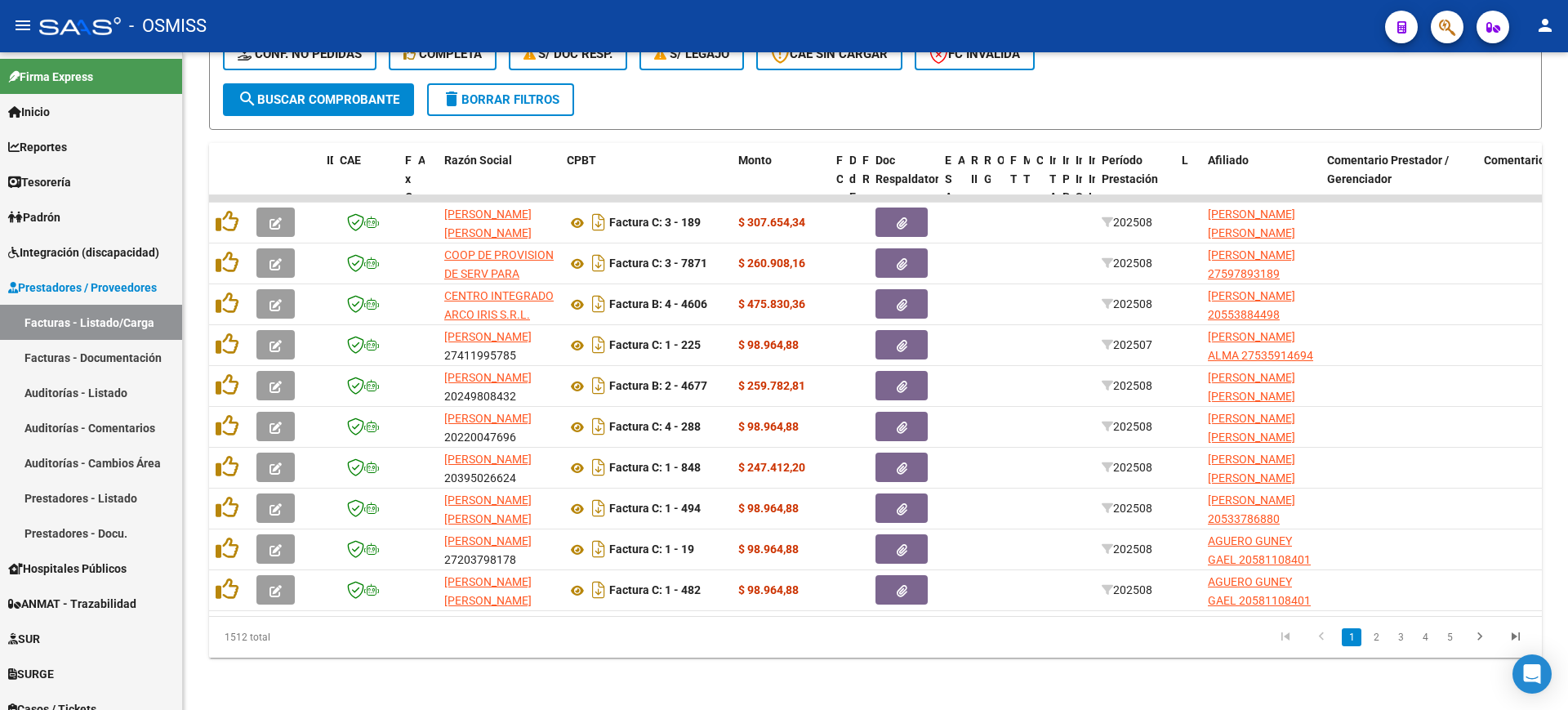
click at [373, 92] on span "search Buscar Comprobante" at bounding box center [318, 99] width 161 height 15
click at [1398, 636] on link "3" at bounding box center [1400, 637] width 19 height 18
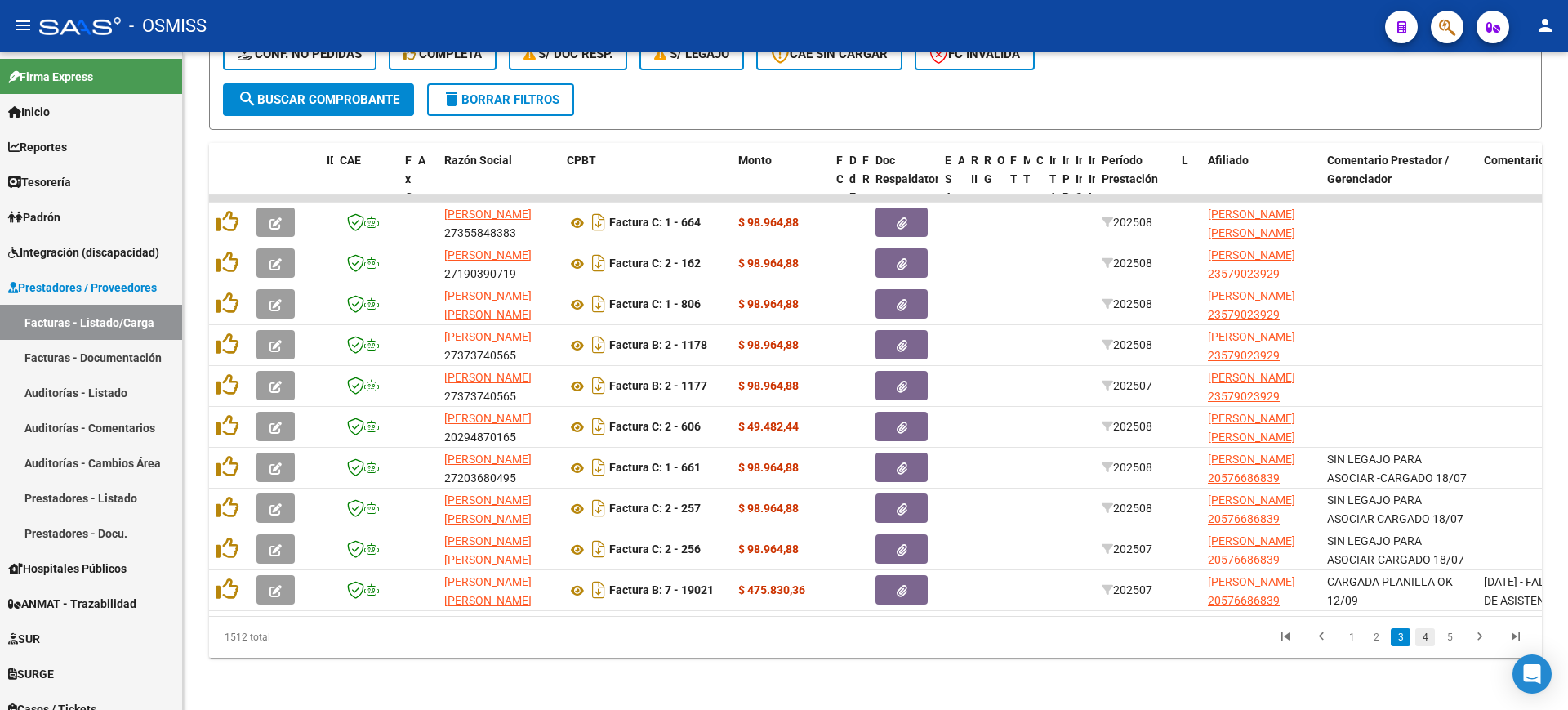
click at [1426, 635] on link "4" at bounding box center [1425, 637] width 19 height 18
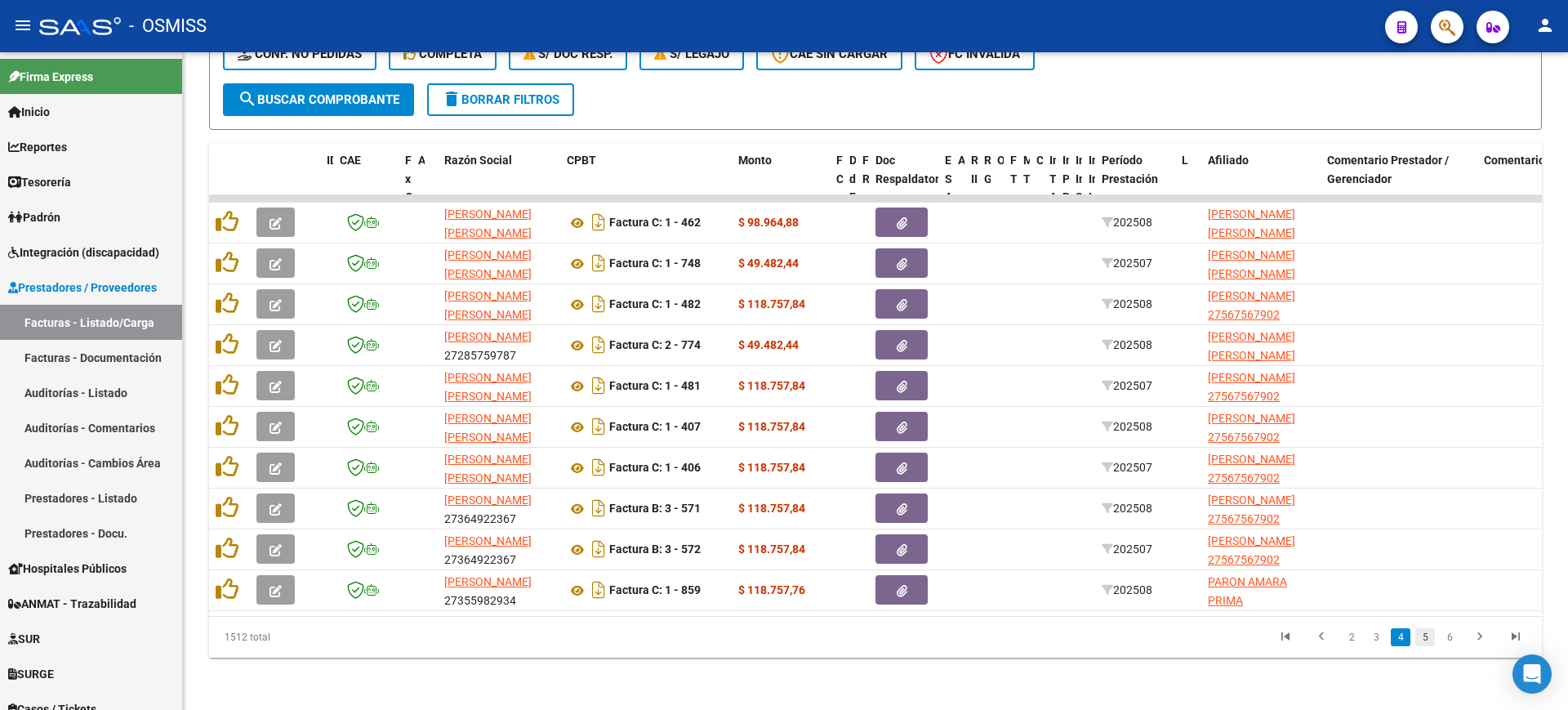
click at [1426, 638] on link "5" at bounding box center [1425, 637] width 19 height 18
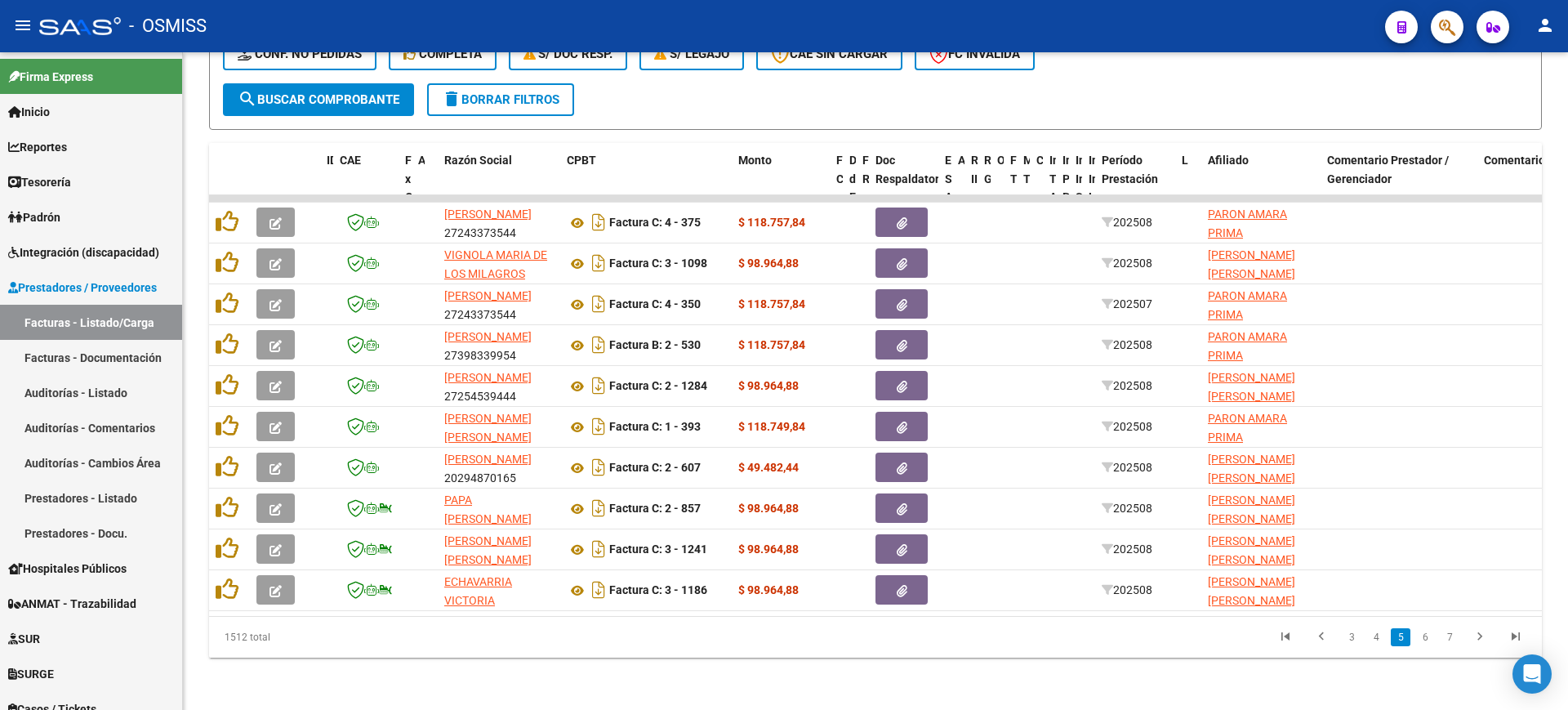
click at [1426, 638] on link "6" at bounding box center [1425, 637] width 19 height 18
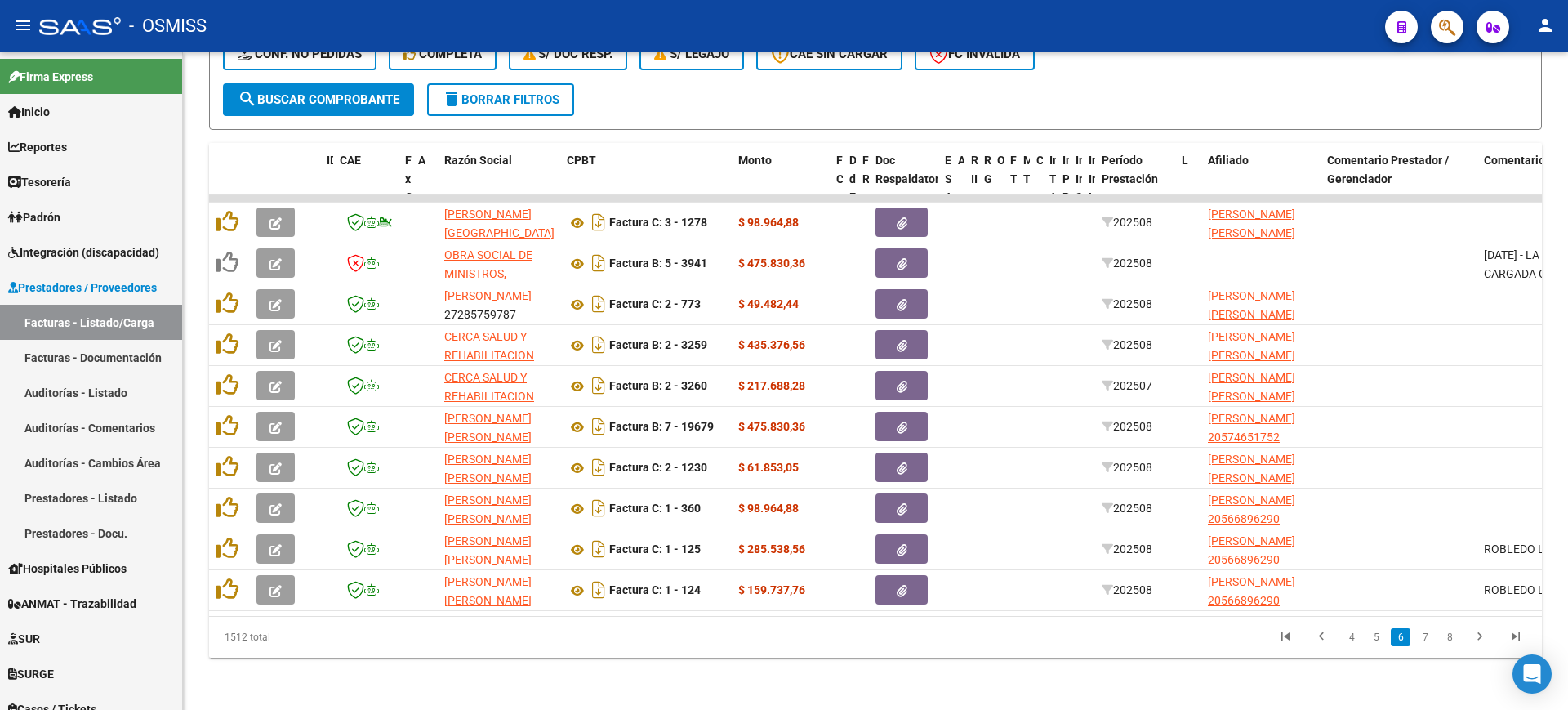
click at [1426, 638] on link "7" at bounding box center [1425, 637] width 19 height 18
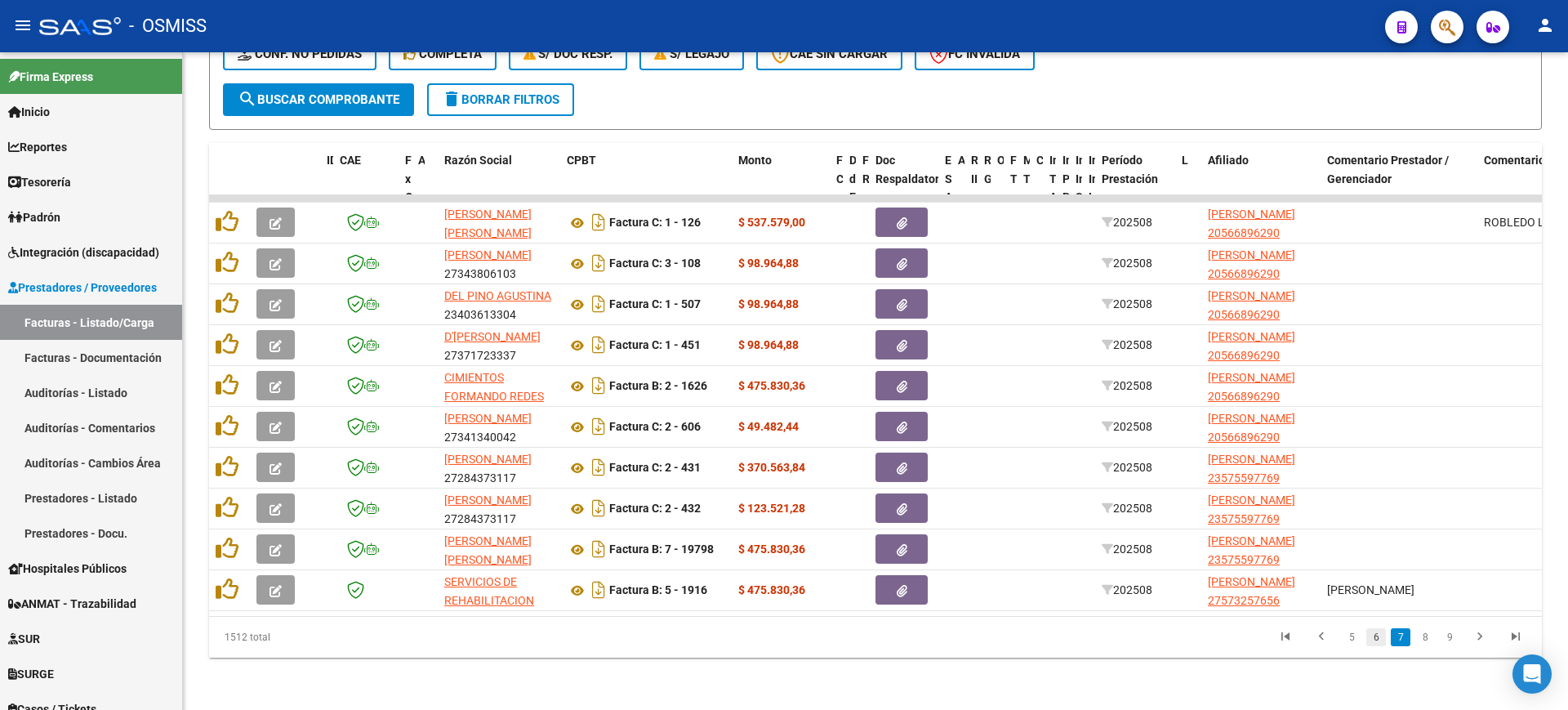
click at [1375, 635] on link "6" at bounding box center [1376, 637] width 19 height 18
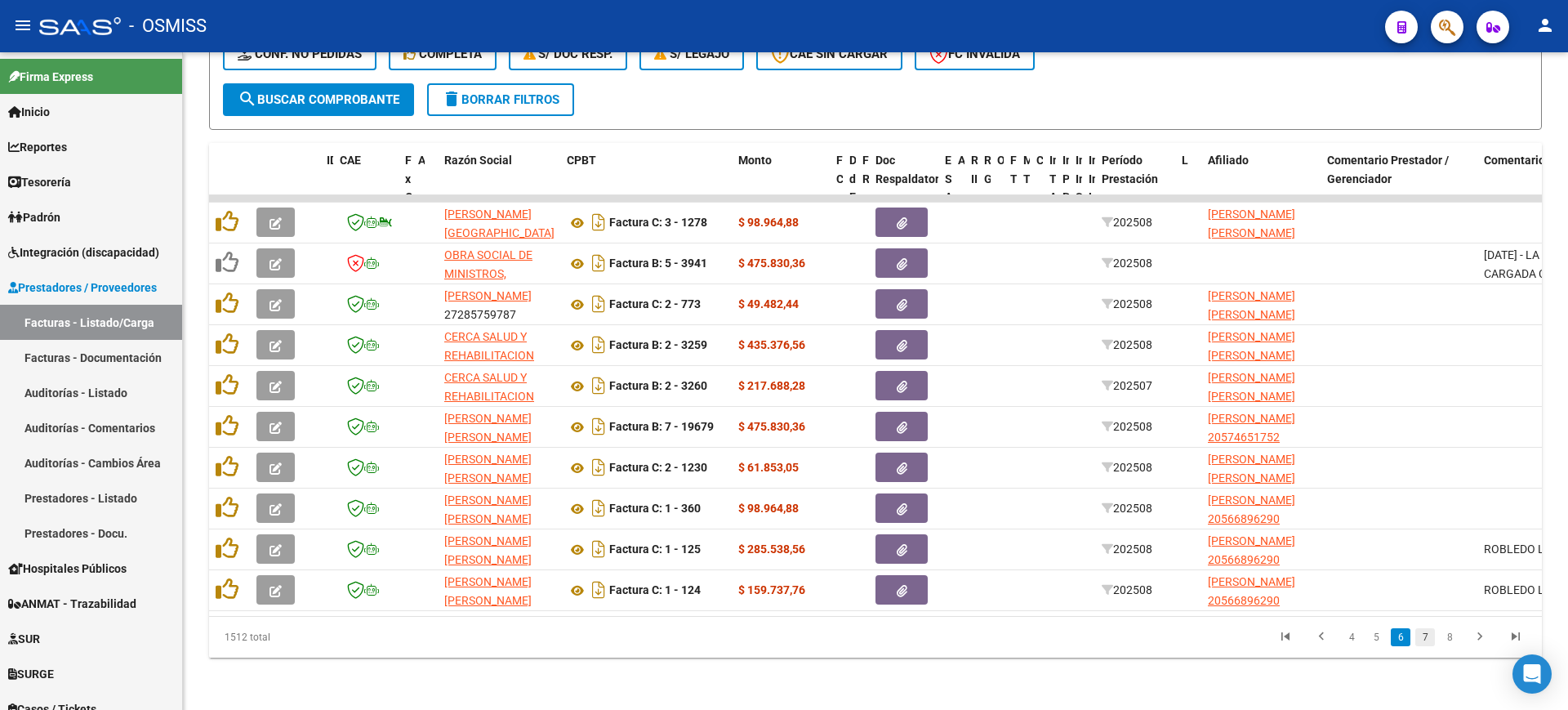
click at [1422, 640] on link "7" at bounding box center [1425, 637] width 19 height 18
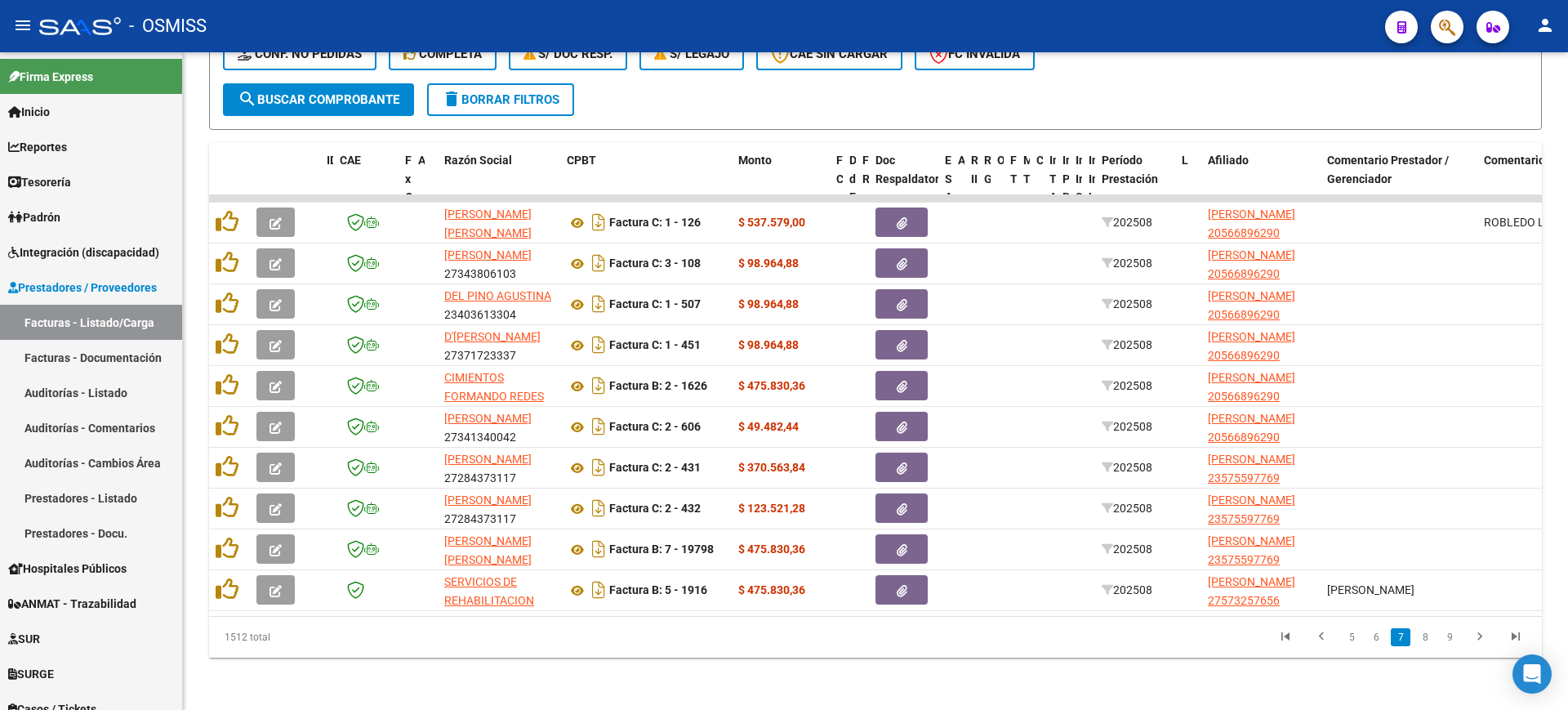
click at [1422, 640] on link "8" at bounding box center [1425, 637] width 19 height 18
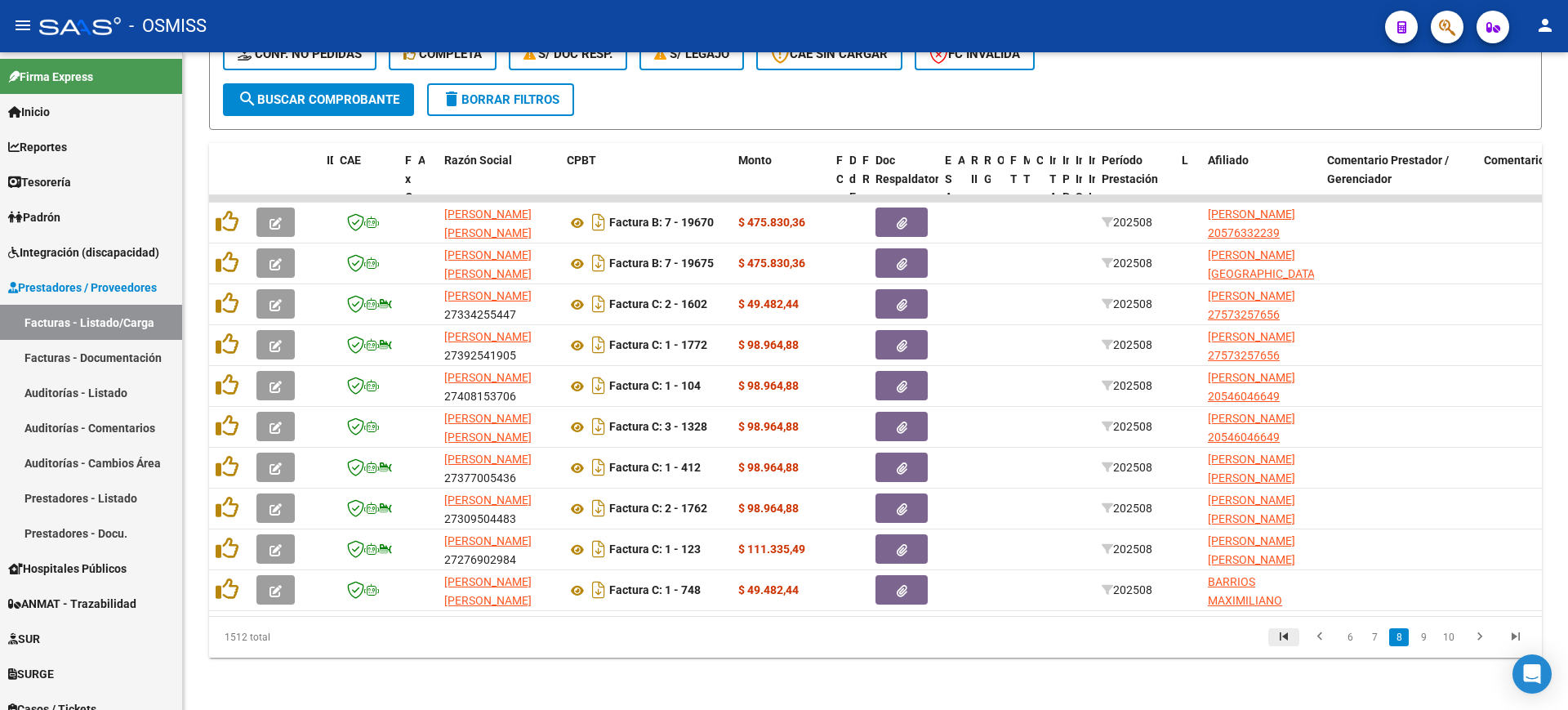
click at [1287, 637] on icon "go to first page" at bounding box center [1284, 638] width 21 height 19
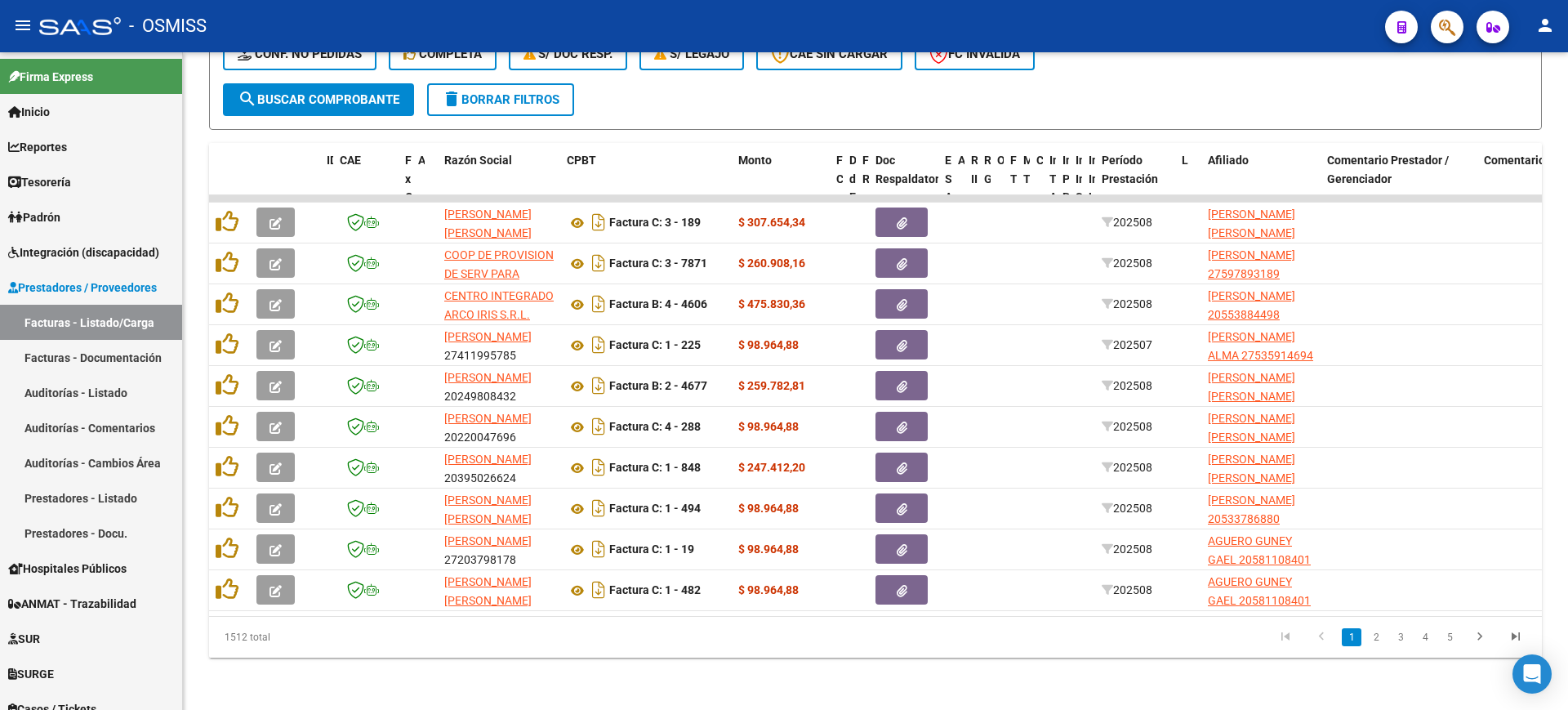
click at [1069, 678] on div "Video tutorial PRESTADORES -> Listado de CPBTs Emitidos por Prestadores / Prove…" at bounding box center [876, 158] width 1386 height 1103
click at [391, 92] on span "search Buscar Comprobante" at bounding box center [318, 99] width 161 height 15
click at [478, 667] on div "Video tutorial PRESTADORES -> Listado de CPBTs Emitidos por Prestadores / Prove…" at bounding box center [876, 158] width 1386 height 1103
click at [365, 92] on span "search Buscar Comprobante" at bounding box center [318, 99] width 161 height 15
click at [367, 92] on span "search Buscar Comprobante" at bounding box center [318, 99] width 161 height 15
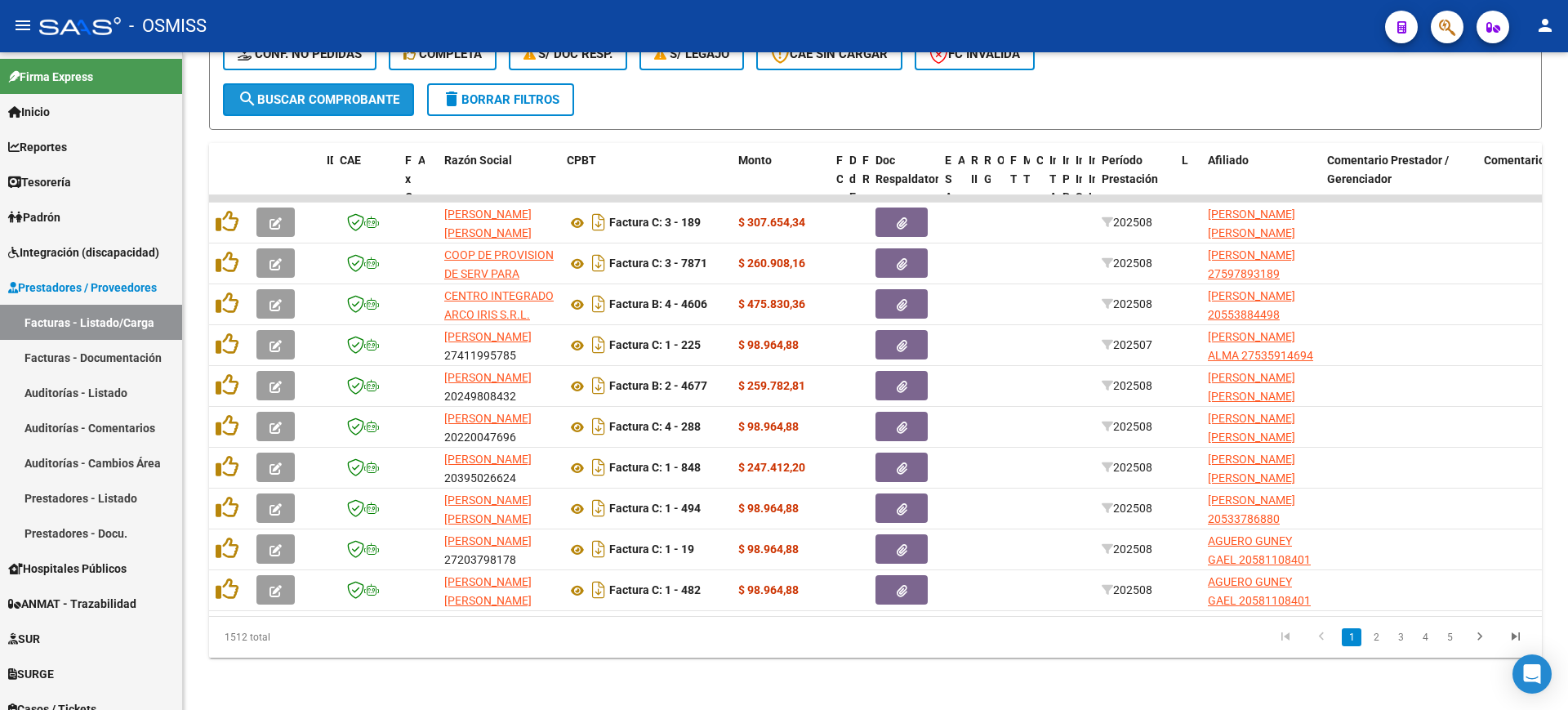
click at [353, 92] on button "search Buscar Comprobante" at bounding box center [318, 99] width 191 height 32
click at [297, 92] on span "search Buscar Comprobante" at bounding box center [318, 99] width 161 height 15
click at [396, 92] on span "search Buscar Comprobante" at bounding box center [318, 99] width 161 height 15
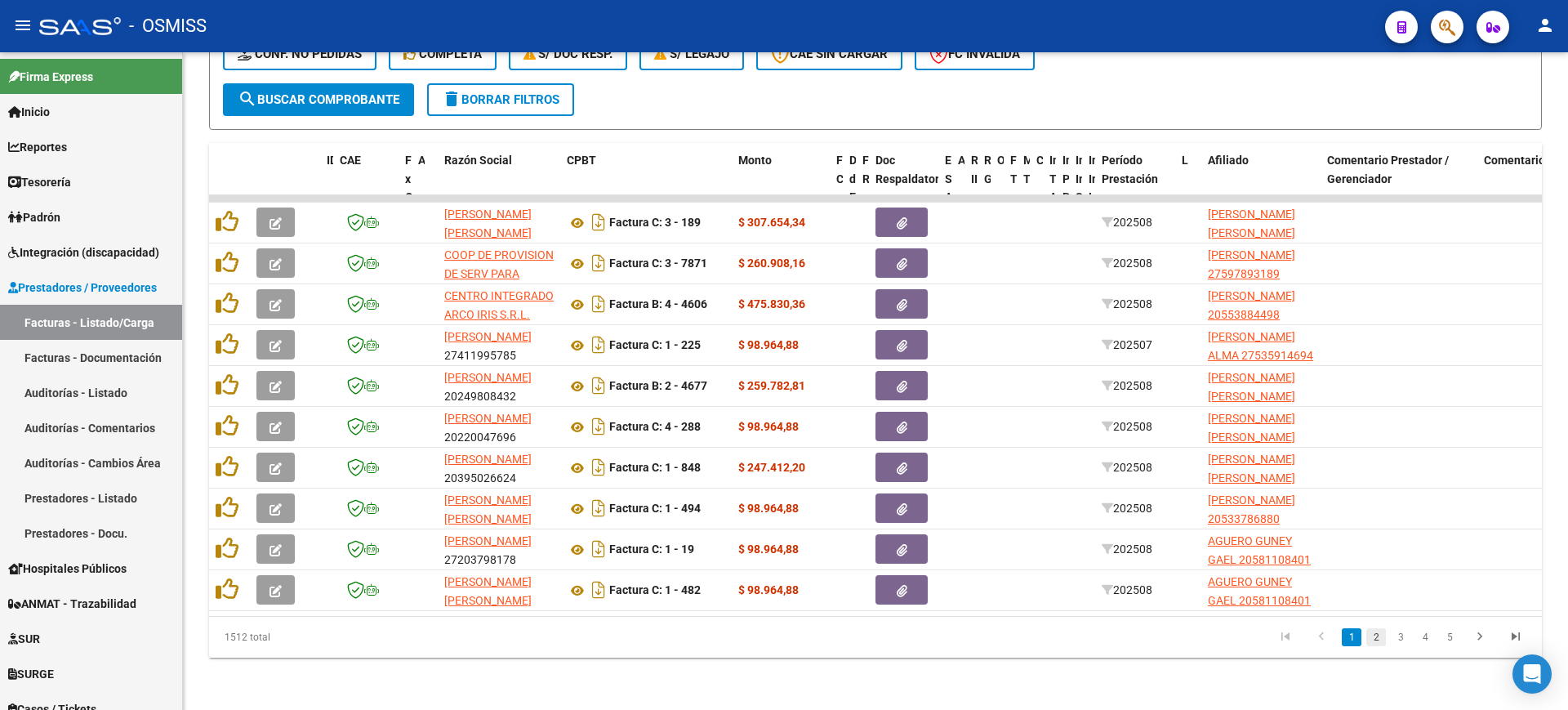
click at [1379, 635] on link "2" at bounding box center [1376, 637] width 19 height 18
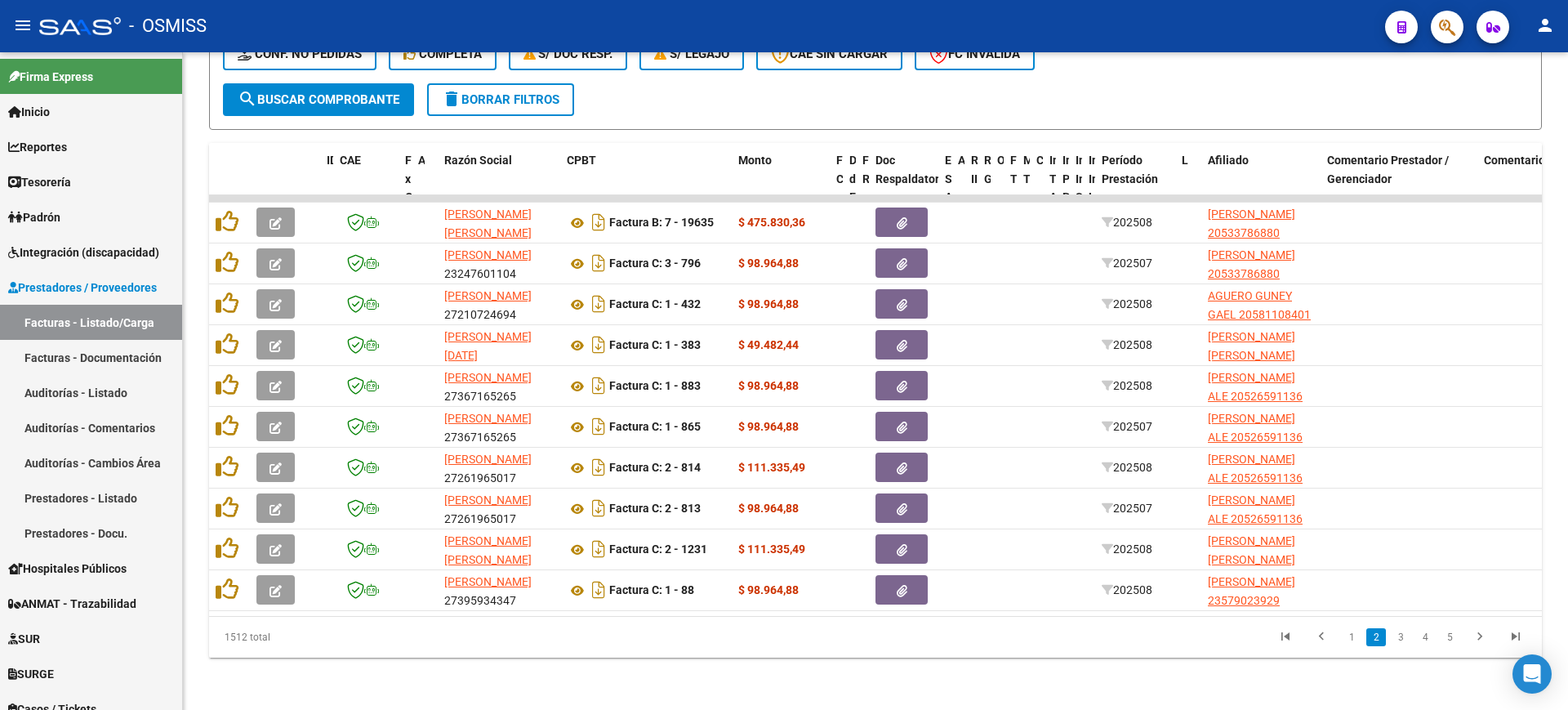
click at [1400, 638] on link "3" at bounding box center [1400, 637] width 19 height 18
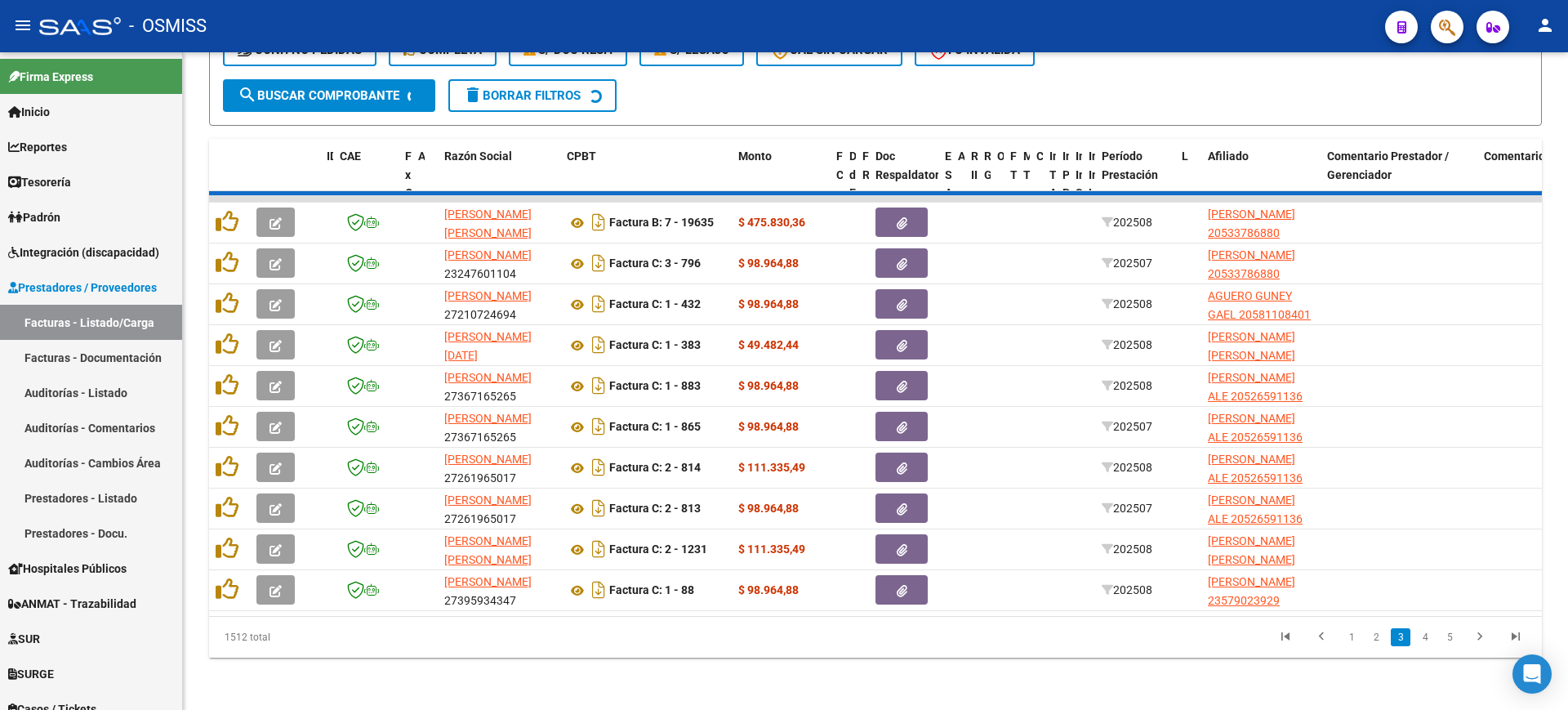
click at [1421, 634] on div "1512 total 1 2 3 4 5" at bounding box center [876, 637] width 1333 height 41
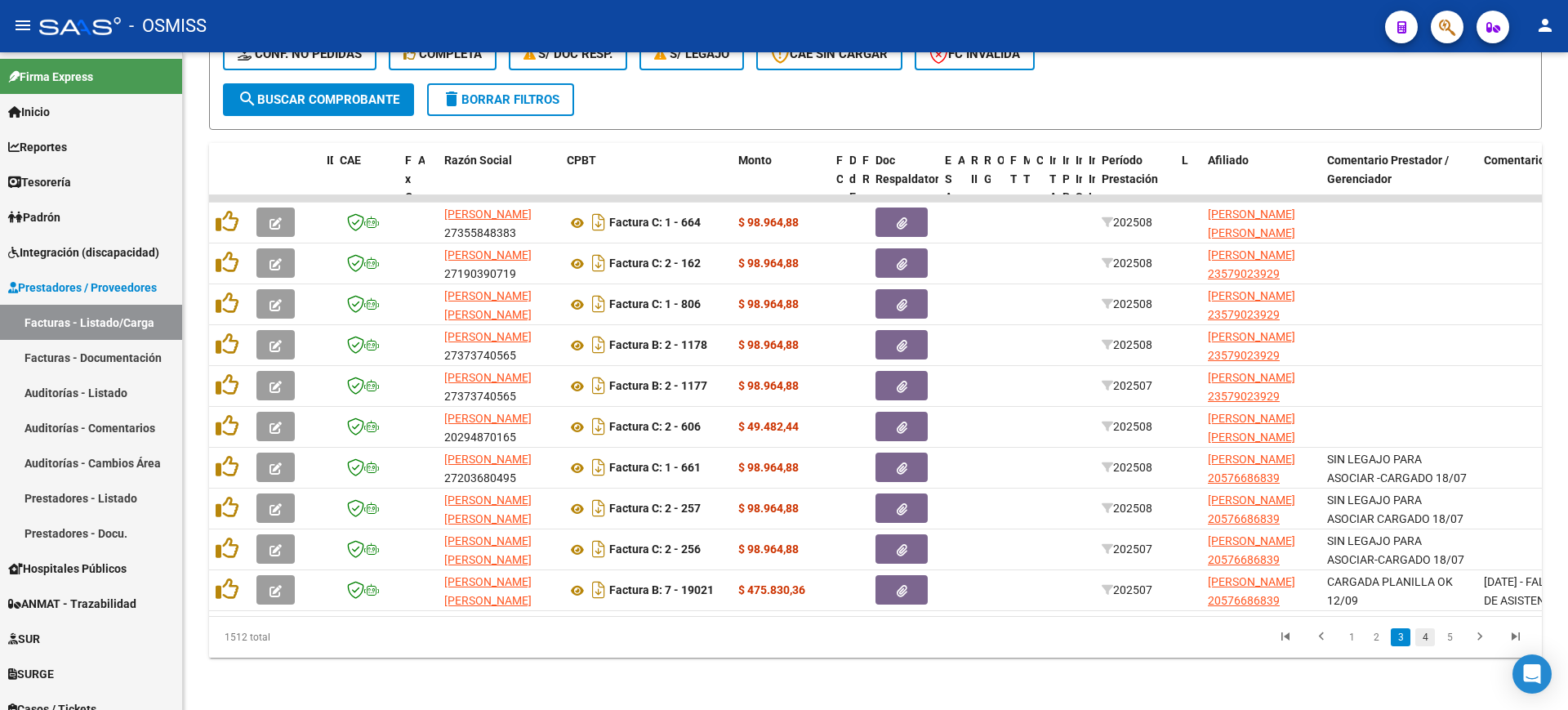
click at [1423, 635] on link "4" at bounding box center [1425, 637] width 19 height 18
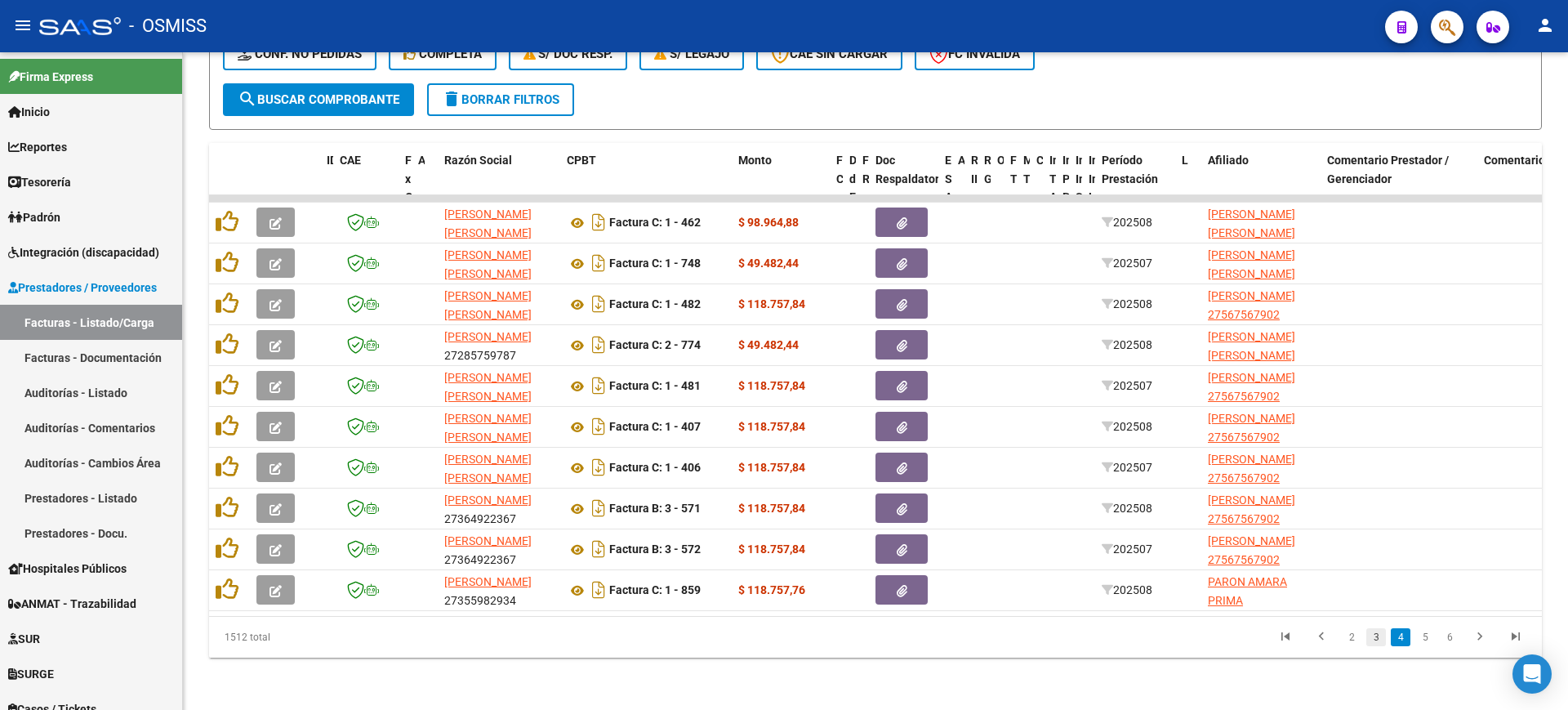
click at [1368, 633] on link "3" at bounding box center [1376, 637] width 19 height 18
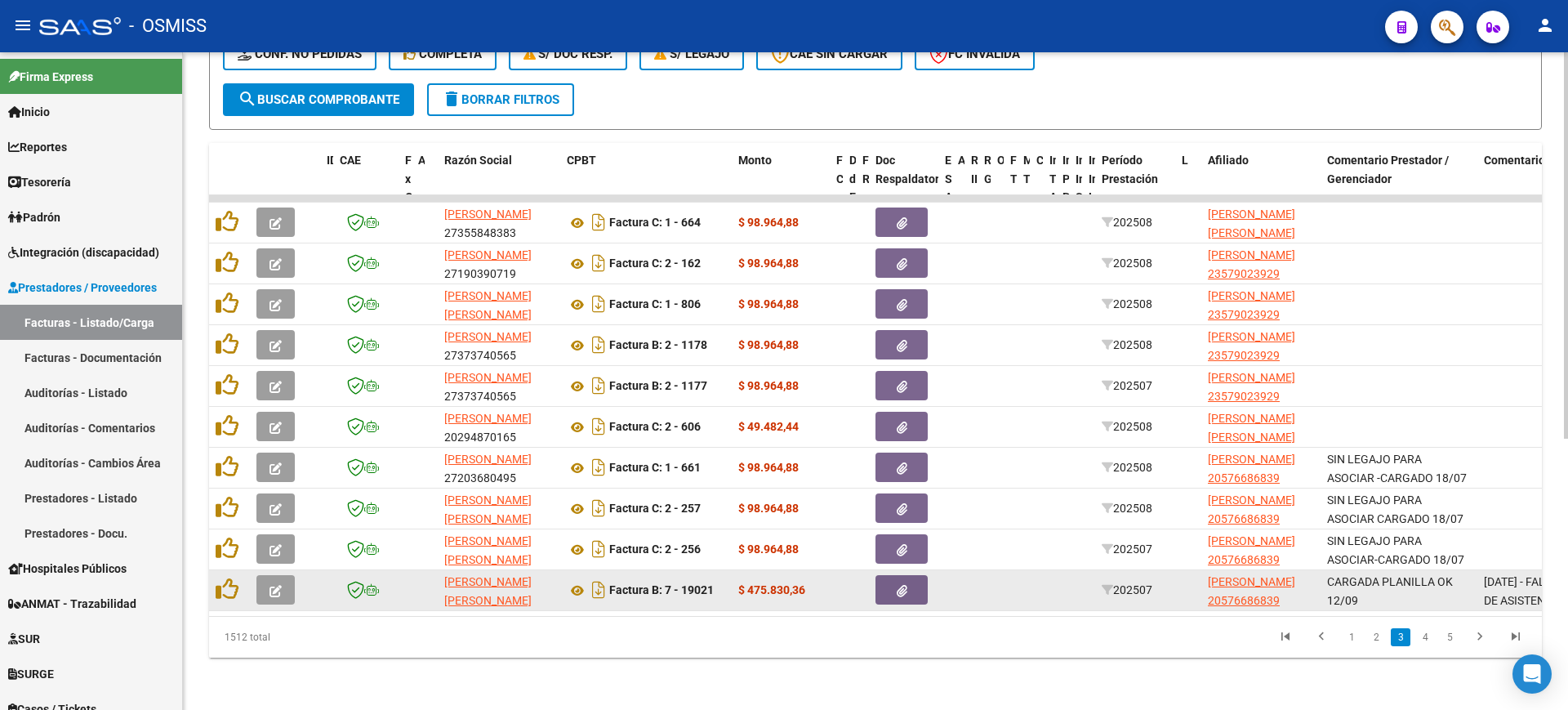
click at [274, 584] on icon "button" at bounding box center [276, 591] width 12 height 12
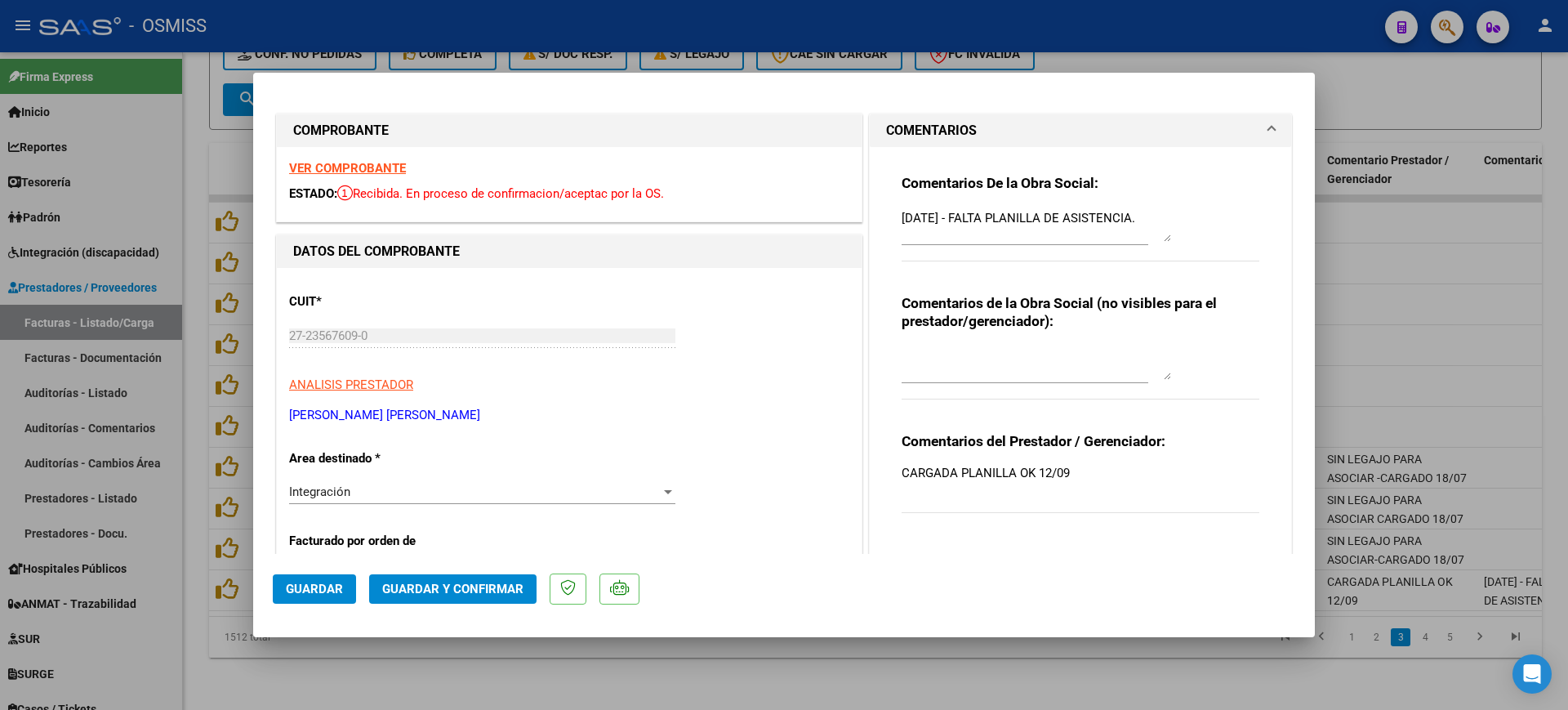
click at [388, 173] on strong "VER COMPROBANTE" at bounding box center [347, 167] width 117 height 15
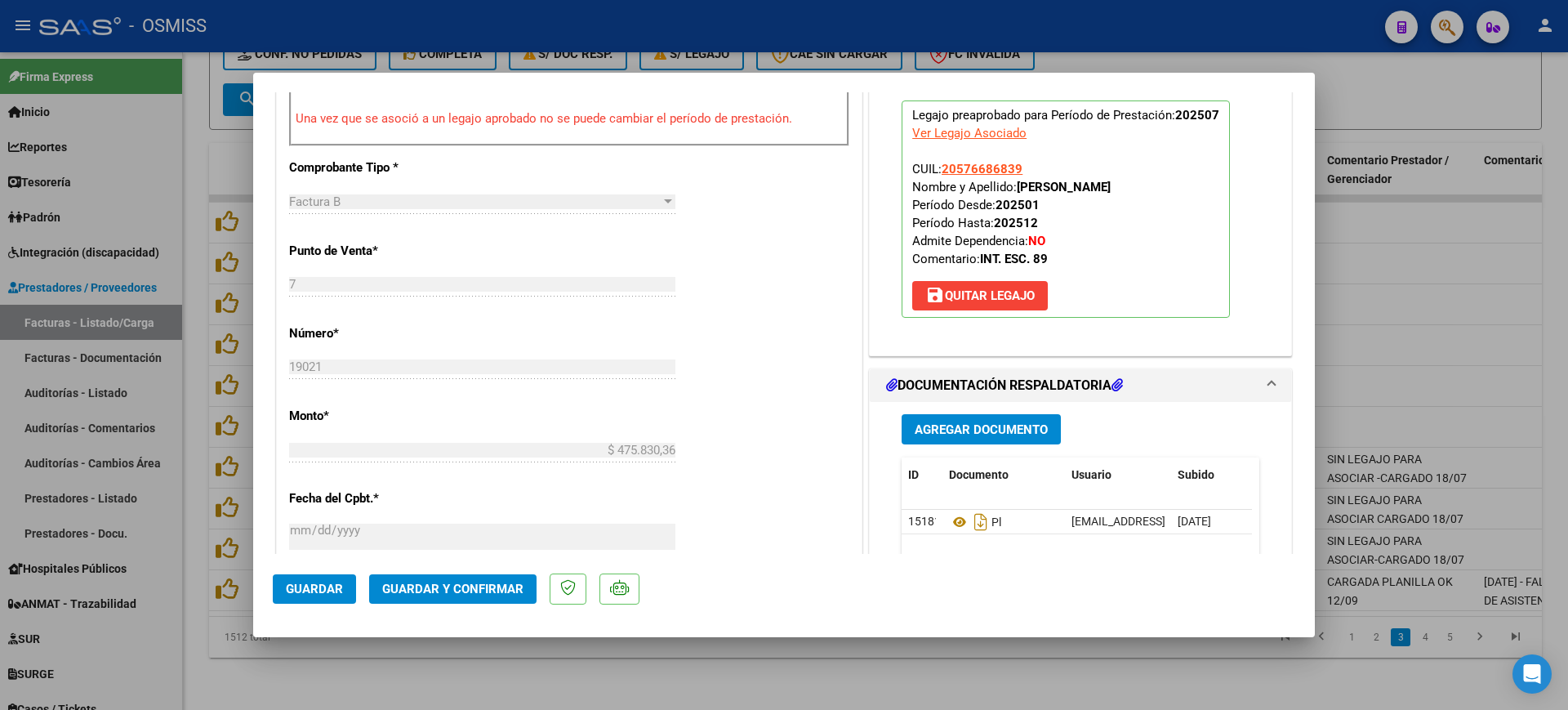
scroll to position [714, 0]
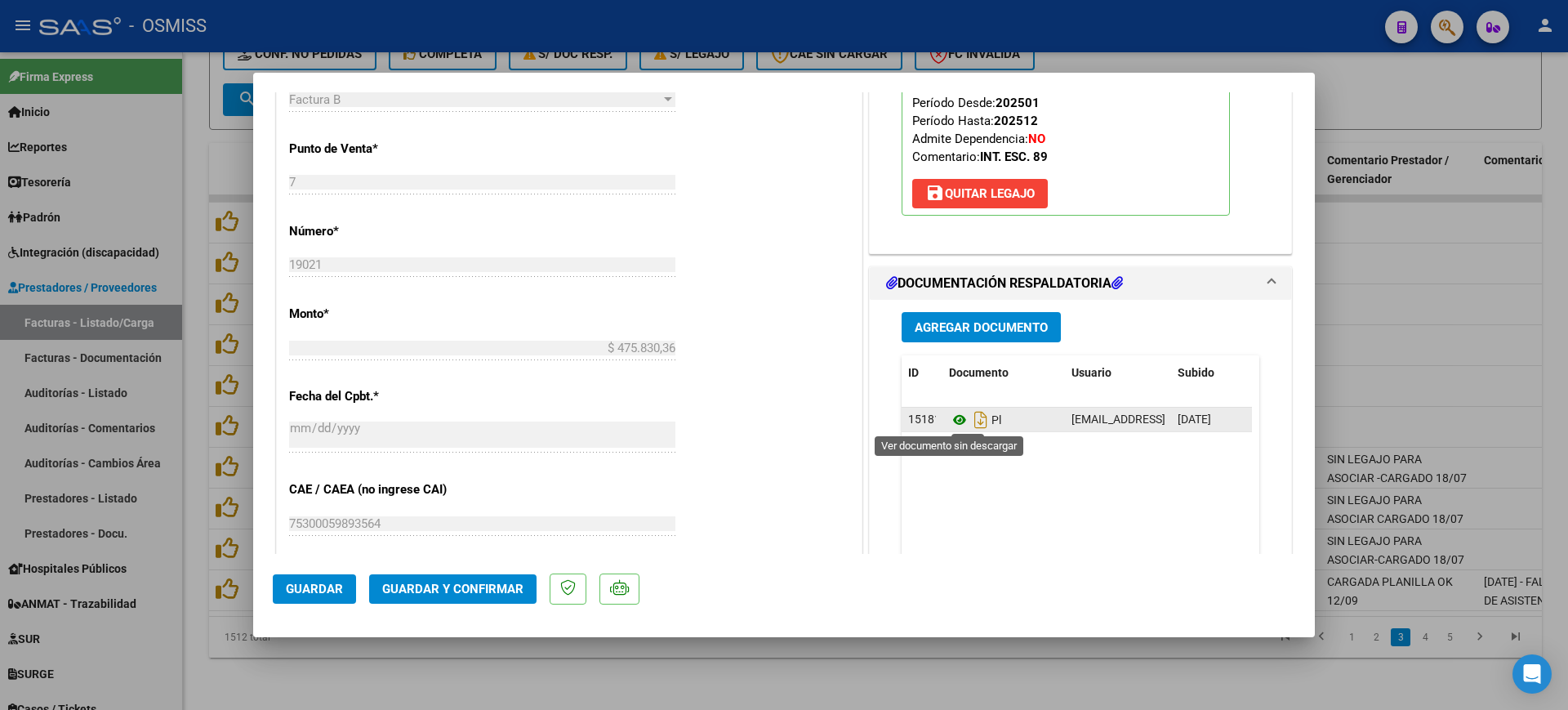
click at [954, 416] on icon at bounding box center [960, 420] width 21 height 19
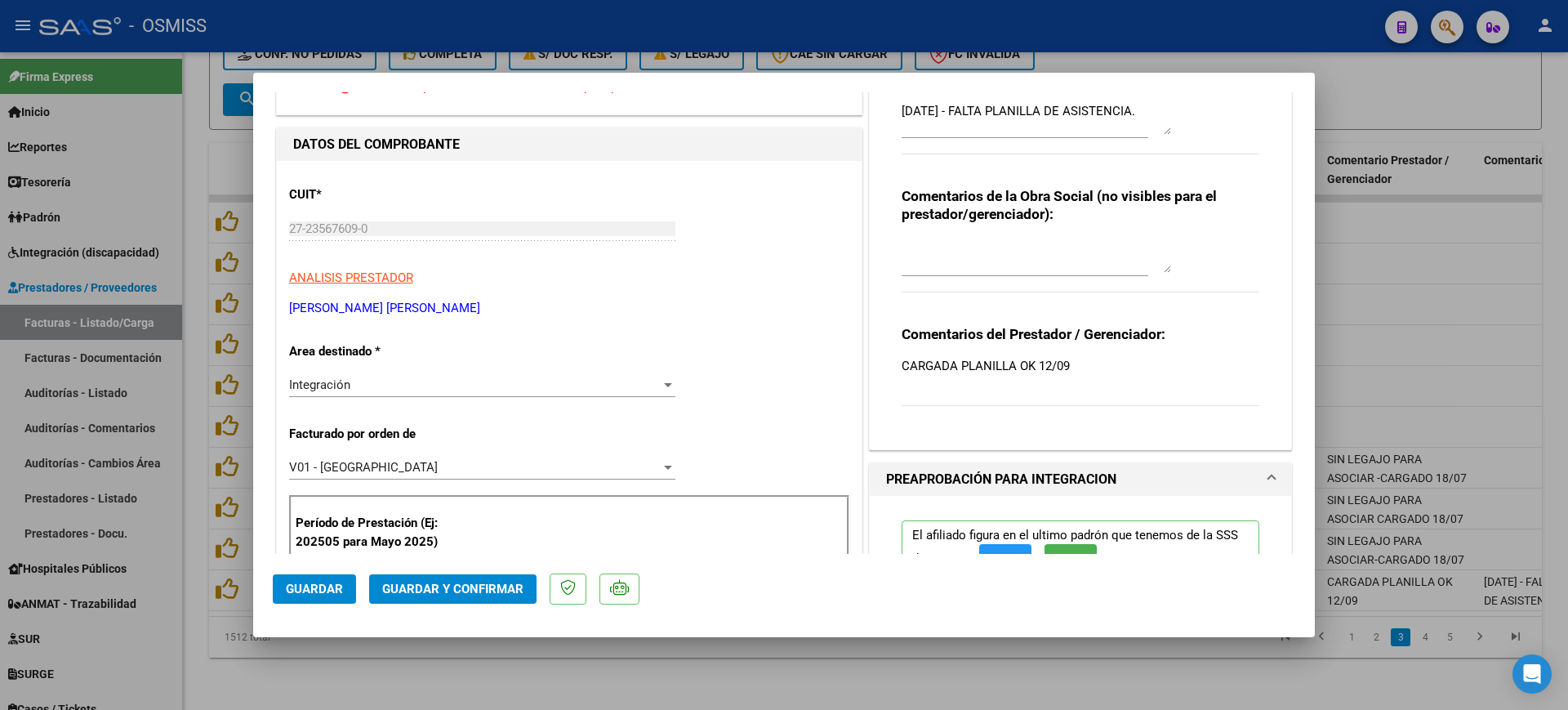
scroll to position [0, 0]
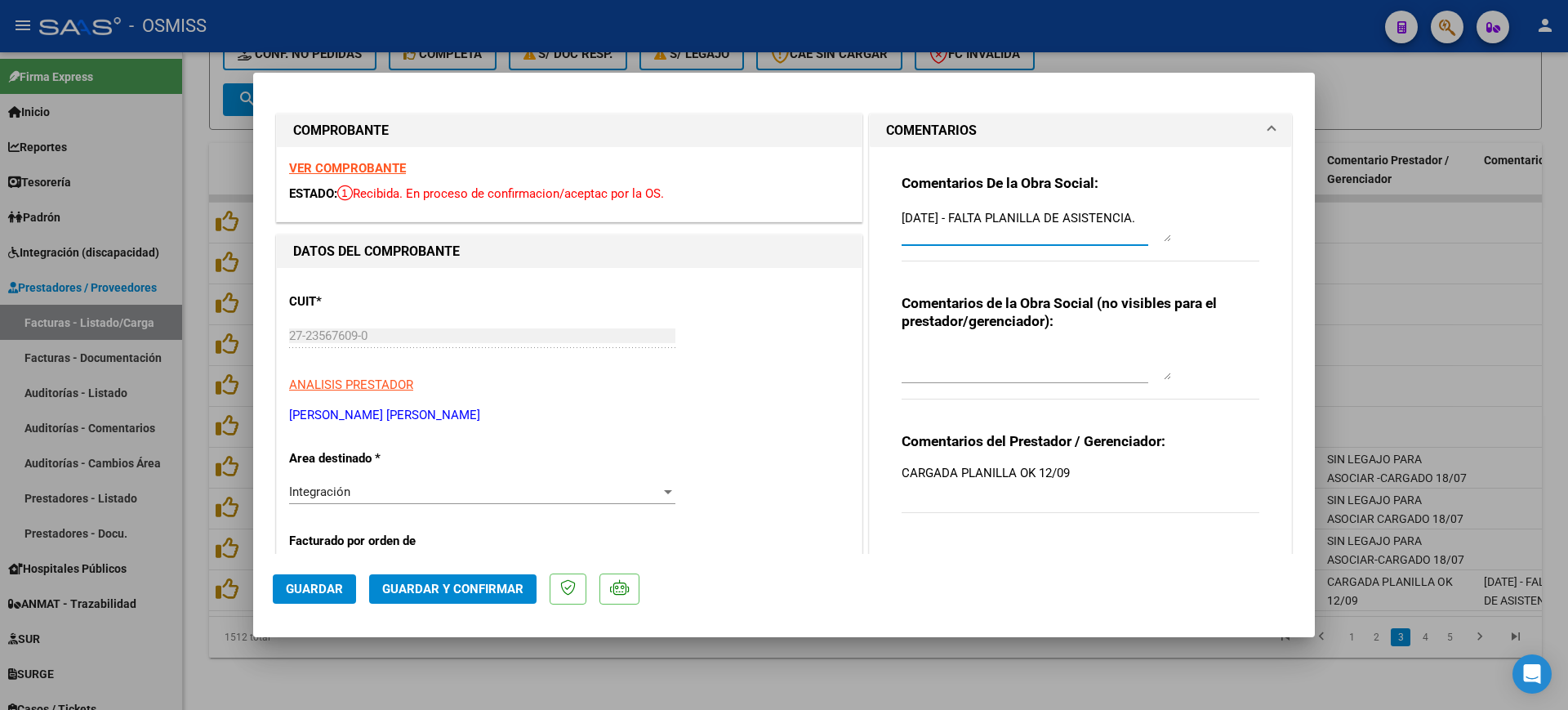
click at [902, 212] on textarea "[DATE] - FALTA PLANILLA DE ASISTENCIA." at bounding box center [1037, 225] width 270 height 32
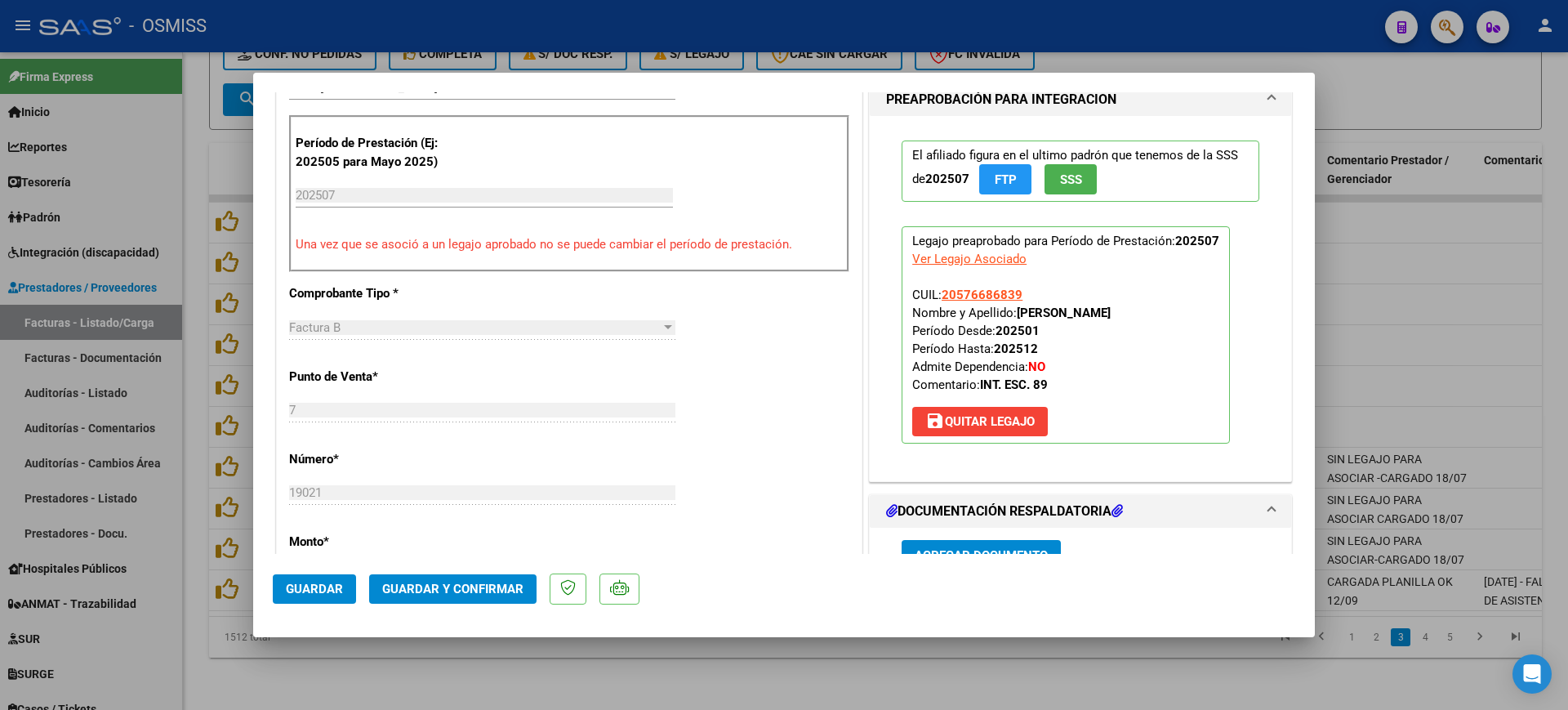
scroll to position [612, 0]
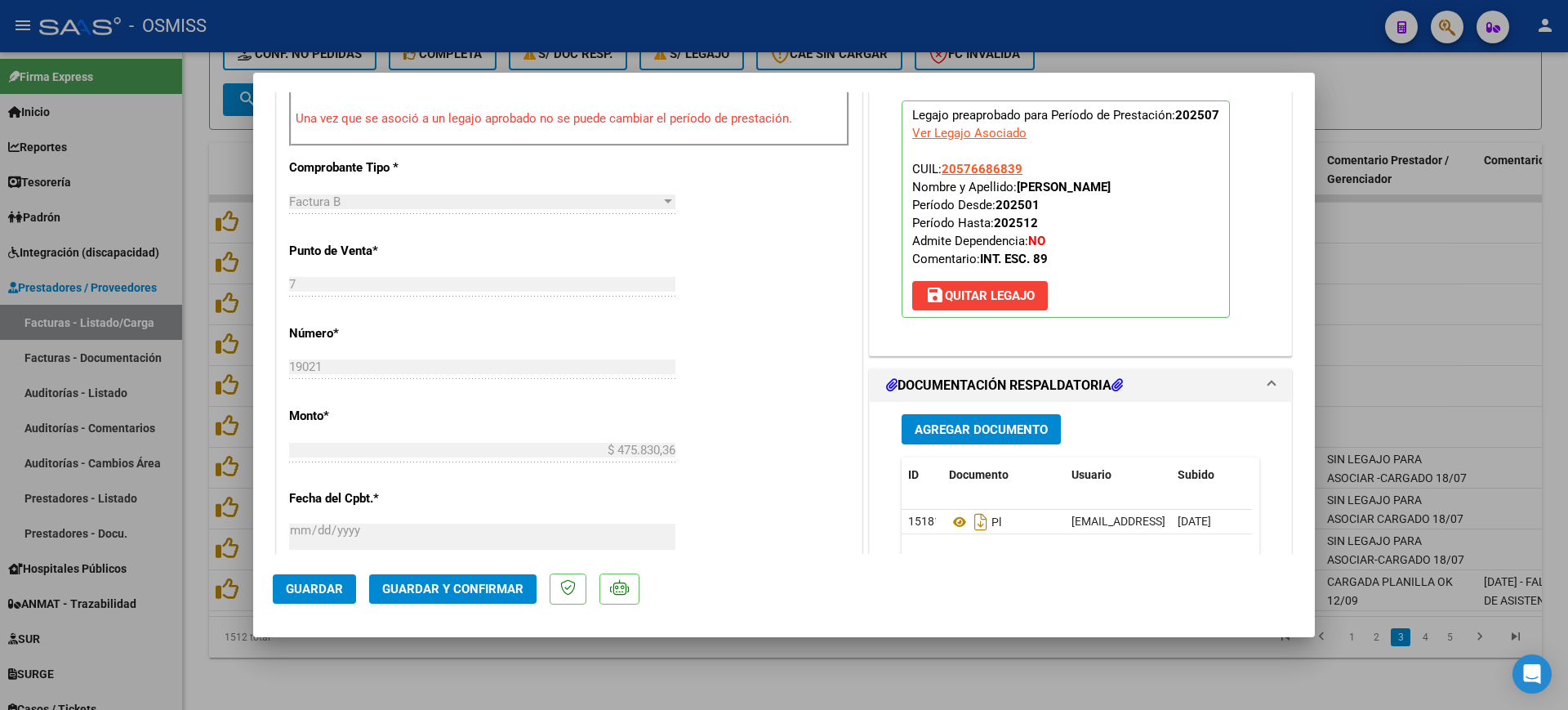
type textarea "89 - 12/09/2025 - FALTA PLANILLA DE ASISTENCIA."
click at [487, 601] on button "Guardar y Confirmar" at bounding box center [453, 589] width 168 height 30
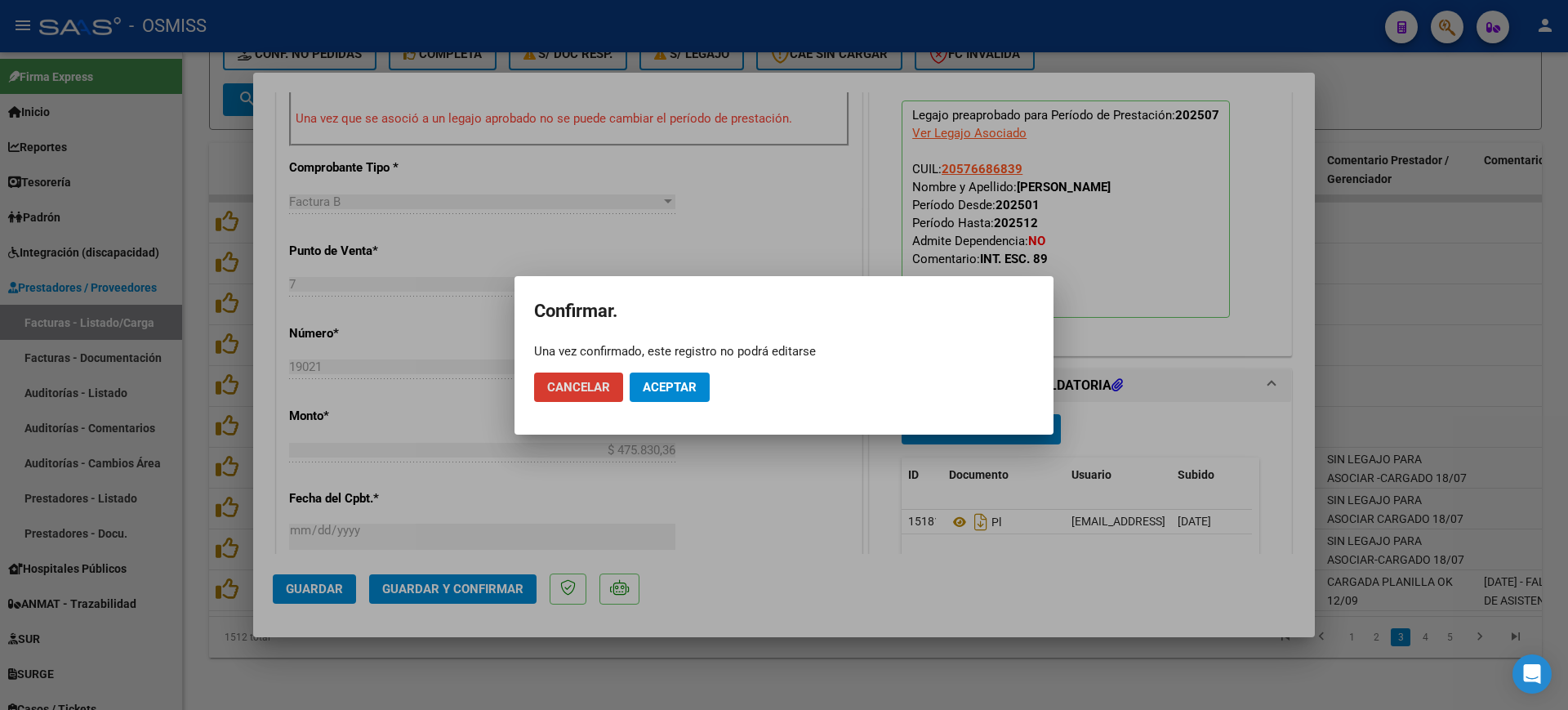
click at [668, 385] on span "Aceptar" at bounding box center [670, 386] width 54 height 15
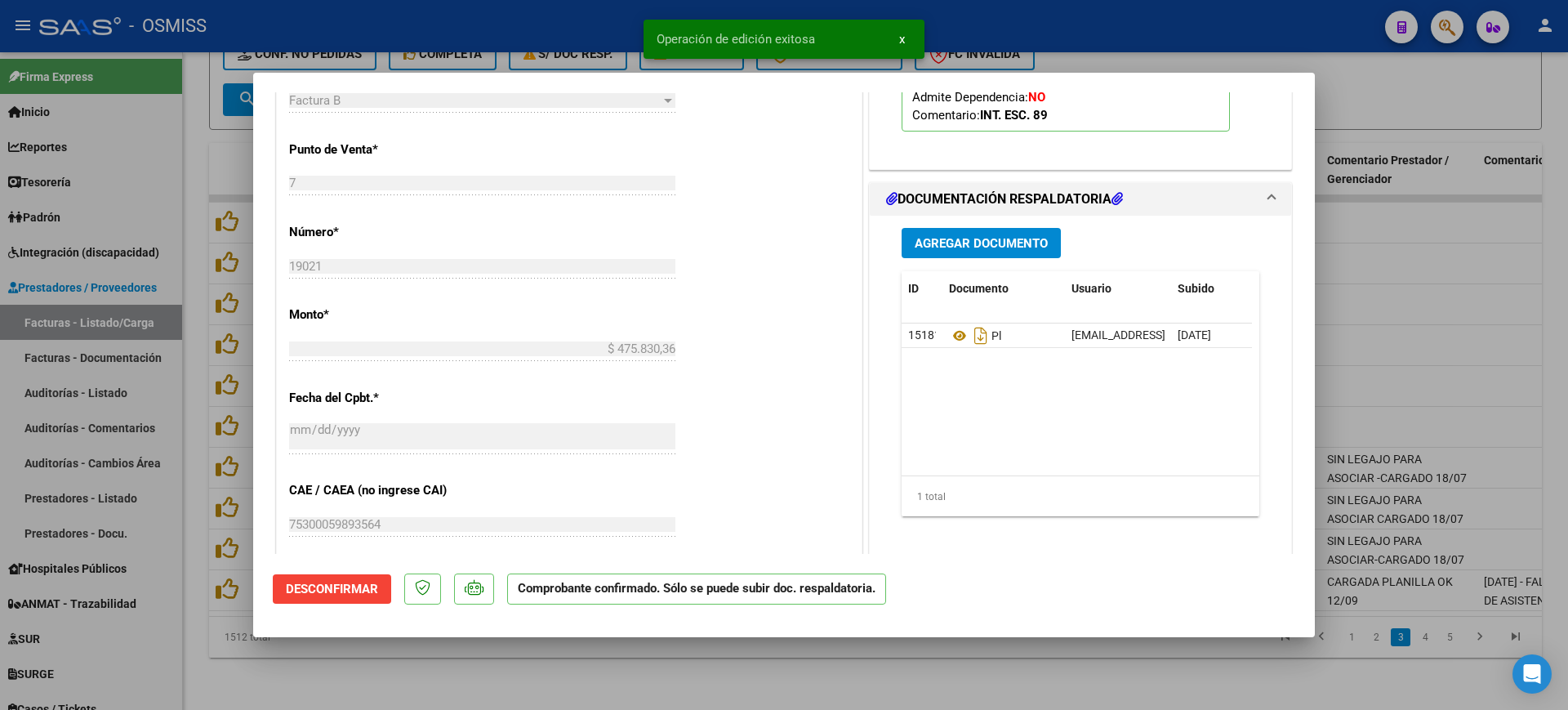
click at [592, 650] on div at bounding box center [784, 355] width 1568 height 710
type input "$ 0,00"
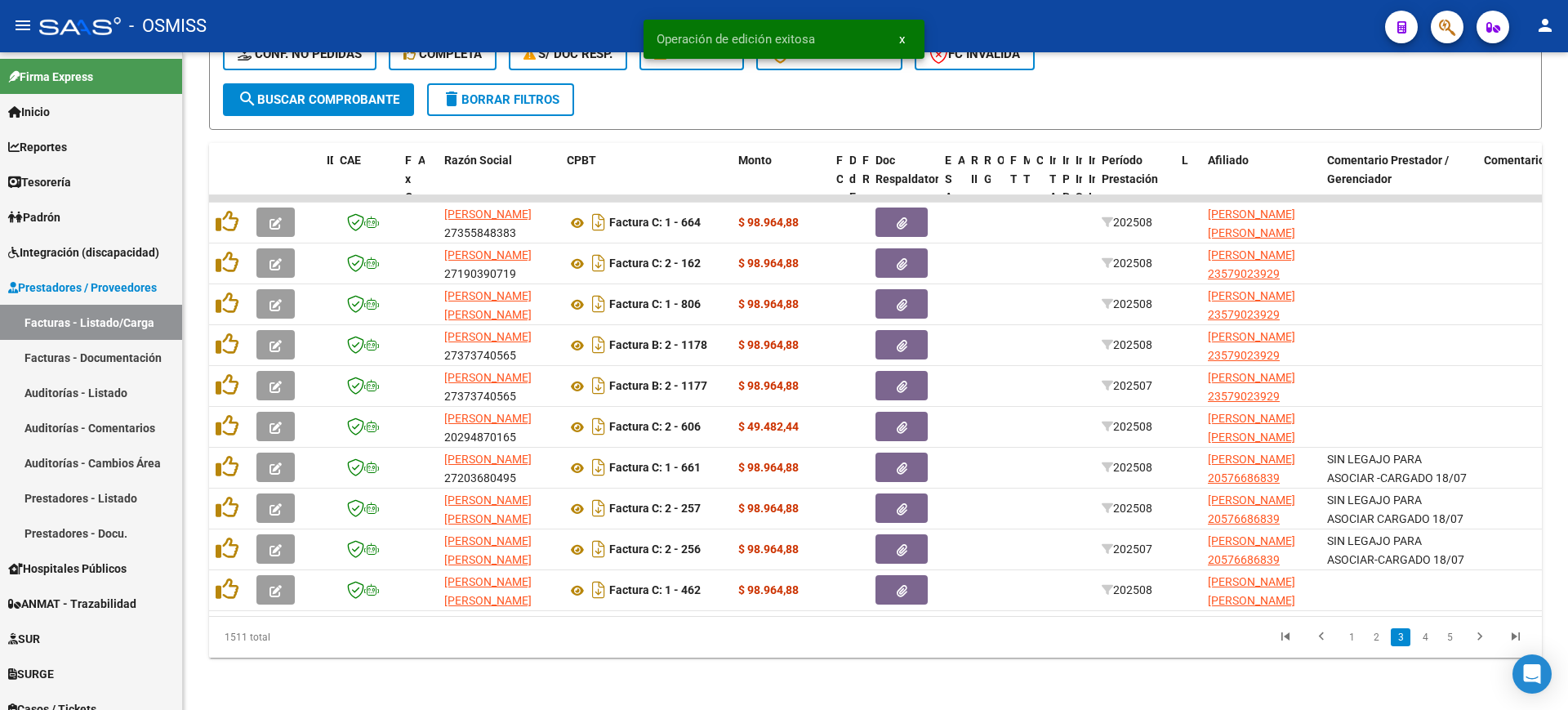
click at [1423, 632] on link "4" at bounding box center [1425, 637] width 19 height 18
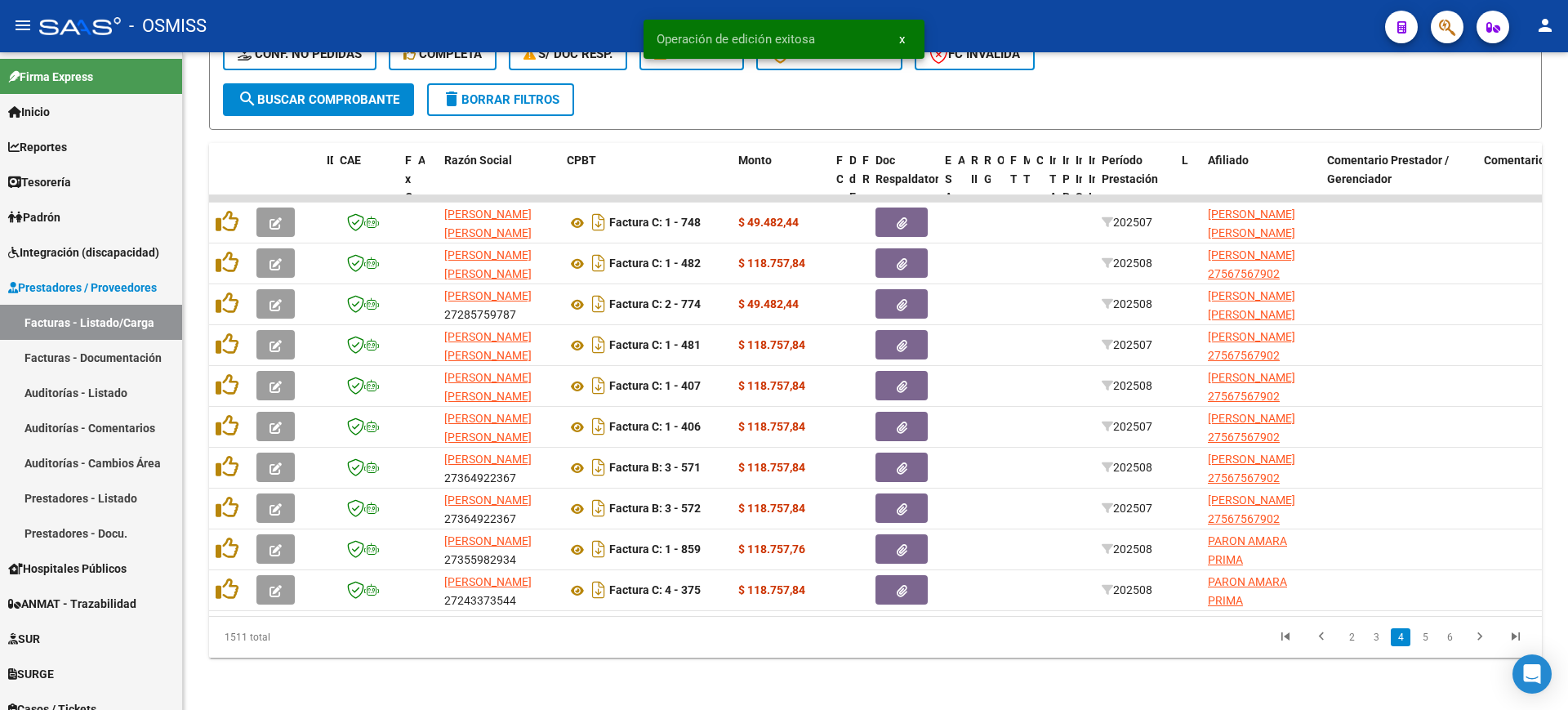
click at [1423, 638] on link "5" at bounding box center [1425, 637] width 19 height 18
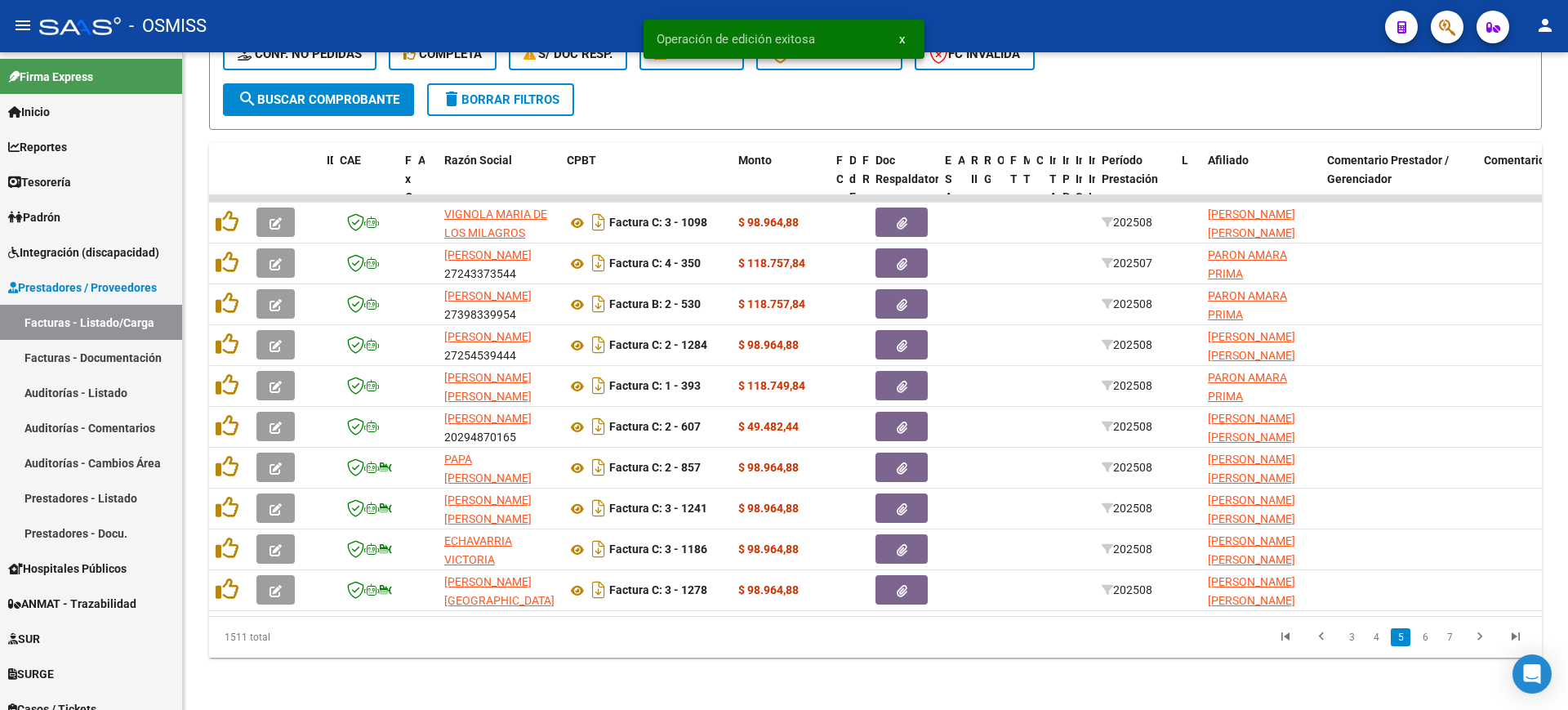
click at [1423, 638] on link "6" at bounding box center [1425, 637] width 19 height 18
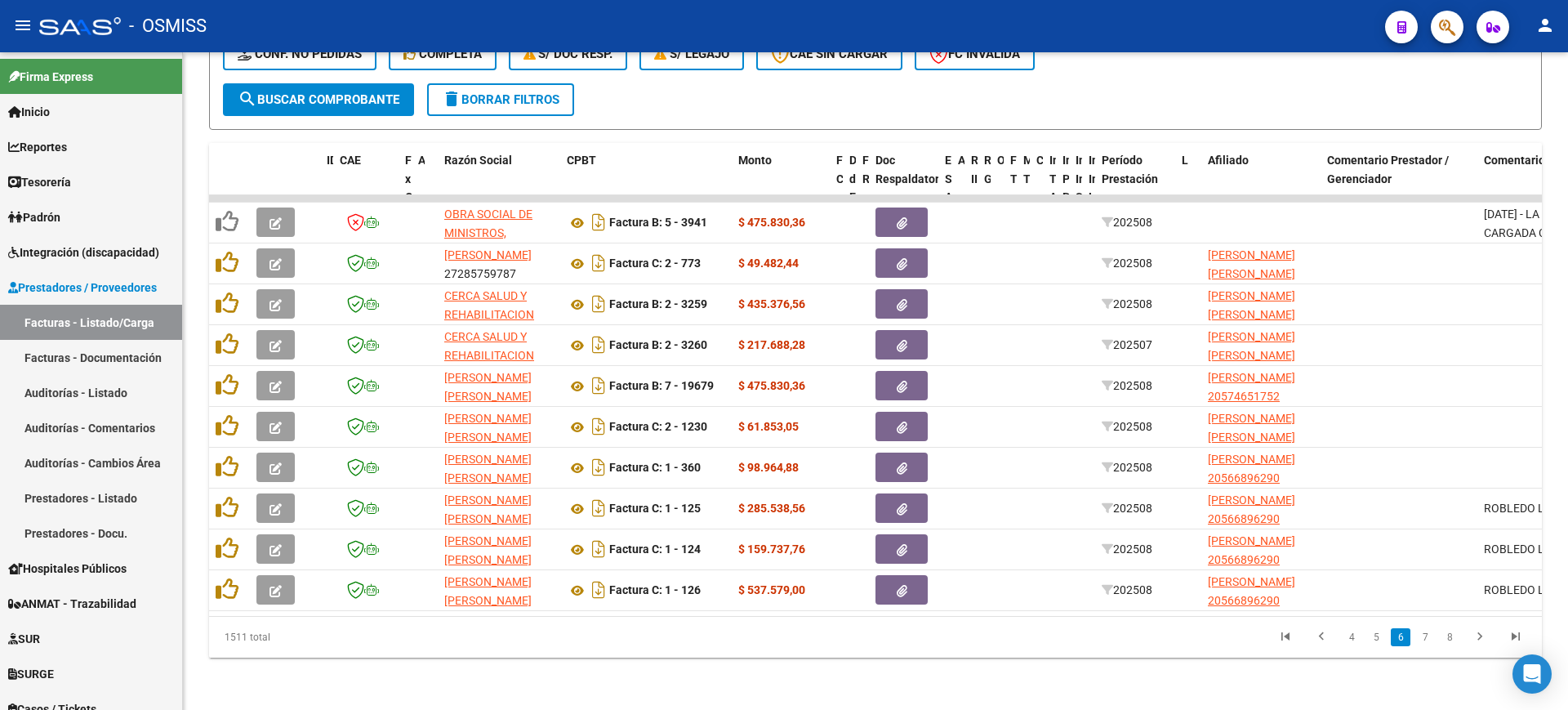
click at [1423, 638] on link "7" at bounding box center [1425, 637] width 19 height 18
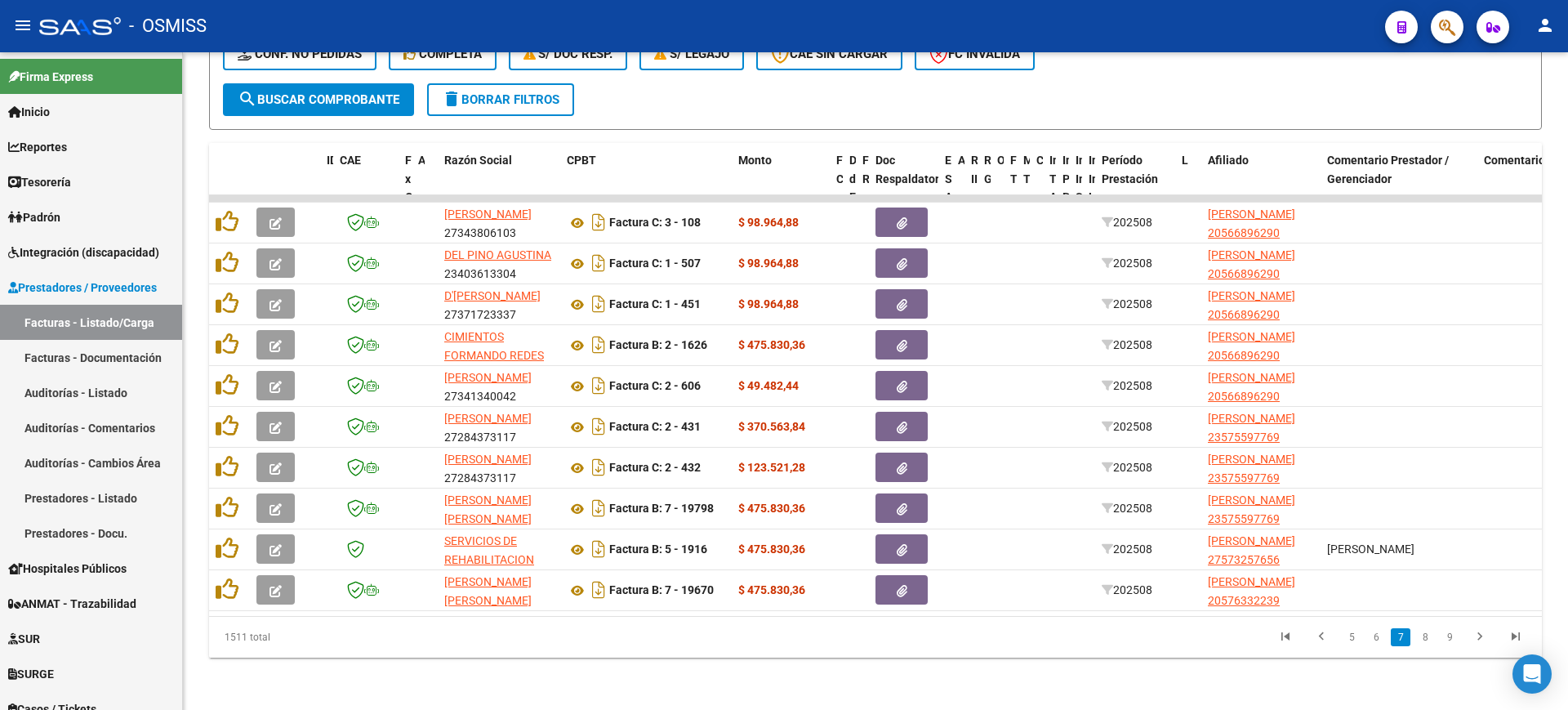
click at [1423, 638] on link "8" at bounding box center [1425, 637] width 19 height 18
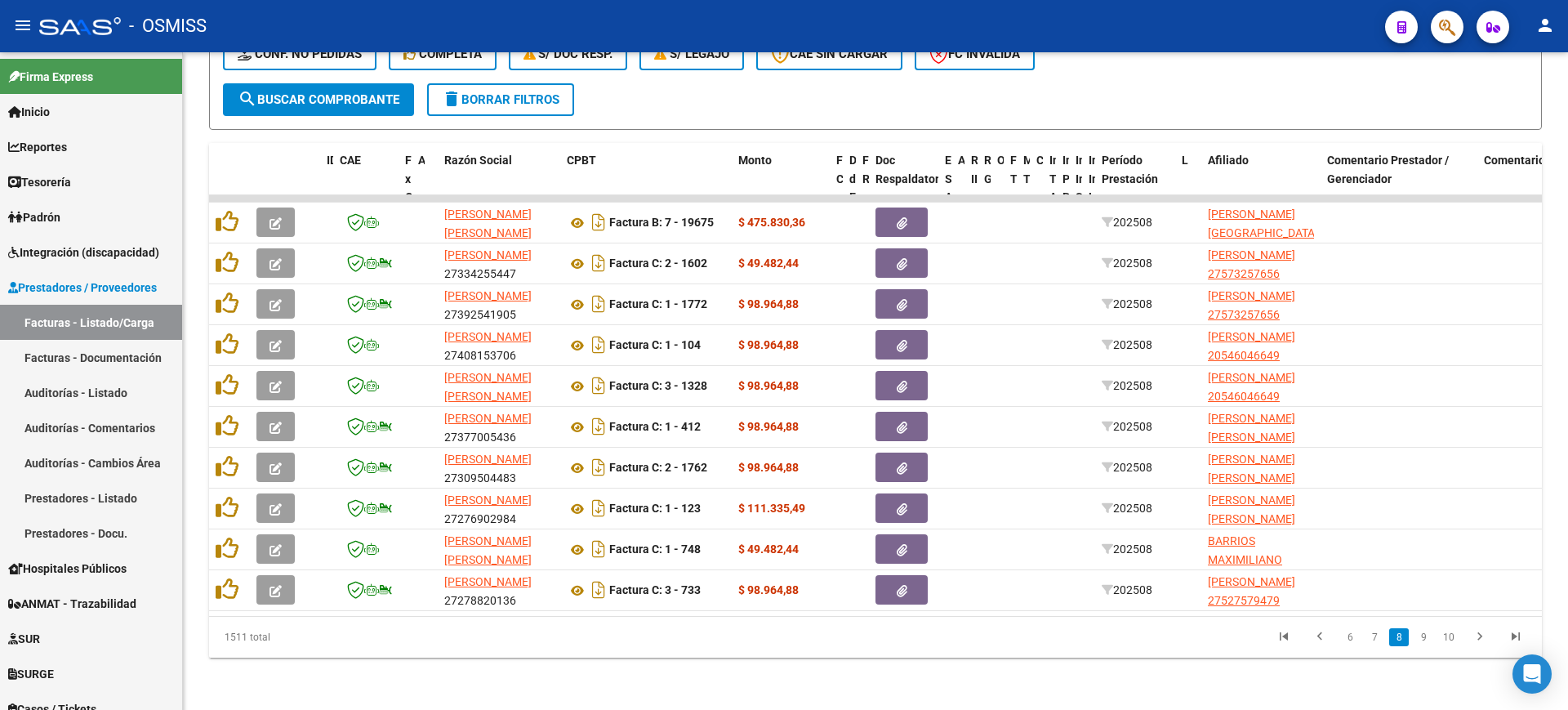
click at [1423, 638] on link "9" at bounding box center [1424, 637] width 19 height 18
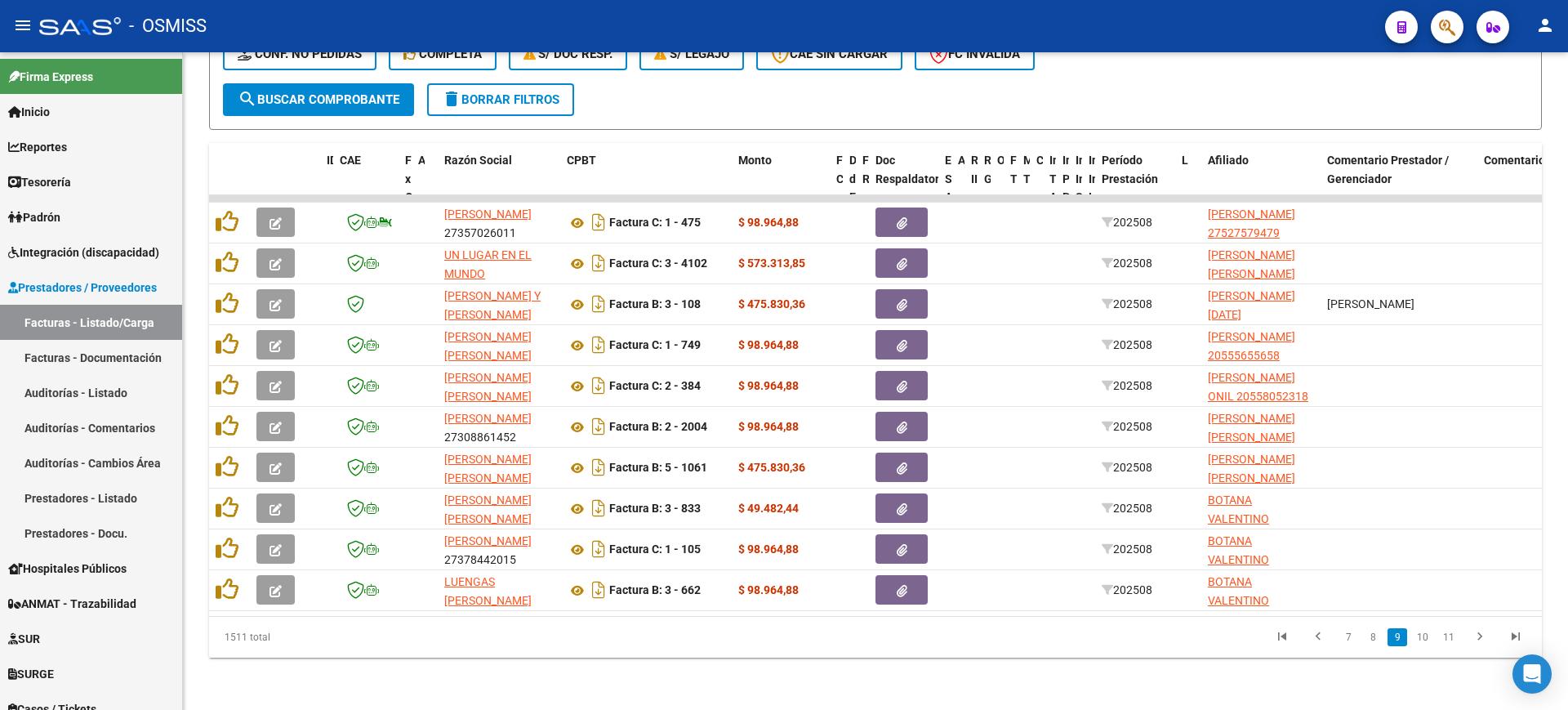
click at [1423, 638] on link "10" at bounding box center [1423, 637] width 21 height 18
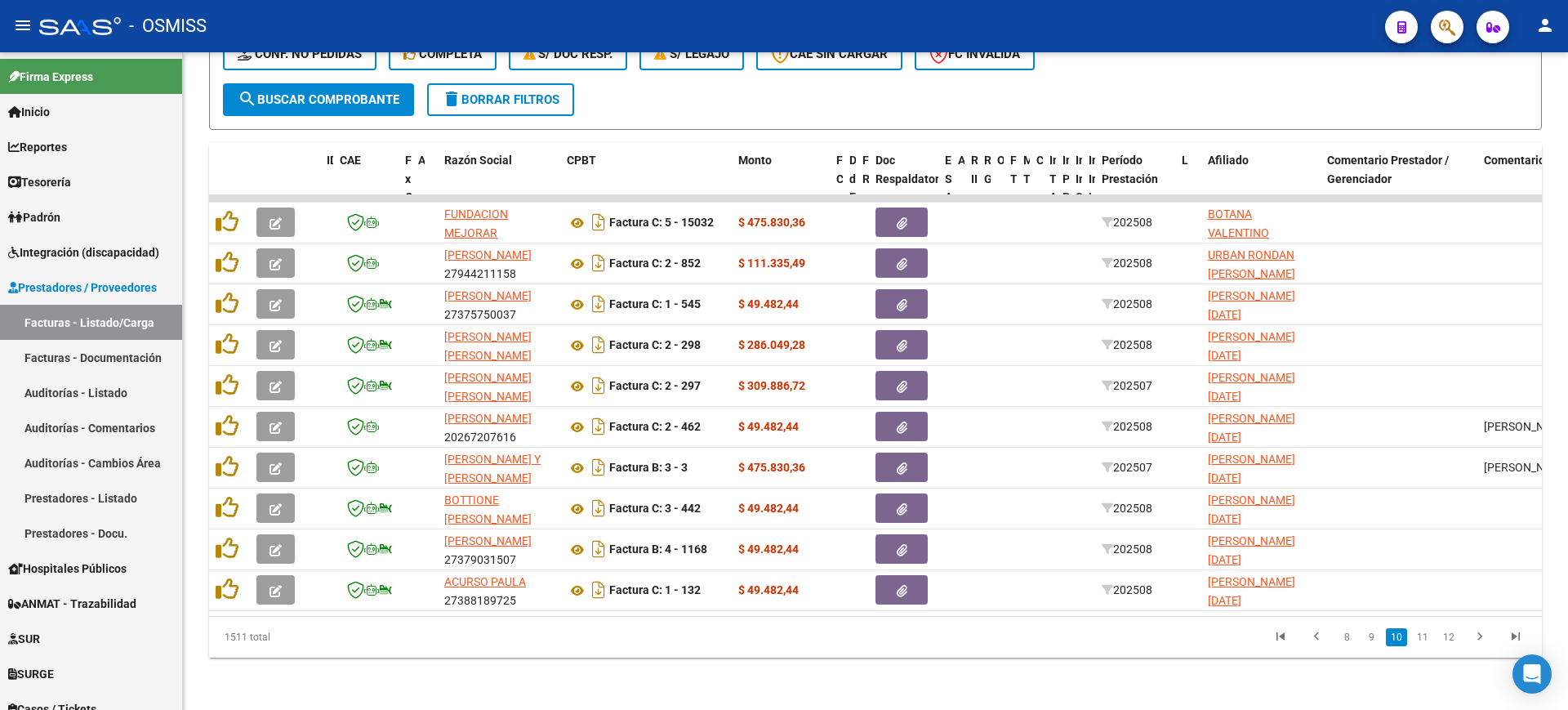
click at [1423, 638] on link "11" at bounding box center [1423, 637] width 21 height 18
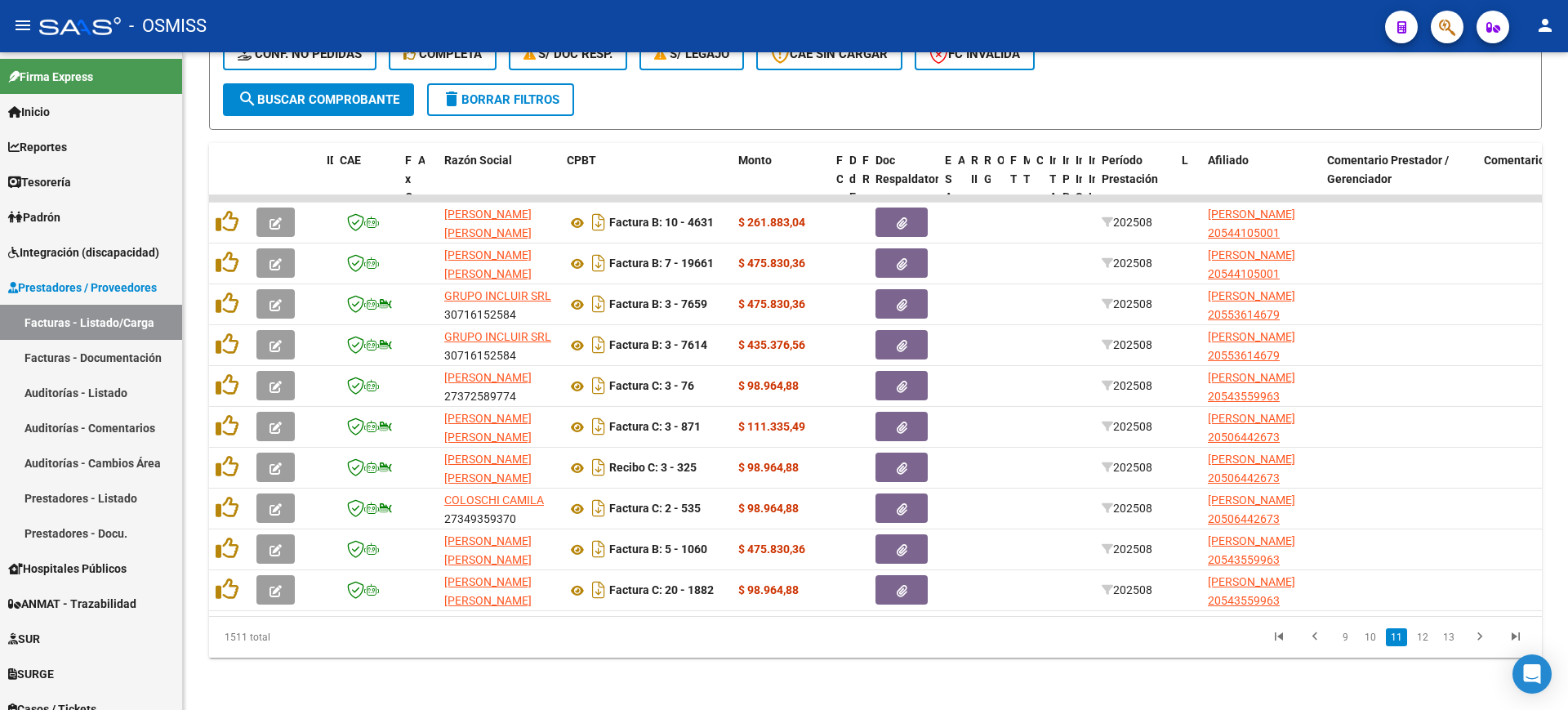
click at [1423, 638] on link "12" at bounding box center [1423, 637] width 21 height 18
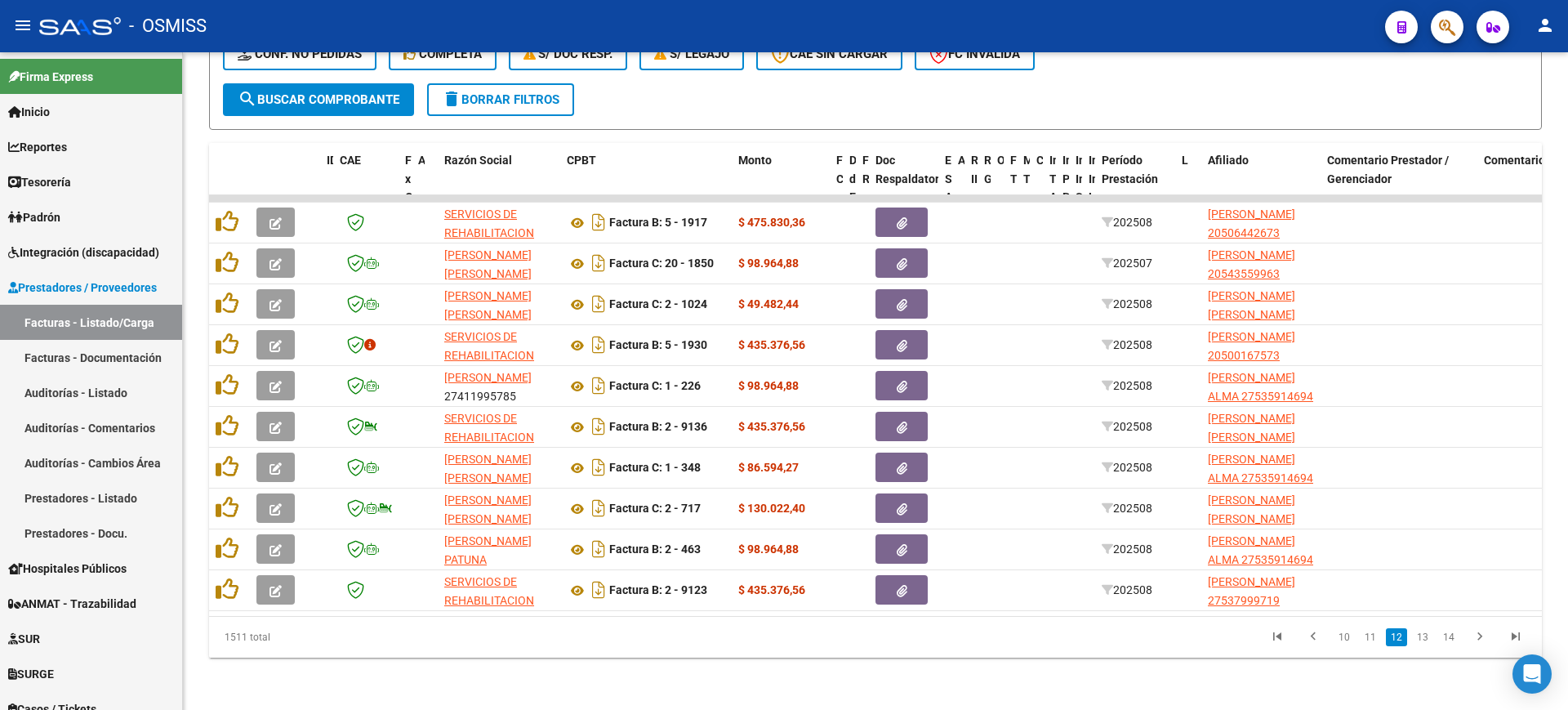
click at [1423, 638] on link "13" at bounding box center [1423, 637] width 21 height 18
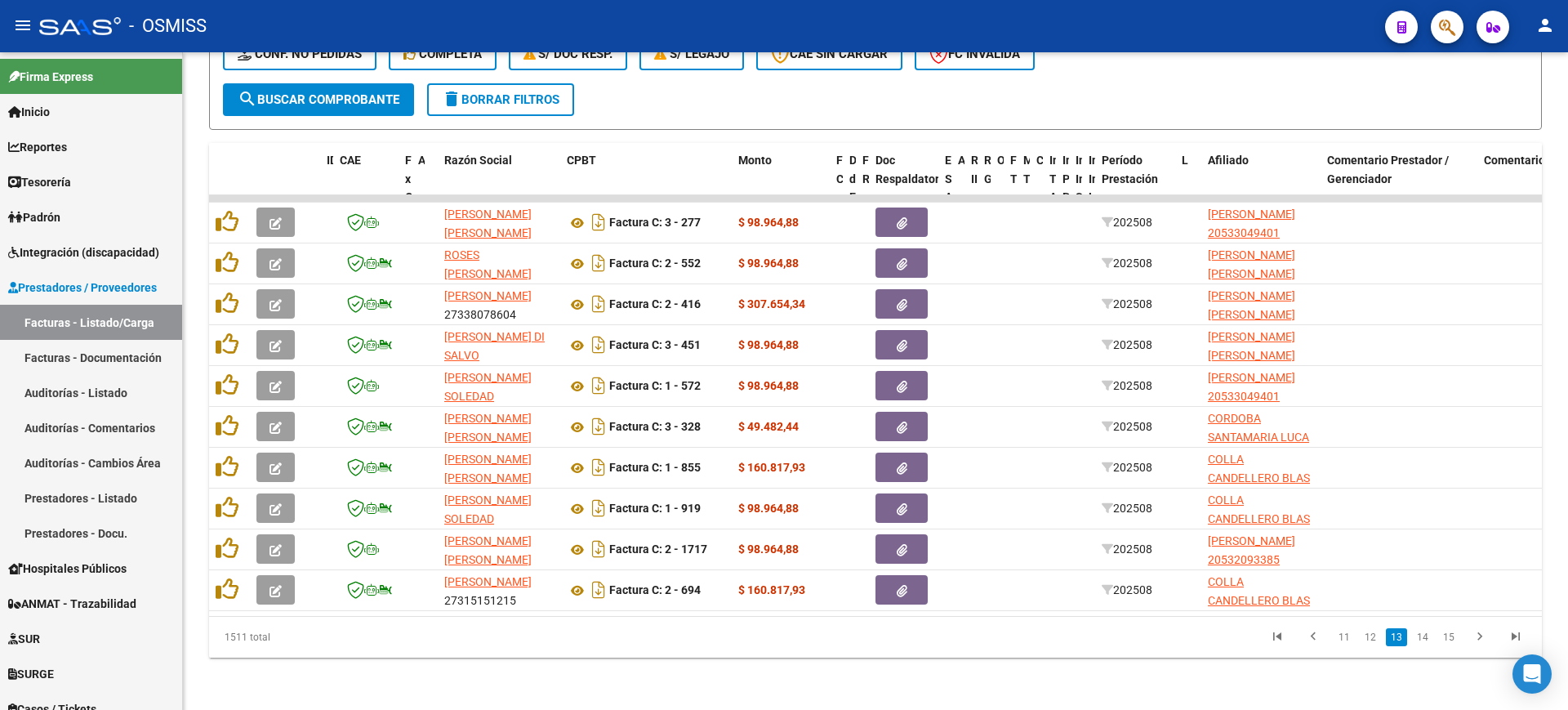
click at [1423, 638] on link "14" at bounding box center [1423, 637] width 21 height 18
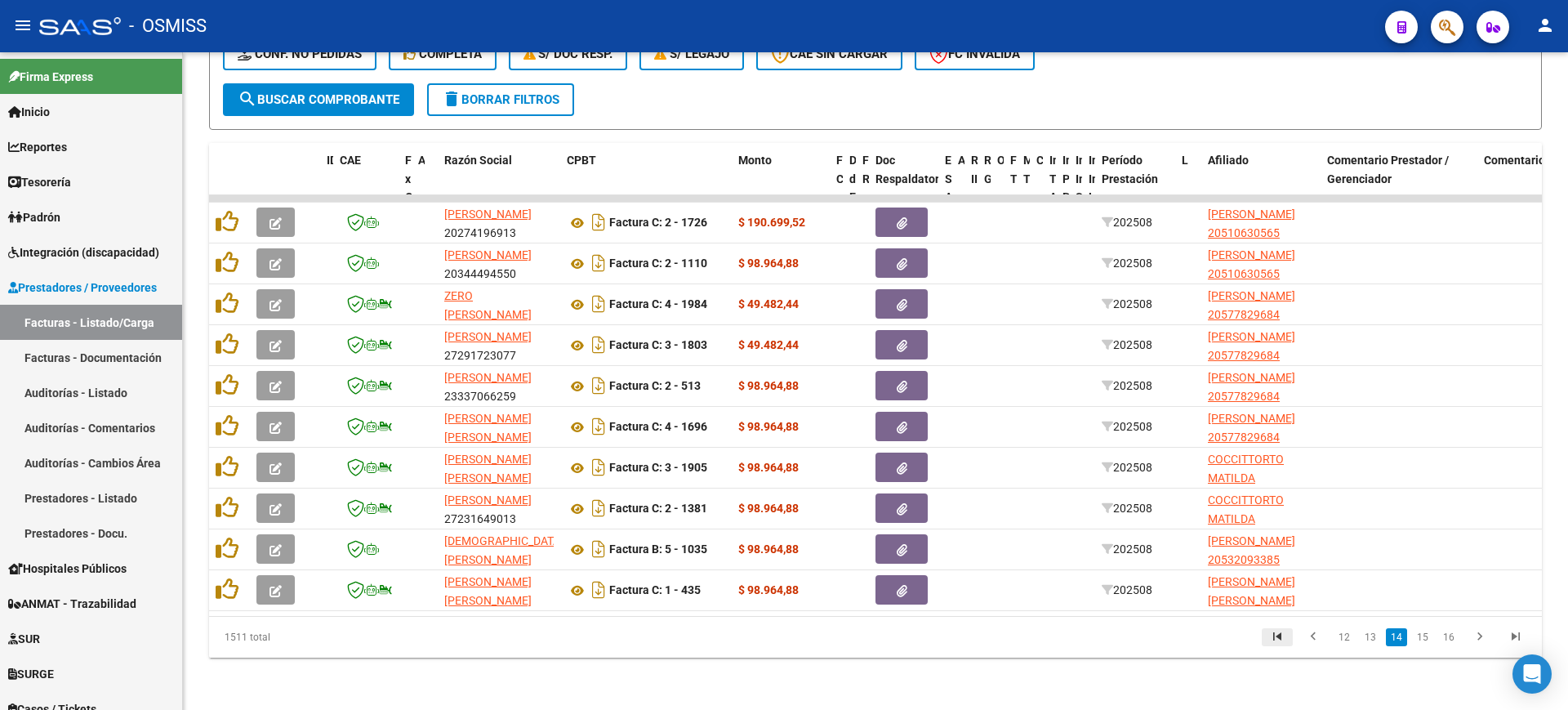
click at [1278, 644] on icon "go to first page" at bounding box center [1277, 638] width 21 height 19
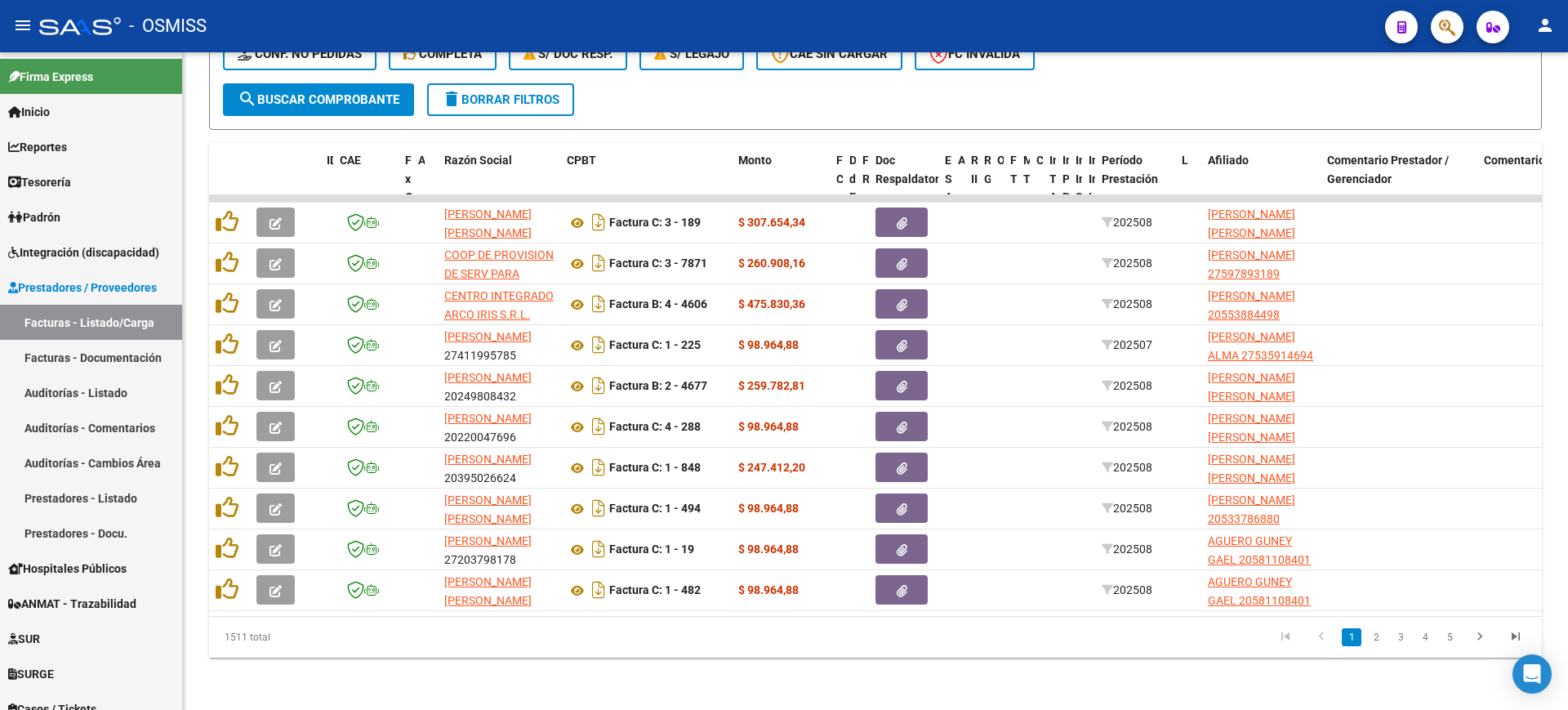
click at [376, 92] on span "search Buscar Comprobante" at bounding box center [318, 99] width 161 height 15
click at [644, 634] on datatable-pager "1 2 3 4 5" at bounding box center [1007, 637] width 1053 height 28
click at [378, 92] on button "search Buscar Comprobante" at bounding box center [318, 99] width 191 height 32
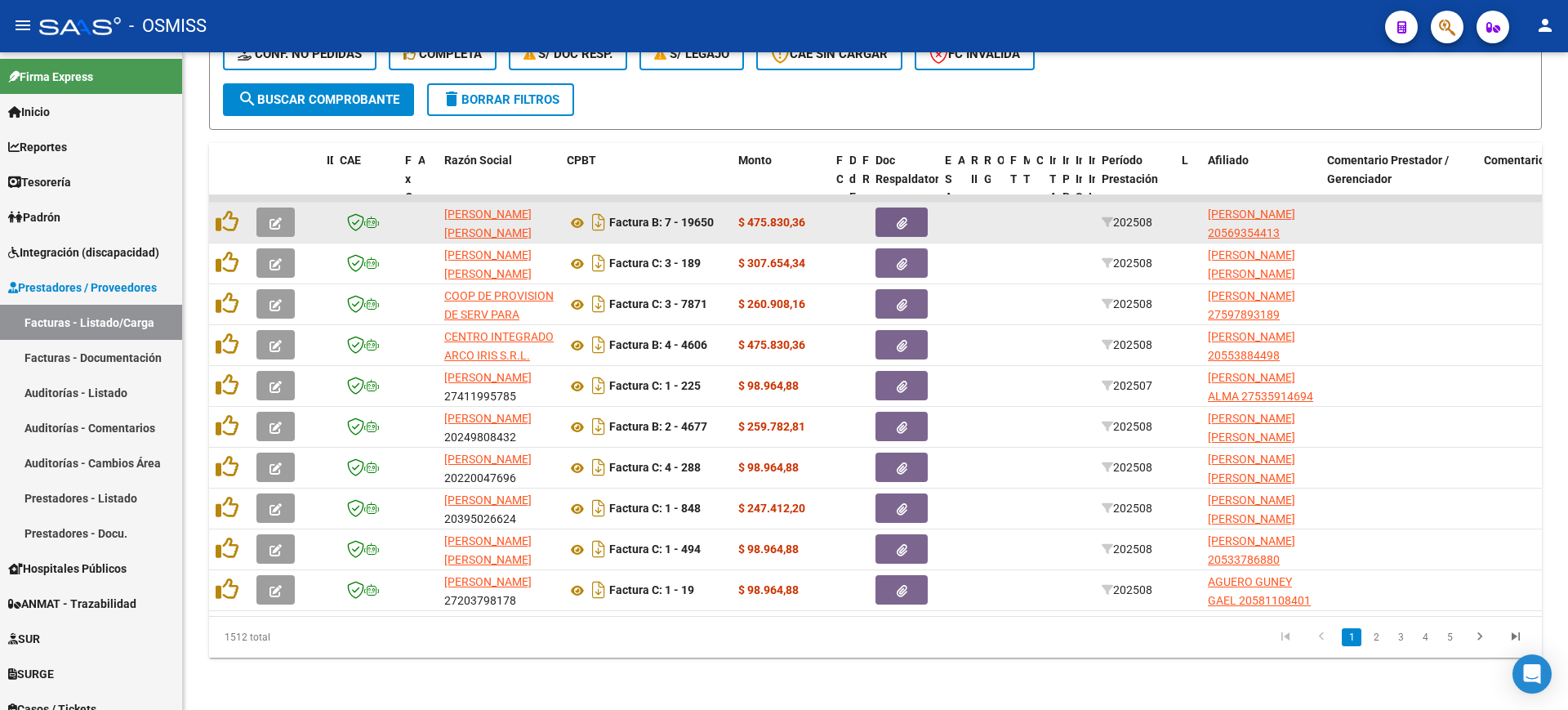
click at [284, 208] on button "button" at bounding box center [276, 222] width 38 height 30
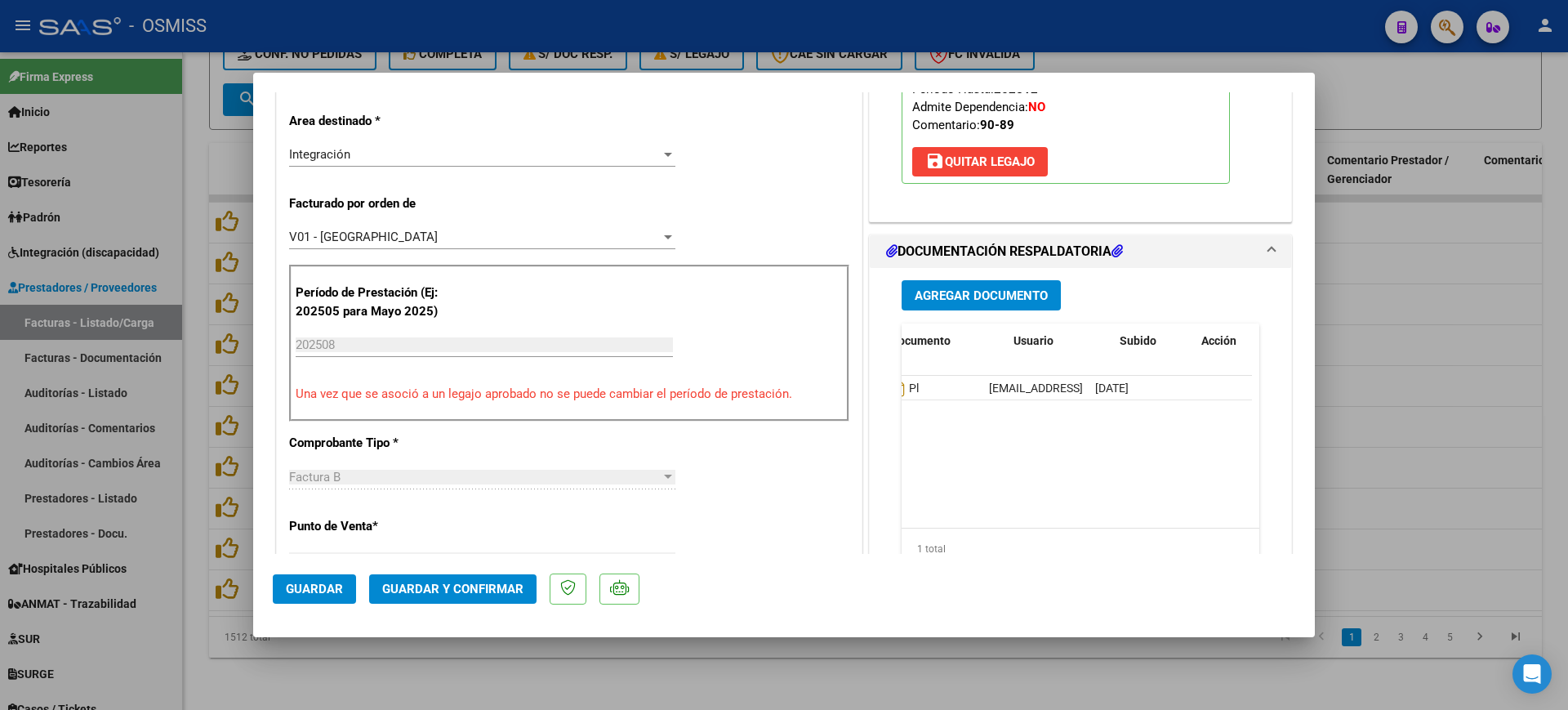
scroll to position [0, 0]
click at [928, 705] on div at bounding box center [784, 355] width 1568 height 710
type input "$ 0,00"
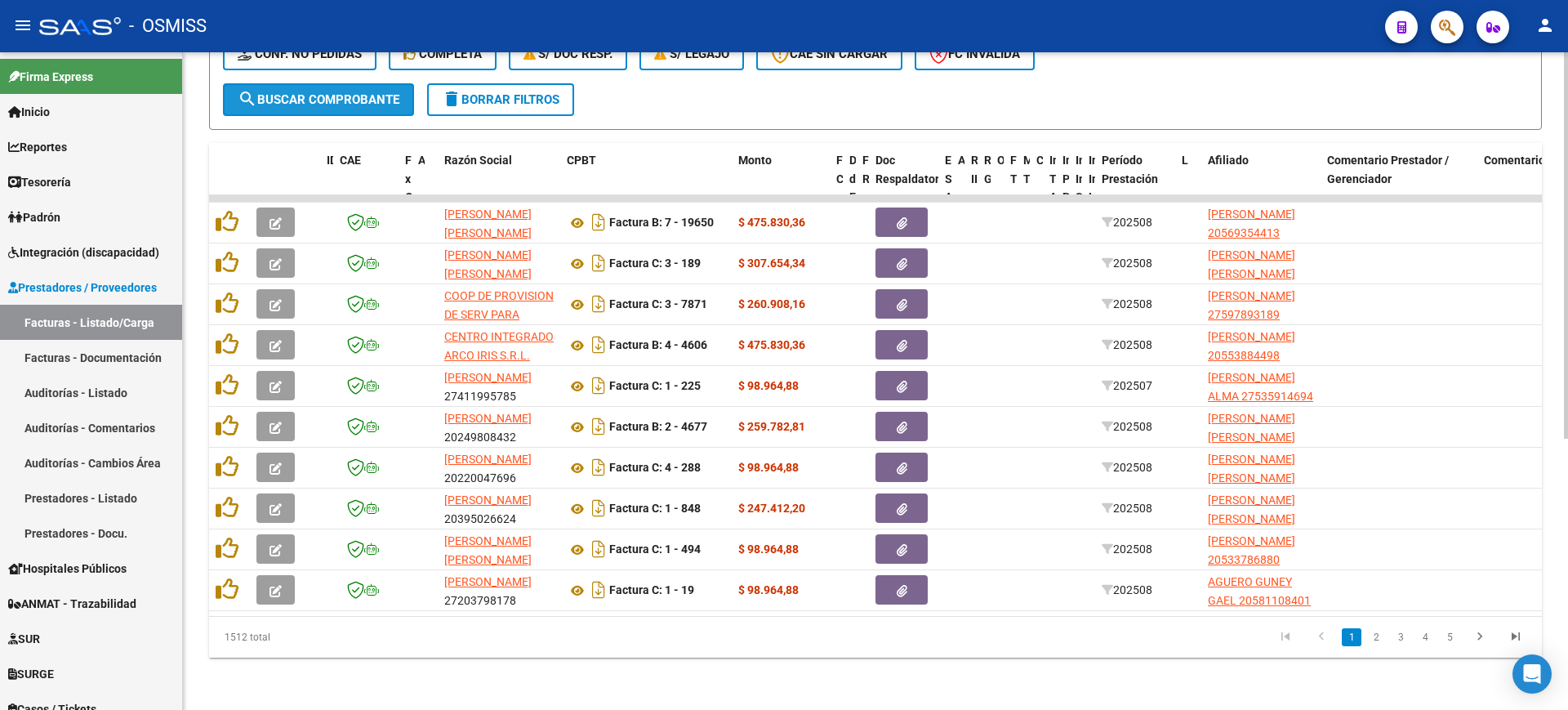
click at [387, 96] on button "search Buscar Comprobante" at bounding box center [318, 99] width 191 height 32
click at [370, 92] on span "search Buscar Comprobante" at bounding box center [318, 99] width 161 height 15
click at [284, 92] on span "search Buscar Comprobante" at bounding box center [318, 99] width 161 height 15
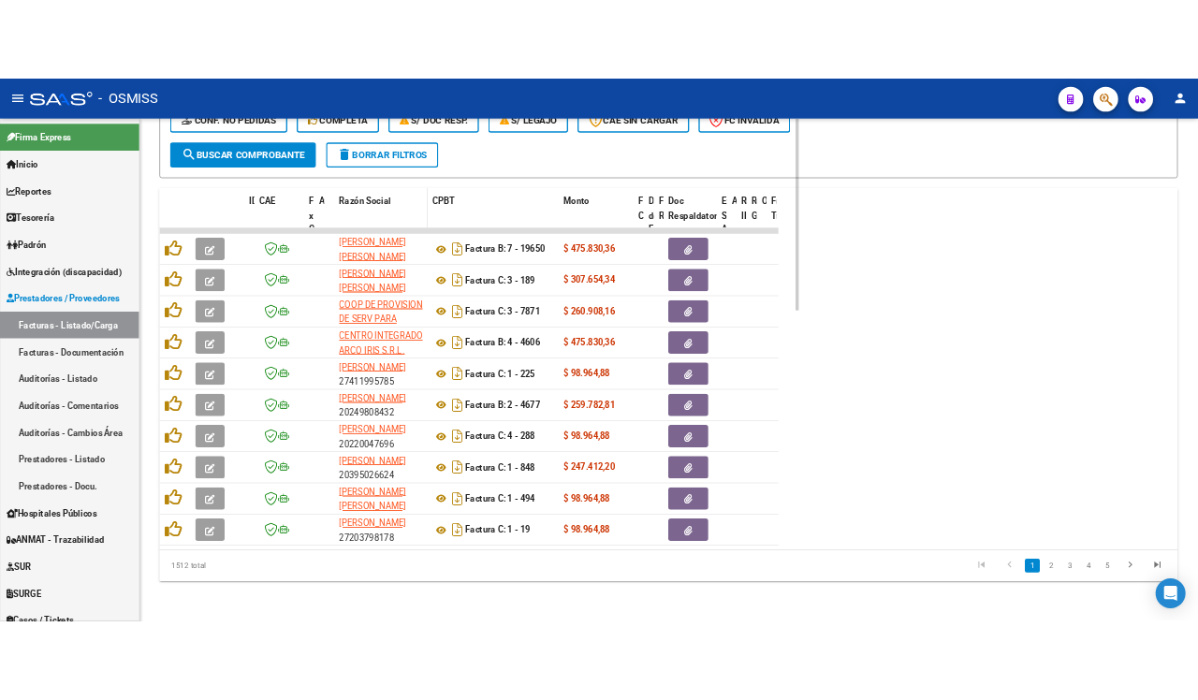
scroll to position [510, 0]
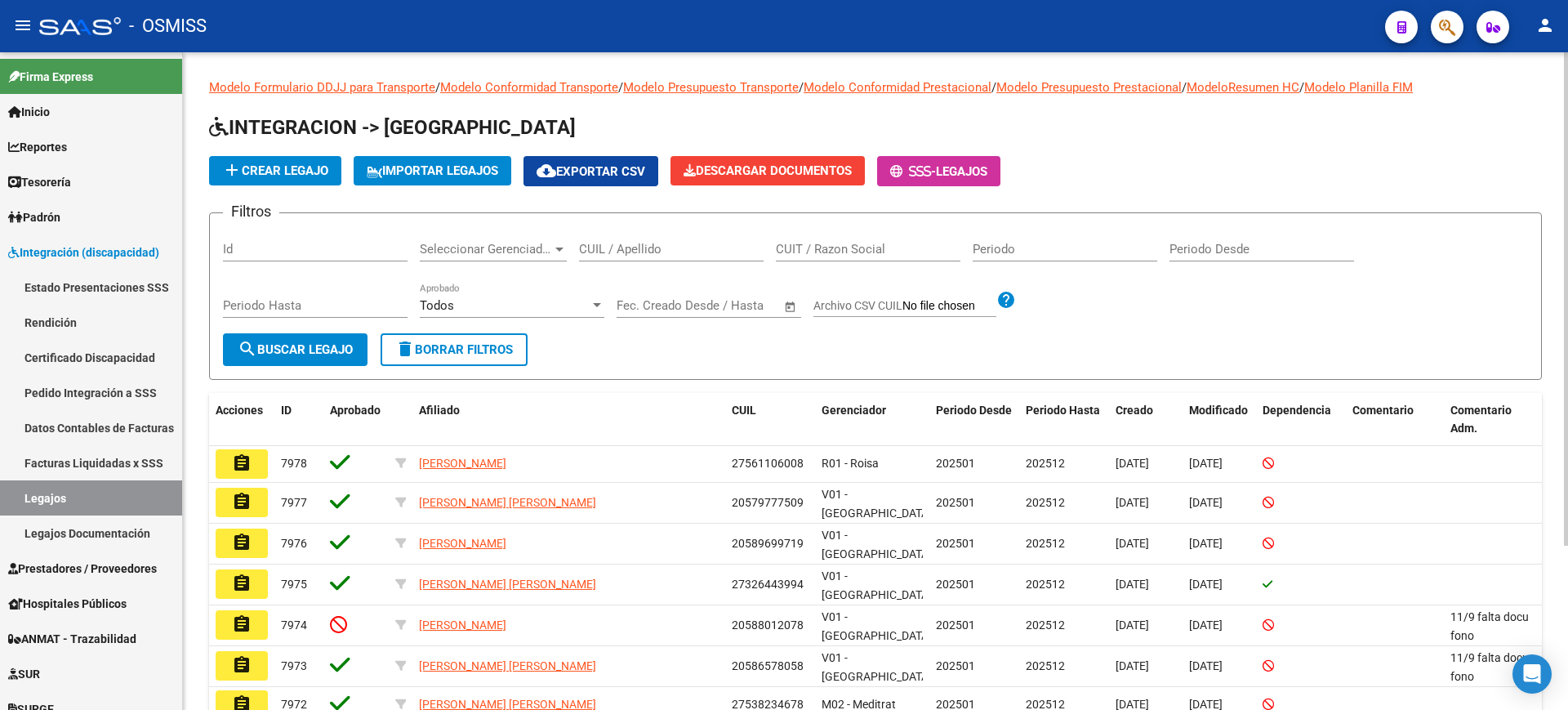
click at [686, 240] on div "CUIL / Apellido" at bounding box center [672, 243] width 185 height 35
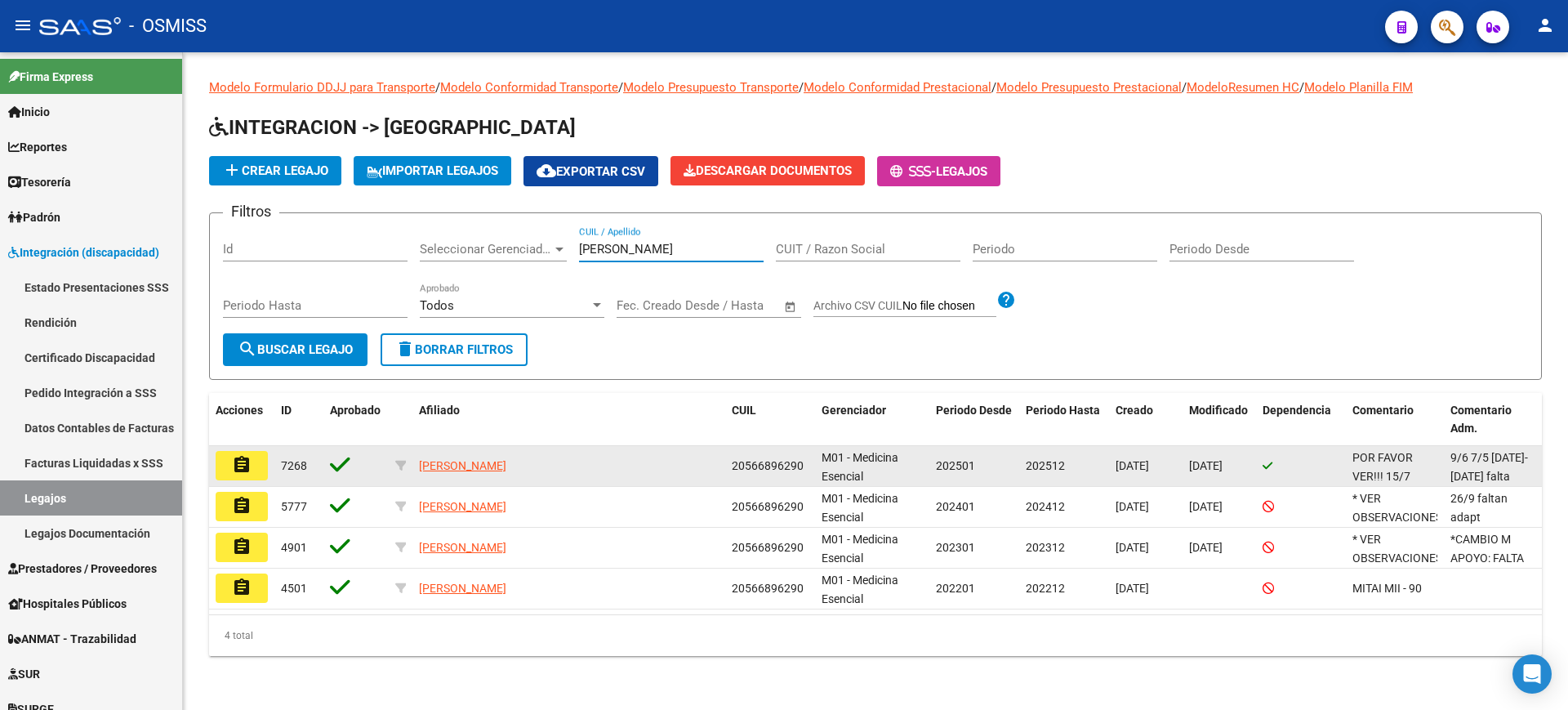
type input "robledo"
click at [234, 472] on mat-icon "assignment" at bounding box center [242, 464] width 19 height 19
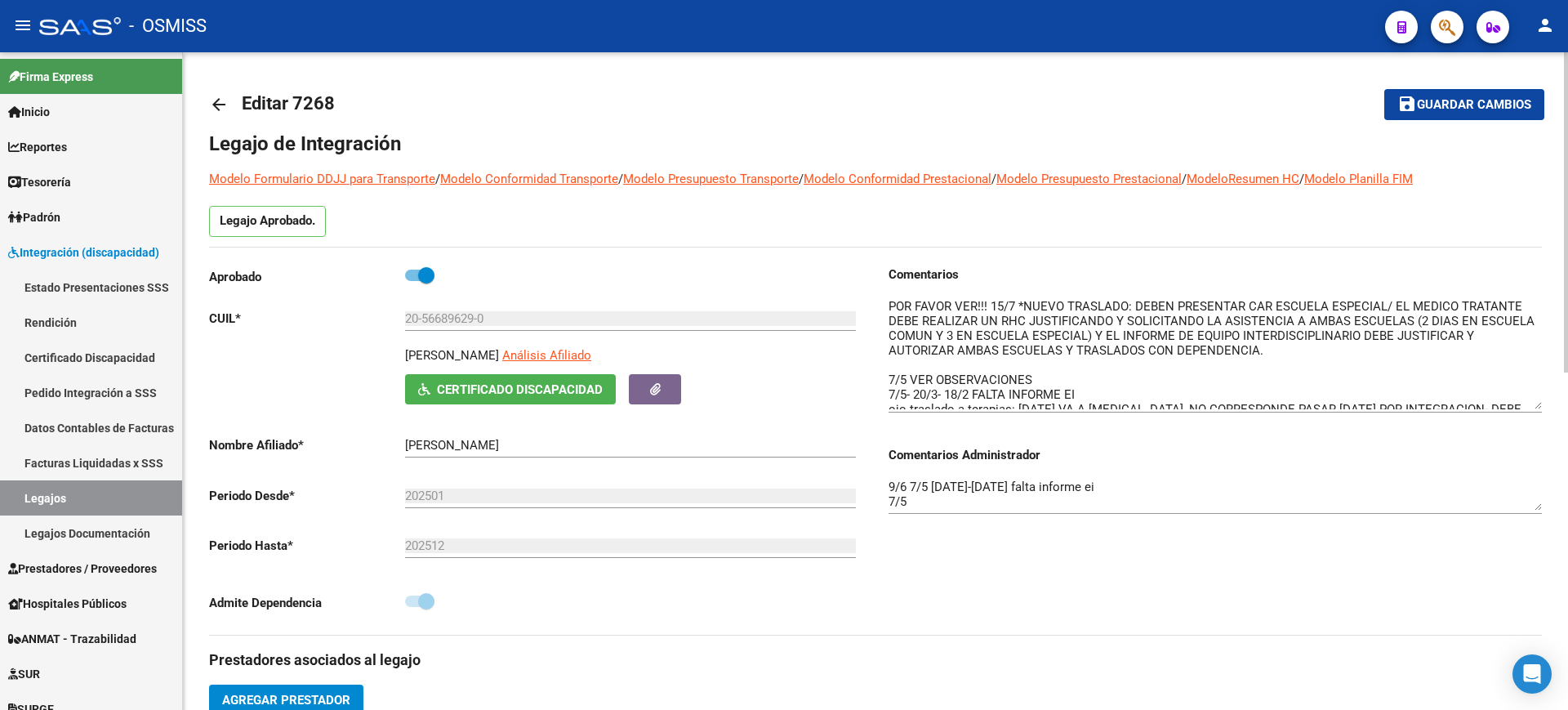
drag, startPoint x: 1534, startPoint y: 324, endPoint x: 1551, endPoint y: 416, distance: 93.6
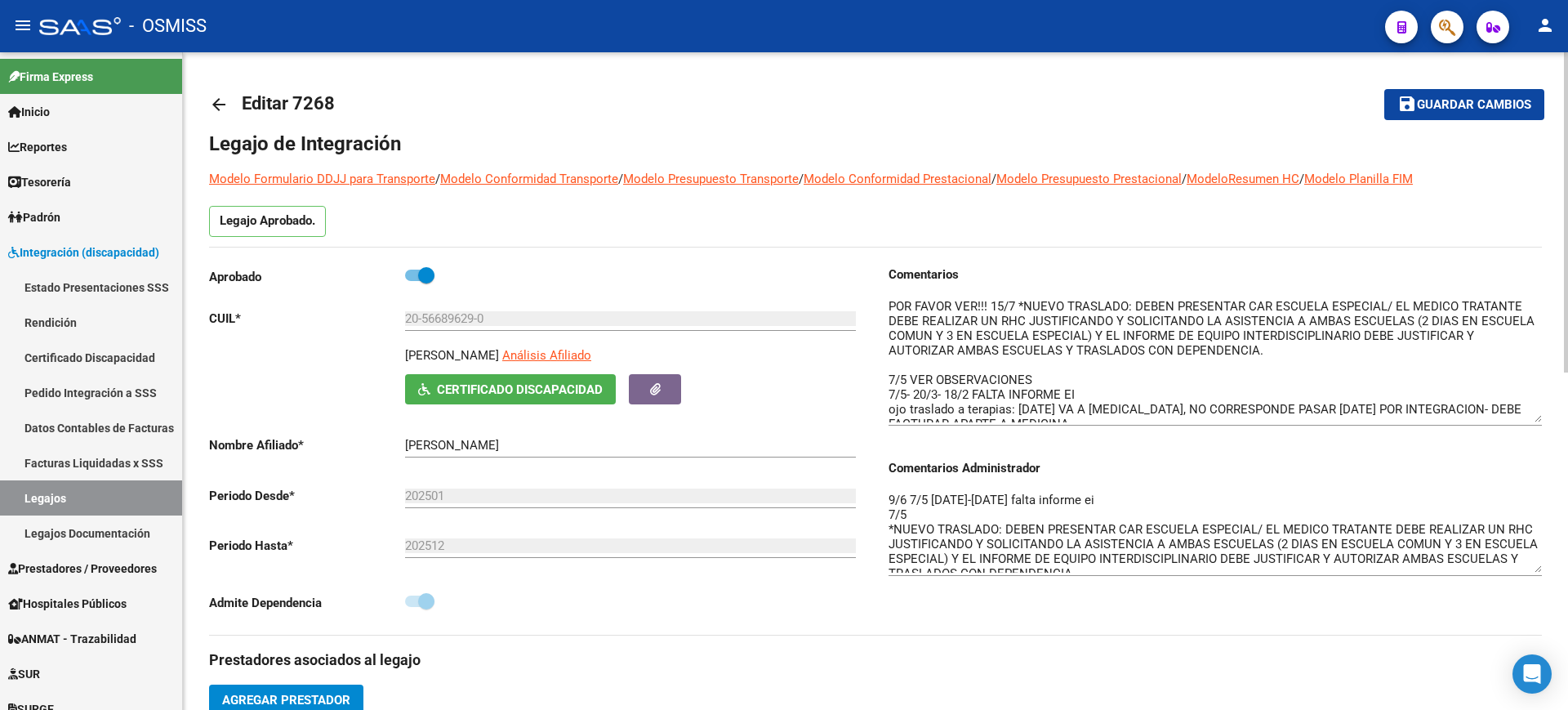
drag, startPoint x: 1534, startPoint y: 519, endPoint x: 1535, endPoint y: 597, distance: 78.0
click at [1537, 572] on textarea "**********" at bounding box center [1215, 532] width 654 height 82
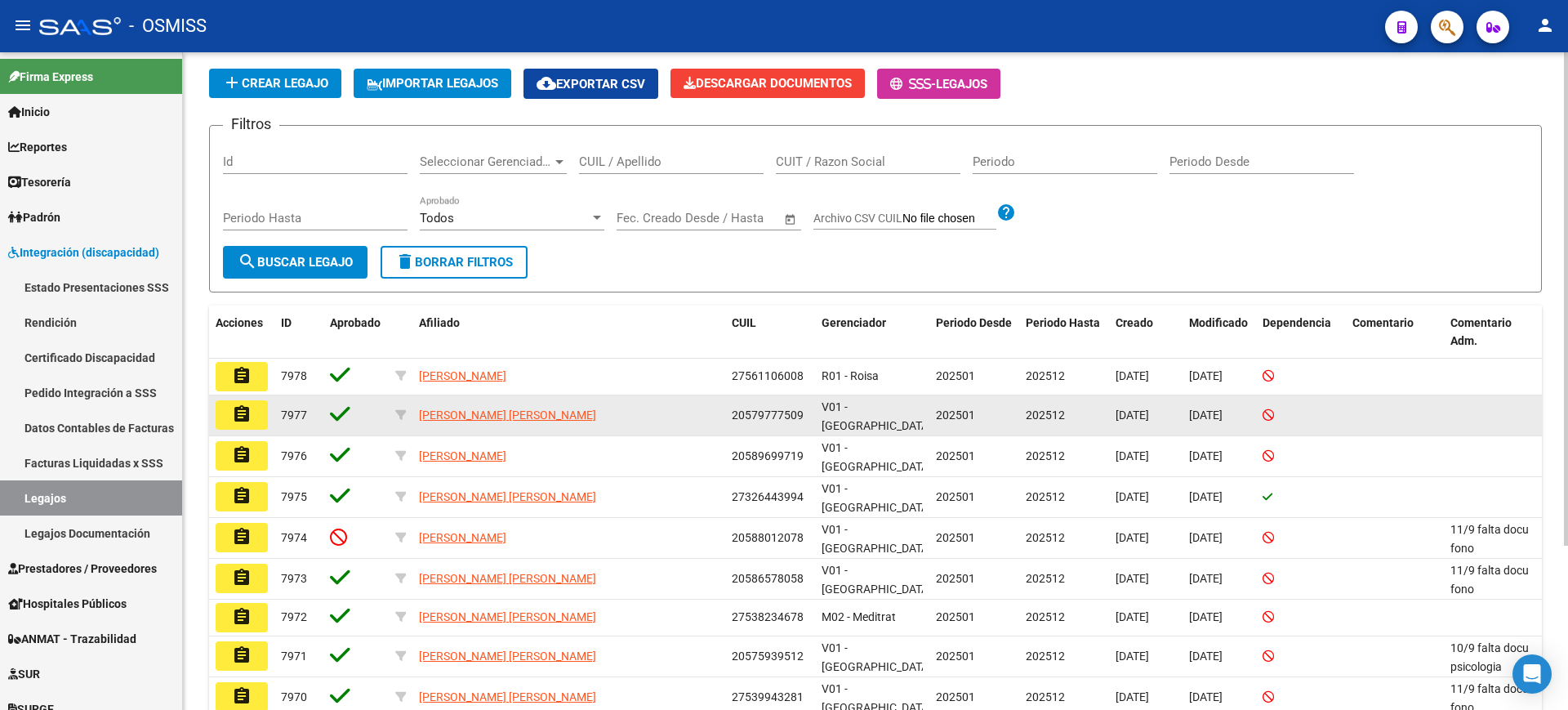
scroll to position [219, 0]
